Goal: Task Accomplishment & Management: Use online tool/utility

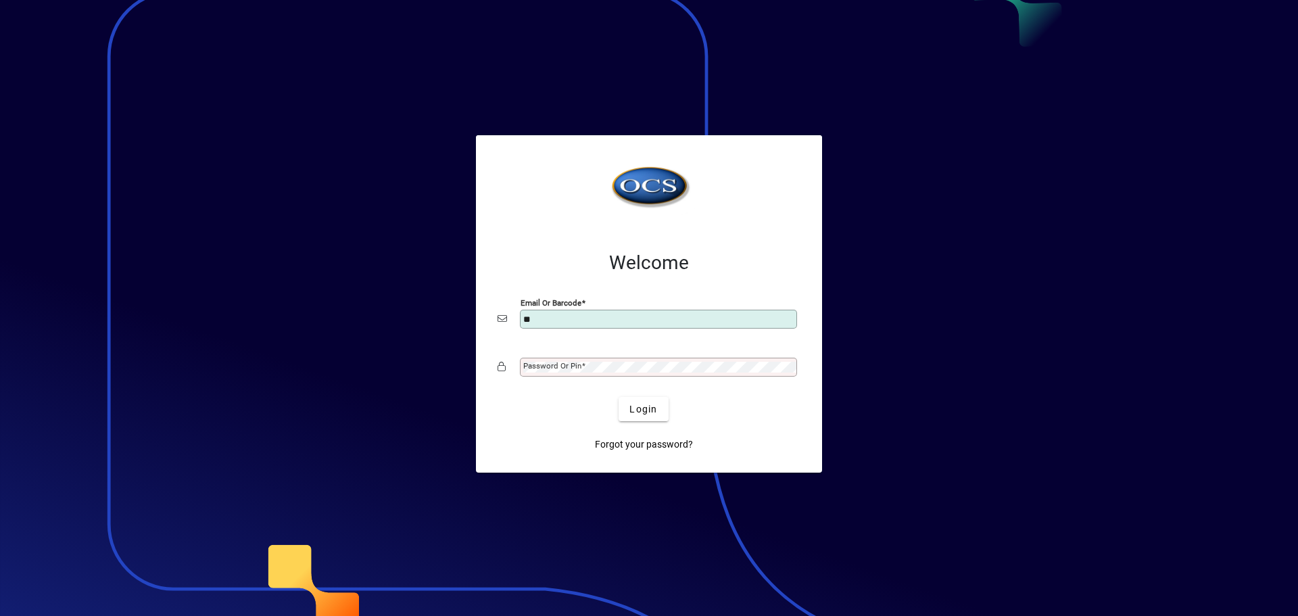
type input "**********"
click at [577, 369] on mat-label "Password or Pin" at bounding box center [552, 365] width 58 height 9
click at [618, 397] on button "Login" at bounding box center [642, 409] width 49 height 24
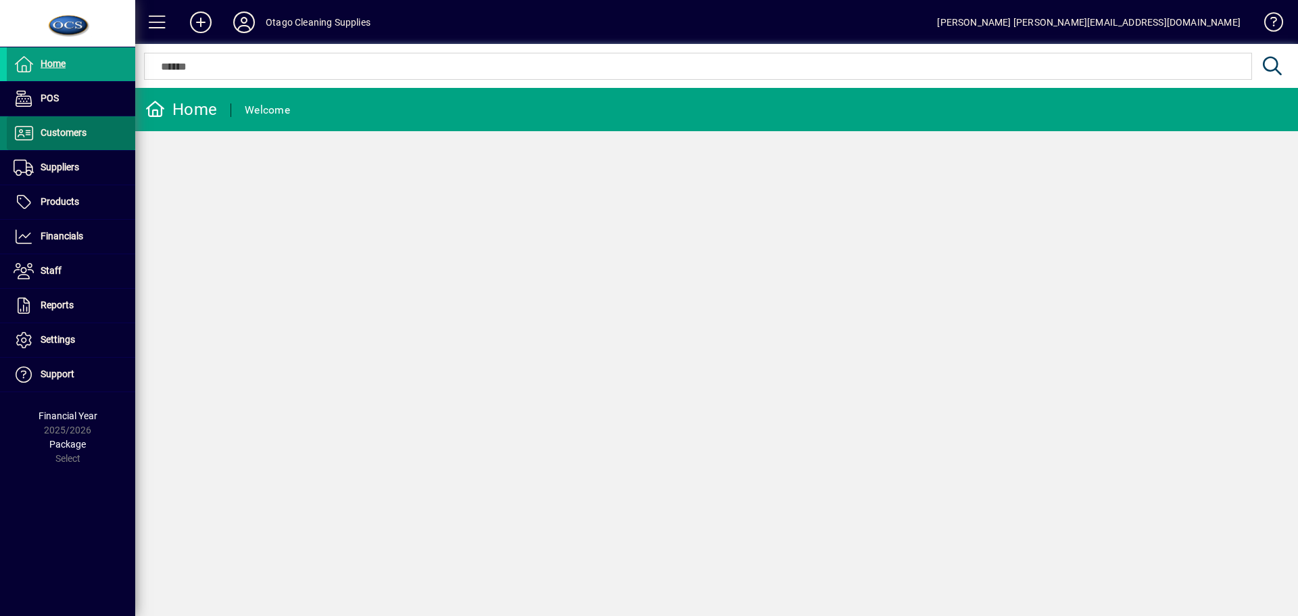
click at [53, 139] on span "Customers" at bounding box center [47, 133] width 80 height 16
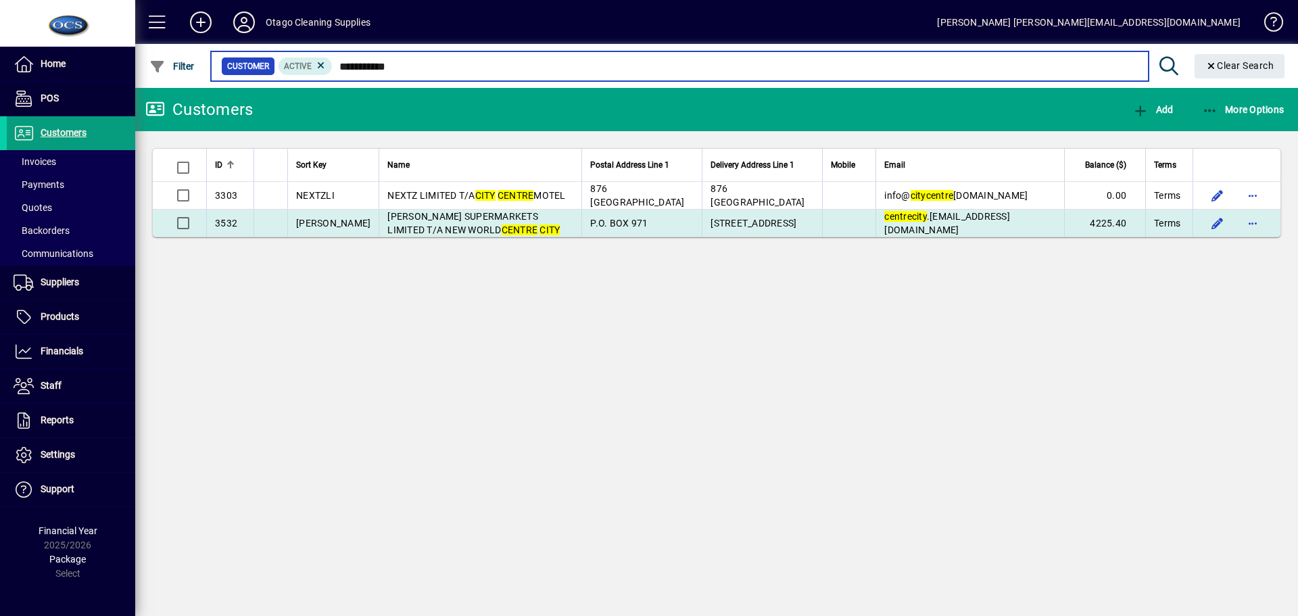
type input "**********"
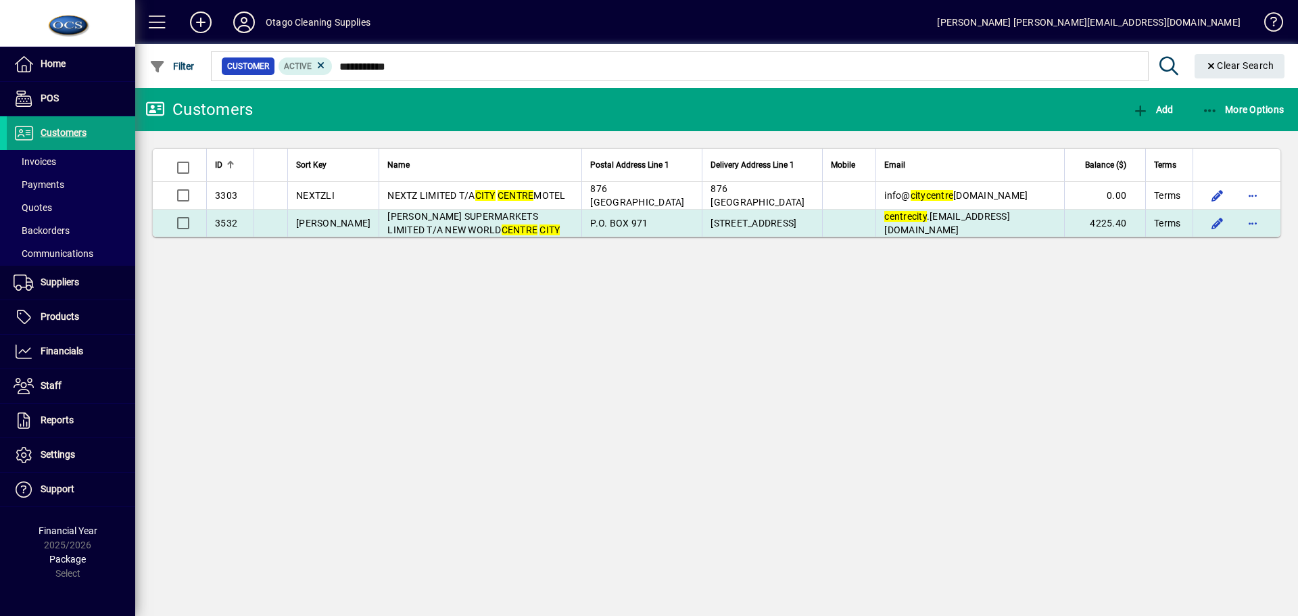
click at [501, 224] on td "PURCELL SUPERMARKETS LIMITED T/A NEW WORLD CENTRE CITY" at bounding box center [479, 223] width 203 height 27
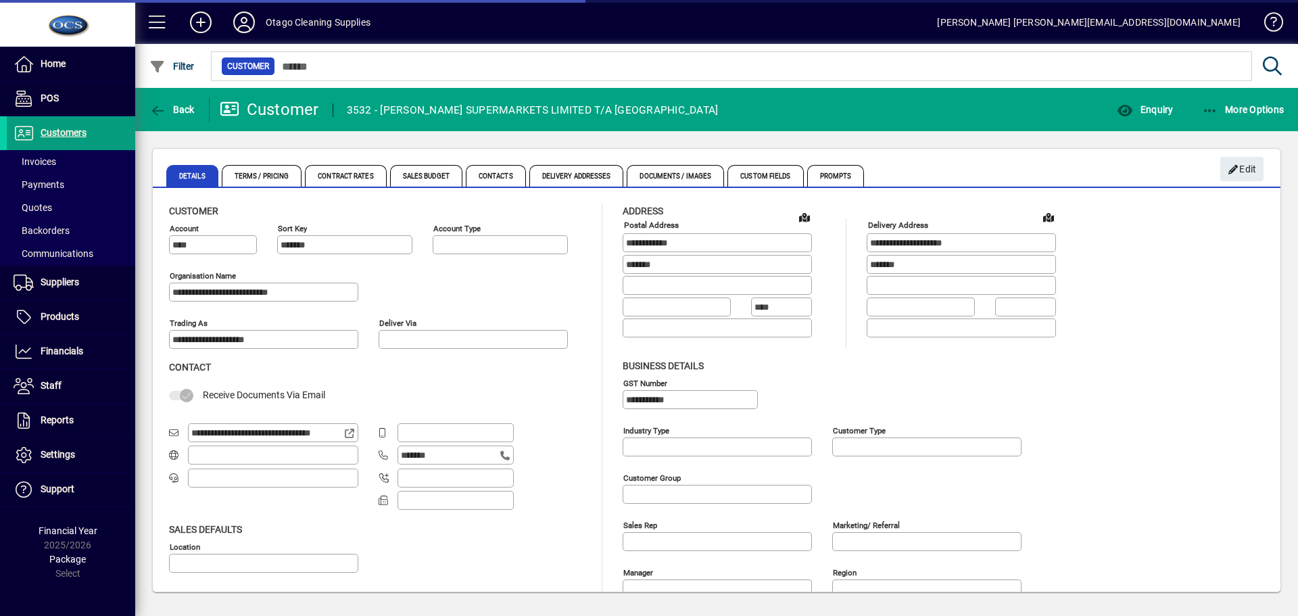
type input "**********"
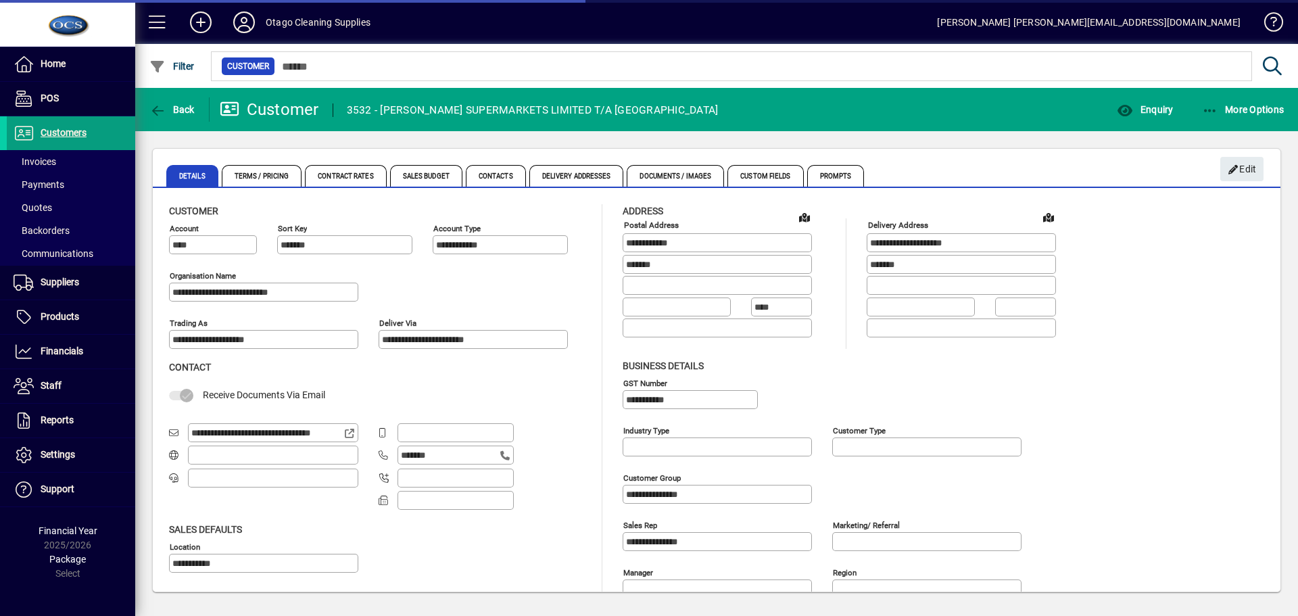
type input "**********"
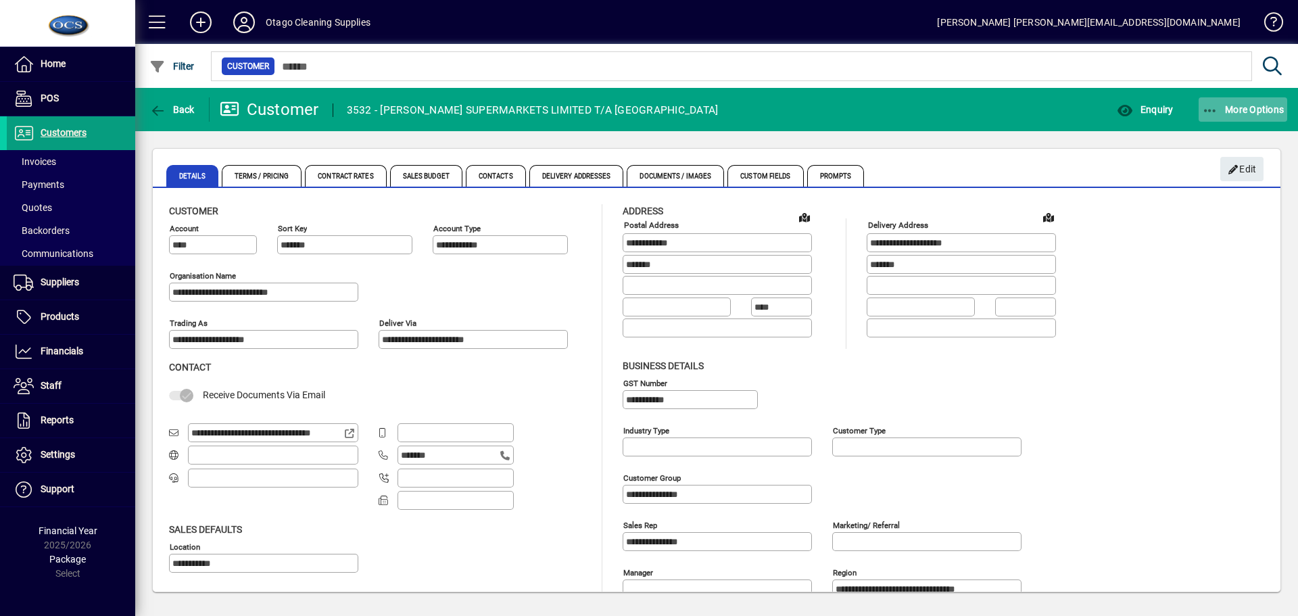
click at [1240, 113] on span "More Options" at bounding box center [1243, 109] width 82 height 11
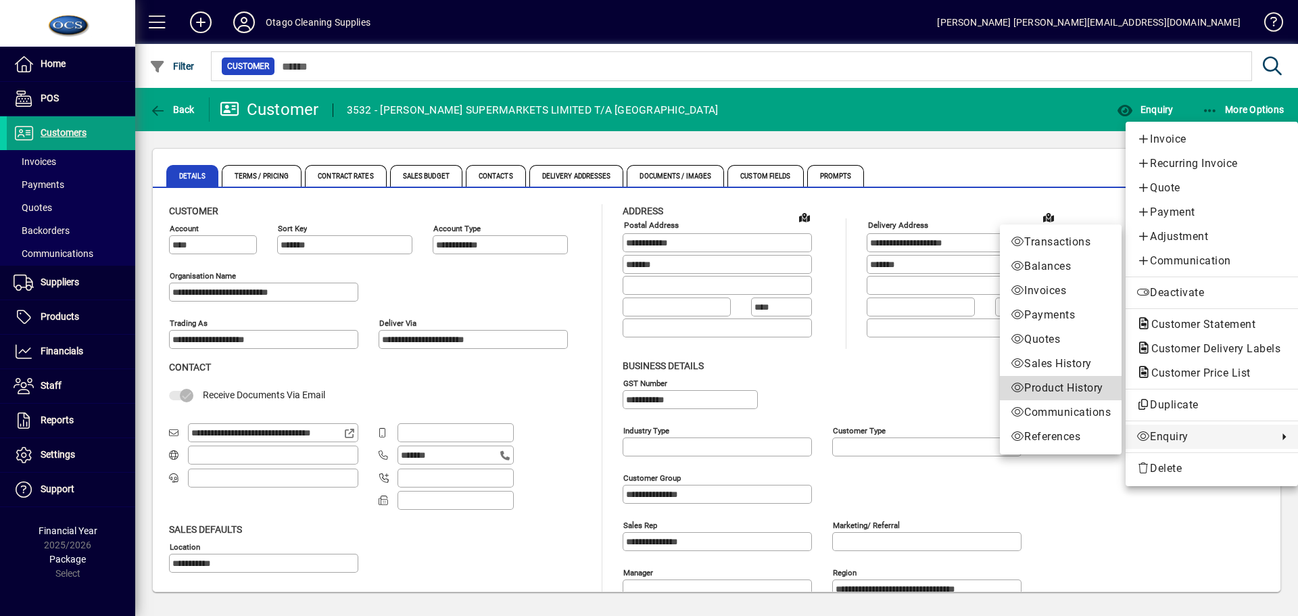
click at [1050, 389] on span "Product History" at bounding box center [1060, 388] width 100 height 16
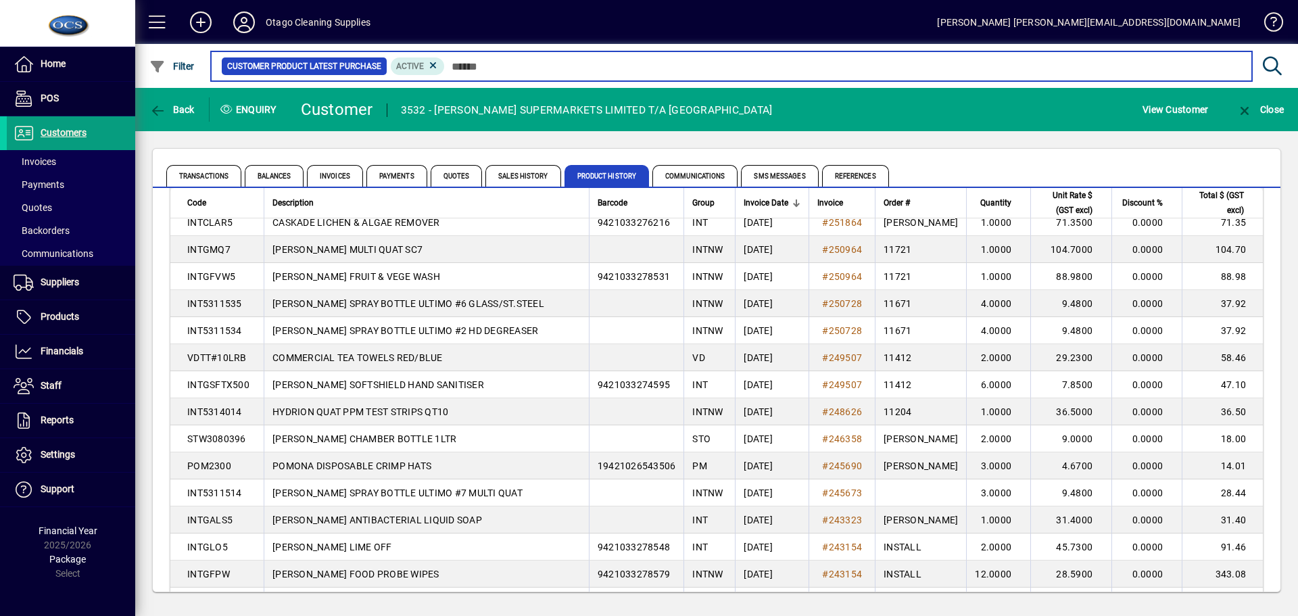
scroll to position [743, 0]
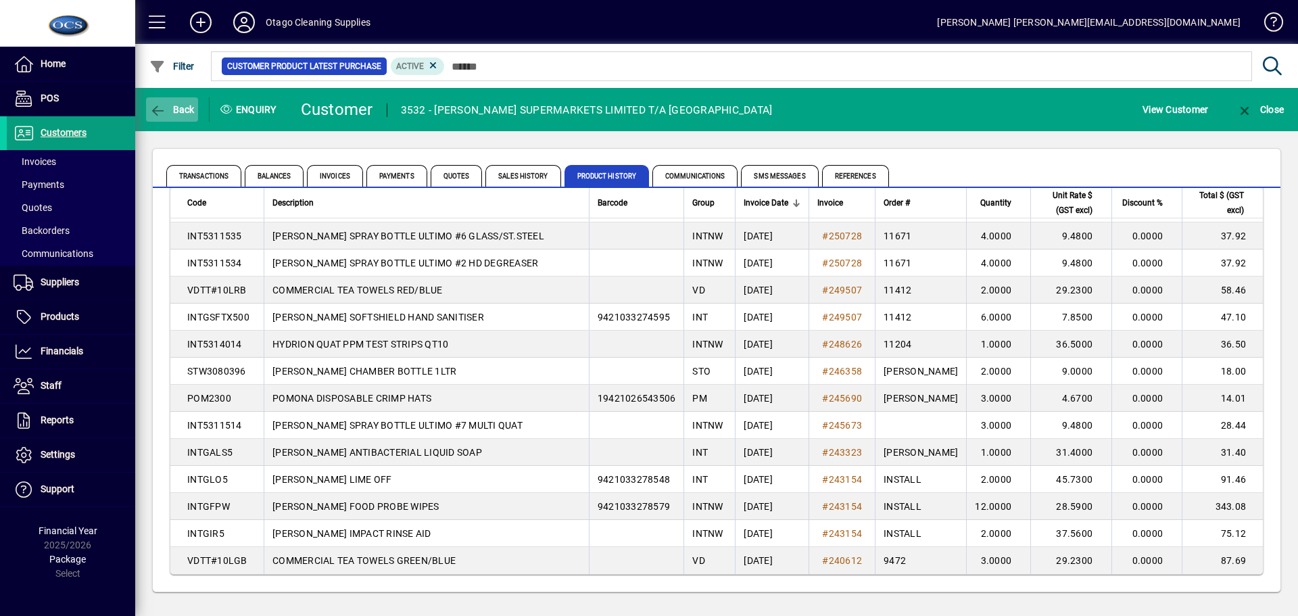
click at [178, 109] on span "Back" at bounding box center [171, 109] width 45 height 11
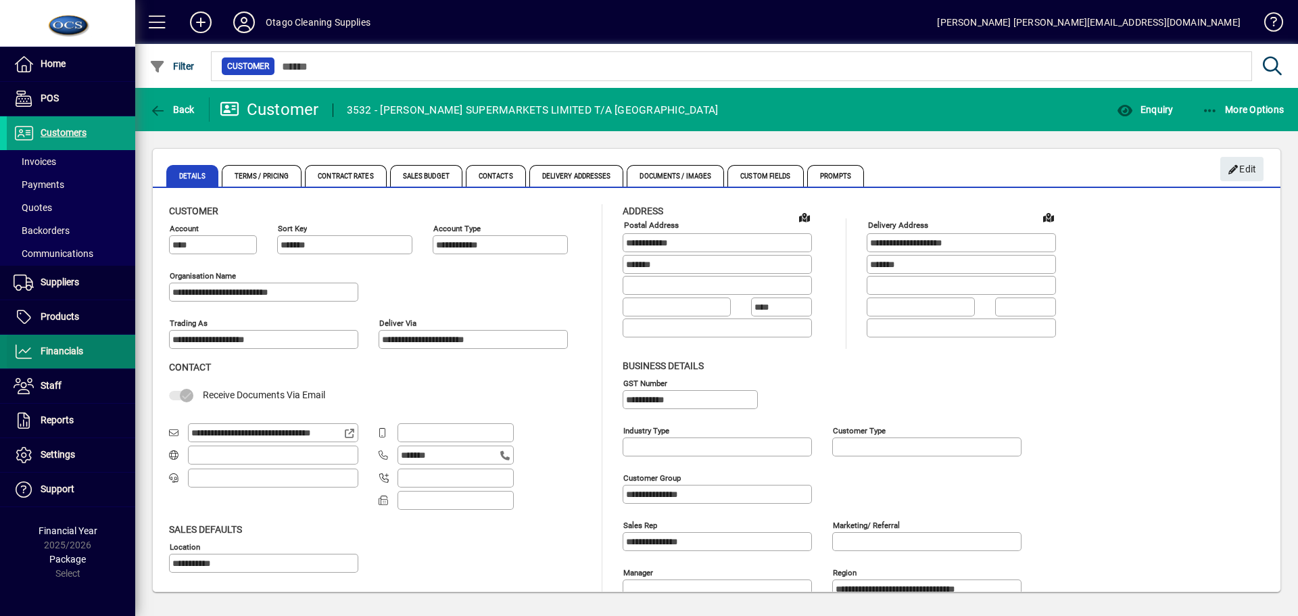
click at [70, 344] on span "Financials" at bounding box center [45, 351] width 76 height 16
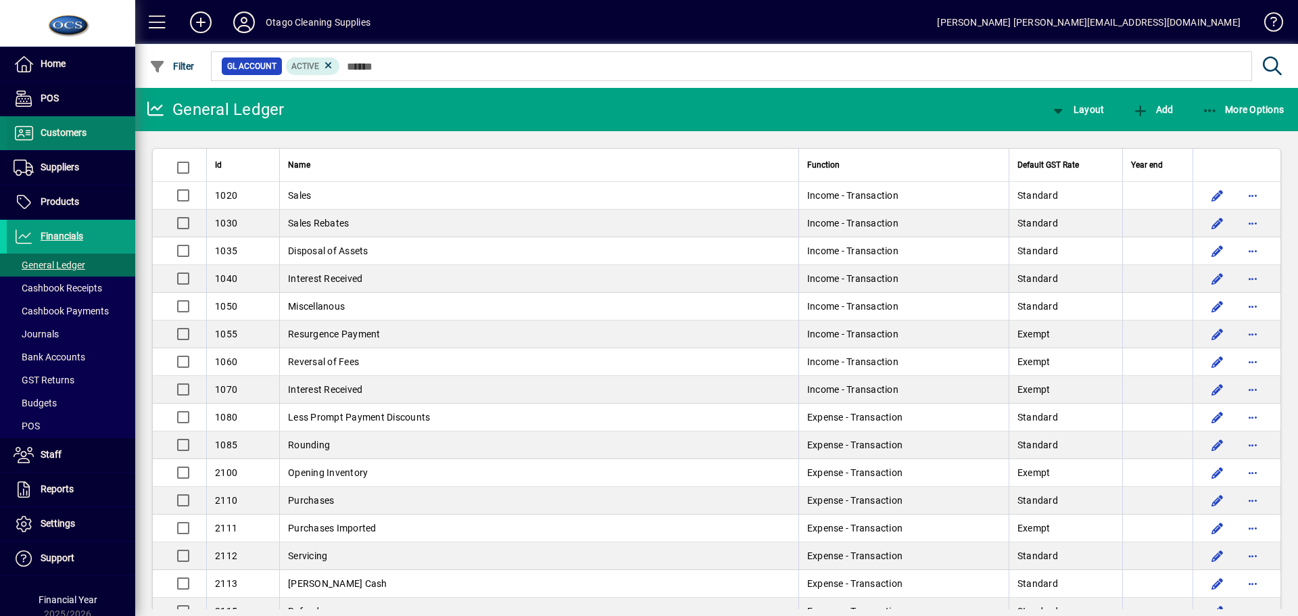
click at [60, 135] on span "Customers" at bounding box center [64, 132] width 46 height 11
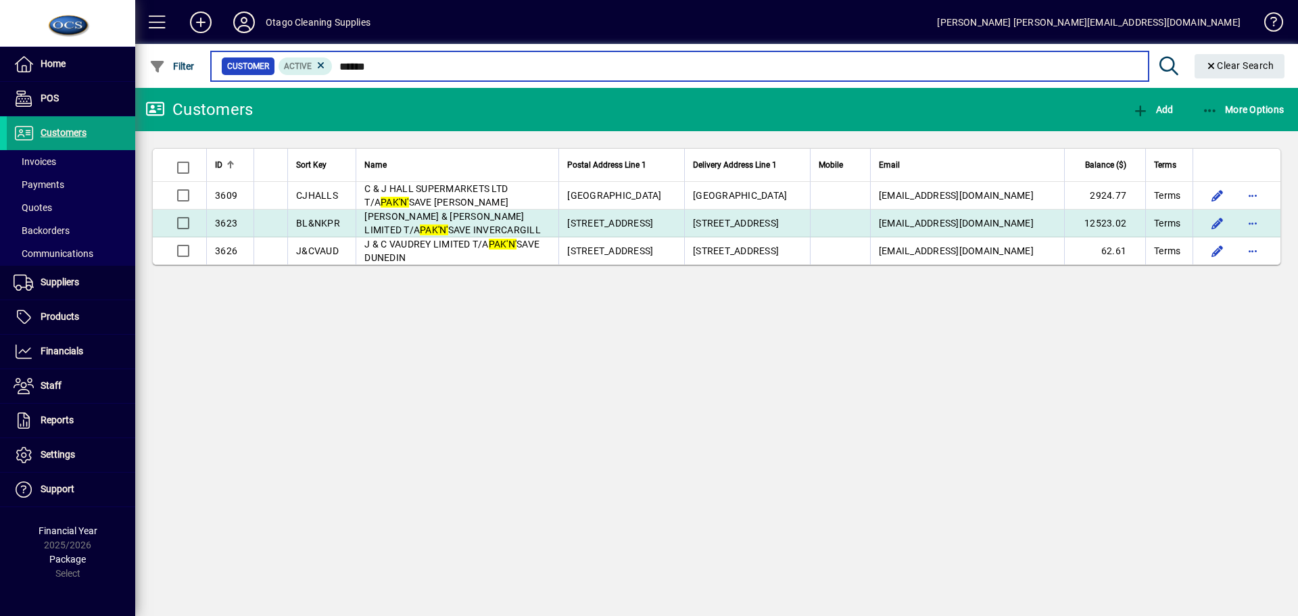
type input "******"
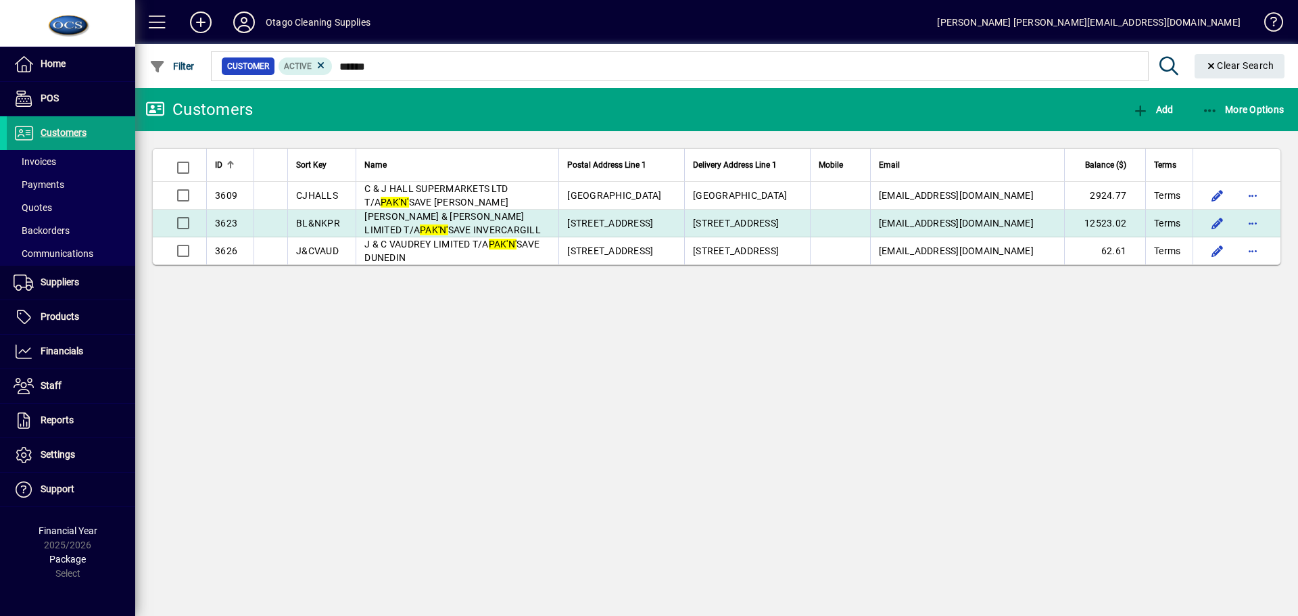
click at [482, 223] on td "B L & N K PRUE LIMITED T/A PAK'N' SAVE INVERCARGILL" at bounding box center [456, 224] width 203 height 28
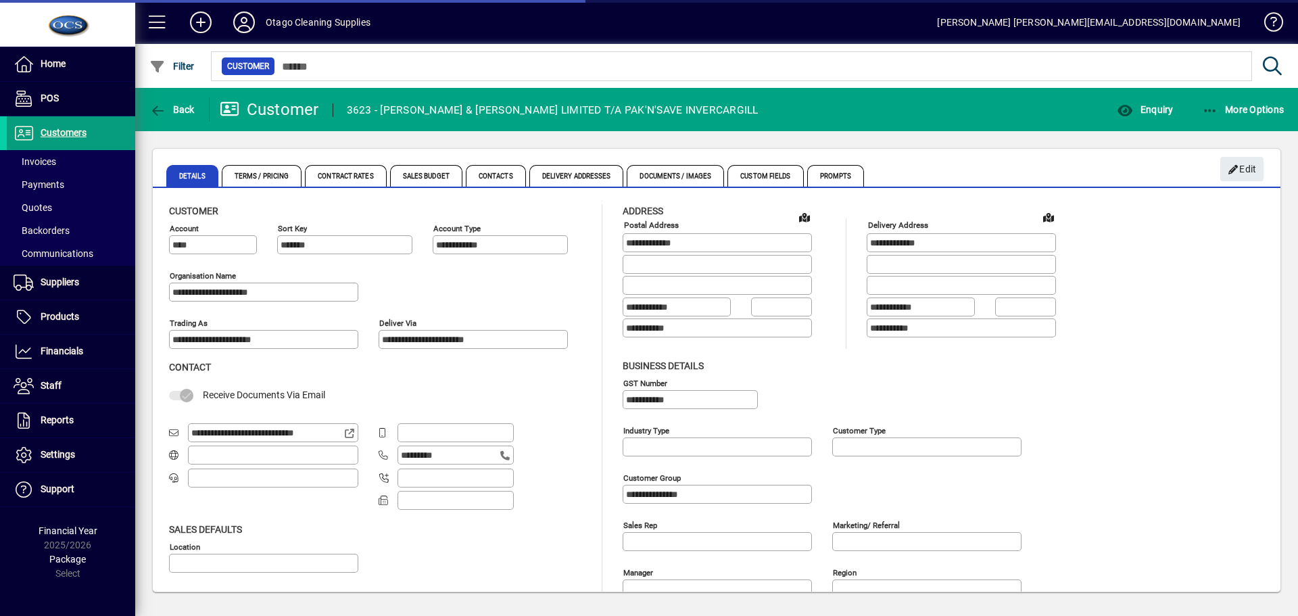
type input "**********"
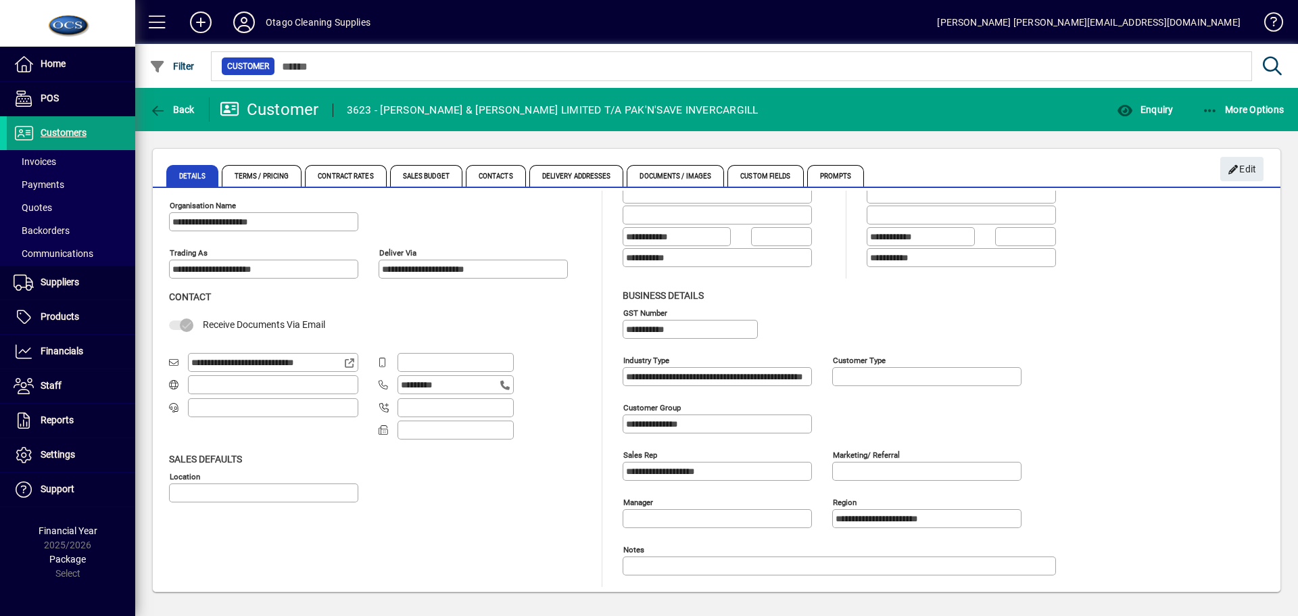
scroll to position [72, 0]
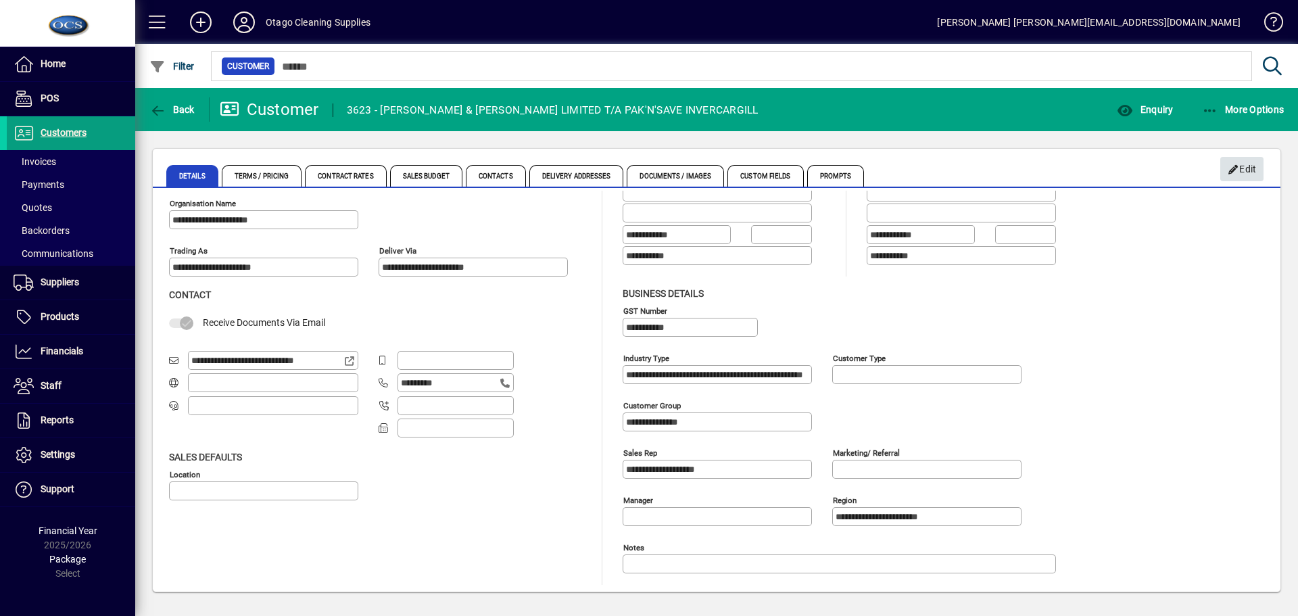
click at [1231, 158] on span "Edit" at bounding box center [1241, 169] width 29 height 22
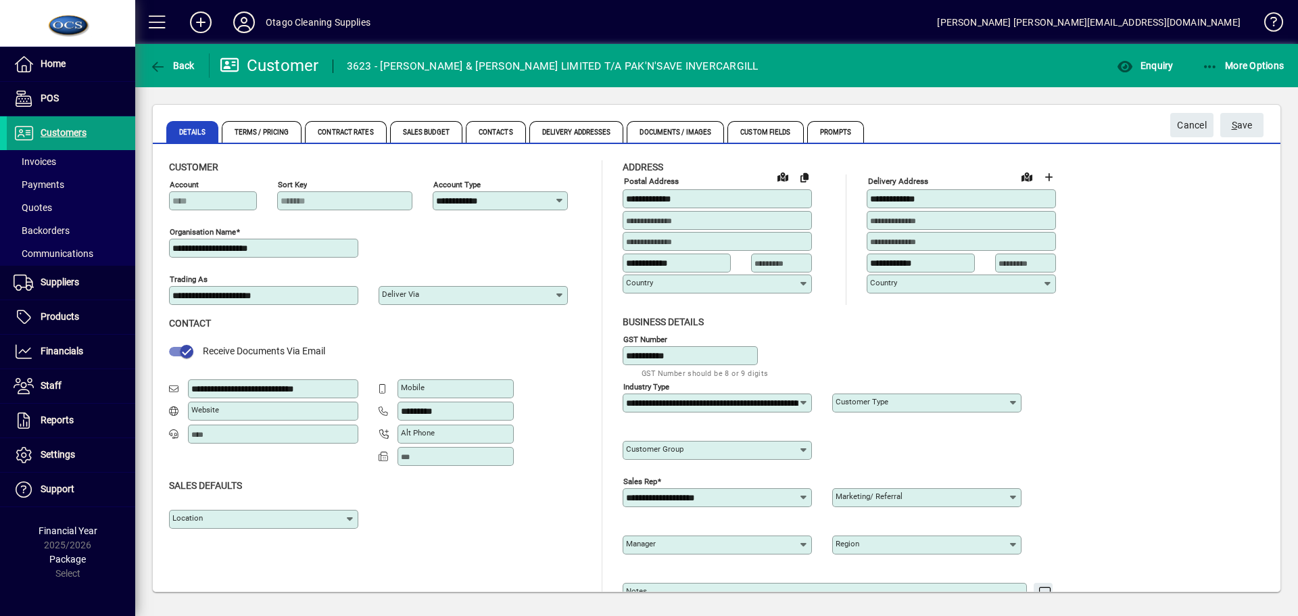
type input "**********"
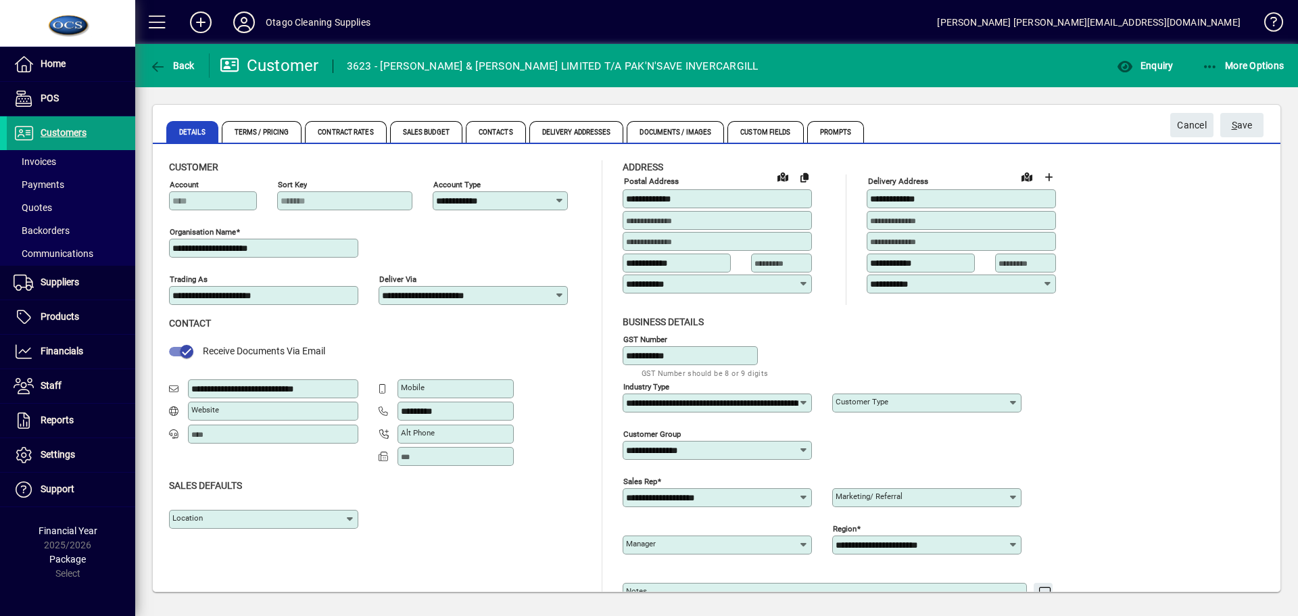
click at [351, 517] on icon at bounding box center [350, 519] width 11 height 11
click at [197, 547] on div "Head Office" at bounding box center [206, 546] width 53 height 14
type input "**********"
click at [1248, 126] on span "S ave" at bounding box center [1241, 125] width 21 height 22
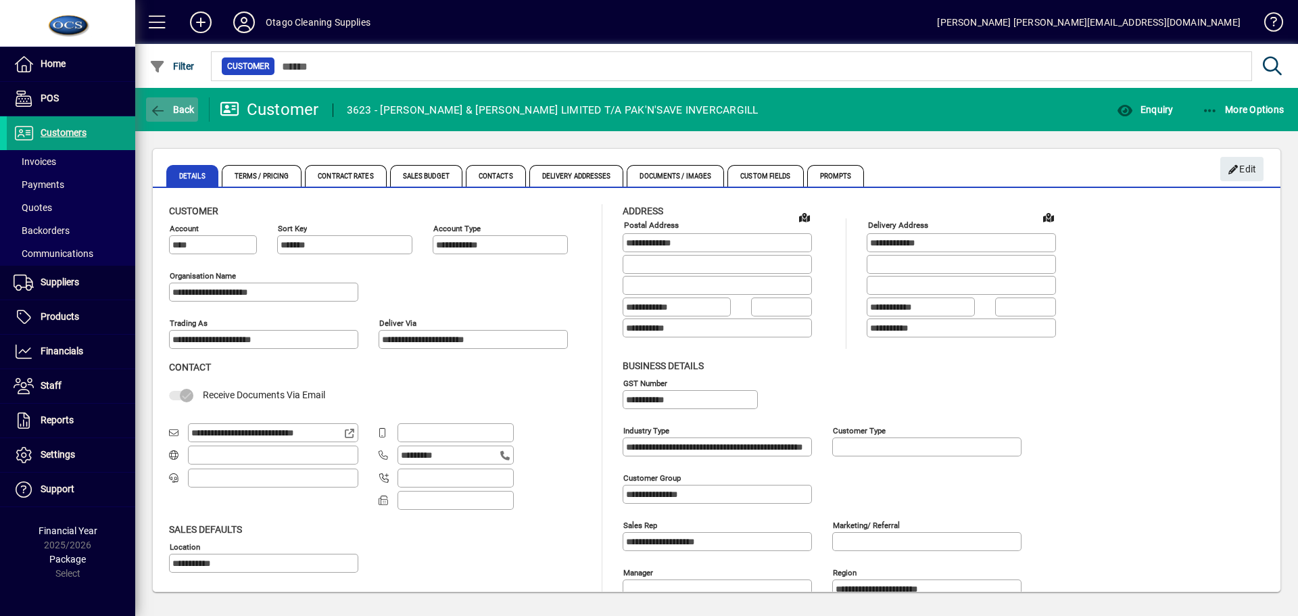
click at [172, 114] on span "Back" at bounding box center [171, 109] width 45 height 11
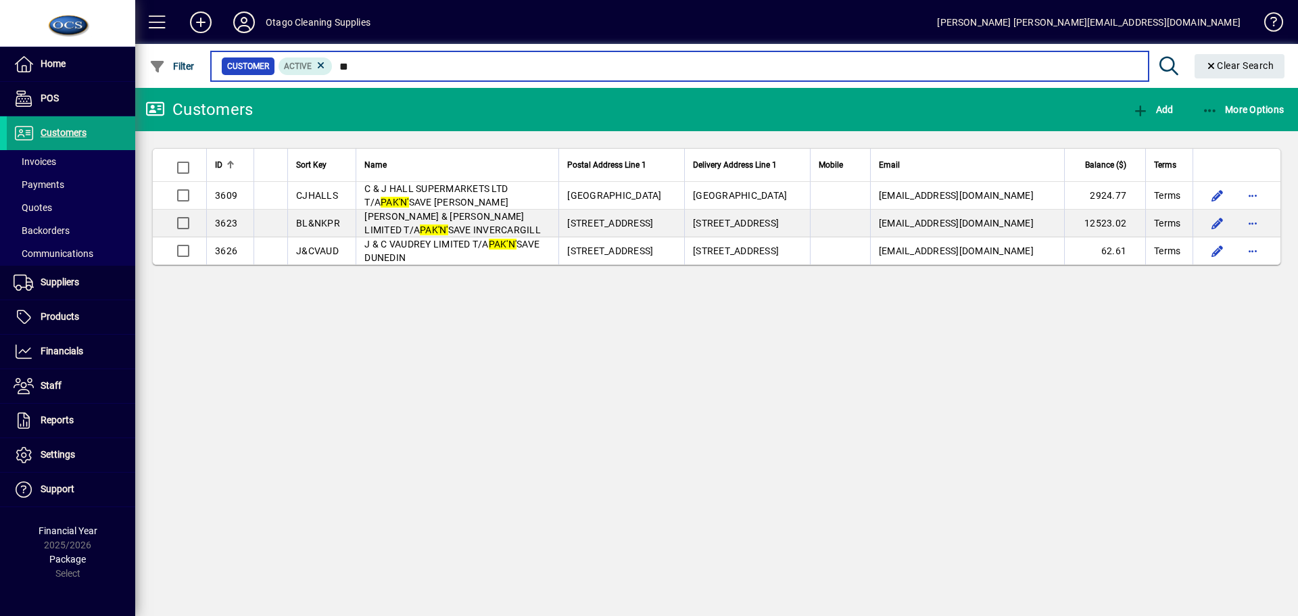
type input "*"
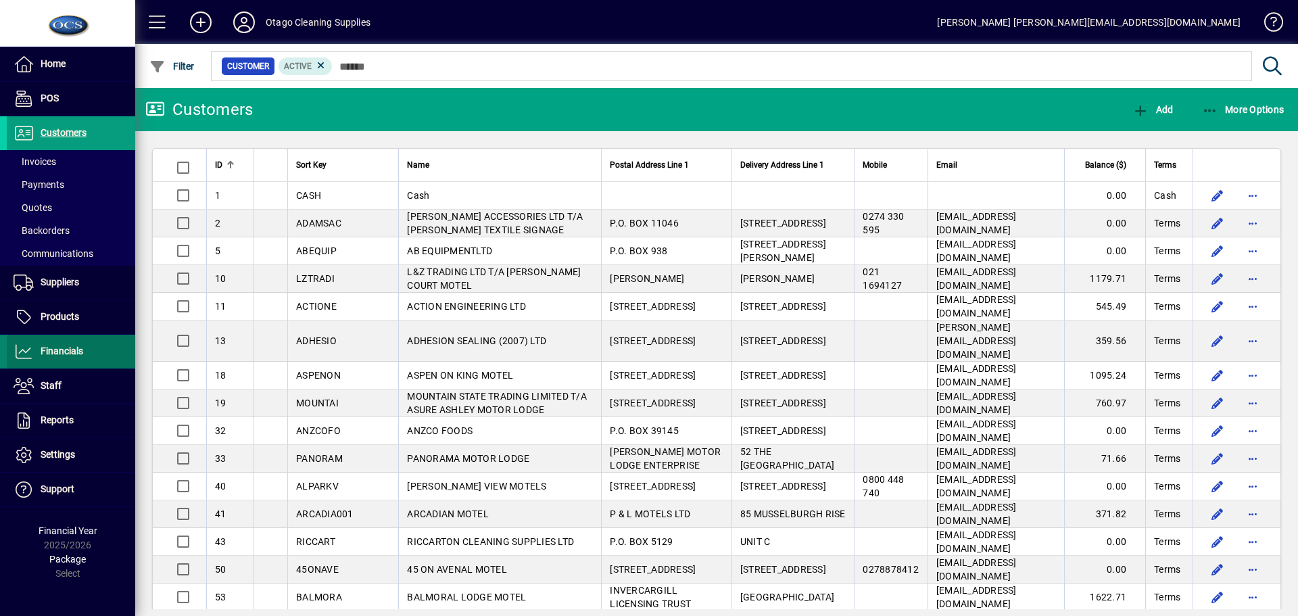
click at [54, 356] on span "Financials" at bounding box center [62, 350] width 43 height 11
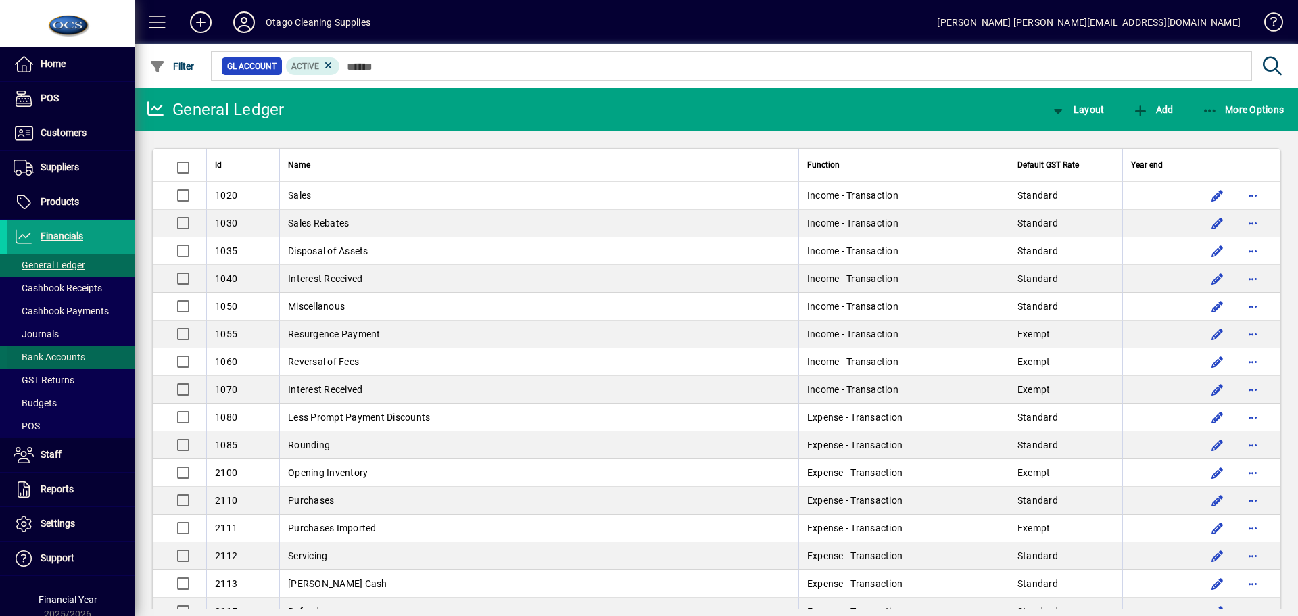
click at [54, 356] on span "Bank Accounts" at bounding box center [50, 356] width 72 height 11
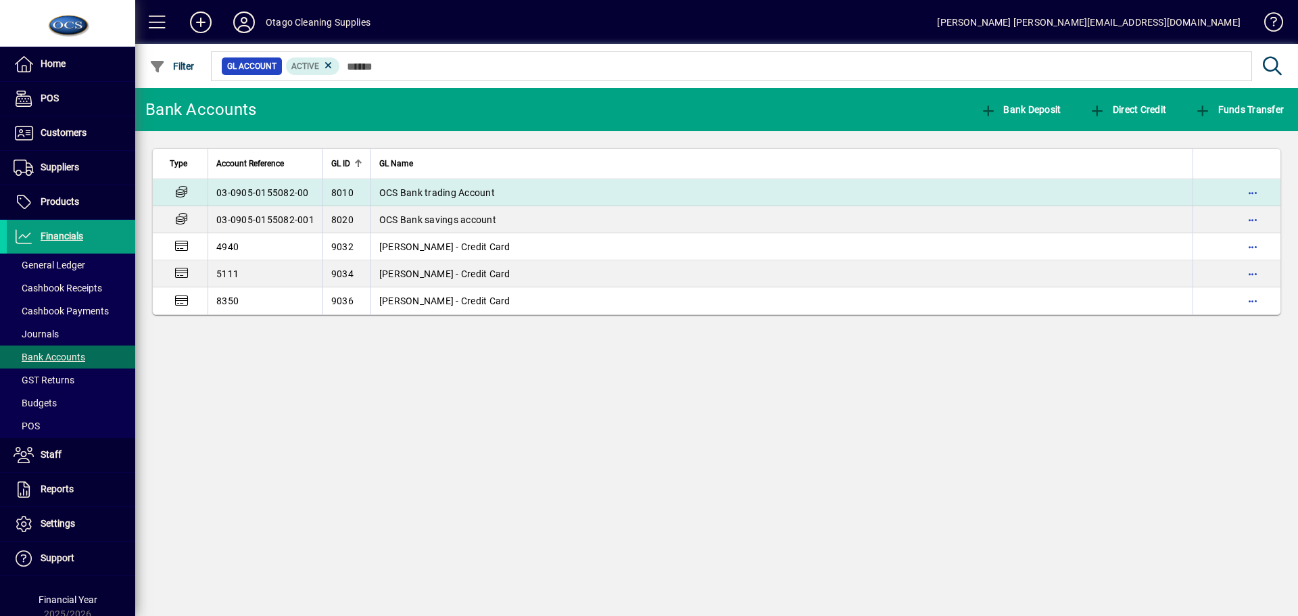
click at [379, 191] on span "OCS Bank trading Account" at bounding box center [437, 192] width 116 height 11
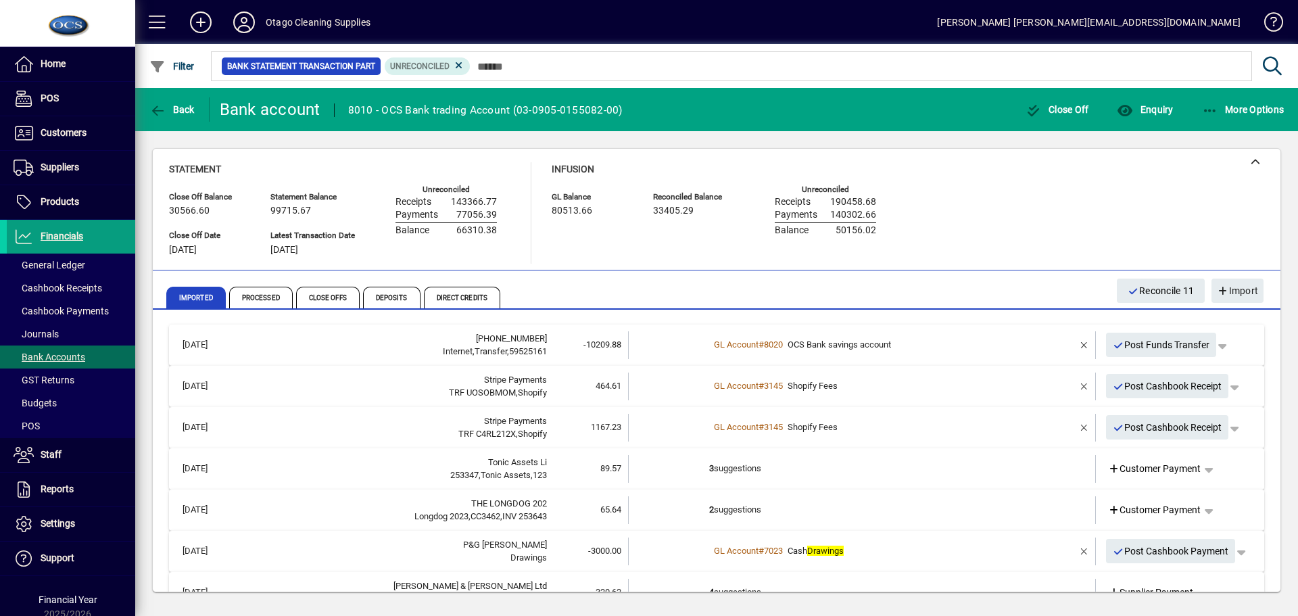
click at [860, 466] on td "3 suggestions" at bounding box center [863, 469] width 308 height 28
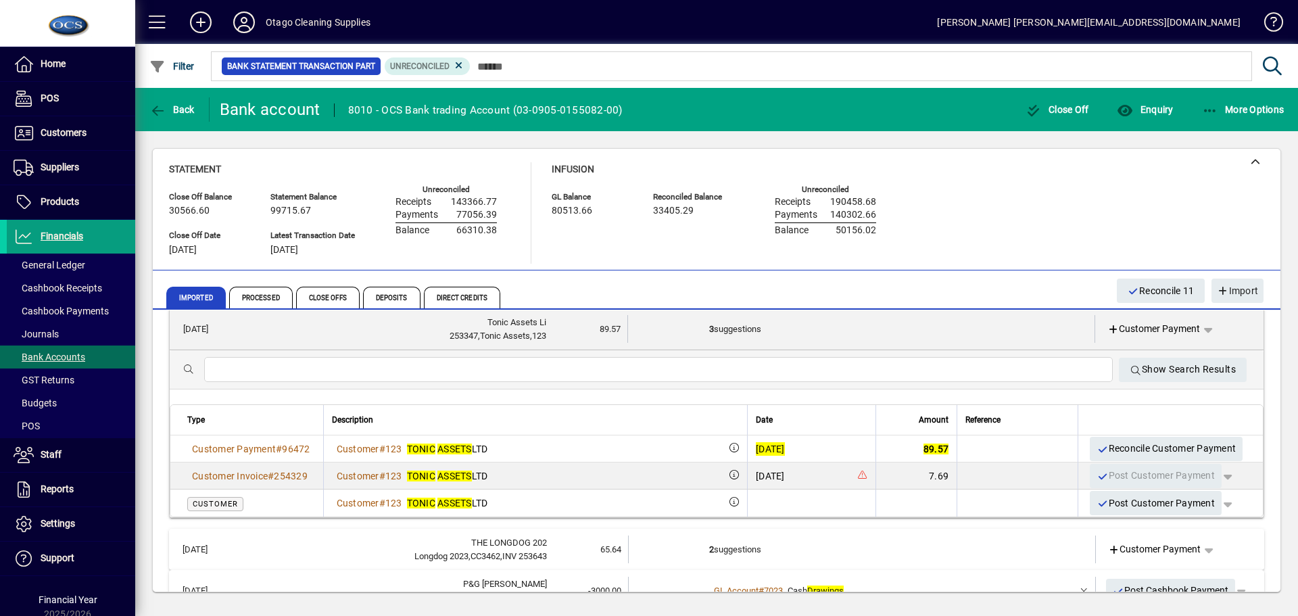
scroll to position [135, 0]
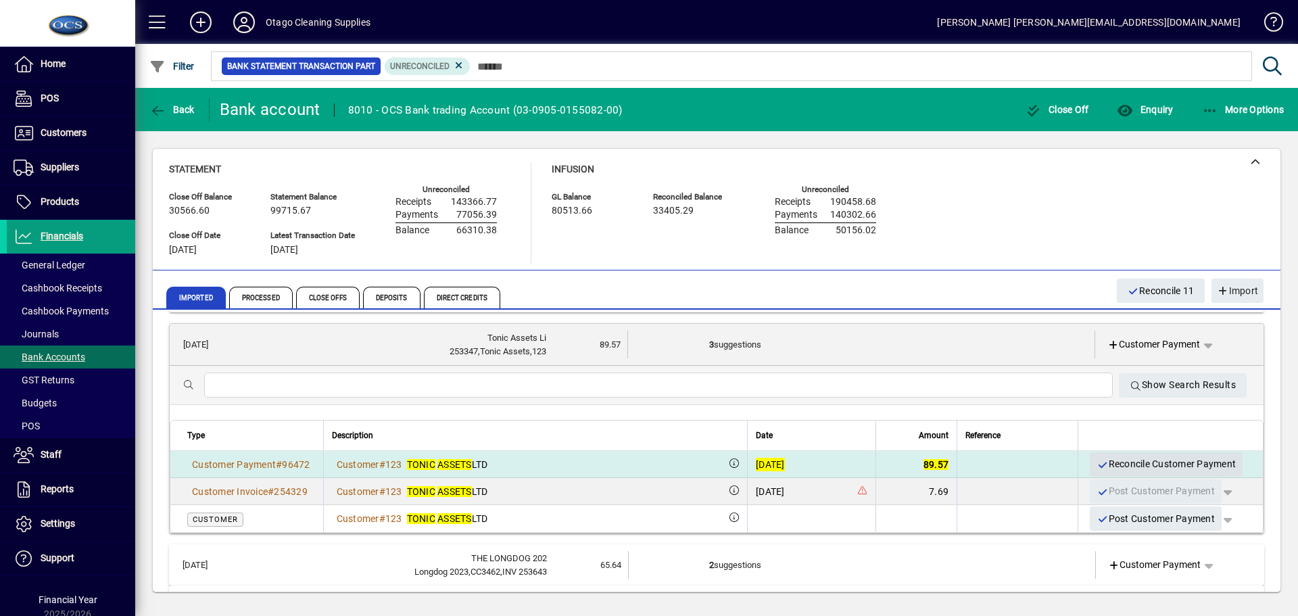
click at [1104, 461] on span "Reconcile Customer Payment" at bounding box center [1165, 464] width 139 height 22
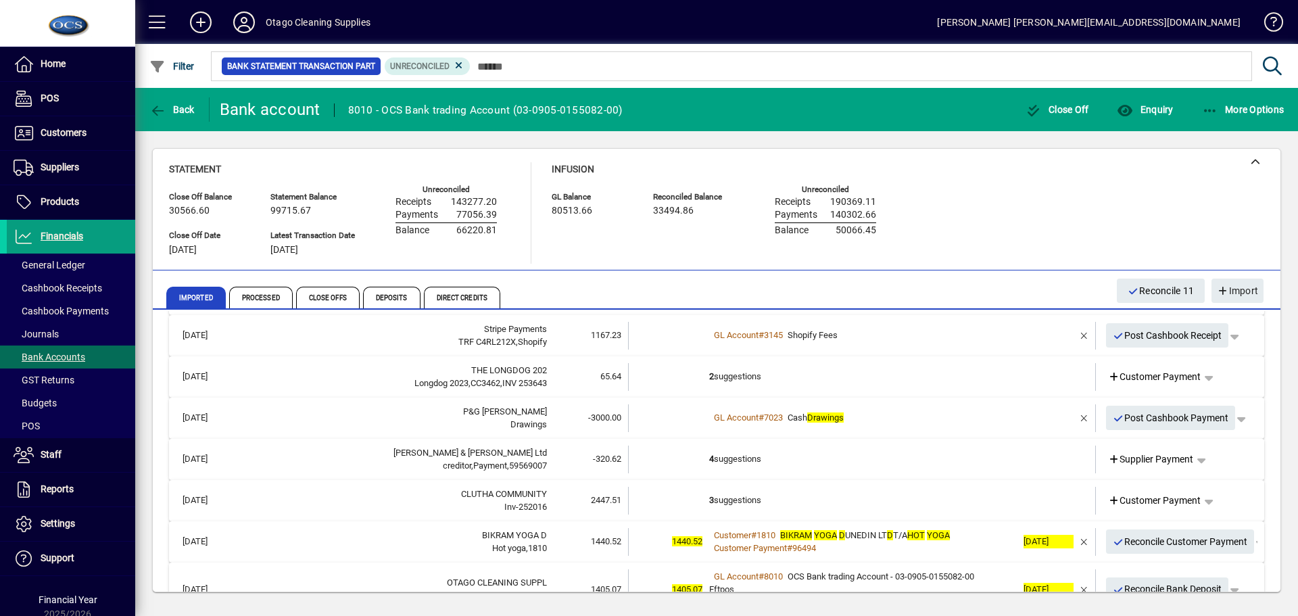
scroll to position [68, 0]
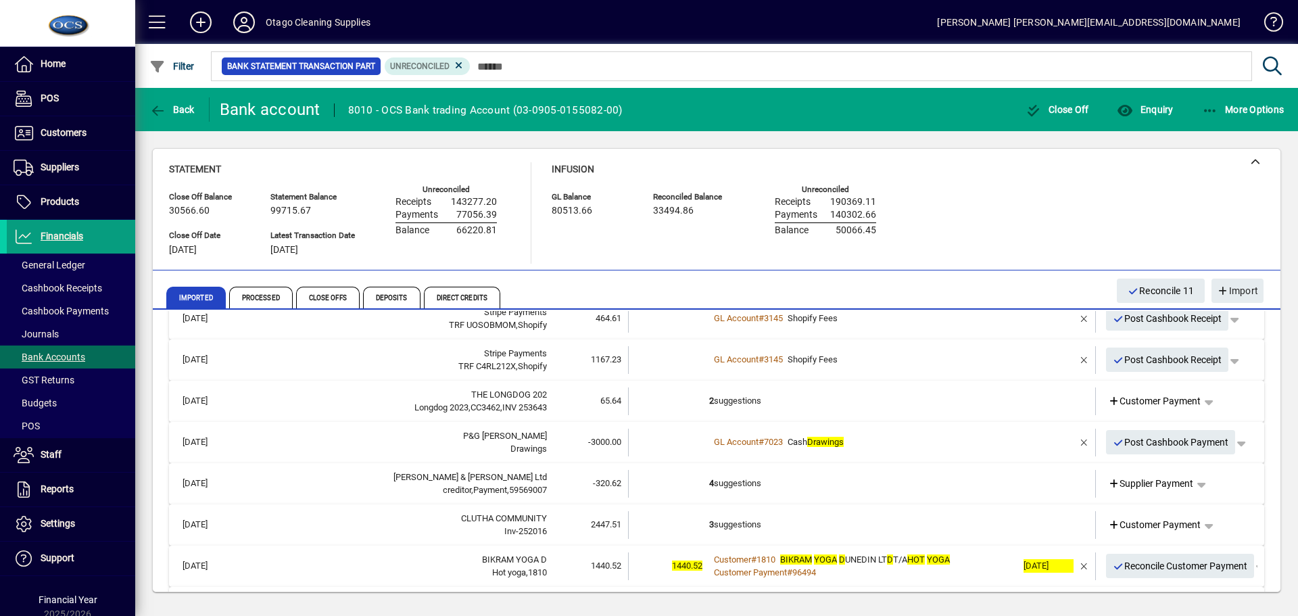
click at [909, 402] on td "2 suggestions" at bounding box center [863, 401] width 308 height 28
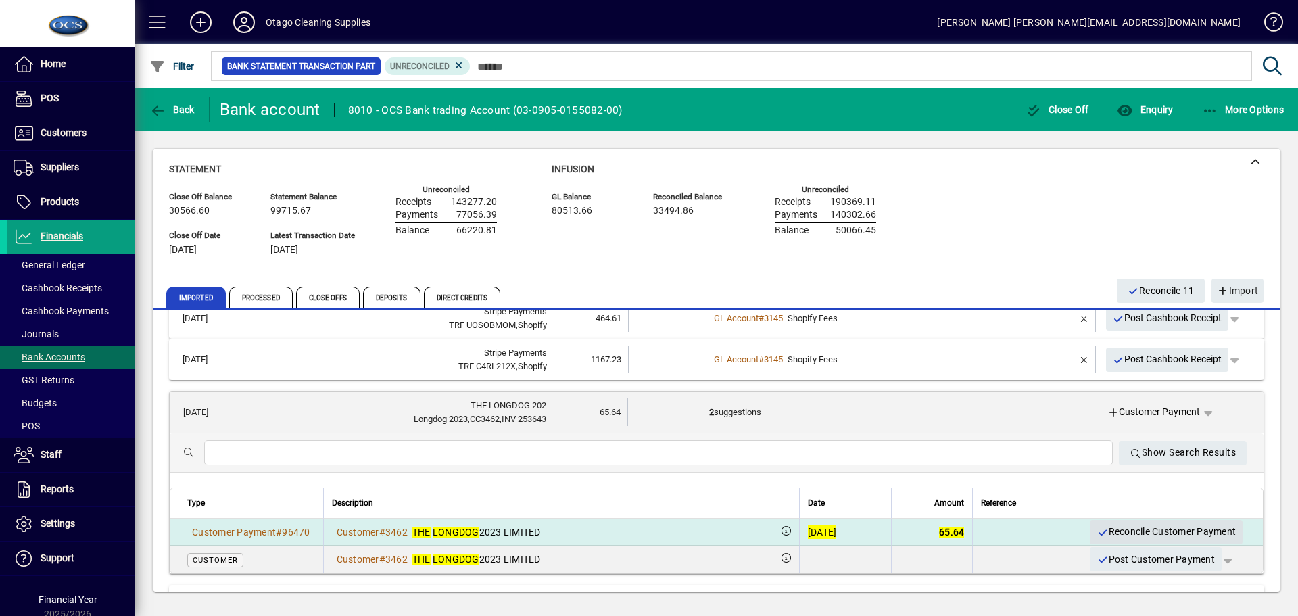
click at [1158, 529] on span "Reconcile Customer Payment" at bounding box center [1165, 531] width 139 height 22
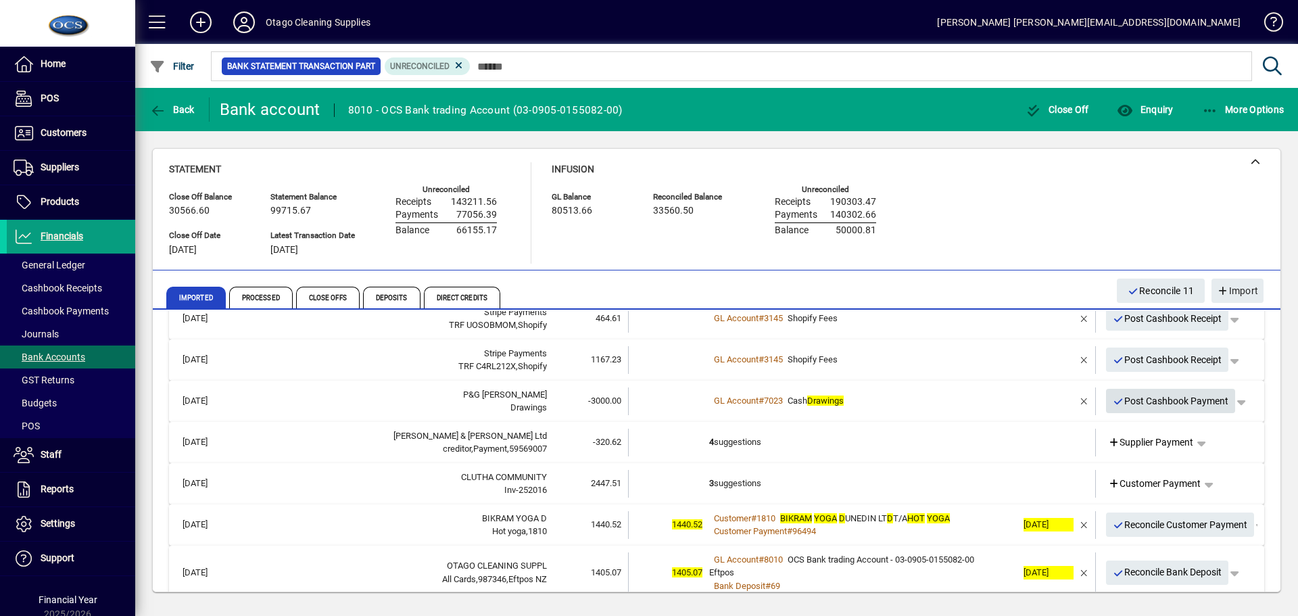
click at [1160, 403] on span "Post Cashbook Payment" at bounding box center [1170, 401] width 116 height 22
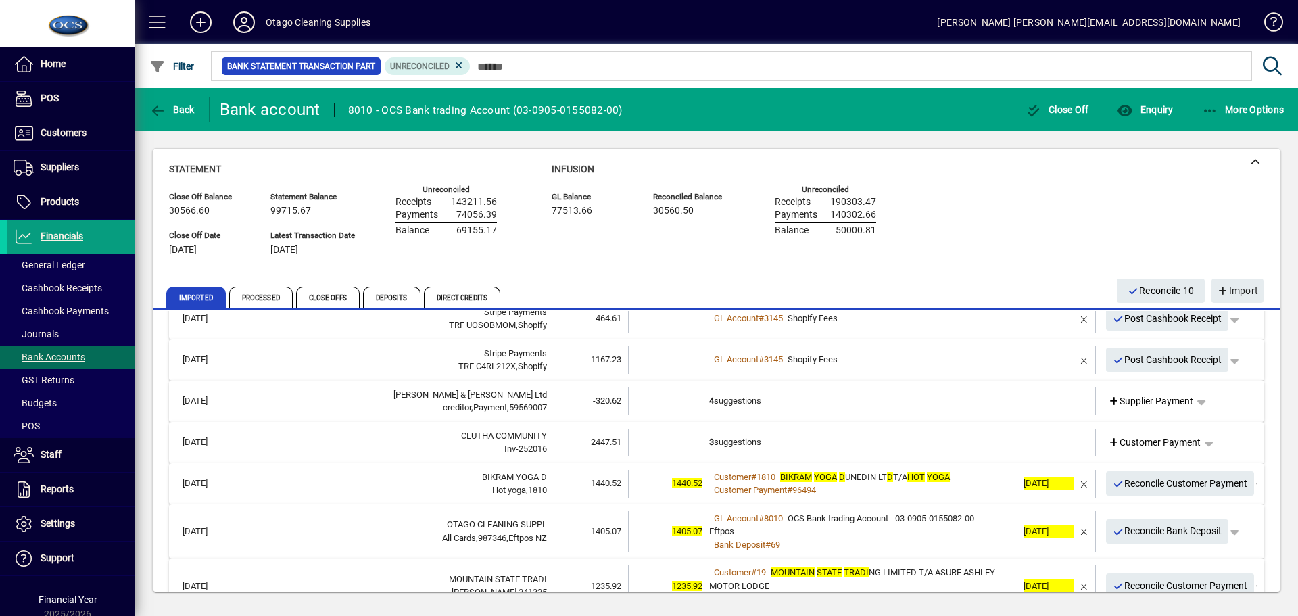
click at [902, 398] on td "4 suggestions" at bounding box center [863, 401] width 308 height 28
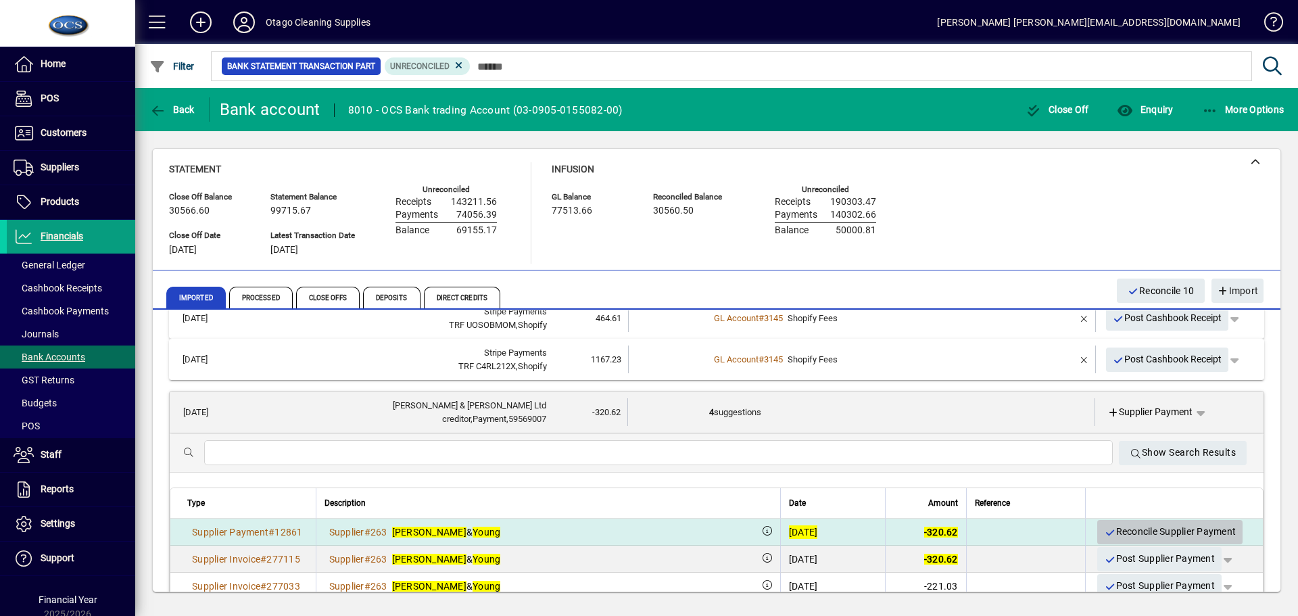
click at [1110, 531] on span "Reconcile Supplier Payment" at bounding box center [1170, 531] width 132 height 22
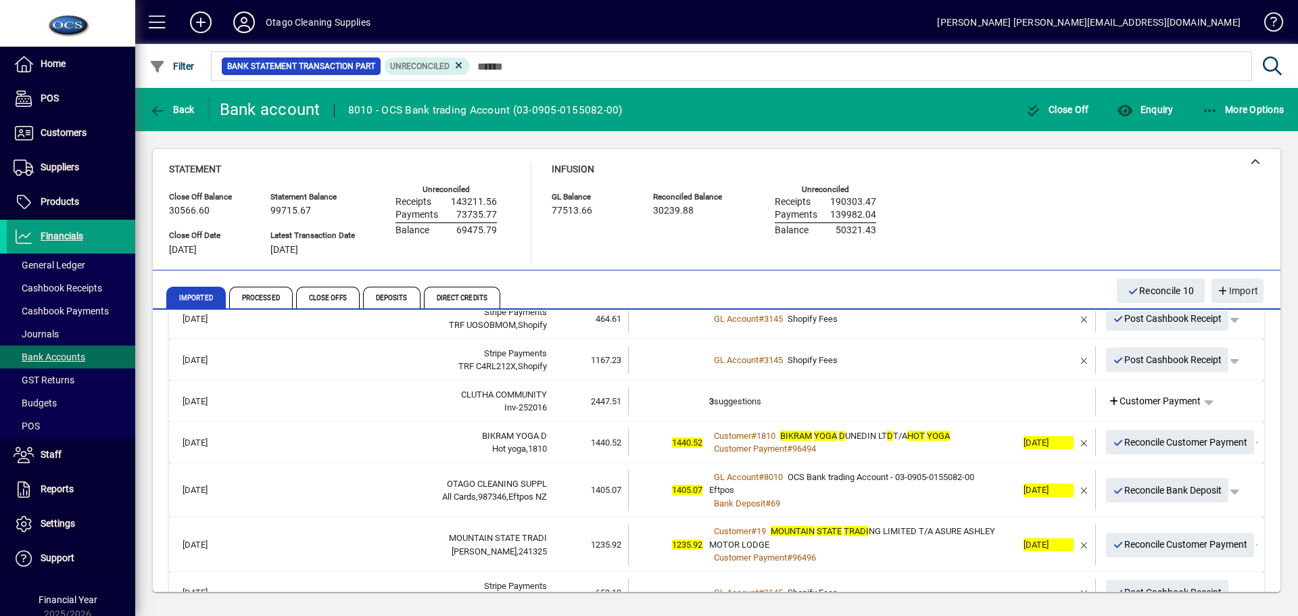
click at [884, 413] on td "3 suggestions" at bounding box center [863, 401] width 308 height 28
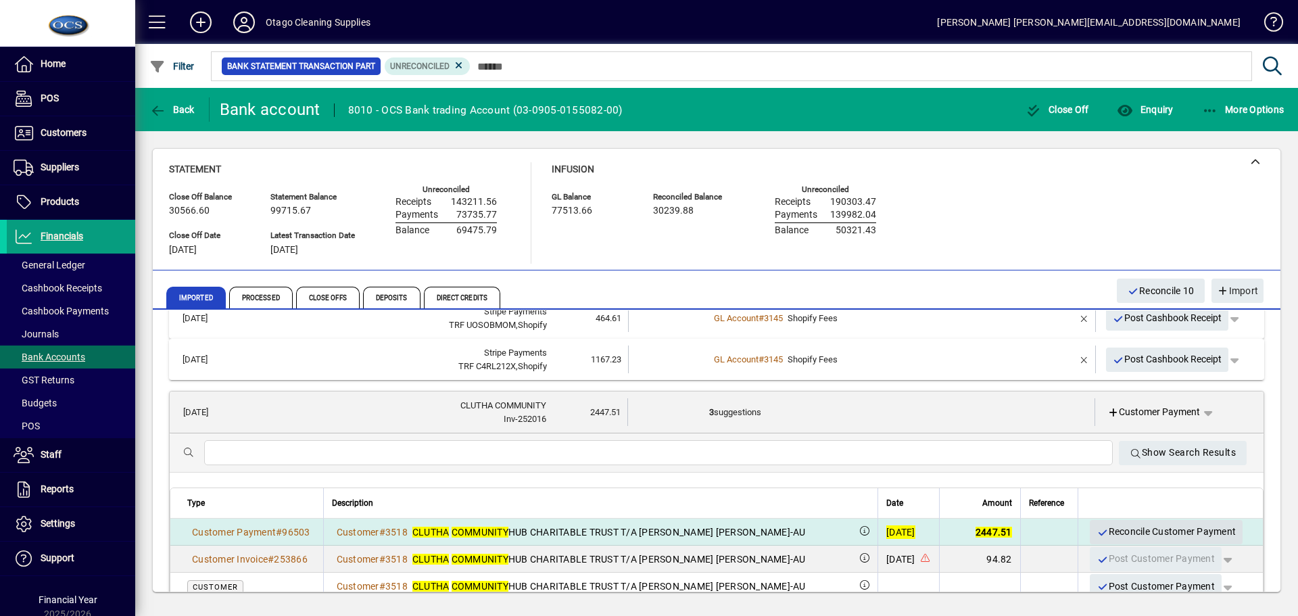
click at [1104, 529] on span "Reconcile Customer Payment" at bounding box center [1165, 531] width 139 height 22
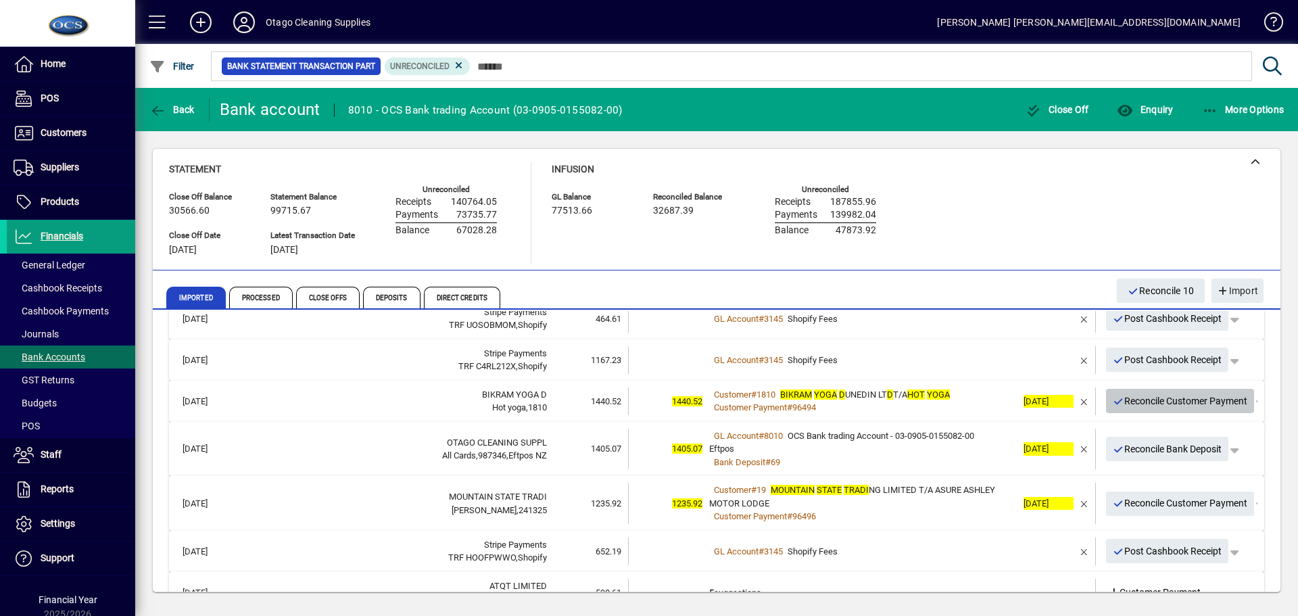
click at [1125, 406] on span "Reconcile Customer Payment" at bounding box center [1179, 401] width 135 height 22
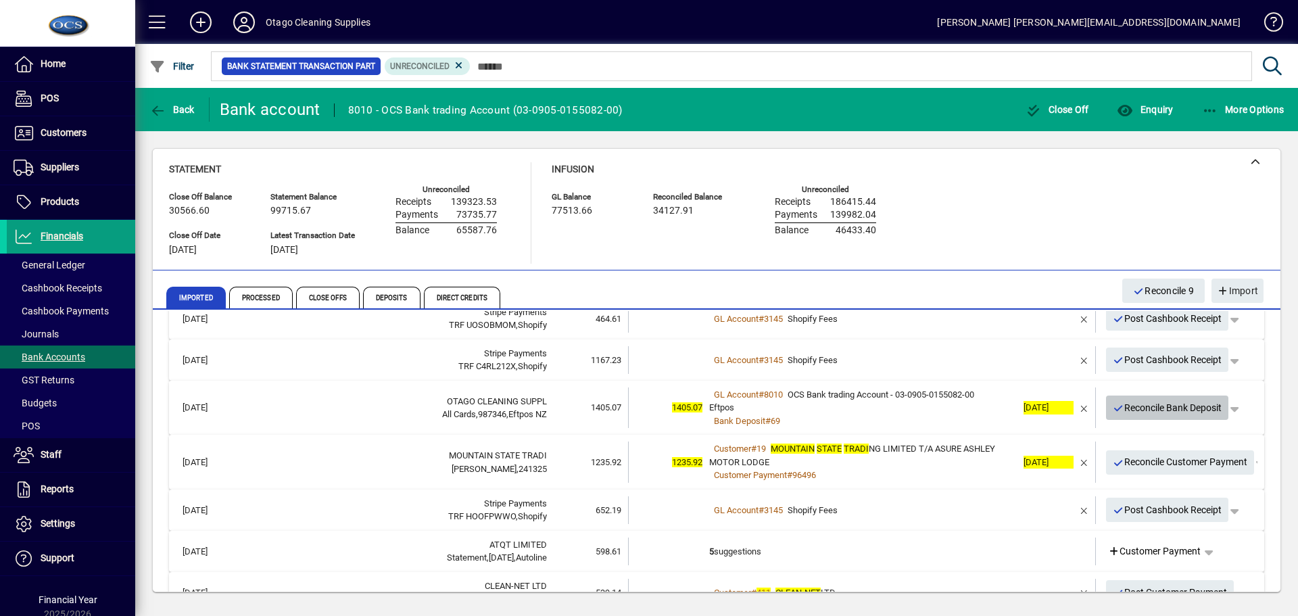
click at [1125, 406] on span "Reconcile Bank Deposit" at bounding box center [1166, 408] width 109 height 22
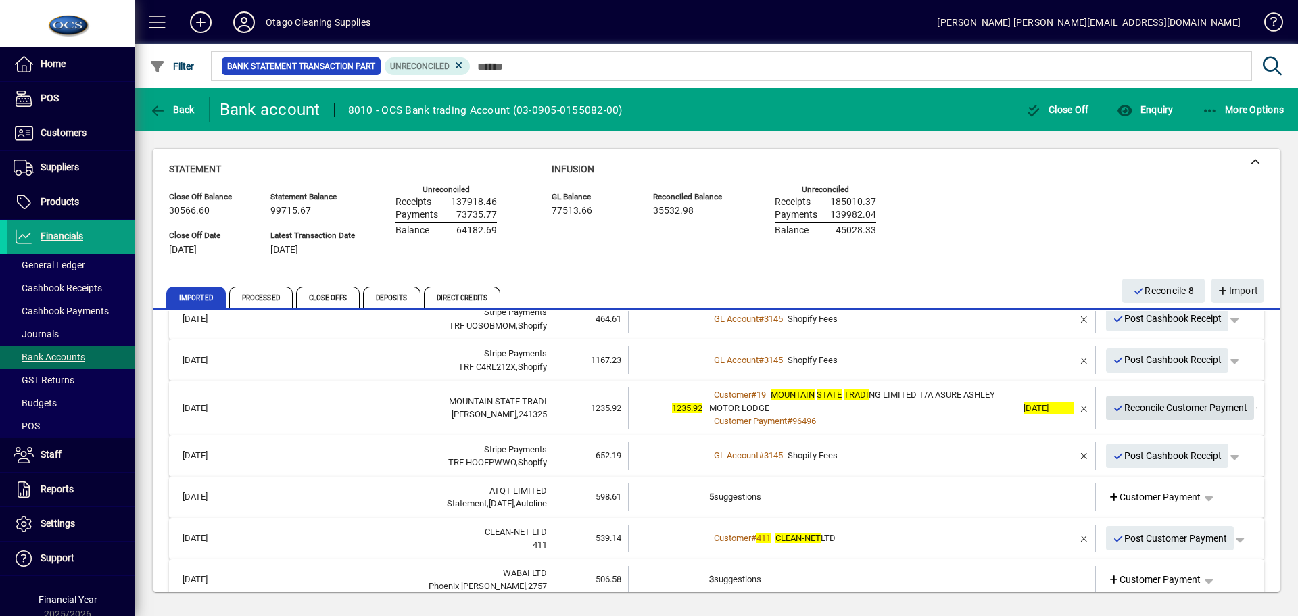
click at [1125, 406] on span "Reconcile Customer Payment" at bounding box center [1179, 408] width 135 height 22
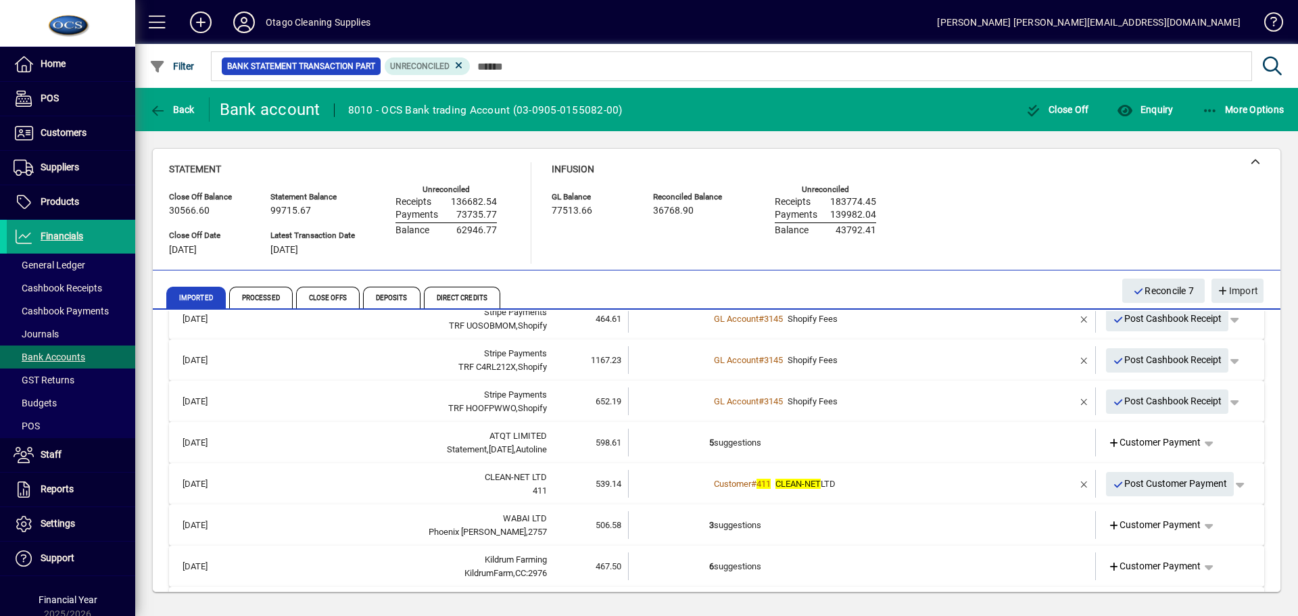
click at [845, 439] on td "5 suggestions" at bounding box center [863, 442] width 308 height 28
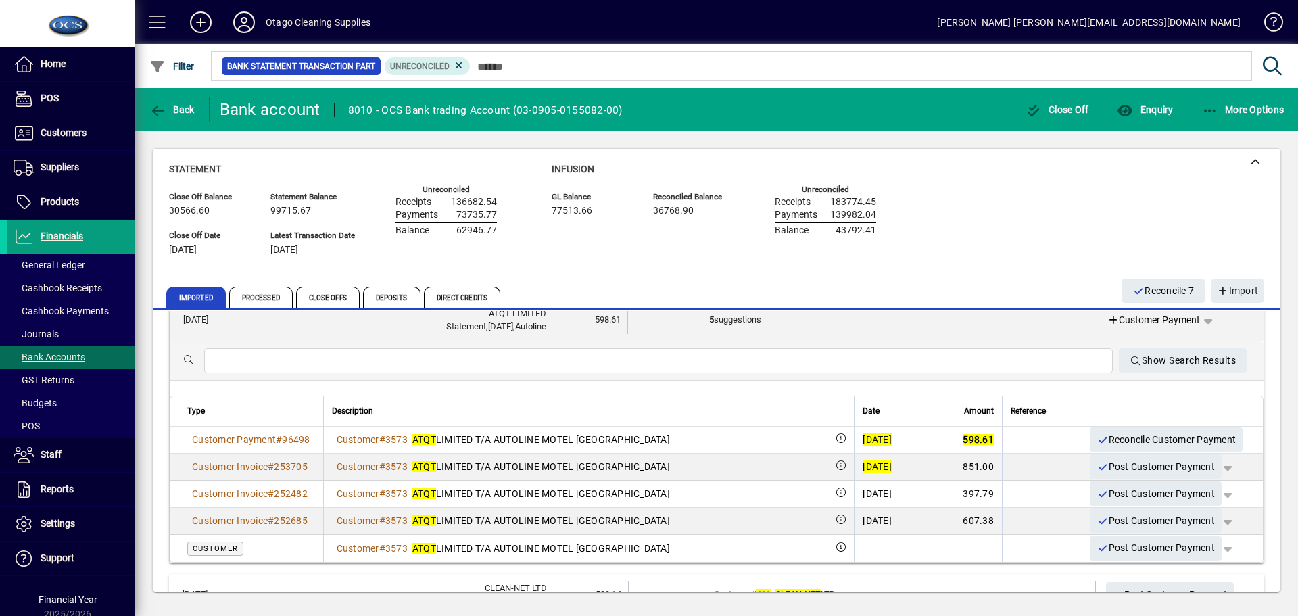
scroll to position [203, 0]
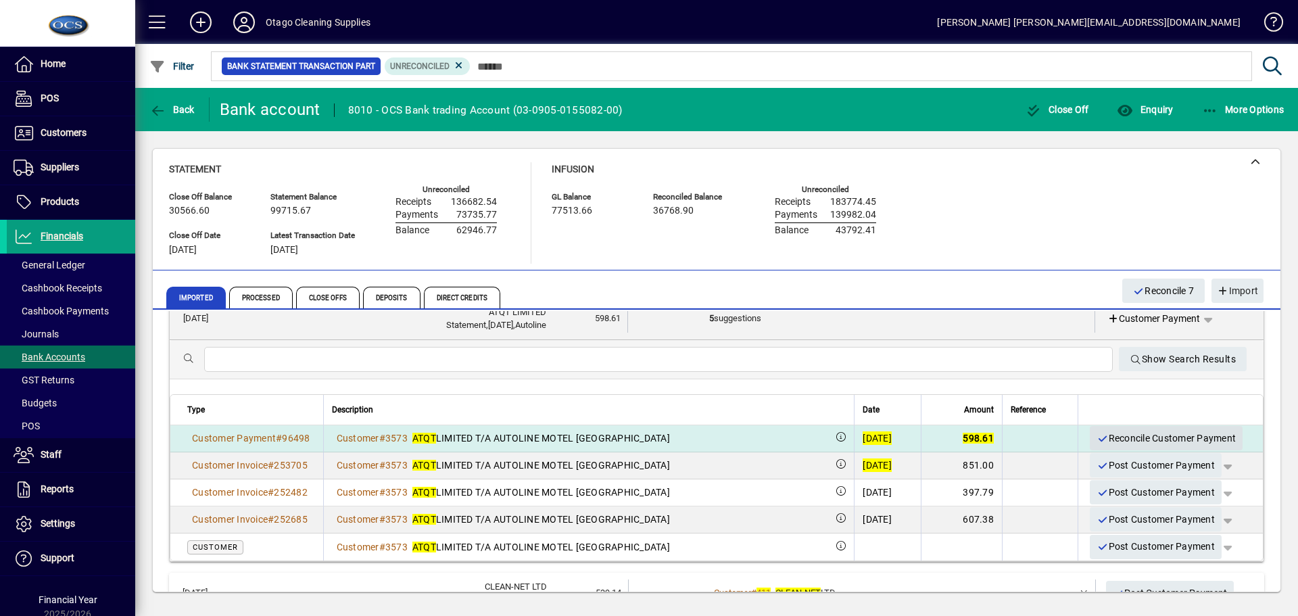
click at [1109, 439] on span "Reconcile Customer Payment" at bounding box center [1165, 438] width 139 height 22
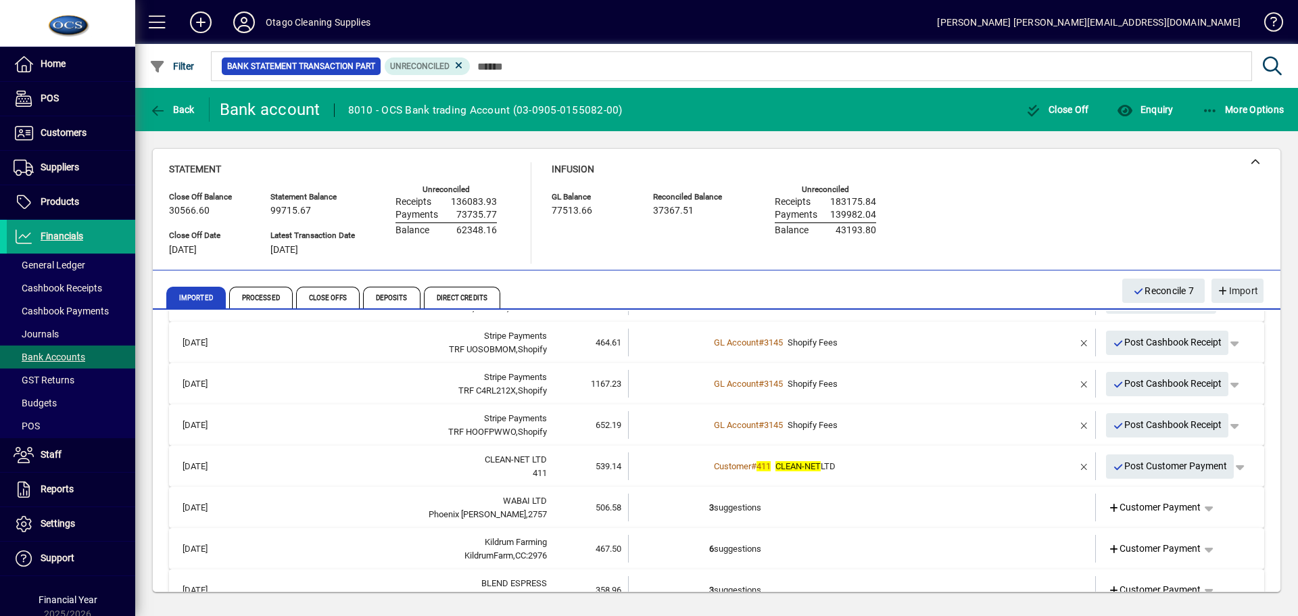
scroll to position [68, 0]
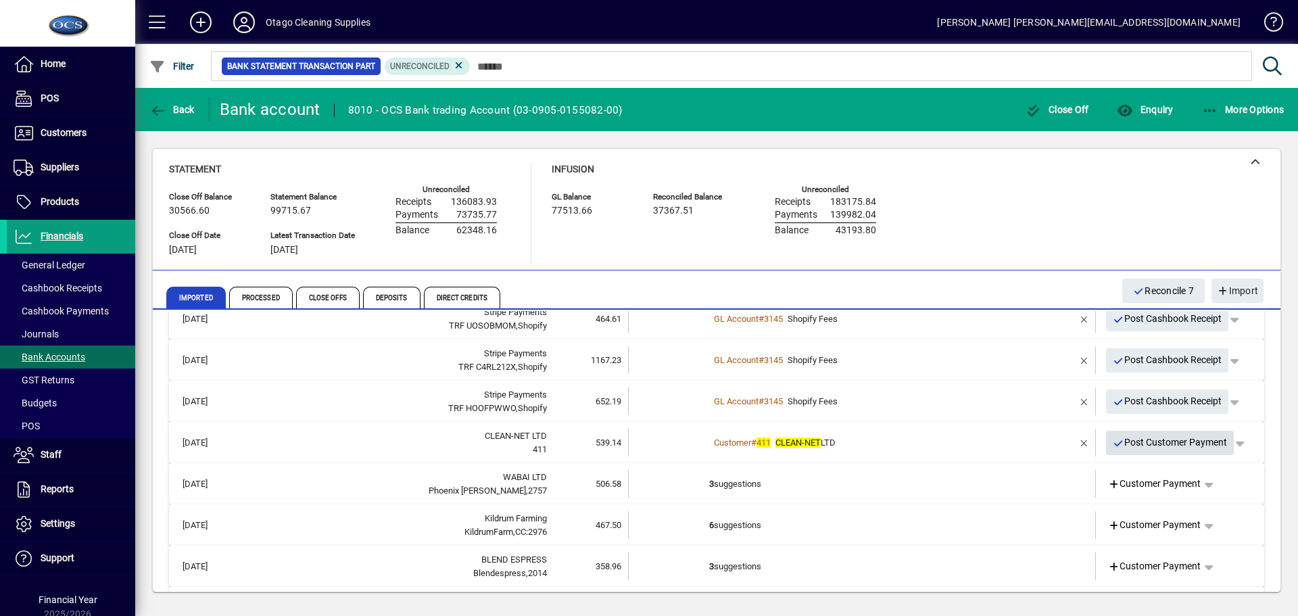
click at [1124, 442] on span "Post Customer Payment" at bounding box center [1169, 442] width 115 height 22
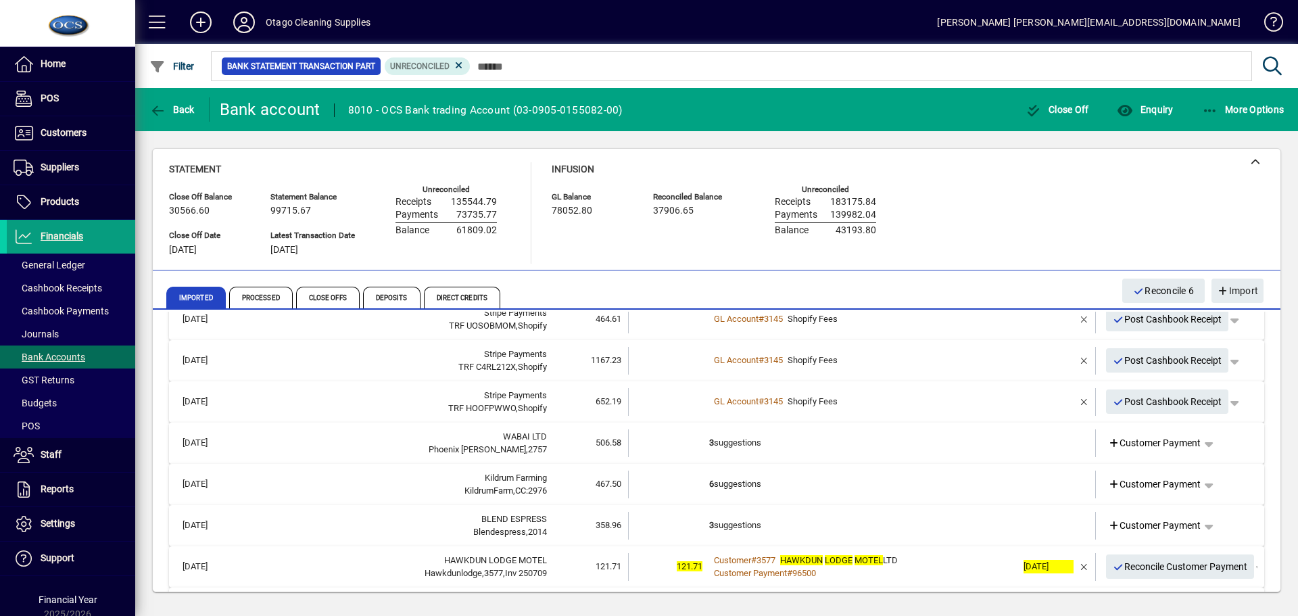
click at [967, 448] on td "3 suggestions" at bounding box center [863, 443] width 308 height 28
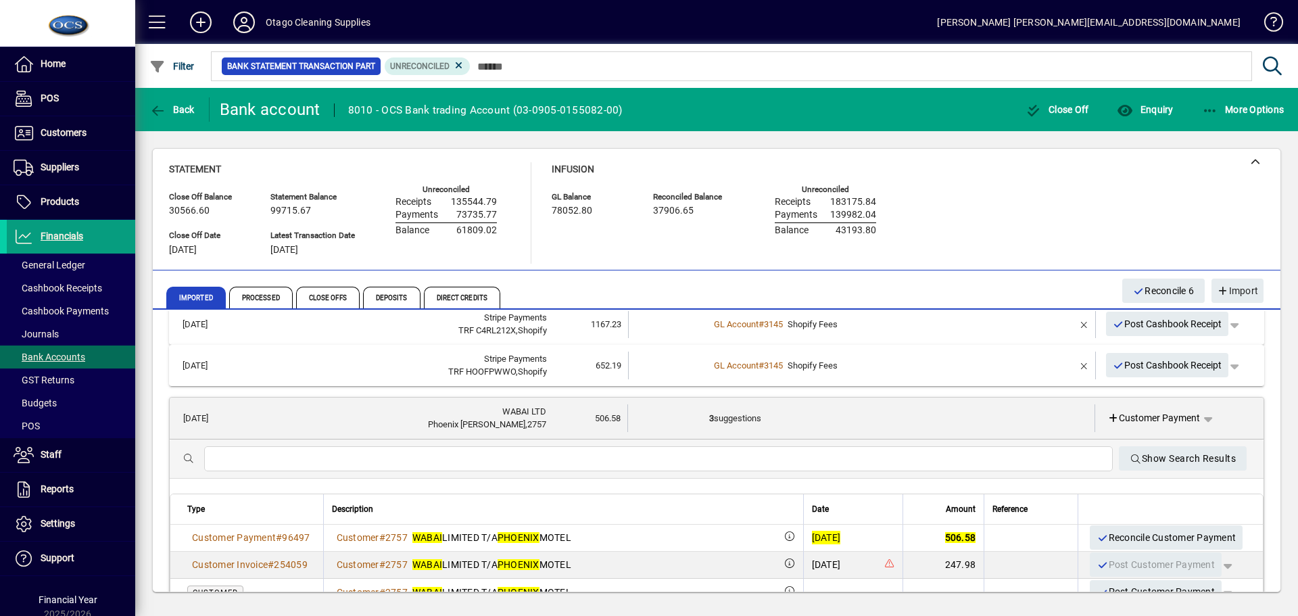
scroll to position [135, 0]
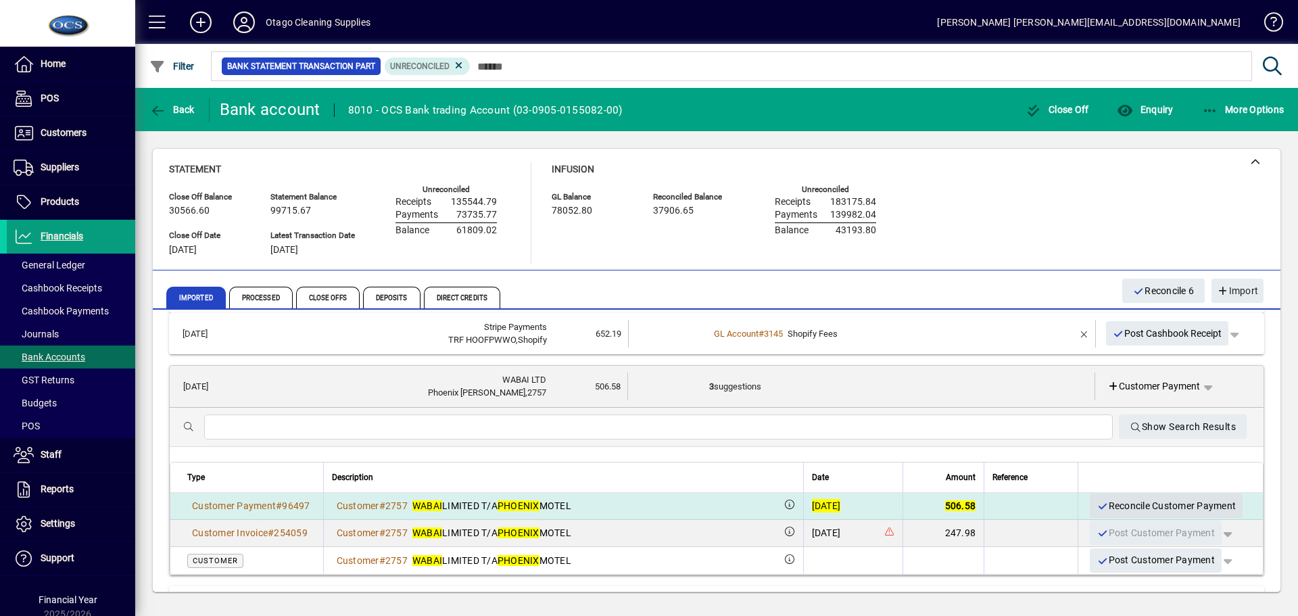
click at [1121, 503] on span "Reconcile Customer Payment" at bounding box center [1165, 506] width 139 height 22
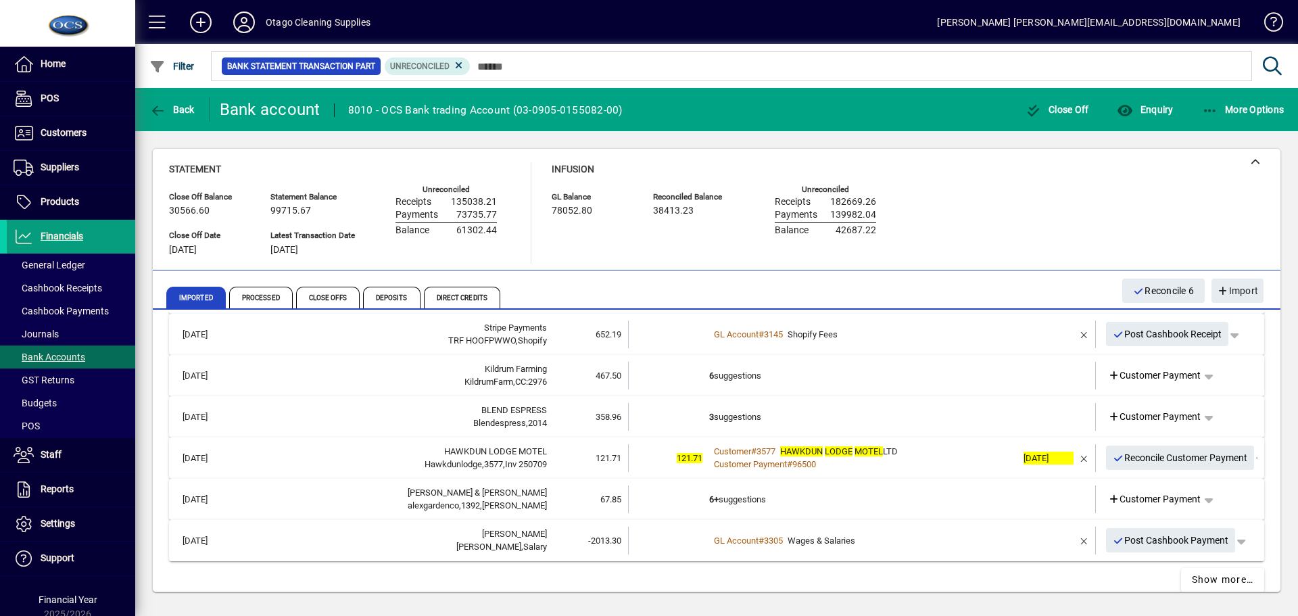
click at [937, 376] on td "6 suggestions" at bounding box center [863, 376] width 308 height 28
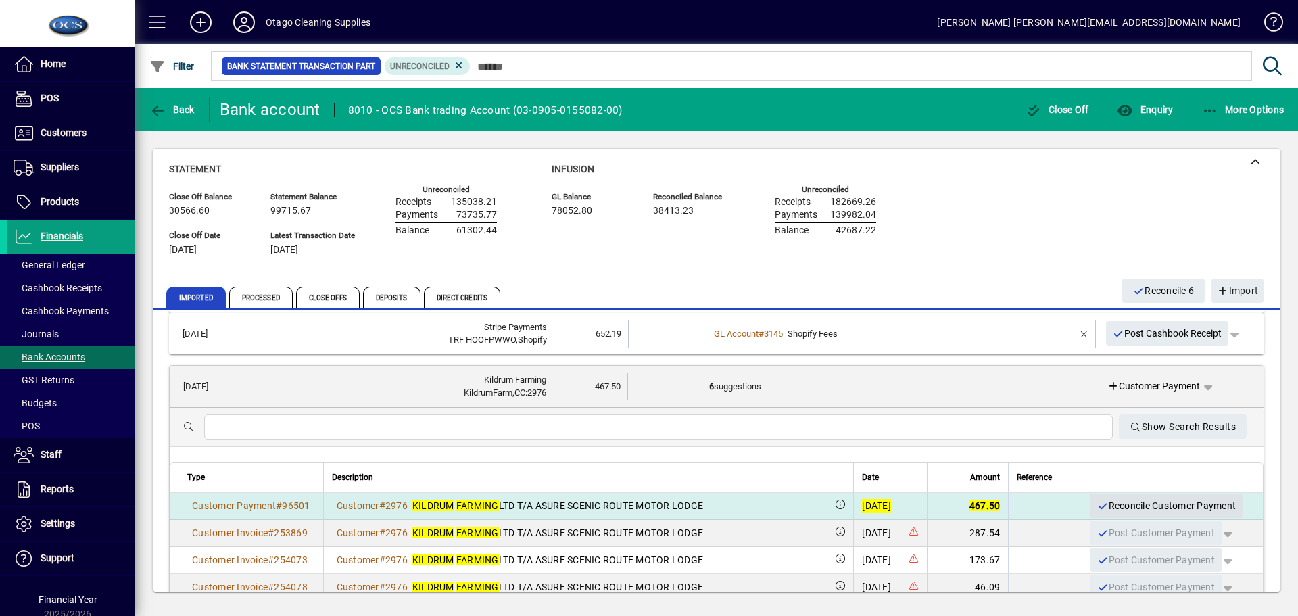
click at [1119, 501] on span "Reconcile Customer Payment" at bounding box center [1165, 506] width 139 height 22
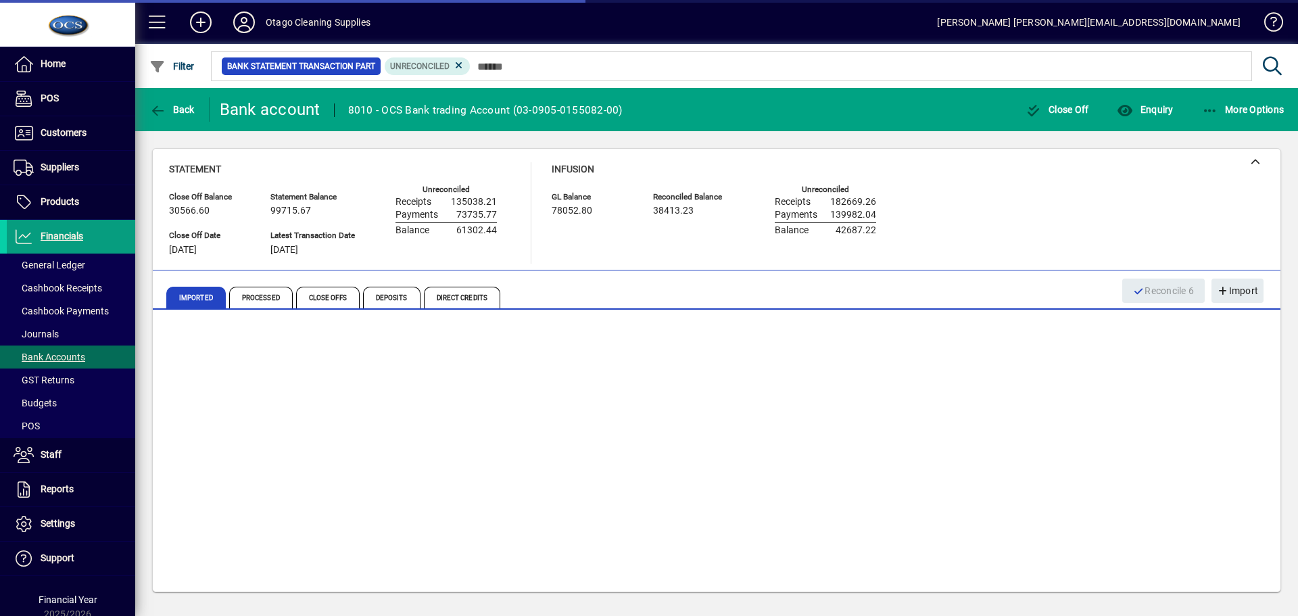
scroll to position [112, 0]
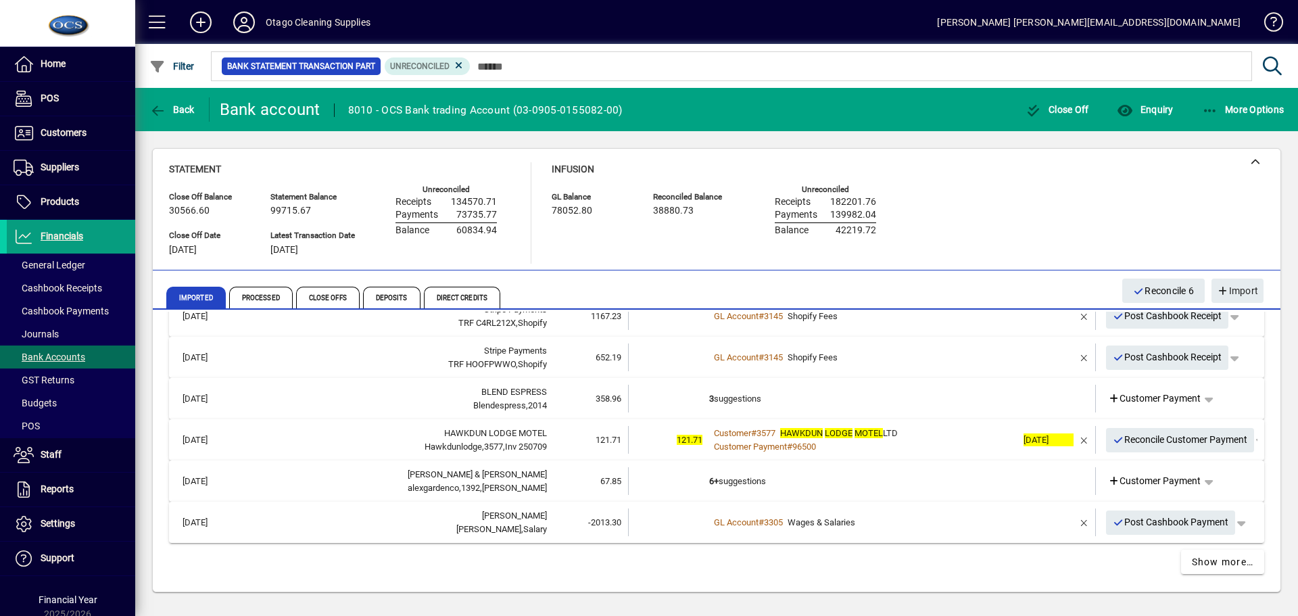
click at [962, 403] on td "3 suggestions" at bounding box center [863, 399] width 308 height 28
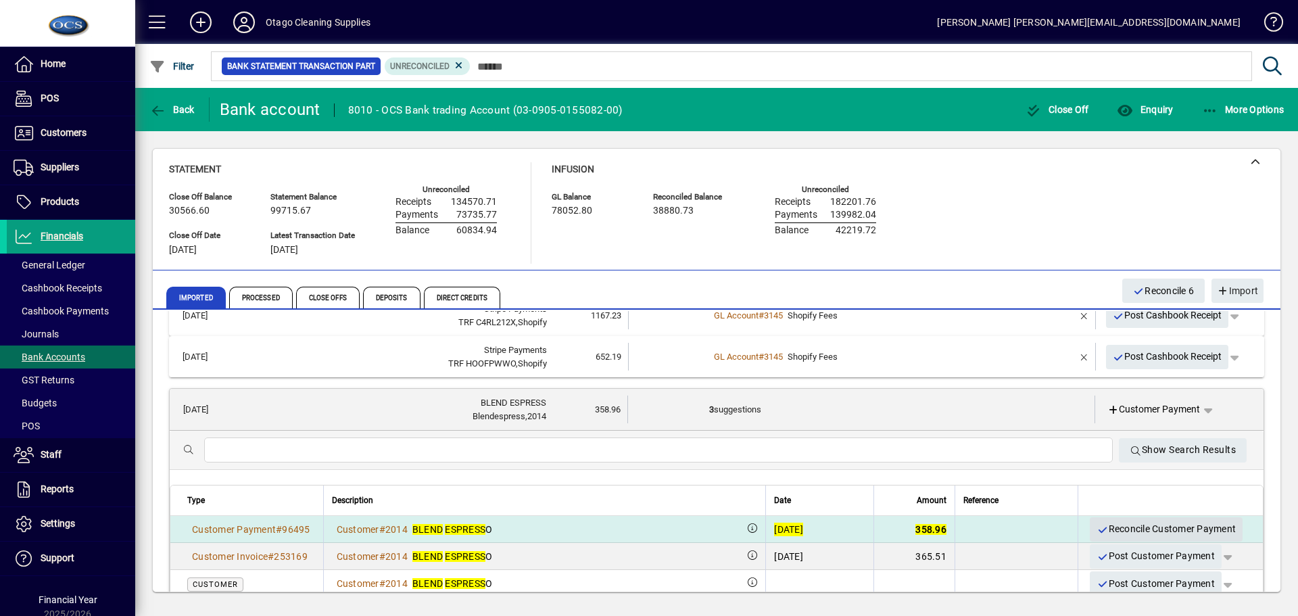
click at [1114, 524] on span "Reconcile Customer Payment" at bounding box center [1165, 529] width 139 height 22
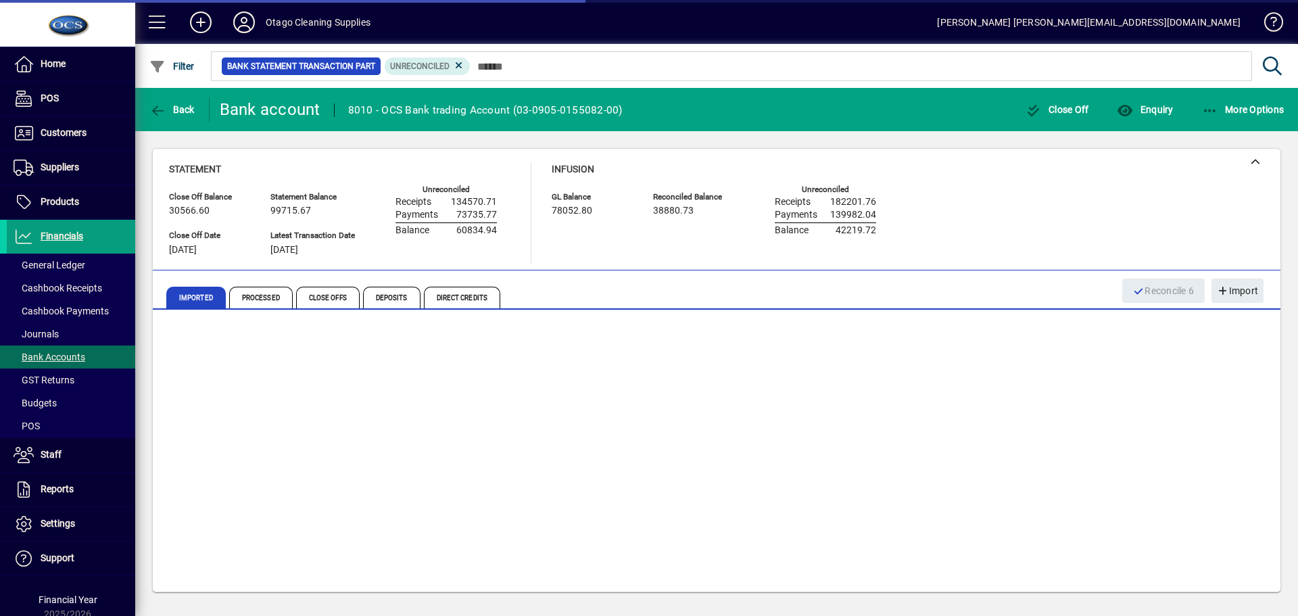
scroll to position [71, 0]
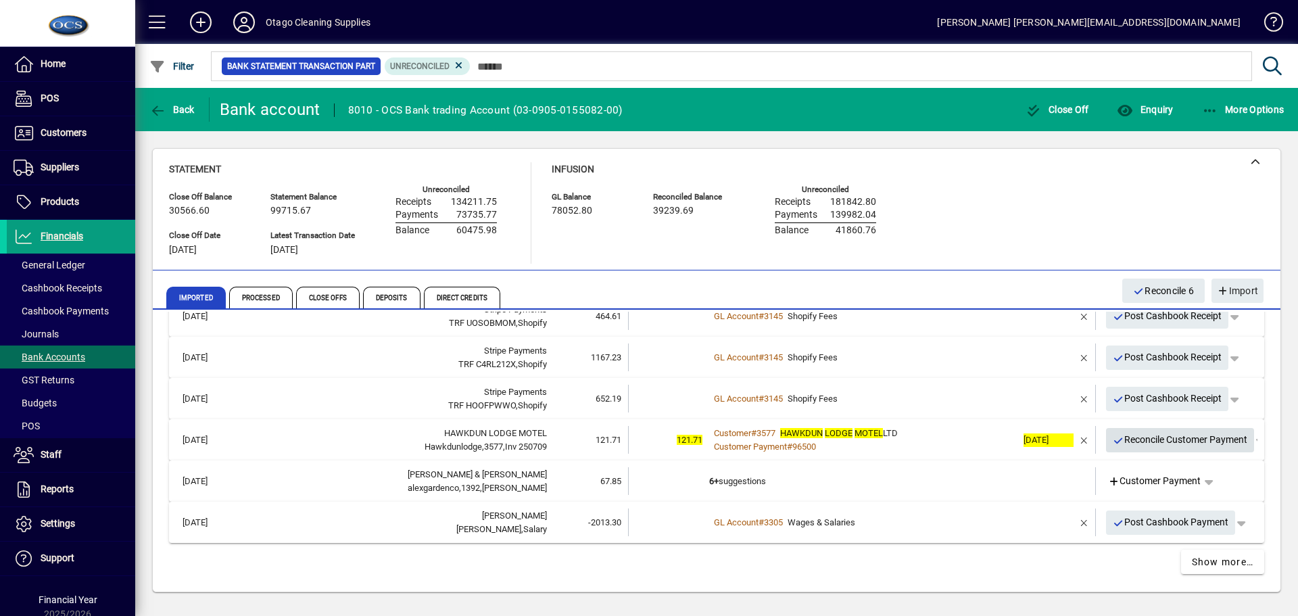
click at [1123, 442] on span "Reconcile Customer Payment" at bounding box center [1179, 439] width 135 height 22
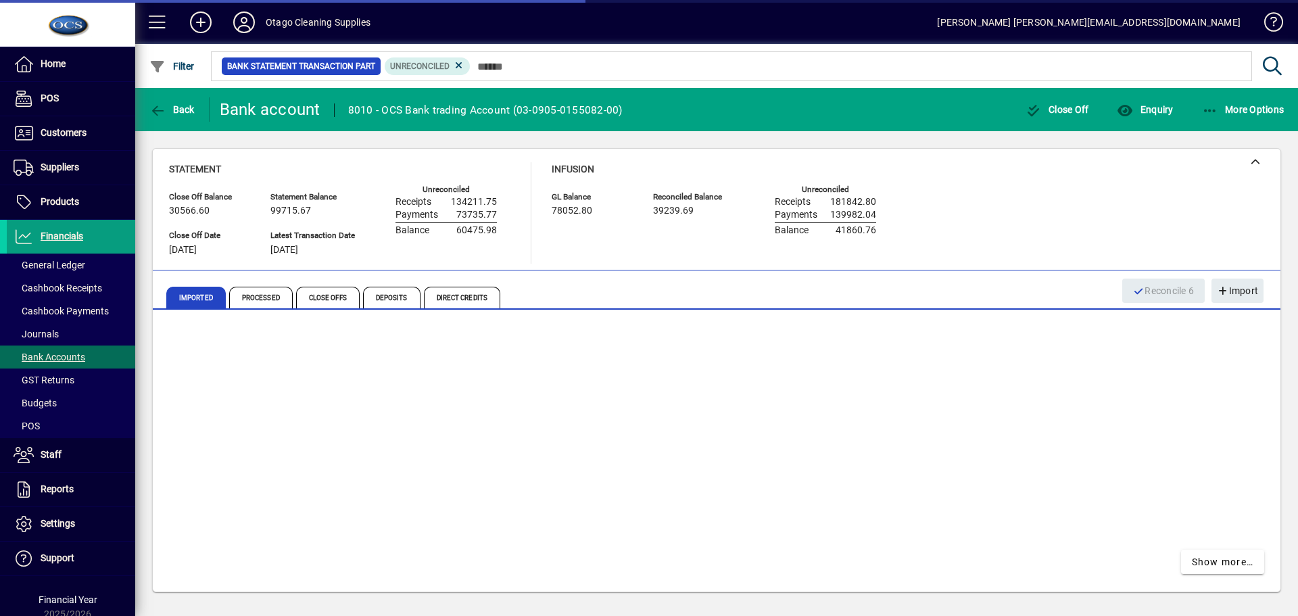
scroll to position [30, 0]
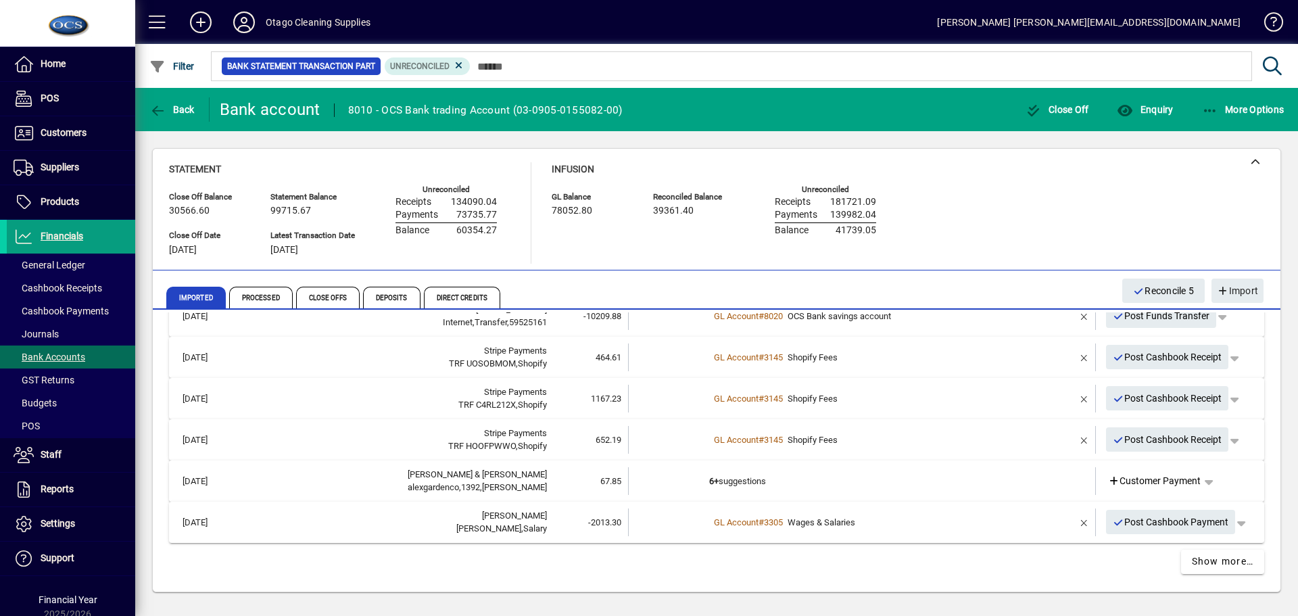
click at [888, 476] on td "6+ suggestions" at bounding box center [863, 481] width 308 height 28
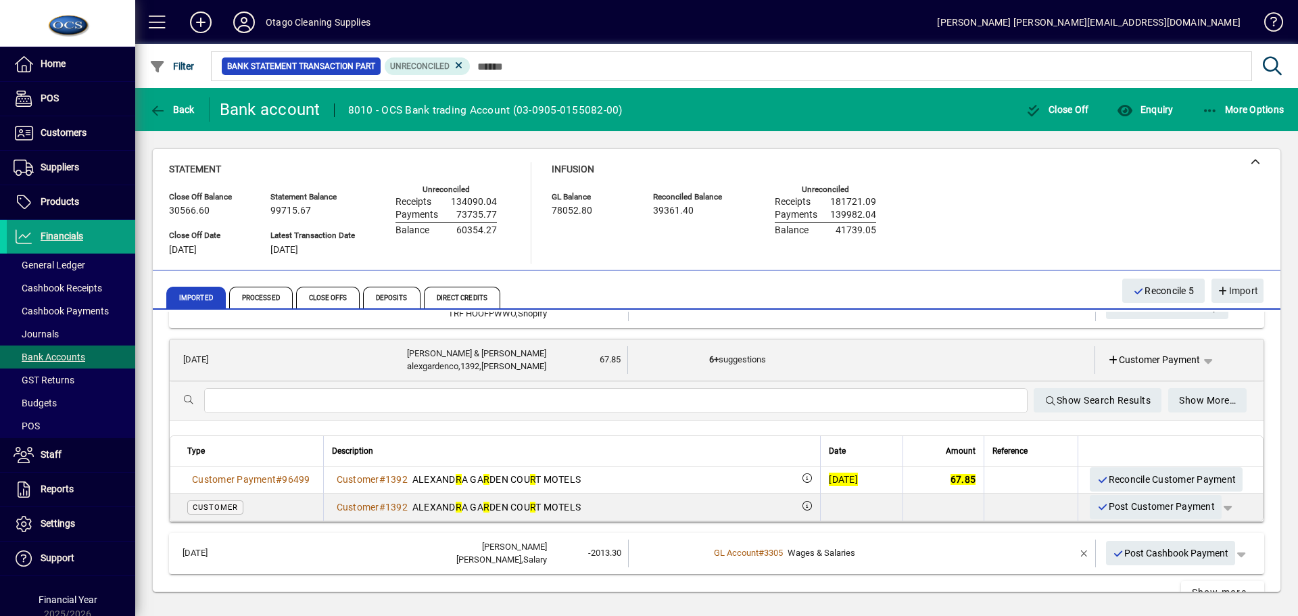
scroll to position [166, 0]
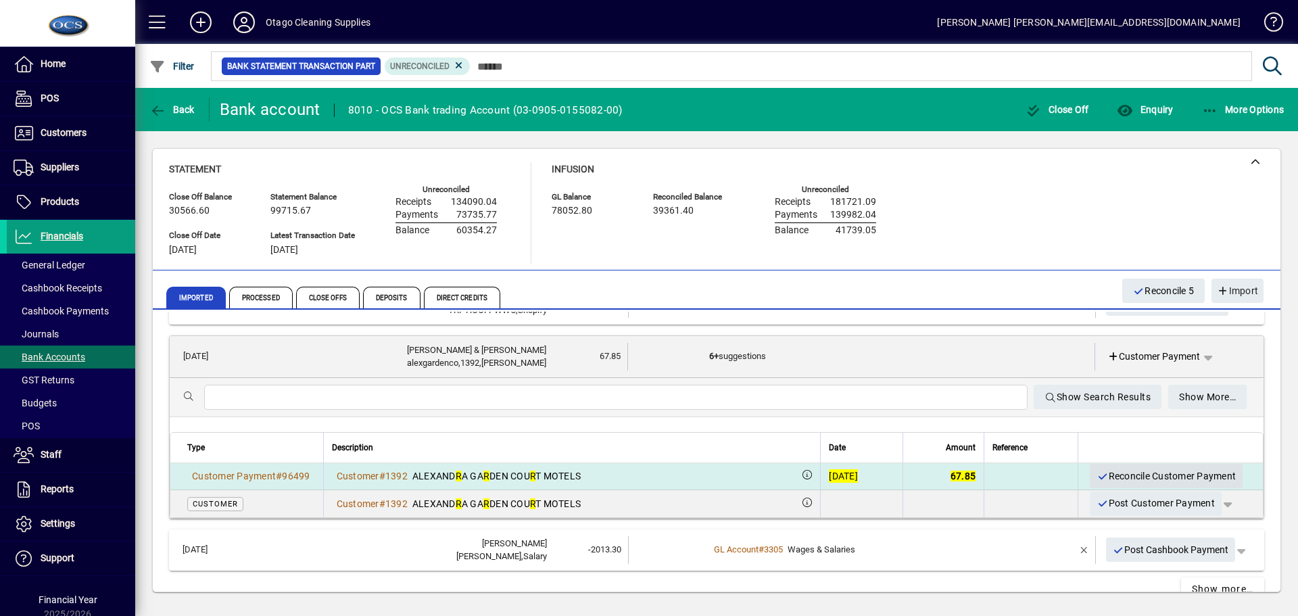
click at [1125, 476] on span "Reconcile Customer Payment" at bounding box center [1165, 476] width 139 height 22
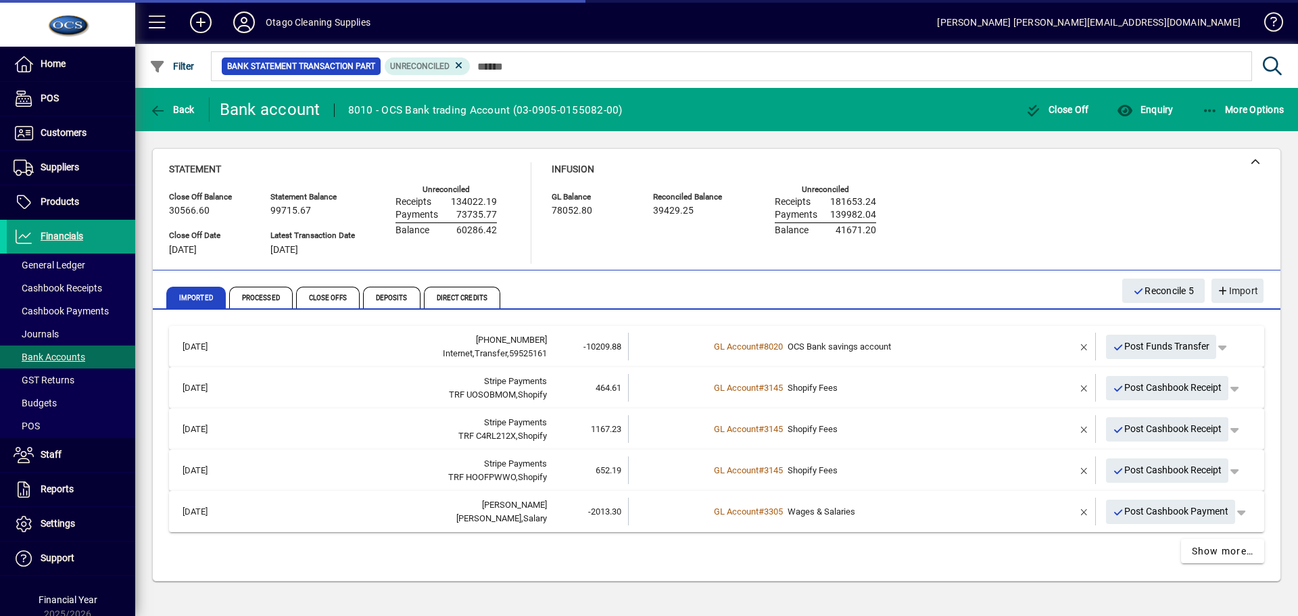
scroll to position [0, 0]
click at [1136, 513] on span "Post Cashbook Payment" at bounding box center [1170, 511] width 116 height 22
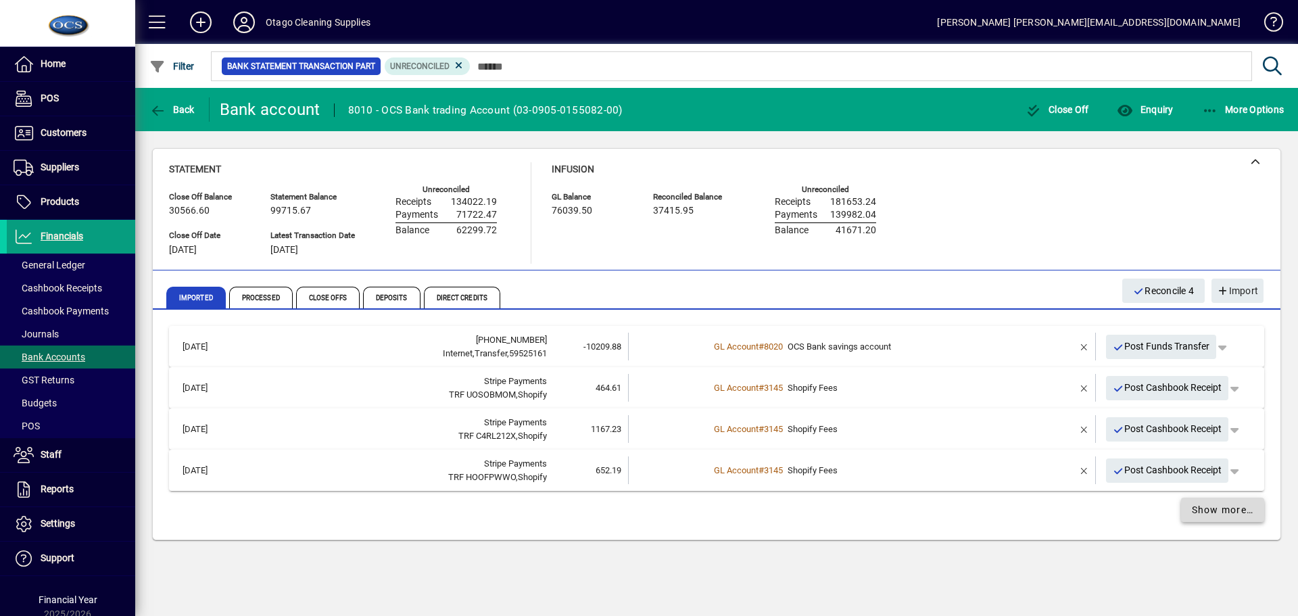
click at [1221, 514] on span "Show more…" at bounding box center [1222, 510] width 62 height 14
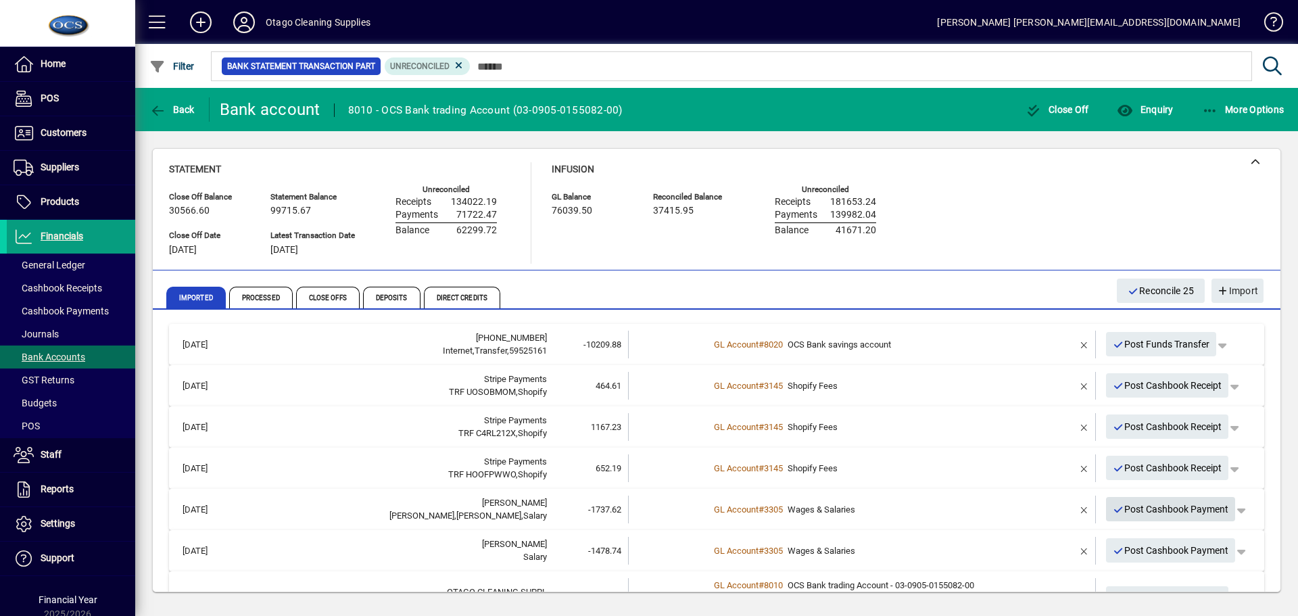
click at [1129, 510] on span "Post Cashbook Payment" at bounding box center [1170, 509] width 116 height 22
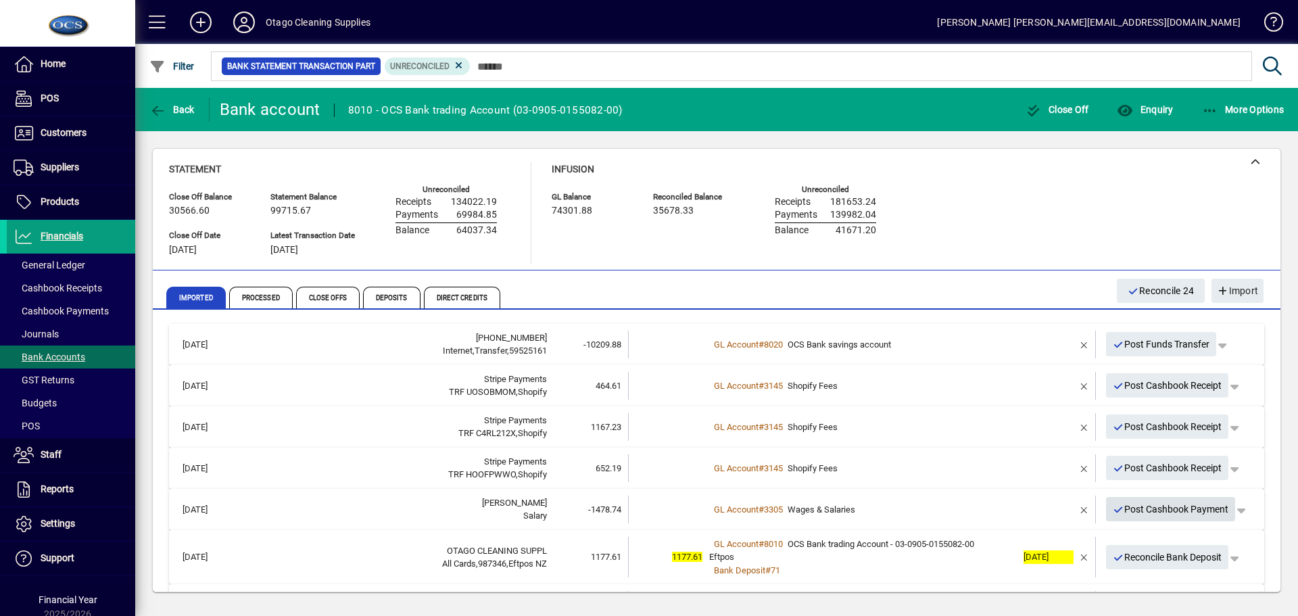
click at [1129, 510] on span "Post Cashbook Payment" at bounding box center [1170, 509] width 116 height 22
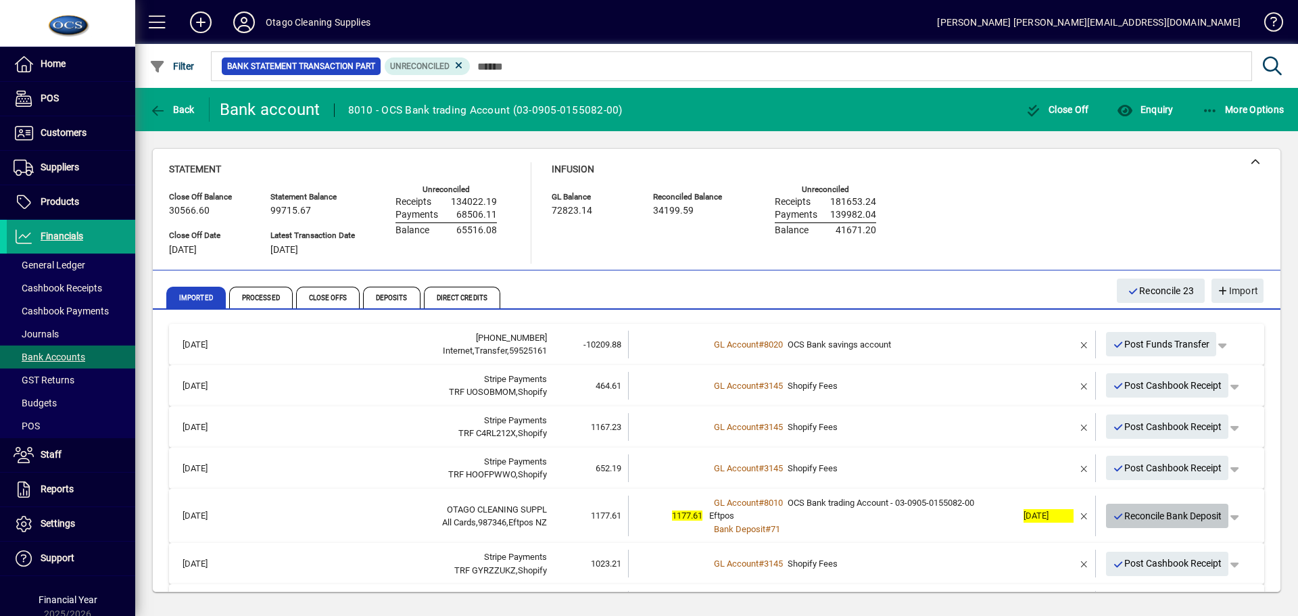
click at [1131, 519] on span "Reconcile Bank Deposit" at bounding box center [1166, 516] width 109 height 22
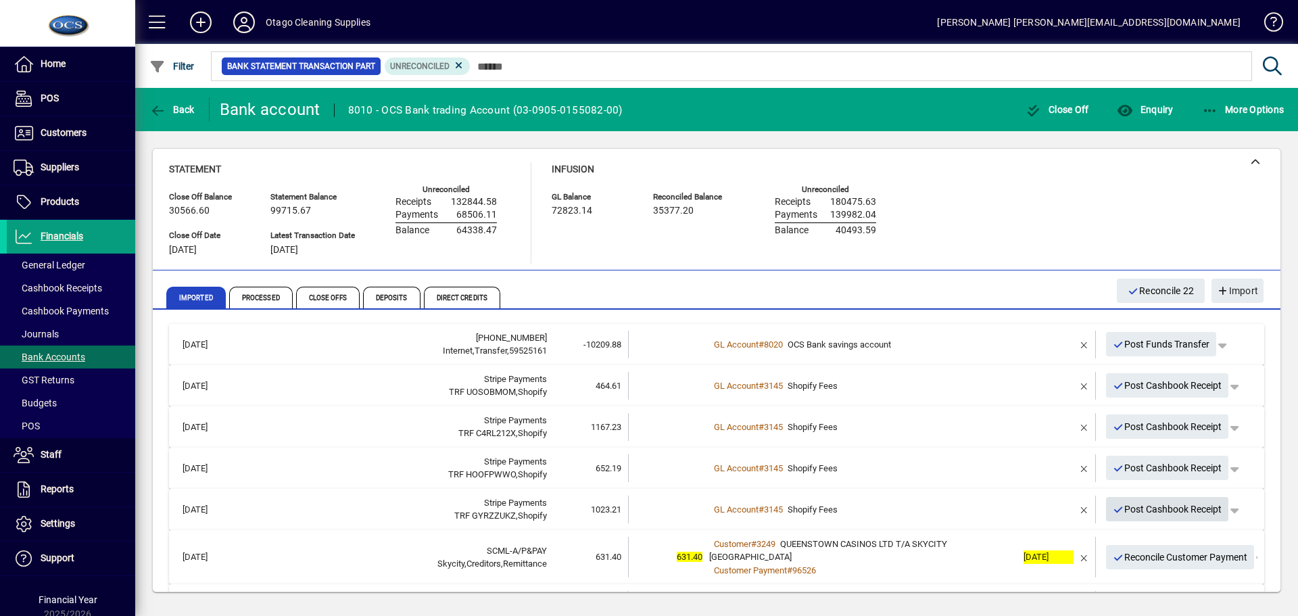
scroll to position [68, 0]
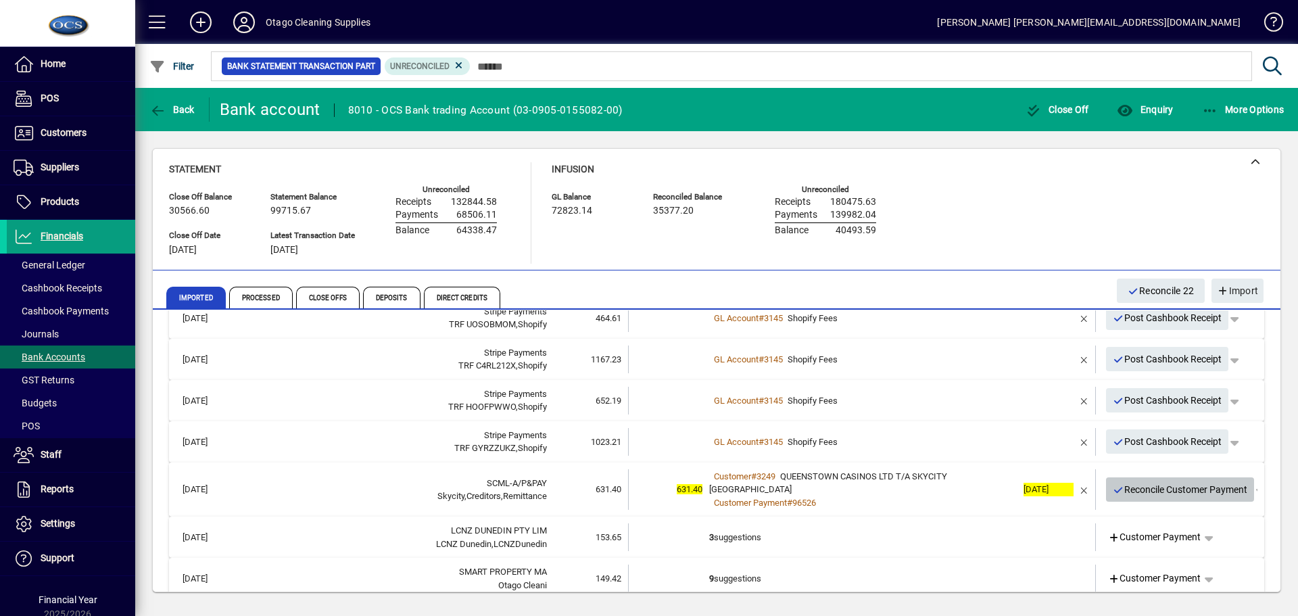
click at [1171, 489] on span "Reconcile Customer Payment" at bounding box center [1179, 489] width 135 height 22
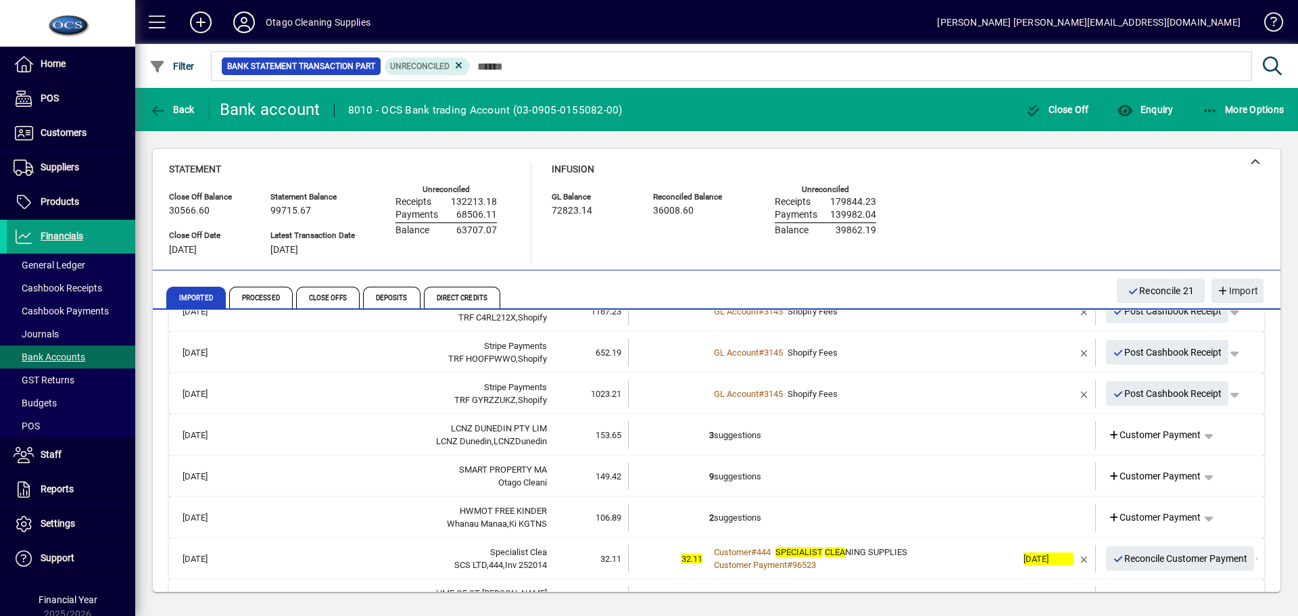
scroll to position [135, 0]
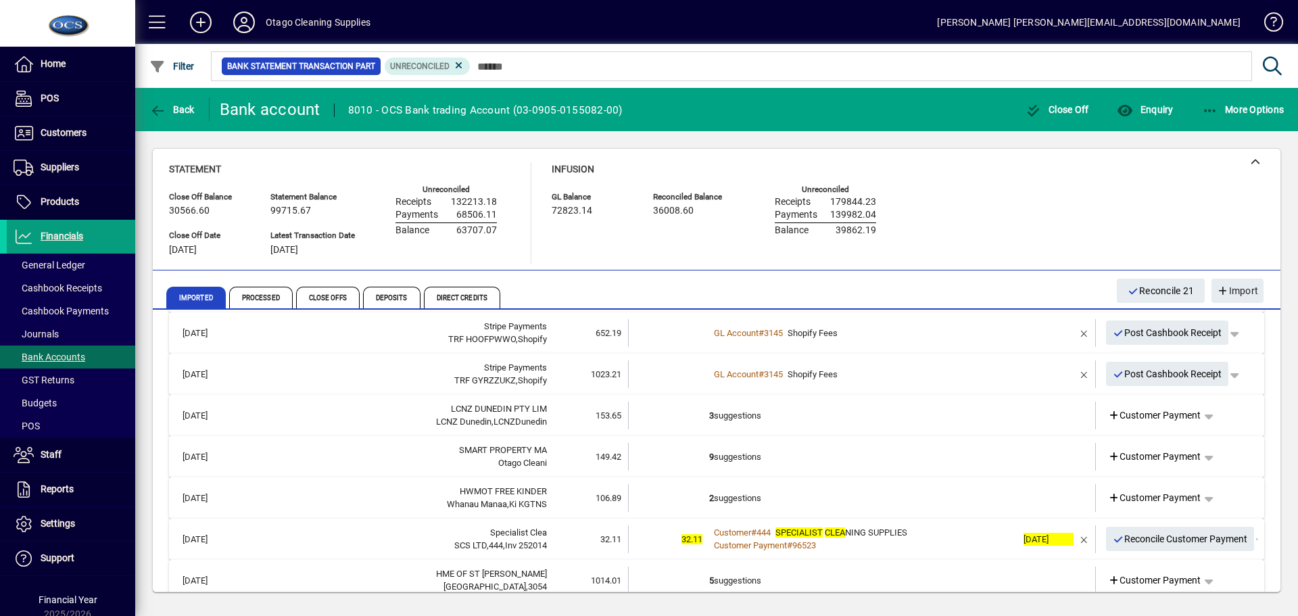
click at [977, 417] on td "3 suggestions" at bounding box center [863, 415] width 308 height 28
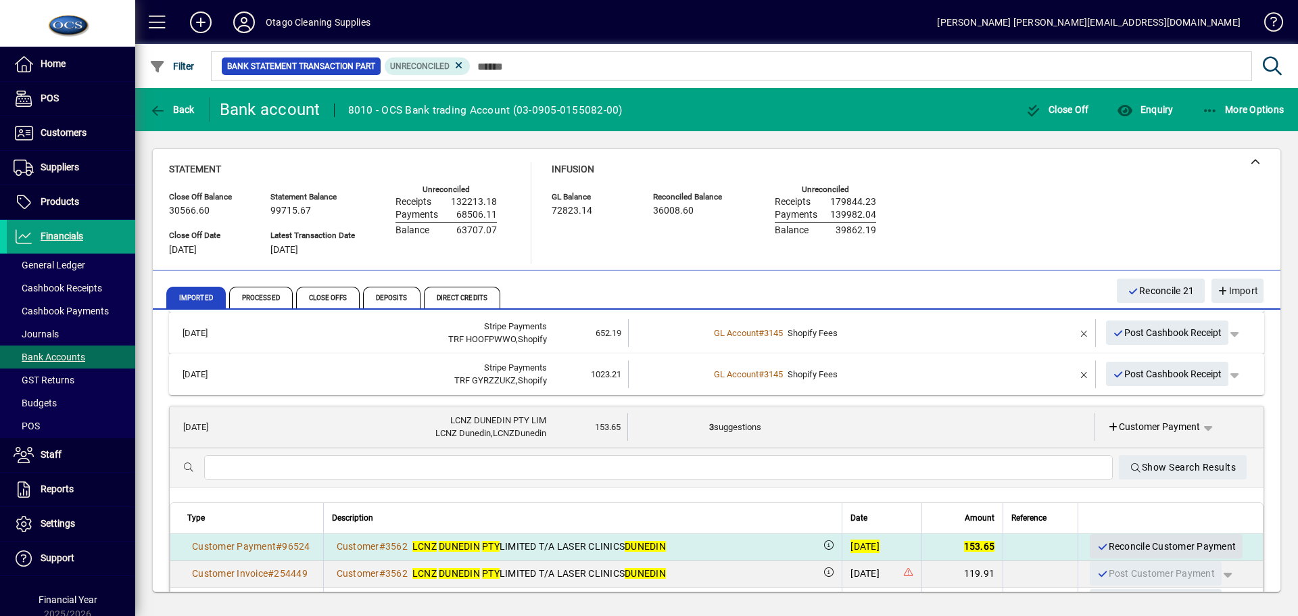
click at [1112, 540] on span "Reconcile Customer Payment" at bounding box center [1165, 546] width 139 height 22
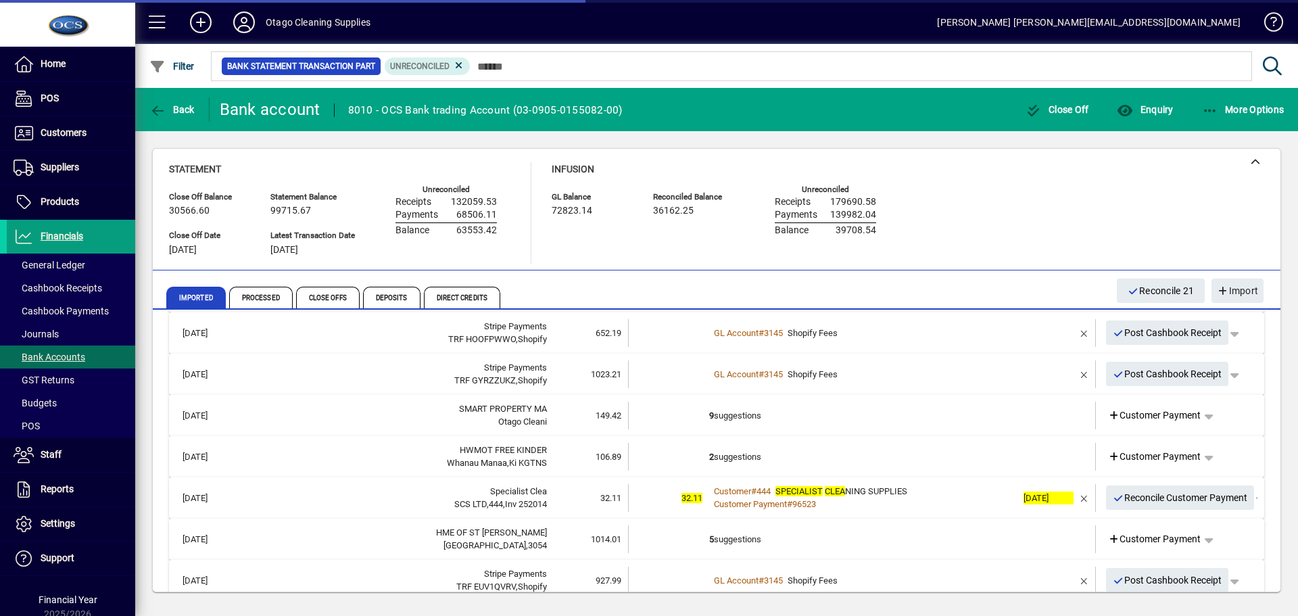
click at [981, 422] on td "9 suggestions" at bounding box center [863, 415] width 308 height 28
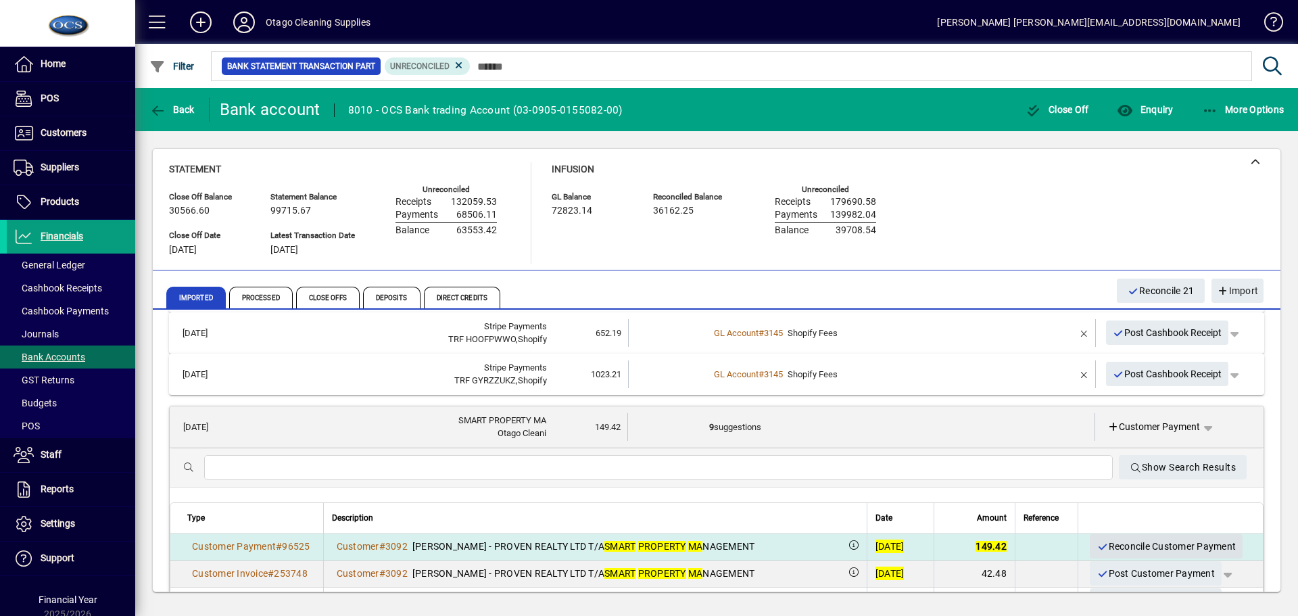
click at [1111, 543] on span "Reconcile Customer Payment" at bounding box center [1165, 546] width 139 height 22
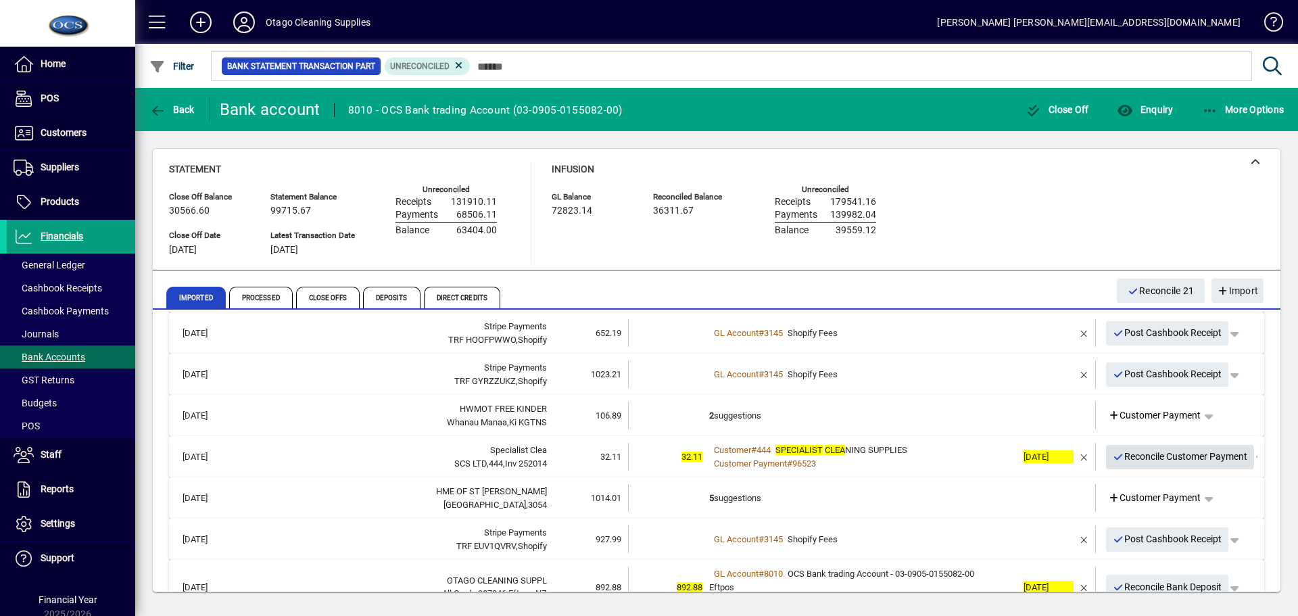
click at [1160, 459] on span "Reconcile Customer Payment" at bounding box center [1179, 456] width 135 height 22
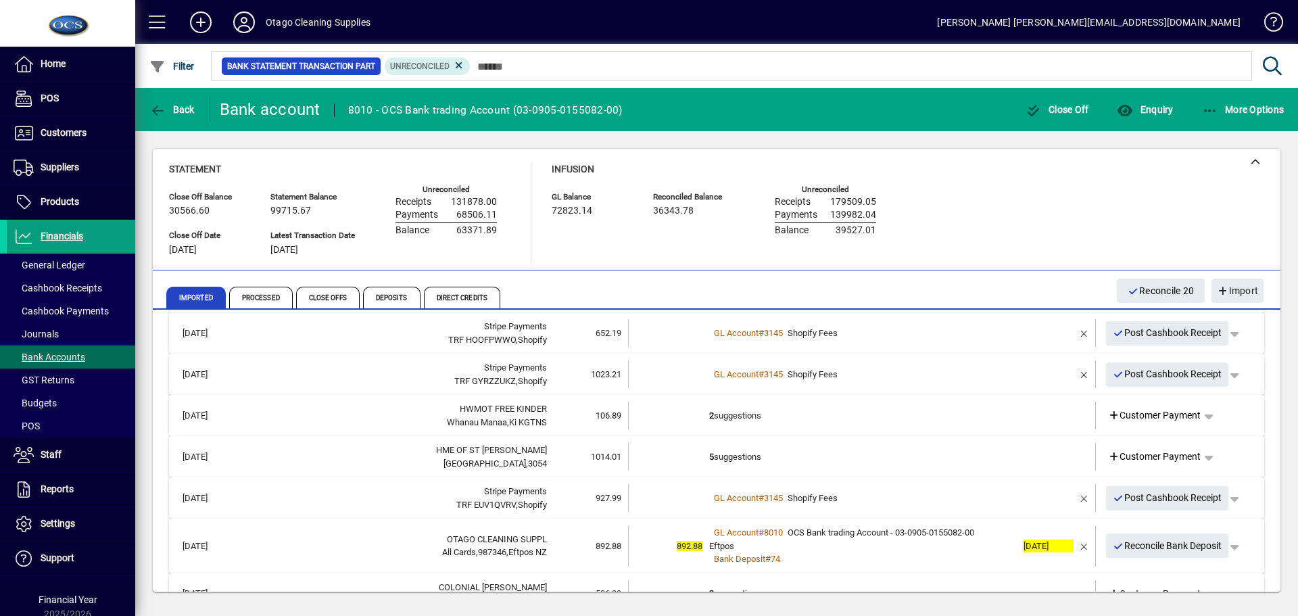
click at [980, 416] on td "2 suggestions" at bounding box center [863, 415] width 308 height 28
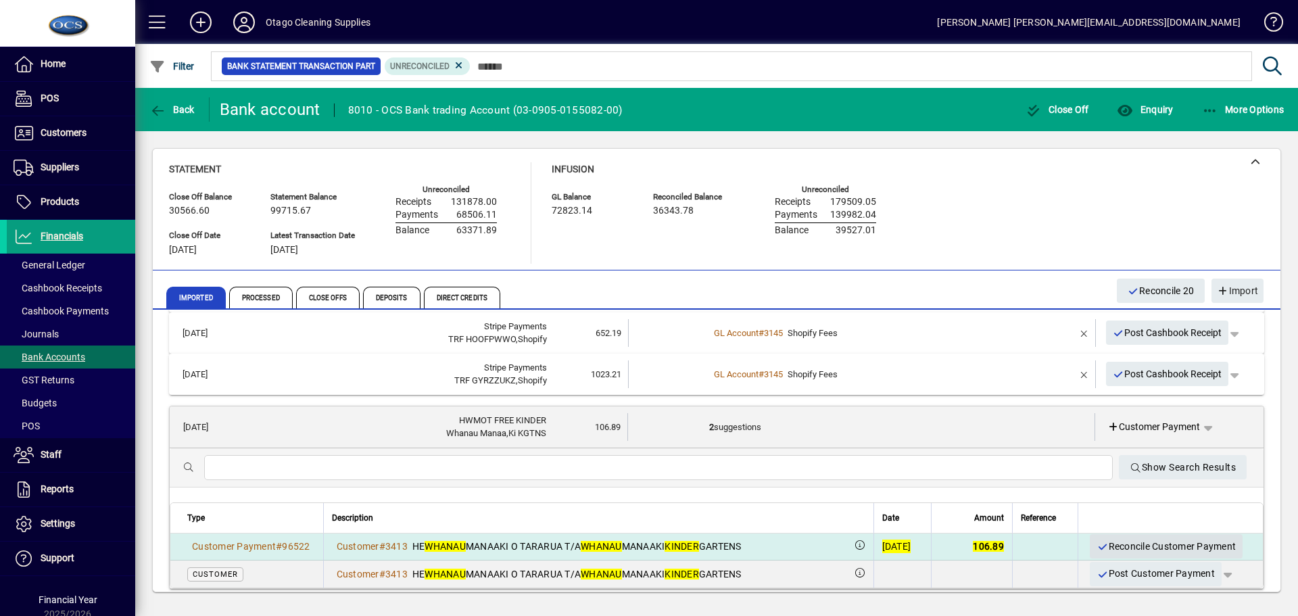
click at [1108, 543] on span "Reconcile Customer Payment" at bounding box center [1165, 546] width 139 height 22
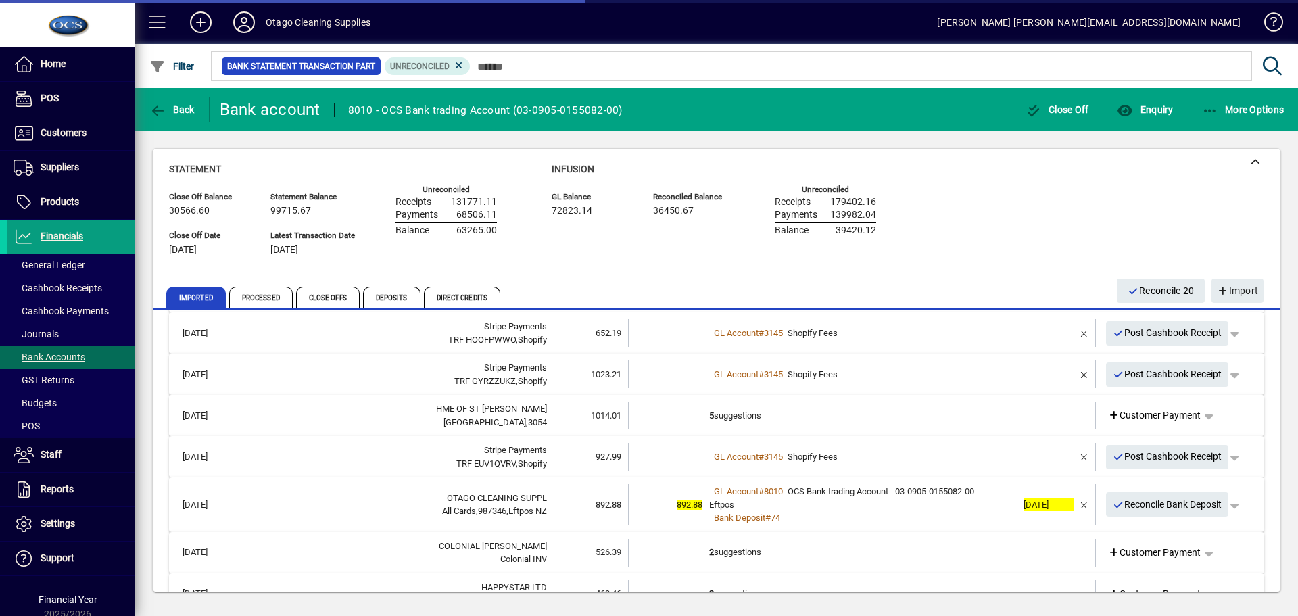
click at [987, 418] on td "5 suggestions" at bounding box center [863, 415] width 308 height 28
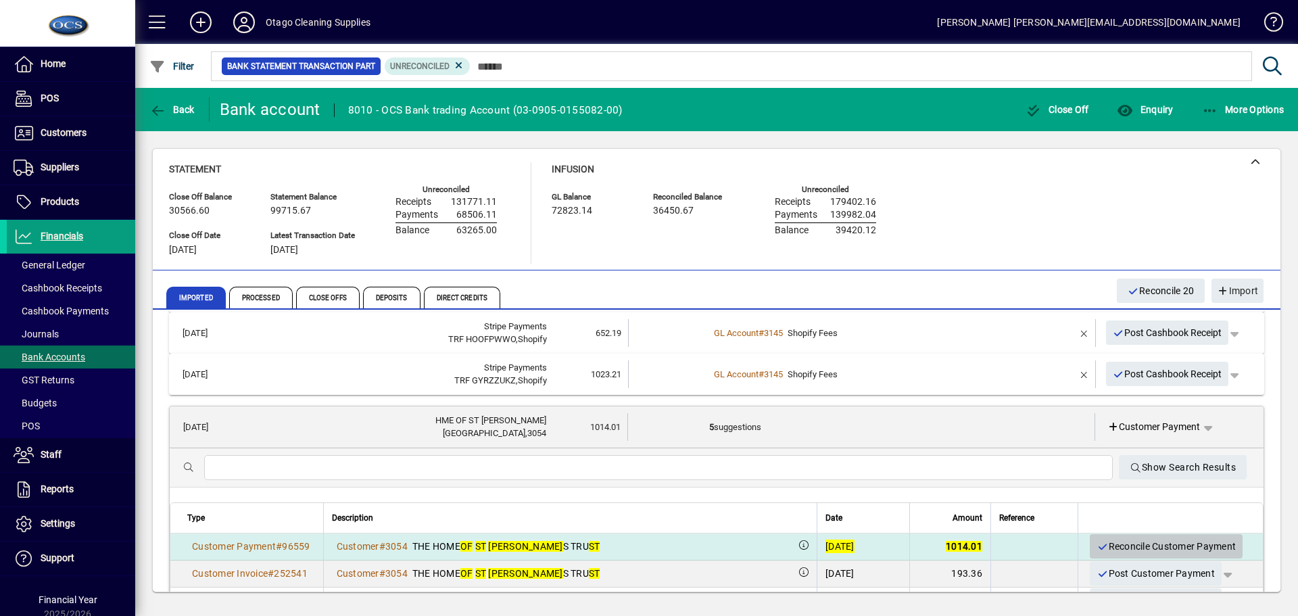
click at [1127, 547] on span "Reconcile Customer Payment" at bounding box center [1165, 546] width 139 height 22
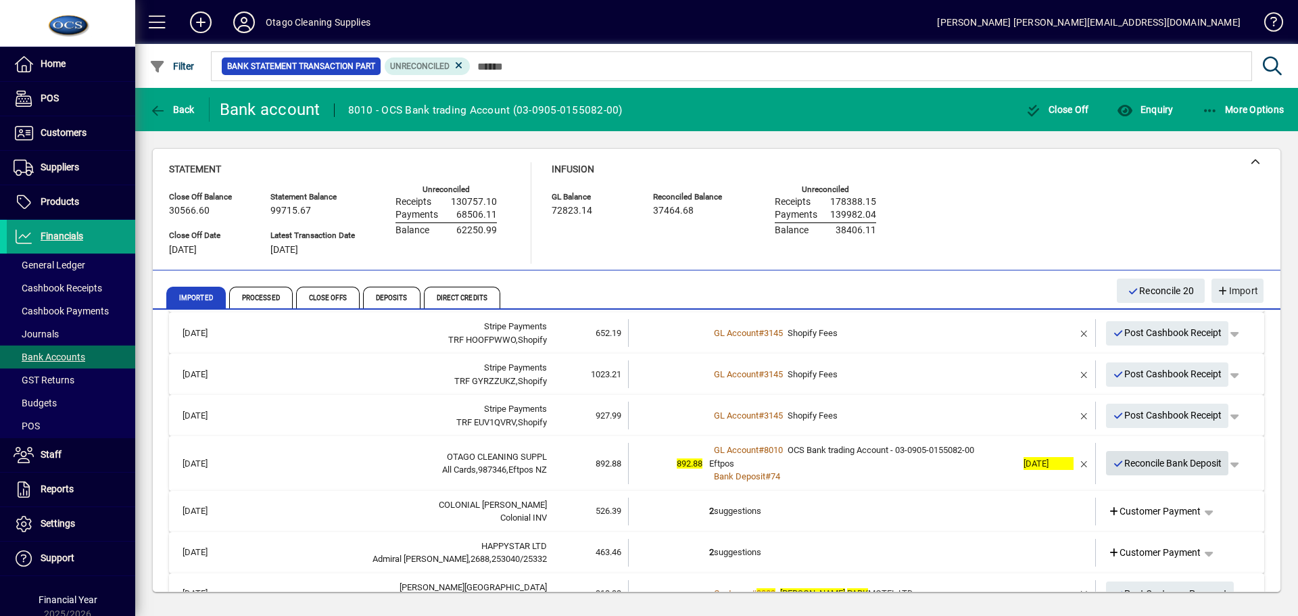
click at [1141, 465] on span "Reconcile Bank Deposit" at bounding box center [1166, 463] width 109 height 22
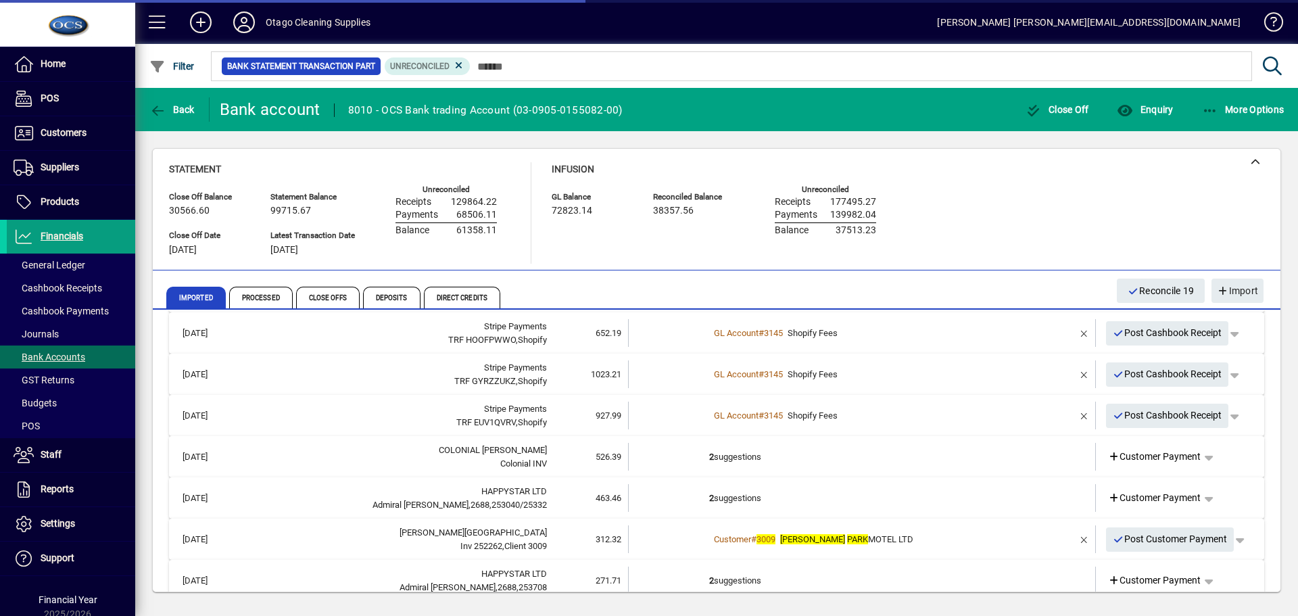
click at [981, 460] on td "2 suggestions" at bounding box center [863, 457] width 308 height 28
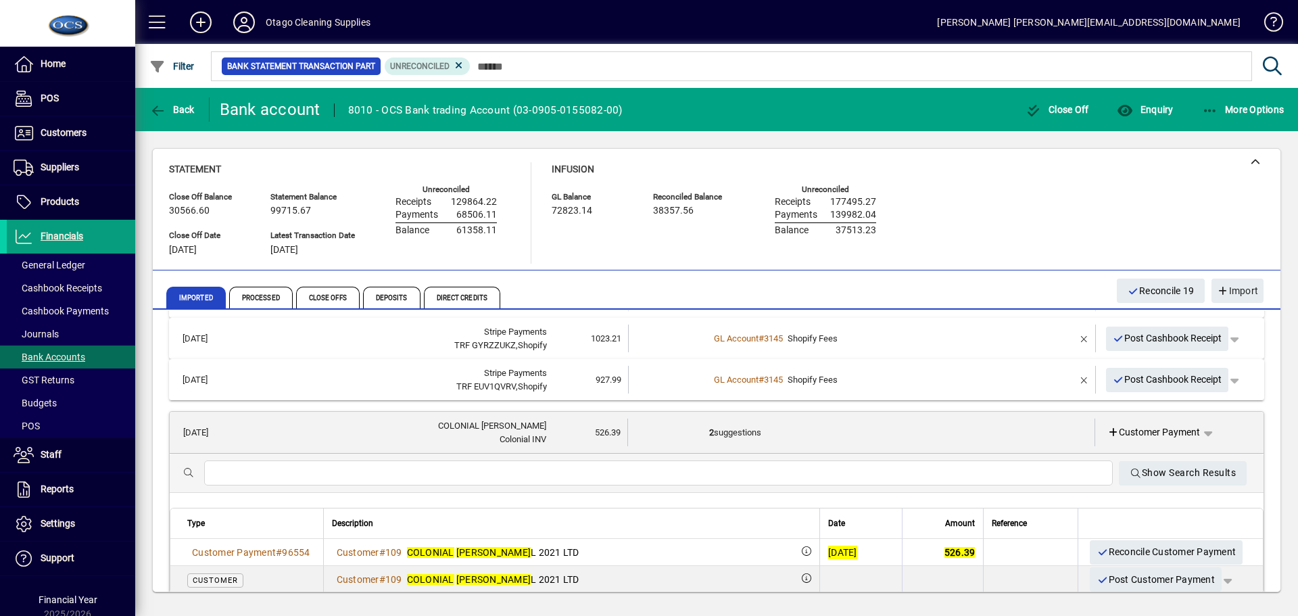
scroll to position [203, 0]
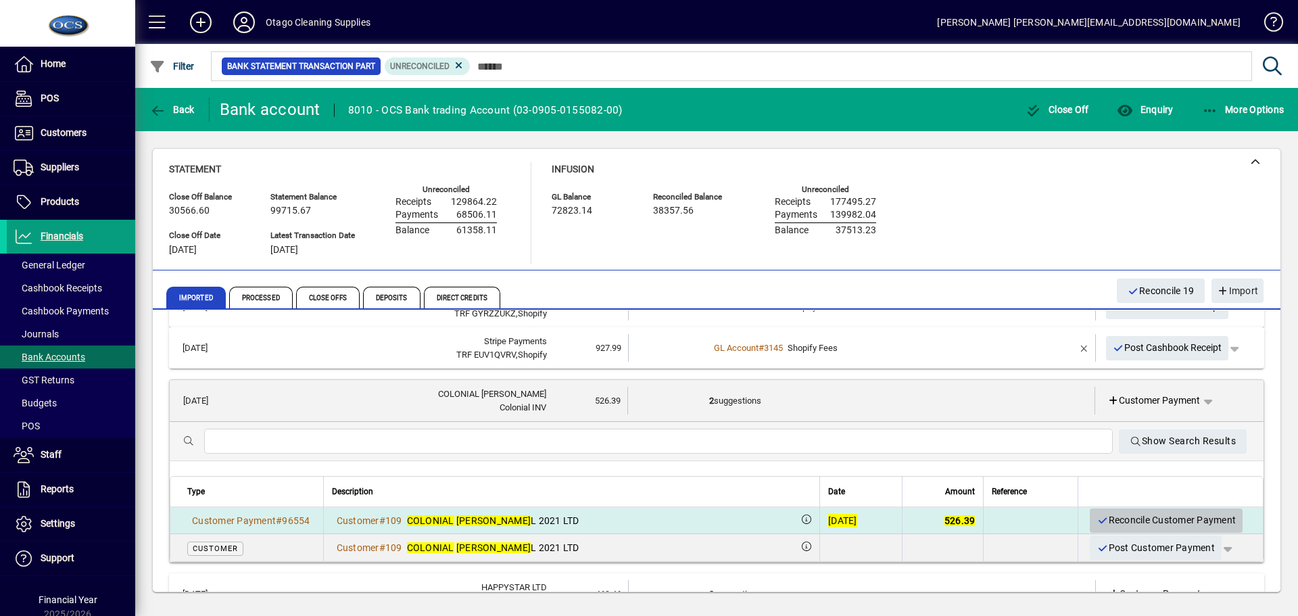
click at [1126, 518] on span "Reconcile Customer Payment" at bounding box center [1165, 520] width 139 height 22
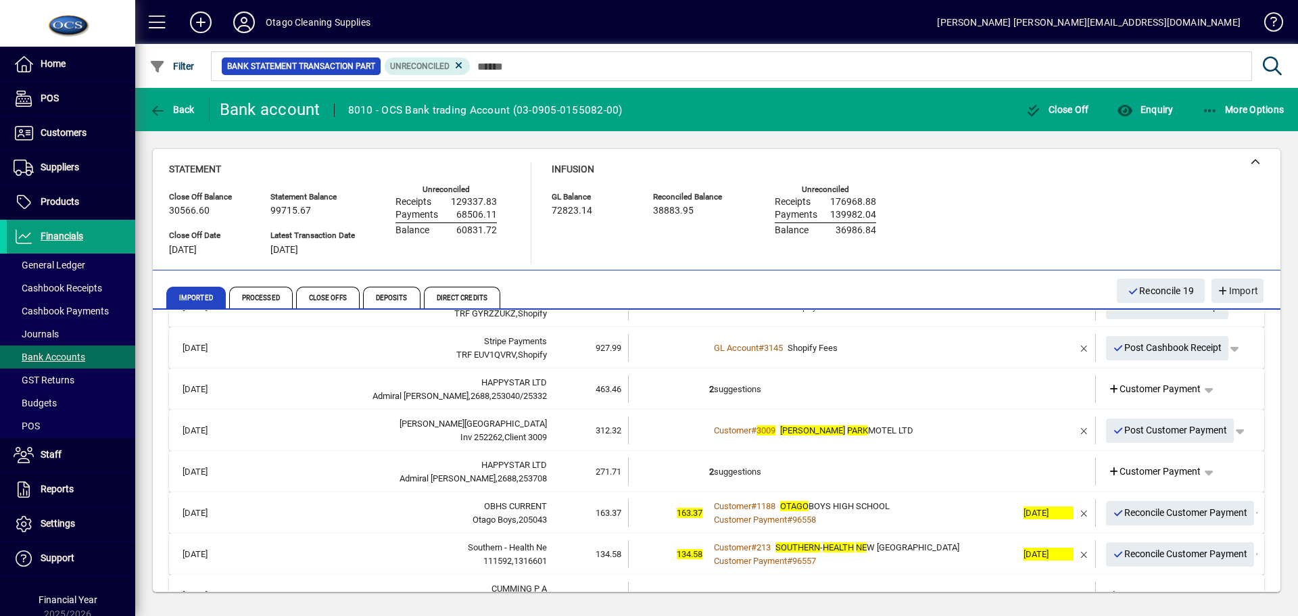
click at [971, 389] on td "2 suggestions" at bounding box center [863, 389] width 308 height 28
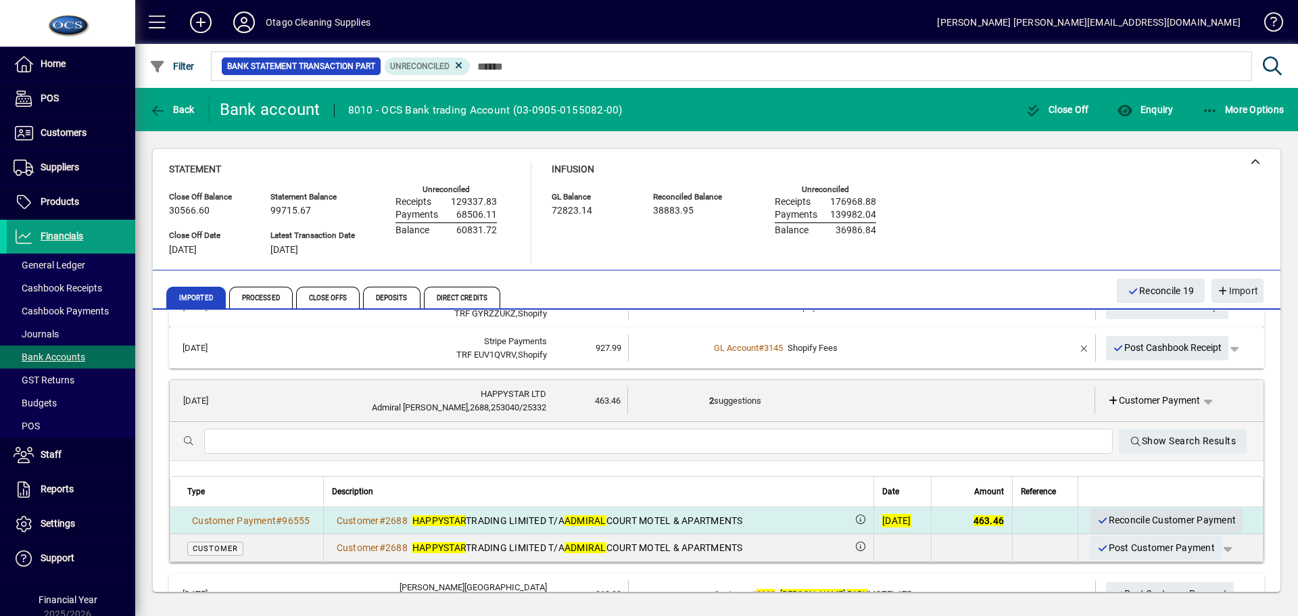
click at [1139, 515] on span "Reconcile Customer Payment" at bounding box center [1165, 520] width 139 height 22
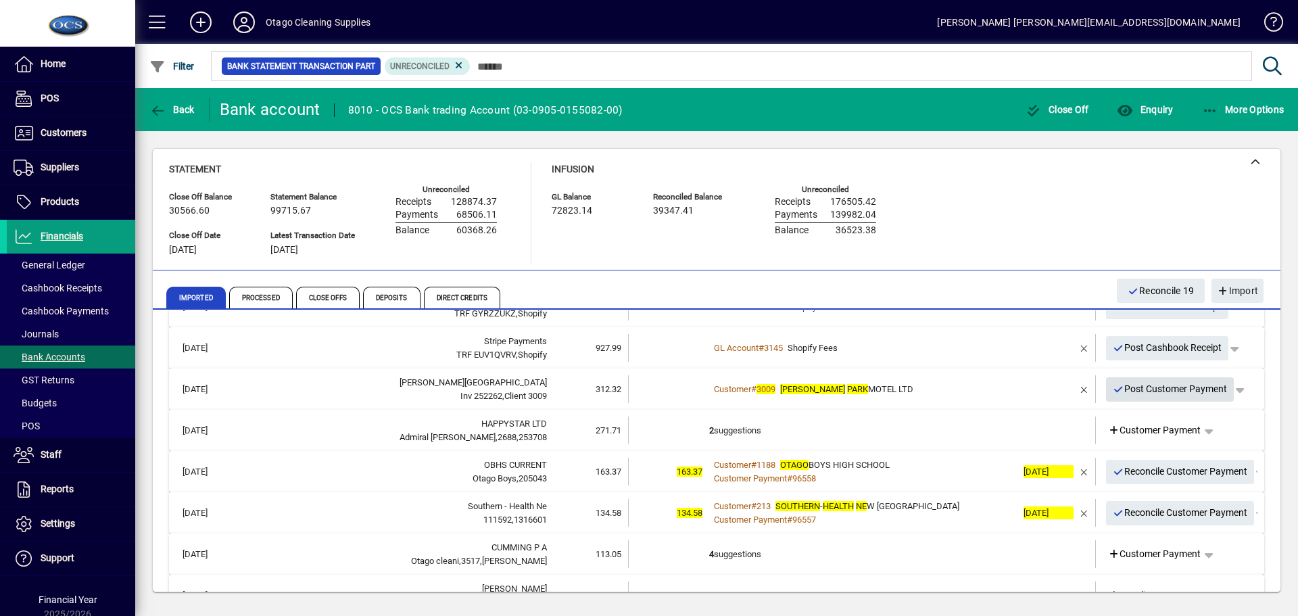
click at [1160, 393] on span "Post Customer Payment" at bounding box center [1169, 389] width 115 height 22
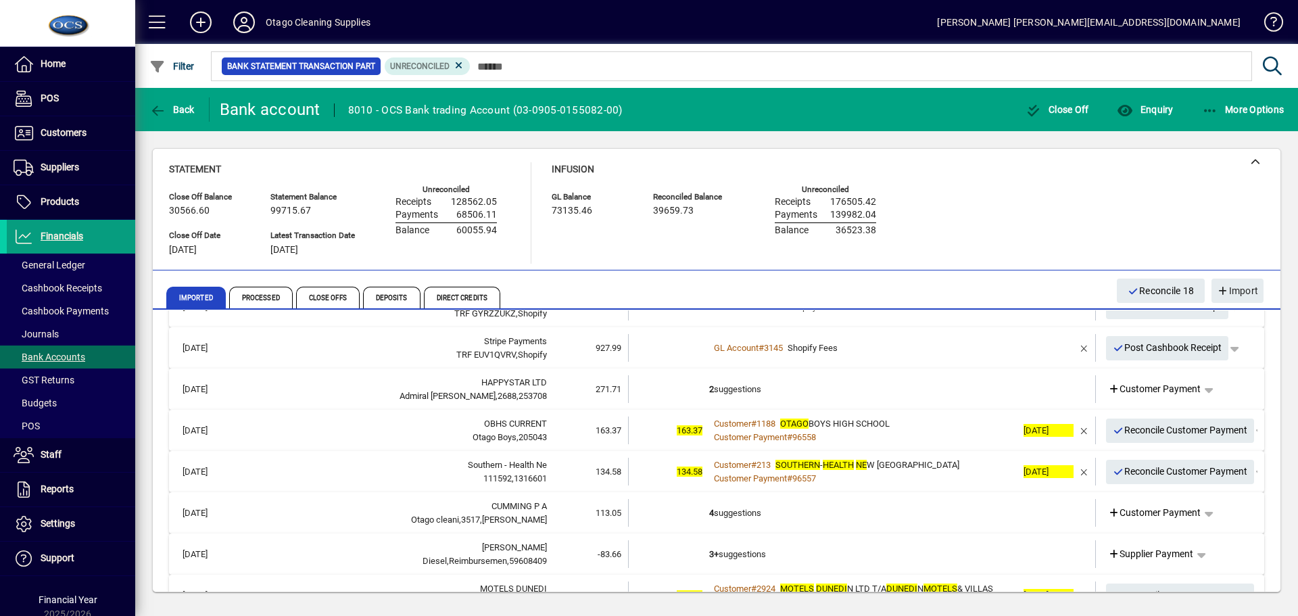
click at [866, 393] on td "2 suggestions" at bounding box center [863, 389] width 308 height 28
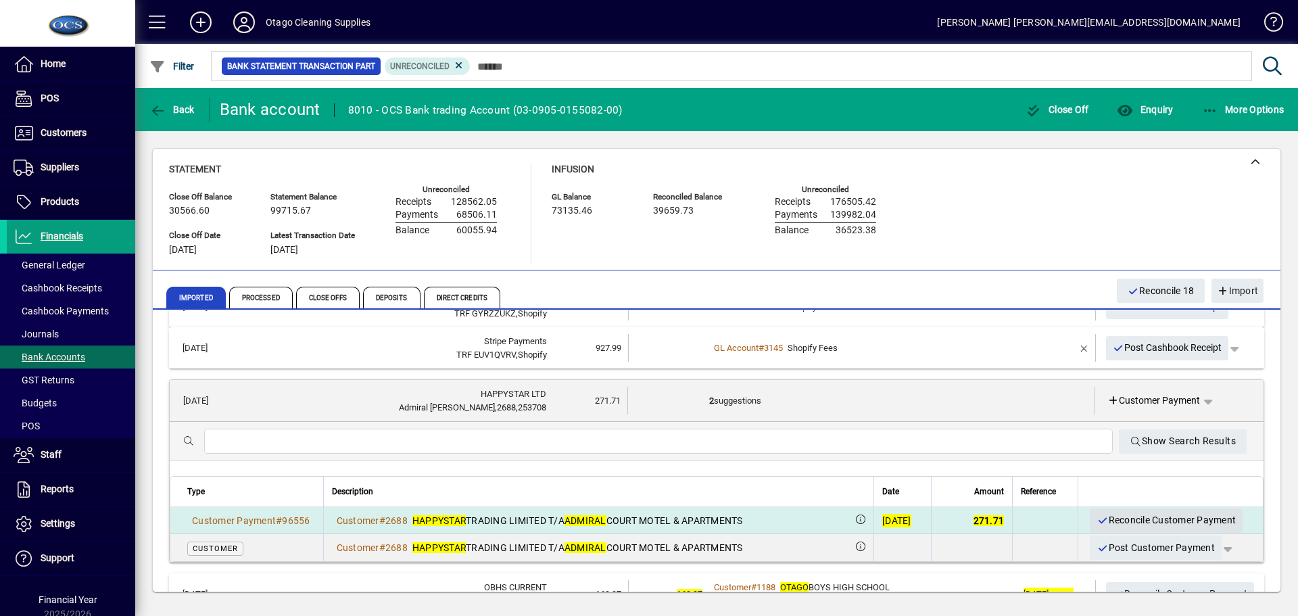
click at [1124, 520] on span "Reconcile Customer Payment" at bounding box center [1165, 520] width 139 height 22
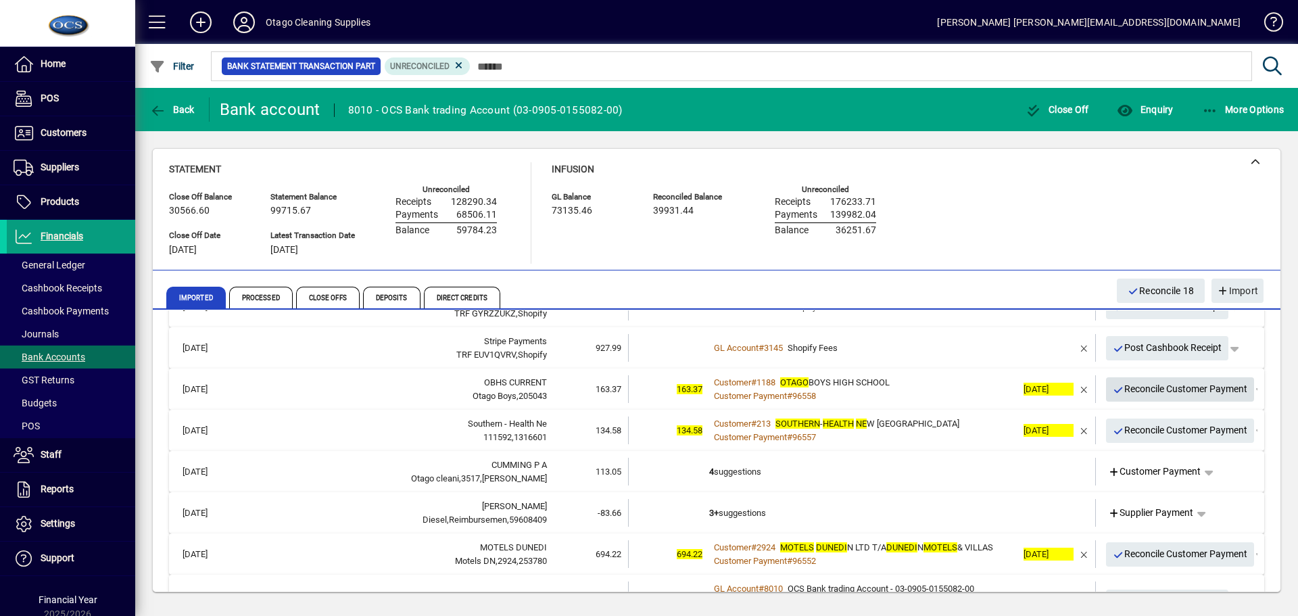
click at [1152, 391] on span "Reconcile Customer Payment" at bounding box center [1179, 389] width 135 height 22
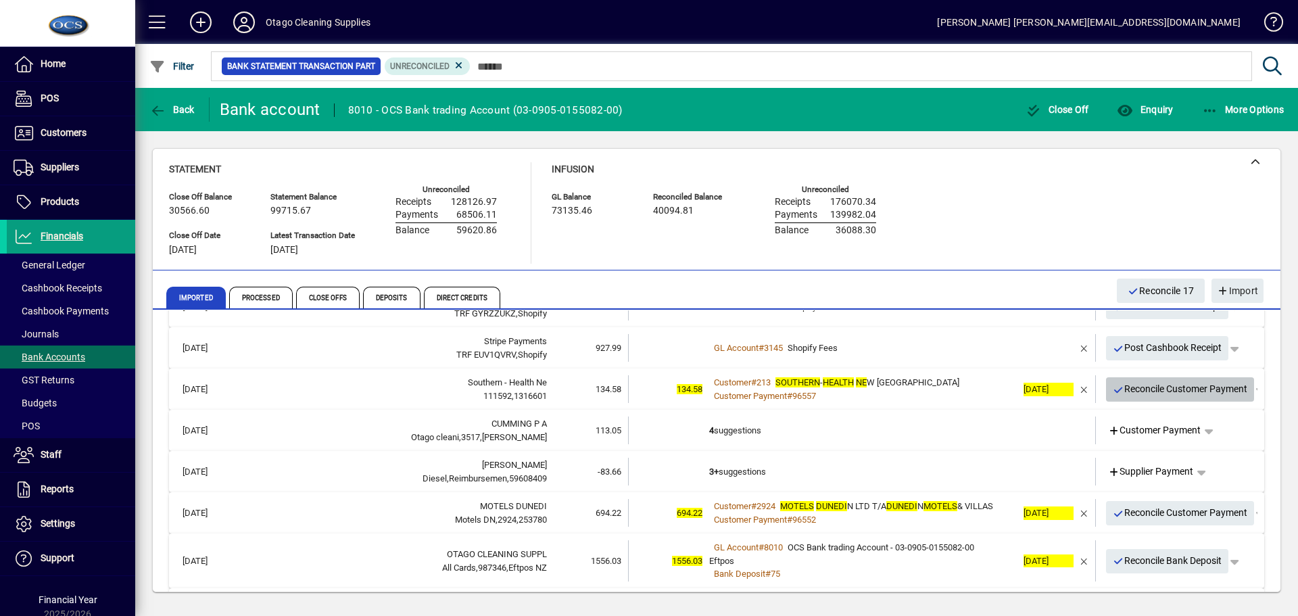
click at [1148, 389] on span "Reconcile Customer Payment" at bounding box center [1179, 389] width 135 height 22
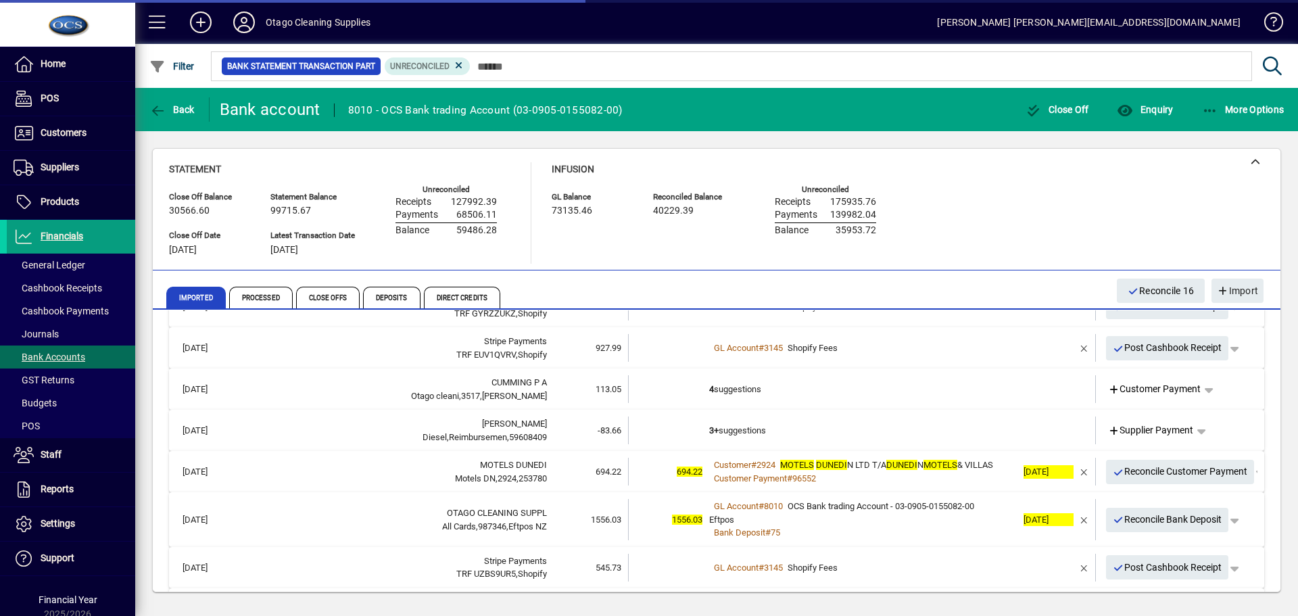
click at [962, 391] on td "4 suggestions" at bounding box center [863, 389] width 308 height 28
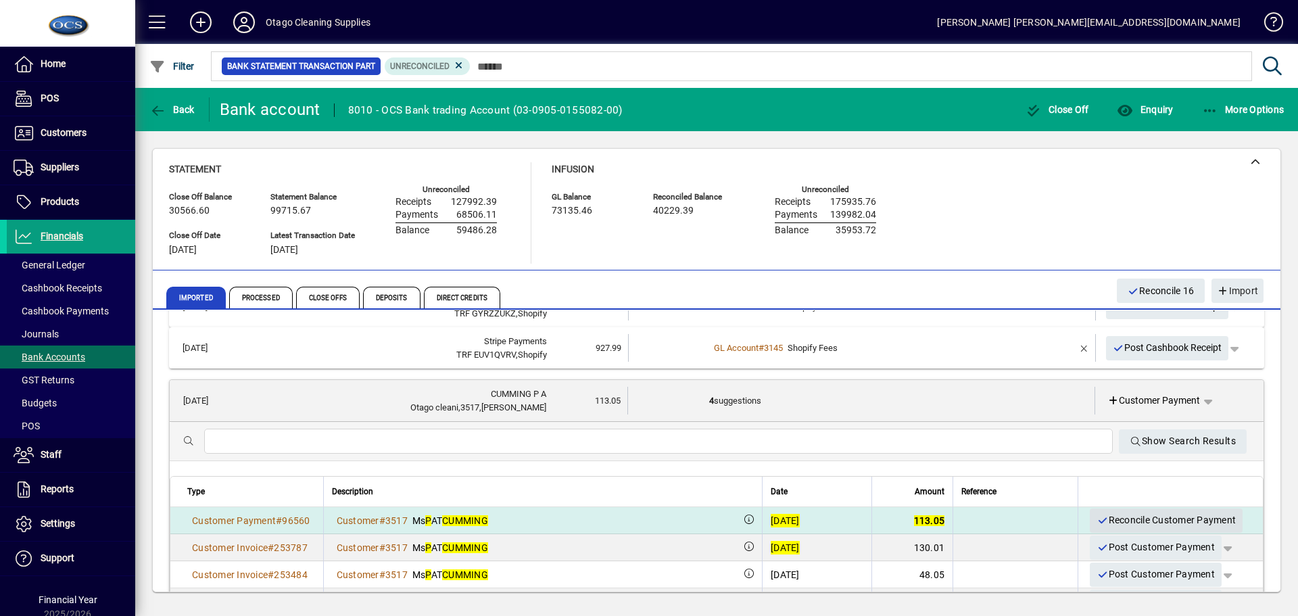
click at [1124, 518] on span "Reconcile Customer Payment" at bounding box center [1165, 520] width 139 height 22
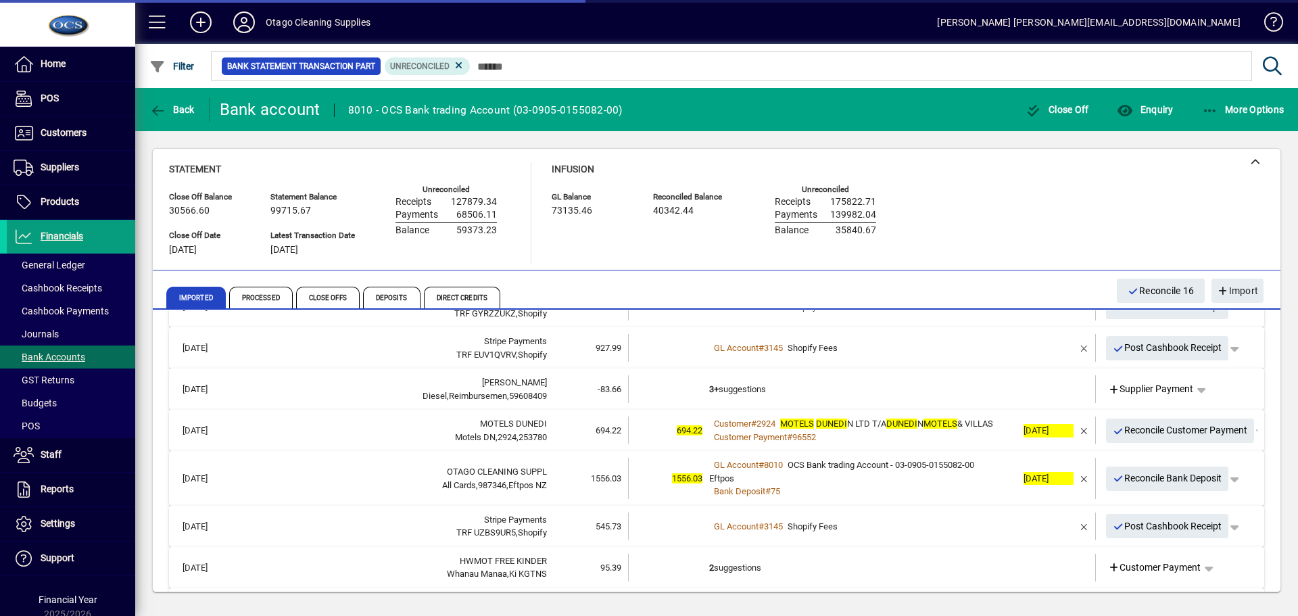
click at [949, 393] on td "3+ suggestions" at bounding box center [863, 389] width 308 height 28
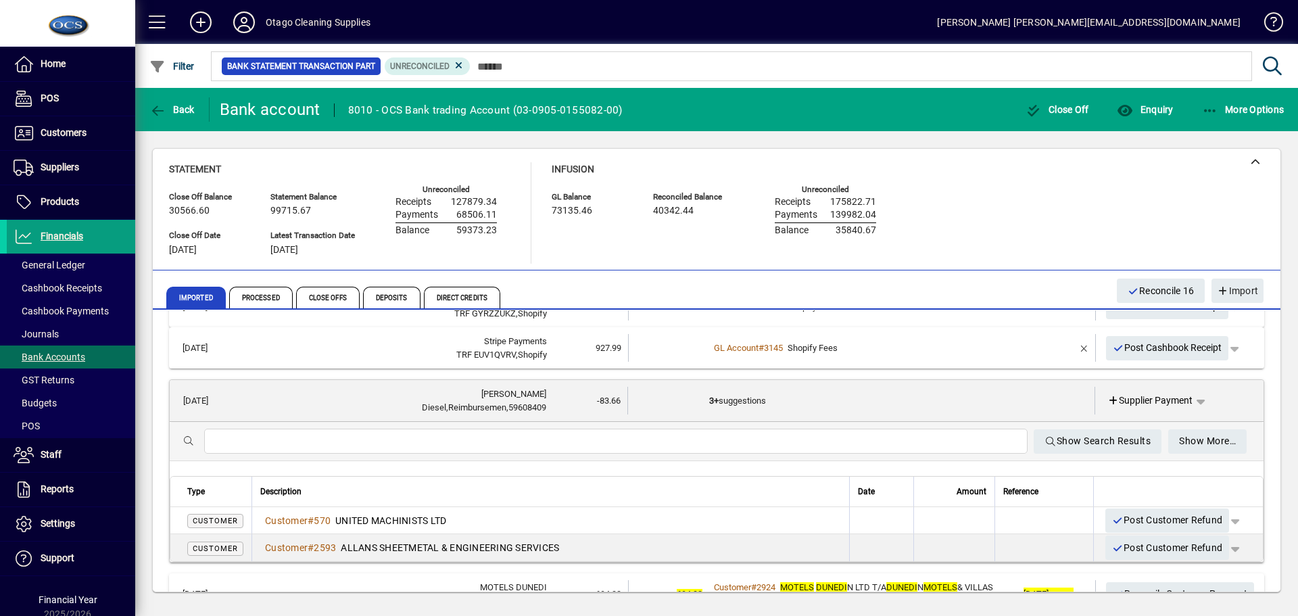
click at [920, 397] on td "3+ suggestions" at bounding box center [862, 401] width 307 height 28
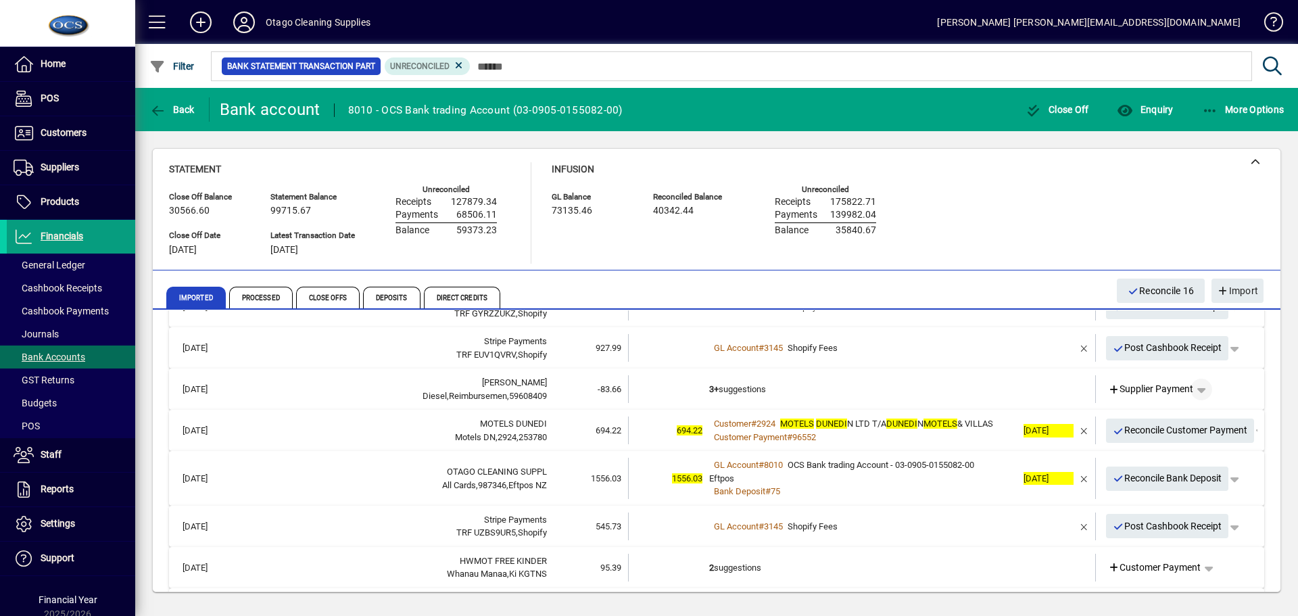
click at [1194, 387] on span "button" at bounding box center [1201, 389] width 32 height 32
click at [1132, 446] on span "Cashbook Payment" at bounding box center [1149, 442] width 100 height 16
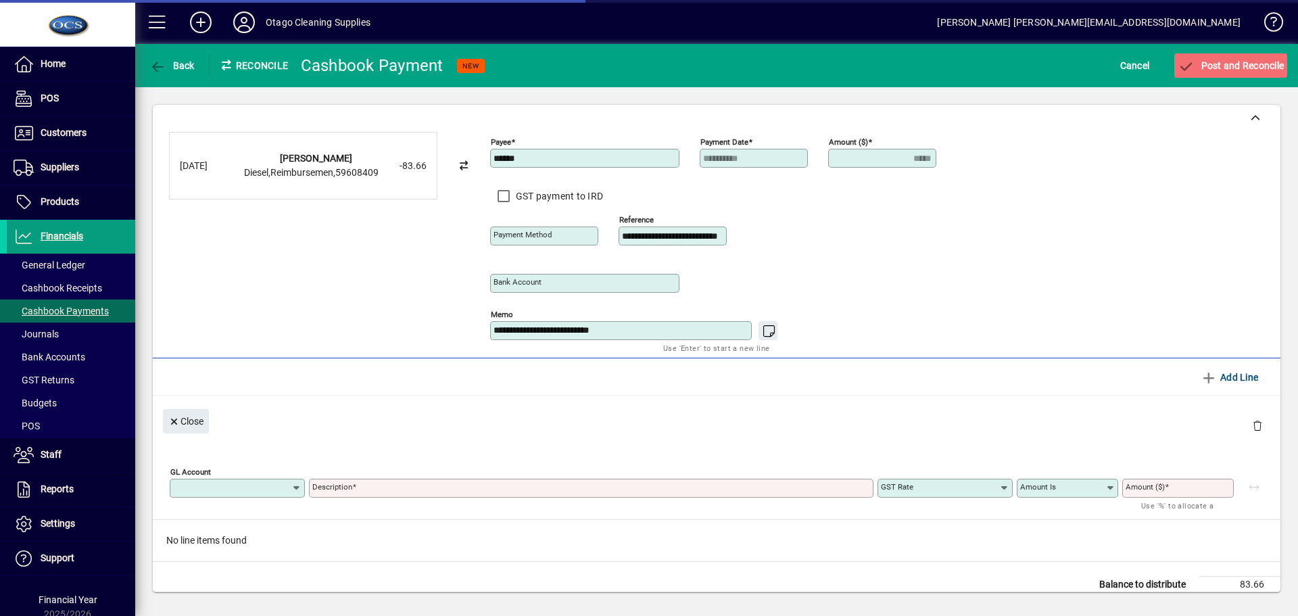
type input "**********"
type input "*****"
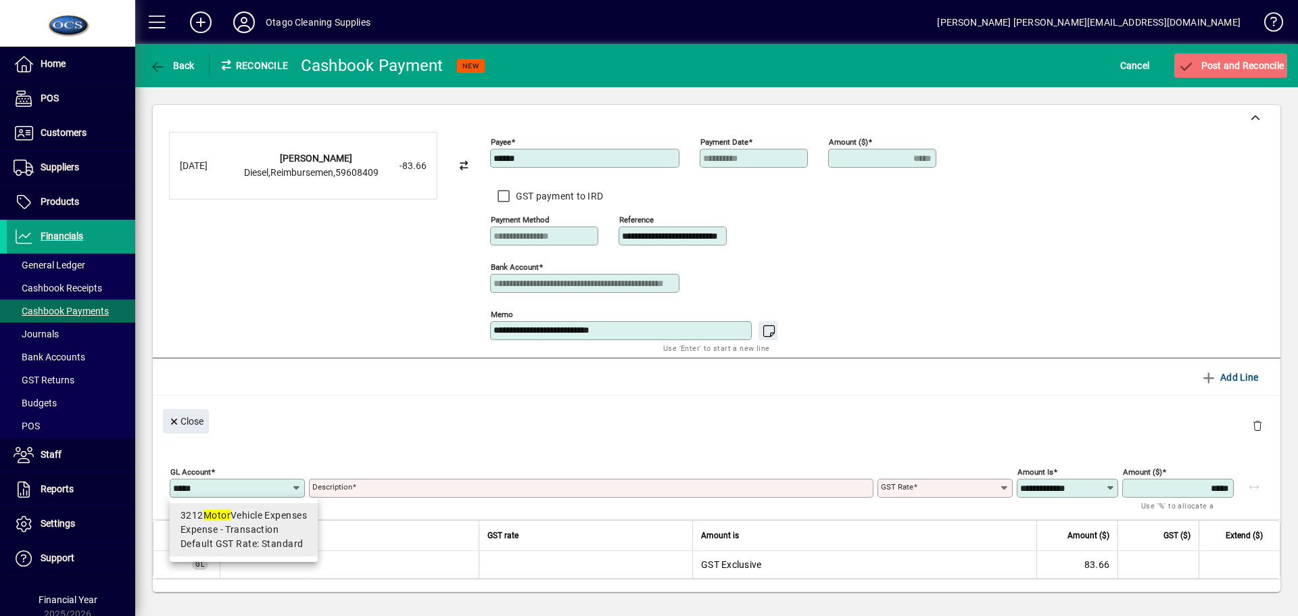
click at [264, 533] on span "Expense - Transaction" at bounding box center [229, 529] width 98 height 14
type input "****"
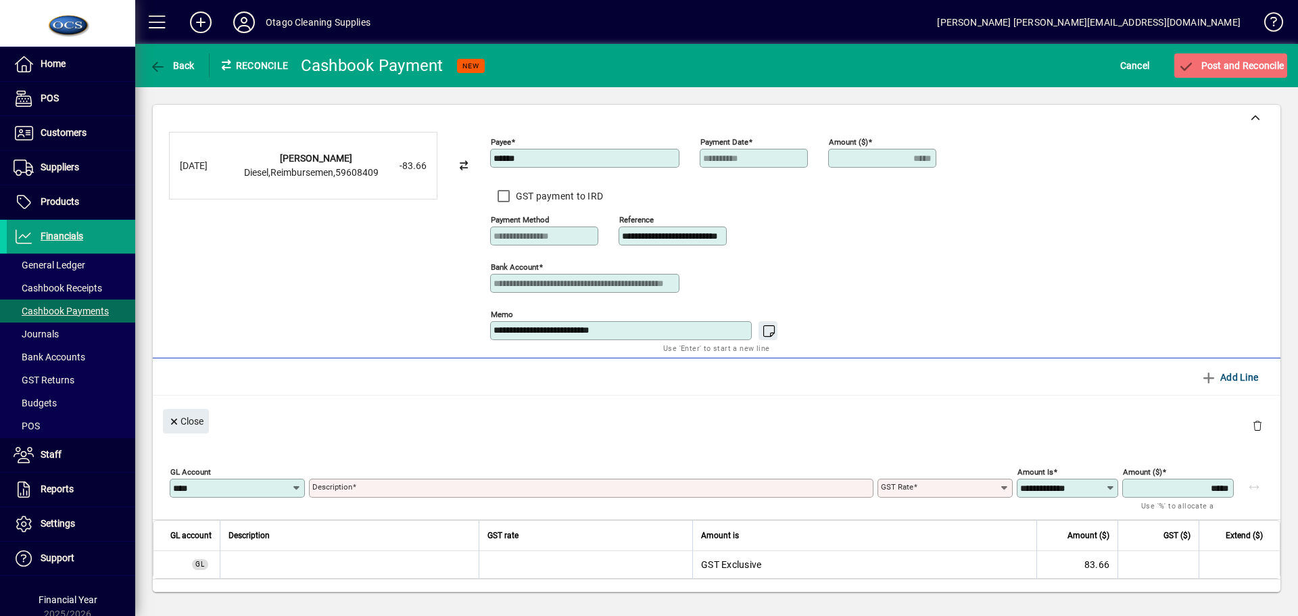
type input "**********"
type input "********"
type input "**********"
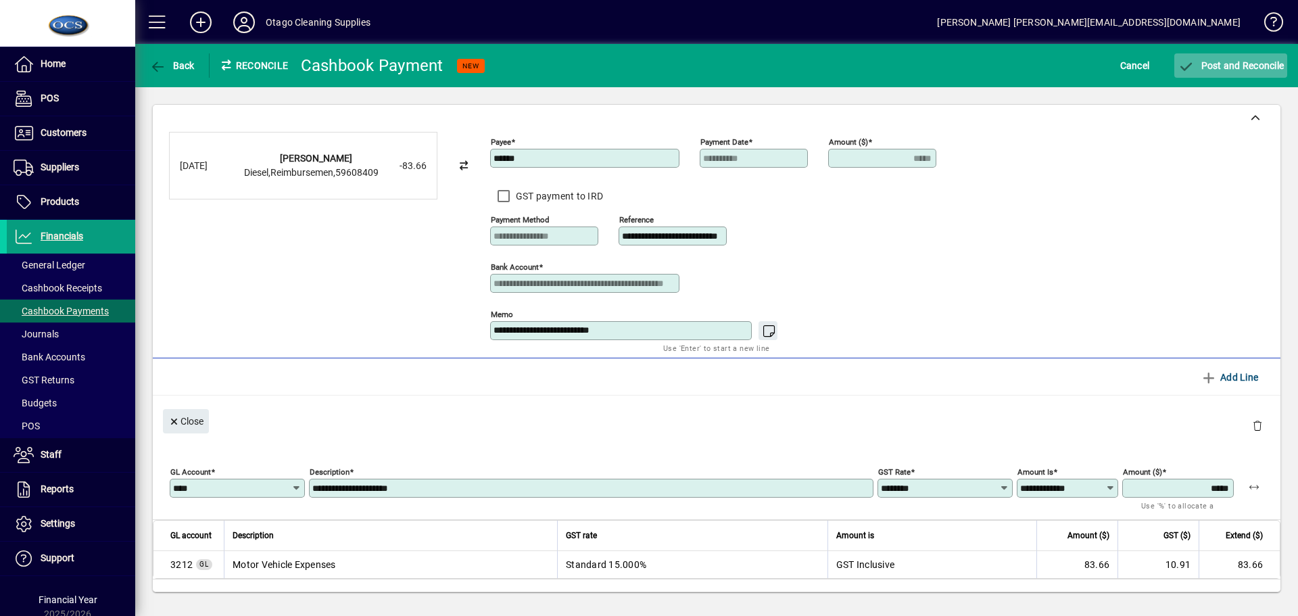
click at [1227, 65] on span "Post and Reconcile" at bounding box center [1230, 65] width 106 height 11
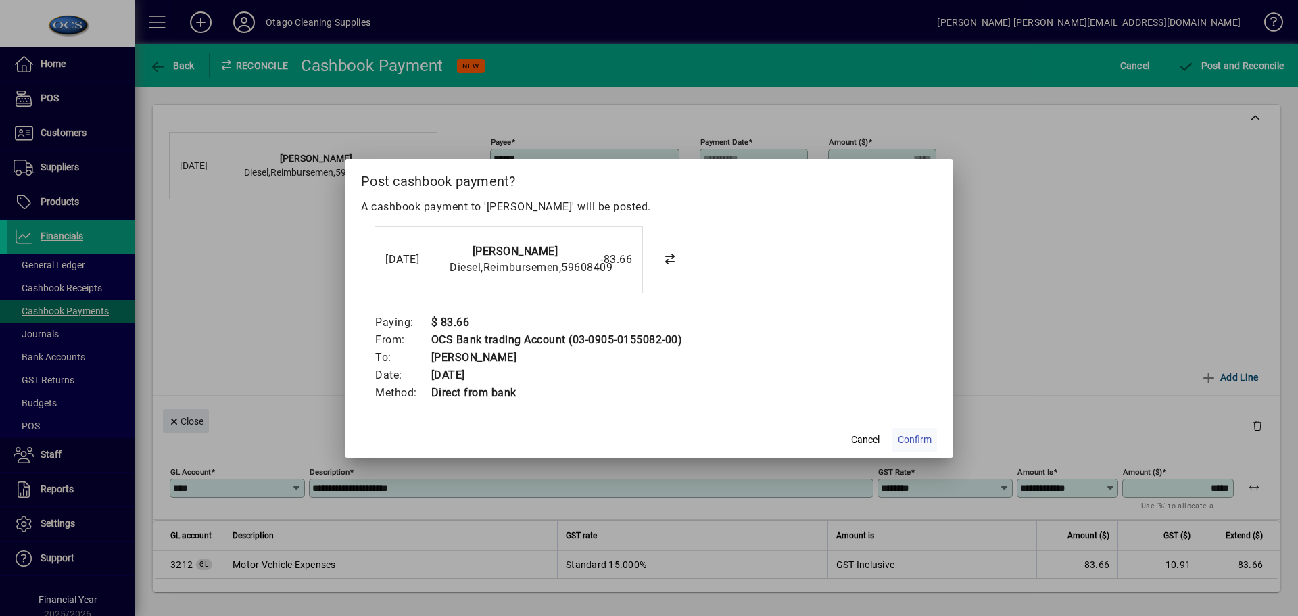
click at [910, 439] on span "Confirm" at bounding box center [915, 440] width 34 height 14
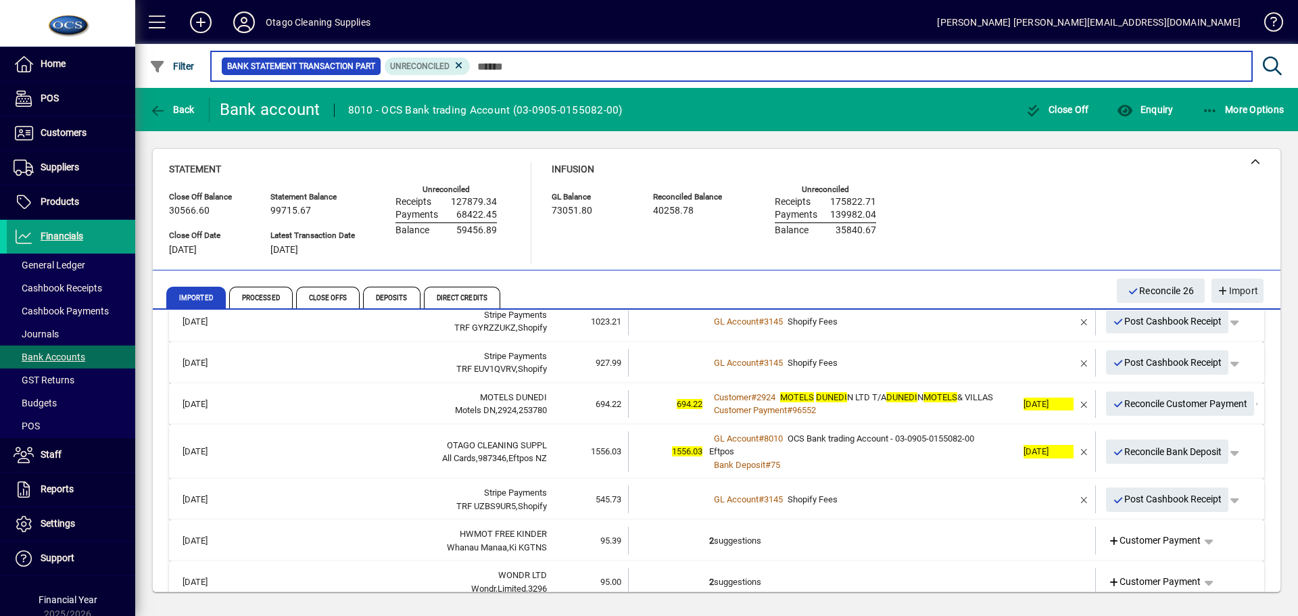
scroll to position [203, 0]
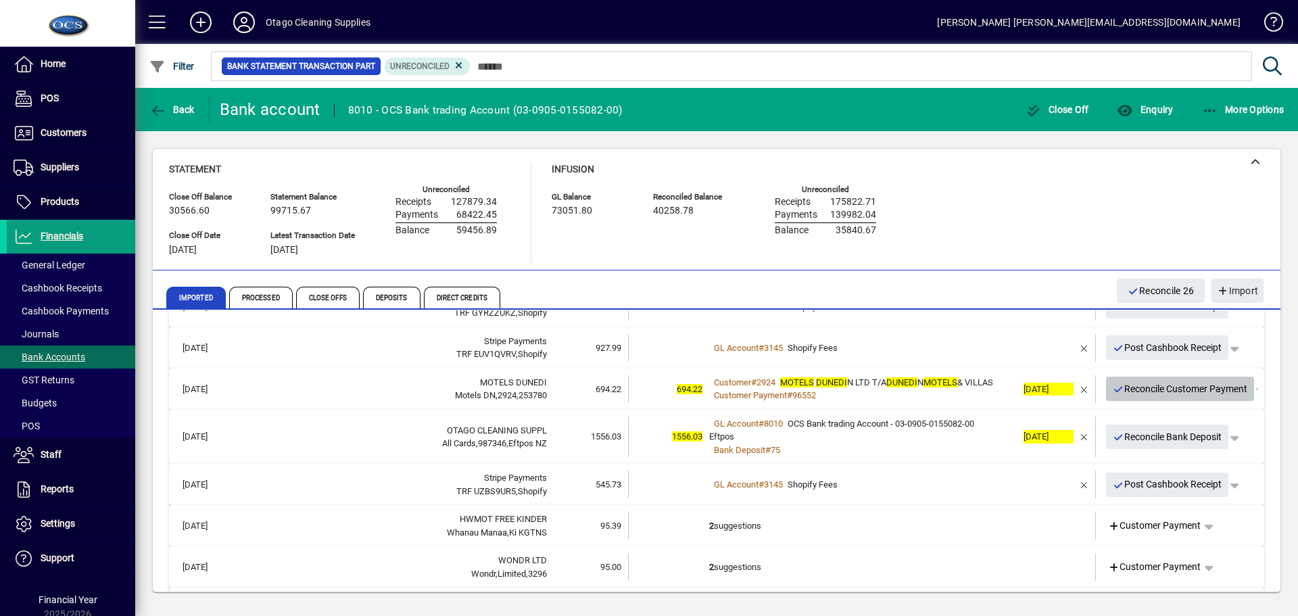
click at [1140, 393] on span "Reconcile Customer Payment" at bounding box center [1179, 389] width 135 height 22
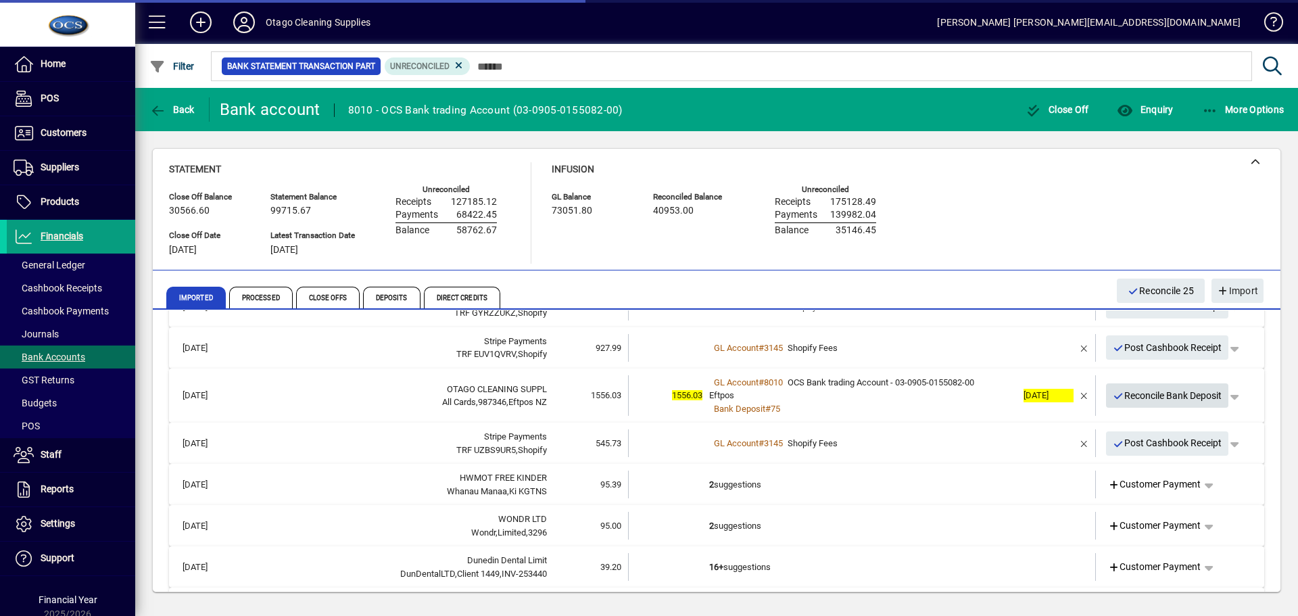
click at [1140, 393] on span "Reconcile Bank Deposit" at bounding box center [1166, 396] width 109 height 22
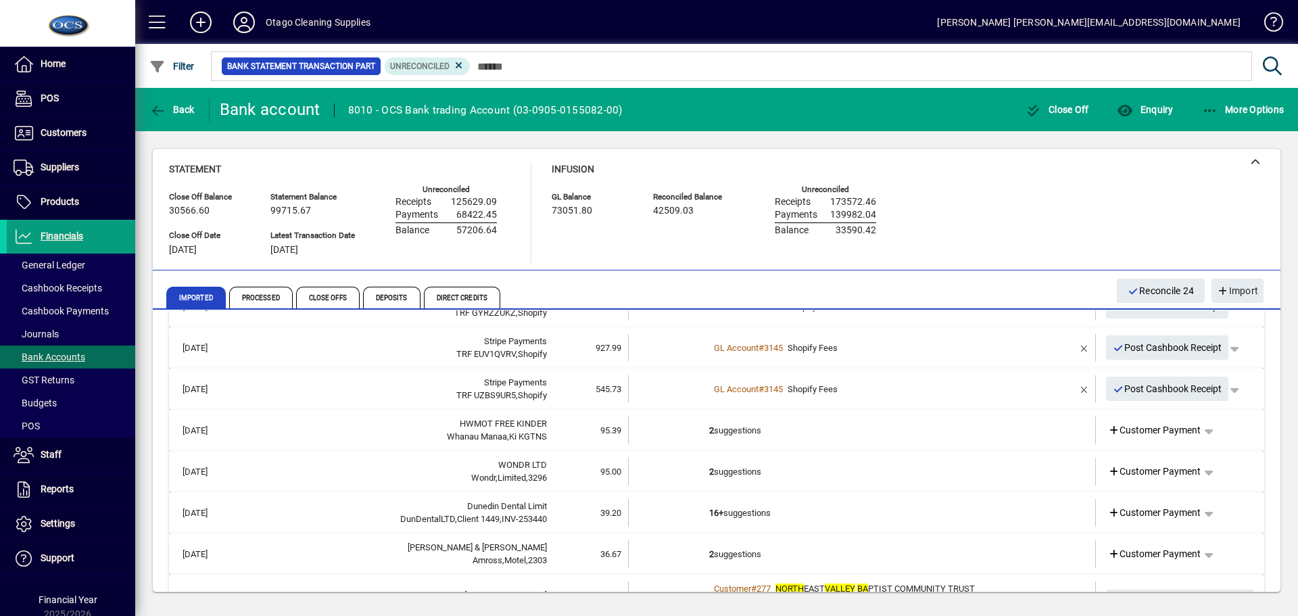
click at [881, 441] on td "2 suggestions" at bounding box center [863, 430] width 308 height 28
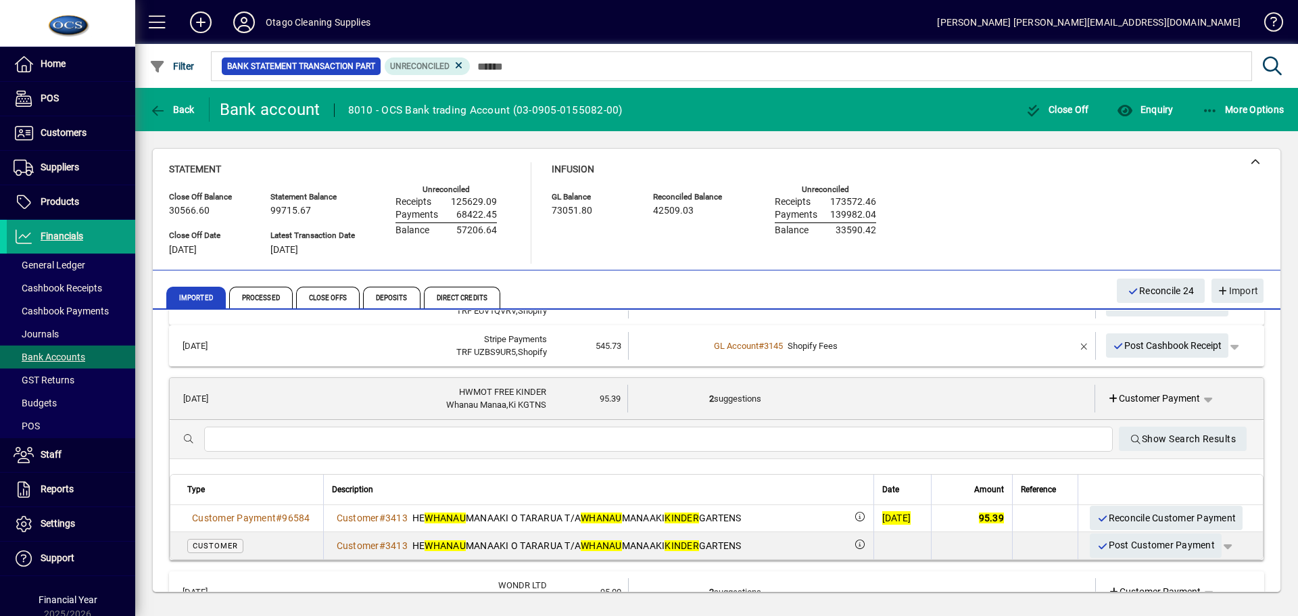
scroll to position [270, 0]
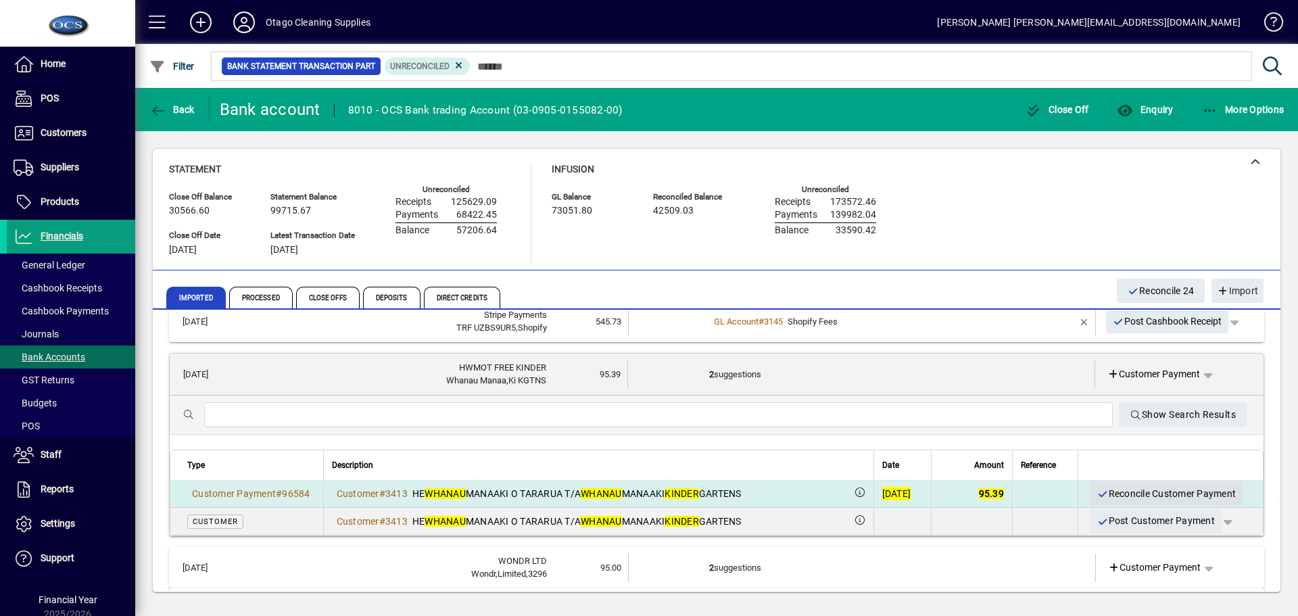
click at [1127, 491] on span "Reconcile Customer Payment" at bounding box center [1165, 494] width 139 height 22
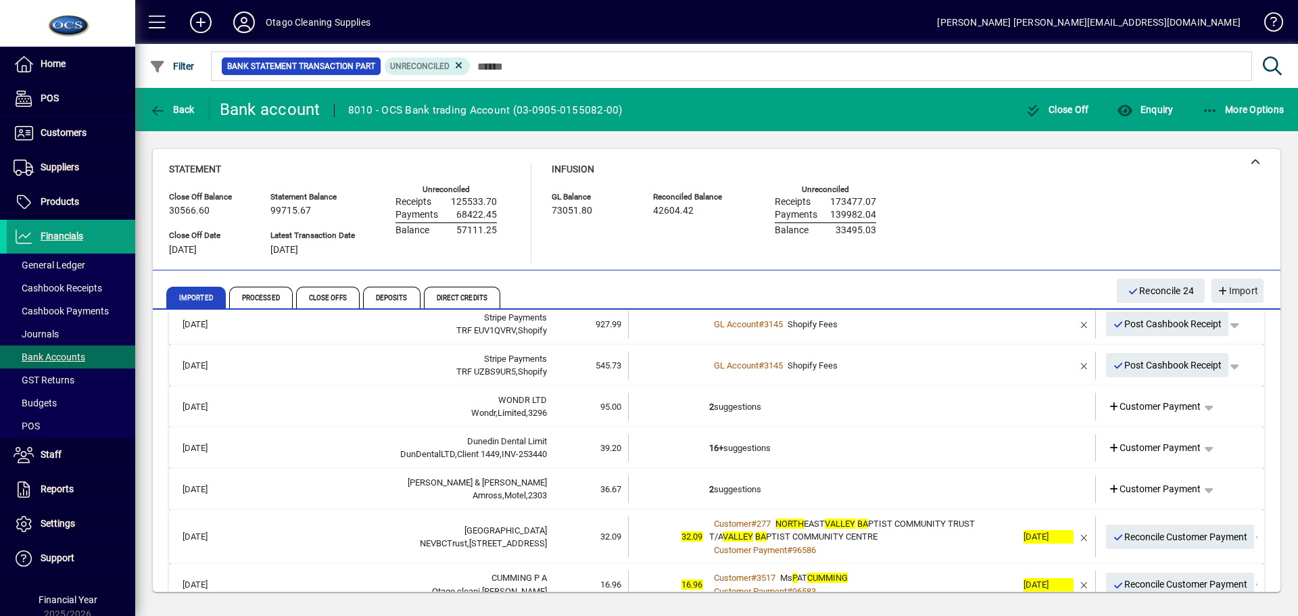
scroll to position [203, 0]
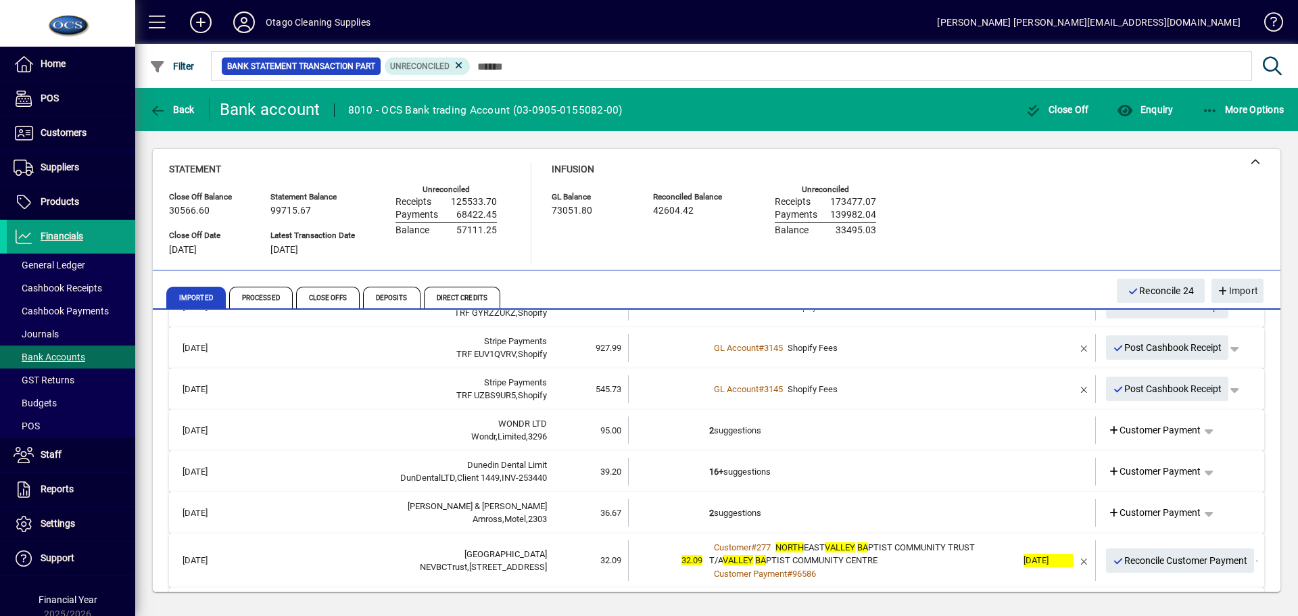
click at [816, 428] on td "2 suggestions" at bounding box center [863, 430] width 308 height 28
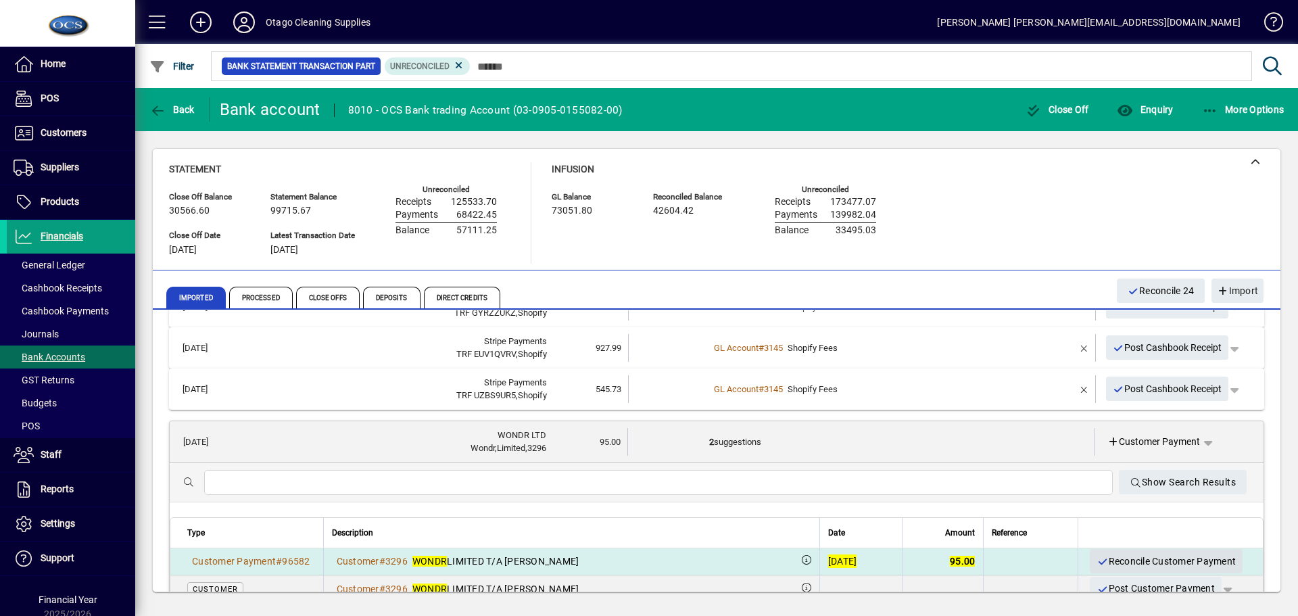
click at [1097, 558] on span "Reconcile Customer Payment" at bounding box center [1165, 561] width 139 height 22
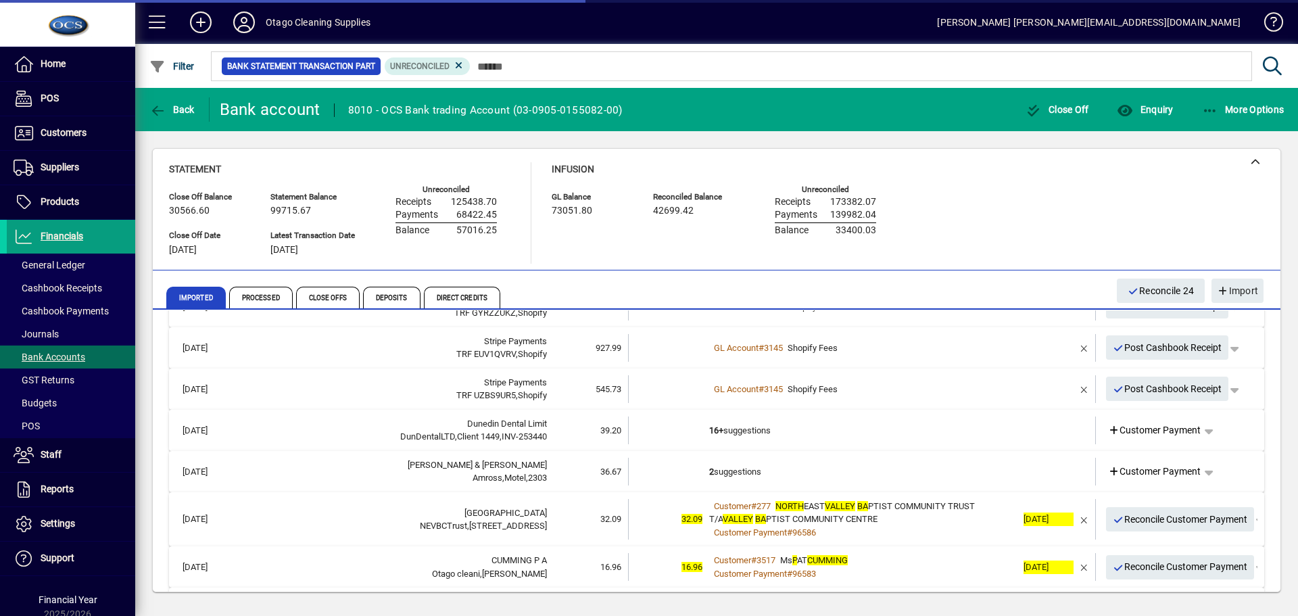
click at [858, 429] on td "16+ suggestions" at bounding box center [863, 430] width 308 height 28
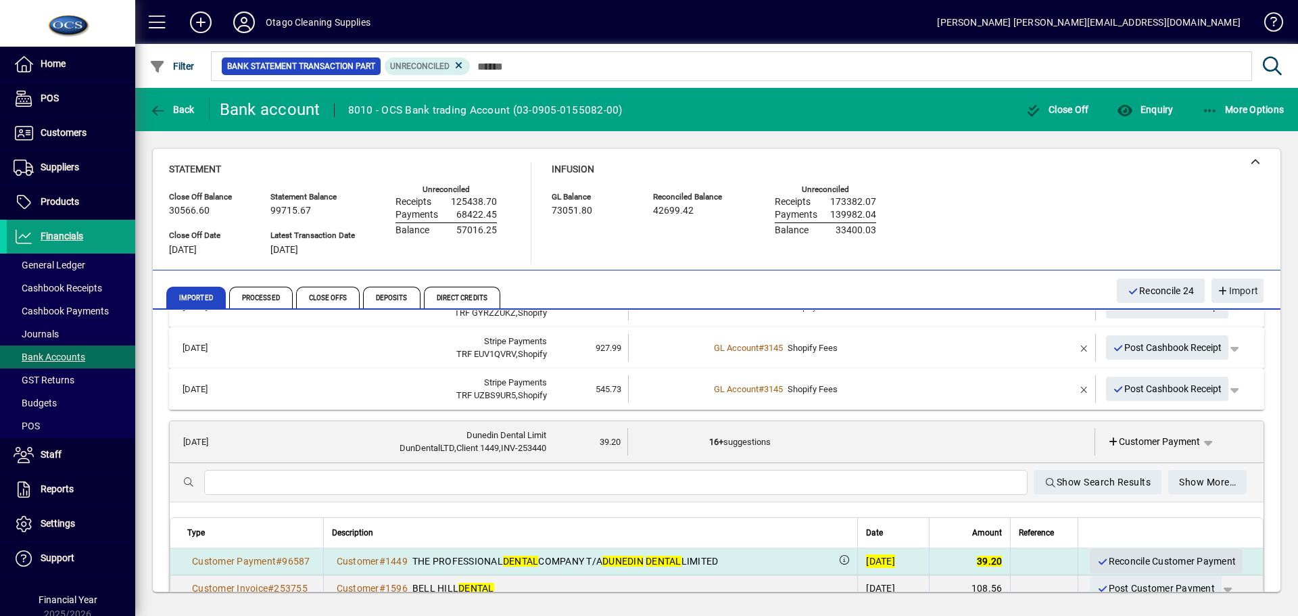
click at [1103, 561] on span "Reconcile Customer Payment" at bounding box center [1165, 561] width 139 height 22
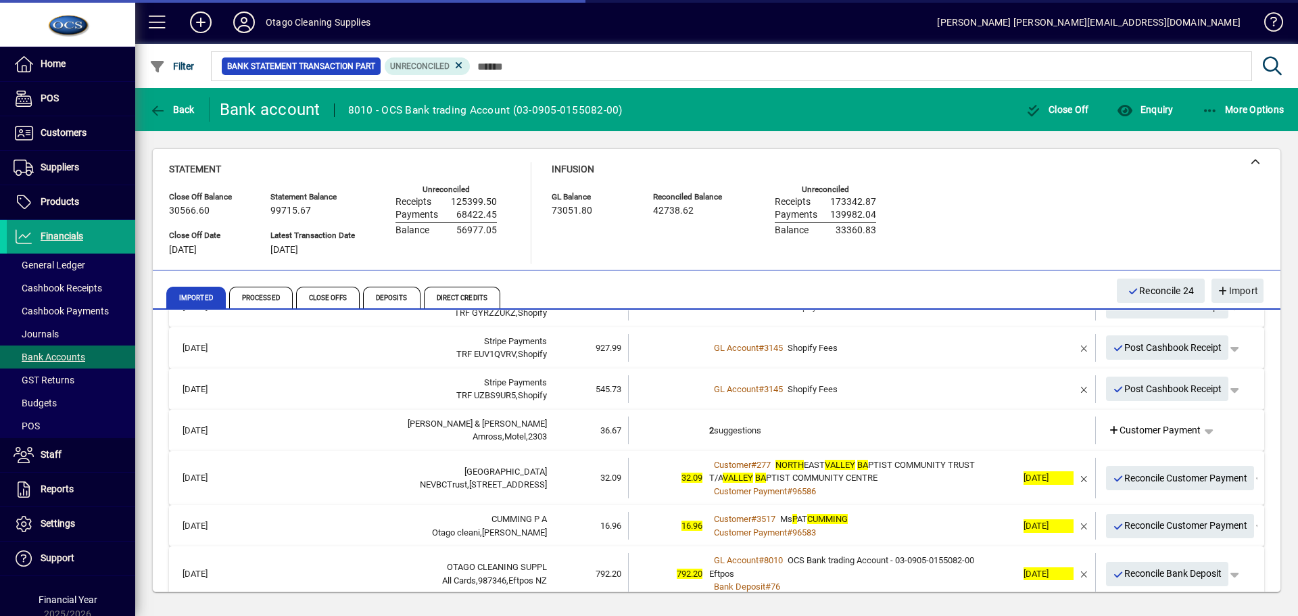
click at [879, 430] on td "2 suggestions" at bounding box center [863, 430] width 308 height 28
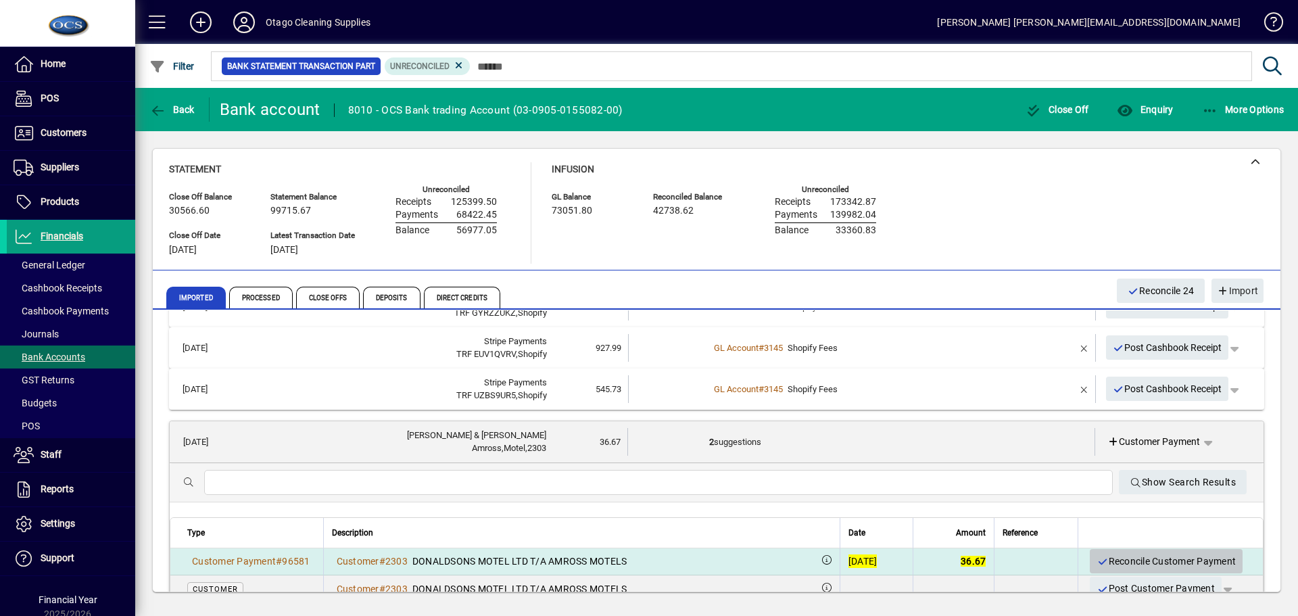
click at [1103, 557] on span "Reconcile Customer Payment" at bounding box center [1165, 561] width 139 height 22
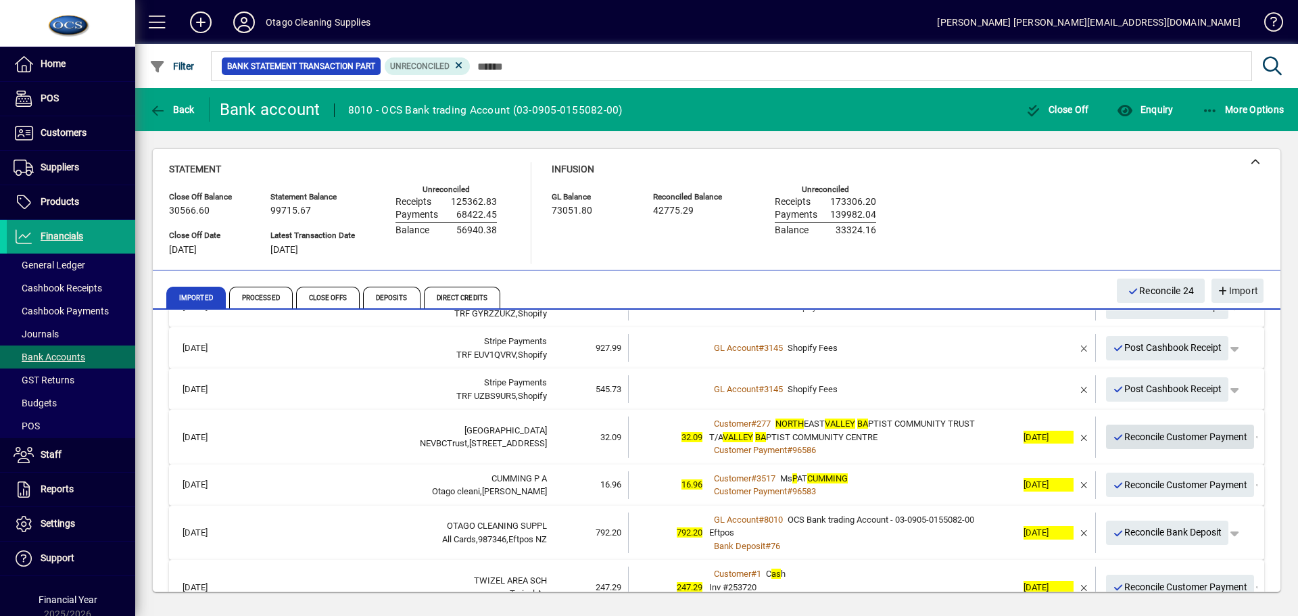
click at [1125, 434] on span "Reconcile Customer Payment" at bounding box center [1179, 437] width 135 height 22
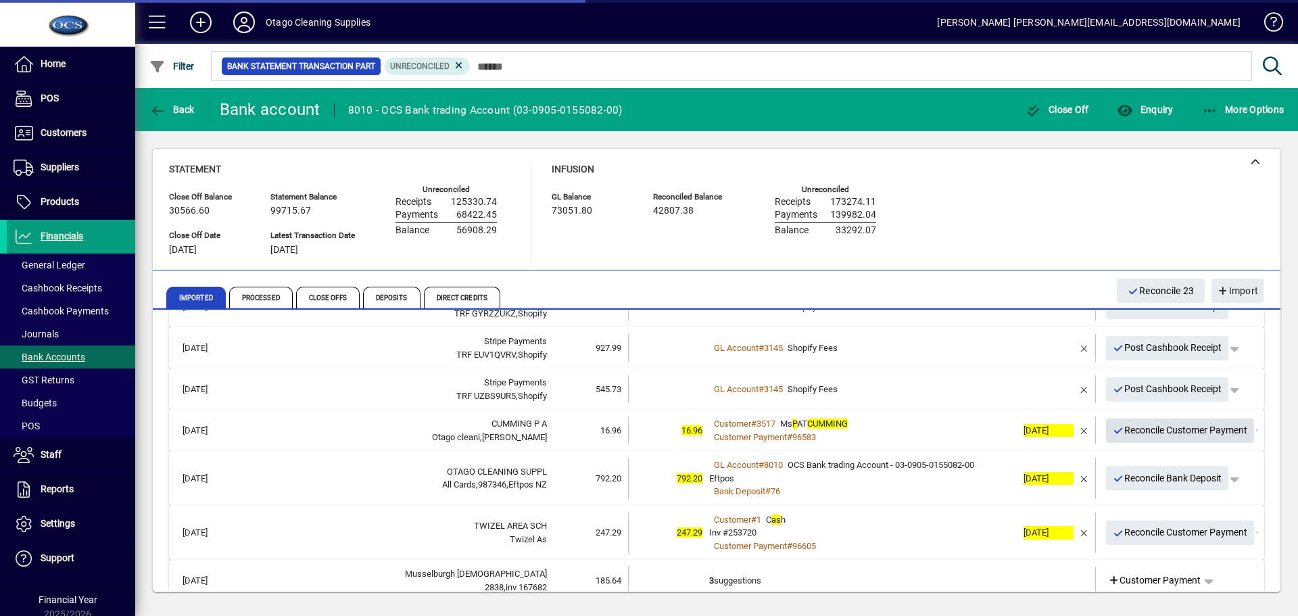
click at [1114, 433] on span "Reconcile Customer Payment" at bounding box center [1179, 430] width 135 height 22
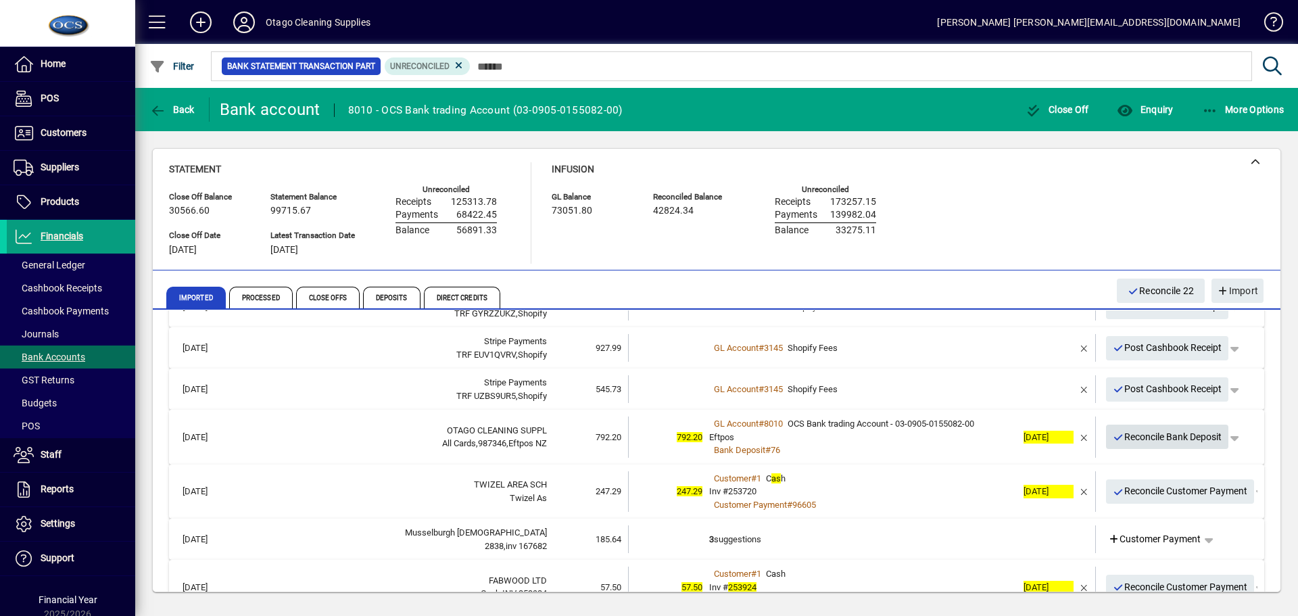
click at [1114, 433] on span "Reconcile Bank Deposit" at bounding box center [1166, 437] width 109 height 22
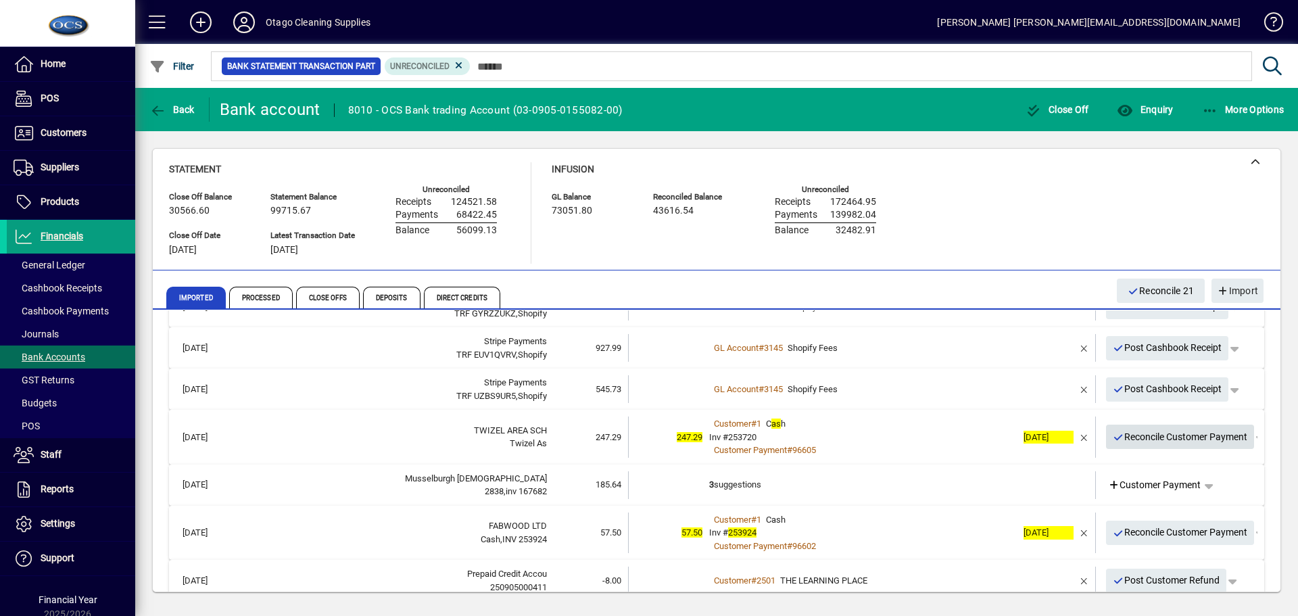
click at [1130, 439] on span "Reconcile Customer Payment" at bounding box center [1179, 437] width 135 height 22
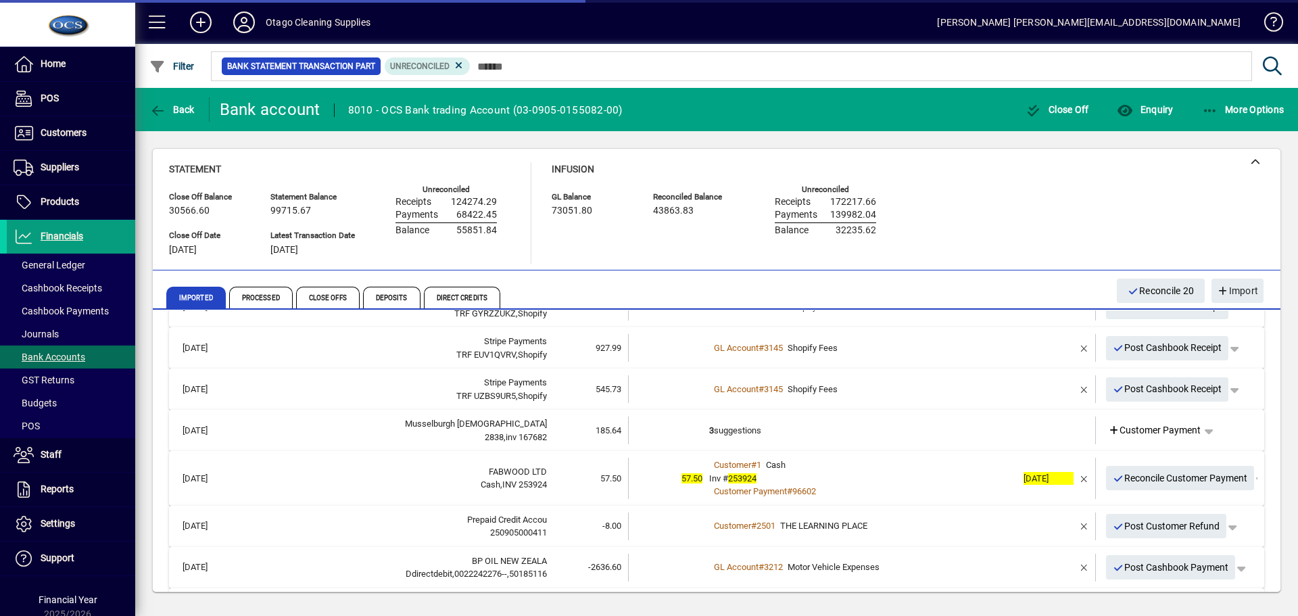
click at [973, 432] on td "3 suggestions" at bounding box center [863, 430] width 308 height 28
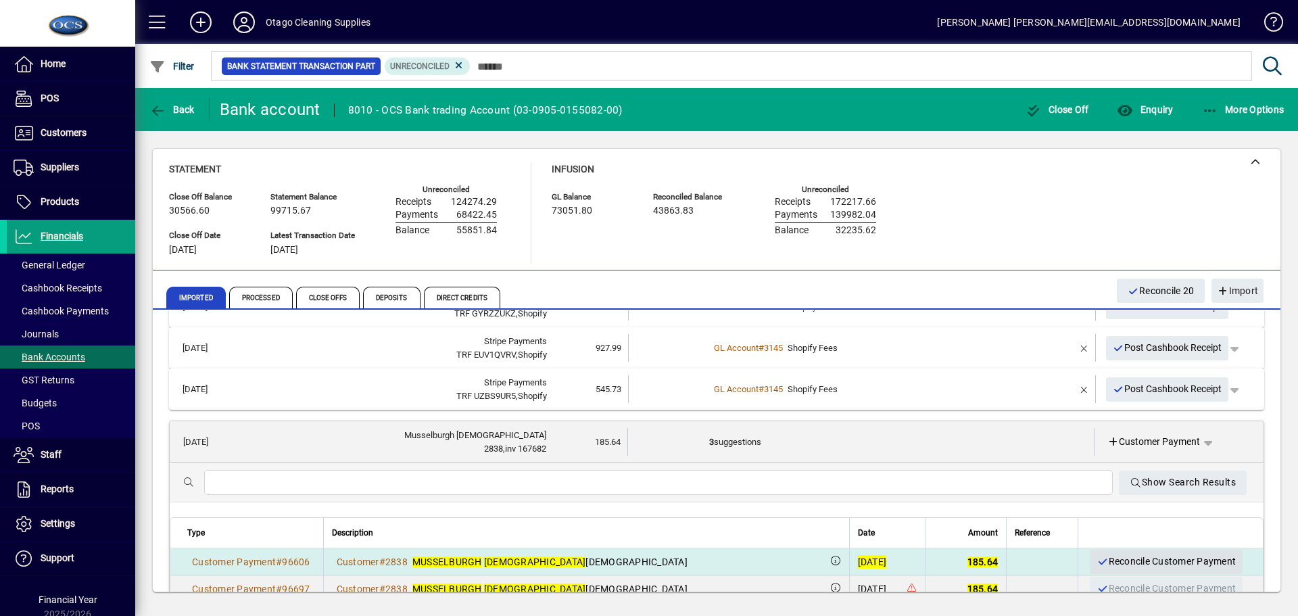
click at [1105, 558] on span "Reconcile Customer Payment" at bounding box center [1165, 561] width 139 height 22
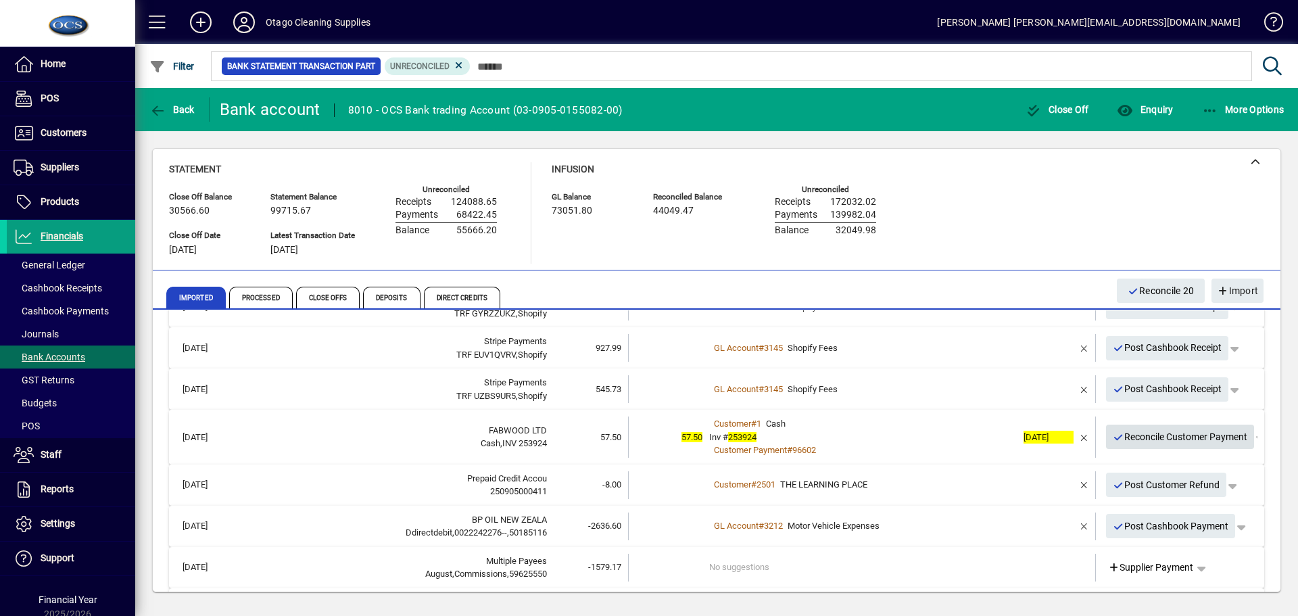
click at [1116, 440] on span "Reconcile Customer Payment" at bounding box center [1179, 437] width 135 height 22
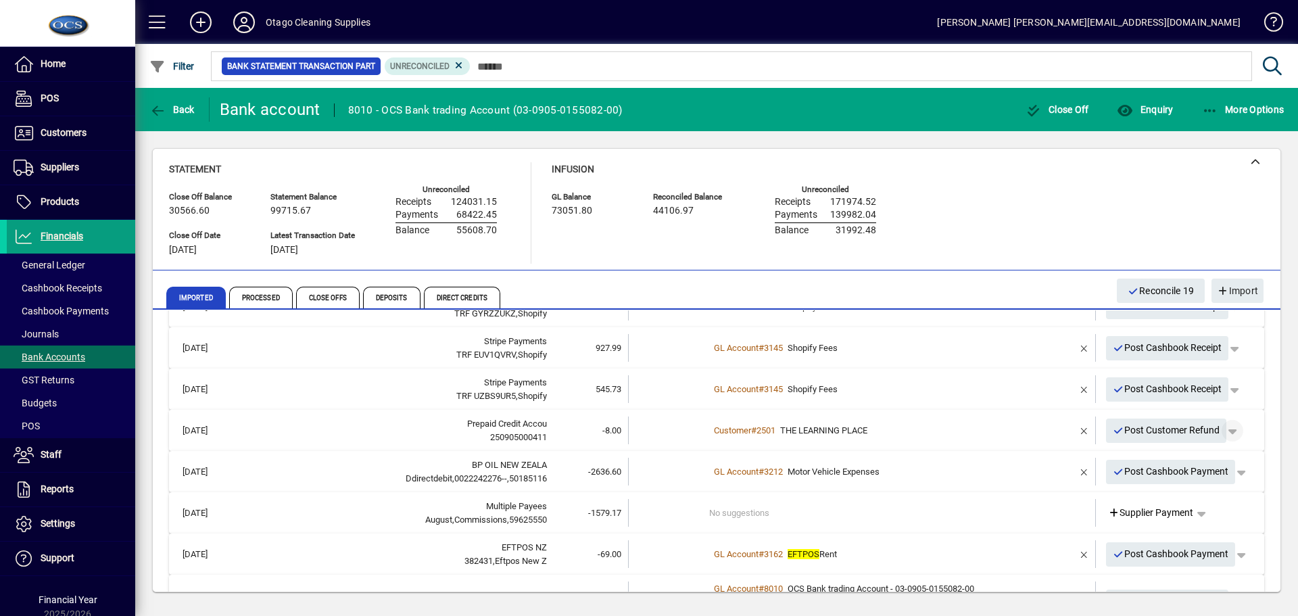
click at [1223, 435] on span "button" at bounding box center [1232, 430] width 32 height 32
click at [1223, 435] on div at bounding box center [649, 308] width 1298 height 616
click at [1075, 433] on span "button" at bounding box center [1084, 430] width 32 height 32
click at [1189, 431] on span "button" at bounding box center [1201, 430] width 32 height 32
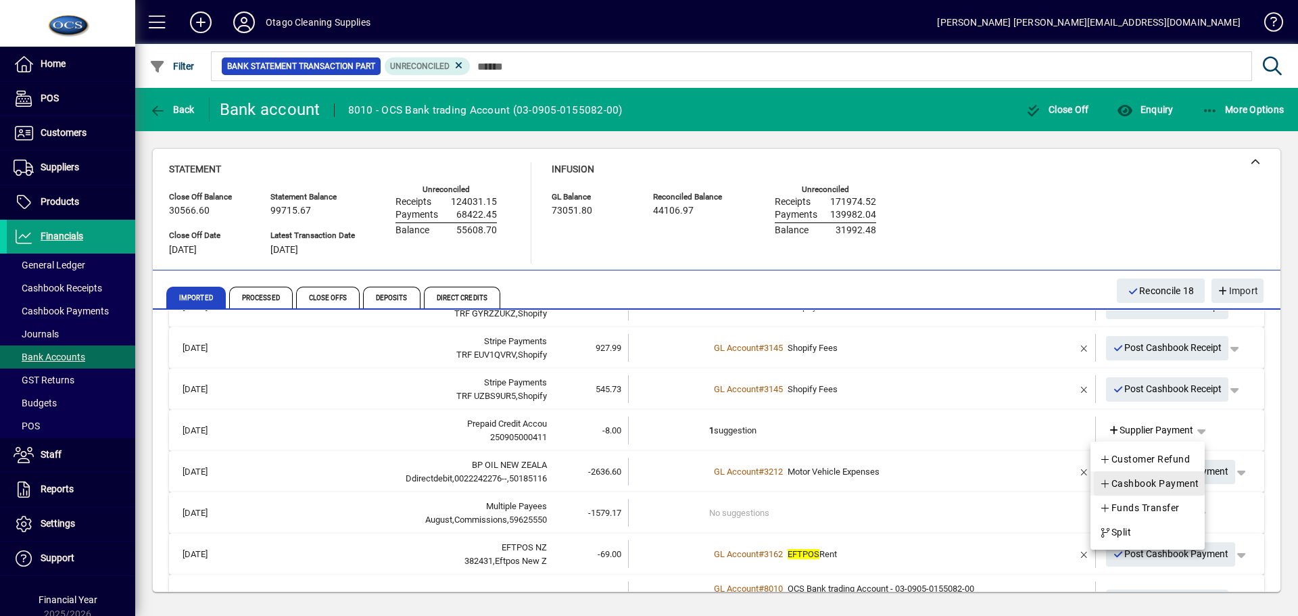
click at [1164, 486] on span "Cashbook Payment" at bounding box center [1149, 483] width 100 height 16
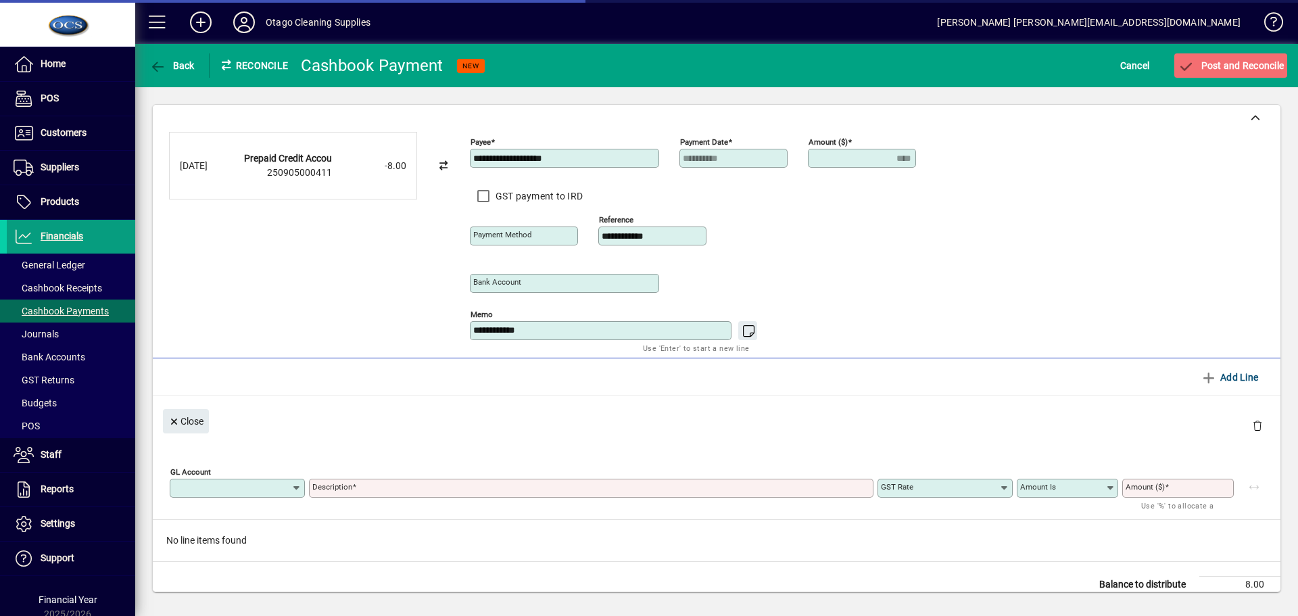
type input "**********"
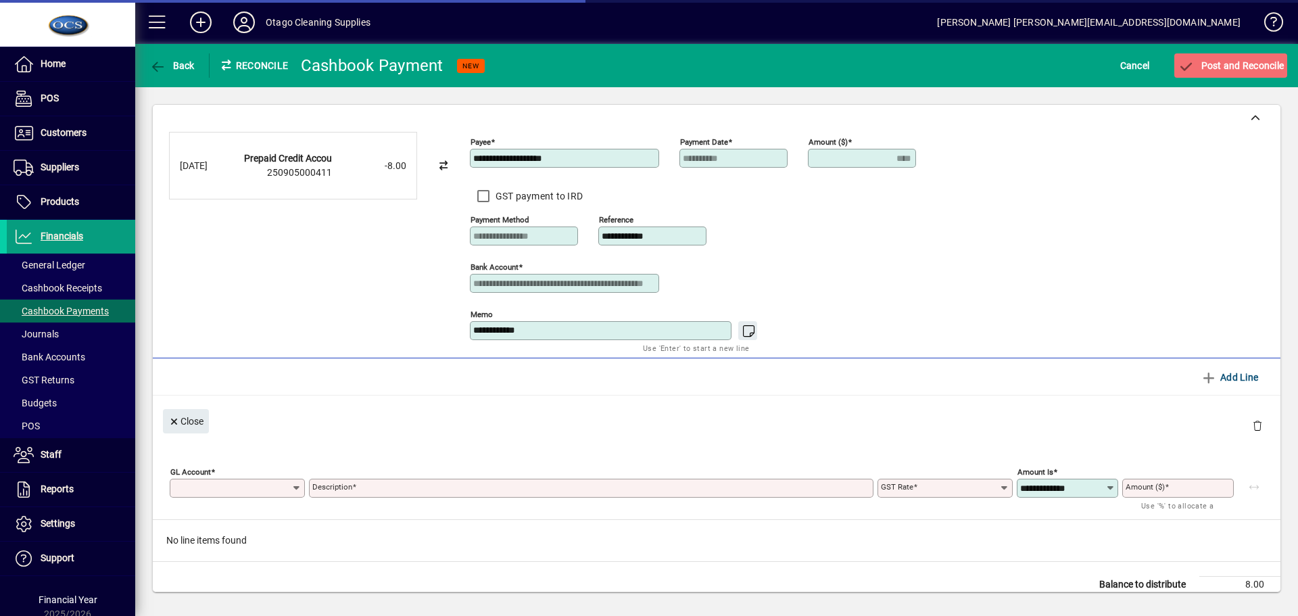
type input "****"
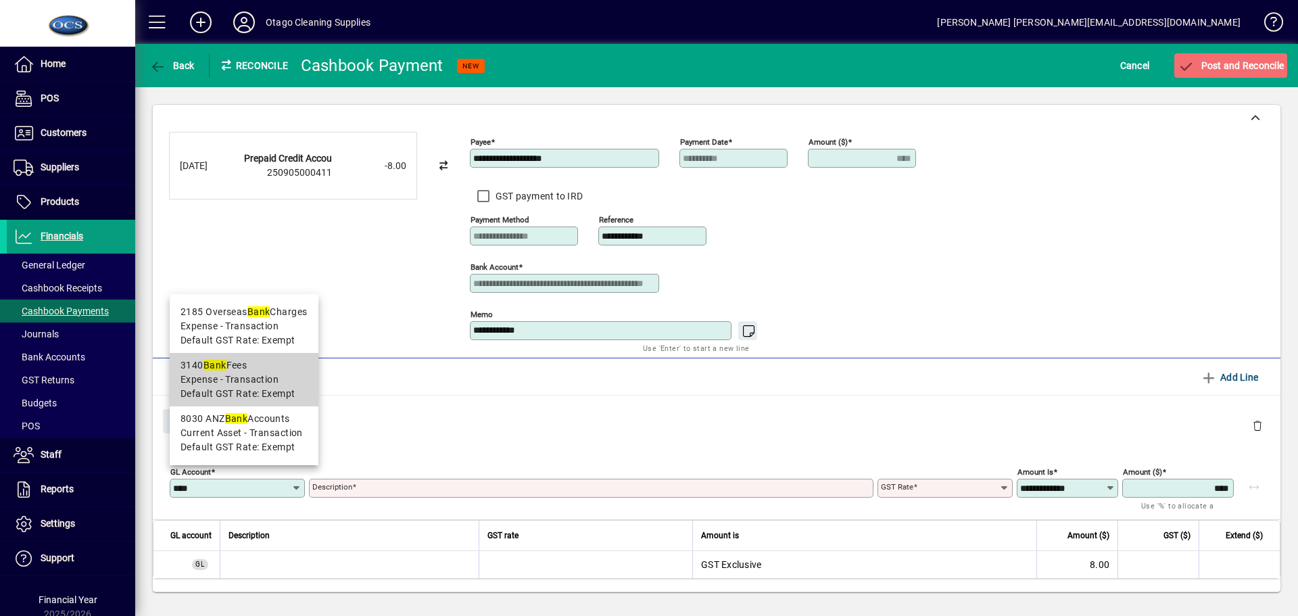
click at [243, 385] on span "Expense - Transaction" at bounding box center [229, 379] width 98 height 14
type input "****"
type input "*********"
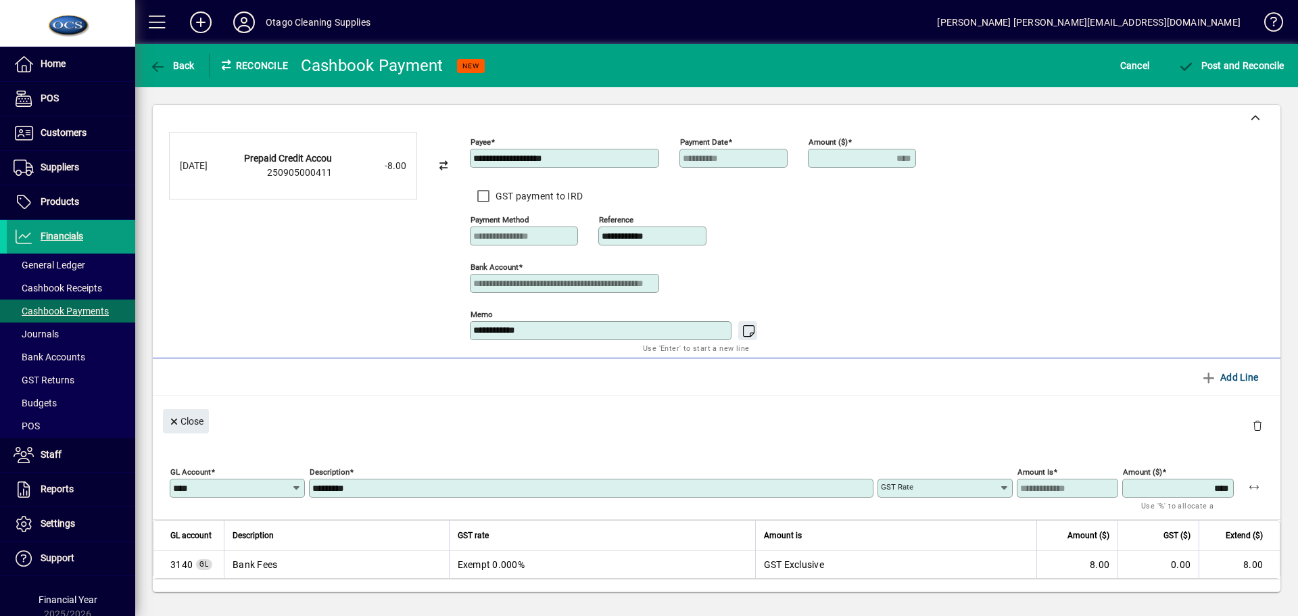
type input "******"
click at [1225, 70] on span "Post and Reconcile" at bounding box center [1230, 65] width 106 height 11
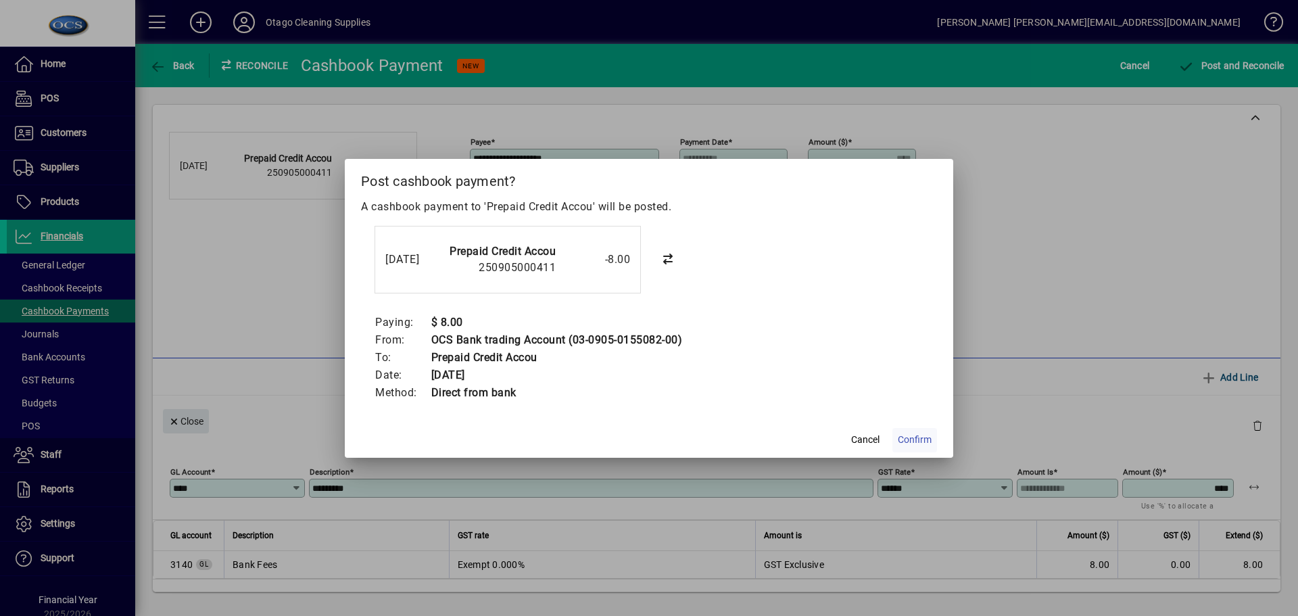
click at [914, 441] on span "Confirm" at bounding box center [915, 440] width 34 height 14
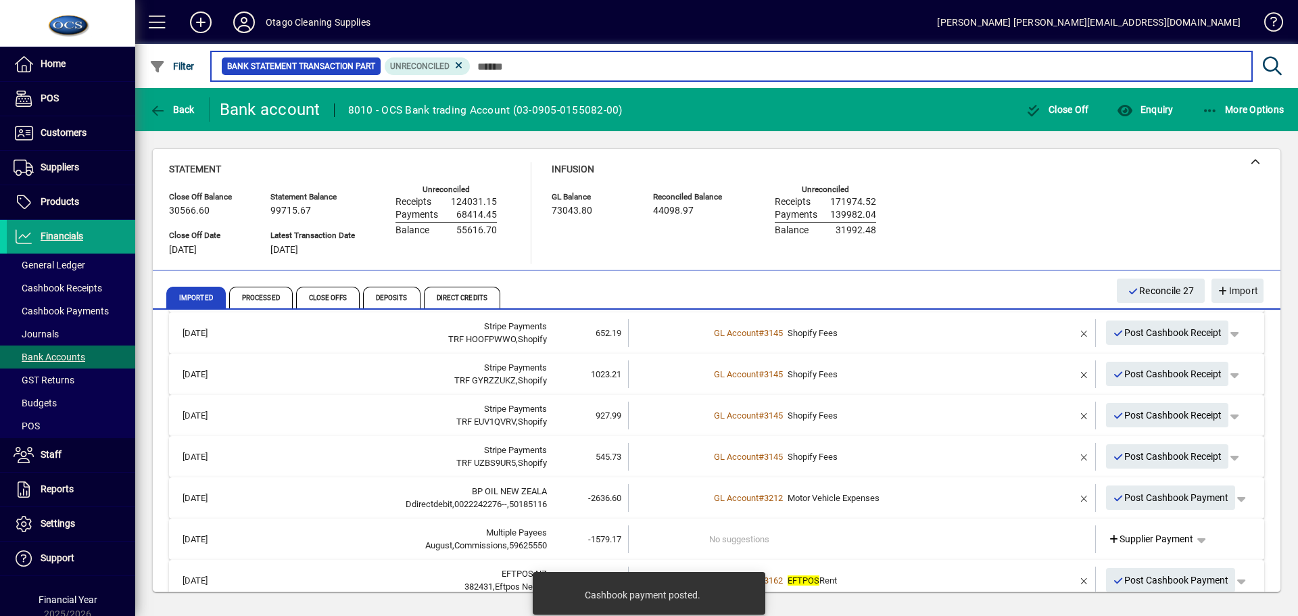
scroll to position [203, 0]
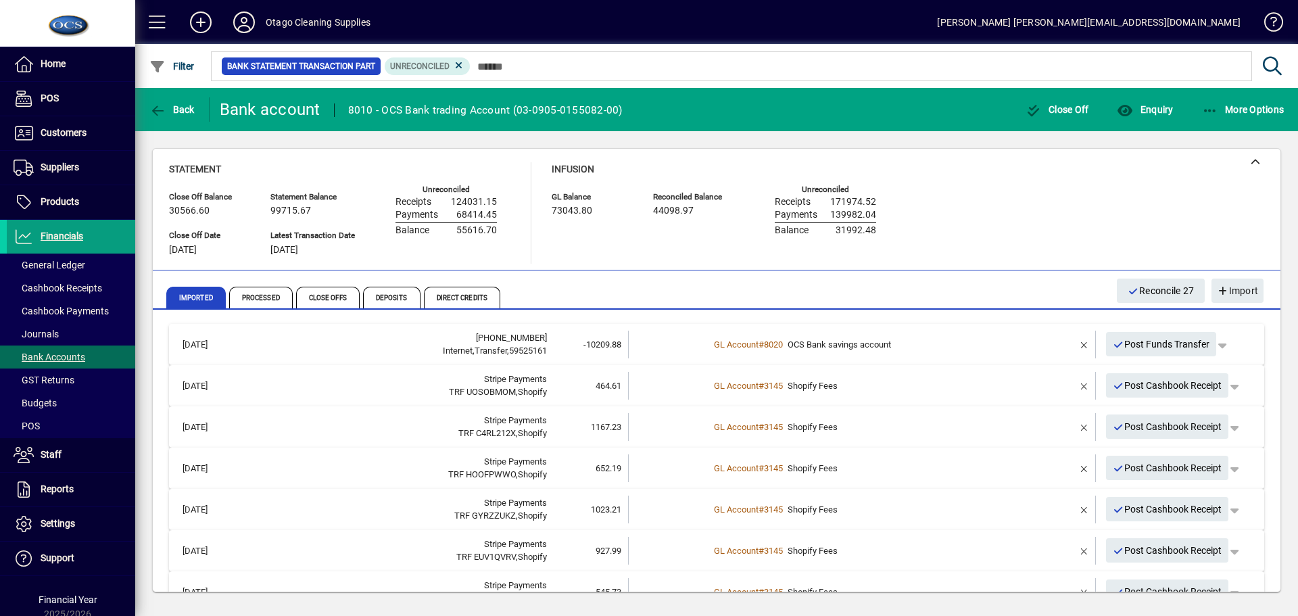
scroll to position [203, 0]
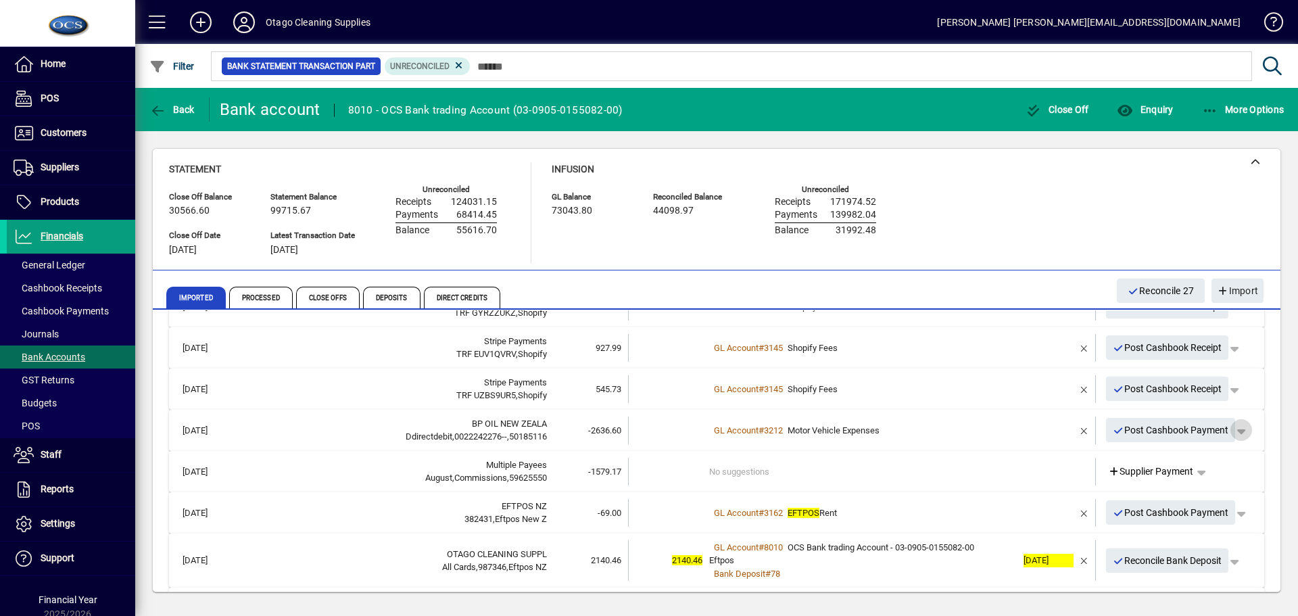
click at [1234, 433] on span "button" at bounding box center [1241, 430] width 32 height 32
click at [1159, 484] on span "Split" at bounding box center [1154, 482] width 32 height 16
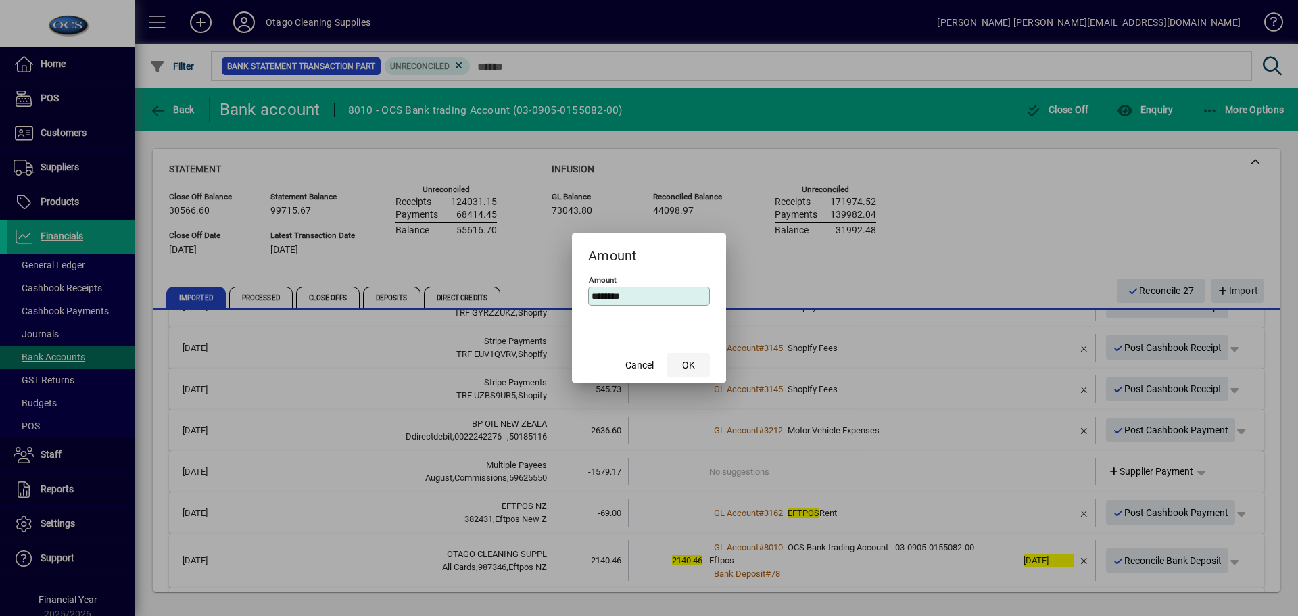
type input "********"
click at [693, 368] on span "OK" at bounding box center [688, 365] width 13 height 14
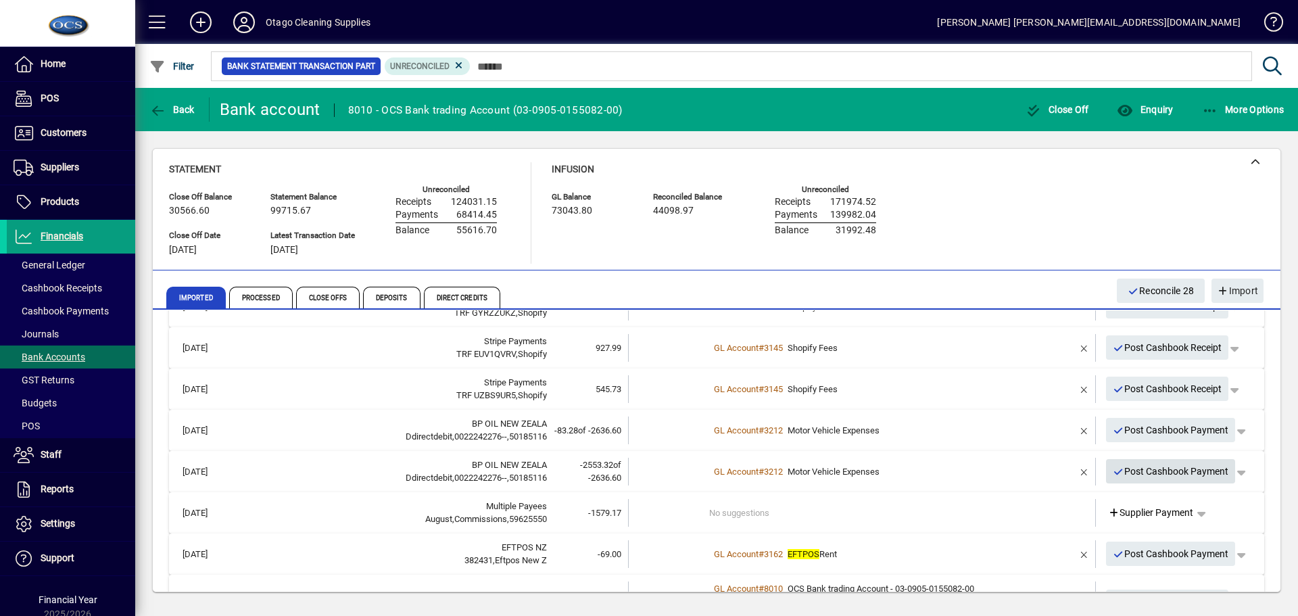
click at [1136, 472] on span "Post Cashbook Payment" at bounding box center [1170, 471] width 116 height 22
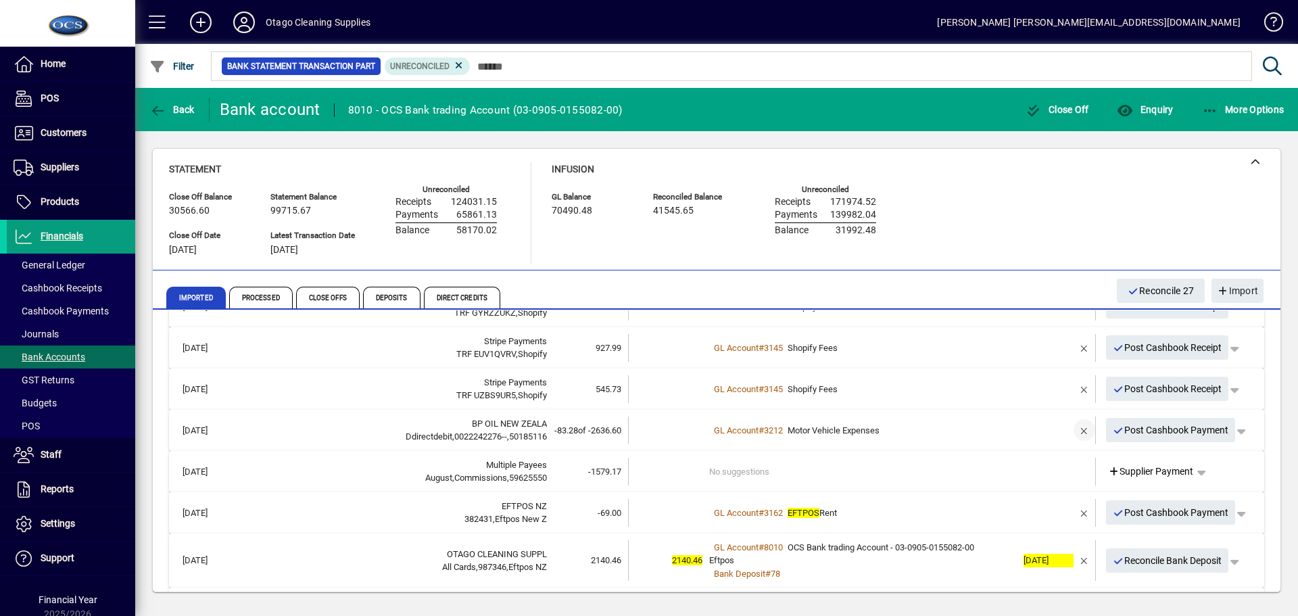
click at [1074, 431] on span "button" at bounding box center [1084, 430] width 32 height 32
click at [1193, 431] on span "button" at bounding box center [1201, 430] width 32 height 32
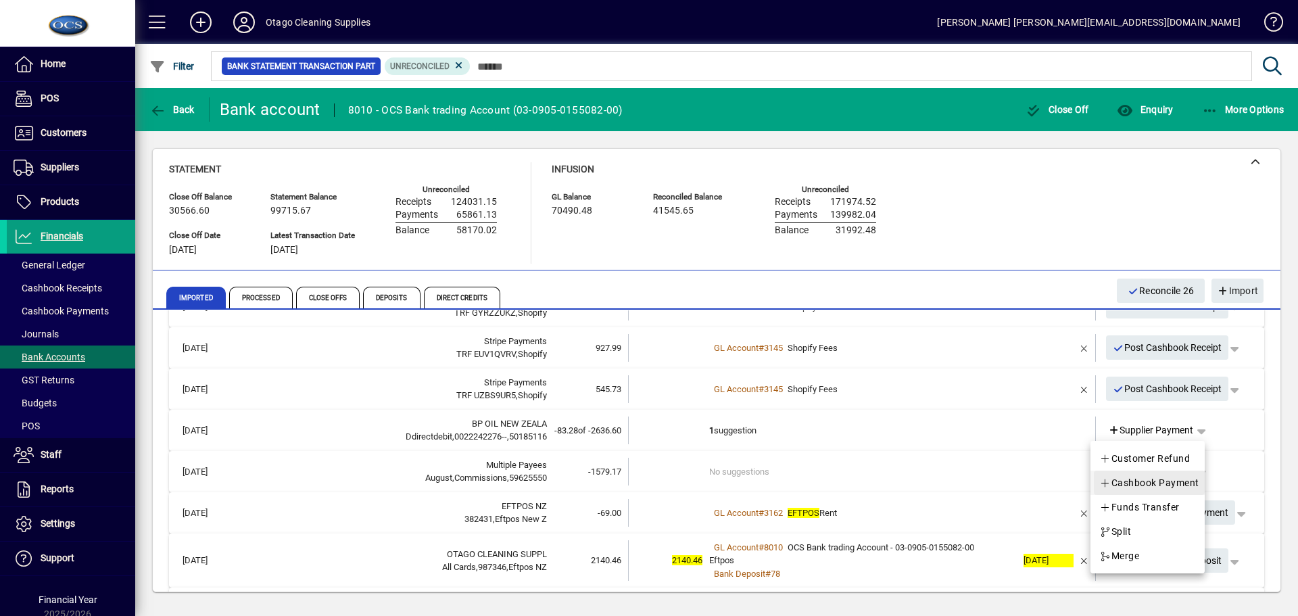
click at [1169, 482] on span "Cashbook Payment" at bounding box center [1149, 482] width 100 height 16
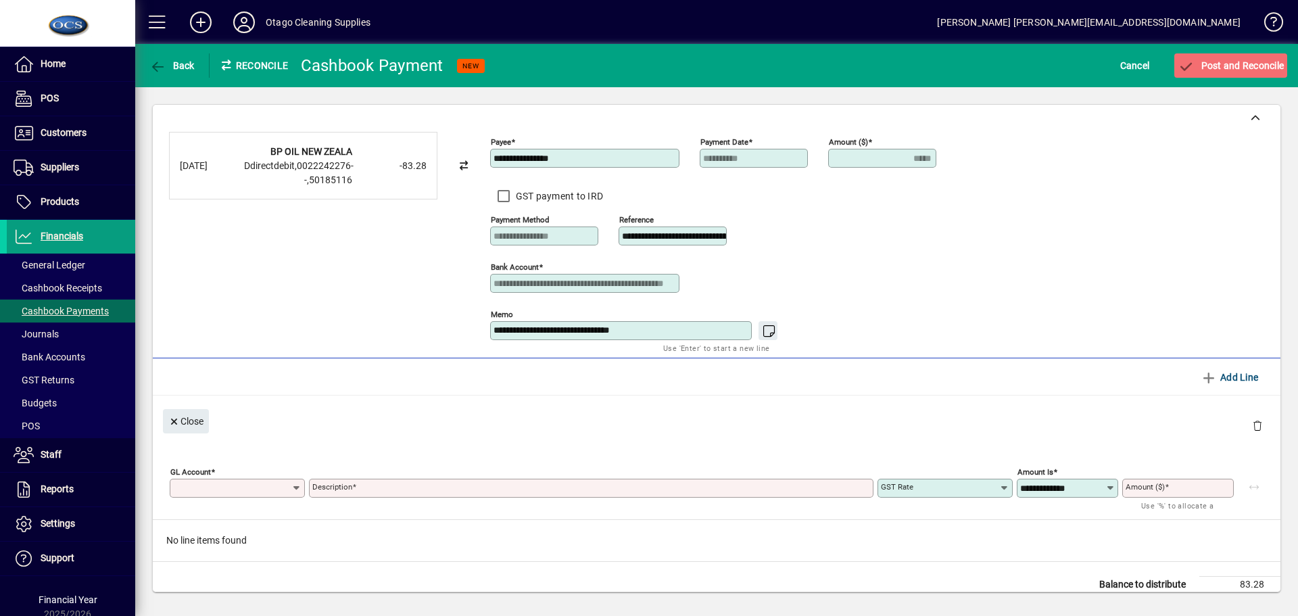
type input "*****"
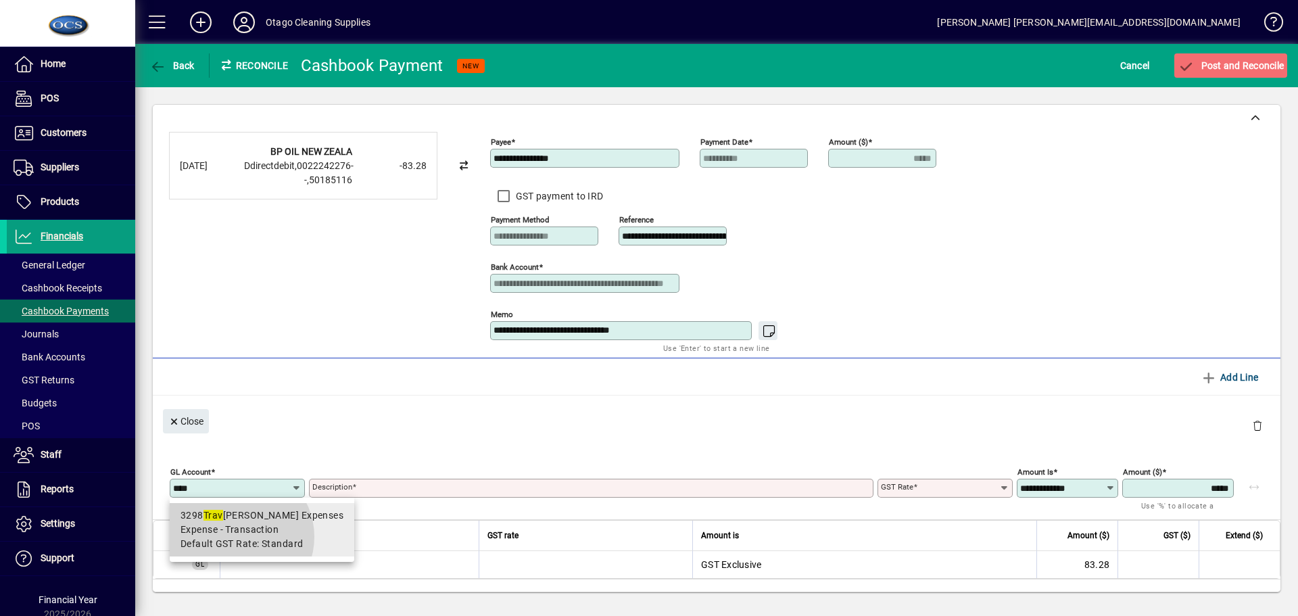
click at [238, 537] on span "Default GST Rate: Standard" at bounding box center [241, 544] width 122 height 14
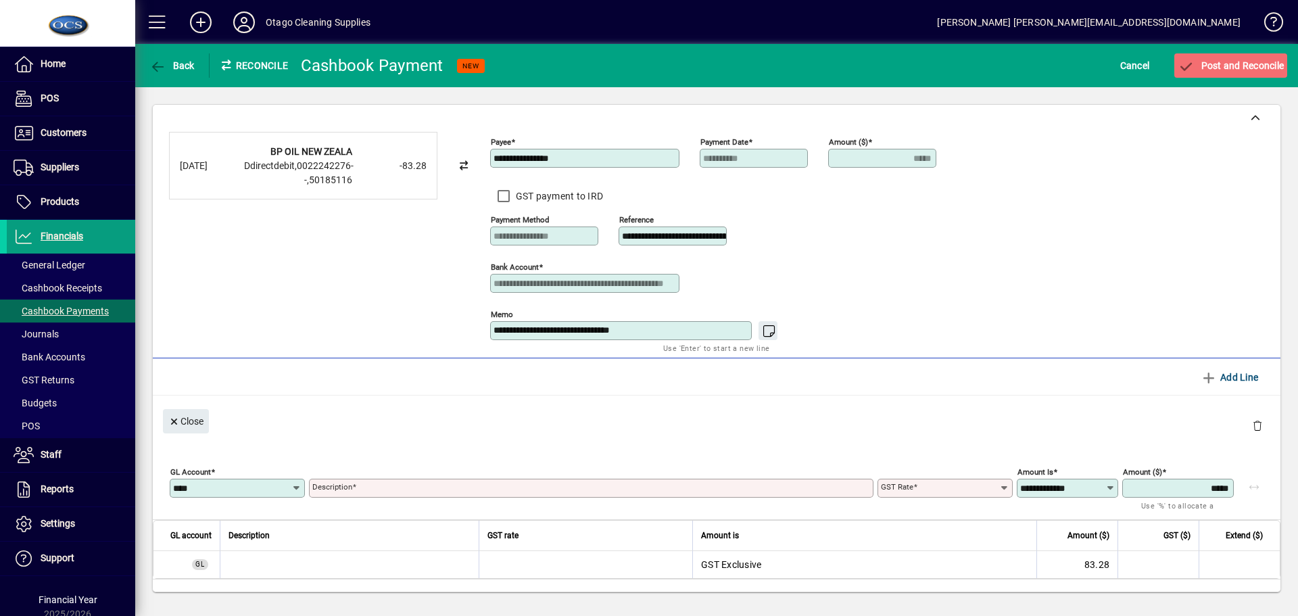
type input "****"
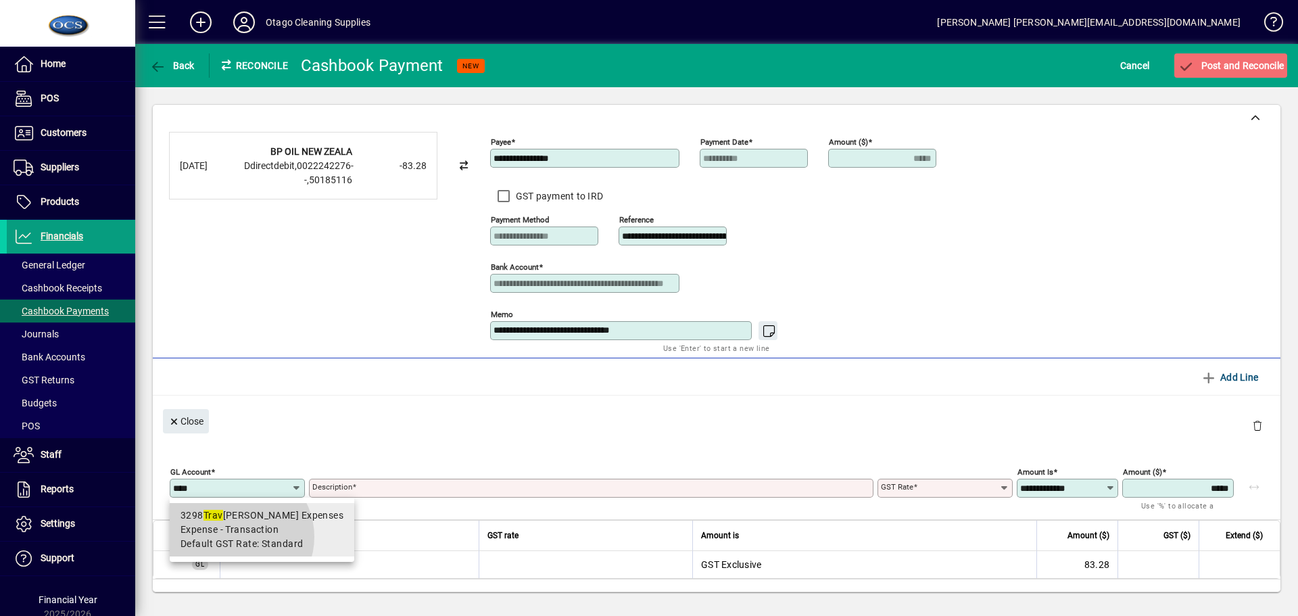
type input "**********"
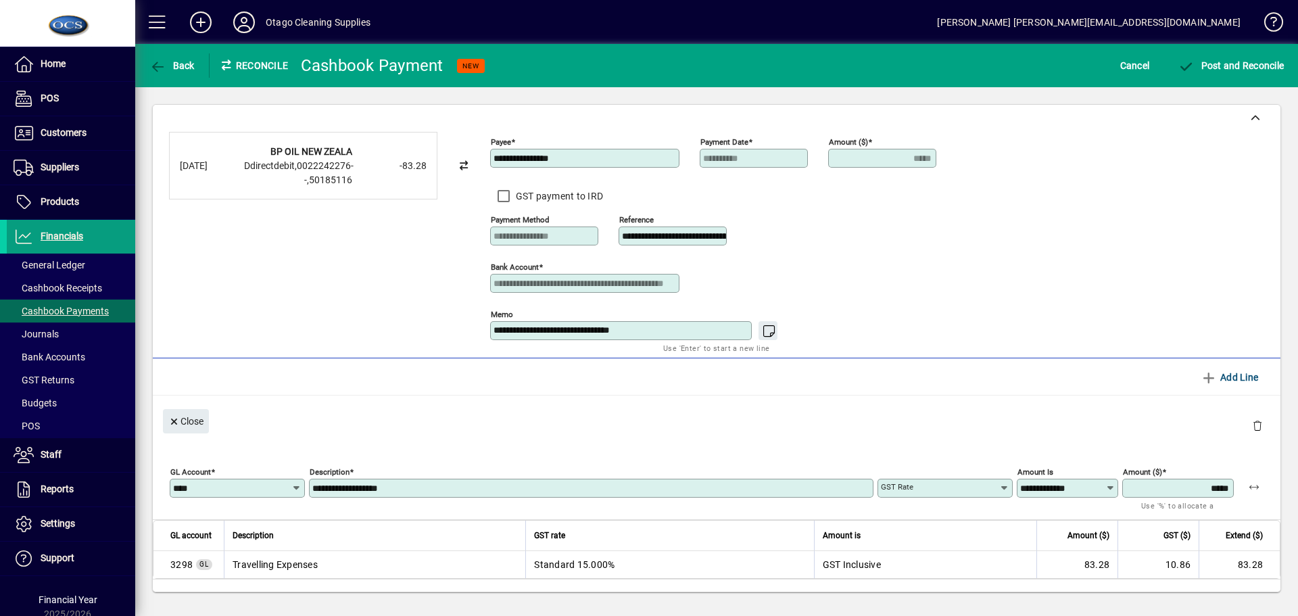
type input "********"
type input "**********"
click at [1233, 68] on span "Post and Reconcile" at bounding box center [1230, 65] width 106 height 11
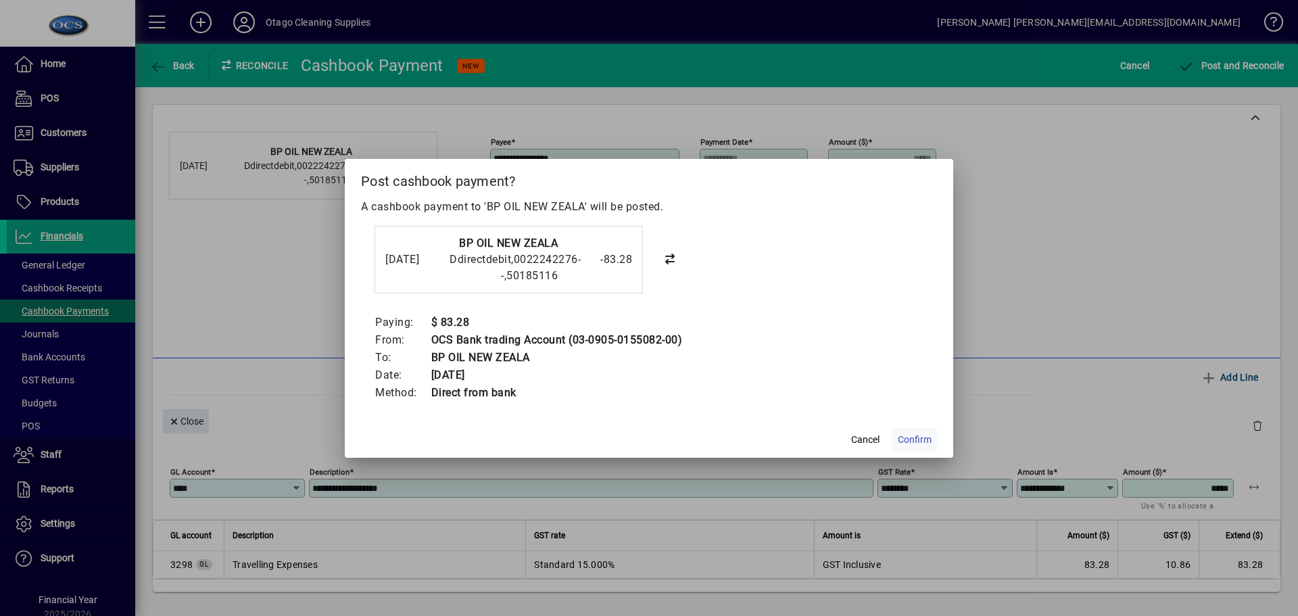
click at [912, 439] on span "Confirm" at bounding box center [915, 440] width 34 height 14
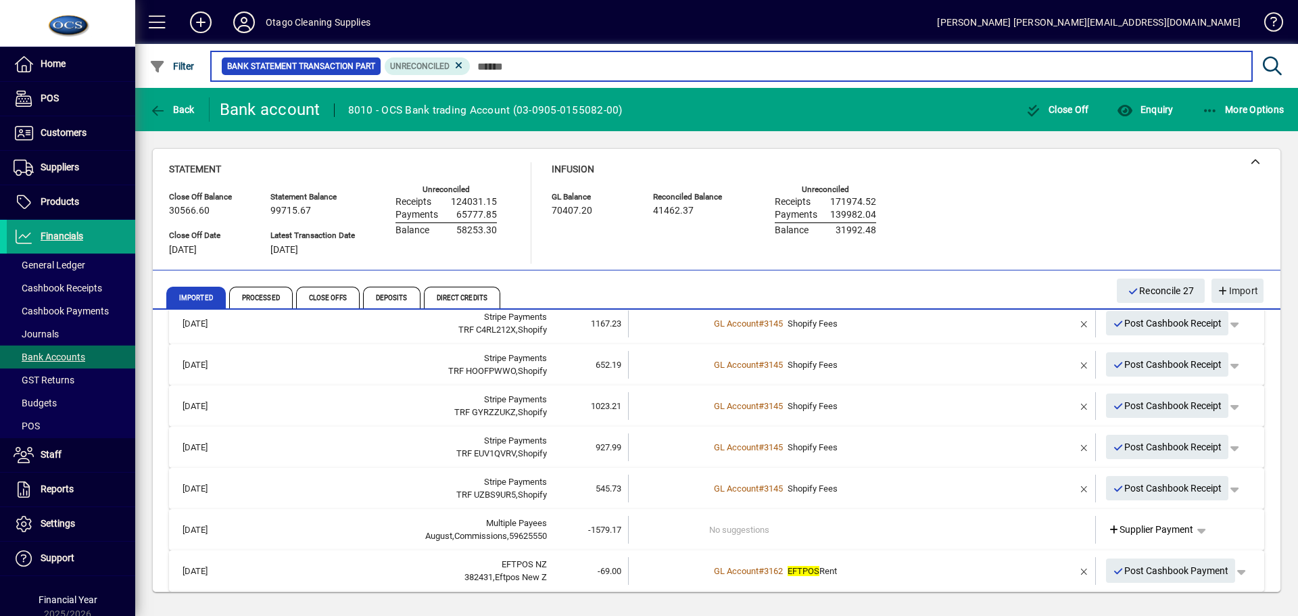
scroll to position [203, 0]
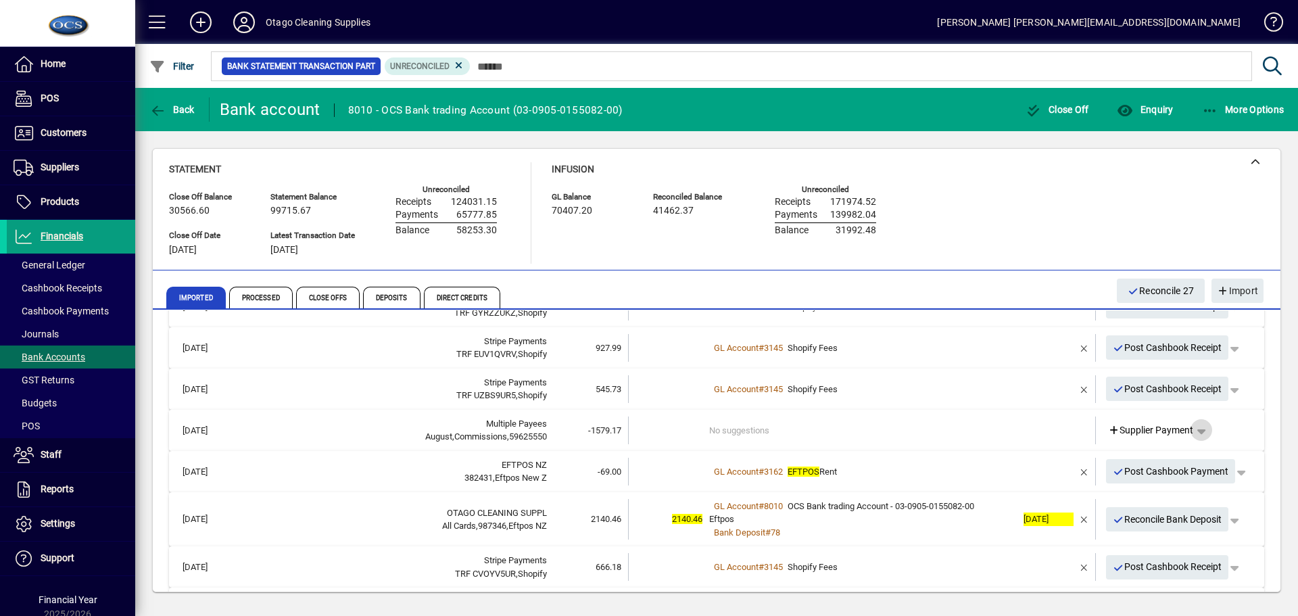
click at [1197, 429] on span "button" at bounding box center [1201, 430] width 32 height 32
click at [1154, 486] on span "Cashbook Payment" at bounding box center [1149, 482] width 100 height 16
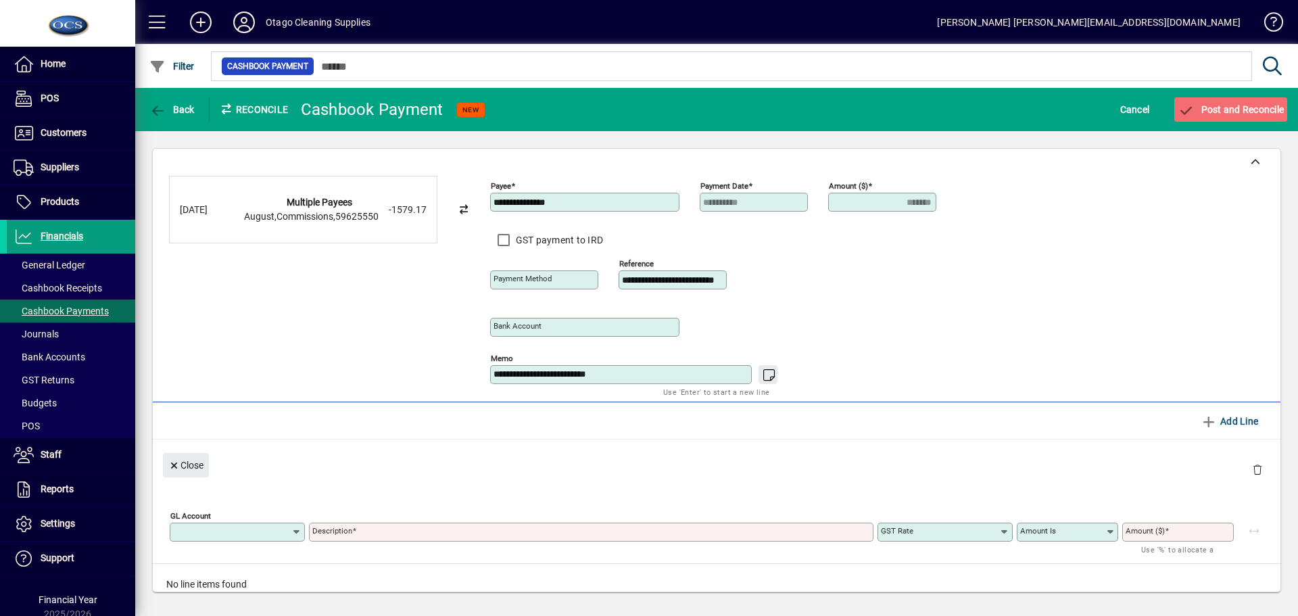
type input "**********"
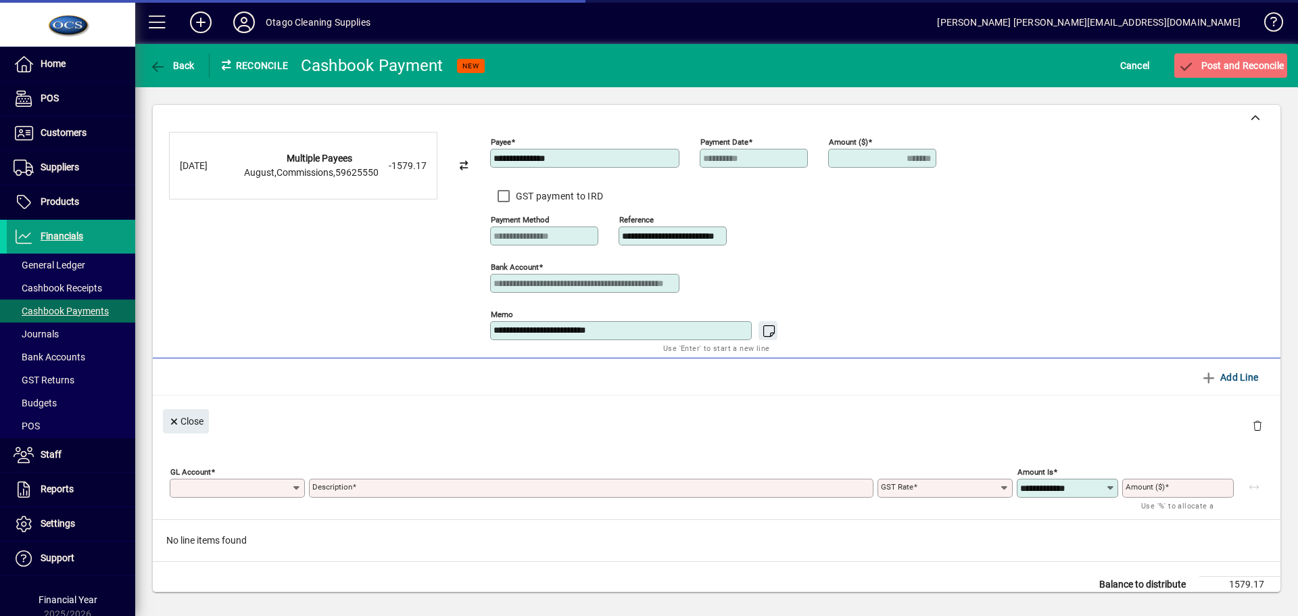
type input "*******"
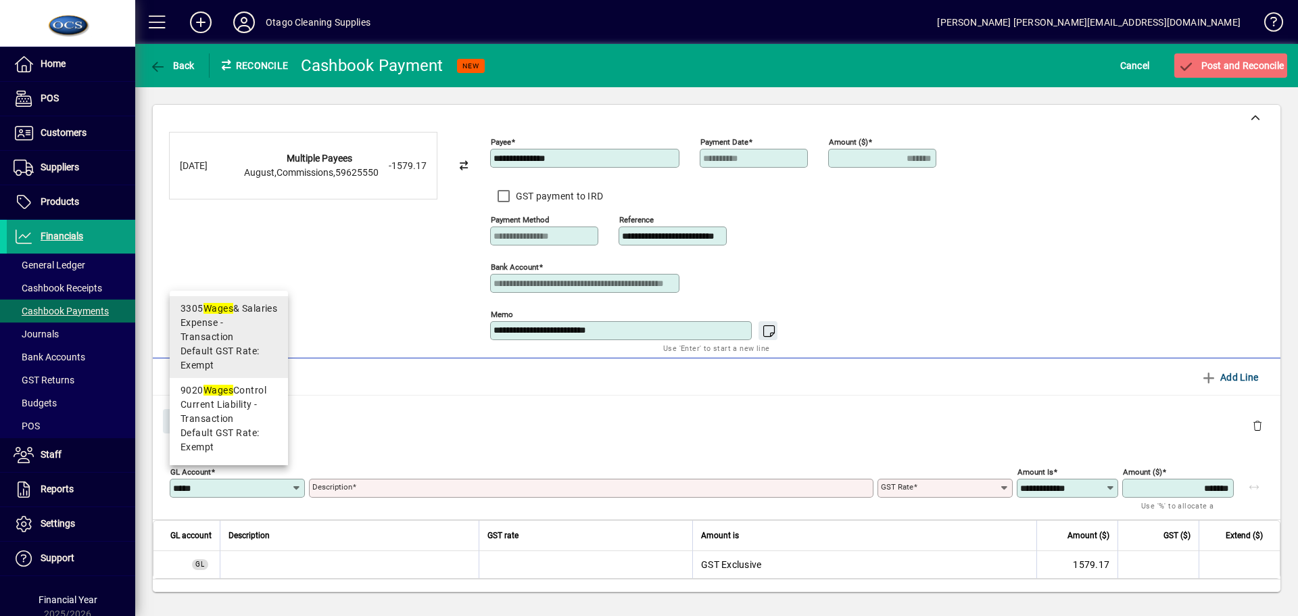
click at [262, 338] on span "Expense - Transaction" at bounding box center [228, 330] width 97 height 28
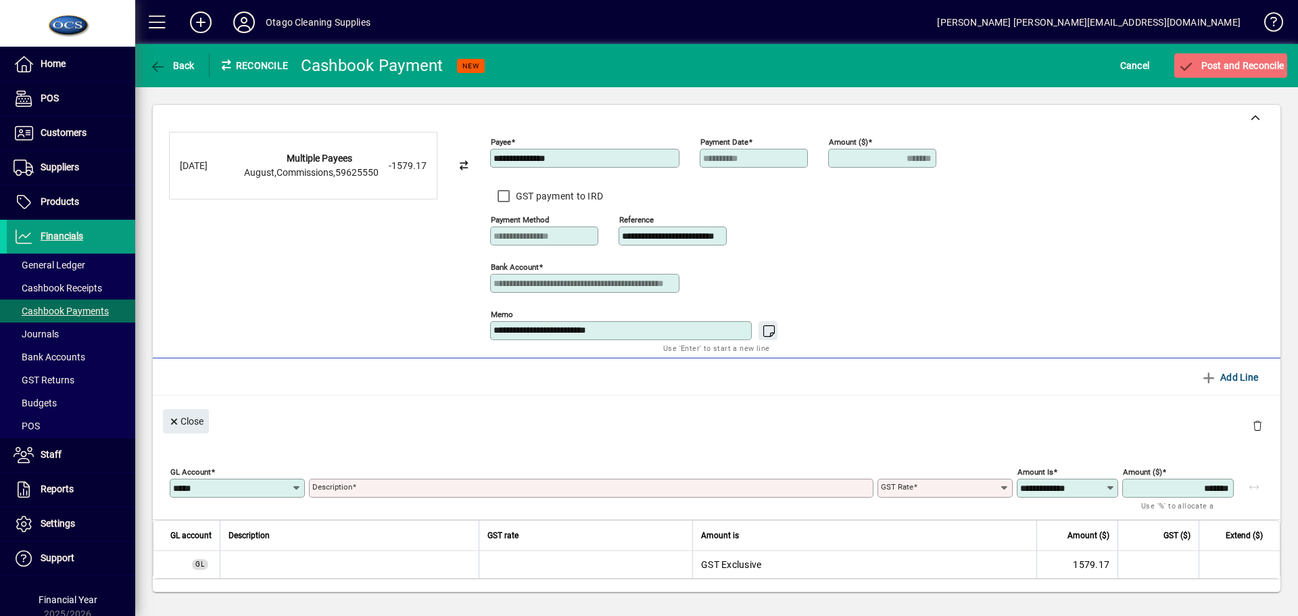
type input "****"
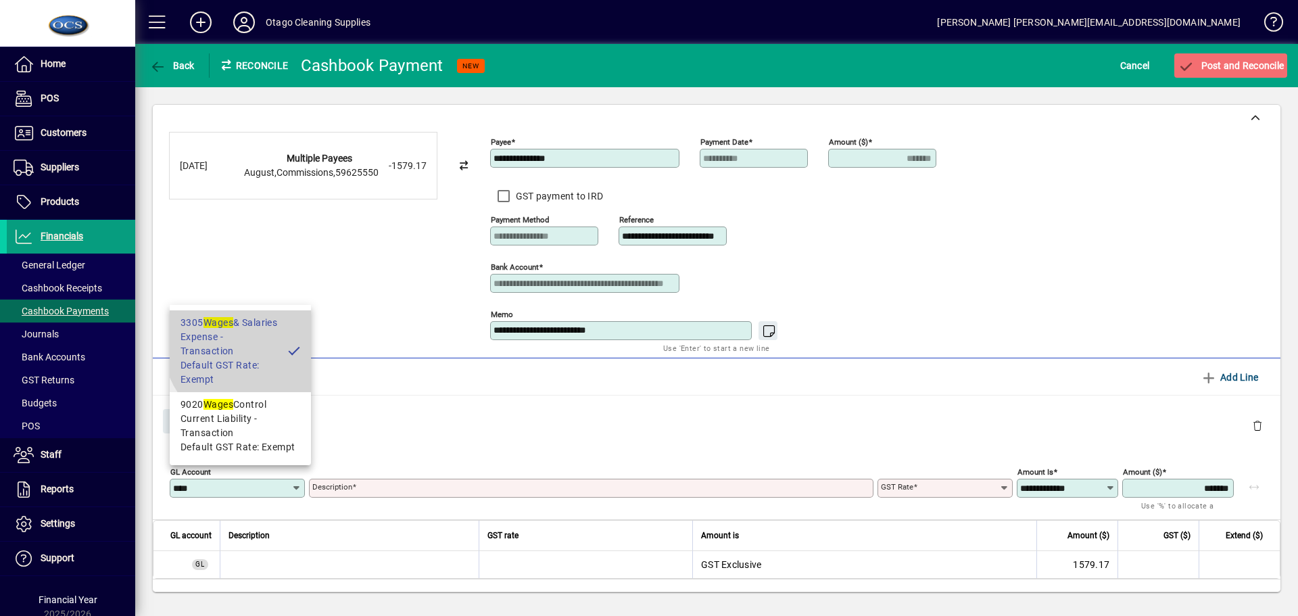
type input "**********"
type input "******"
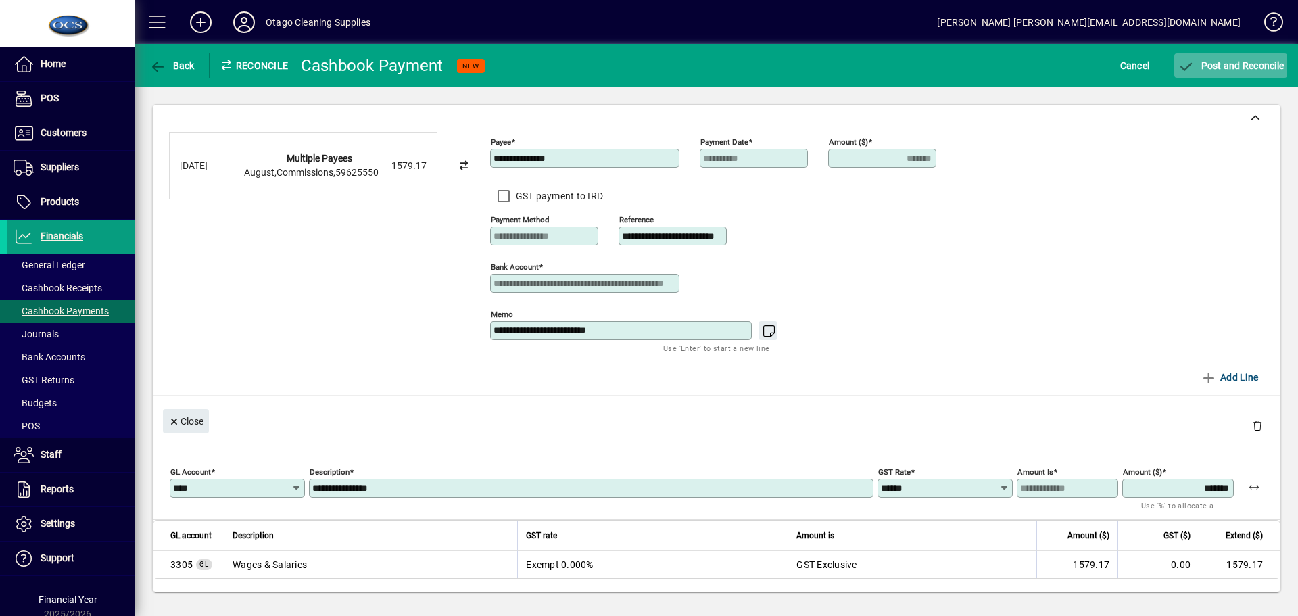
click at [1219, 65] on span "Post and Reconcile" at bounding box center [1230, 65] width 106 height 11
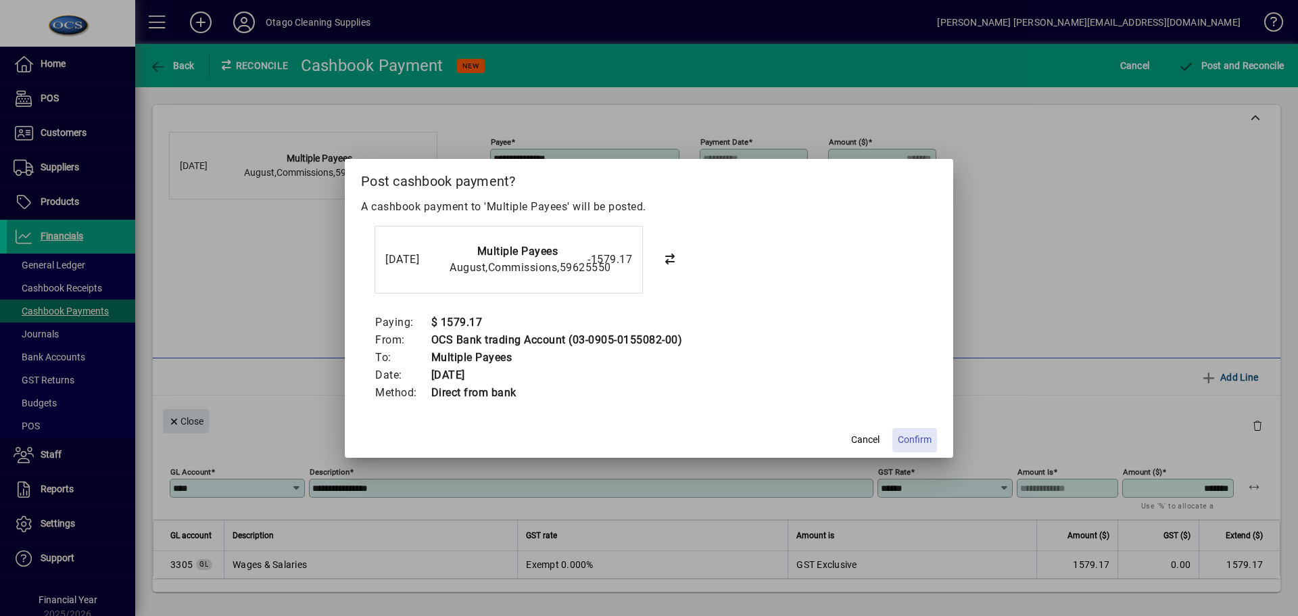
click at [914, 441] on span "Confirm" at bounding box center [915, 440] width 34 height 14
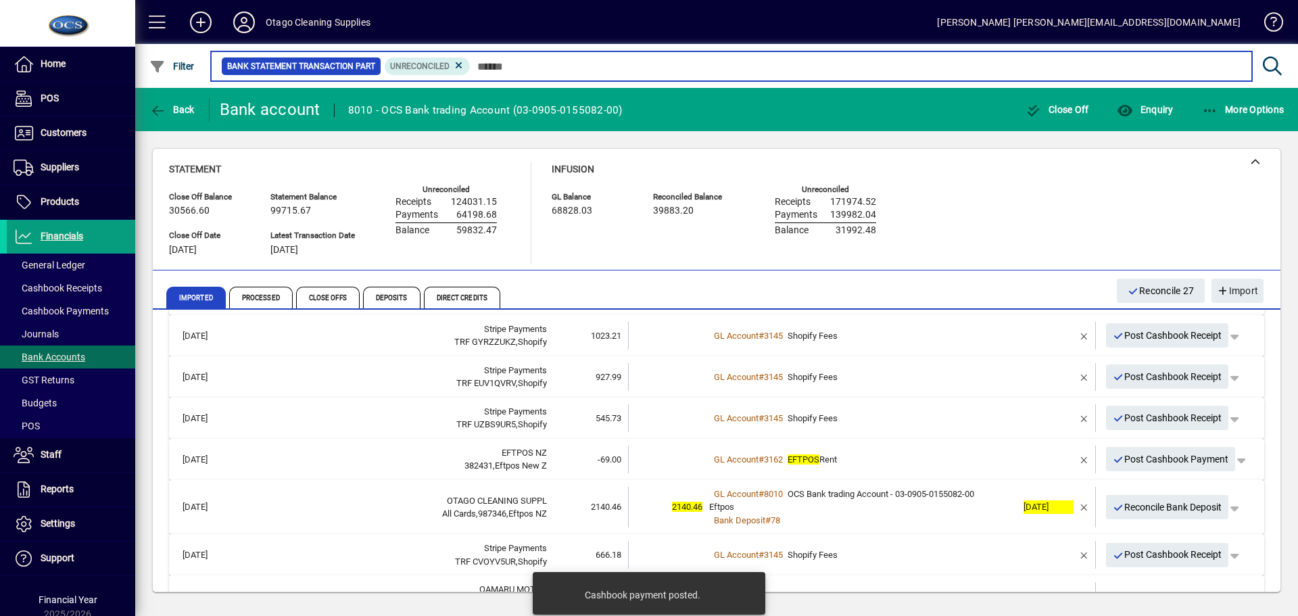
scroll to position [203, 0]
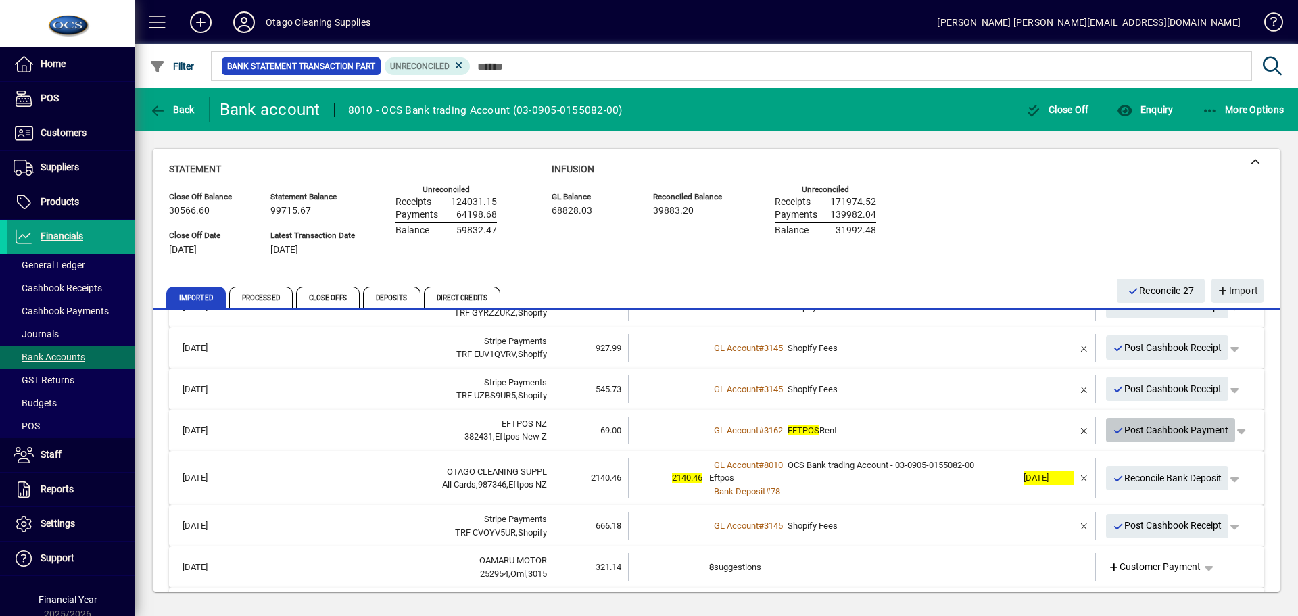
click at [1123, 433] on span "Post Cashbook Payment" at bounding box center [1170, 430] width 116 height 22
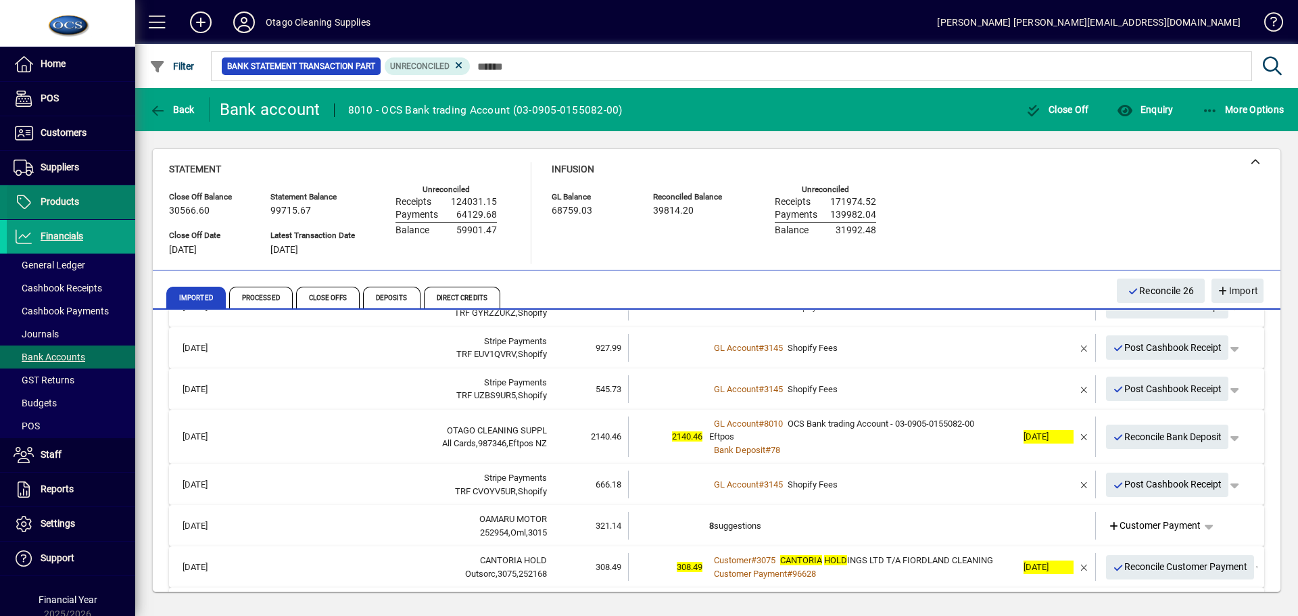
click at [73, 205] on span "Products" at bounding box center [60, 201] width 39 height 11
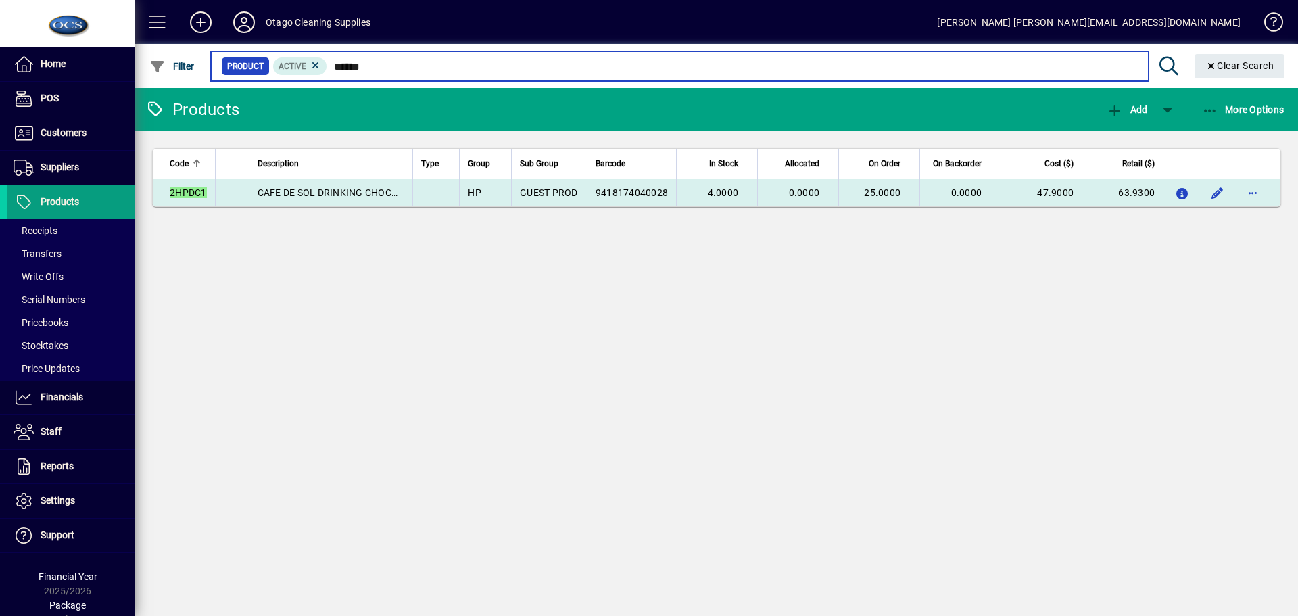
type input "******"
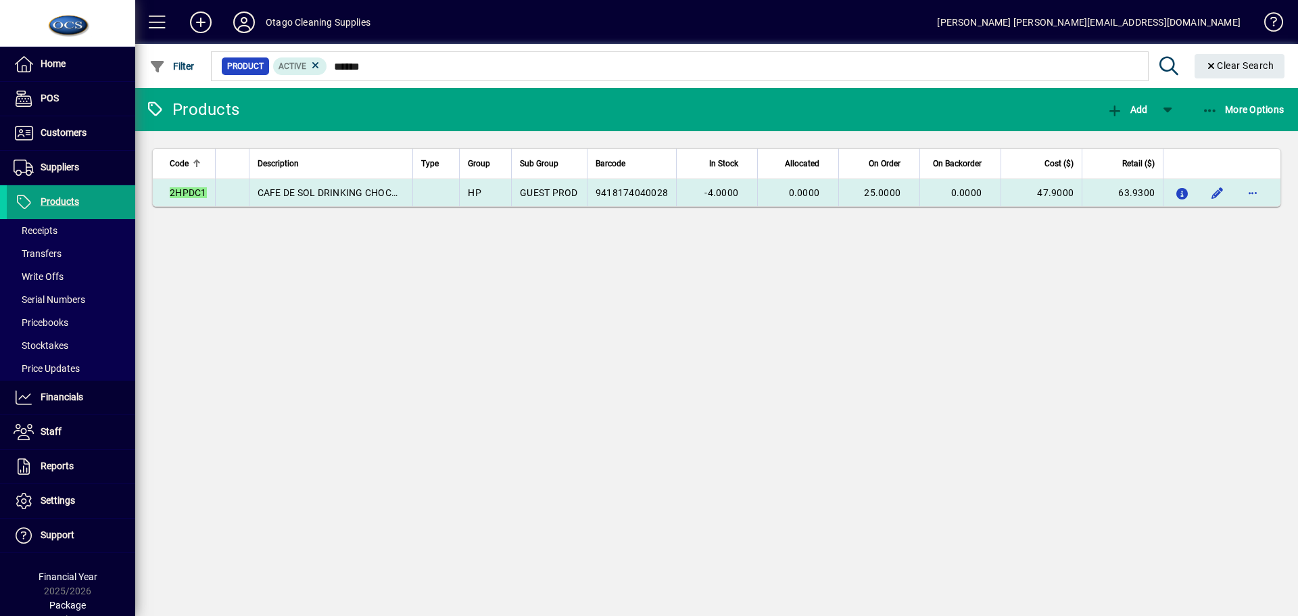
click at [893, 193] on span "25.0000" at bounding box center [882, 192] width 36 height 11
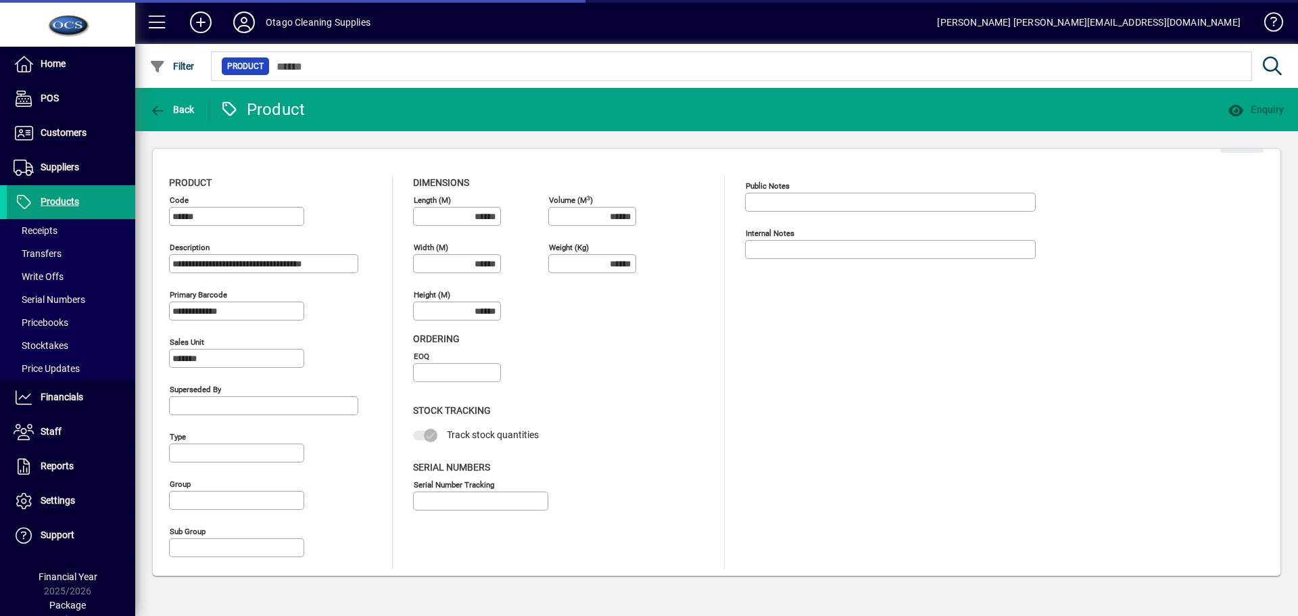
type input "**********"
type input "****"
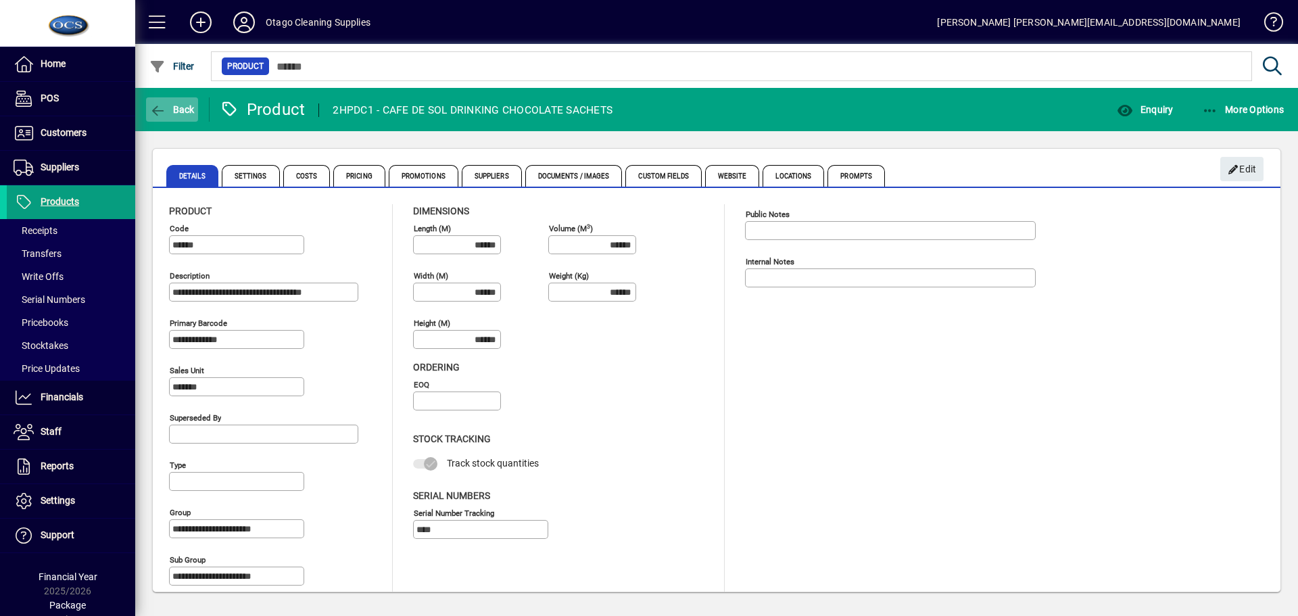
click at [175, 110] on span "Back" at bounding box center [171, 109] width 45 height 11
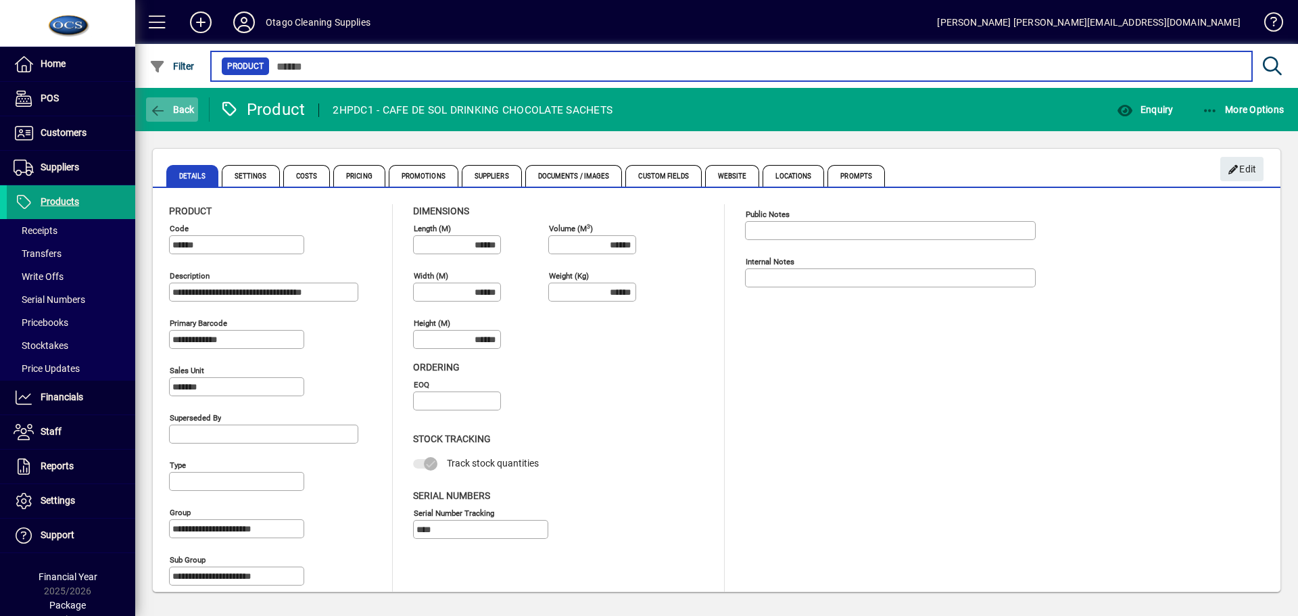
type input "******"
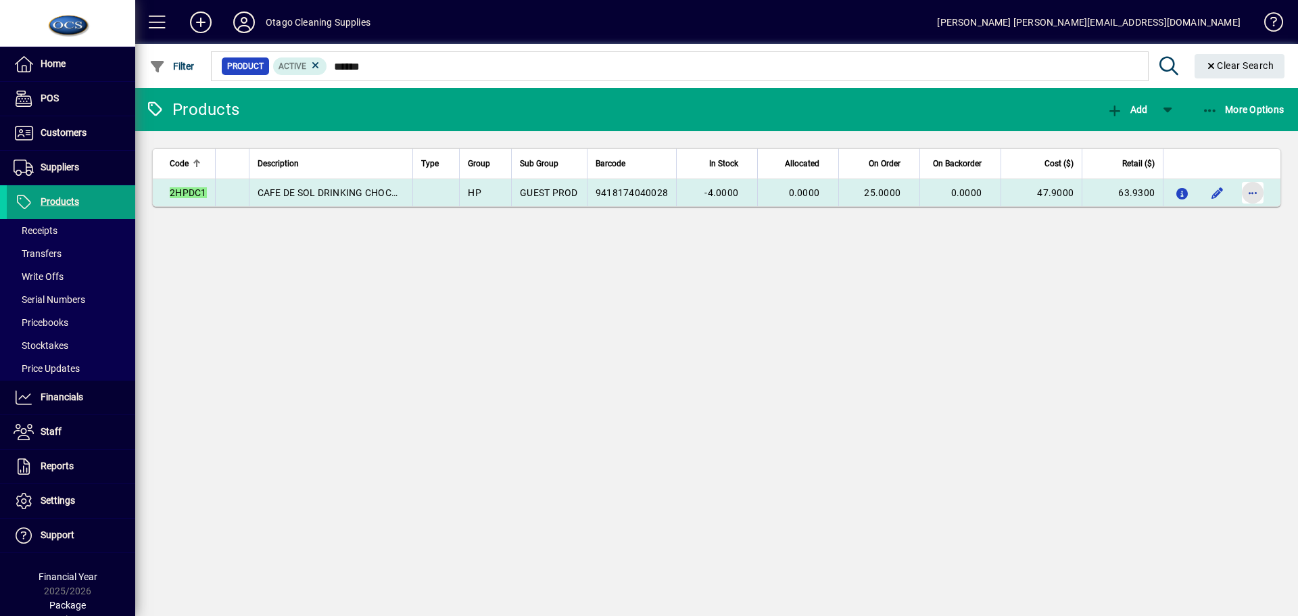
click at [1253, 193] on span "button" at bounding box center [1252, 192] width 32 height 32
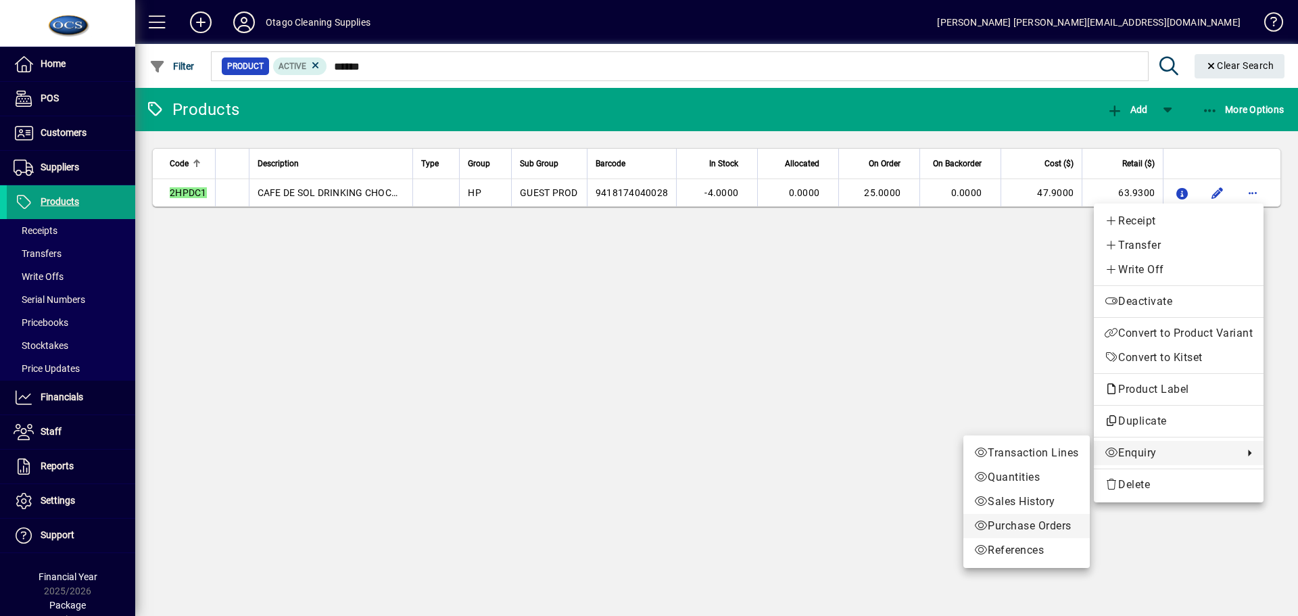
click at [1033, 532] on span "Purchase Orders" at bounding box center [1026, 526] width 105 height 16
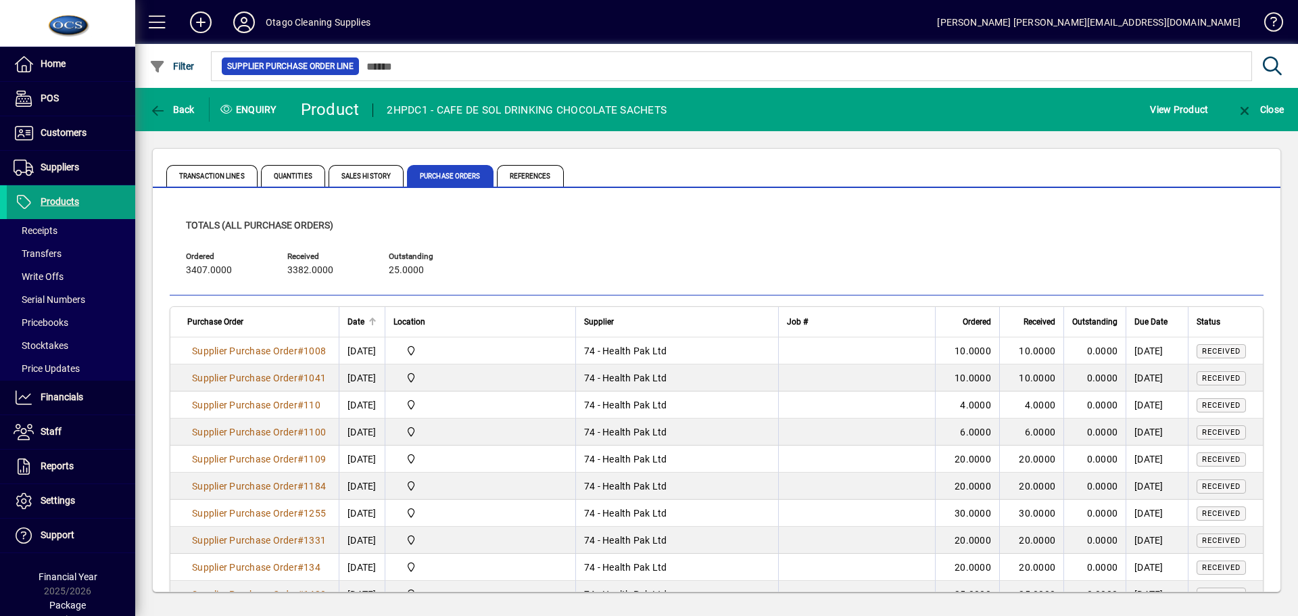
click at [376, 320] on div at bounding box center [374, 320] width 4 height 4
click at [376, 324] on div at bounding box center [372, 322] width 8 height 8
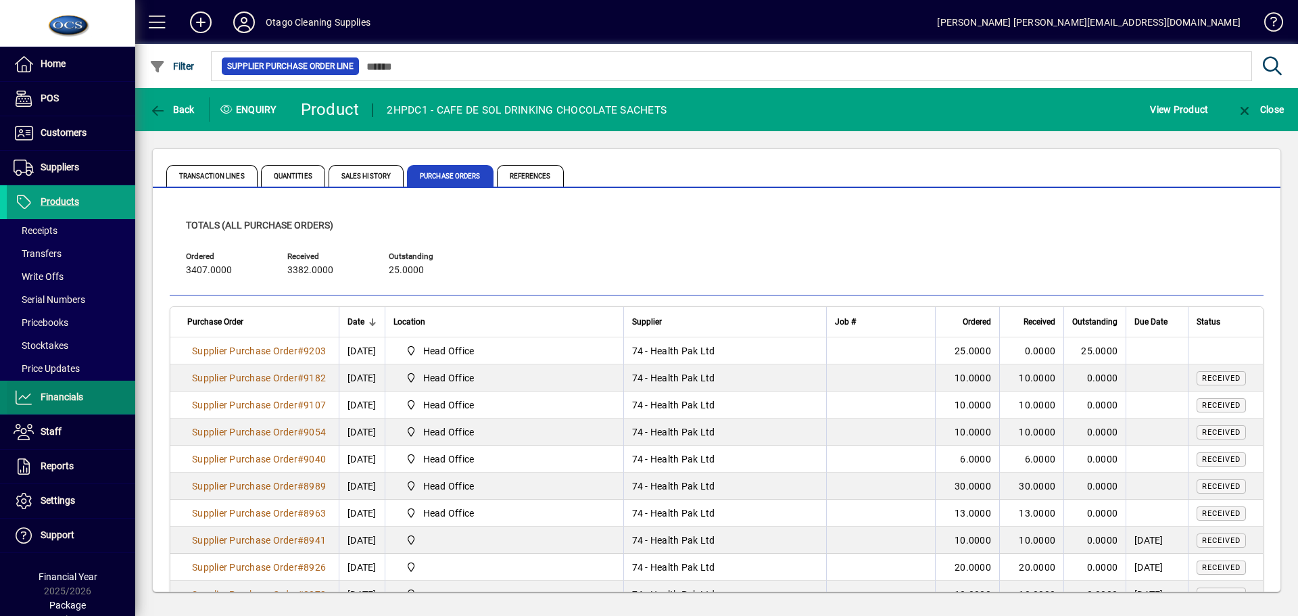
click at [61, 397] on span "Financials" at bounding box center [62, 396] width 43 height 11
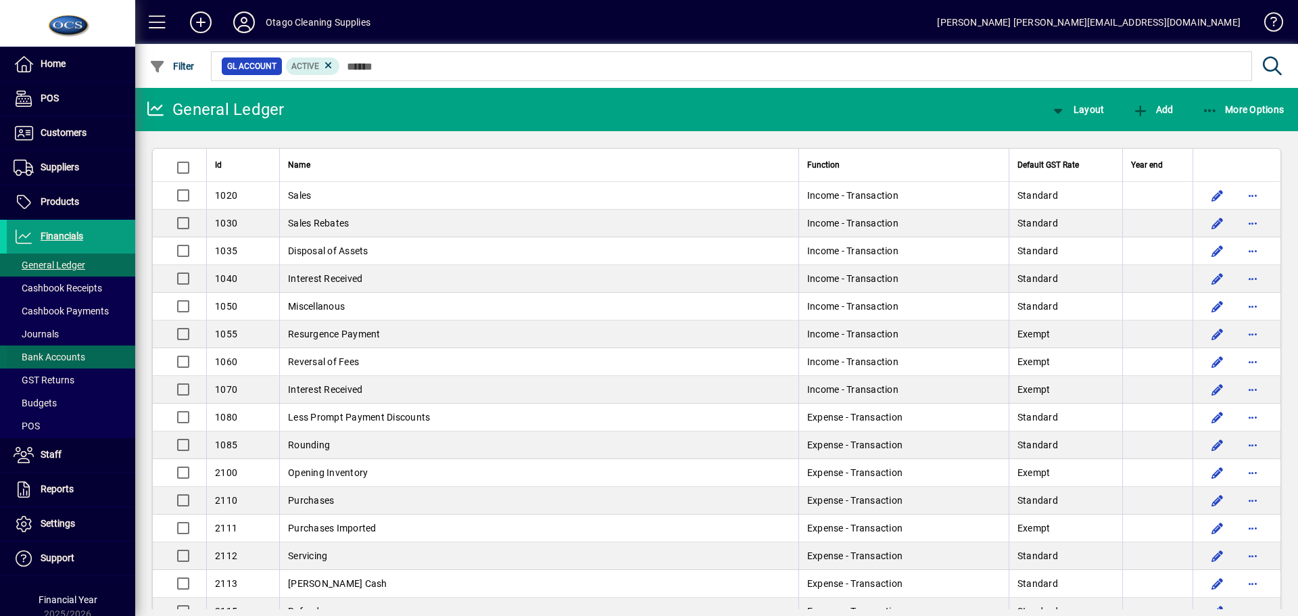
click at [59, 360] on span "Bank Accounts" at bounding box center [50, 356] width 72 height 11
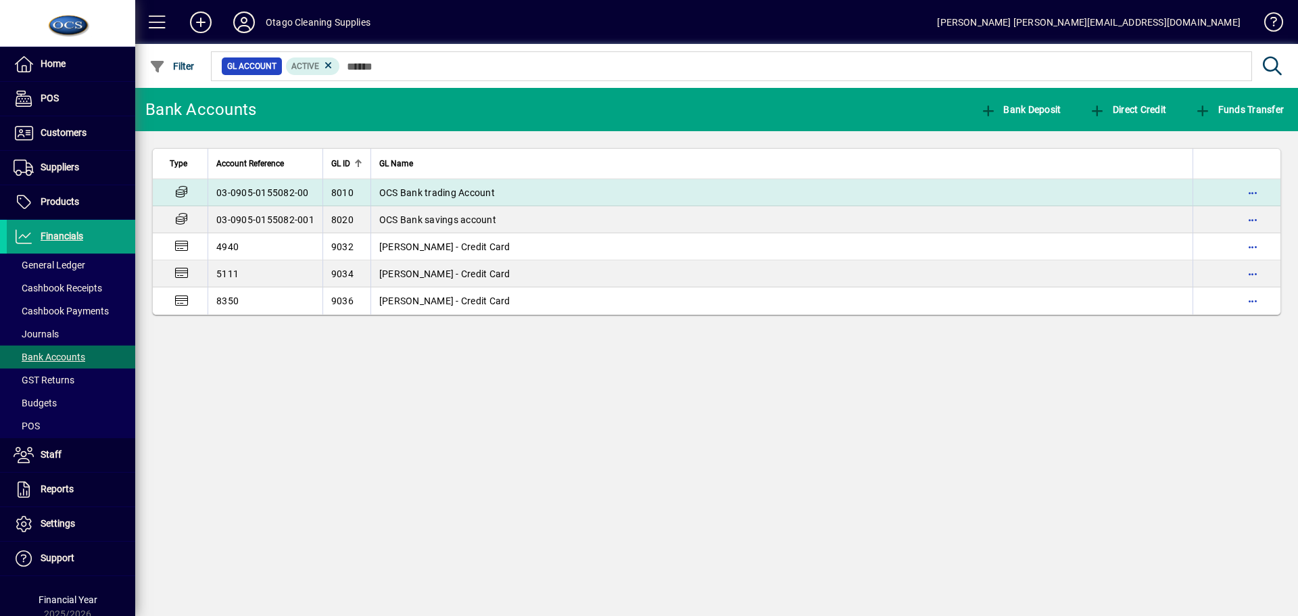
click at [405, 189] on span "OCS Bank trading Account" at bounding box center [437, 192] width 116 height 11
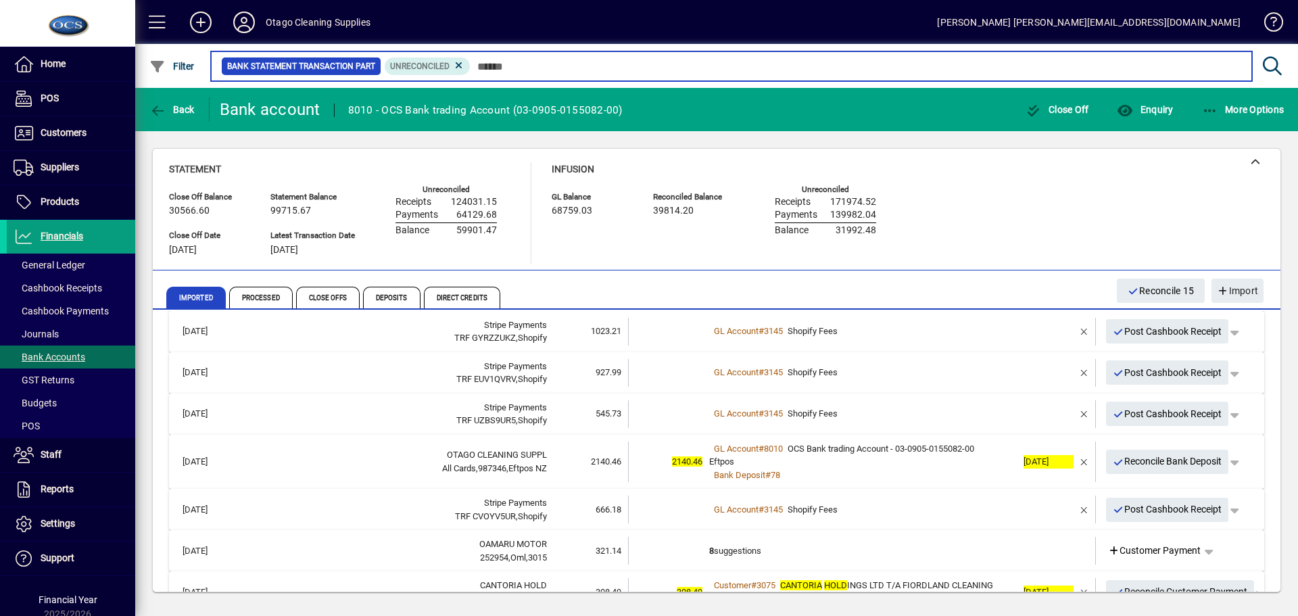
scroll to position [203, 0]
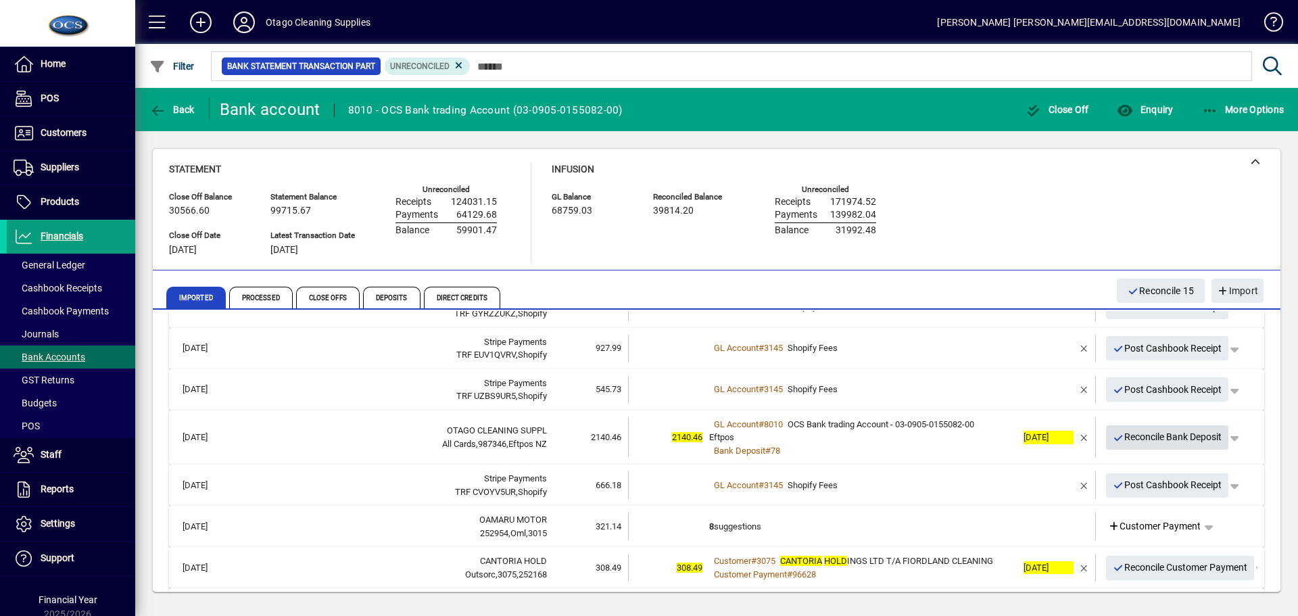
click at [1122, 438] on span "Reconcile Bank Deposit" at bounding box center [1166, 437] width 109 height 22
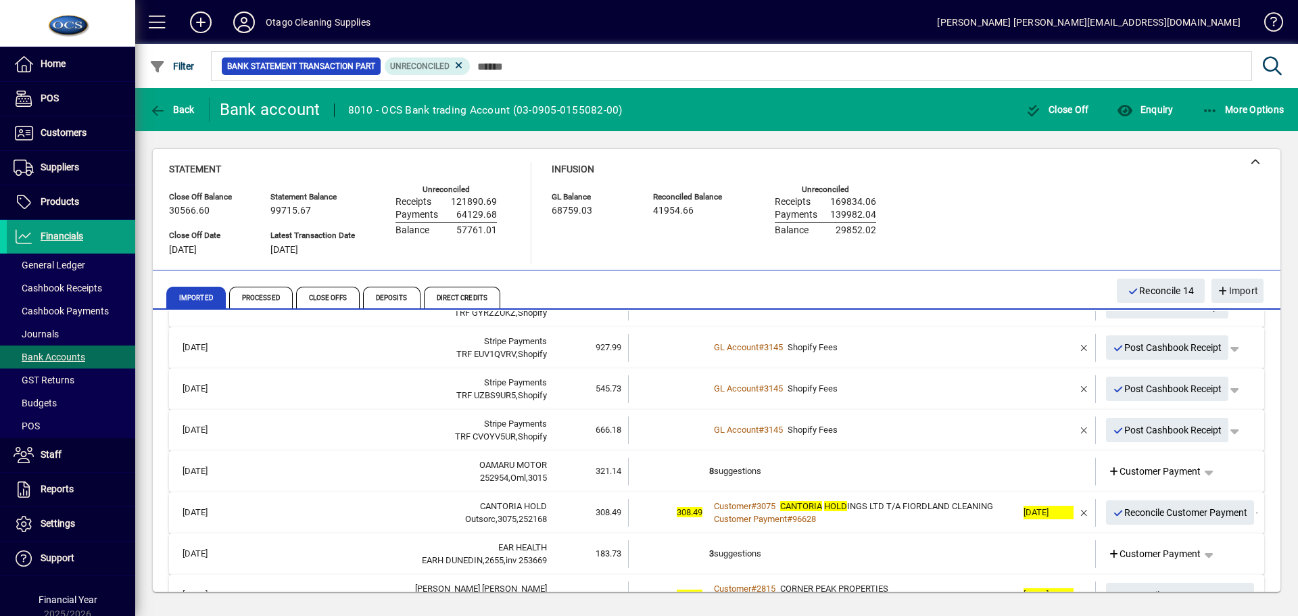
scroll to position [270, 0]
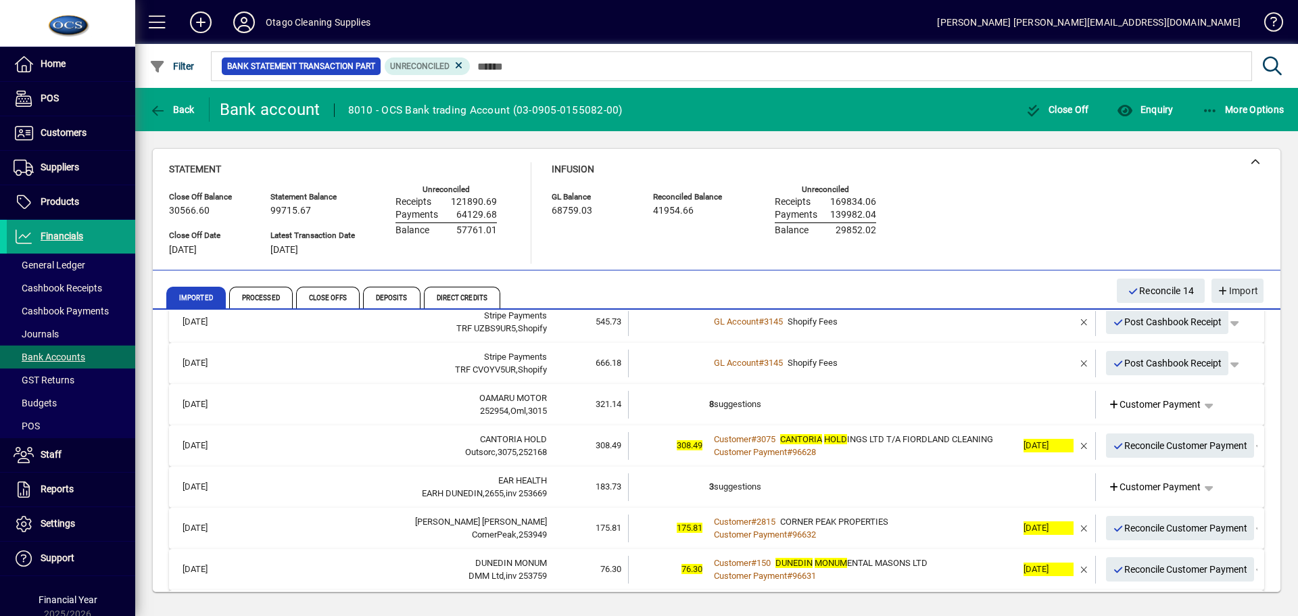
click at [855, 409] on td "8 suggestions" at bounding box center [863, 405] width 308 height 28
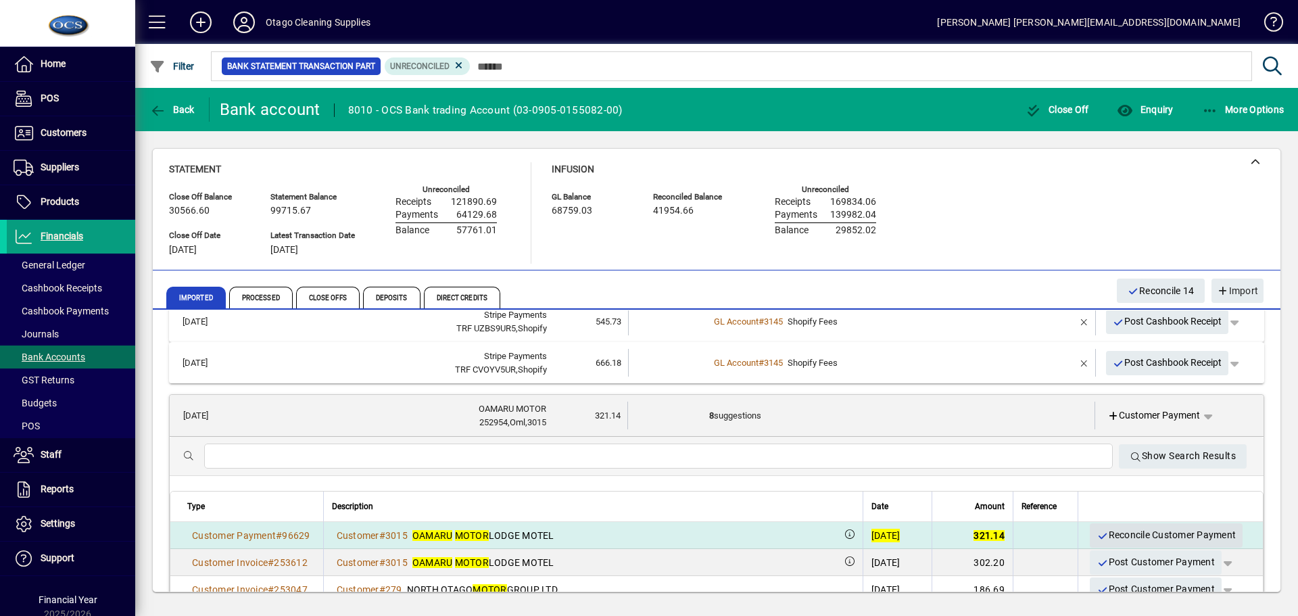
click at [1127, 533] on span "Reconcile Customer Payment" at bounding box center [1165, 535] width 139 height 22
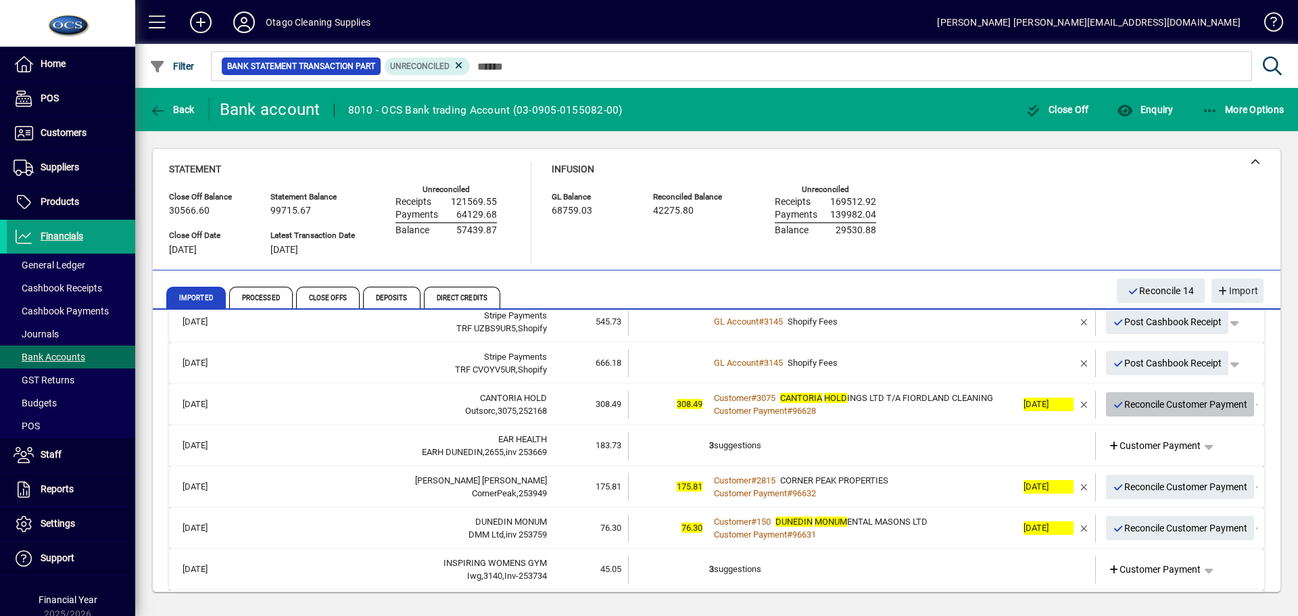
click at [1129, 409] on span "Reconcile Customer Payment" at bounding box center [1179, 404] width 135 height 22
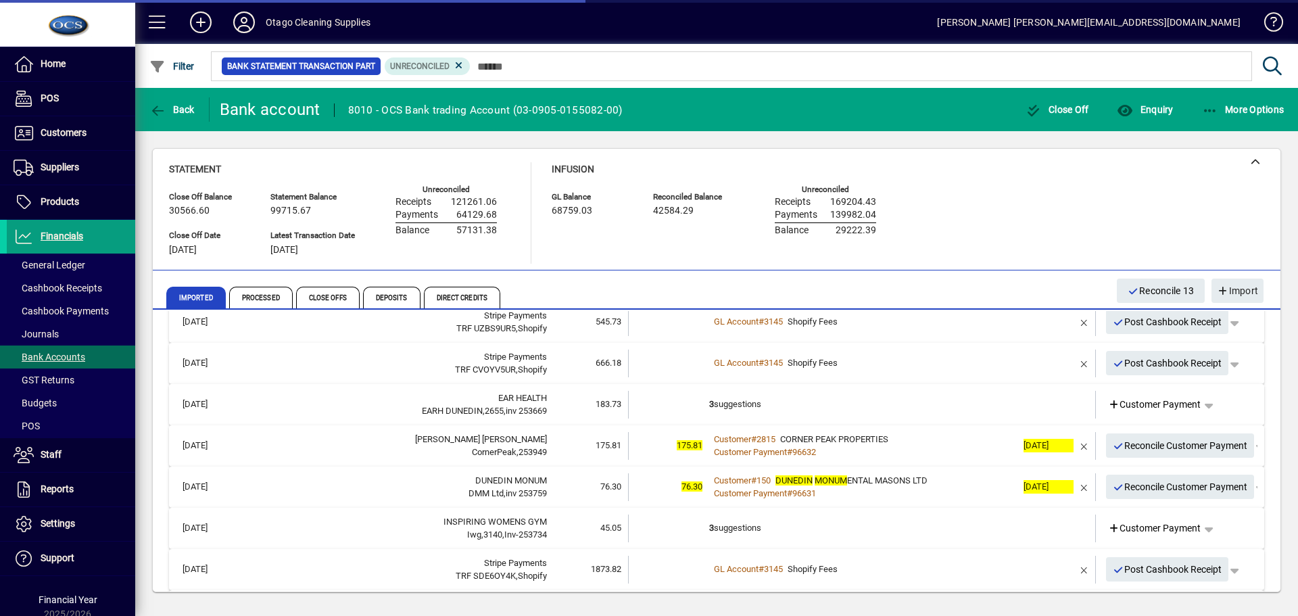
click at [925, 405] on td "3 suggestions" at bounding box center [863, 405] width 308 height 28
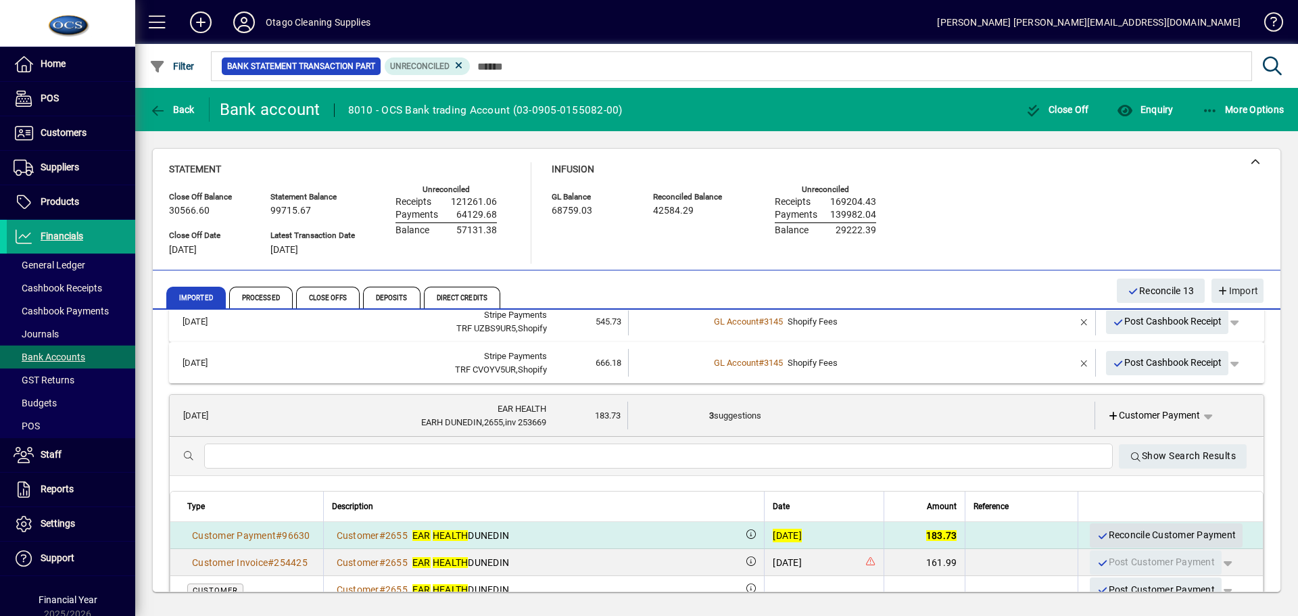
click at [1111, 534] on span "Reconcile Customer Payment" at bounding box center [1165, 535] width 139 height 22
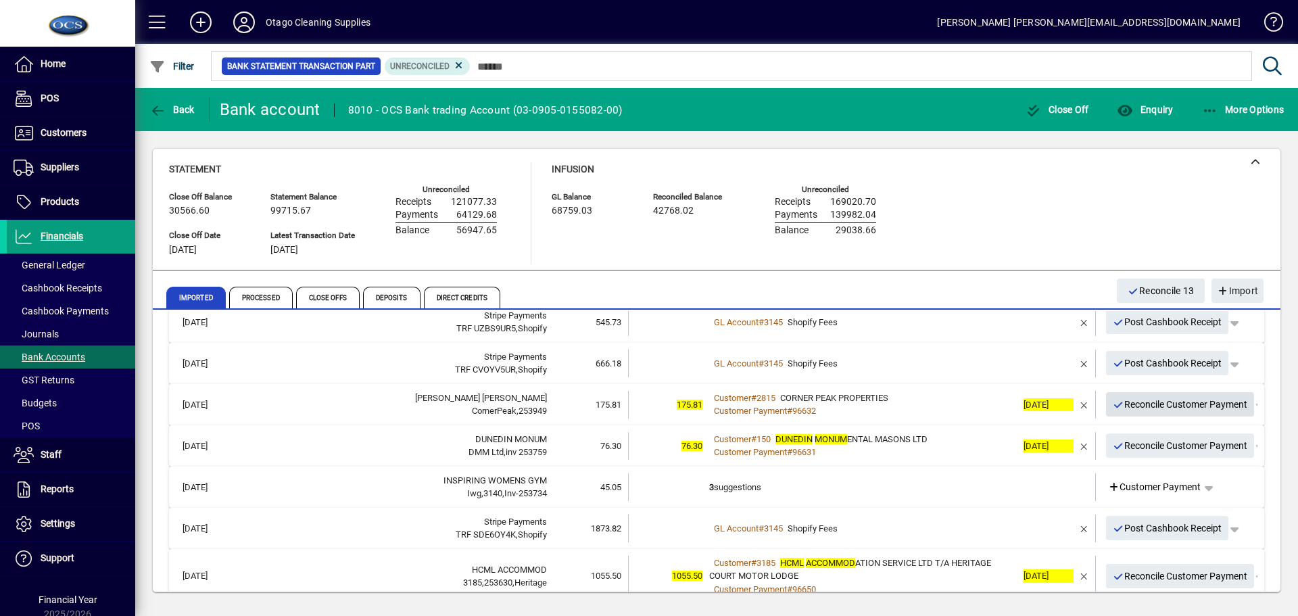
click at [1121, 405] on span "Reconcile Customer Payment" at bounding box center [1179, 404] width 135 height 22
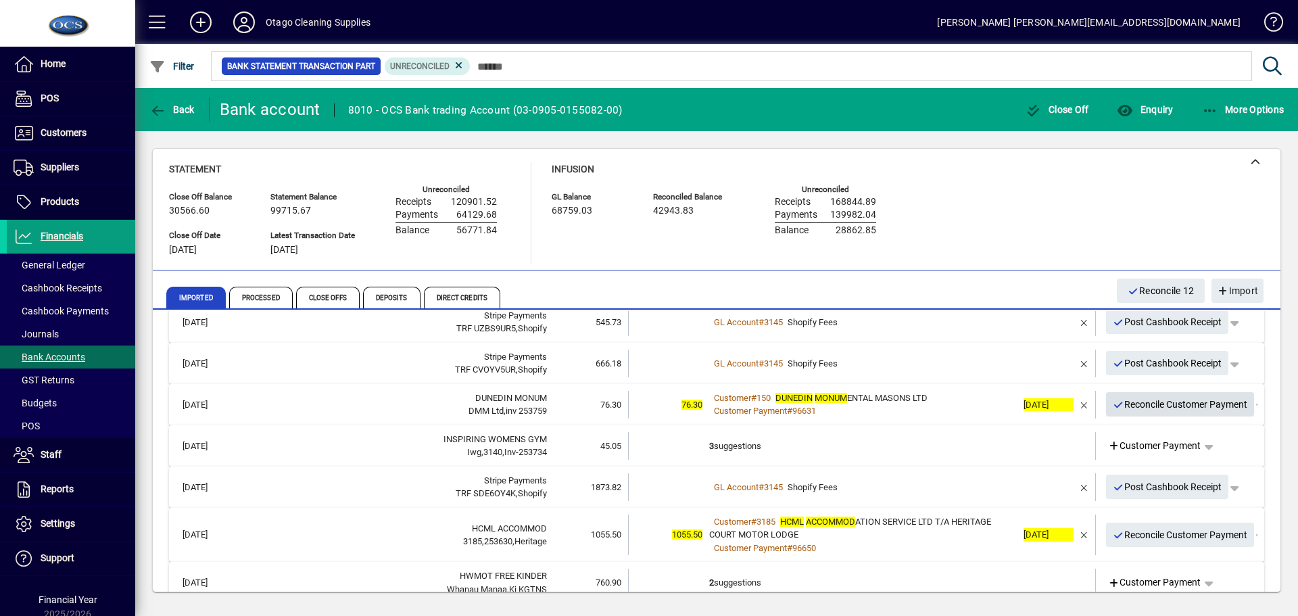
click at [1121, 405] on span "Reconcile Customer Payment" at bounding box center [1179, 404] width 135 height 22
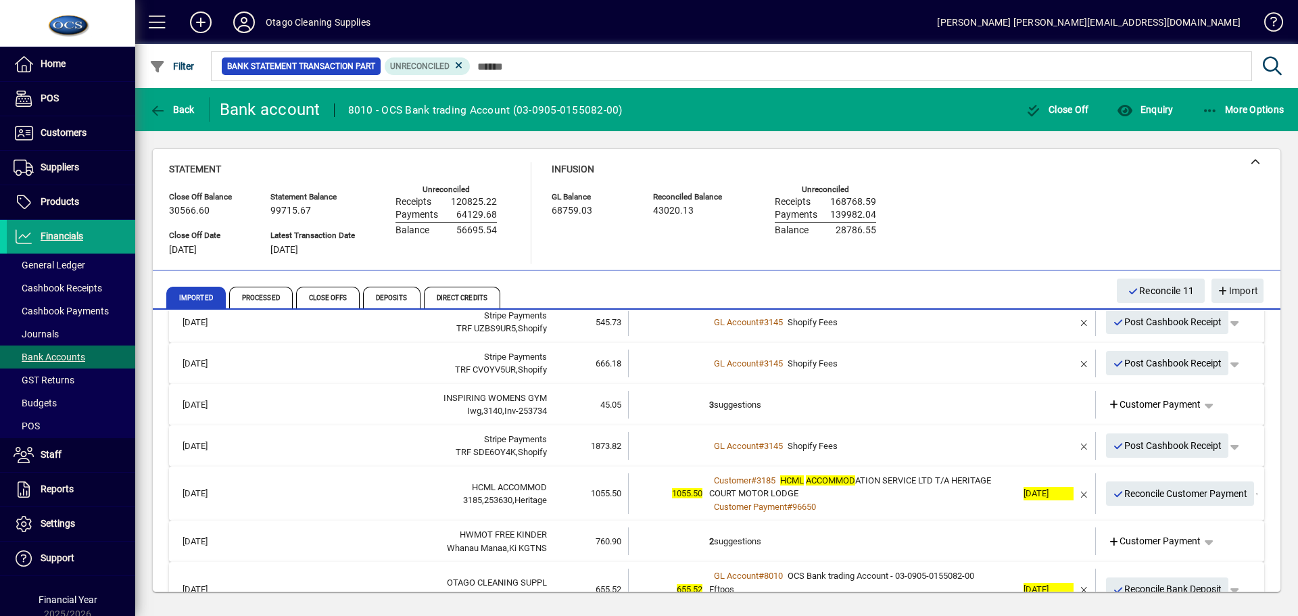
click at [934, 406] on td "3 suggestions" at bounding box center [863, 405] width 308 height 28
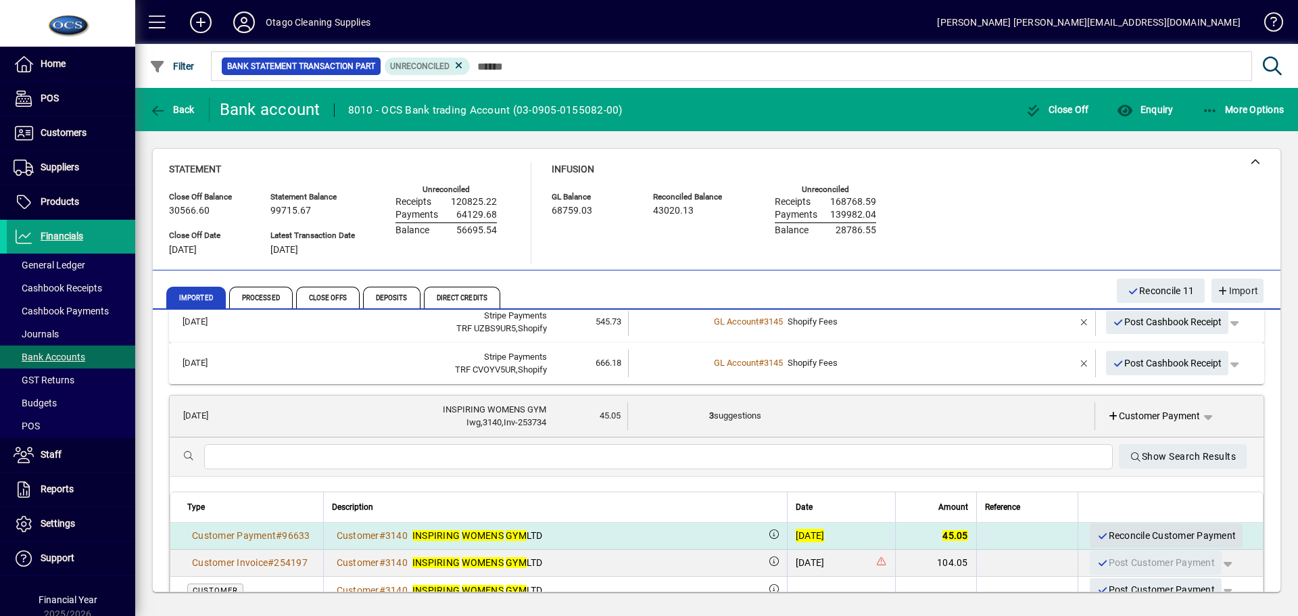
click at [1118, 537] on span "Reconcile Customer Payment" at bounding box center [1165, 535] width 139 height 22
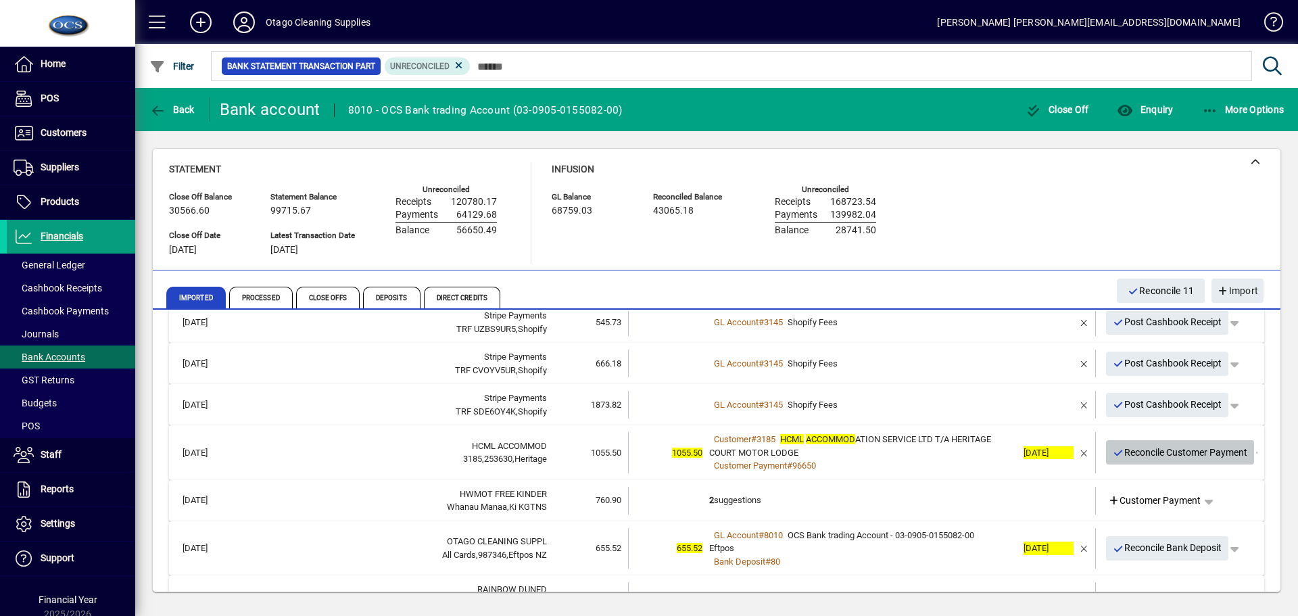
click at [1148, 463] on span "Reconcile Customer Payment" at bounding box center [1179, 452] width 135 height 22
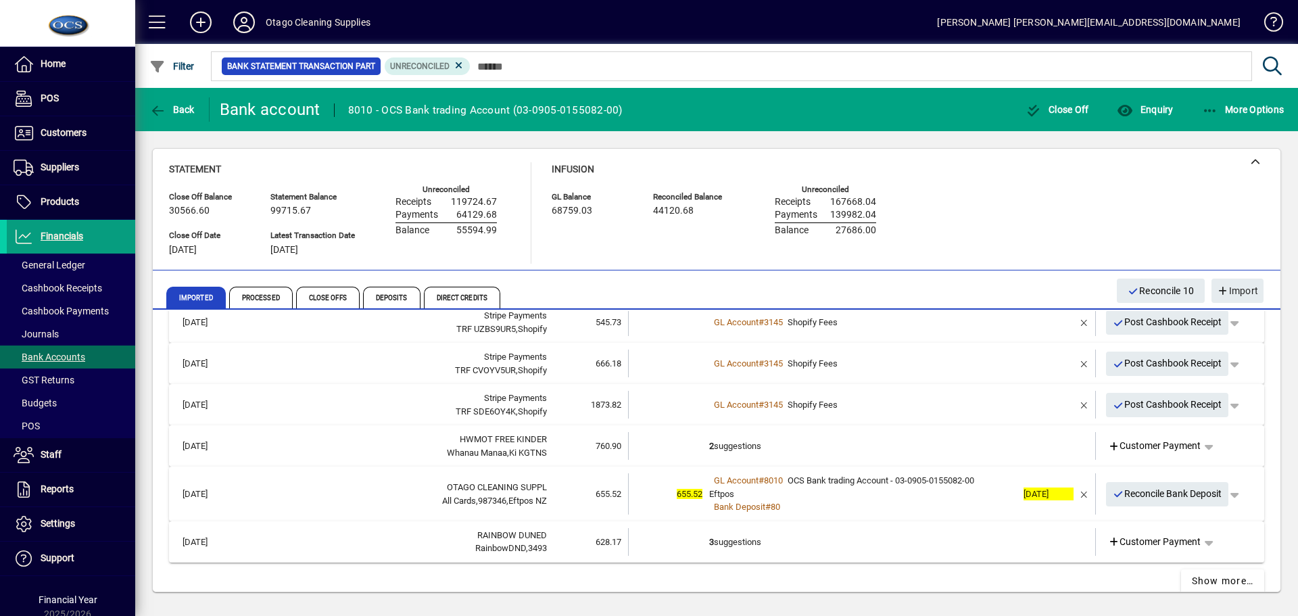
click at [984, 446] on td "2 suggestions" at bounding box center [863, 446] width 308 height 28
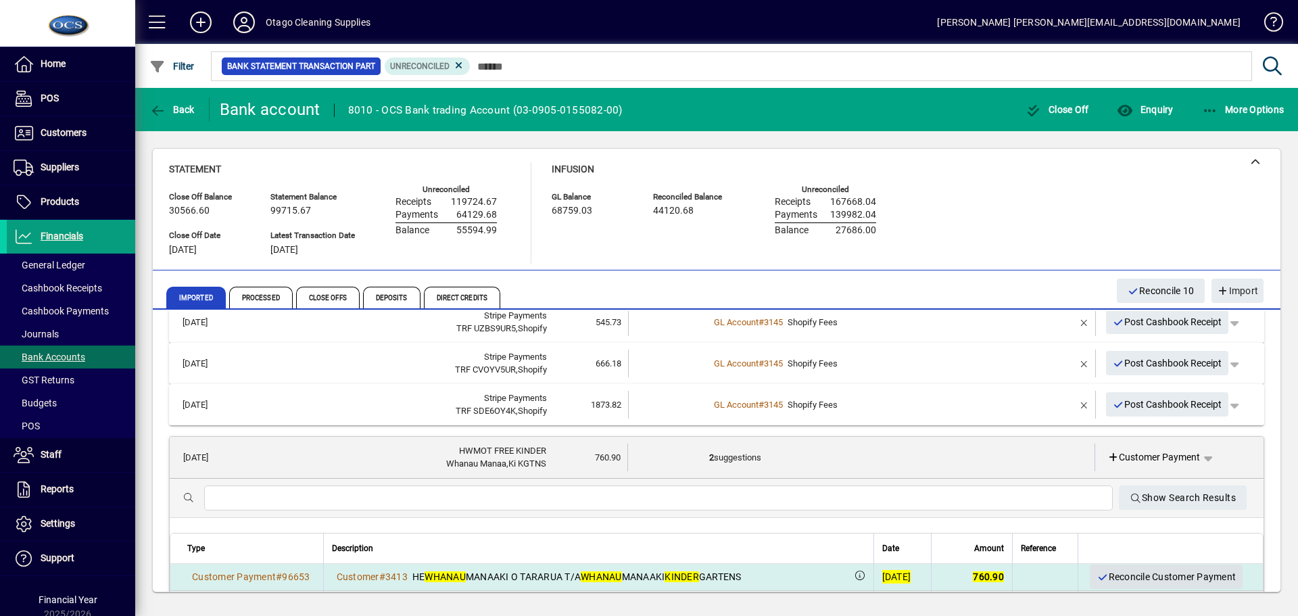
click at [1100, 574] on span "Reconcile Customer Payment" at bounding box center [1165, 577] width 139 height 22
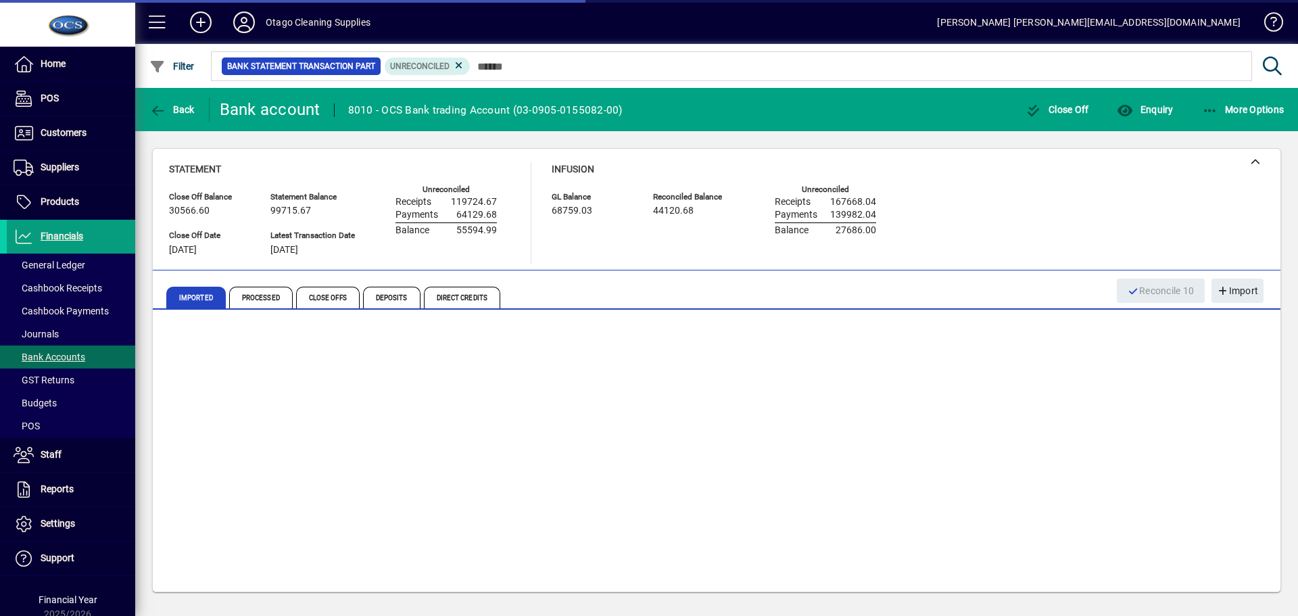
scroll to position [249, 0]
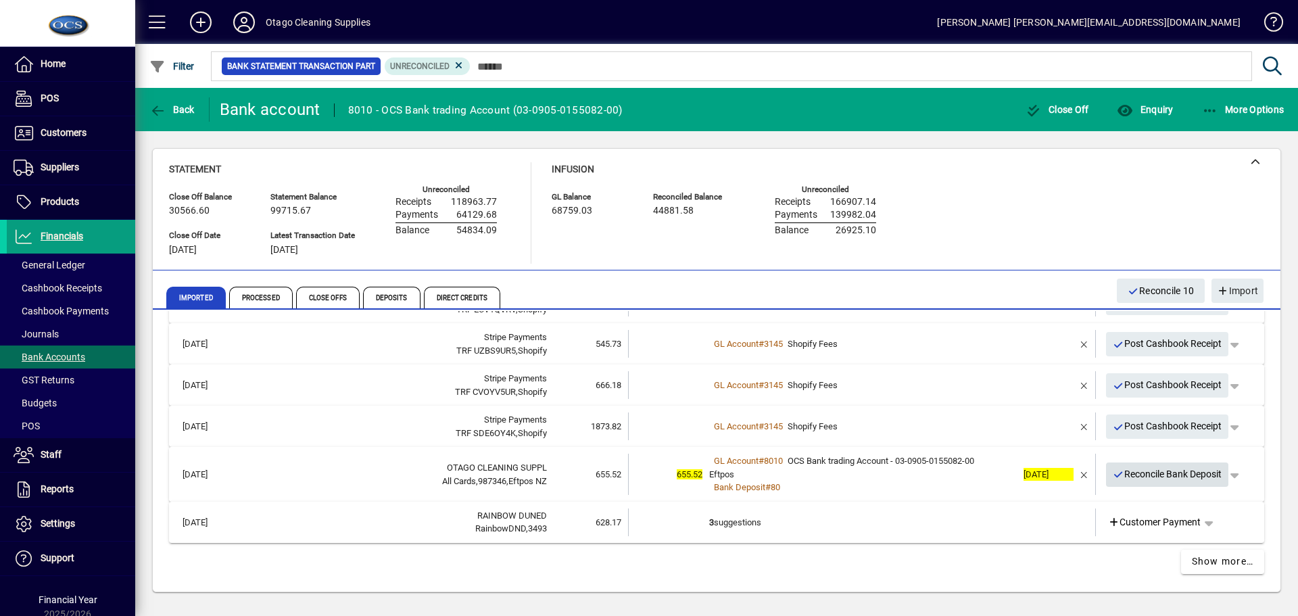
click at [1112, 472] on icon "button" at bounding box center [1118, 474] width 12 height 9
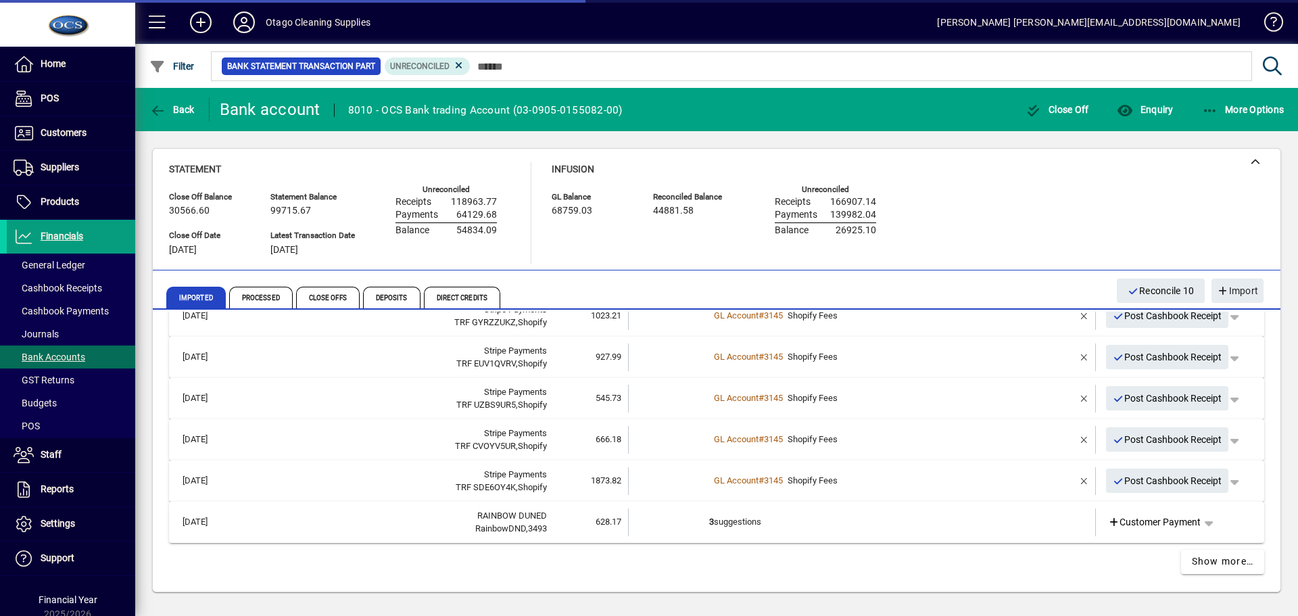
scroll to position [195, 0]
click at [914, 528] on td "3 suggestions" at bounding box center [863, 522] width 308 height 28
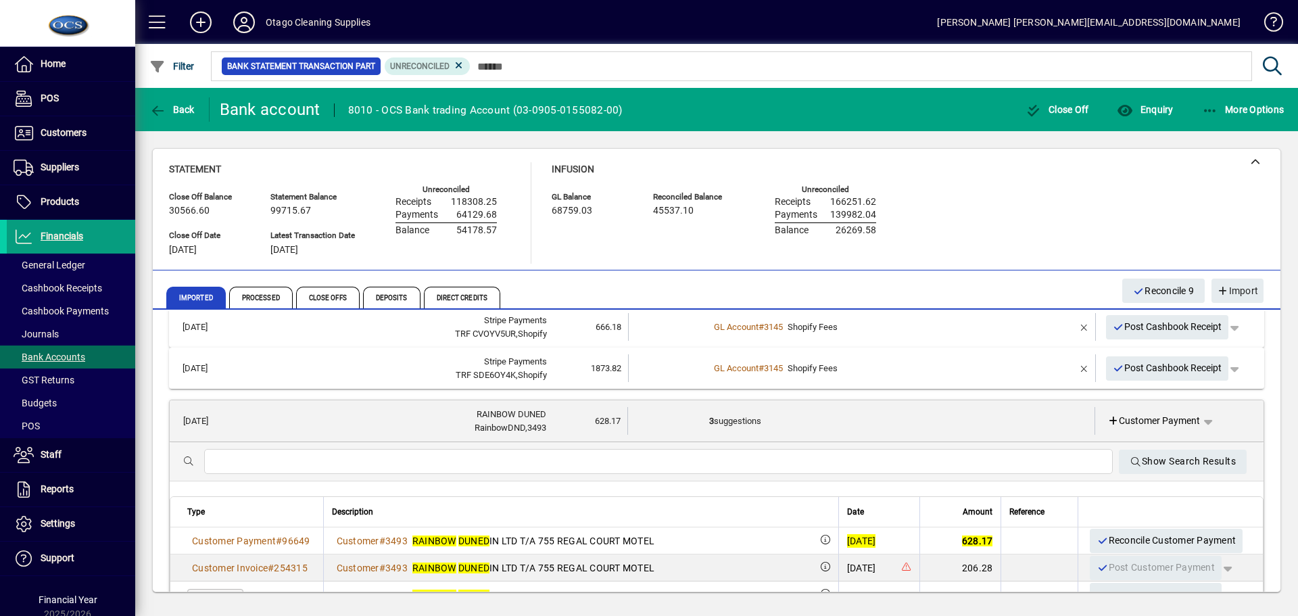
scroll to position [330, 0]
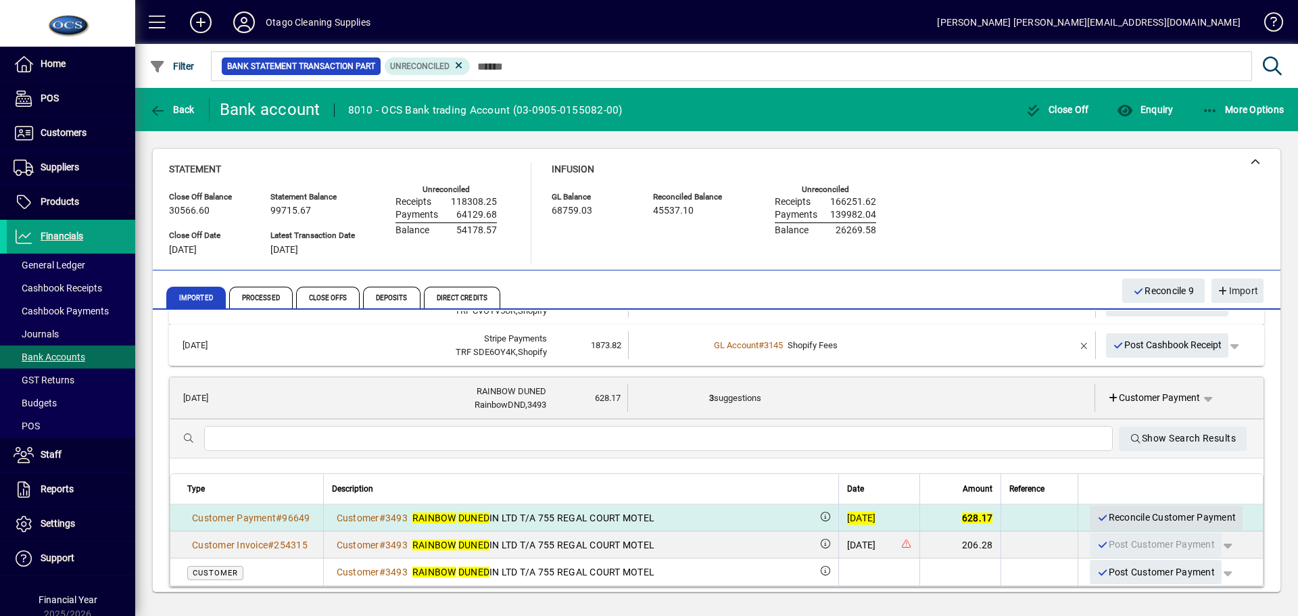
click at [1104, 519] on span "Reconcile Customer Payment" at bounding box center [1165, 517] width 139 height 22
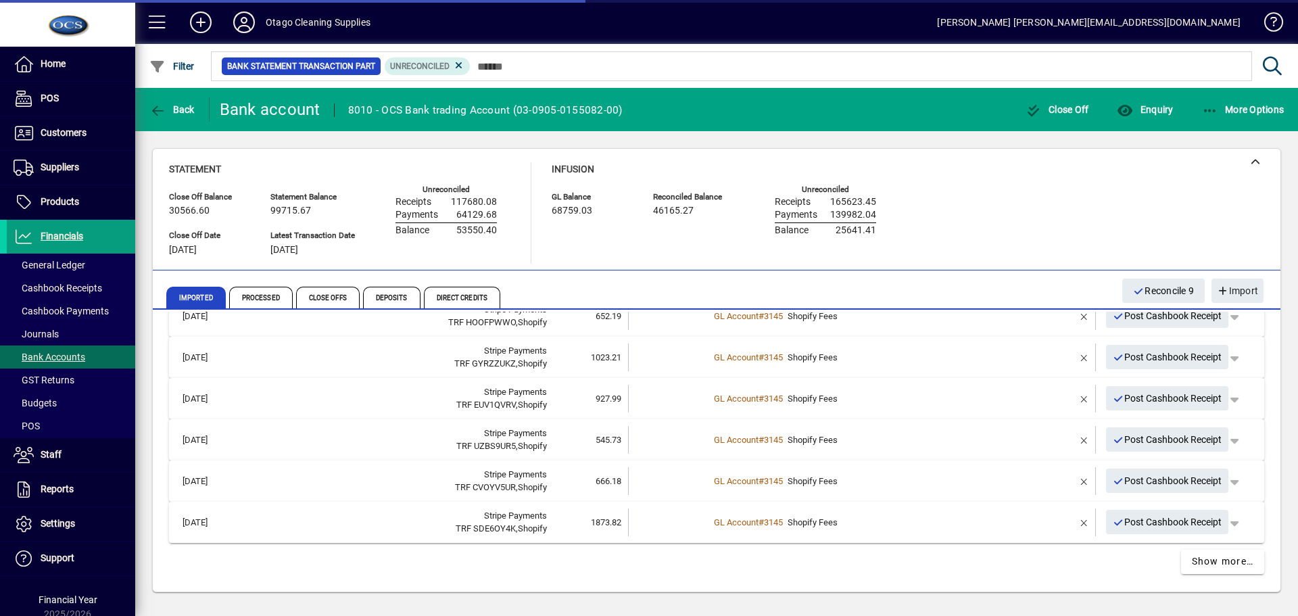
scroll to position [153, 0]
click at [1192, 566] on span "Show more…" at bounding box center [1222, 561] width 62 height 14
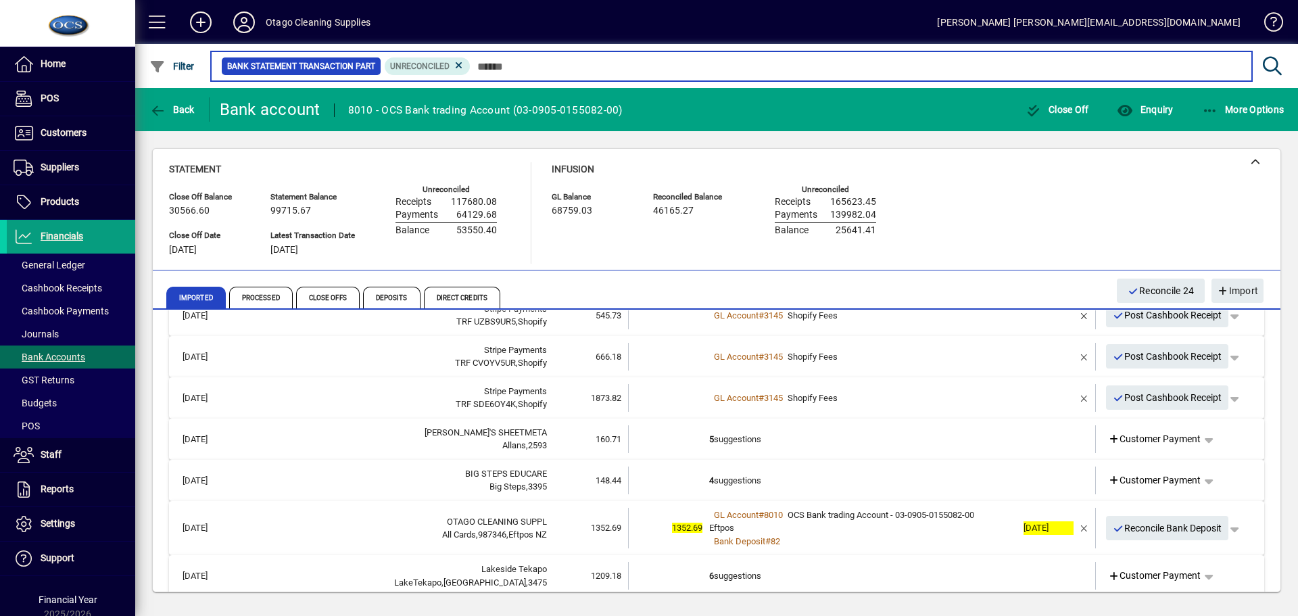
scroll to position [338, 0]
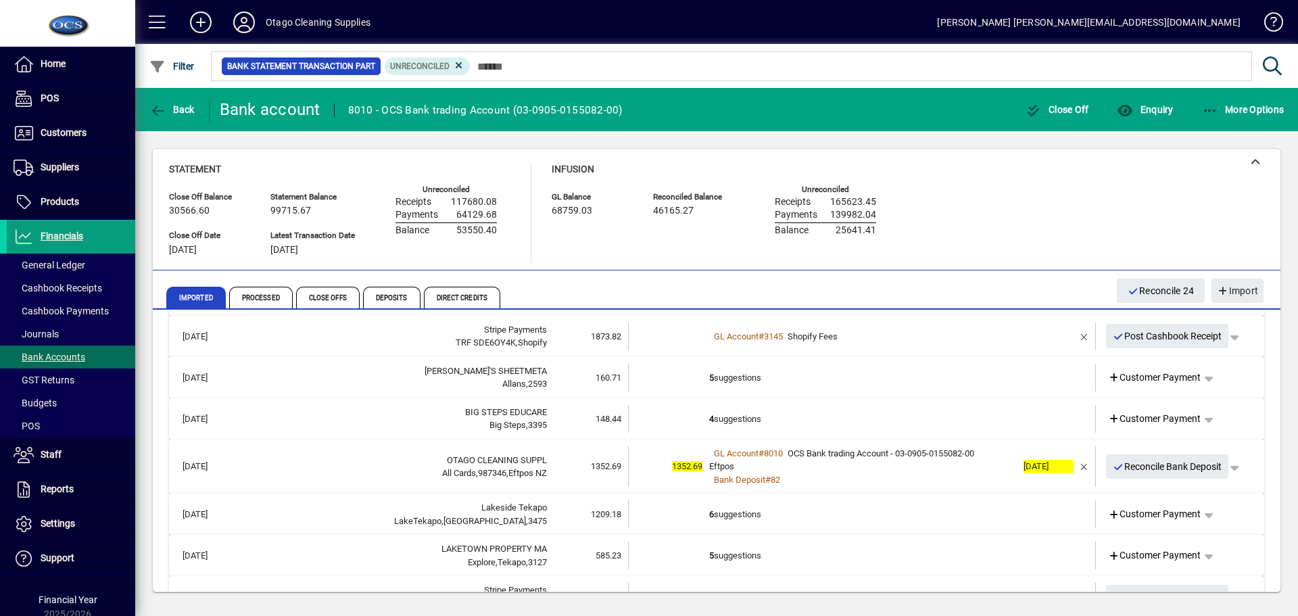
click at [870, 385] on td "5 suggestions" at bounding box center [863, 378] width 308 height 28
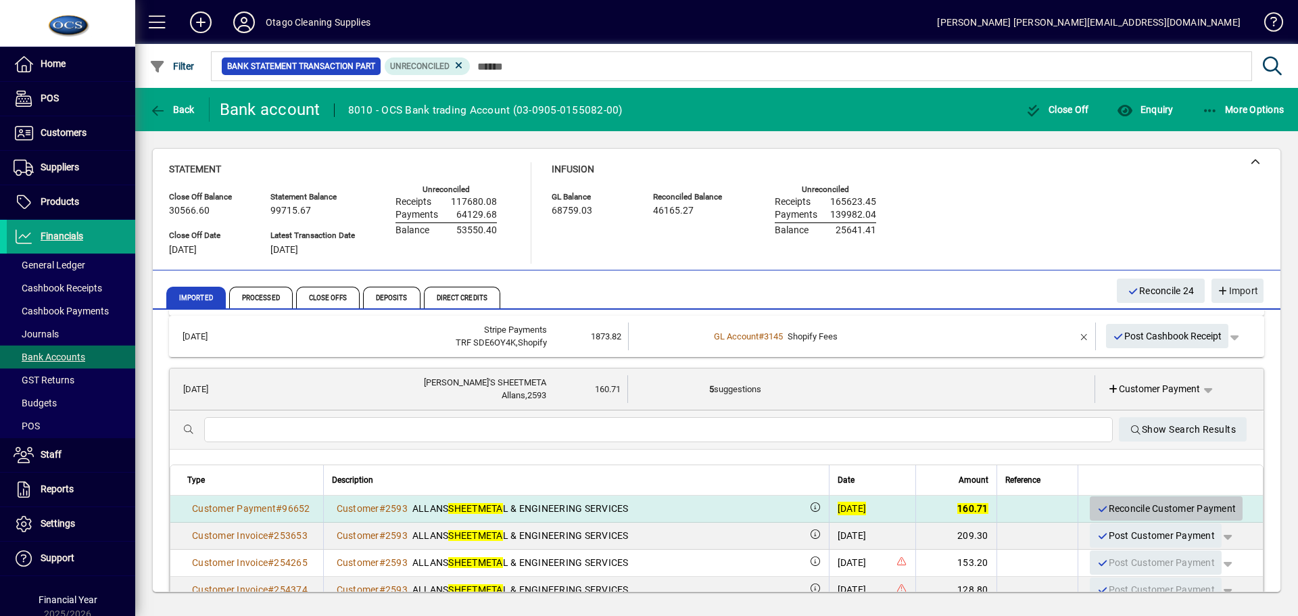
click at [1112, 508] on span "Reconcile Customer Payment" at bounding box center [1165, 508] width 139 height 22
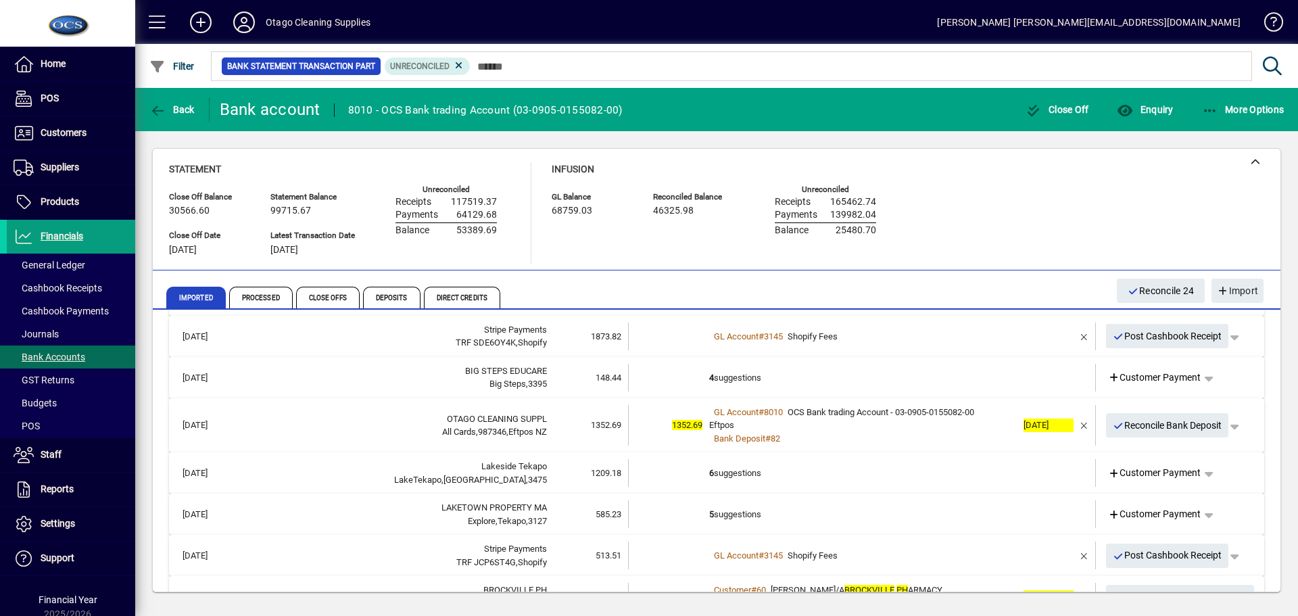
click at [932, 377] on td "4 suggestions" at bounding box center [863, 378] width 308 height 28
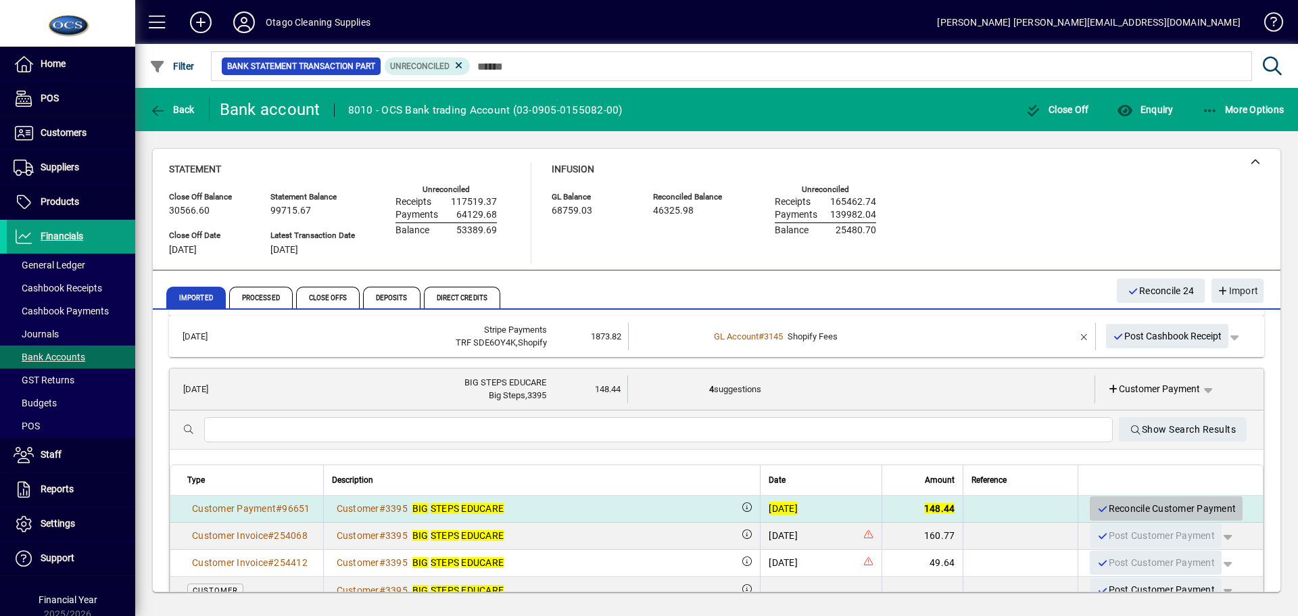
click at [1108, 504] on span "Reconcile Customer Payment" at bounding box center [1165, 508] width 139 height 22
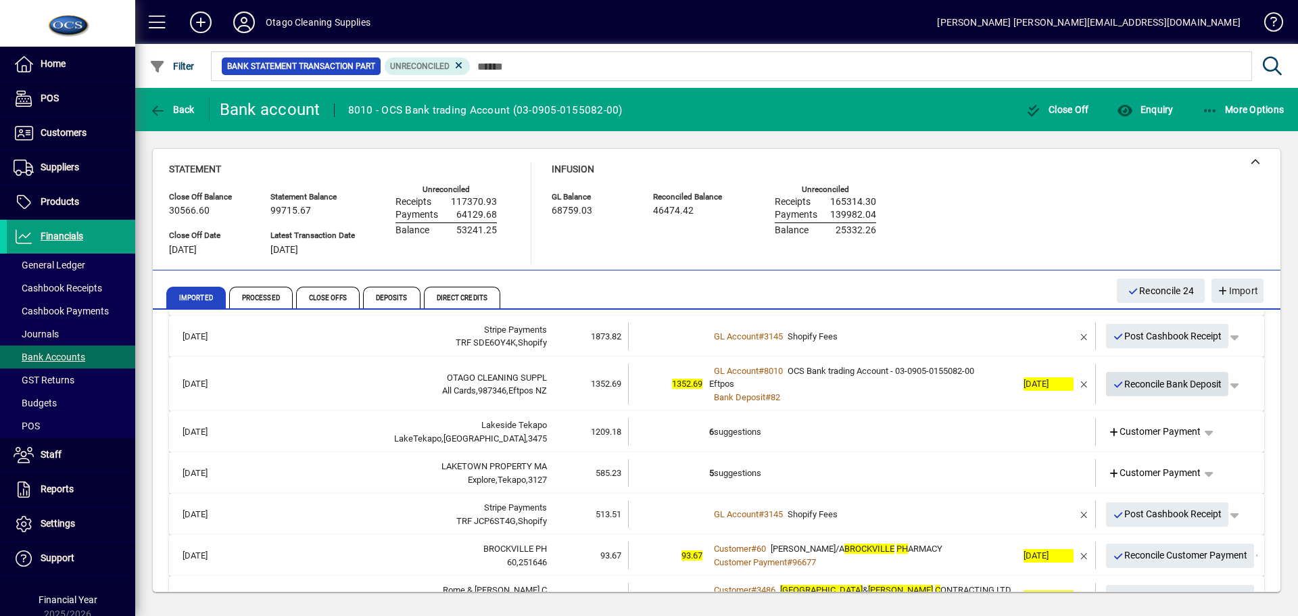
click at [1113, 390] on span "Reconcile Bank Deposit" at bounding box center [1166, 384] width 109 height 22
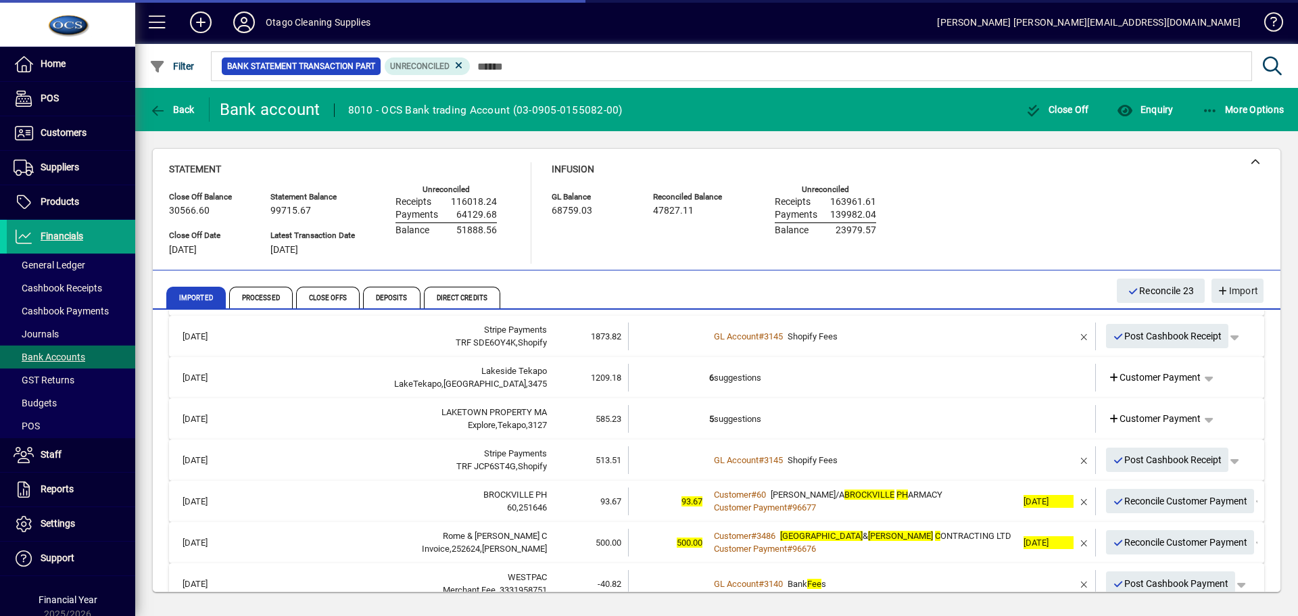
click at [978, 383] on td "6 suggestions" at bounding box center [863, 378] width 308 height 28
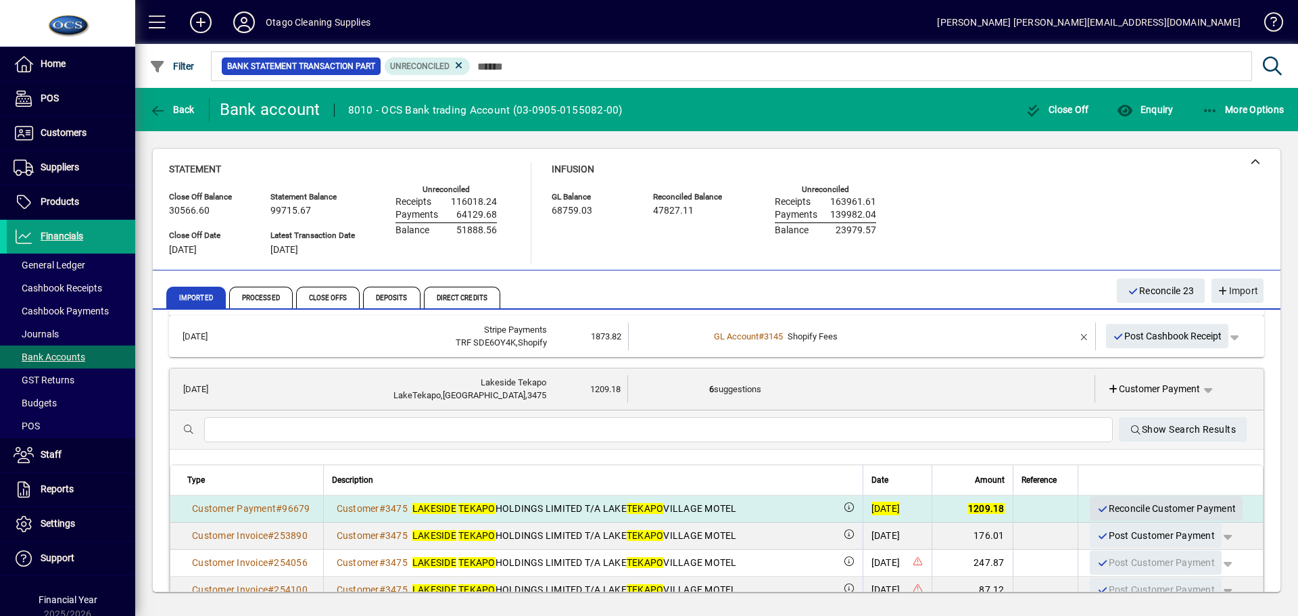
click at [1109, 506] on span "Reconcile Customer Payment" at bounding box center [1165, 508] width 139 height 22
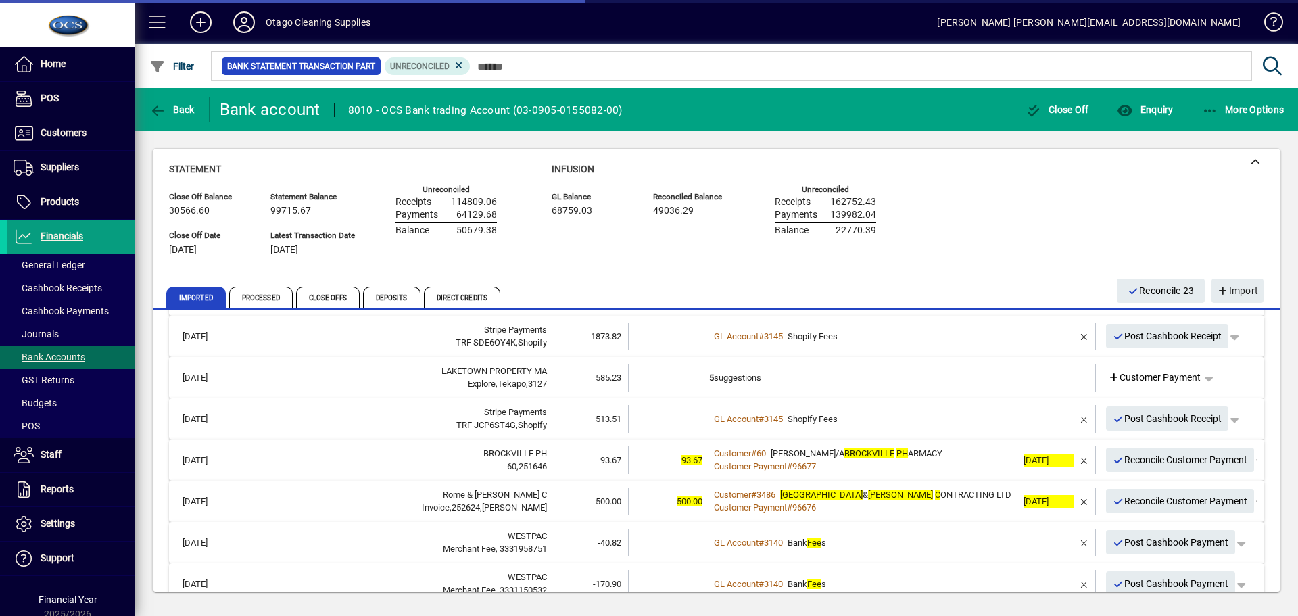
click at [945, 380] on td "5 suggestions" at bounding box center [863, 378] width 308 height 28
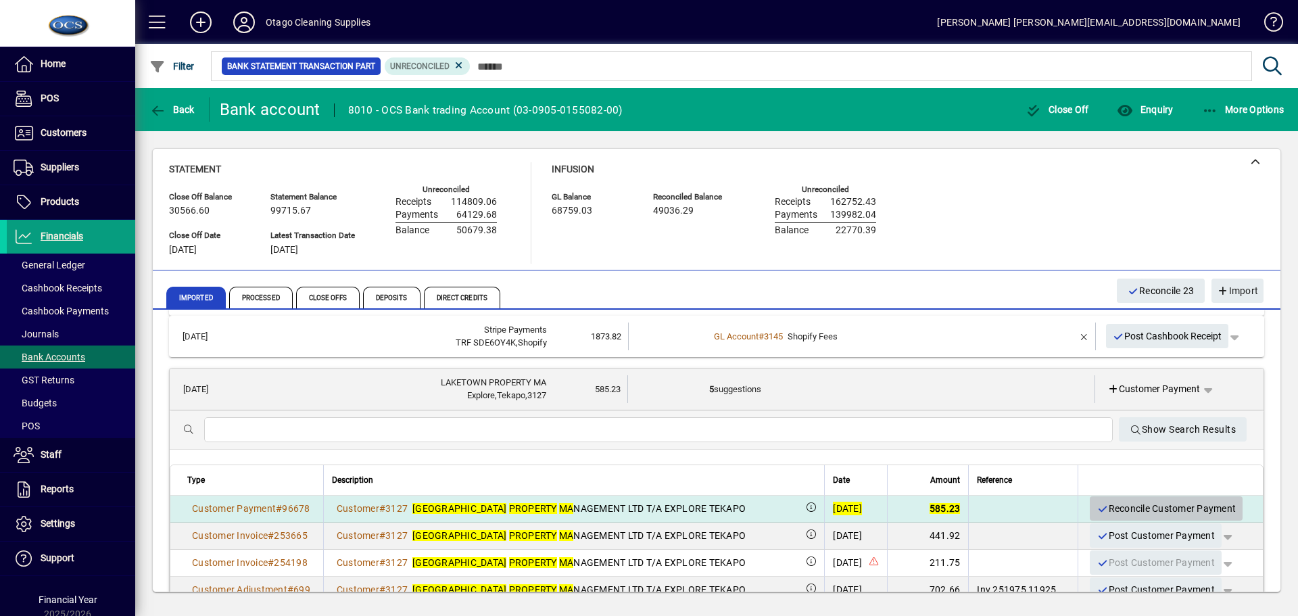
click at [1123, 507] on span "Reconcile Customer Payment" at bounding box center [1165, 508] width 139 height 22
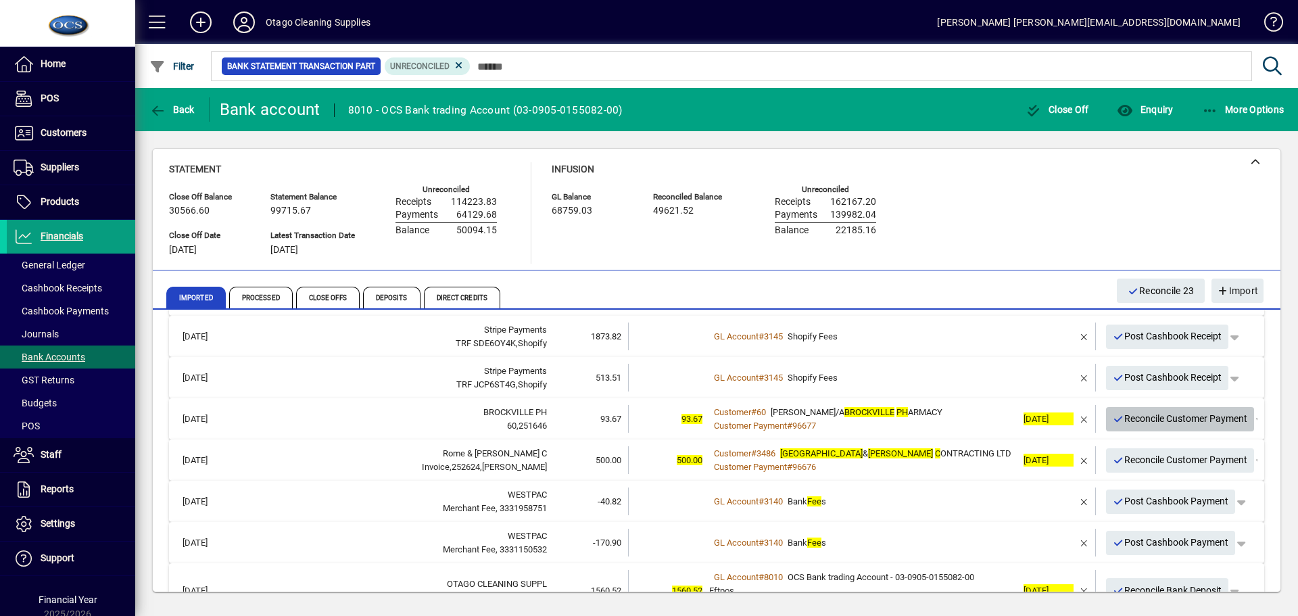
click at [1118, 419] on span "Reconcile Customer Payment" at bounding box center [1179, 419] width 135 height 22
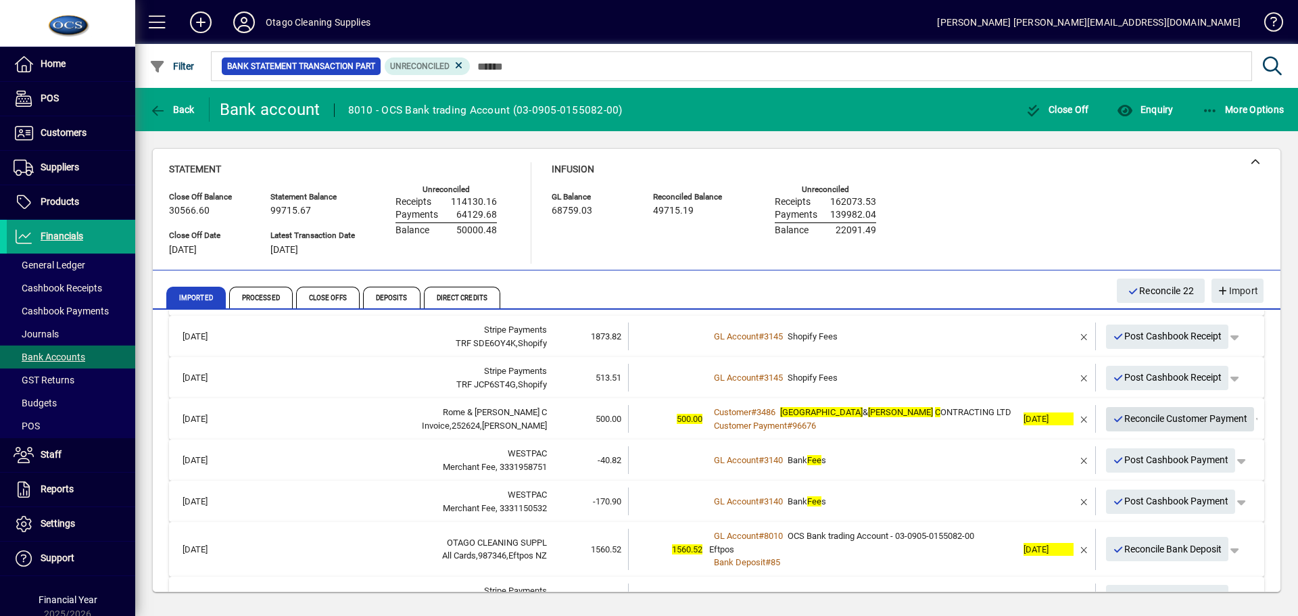
click at [1118, 419] on span "Reconcile Customer Payment" at bounding box center [1179, 419] width 135 height 22
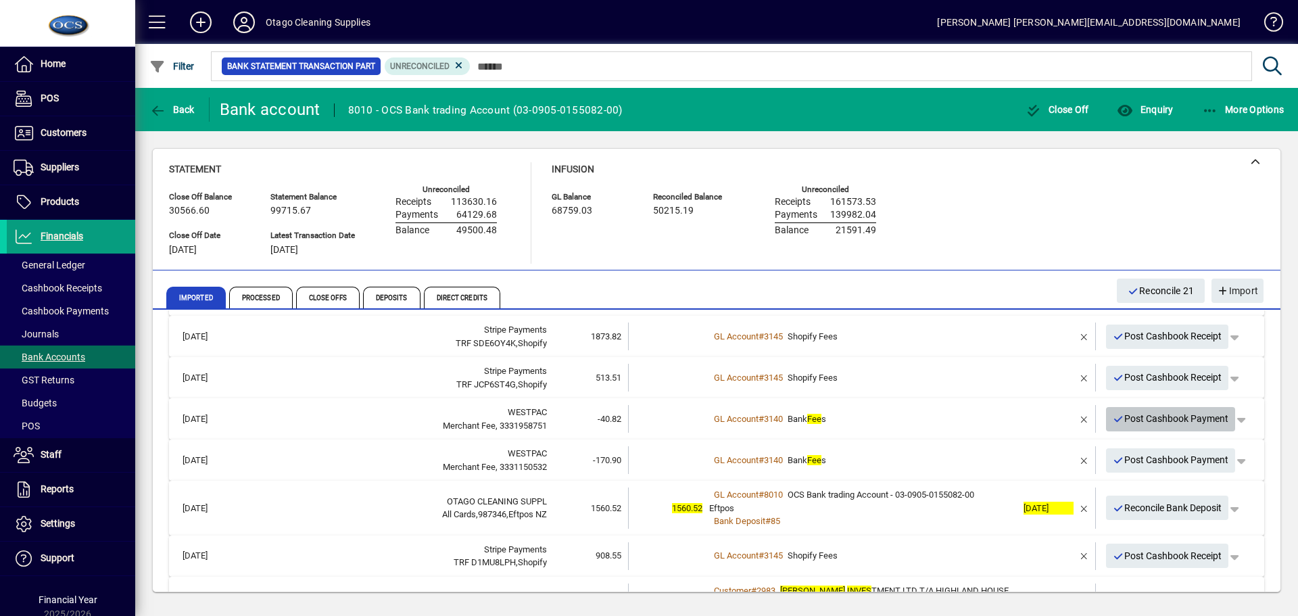
click at [1118, 419] on span "Post Cashbook Payment" at bounding box center [1170, 419] width 116 height 22
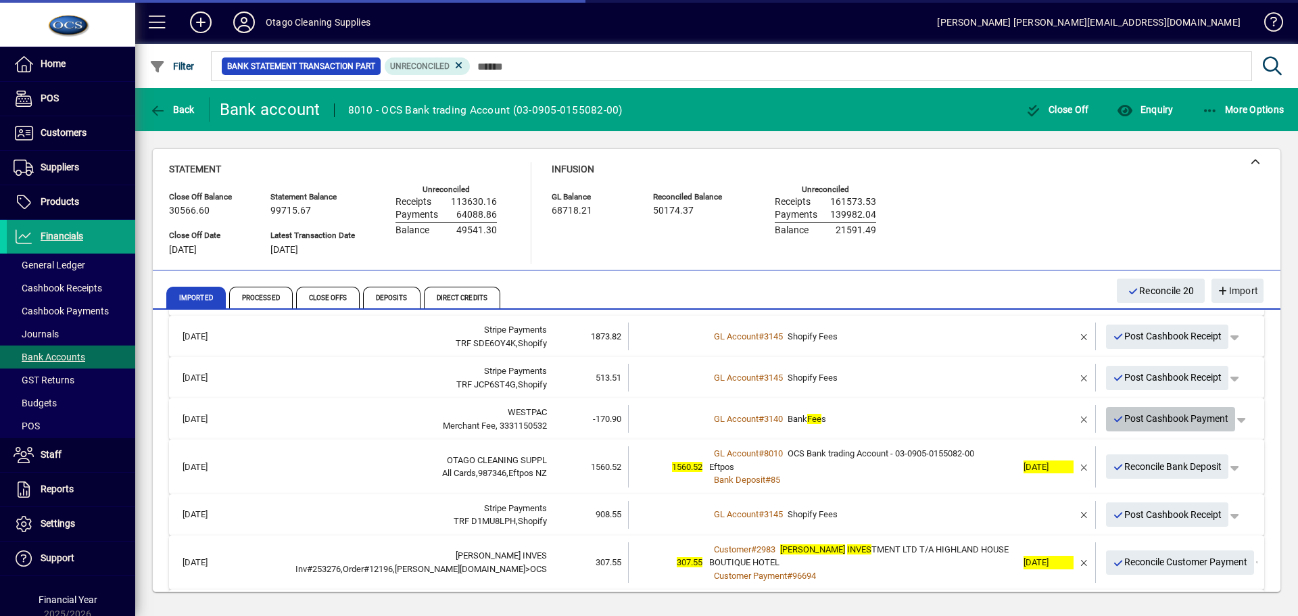
click at [1118, 419] on span "Post Cashbook Payment" at bounding box center [1170, 419] width 116 height 22
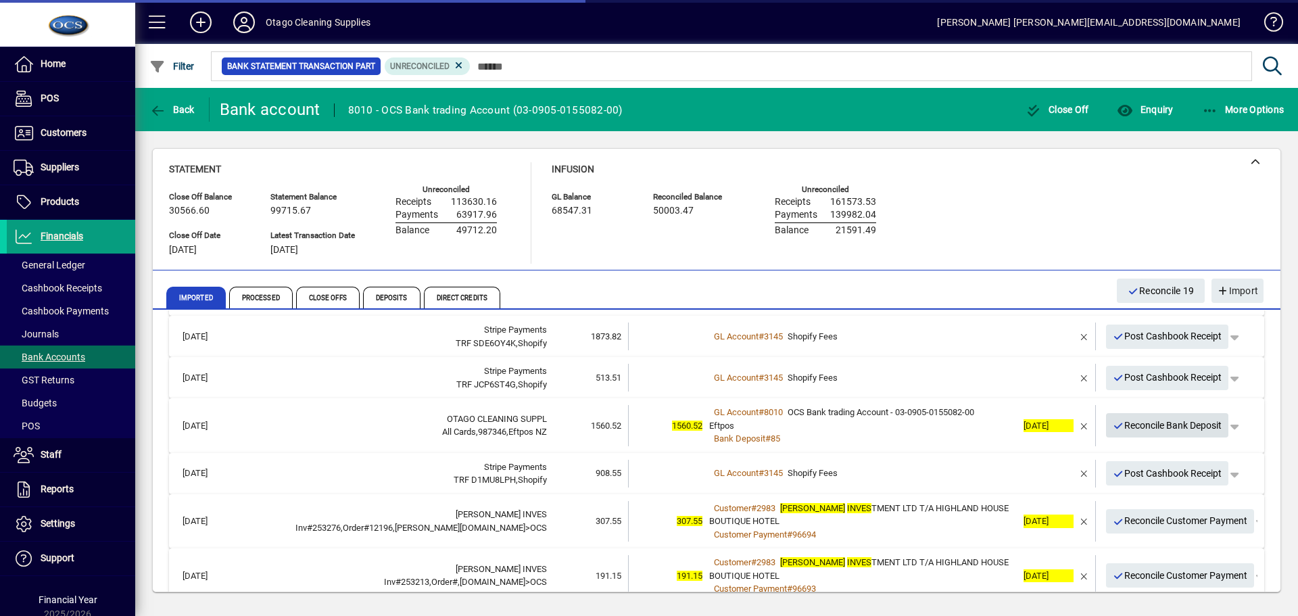
click at [1118, 422] on span "Reconcile Bank Deposit" at bounding box center [1166, 425] width 109 height 22
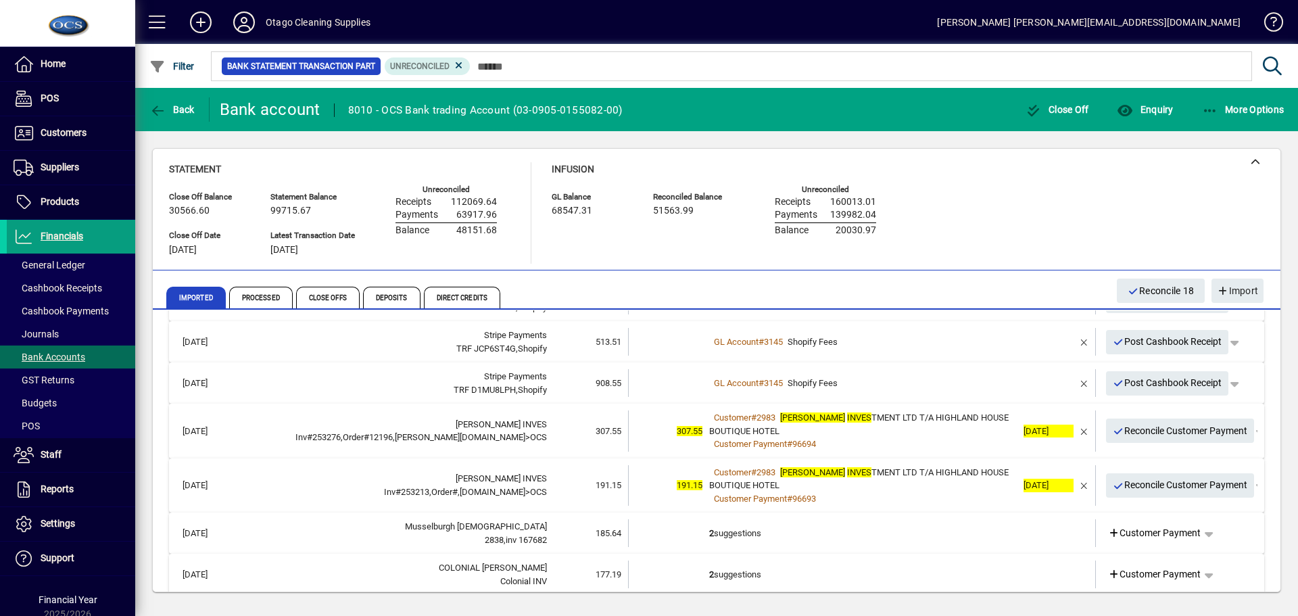
scroll to position [405, 0]
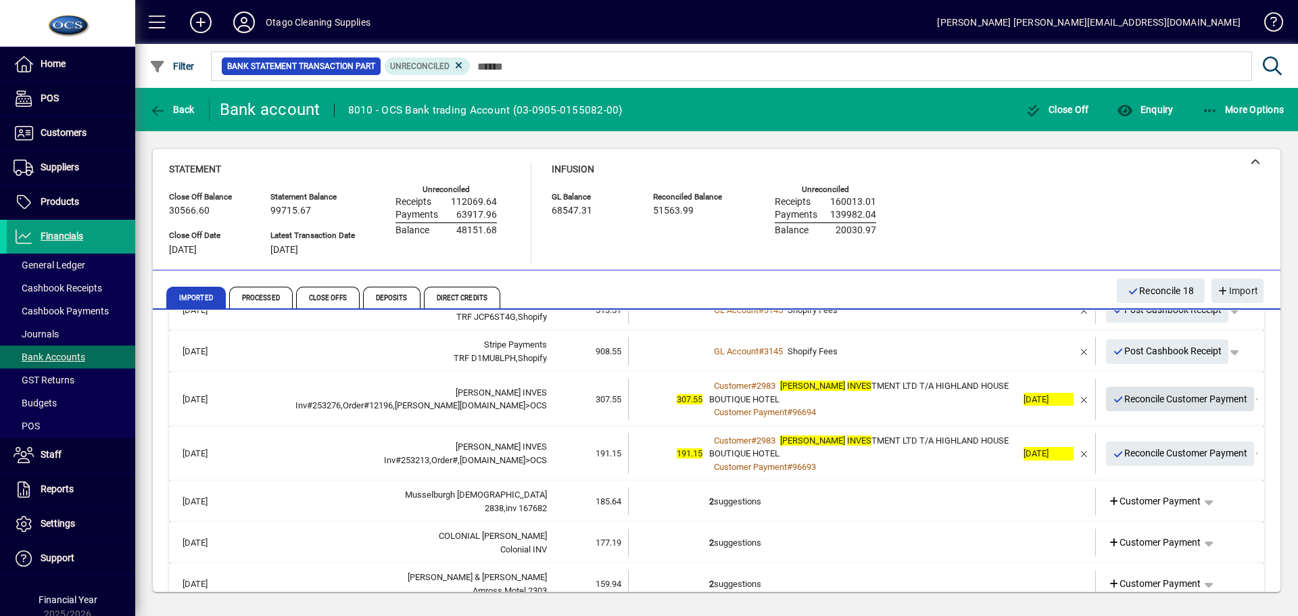
click at [1152, 403] on span "Reconcile Customer Payment" at bounding box center [1179, 399] width 135 height 22
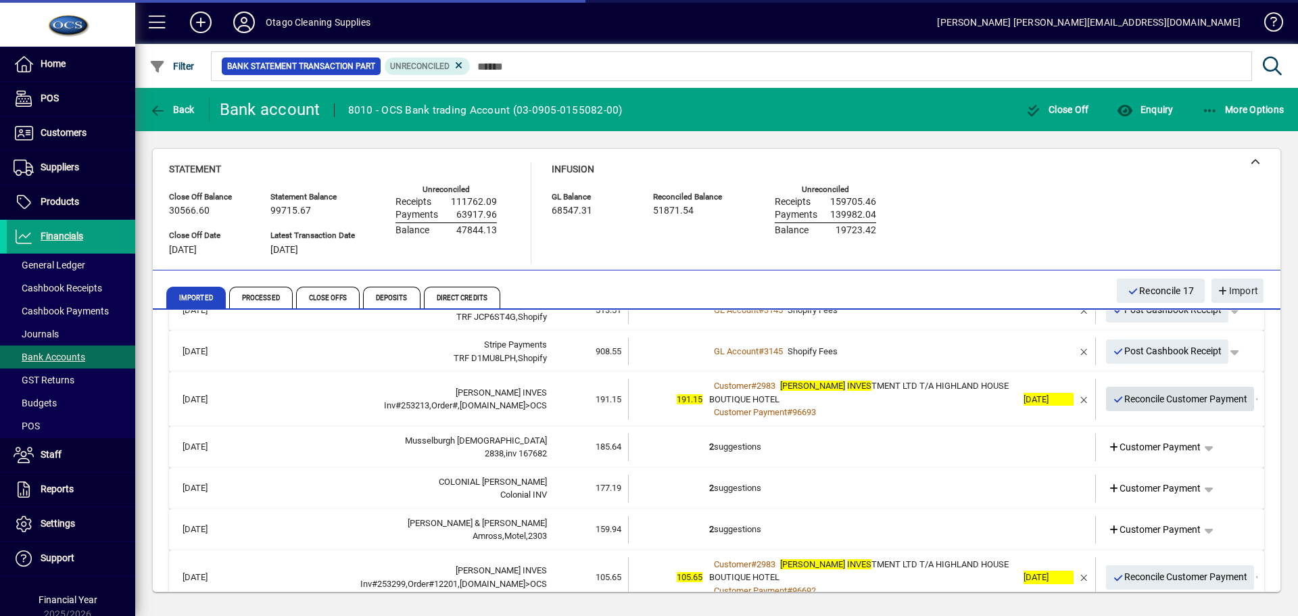
click at [1152, 403] on span "Reconcile Customer Payment" at bounding box center [1179, 399] width 135 height 22
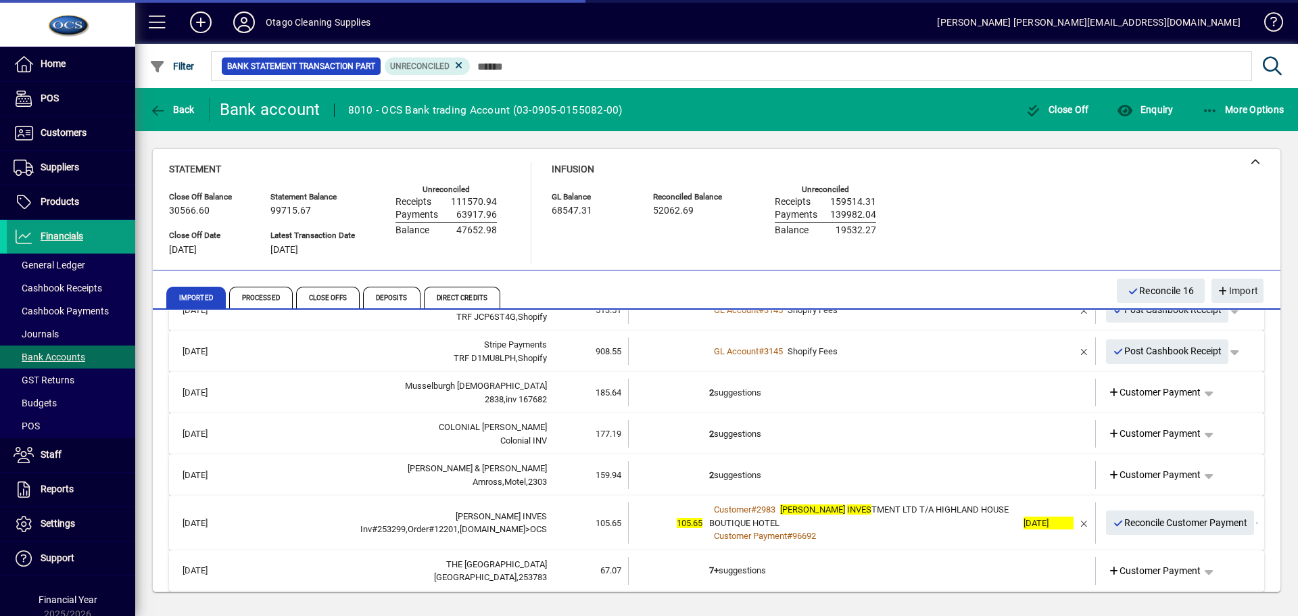
click at [1027, 395] on td at bounding box center [1044, 392] width 57 height 28
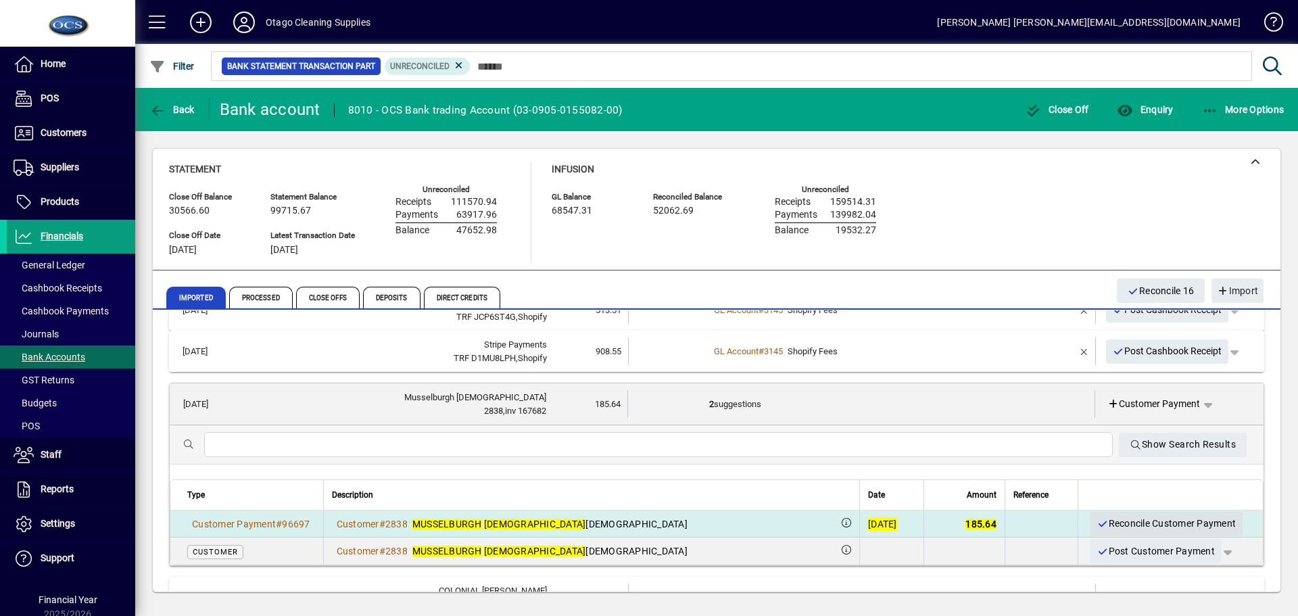
click at [1106, 521] on span "Reconcile Customer Payment" at bounding box center [1165, 523] width 139 height 22
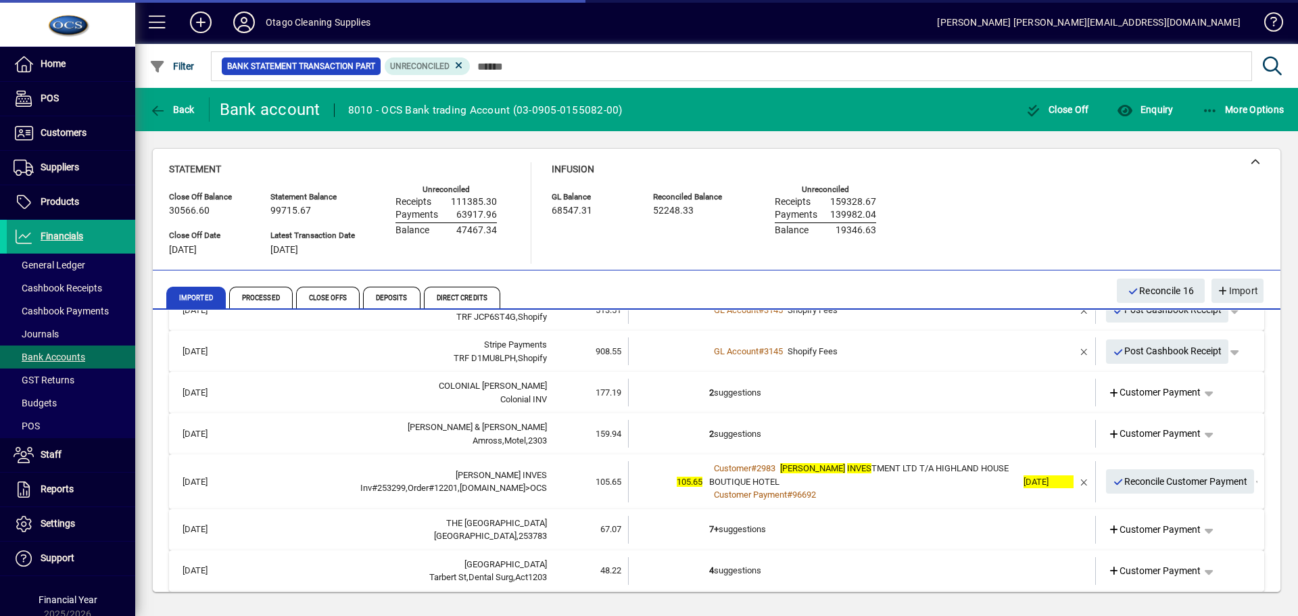
click at [975, 393] on td "2 suggestions" at bounding box center [863, 392] width 308 height 28
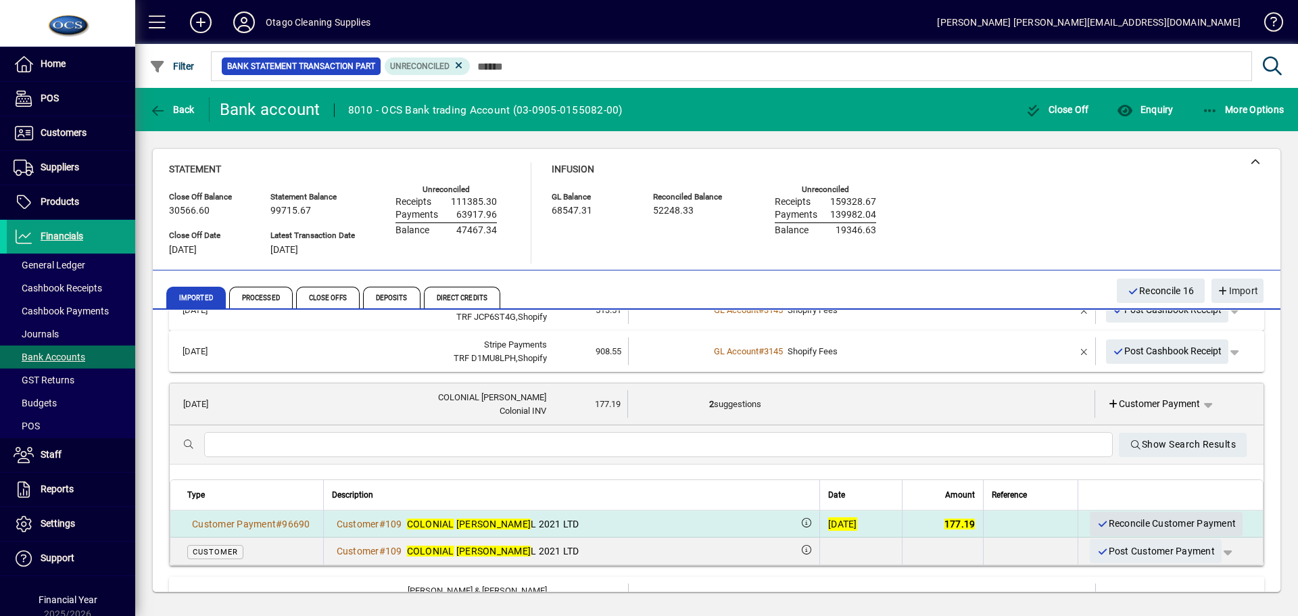
click at [1106, 523] on span "Reconcile Customer Payment" at bounding box center [1165, 523] width 139 height 22
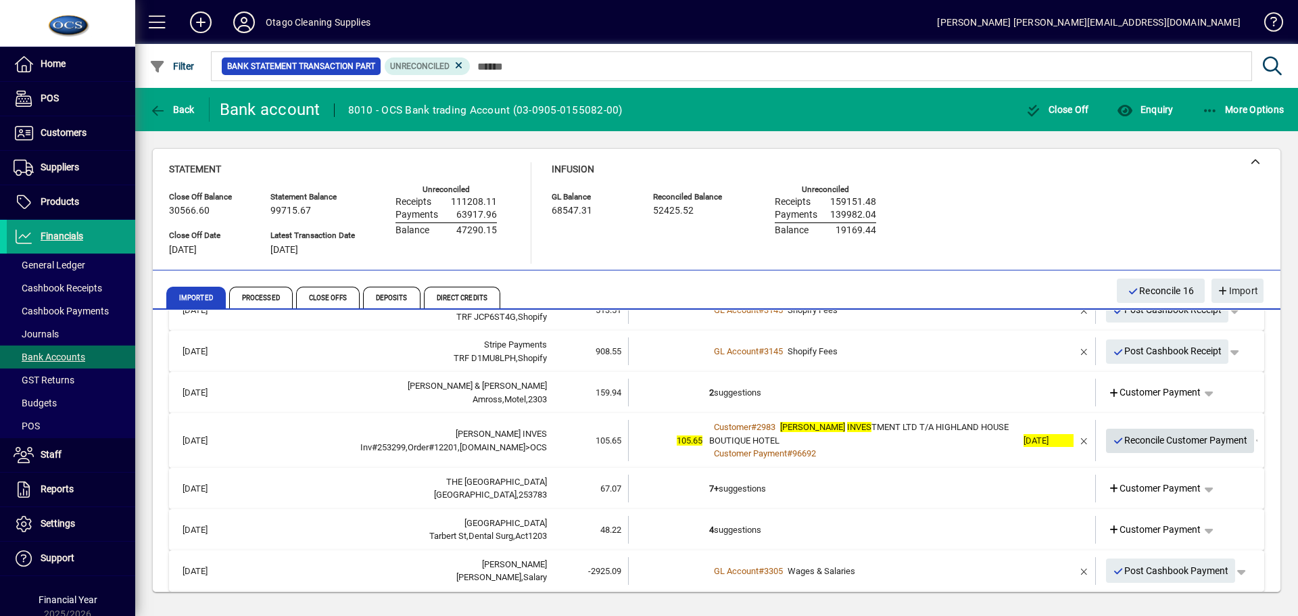
click at [1114, 442] on span "Reconcile Customer Payment" at bounding box center [1179, 440] width 135 height 22
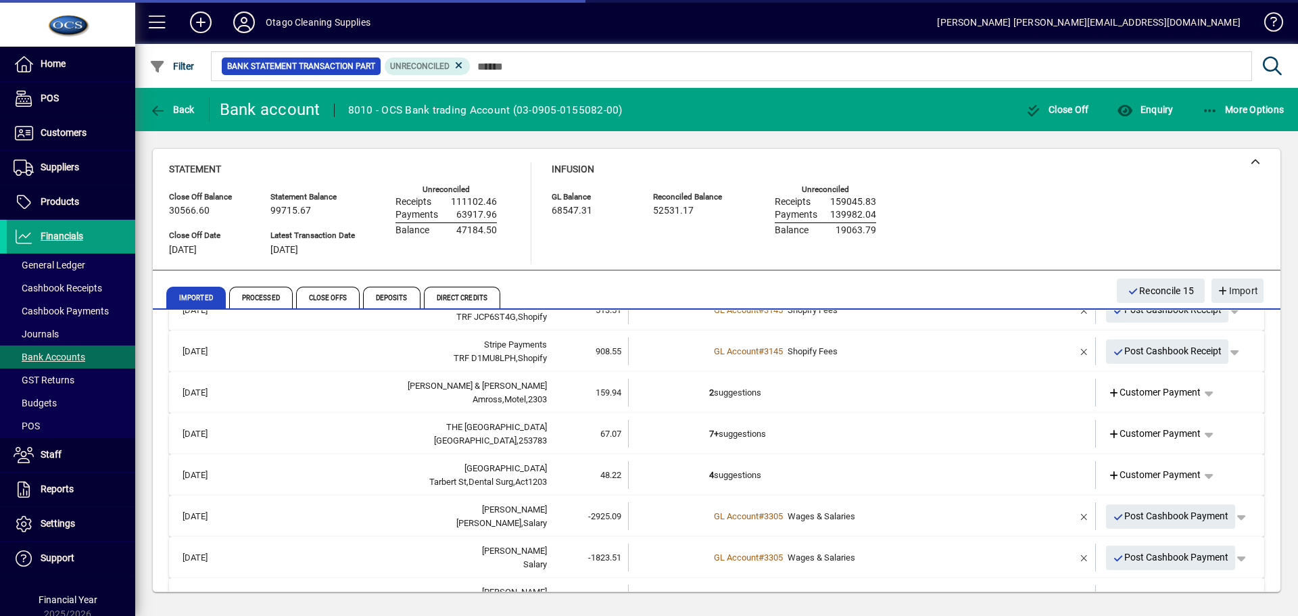
click at [943, 403] on td "2 suggestions" at bounding box center [863, 392] width 308 height 28
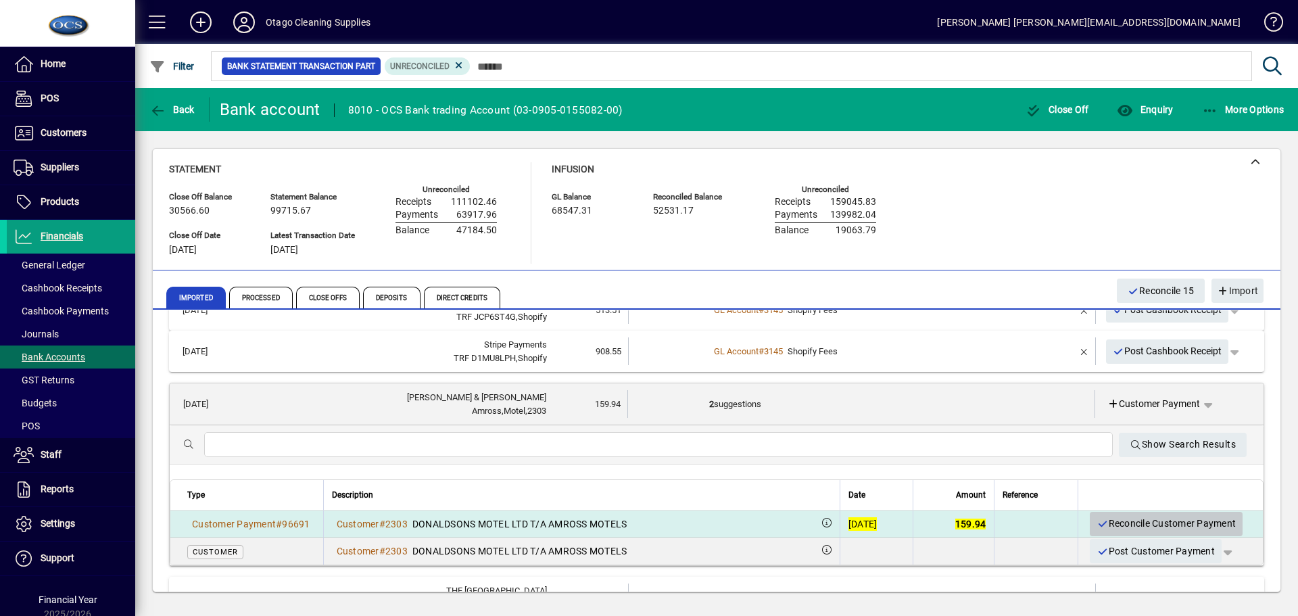
click at [1121, 521] on span "Reconcile Customer Payment" at bounding box center [1165, 523] width 139 height 22
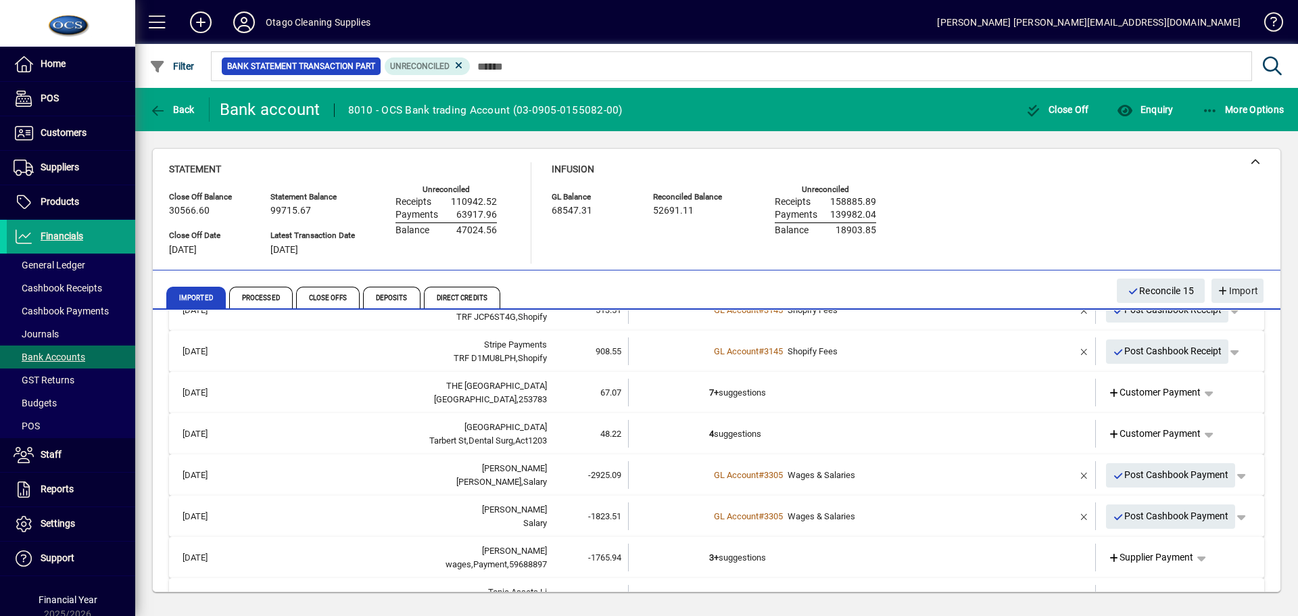
click at [959, 399] on td "7+ suggestions" at bounding box center [863, 392] width 308 height 28
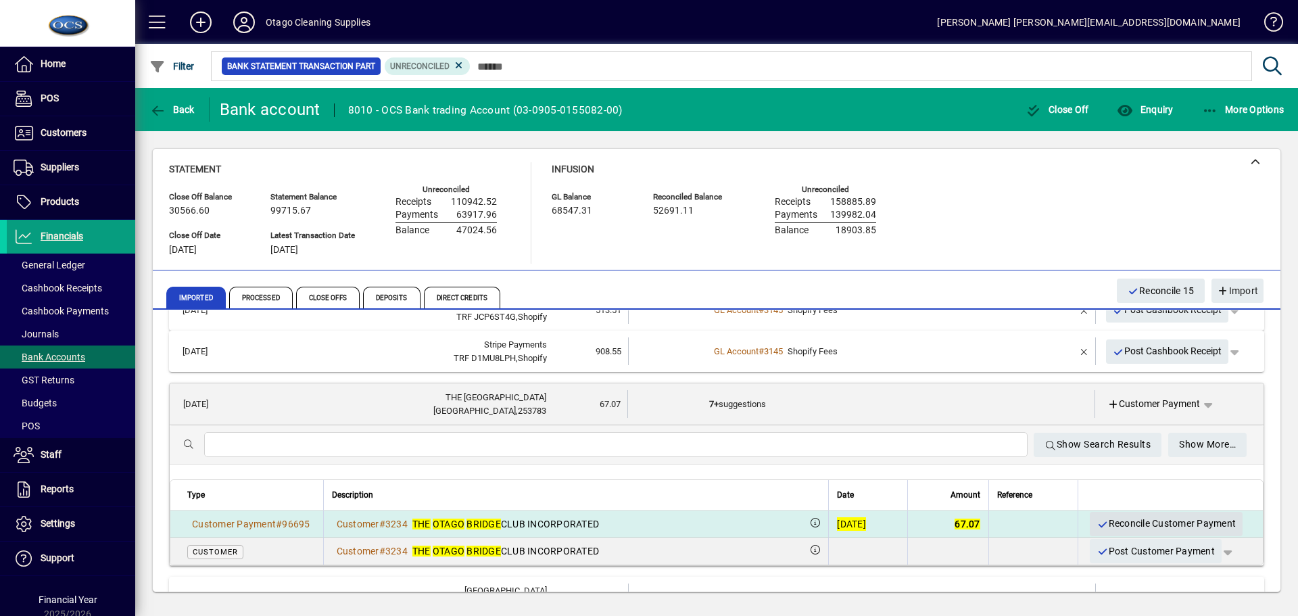
click at [1112, 522] on span "Reconcile Customer Payment" at bounding box center [1165, 523] width 139 height 22
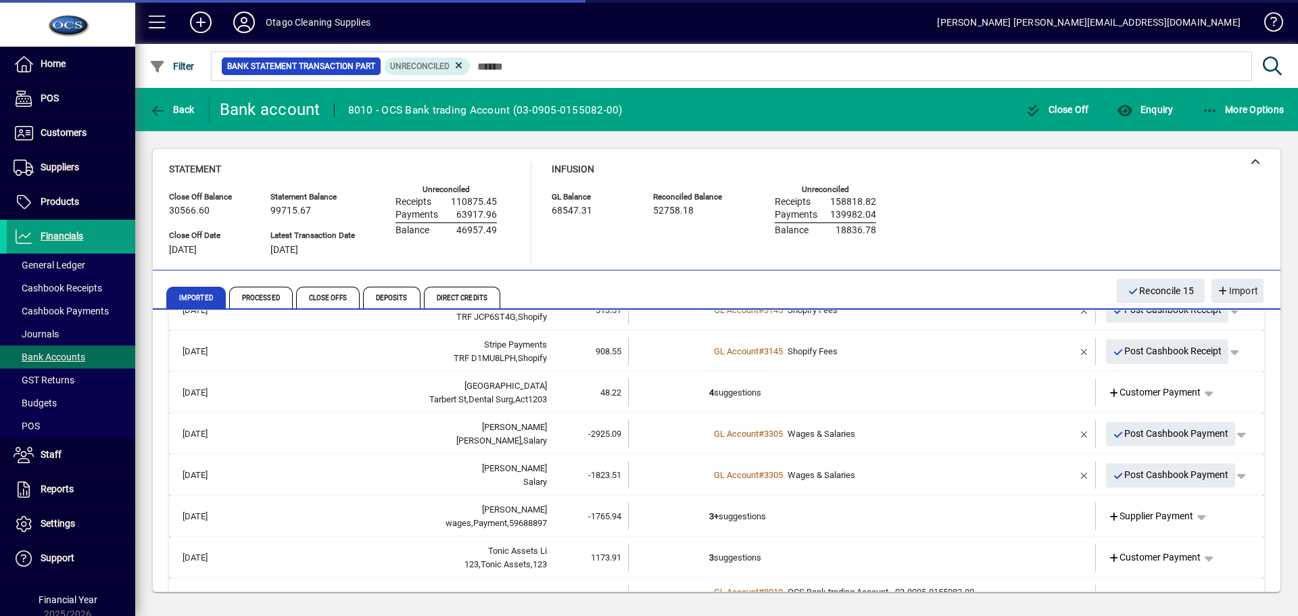
click at [992, 397] on td "4 suggestions" at bounding box center [863, 392] width 308 height 28
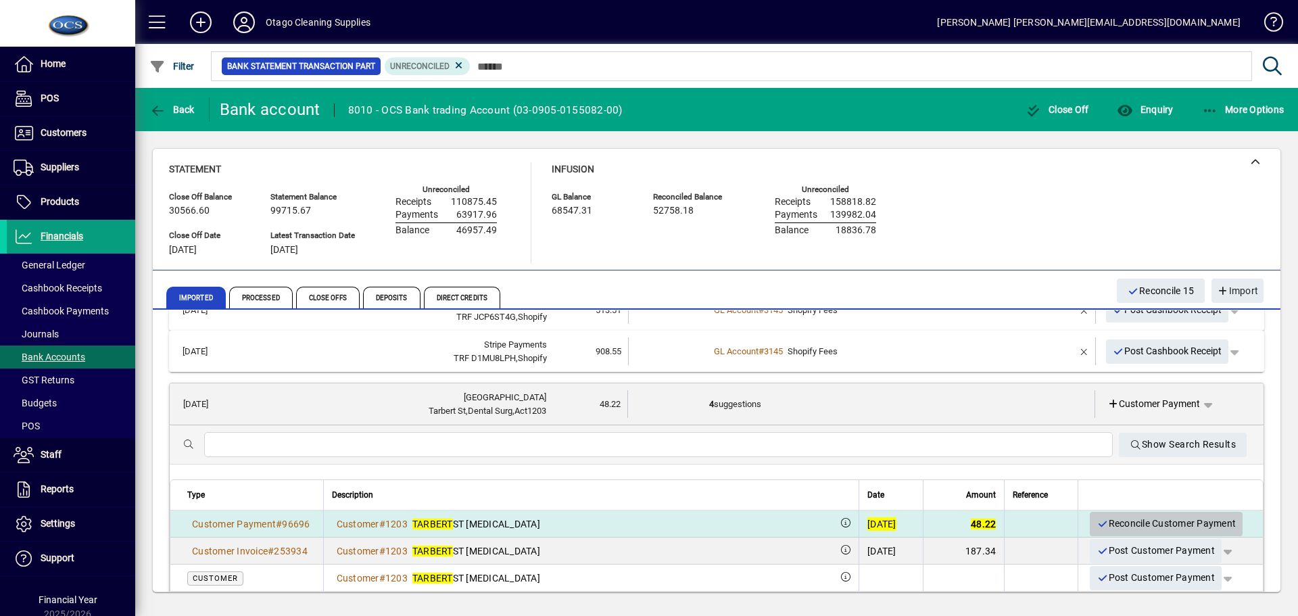
click at [1099, 520] on span "Reconcile Customer Payment" at bounding box center [1165, 523] width 139 height 22
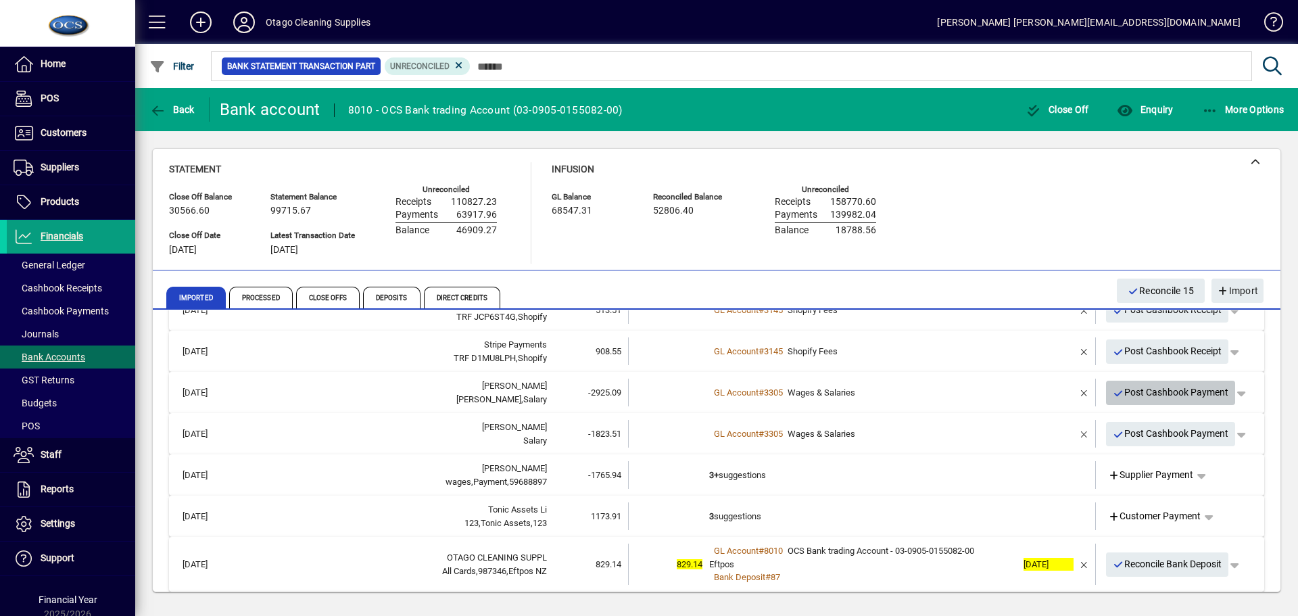
click at [1120, 393] on span "Post Cashbook Payment" at bounding box center [1170, 392] width 116 height 22
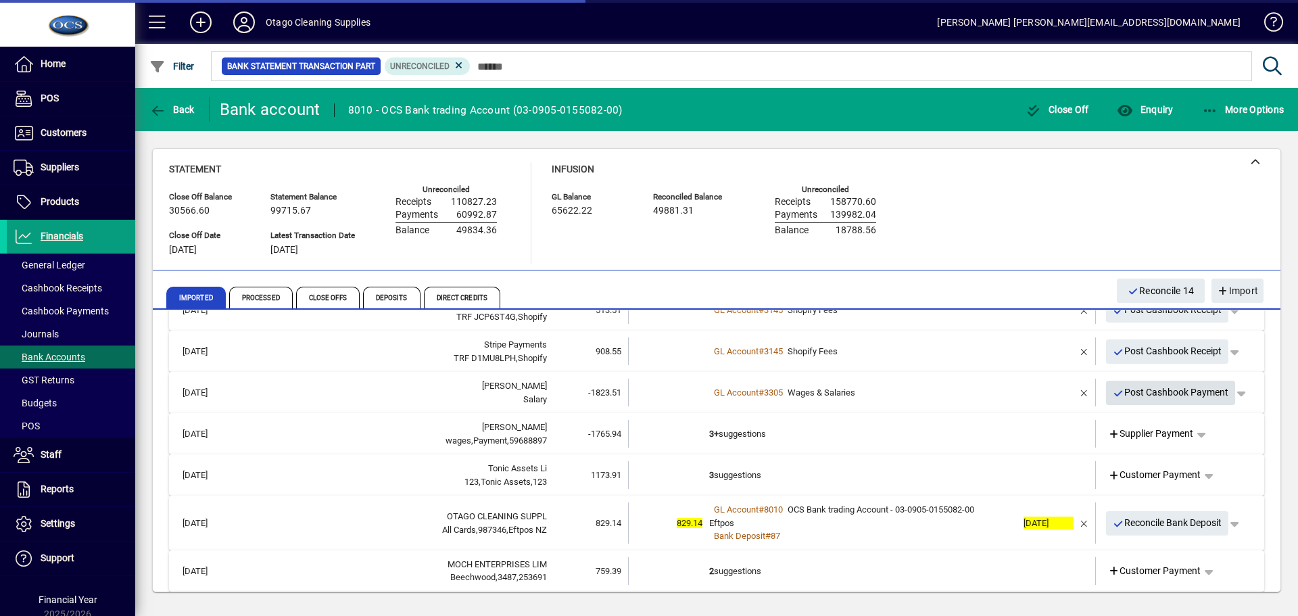
click at [1120, 393] on span "Post Cashbook Payment" at bounding box center [1170, 392] width 116 height 22
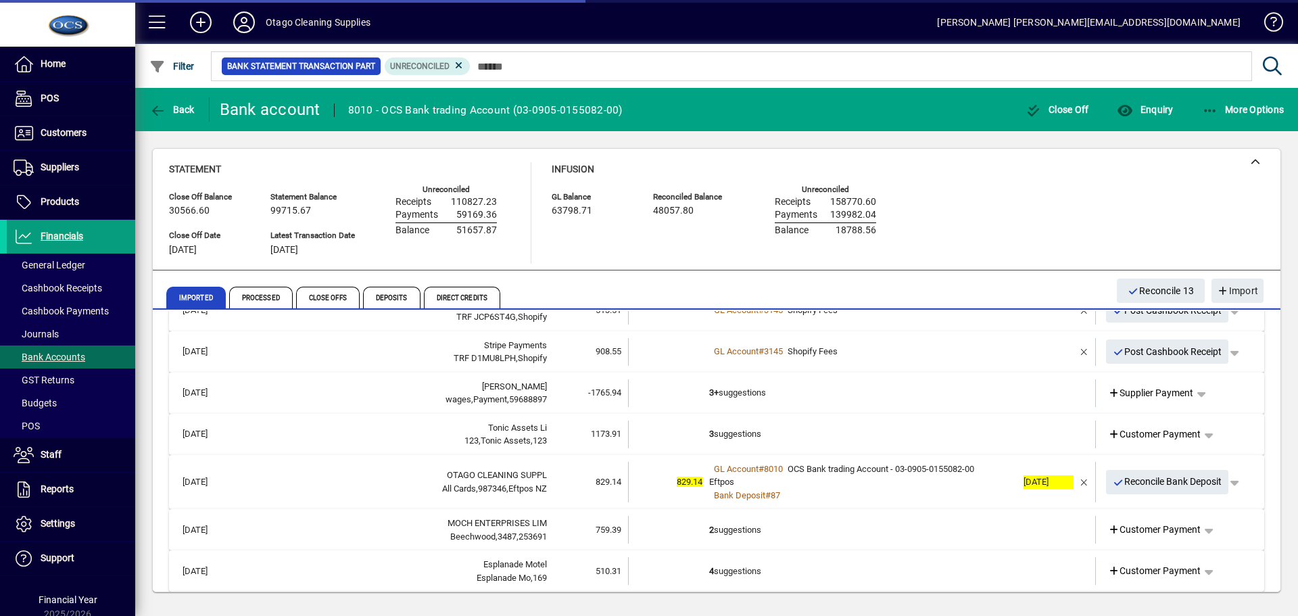
click at [1016, 394] on td at bounding box center [1044, 393] width 57 height 28
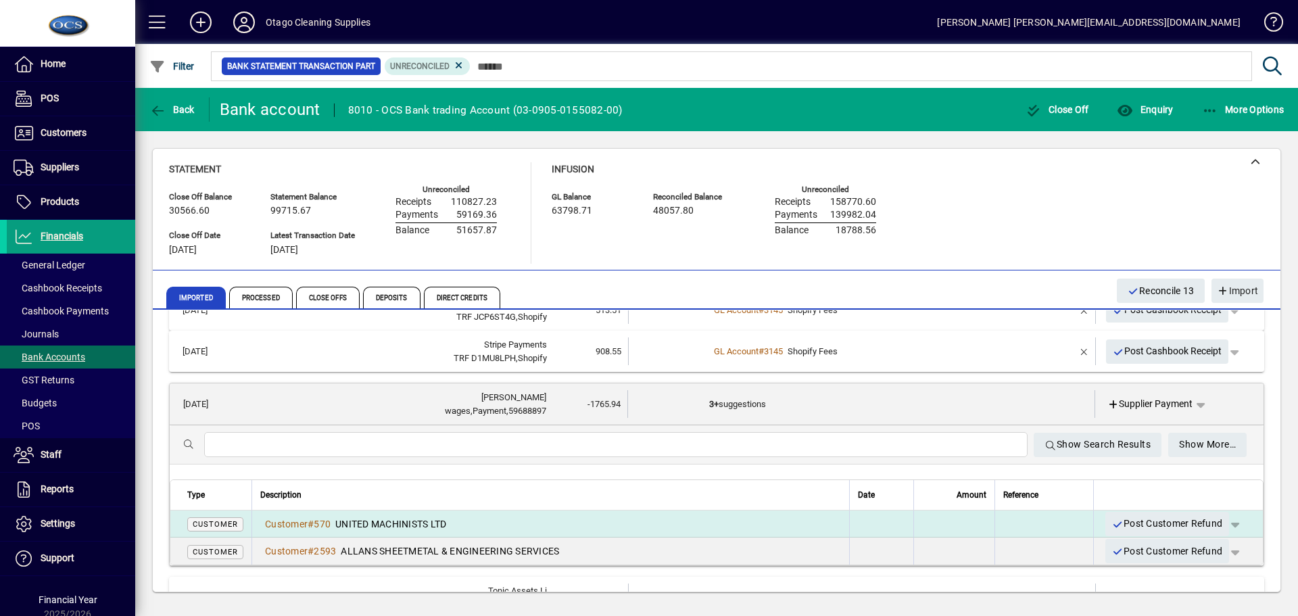
scroll to position [338, 0]
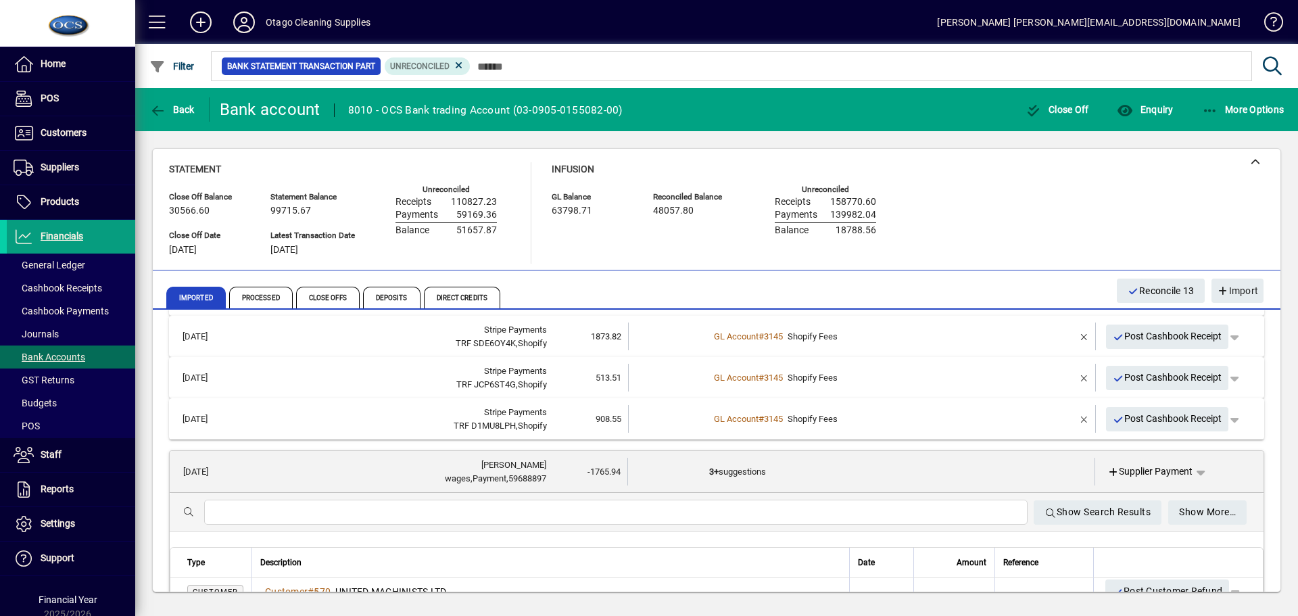
click at [1016, 458] on td at bounding box center [1044, 472] width 57 height 28
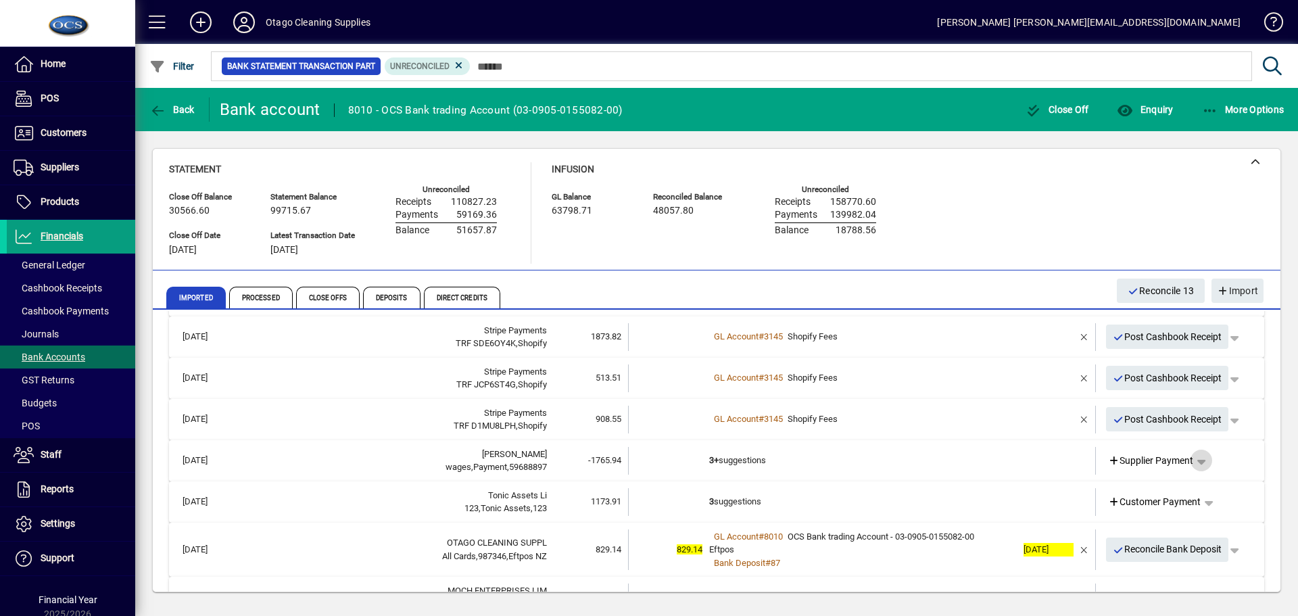
click at [1195, 460] on span "button" at bounding box center [1201, 460] width 32 height 32
click at [1181, 516] on span "Cashbook Payment" at bounding box center [1149, 513] width 100 height 16
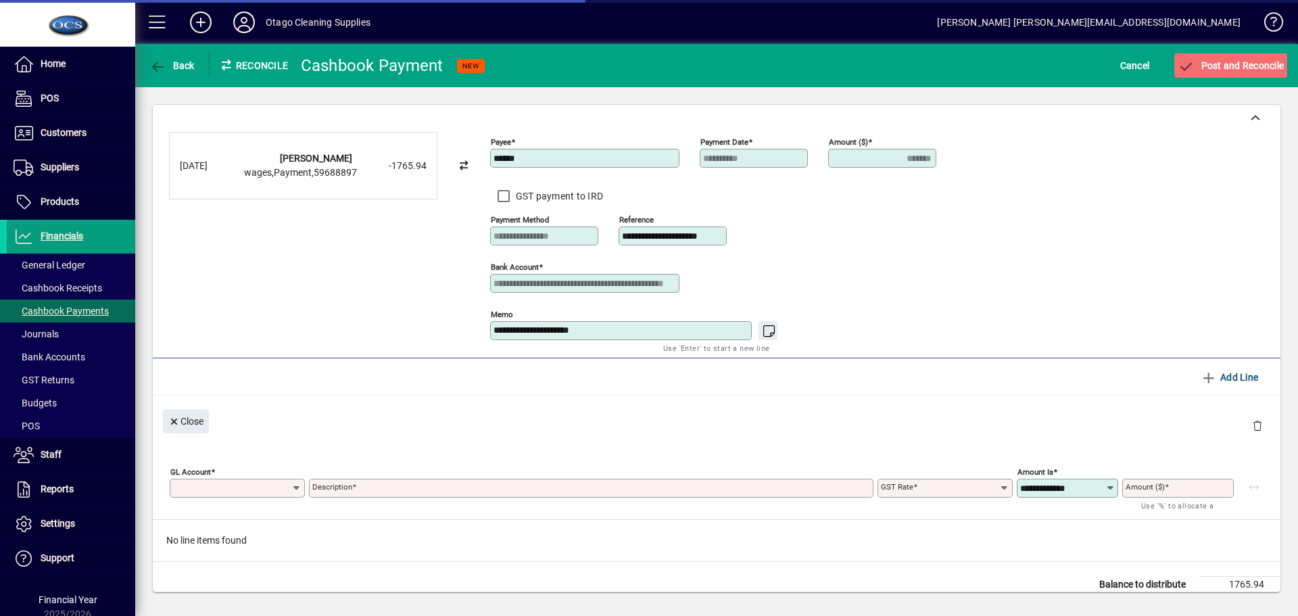
type input "*******"
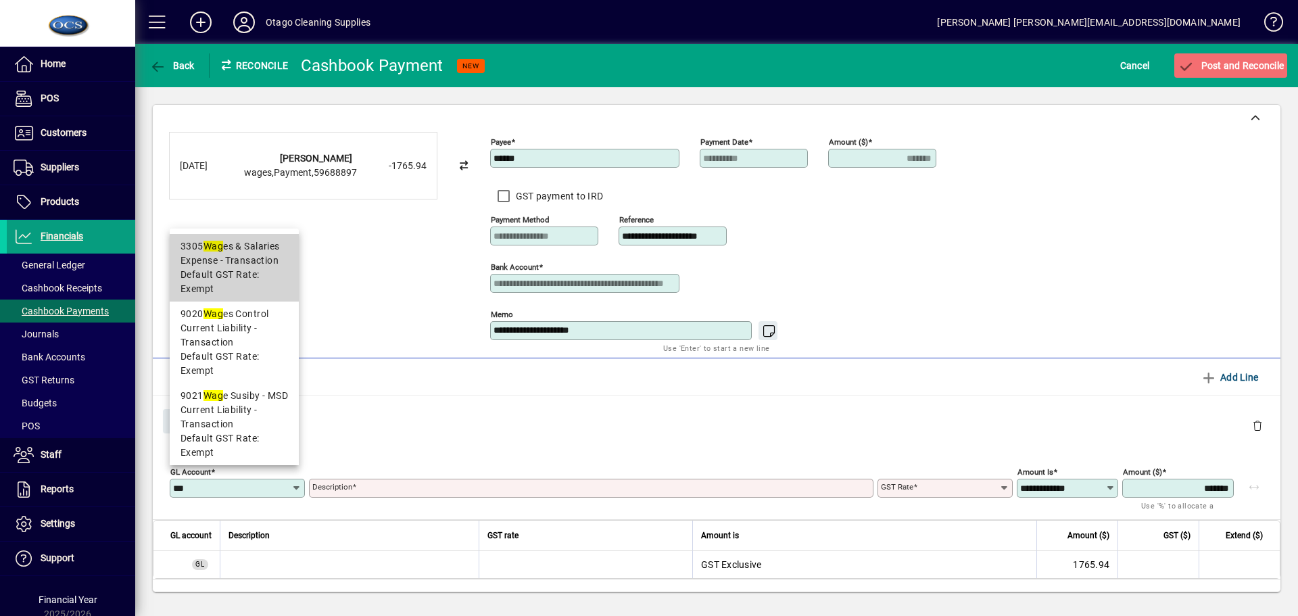
click at [250, 274] on span "Default GST Rate: Exempt" at bounding box center [233, 282] width 107 height 28
type input "****"
type input "**********"
type input "******"
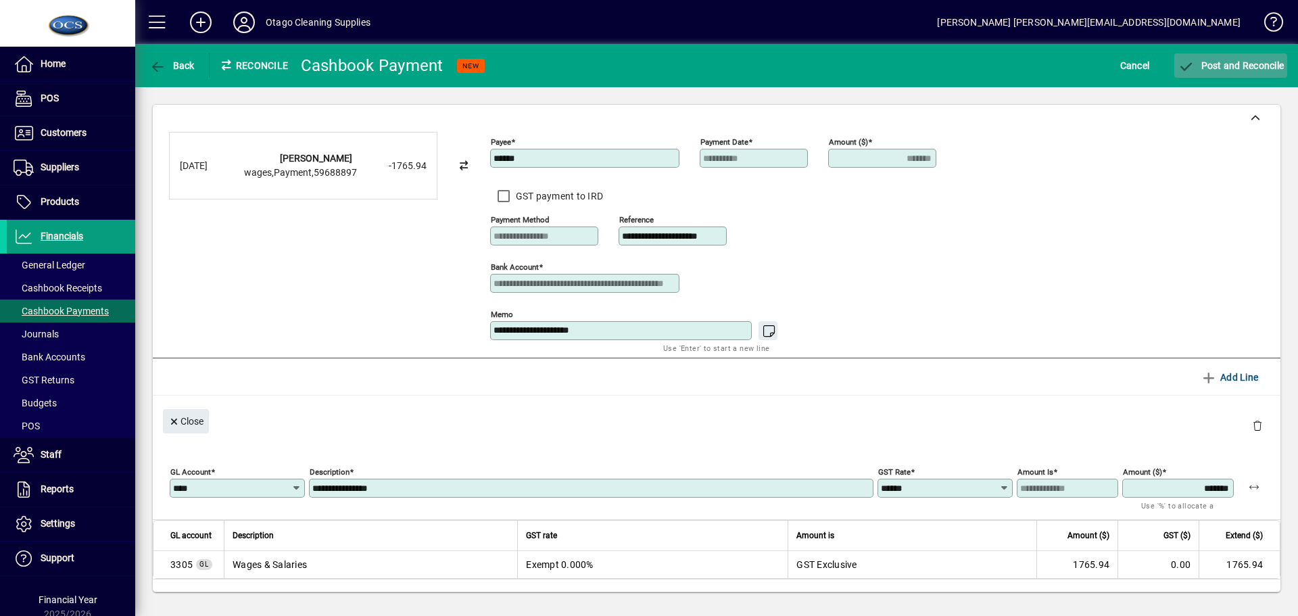
click at [1225, 66] on span "Post and Reconcile" at bounding box center [1230, 65] width 106 height 11
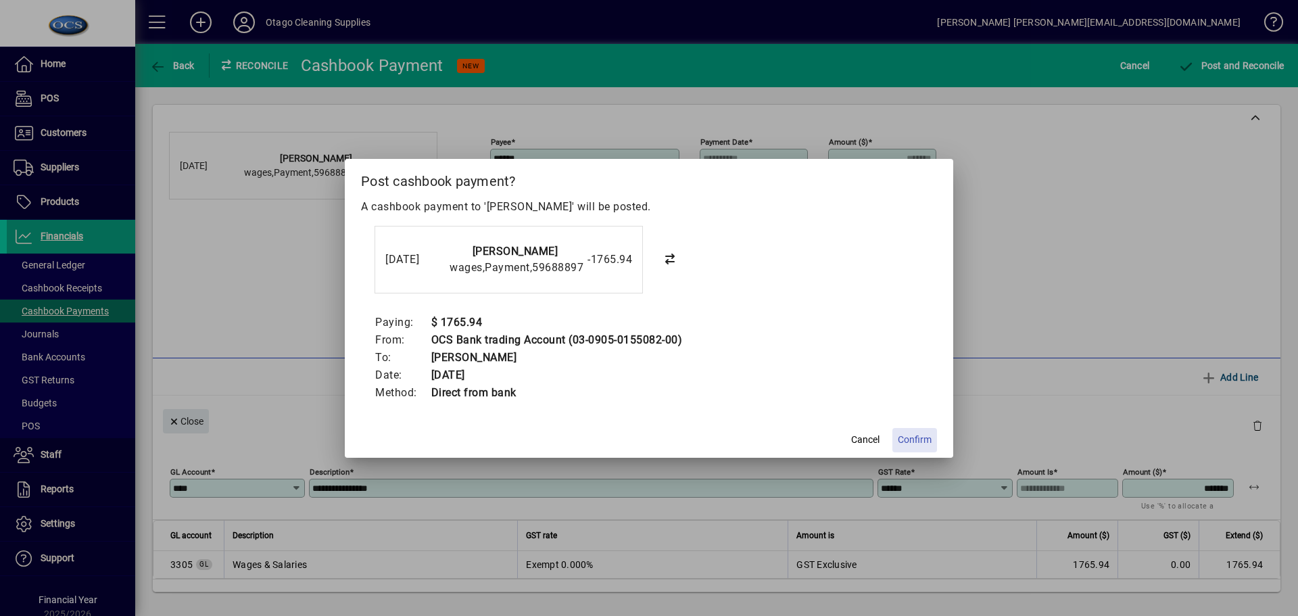
click at [918, 438] on span "Confirm" at bounding box center [915, 440] width 34 height 14
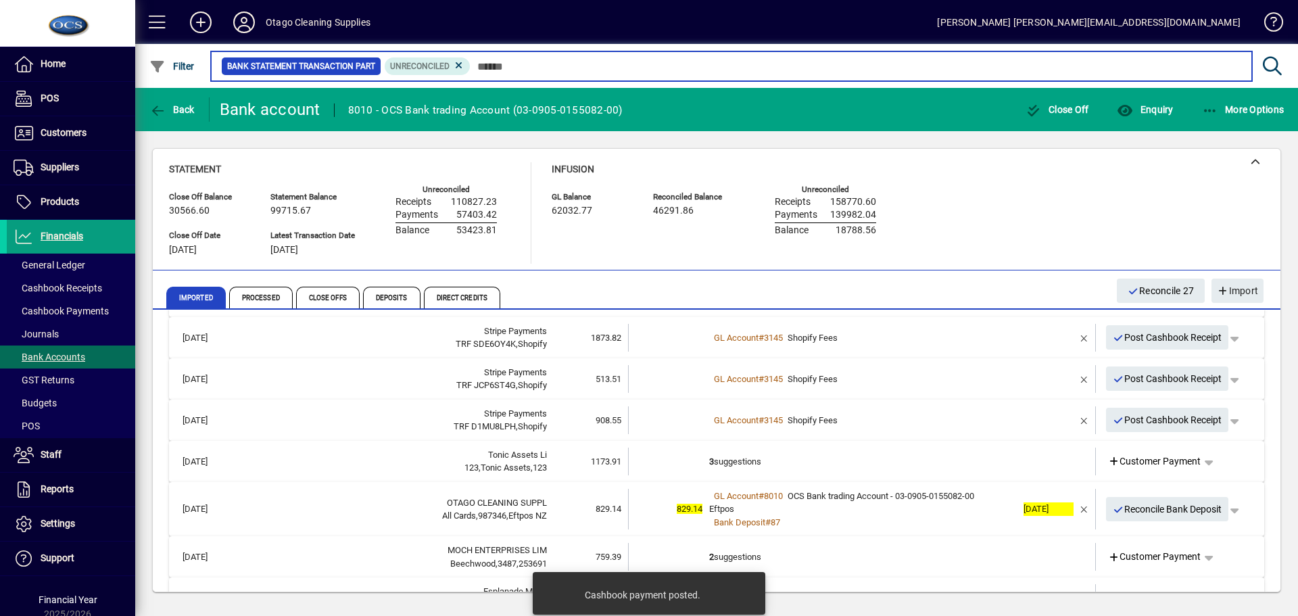
scroll to position [338, 0]
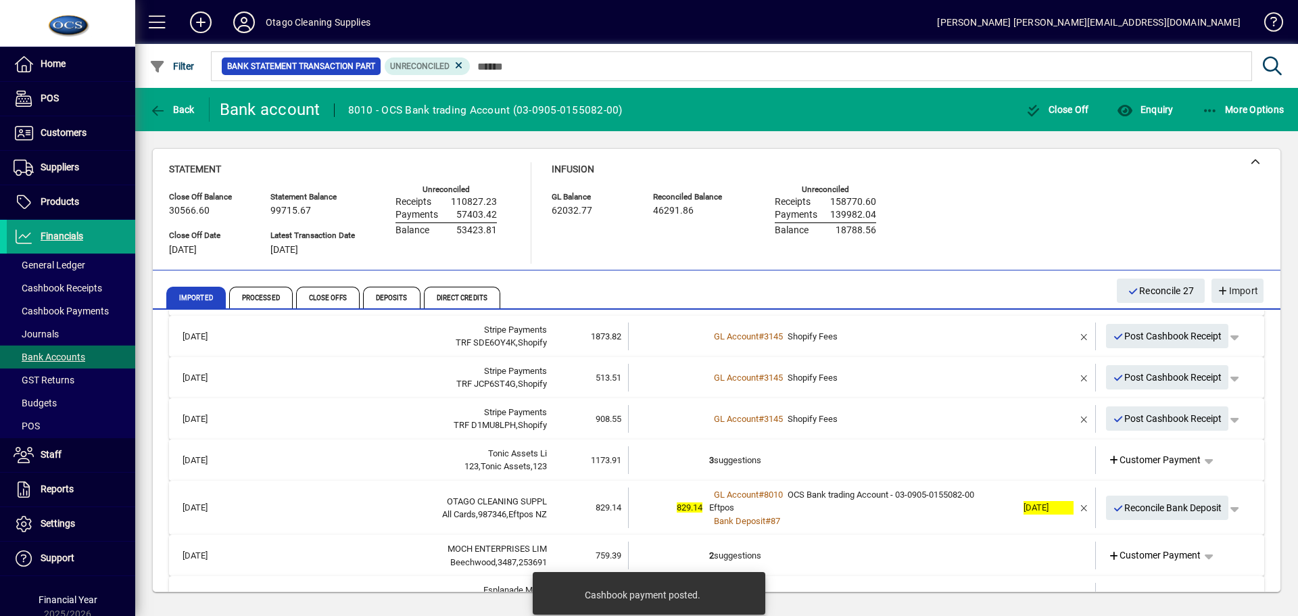
click at [891, 454] on td "3 suggestions" at bounding box center [863, 460] width 308 height 28
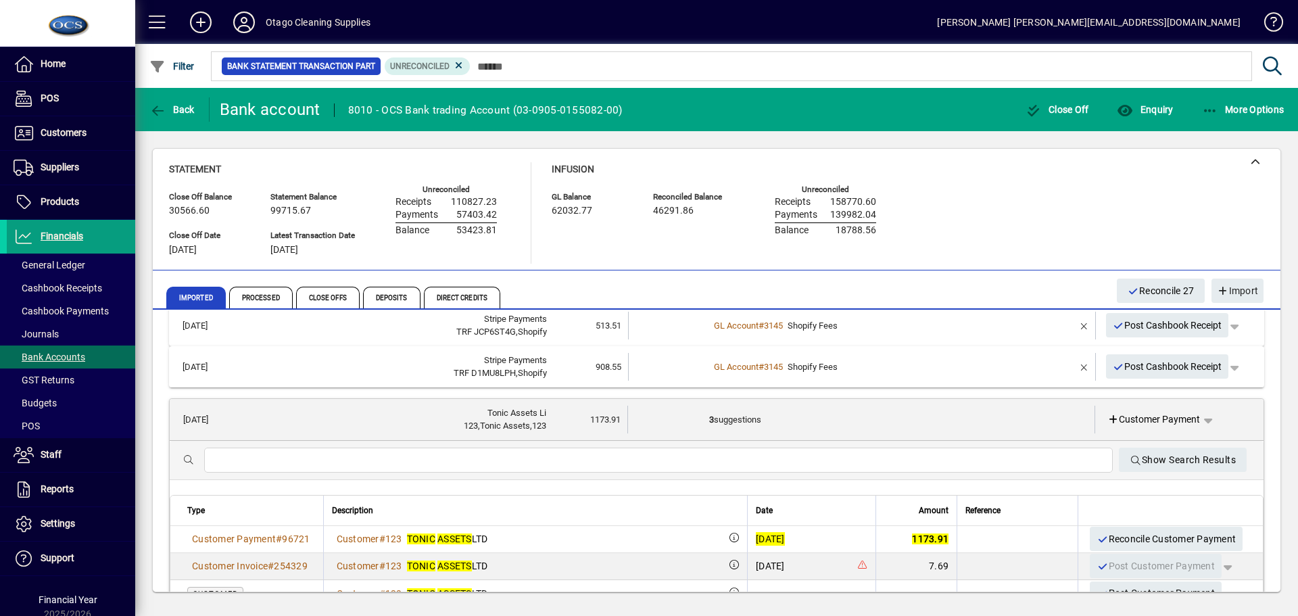
scroll to position [405, 0]
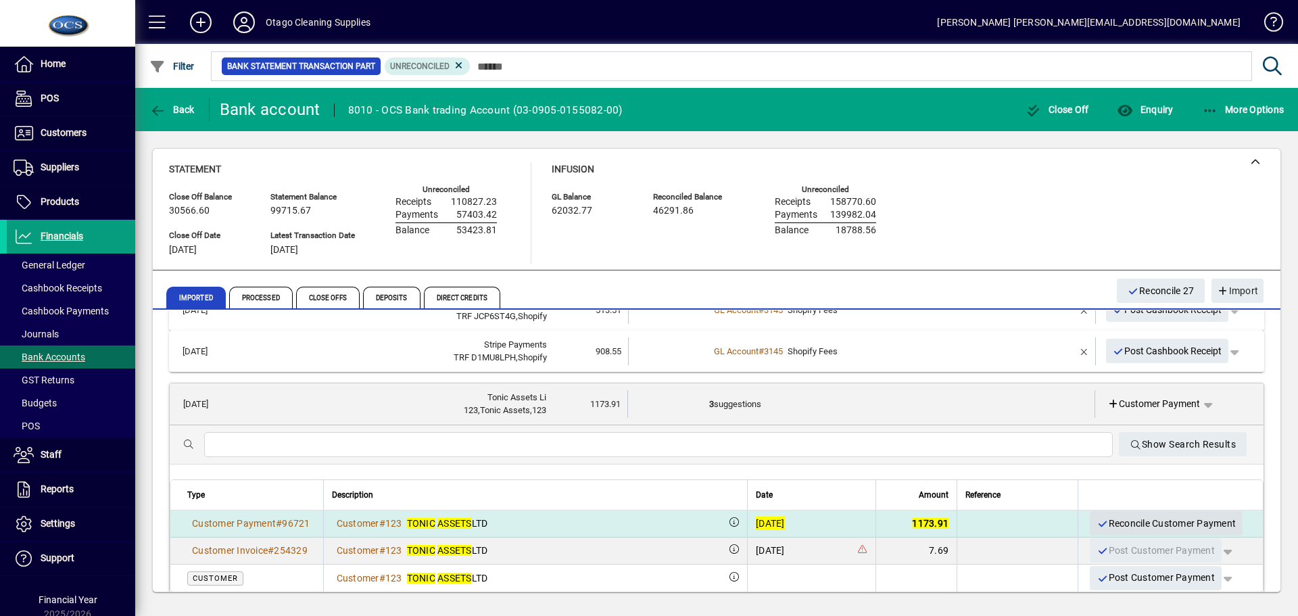
click at [1116, 519] on span "Reconcile Customer Payment" at bounding box center [1165, 523] width 139 height 22
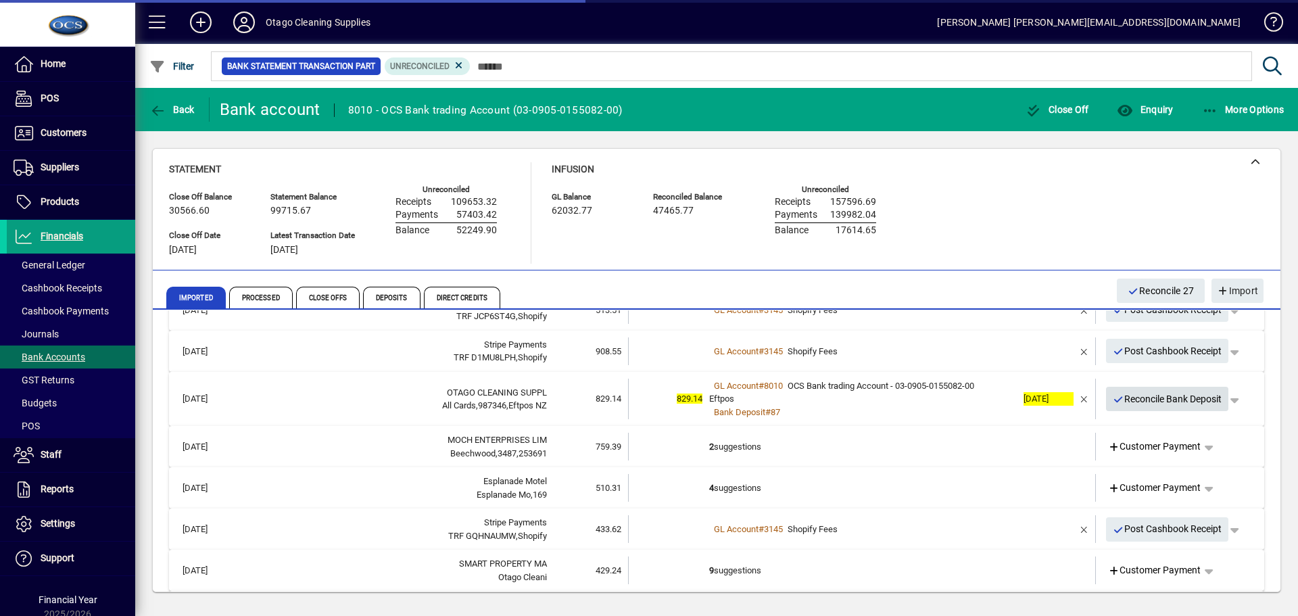
click at [1119, 400] on span "Reconcile Bank Deposit" at bounding box center [1166, 399] width 109 height 22
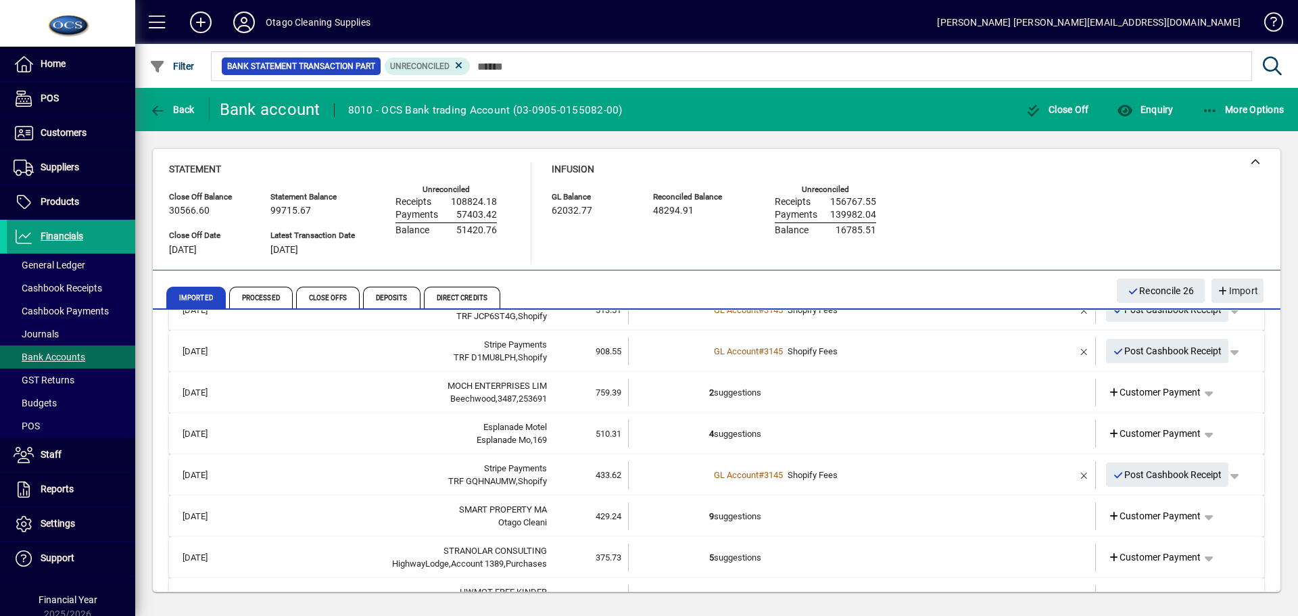
click at [879, 397] on td "2 suggestions" at bounding box center [863, 392] width 308 height 28
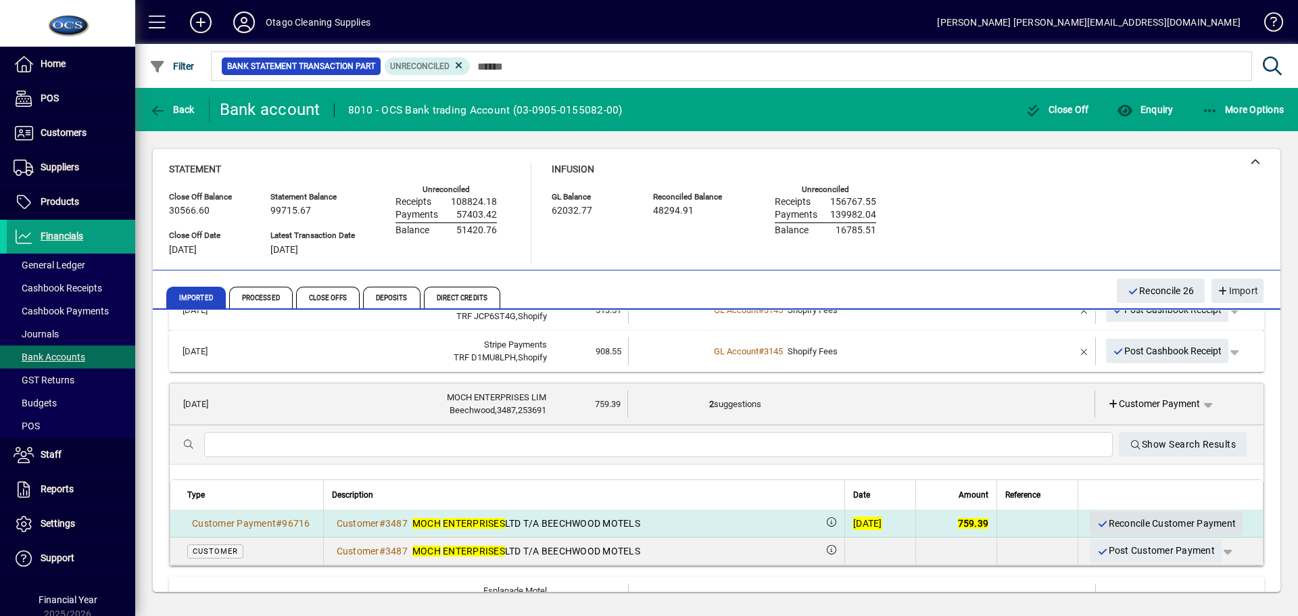
click at [1157, 519] on span "Reconcile Customer Payment" at bounding box center [1165, 523] width 139 height 22
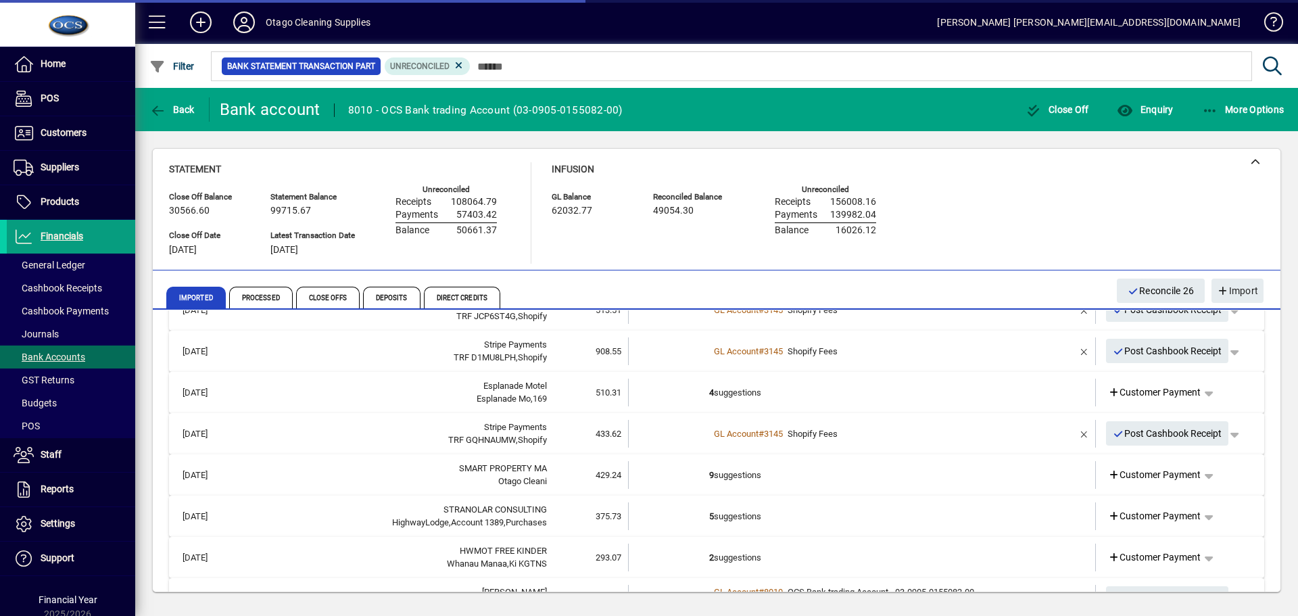
click at [993, 394] on td "4 suggestions" at bounding box center [863, 392] width 308 height 28
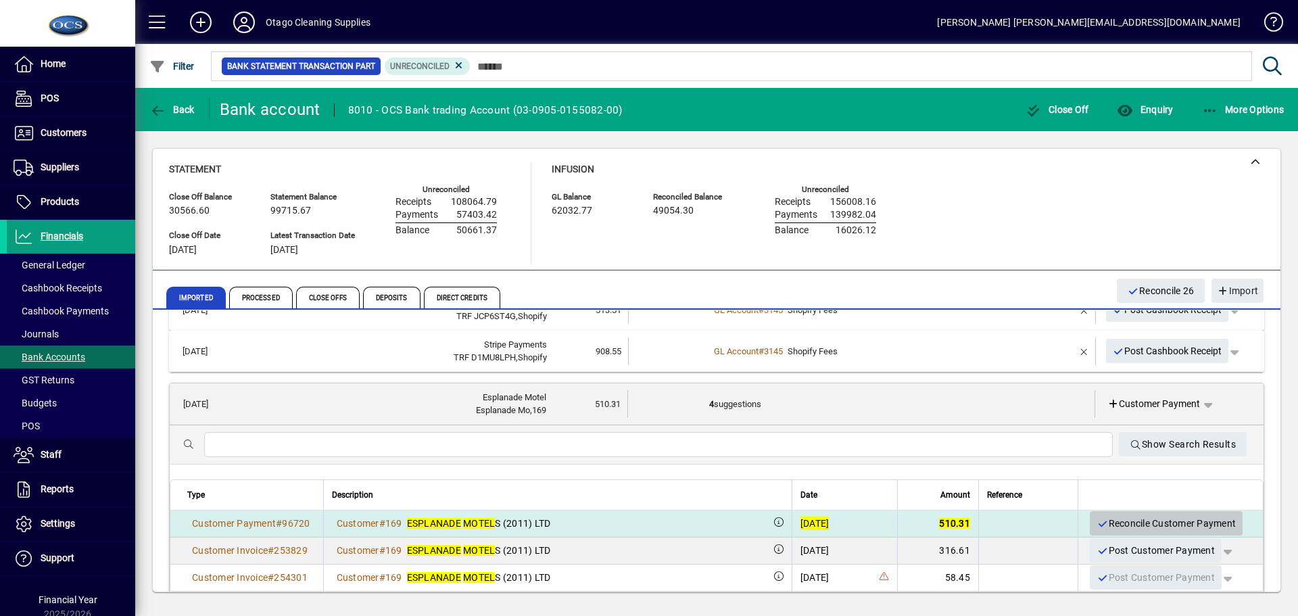
click at [1118, 522] on span "Reconcile Customer Payment" at bounding box center [1165, 523] width 139 height 22
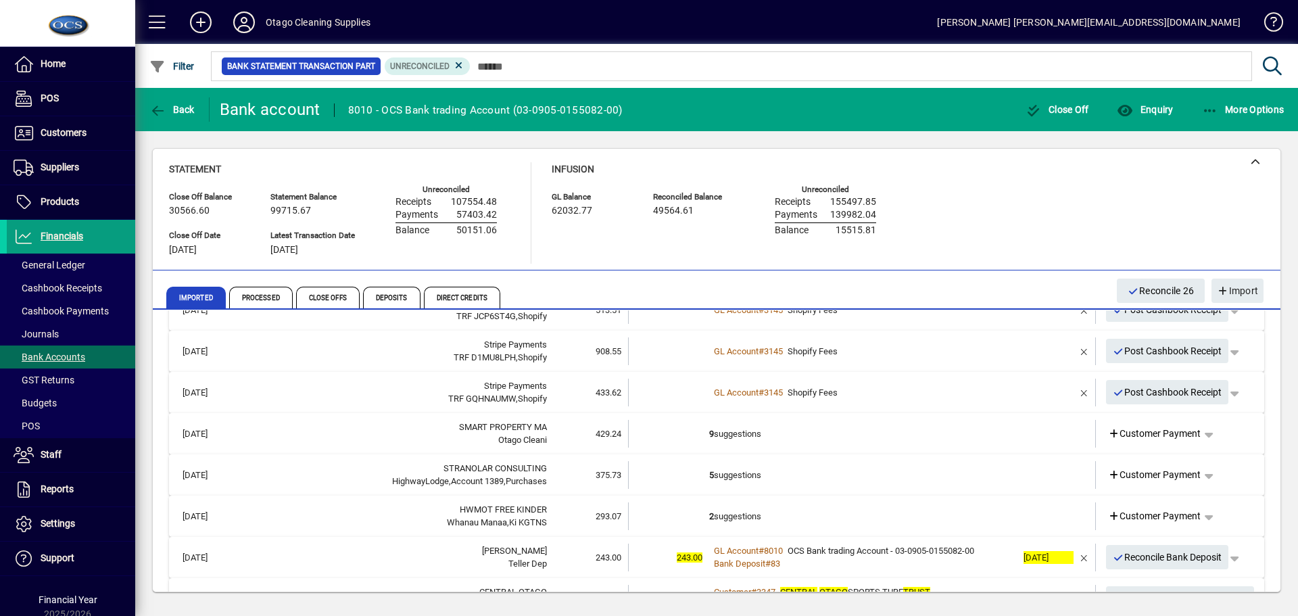
click at [1020, 439] on td at bounding box center [1044, 434] width 57 height 28
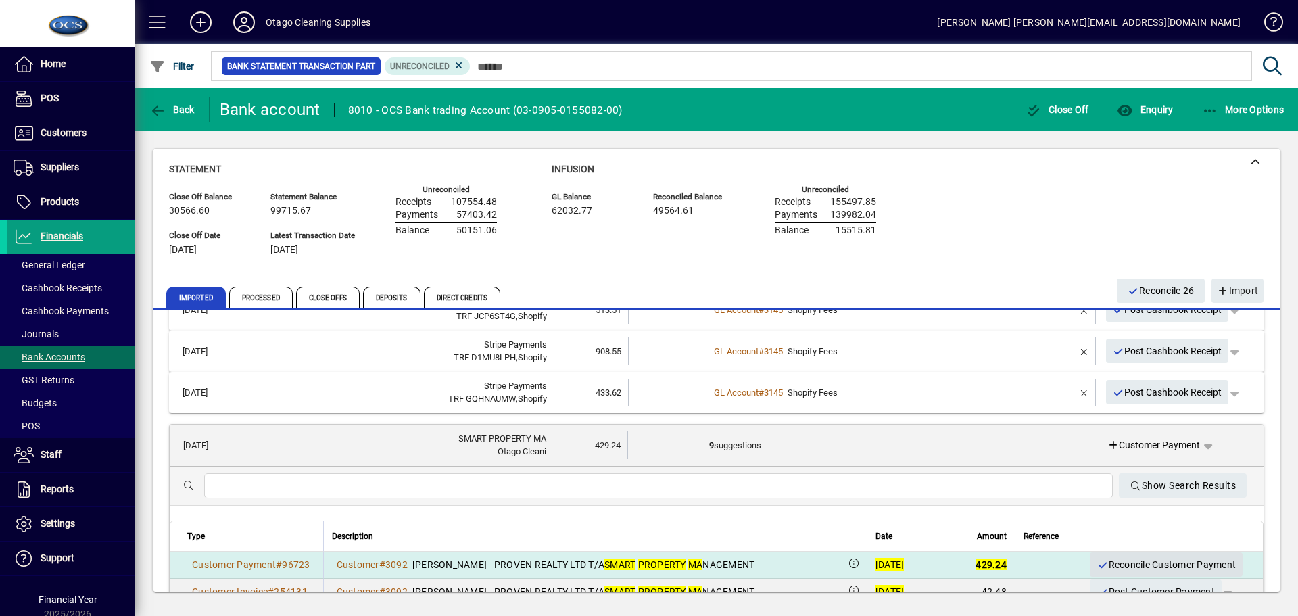
click at [1121, 564] on span "Reconcile Customer Payment" at bounding box center [1165, 565] width 139 height 22
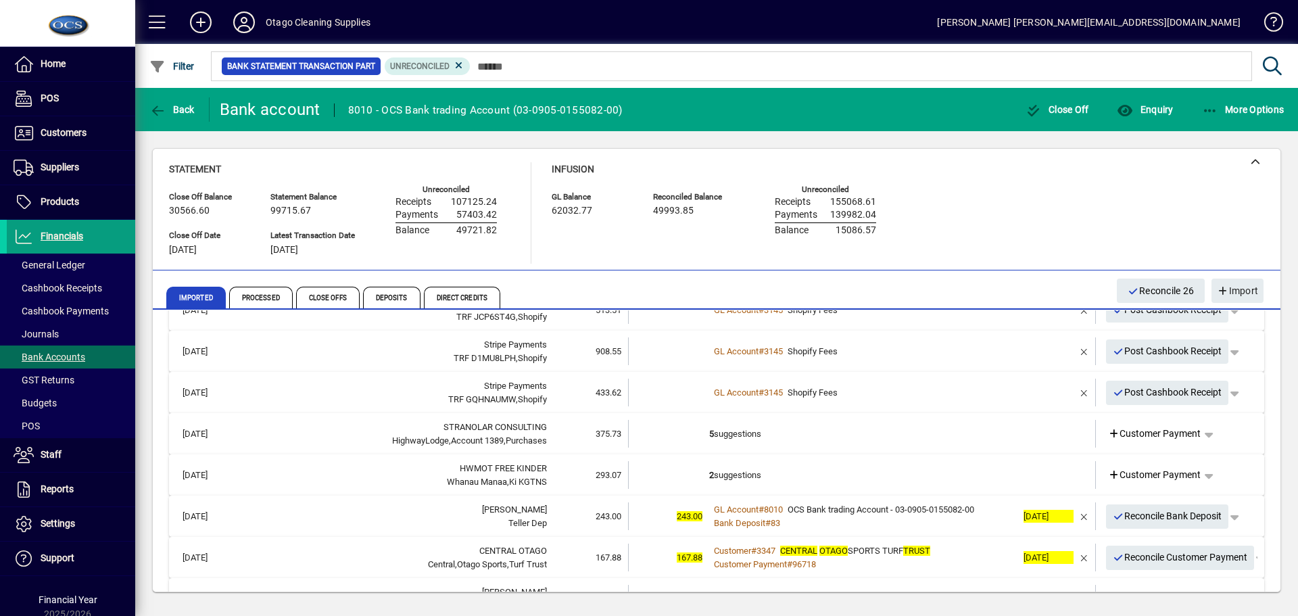
click at [1021, 437] on td at bounding box center [1044, 434] width 57 height 28
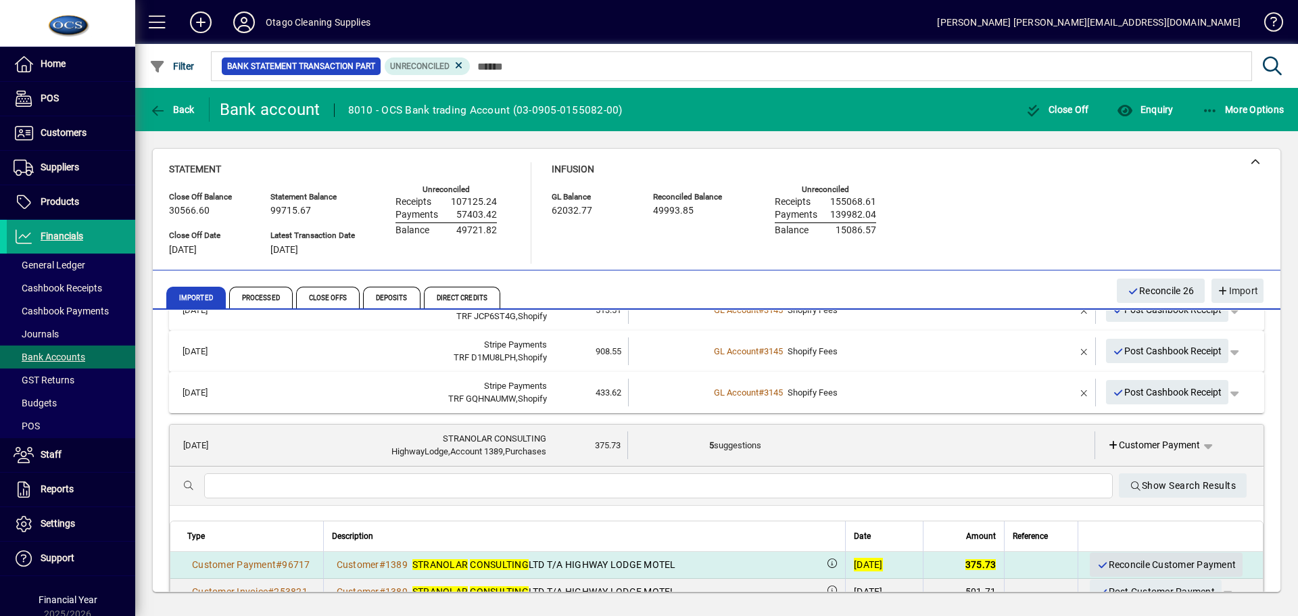
click at [1114, 559] on span "Reconcile Customer Payment" at bounding box center [1165, 565] width 139 height 22
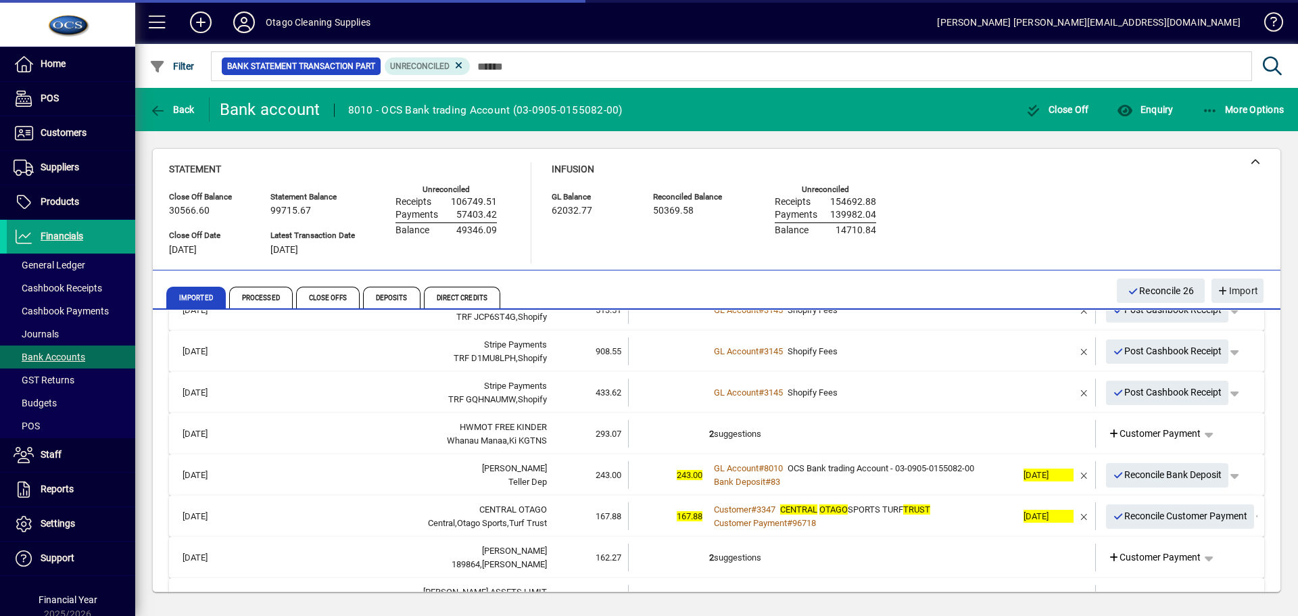
click at [1016, 438] on td at bounding box center [1044, 434] width 57 height 28
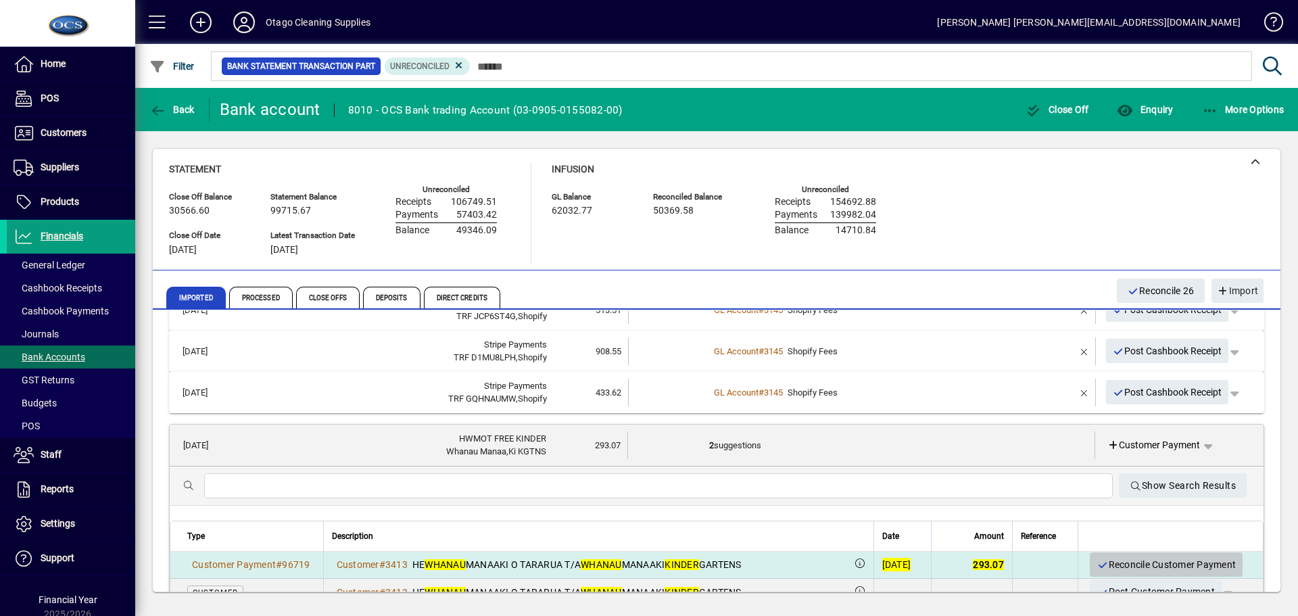
click at [1112, 564] on span "Reconcile Customer Payment" at bounding box center [1165, 565] width 139 height 22
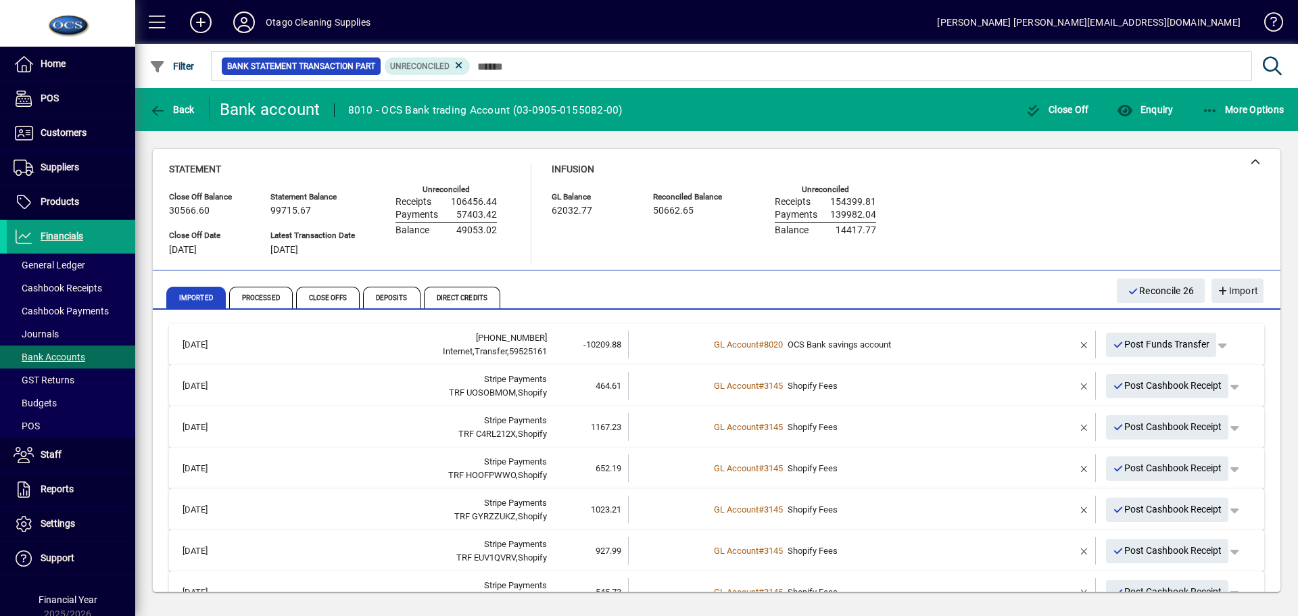
scroll to position [405, 0]
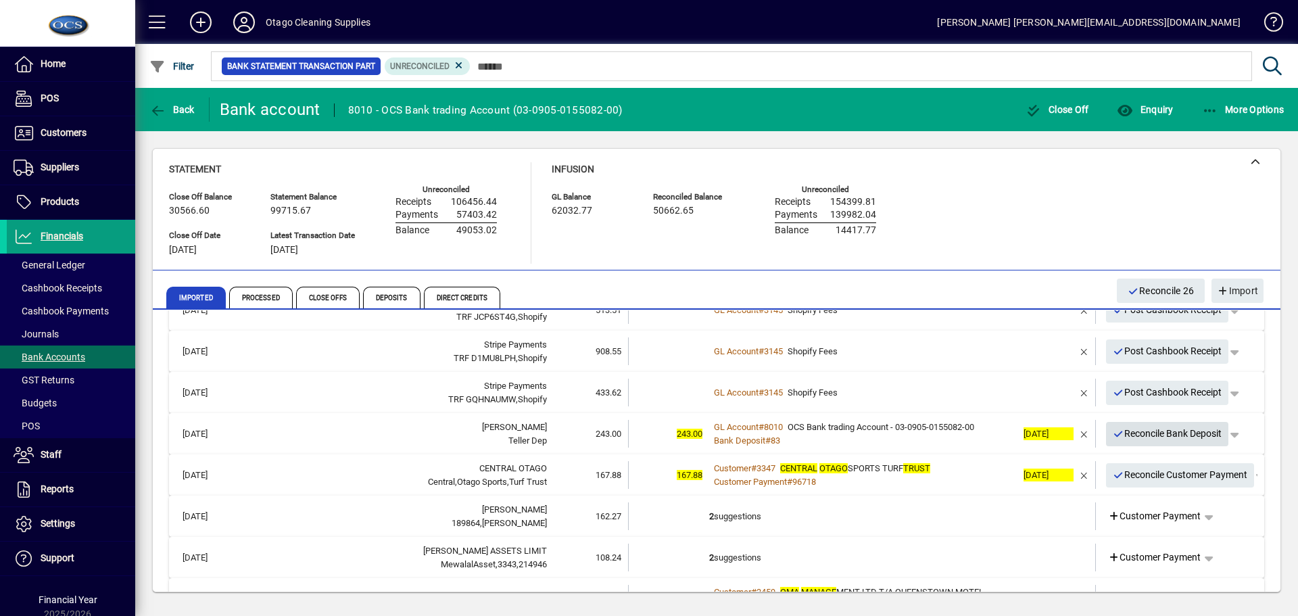
click at [1138, 437] on span "Reconcile Bank Deposit" at bounding box center [1166, 433] width 109 height 22
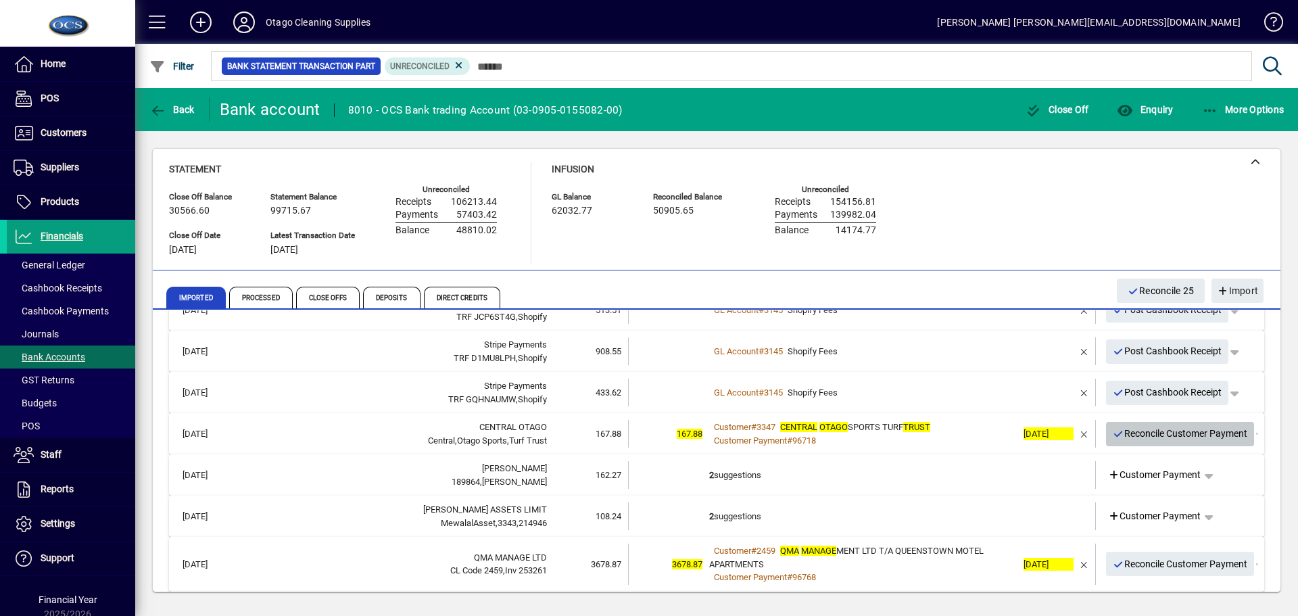
click at [1138, 437] on span "Reconcile Customer Payment" at bounding box center [1179, 433] width 135 height 22
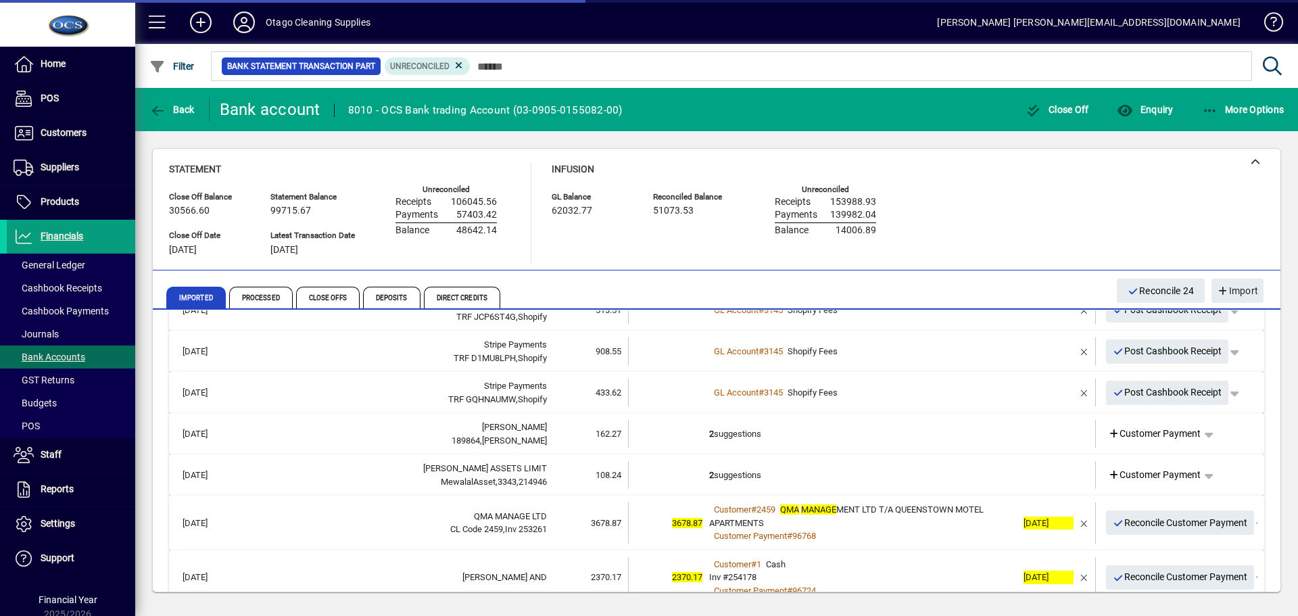
click at [975, 435] on td "2 suggestions" at bounding box center [863, 434] width 308 height 28
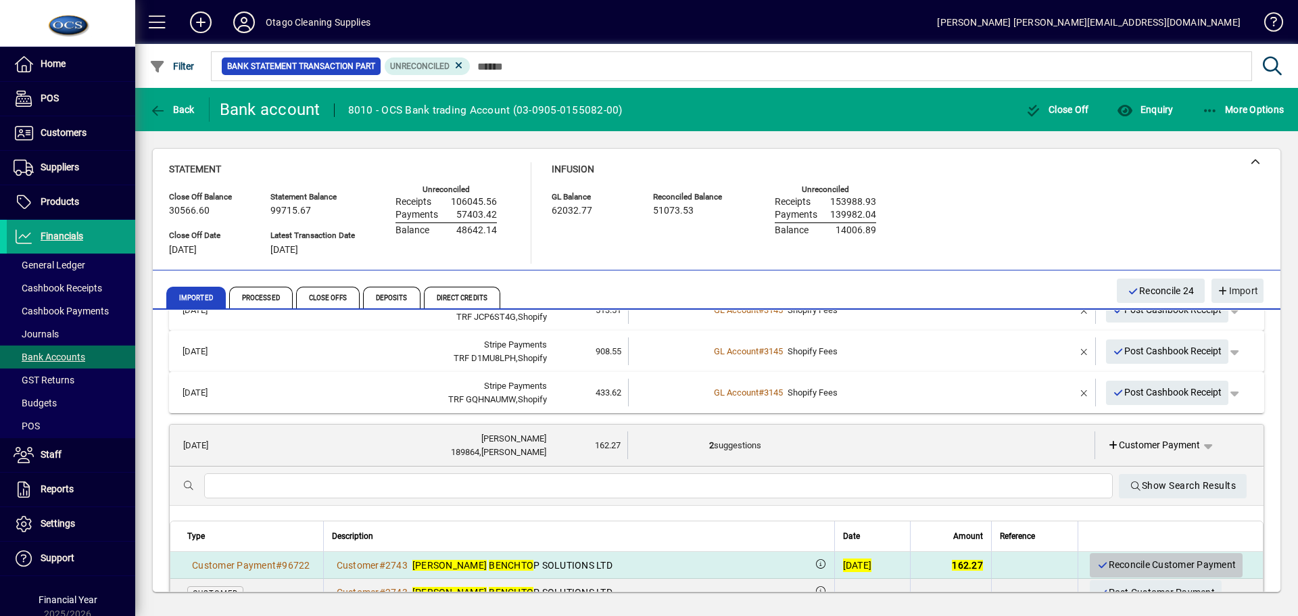
click at [1107, 562] on span "Reconcile Customer Payment" at bounding box center [1165, 565] width 139 height 22
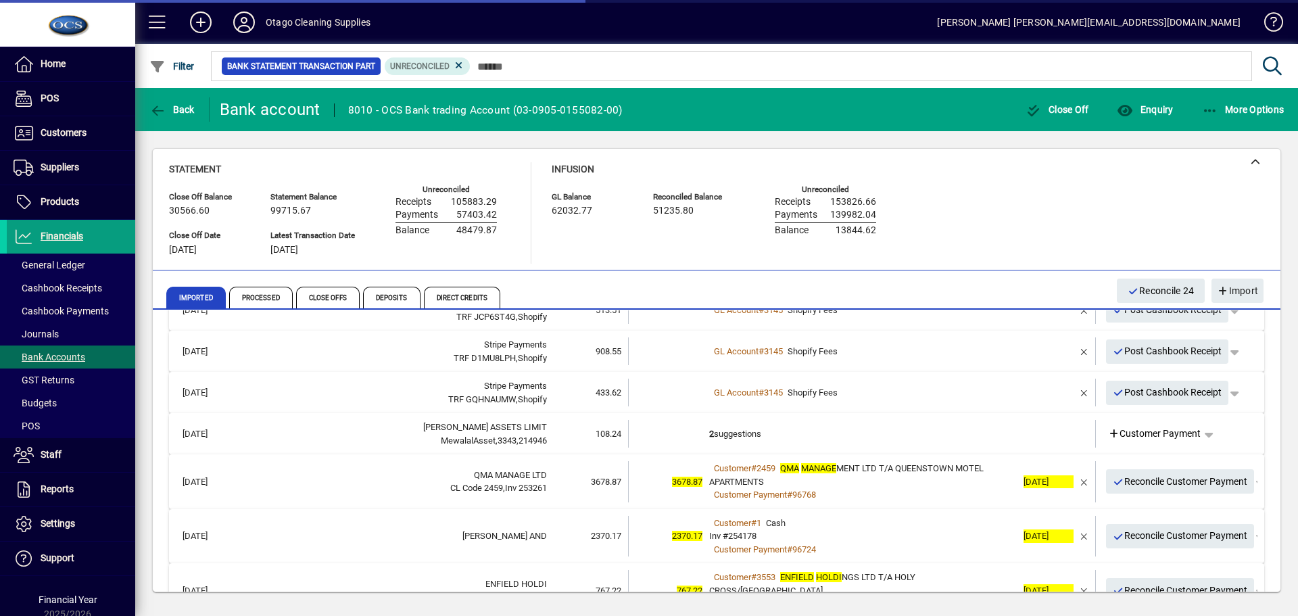
click at [975, 433] on td "2 suggestions" at bounding box center [863, 434] width 308 height 28
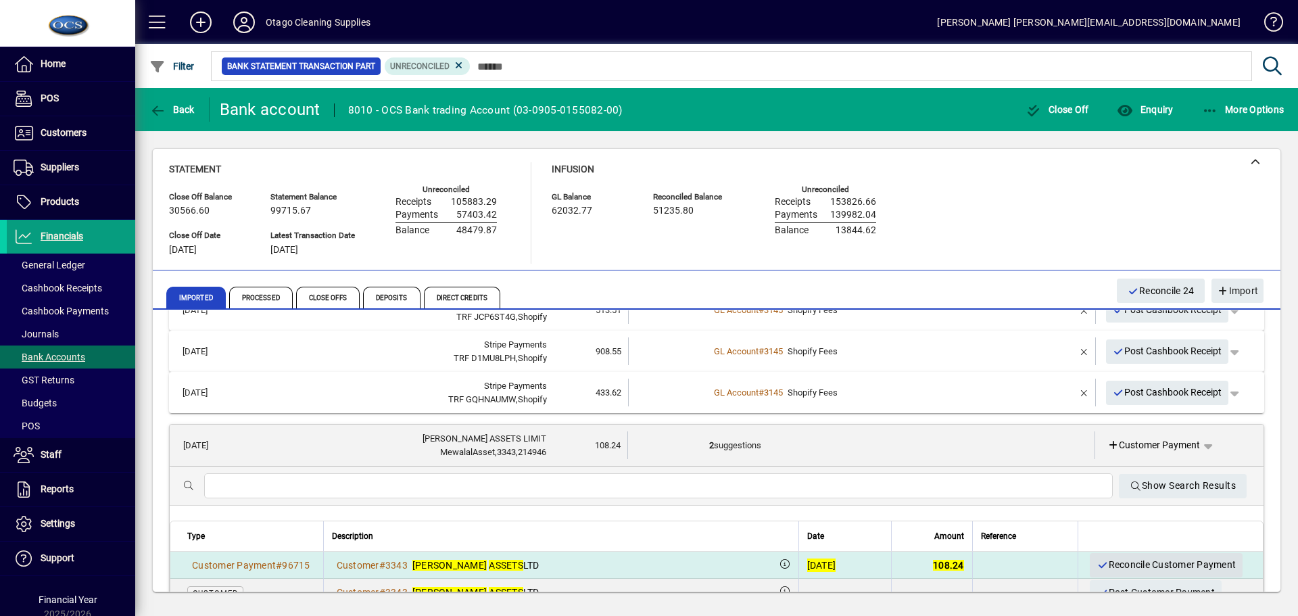
click at [1111, 564] on span "Reconcile Customer Payment" at bounding box center [1165, 565] width 139 height 22
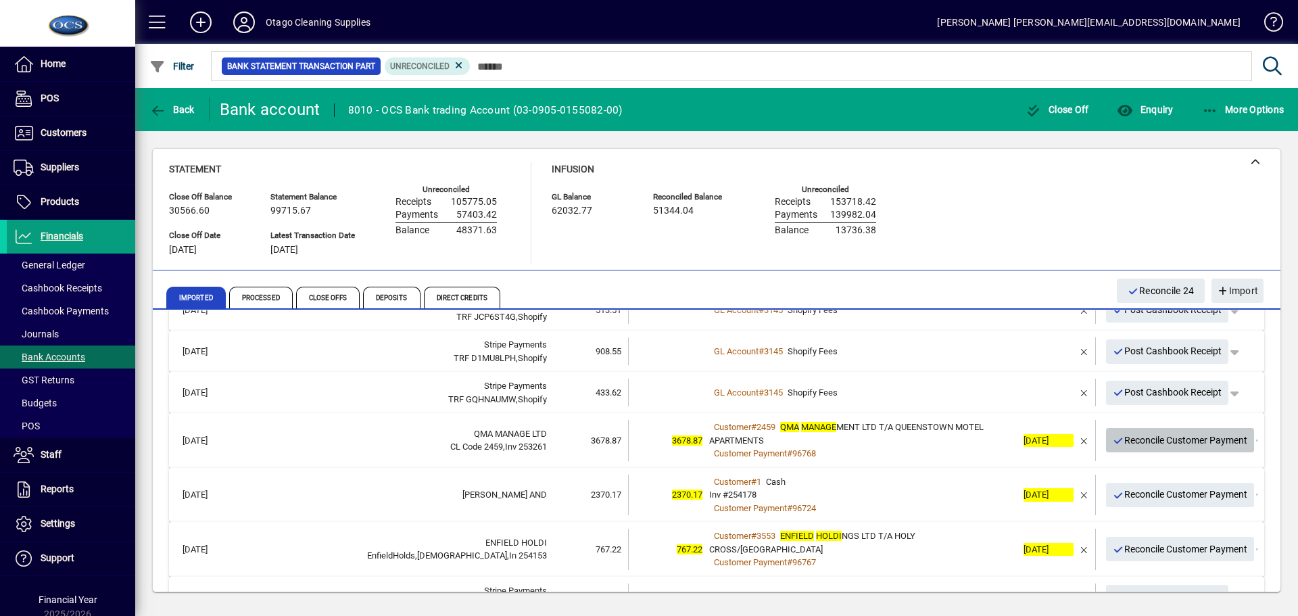
click at [1118, 440] on span "Reconcile Customer Payment" at bounding box center [1179, 440] width 135 height 22
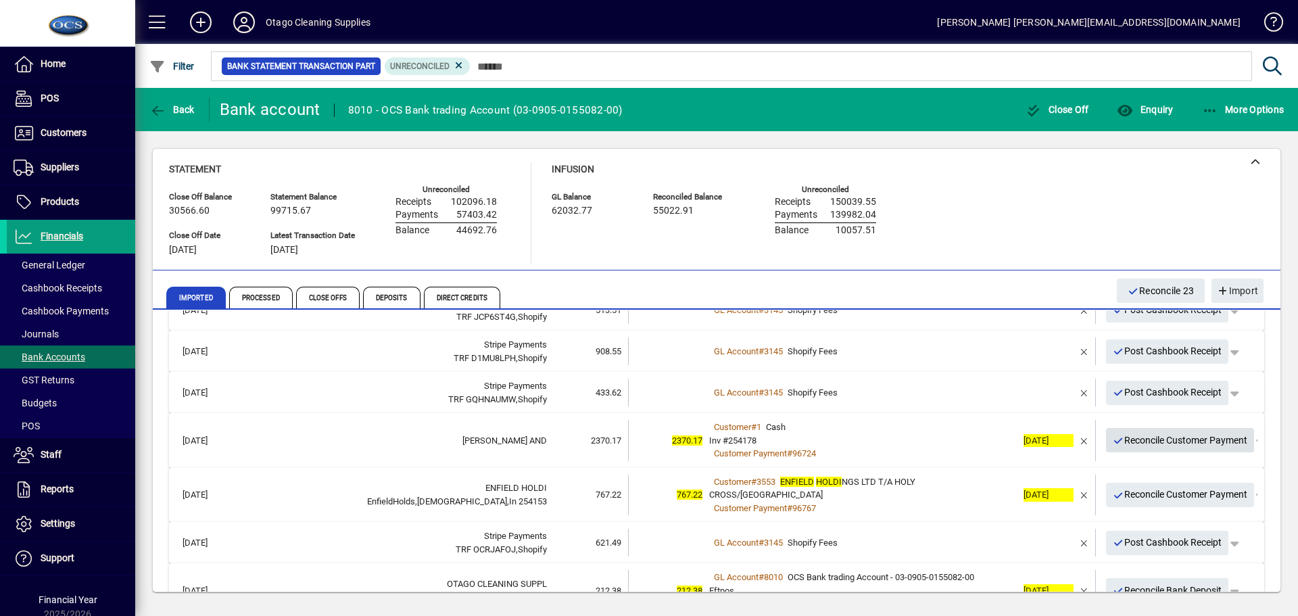
click at [1123, 439] on span "Reconcile Customer Payment" at bounding box center [1179, 440] width 135 height 22
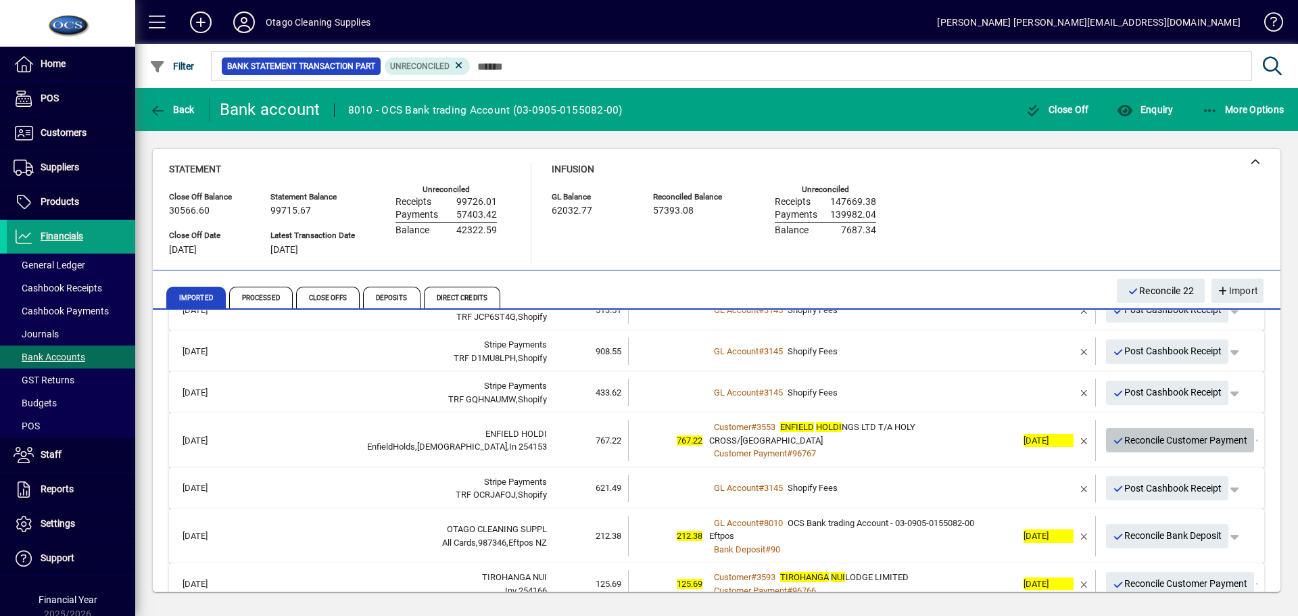
click at [1112, 439] on icon "button" at bounding box center [1118, 440] width 12 height 9
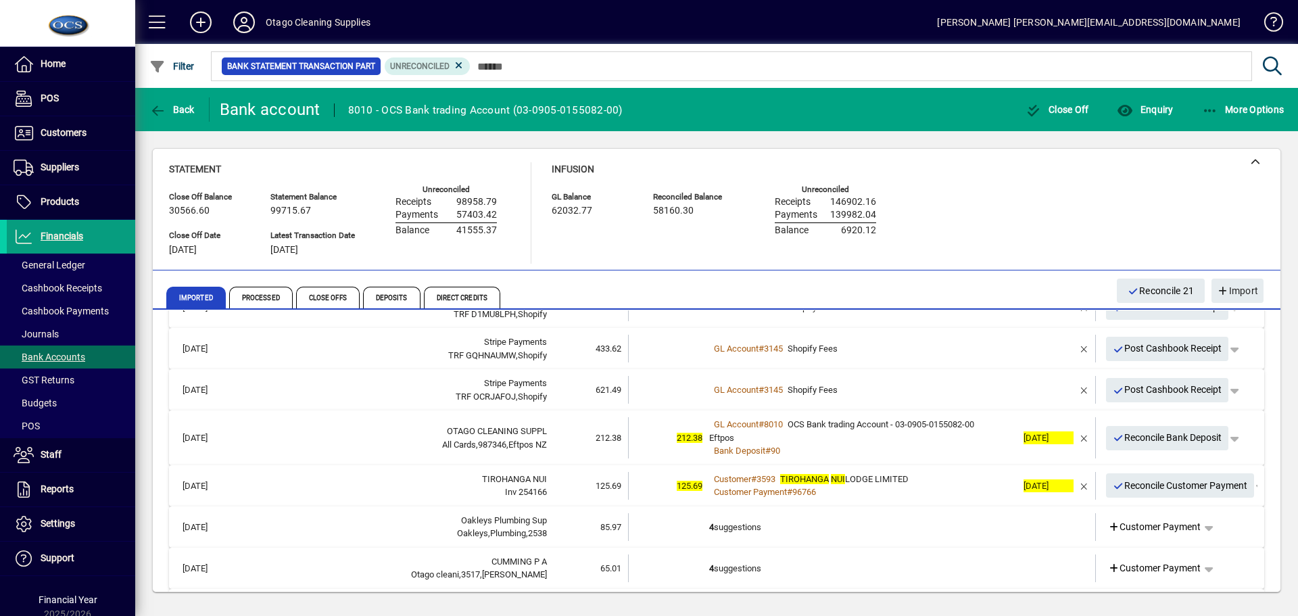
scroll to position [473, 0]
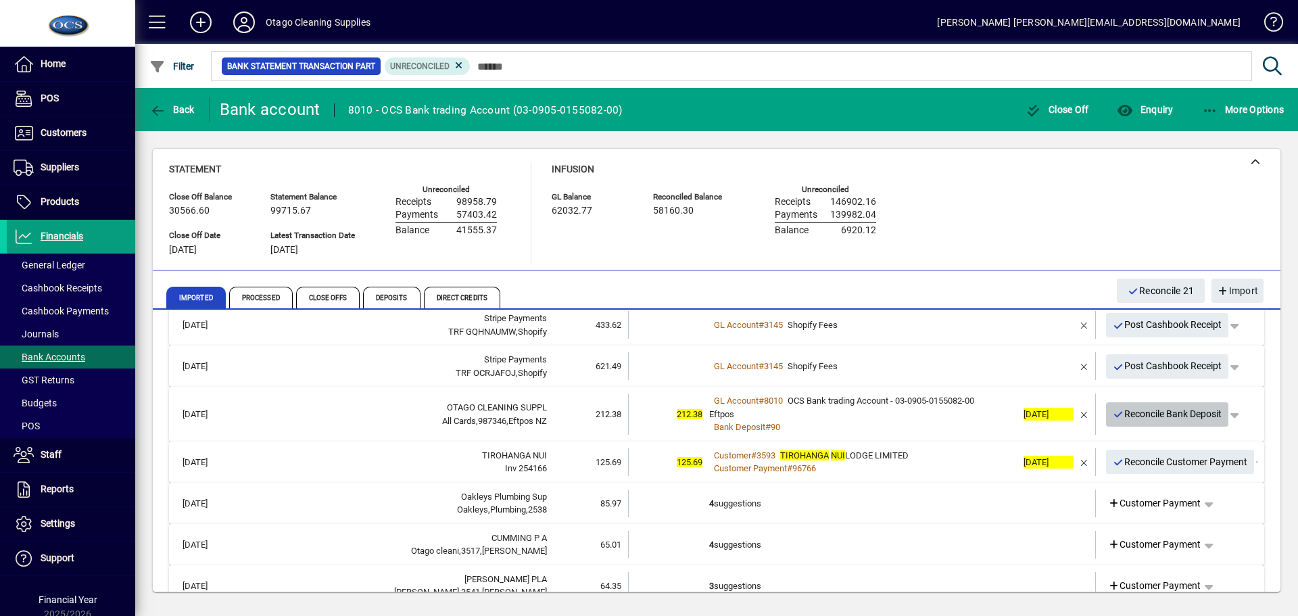
click at [1126, 420] on span "Reconcile Bank Deposit" at bounding box center [1166, 414] width 109 height 22
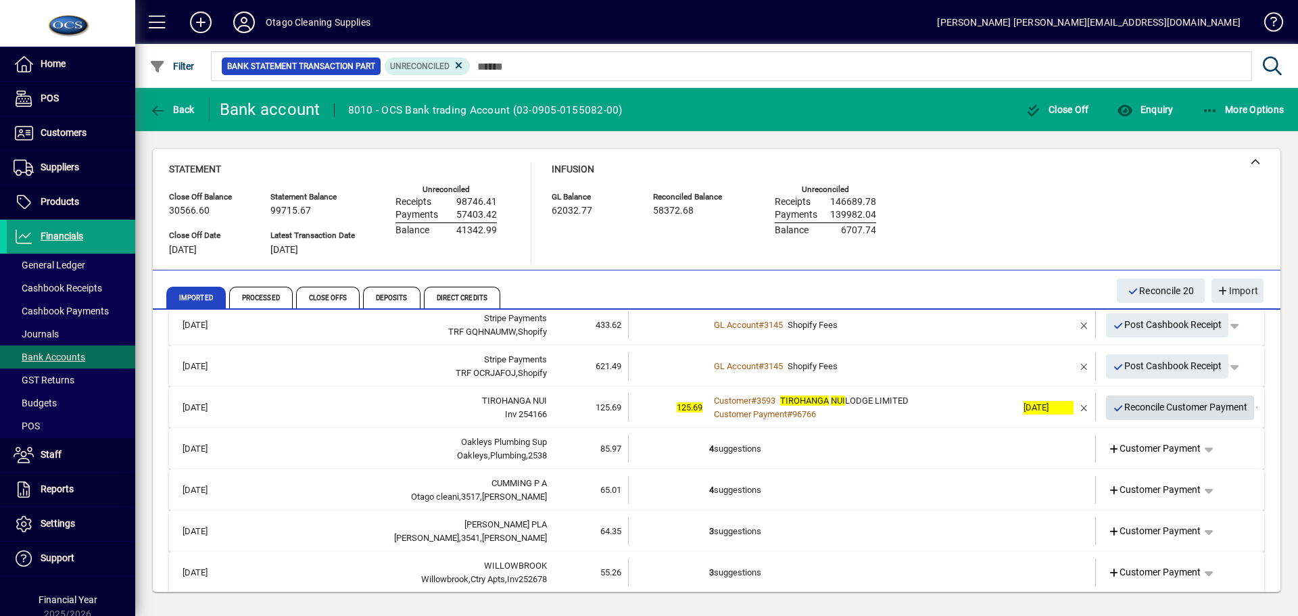
click at [1128, 409] on span "Reconcile Customer Payment" at bounding box center [1179, 407] width 135 height 22
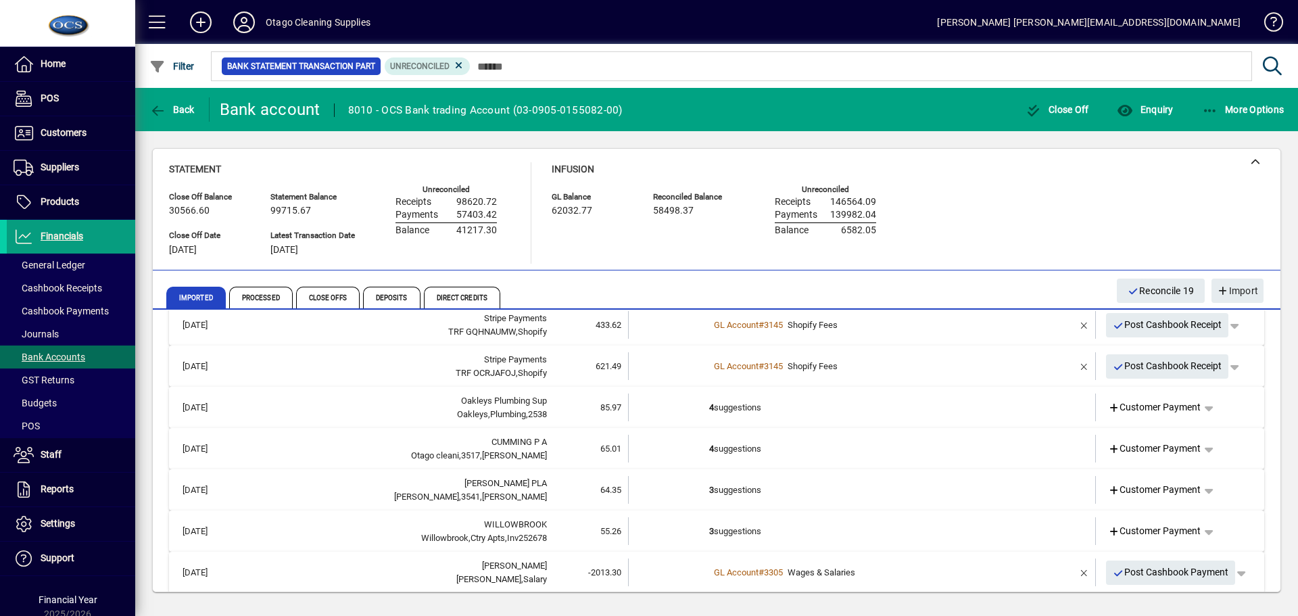
click at [989, 408] on td "4 suggestions" at bounding box center [863, 407] width 308 height 28
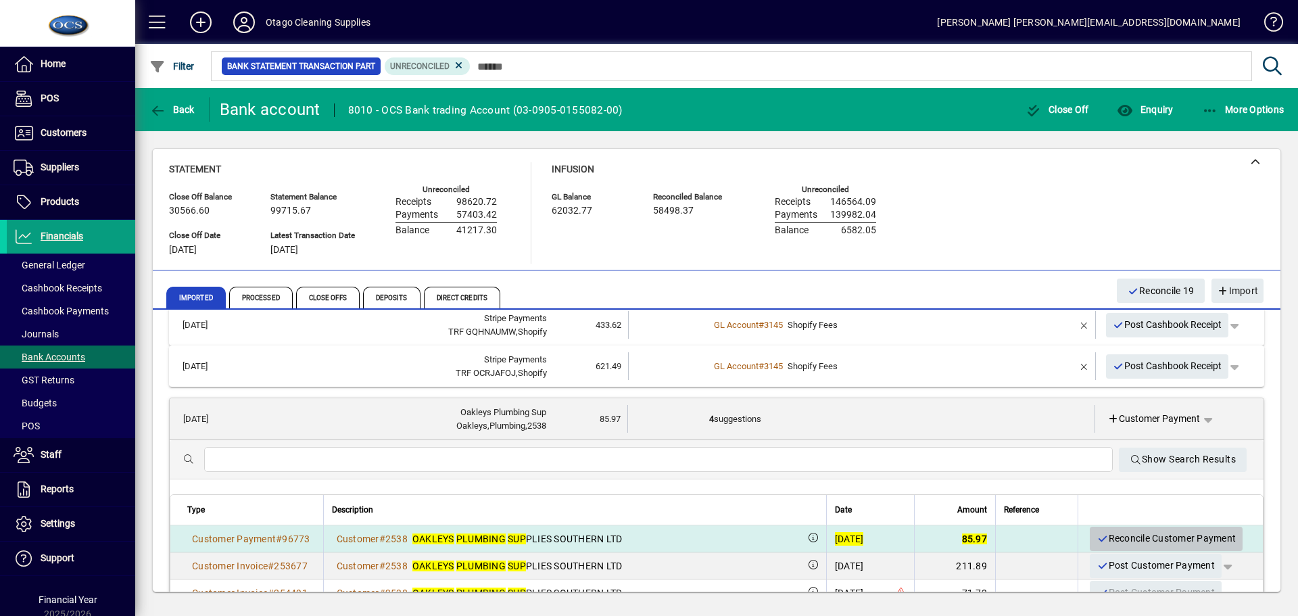
click at [1110, 535] on span "Reconcile Customer Payment" at bounding box center [1165, 538] width 139 height 22
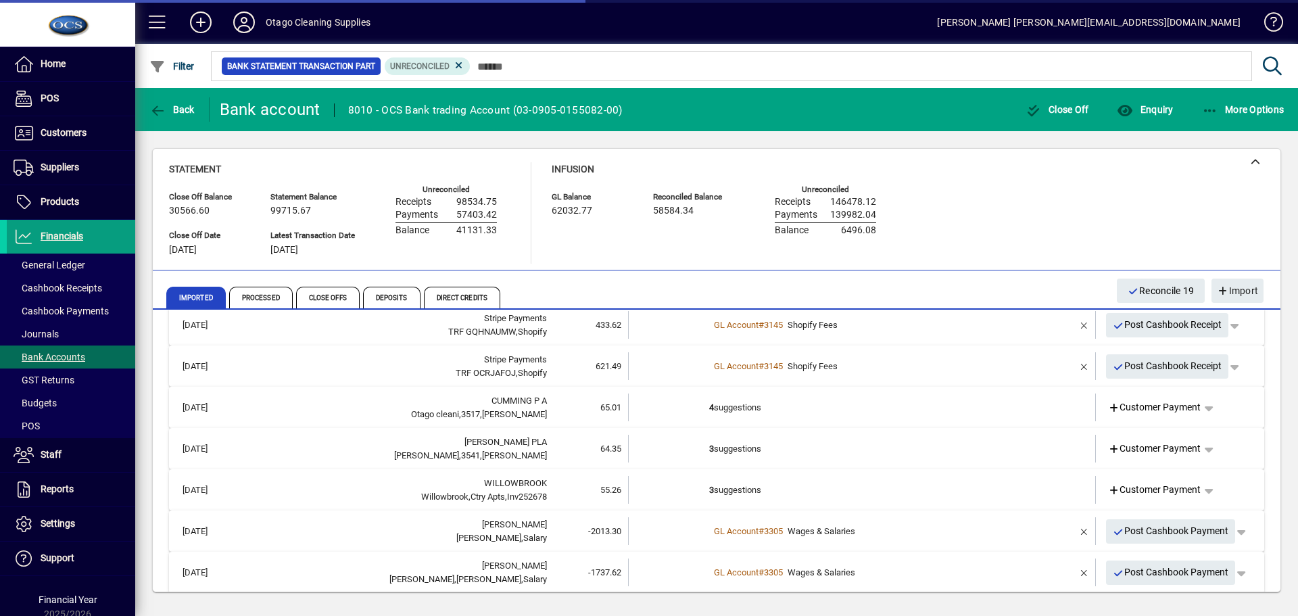
click at [970, 412] on td "4 suggestions" at bounding box center [863, 407] width 308 height 28
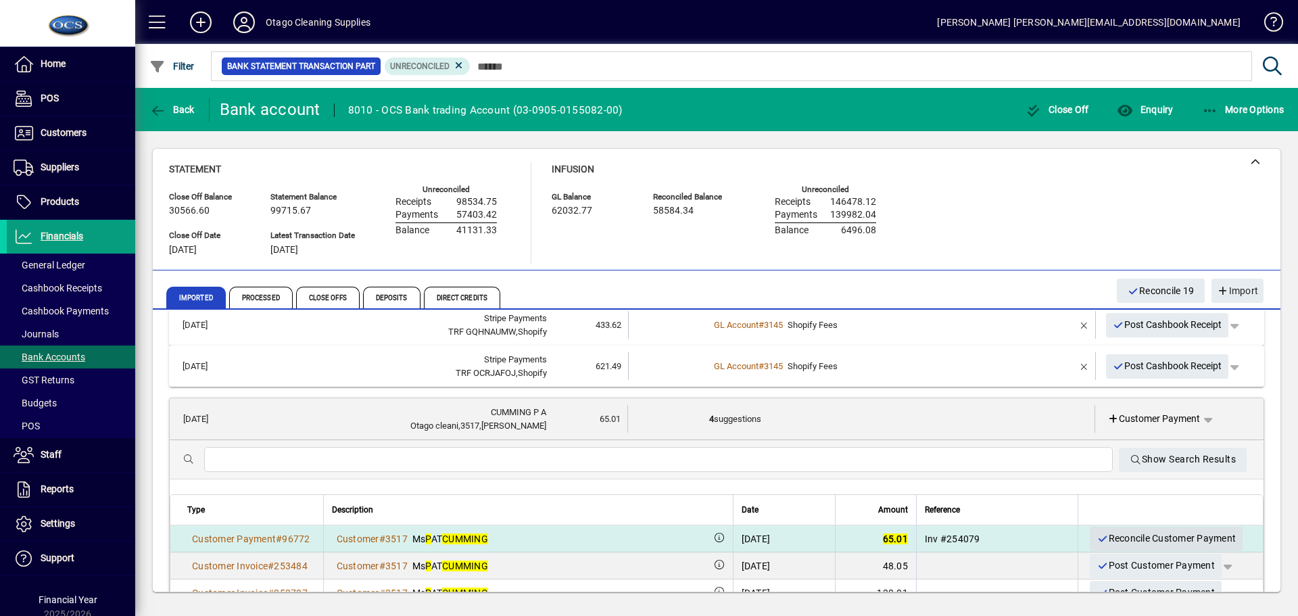
click at [1112, 540] on span "Reconcile Customer Payment" at bounding box center [1165, 538] width 139 height 22
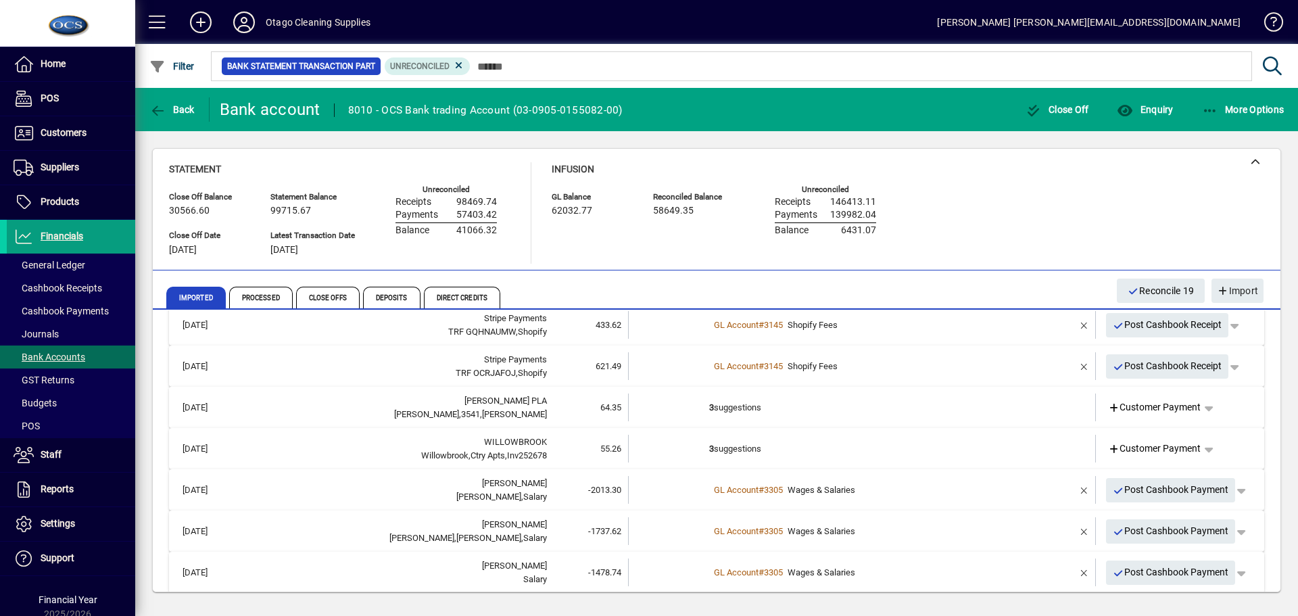
click at [962, 404] on td "3 suggestions" at bounding box center [863, 407] width 308 height 28
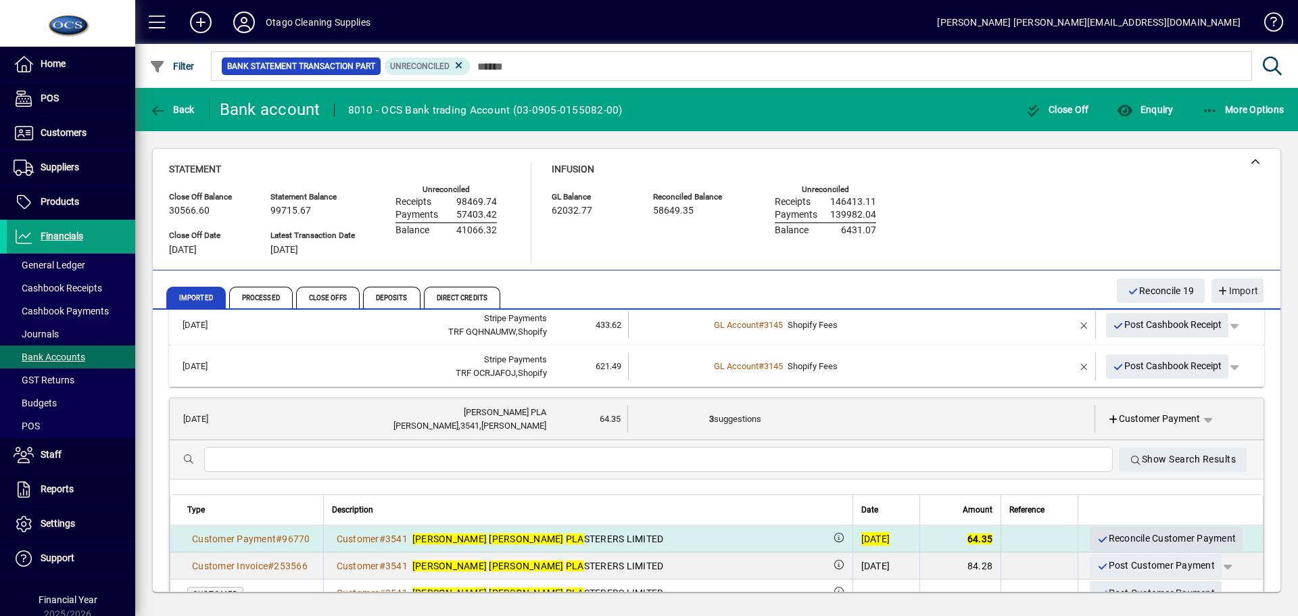
click at [1105, 533] on span "Reconcile Customer Payment" at bounding box center [1165, 538] width 139 height 22
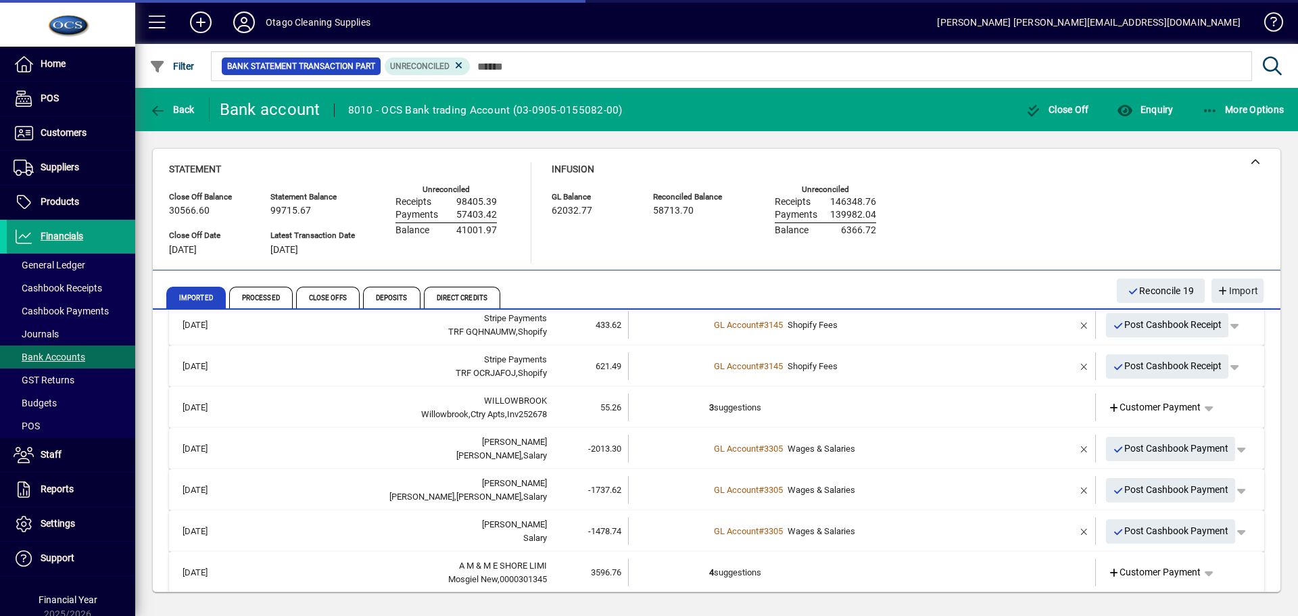
click at [993, 412] on td "3 suggestions" at bounding box center [863, 407] width 308 height 28
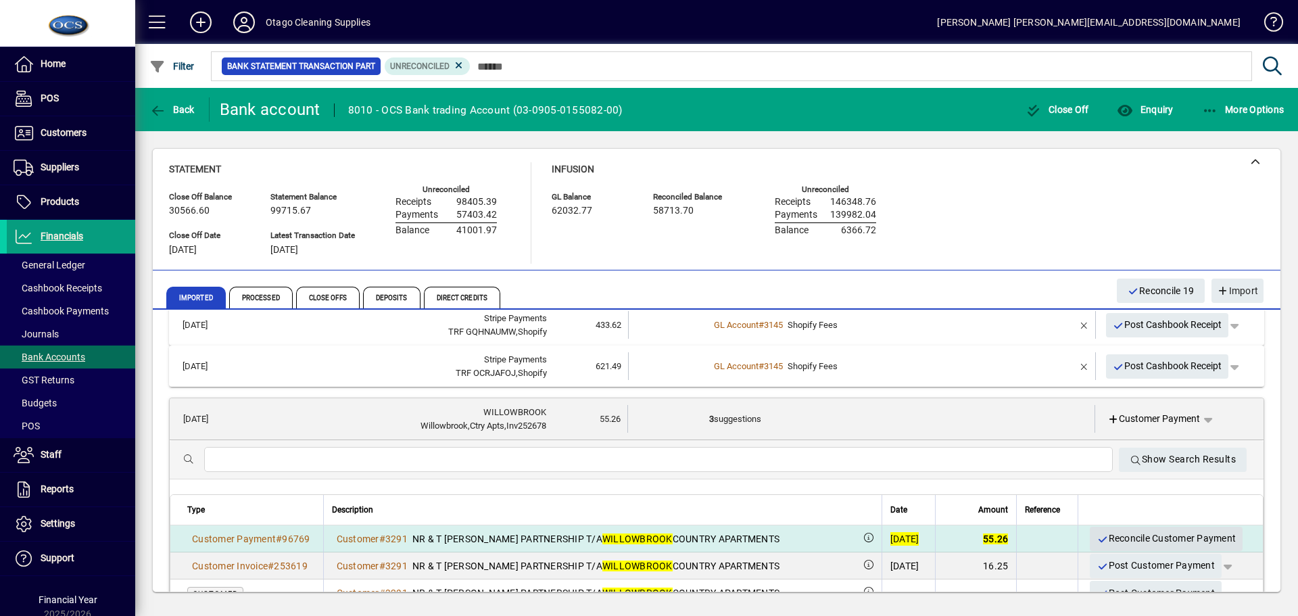
click at [1104, 537] on span "Reconcile Customer Payment" at bounding box center [1165, 538] width 139 height 22
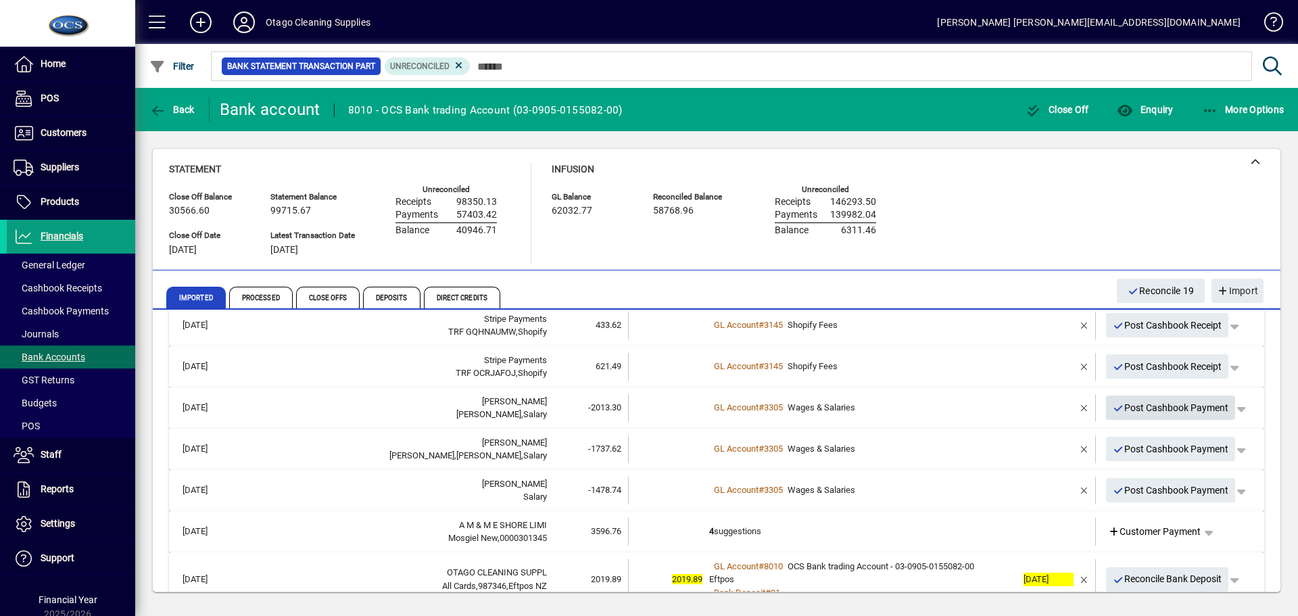
click at [1121, 408] on span "Post Cashbook Payment" at bounding box center [1170, 408] width 116 height 22
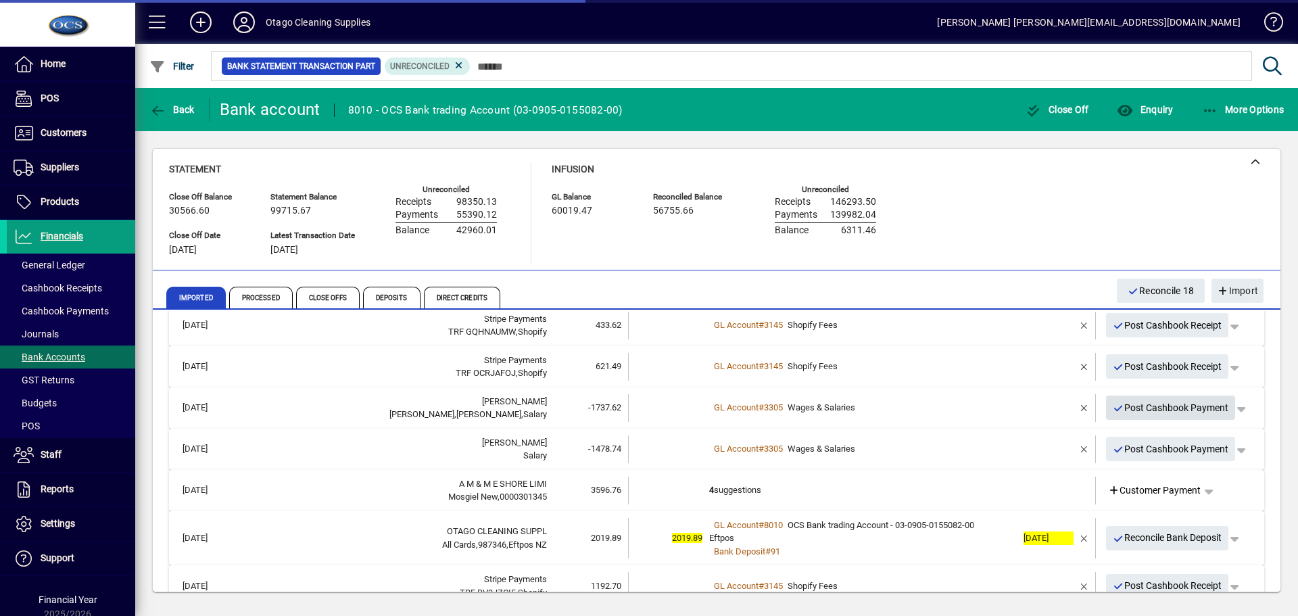
click at [1121, 408] on span "Post Cashbook Payment" at bounding box center [1170, 408] width 116 height 22
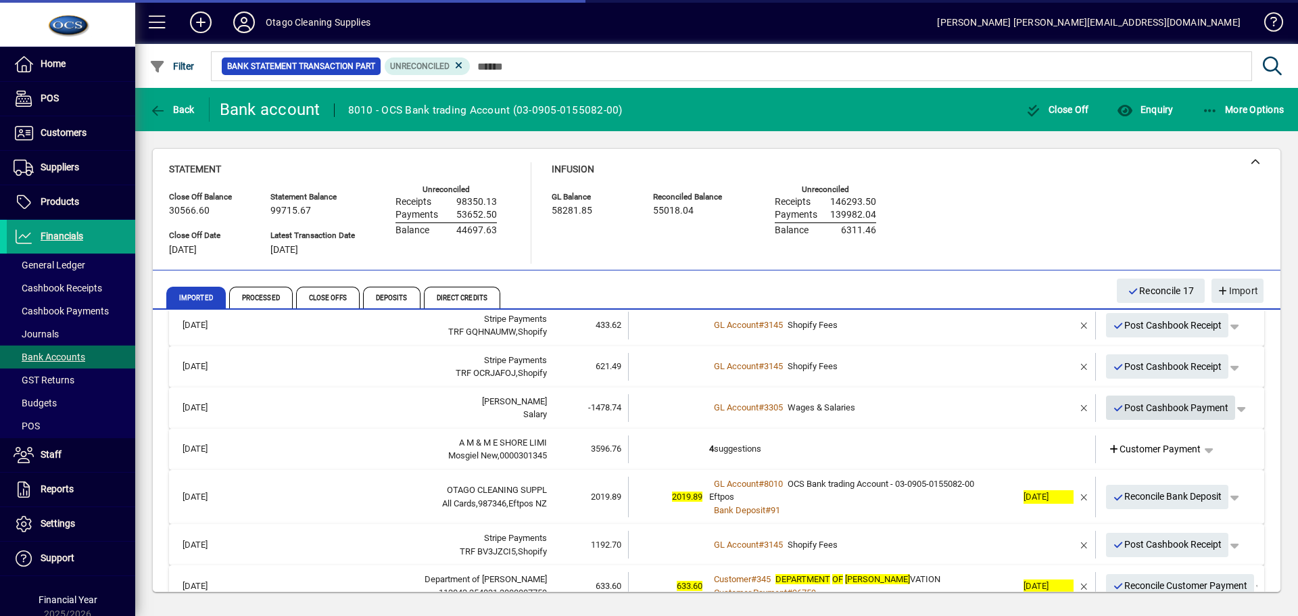
click at [1121, 408] on span "Post Cashbook Payment" at bounding box center [1170, 408] width 116 height 22
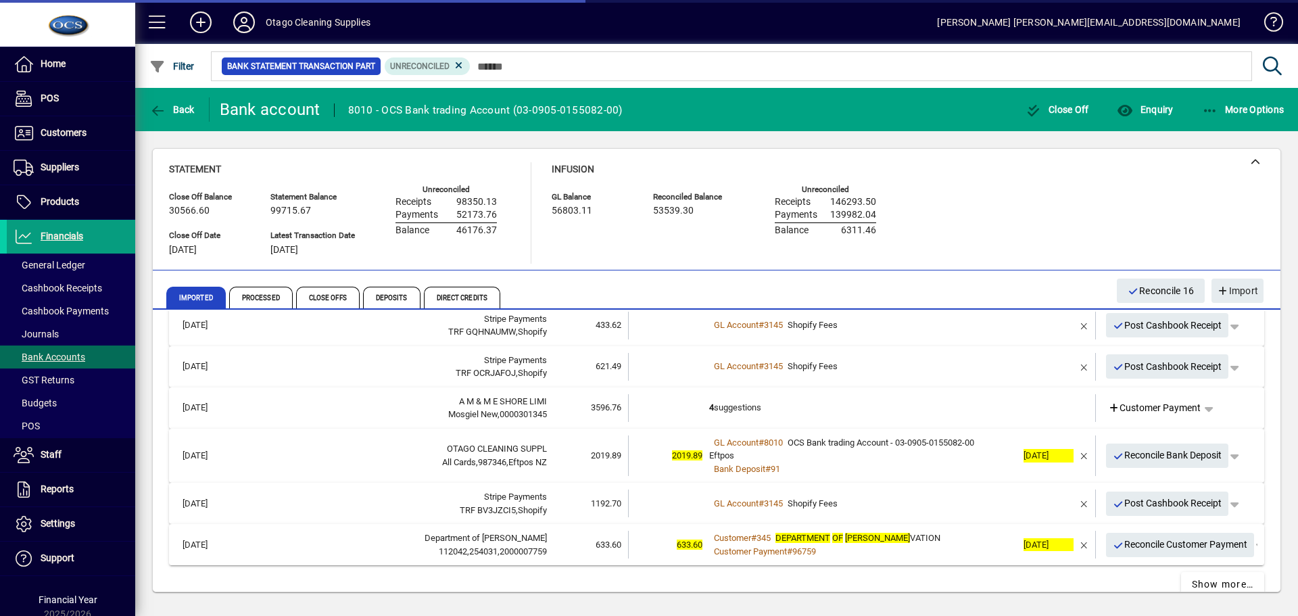
click at [985, 411] on td "4 suggestions" at bounding box center [863, 408] width 308 height 28
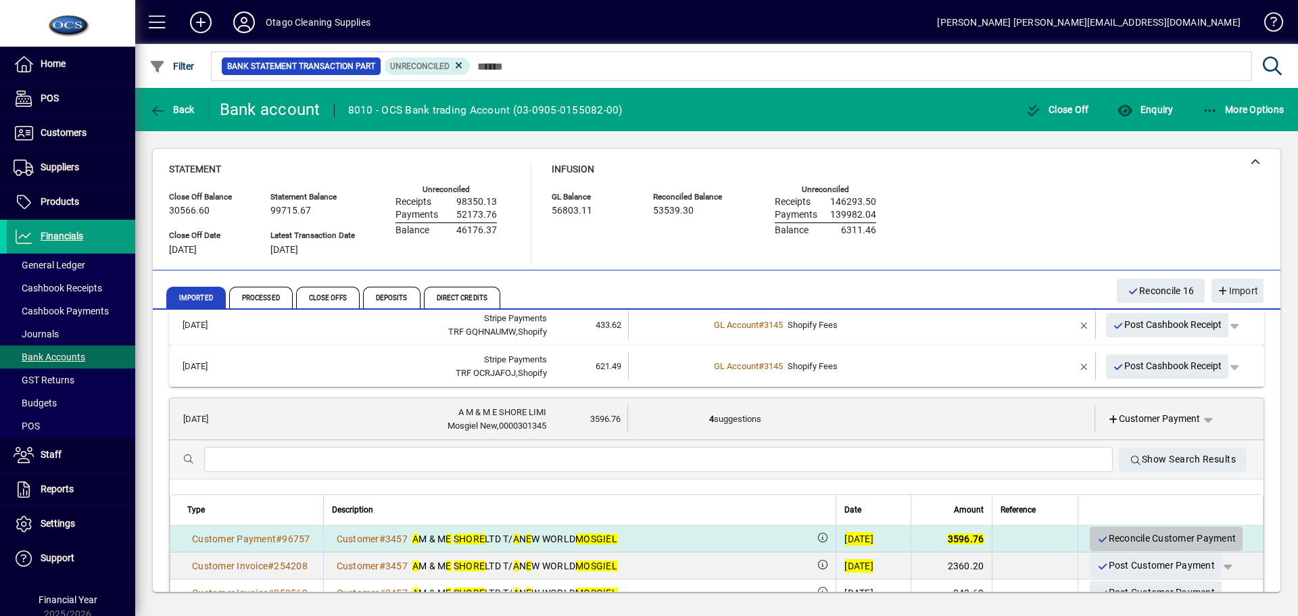
click at [1104, 540] on span "Reconcile Customer Payment" at bounding box center [1165, 538] width 139 height 22
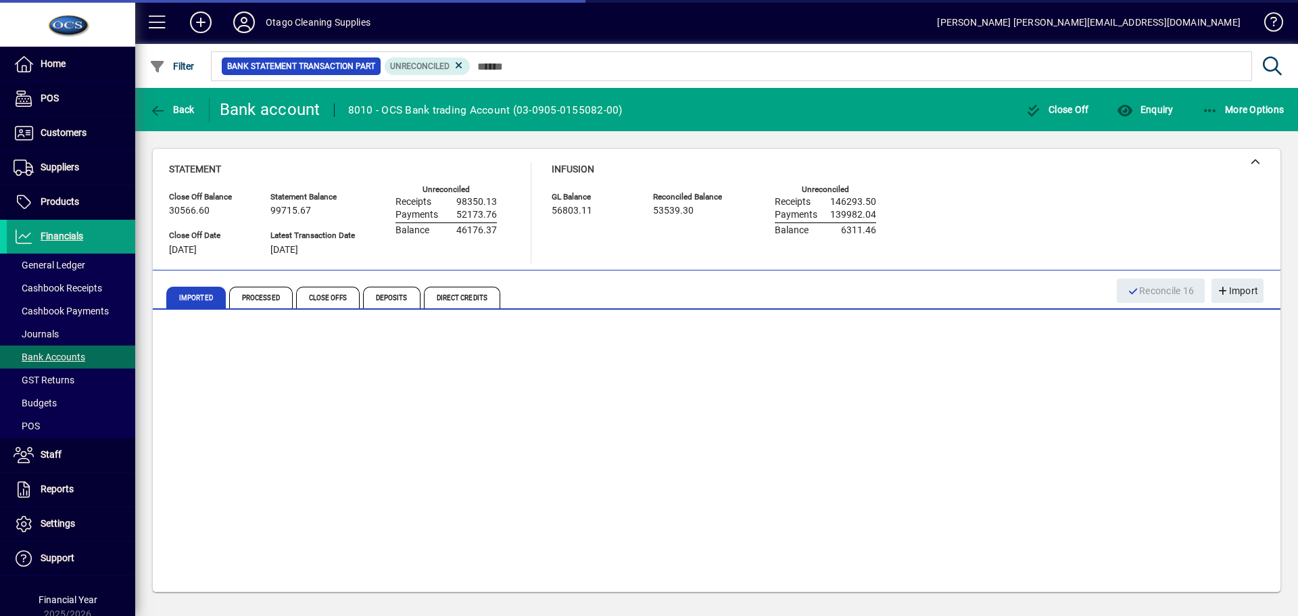
scroll to position [455, 0]
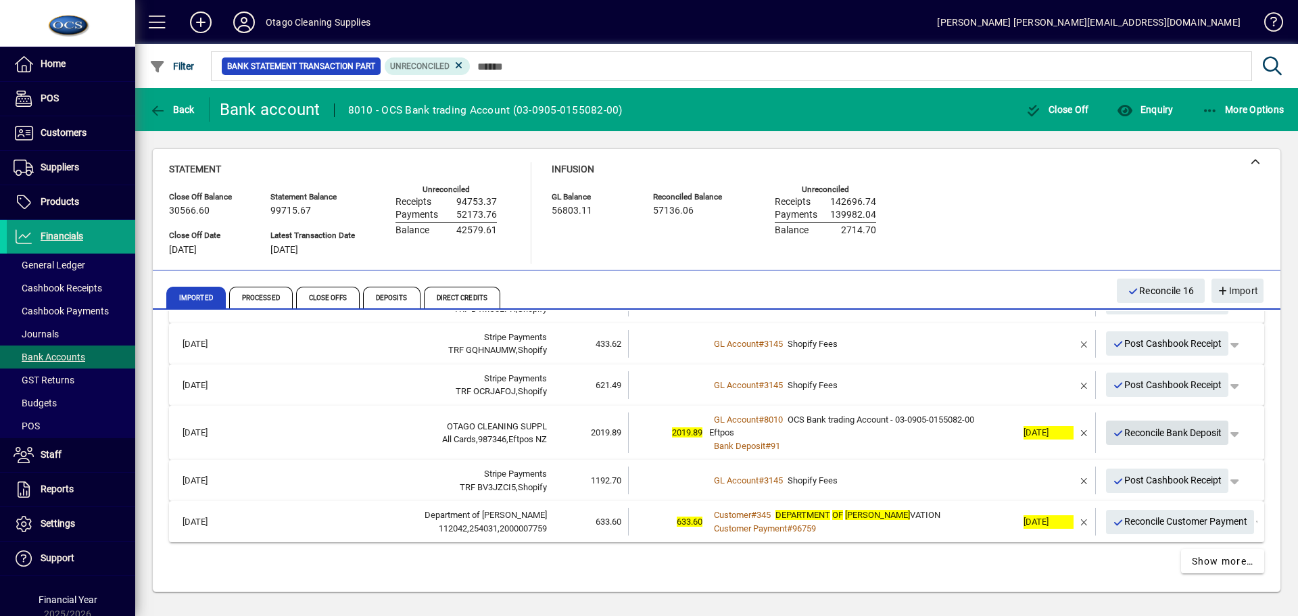
click at [1112, 437] on icon "button" at bounding box center [1118, 432] width 12 height 9
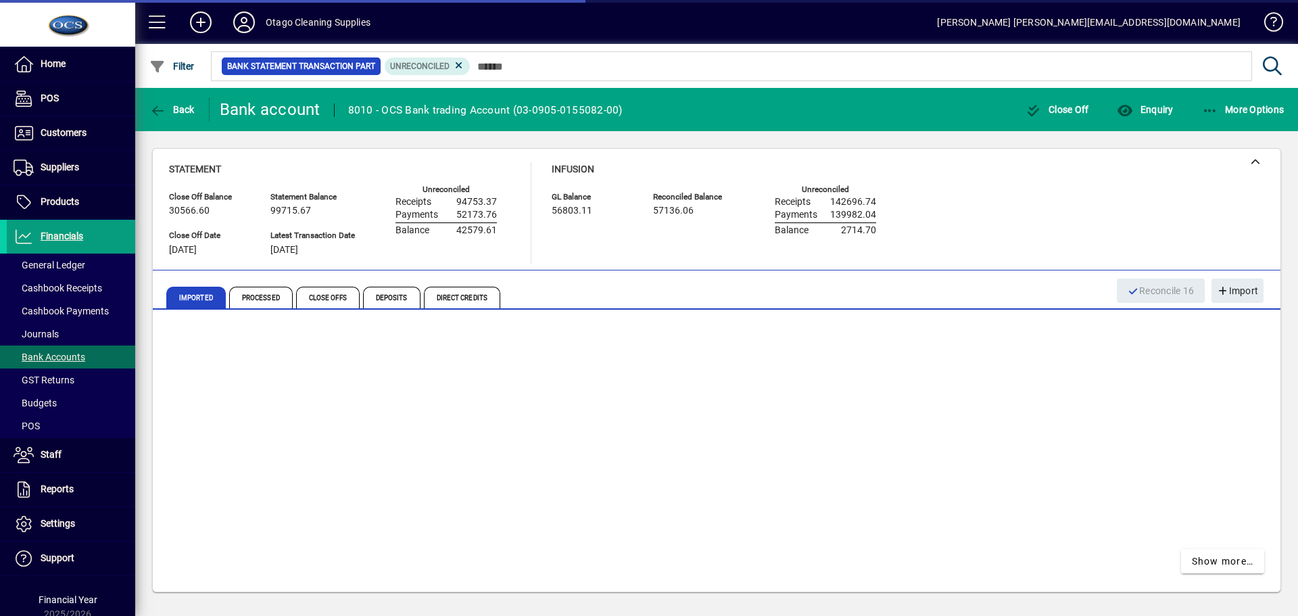
scroll to position [400, 0]
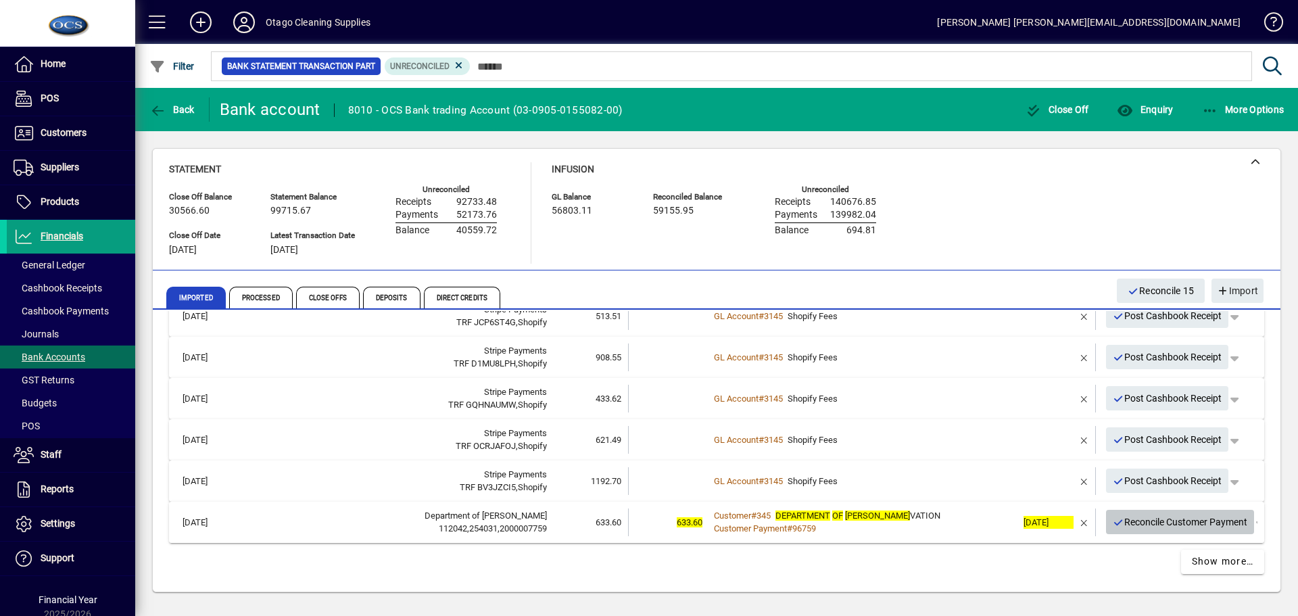
click at [1126, 520] on span "Reconcile Customer Payment" at bounding box center [1179, 522] width 135 height 22
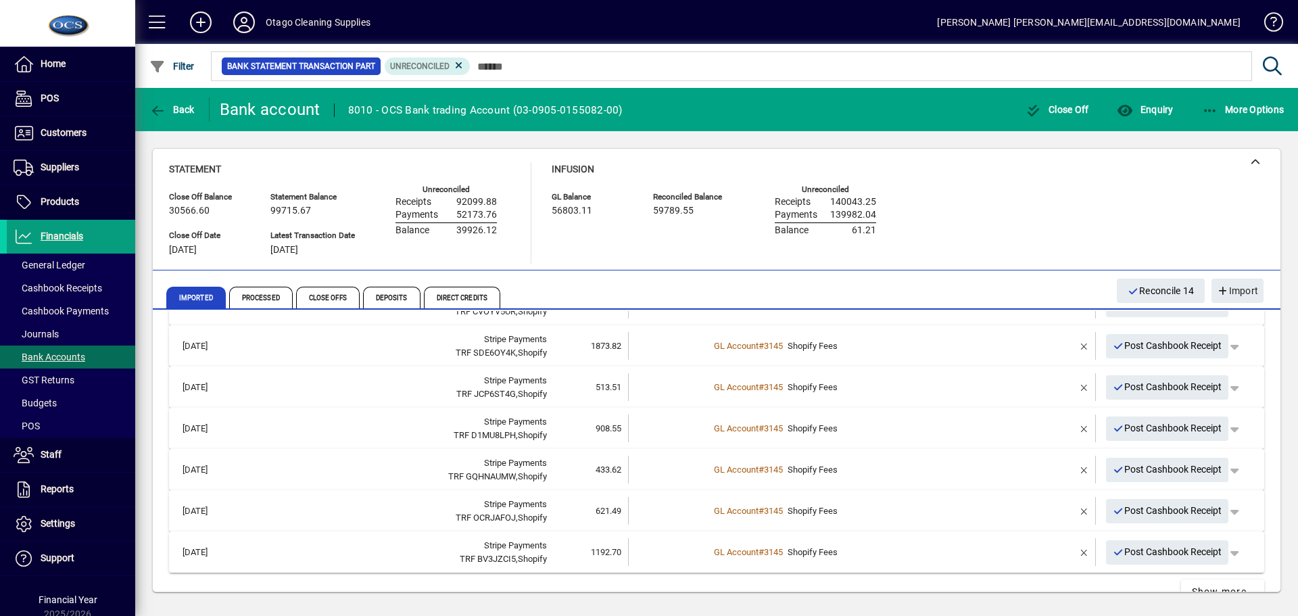
scroll to position [359, 0]
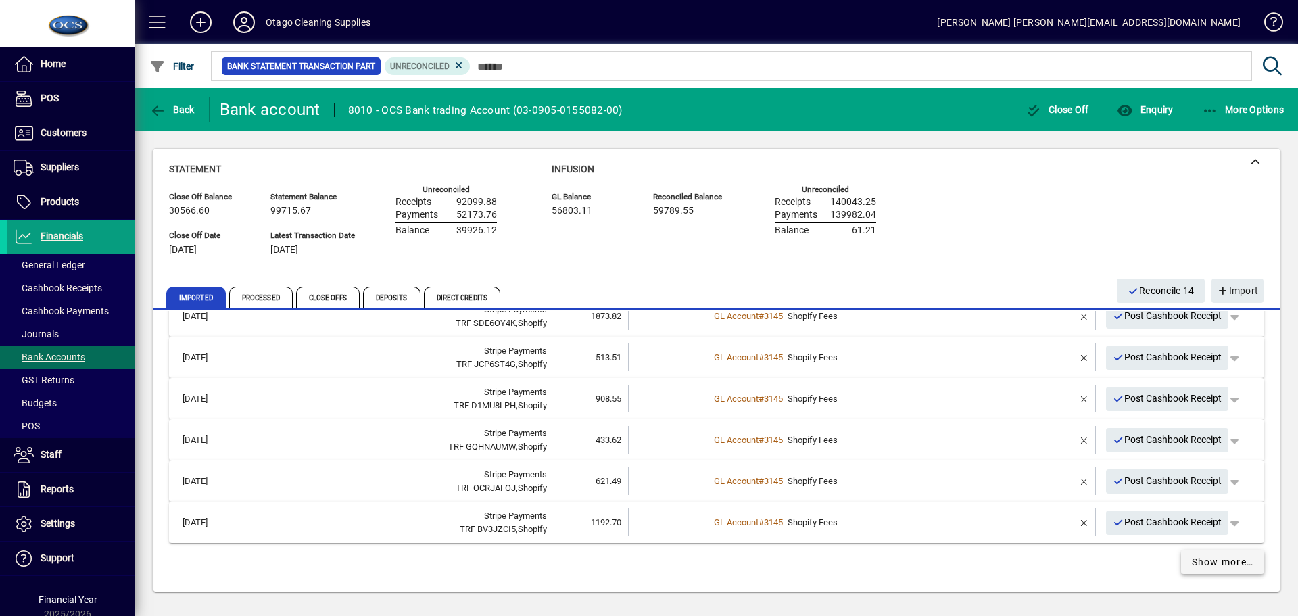
click at [1215, 569] on span at bounding box center [1223, 561] width 84 height 32
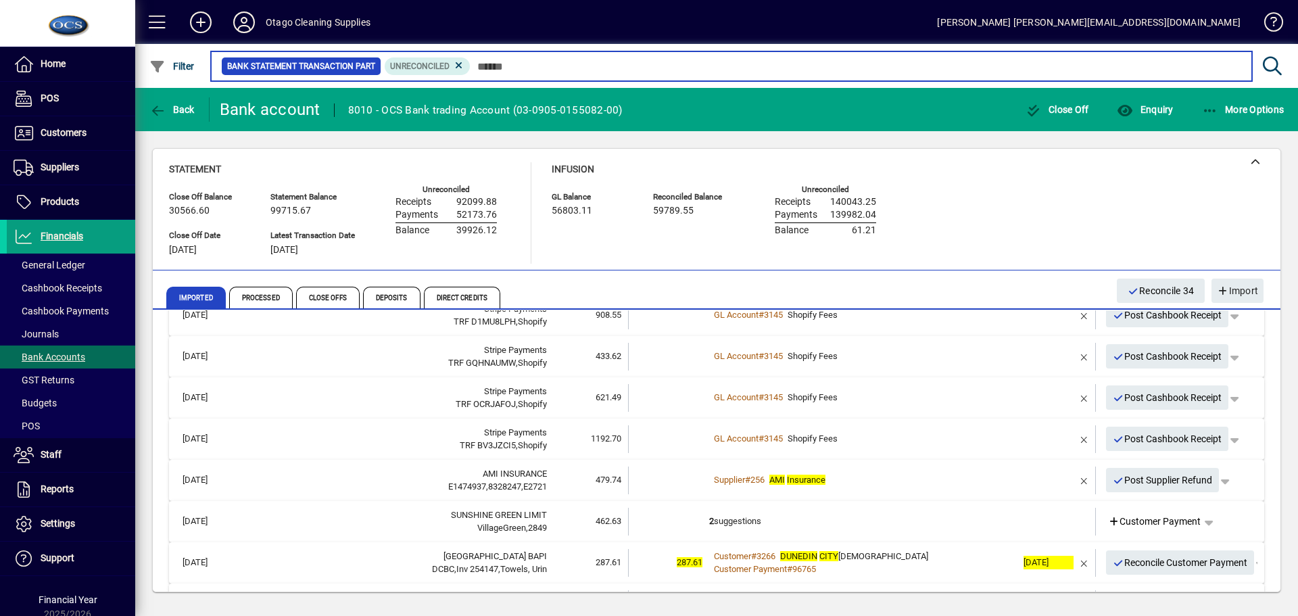
scroll to position [454, 0]
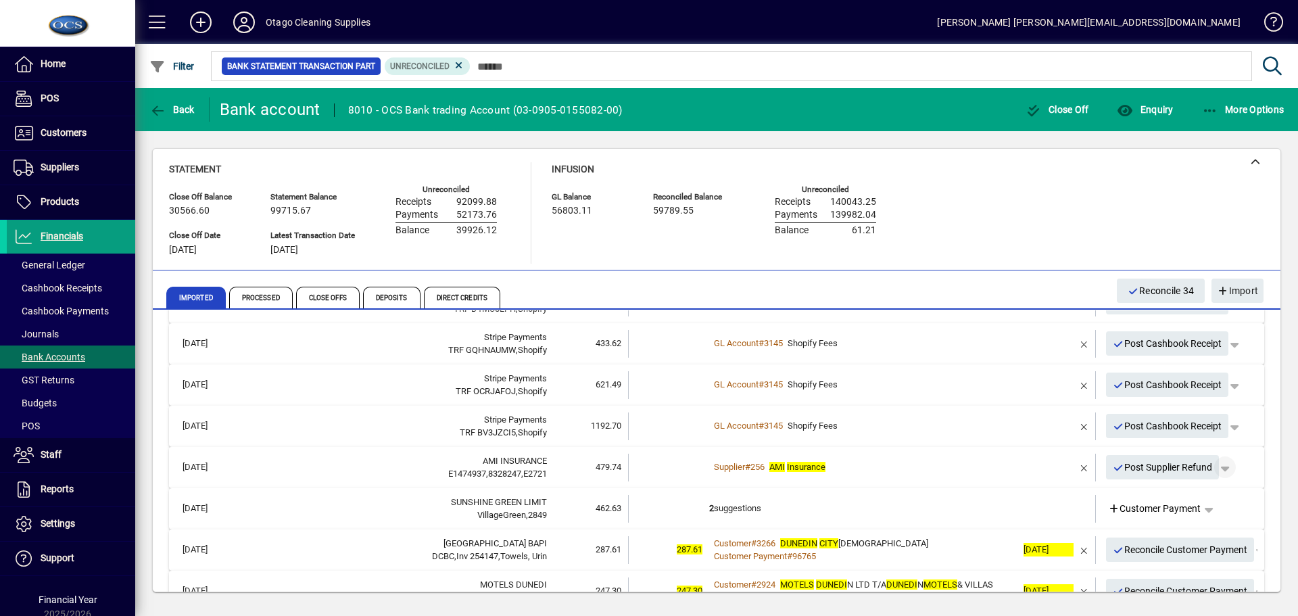
click at [1219, 468] on span "button" at bounding box center [1224, 467] width 32 height 32
click at [1121, 464] on div at bounding box center [649, 308] width 1298 height 616
click at [1123, 468] on span "Post Supplier Refund" at bounding box center [1162, 467] width 100 height 22
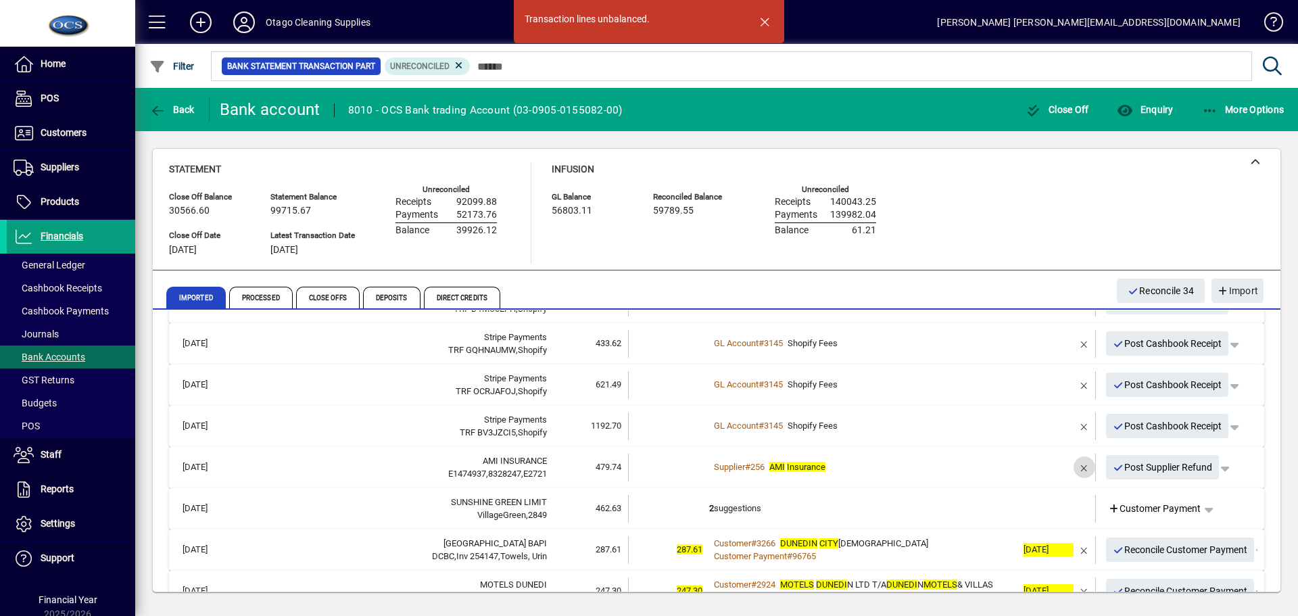
click at [1073, 467] on span "button" at bounding box center [1084, 467] width 32 height 32
click at [1202, 468] on span "button" at bounding box center [1208, 467] width 32 height 32
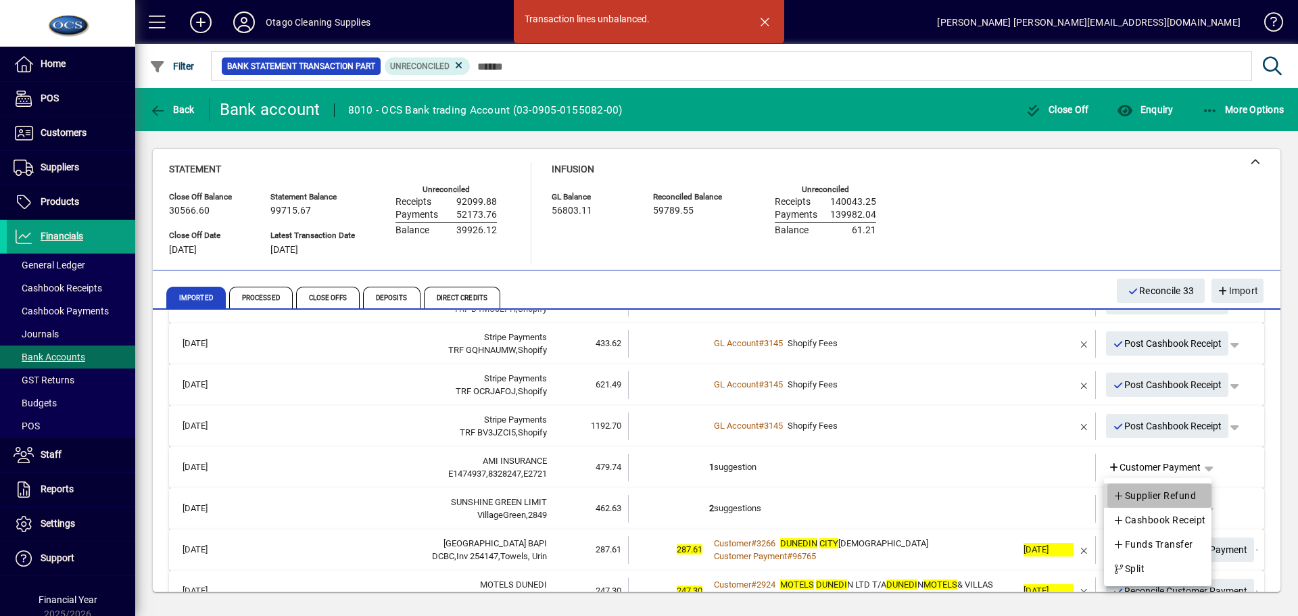
click at [1173, 491] on span "Supplier Refund" at bounding box center [1153, 495] width 83 height 16
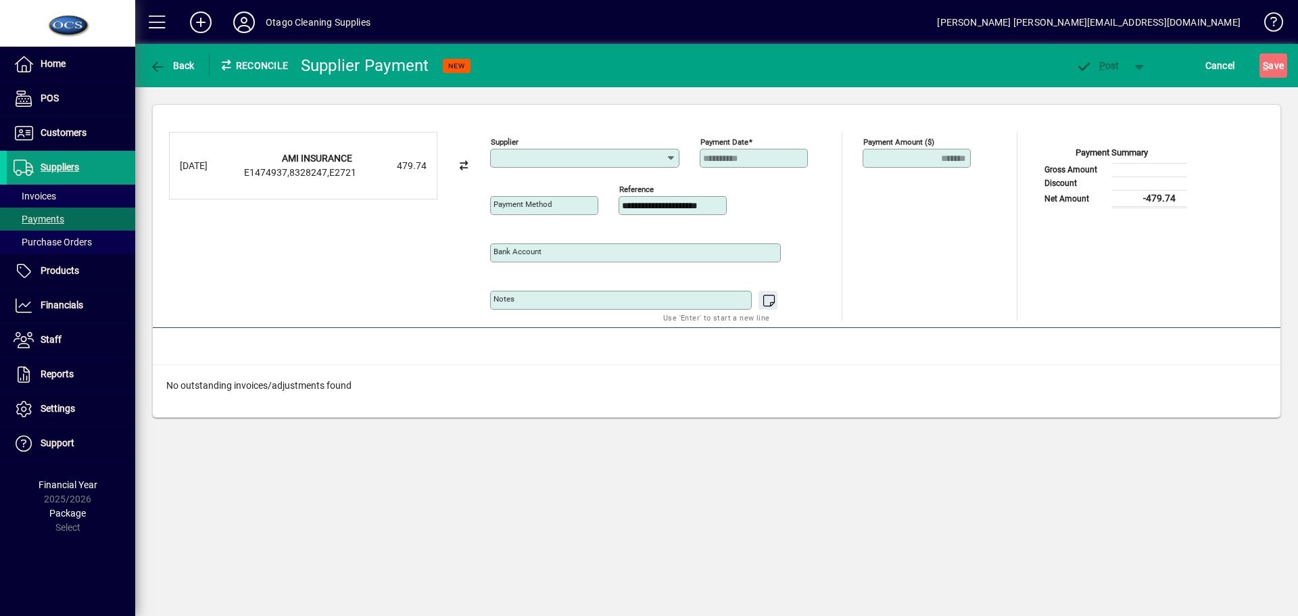
type input "**********"
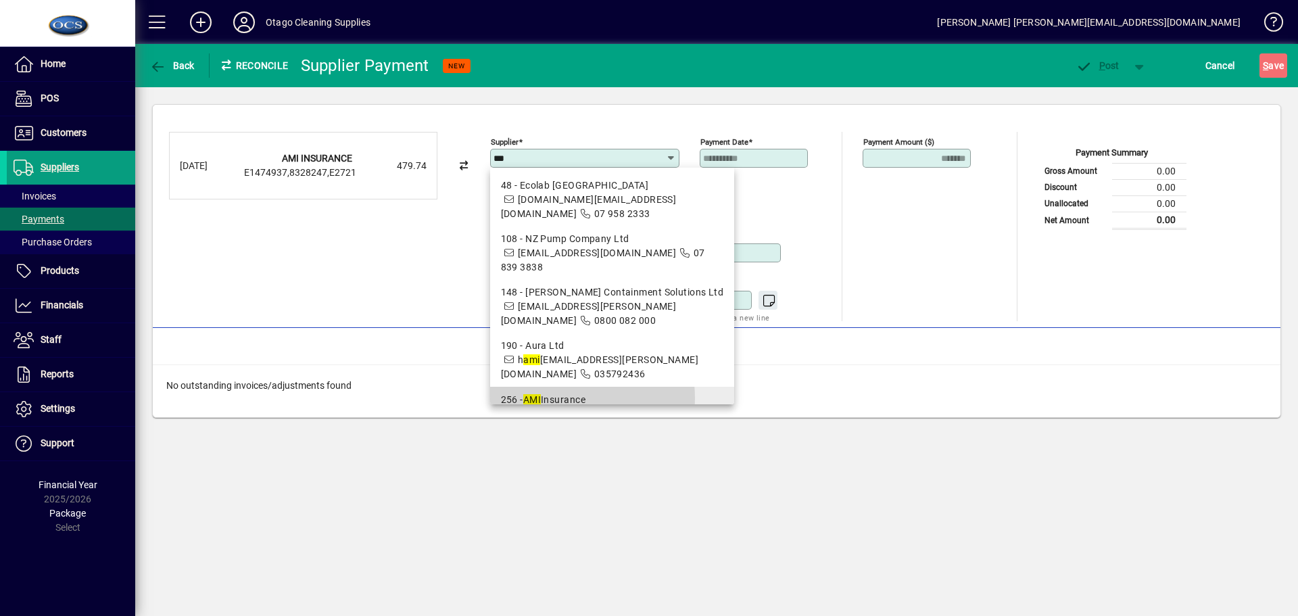
click at [547, 393] on div "256 - AMI Insurance" at bounding box center [612, 400] width 223 height 14
type input "**********"
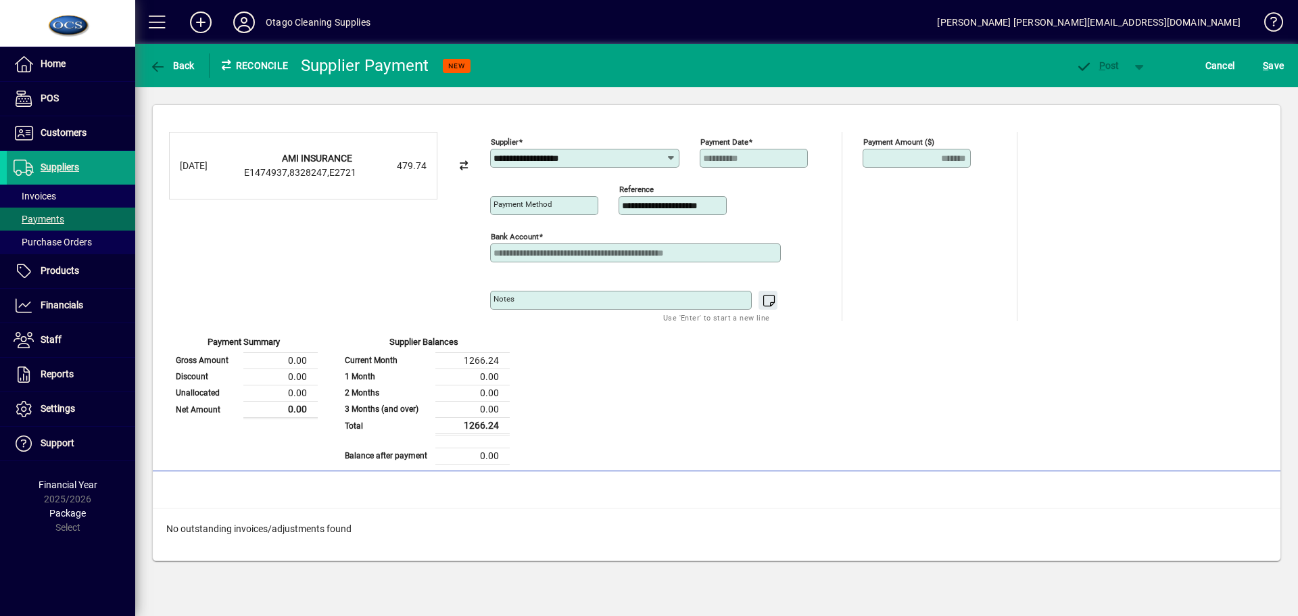
type input "**********"
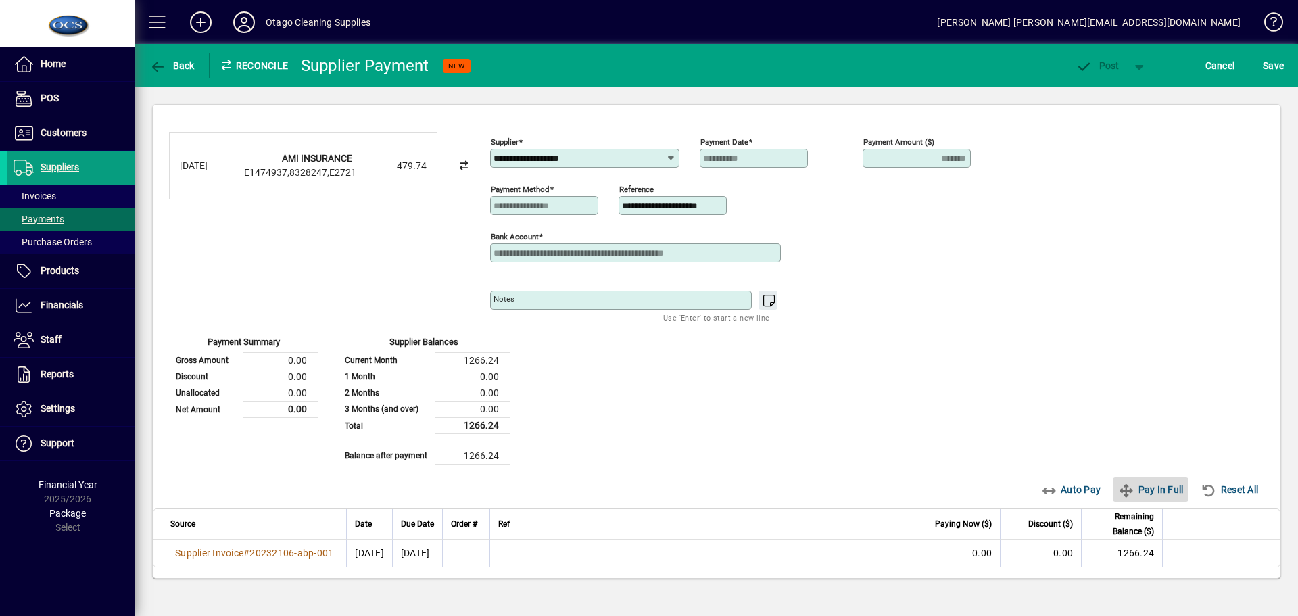
click at [1152, 493] on span "Pay In Full" at bounding box center [1150, 489] width 65 height 22
type input "****"
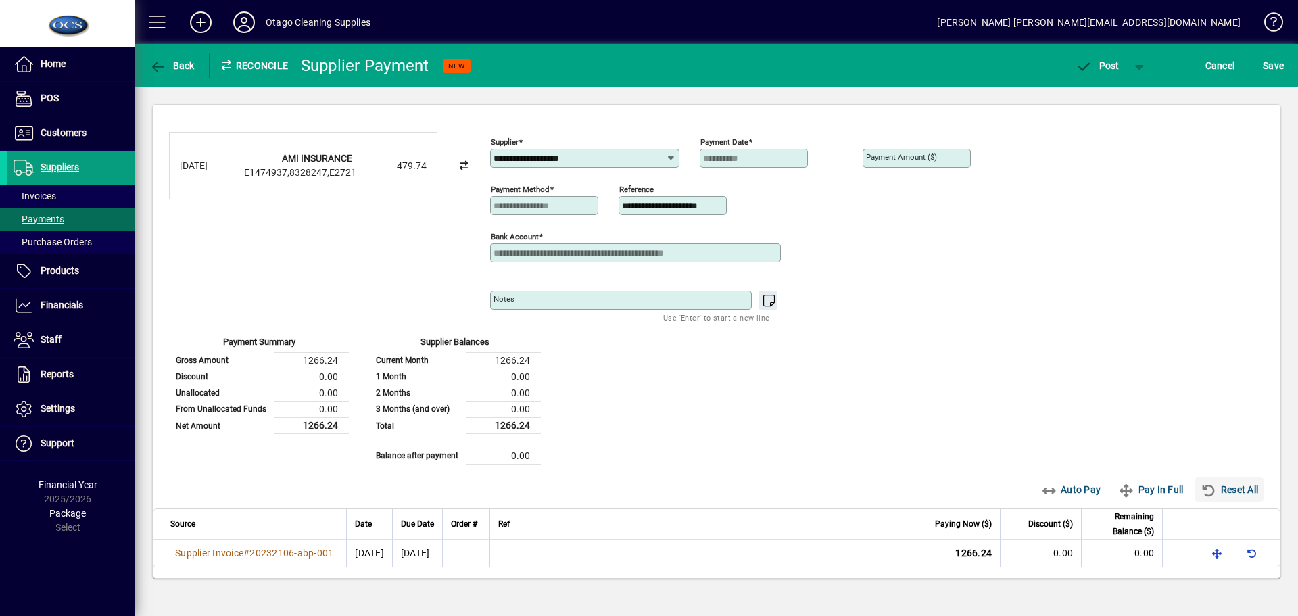
click at [1225, 485] on span "Reset All" at bounding box center [1228, 489] width 57 height 22
click at [883, 154] on mat-label "Payment Amount ($)" at bounding box center [901, 156] width 71 height 9
click at [899, 159] on mat-label "Payment Amount ($)" at bounding box center [901, 156] width 71 height 9
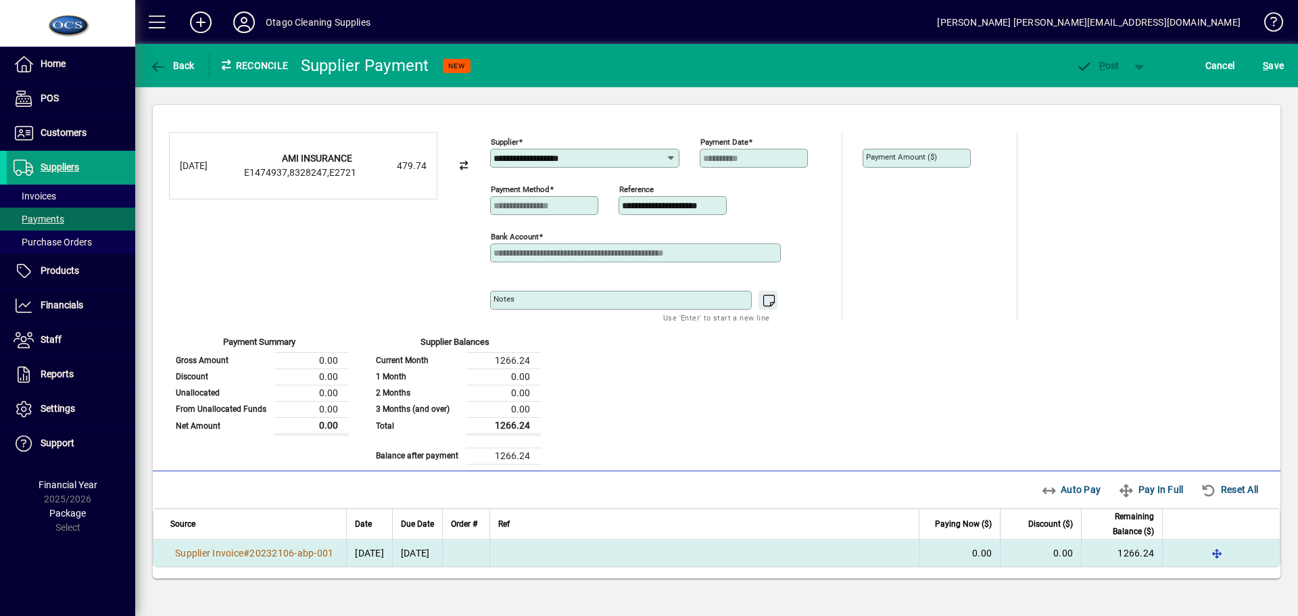
click at [947, 554] on td "0.00" at bounding box center [958, 552] width 81 height 27
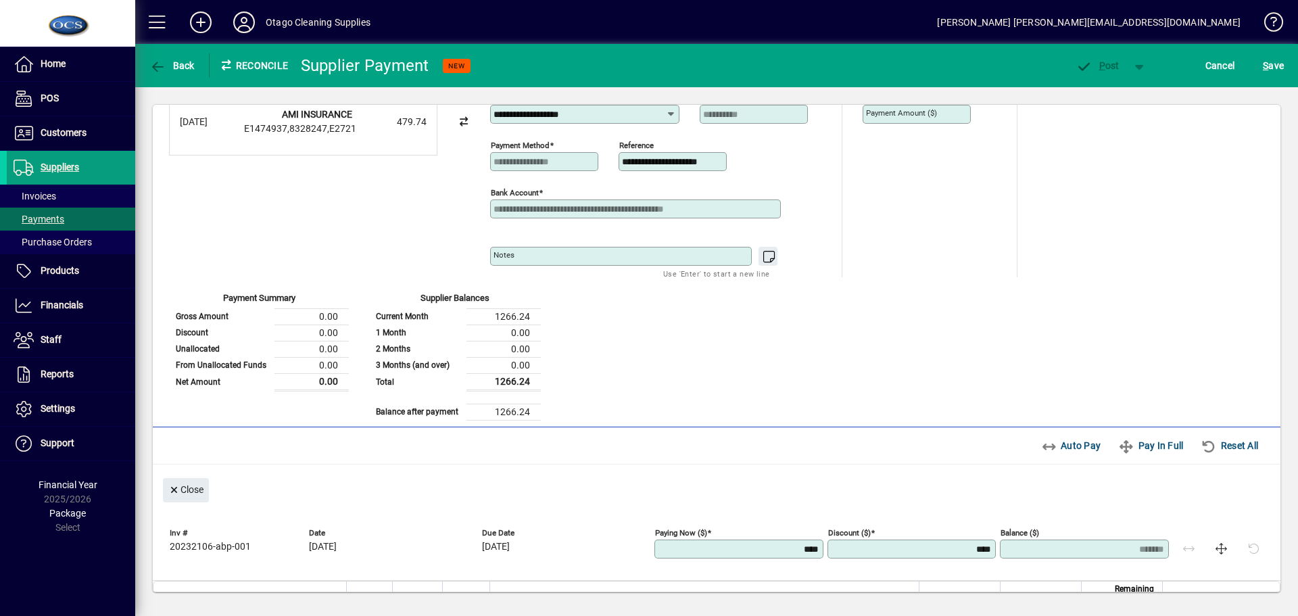
scroll to position [68, 0]
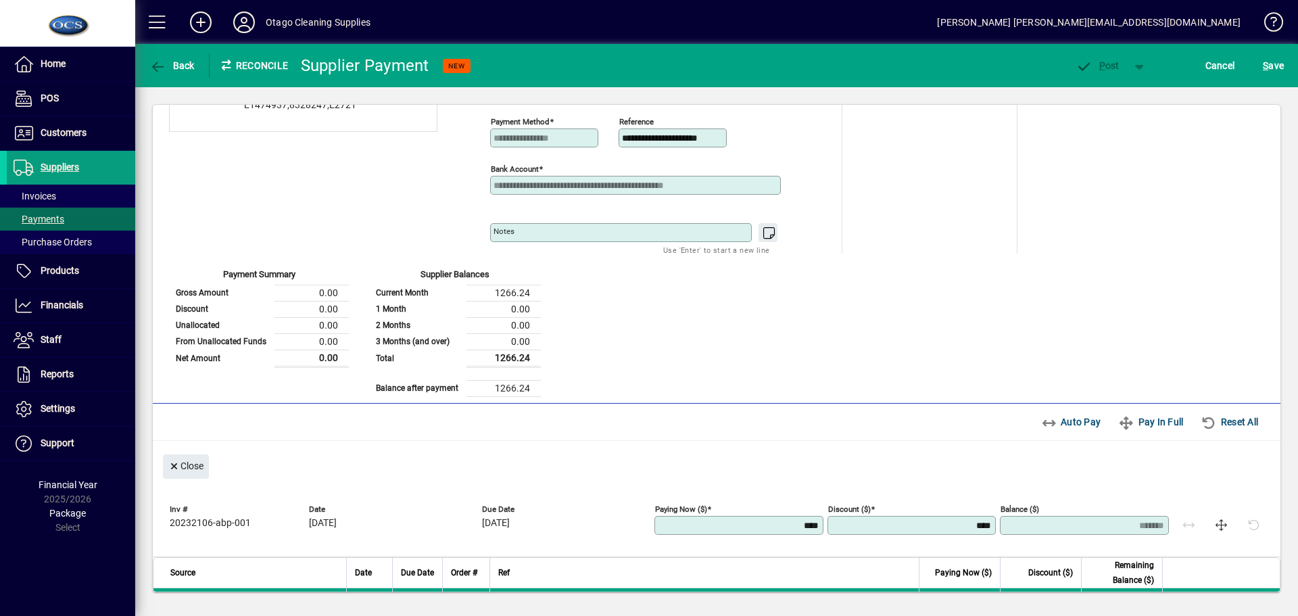
click at [772, 527] on input "****" at bounding box center [740, 525] width 165 height 11
type input "******"
type input "*******"
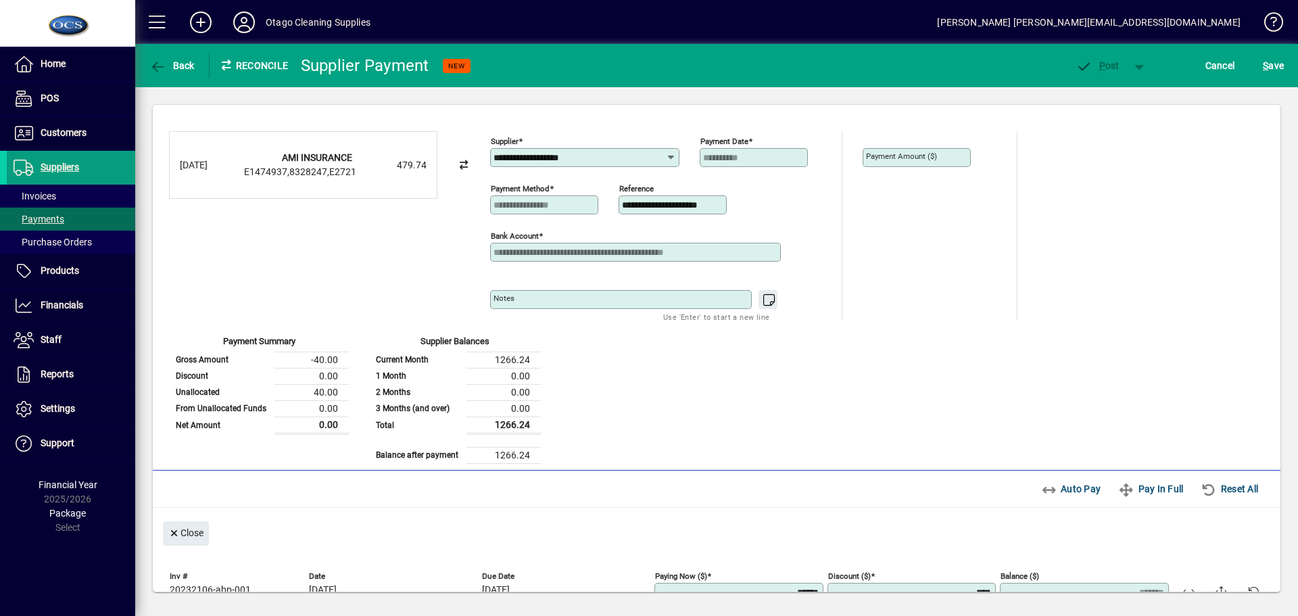
scroll to position [0, 0]
type input "*******"
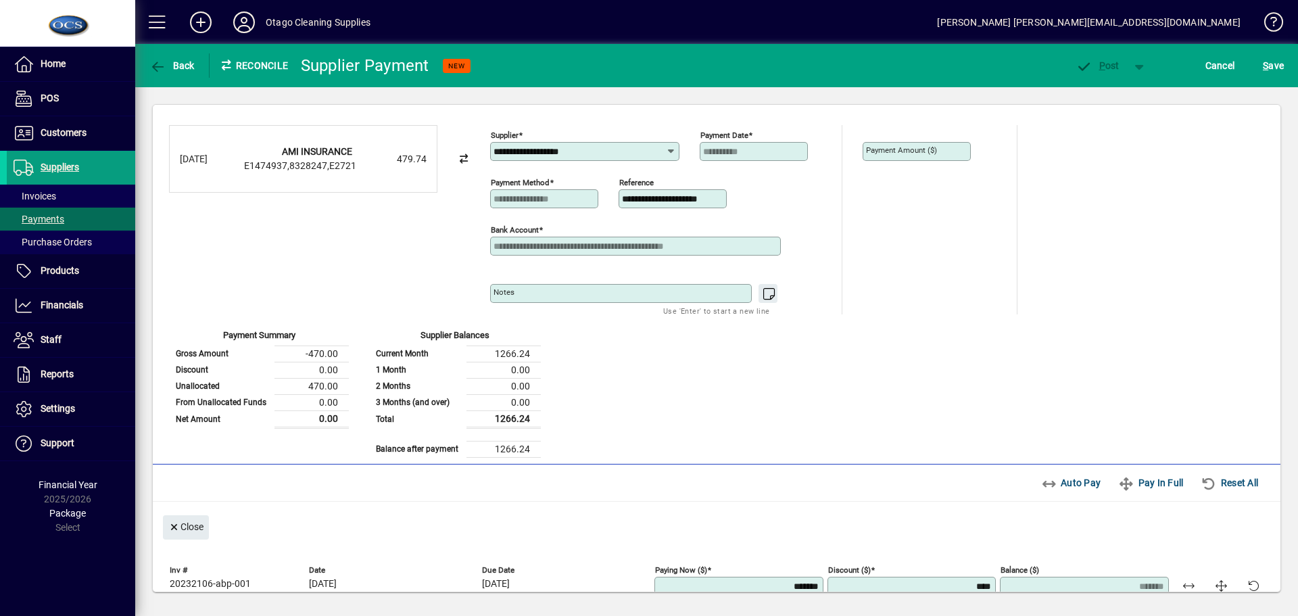
type input "********"
type input "*******"
type input "*********"
type input "*******"
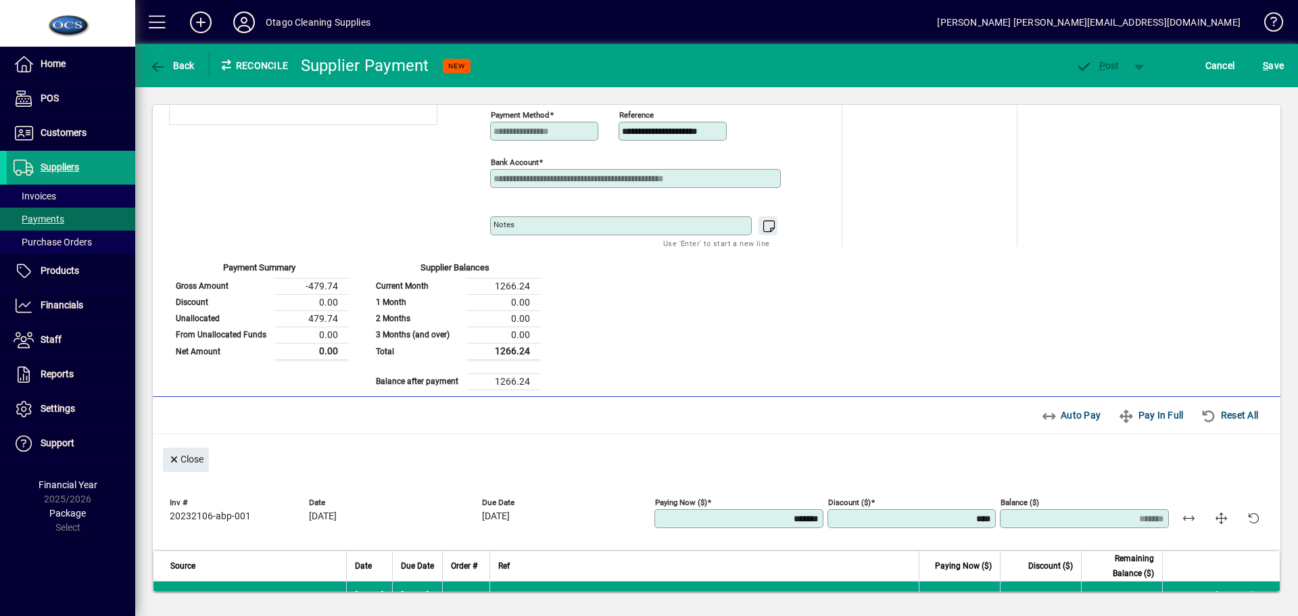
scroll to position [103, 0]
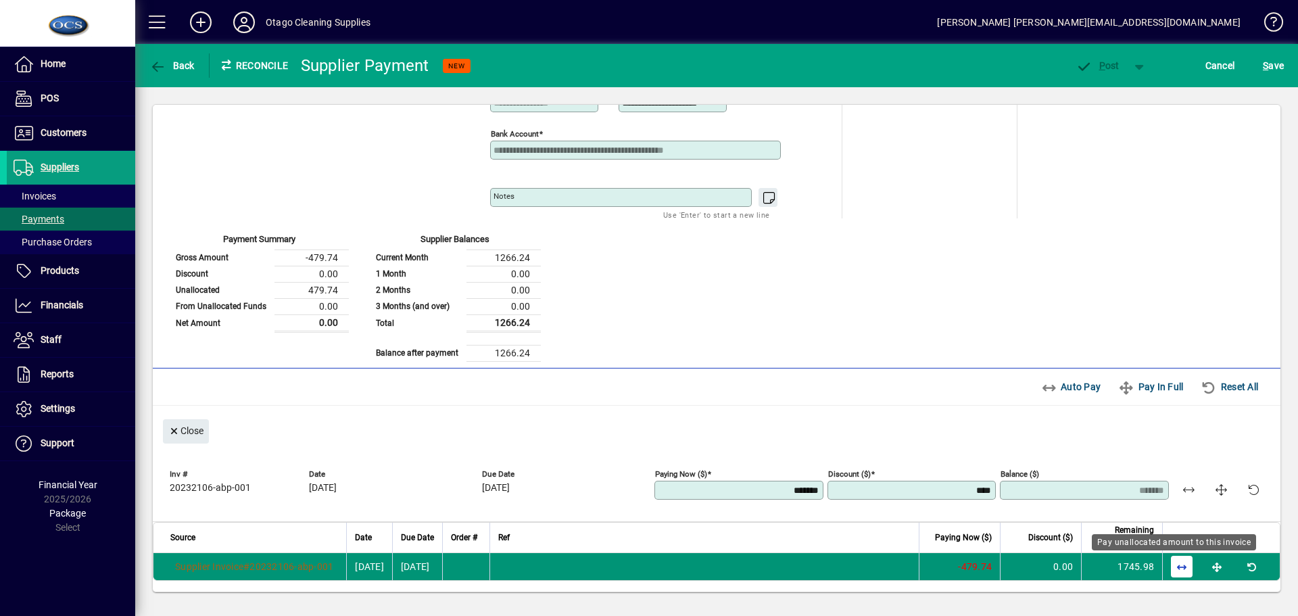
type input "*******"
click at [1174, 567] on span "button" at bounding box center [1181, 566] width 32 height 32
click at [1171, 564] on span "button" at bounding box center [1181, 566] width 32 height 32
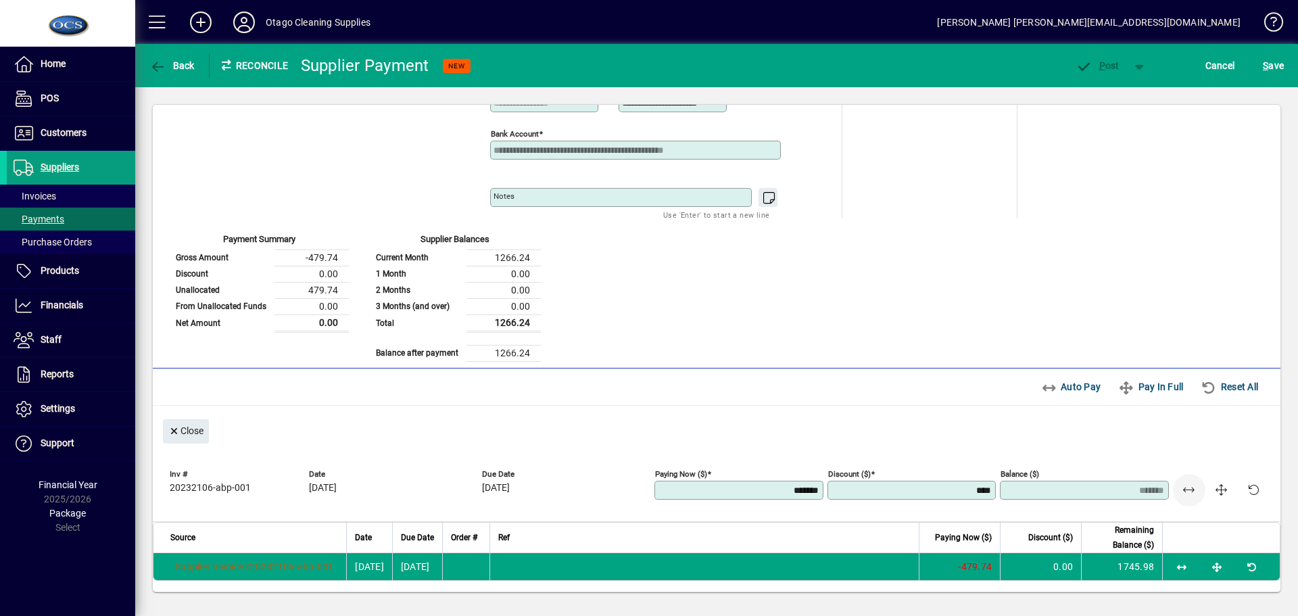
click at [1181, 491] on span "button" at bounding box center [1189, 490] width 32 height 32
drag, startPoint x: 759, startPoint y: 487, endPoint x: 836, endPoint y: 485, distance: 77.1
click at [836, 485] on div "Inv # 20232106-abp-001 Date 16/09/2025 Due Date 20/10/2025 Paying Now ($) *****…" at bounding box center [720, 487] width 1100 height 47
type input "*******"
type input "*"
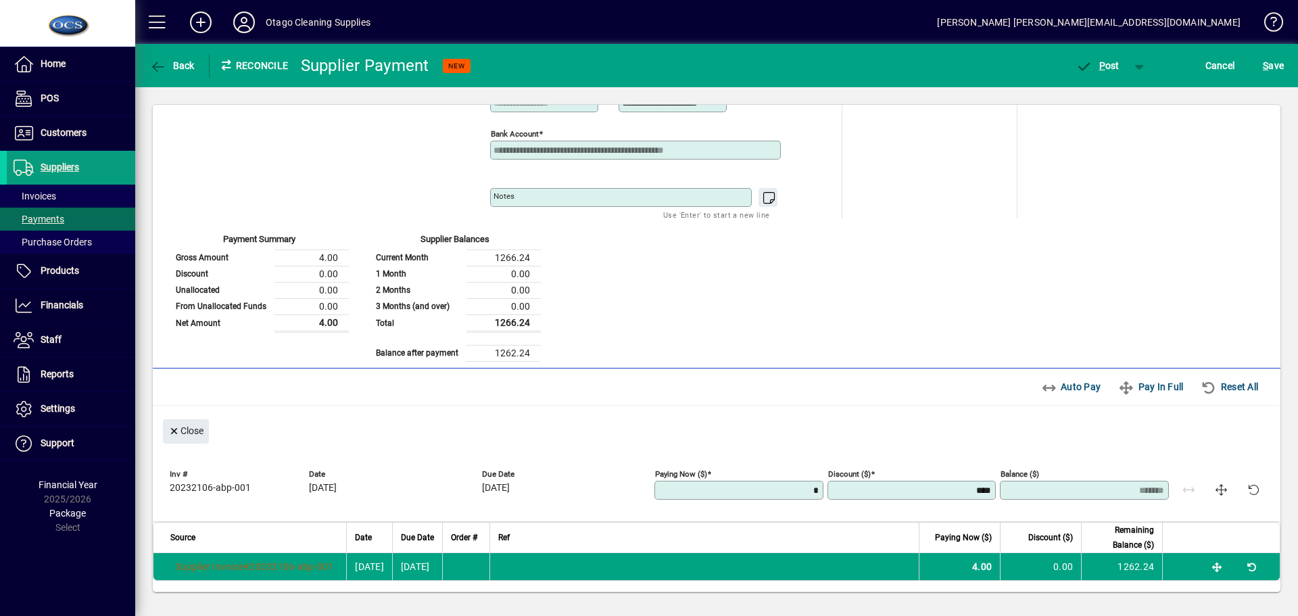
type input "*******"
type input "**"
type input "*******"
type input "***"
type input "******"
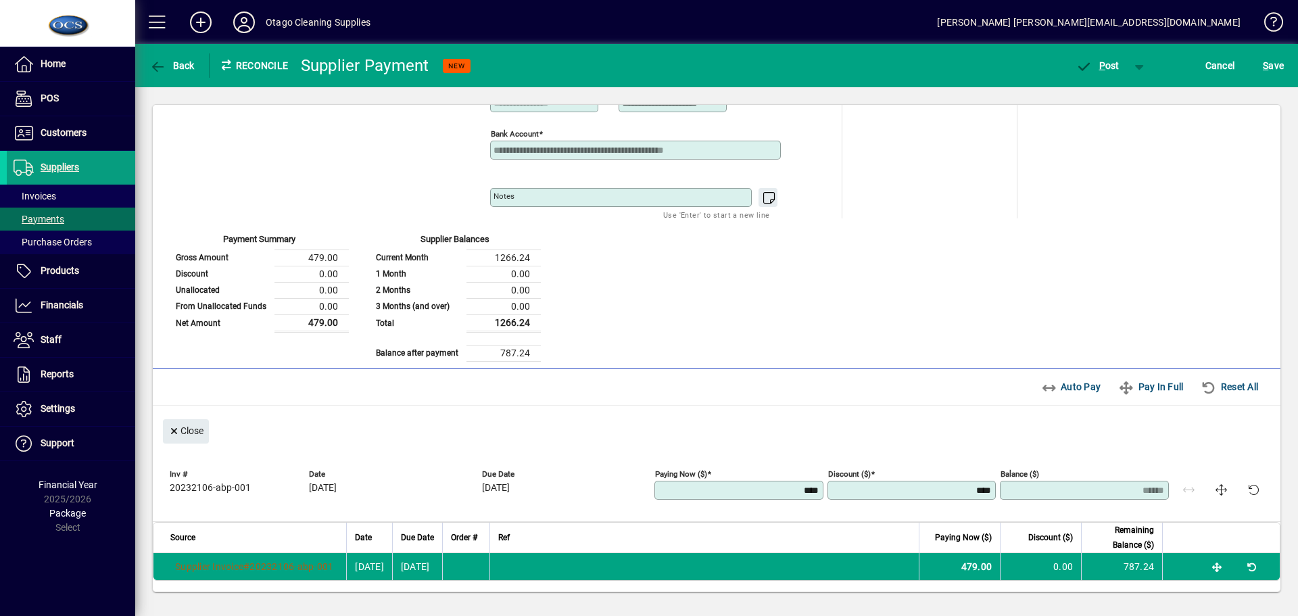
type input "*****"
type input "******"
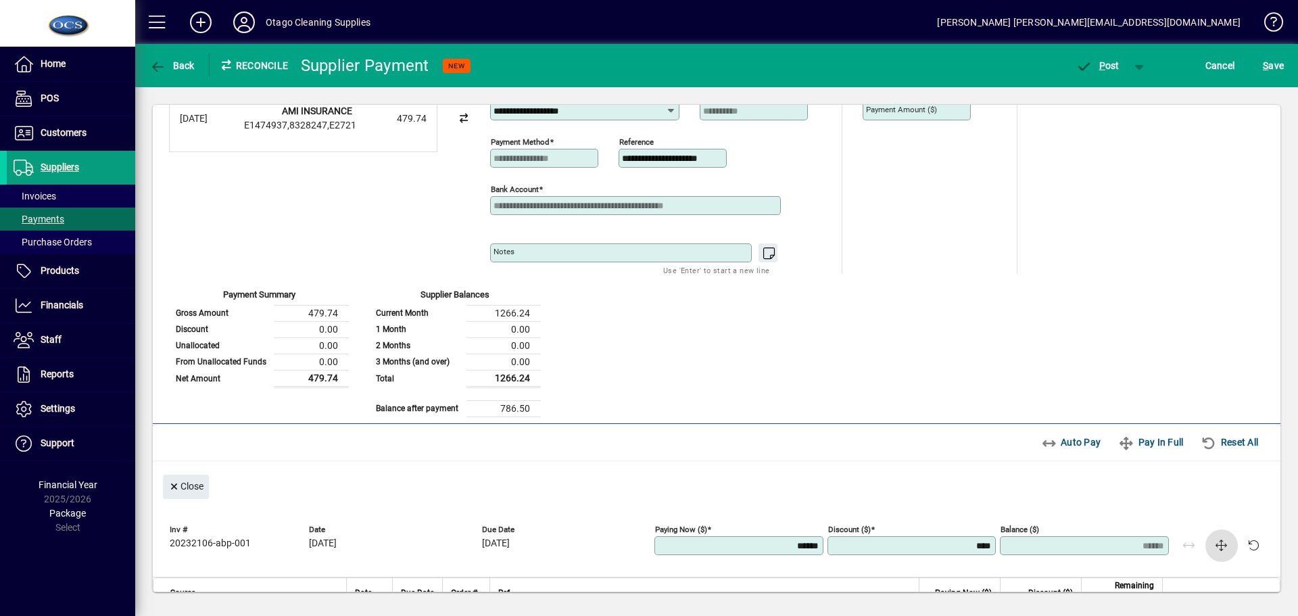
scroll to position [68, 0]
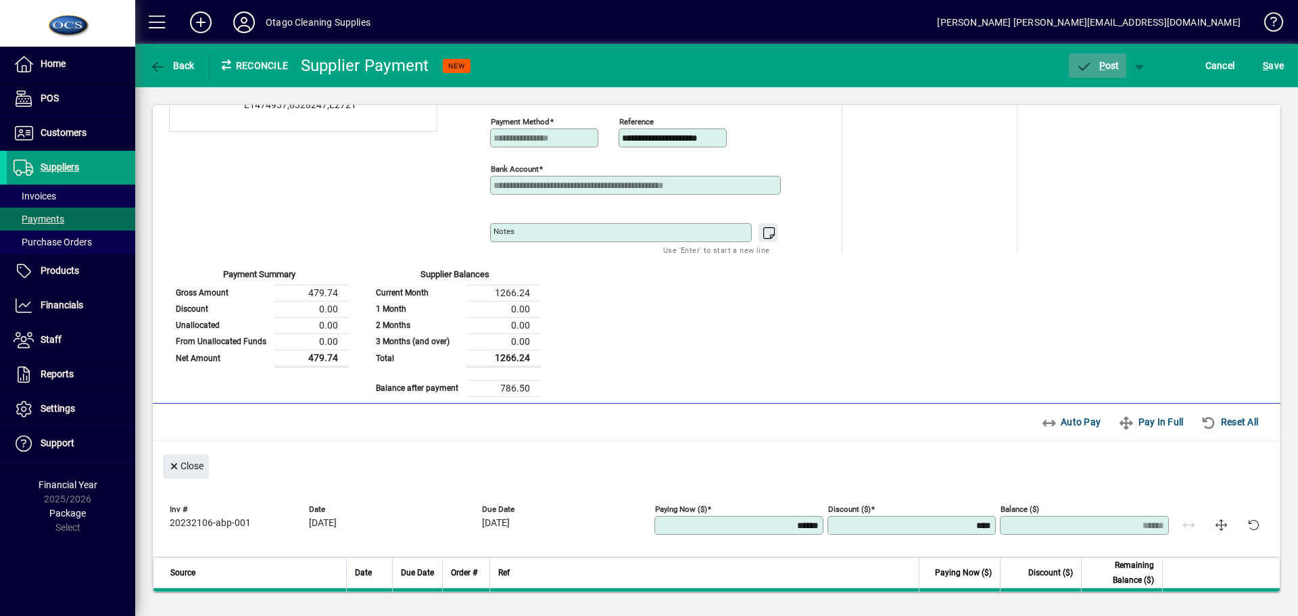
click at [1102, 66] on span "P" at bounding box center [1102, 65] width 6 height 11
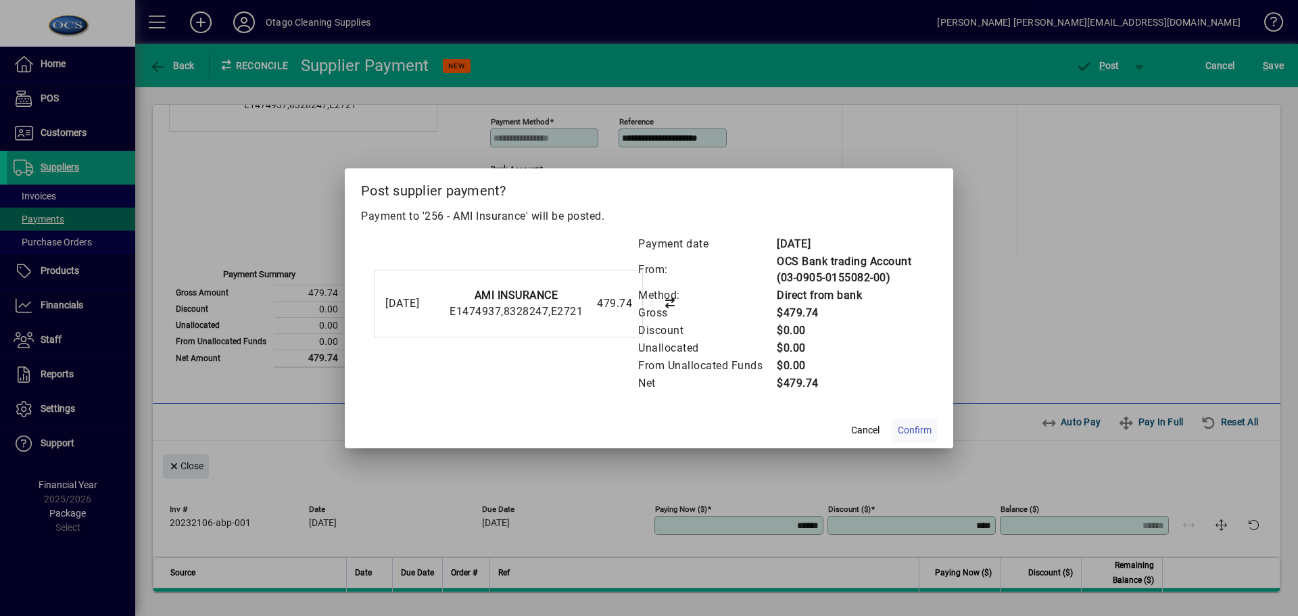
click at [923, 431] on span "Confirm" at bounding box center [915, 430] width 34 height 14
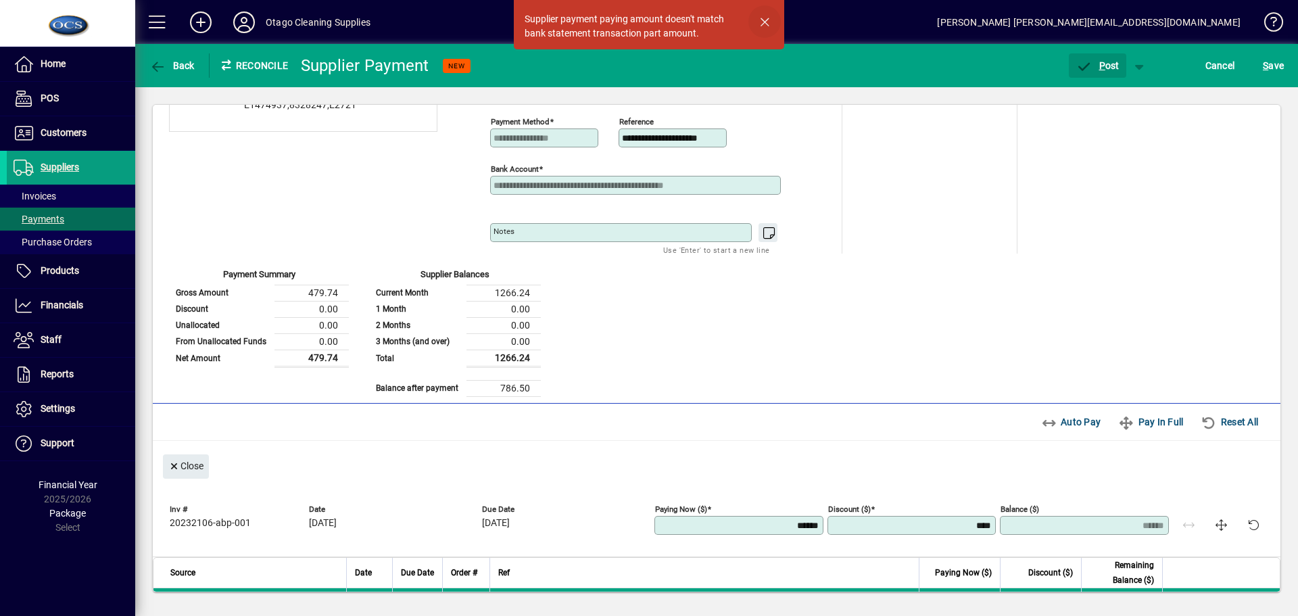
click at [764, 24] on span "button" at bounding box center [764, 21] width 32 height 32
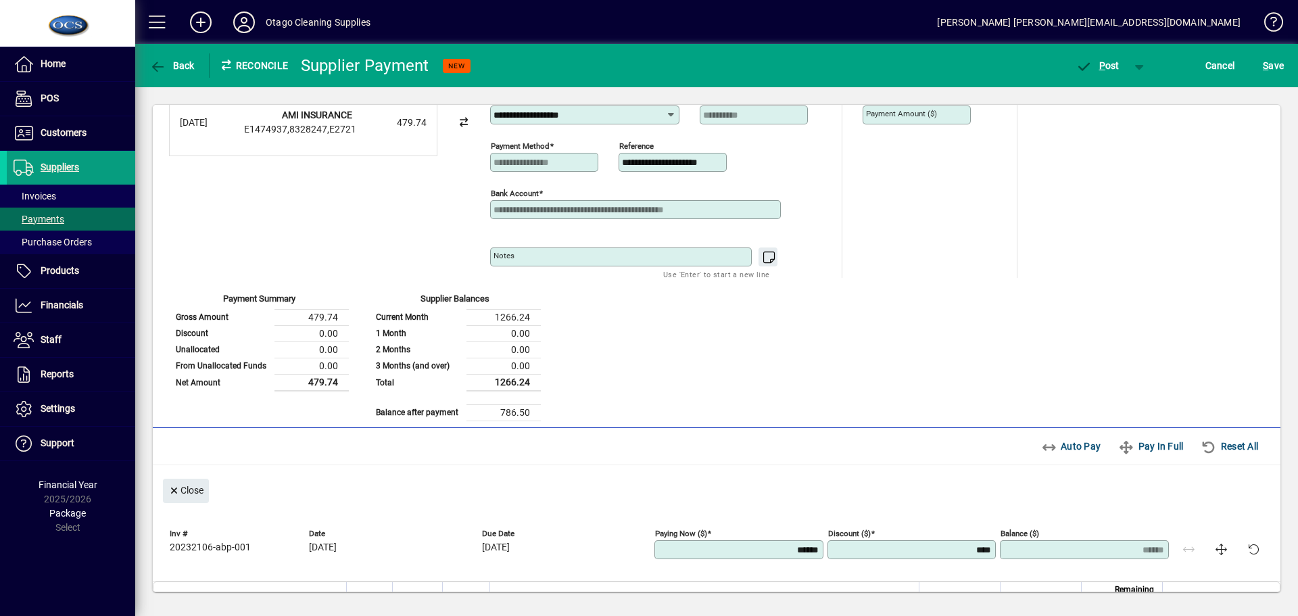
scroll to position [0, 0]
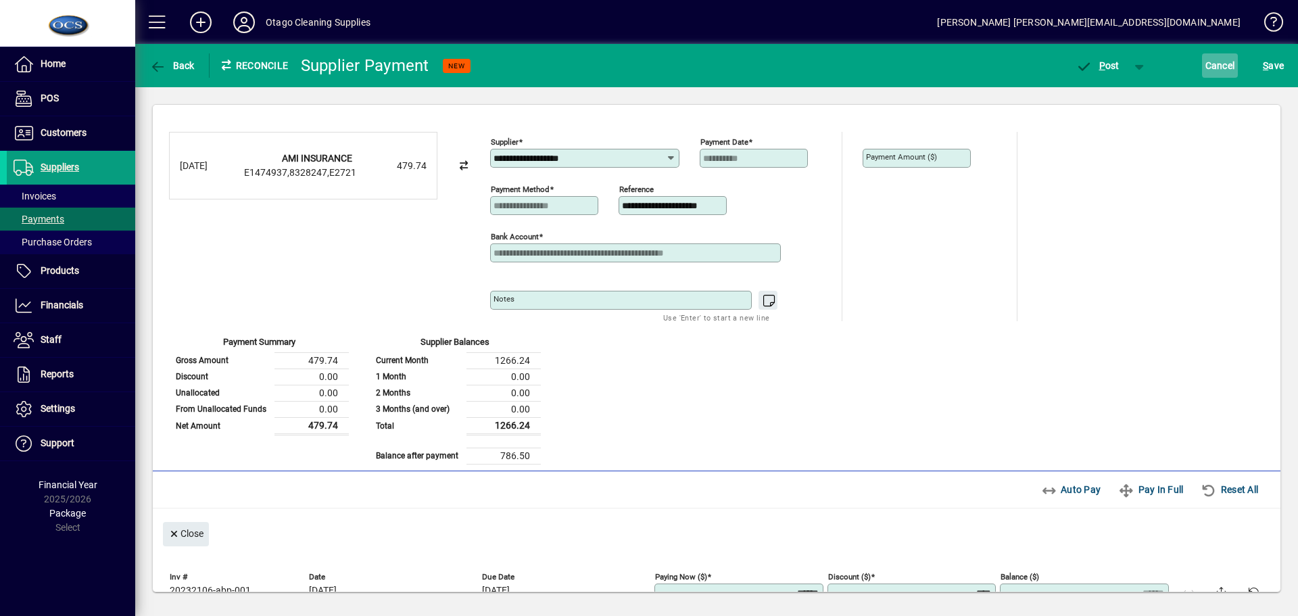
click at [1227, 61] on span "Cancel" at bounding box center [1220, 66] width 30 height 22
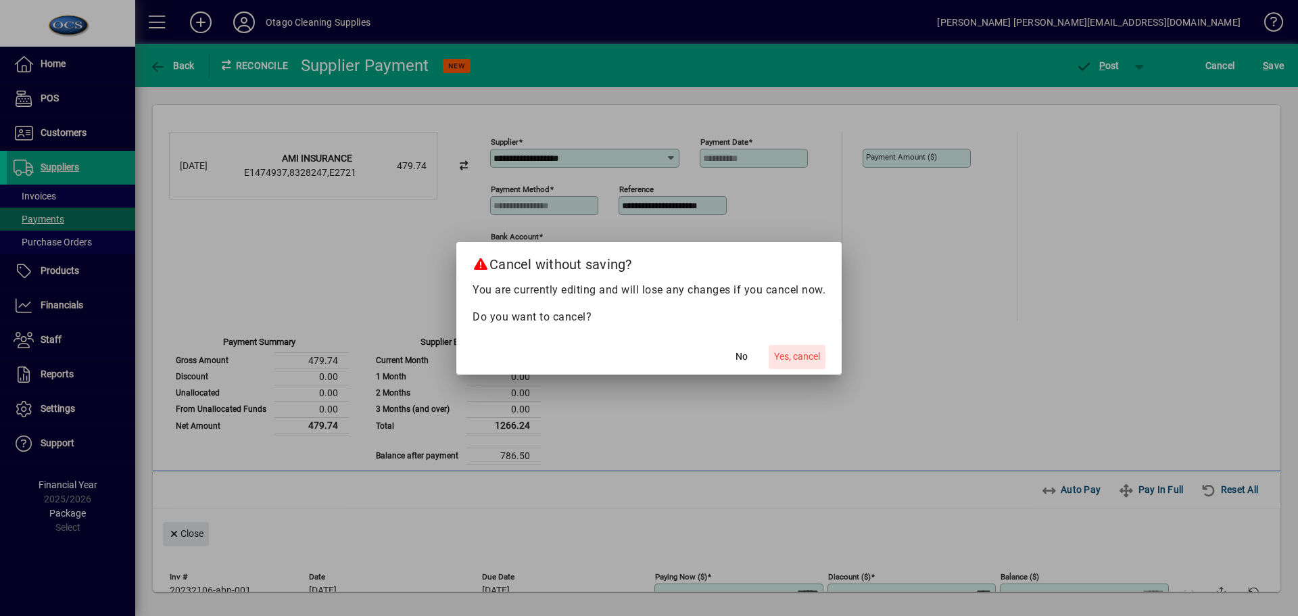
click at [794, 358] on span "Yes, cancel" at bounding box center [797, 356] width 46 height 14
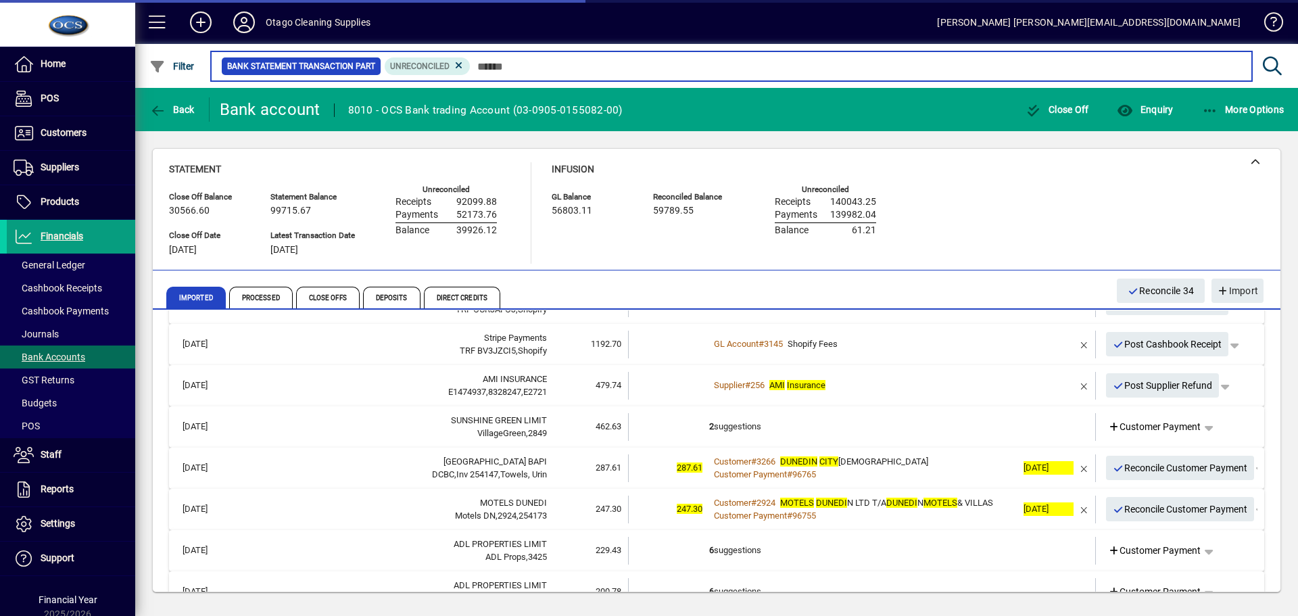
scroll to position [541, 0]
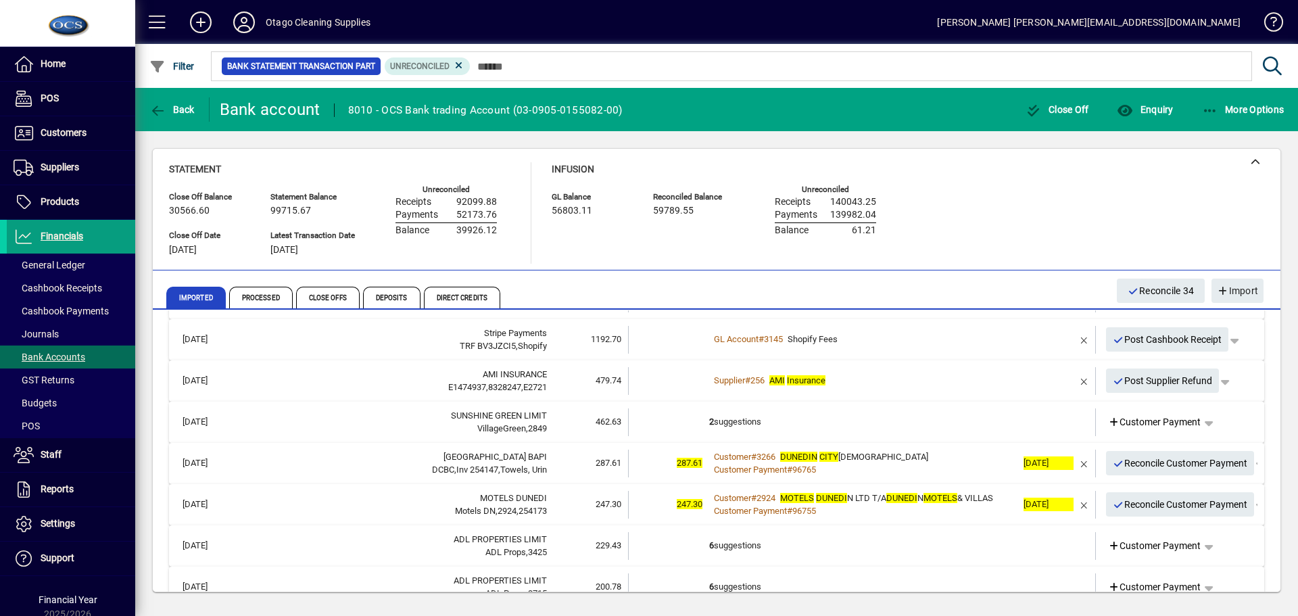
click at [875, 416] on td "2 suggestions" at bounding box center [863, 422] width 308 height 28
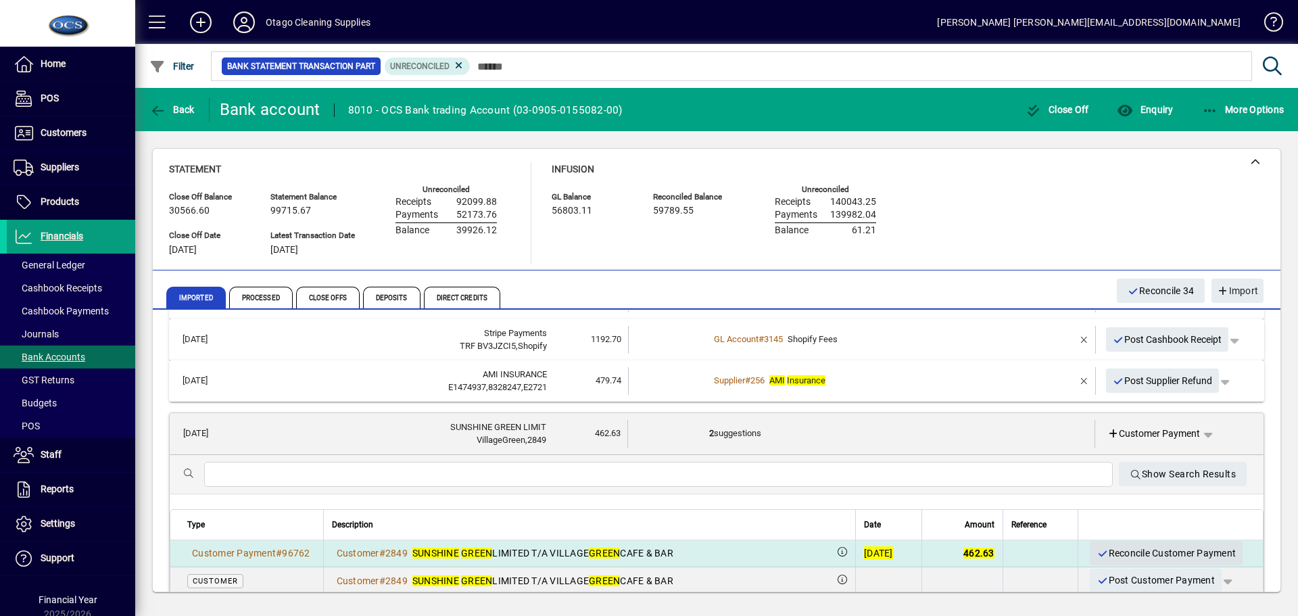
click at [1102, 551] on span "Reconcile Customer Payment" at bounding box center [1165, 553] width 139 height 22
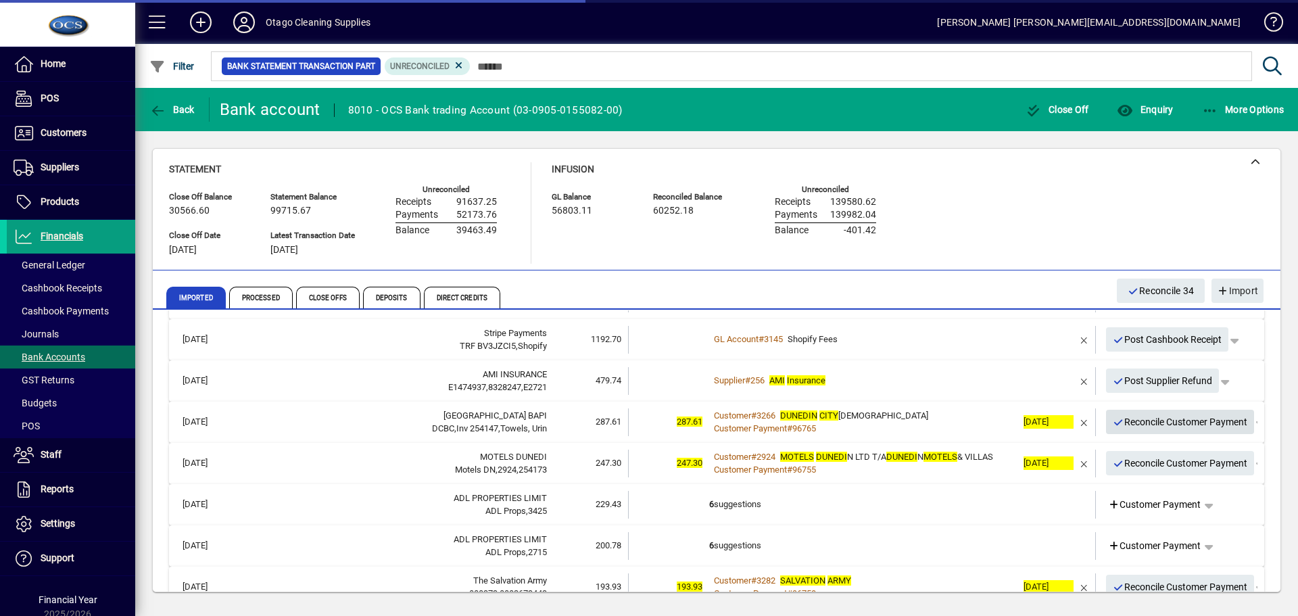
click at [1135, 428] on span "Reconcile Customer Payment" at bounding box center [1179, 422] width 135 height 22
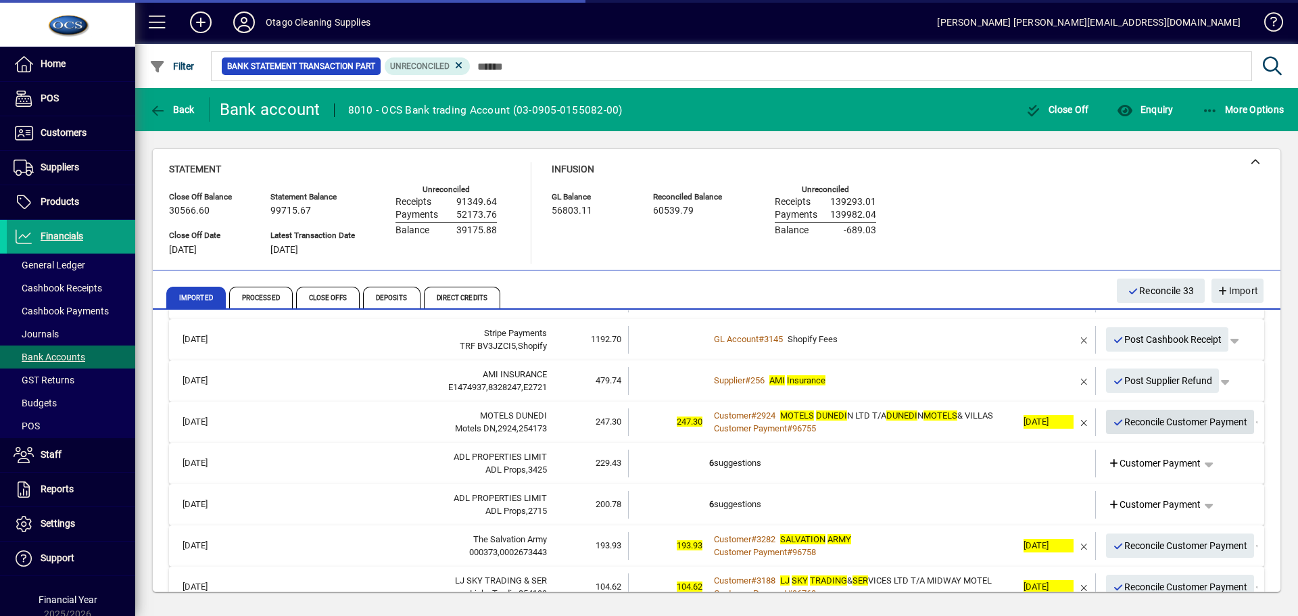
click at [1135, 428] on span "Reconcile Customer Payment" at bounding box center [1179, 422] width 135 height 22
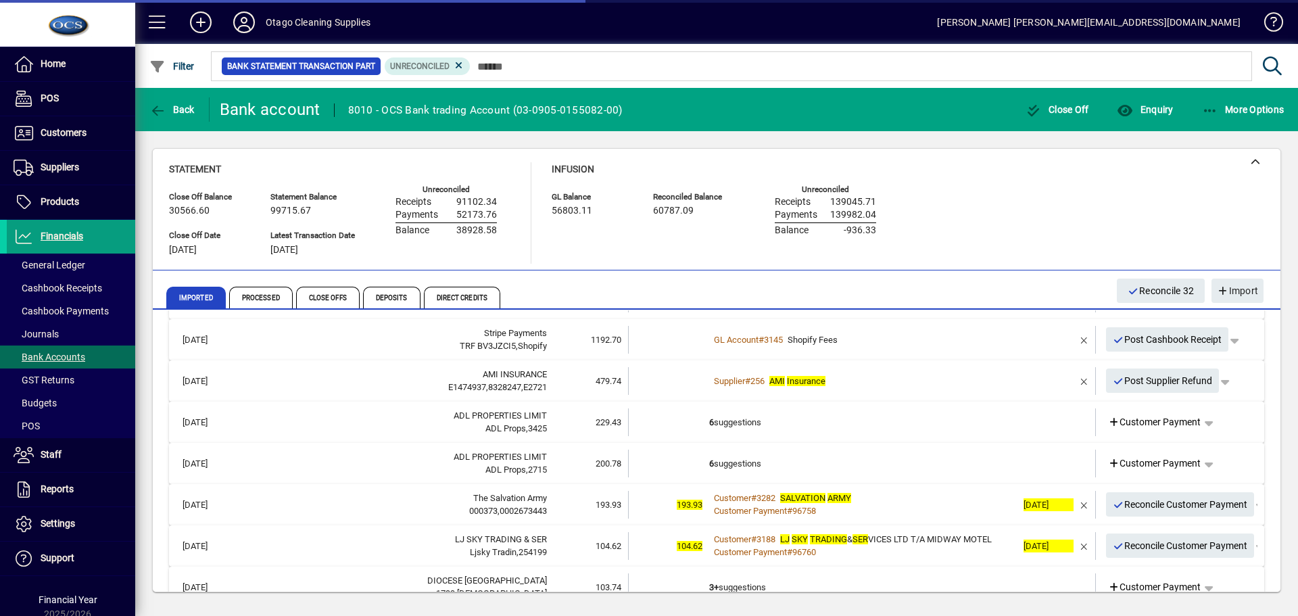
click at [891, 424] on td "6 suggestions" at bounding box center [863, 422] width 308 height 28
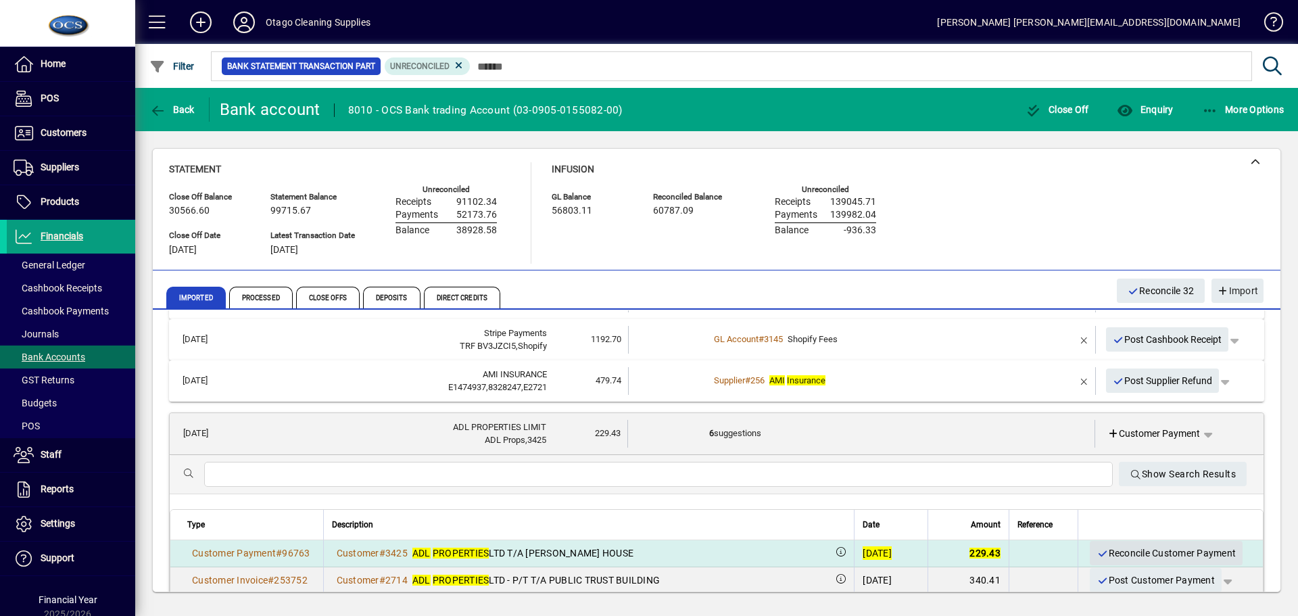
click at [1098, 551] on span "Reconcile Customer Payment" at bounding box center [1165, 553] width 139 height 22
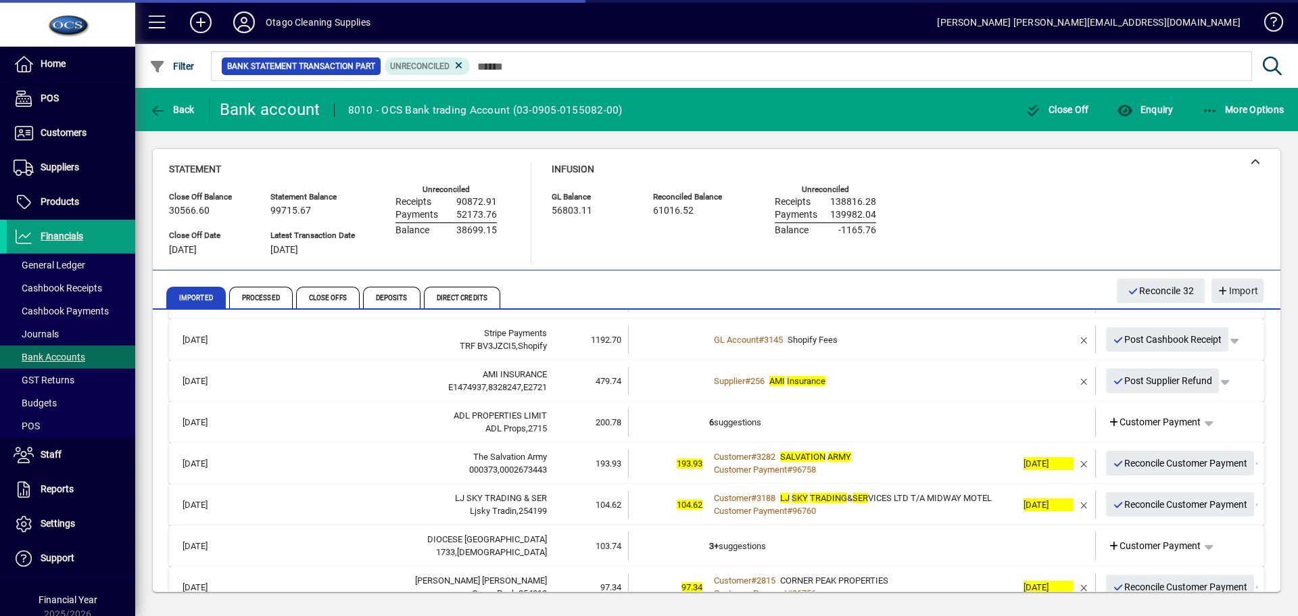
click at [949, 431] on td "6 suggestions" at bounding box center [863, 422] width 308 height 28
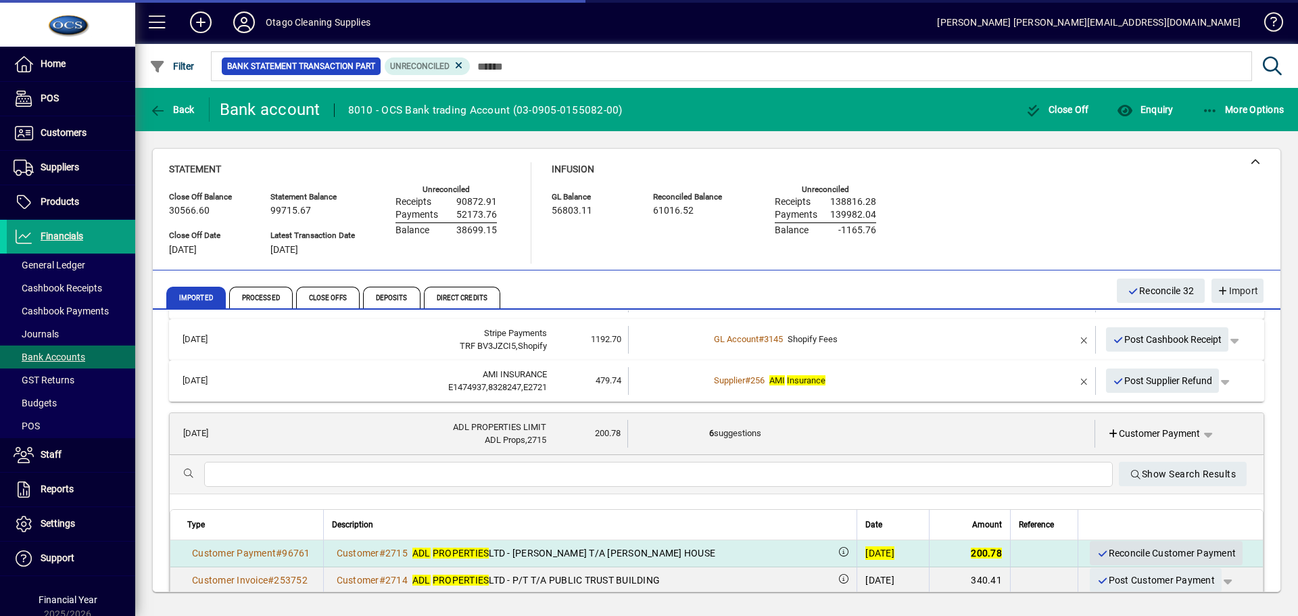
click at [1114, 554] on span "Reconcile Customer Payment" at bounding box center [1165, 553] width 139 height 22
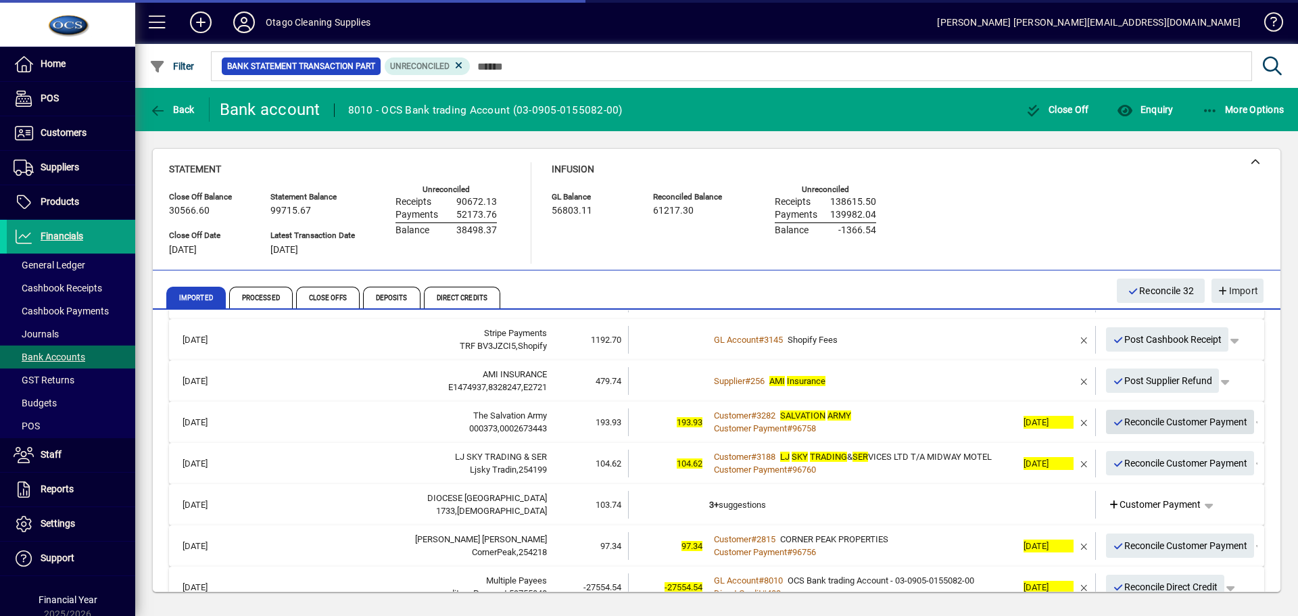
click at [1135, 425] on span "Reconcile Customer Payment" at bounding box center [1179, 422] width 135 height 22
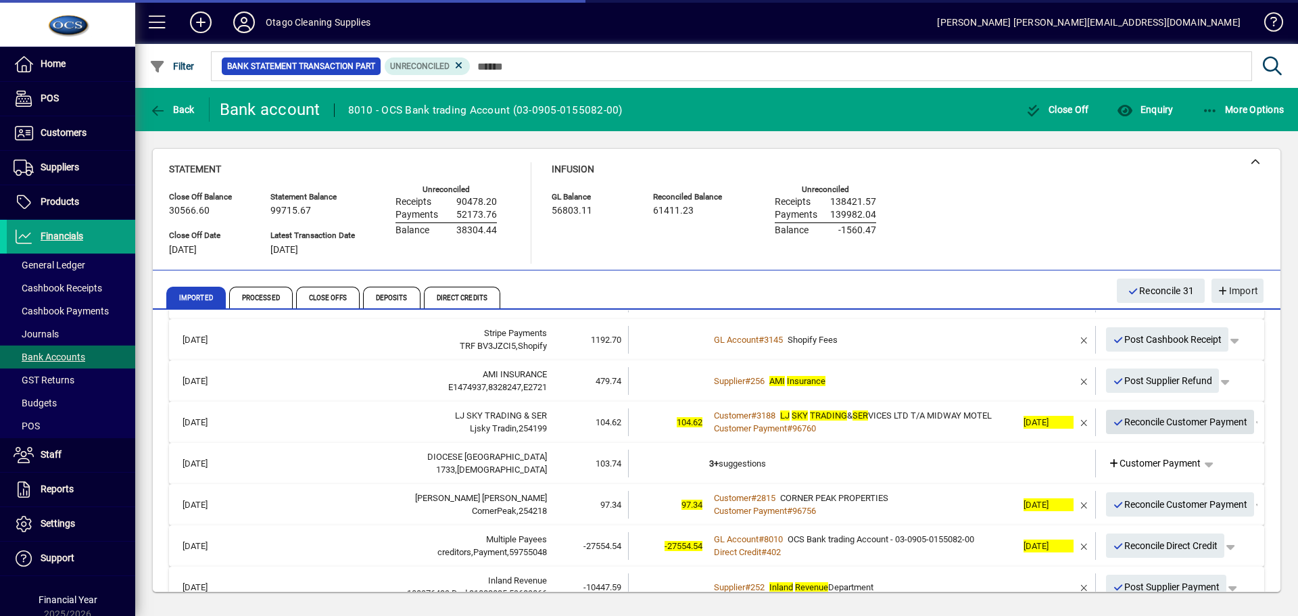
click at [1135, 425] on span "Reconcile Customer Payment" at bounding box center [1179, 422] width 135 height 22
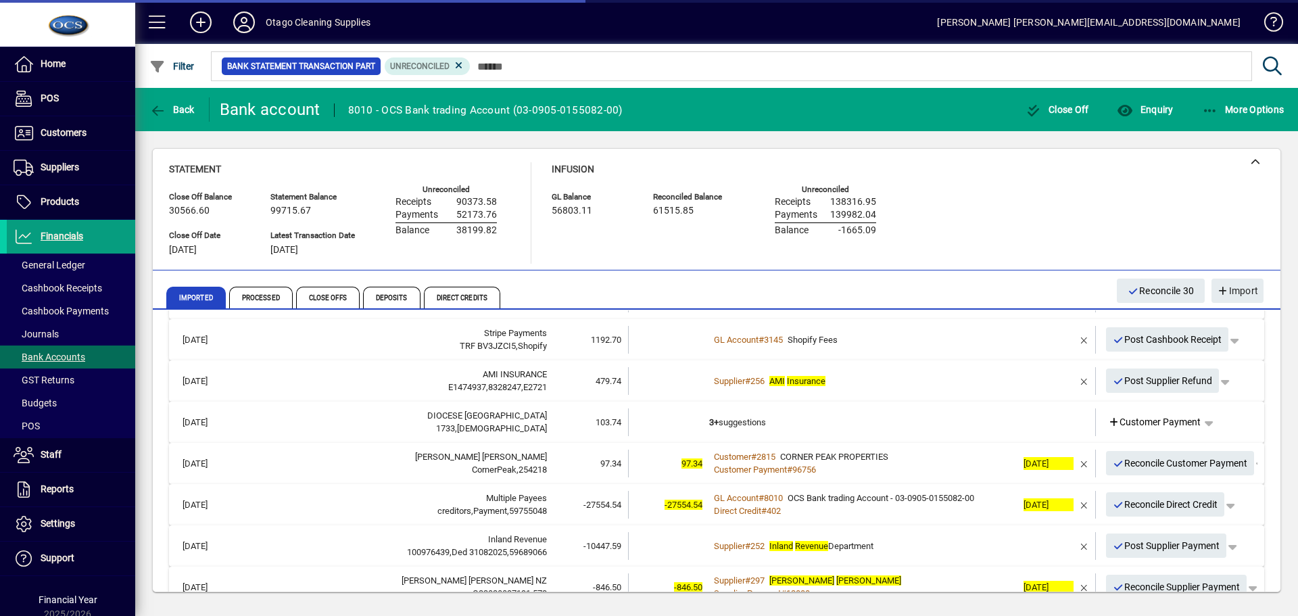
click at [958, 424] on td "3+ suggestions" at bounding box center [863, 422] width 308 height 28
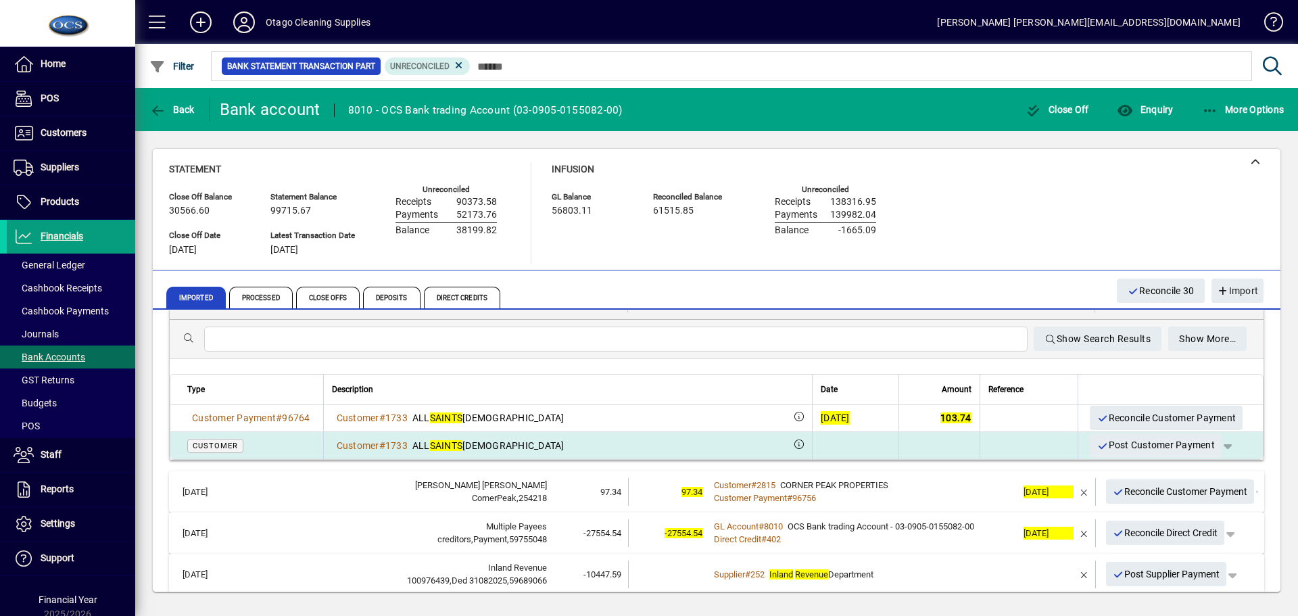
scroll to position [608, 0]
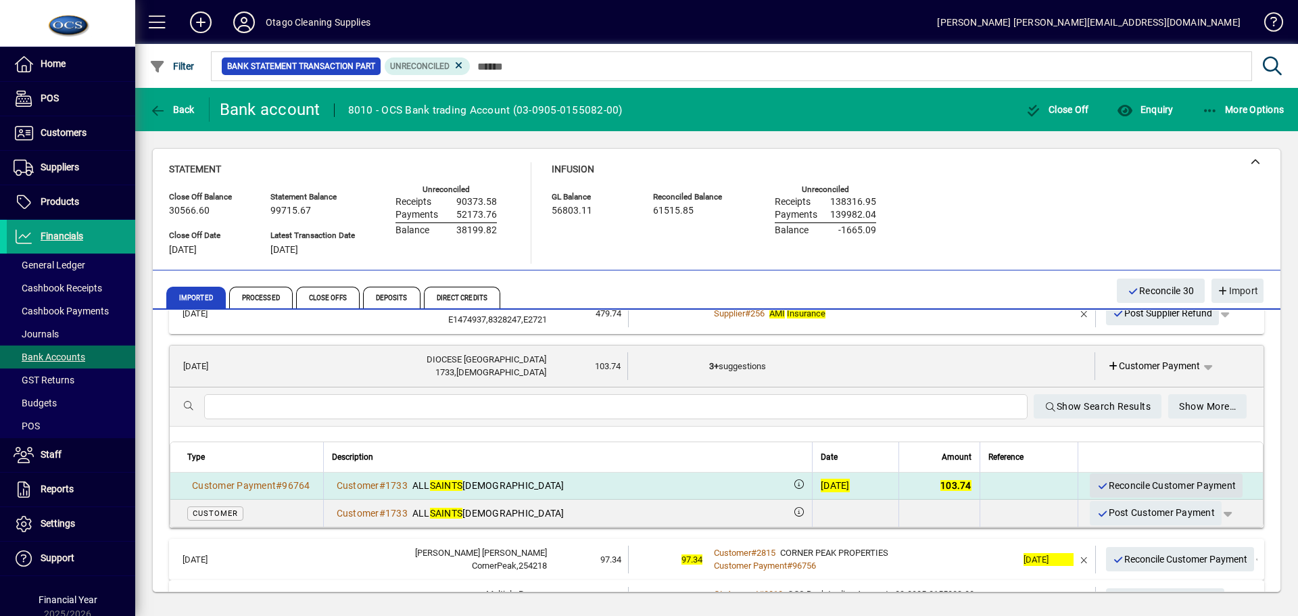
click at [1100, 481] on span "Reconcile Customer Payment" at bounding box center [1165, 485] width 139 height 22
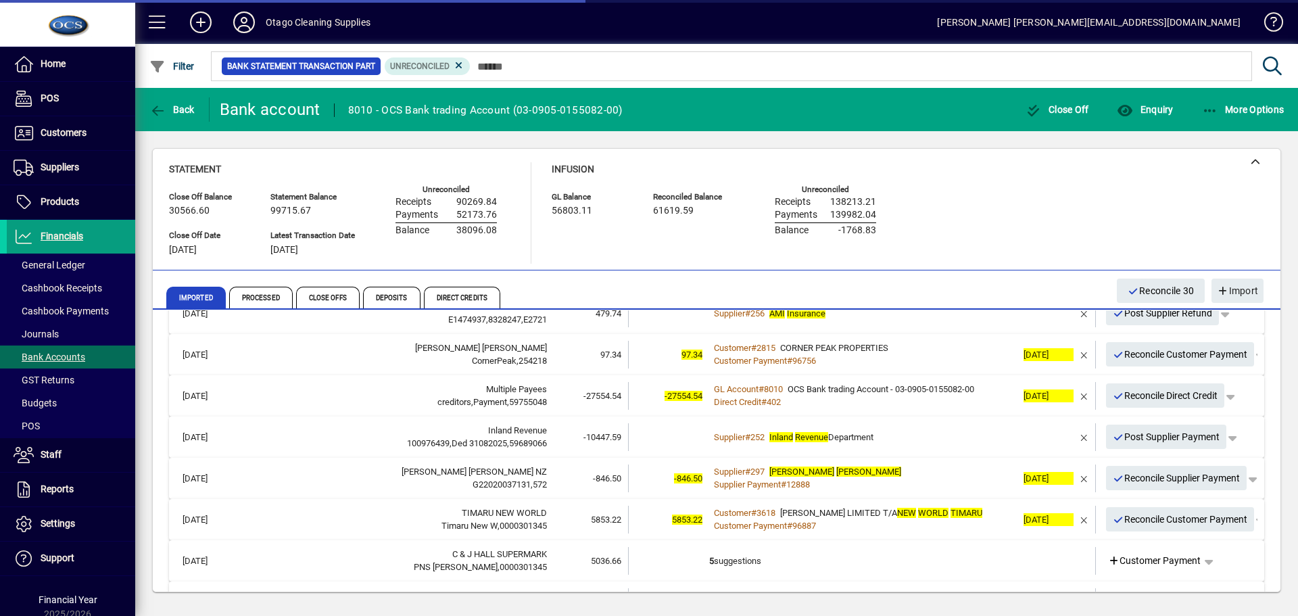
scroll to position [541, 0]
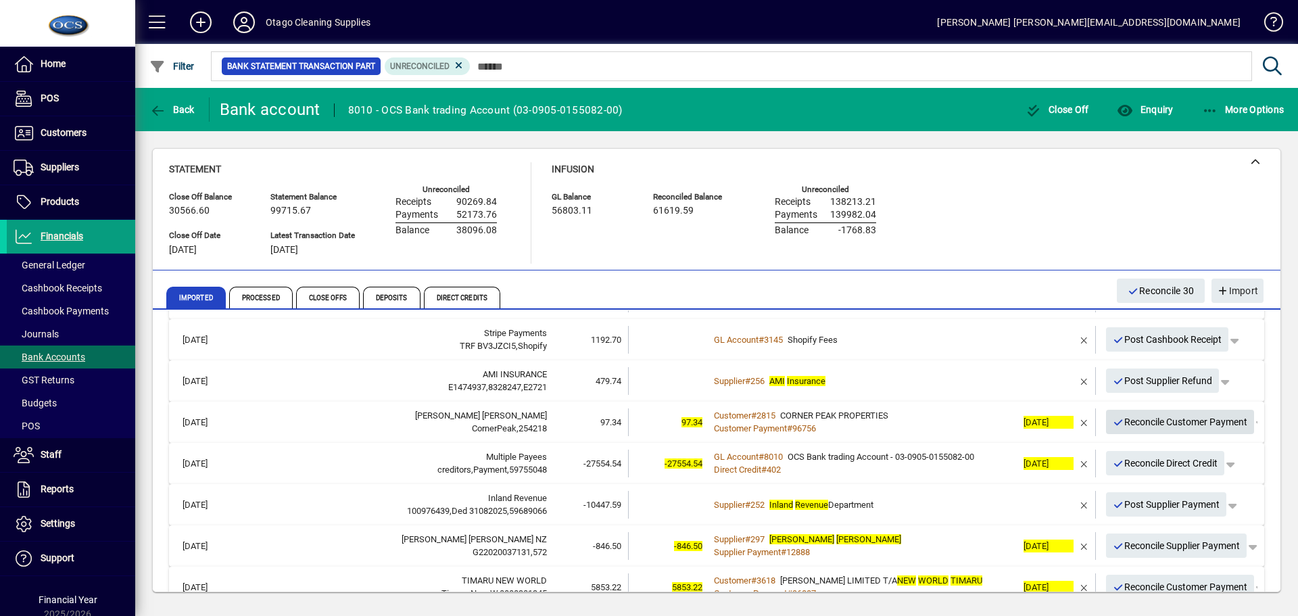
click at [1128, 429] on span "Reconcile Customer Payment" at bounding box center [1179, 422] width 135 height 22
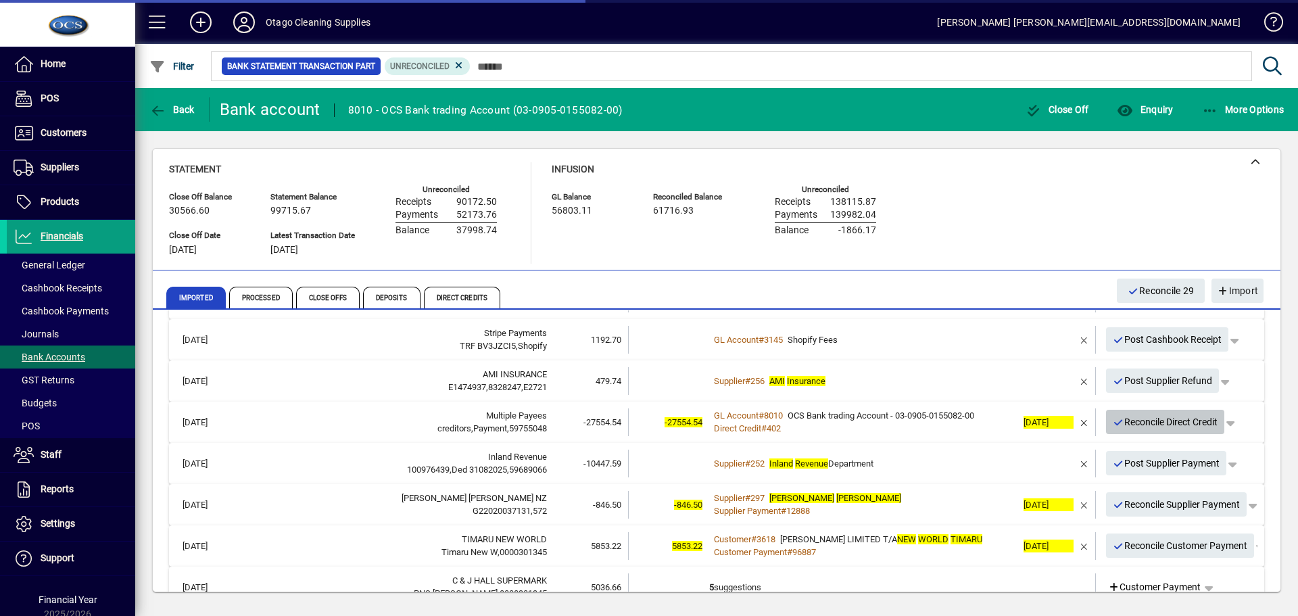
click at [1130, 420] on span "Reconcile Direct Credit" at bounding box center [1164, 422] width 105 height 22
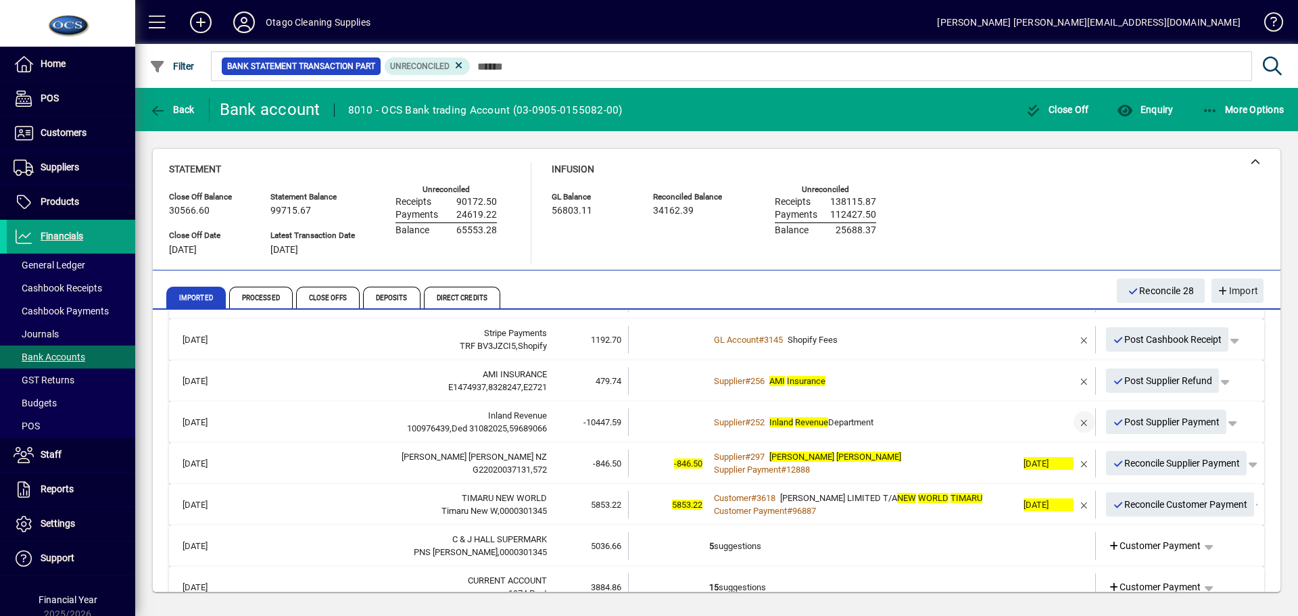
click at [1079, 422] on span "button" at bounding box center [1084, 421] width 32 height 32
click at [1196, 423] on span "button" at bounding box center [1201, 421] width 32 height 32
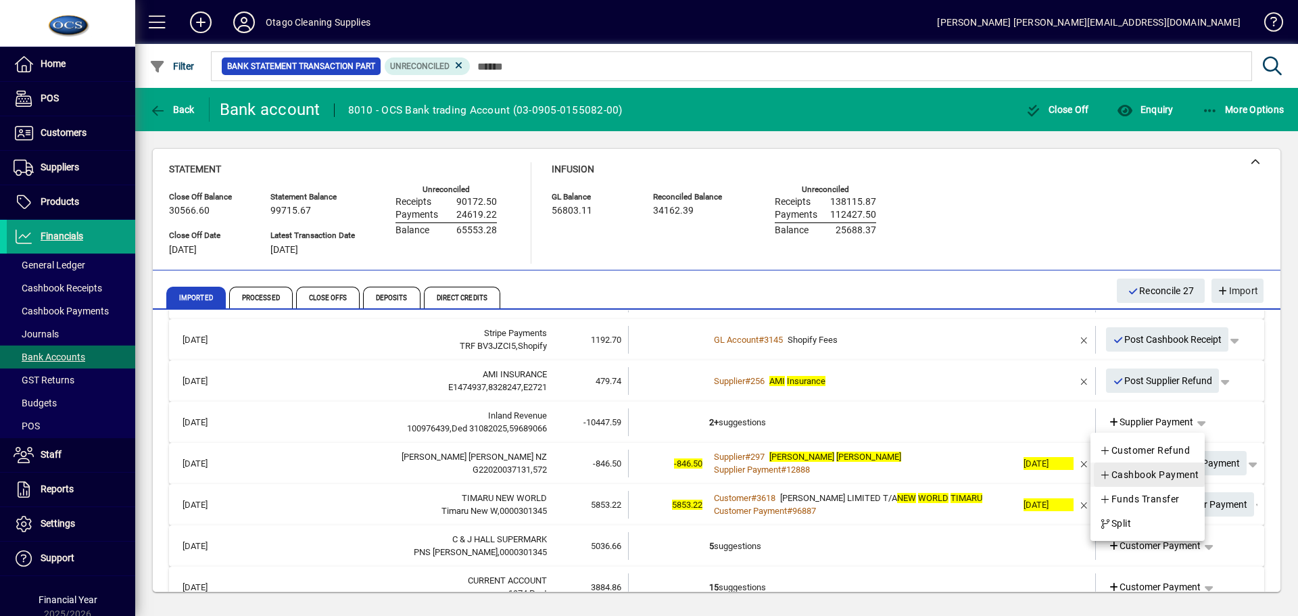
click at [1162, 472] on span "Cashbook Payment" at bounding box center [1149, 474] width 100 height 16
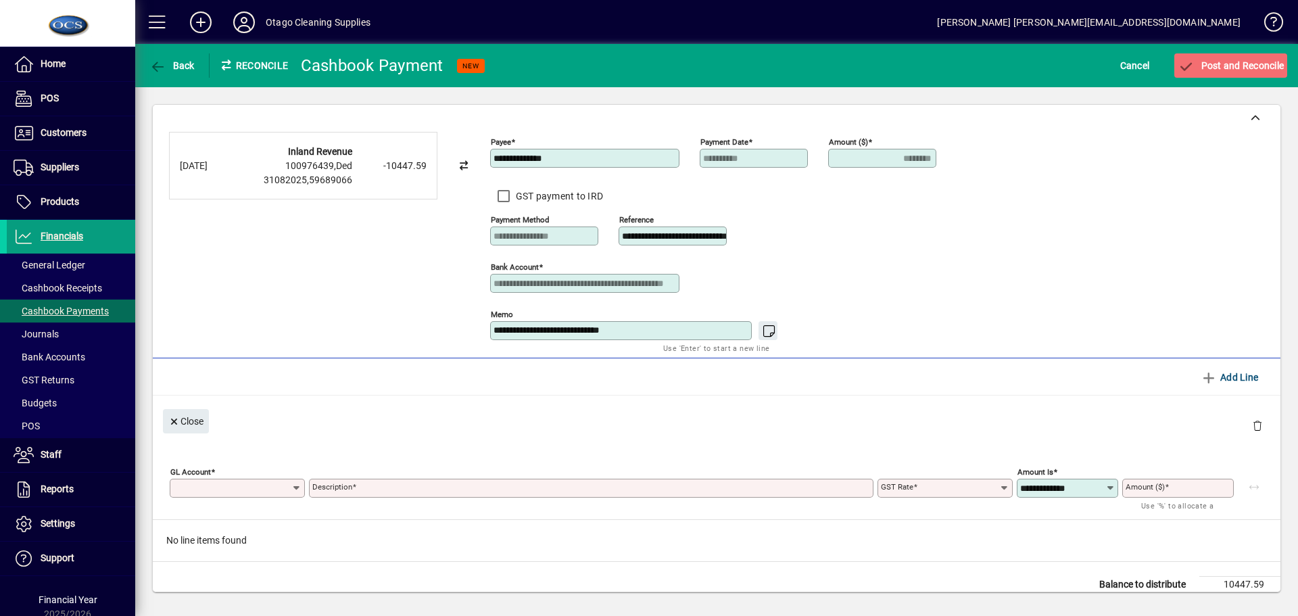
type input "********"
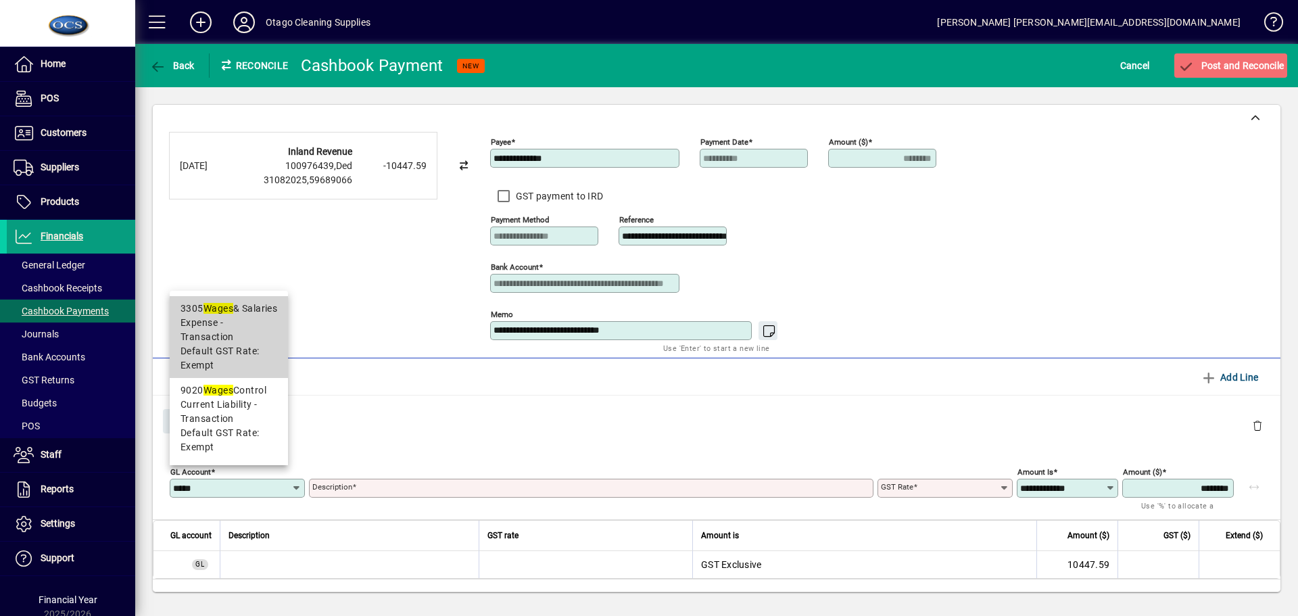
click at [231, 355] on span "Default GST Rate: Exempt" at bounding box center [228, 358] width 97 height 28
type input "****"
type input "**********"
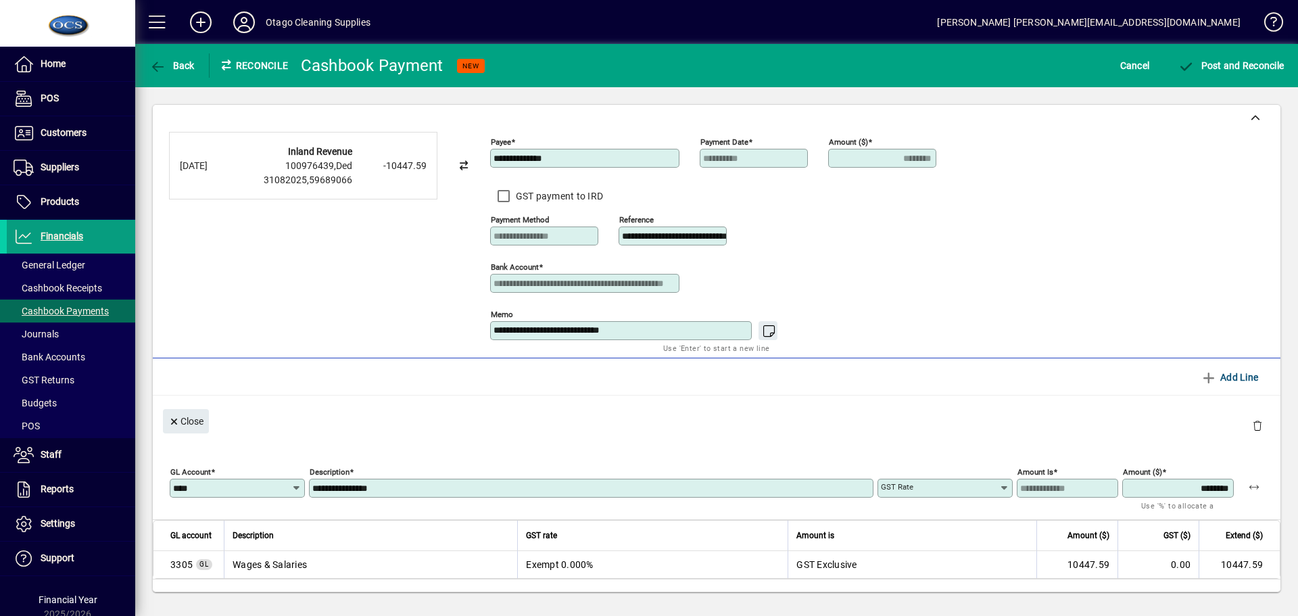
type input "******"
click at [1222, 62] on span "Post and Reconcile" at bounding box center [1230, 65] width 106 height 11
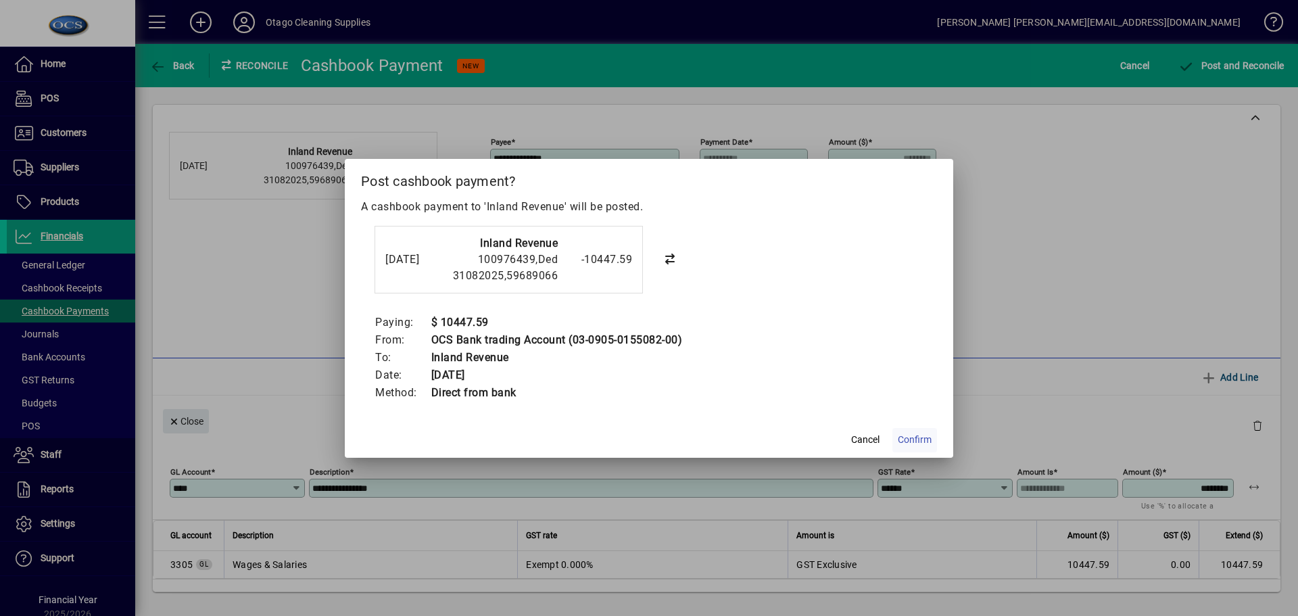
click at [908, 443] on span "Confirm" at bounding box center [915, 440] width 34 height 14
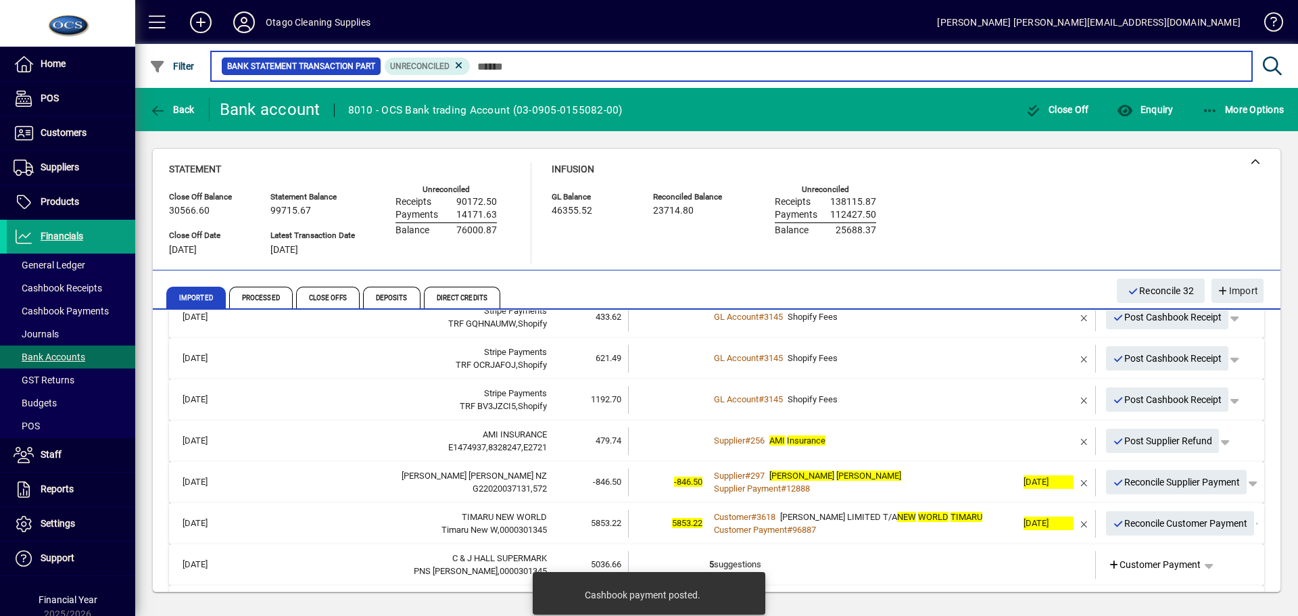
scroll to position [541, 0]
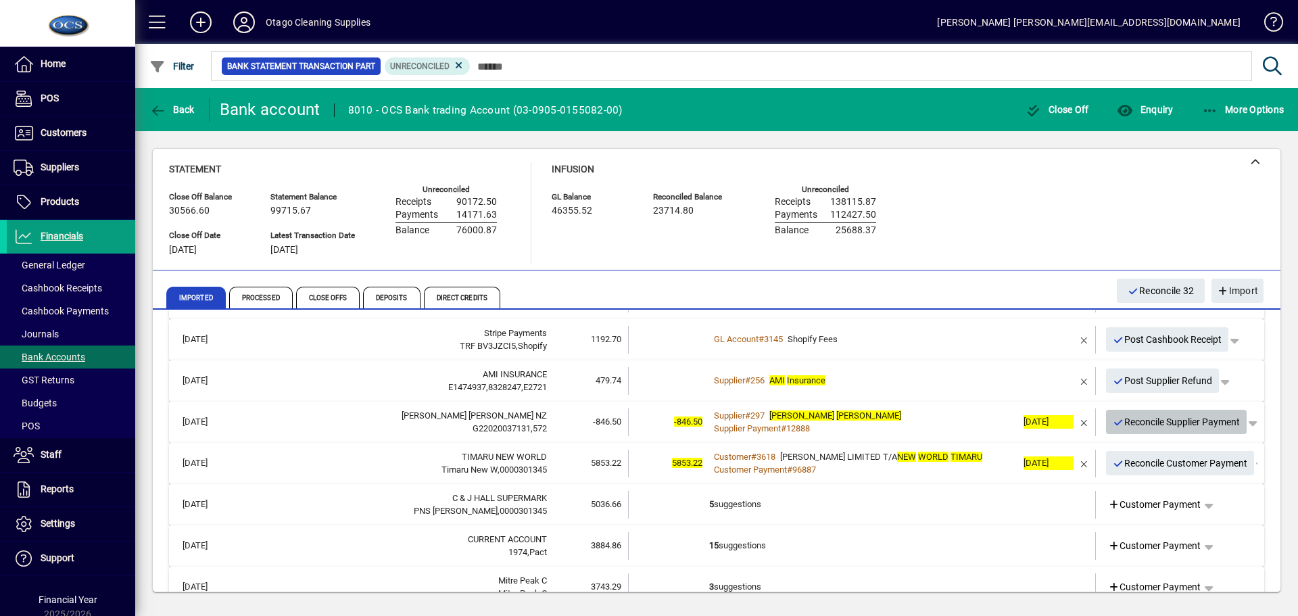
click at [1135, 424] on span "Reconcile Supplier Payment" at bounding box center [1176, 422] width 128 height 22
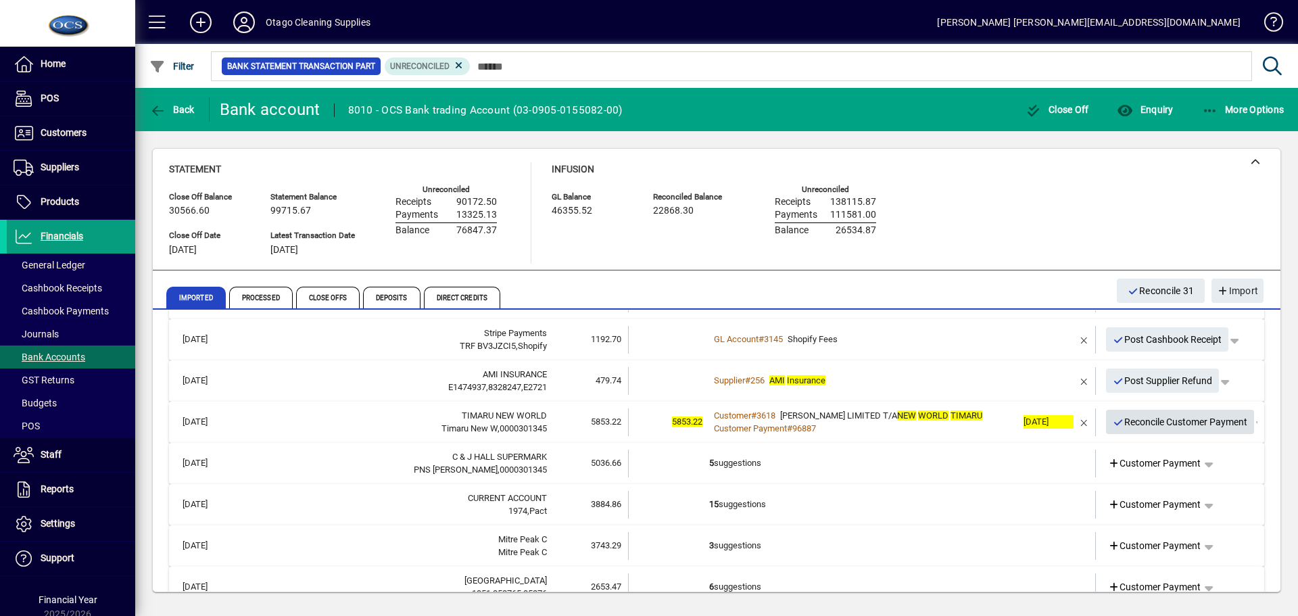
click at [1131, 426] on span "Reconcile Customer Payment" at bounding box center [1179, 422] width 135 height 22
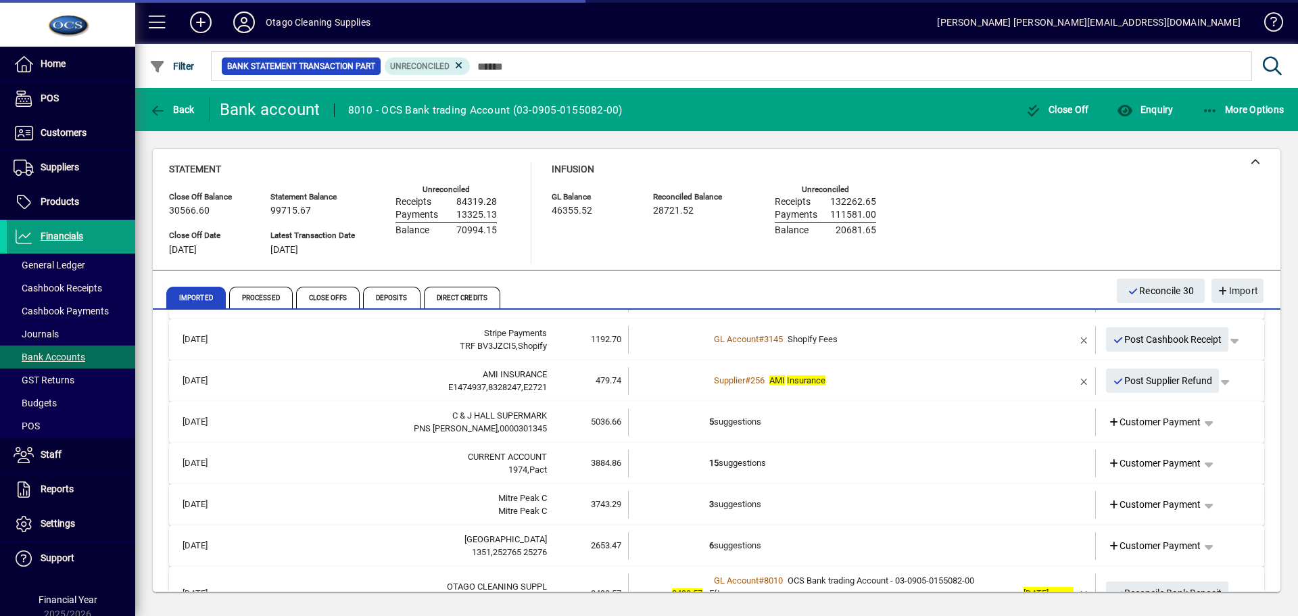
click at [894, 427] on td "5 suggestions" at bounding box center [863, 422] width 308 height 28
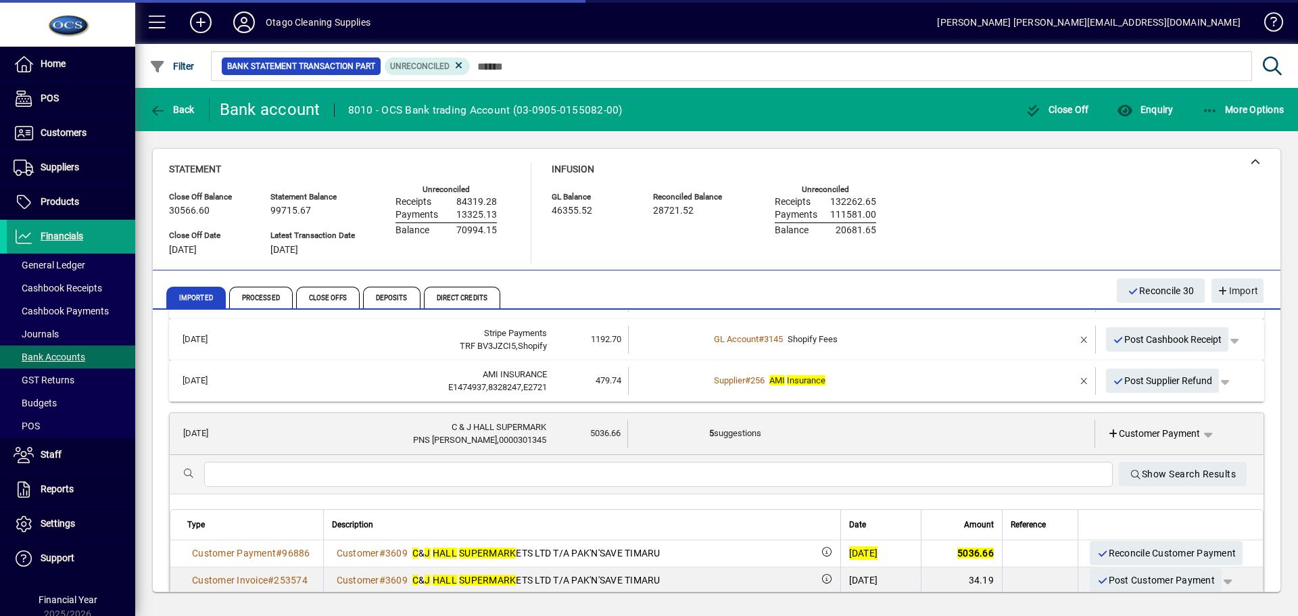
scroll to position [608, 0]
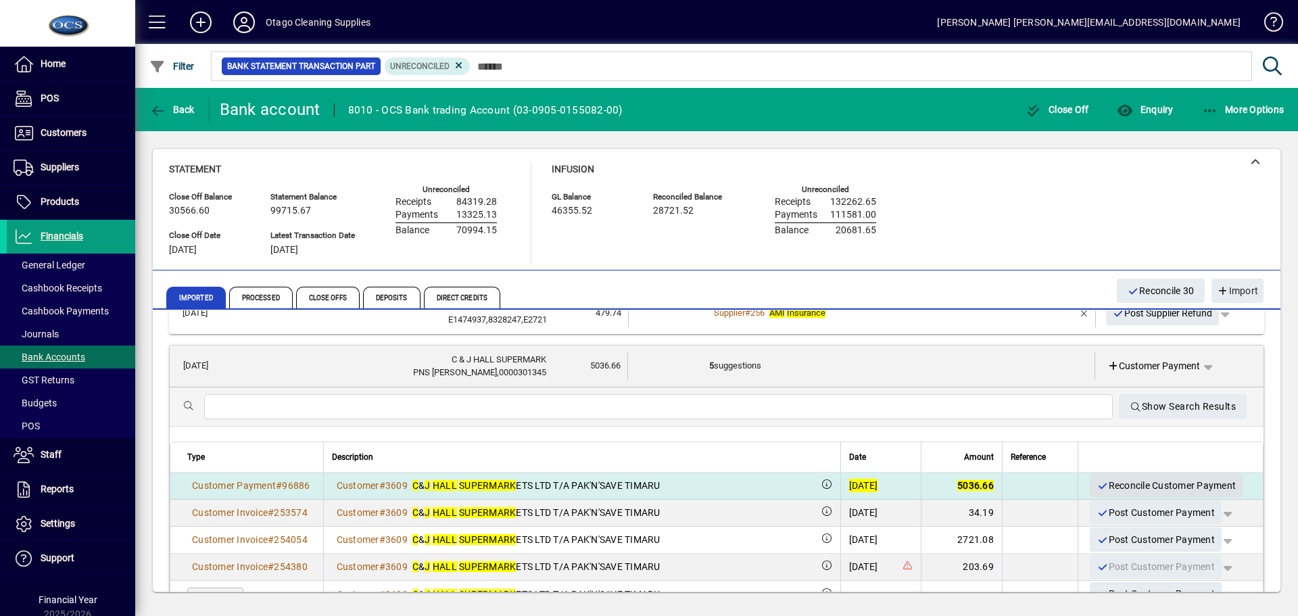
click at [1119, 487] on span "Reconcile Customer Payment" at bounding box center [1165, 485] width 139 height 22
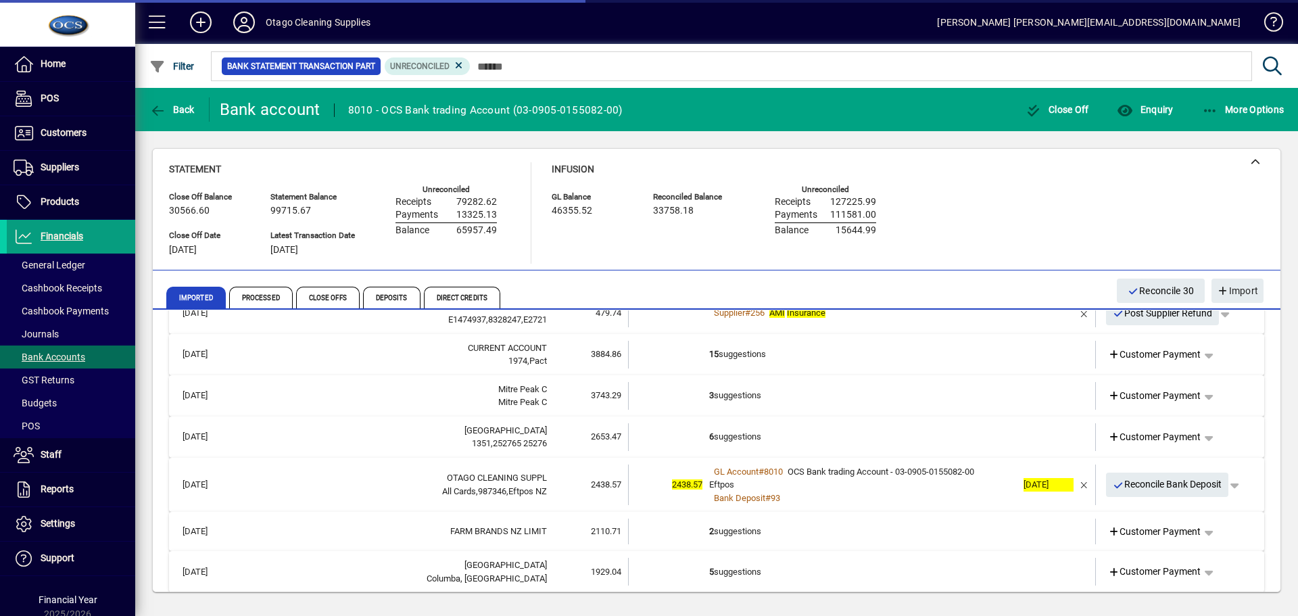
click at [945, 352] on td "15 suggestions" at bounding box center [863, 355] width 308 height 28
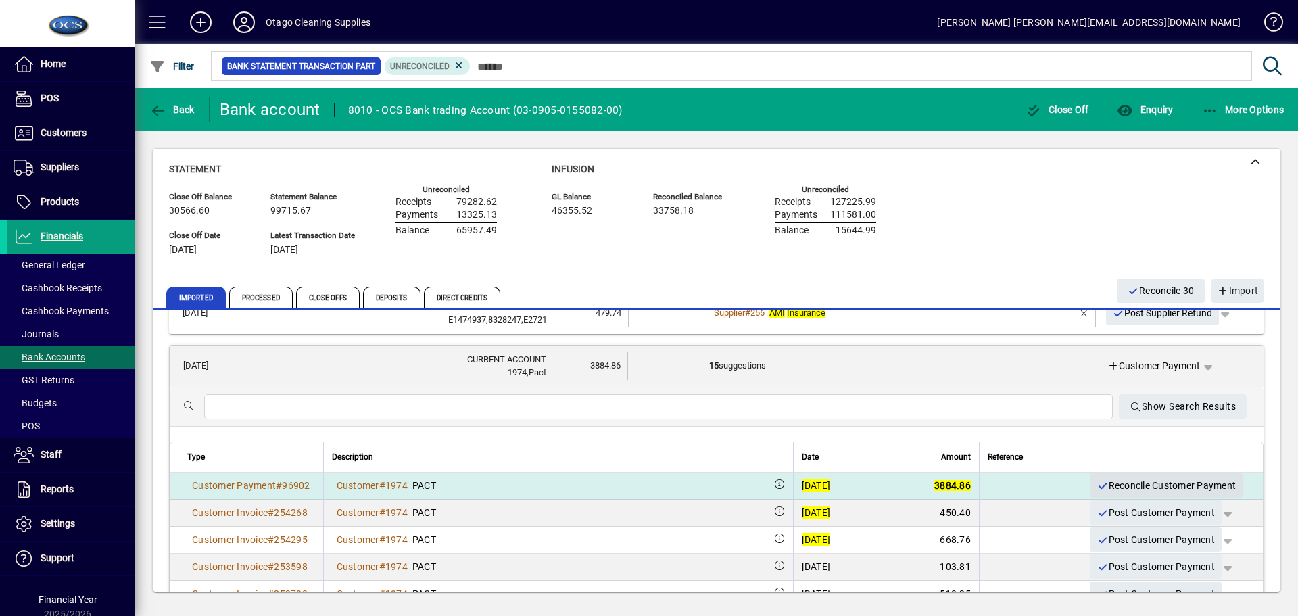
click at [1114, 487] on span "Reconcile Customer Payment" at bounding box center [1165, 485] width 139 height 22
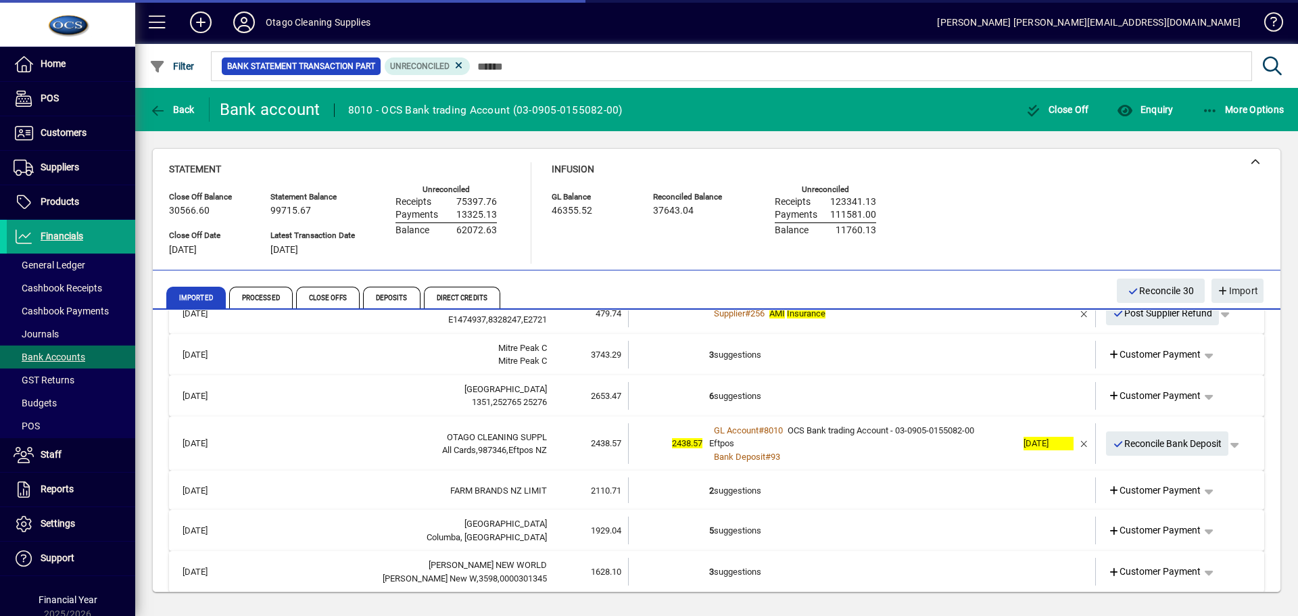
click at [952, 358] on td "3 suggestions" at bounding box center [863, 355] width 308 height 28
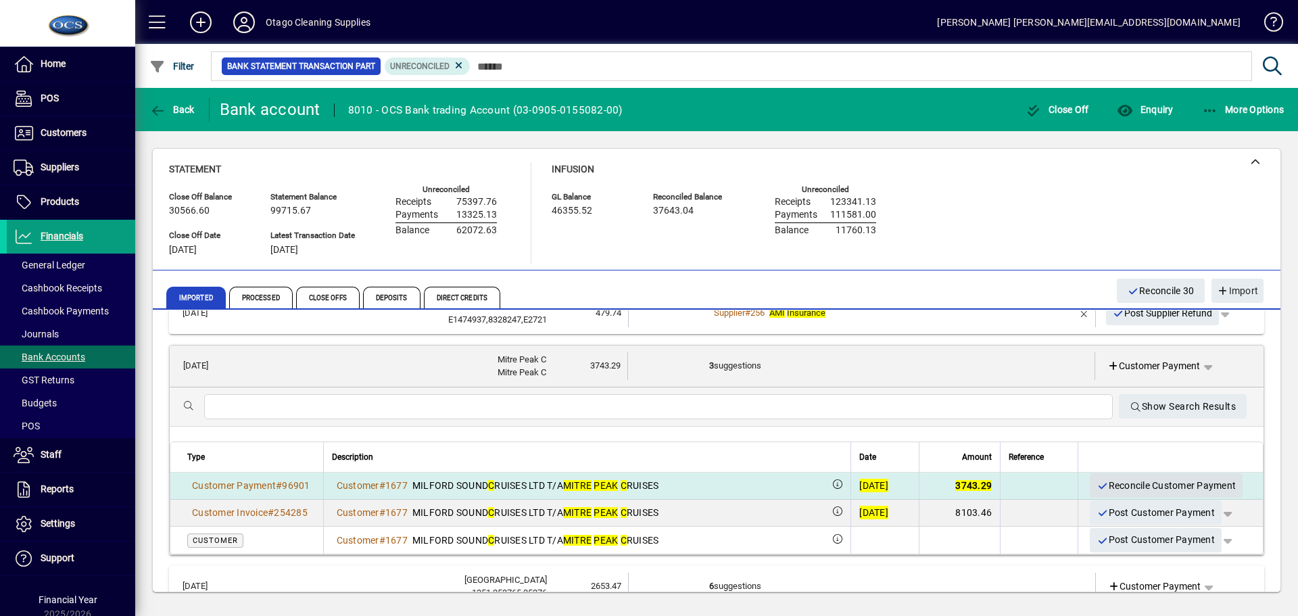
click at [1108, 483] on span "Reconcile Customer Payment" at bounding box center [1165, 485] width 139 height 22
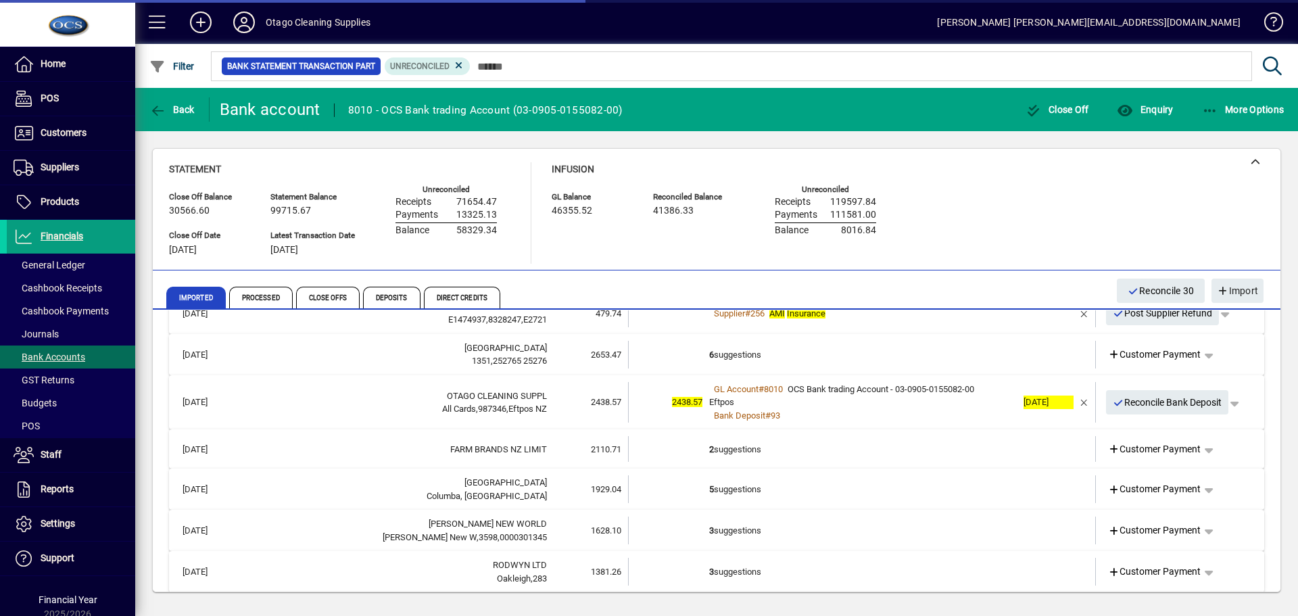
click at [943, 362] on td "6 suggestions" at bounding box center [863, 355] width 308 height 28
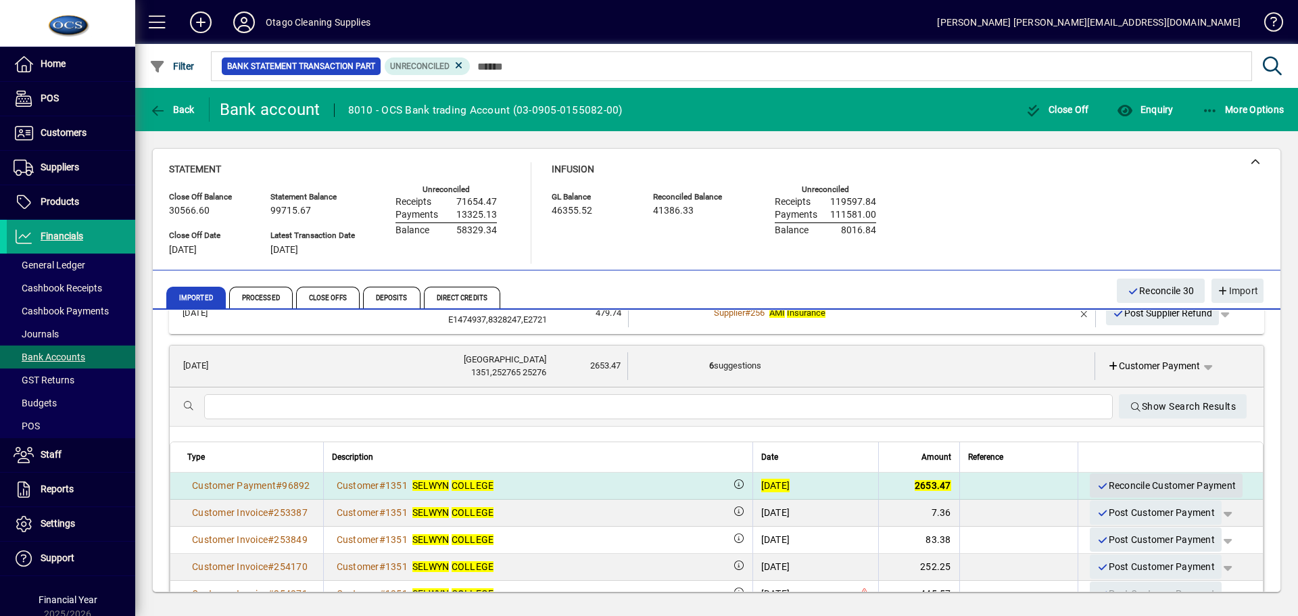
click at [1096, 485] on icon "button" at bounding box center [1102, 485] width 12 height 9
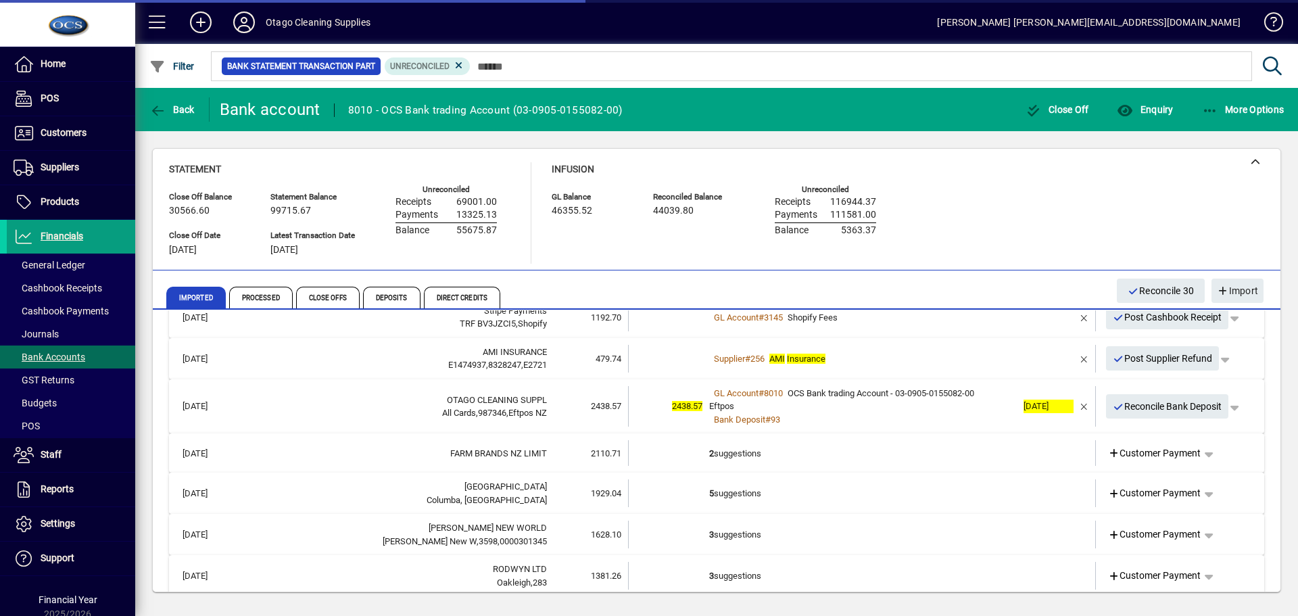
scroll to position [541, 0]
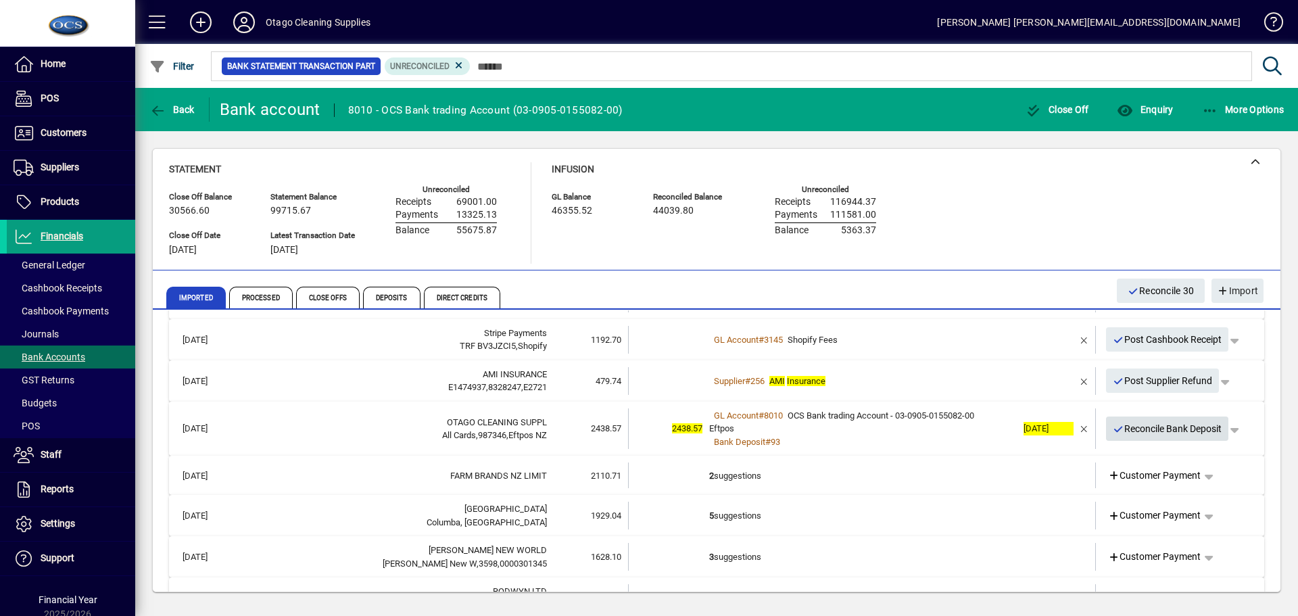
click at [1130, 429] on span "Reconcile Bank Deposit" at bounding box center [1166, 429] width 109 height 22
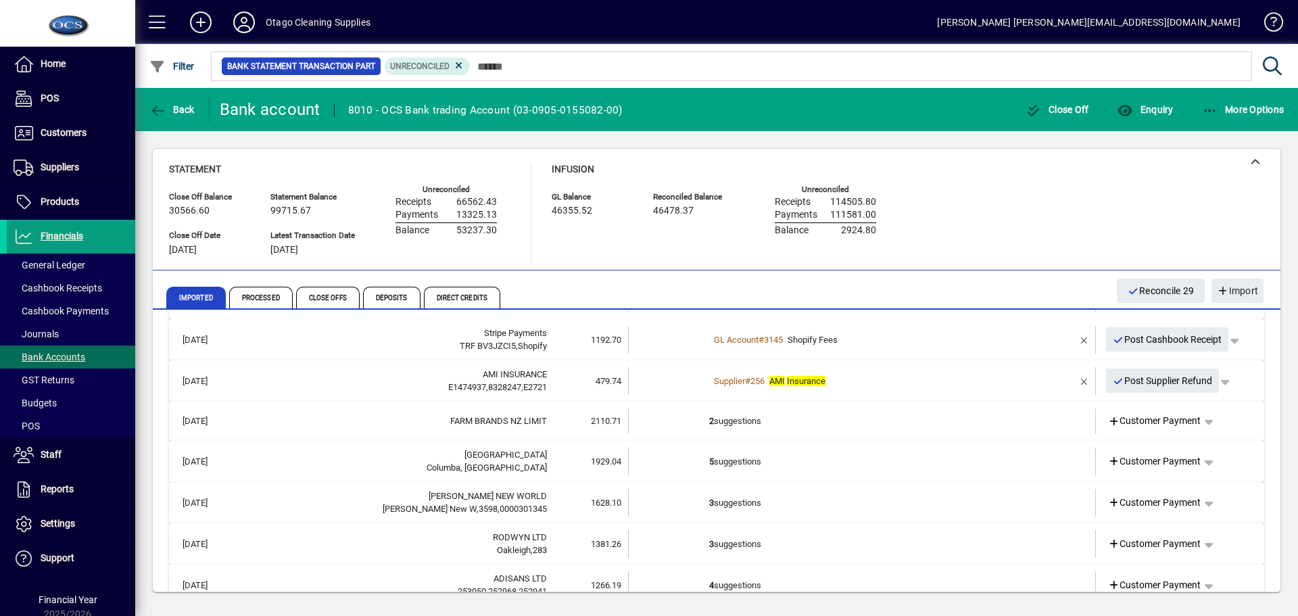
click at [914, 426] on td "2 suggestions" at bounding box center [863, 421] width 308 height 26
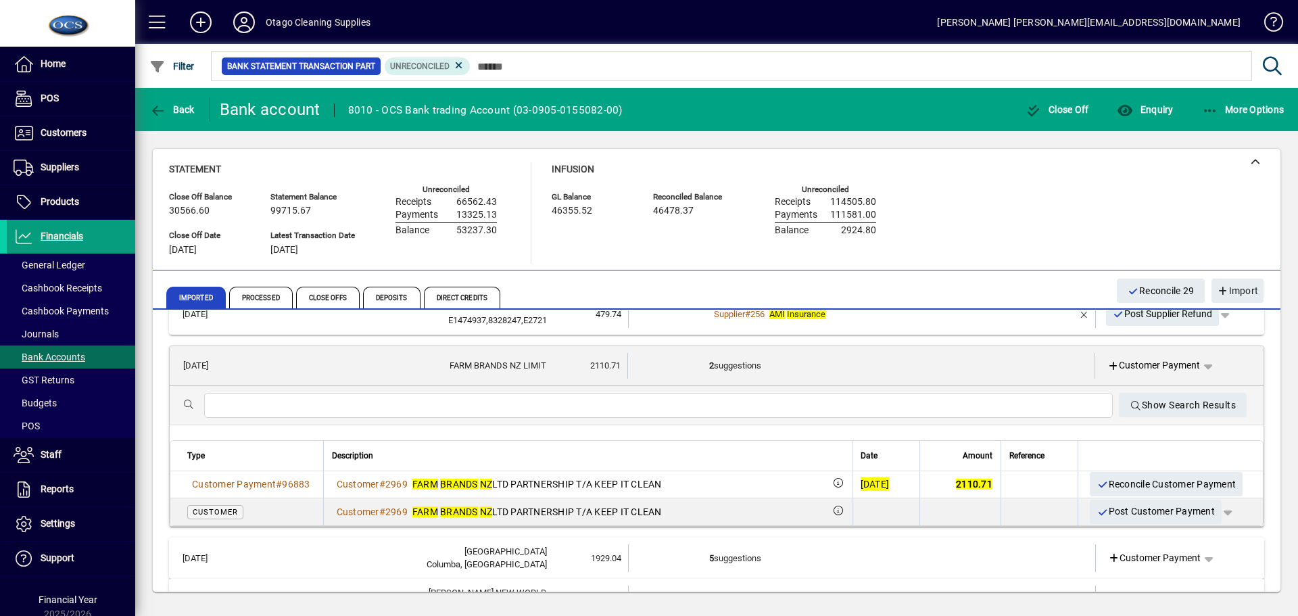
scroll to position [608, 0]
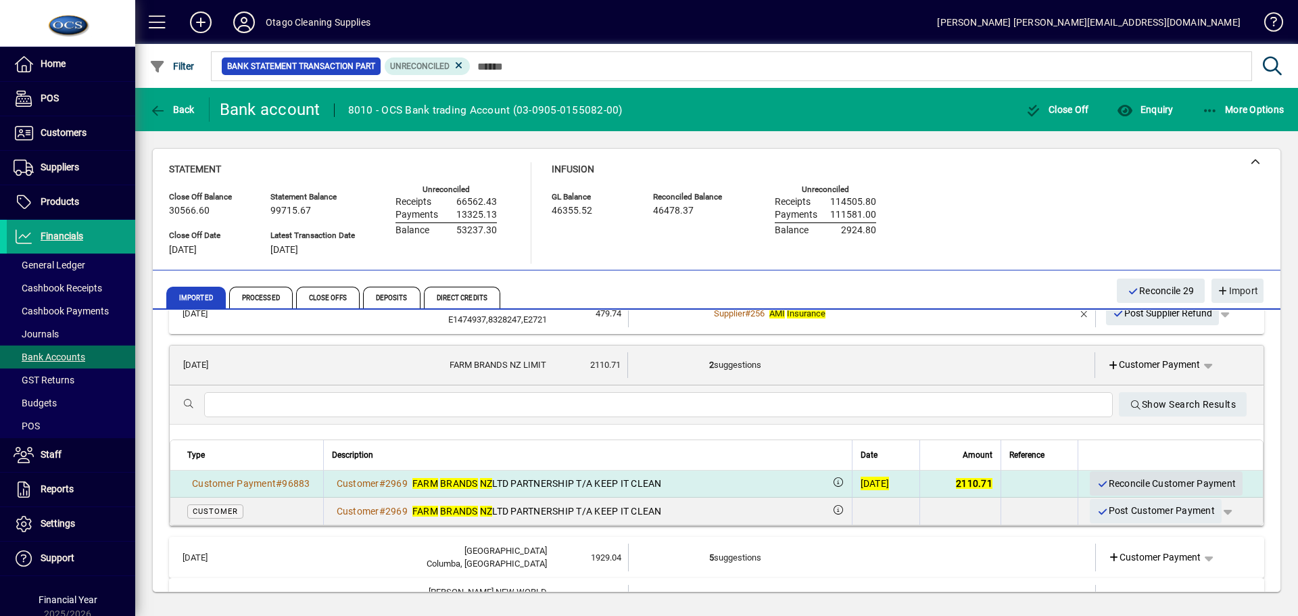
click at [1110, 486] on span "Reconcile Customer Payment" at bounding box center [1165, 483] width 139 height 22
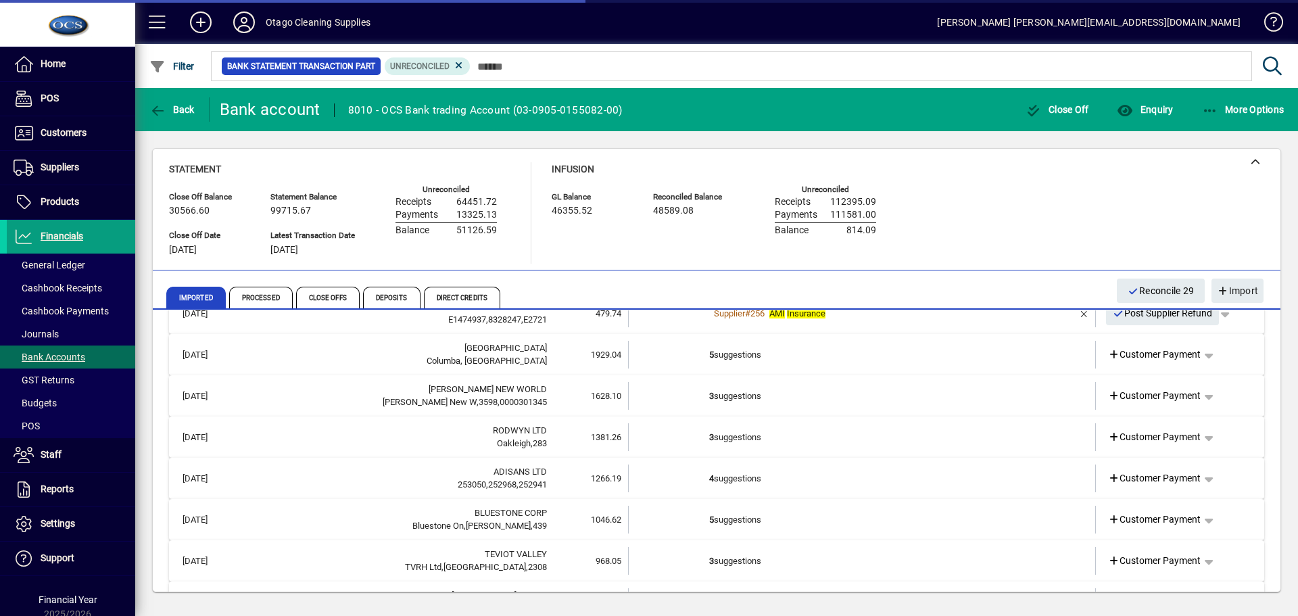
click at [898, 358] on td "5 suggestions" at bounding box center [863, 355] width 308 height 28
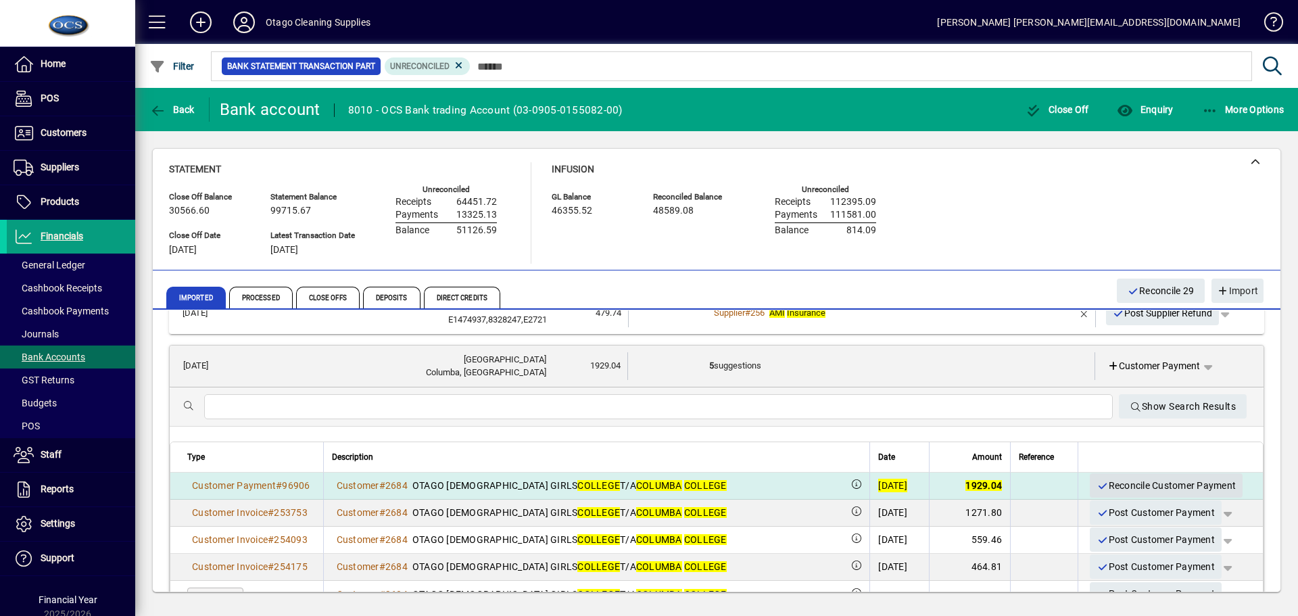
click at [1101, 483] on span "Reconcile Customer Payment" at bounding box center [1165, 485] width 139 height 22
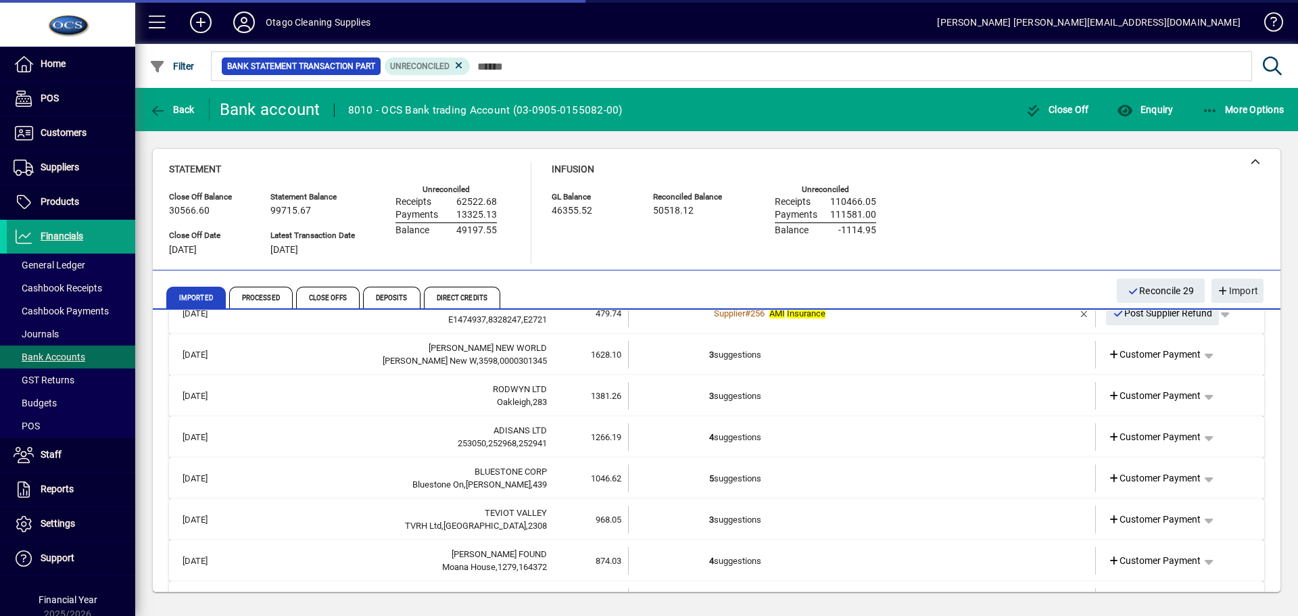
click at [903, 355] on td "3 suggestions" at bounding box center [863, 355] width 308 height 28
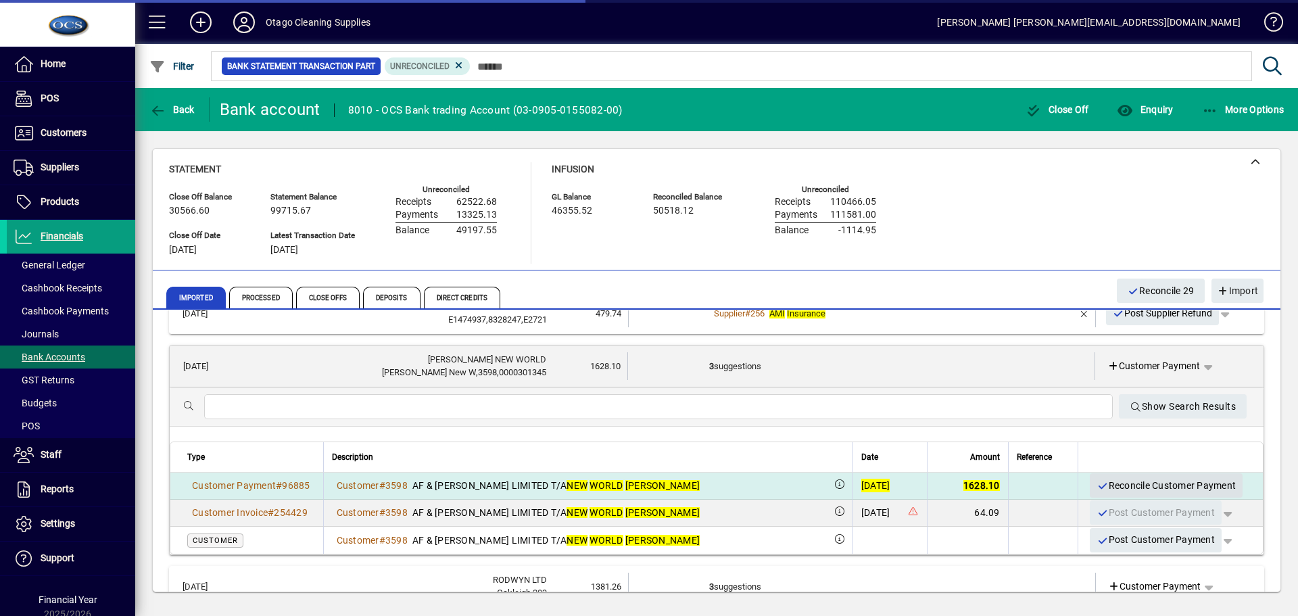
click at [1102, 487] on span "Reconcile Customer Payment" at bounding box center [1165, 485] width 139 height 22
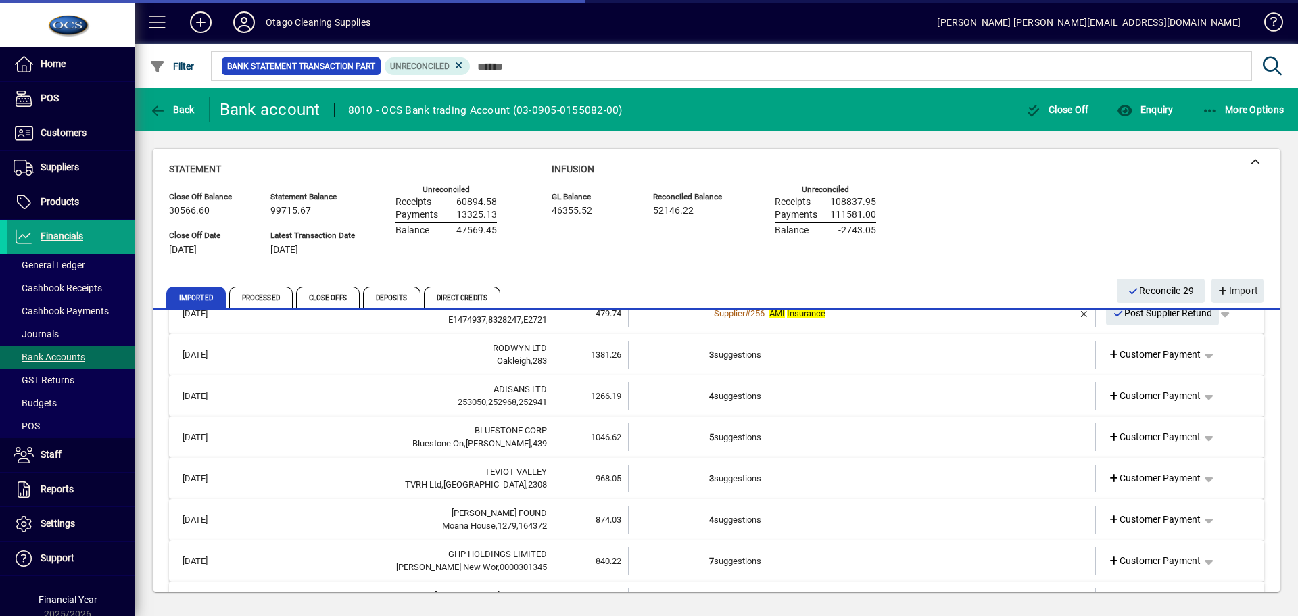
click at [883, 360] on td "3 suggestions" at bounding box center [863, 355] width 308 height 28
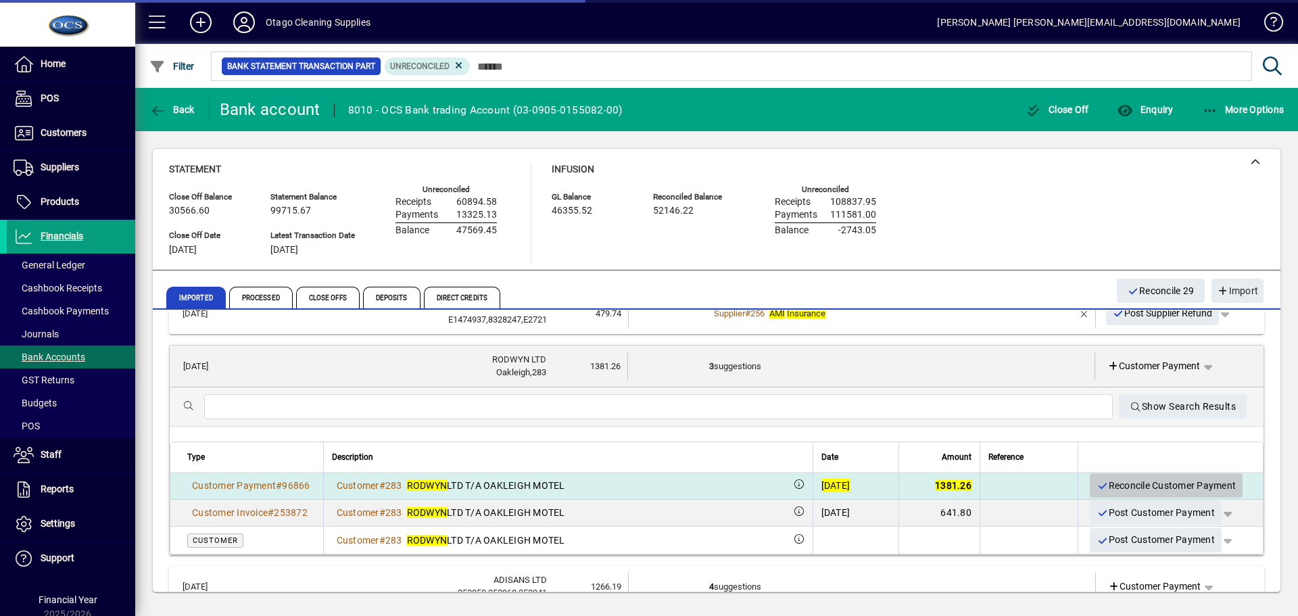
click at [1096, 483] on span "Reconcile Customer Payment" at bounding box center [1165, 485] width 139 height 22
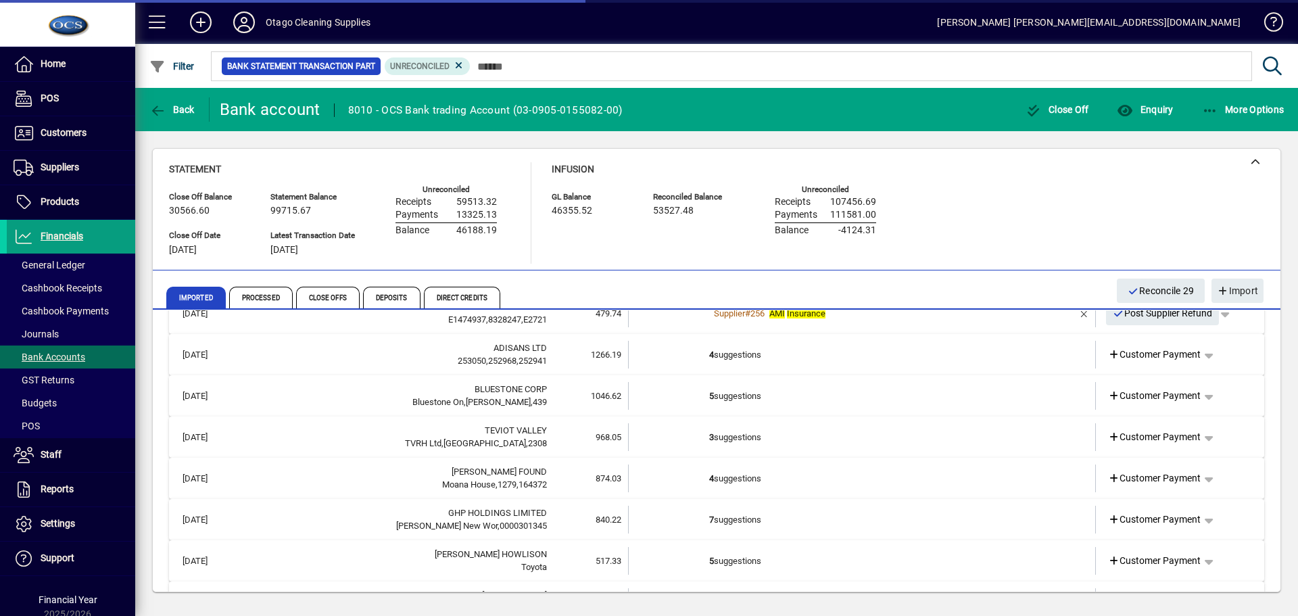
click at [846, 361] on td "4 suggestions" at bounding box center [863, 355] width 308 height 28
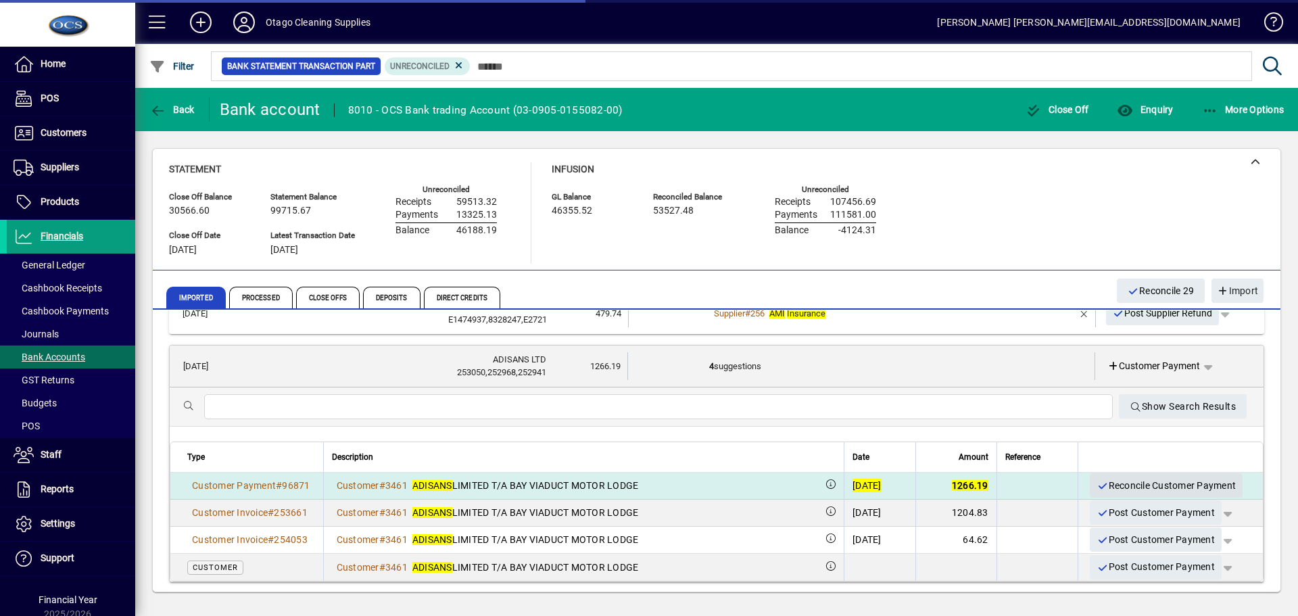
click at [1125, 481] on span "Reconcile Customer Payment" at bounding box center [1165, 485] width 139 height 22
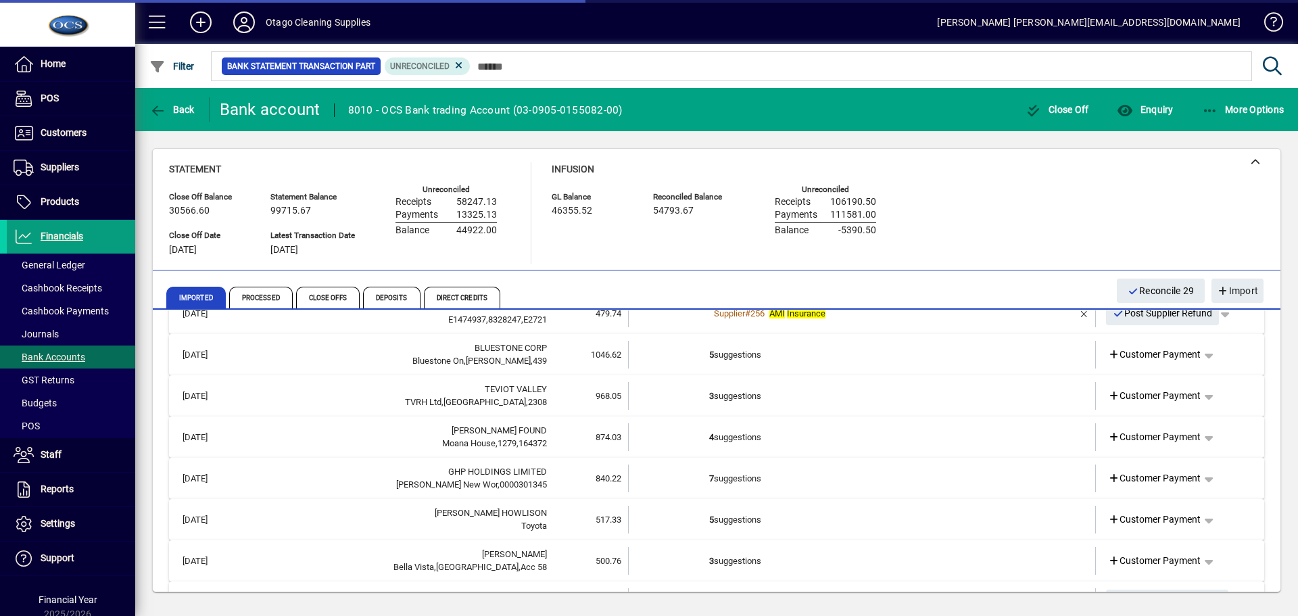
click at [918, 353] on td "5 suggestions" at bounding box center [863, 355] width 308 height 28
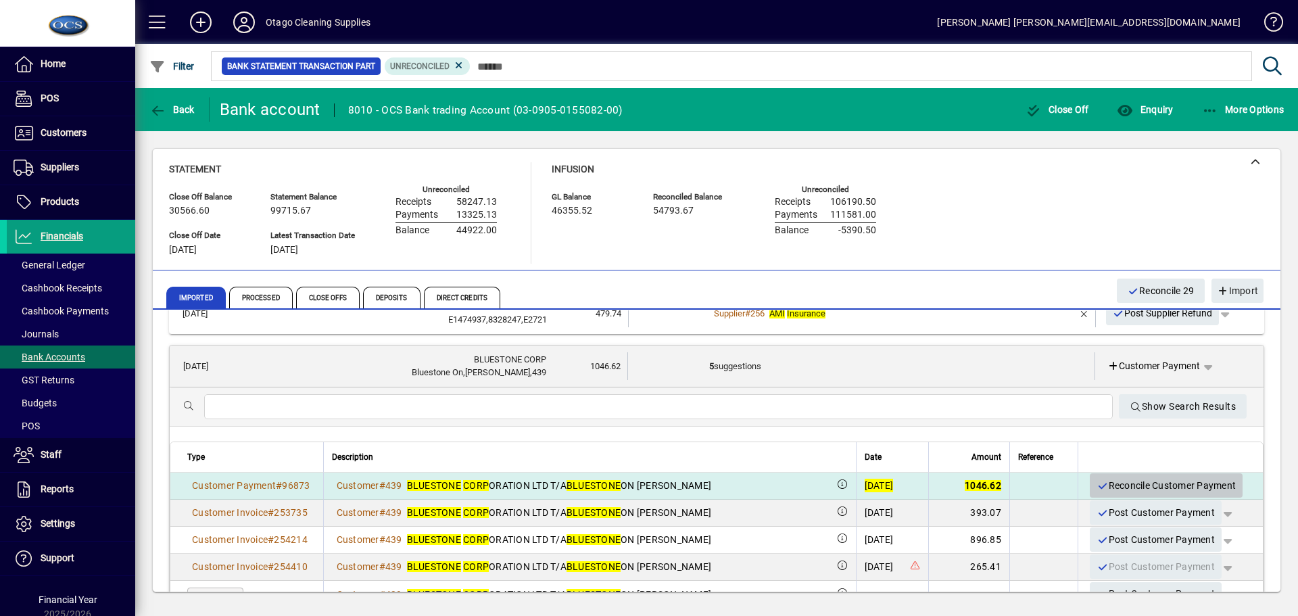
click at [1120, 484] on span "Reconcile Customer Payment" at bounding box center [1165, 485] width 139 height 22
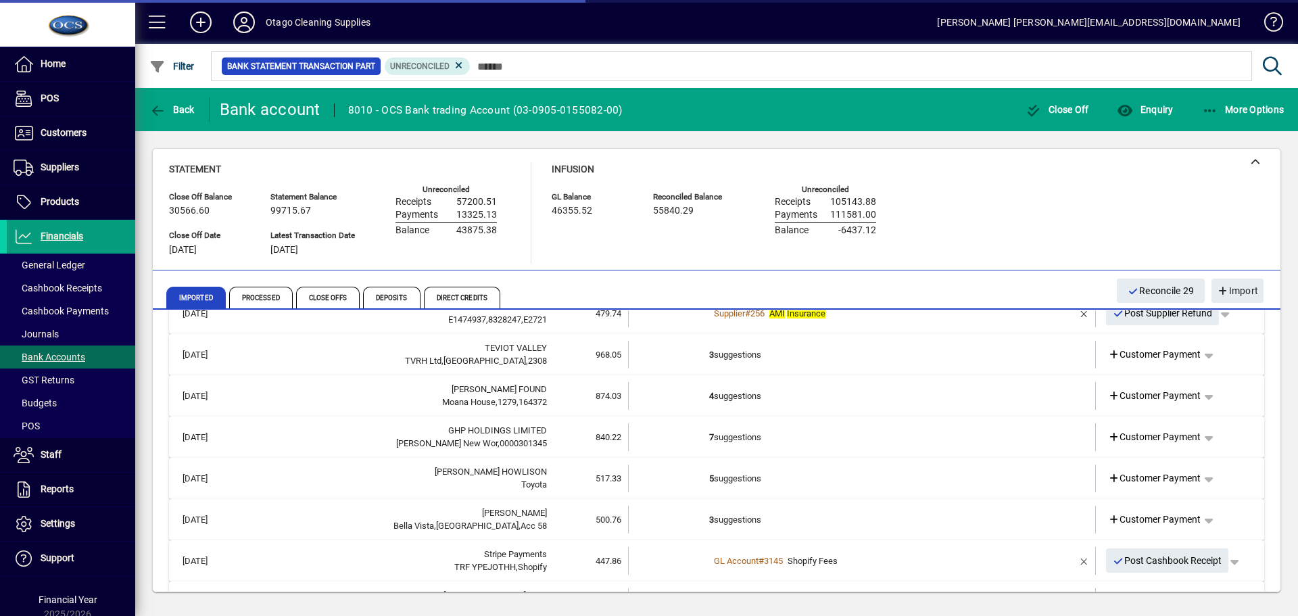
click at [912, 360] on td "3 suggestions" at bounding box center [863, 355] width 308 height 28
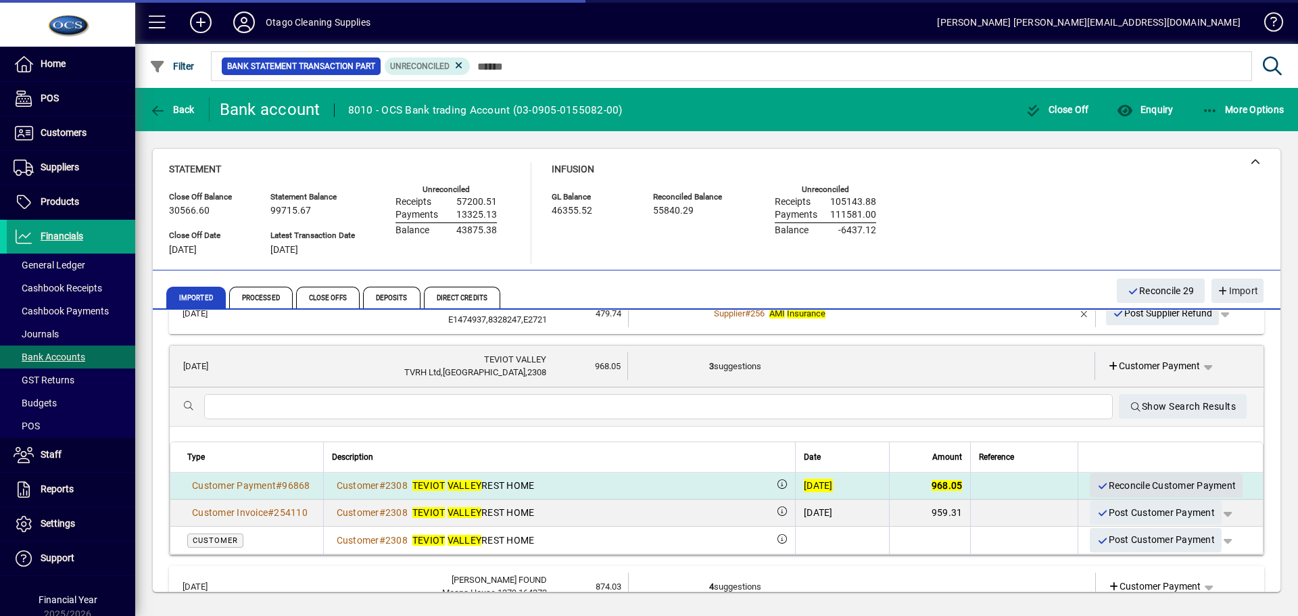
click at [1105, 486] on span "Reconcile Customer Payment" at bounding box center [1165, 485] width 139 height 22
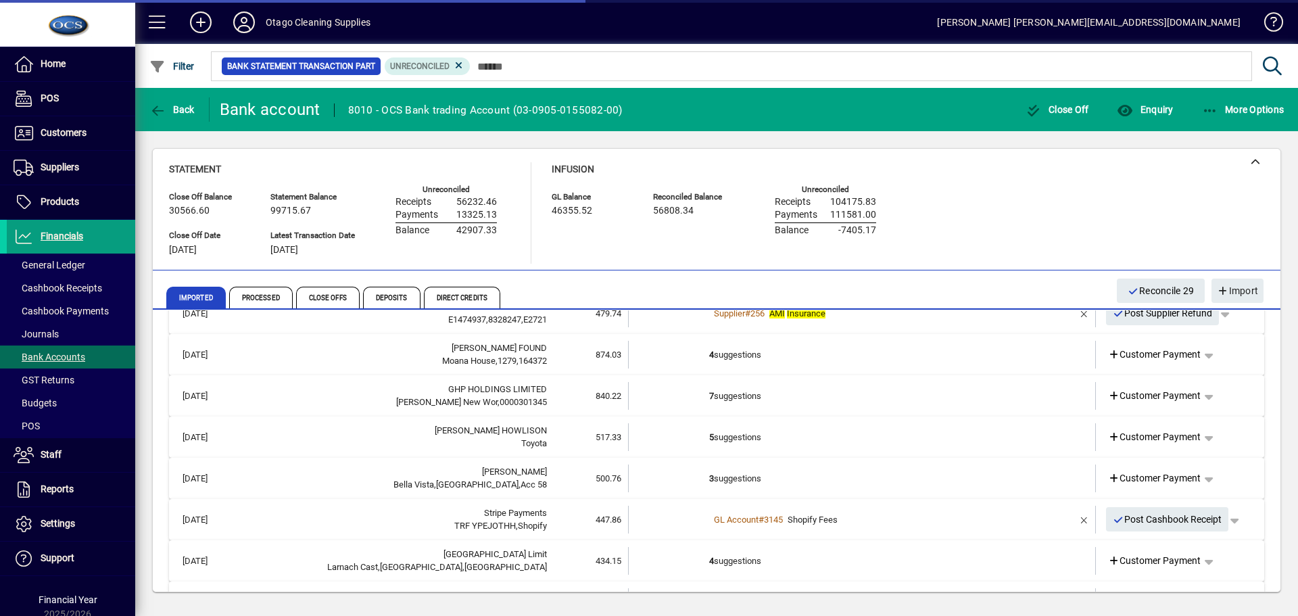
click at [940, 365] on td "4 suggestions" at bounding box center [863, 355] width 308 height 28
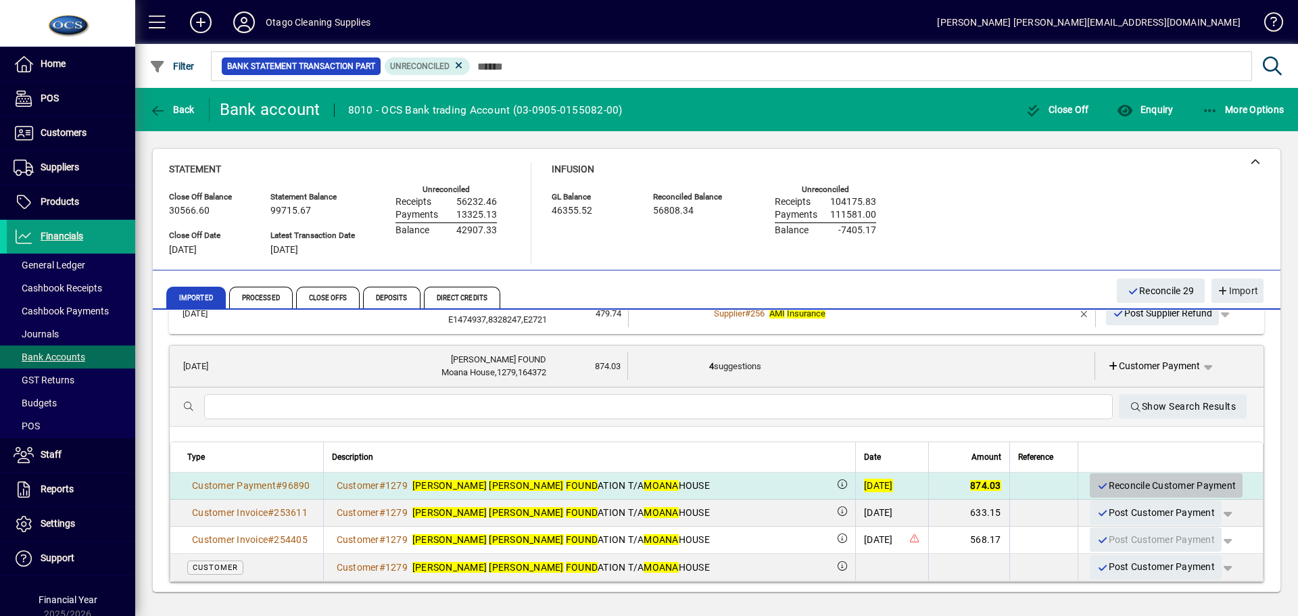
click at [1112, 483] on span "Reconcile Customer Payment" at bounding box center [1165, 485] width 139 height 22
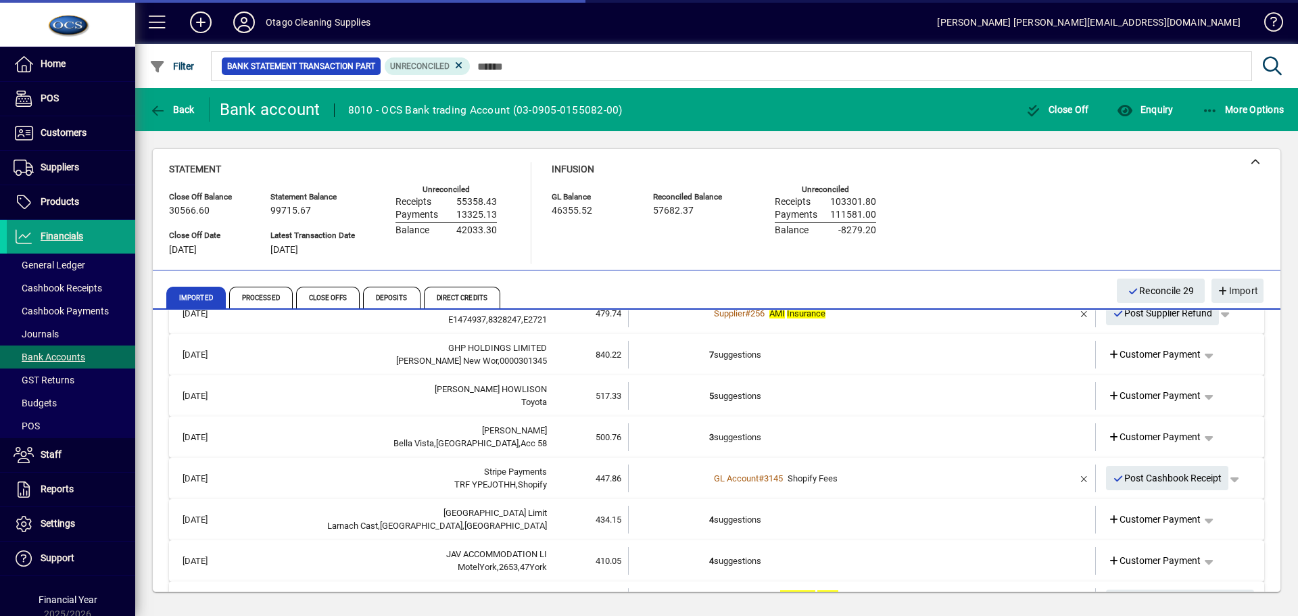
click at [913, 362] on td "7 suggestions" at bounding box center [863, 355] width 308 height 28
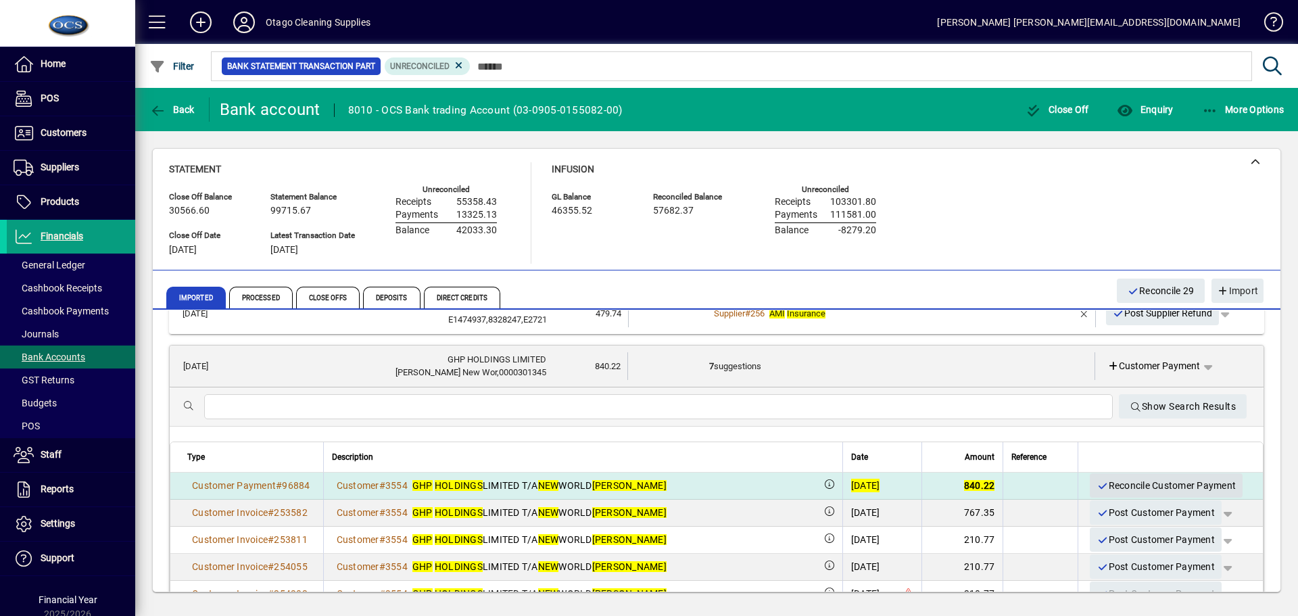
click at [1098, 483] on span "Reconcile Customer Payment" at bounding box center [1165, 485] width 139 height 22
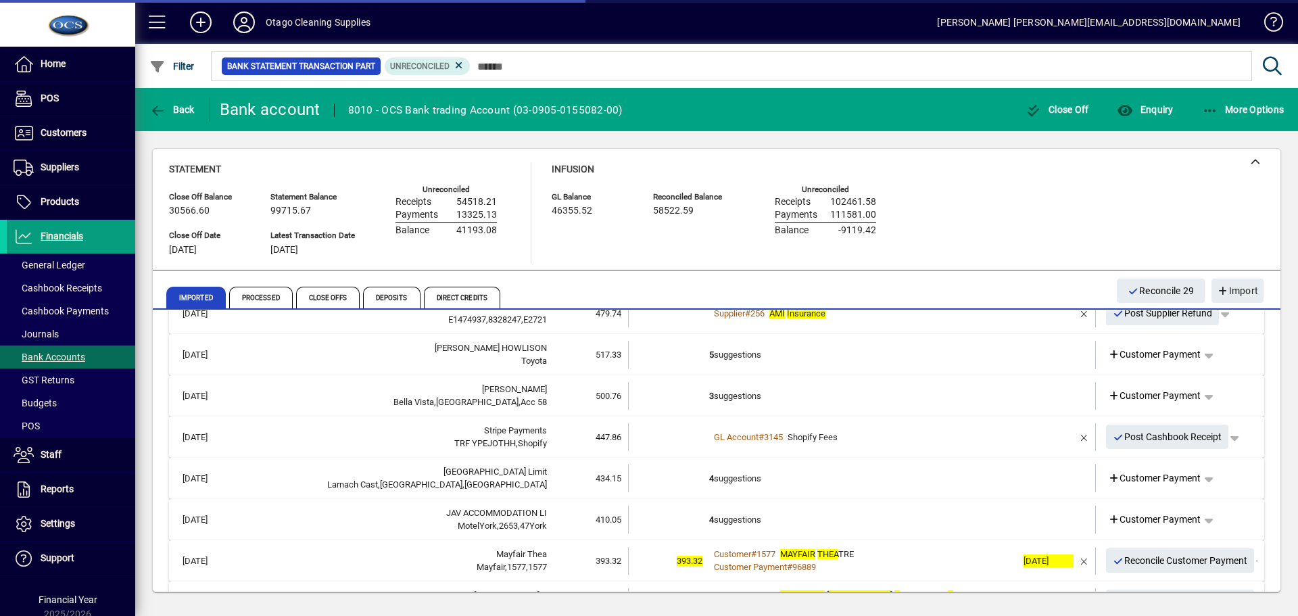
click at [927, 361] on td "5 suggestions" at bounding box center [863, 355] width 308 height 28
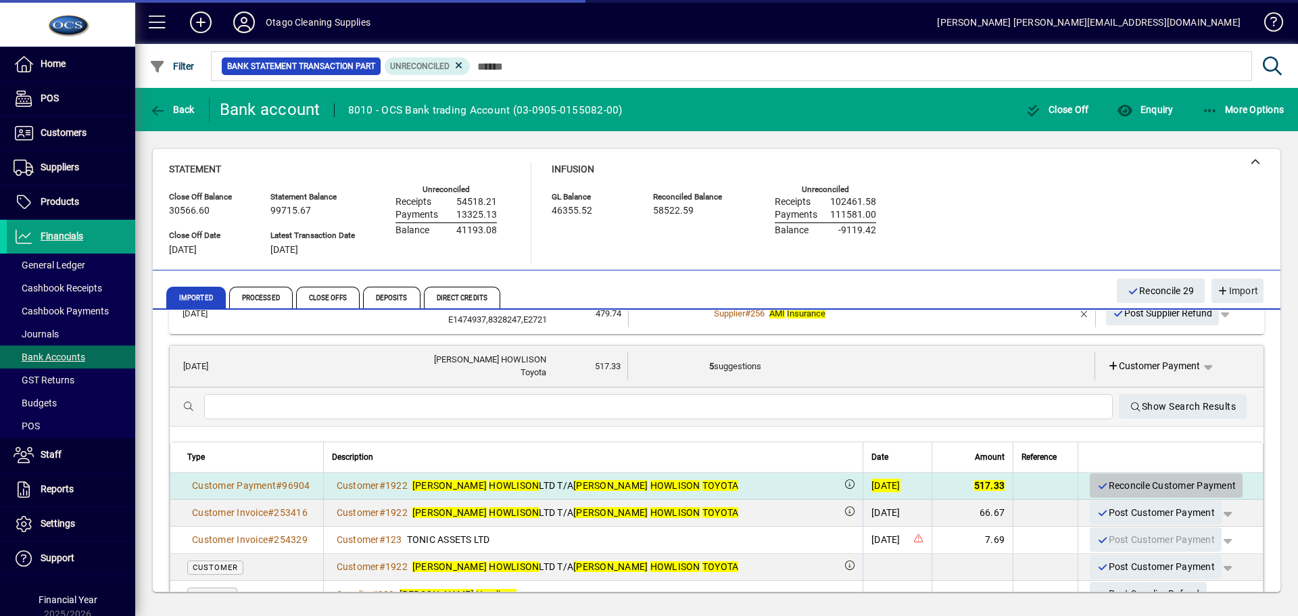
click at [1119, 488] on span "Reconcile Customer Payment" at bounding box center [1165, 485] width 139 height 22
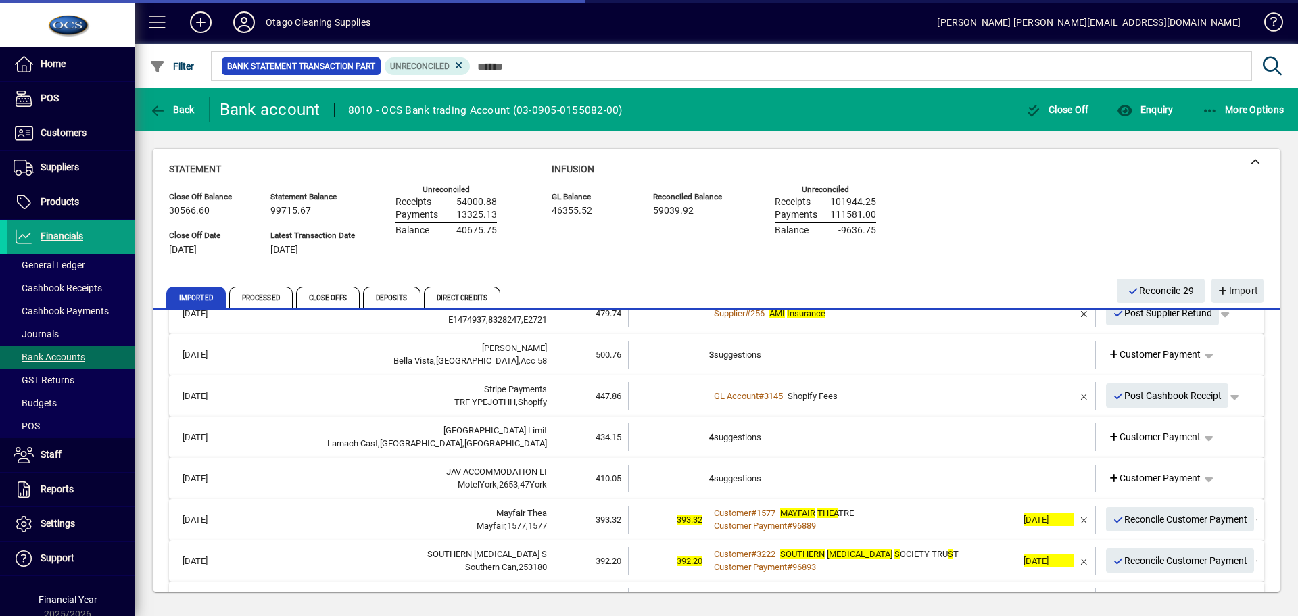
click at [959, 363] on td "3 suggestions" at bounding box center [863, 355] width 308 height 28
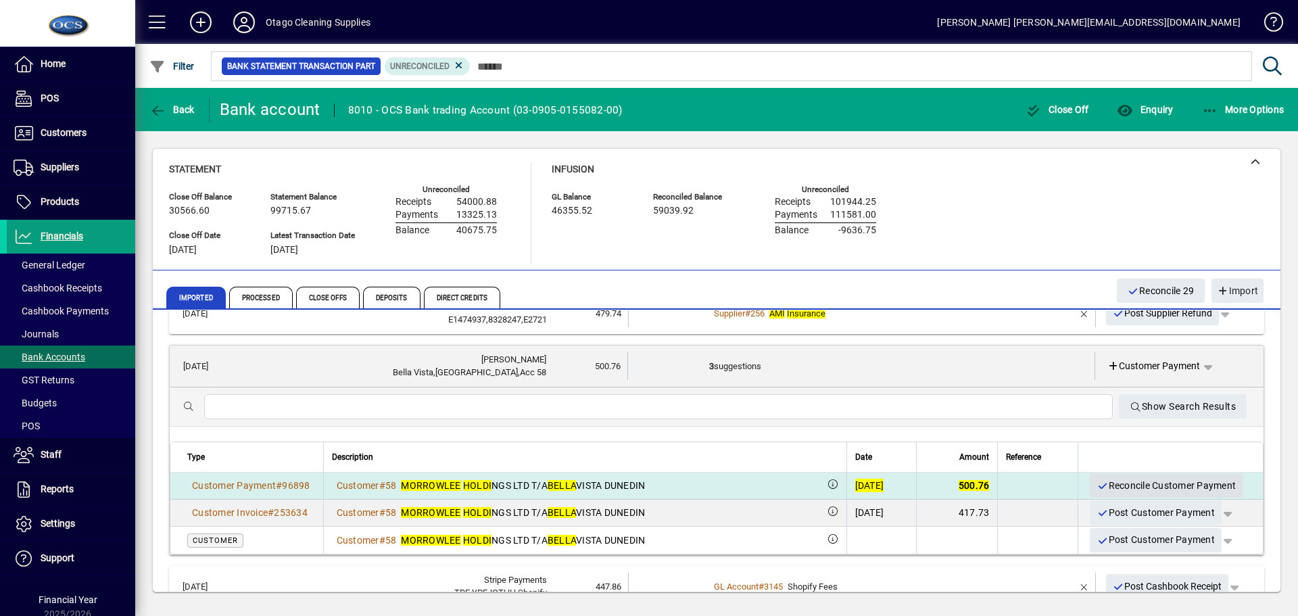
click at [1101, 484] on span "Reconcile Customer Payment" at bounding box center [1165, 485] width 139 height 22
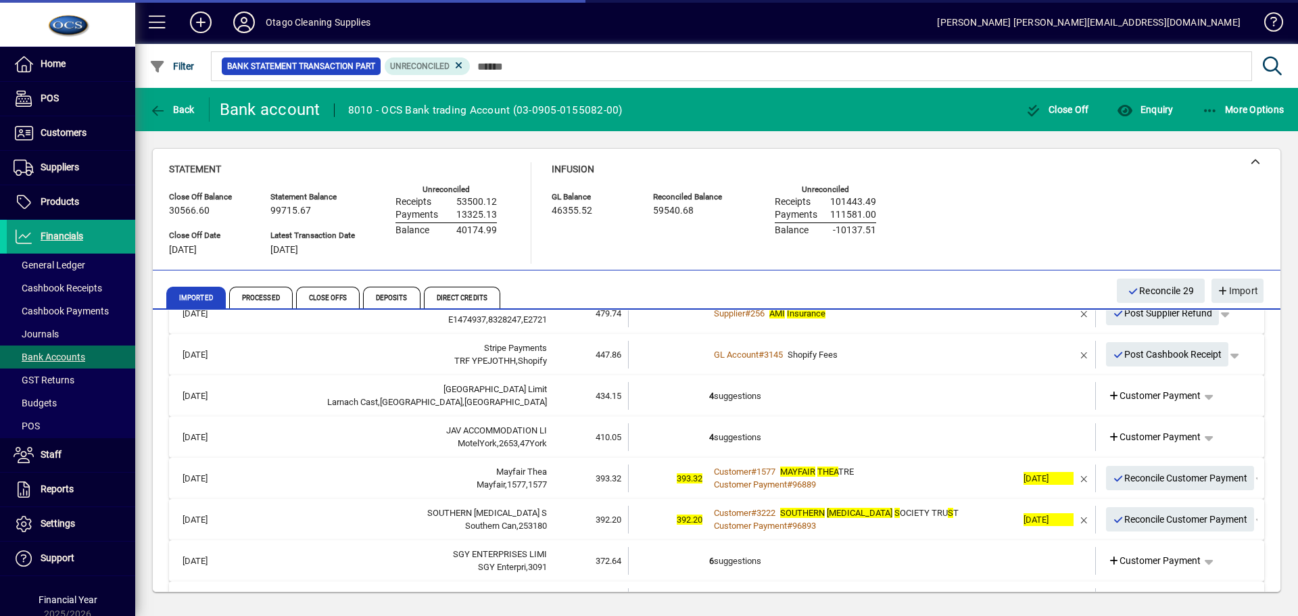
click at [960, 399] on td "4 suggestions" at bounding box center [863, 396] width 308 height 28
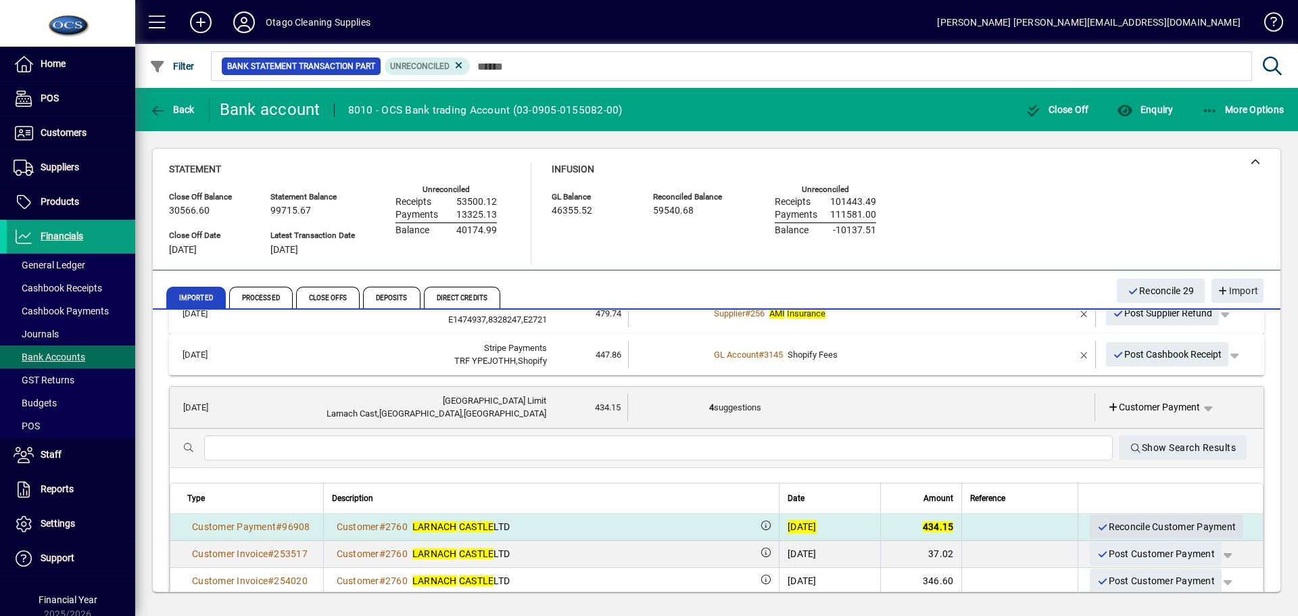
click at [1109, 526] on span "Reconcile Customer Payment" at bounding box center [1165, 527] width 139 height 22
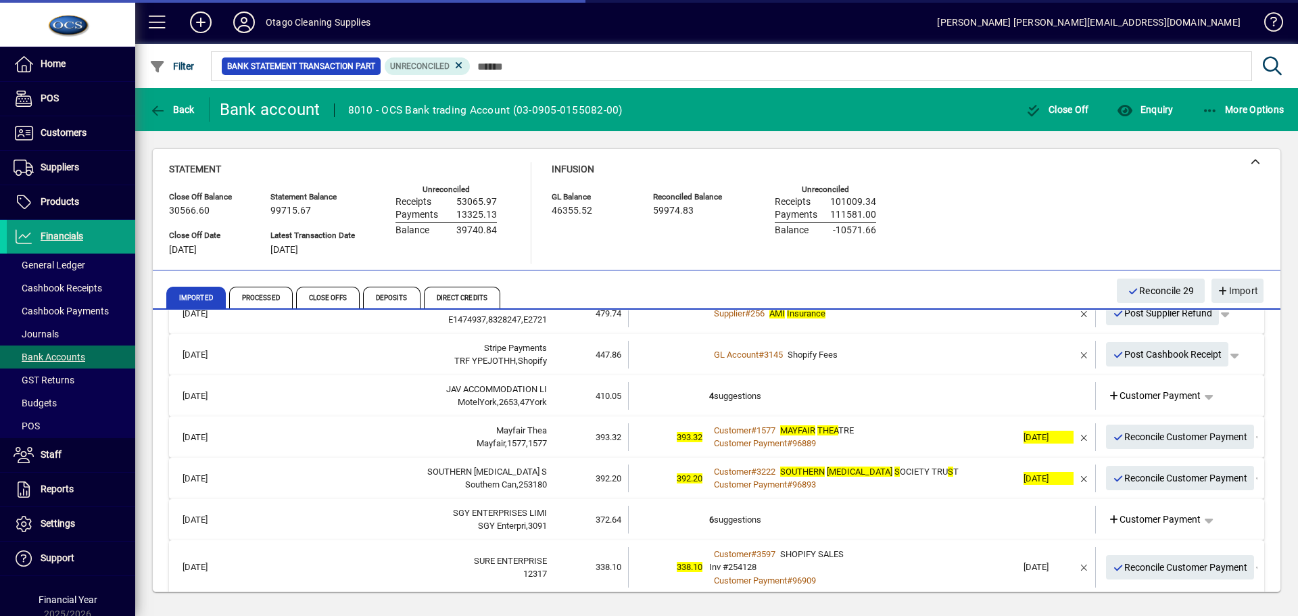
click at [970, 401] on td "4 suggestions" at bounding box center [863, 396] width 308 height 28
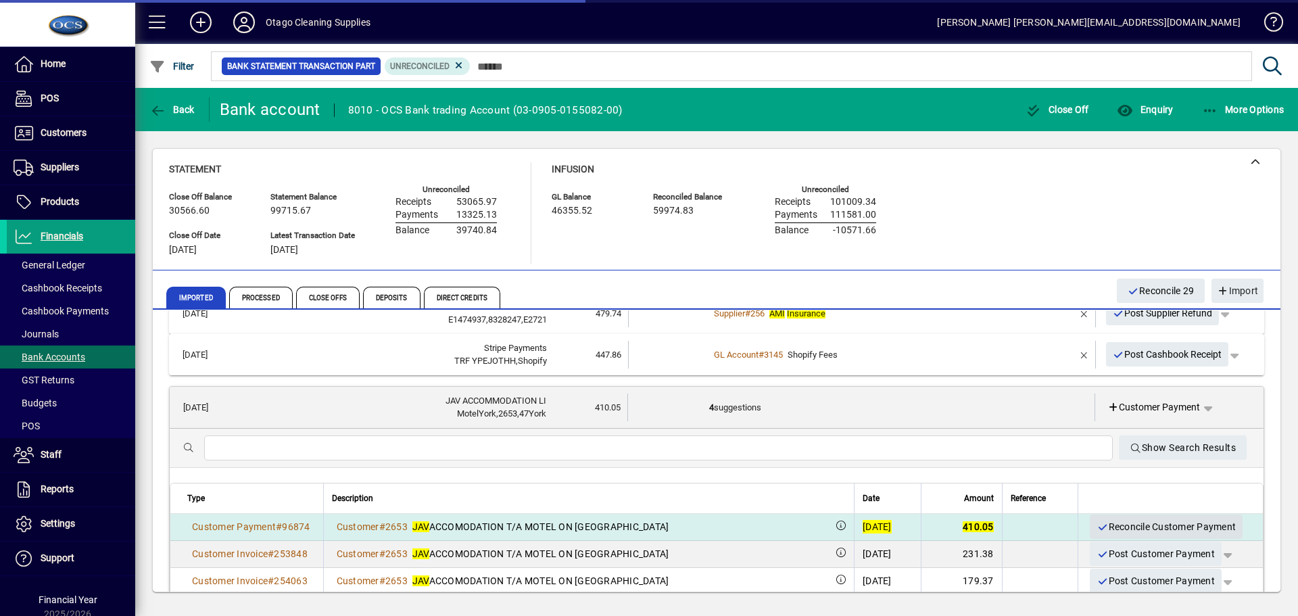
click at [1123, 526] on span "Reconcile Customer Payment" at bounding box center [1165, 527] width 139 height 22
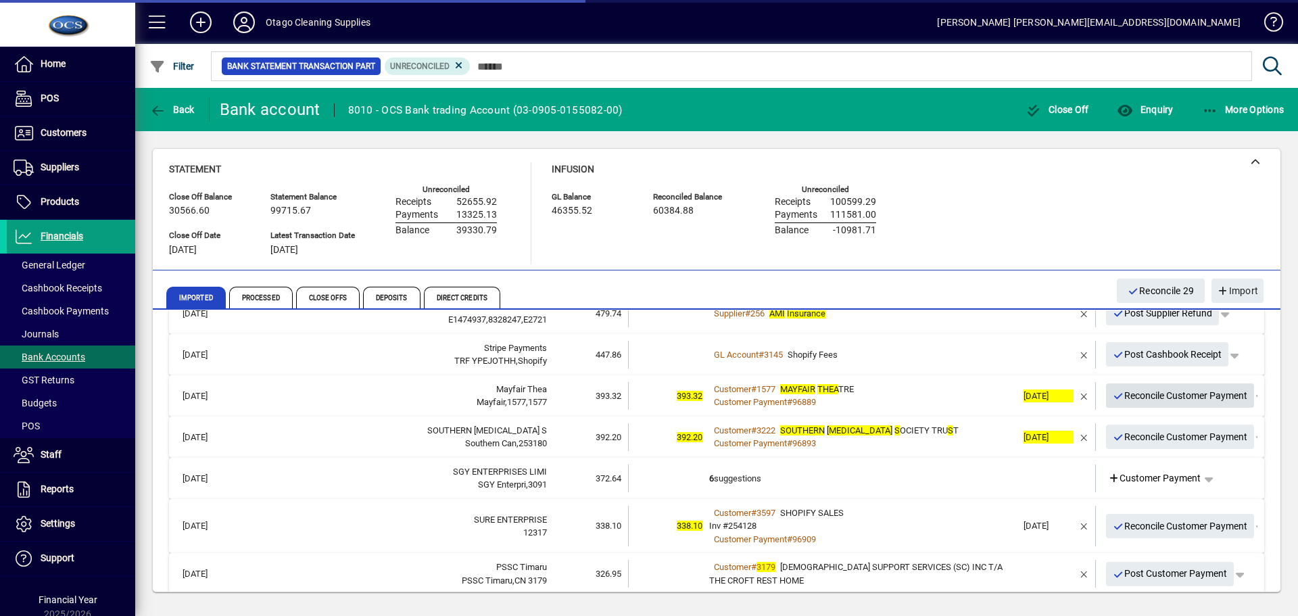
click at [1133, 398] on span "Reconcile Customer Payment" at bounding box center [1179, 396] width 135 height 22
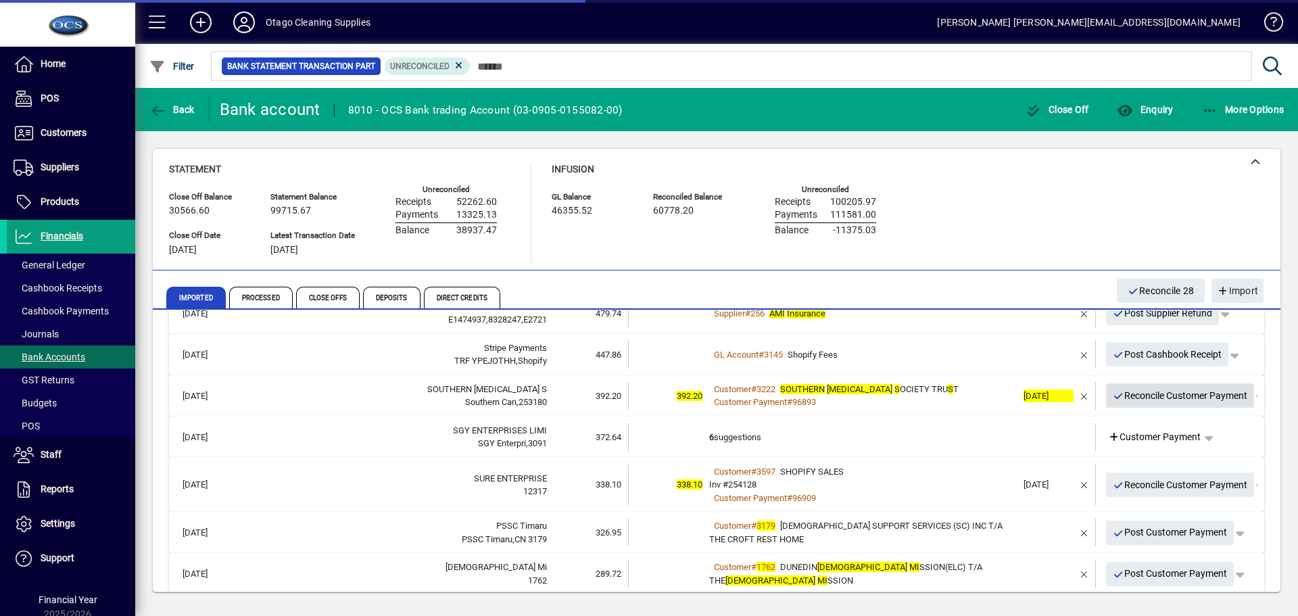
click at [1129, 401] on span "Reconcile Customer Payment" at bounding box center [1179, 396] width 135 height 22
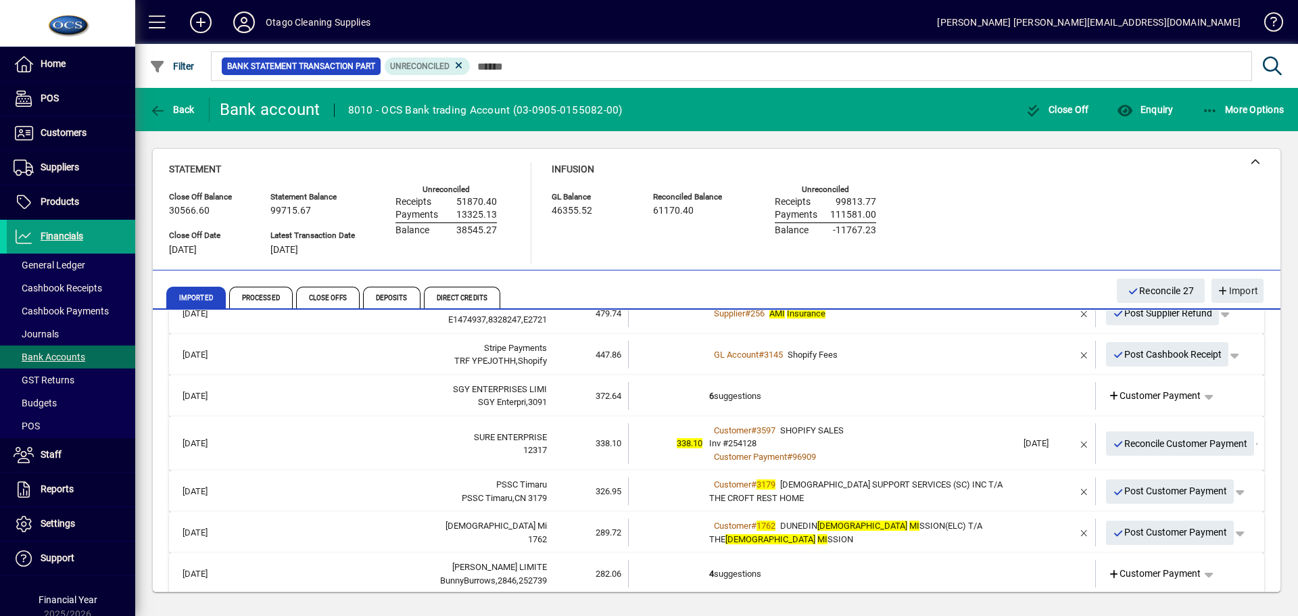
click at [962, 399] on td "6 suggestions" at bounding box center [863, 396] width 308 height 28
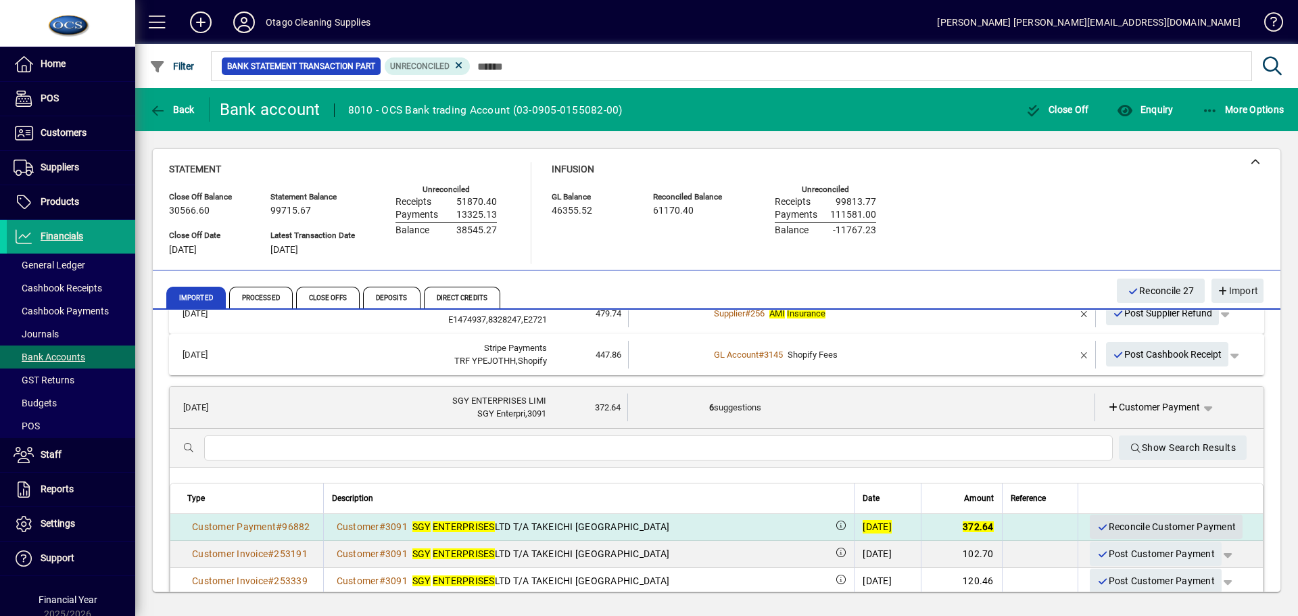
click at [1117, 526] on span "Reconcile Customer Payment" at bounding box center [1165, 527] width 139 height 22
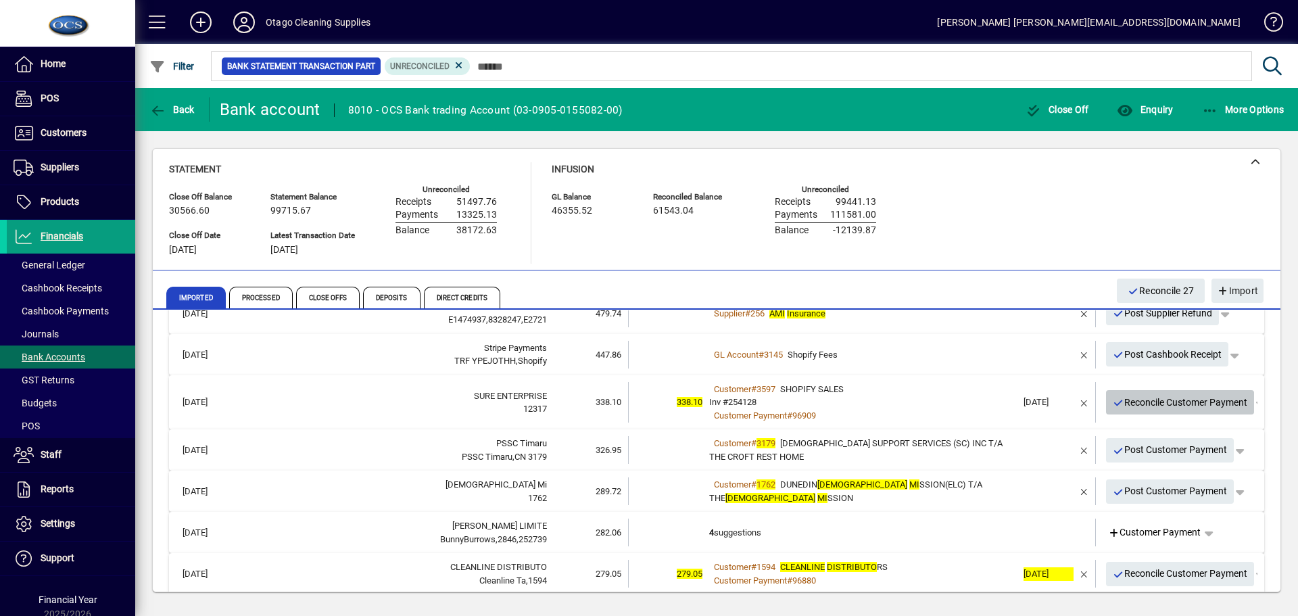
click at [1135, 400] on span "Reconcile Customer Payment" at bounding box center [1179, 402] width 135 height 22
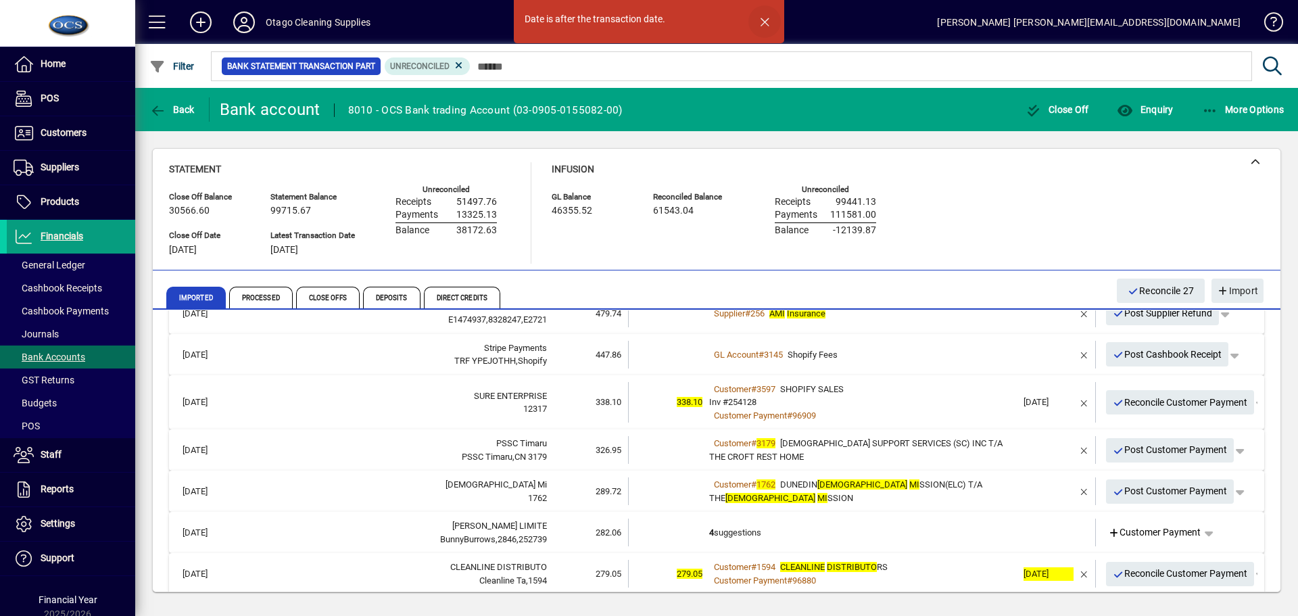
click at [762, 18] on span "button" at bounding box center [764, 21] width 32 height 32
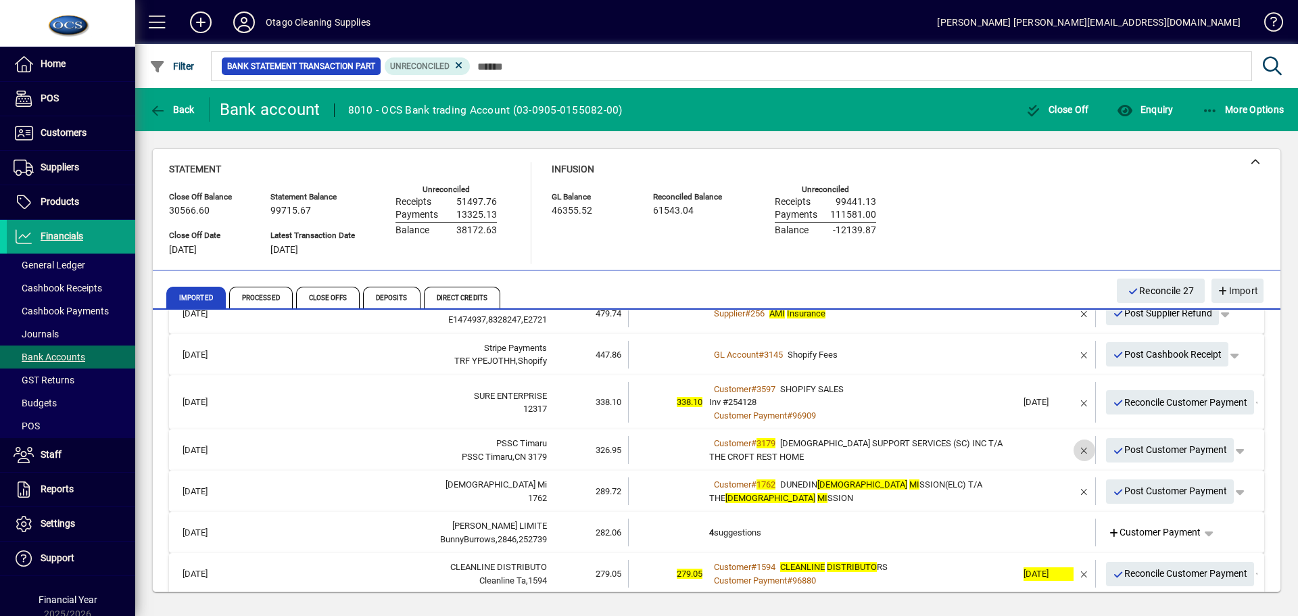
click at [1076, 449] on span "button" at bounding box center [1084, 450] width 32 height 32
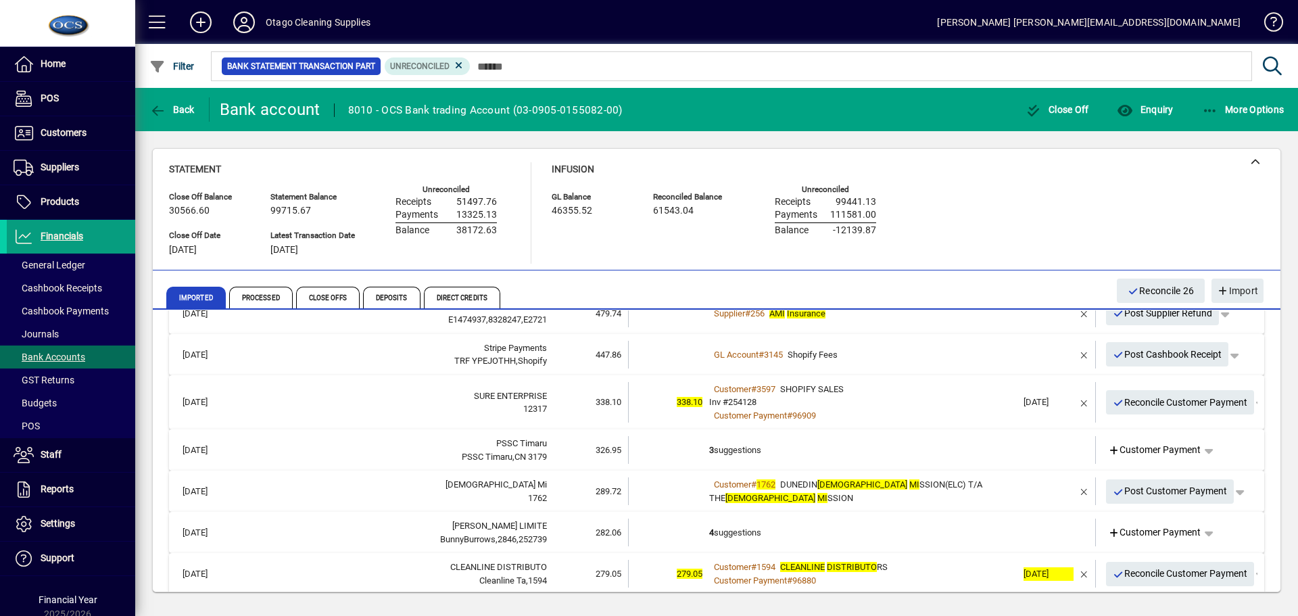
click at [1016, 445] on td at bounding box center [1044, 450] width 57 height 28
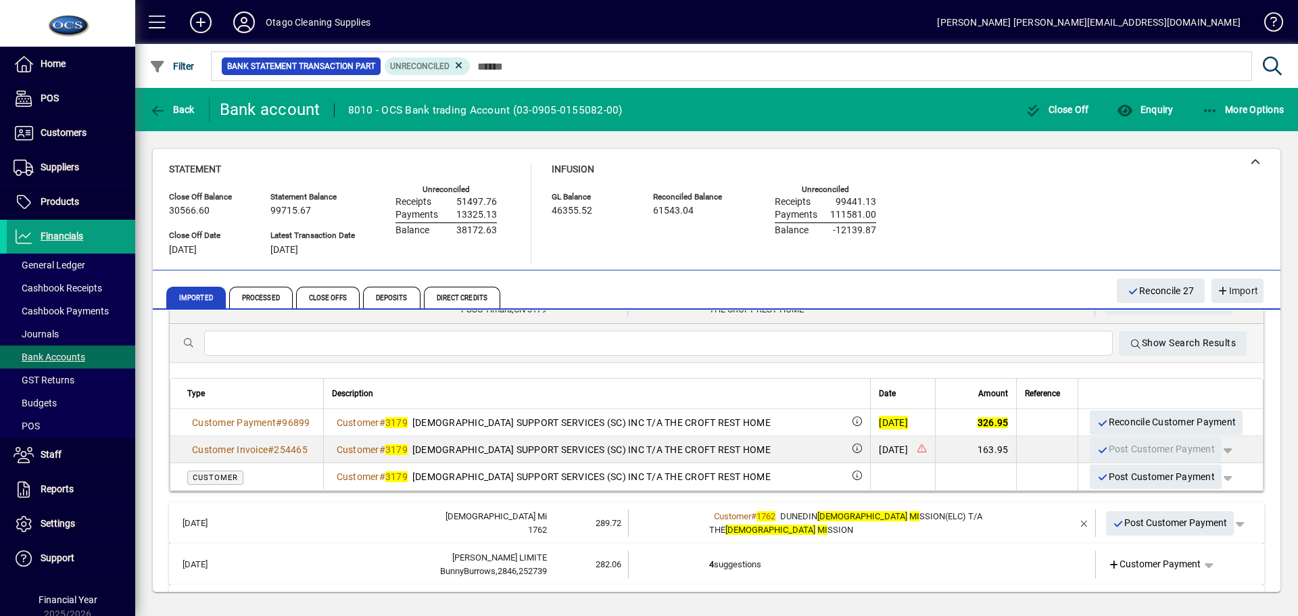
scroll to position [743, 0]
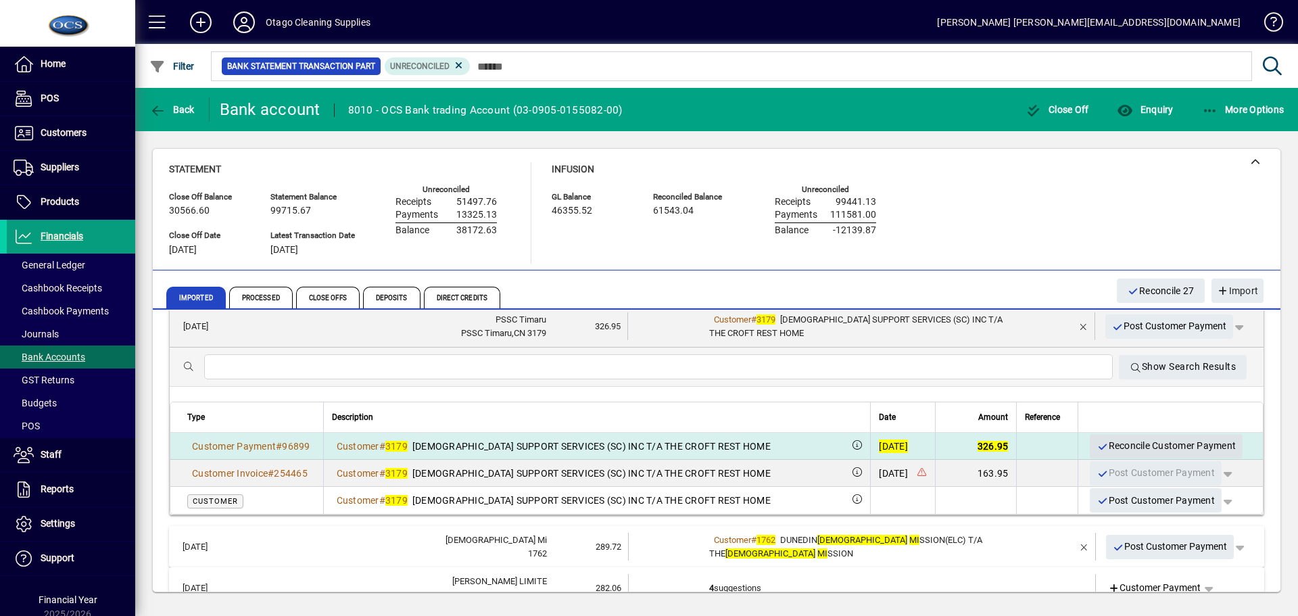
click at [1168, 445] on span "Reconcile Customer Payment" at bounding box center [1165, 446] width 139 height 22
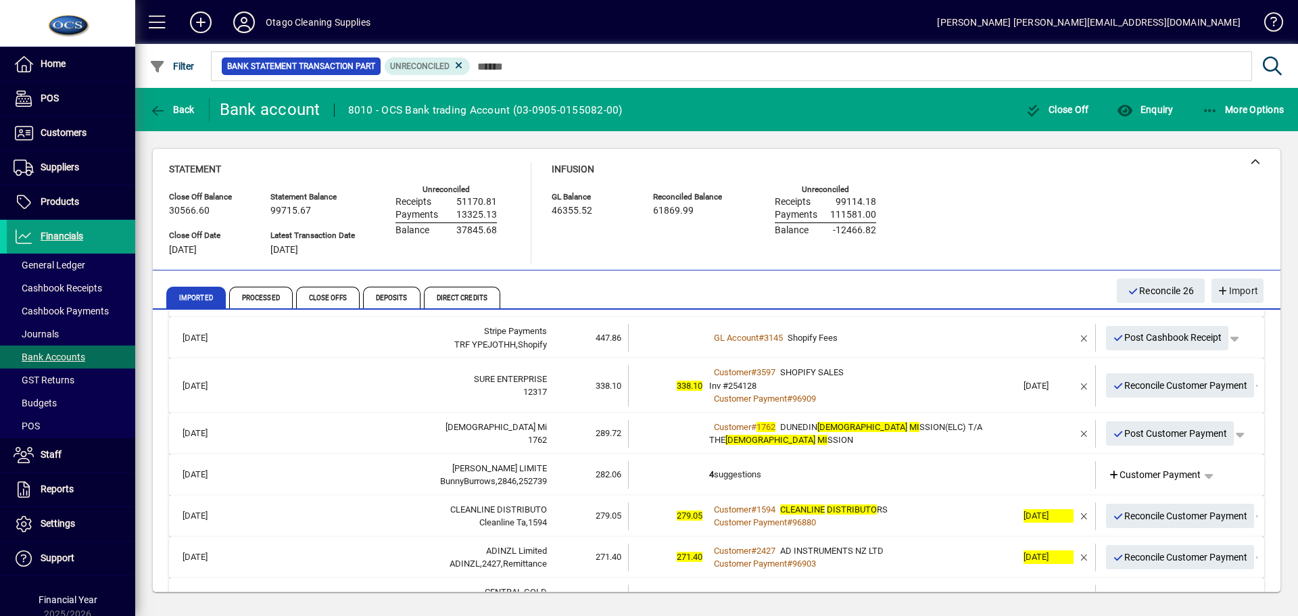
scroll to position [647, 0]
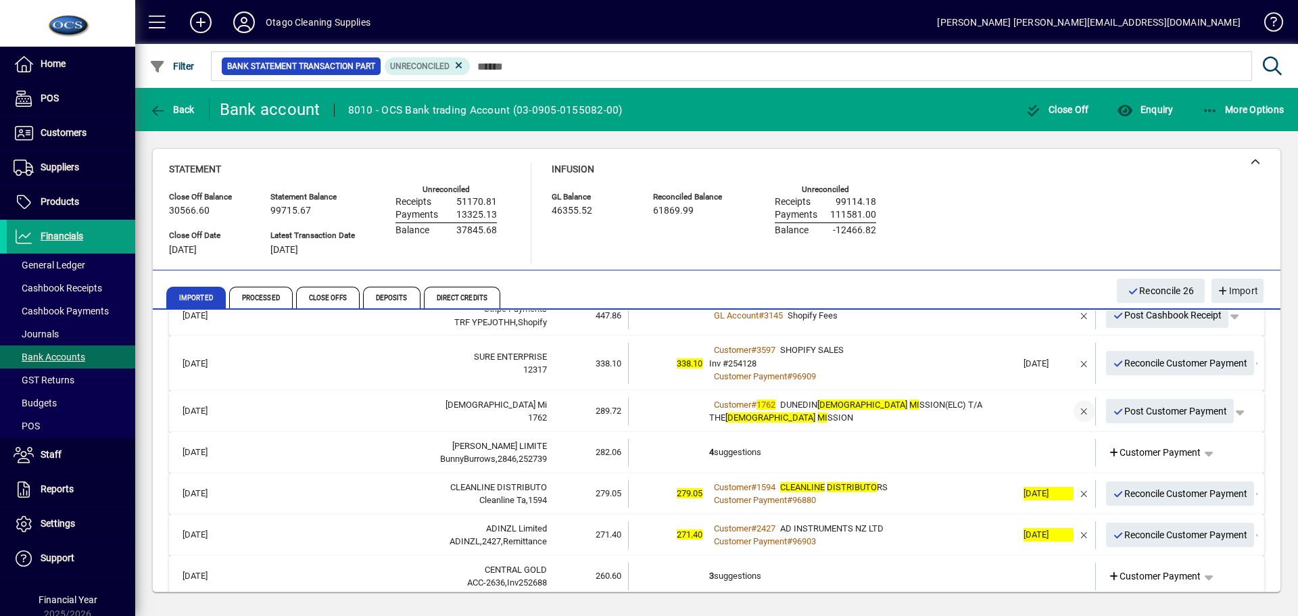
click at [1074, 411] on span "button" at bounding box center [1084, 411] width 32 height 32
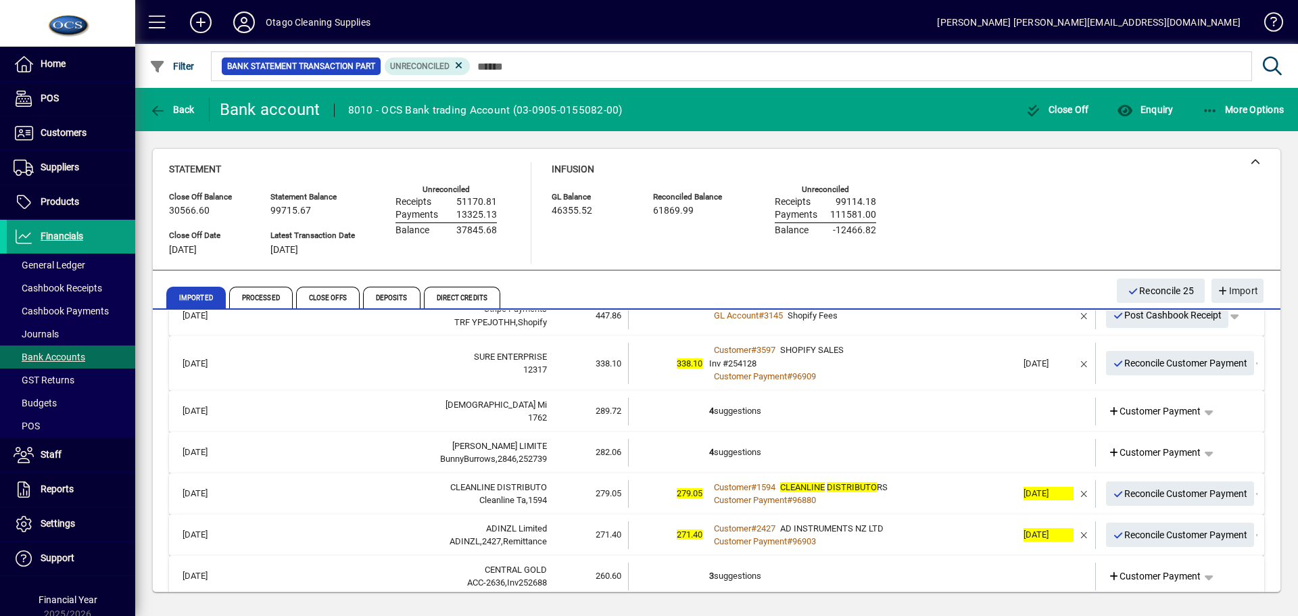
click at [1016, 413] on td at bounding box center [1044, 411] width 57 height 28
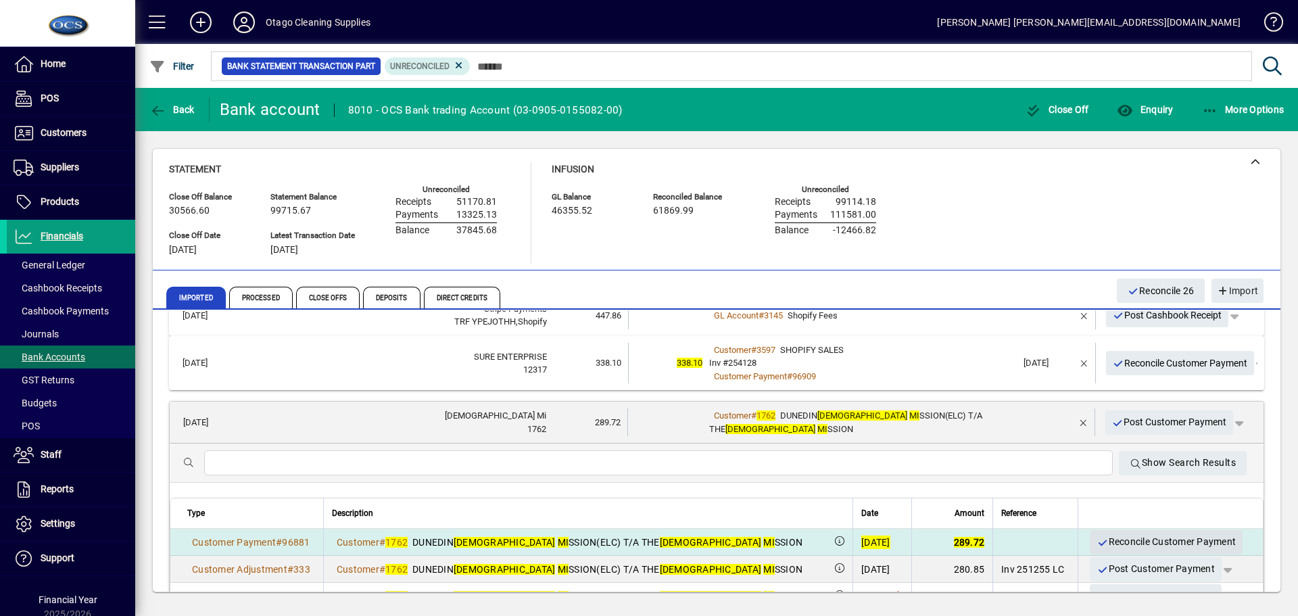
click at [1106, 541] on span "Reconcile Customer Payment" at bounding box center [1165, 542] width 139 height 22
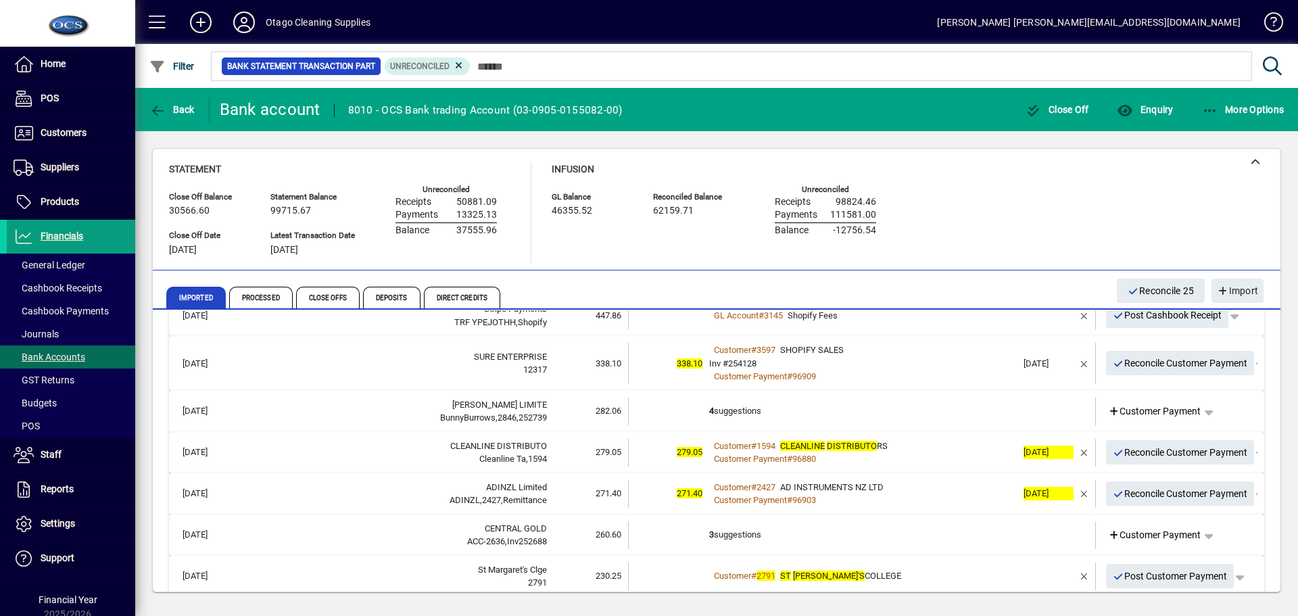
click at [954, 417] on td "4 suggestions" at bounding box center [863, 411] width 308 height 28
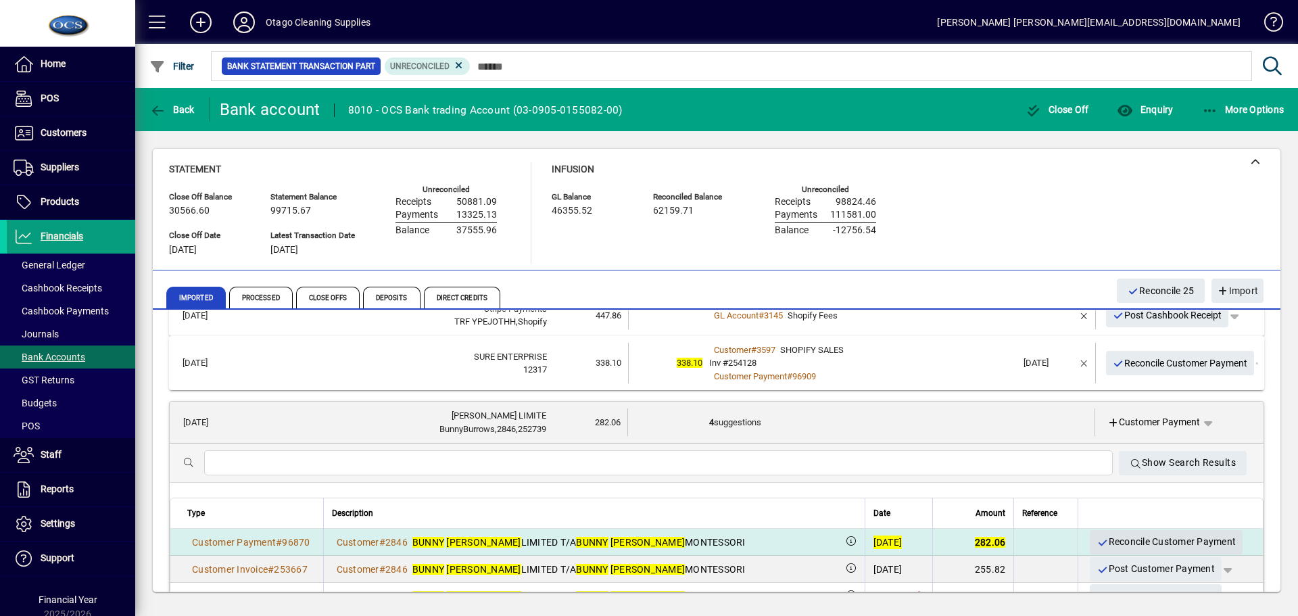
click at [1119, 539] on span "Reconcile Customer Payment" at bounding box center [1165, 542] width 139 height 22
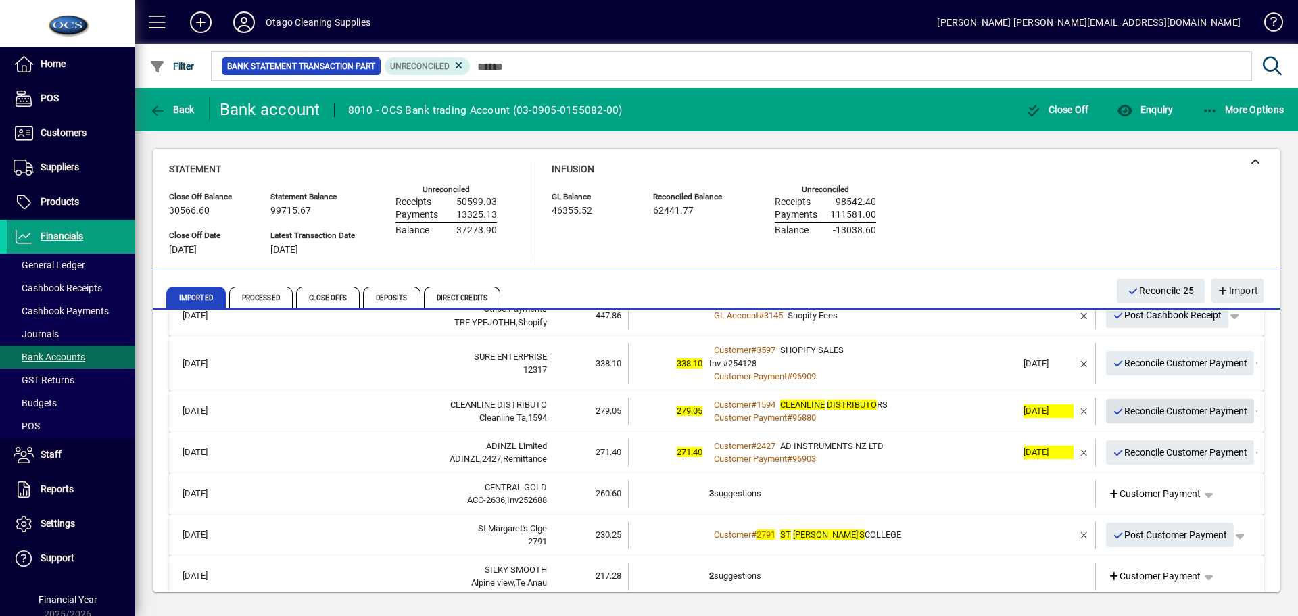
click at [1128, 414] on span "Reconcile Customer Payment" at bounding box center [1179, 411] width 135 height 22
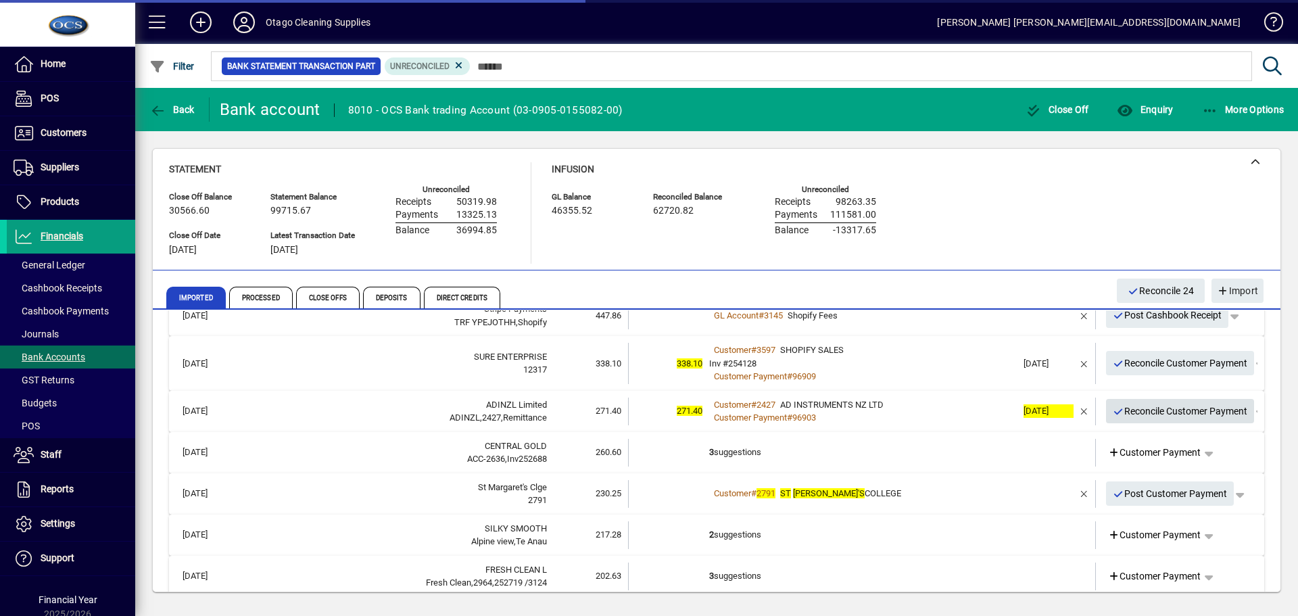
click at [1128, 414] on span "Reconcile Customer Payment" at bounding box center [1179, 411] width 135 height 22
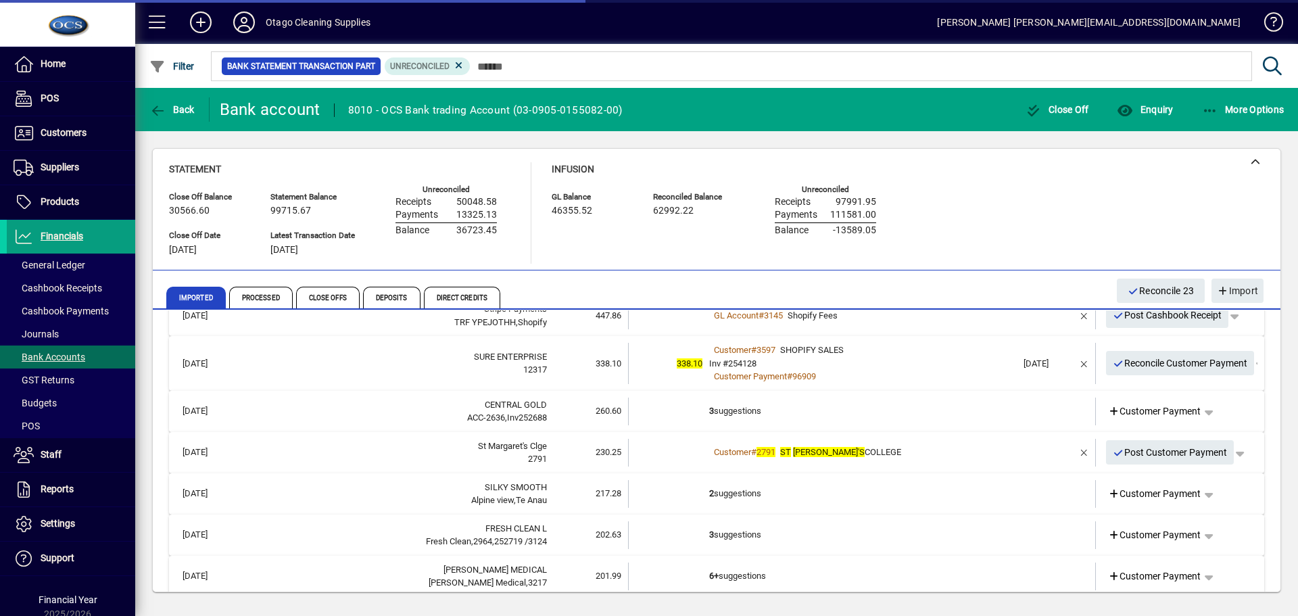
click at [976, 414] on td "3 suggestions" at bounding box center [863, 411] width 308 height 28
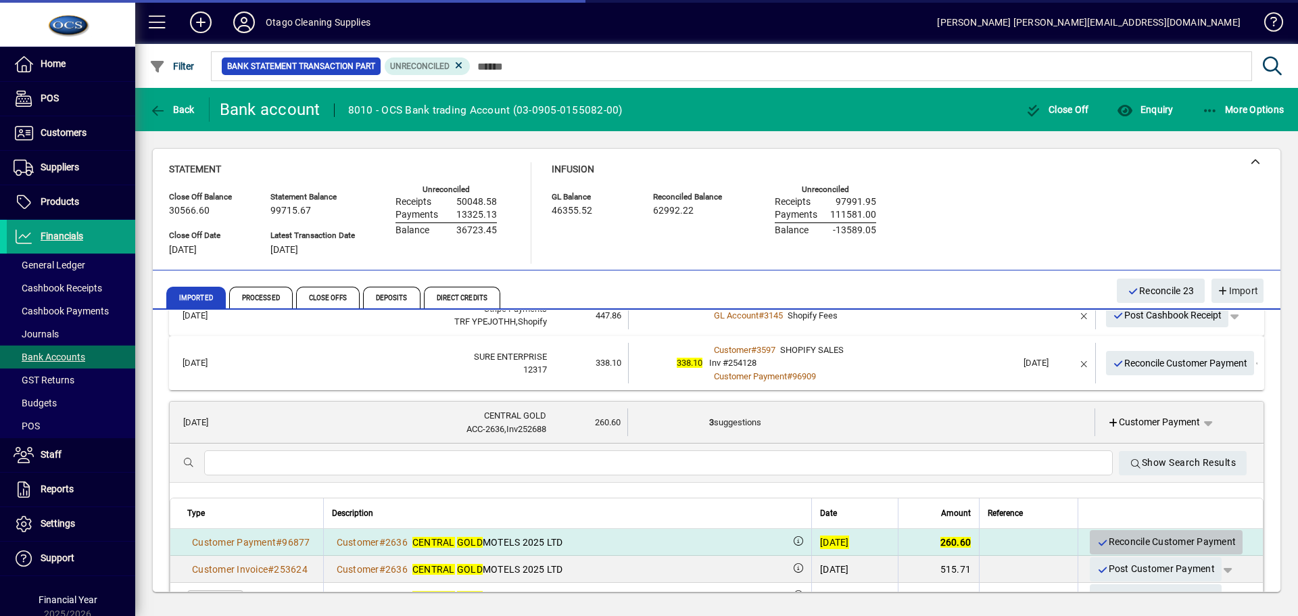
click at [1113, 544] on span "Reconcile Customer Payment" at bounding box center [1165, 542] width 139 height 22
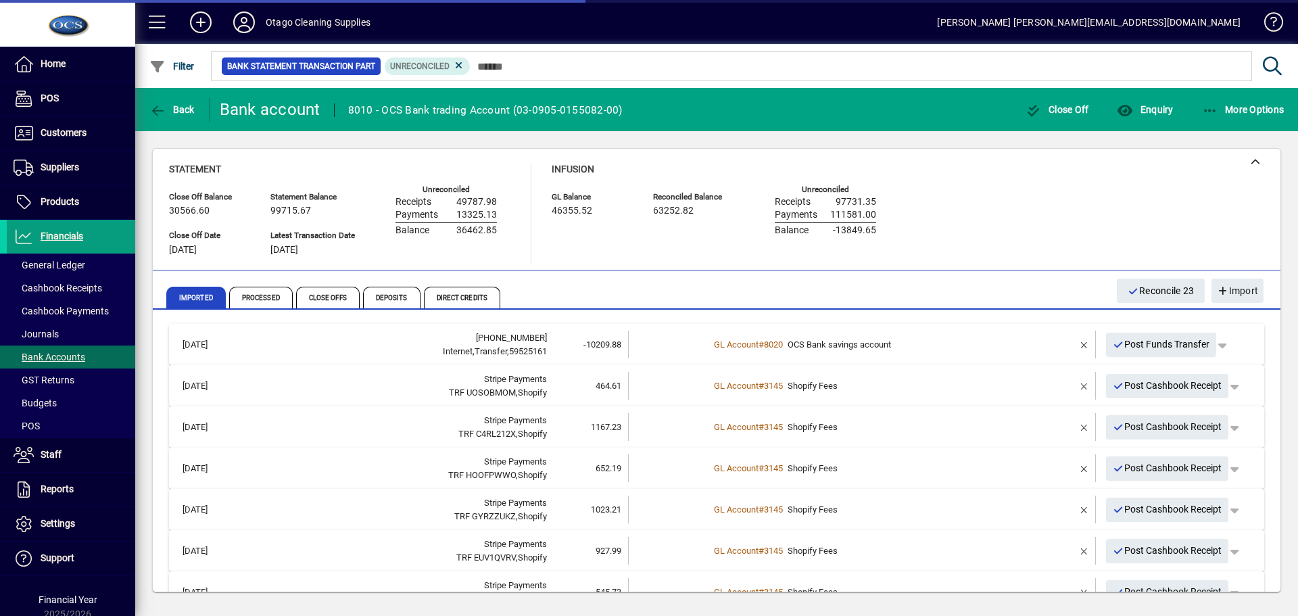
scroll to position [647, 0]
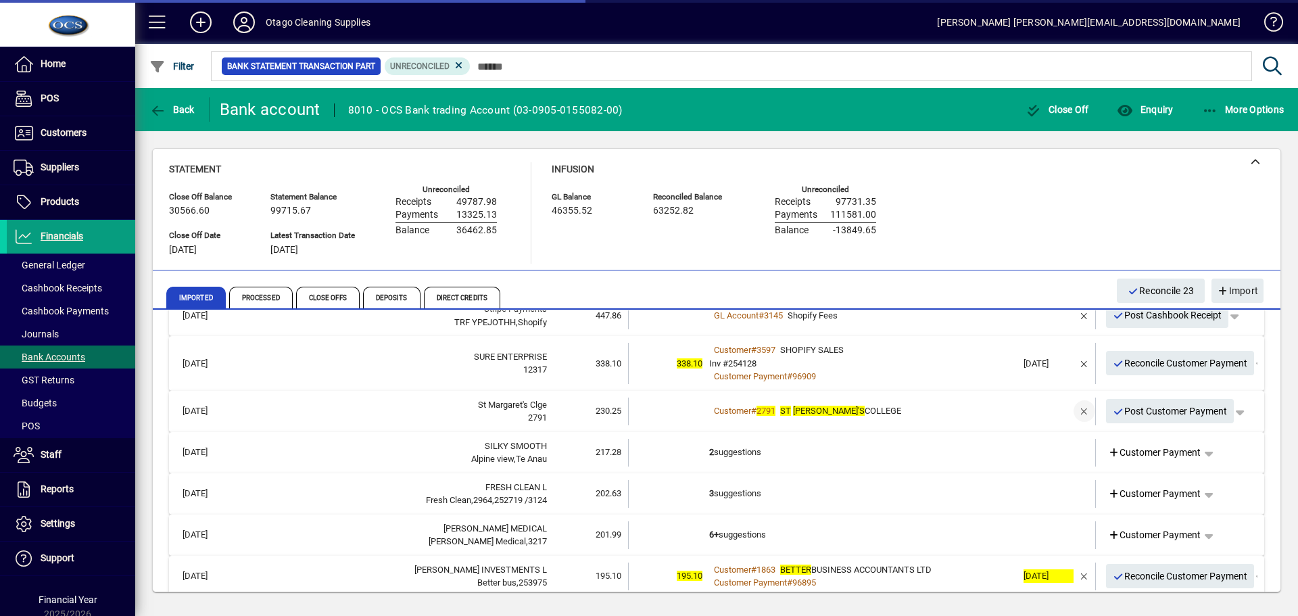
click at [1069, 408] on span "button" at bounding box center [1084, 411] width 32 height 32
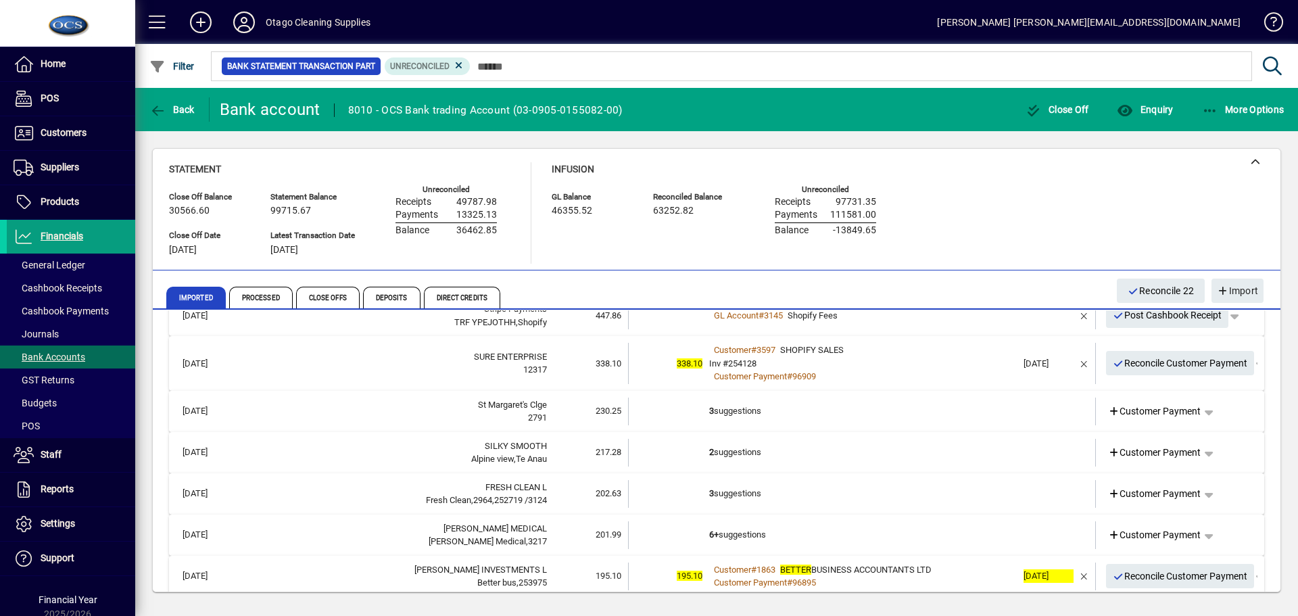
click at [972, 412] on td "3 suggestions" at bounding box center [863, 411] width 308 height 28
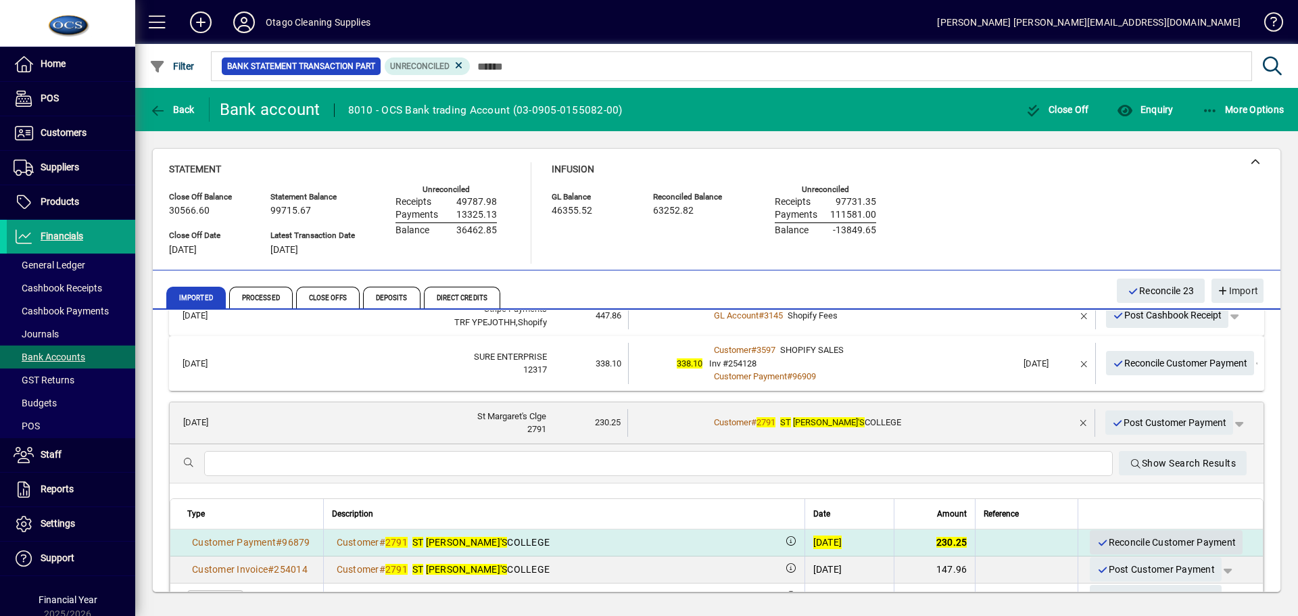
click at [1098, 542] on span "Reconcile Customer Payment" at bounding box center [1165, 542] width 139 height 22
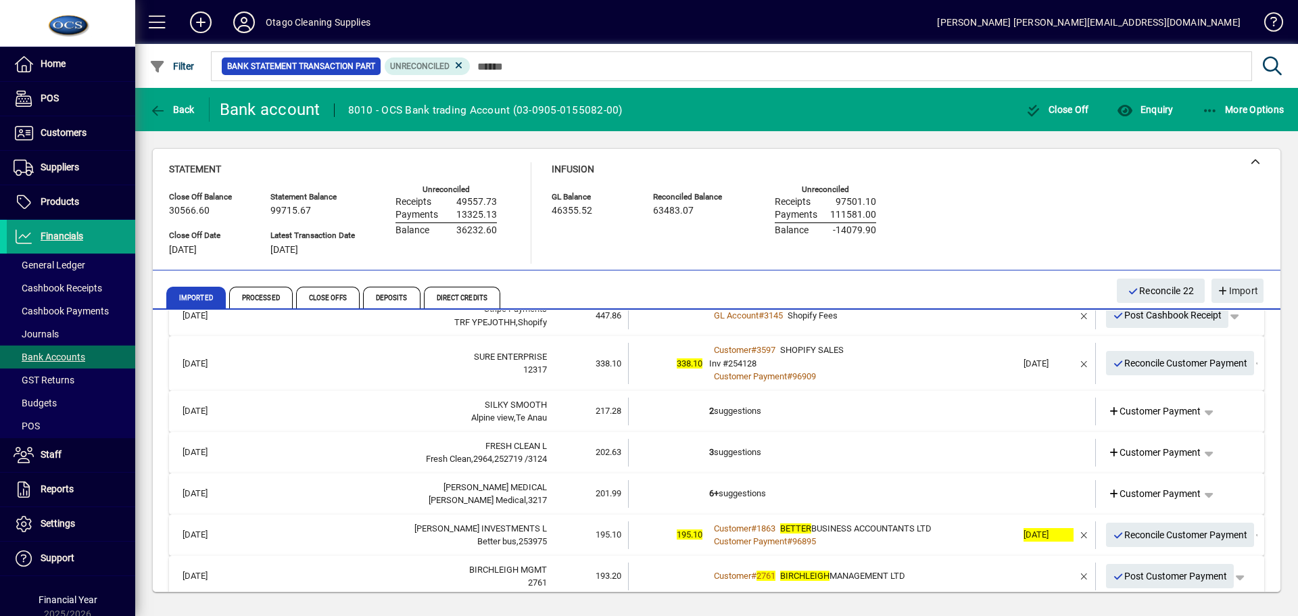
click at [1016, 420] on td at bounding box center [1044, 411] width 57 height 28
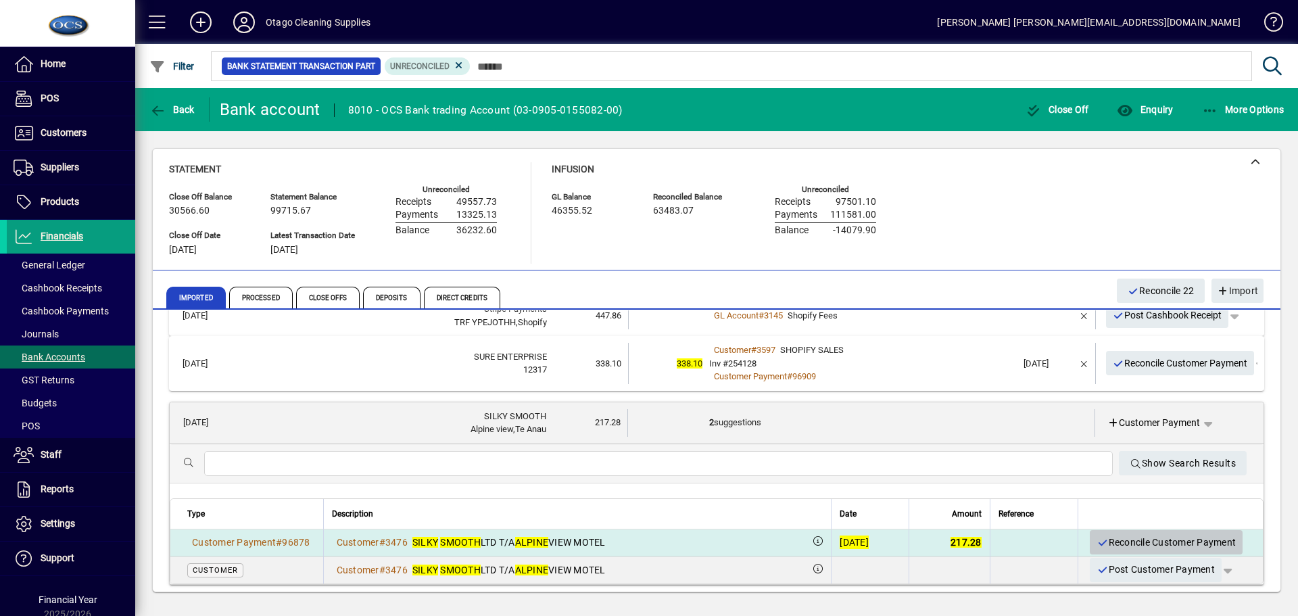
click at [1125, 541] on span "Reconcile Customer Payment" at bounding box center [1165, 542] width 139 height 22
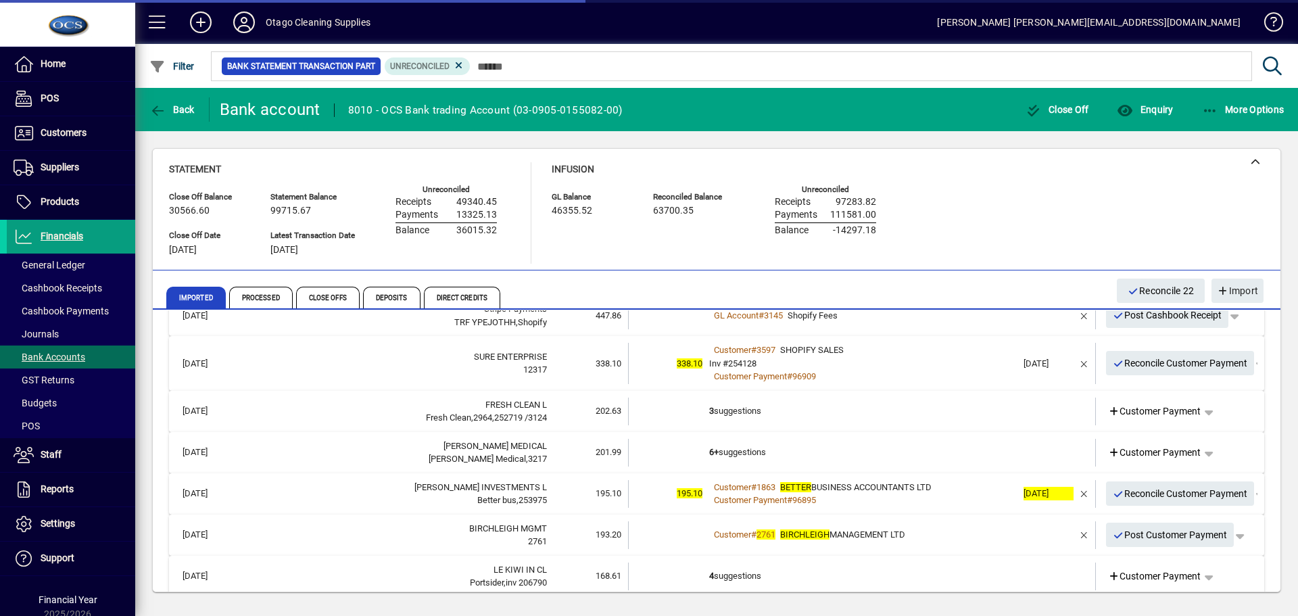
click at [910, 412] on td "3 suggestions" at bounding box center [863, 411] width 308 height 28
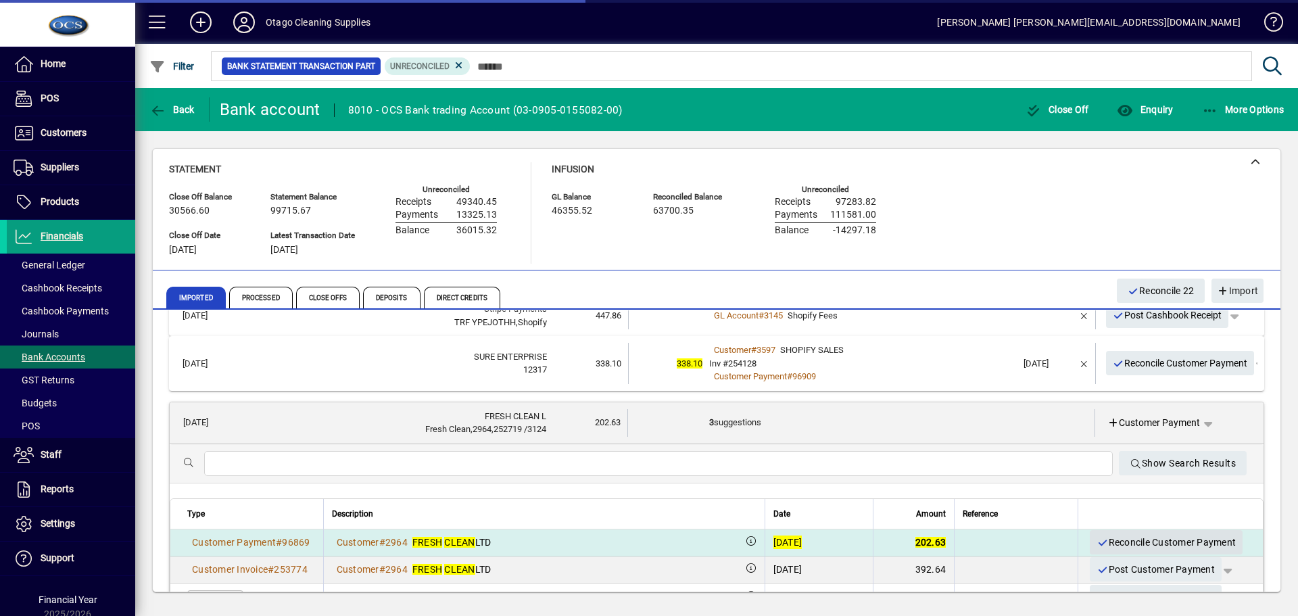
click at [1108, 543] on span "Reconcile Customer Payment" at bounding box center [1165, 542] width 139 height 22
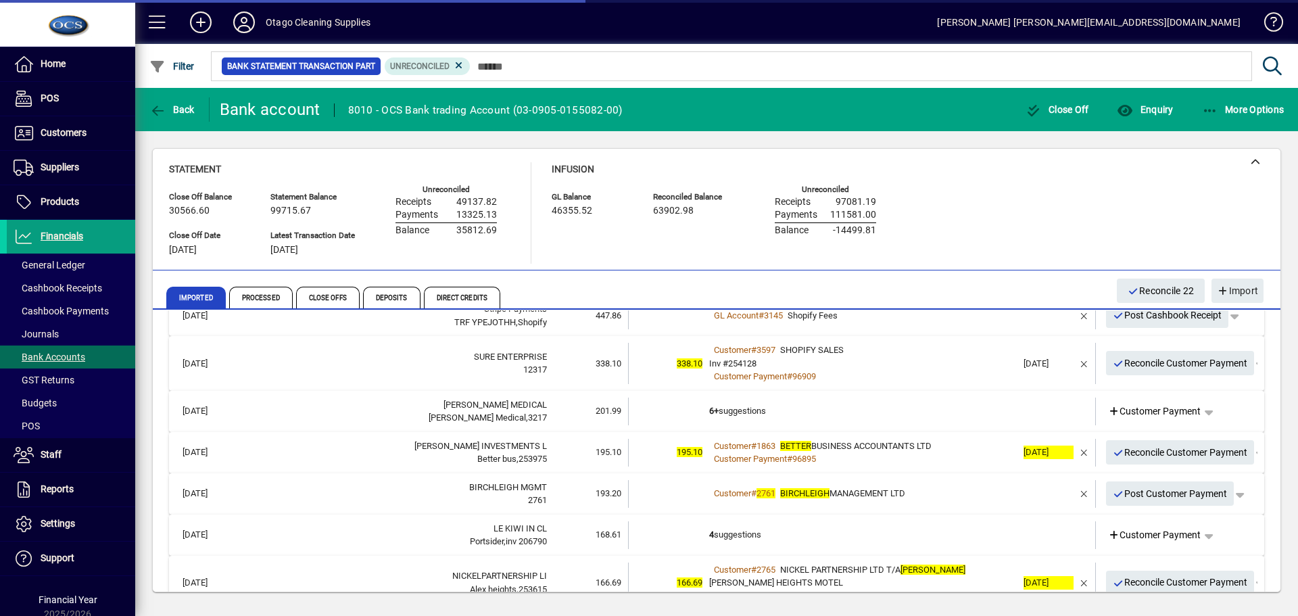
click at [968, 424] on td "6+ suggestions" at bounding box center [863, 411] width 308 height 28
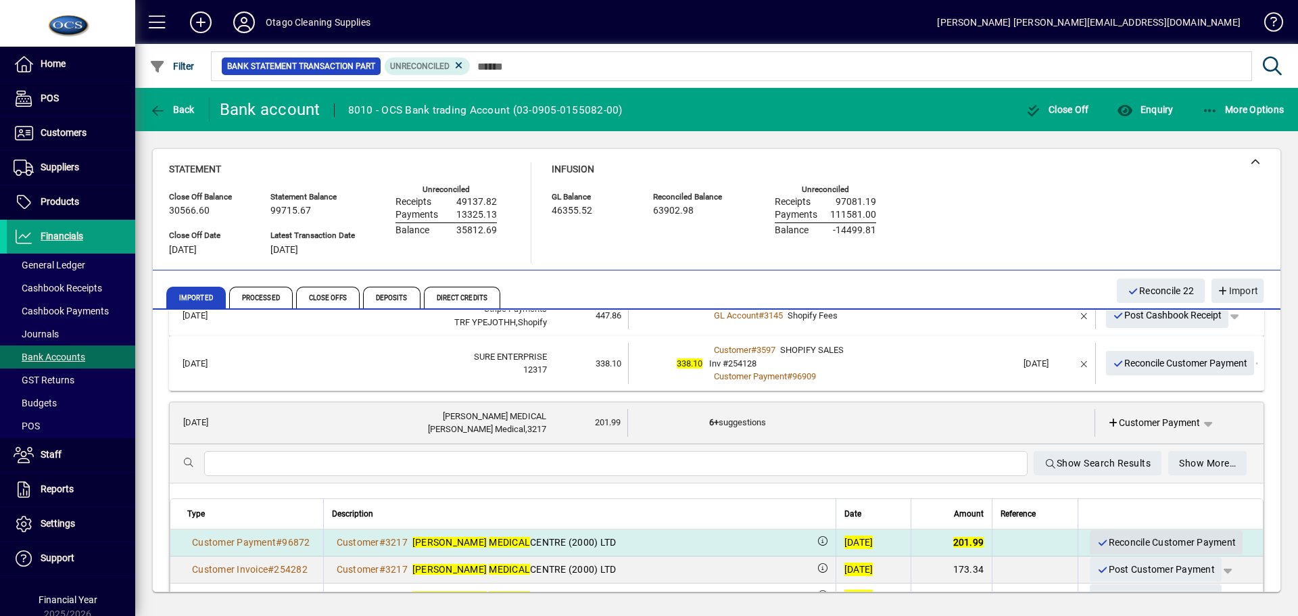
click at [1115, 538] on span "Reconcile Customer Payment" at bounding box center [1165, 542] width 139 height 22
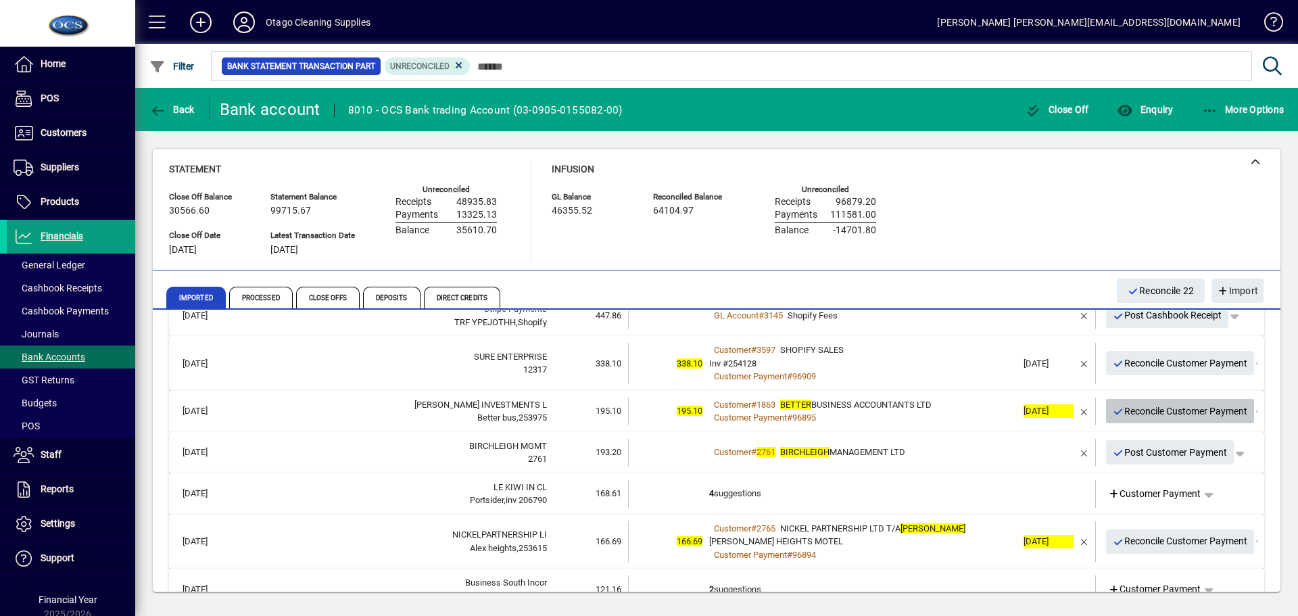
click at [1144, 414] on span "Reconcile Customer Payment" at bounding box center [1179, 411] width 135 height 22
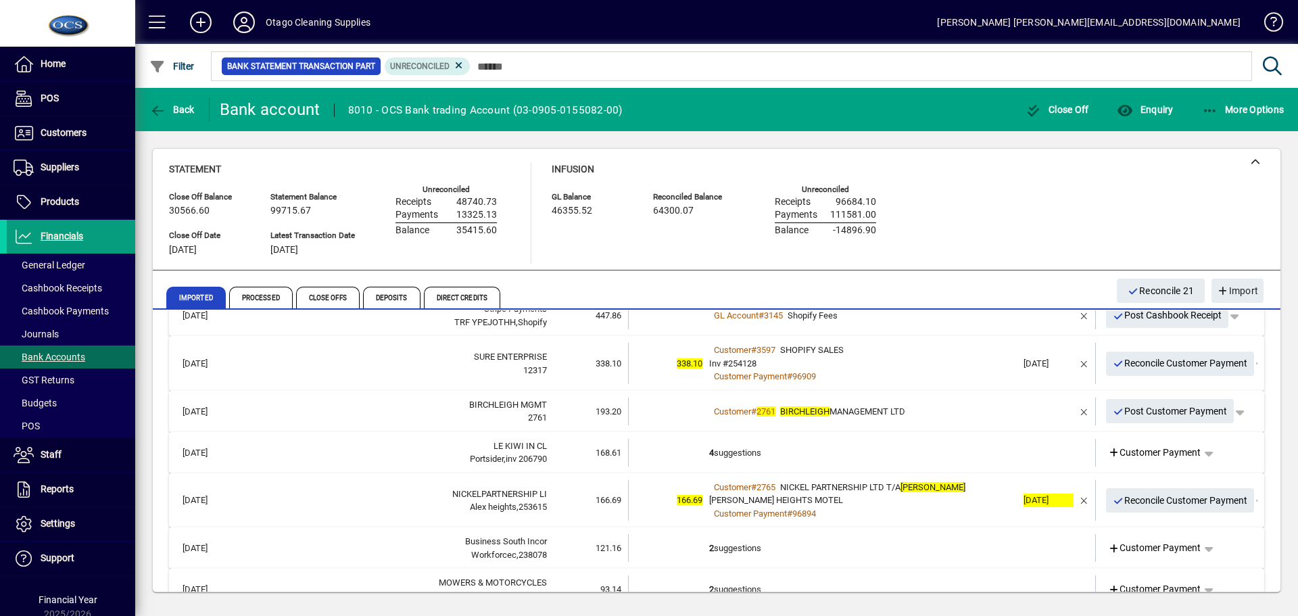
click at [1020, 409] on td at bounding box center [1044, 411] width 57 height 28
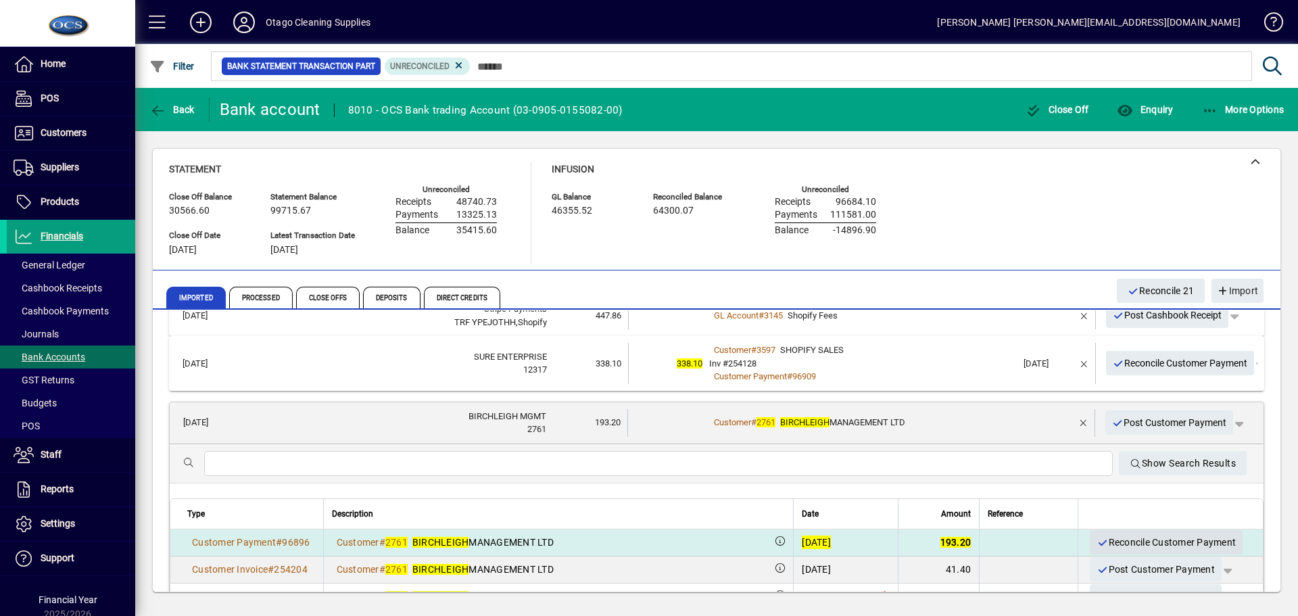
click at [1121, 541] on span "Reconcile Customer Payment" at bounding box center [1165, 542] width 139 height 22
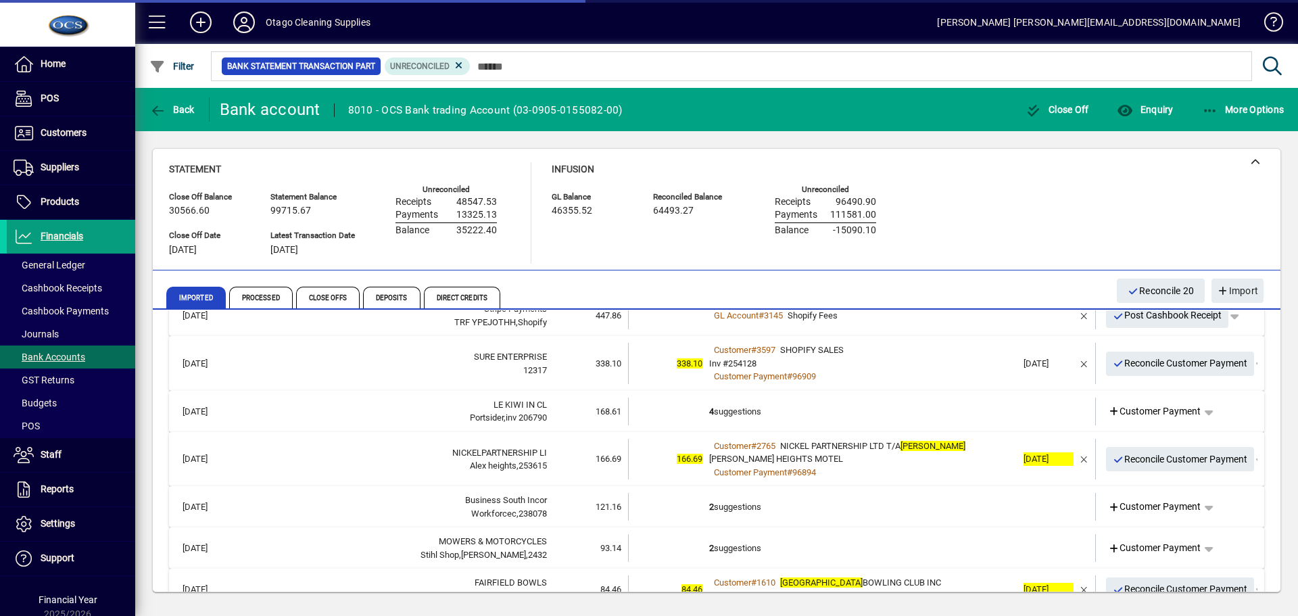
click at [908, 411] on td "4 suggestions" at bounding box center [863, 411] width 308 height 28
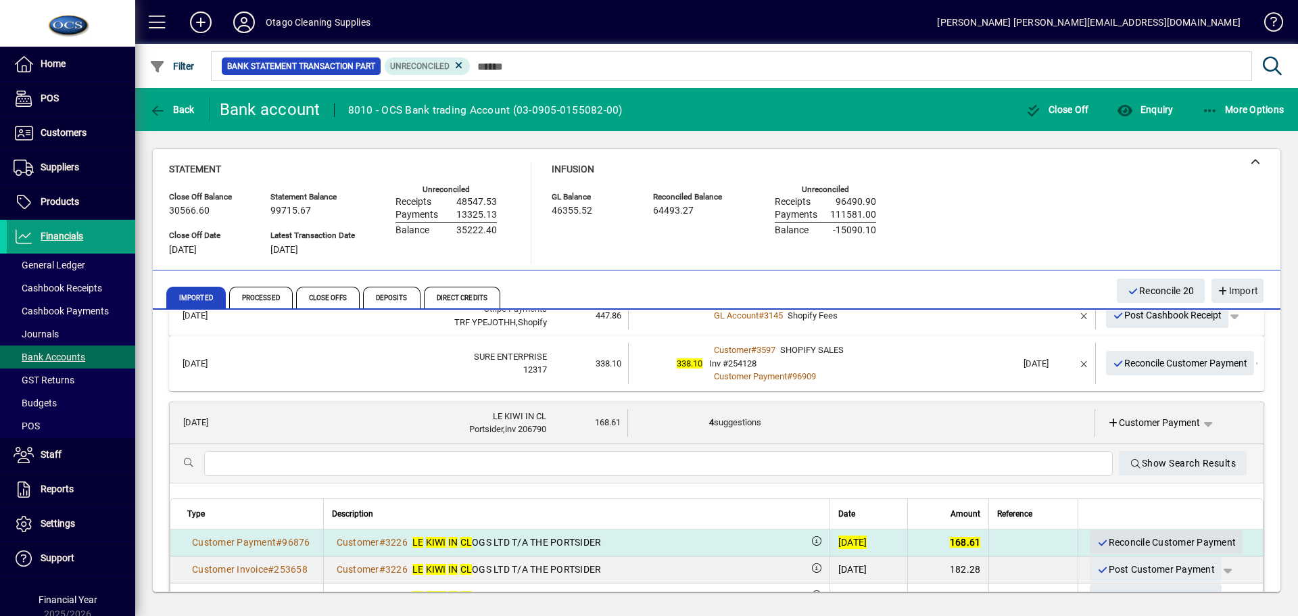
click at [1108, 542] on span "Reconcile Customer Payment" at bounding box center [1165, 542] width 139 height 22
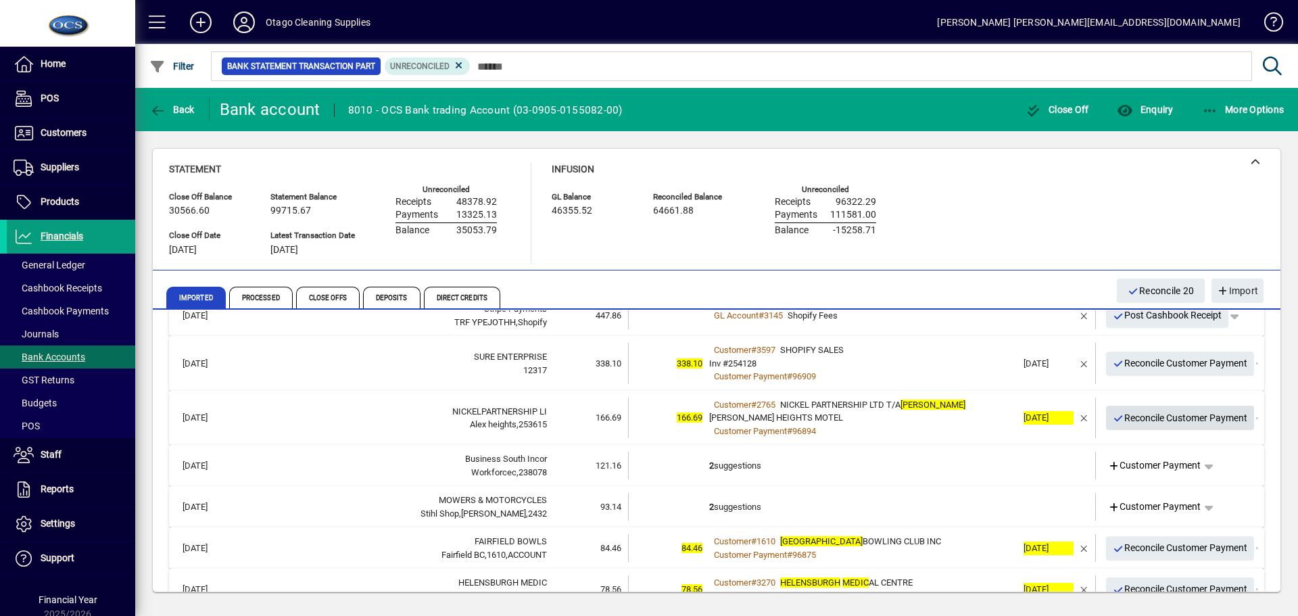
click at [1125, 422] on span "Reconcile Customer Payment" at bounding box center [1179, 418] width 135 height 22
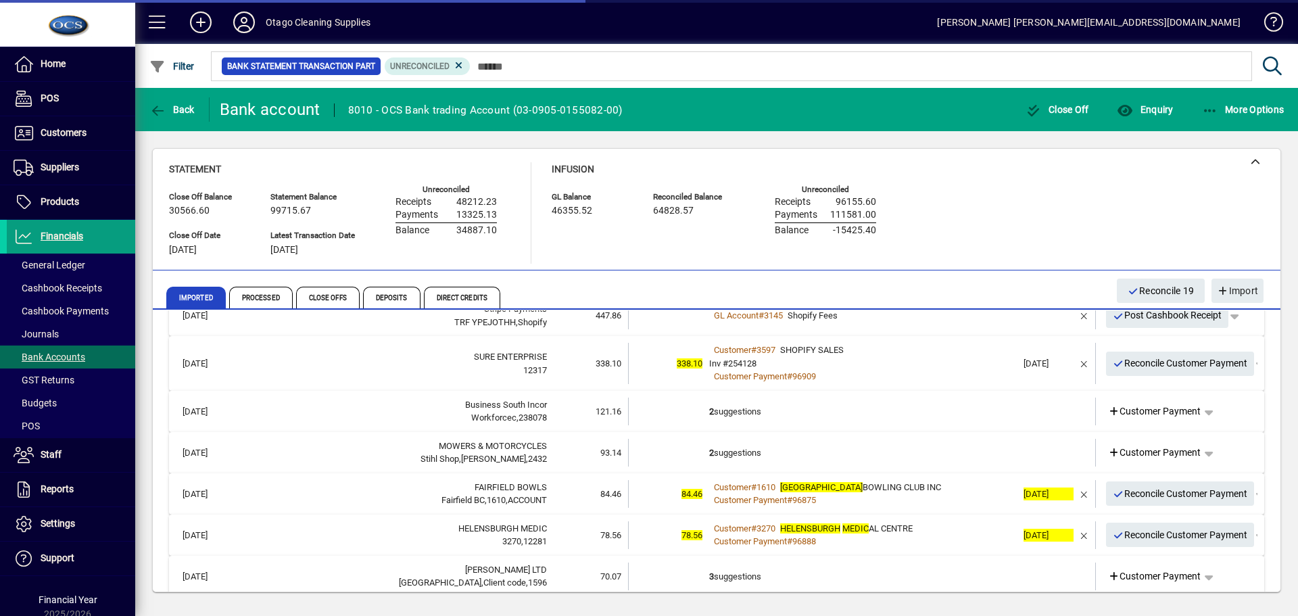
click at [950, 417] on td "2 suggestions" at bounding box center [863, 411] width 308 height 28
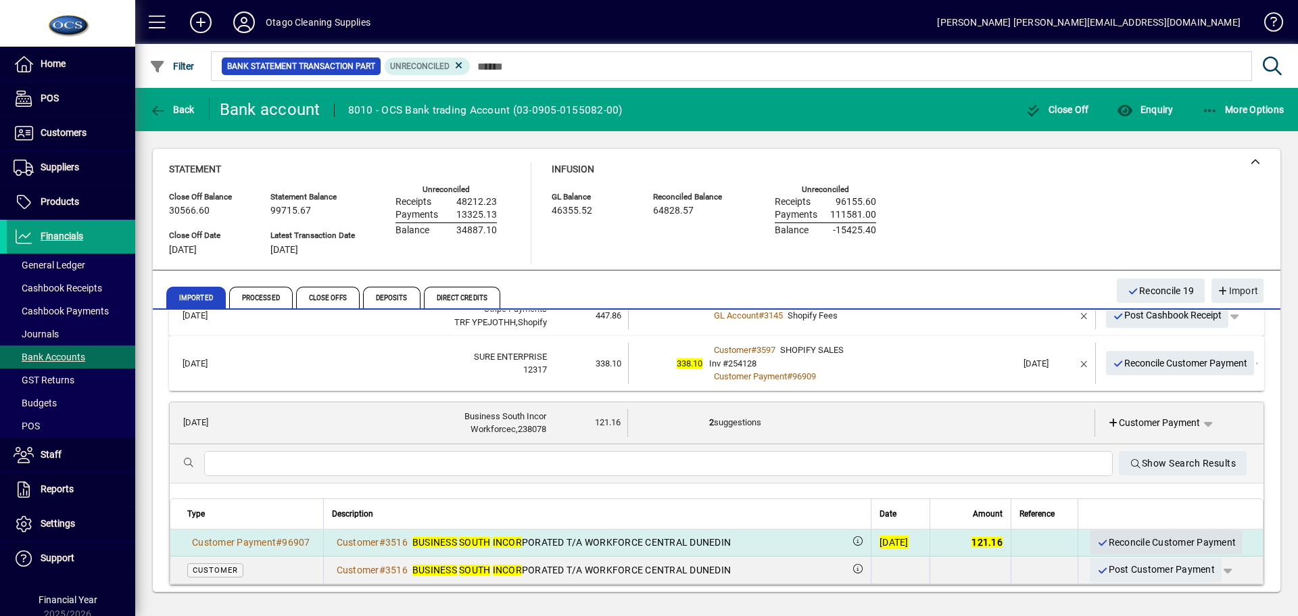
click at [1136, 543] on span "Reconcile Customer Payment" at bounding box center [1165, 542] width 139 height 22
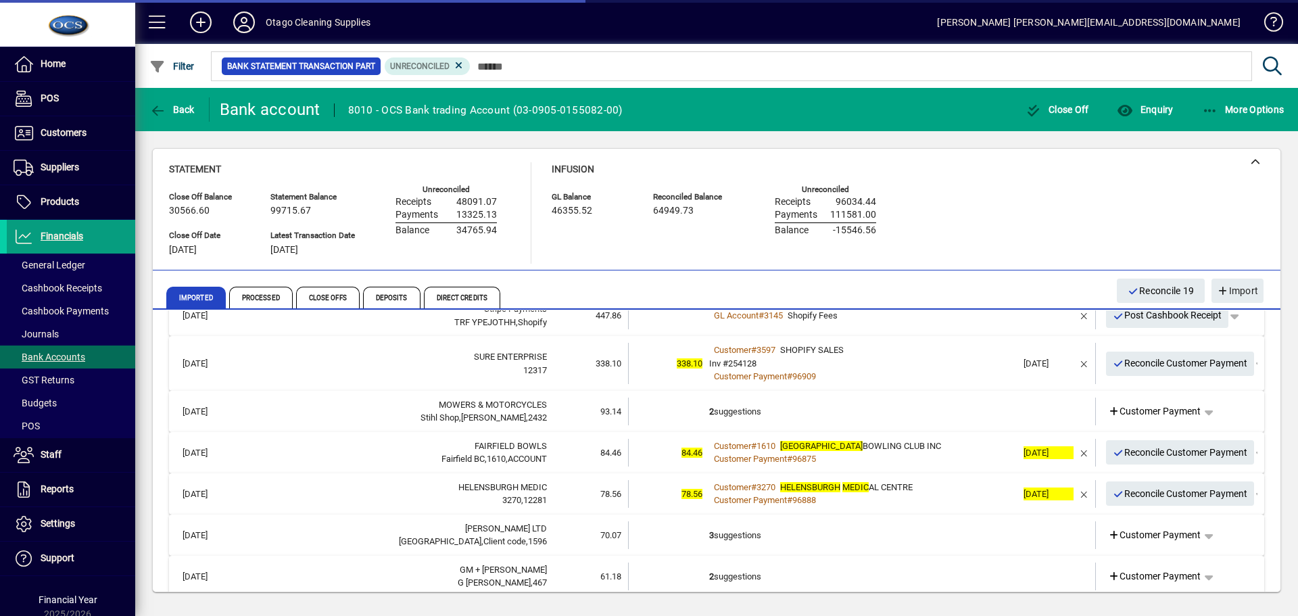
click at [972, 416] on td "2 suggestions" at bounding box center [863, 411] width 308 height 28
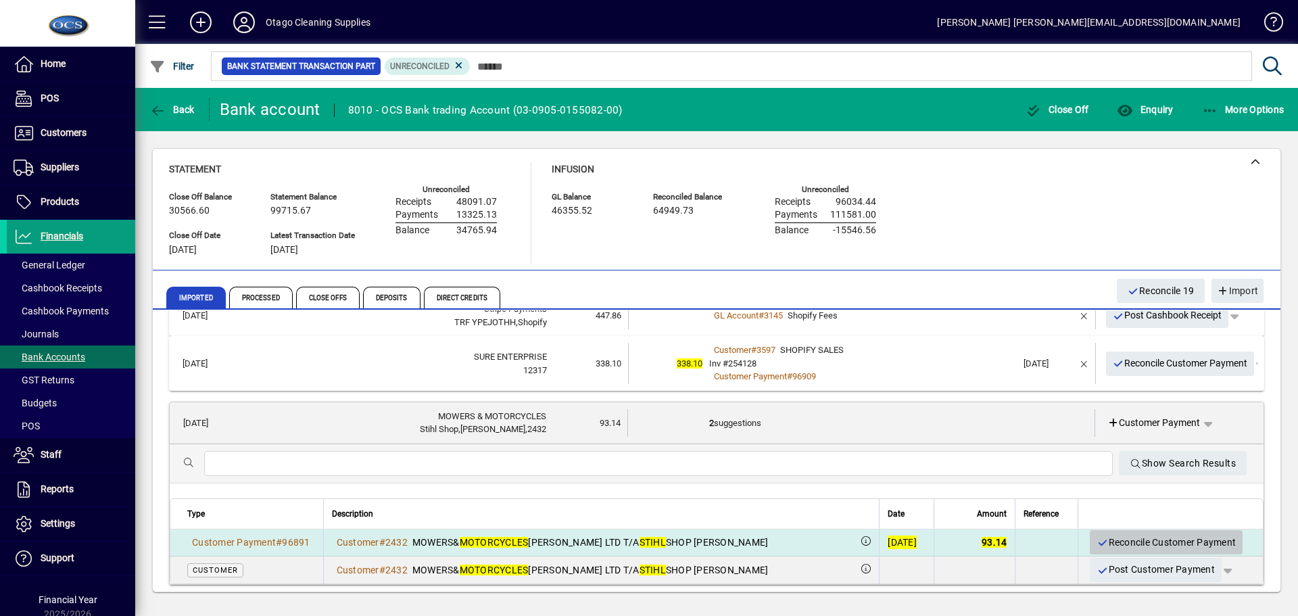
click at [1098, 543] on span "Reconcile Customer Payment" at bounding box center [1165, 542] width 139 height 22
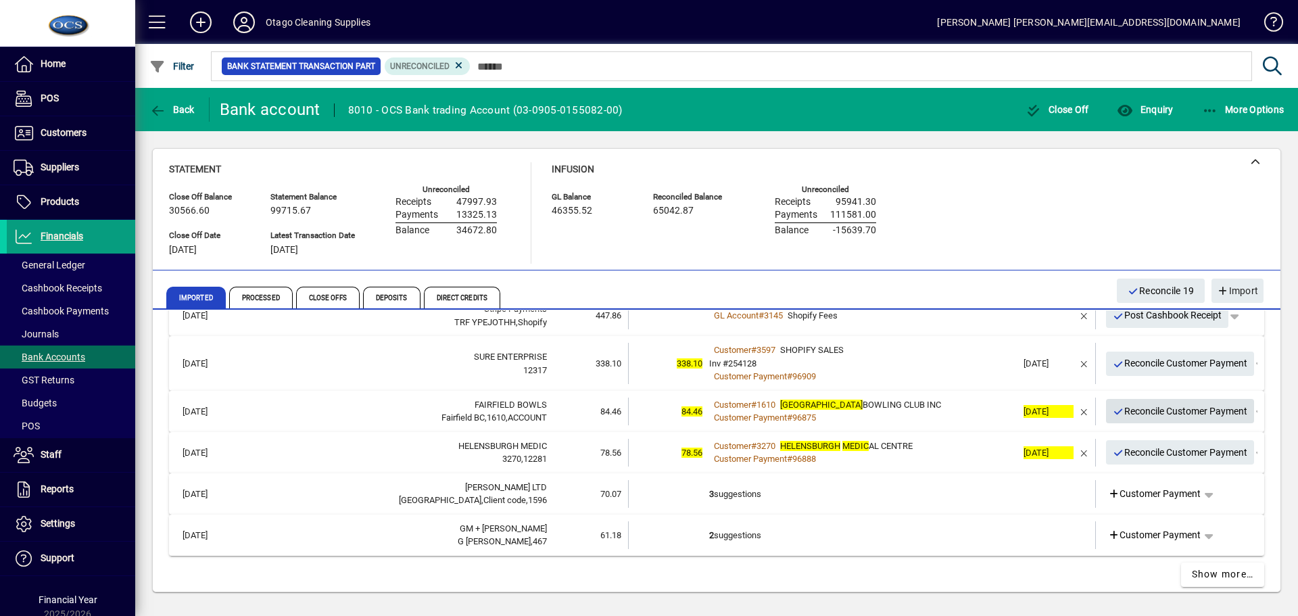
click at [1123, 416] on span "Reconcile Customer Payment" at bounding box center [1179, 411] width 135 height 22
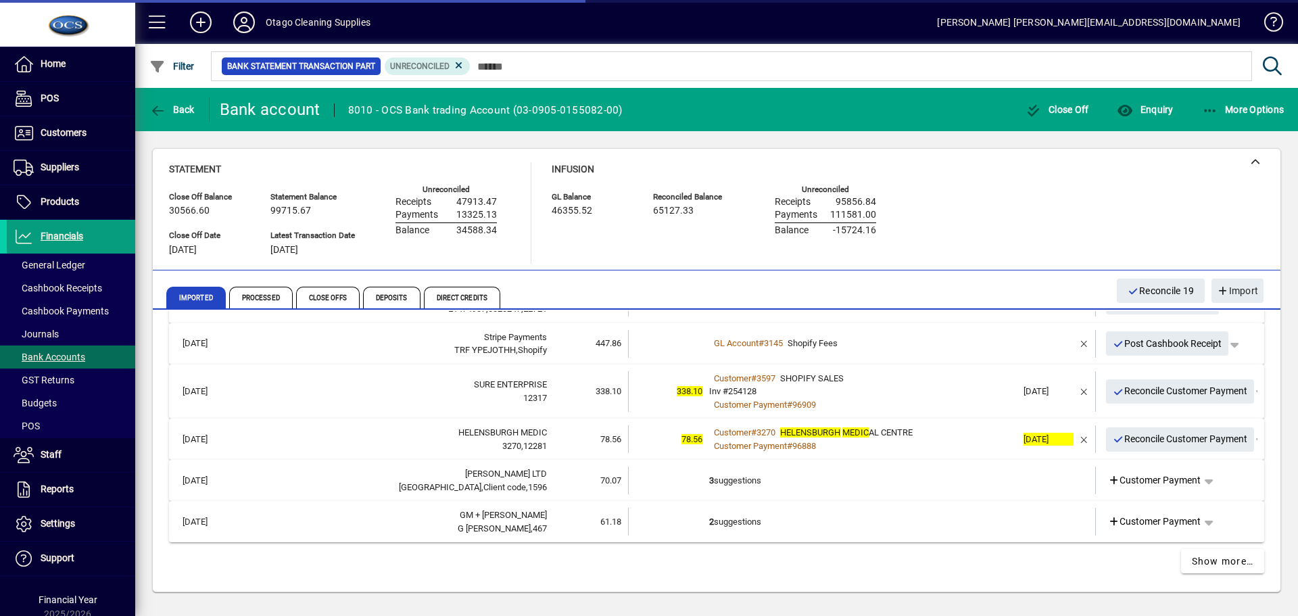
scroll to position [620, 0]
click at [1135, 435] on span "Reconcile Customer Payment" at bounding box center [1179, 439] width 135 height 22
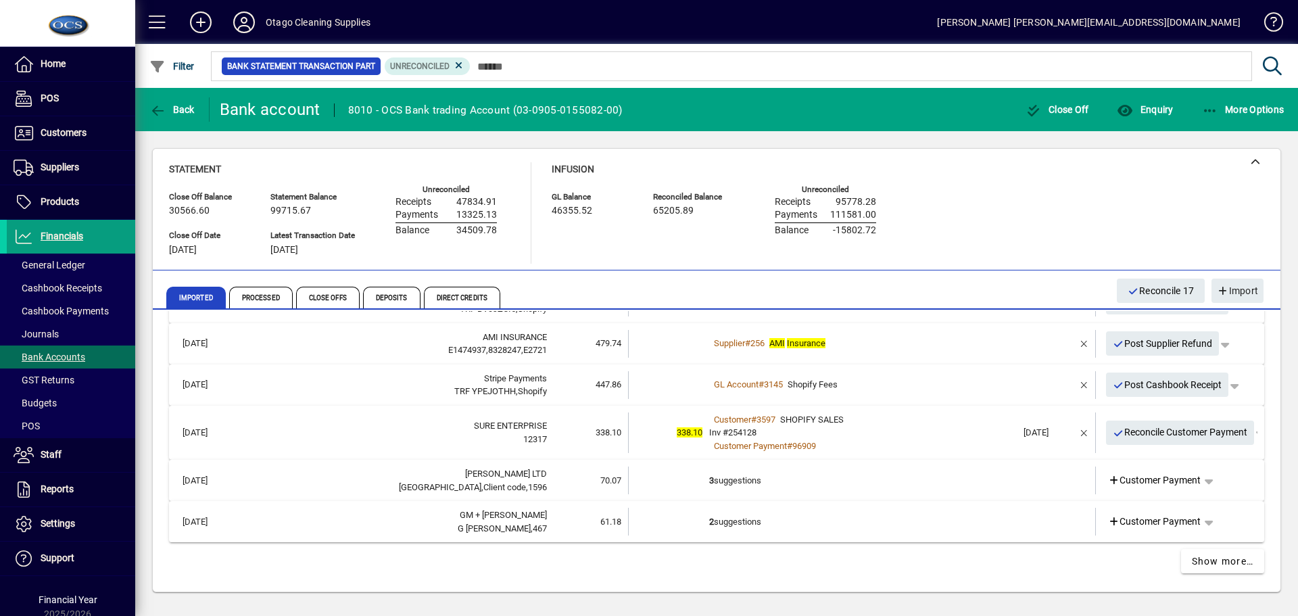
scroll to position [578, 0]
click at [864, 477] on td "3 suggestions" at bounding box center [863, 481] width 308 height 28
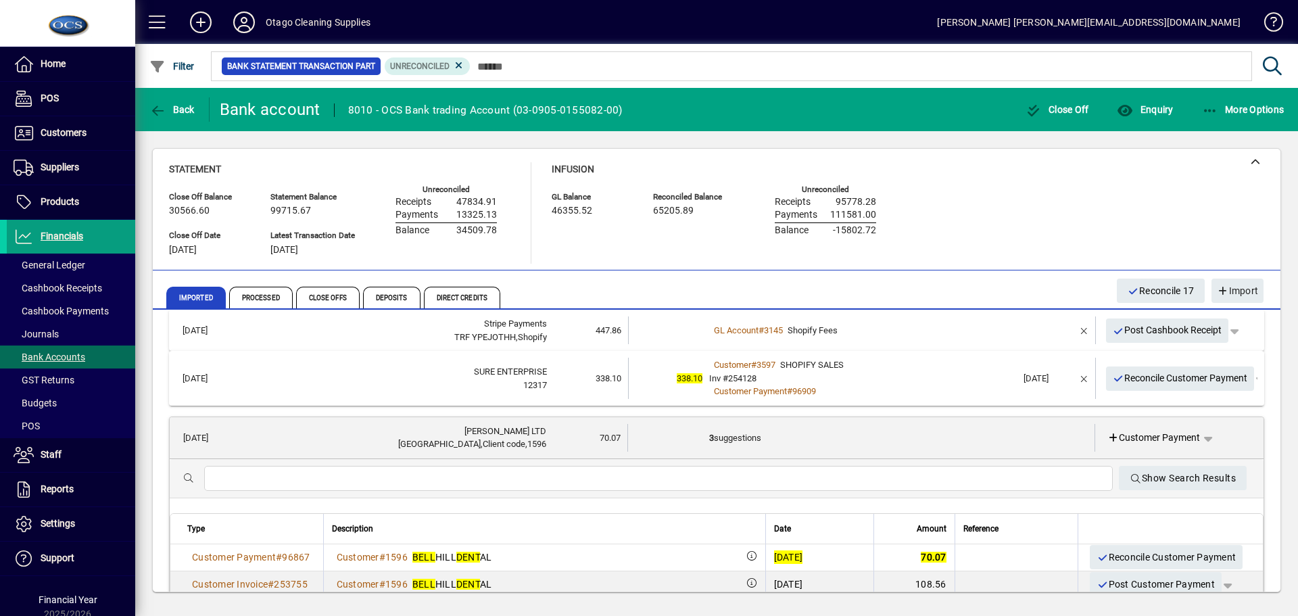
scroll to position [700, 0]
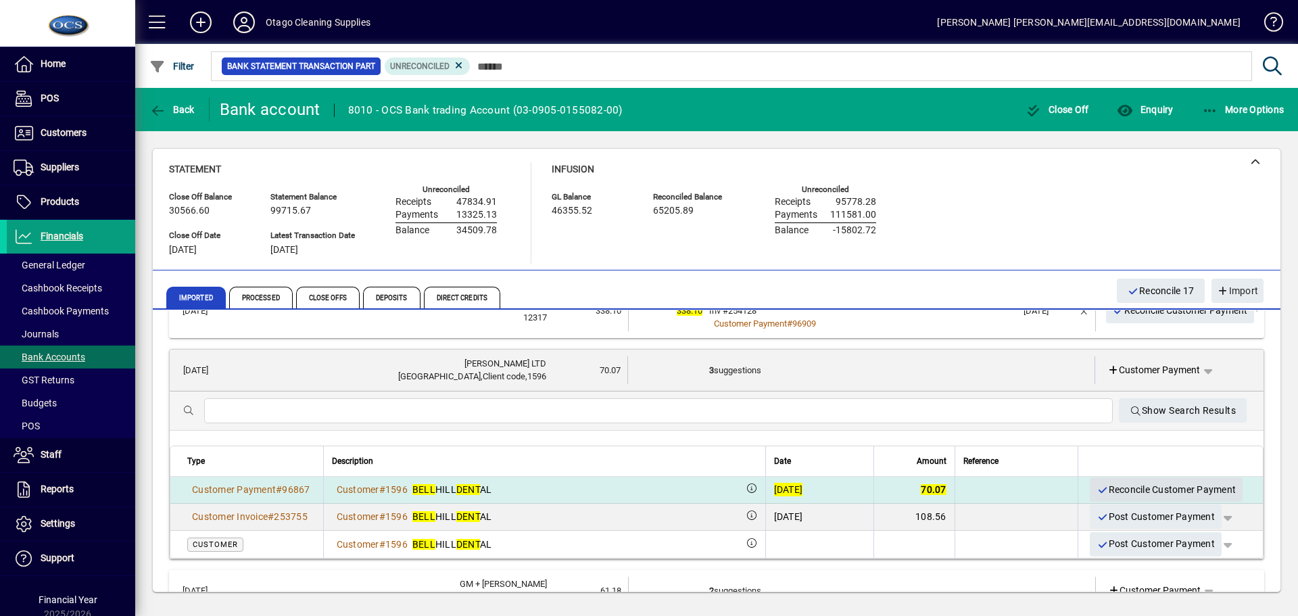
click at [1152, 487] on span "Reconcile Customer Payment" at bounding box center [1165, 489] width 139 height 22
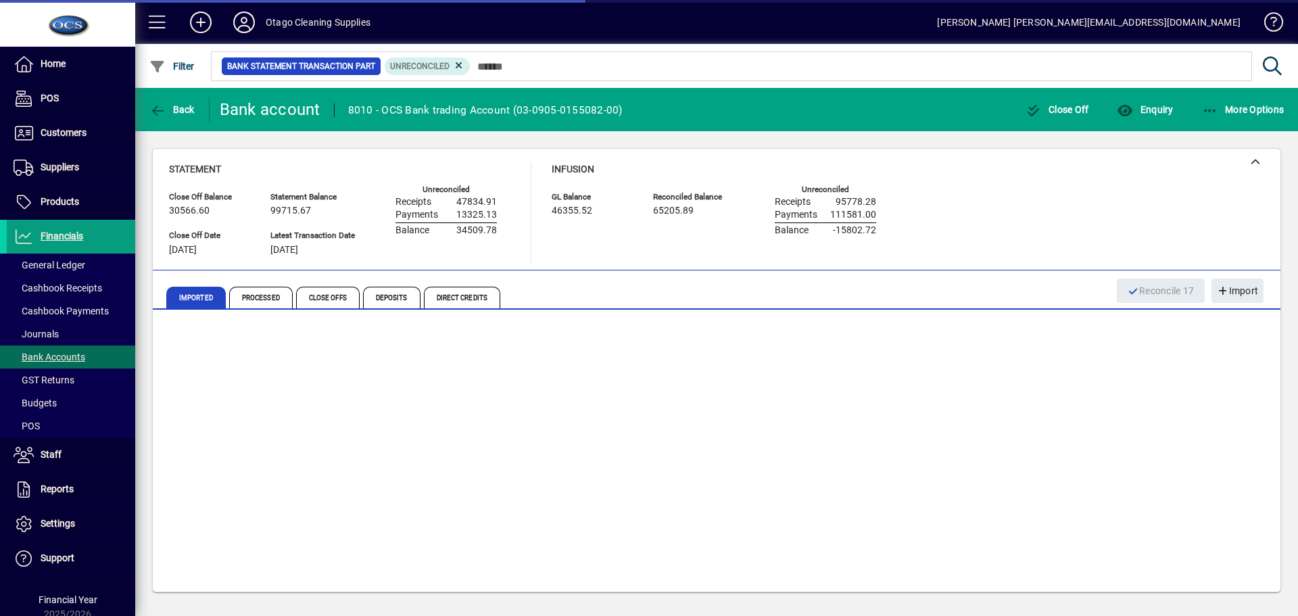
scroll to position [537, 0]
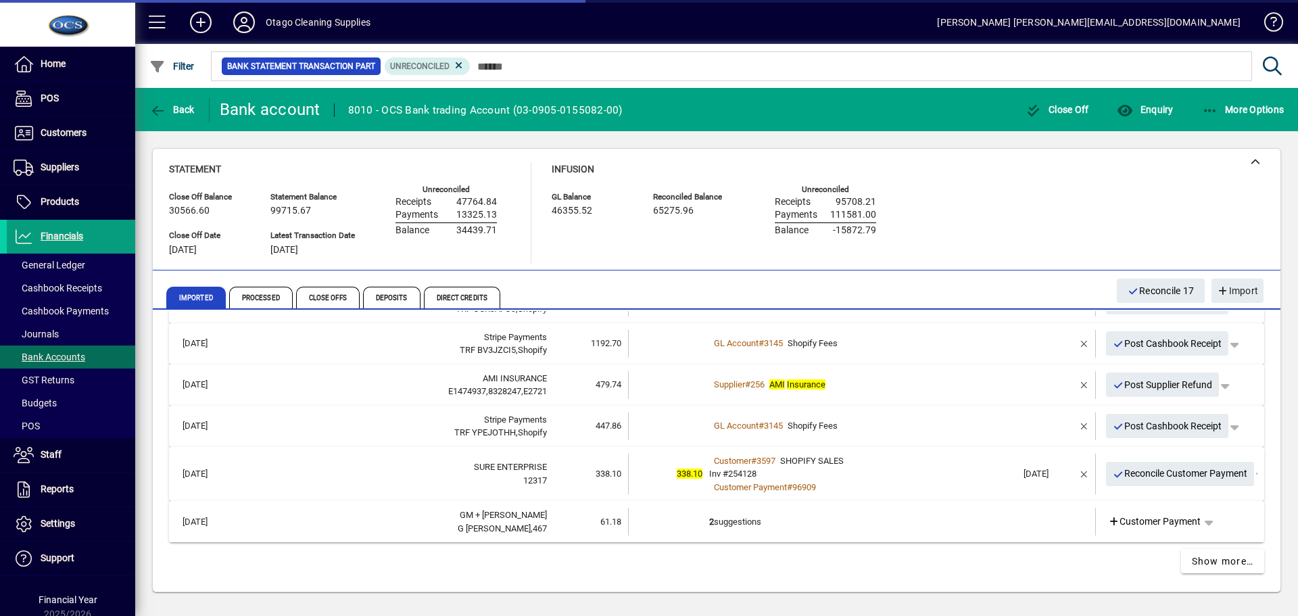
click at [835, 525] on td "2 suggestions" at bounding box center [863, 522] width 308 height 28
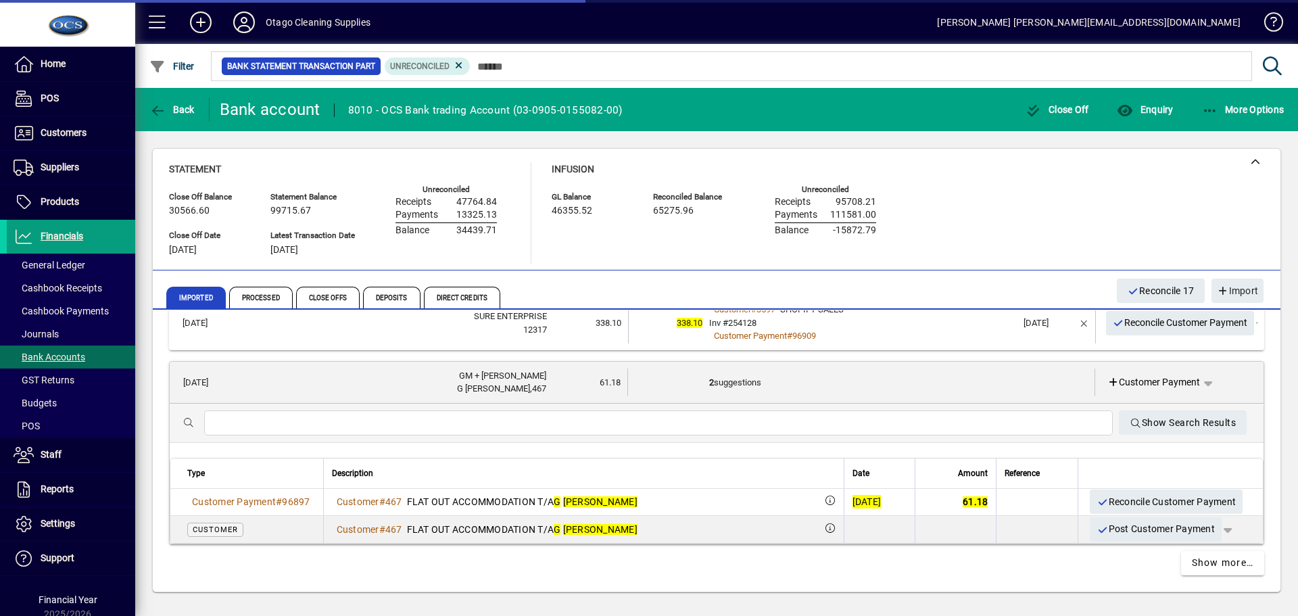
scroll to position [689, 0]
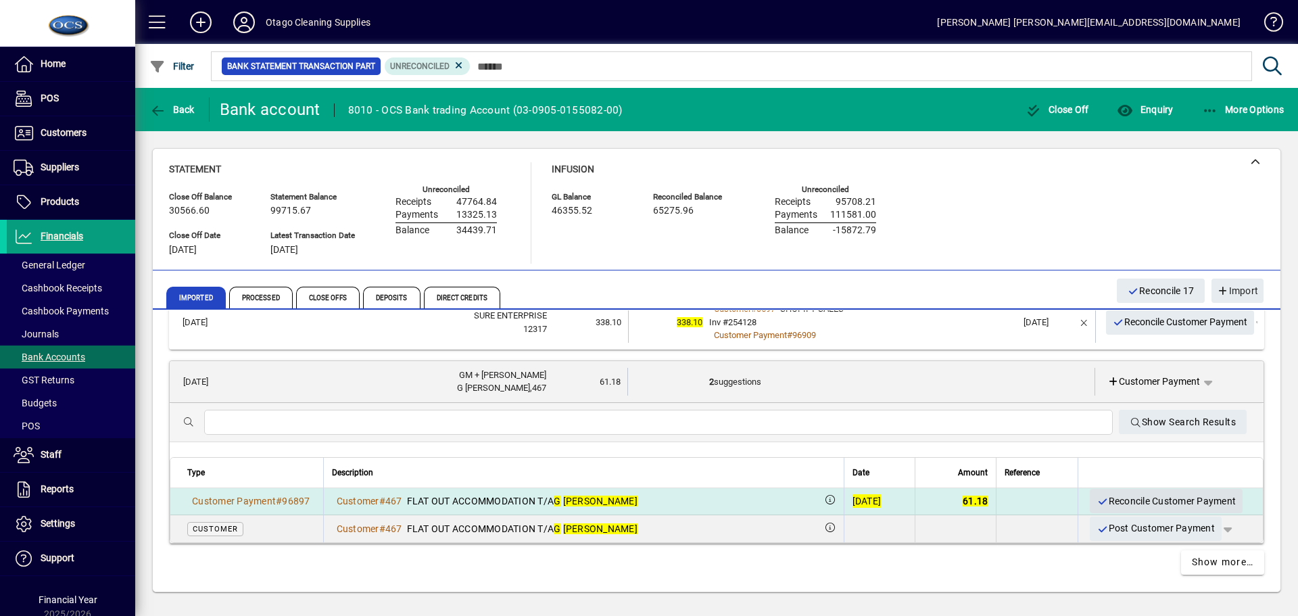
click at [1121, 497] on span "Reconcile Customer Payment" at bounding box center [1165, 501] width 139 height 22
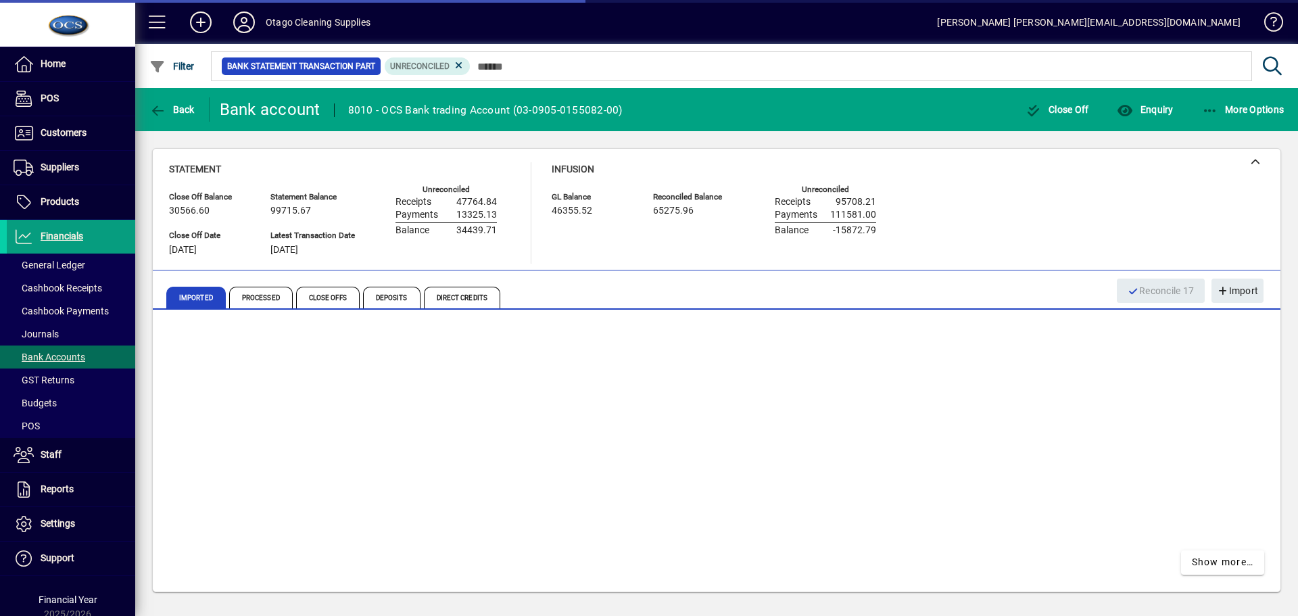
scroll to position [496, 0]
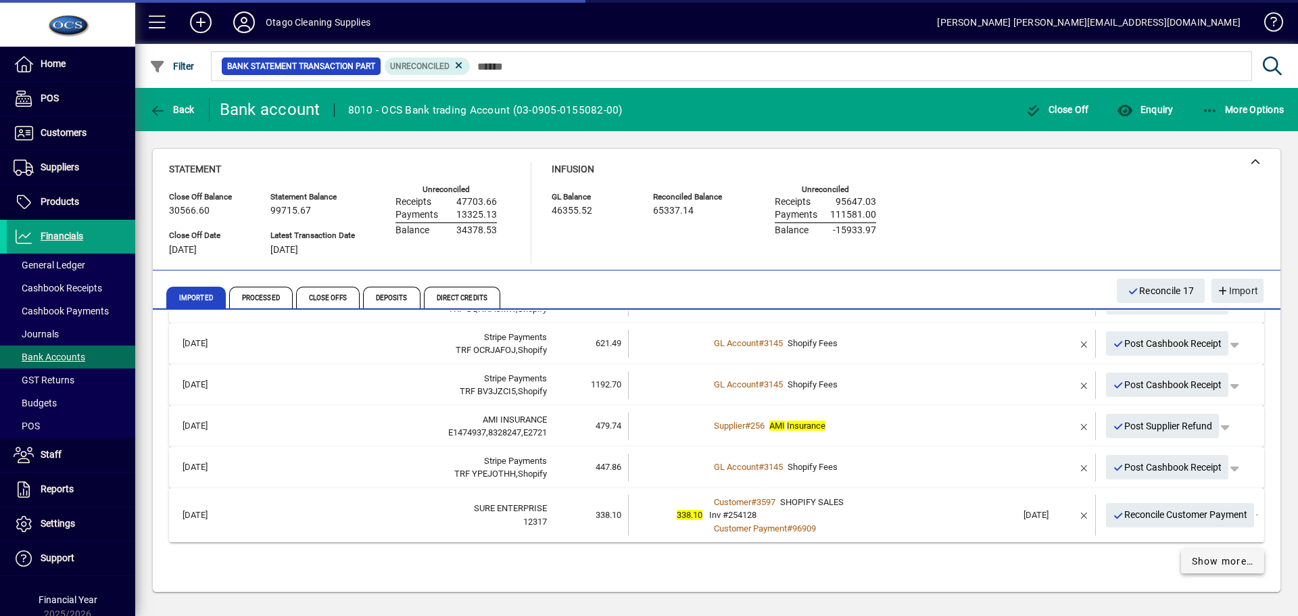
click at [1197, 563] on span "Show more…" at bounding box center [1222, 561] width 62 height 14
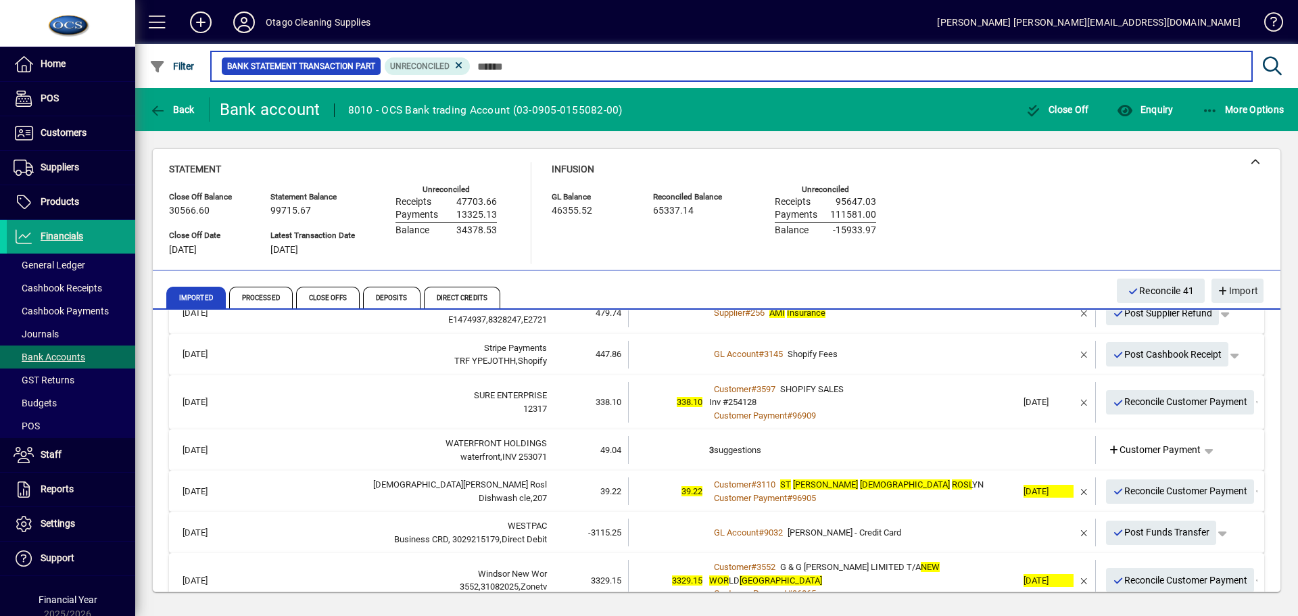
scroll to position [676, 0]
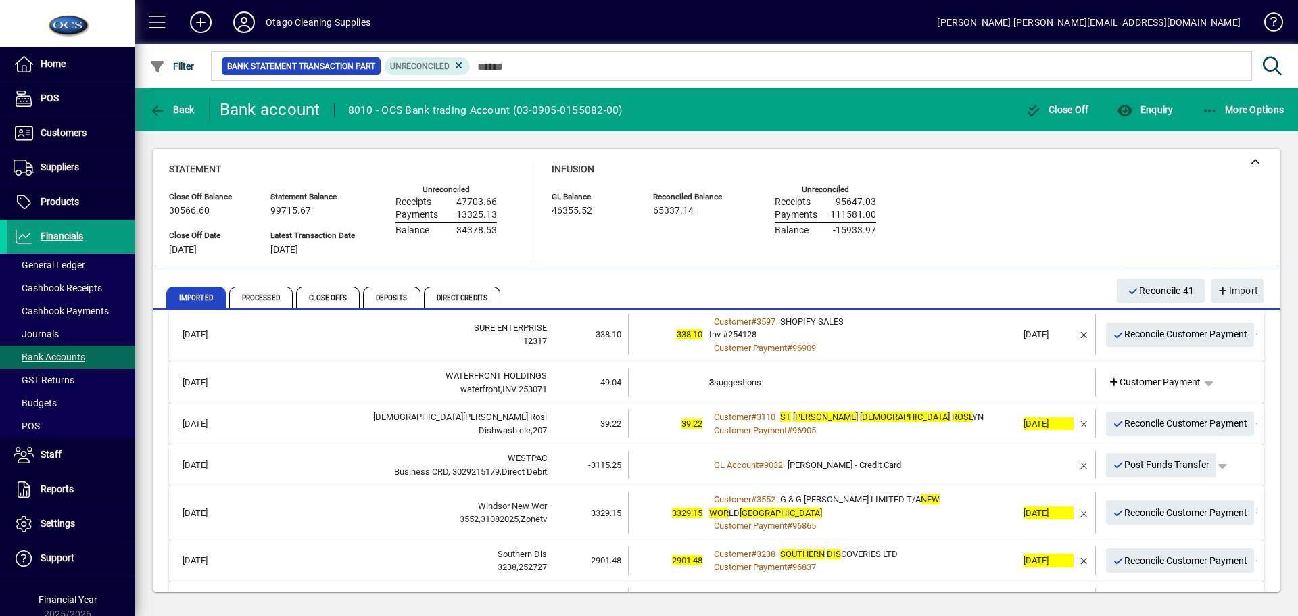
click at [889, 389] on td "3 suggestions" at bounding box center [863, 382] width 308 height 28
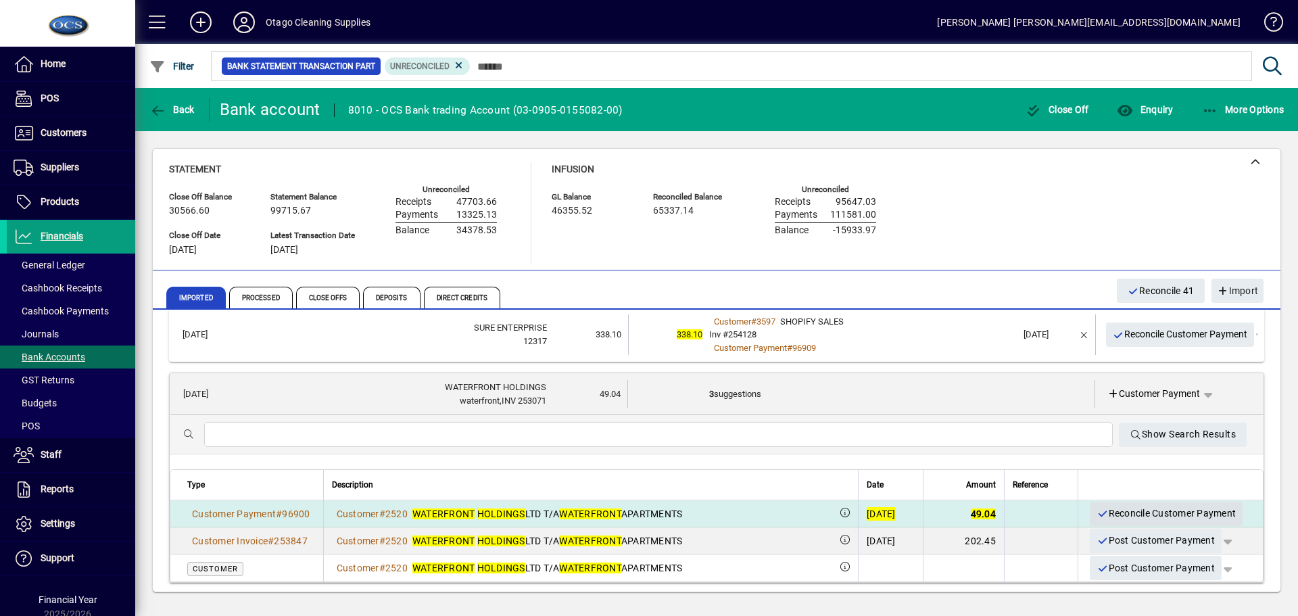
click at [1115, 513] on span "Reconcile Customer Payment" at bounding box center [1165, 513] width 139 height 22
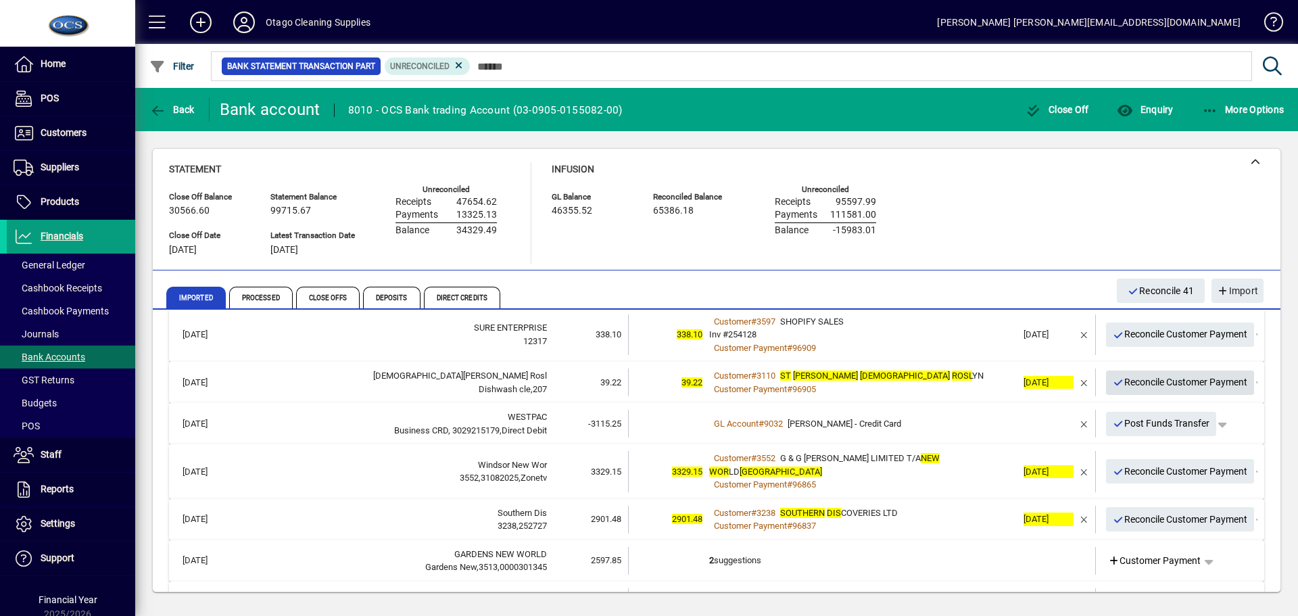
click at [1127, 386] on span "Reconcile Customer Payment" at bounding box center [1179, 382] width 135 height 22
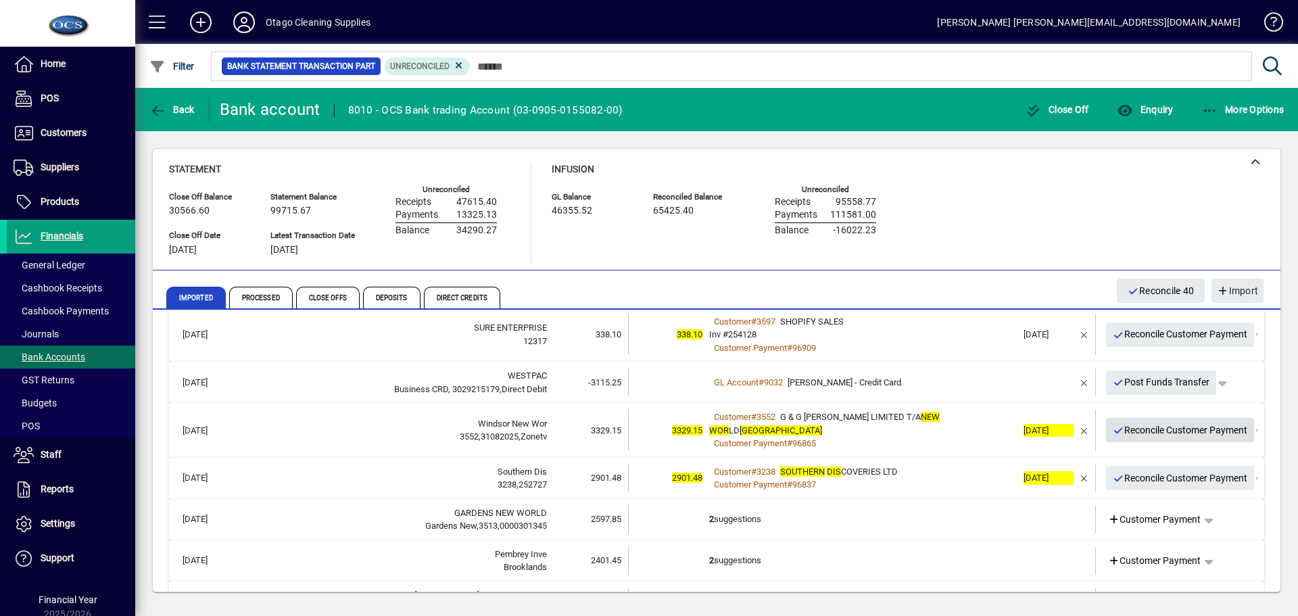
click at [1143, 429] on span "Reconcile Customer Payment" at bounding box center [1179, 430] width 135 height 22
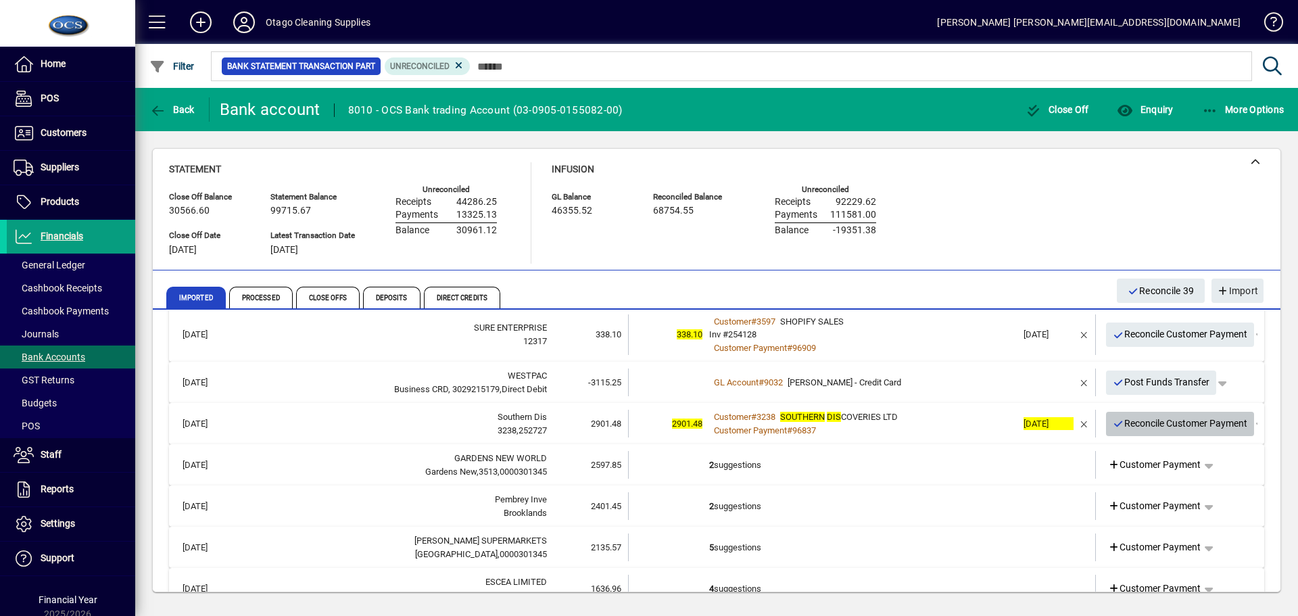
click at [1140, 426] on span "Reconcile Customer Payment" at bounding box center [1179, 423] width 135 height 22
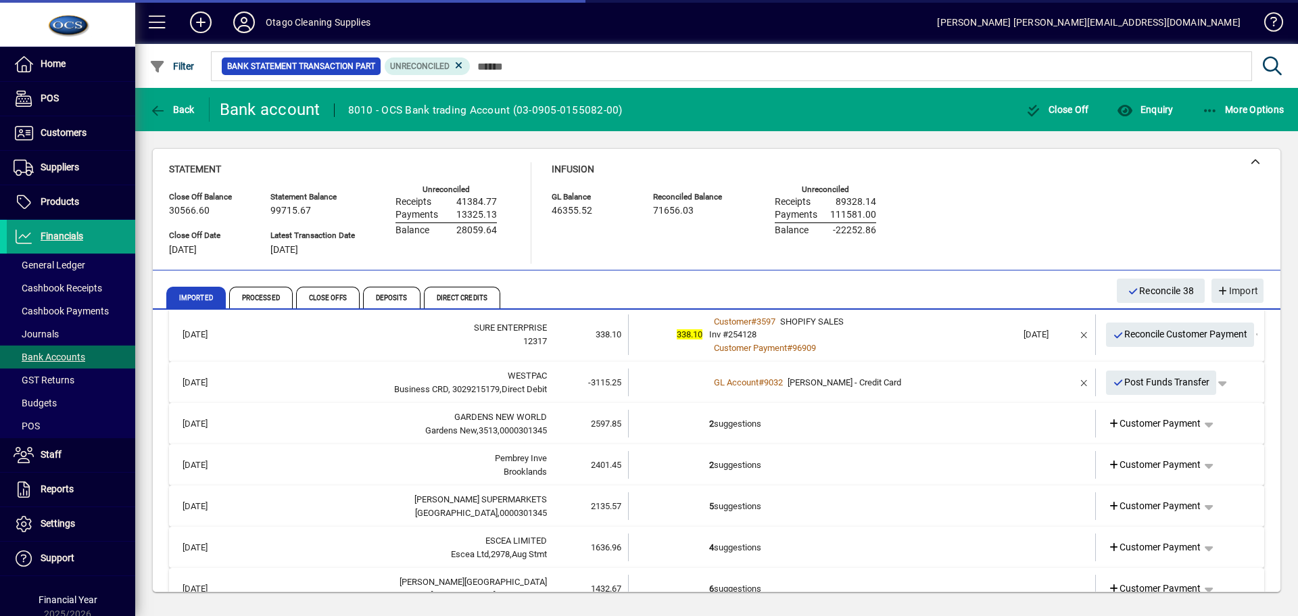
click at [925, 428] on td "2 suggestions" at bounding box center [863, 424] width 308 height 28
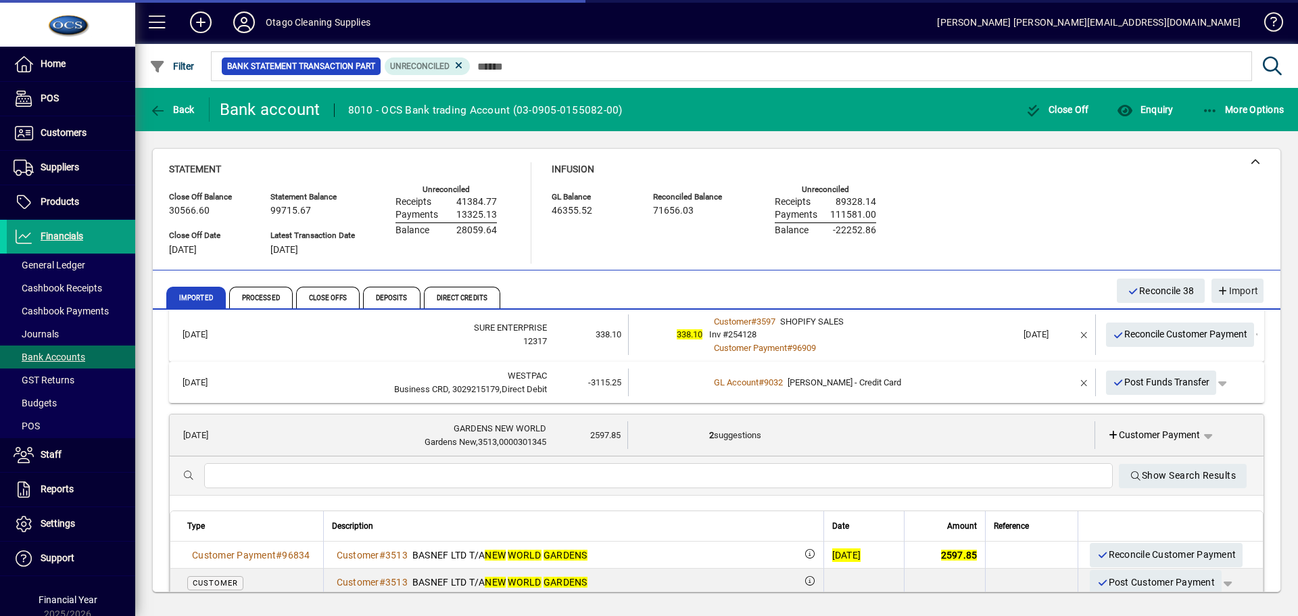
scroll to position [743, 0]
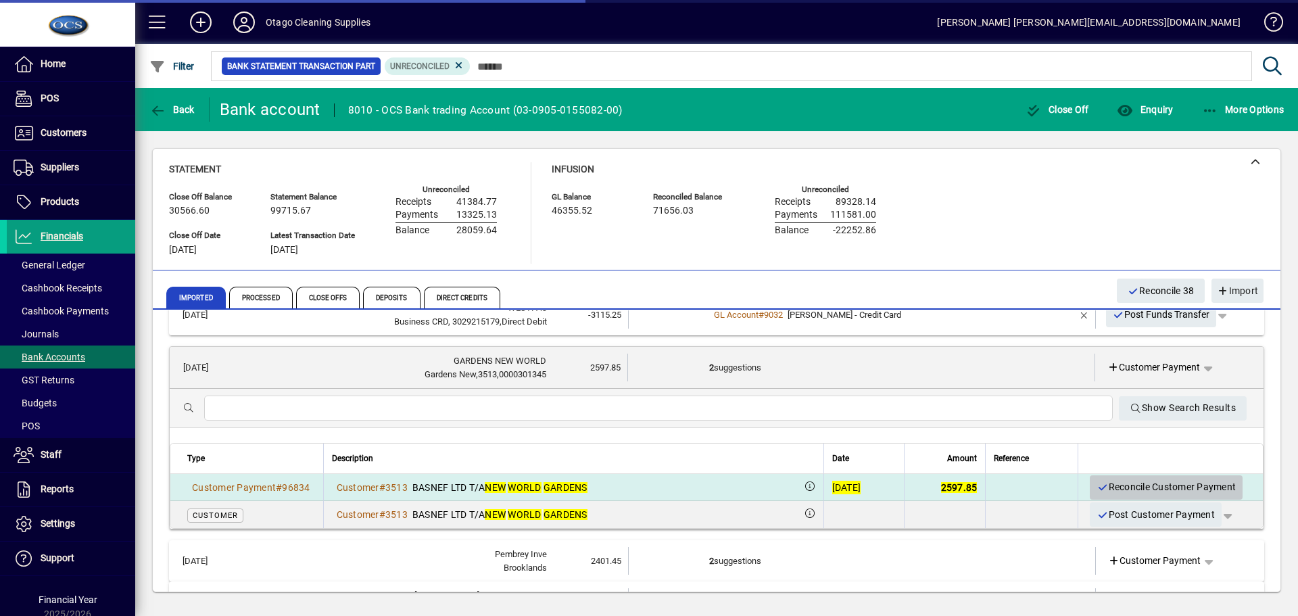
click at [1103, 489] on span "Reconcile Customer Payment" at bounding box center [1165, 487] width 139 height 22
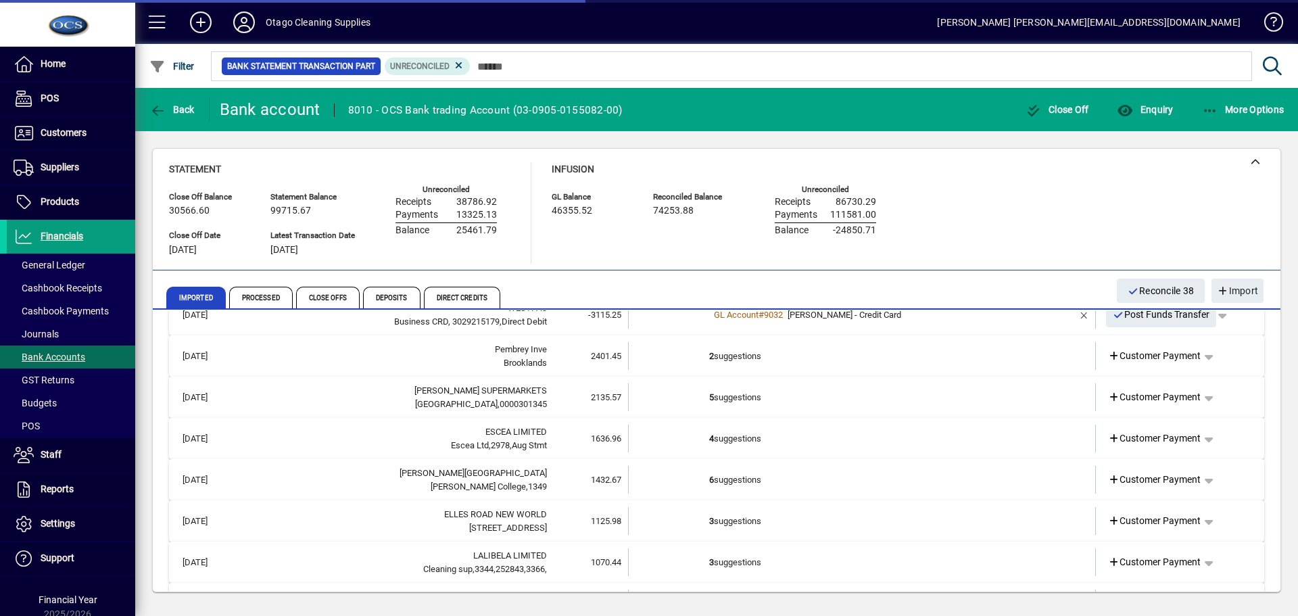
click at [933, 367] on td "2 suggestions" at bounding box center [863, 356] width 308 height 28
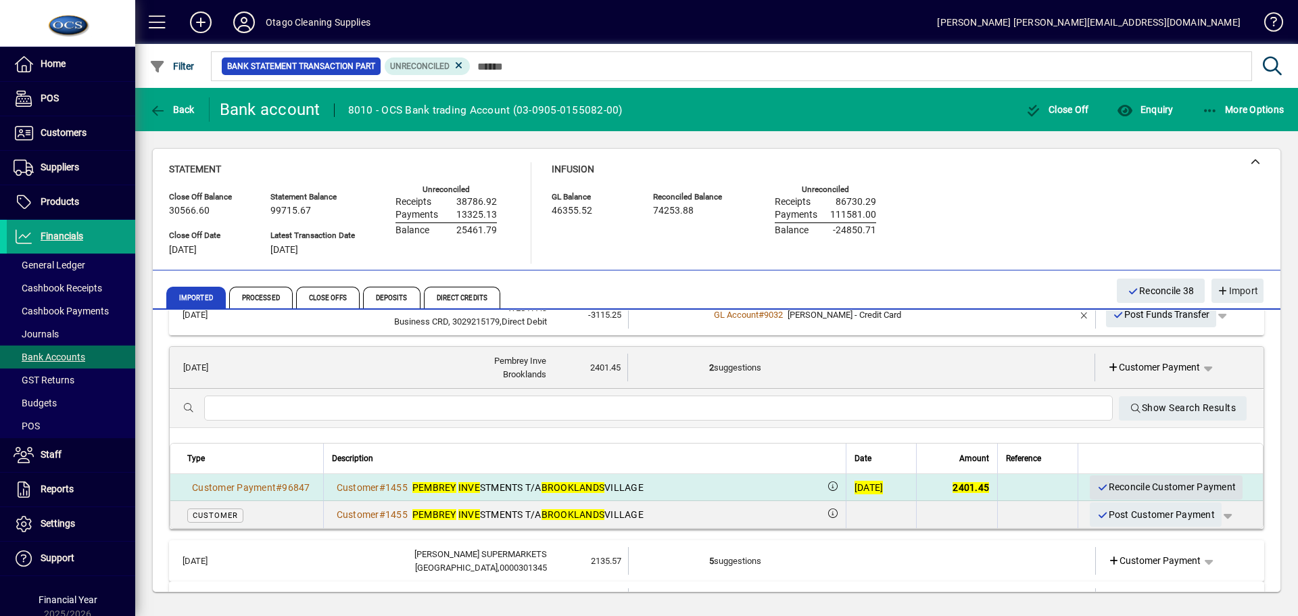
click at [1106, 487] on span "Reconcile Customer Payment" at bounding box center [1165, 487] width 139 height 22
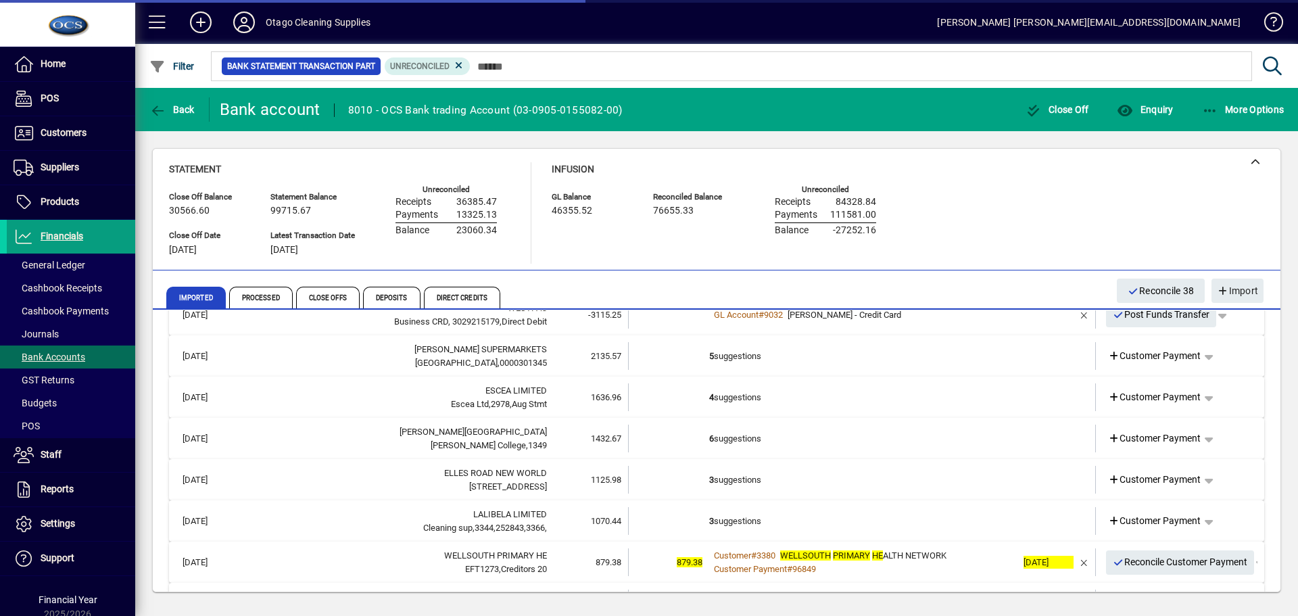
click at [898, 351] on td "5 suggestions" at bounding box center [863, 356] width 308 height 28
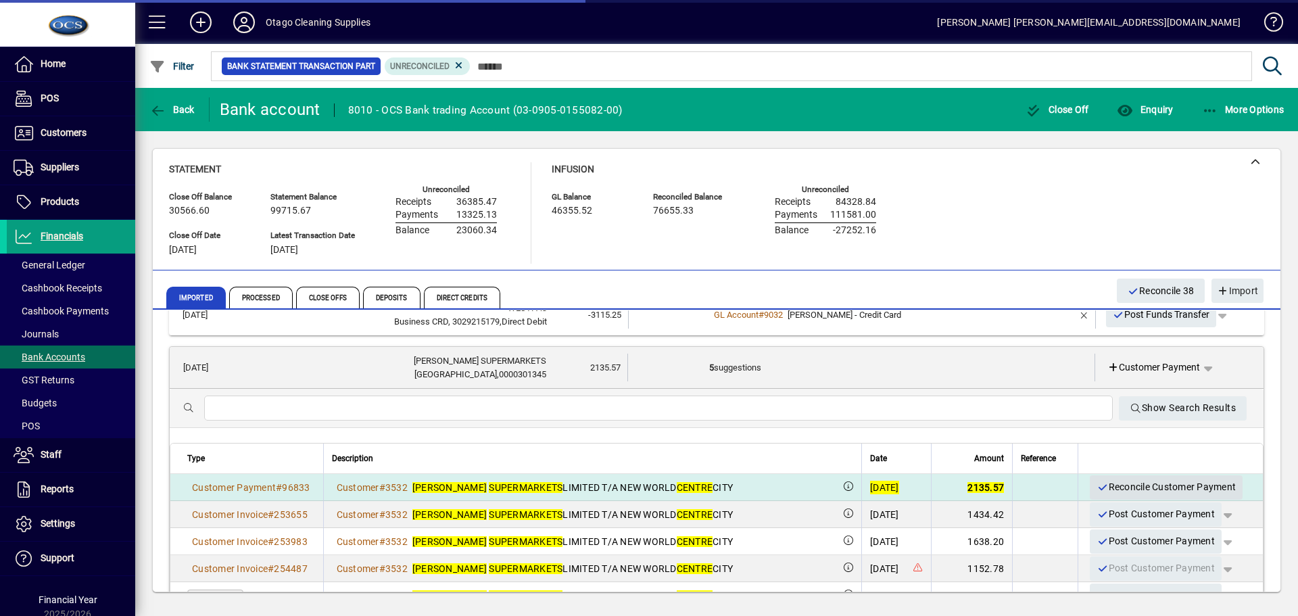
click at [1108, 487] on span "Reconcile Customer Payment" at bounding box center [1165, 487] width 139 height 22
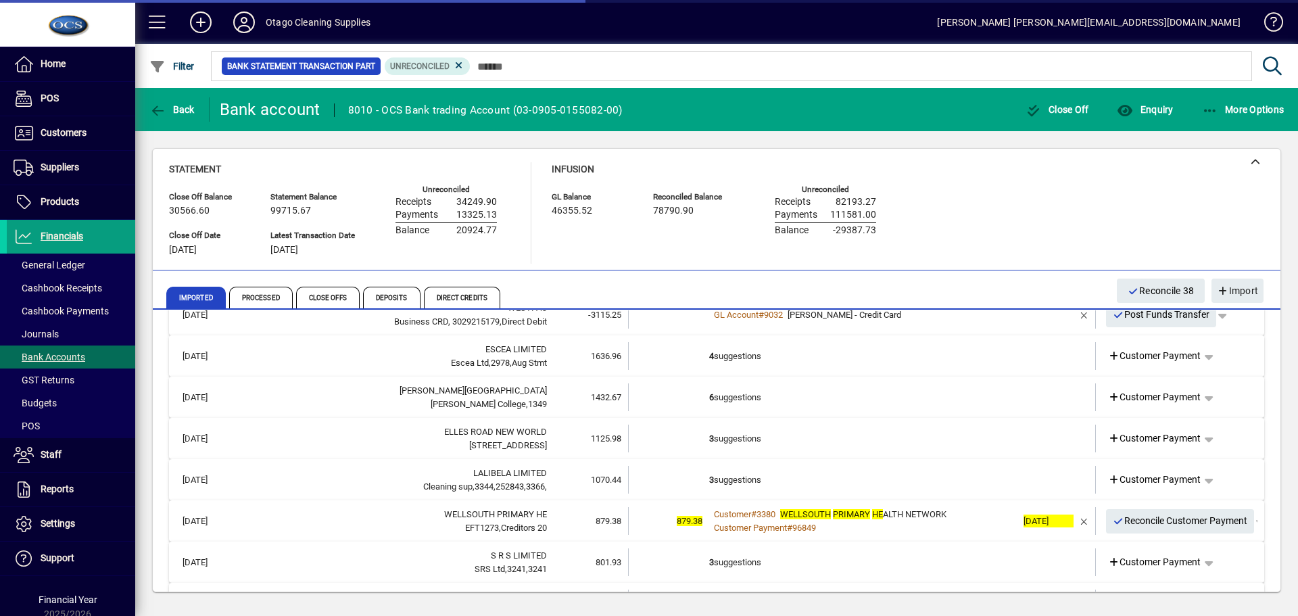
click at [914, 364] on td "4 suggestions" at bounding box center [863, 356] width 308 height 28
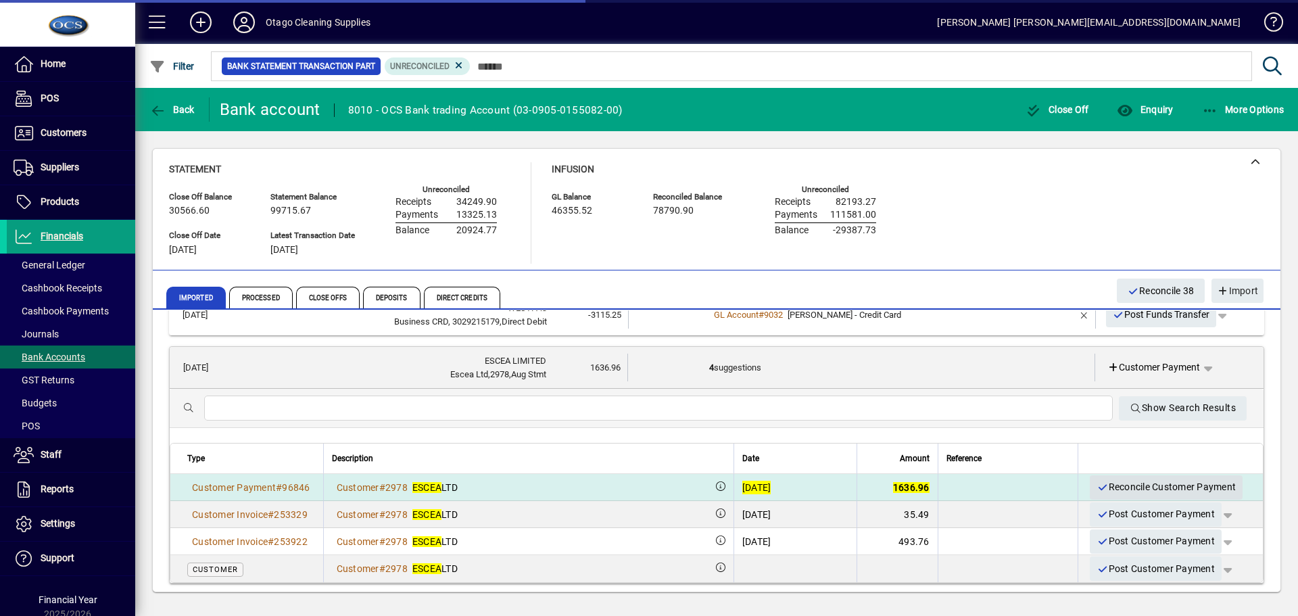
click at [1101, 487] on span "Reconcile Customer Payment" at bounding box center [1165, 487] width 139 height 22
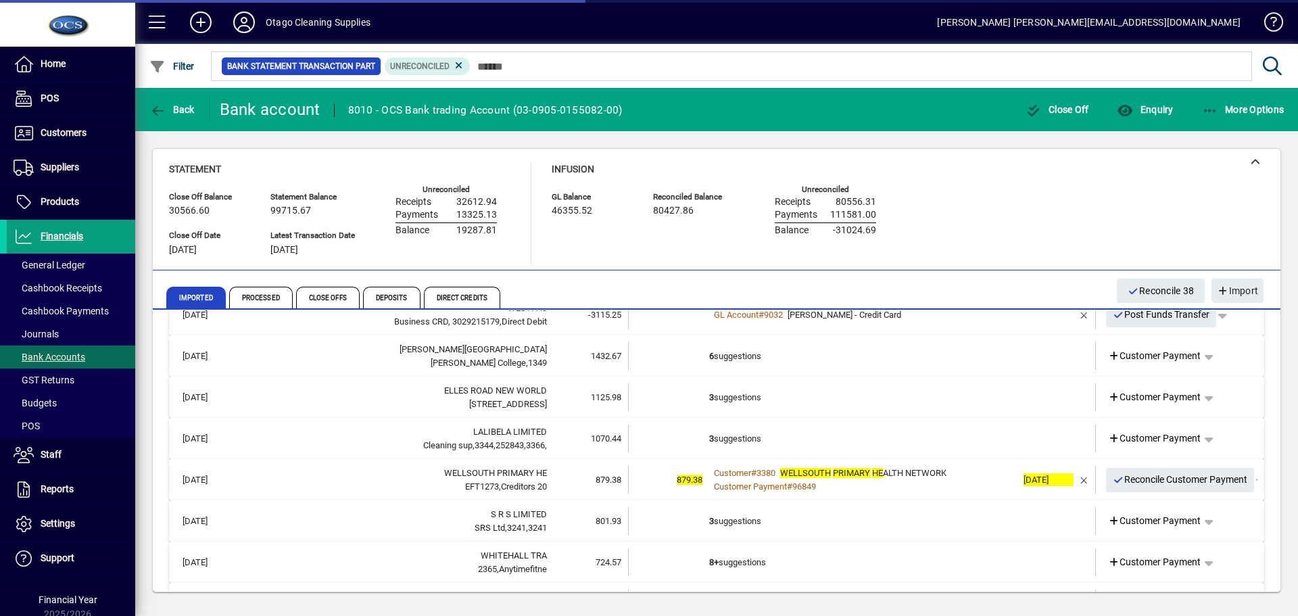
click at [914, 363] on td "6 suggestions" at bounding box center [863, 356] width 308 height 28
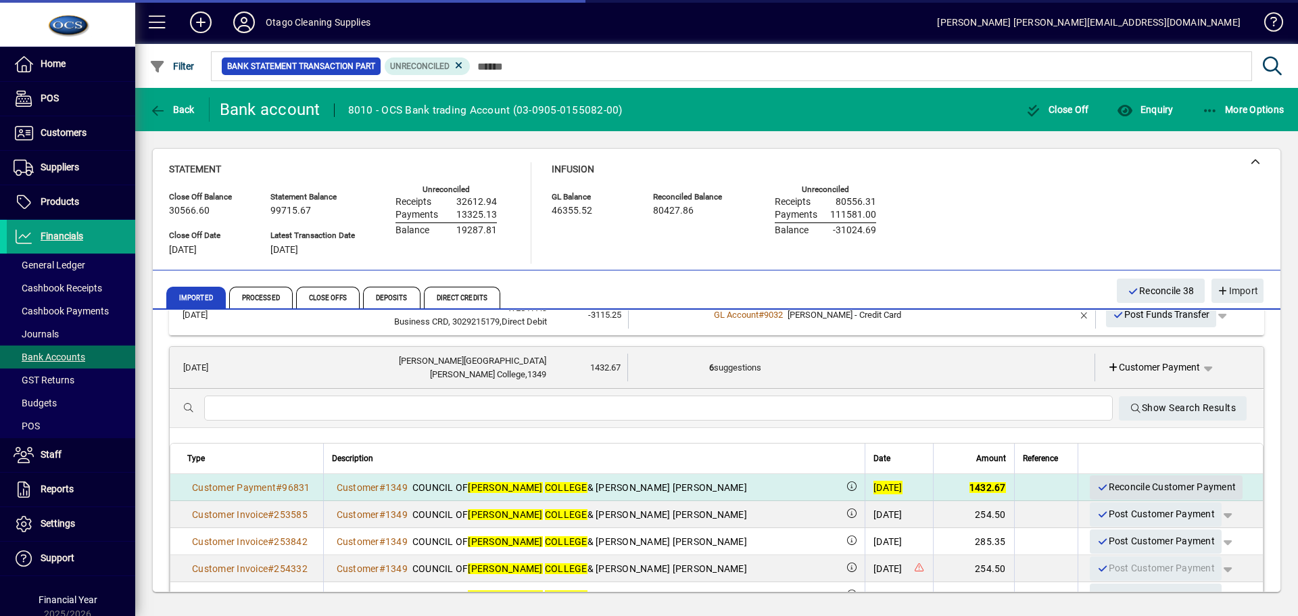
click at [1119, 483] on span "Reconcile Customer Payment" at bounding box center [1165, 487] width 139 height 22
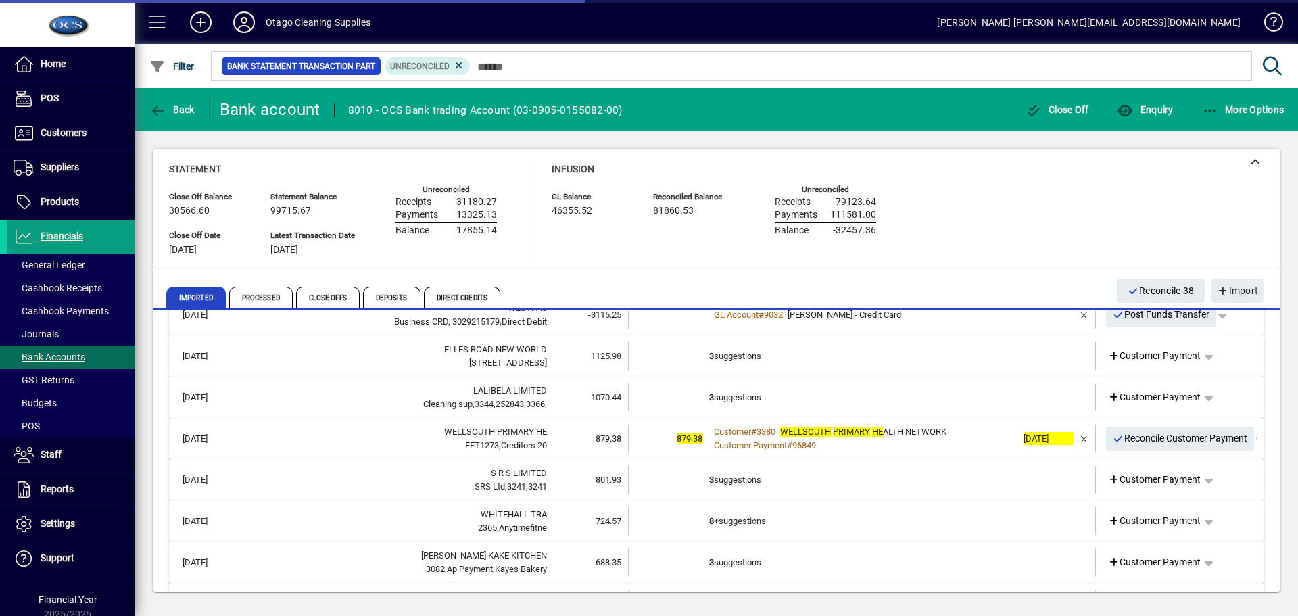
click at [877, 360] on td "3 suggestions" at bounding box center [863, 356] width 308 height 28
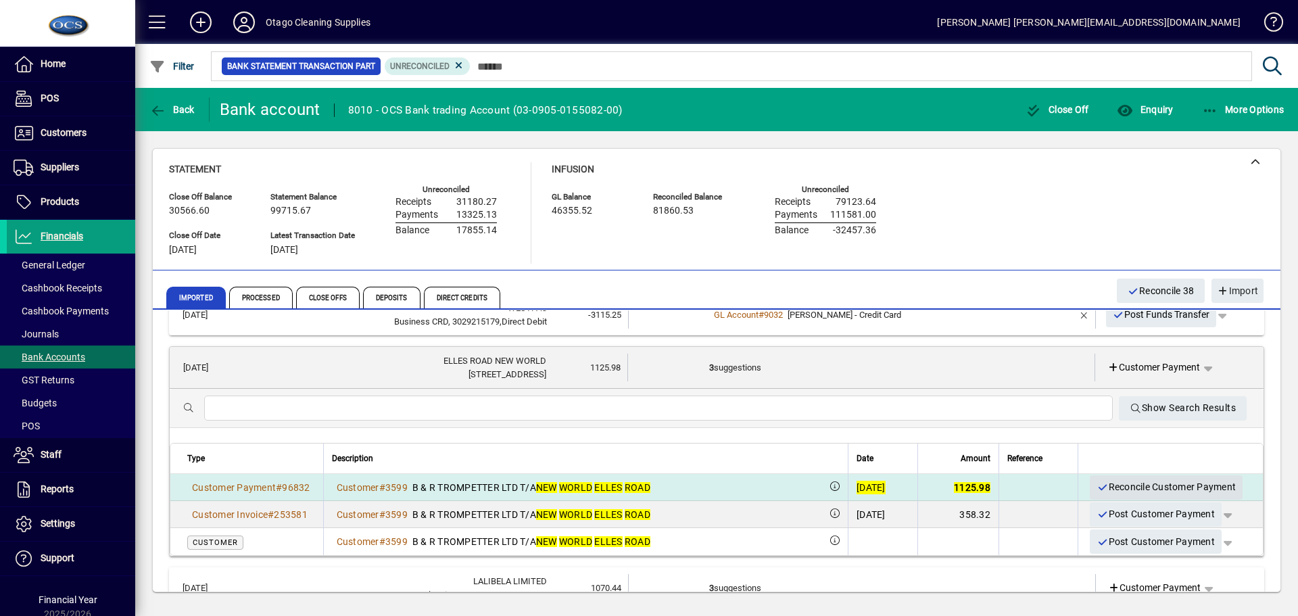
click at [1103, 485] on span "Reconcile Customer Payment" at bounding box center [1165, 487] width 139 height 22
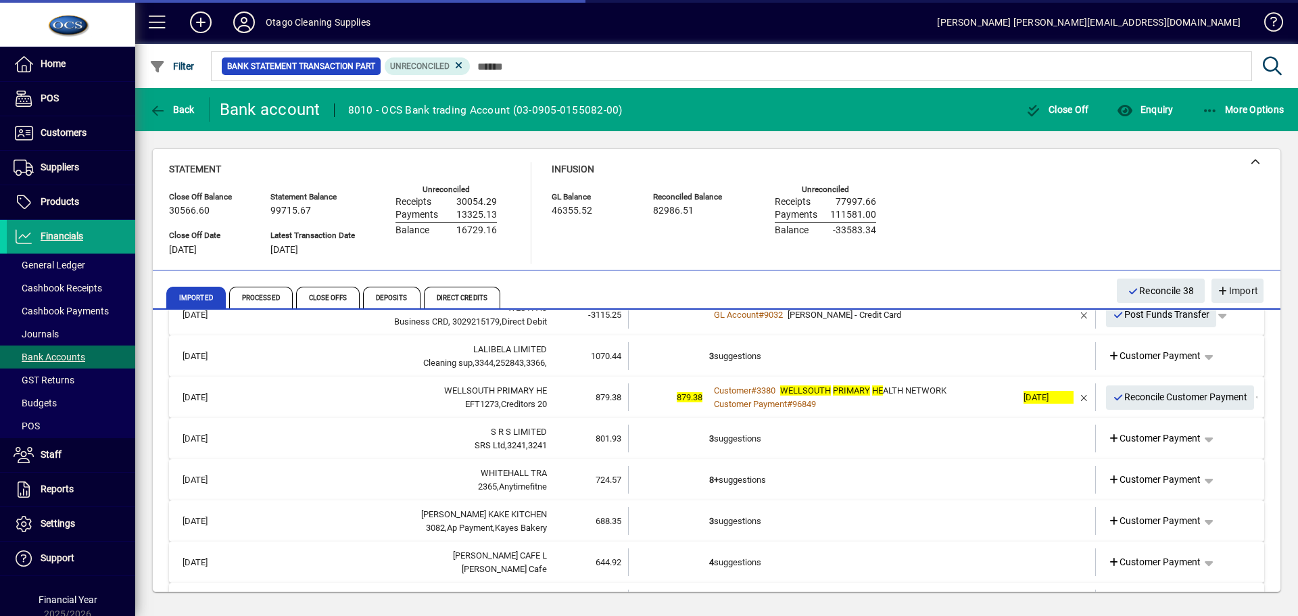
click at [879, 363] on td "3 suggestions" at bounding box center [863, 356] width 308 height 28
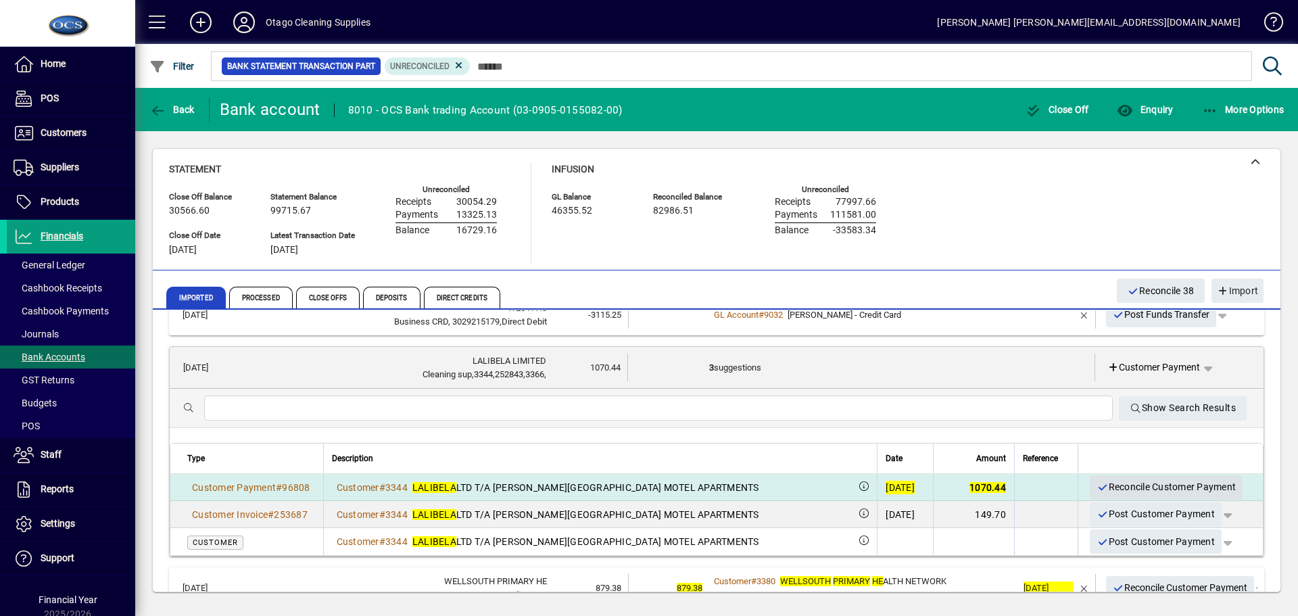
click at [1120, 486] on span "Reconcile Customer Payment" at bounding box center [1165, 487] width 139 height 22
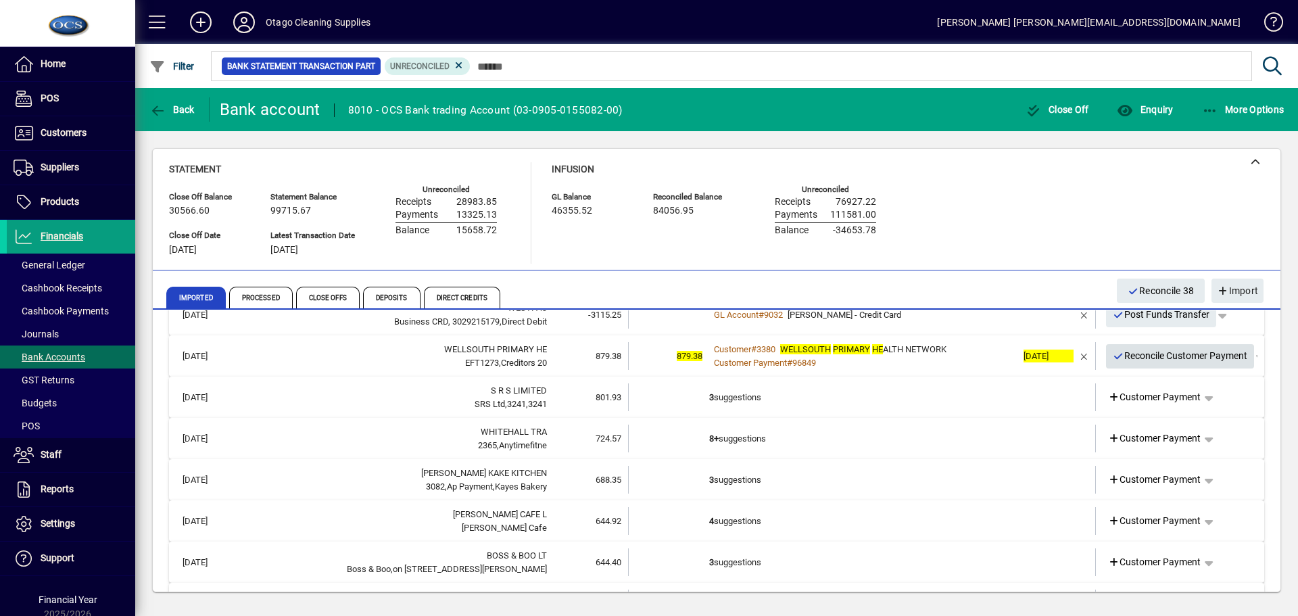
click at [1117, 358] on span "Reconcile Customer Payment" at bounding box center [1179, 356] width 135 height 22
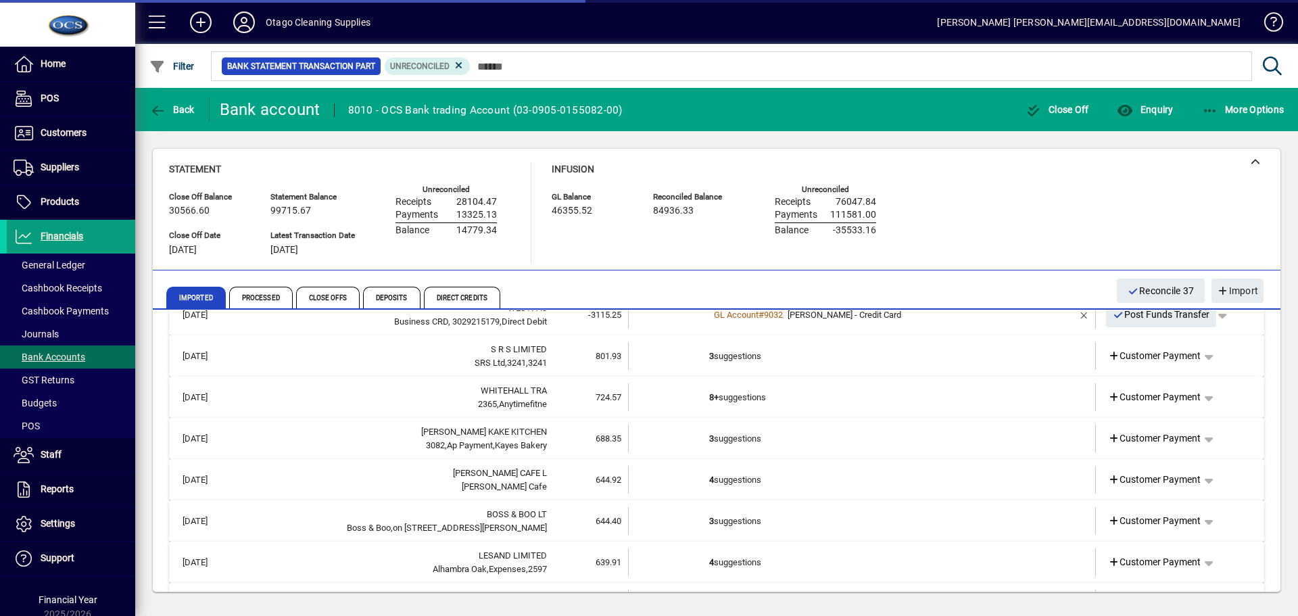
click at [962, 358] on td "3 suggestions" at bounding box center [863, 356] width 308 height 28
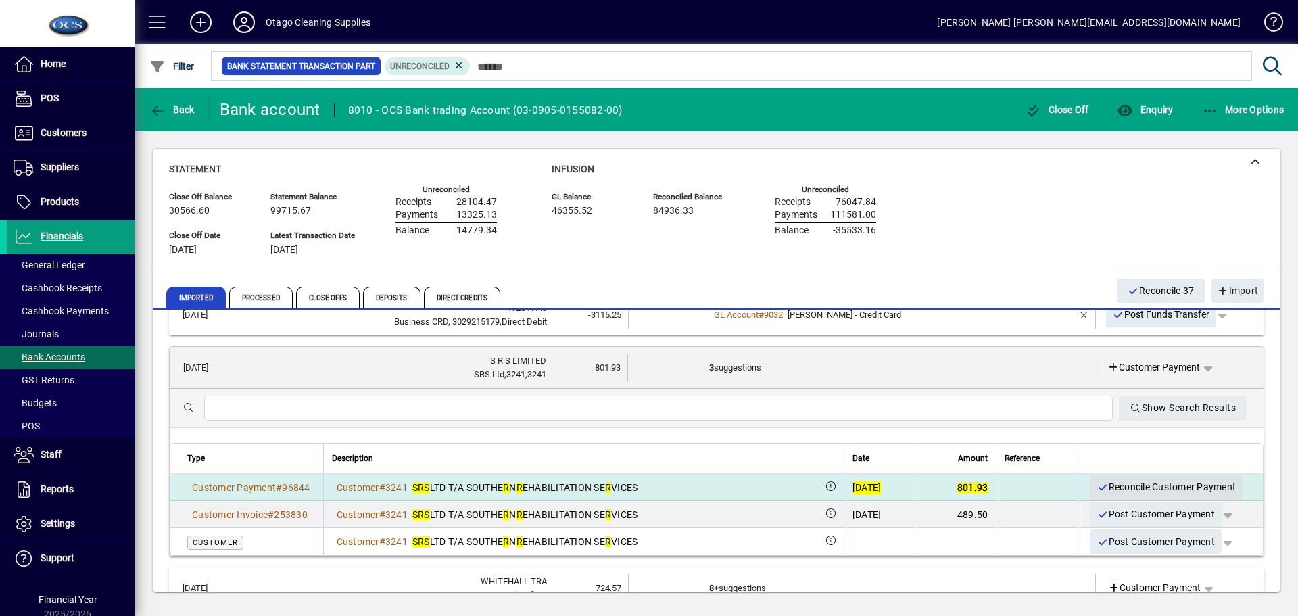
click at [1106, 484] on span "Reconcile Customer Payment" at bounding box center [1165, 487] width 139 height 22
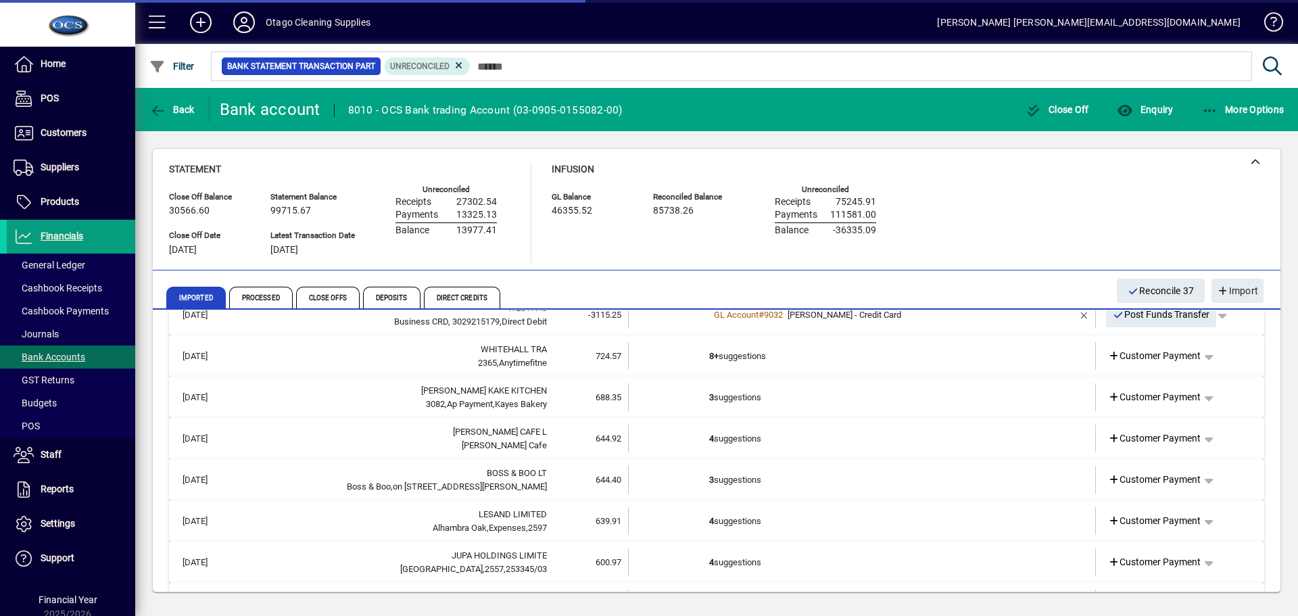
click at [989, 366] on td "8+ suggestions" at bounding box center [863, 356] width 308 height 28
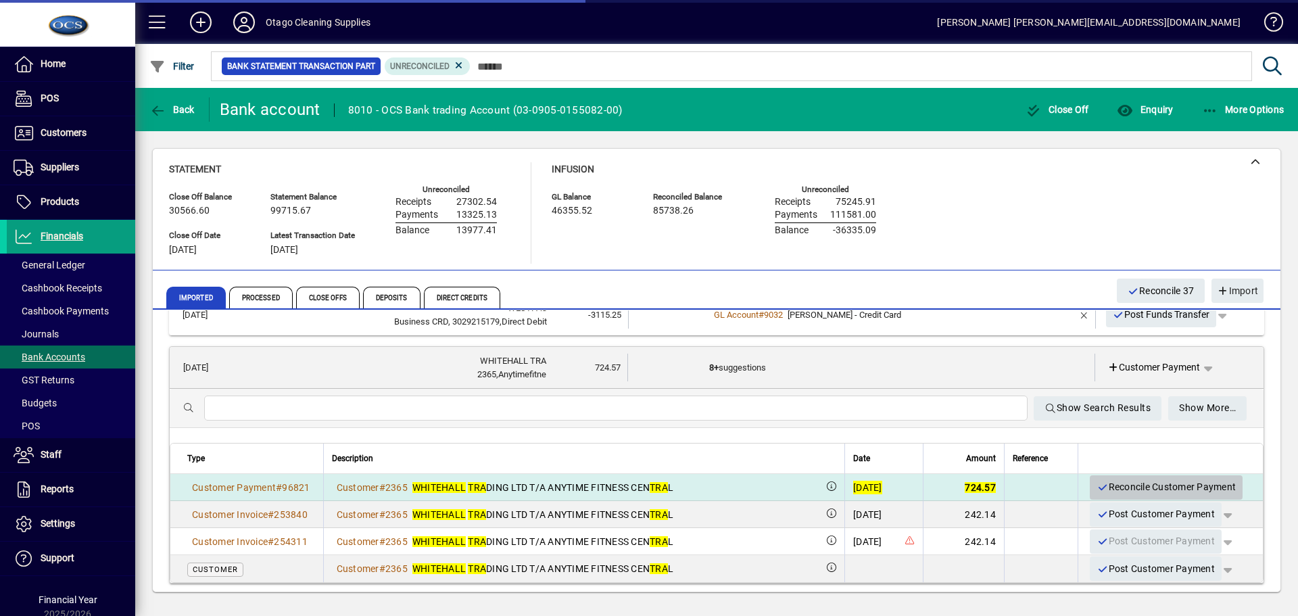
click at [1108, 484] on span "Reconcile Customer Payment" at bounding box center [1165, 487] width 139 height 22
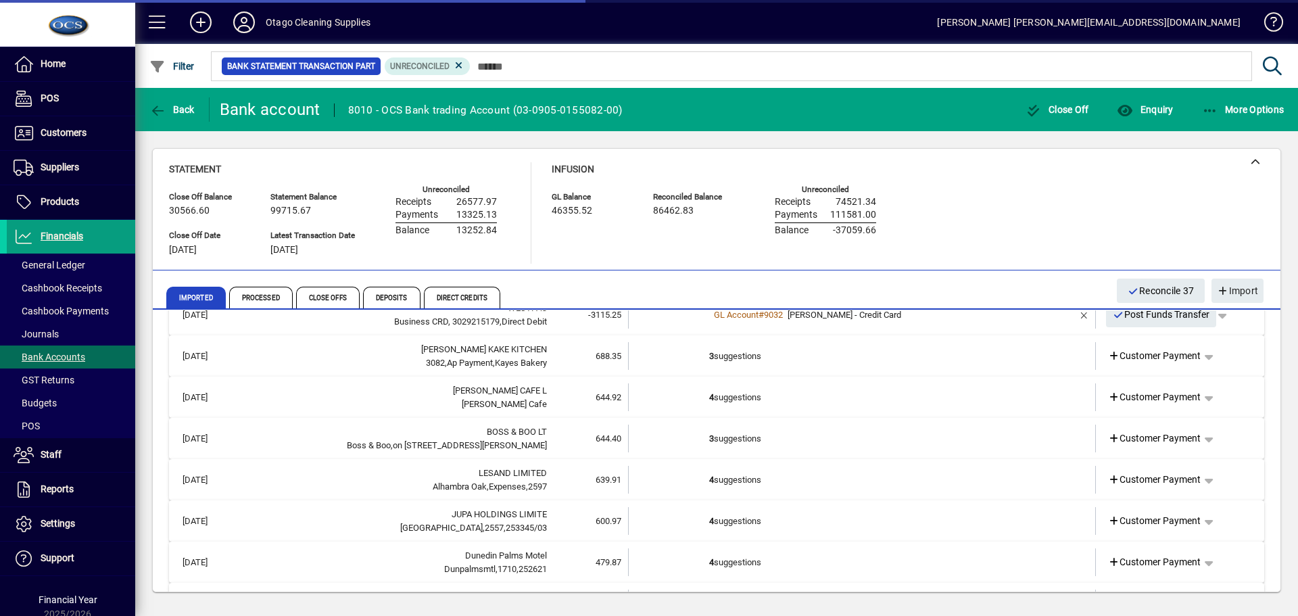
click at [974, 360] on td "3 suggestions" at bounding box center [863, 356] width 308 height 28
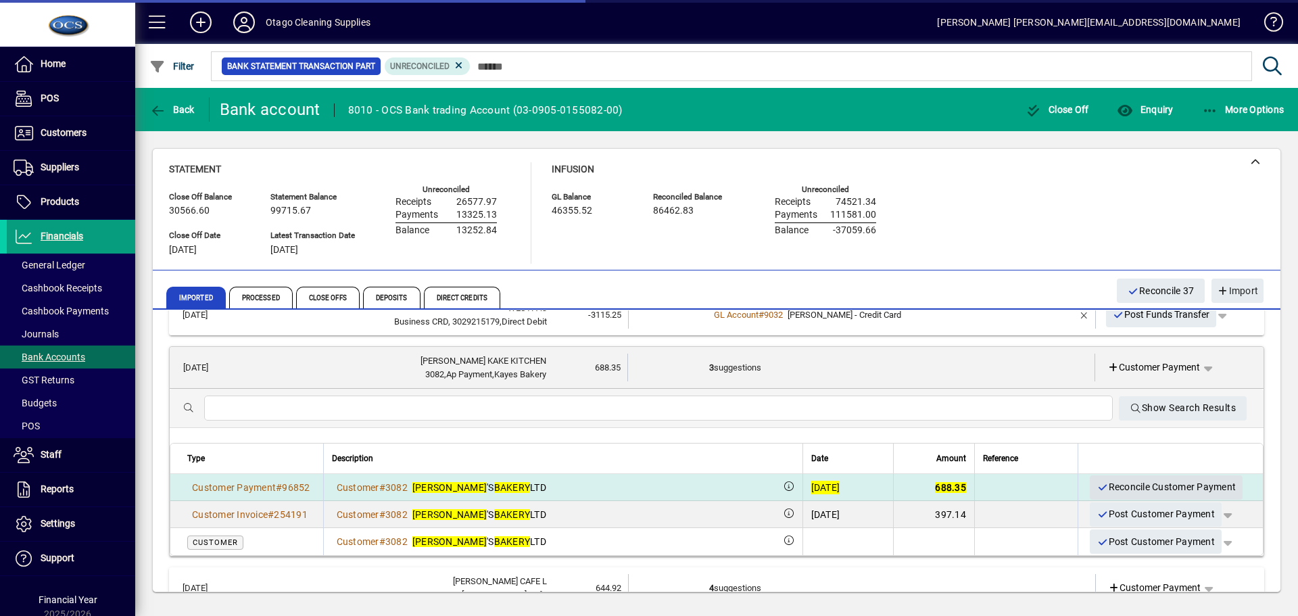
click at [1108, 488] on span "Reconcile Customer Payment" at bounding box center [1165, 487] width 139 height 22
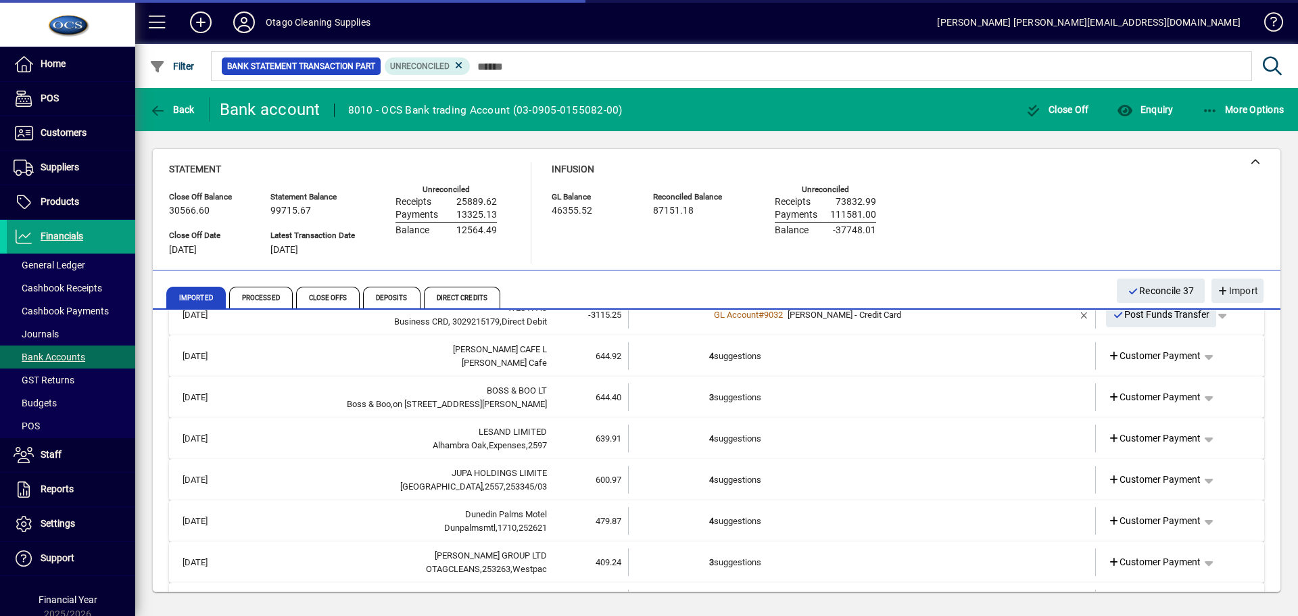
click at [947, 364] on td "4 suggestions" at bounding box center [863, 356] width 308 height 28
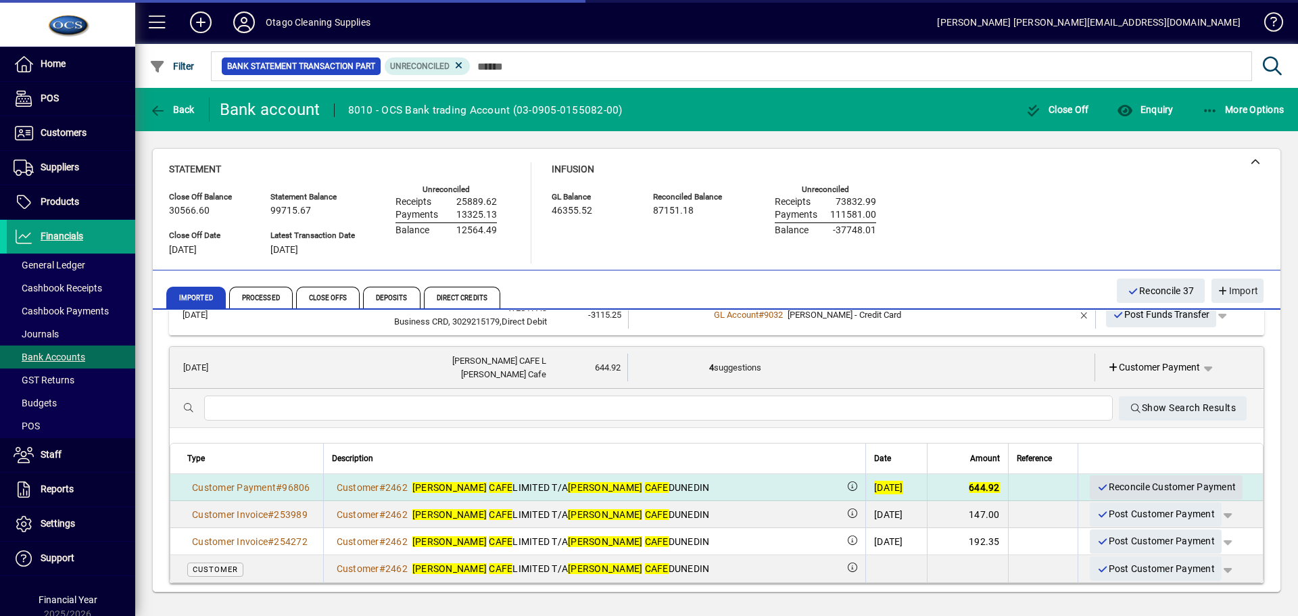
click at [1106, 481] on span "Reconcile Customer Payment" at bounding box center [1165, 487] width 139 height 22
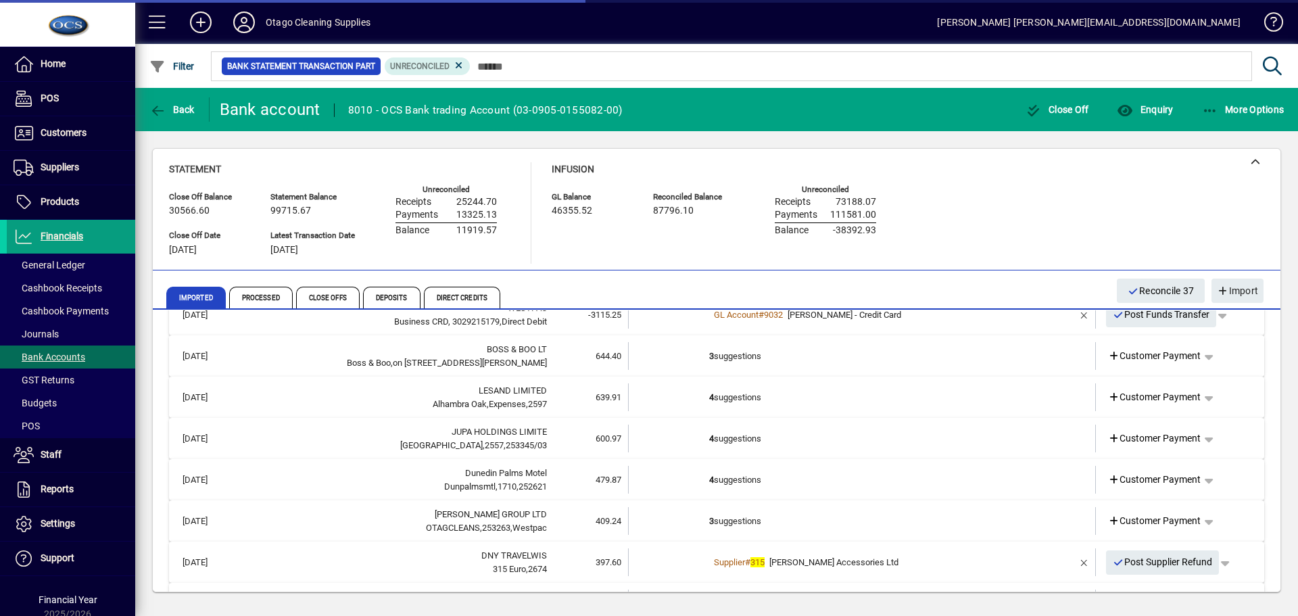
click at [919, 364] on td "3 suggestions" at bounding box center [863, 356] width 308 height 28
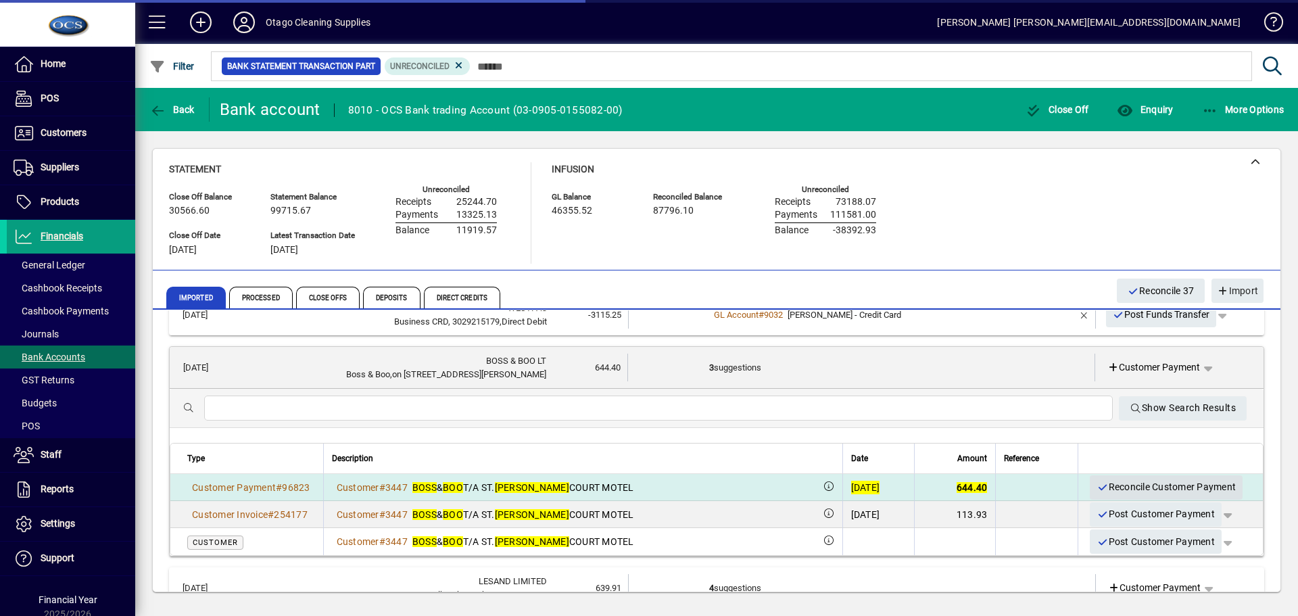
click at [1122, 486] on span "Reconcile Customer Payment" at bounding box center [1165, 487] width 139 height 22
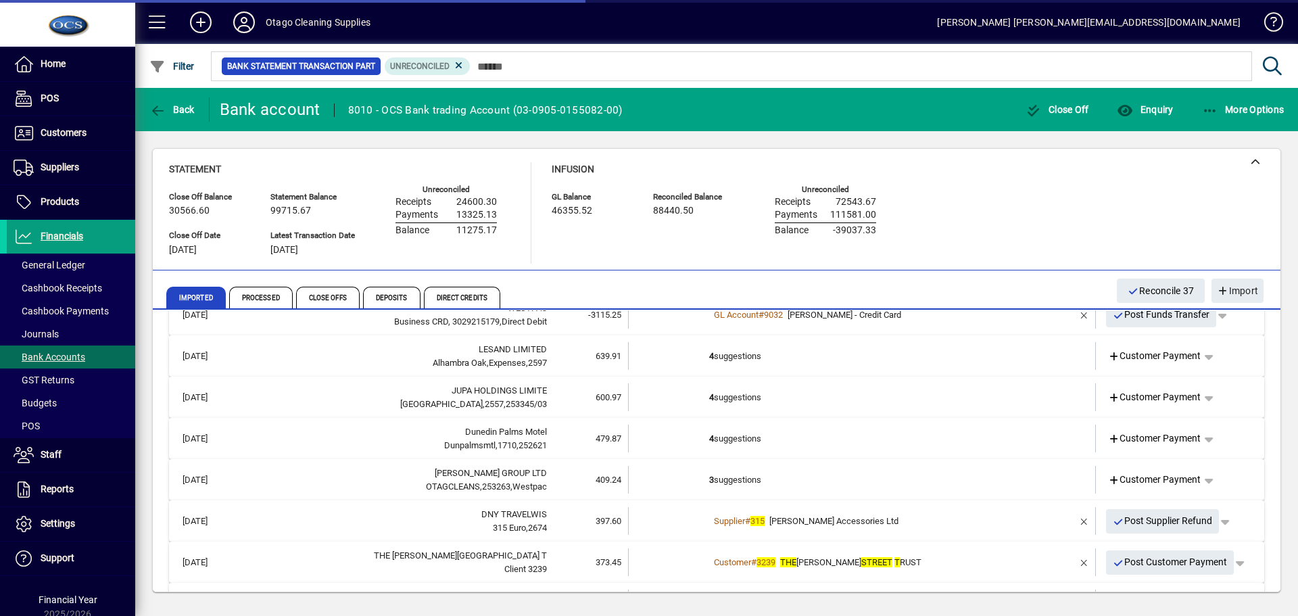
click at [912, 357] on td "4 suggestions" at bounding box center [863, 356] width 308 height 28
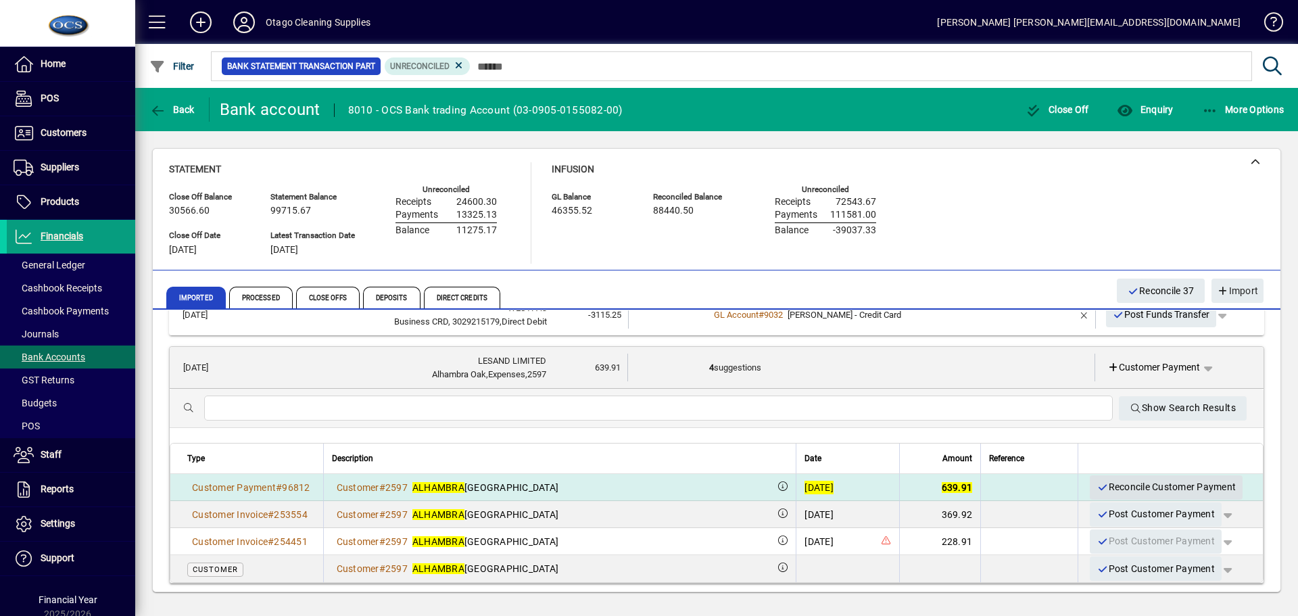
click at [1125, 491] on span "Reconcile Customer Payment" at bounding box center [1165, 487] width 139 height 22
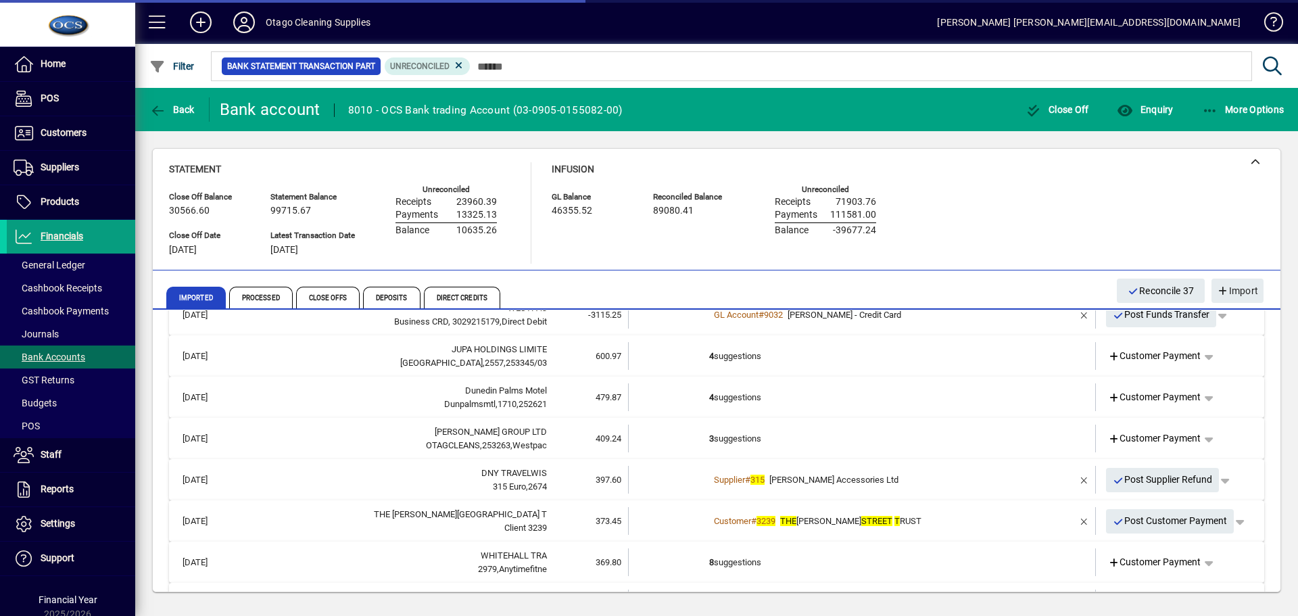
click at [965, 358] on td "4 suggestions" at bounding box center [863, 356] width 308 height 28
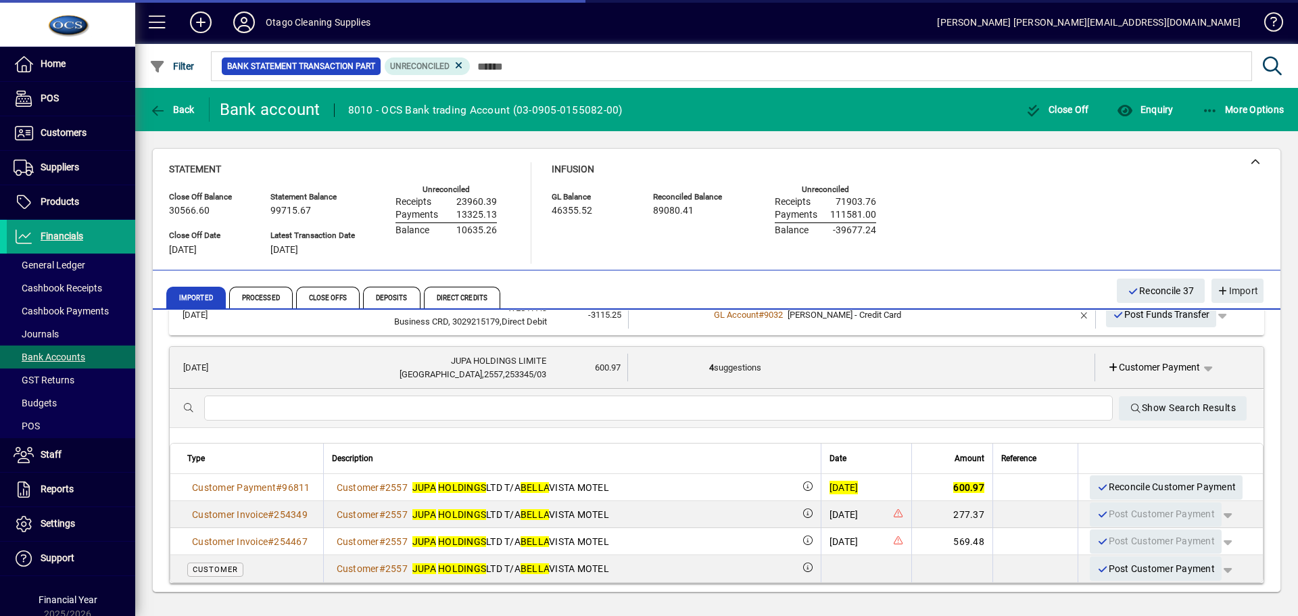
click at [1117, 490] on span "Reconcile Customer Payment" at bounding box center [1165, 487] width 139 height 22
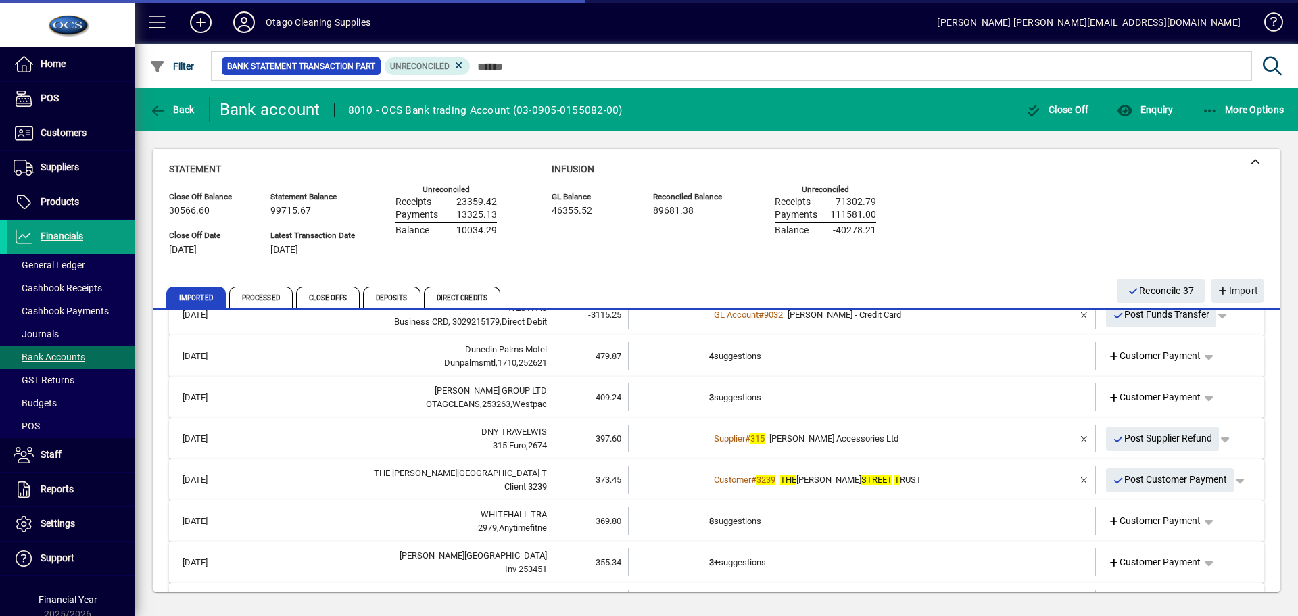
click at [982, 359] on td "4 suggestions" at bounding box center [863, 356] width 308 height 28
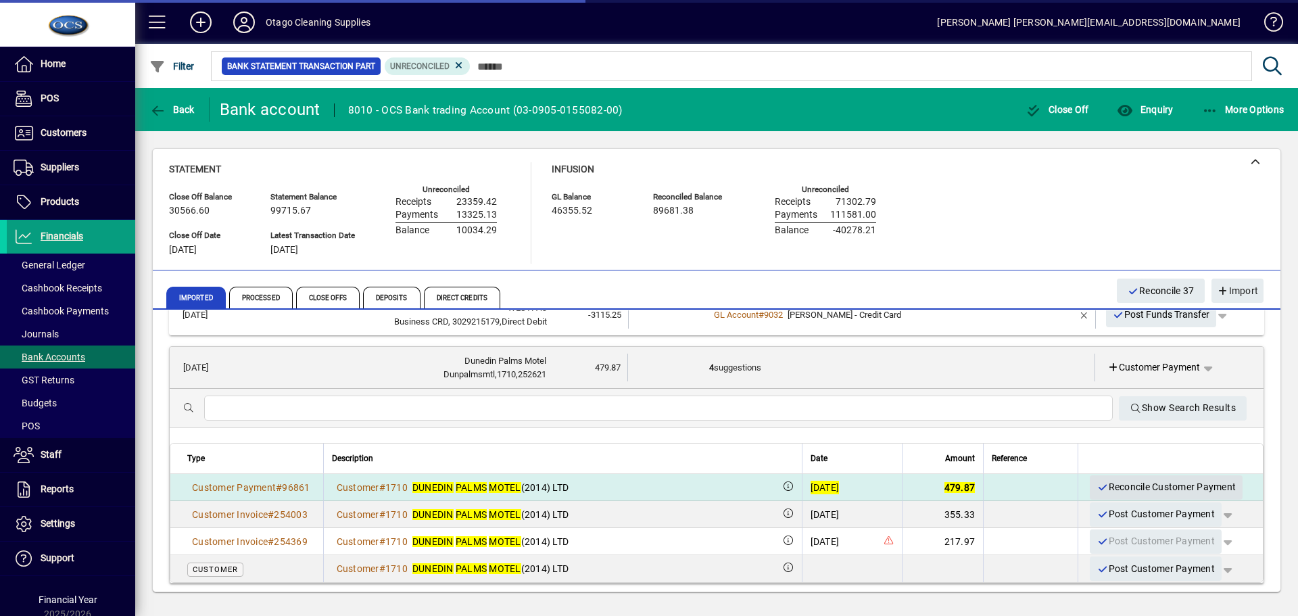
click at [1114, 485] on span "Reconcile Customer Payment" at bounding box center [1165, 487] width 139 height 22
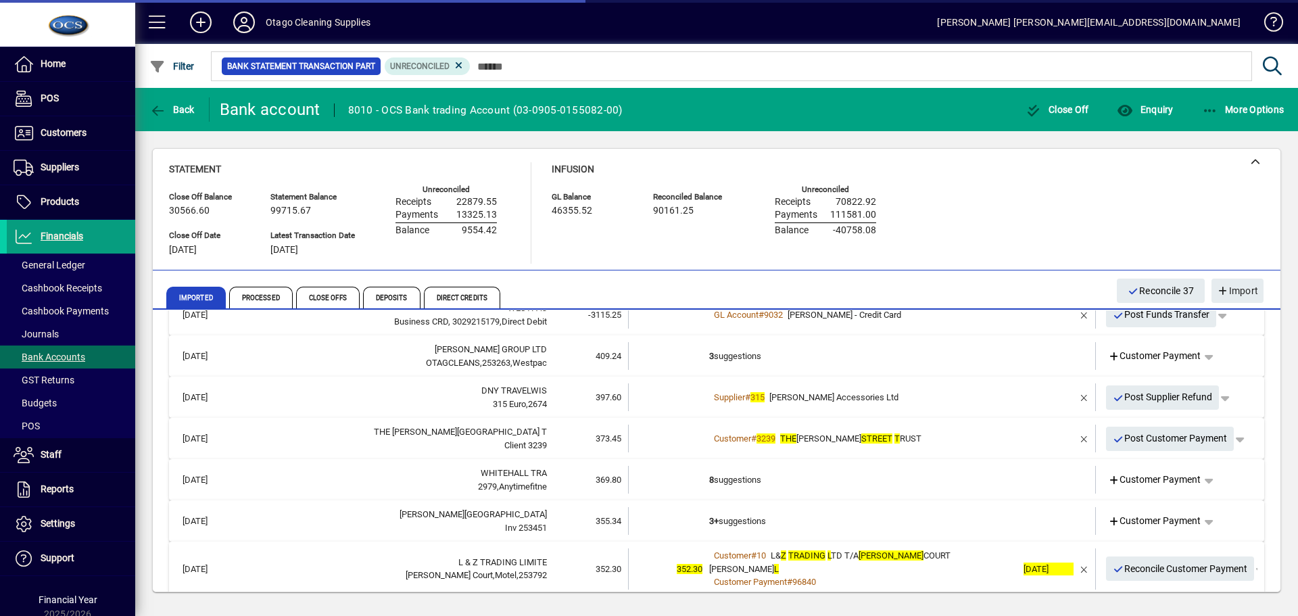
click at [951, 353] on td "3 suggestions" at bounding box center [863, 356] width 308 height 28
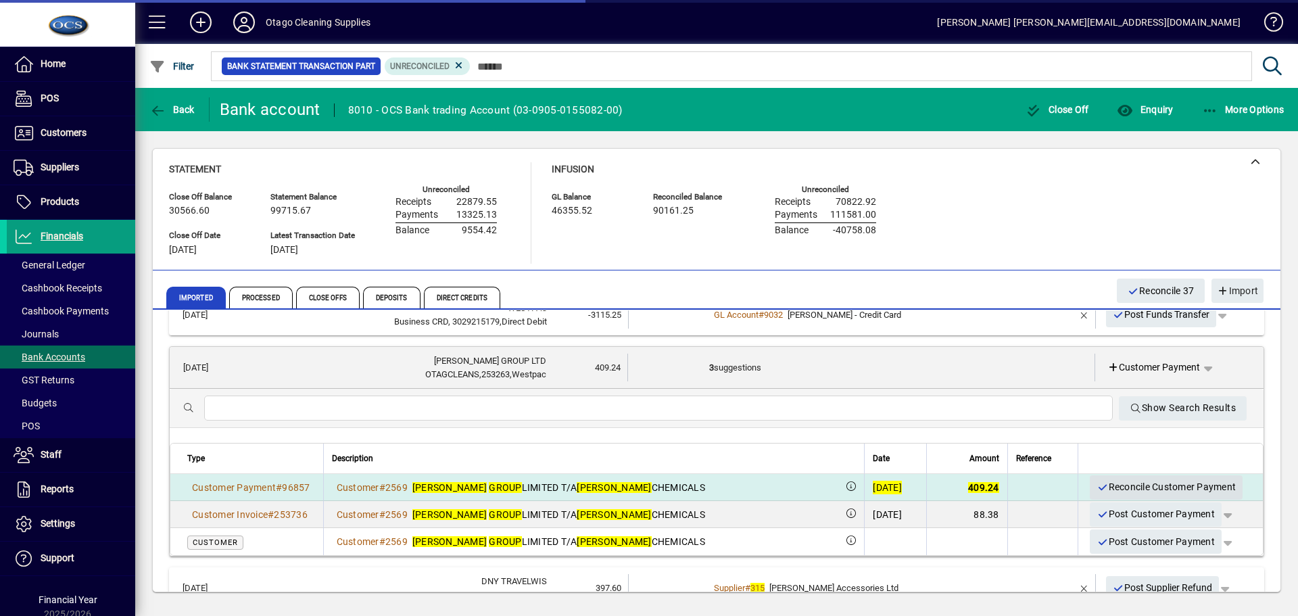
click at [1109, 483] on span "Reconcile Customer Payment" at bounding box center [1165, 487] width 139 height 22
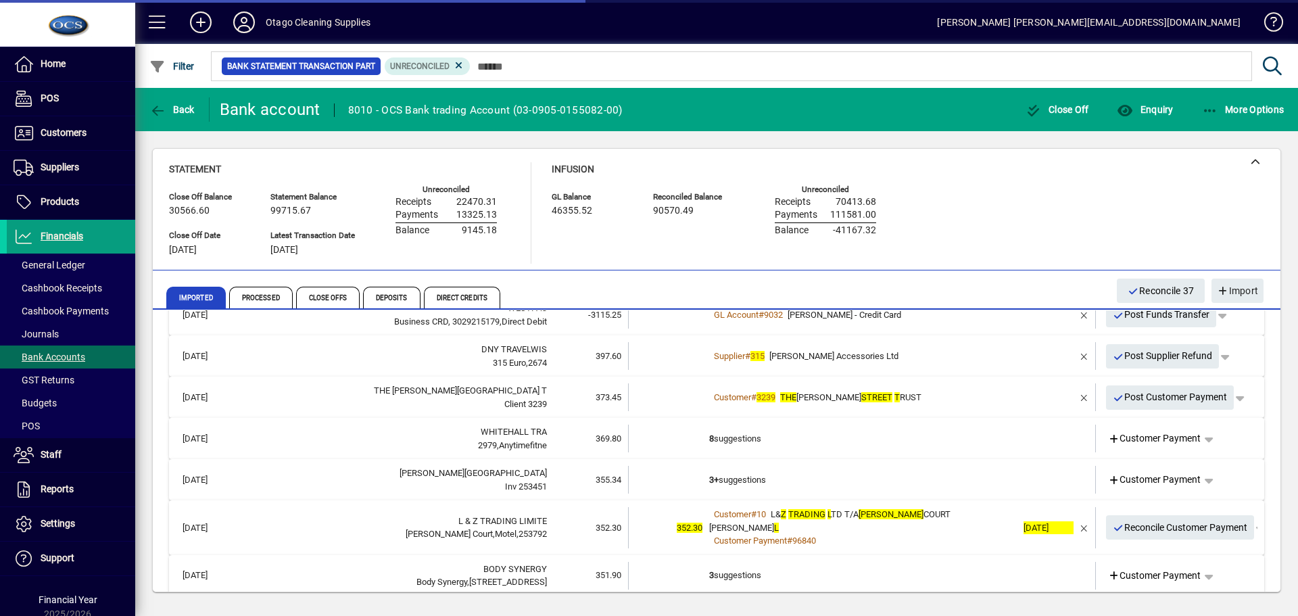
click at [985, 443] on td "8 suggestions" at bounding box center [863, 438] width 308 height 28
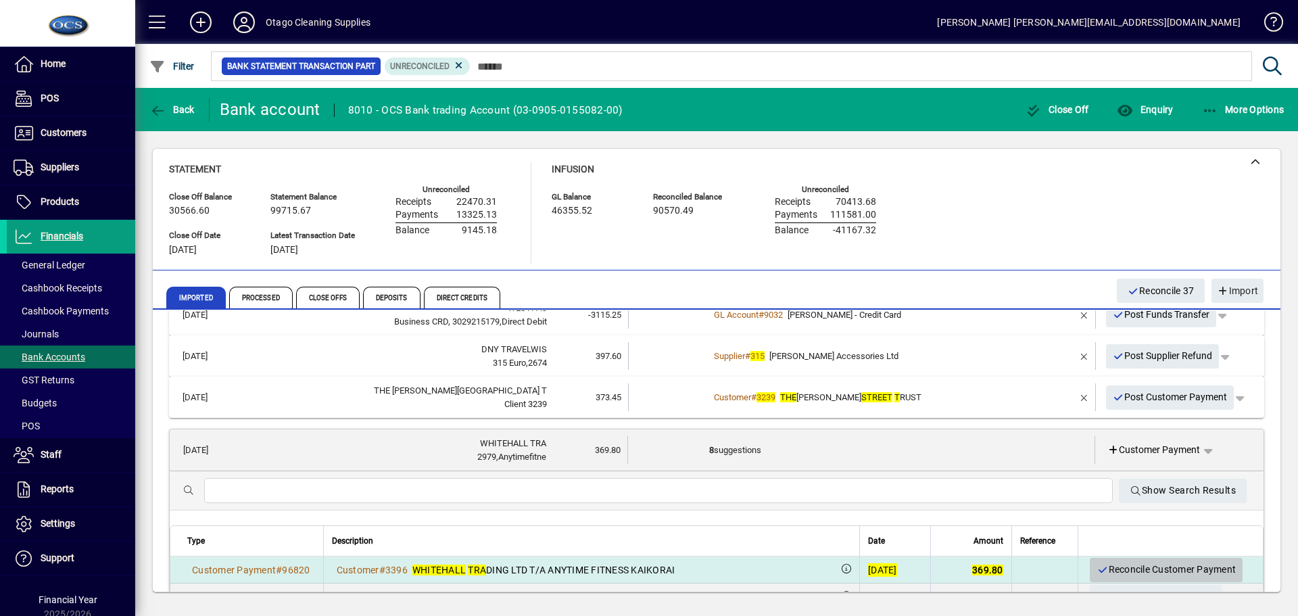
click at [1150, 569] on span "Reconcile Customer Payment" at bounding box center [1165, 569] width 139 height 22
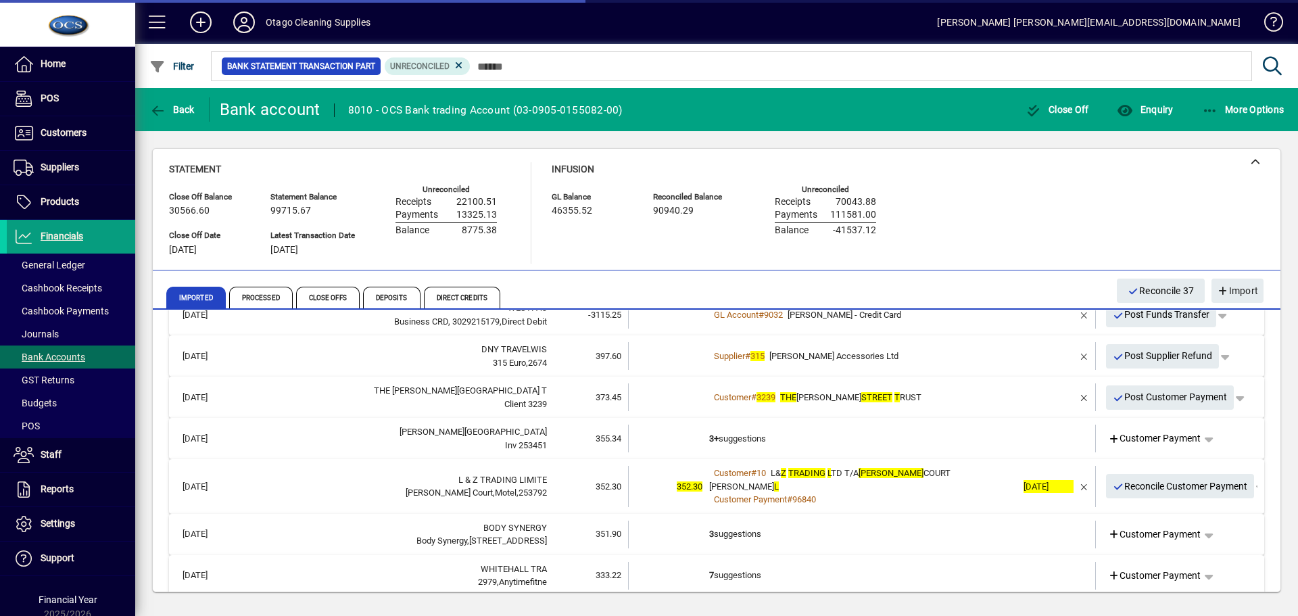
click at [994, 406] on td "Customer # 3239 THE CARROL STREET T RUST" at bounding box center [863, 397] width 308 height 28
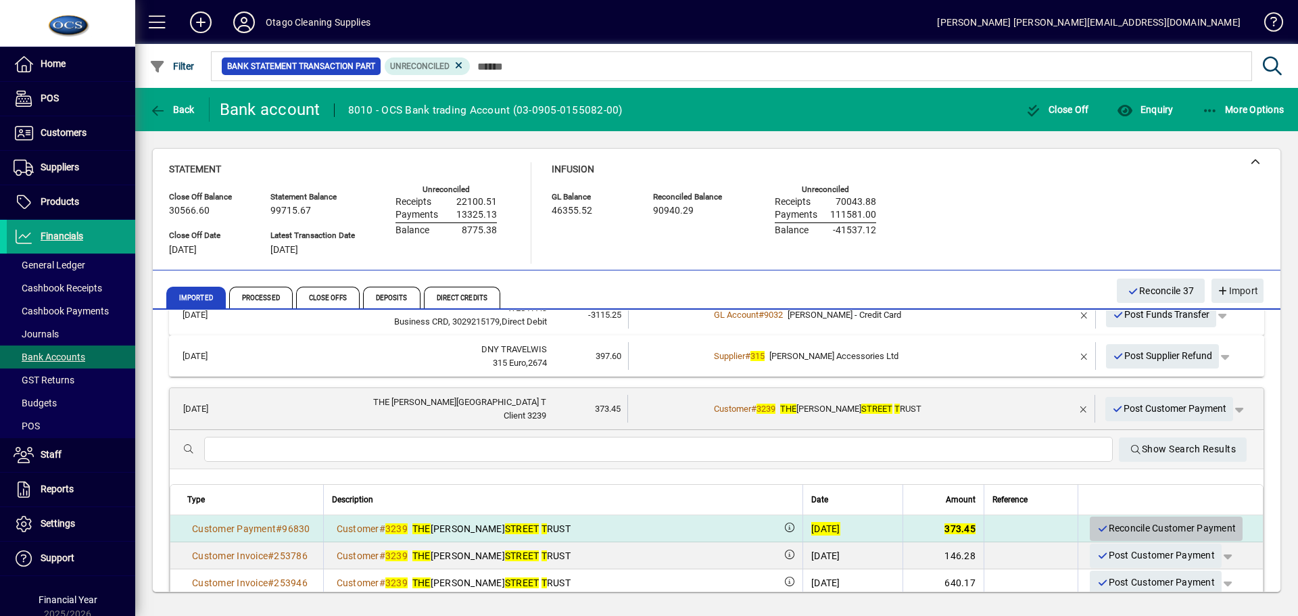
click at [1116, 529] on span "Reconcile Customer Payment" at bounding box center [1165, 528] width 139 height 22
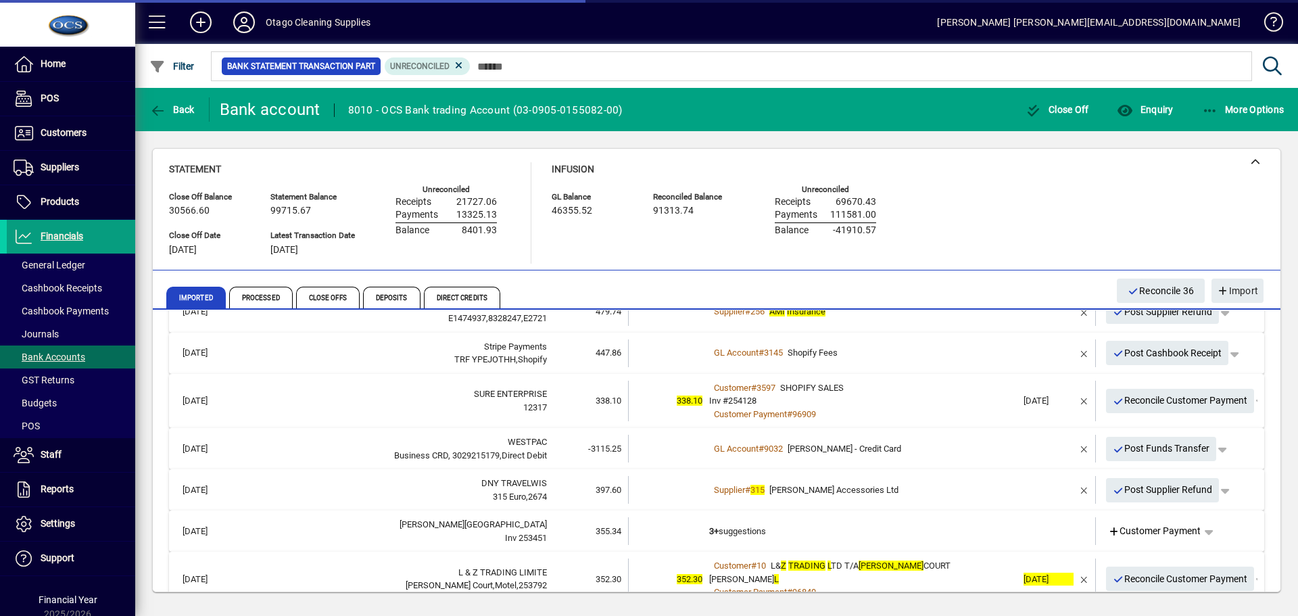
scroll to position [608, 0]
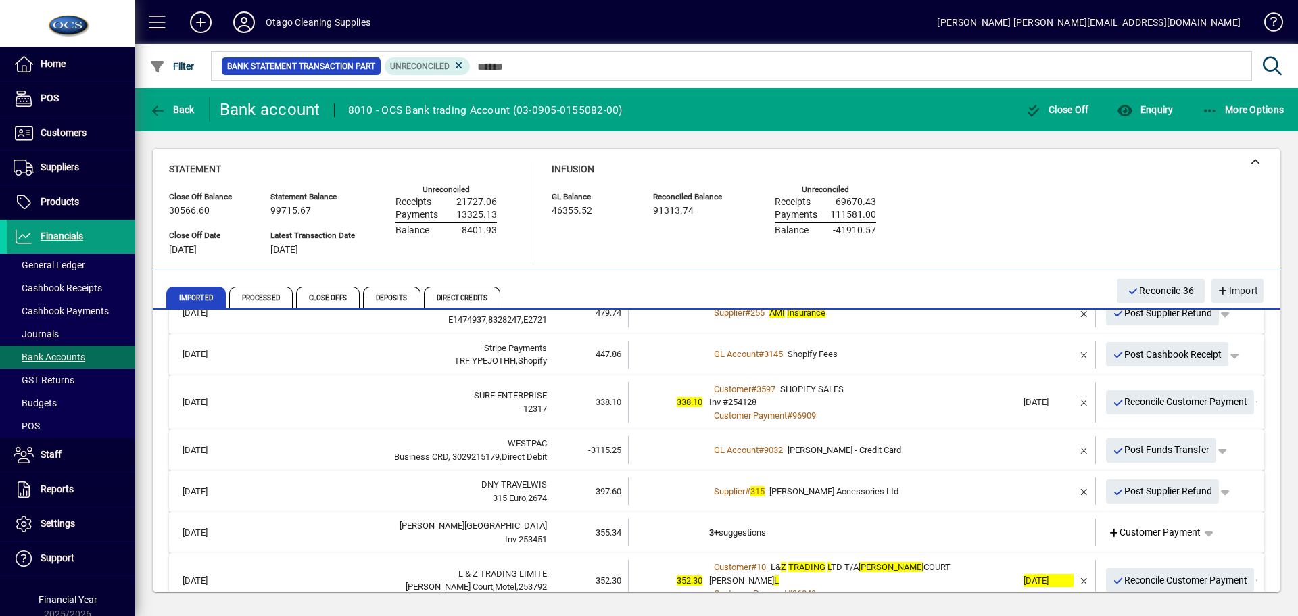
click at [978, 494] on div "Supplier # 315 Adams Accessories Ltd" at bounding box center [863, 492] width 308 height 14
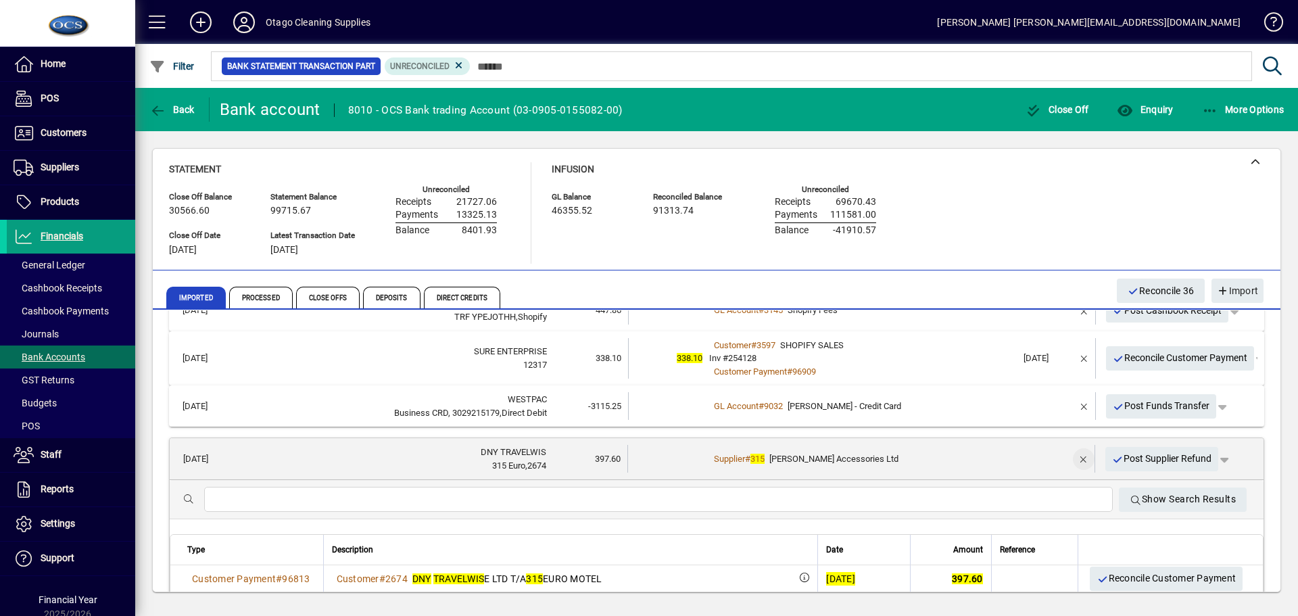
scroll to position [676, 0]
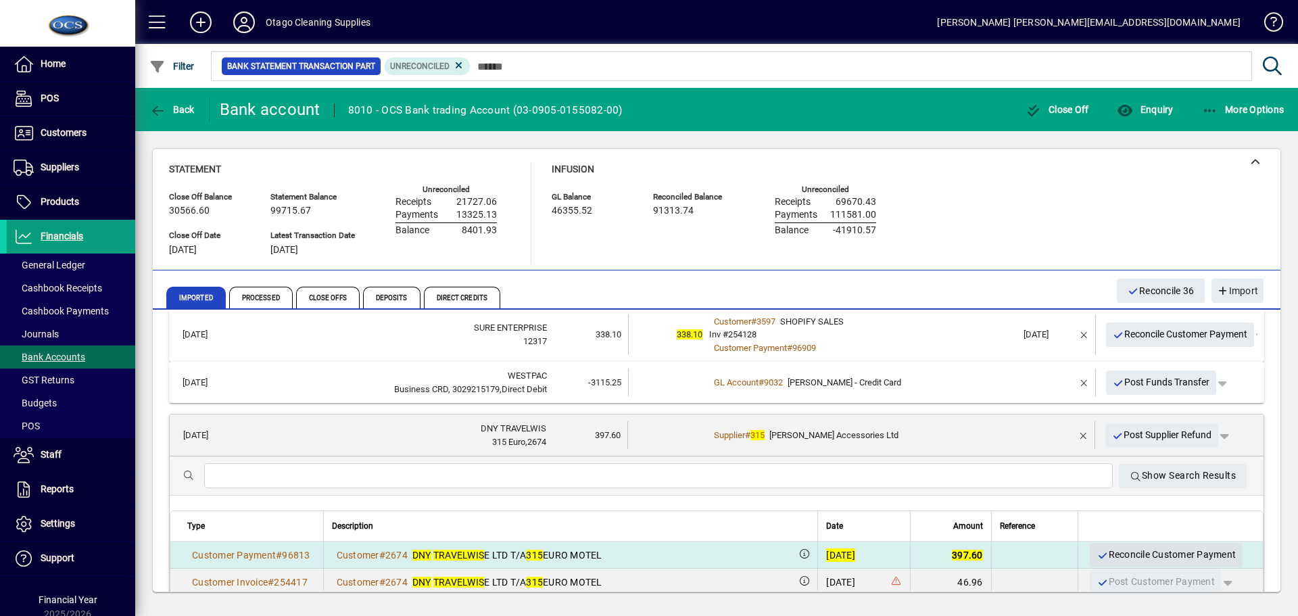
click at [1105, 552] on span "Reconcile Customer Payment" at bounding box center [1165, 554] width 139 height 22
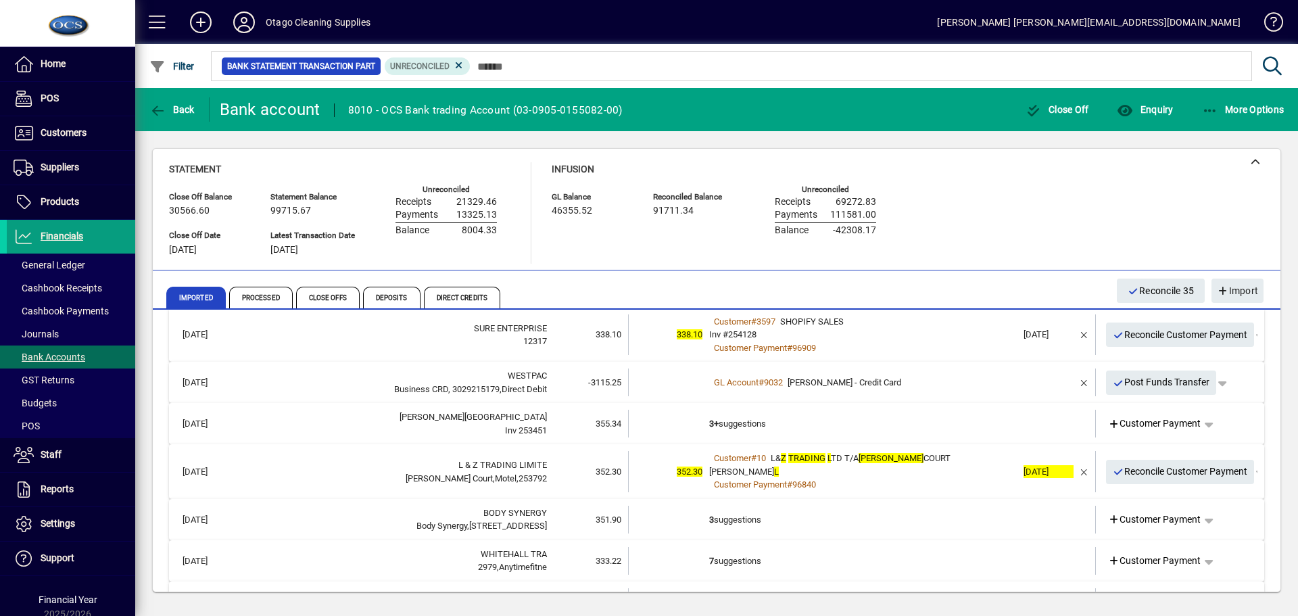
click at [939, 433] on td "3+ suggestions" at bounding box center [863, 424] width 308 height 28
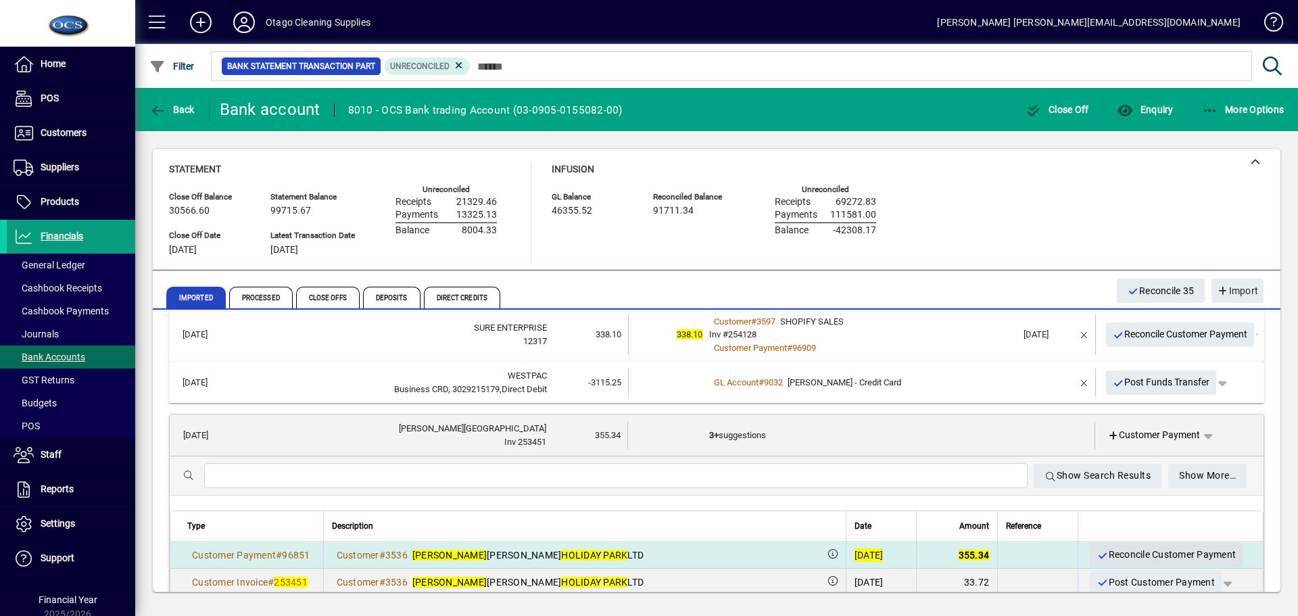
click at [1098, 556] on span "Reconcile Customer Payment" at bounding box center [1165, 554] width 139 height 22
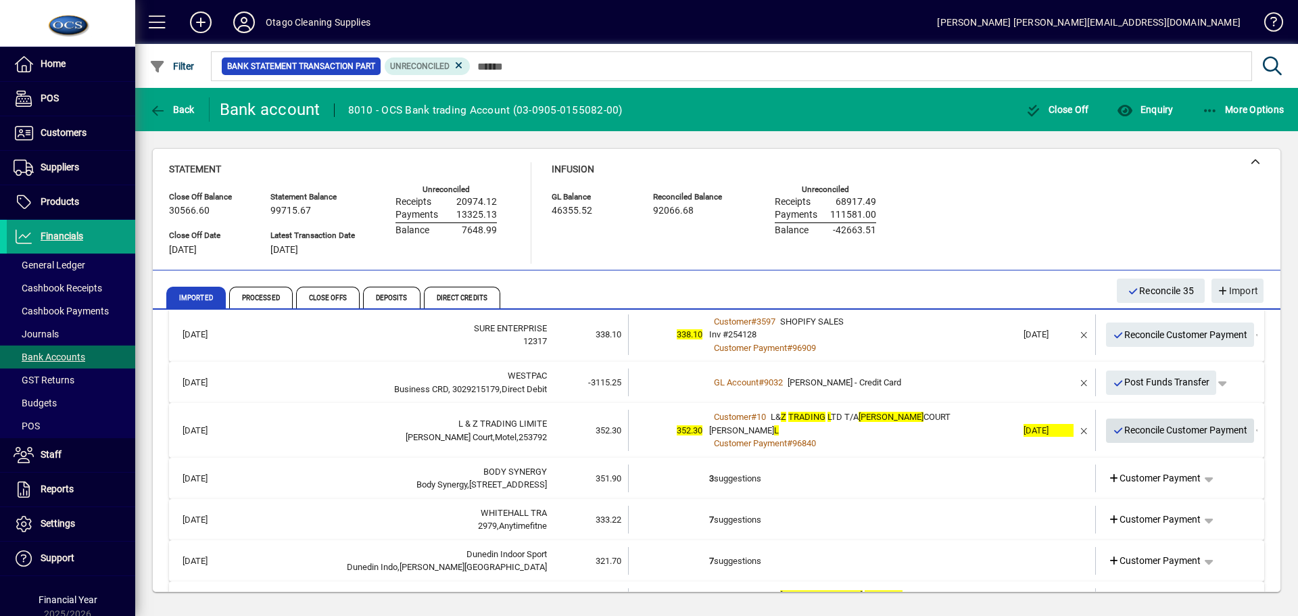
click at [1135, 428] on span "Reconcile Customer Payment" at bounding box center [1179, 430] width 135 height 22
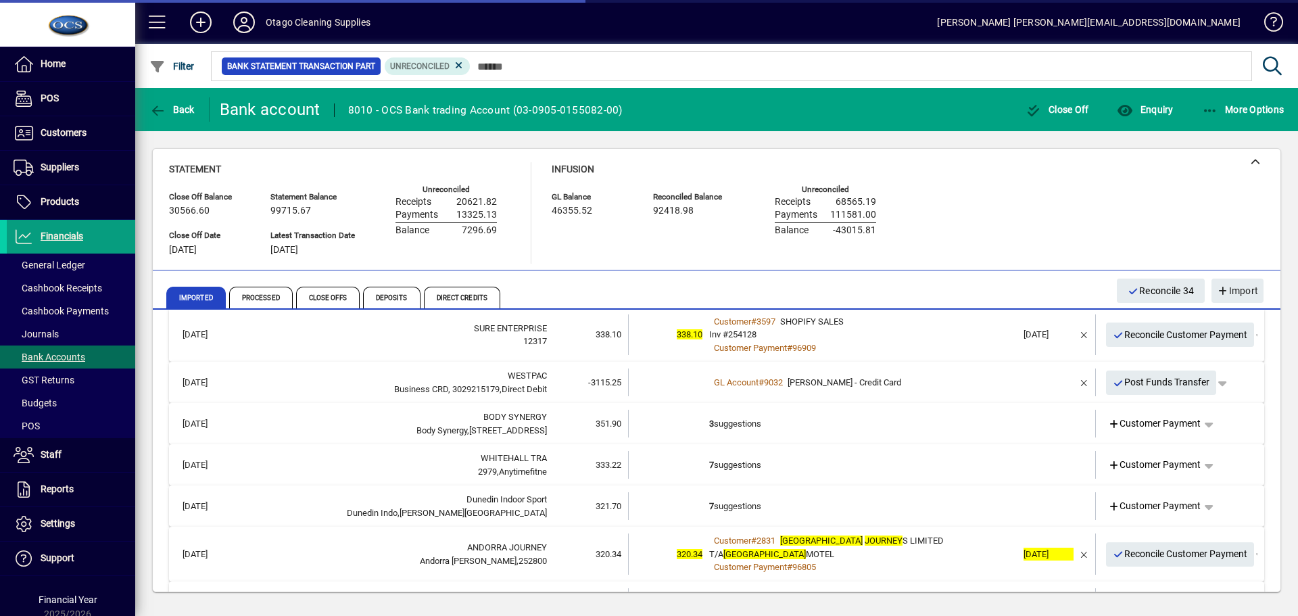
click at [998, 426] on td "3 suggestions" at bounding box center [863, 424] width 308 height 28
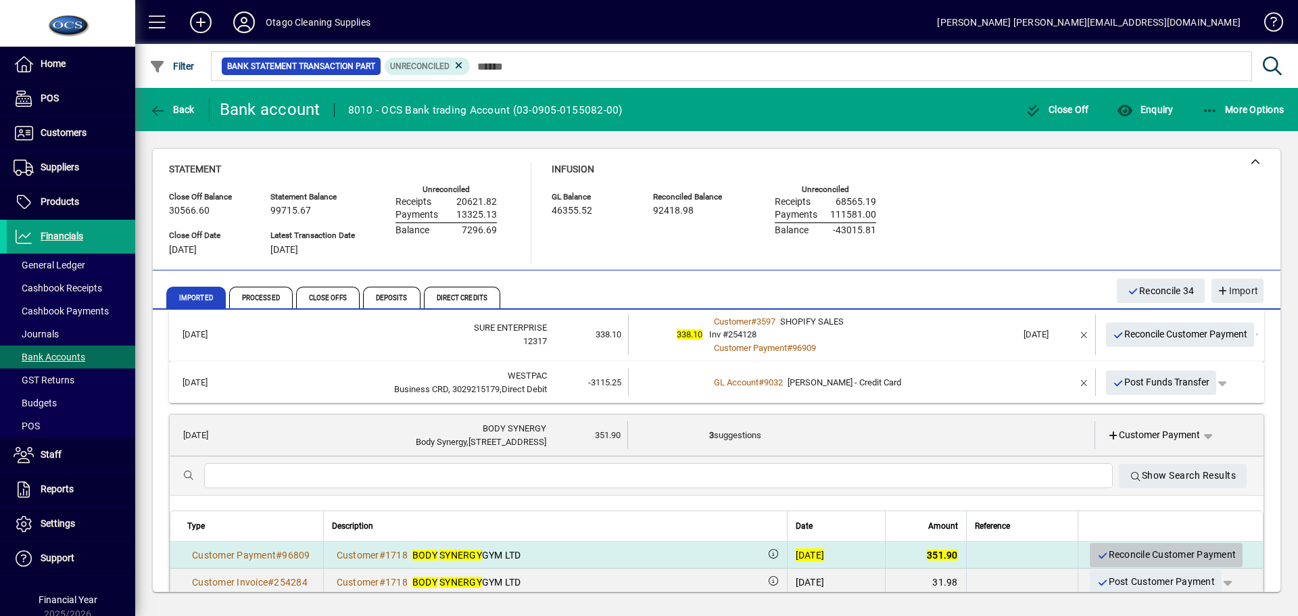
click at [1114, 549] on span "Reconcile Customer Payment" at bounding box center [1165, 554] width 139 height 22
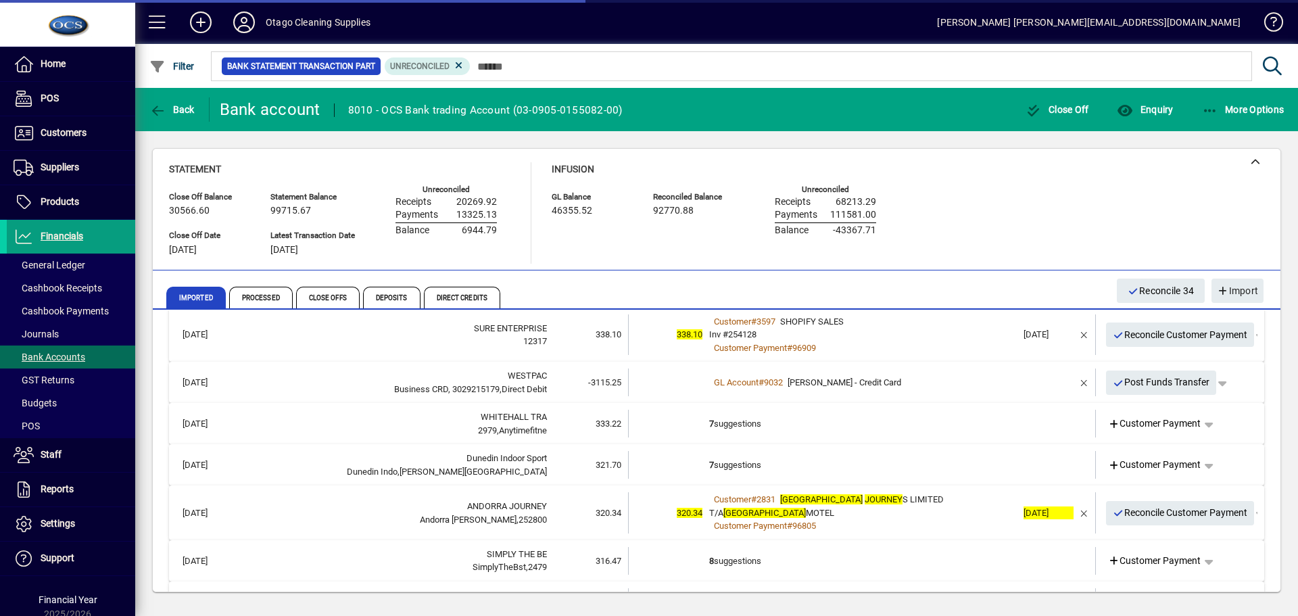
click at [981, 432] on td "7 suggestions" at bounding box center [863, 424] width 308 height 28
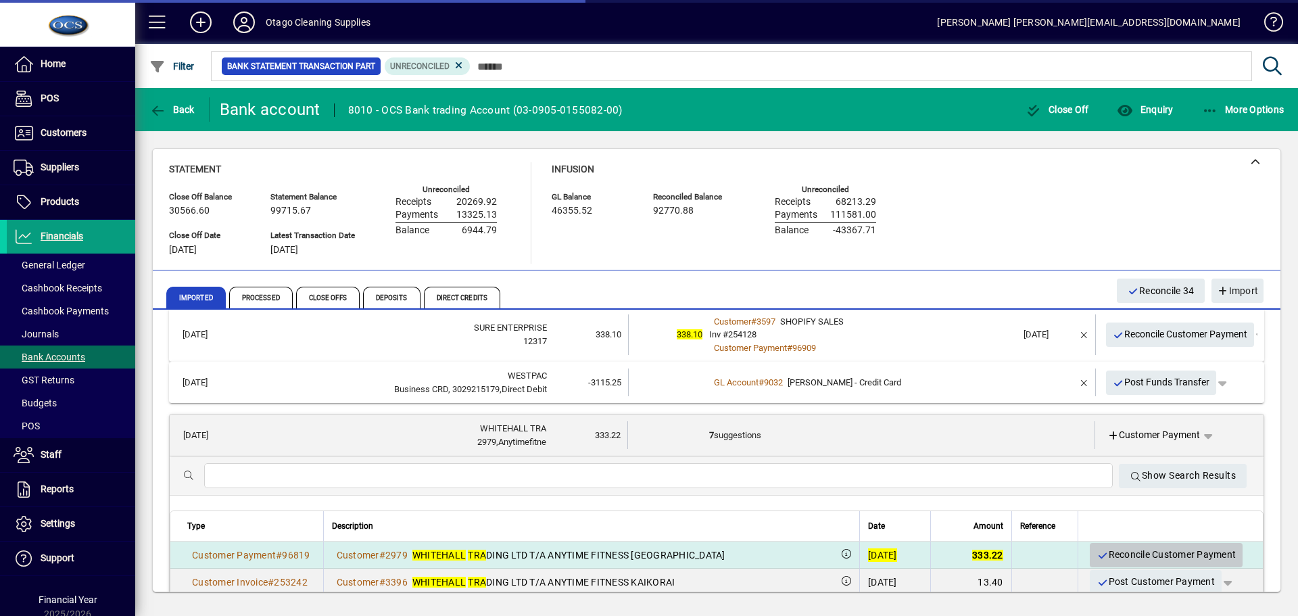
click at [1110, 555] on span "Reconcile Customer Payment" at bounding box center [1165, 554] width 139 height 22
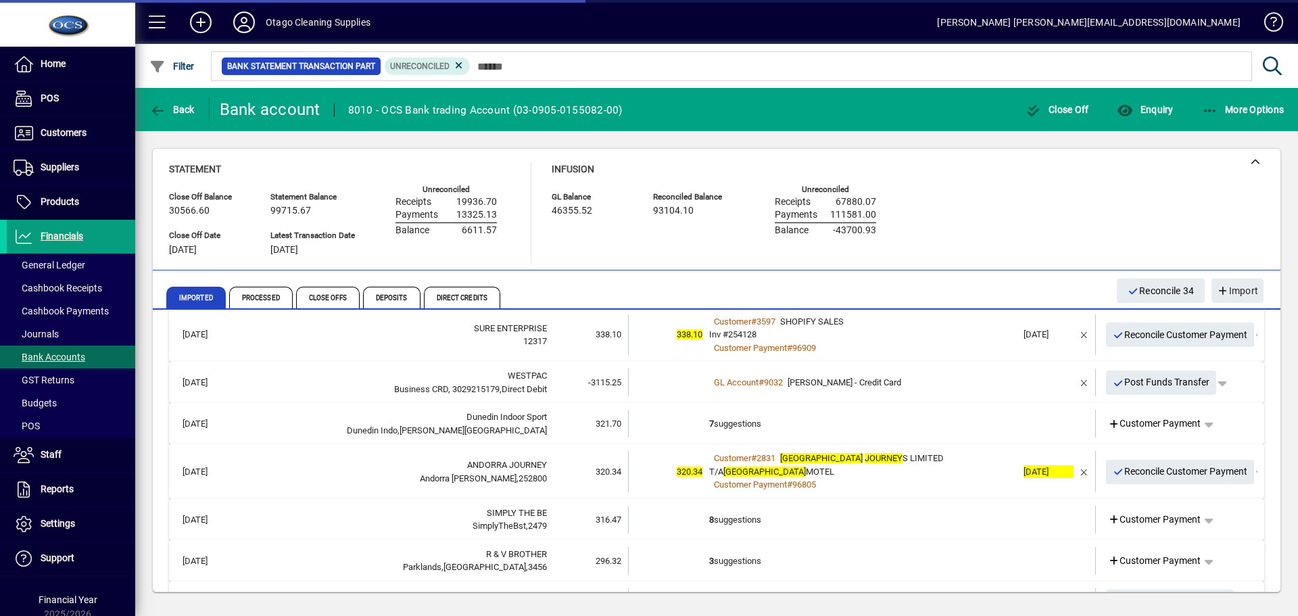
click at [958, 428] on td "7 suggestions" at bounding box center [863, 424] width 308 height 28
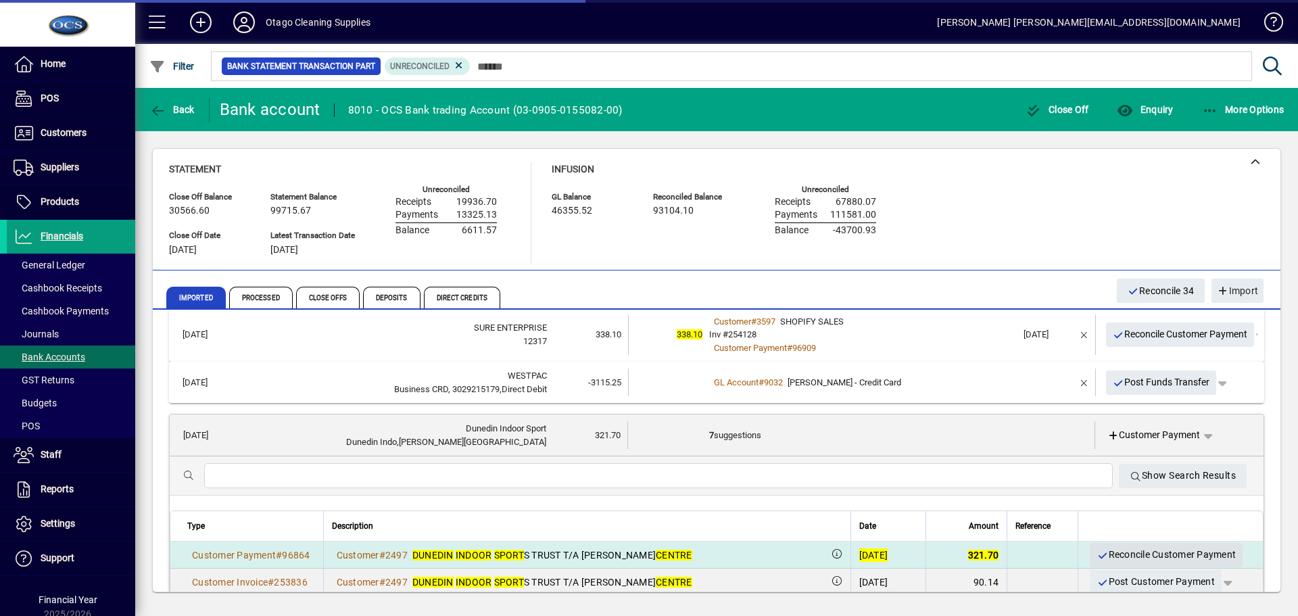
click at [1098, 549] on span "Reconcile Customer Payment" at bounding box center [1165, 554] width 139 height 22
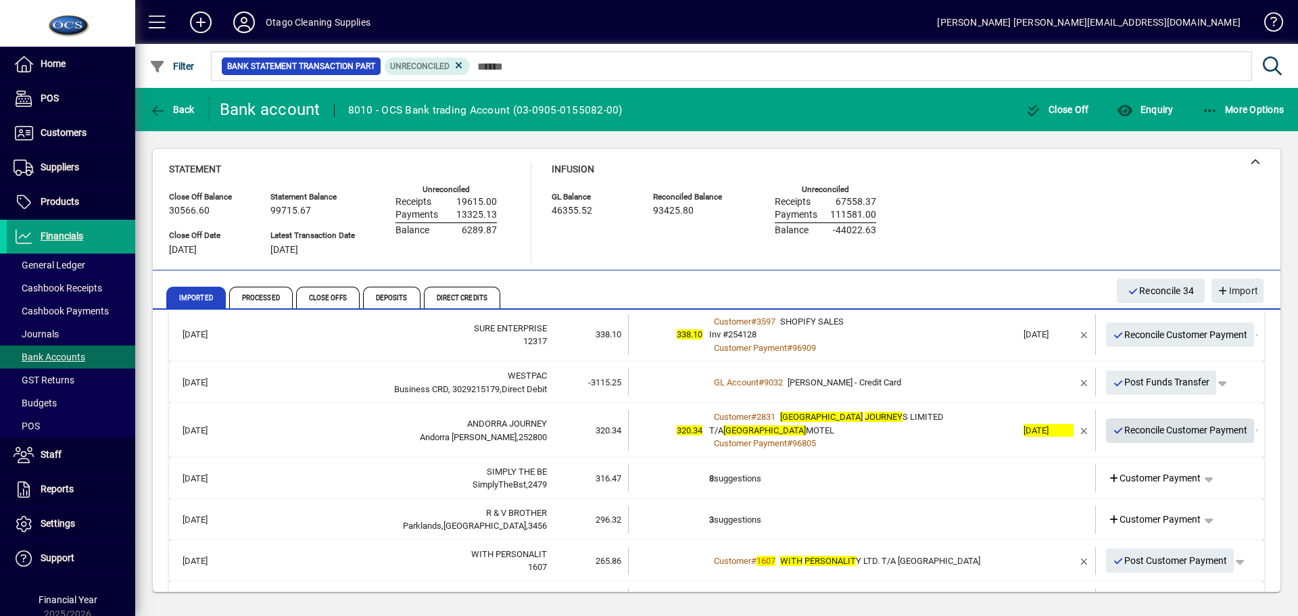
click at [1120, 425] on span "Reconcile Customer Payment" at bounding box center [1179, 430] width 135 height 22
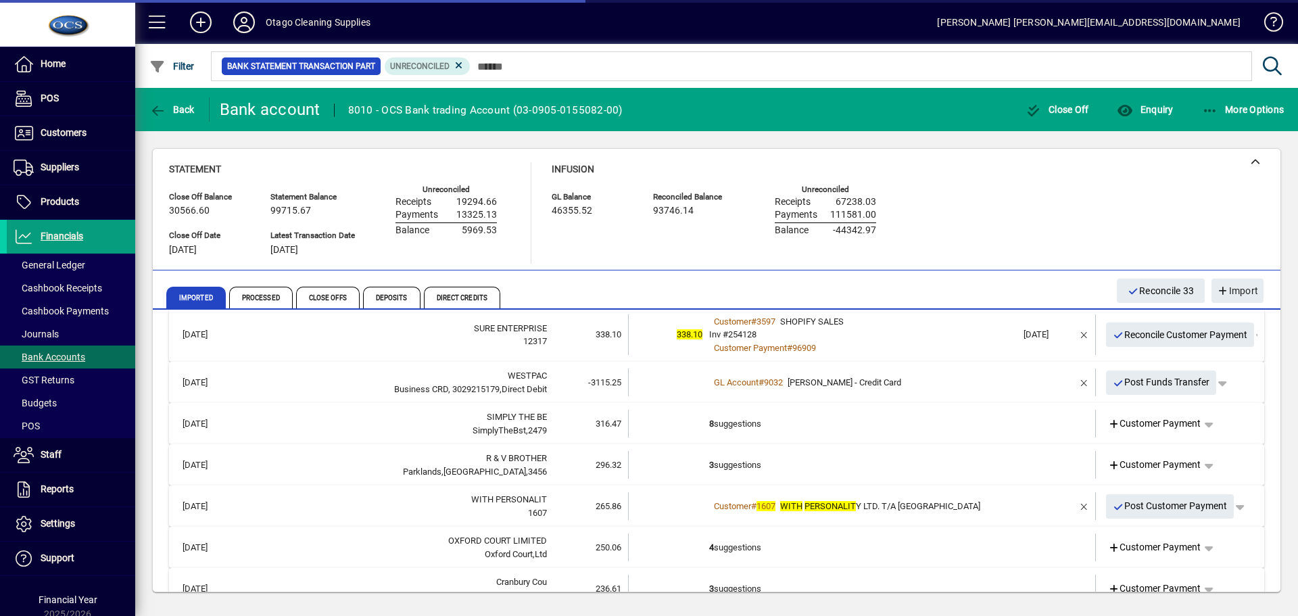
click at [974, 421] on td "8 suggestions" at bounding box center [863, 424] width 308 height 28
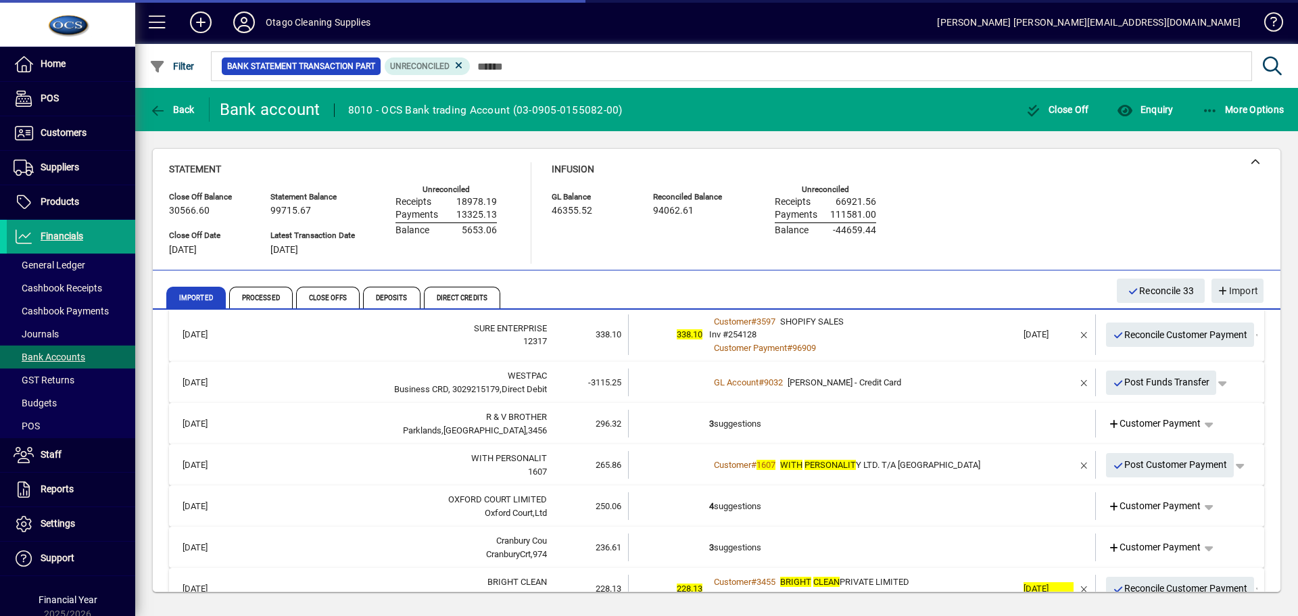
click at [976, 426] on td "3 suggestions" at bounding box center [863, 424] width 308 height 28
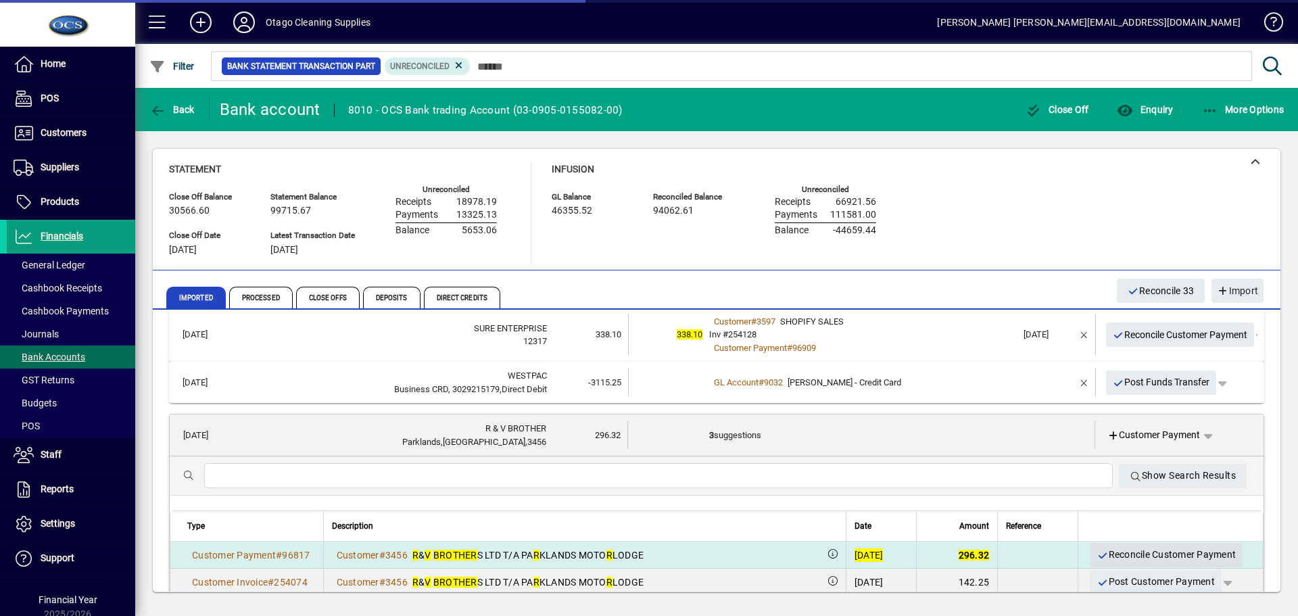
click at [1102, 554] on span "Reconcile Customer Payment" at bounding box center [1165, 554] width 139 height 22
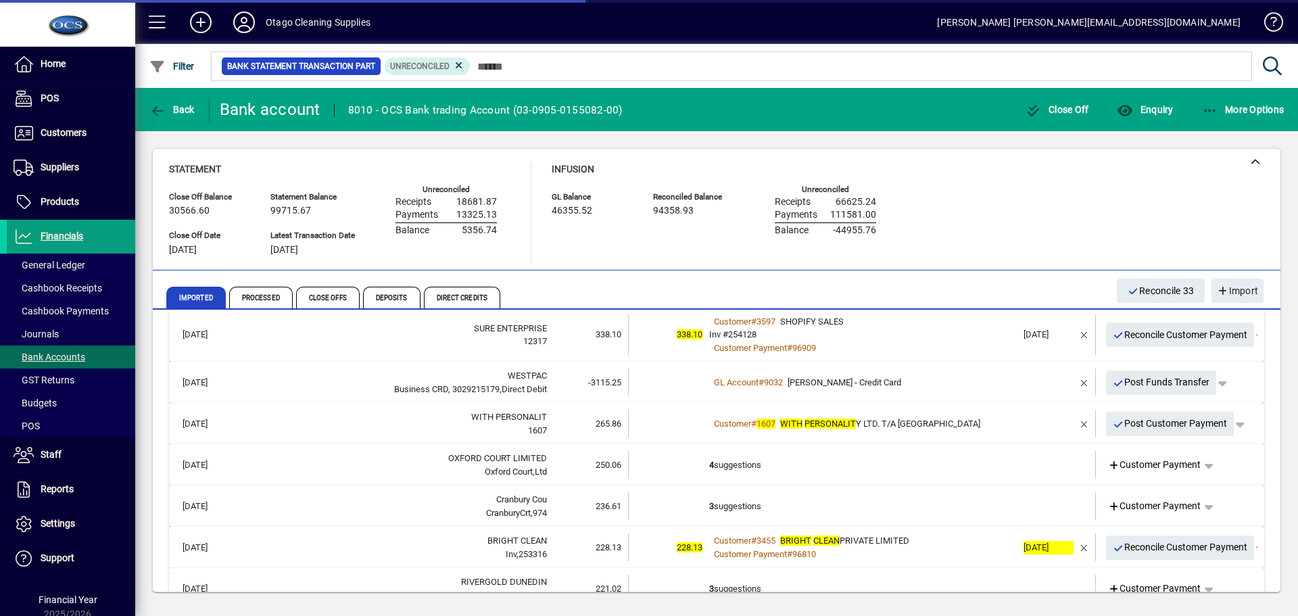
click at [944, 471] on td "4 suggestions" at bounding box center [863, 465] width 308 height 28
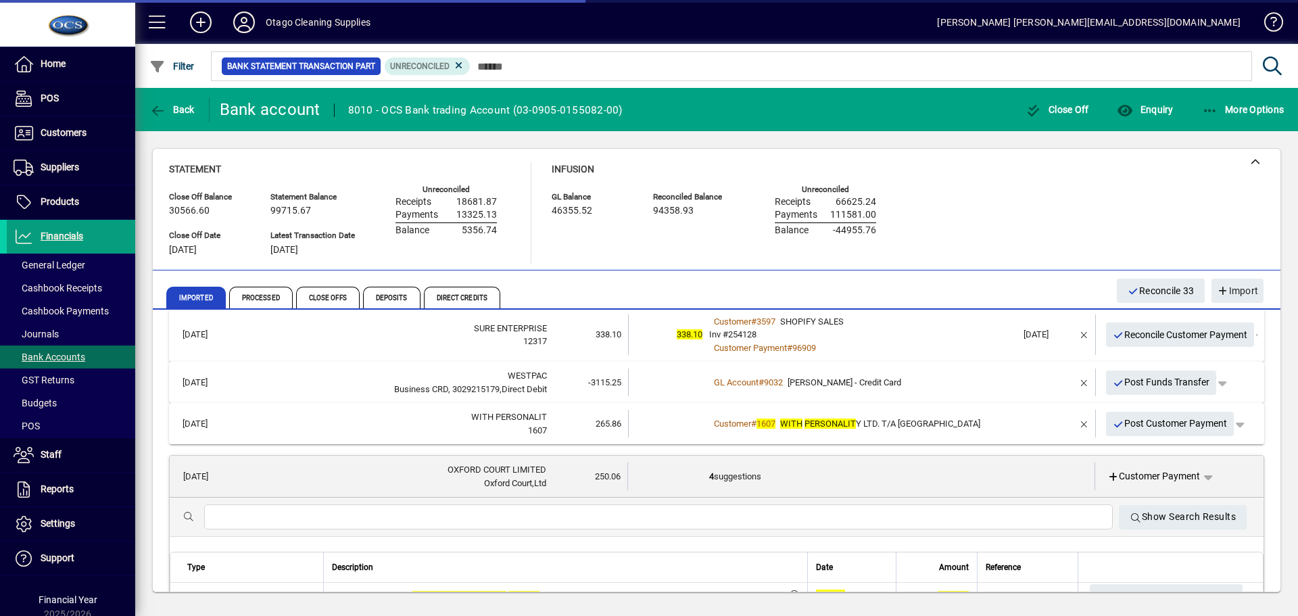
scroll to position [743, 0]
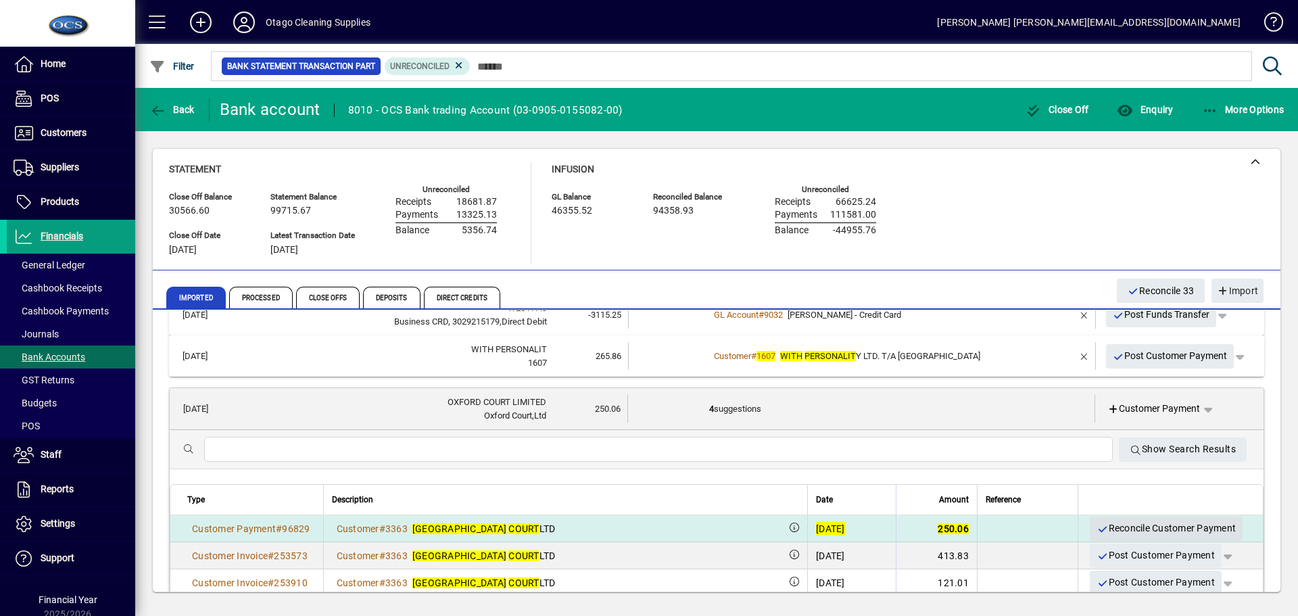
click at [1116, 529] on span "Reconcile Customer Payment" at bounding box center [1165, 528] width 139 height 22
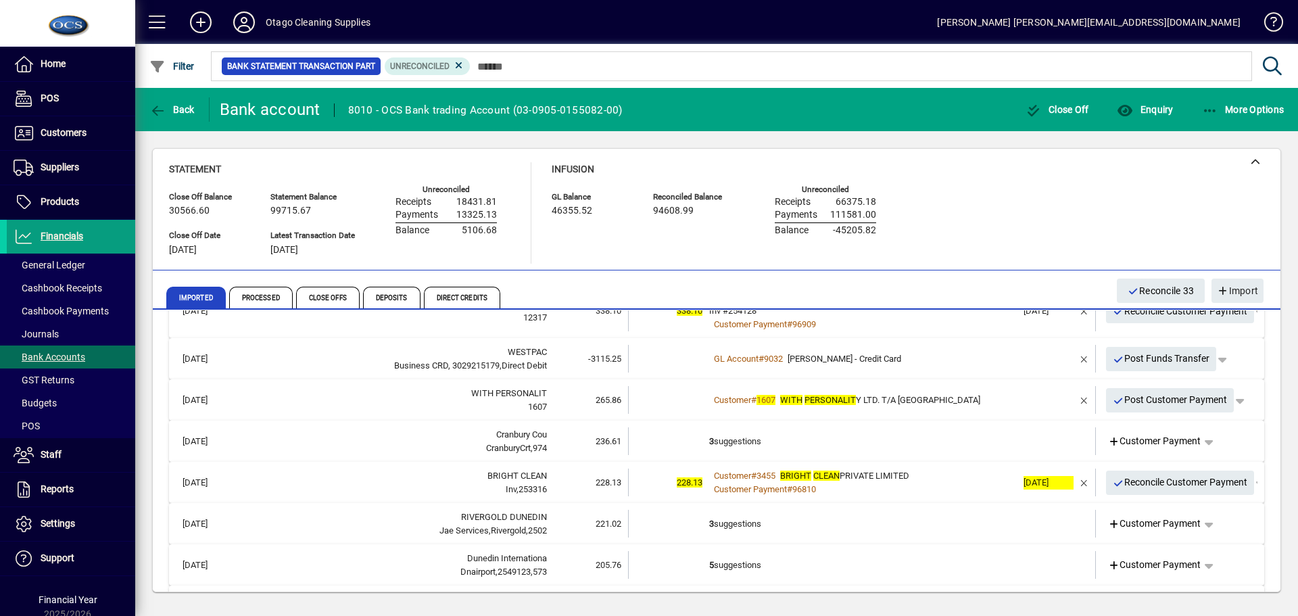
scroll to position [676, 0]
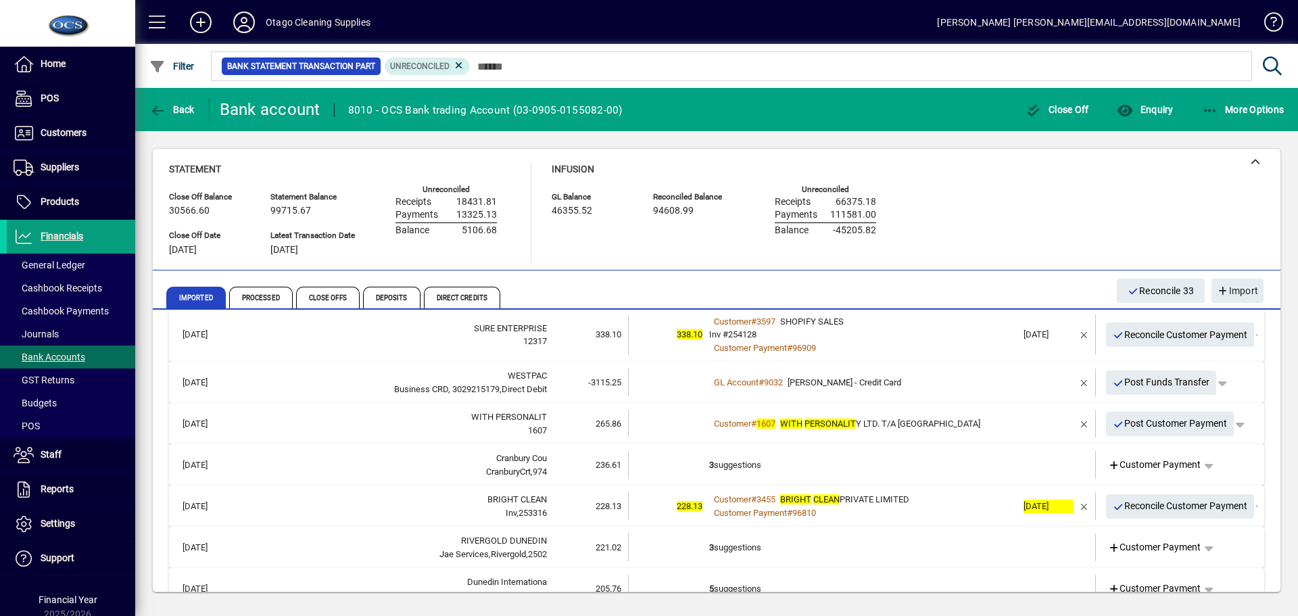
click at [1016, 424] on td at bounding box center [1044, 424] width 57 height 28
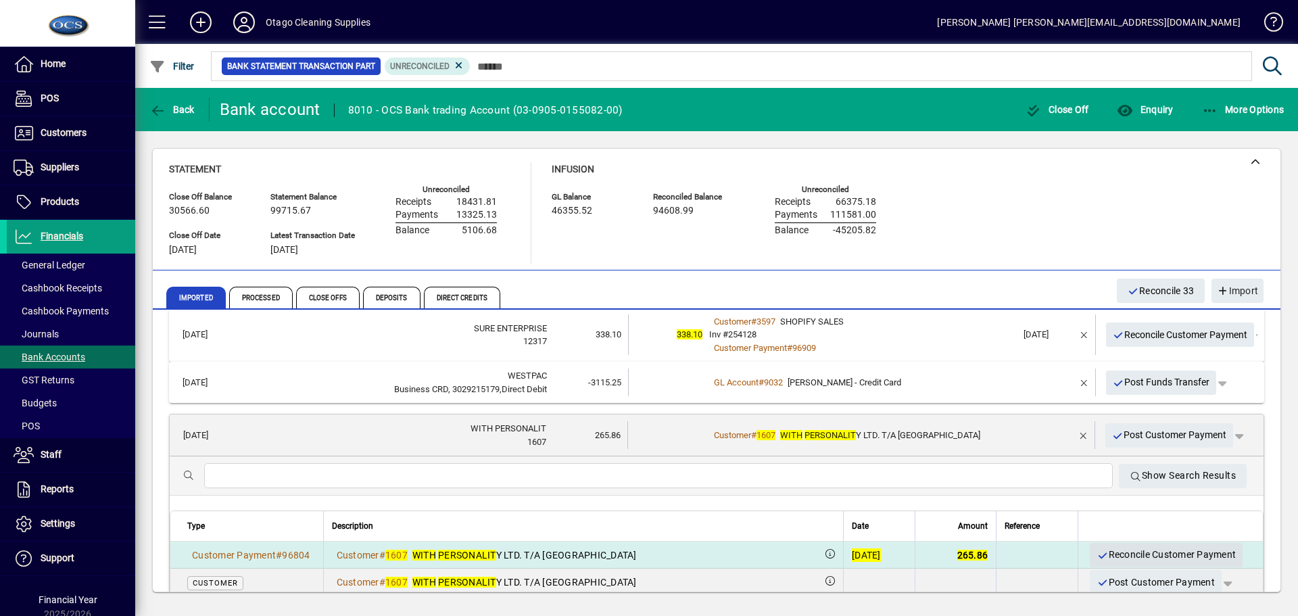
click at [1139, 551] on span "Reconcile Customer Payment" at bounding box center [1165, 554] width 139 height 22
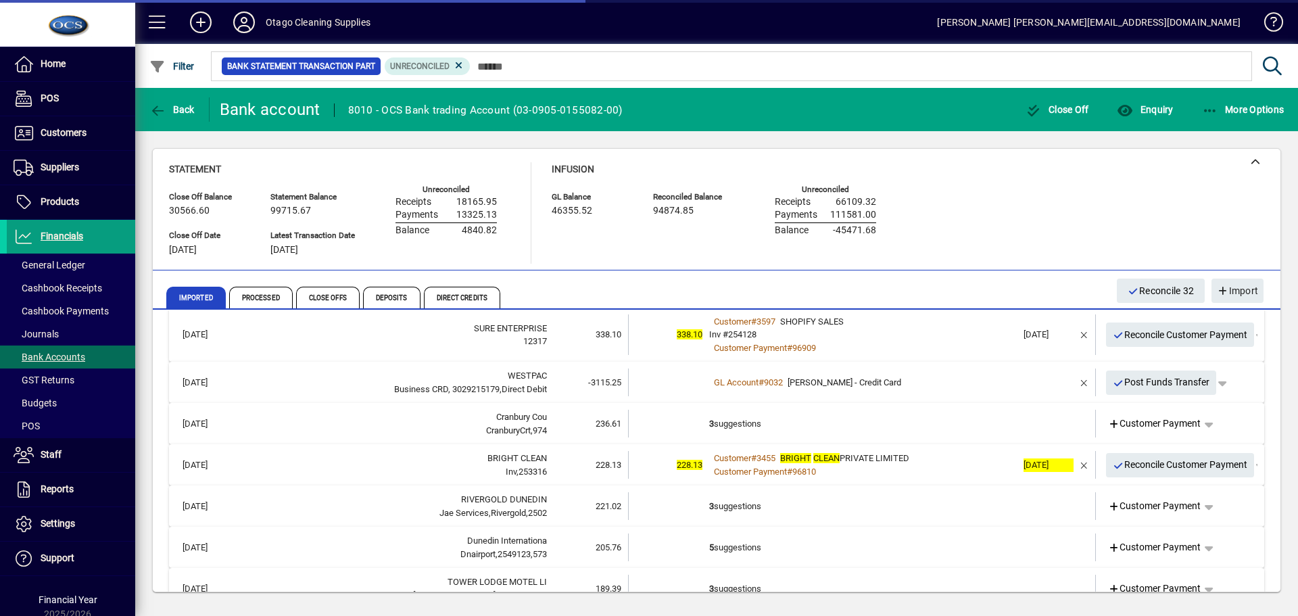
click at [959, 426] on td "3 suggestions" at bounding box center [863, 424] width 308 height 28
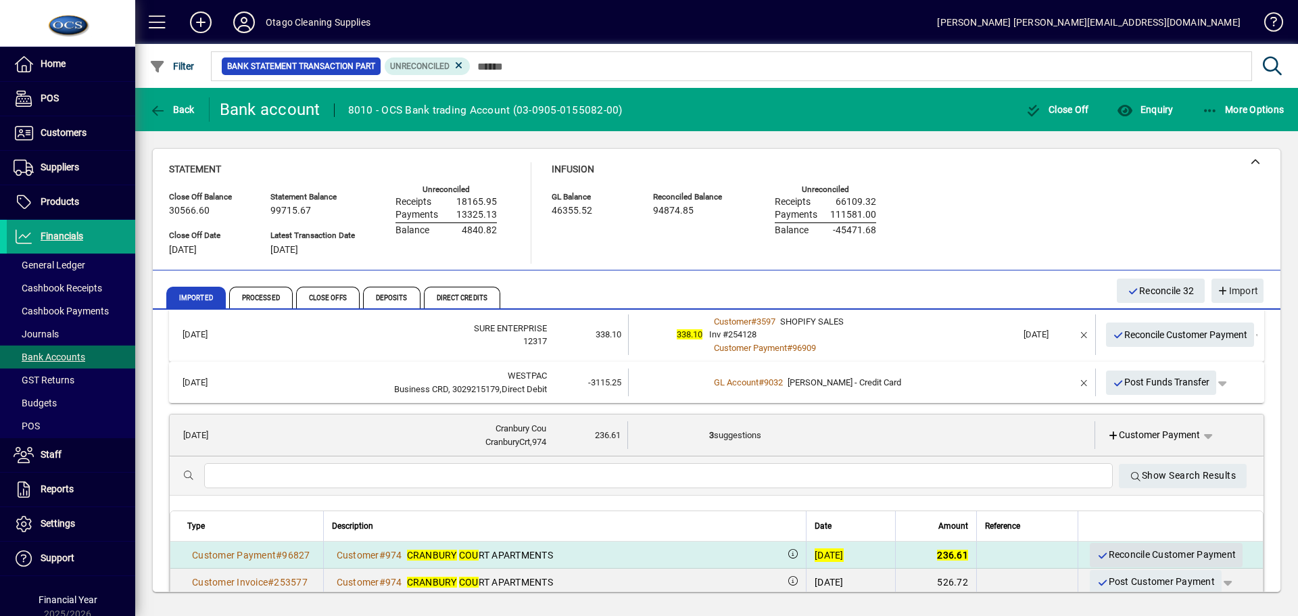
click at [1124, 556] on span "Reconcile Customer Payment" at bounding box center [1165, 554] width 139 height 22
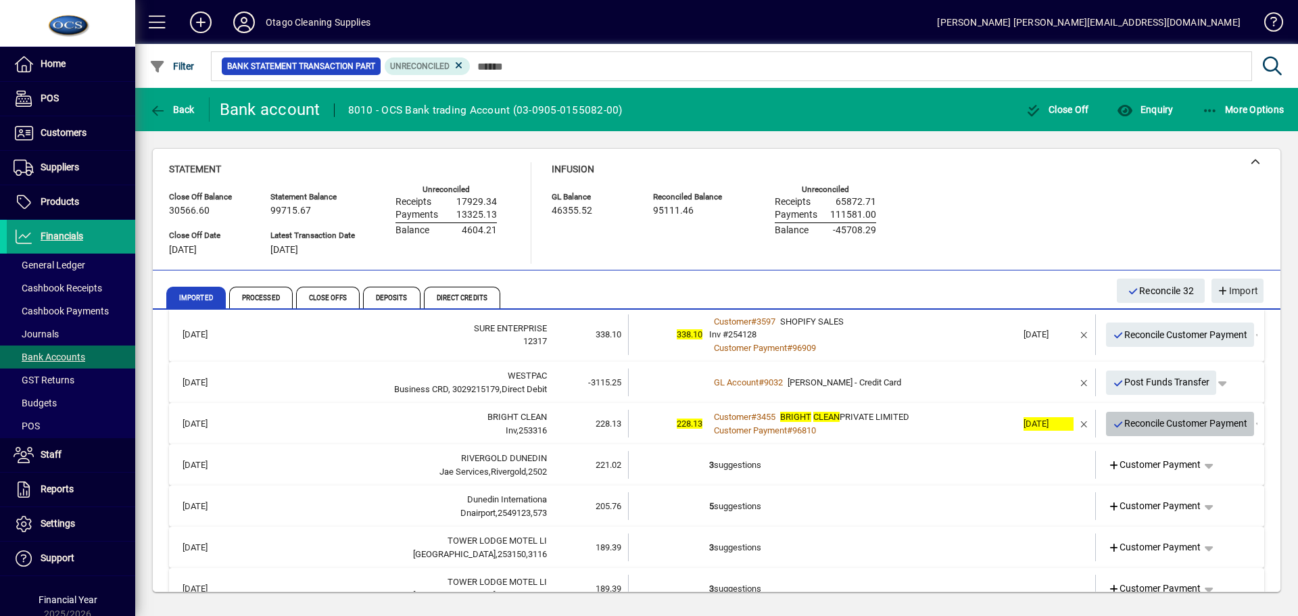
click at [1160, 431] on span "Reconcile Customer Payment" at bounding box center [1179, 423] width 135 height 22
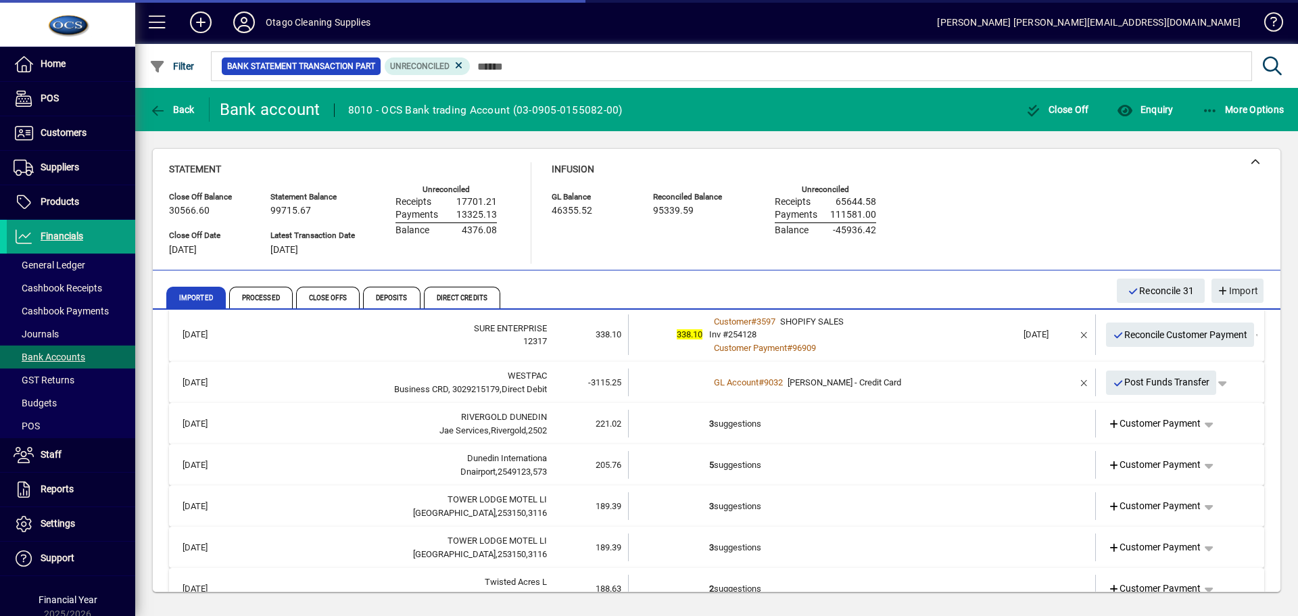
click at [893, 428] on td "3 suggestions" at bounding box center [863, 424] width 308 height 28
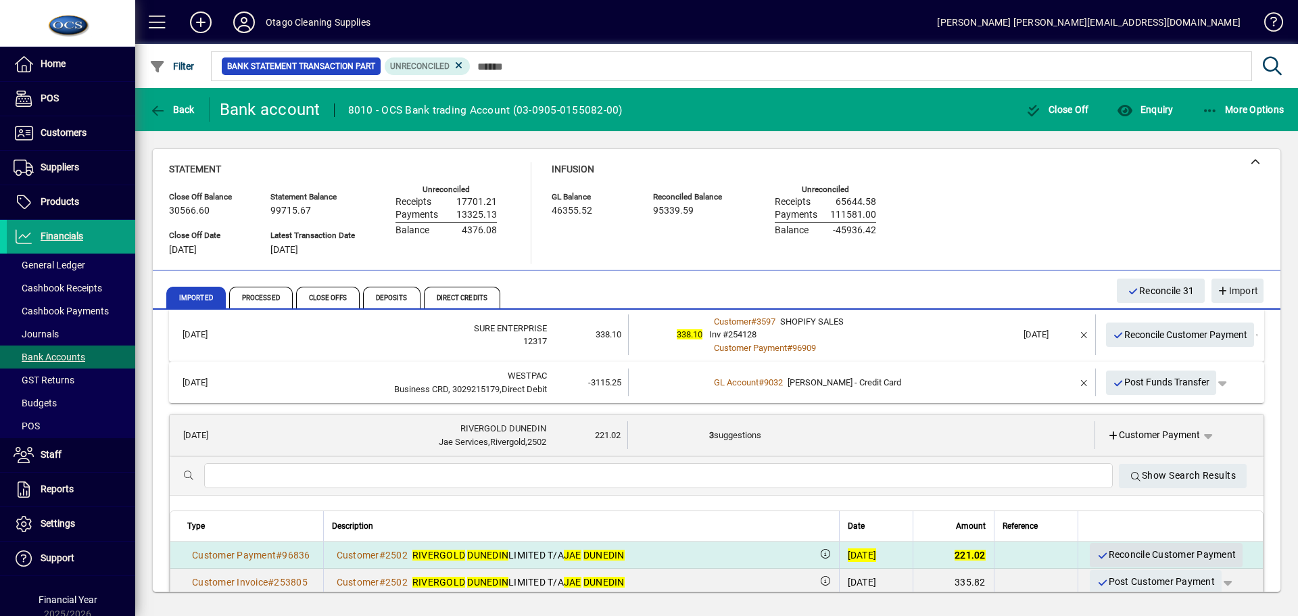
click at [1106, 550] on span "Reconcile Customer Payment" at bounding box center [1165, 554] width 139 height 22
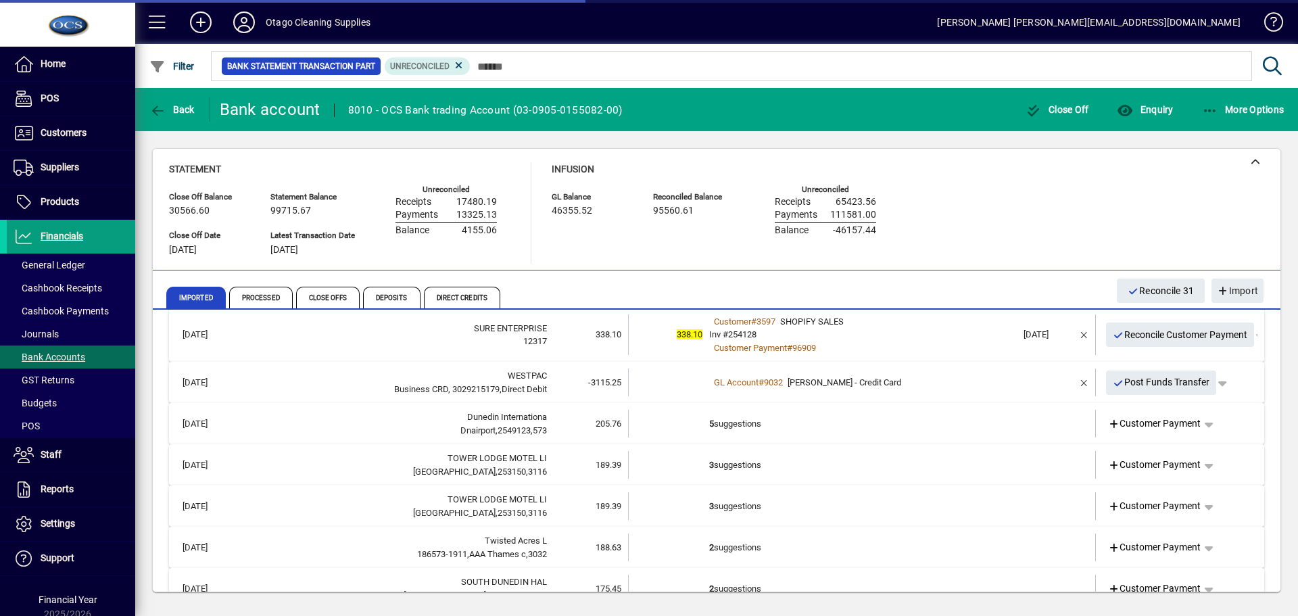
click at [972, 431] on td "5 suggestions" at bounding box center [863, 424] width 308 height 28
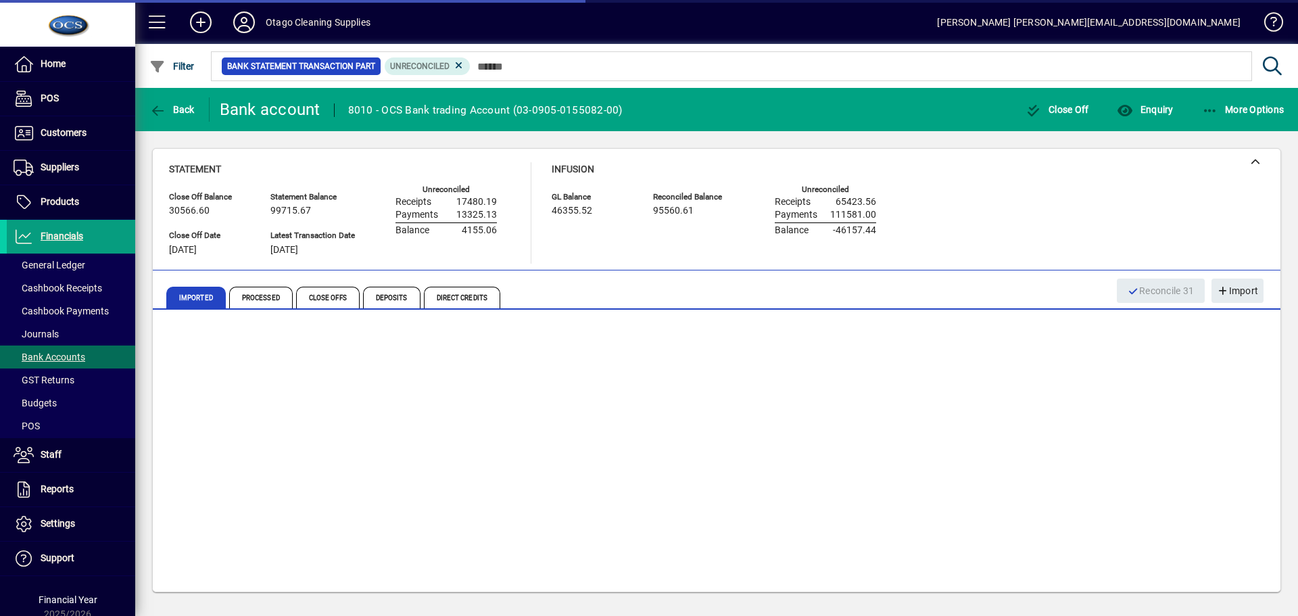
scroll to position [676, 0]
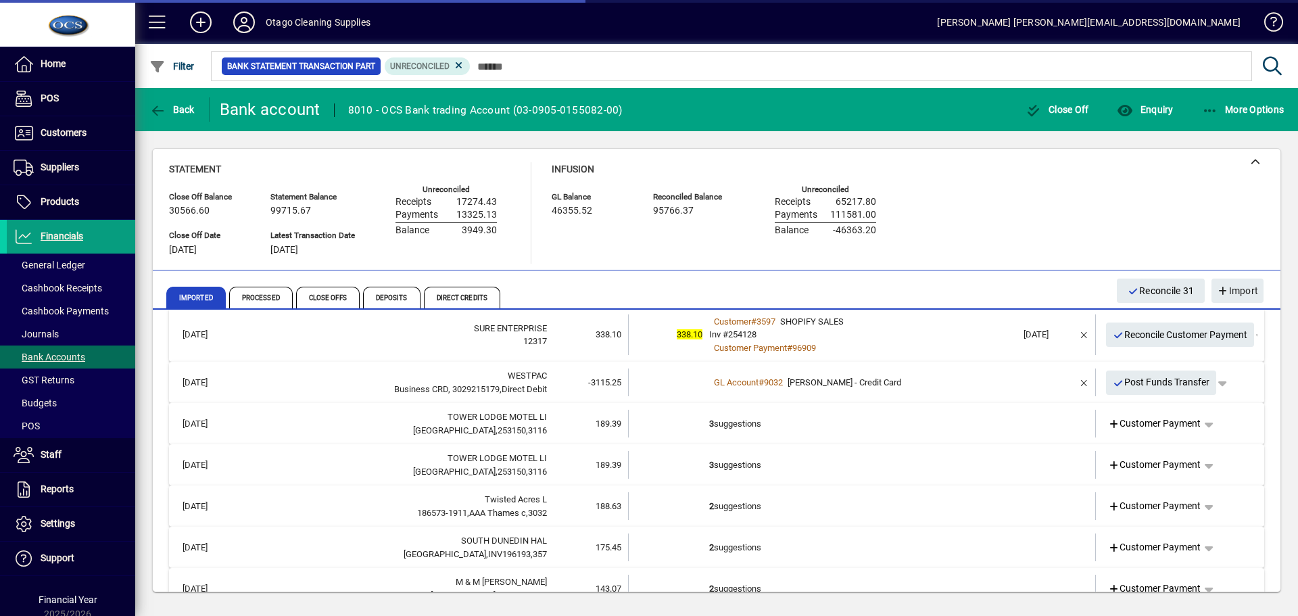
click at [929, 431] on td "3 suggestions" at bounding box center [863, 424] width 308 height 28
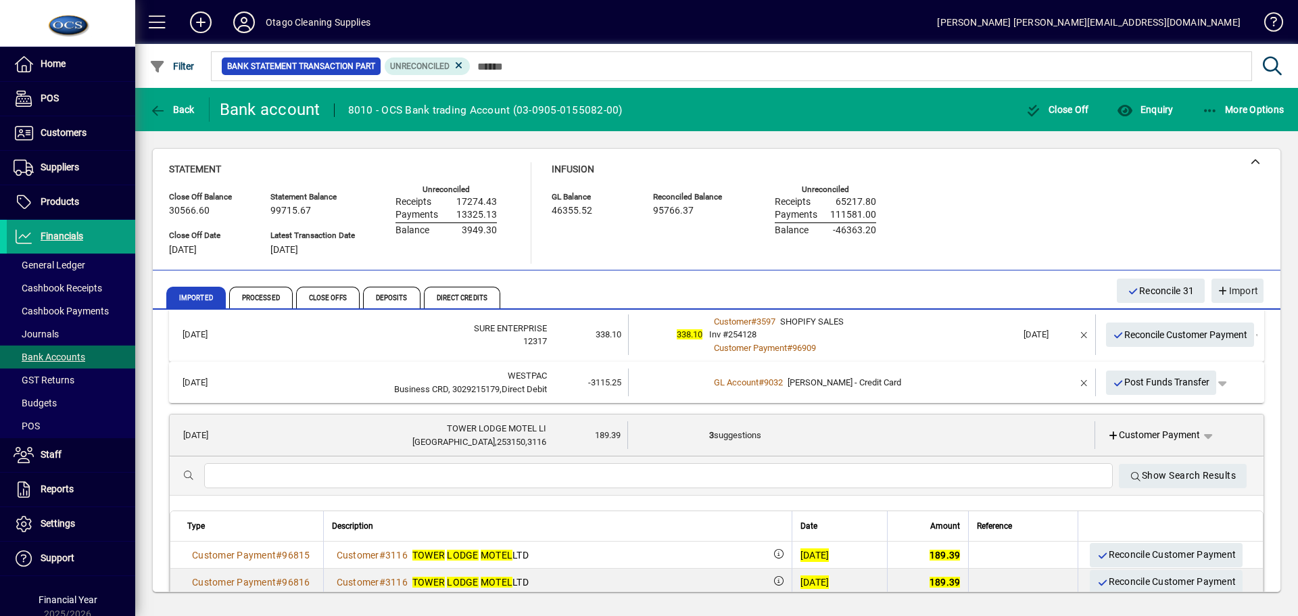
scroll to position [743, 0]
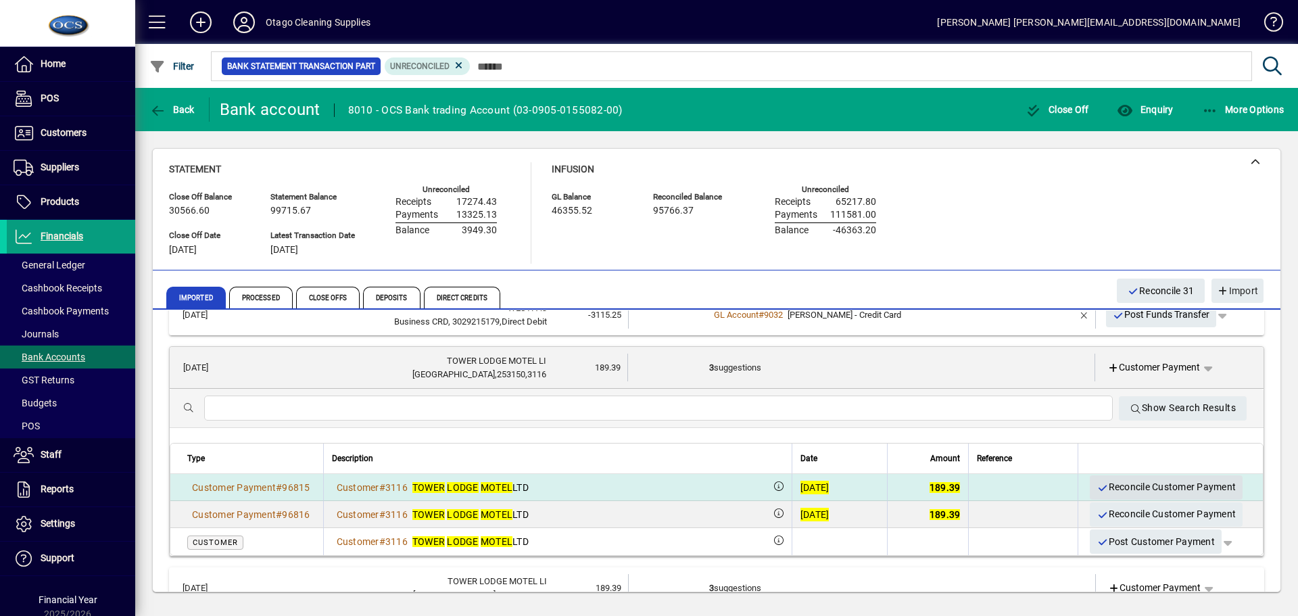
click at [1096, 488] on span "Reconcile Customer Payment" at bounding box center [1165, 487] width 139 height 22
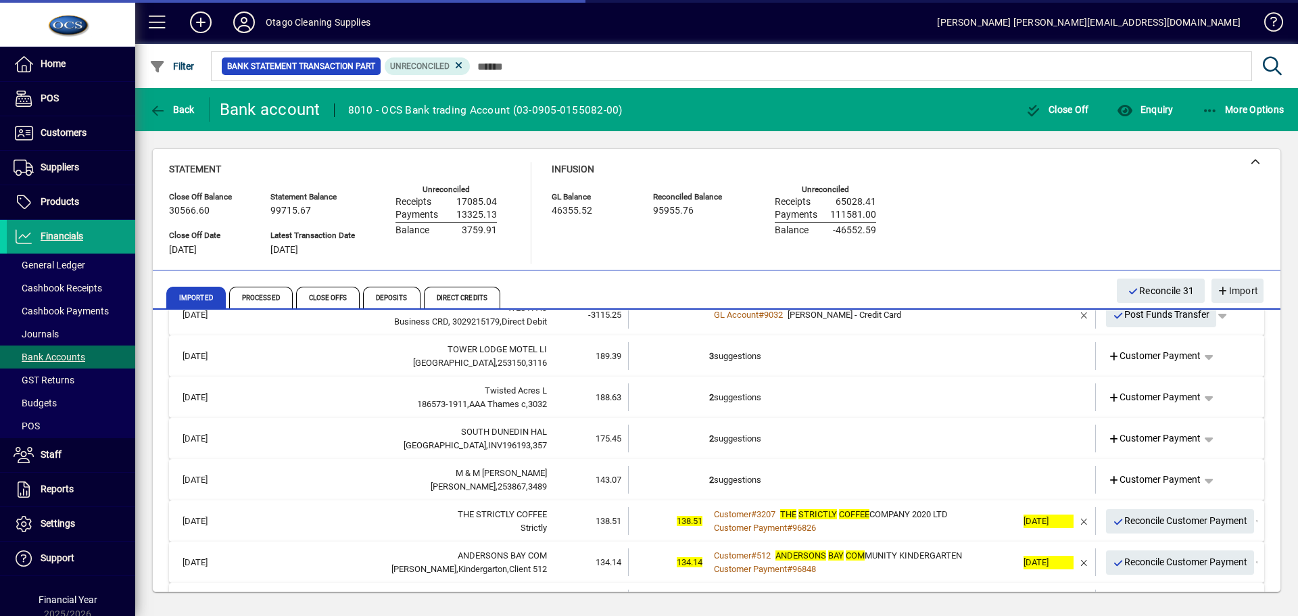
click at [1032, 363] on td at bounding box center [1044, 356] width 57 height 28
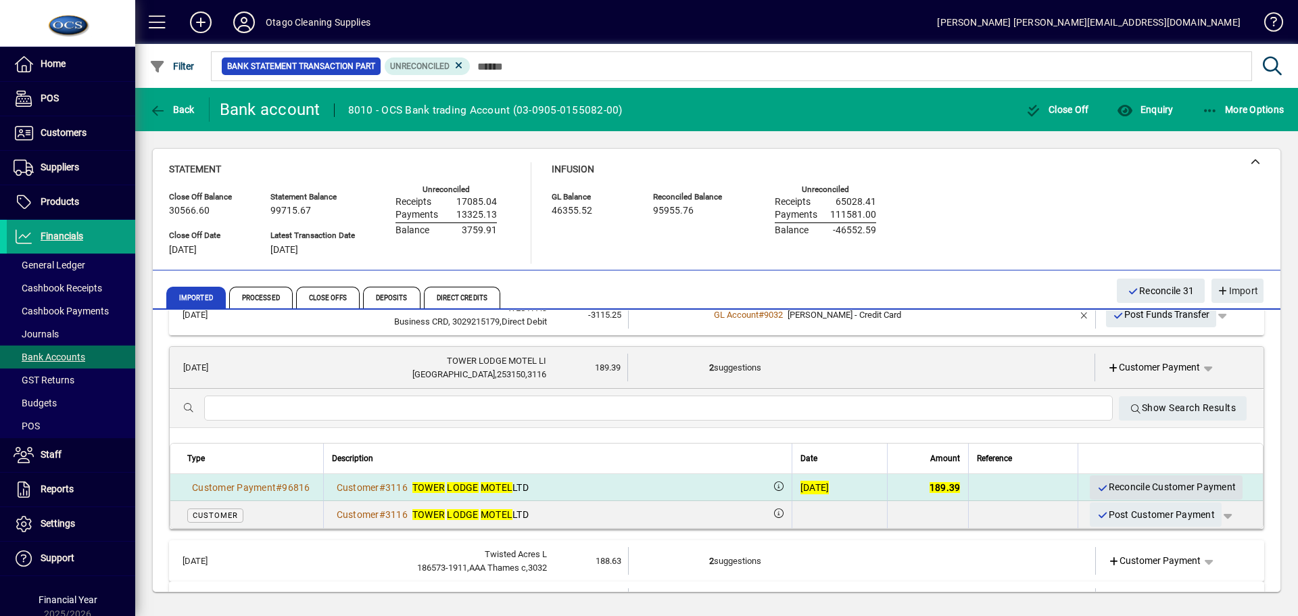
click at [1096, 484] on icon "button" at bounding box center [1102, 487] width 12 height 9
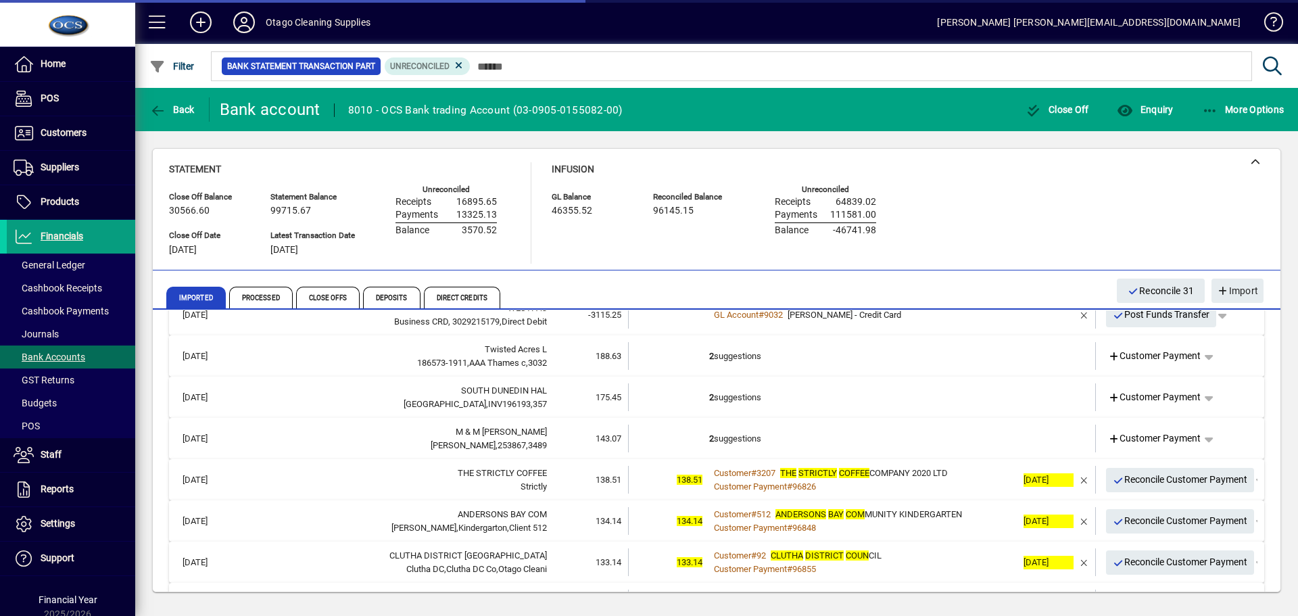
click at [1016, 358] on td at bounding box center [1044, 356] width 57 height 28
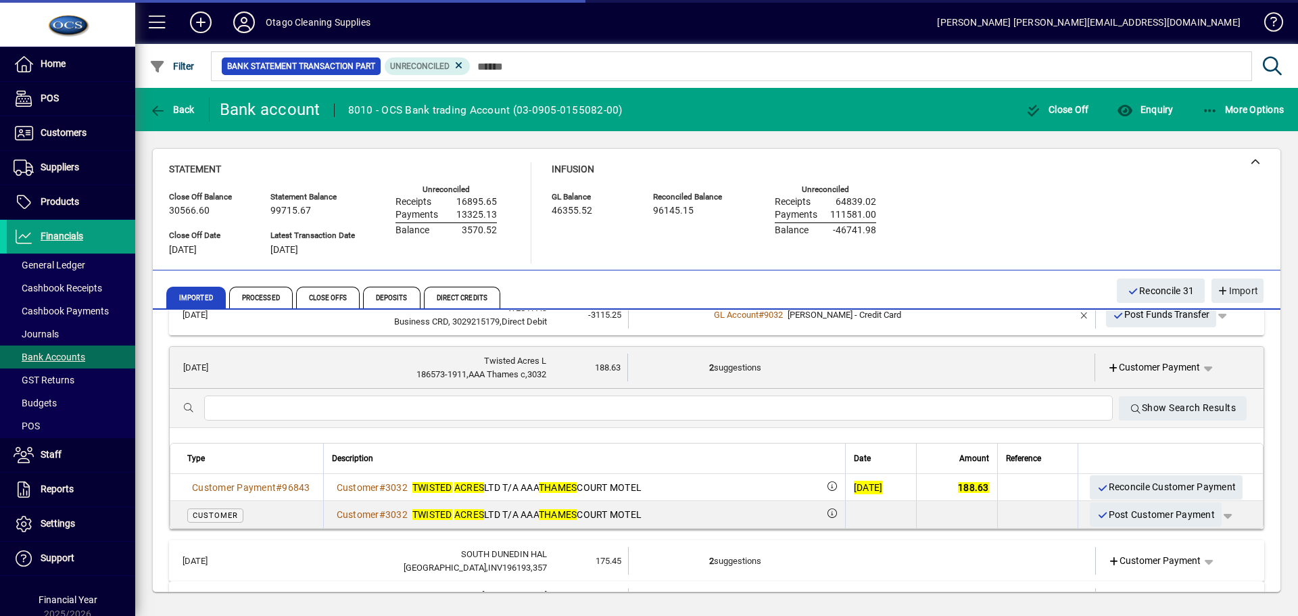
click at [1110, 487] on span "Reconcile Customer Payment" at bounding box center [1165, 487] width 139 height 22
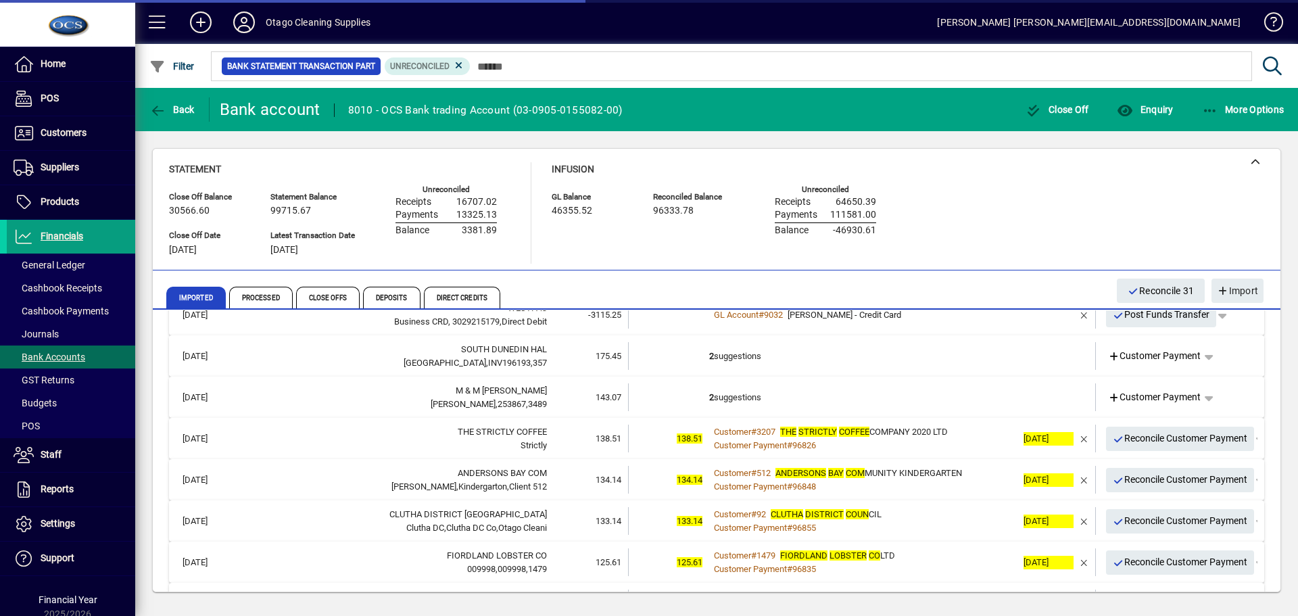
click at [1020, 359] on td at bounding box center [1044, 356] width 57 height 28
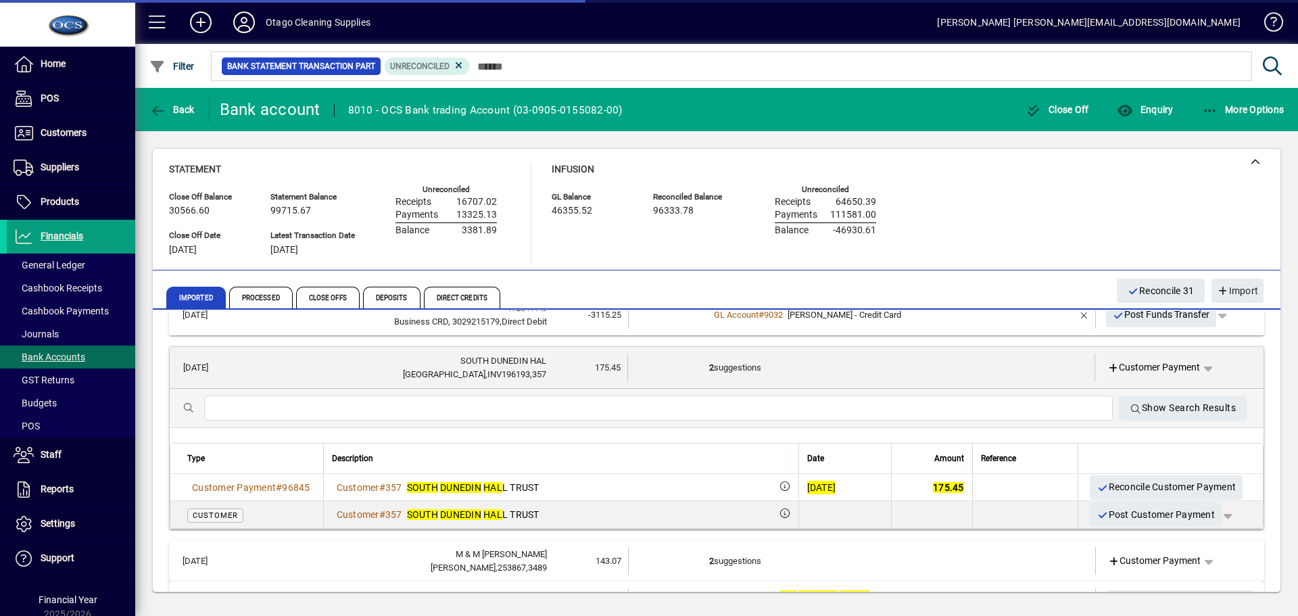
click at [1099, 488] on span "Reconcile Customer Payment" at bounding box center [1165, 487] width 139 height 22
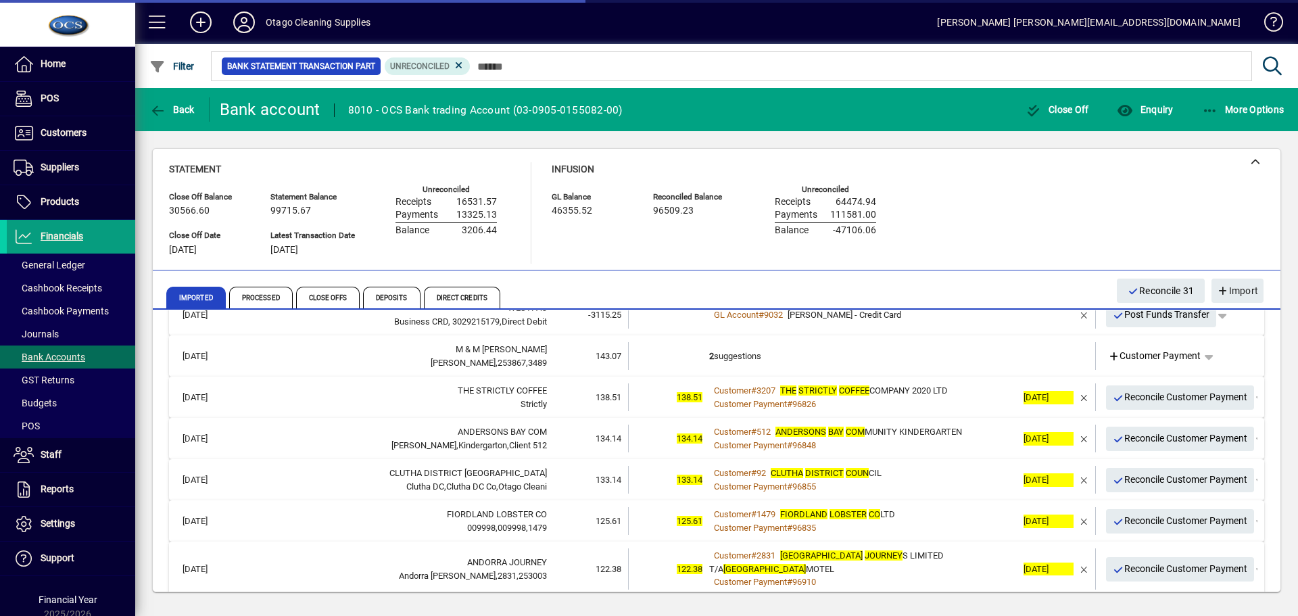
click at [1023, 359] on td at bounding box center [1044, 356] width 57 height 28
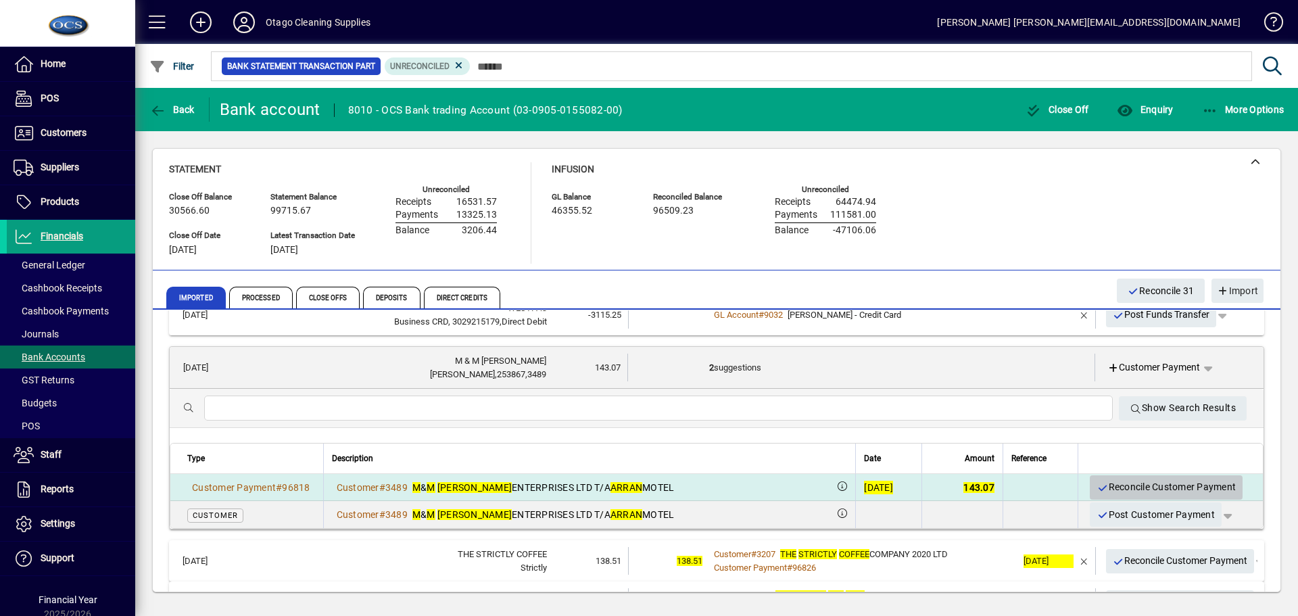
click at [1096, 483] on icon "button" at bounding box center [1102, 487] width 12 height 9
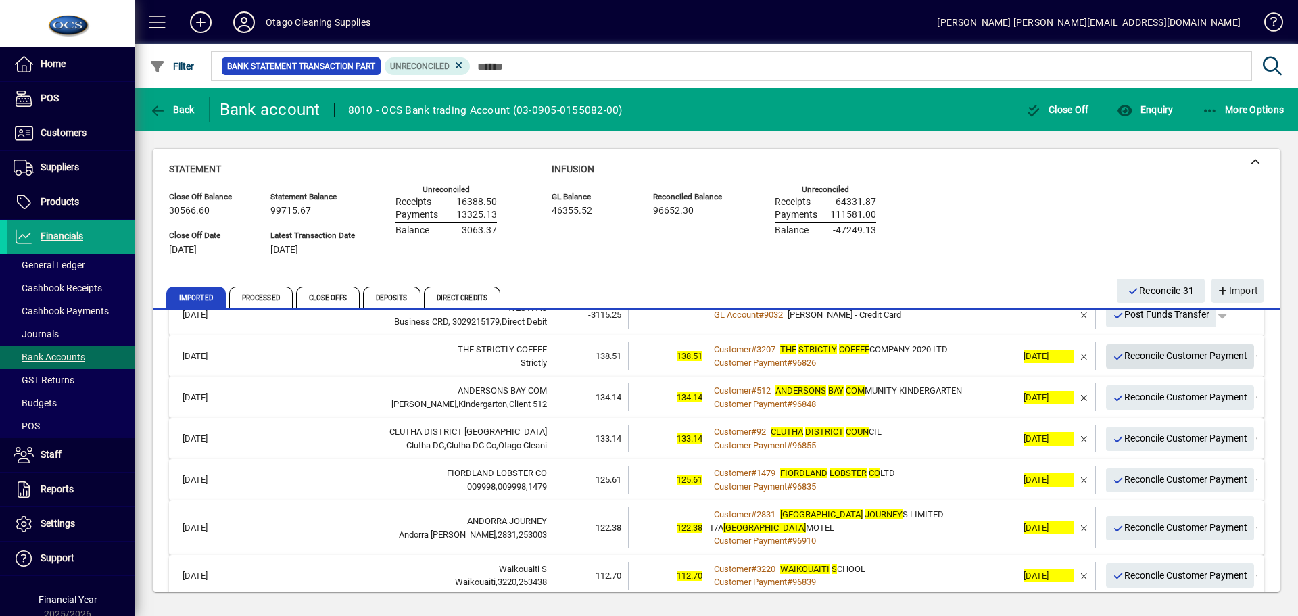
click at [1172, 362] on span "Reconcile Customer Payment" at bounding box center [1179, 356] width 135 height 22
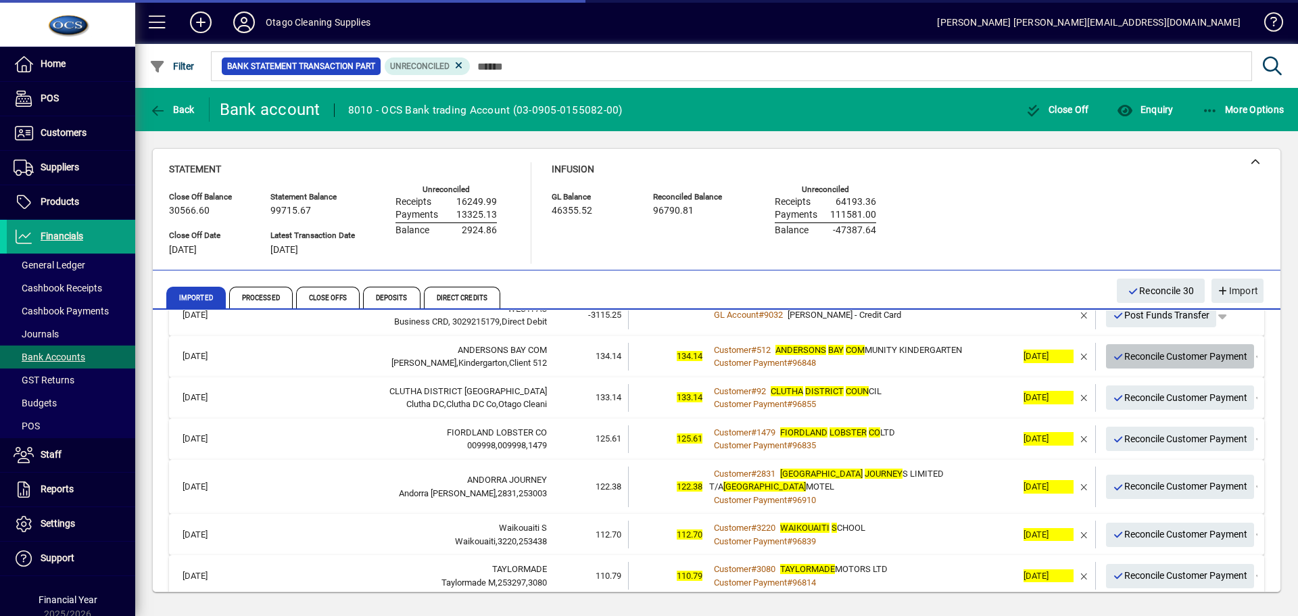
click at [1171, 361] on span "Reconcile Customer Payment" at bounding box center [1179, 356] width 135 height 22
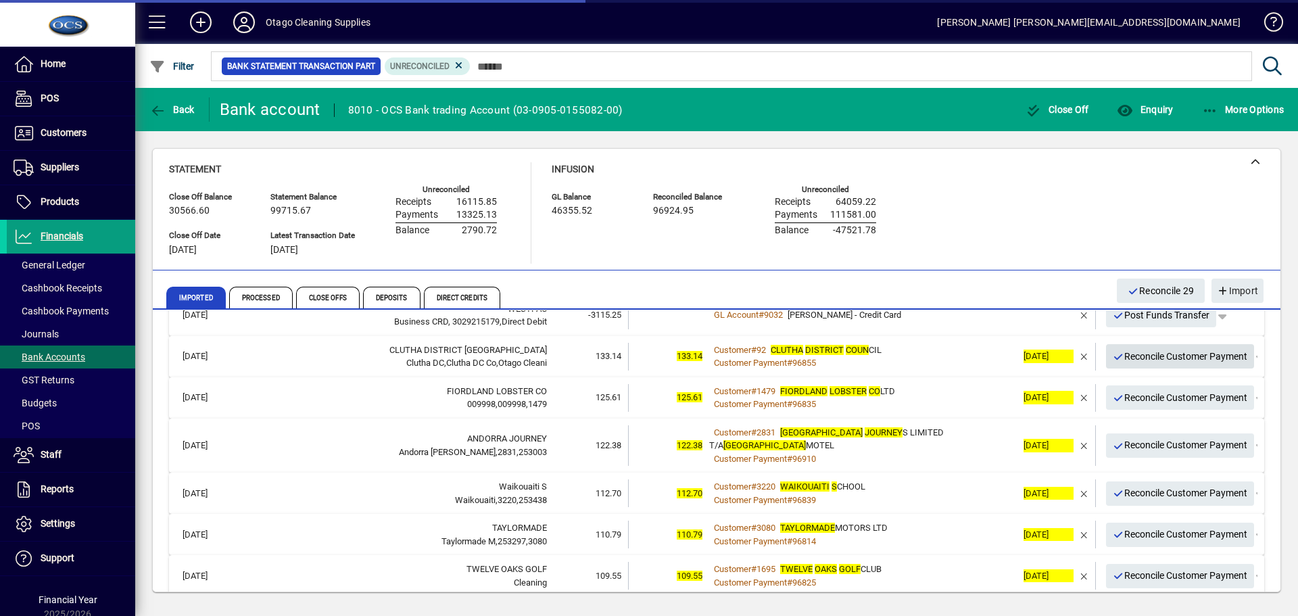
click at [1132, 359] on span "Reconcile Customer Payment" at bounding box center [1179, 356] width 135 height 22
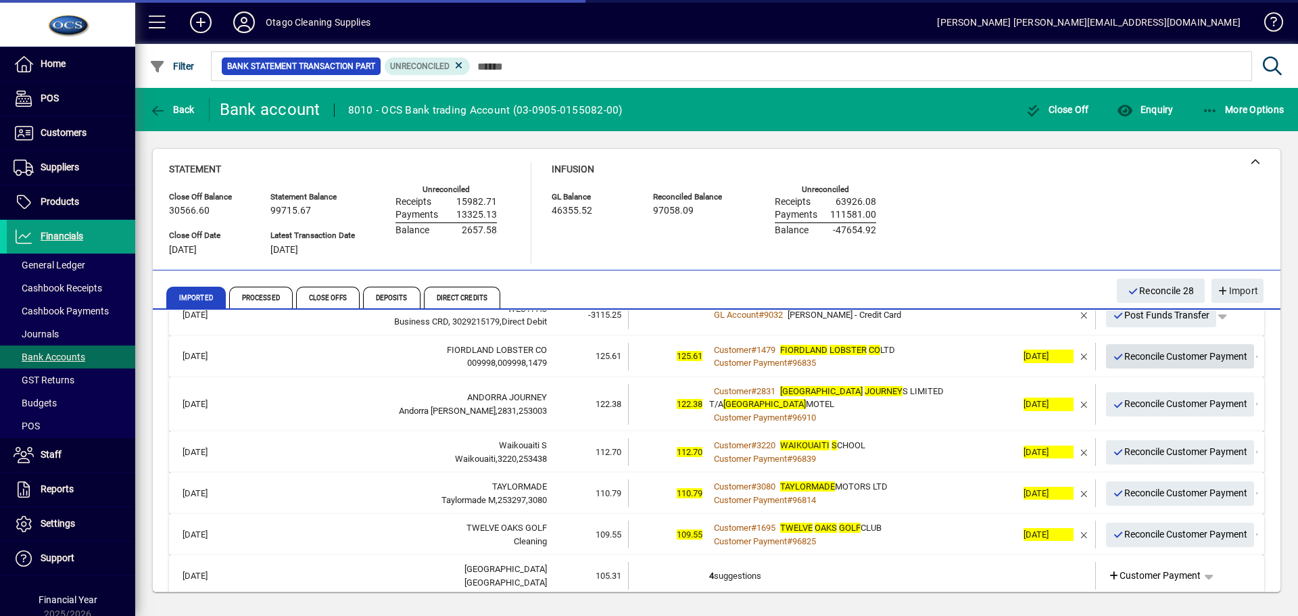
click at [1132, 359] on span "Reconcile Customer Payment" at bounding box center [1179, 356] width 135 height 22
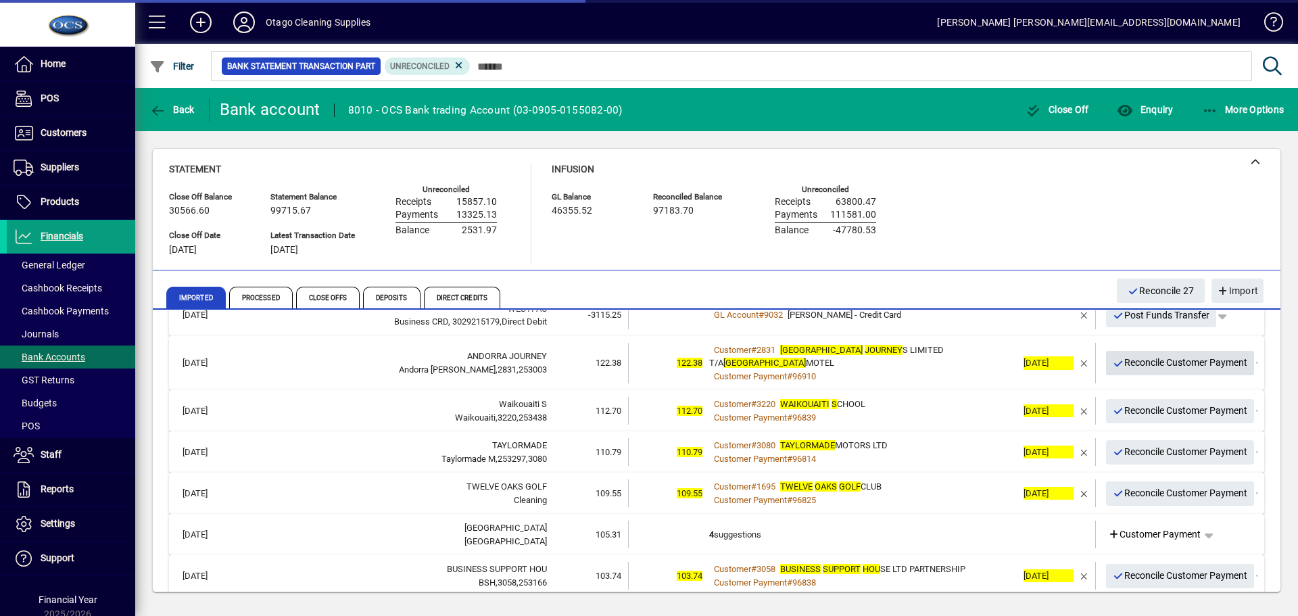
click at [1132, 359] on span "Reconcile Customer Payment" at bounding box center [1179, 362] width 135 height 22
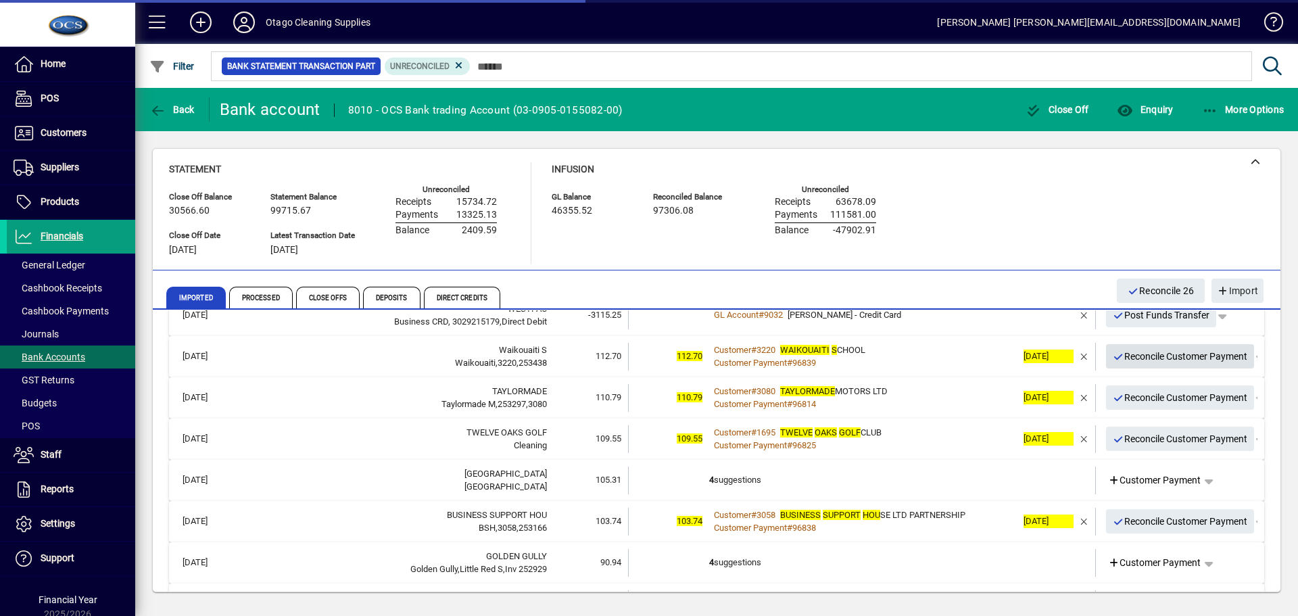
click at [1132, 359] on span "Reconcile Customer Payment" at bounding box center [1179, 356] width 135 height 22
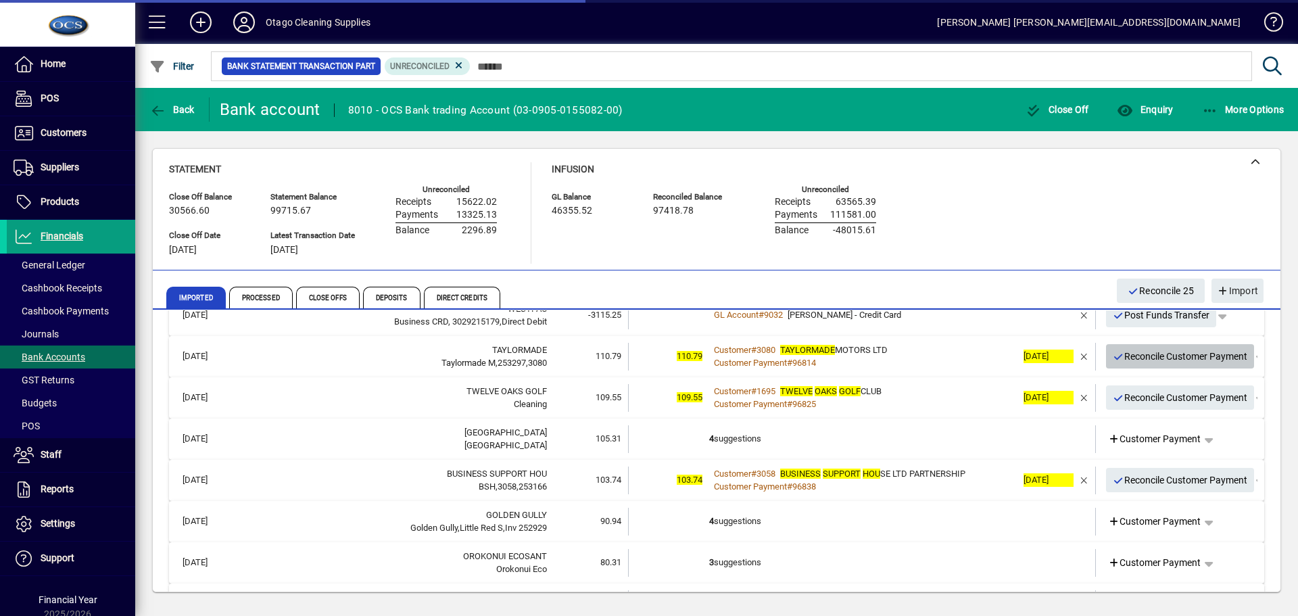
click at [1132, 359] on span "Reconcile Customer Payment" at bounding box center [1179, 356] width 135 height 22
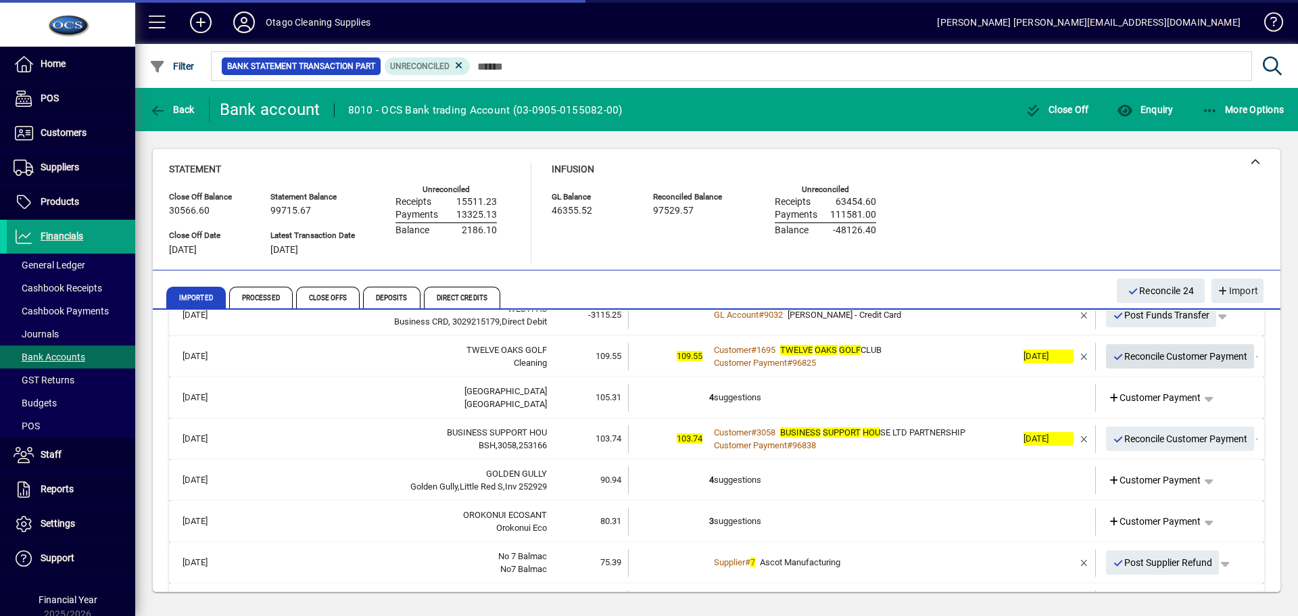
click at [1132, 359] on span "Reconcile Customer Payment" at bounding box center [1179, 356] width 135 height 22
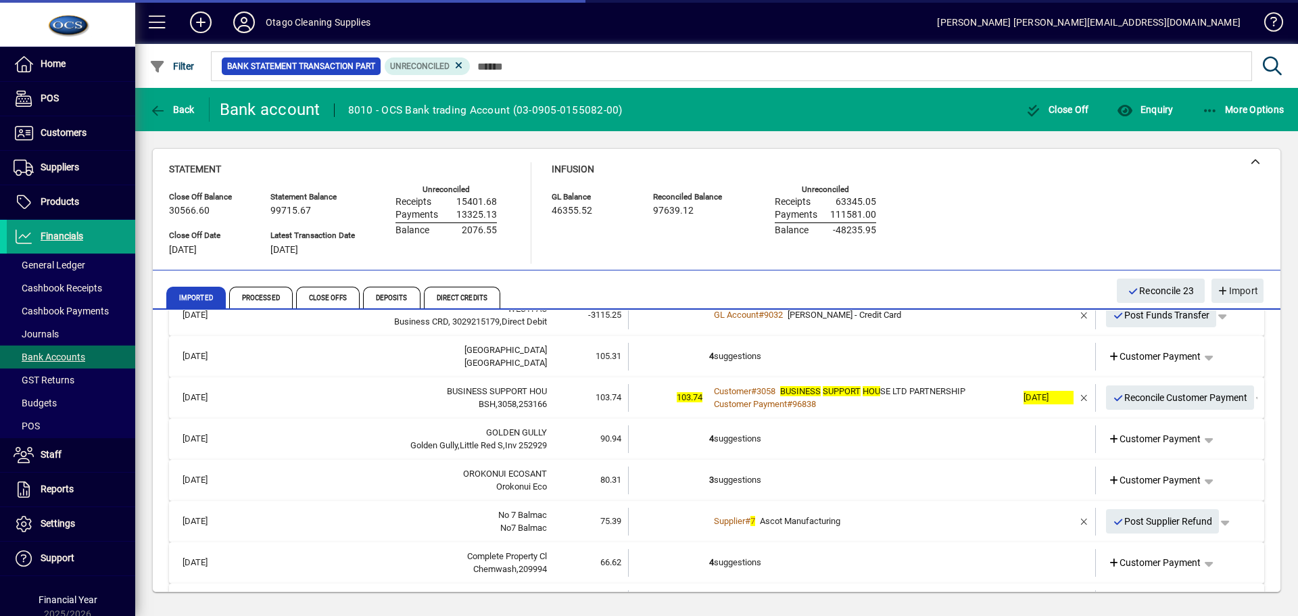
click at [910, 349] on td "4 suggestions" at bounding box center [863, 357] width 308 height 28
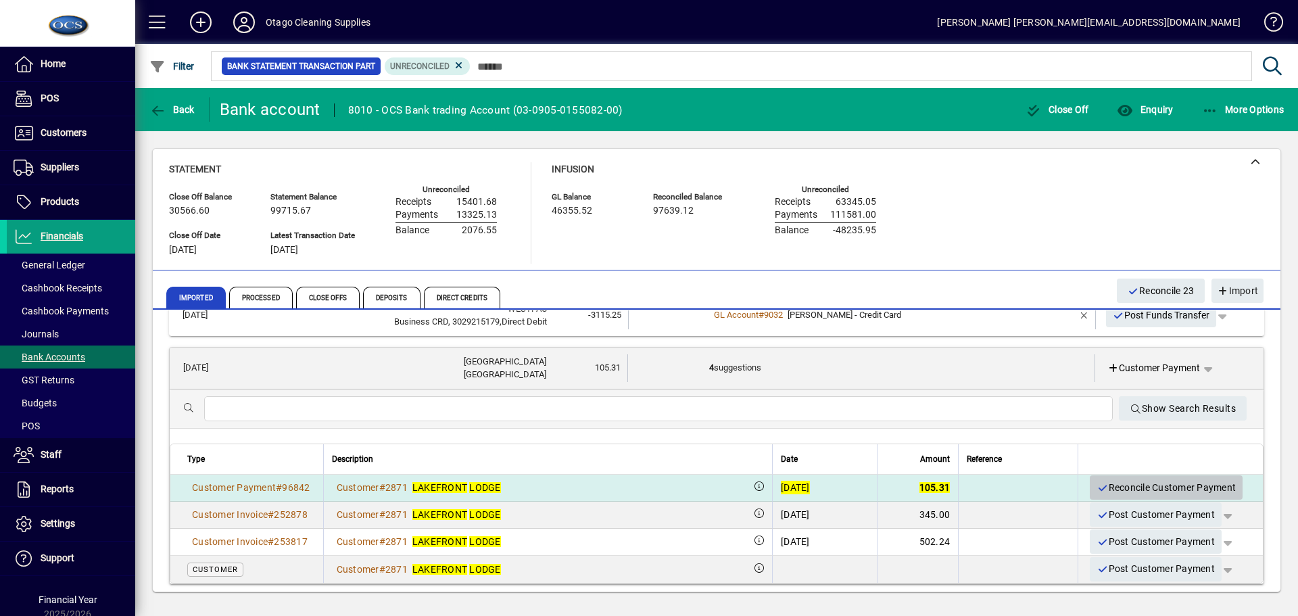
click at [1096, 489] on icon "button" at bounding box center [1102, 487] width 12 height 9
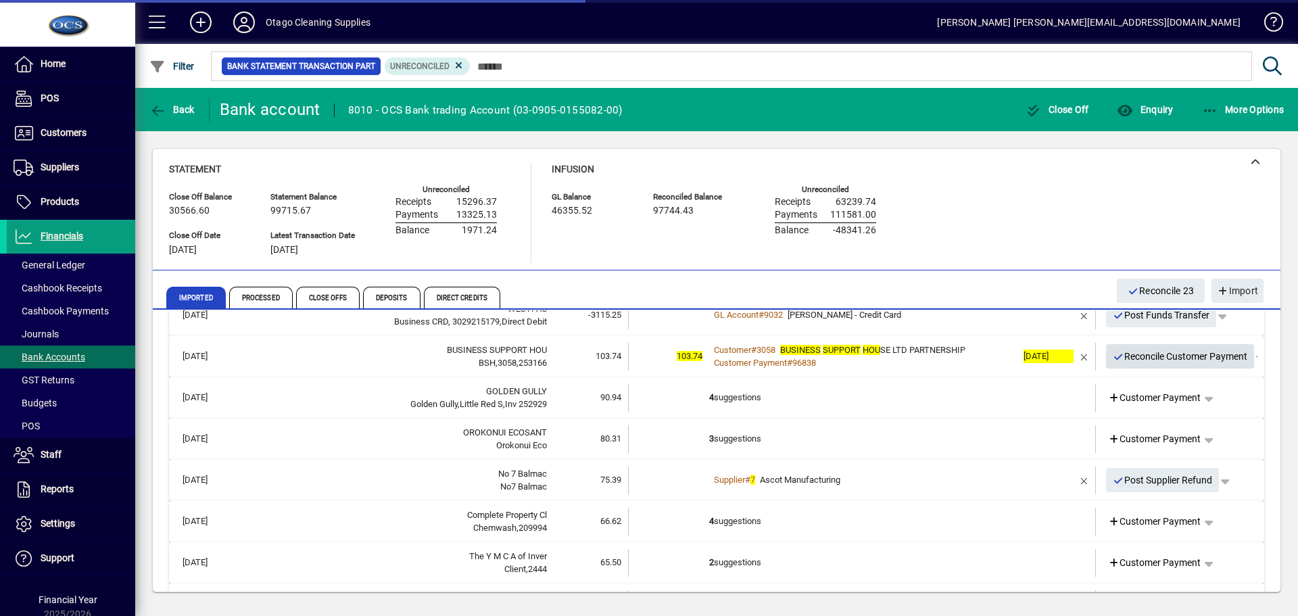
click at [1155, 358] on span "Reconcile Customer Payment" at bounding box center [1179, 356] width 135 height 22
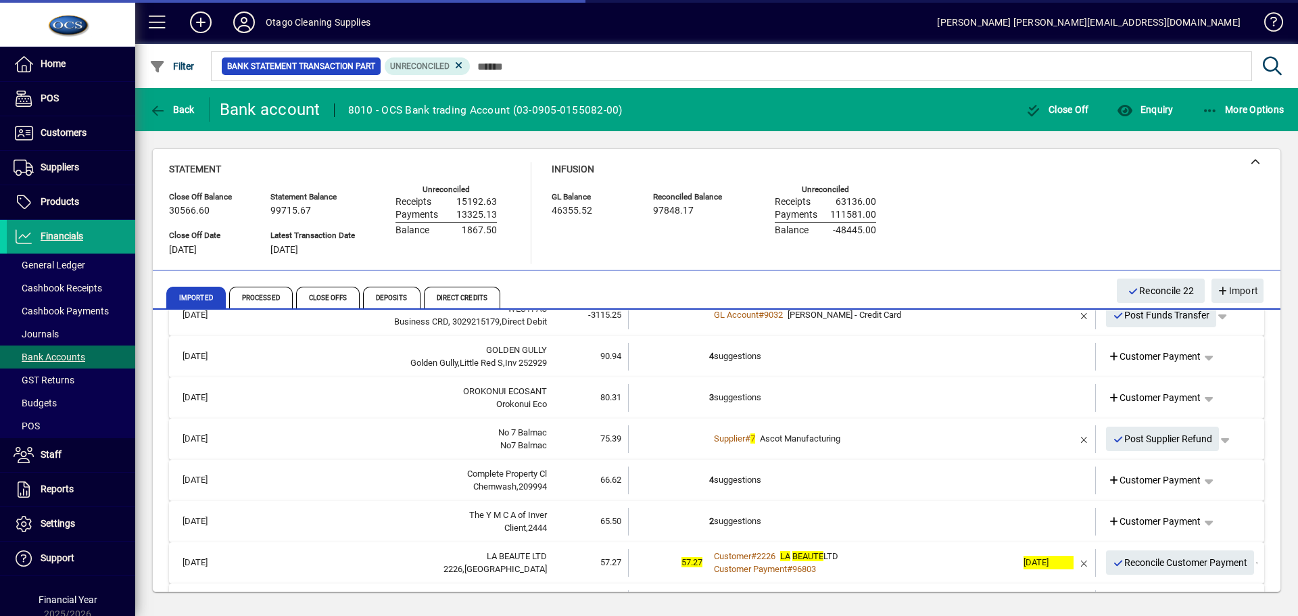
click at [939, 360] on td "4 suggestions" at bounding box center [863, 357] width 308 height 28
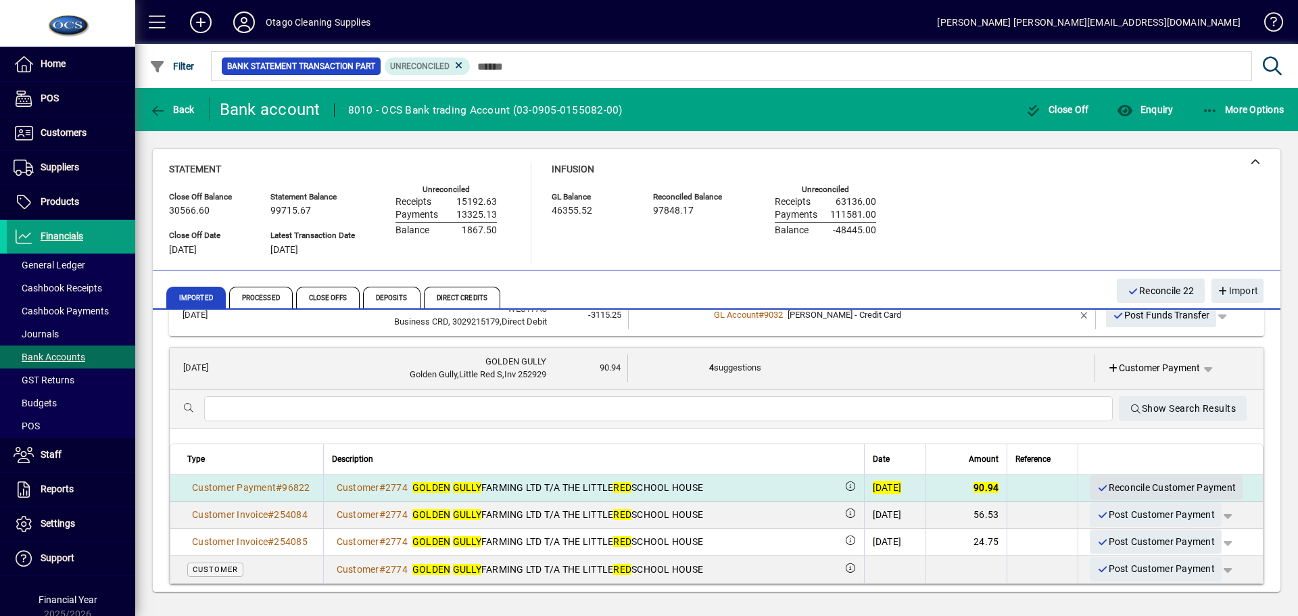
click at [1110, 490] on span "Reconcile Customer Payment" at bounding box center [1165, 487] width 139 height 22
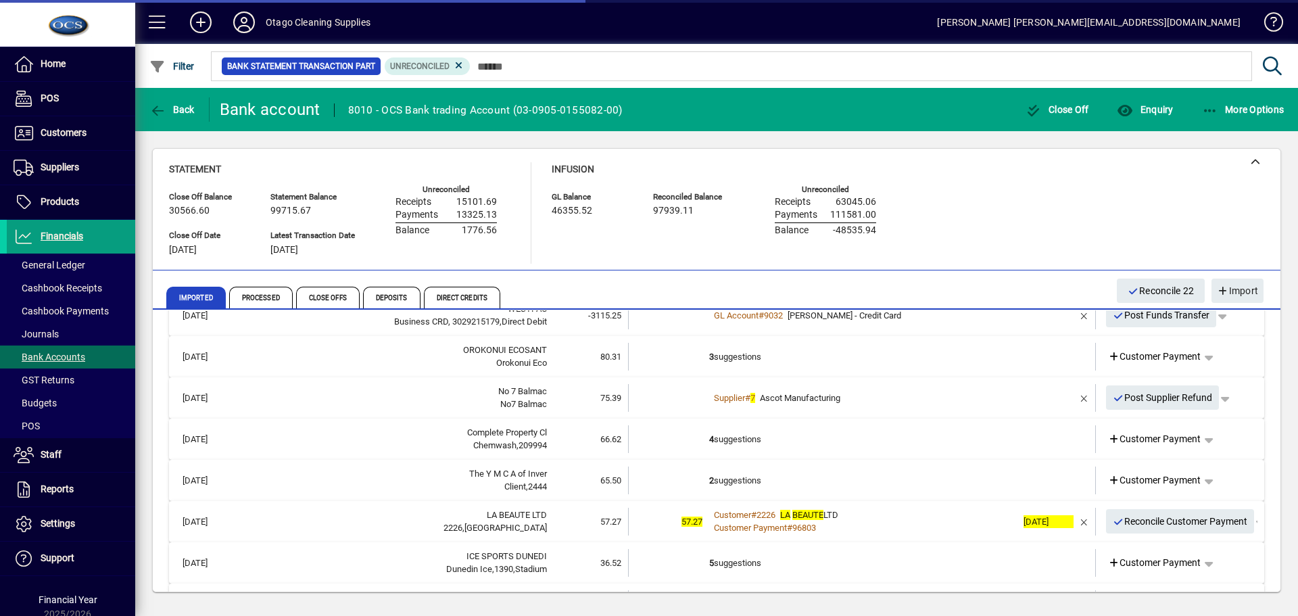
click at [1016, 360] on td at bounding box center [1044, 357] width 57 height 28
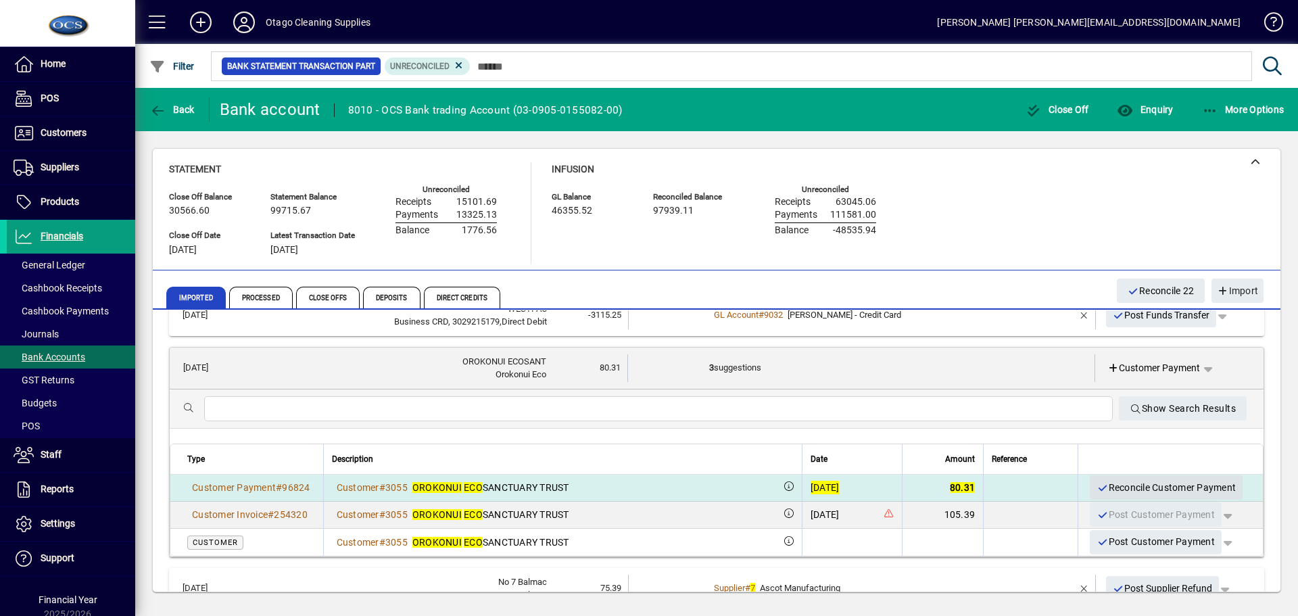
click at [1115, 489] on span "Reconcile Customer Payment" at bounding box center [1165, 487] width 139 height 22
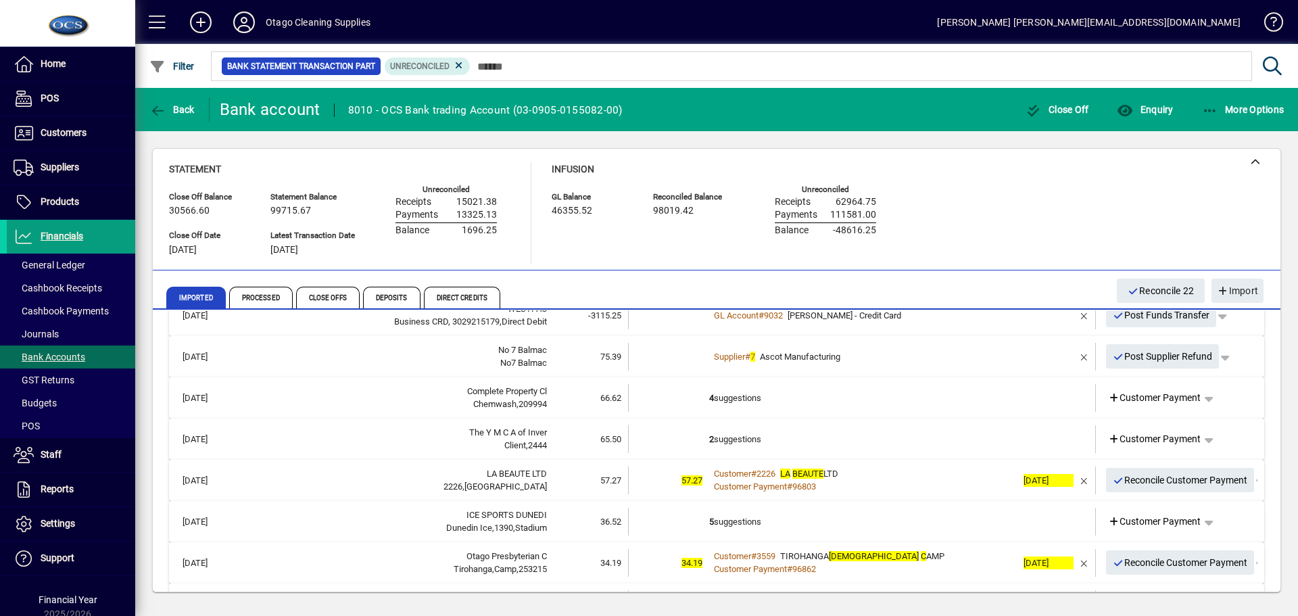
click at [845, 393] on td "4 suggestions" at bounding box center [863, 398] width 308 height 28
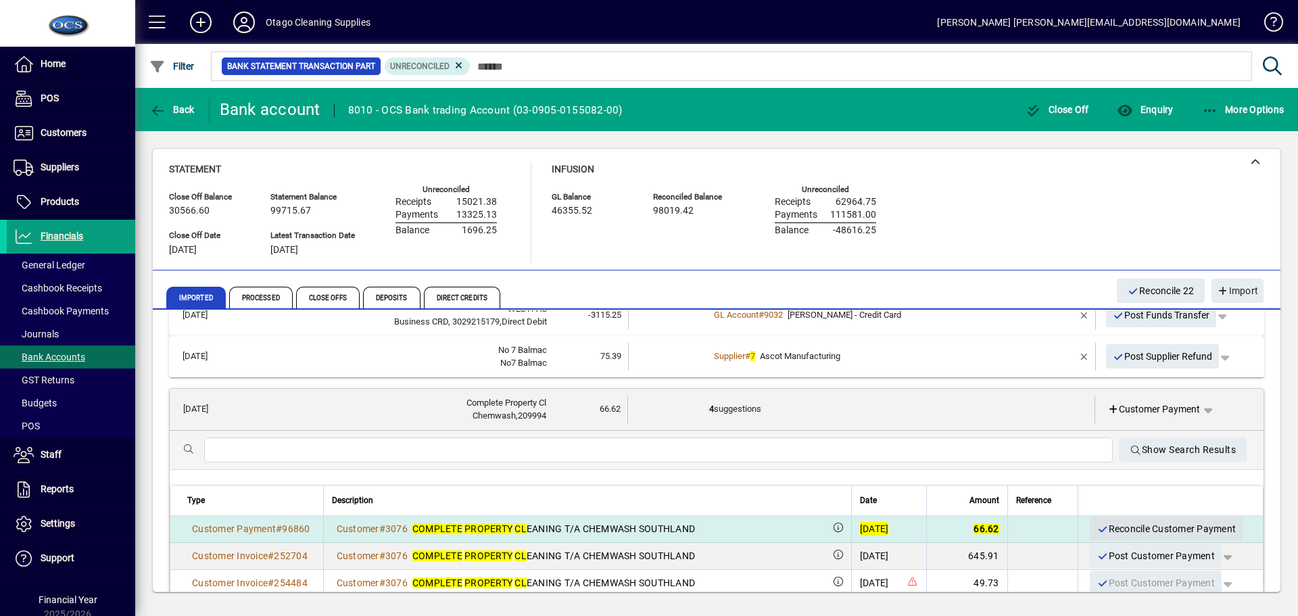
click at [1112, 529] on span "Reconcile Customer Payment" at bounding box center [1165, 529] width 139 height 22
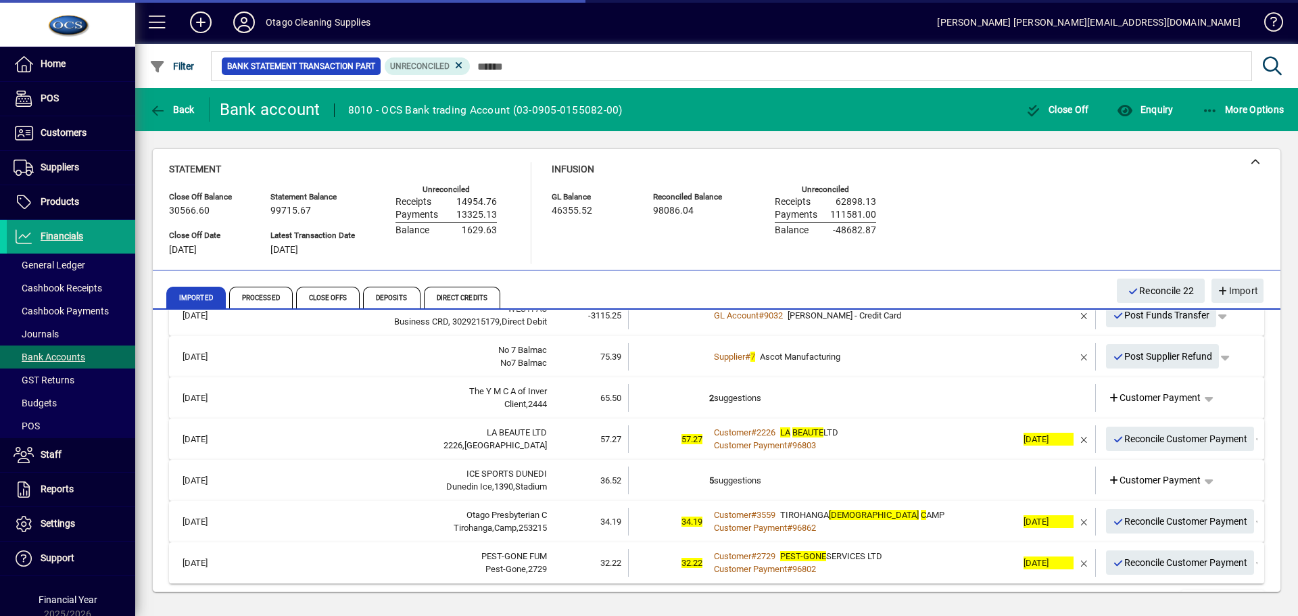
click at [923, 403] on td "2 suggestions" at bounding box center [863, 398] width 308 height 28
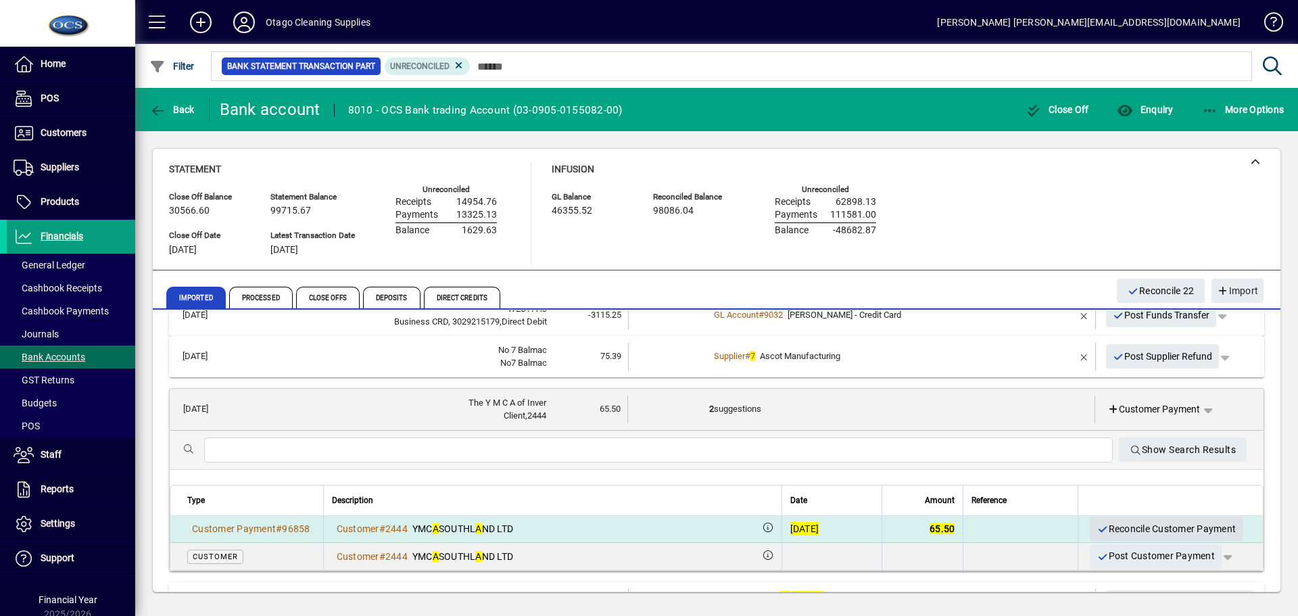
click at [1117, 530] on span "Reconcile Customer Payment" at bounding box center [1165, 529] width 139 height 22
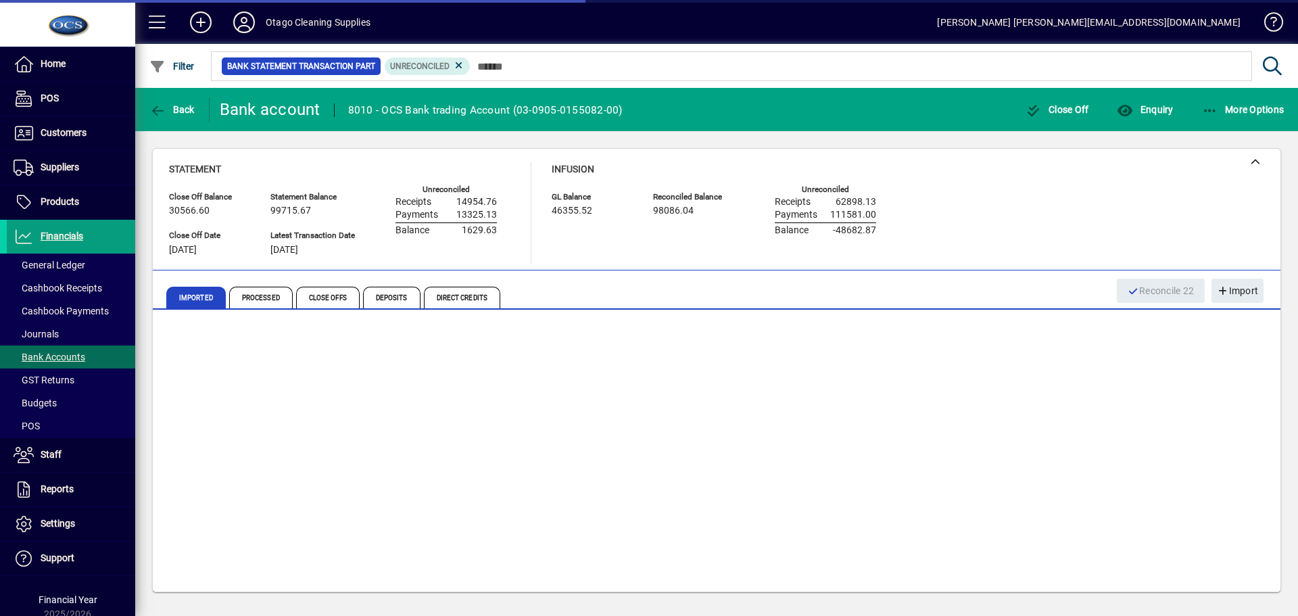
scroll to position [743, 0]
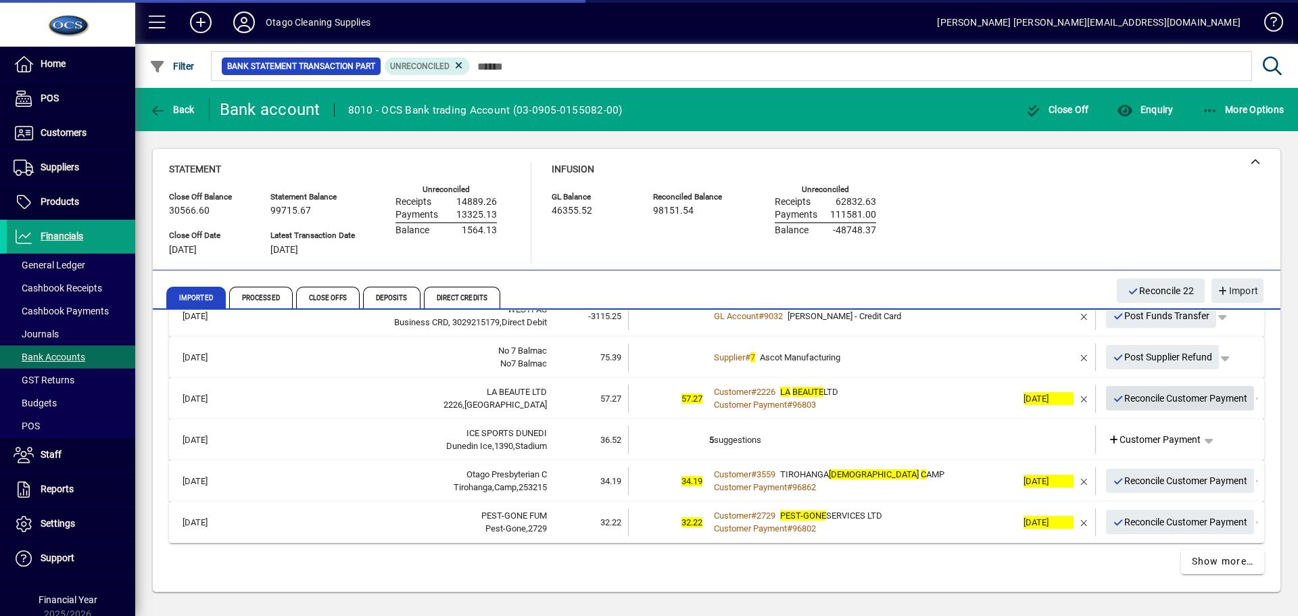
click at [1132, 403] on span "Reconcile Customer Payment" at bounding box center [1179, 398] width 135 height 22
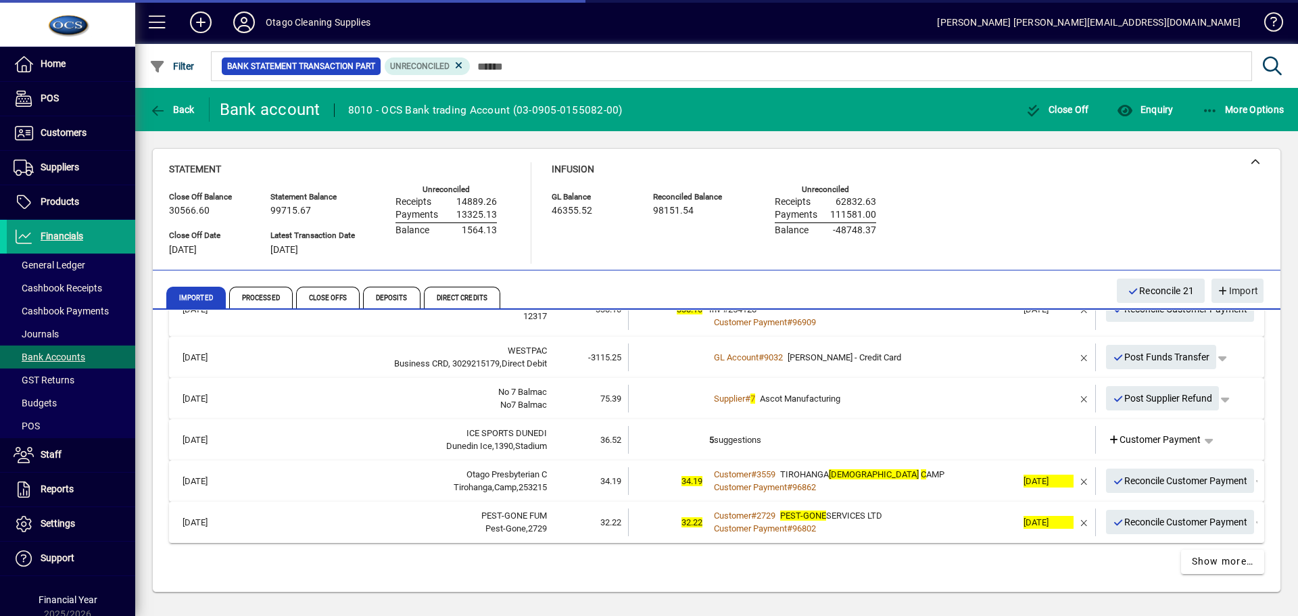
scroll to position [702, 0]
click at [940, 400] on div "Supplier # 7 Ascot Manufacturing" at bounding box center [863, 399] width 308 height 14
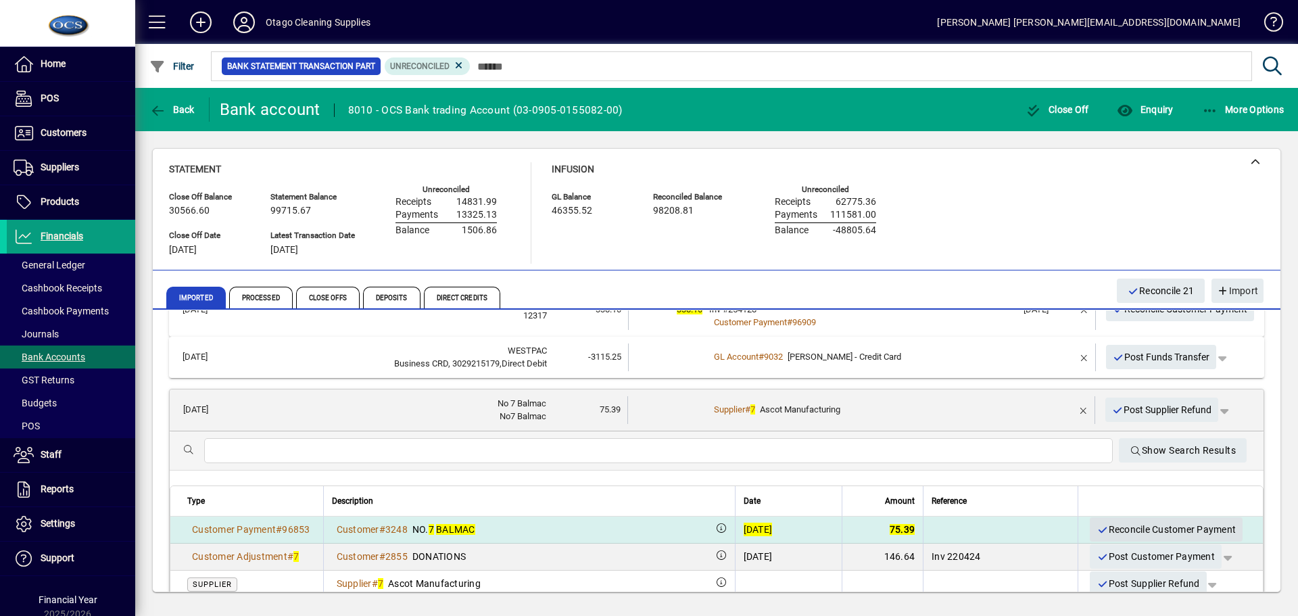
click at [1122, 536] on span "Reconcile Customer Payment" at bounding box center [1165, 529] width 139 height 22
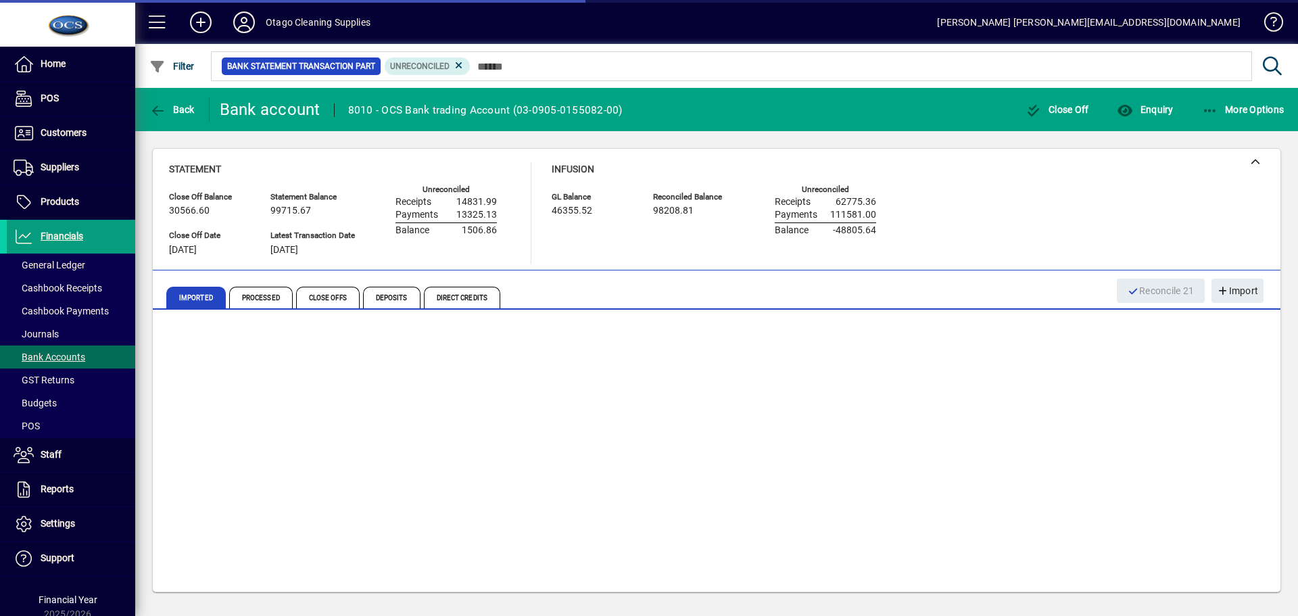
scroll to position [660, 0]
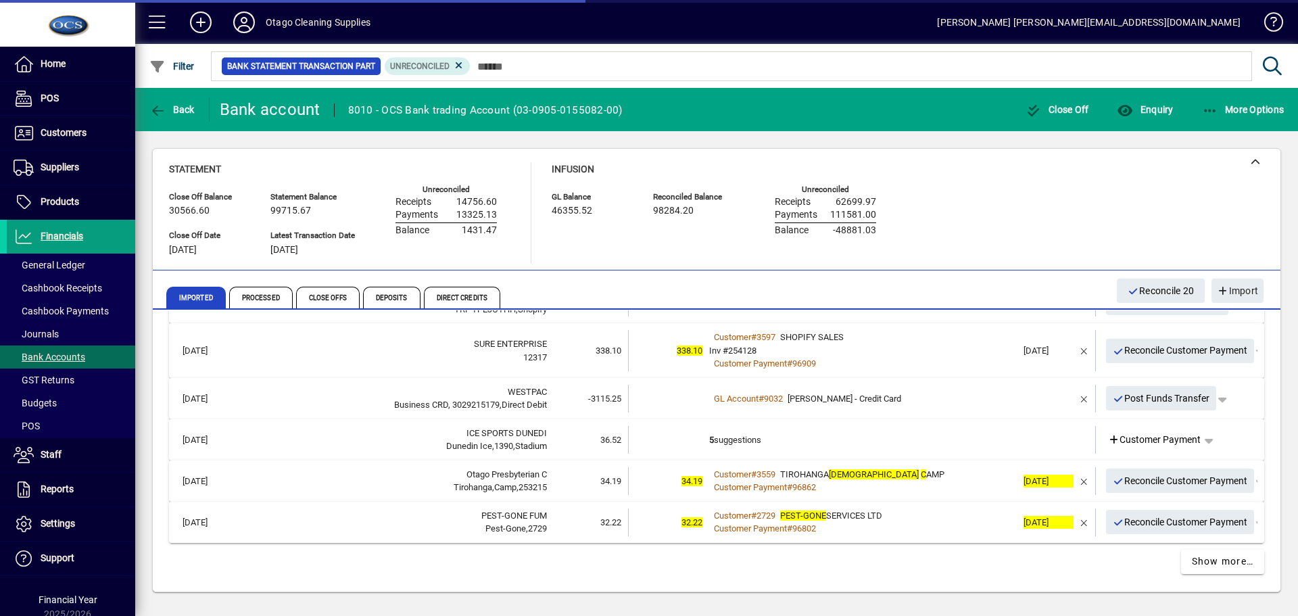
click at [912, 449] on td "5 suggestions" at bounding box center [863, 440] width 308 height 28
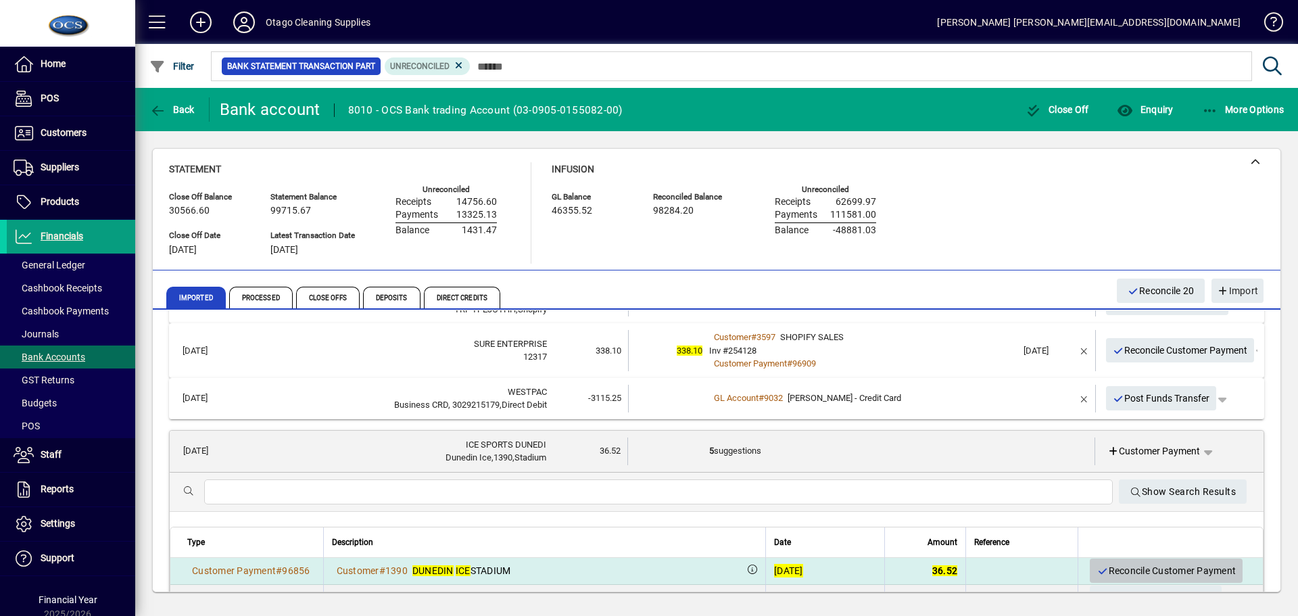
click at [1096, 570] on span "Reconcile Customer Payment" at bounding box center [1165, 571] width 139 height 22
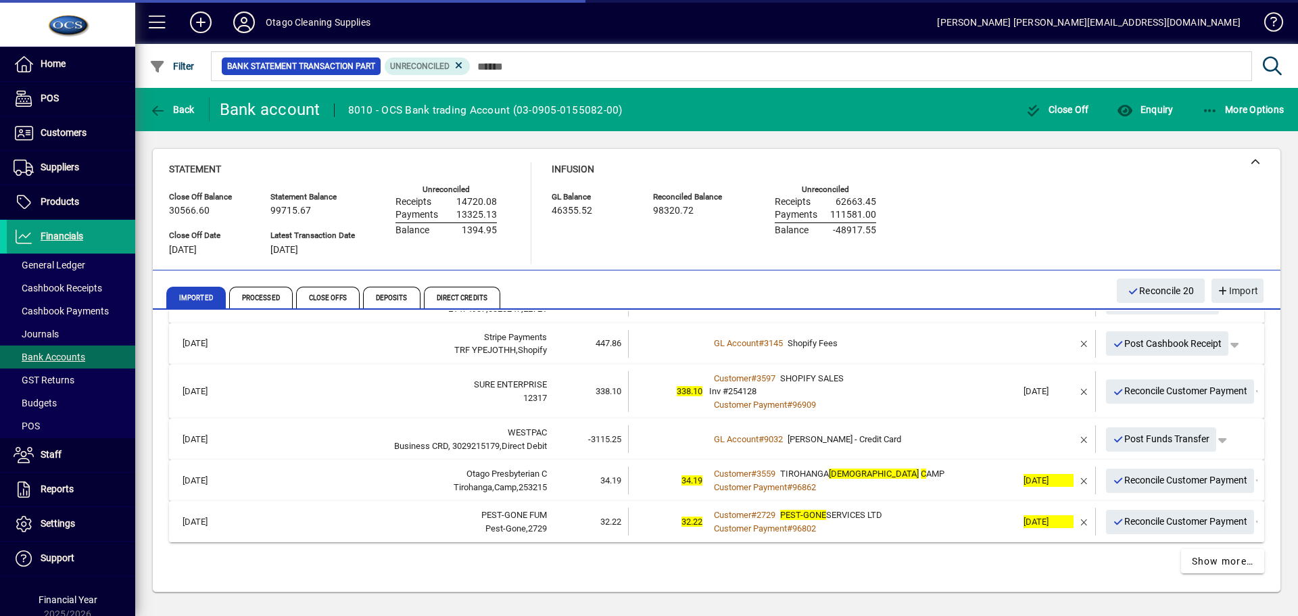
scroll to position [620, 0]
click at [1112, 481] on icon "button" at bounding box center [1118, 480] width 12 height 9
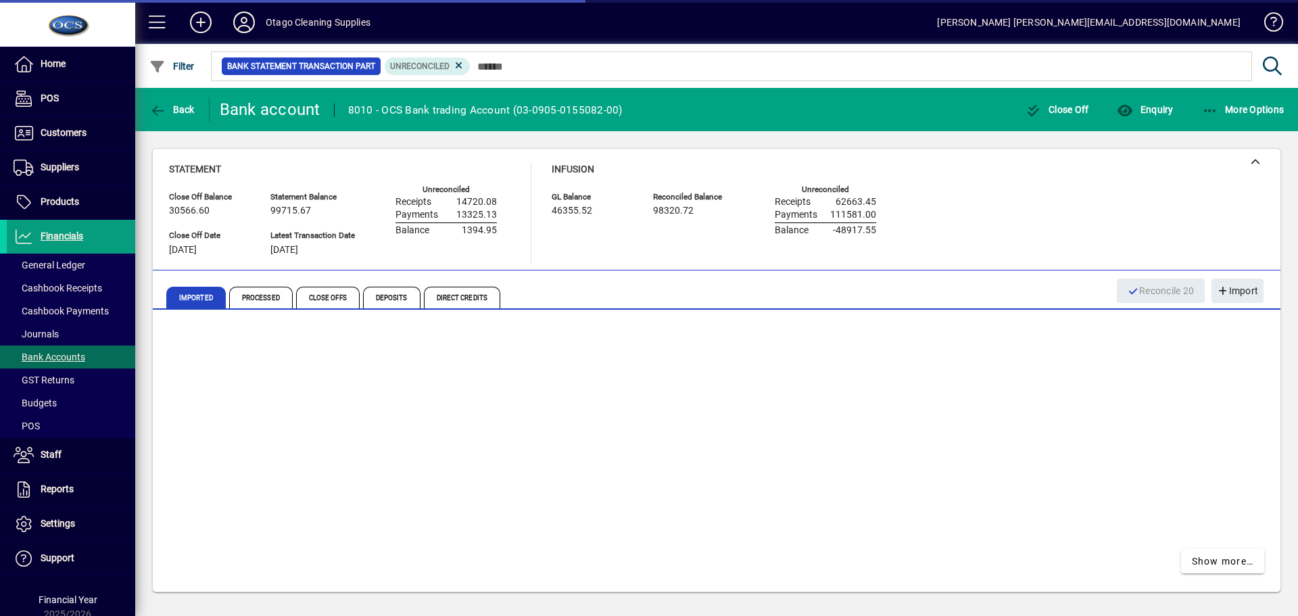
scroll to position [579, 0]
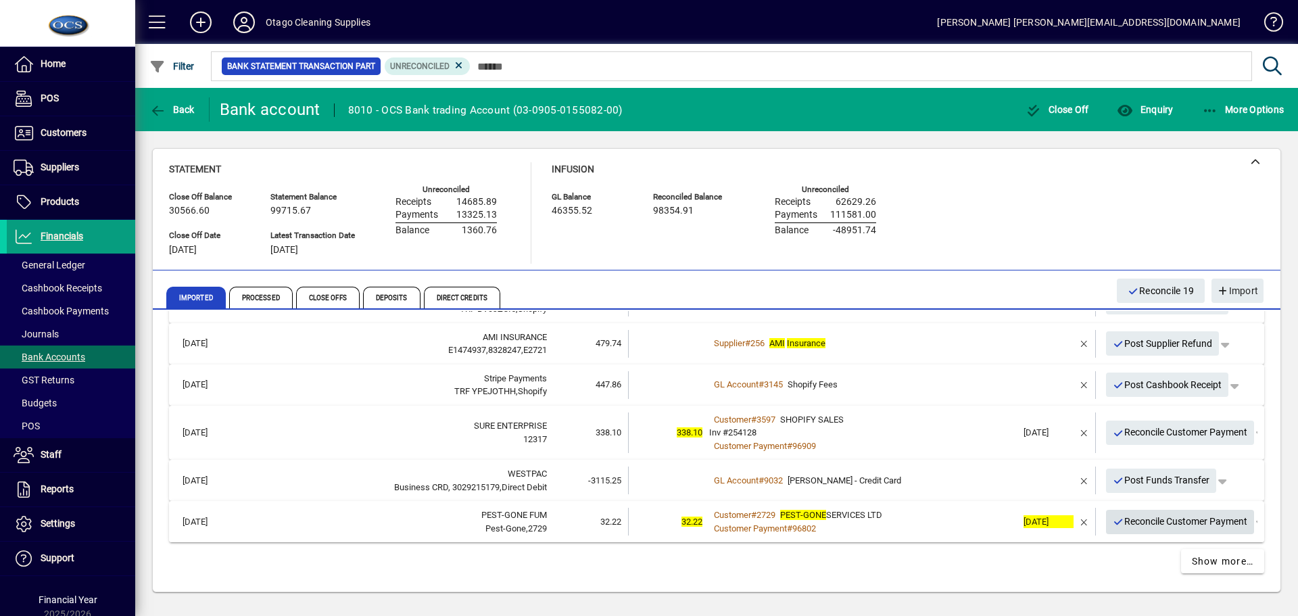
click at [1127, 518] on span "Reconcile Customer Payment" at bounding box center [1179, 521] width 135 height 22
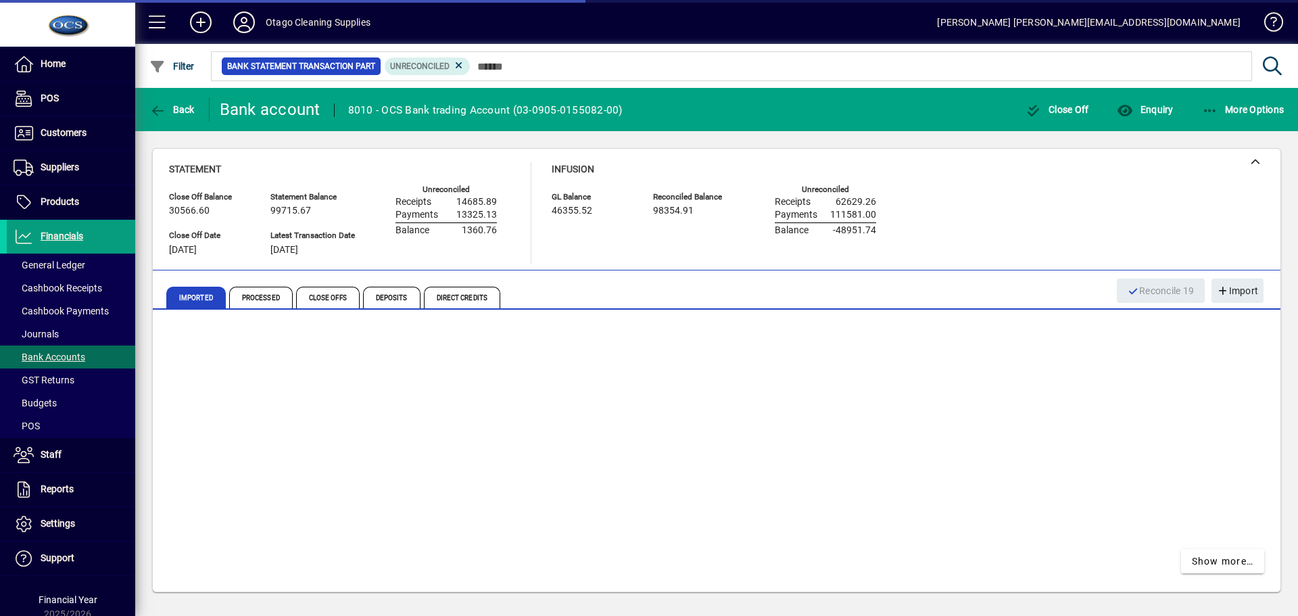
scroll to position [537, 0]
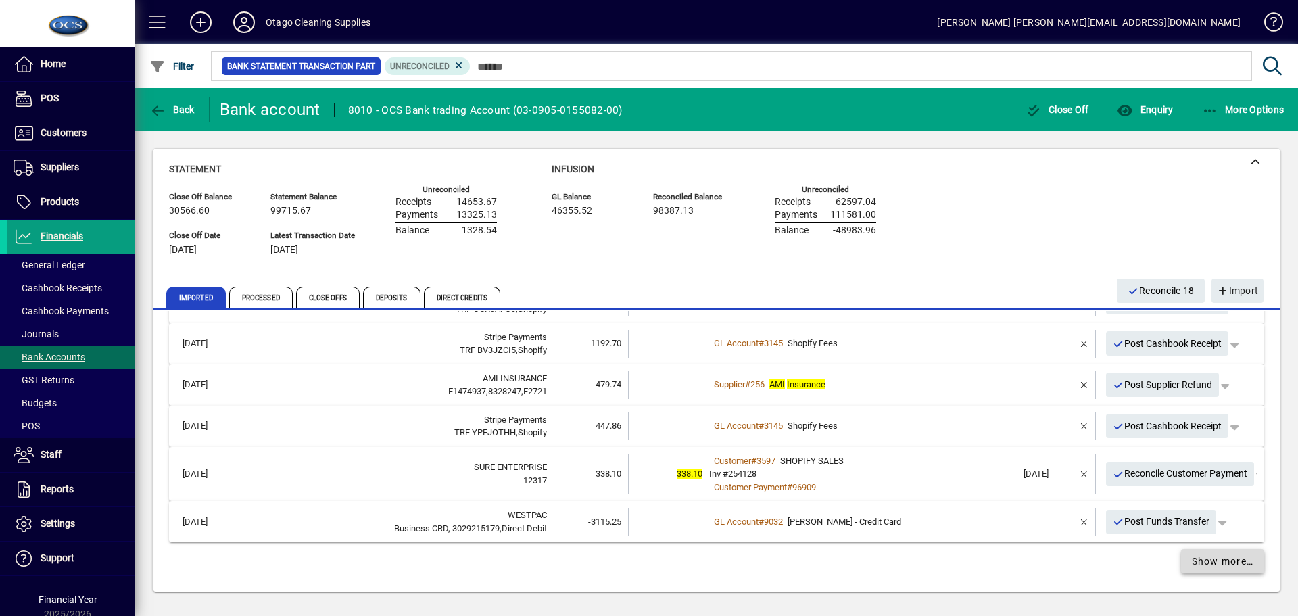
click at [1198, 562] on span "Show more…" at bounding box center [1222, 561] width 62 height 14
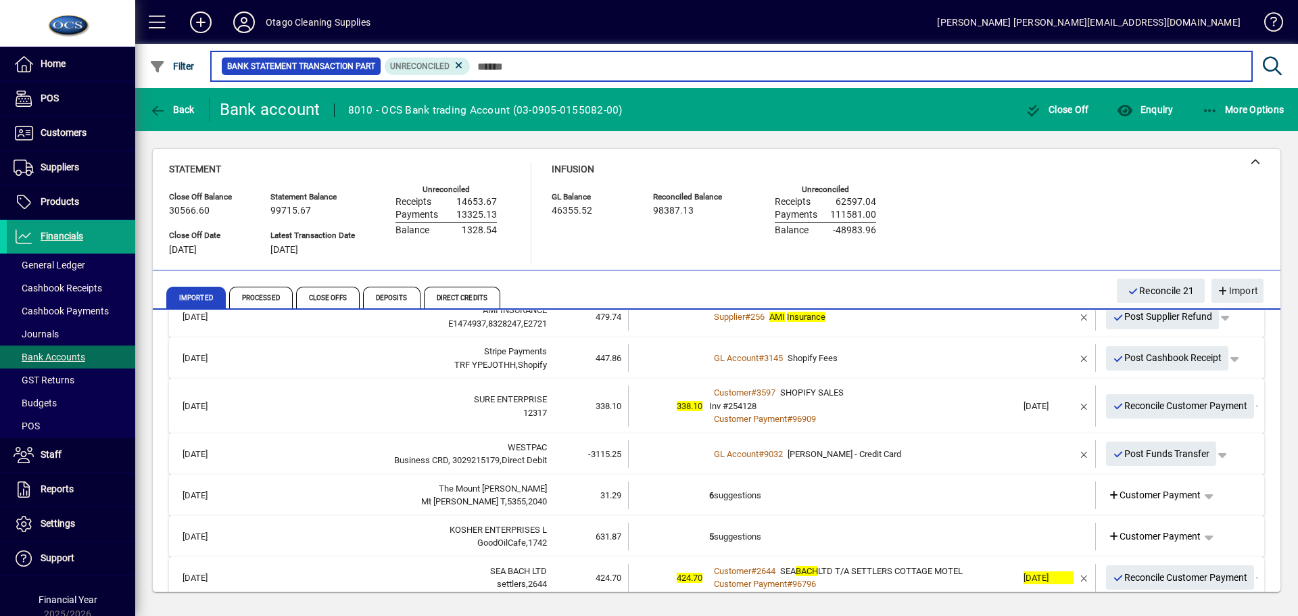
scroll to position [672, 0]
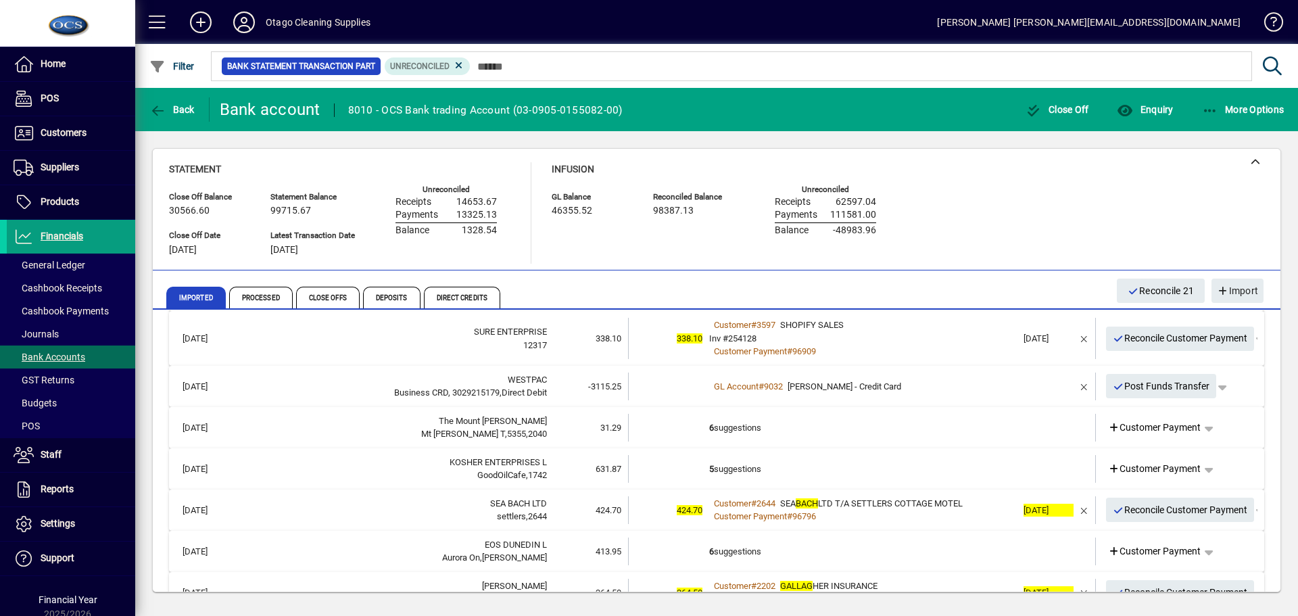
click at [907, 429] on td "6 suggestions" at bounding box center [863, 428] width 308 height 28
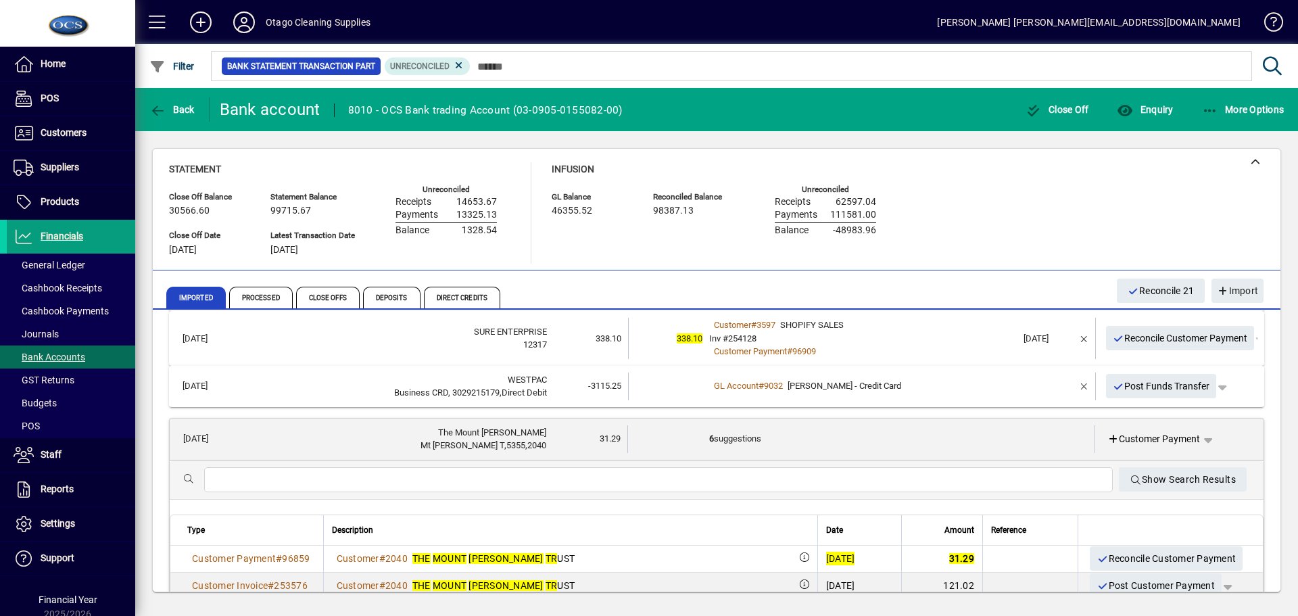
scroll to position [740, 0]
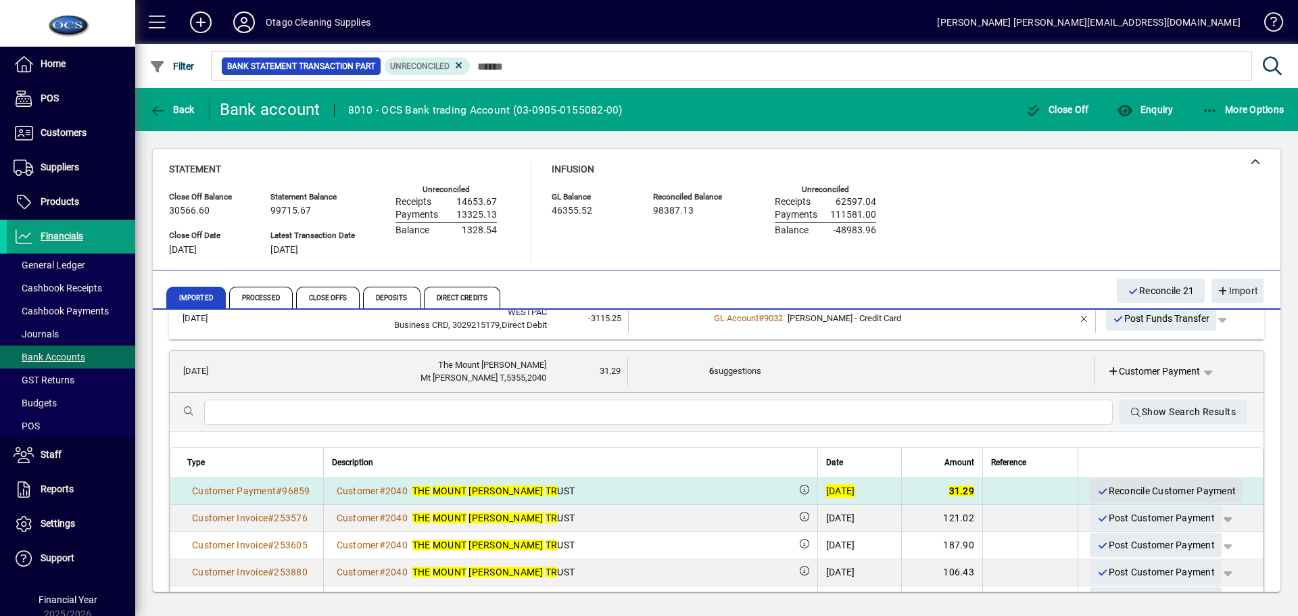
click at [1110, 491] on span "Reconcile Customer Payment" at bounding box center [1165, 491] width 139 height 22
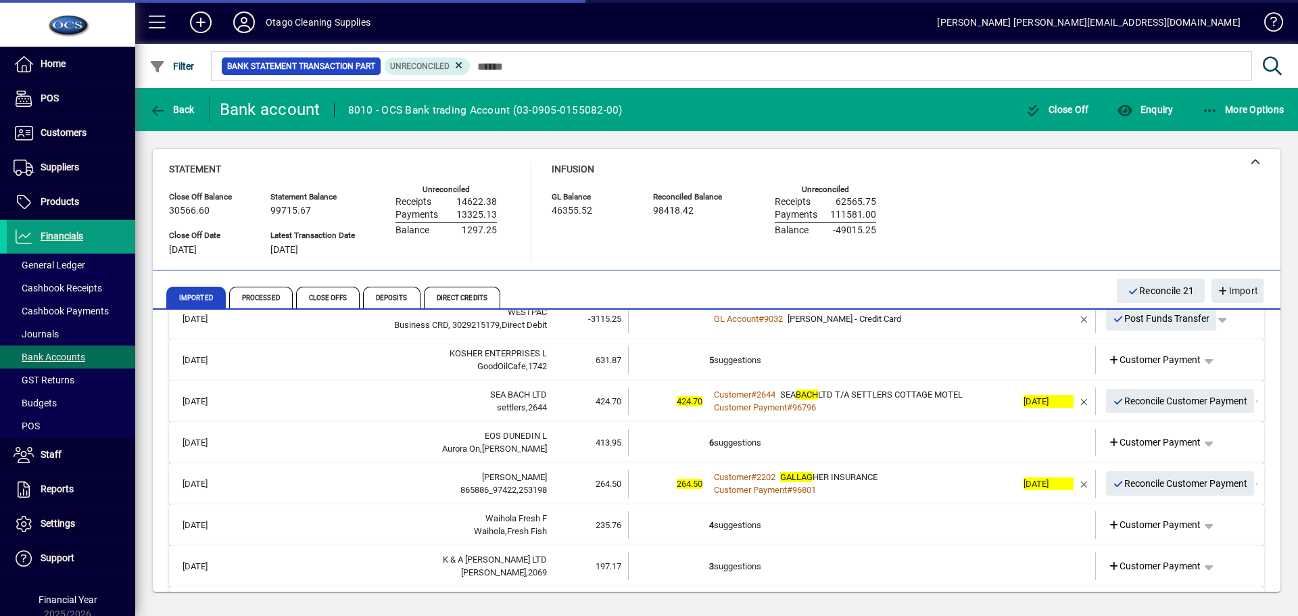
click at [928, 365] on td "5 suggestions" at bounding box center [863, 360] width 308 height 28
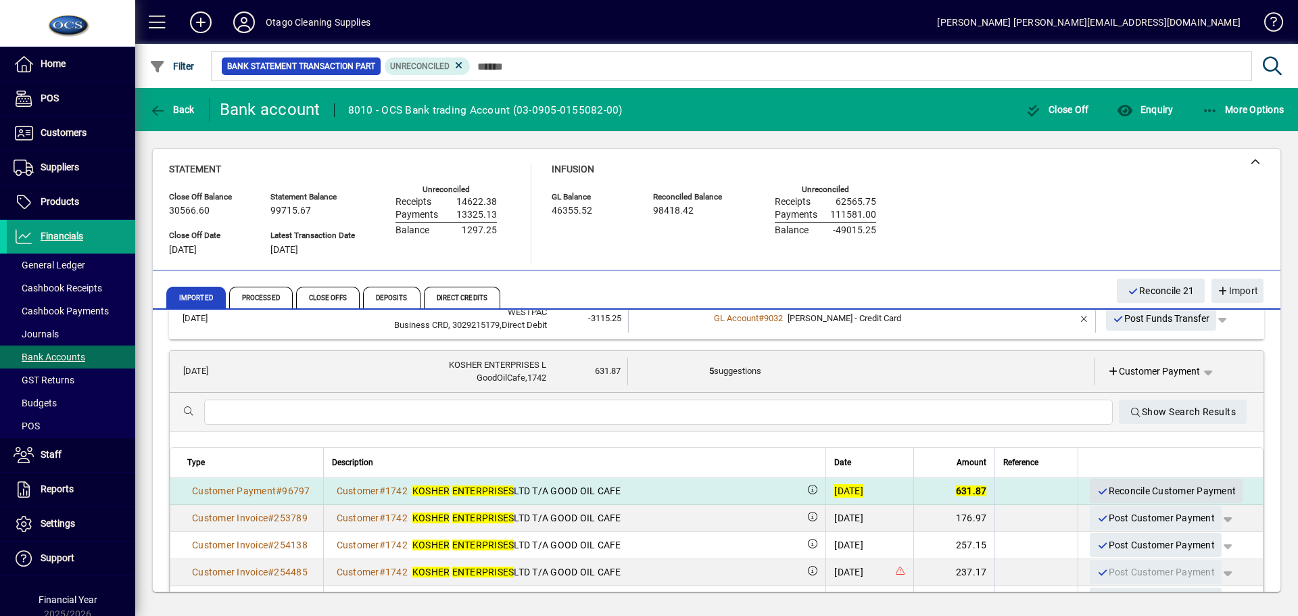
click at [1116, 494] on span "Reconcile Customer Payment" at bounding box center [1165, 491] width 139 height 22
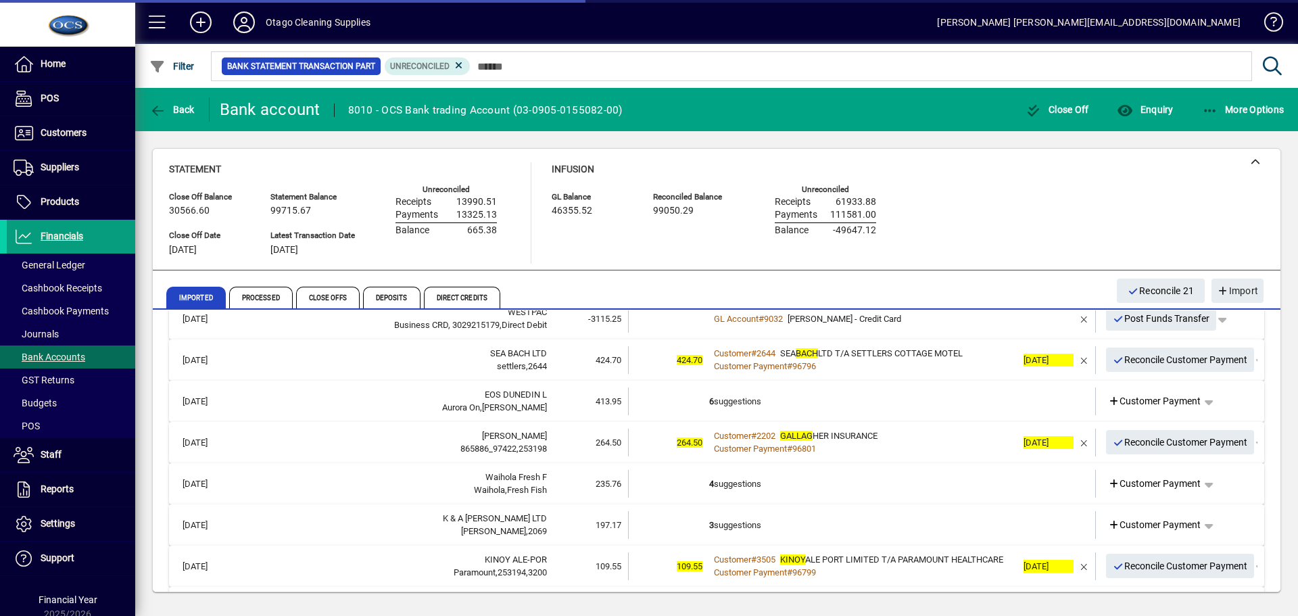
click at [930, 416] on mat-expansion-panel-header "21/09/2025 EOS DUNEDIN L Aurora On,George 413.95 6 suggestions Customer Payment" at bounding box center [716, 400] width 1095 height 41
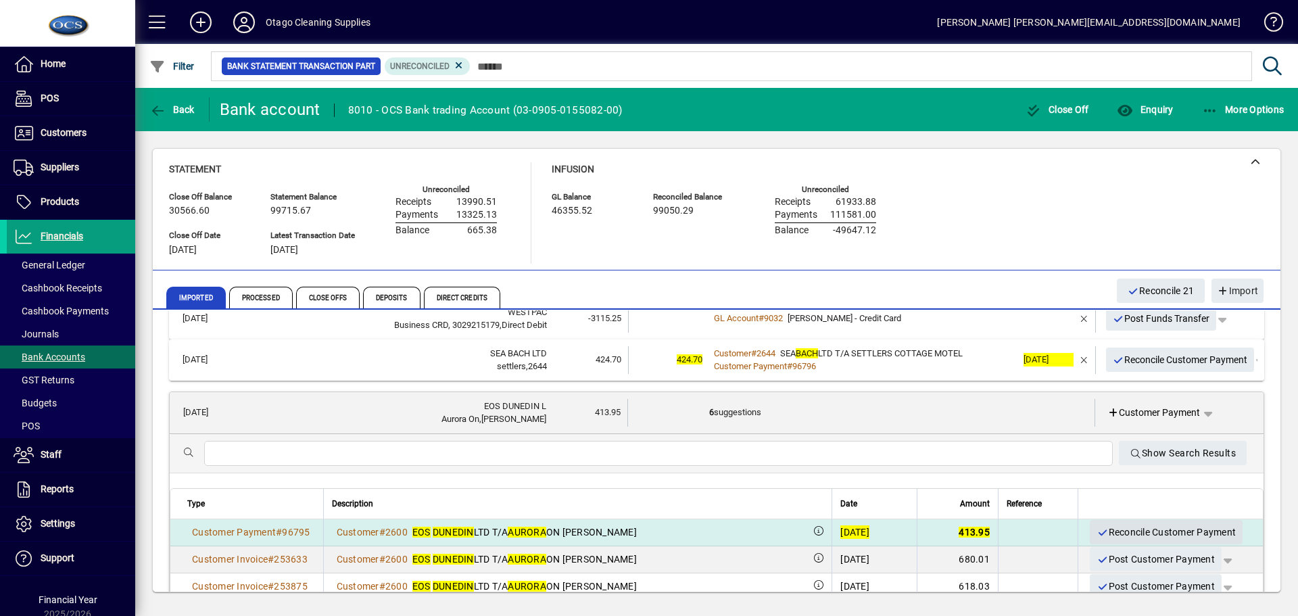
click at [1115, 526] on span "Reconcile Customer Payment" at bounding box center [1165, 532] width 139 height 22
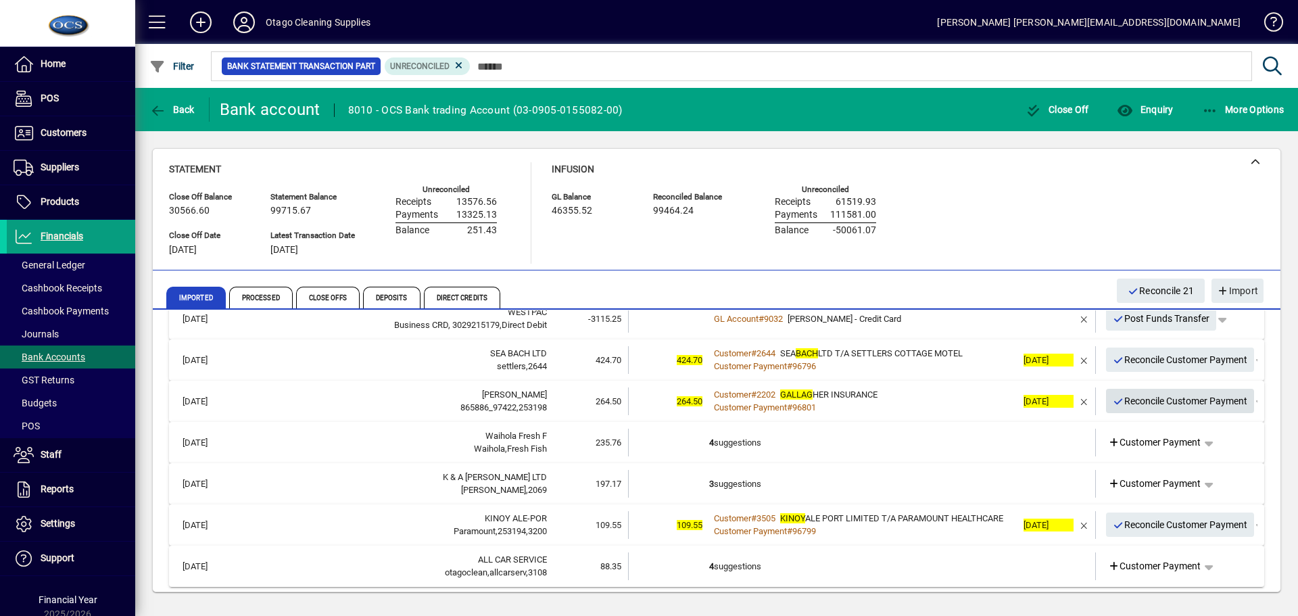
click at [1127, 401] on span "Reconcile Customer Payment" at bounding box center [1179, 401] width 135 height 22
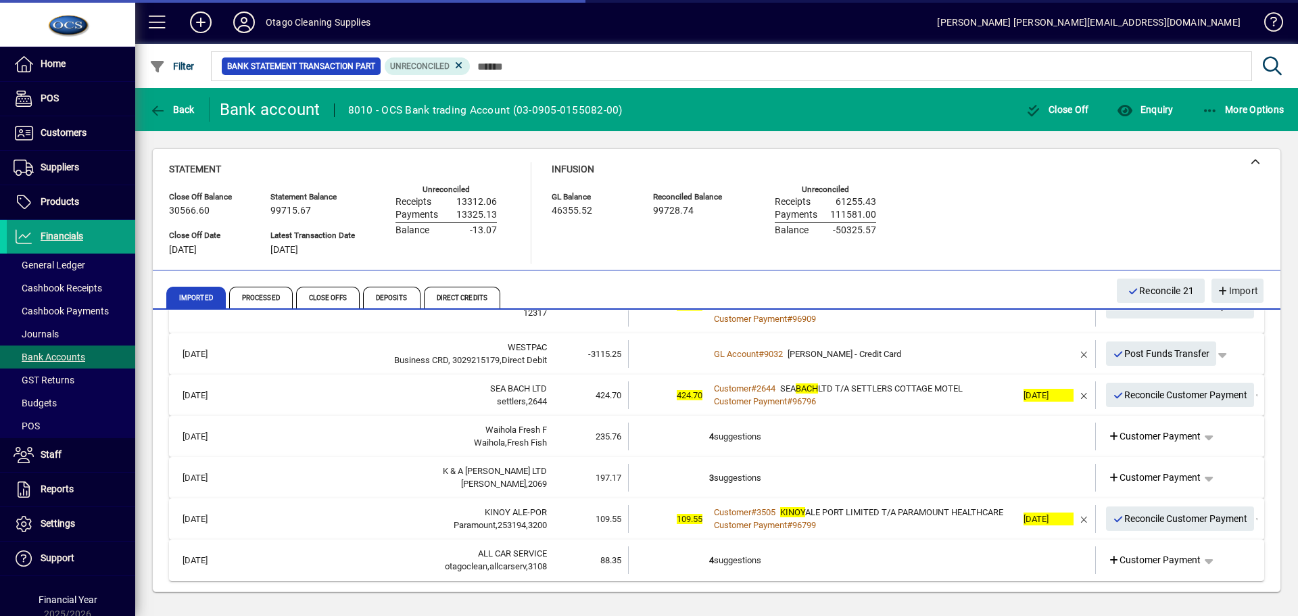
scroll to position [718, 0]
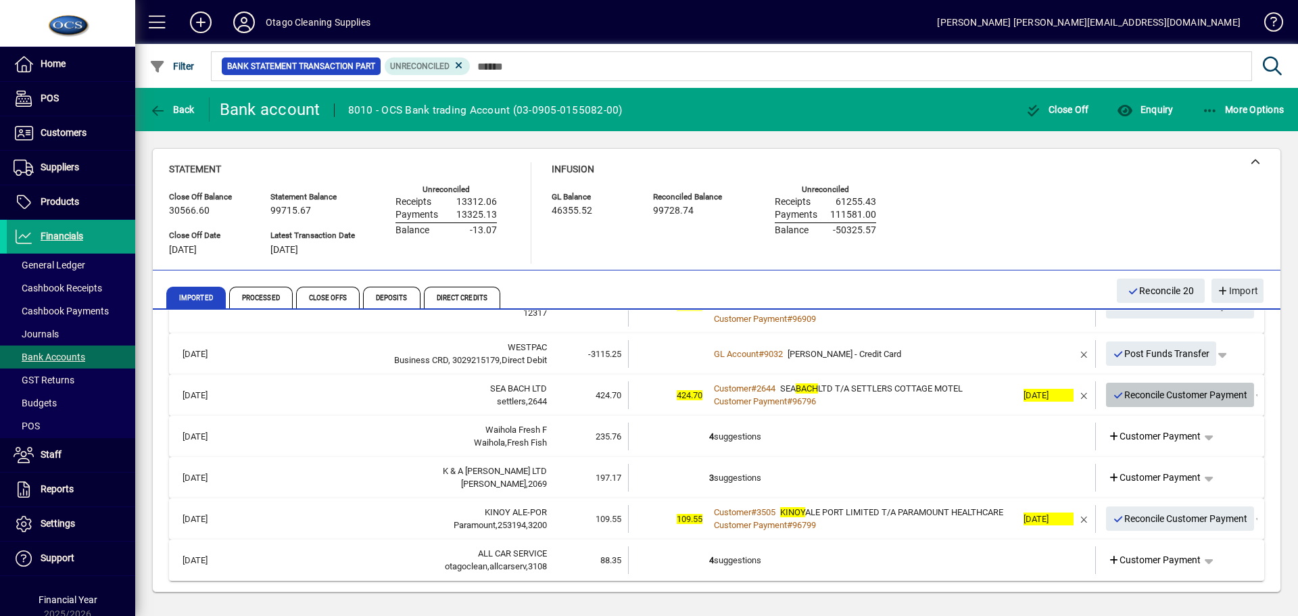
click at [1130, 385] on span "Reconcile Customer Payment" at bounding box center [1179, 395] width 135 height 22
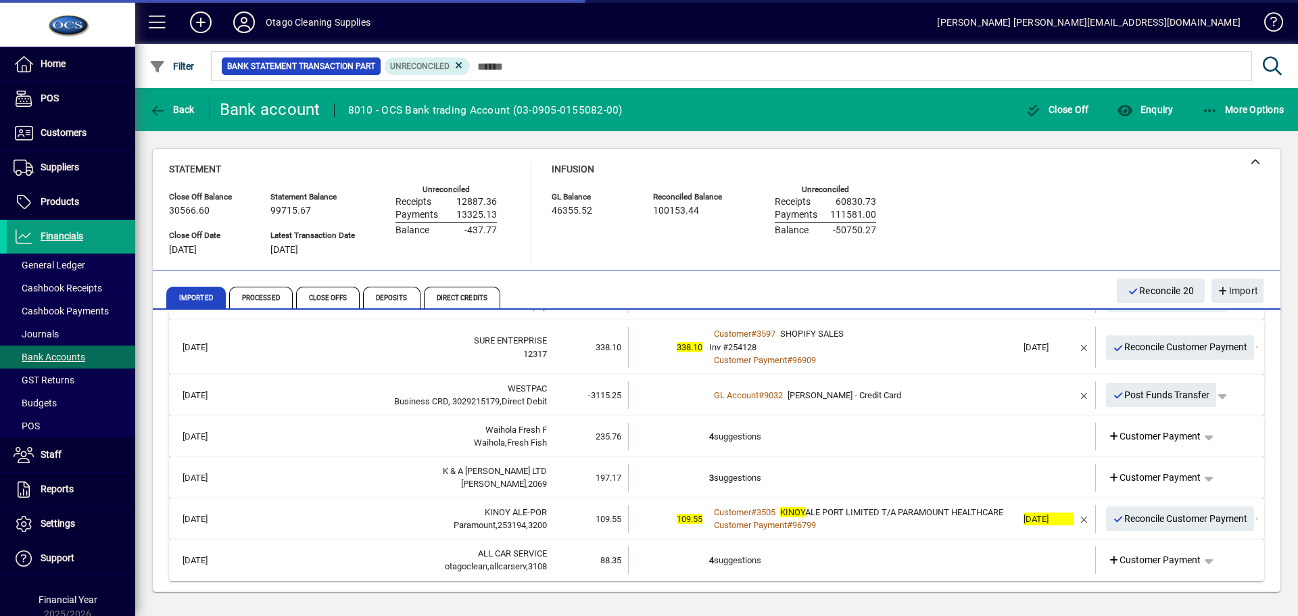
scroll to position [677, 0]
click at [867, 432] on td "4 suggestions" at bounding box center [863, 436] width 308 height 28
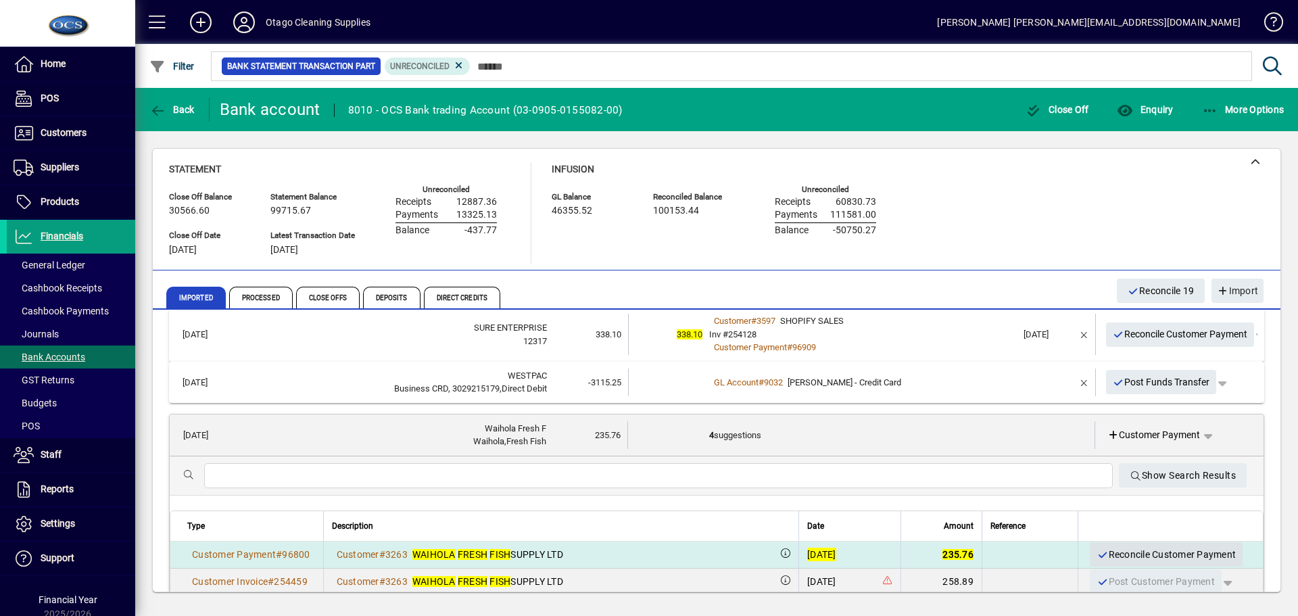
click at [1096, 554] on icon "button" at bounding box center [1102, 554] width 12 height 9
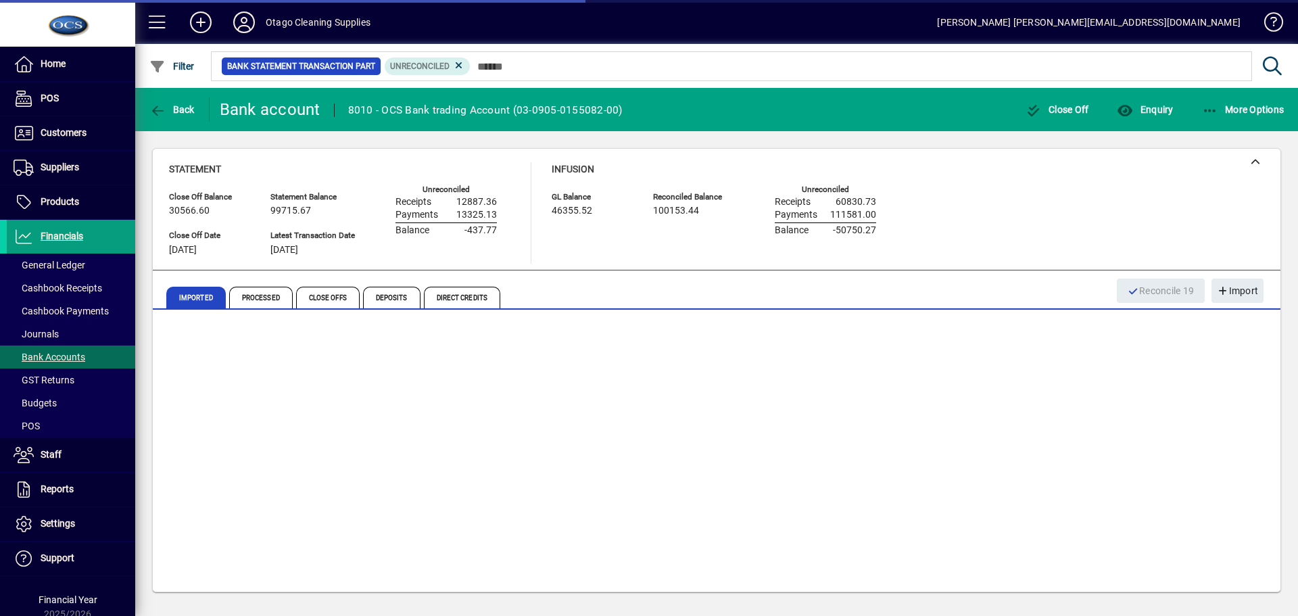
scroll to position [635, 0]
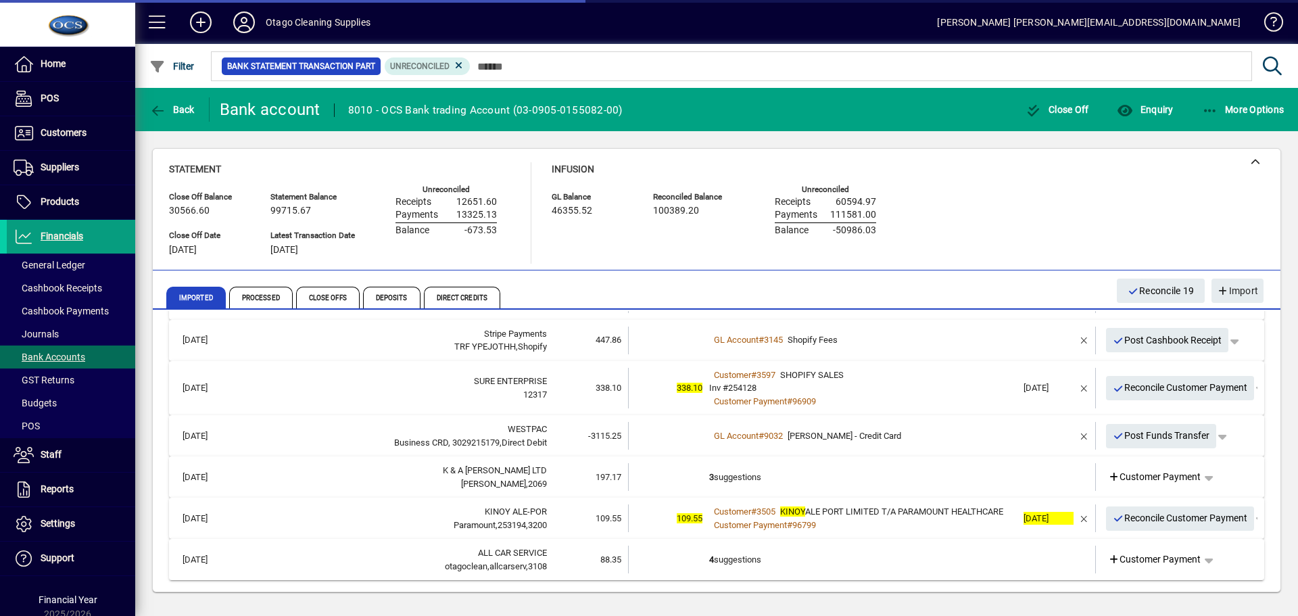
click at [983, 477] on td "3 suggestions" at bounding box center [863, 477] width 308 height 28
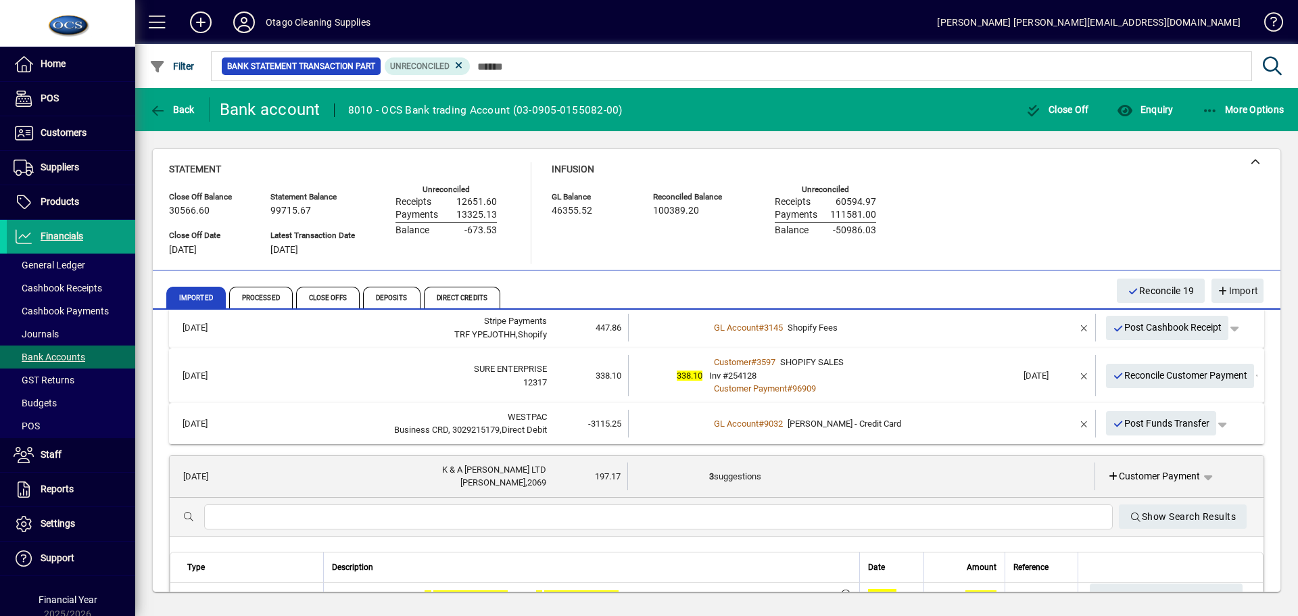
scroll to position [703, 0]
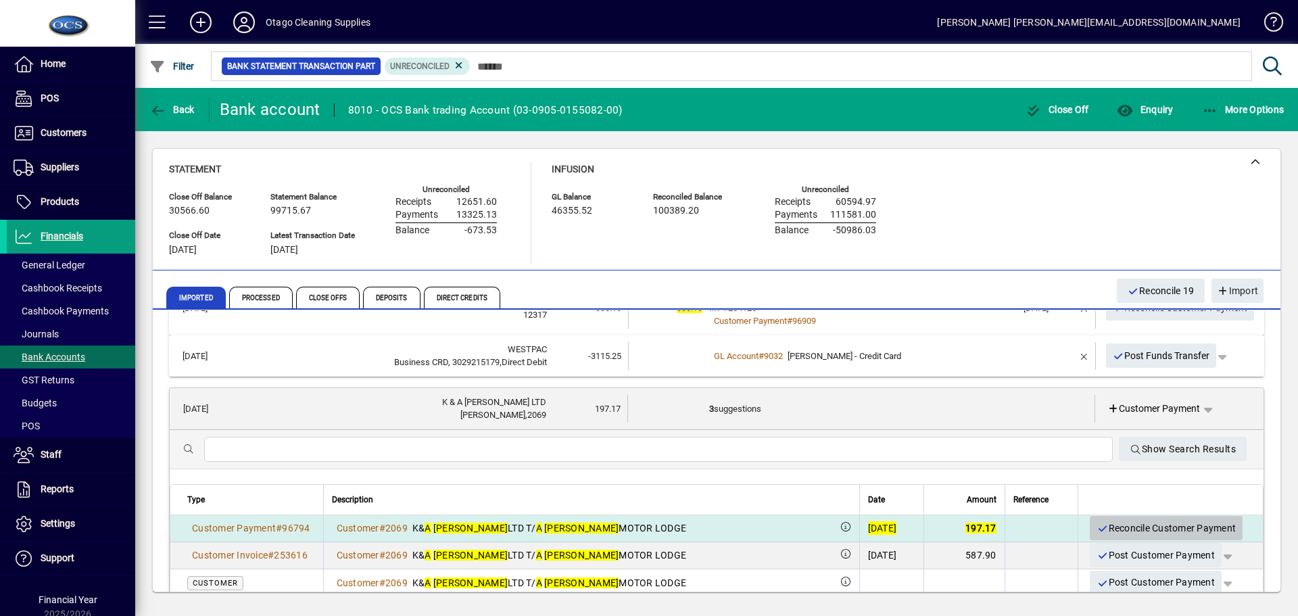
click at [1098, 527] on span "Reconcile Customer Payment" at bounding box center [1165, 528] width 139 height 22
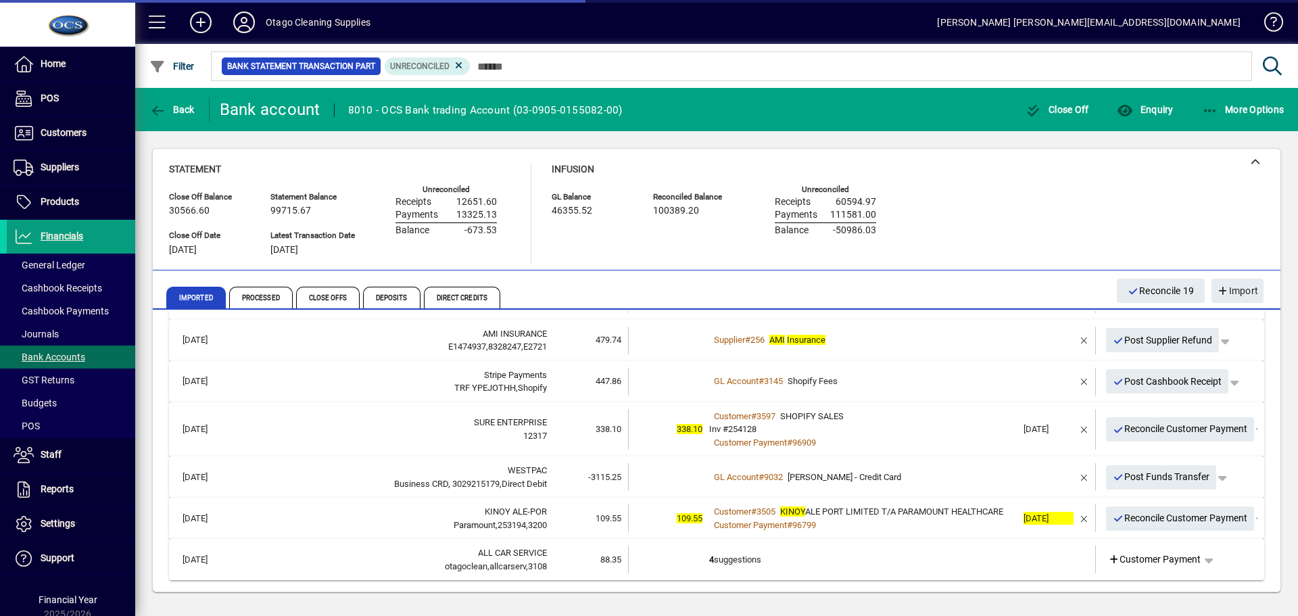
scroll to position [595, 0]
click at [1125, 513] on span "Reconcile Customer Payment" at bounding box center [1179, 518] width 135 height 22
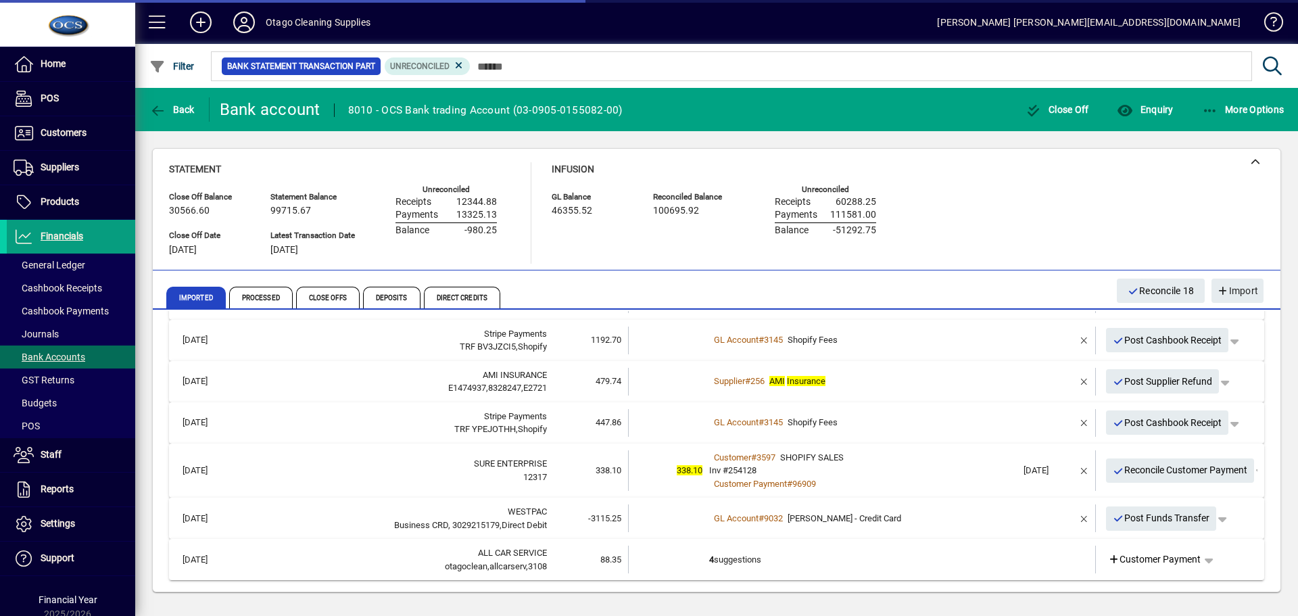
scroll to position [540, 0]
click at [940, 560] on td "4 suggestions" at bounding box center [863, 560] width 308 height 28
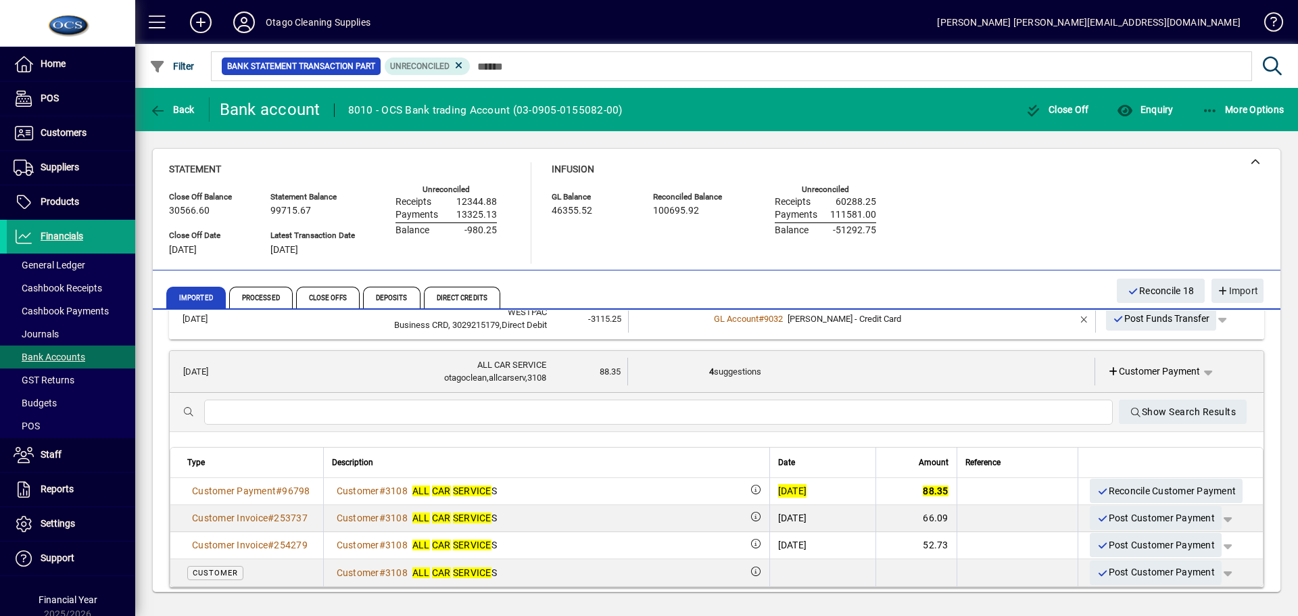
scroll to position [743, 0]
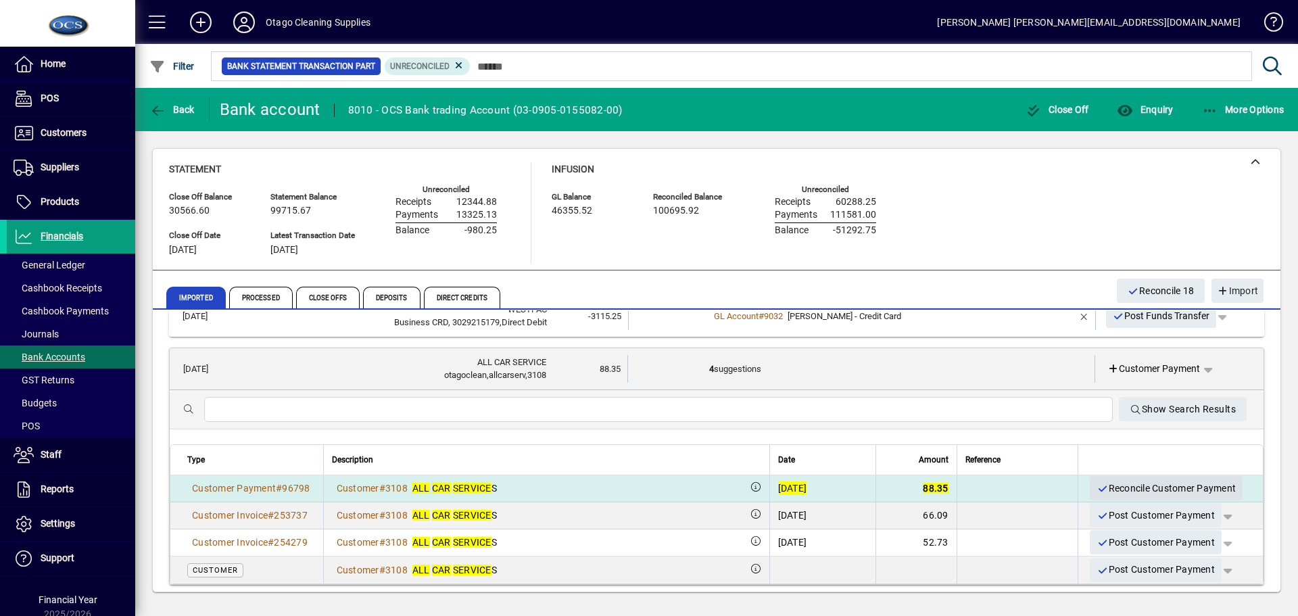
click at [1117, 487] on span "Reconcile Customer Payment" at bounding box center [1165, 488] width 139 height 22
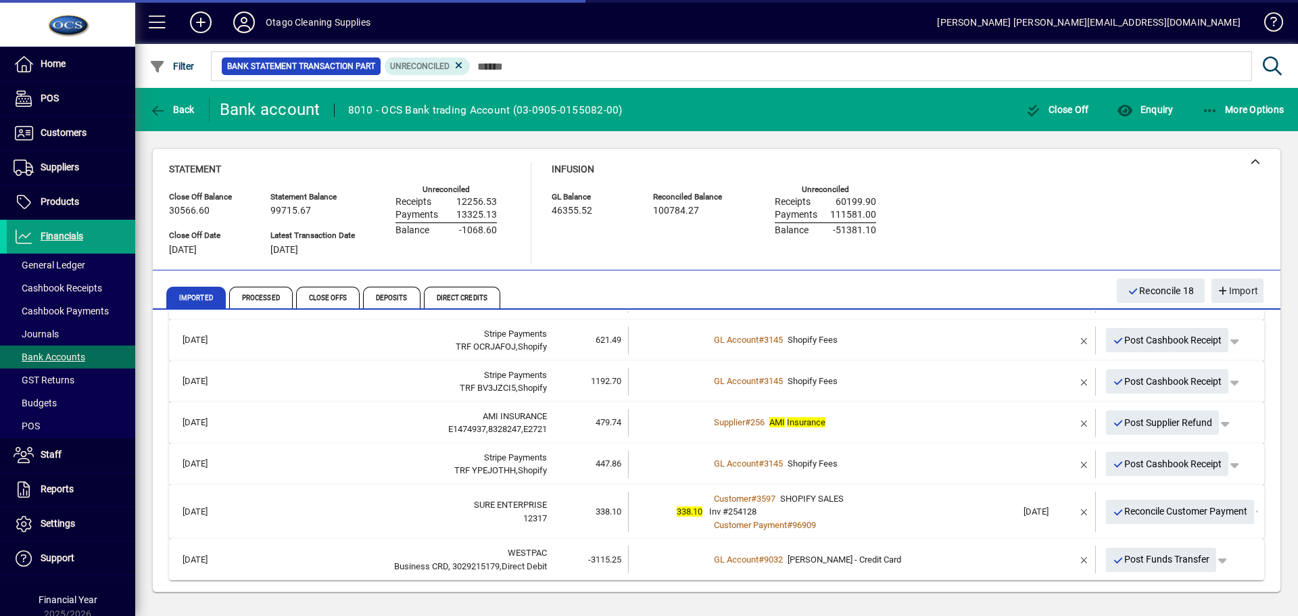
scroll to position [499, 0]
click at [914, 517] on div "Inv #254128" at bounding box center [863, 513] width 308 height 14
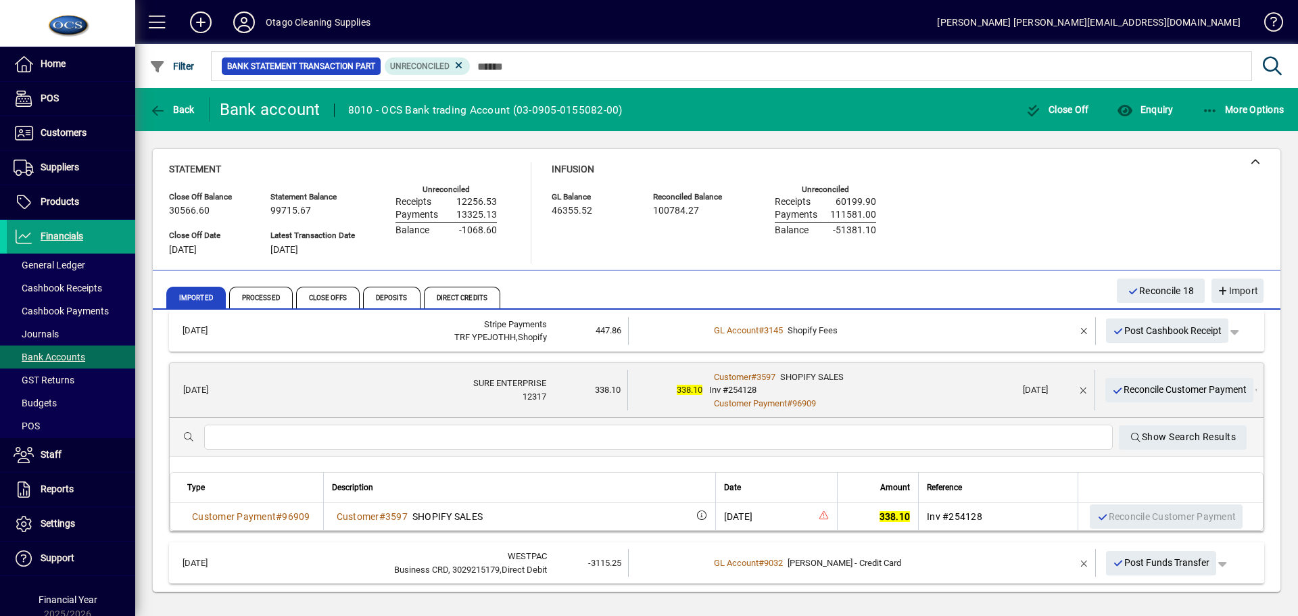
scroll to position [635, 0]
click at [724, 511] on div "[DATE]" at bounding box center [738, 515] width 29 height 14
click at [724, 516] on div "[DATE]" at bounding box center [738, 515] width 29 height 14
click at [895, 402] on div "Customer Payment # 96909" at bounding box center [862, 402] width 307 height 14
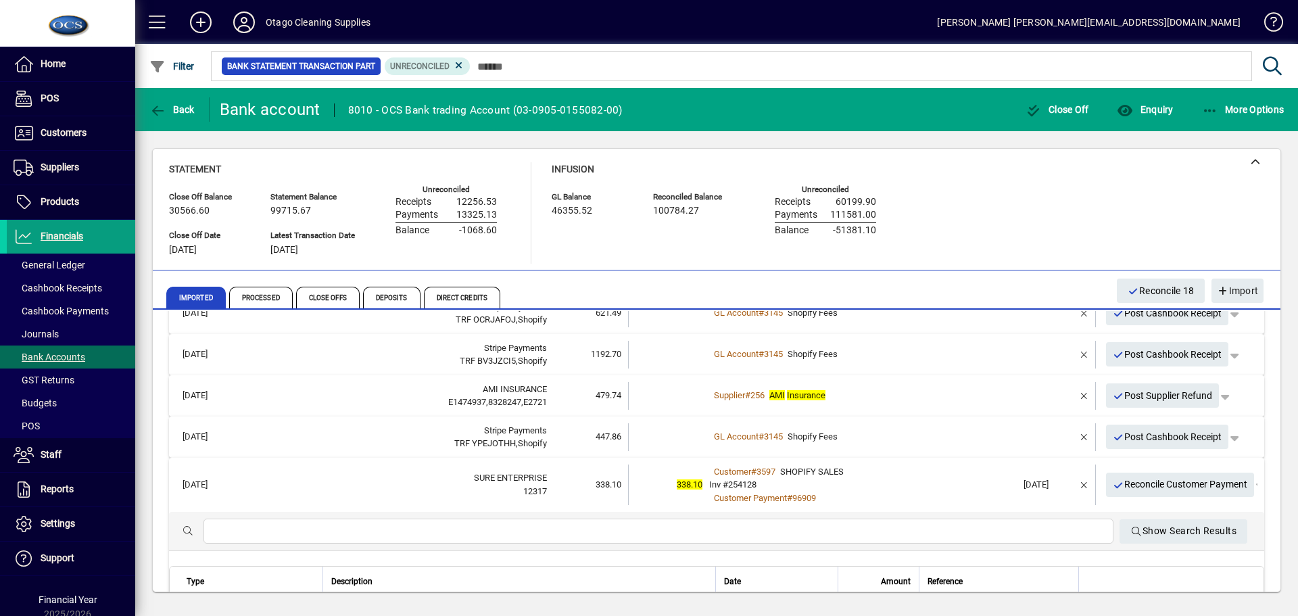
scroll to position [499, 0]
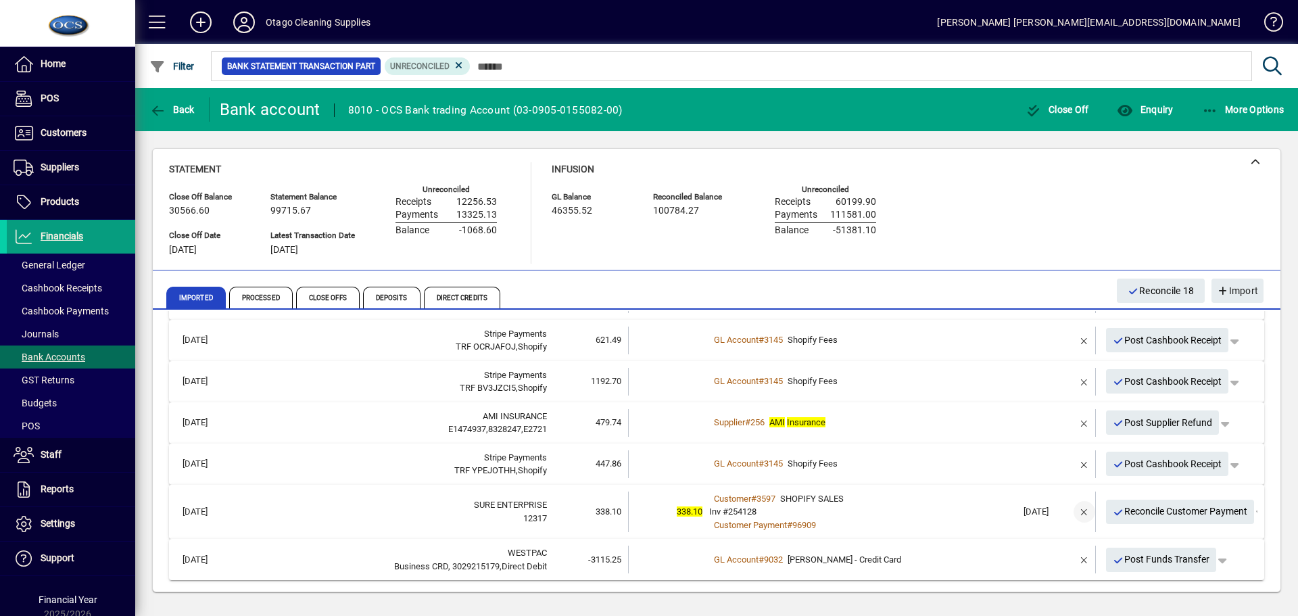
click at [1074, 508] on span "button" at bounding box center [1084, 511] width 32 height 32
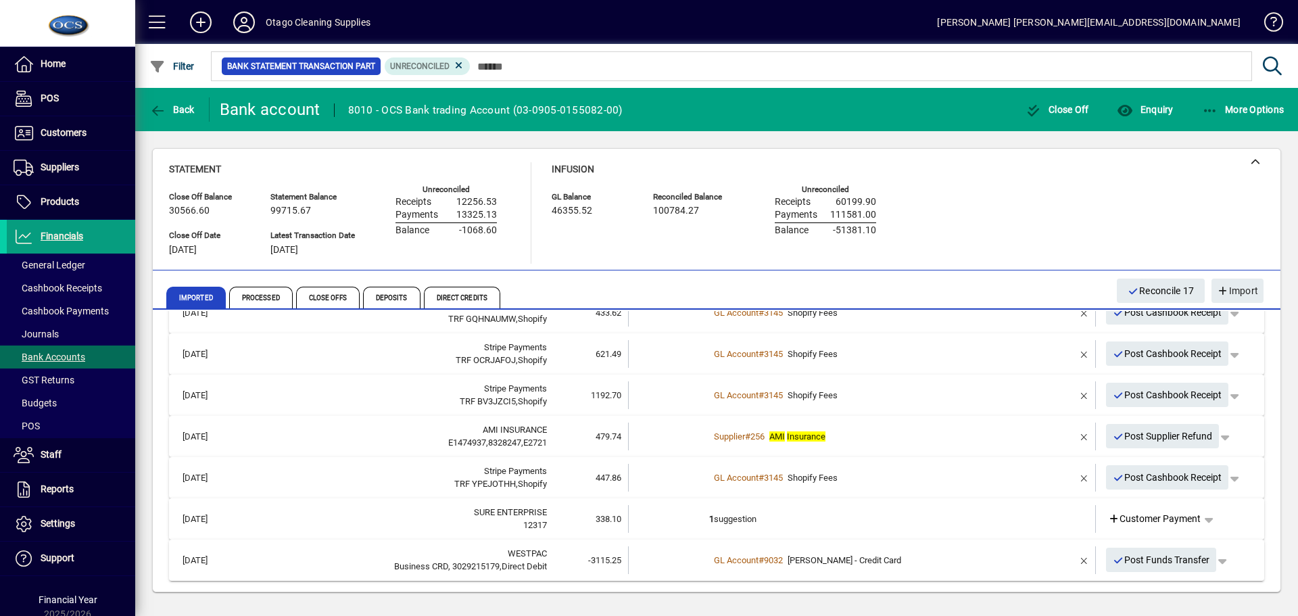
scroll to position [486, 0]
click at [1205, 518] on span "button" at bounding box center [1208, 518] width 32 height 32
click at [1037, 231] on div at bounding box center [649, 308] width 1298 height 616
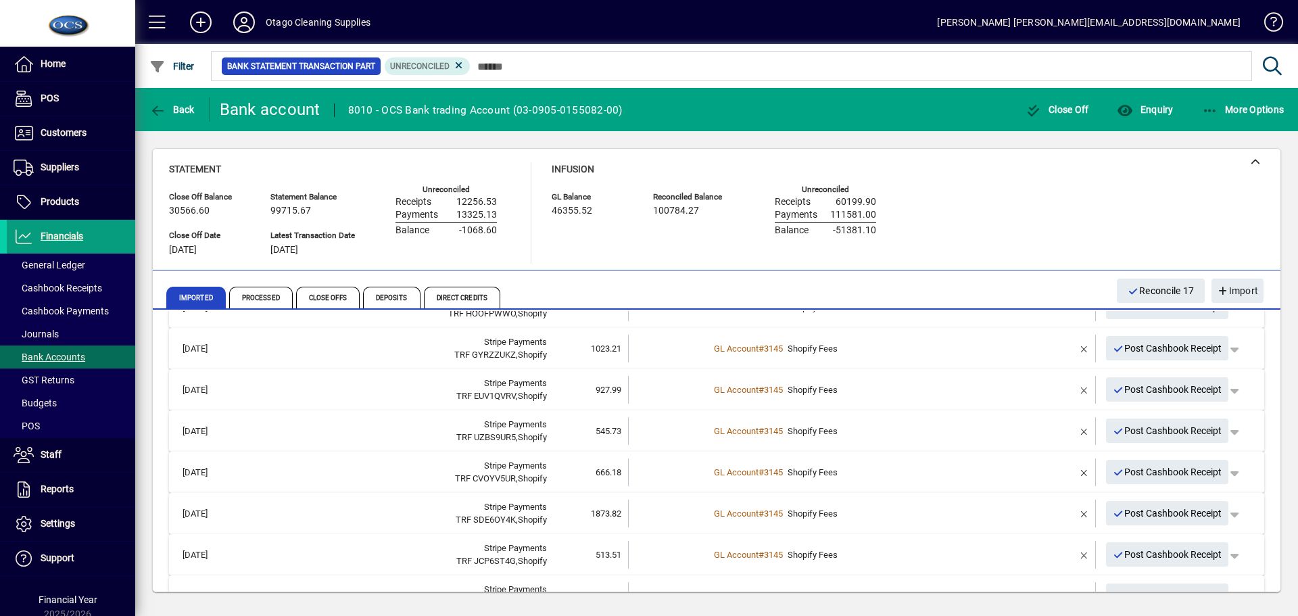
scroll to position [0, 0]
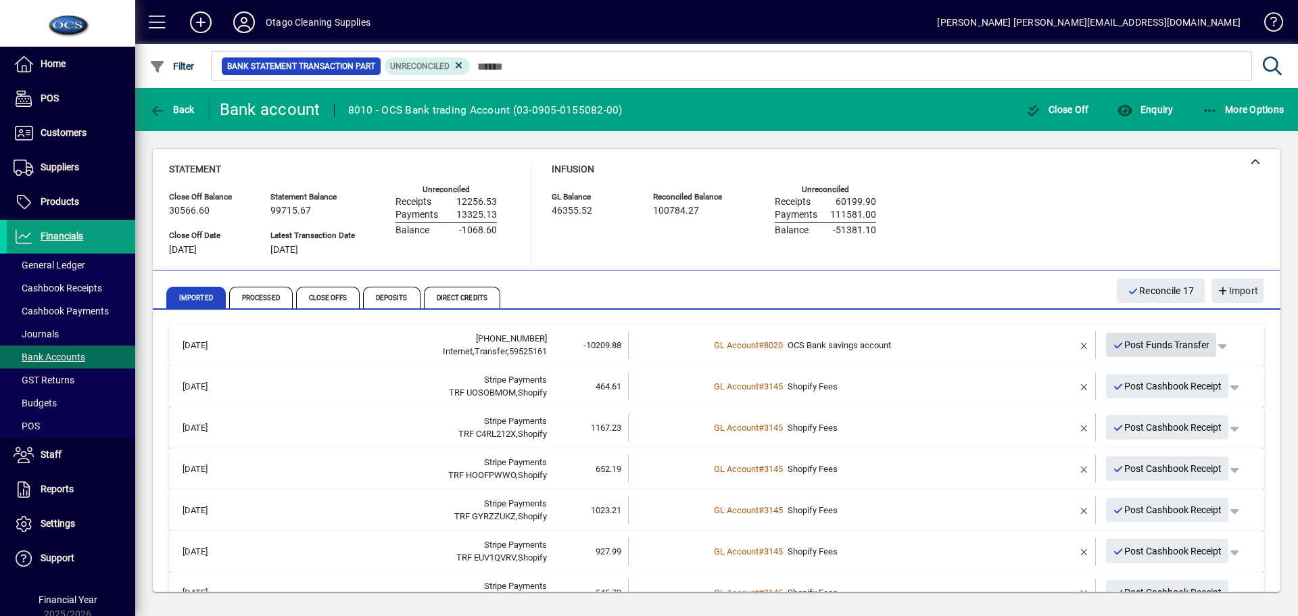
click at [1154, 345] on span "Post Funds Transfer" at bounding box center [1160, 345] width 97 height 22
click at [1229, 348] on span "button" at bounding box center [1234, 344] width 32 height 32
click at [1171, 401] on span "button" at bounding box center [1186, 397] width 104 height 32
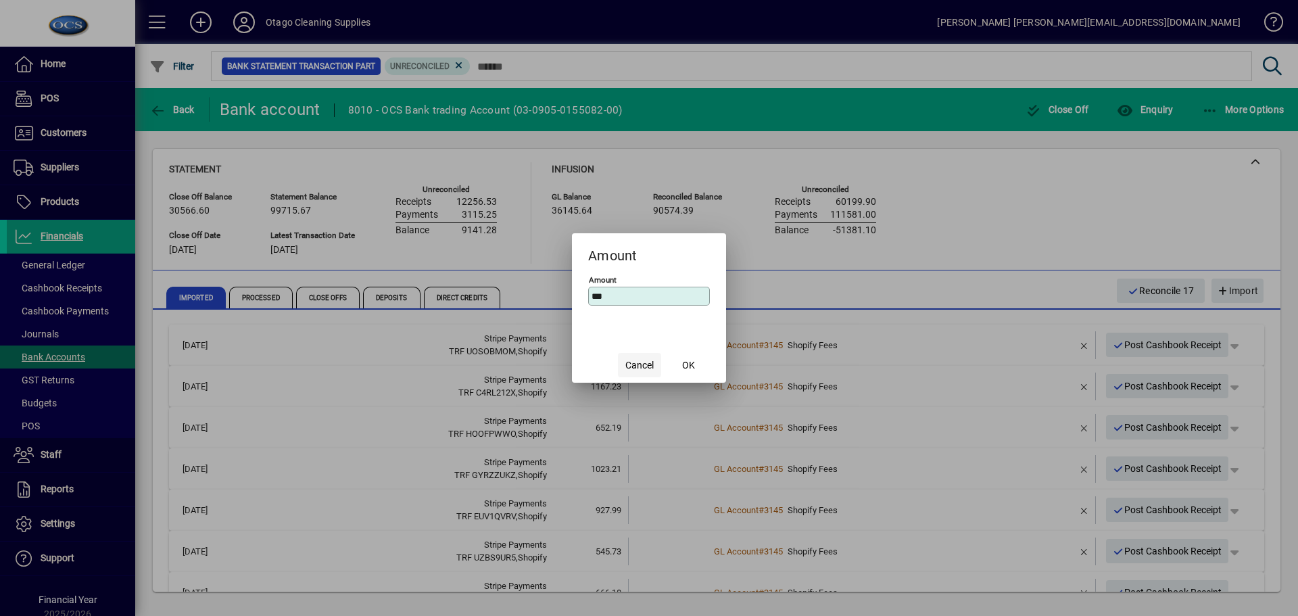
type input "***"
click at [637, 367] on span "Cancel" at bounding box center [639, 365] width 28 height 14
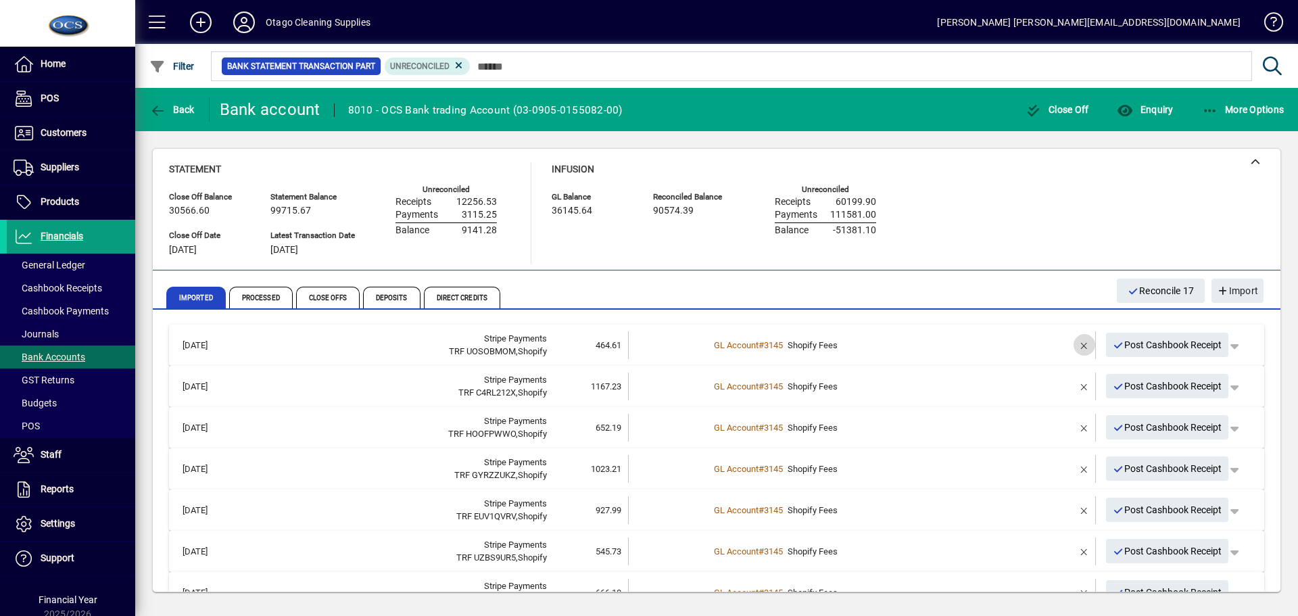
click at [1075, 346] on span "button" at bounding box center [1084, 344] width 32 height 32
click at [1052, 349] on td at bounding box center [1044, 345] width 57 height 28
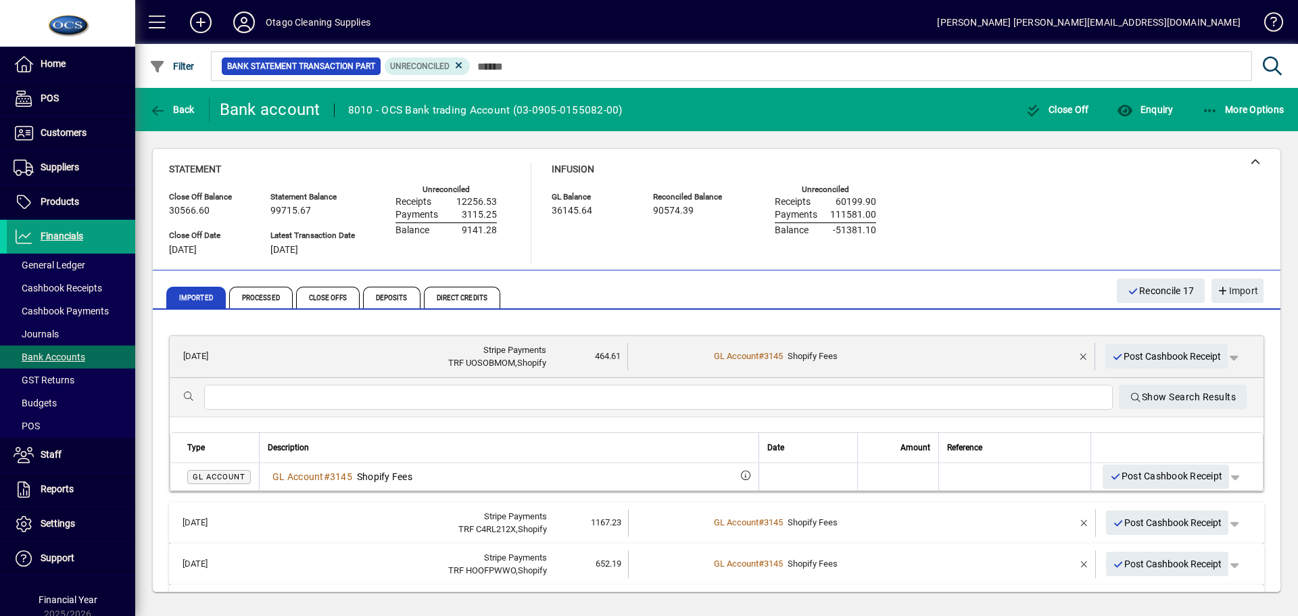
click at [1043, 351] on td at bounding box center [1044, 357] width 57 height 28
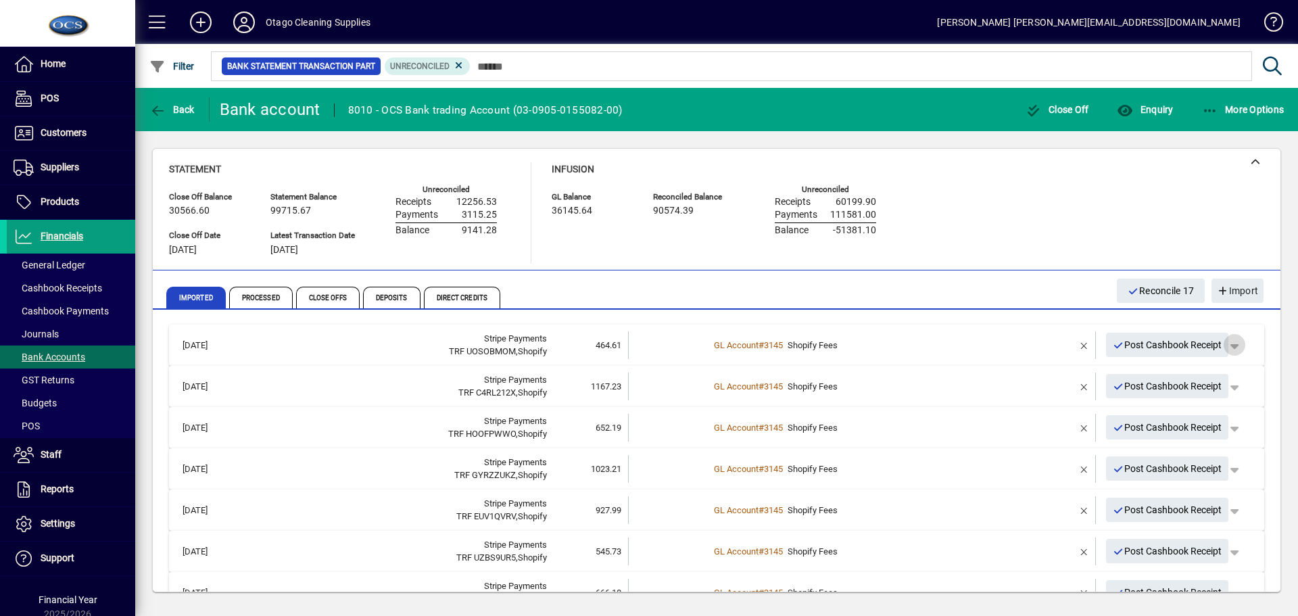
click at [1229, 347] on span "button" at bounding box center [1234, 344] width 32 height 32
click at [1164, 395] on span "Split" at bounding box center [1155, 397] width 32 height 16
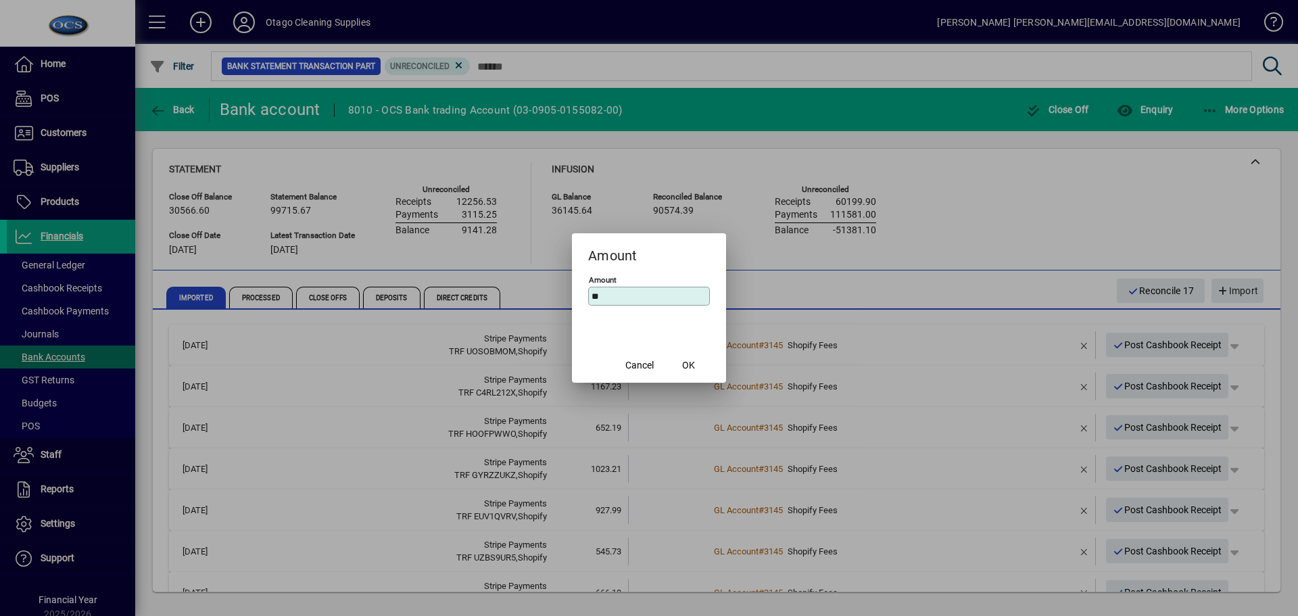
type input "*"
type input "******"
click at [684, 364] on span "OK" at bounding box center [688, 365] width 13 height 14
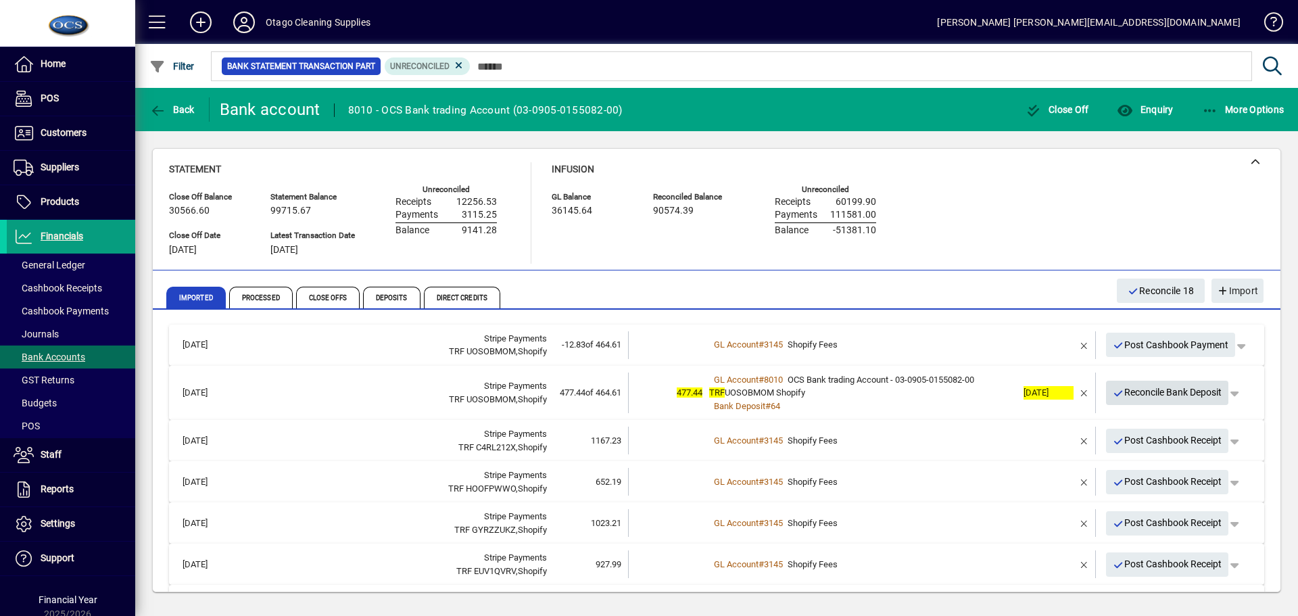
click at [1144, 392] on span "Reconcile Bank Deposit" at bounding box center [1166, 392] width 109 height 22
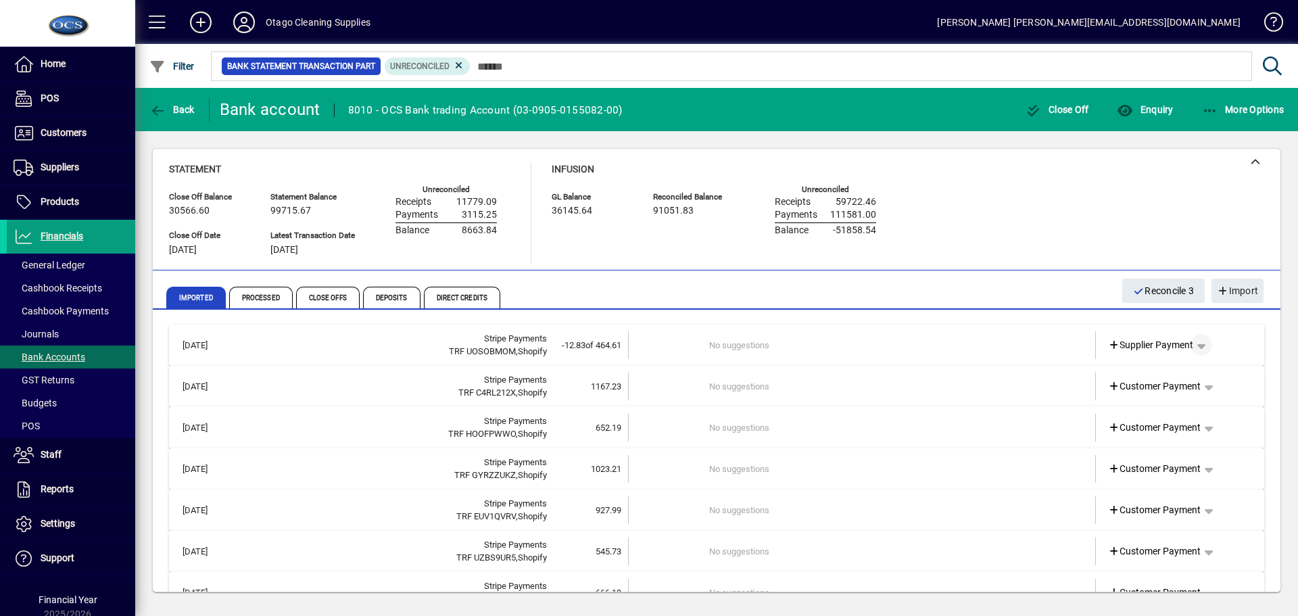
click at [1197, 346] on span "button" at bounding box center [1201, 344] width 32 height 32
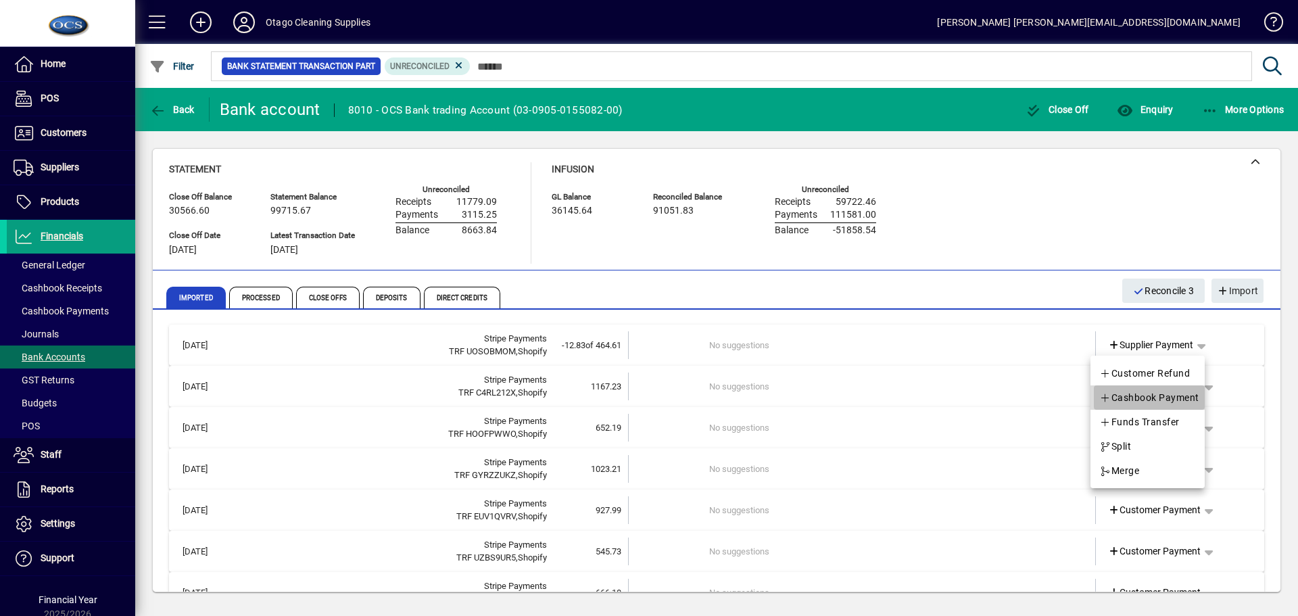
click at [1158, 396] on span "Cashbook Payment" at bounding box center [1149, 397] width 100 height 16
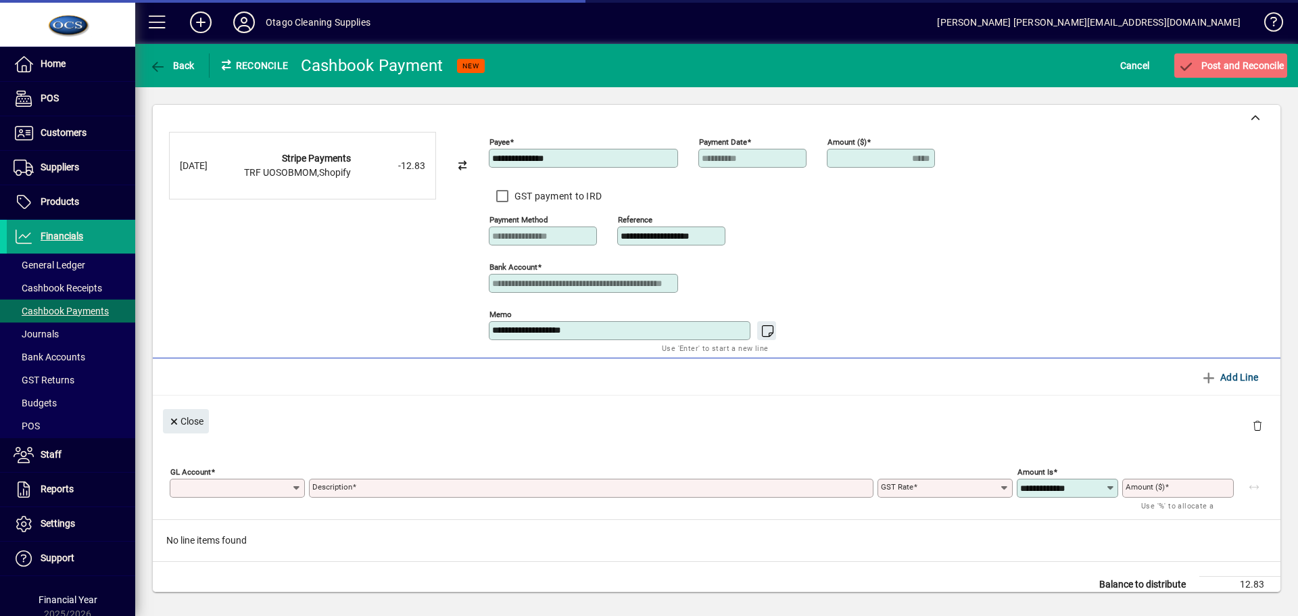
type input "*****"
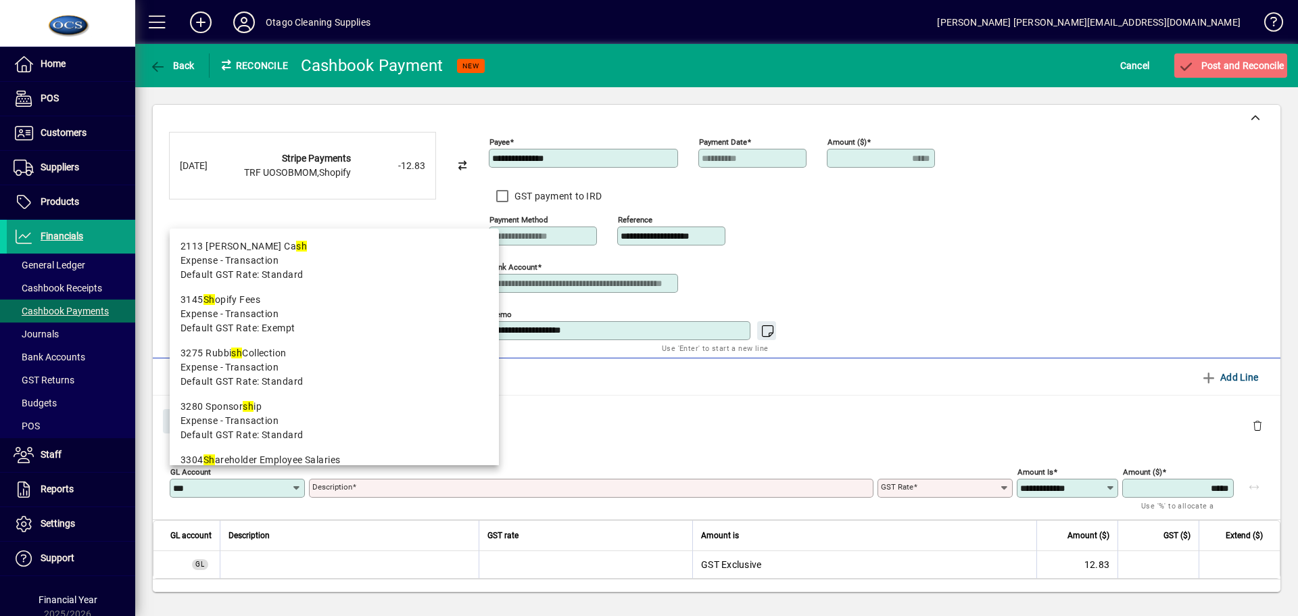
type input "****"
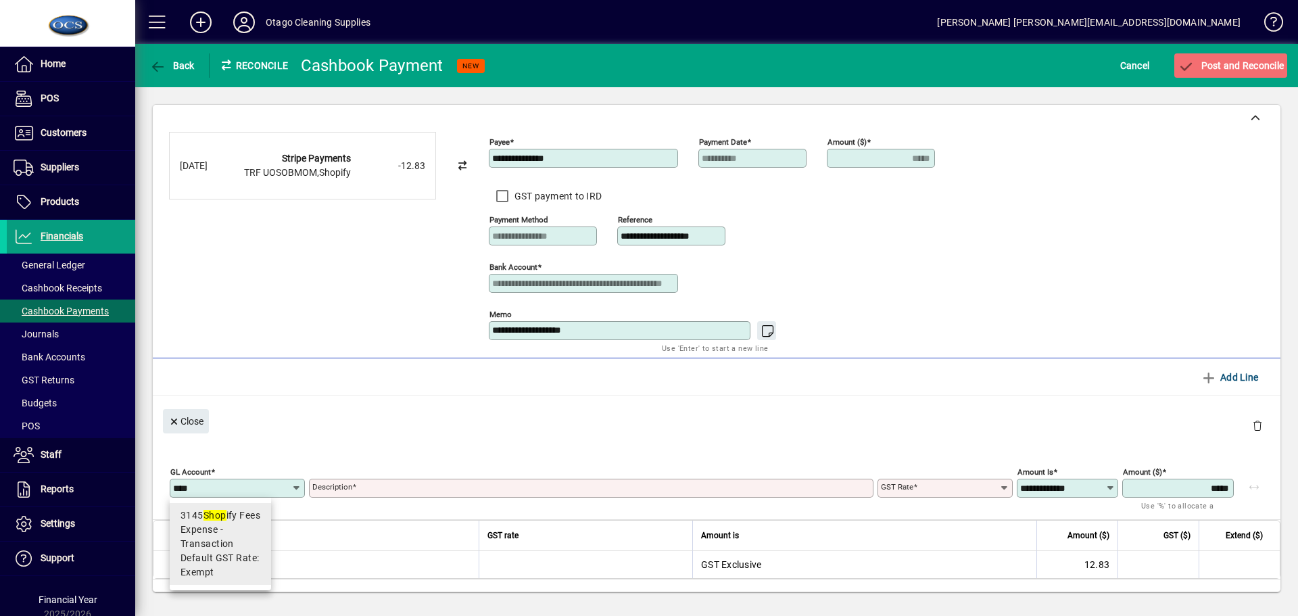
click at [222, 547] on span "Expense - Transaction" at bounding box center [220, 536] width 80 height 28
type input "****"
type input "**********"
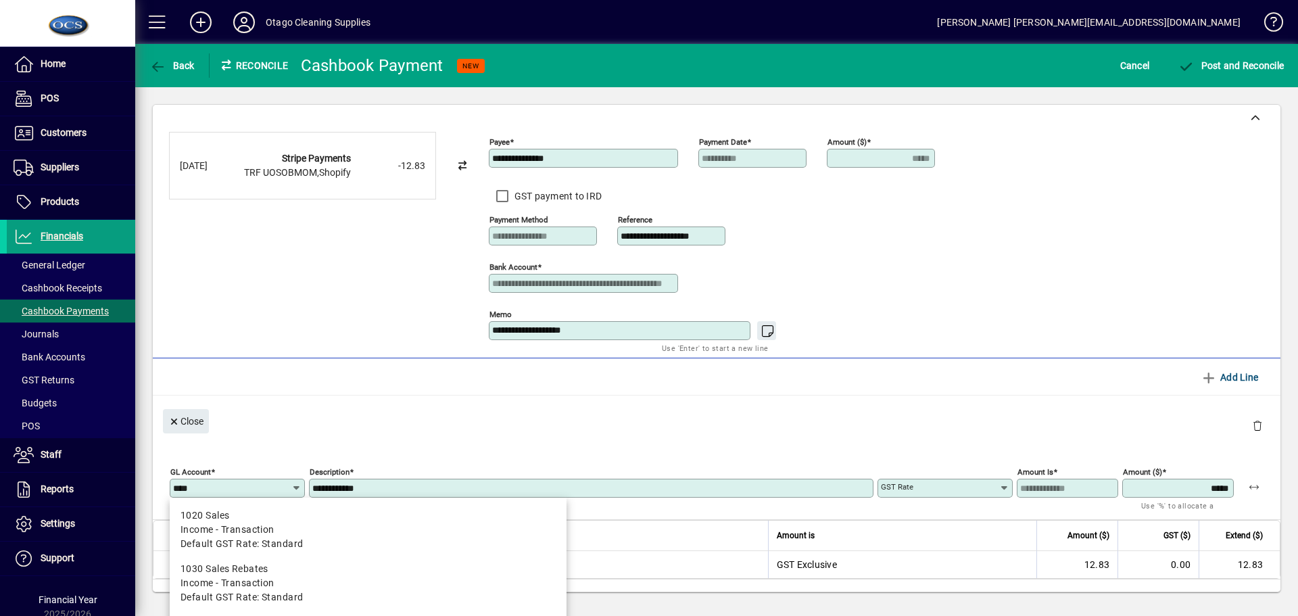
type input "******"
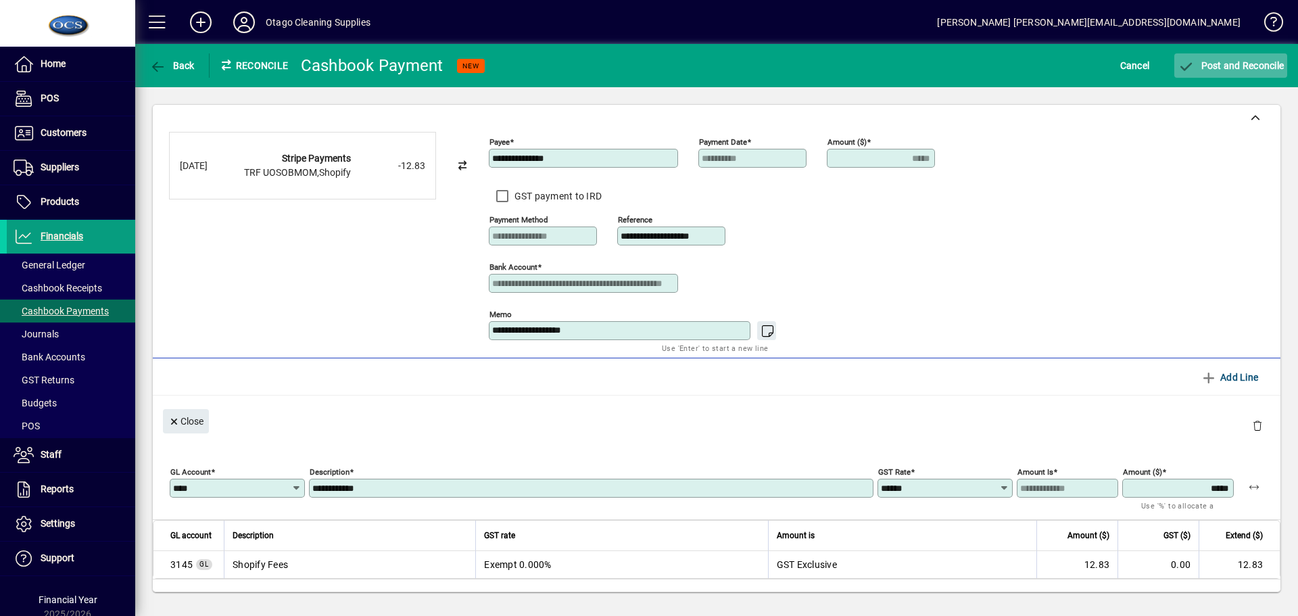
click at [1227, 74] on span "submit" at bounding box center [1230, 65] width 113 height 32
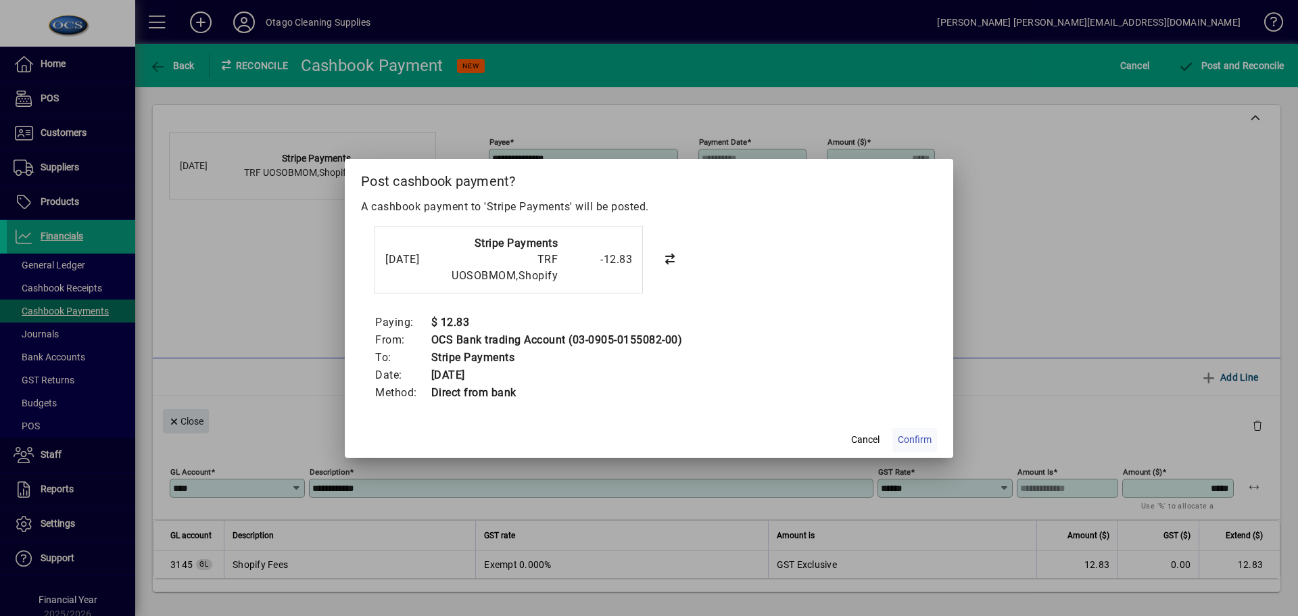
click at [914, 437] on span "Confirm" at bounding box center [915, 440] width 34 height 14
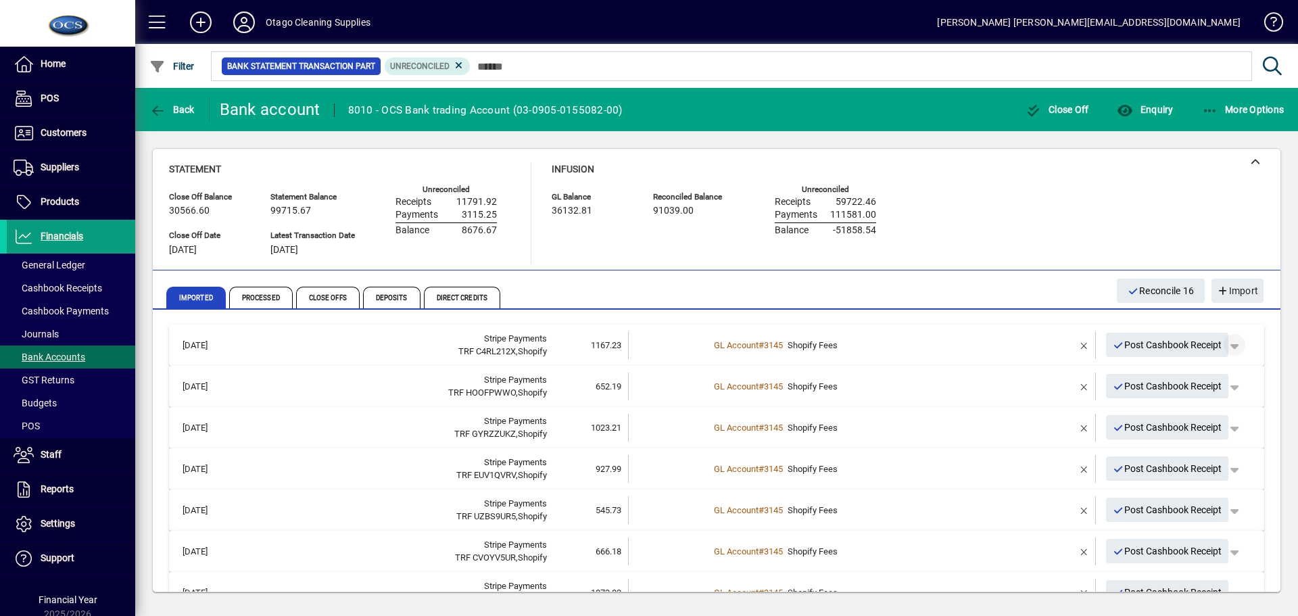
click at [1230, 345] on span "button" at bounding box center [1234, 344] width 32 height 32
click at [1162, 395] on span "Split" at bounding box center [1155, 397] width 32 height 16
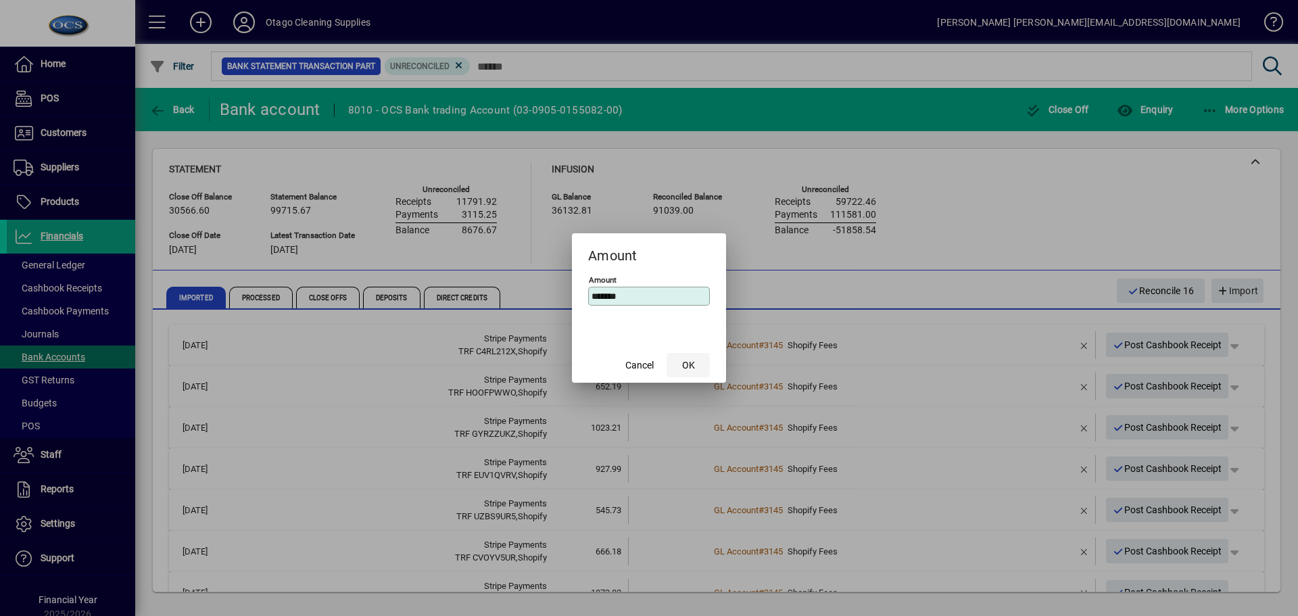
type input "*******"
click at [691, 362] on span "OK" at bounding box center [688, 365] width 13 height 14
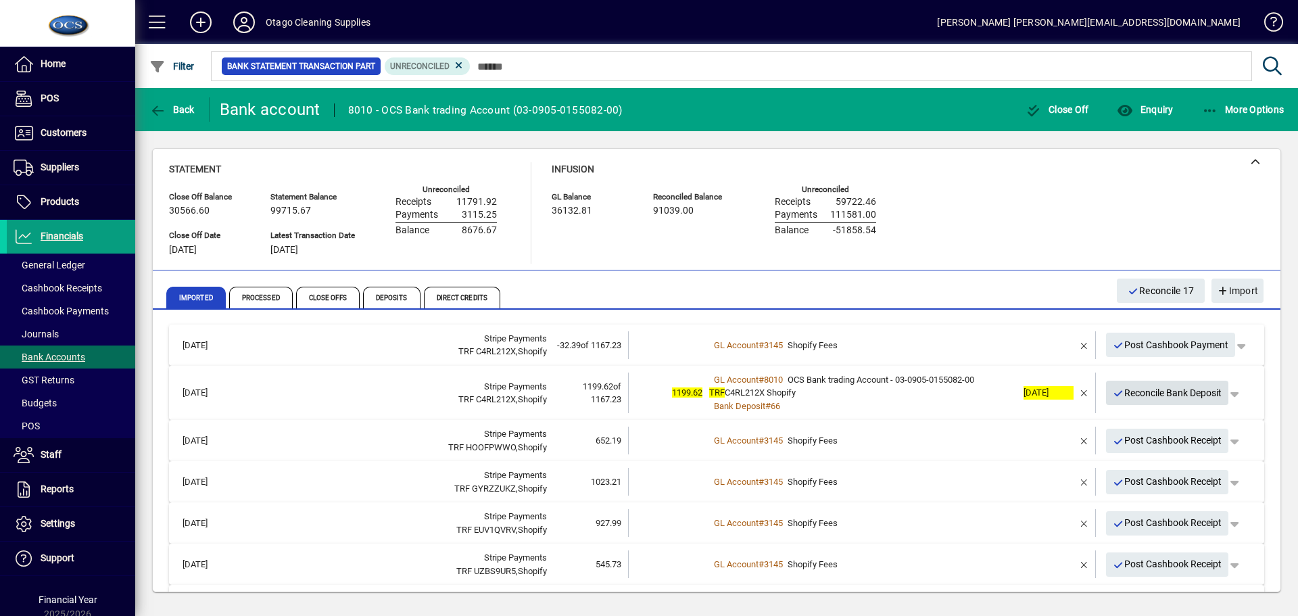
click at [1182, 392] on span "Reconcile Bank Deposit" at bounding box center [1166, 393] width 109 height 22
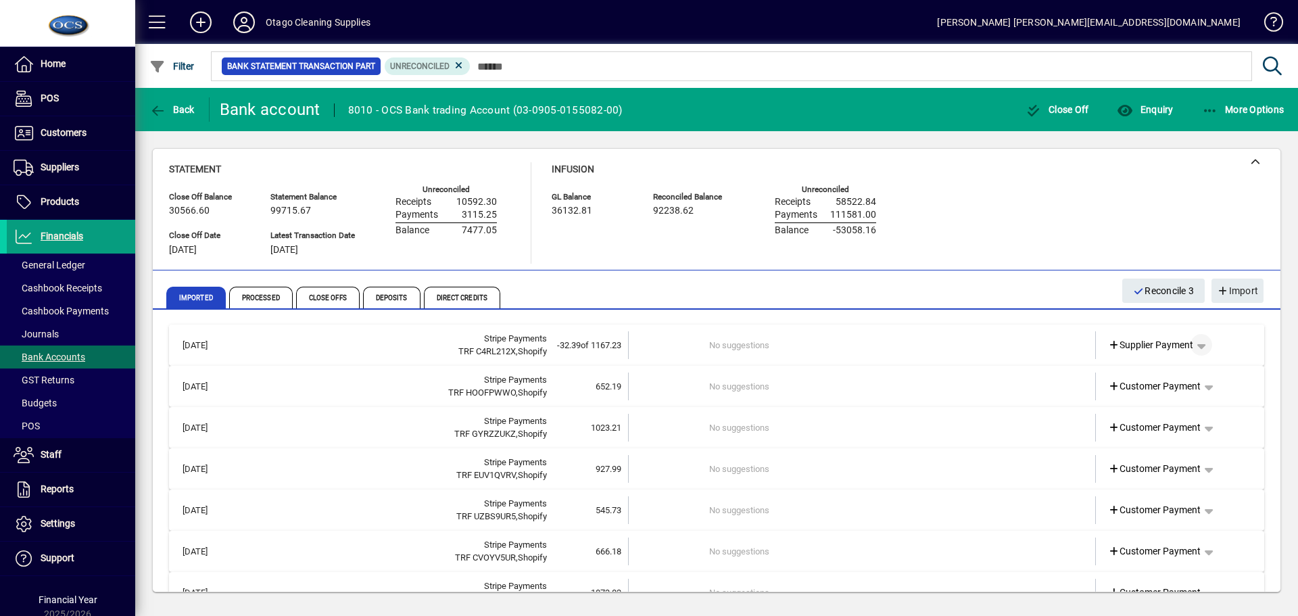
click at [1194, 346] on span "button" at bounding box center [1201, 344] width 32 height 32
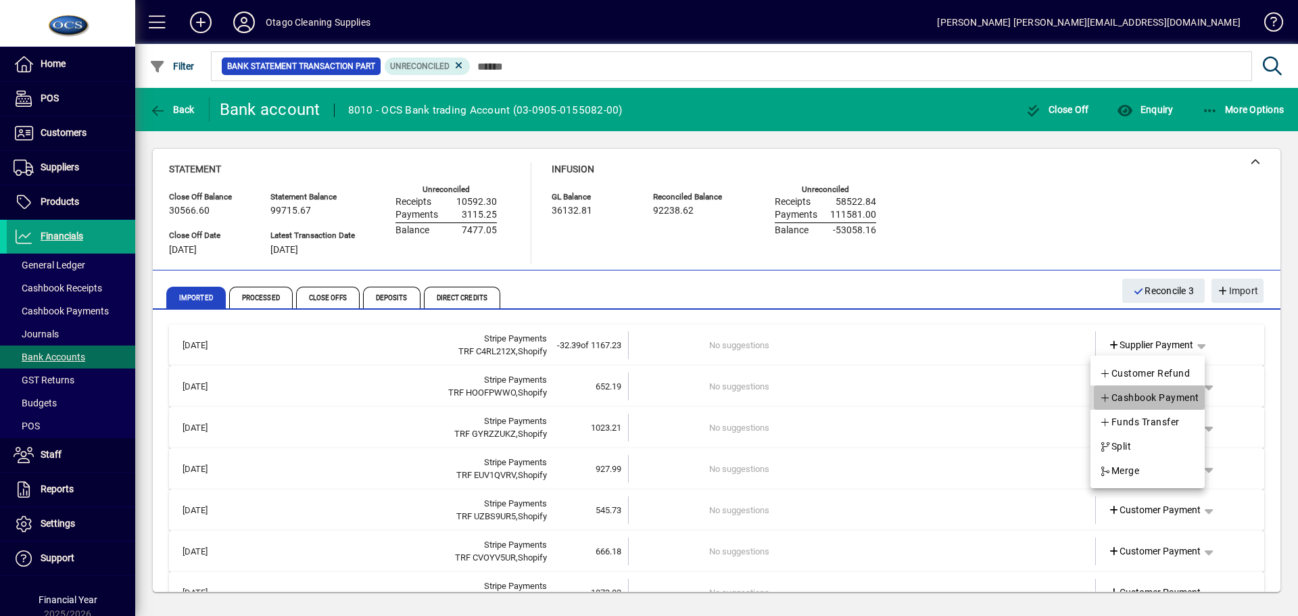
click at [1160, 399] on span "Cashbook Payment" at bounding box center [1149, 397] width 100 height 16
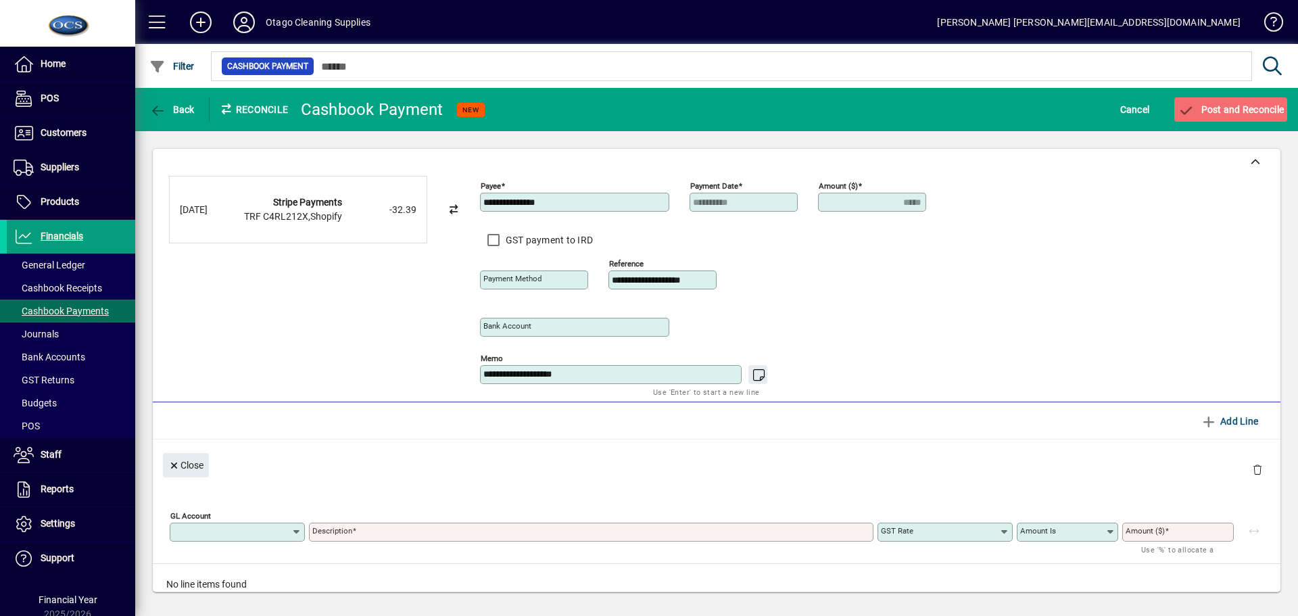
type input "**********"
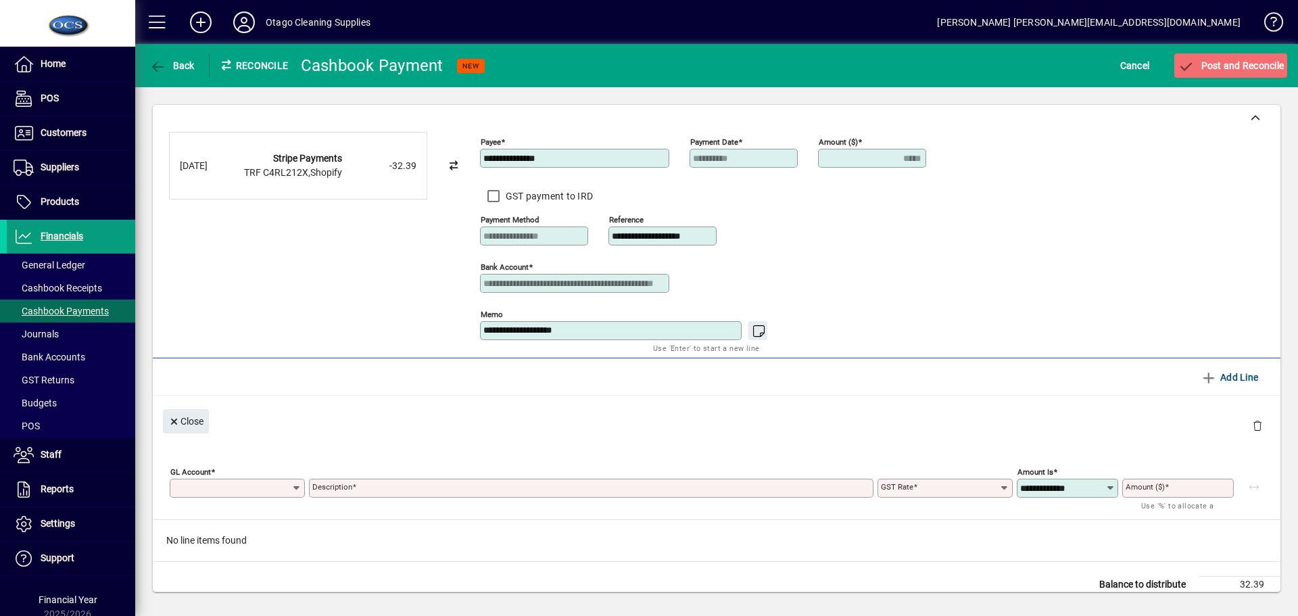
type input "*****"
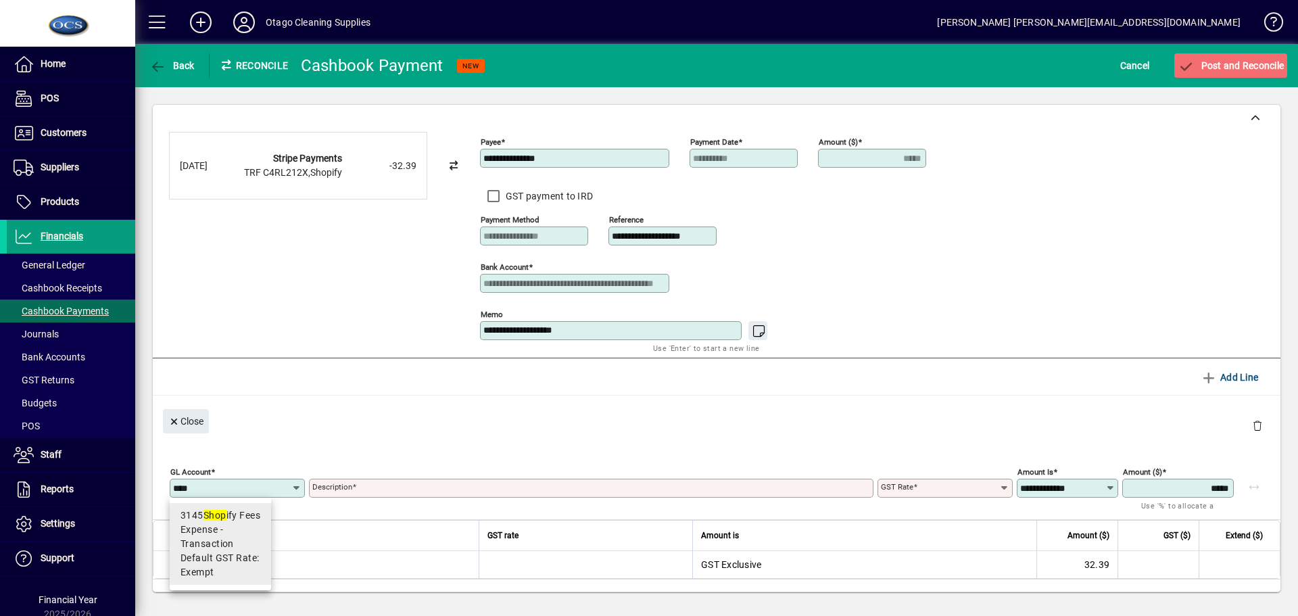
click at [241, 533] on span "Expense - Transaction" at bounding box center [220, 536] width 80 height 28
type input "****"
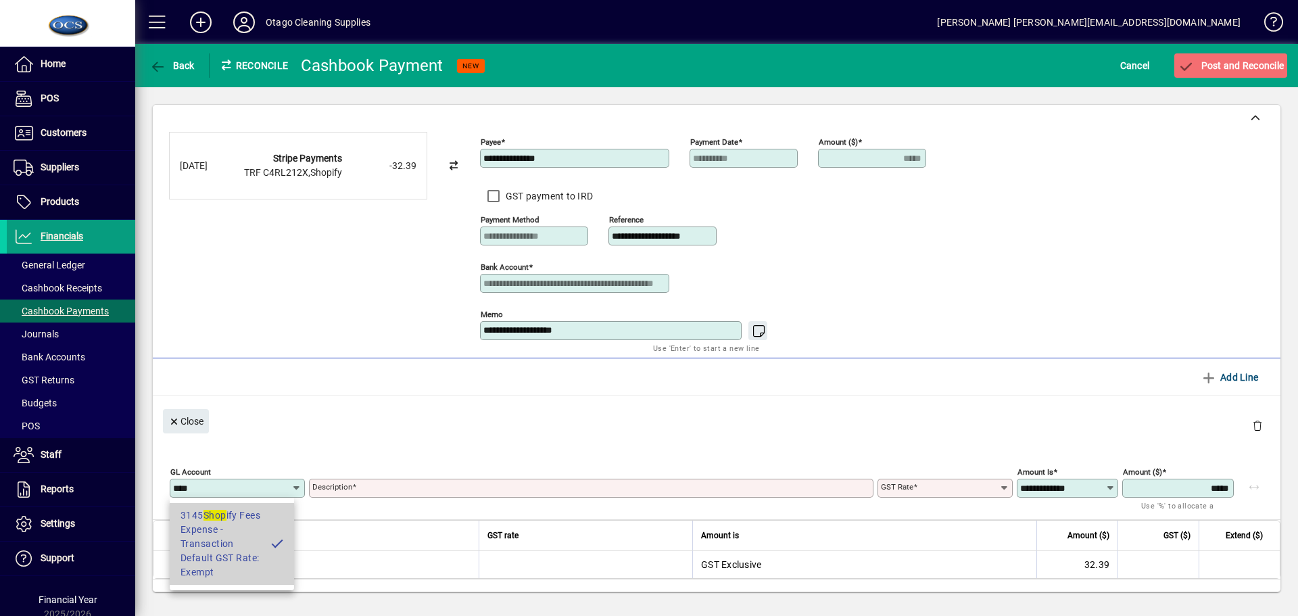
type input "**********"
type input "******"
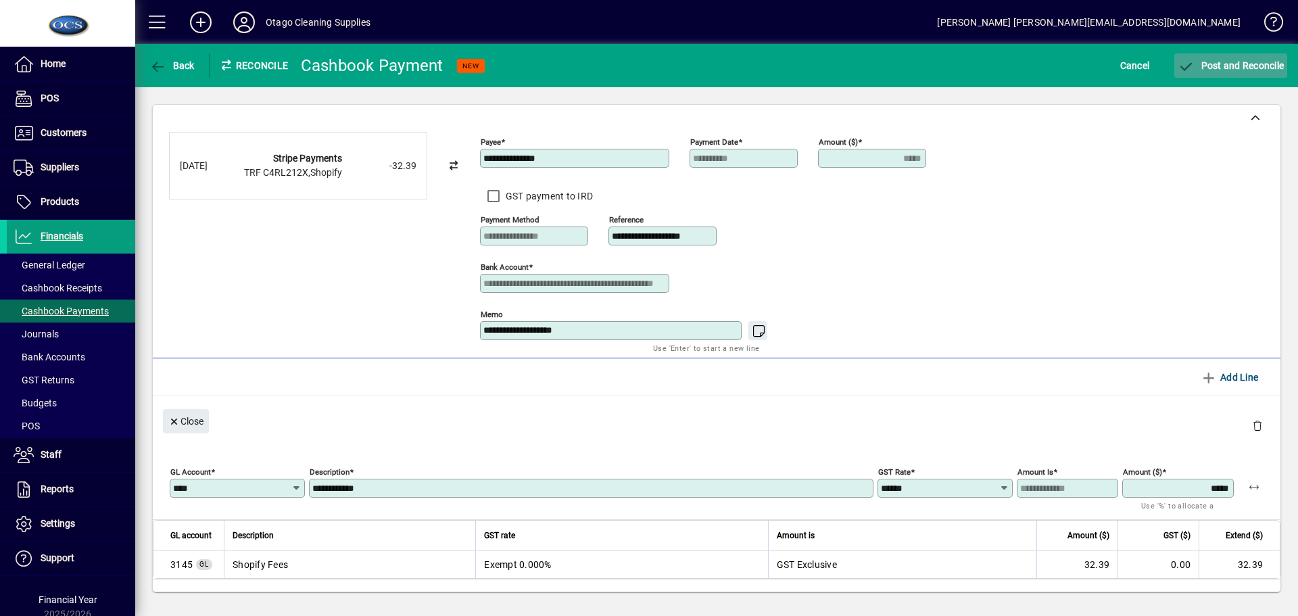
click at [1269, 60] on span "Post and Reconcile" at bounding box center [1230, 65] width 106 height 11
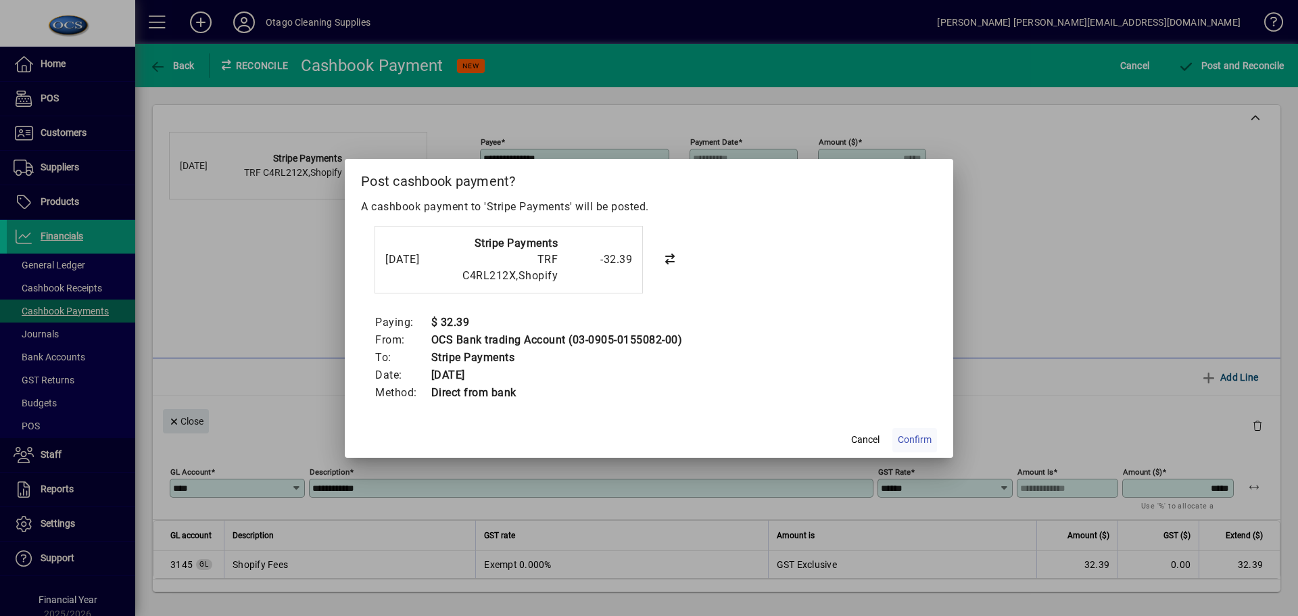
click at [910, 443] on span "Confirm" at bounding box center [915, 440] width 34 height 14
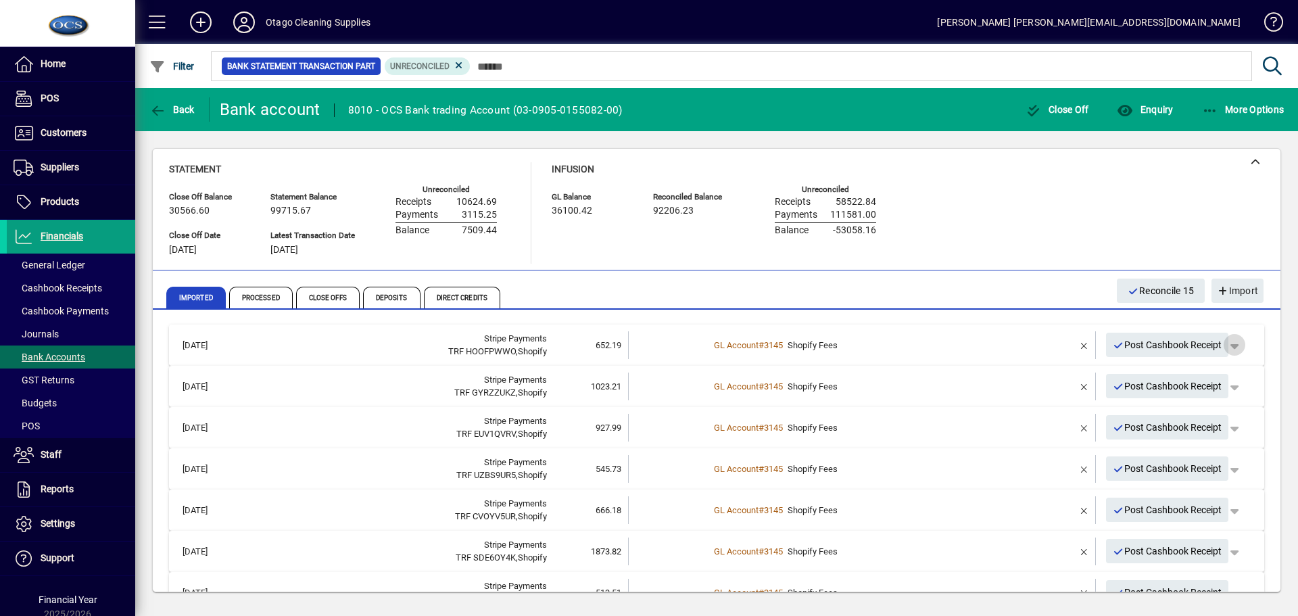
click at [1225, 343] on span "button" at bounding box center [1234, 344] width 32 height 32
click at [1147, 396] on icon "button" at bounding box center [1145, 398] width 12 height 9
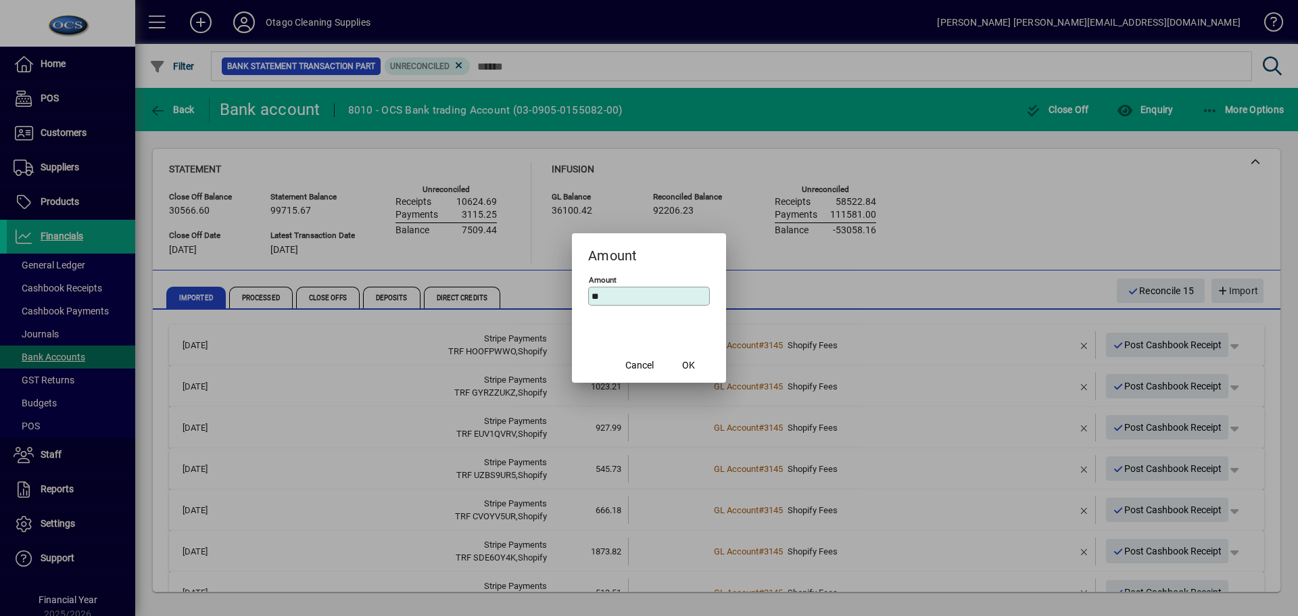
type input "*"
type input "******"
click at [687, 362] on span "OK" at bounding box center [688, 365] width 13 height 14
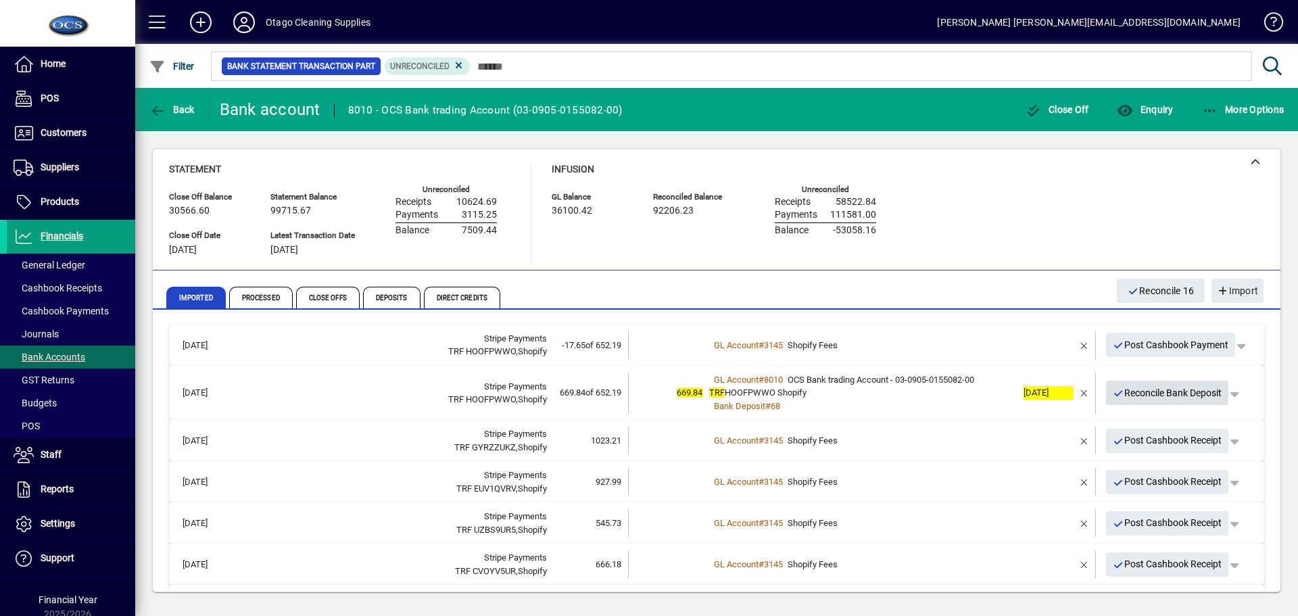
click at [1136, 396] on span "Reconcile Bank Deposit" at bounding box center [1166, 393] width 109 height 22
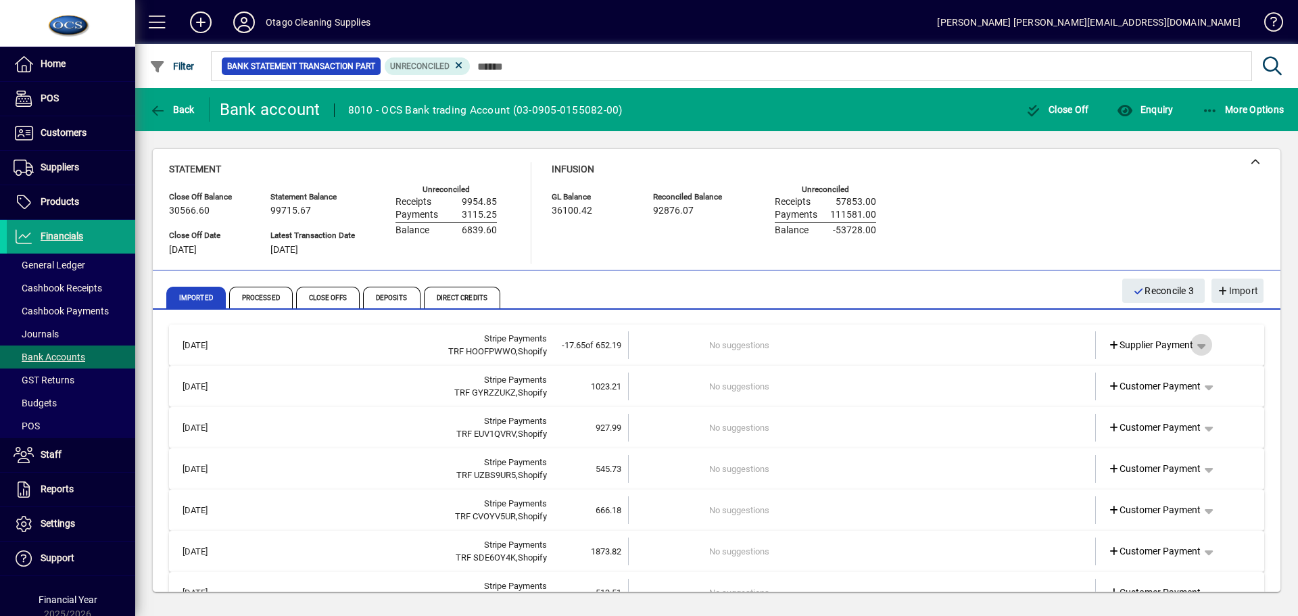
click at [1195, 345] on span "button" at bounding box center [1201, 344] width 32 height 32
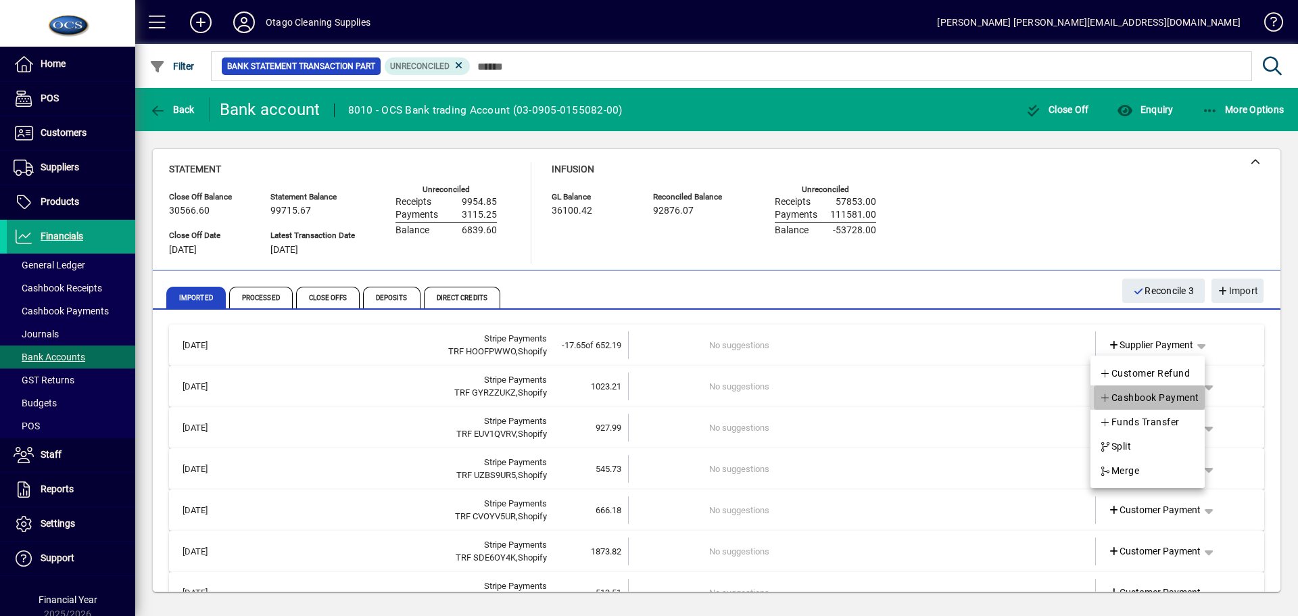
click at [1164, 399] on span "Cashbook Payment" at bounding box center [1149, 397] width 100 height 16
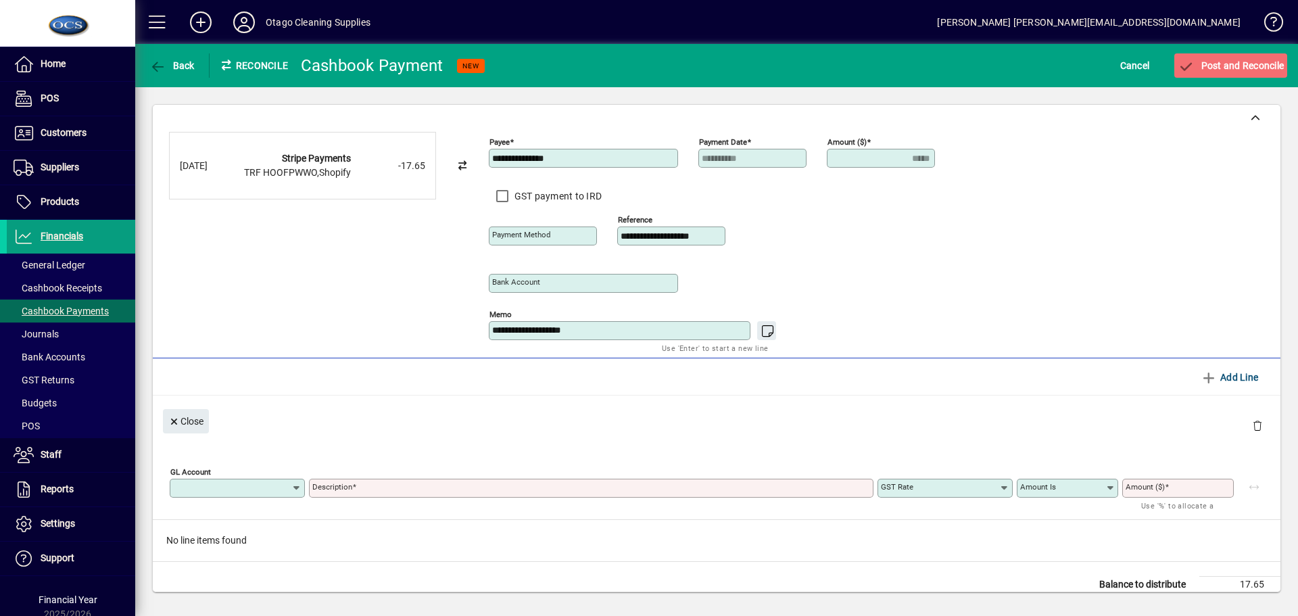
type input "**********"
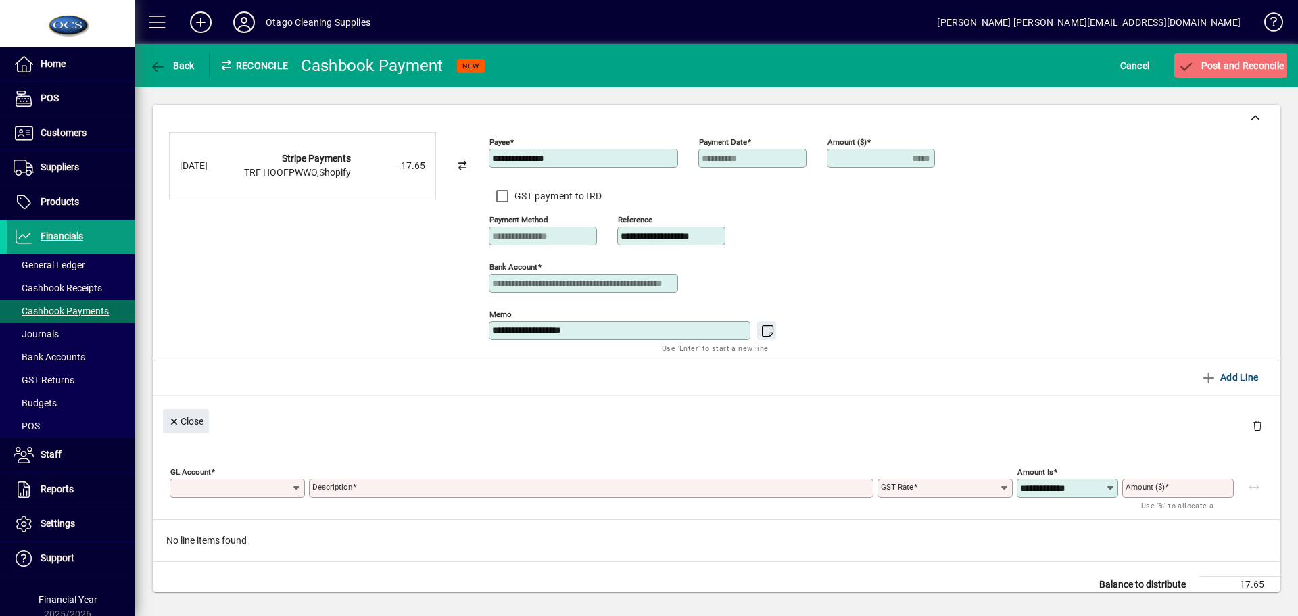
type input "*****"
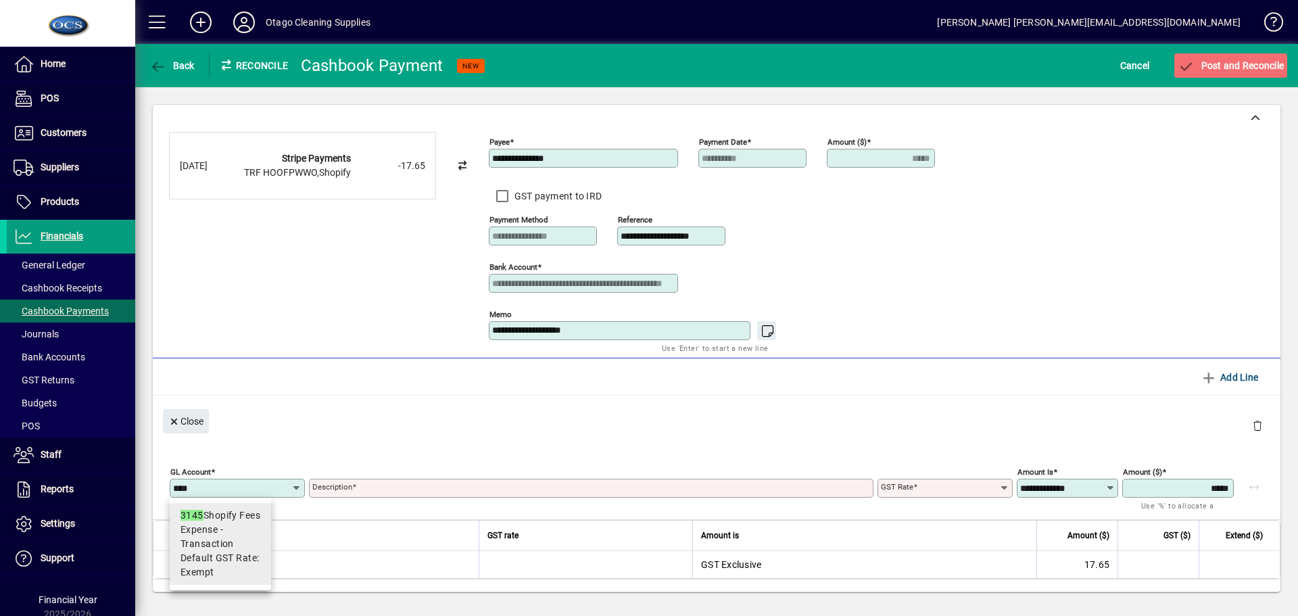
type input "****"
click at [235, 545] on span "Expense - Transaction" at bounding box center [220, 536] width 80 height 28
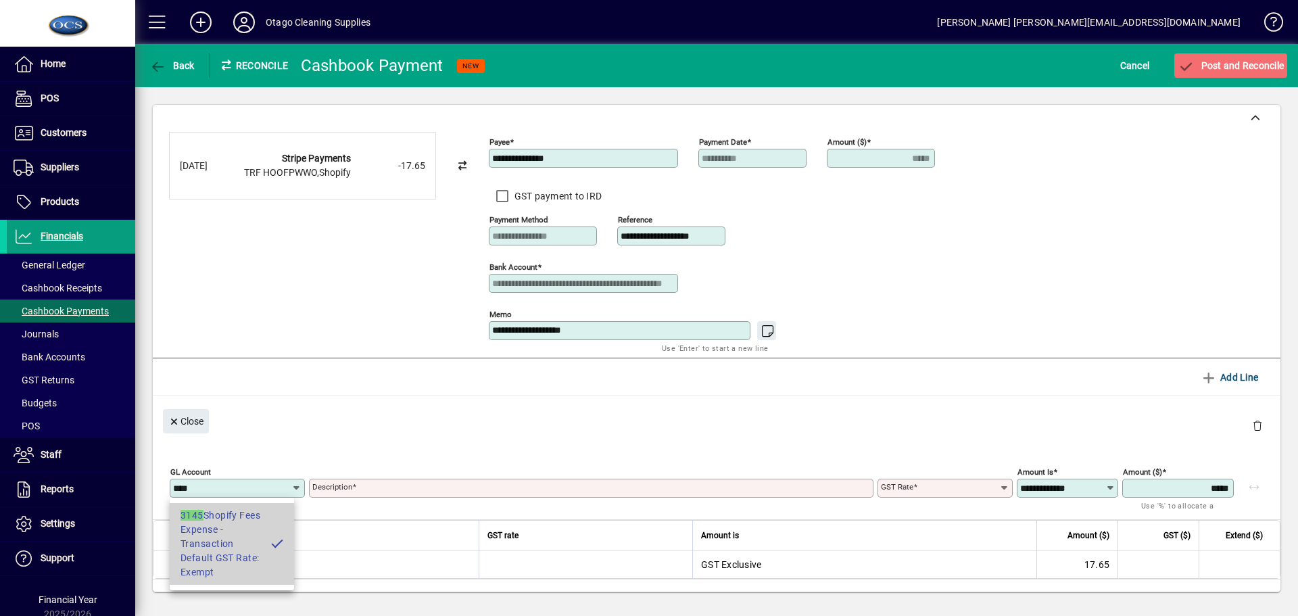
type input "**********"
type input "******"
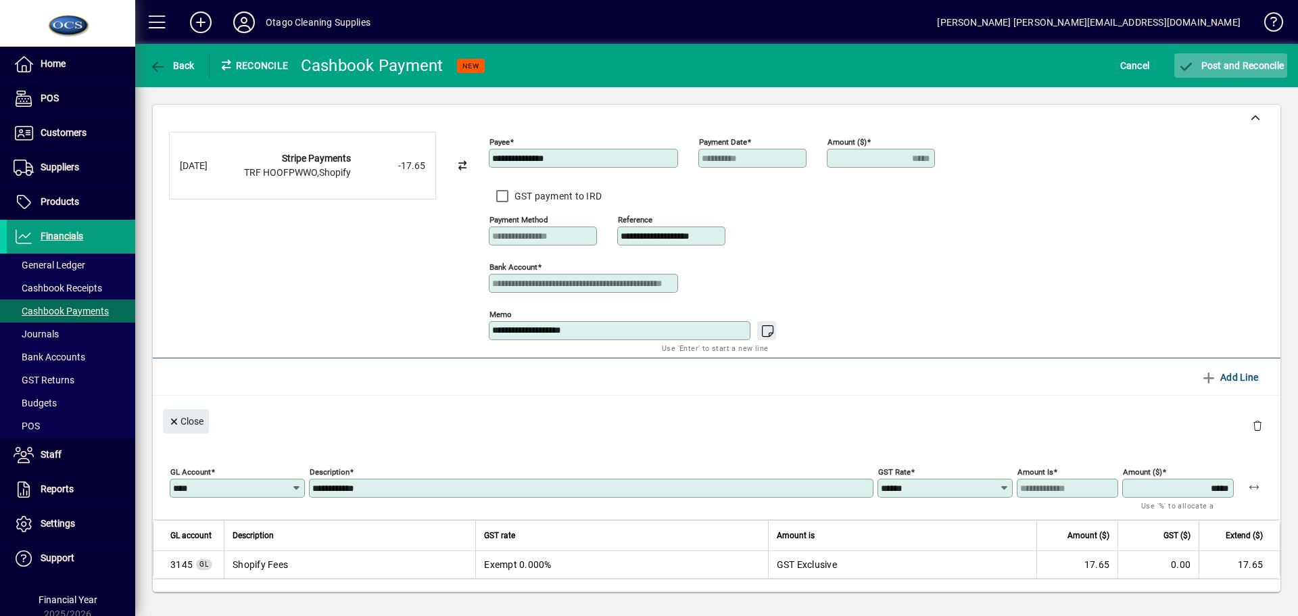
click at [1214, 57] on span "submit" at bounding box center [1230, 65] width 113 height 32
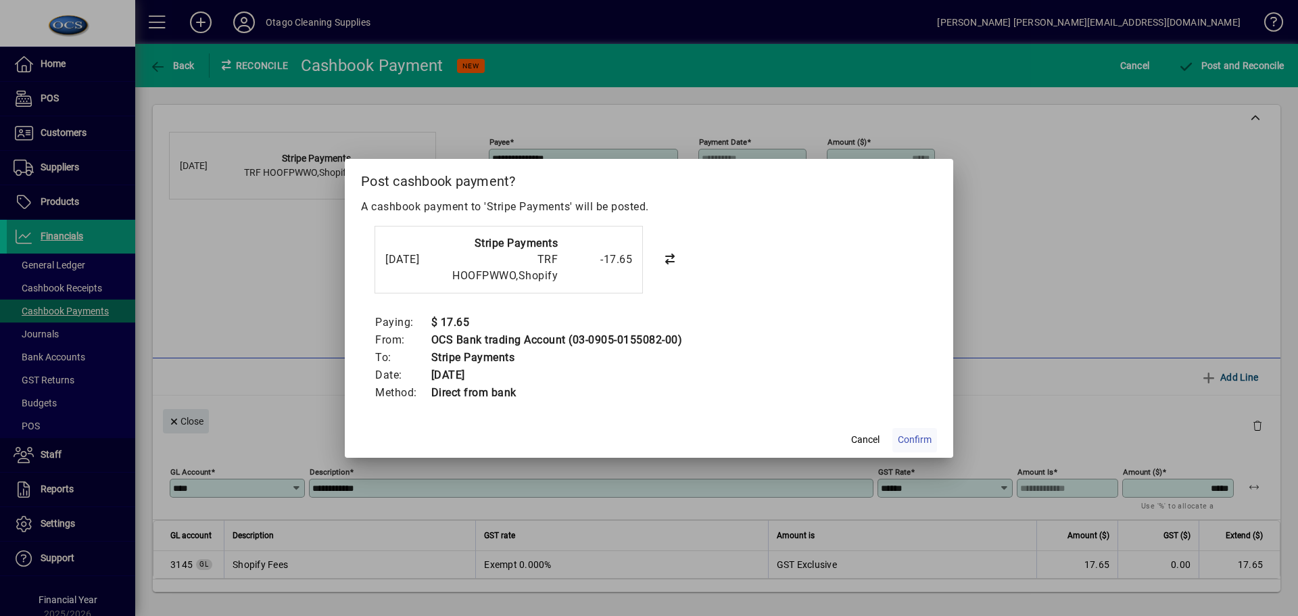
click at [908, 441] on span "Confirm" at bounding box center [915, 440] width 34 height 14
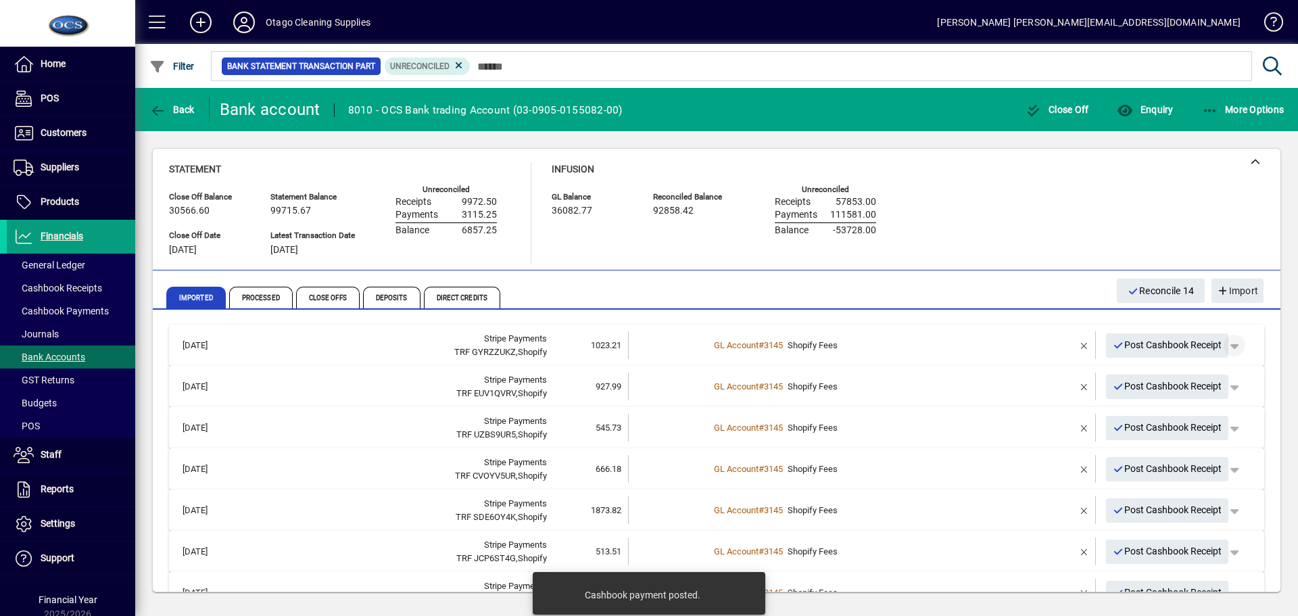
click at [1225, 344] on span "button" at bounding box center [1234, 345] width 32 height 32
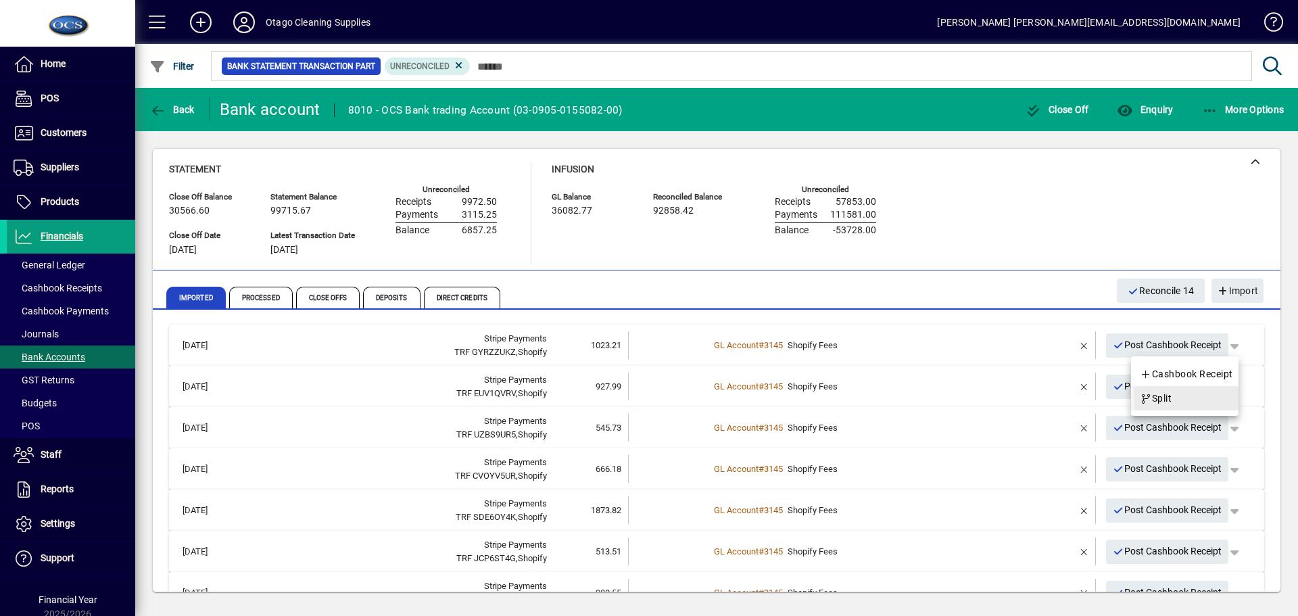
click at [1155, 395] on span "Split" at bounding box center [1155, 398] width 32 height 16
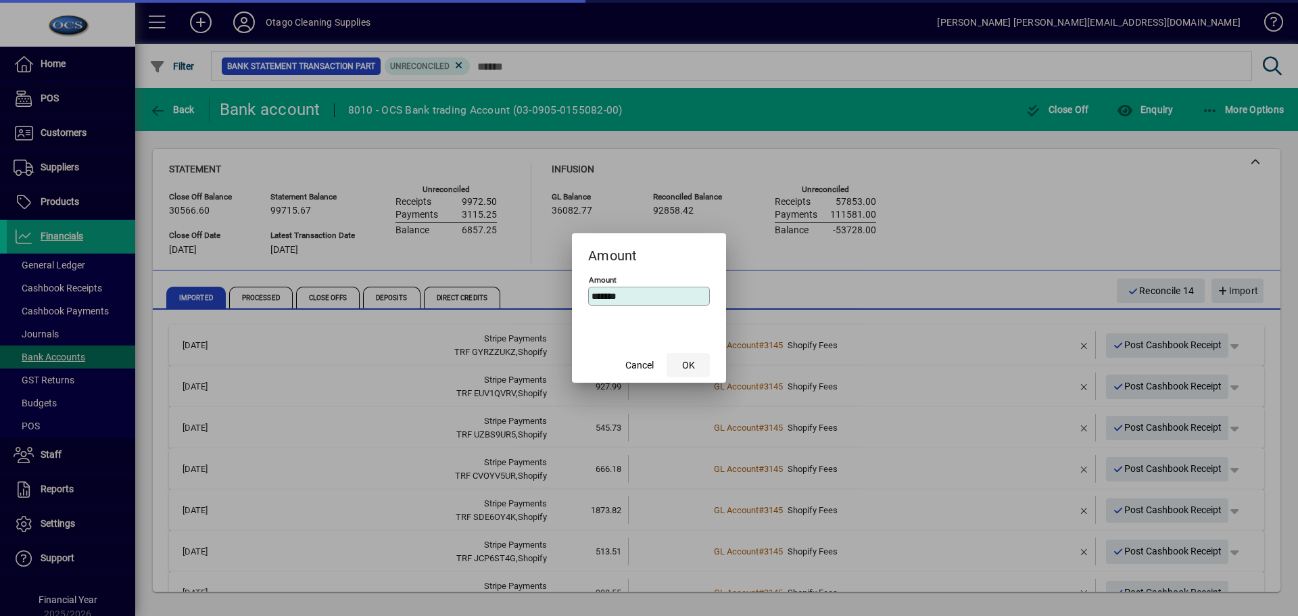
type input "*******"
click at [691, 362] on span "OK" at bounding box center [688, 365] width 13 height 14
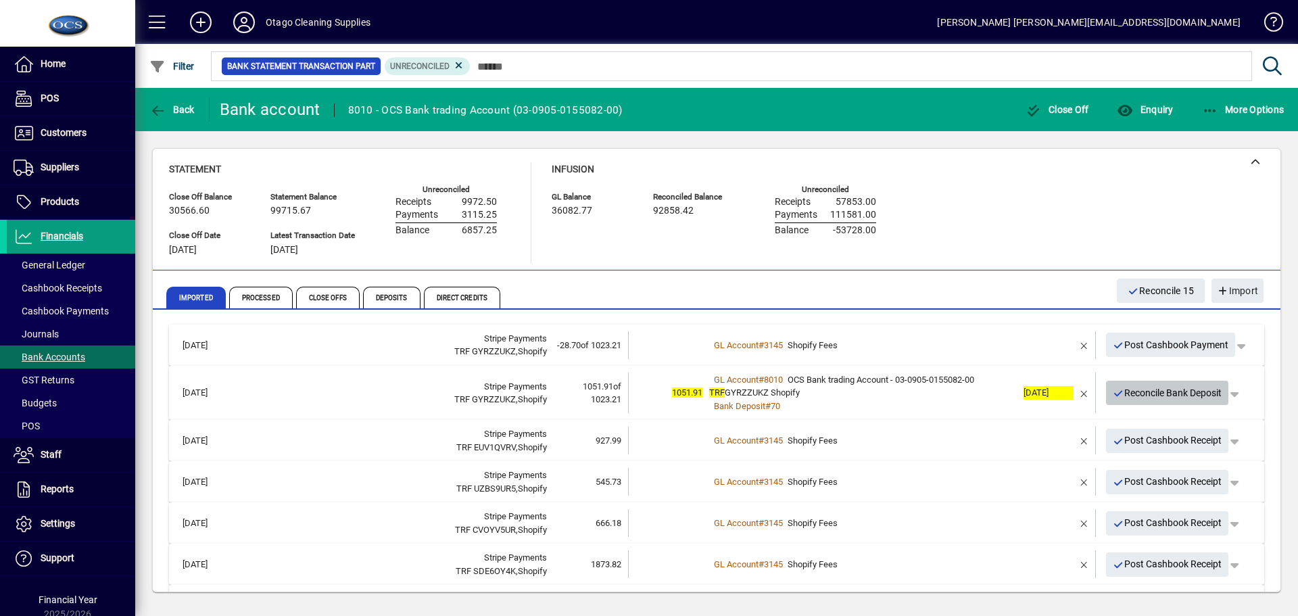
click at [1153, 395] on span "Reconcile Bank Deposit" at bounding box center [1166, 393] width 109 height 22
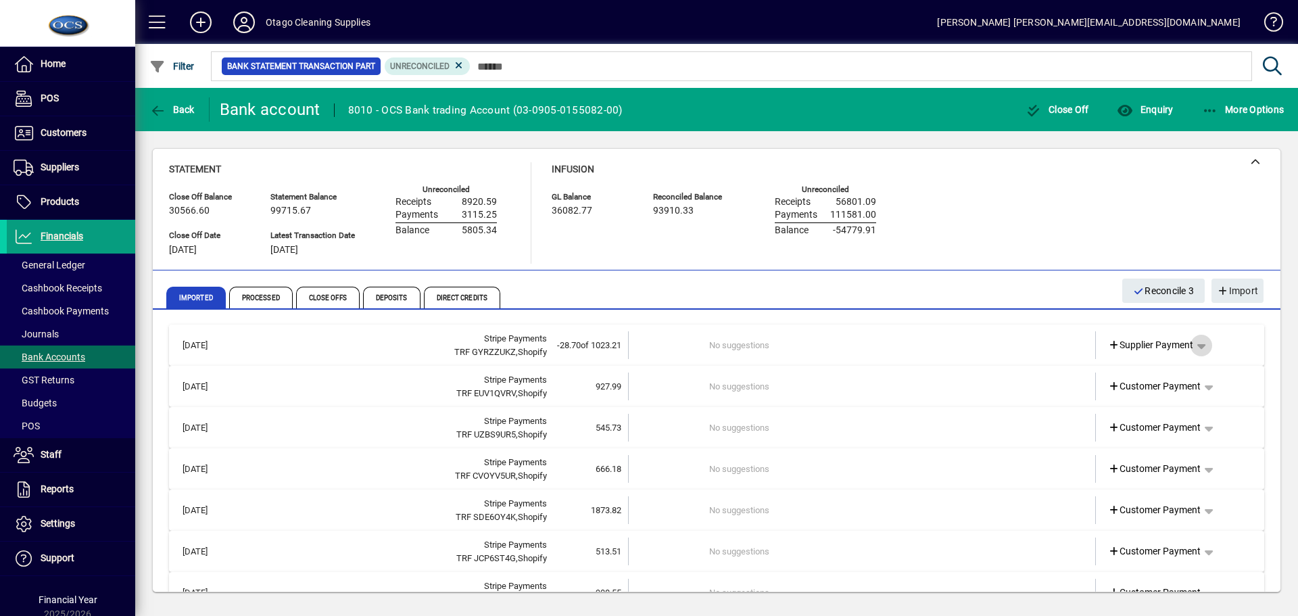
click at [1194, 348] on span "button" at bounding box center [1201, 345] width 32 height 32
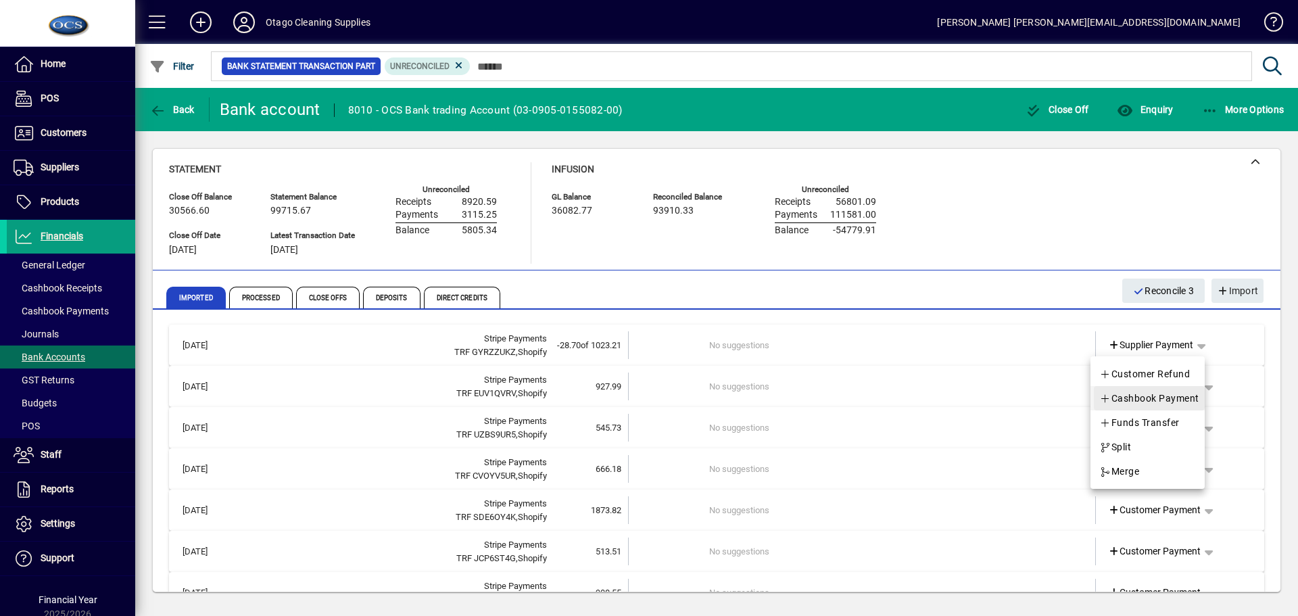
click at [1166, 398] on span "Cashbook Payment" at bounding box center [1149, 398] width 100 height 16
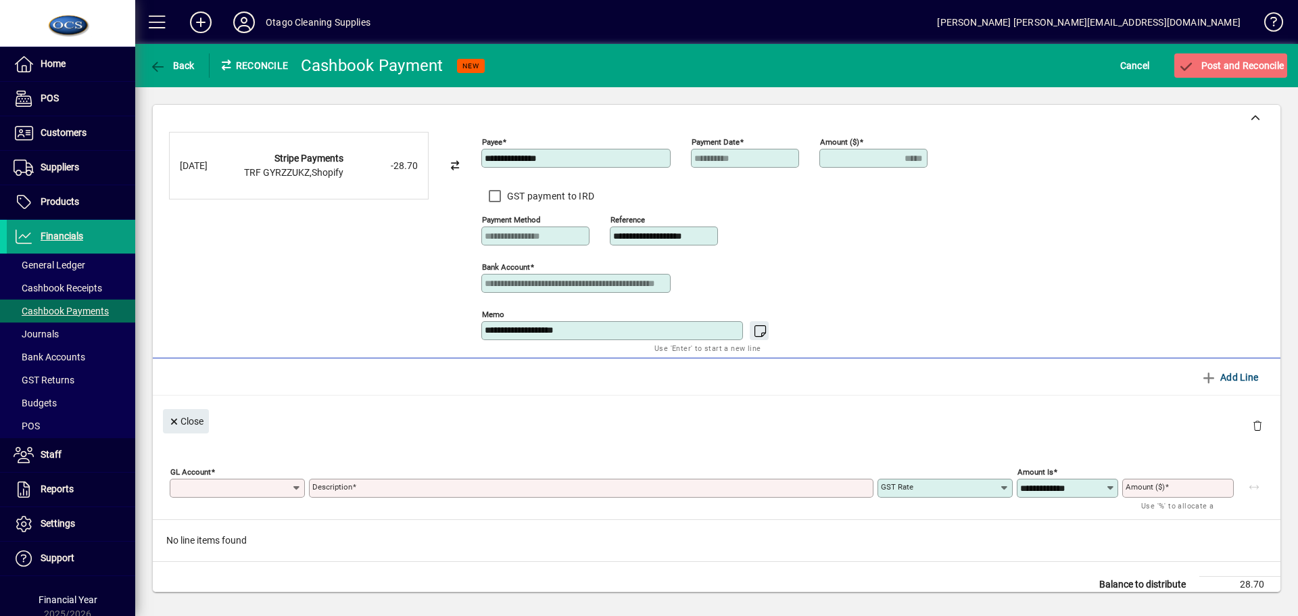
type input "*****"
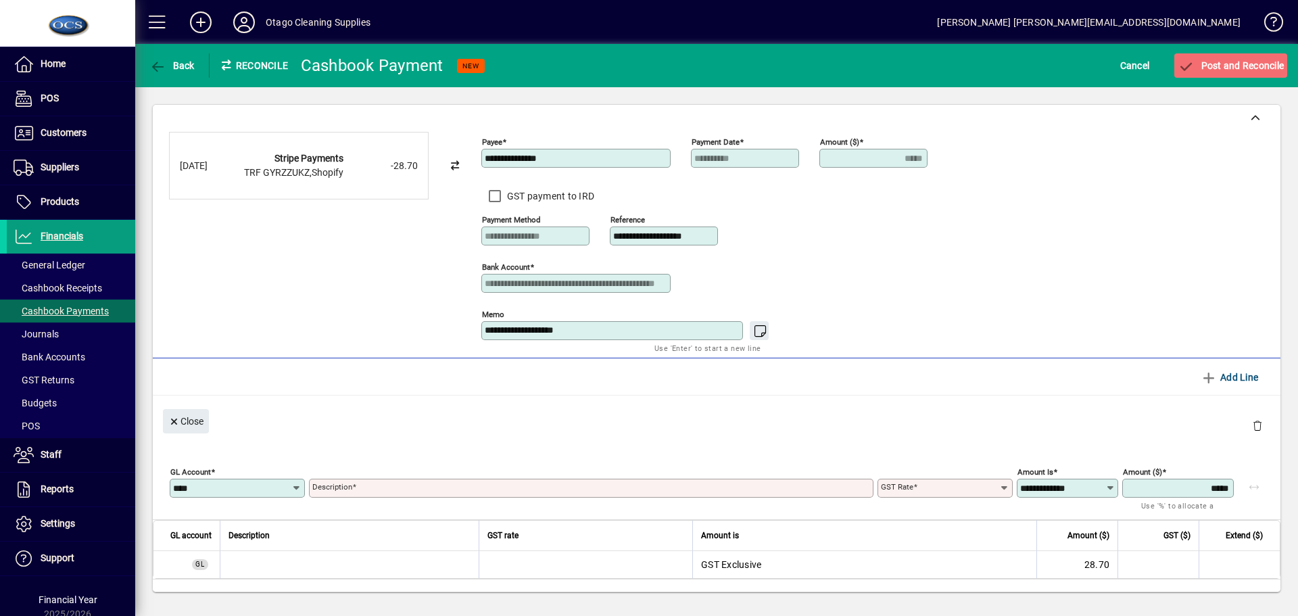
type input "****"
type input "**********"
type input "******"
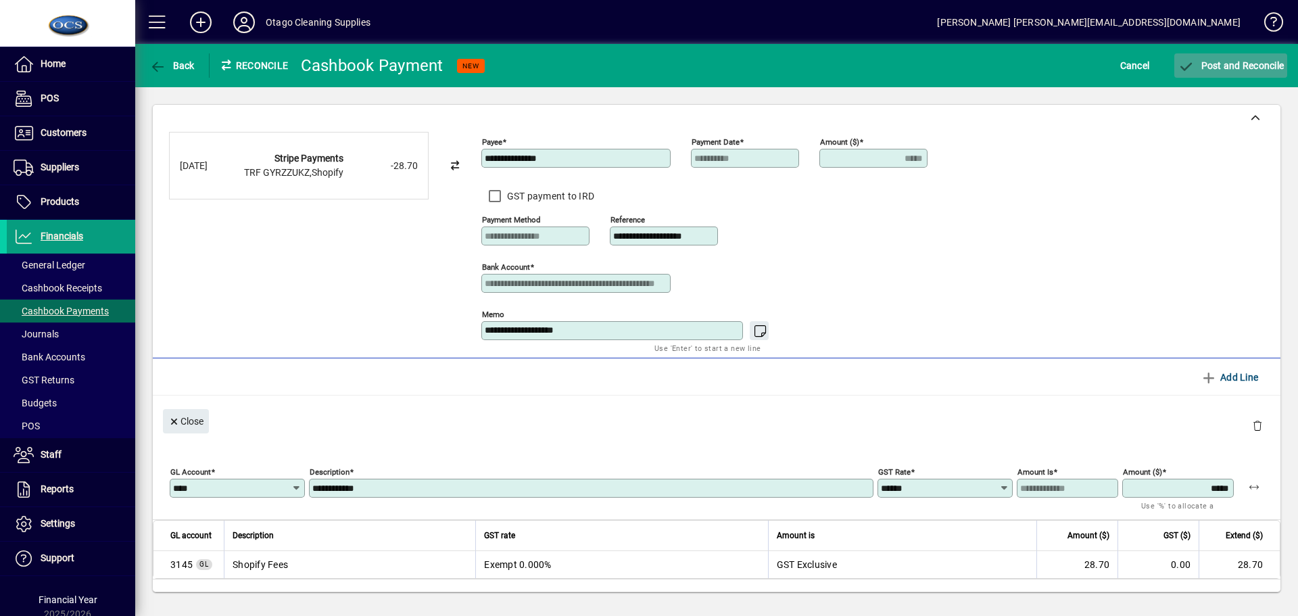
click at [1229, 65] on span "Post and Reconcile" at bounding box center [1230, 65] width 106 height 11
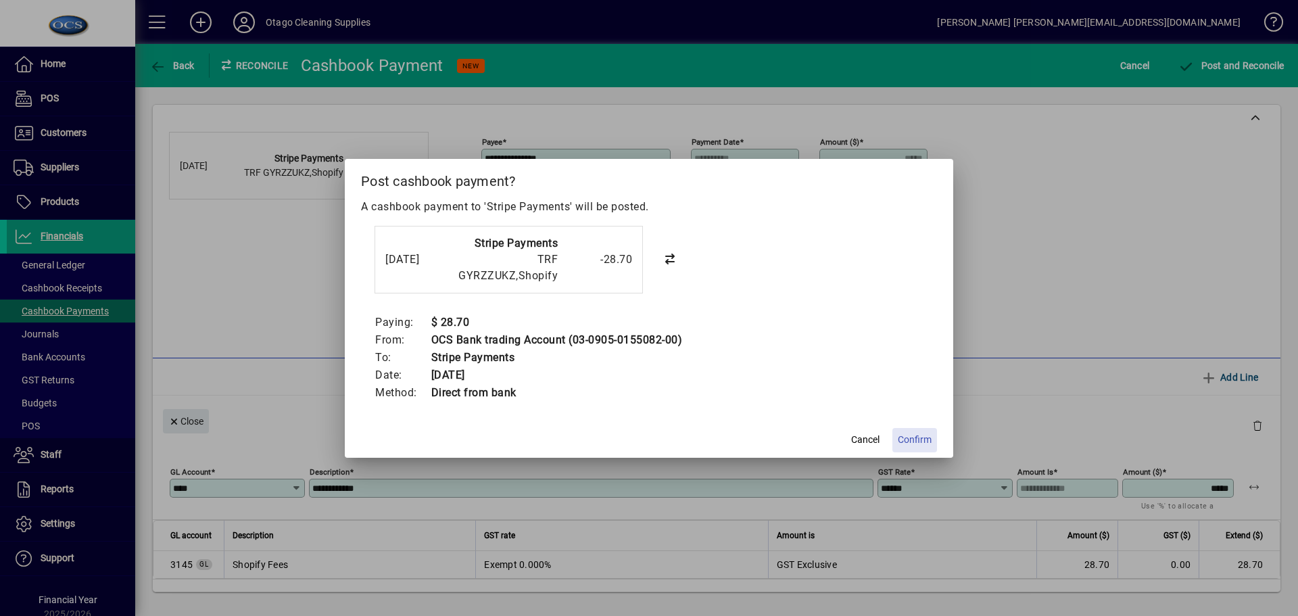
click at [910, 437] on span "Confirm" at bounding box center [915, 440] width 34 height 14
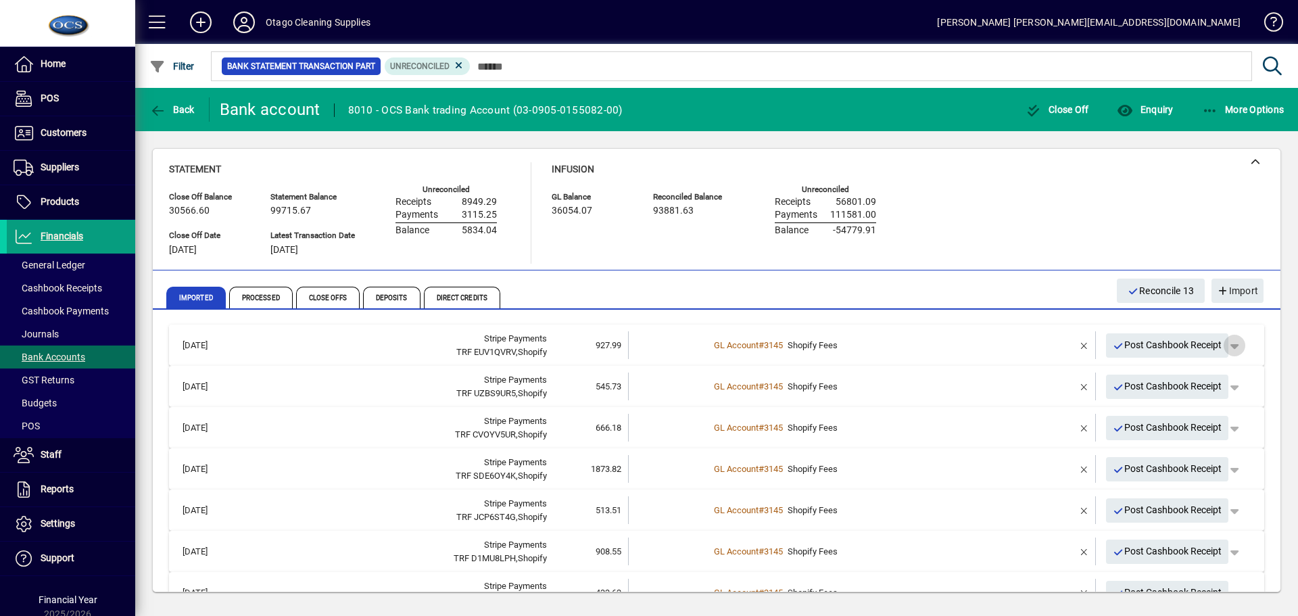
click at [1223, 348] on span "button" at bounding box center [1234, 345] width 32 height 32
click at [1165, 398] on span "Split" at bounding box center [1155, 398] width 32 height 16
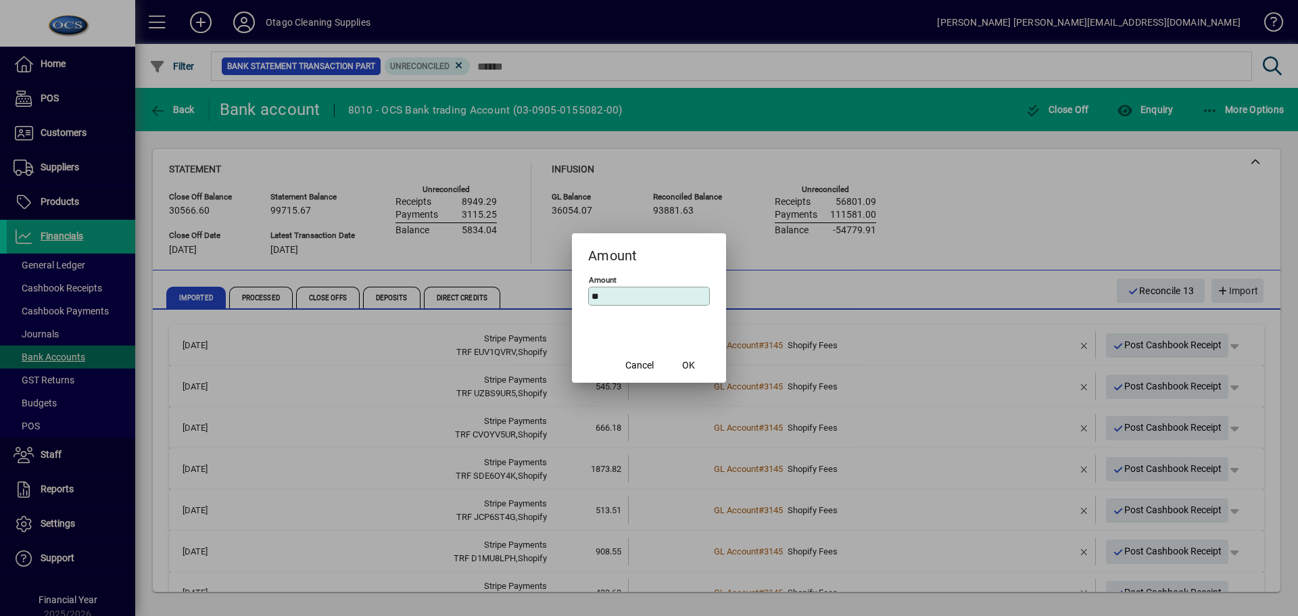
type input "*"
type input "******"
click at [692, 367] on span "OK" at bounding box center [688, 365] width 13 height 14
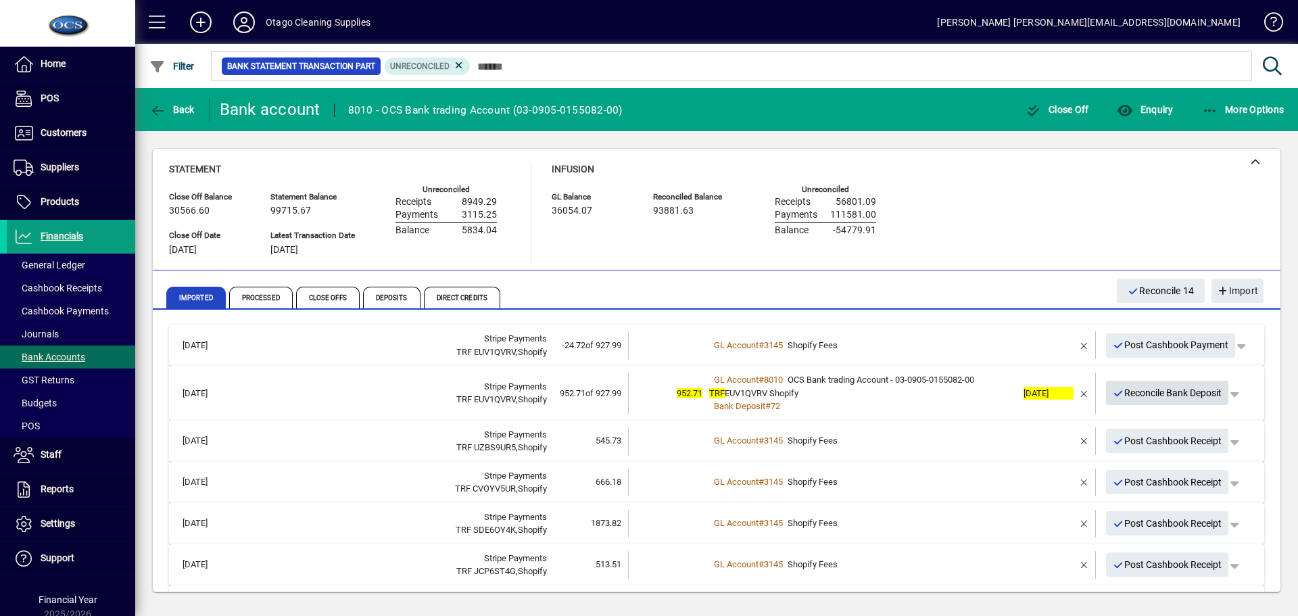
click at [1150, 394] on span "Reconcile Bank Deposit" at bounding box center [1166, 393] width 109 height 22
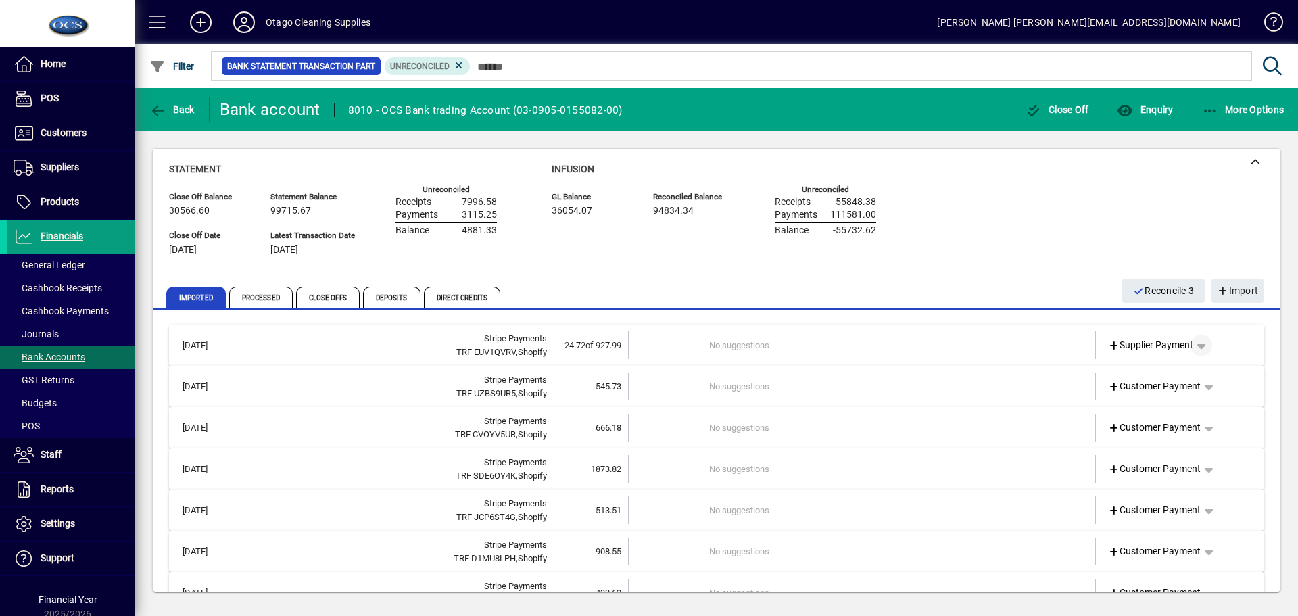
click at [1197, 345] on span "button" at bounding box center [1201, 345] width 32 height 32
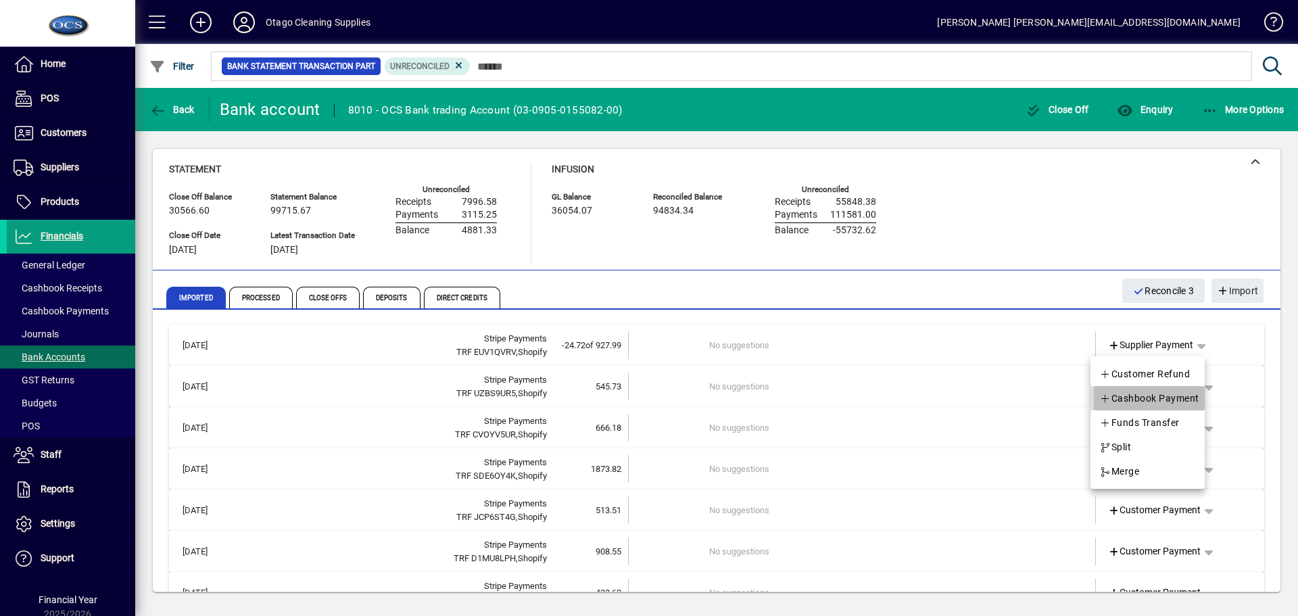
click at [1177, 397] on span "Cashbook Payment" at bounding box center [1149, 398] width 100 height 16
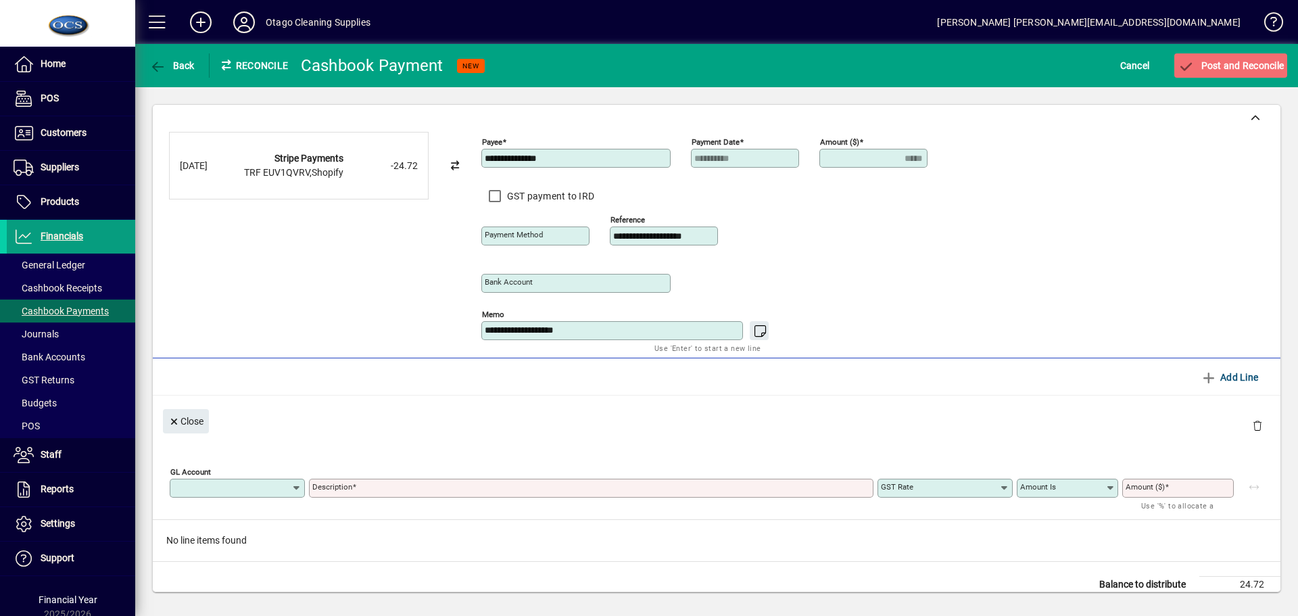
type input "**********"
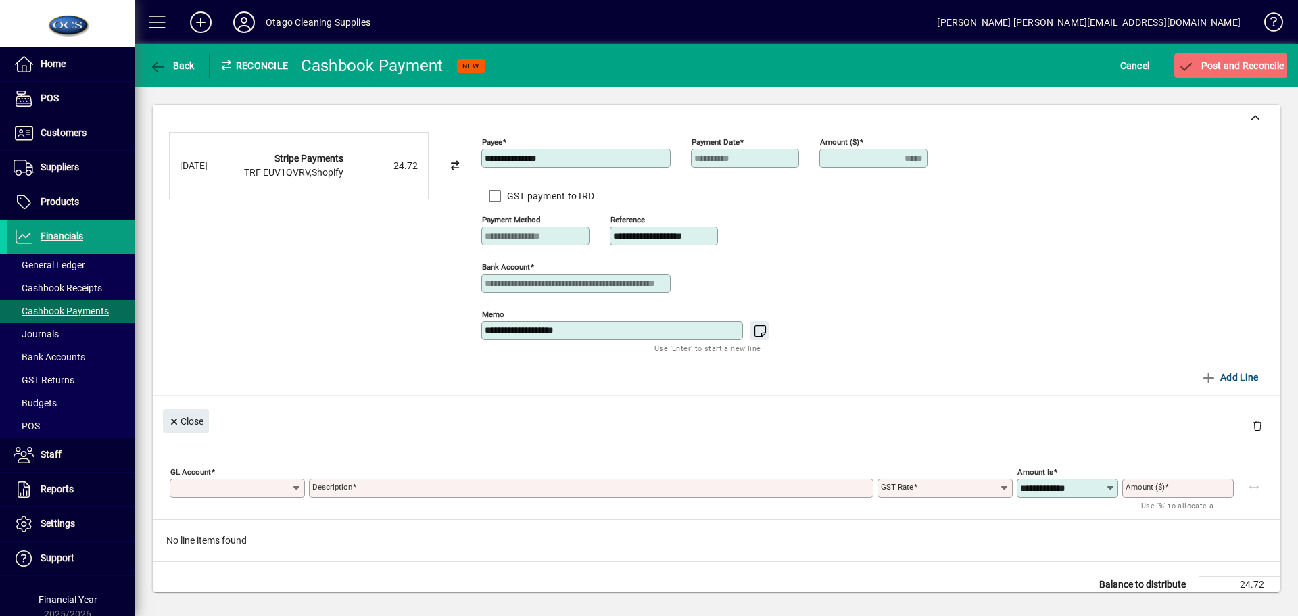
type input "*****"
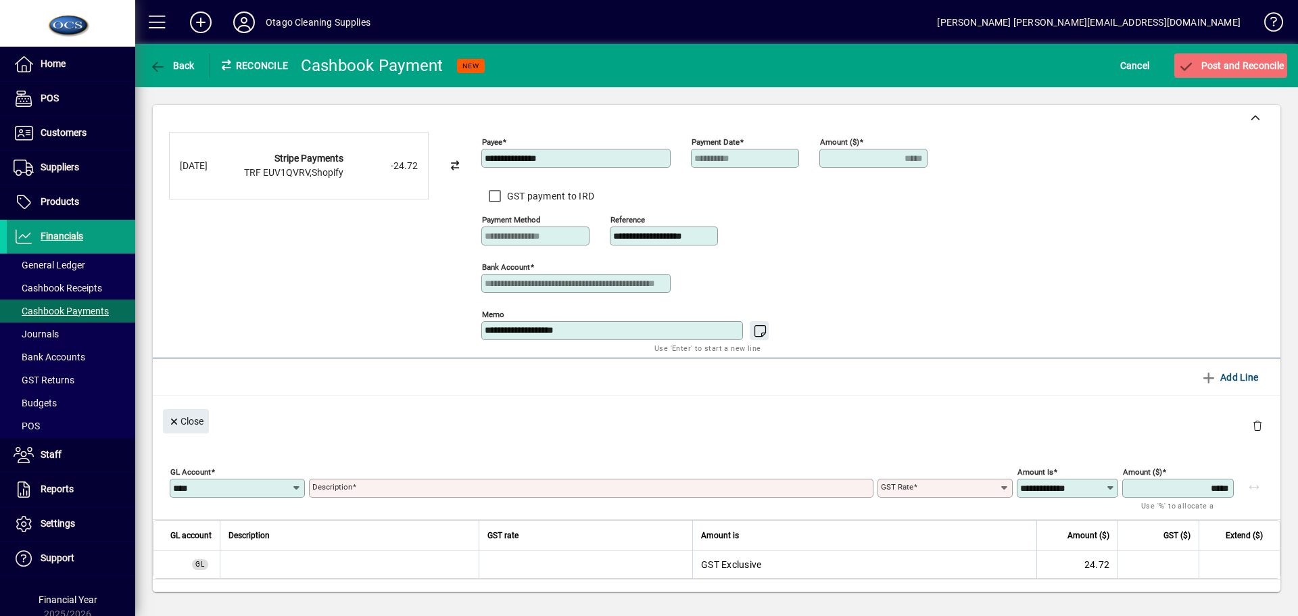
type input "****"
type input "**********"
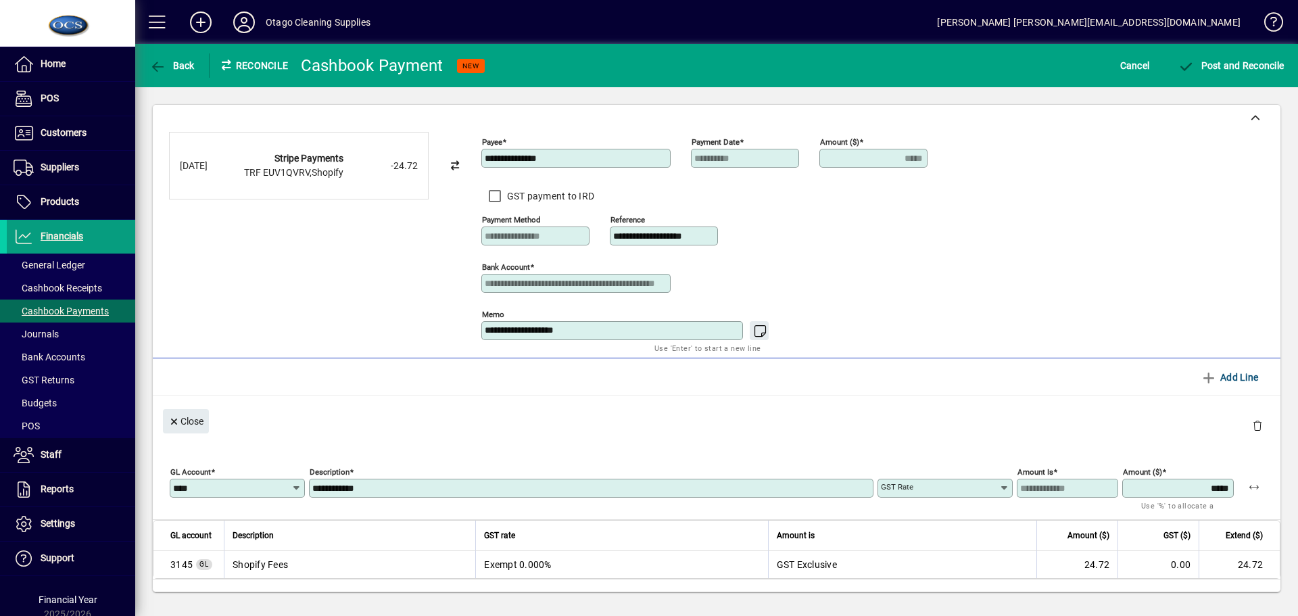
type input "******"
click at [1223, 68] on span "Post and Reconcile" at bounding box center [1230, 65] width 106 height 11
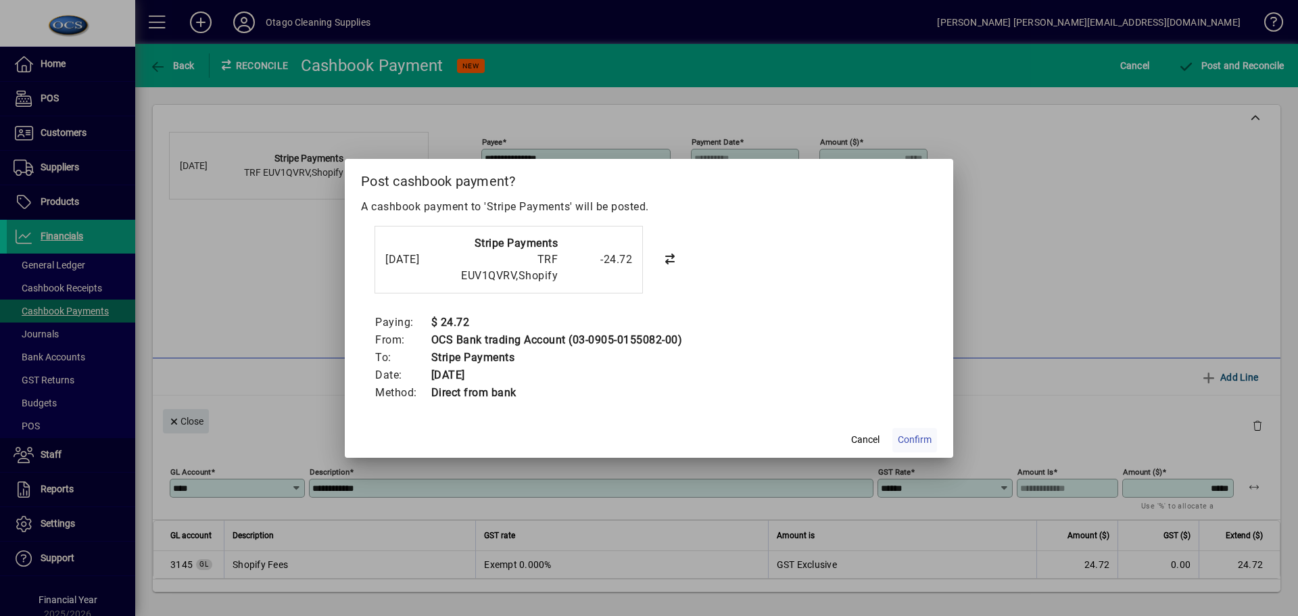
click at [905, 439] on span "Confirm" at bounding box center [915, 440] width 34 height 14
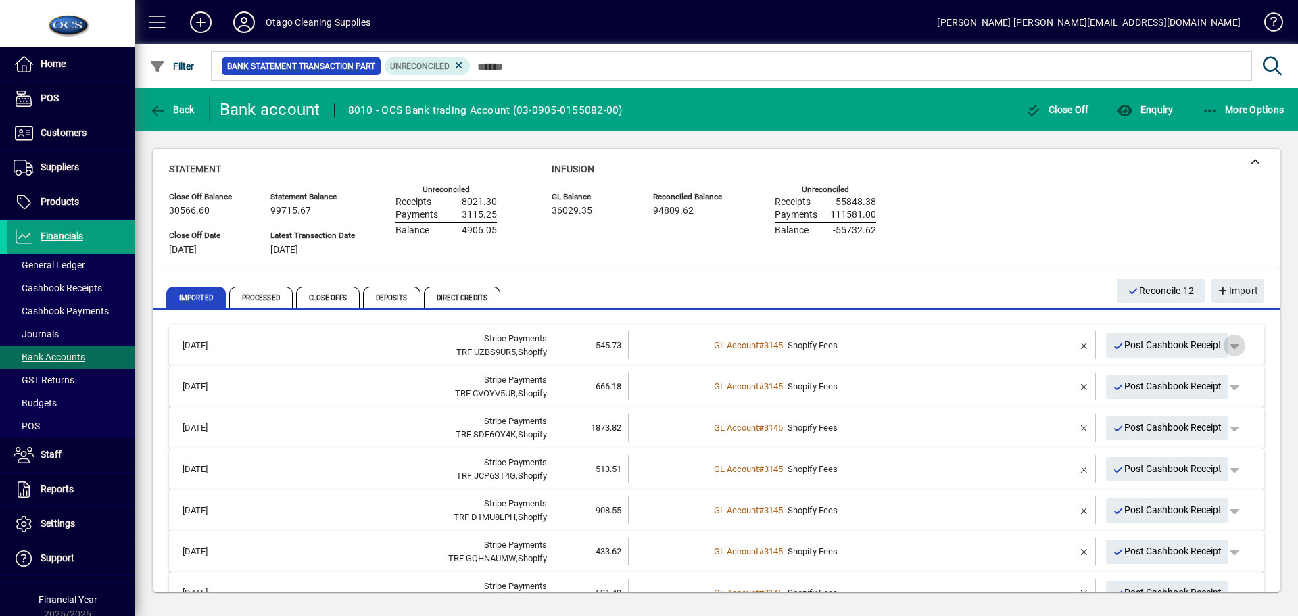
click at [1229, 349] on span "button" at bounding box center [1234, 345] width 32 height 32
click at [1162, 395] on span "Split" at bounding box center [1155, 398] width 32 height 16
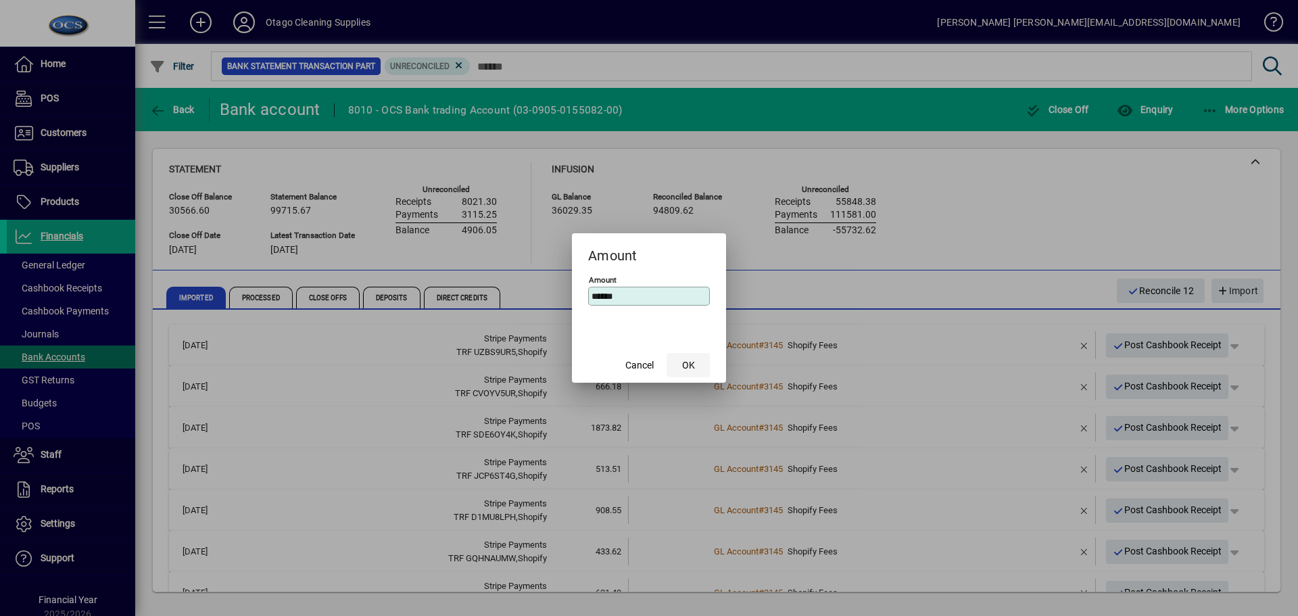
type input "******"
click at [685, 364] on span "OK" at bounding box center [688, 365] width 13 height 14
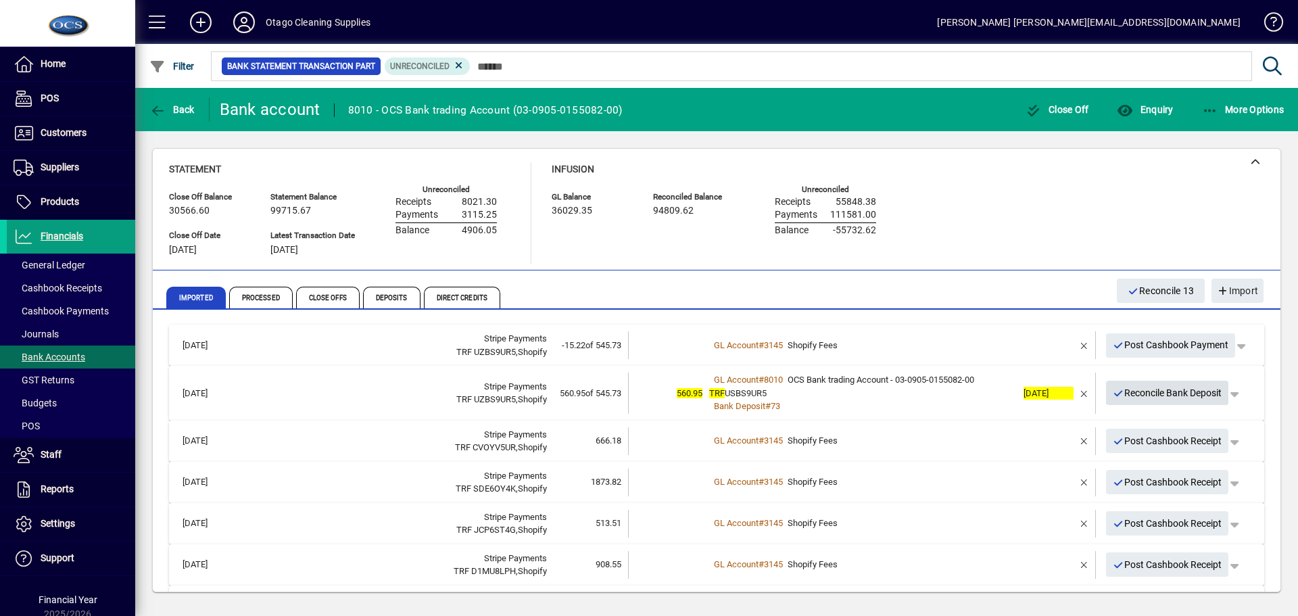
click at [1127, 392] on span "Reconcile Bank Deposit" at bounding box center [1166, 393] width 109 height 22
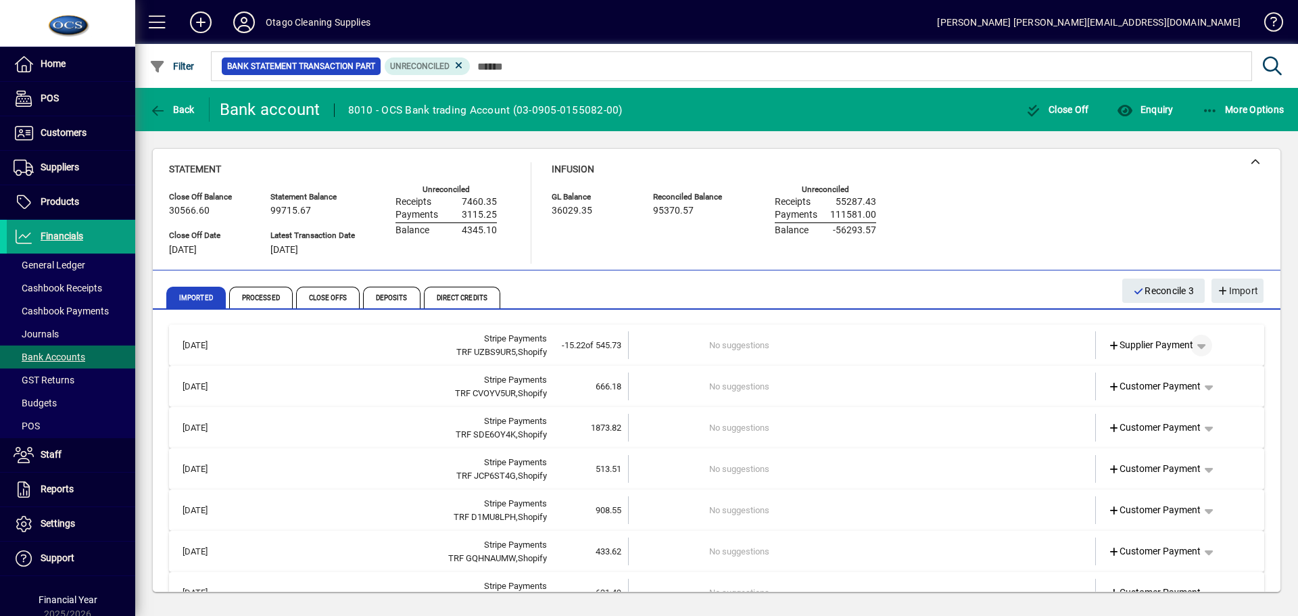
click at [1197, 345] on span "button" at bounding box center [1201, 345] width 32 height 32
click at [1164, 400] on span "Cashbook Payment" at bounding box center [1149, 398] width 100 height 16
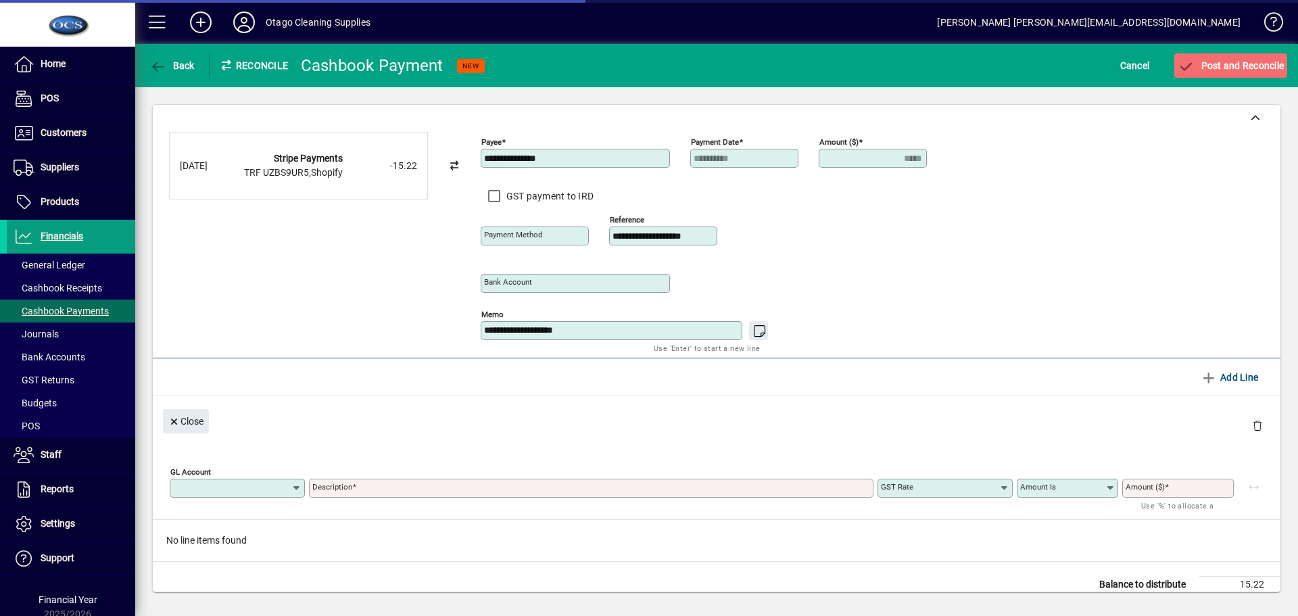
type input "**********"
type input "*****"
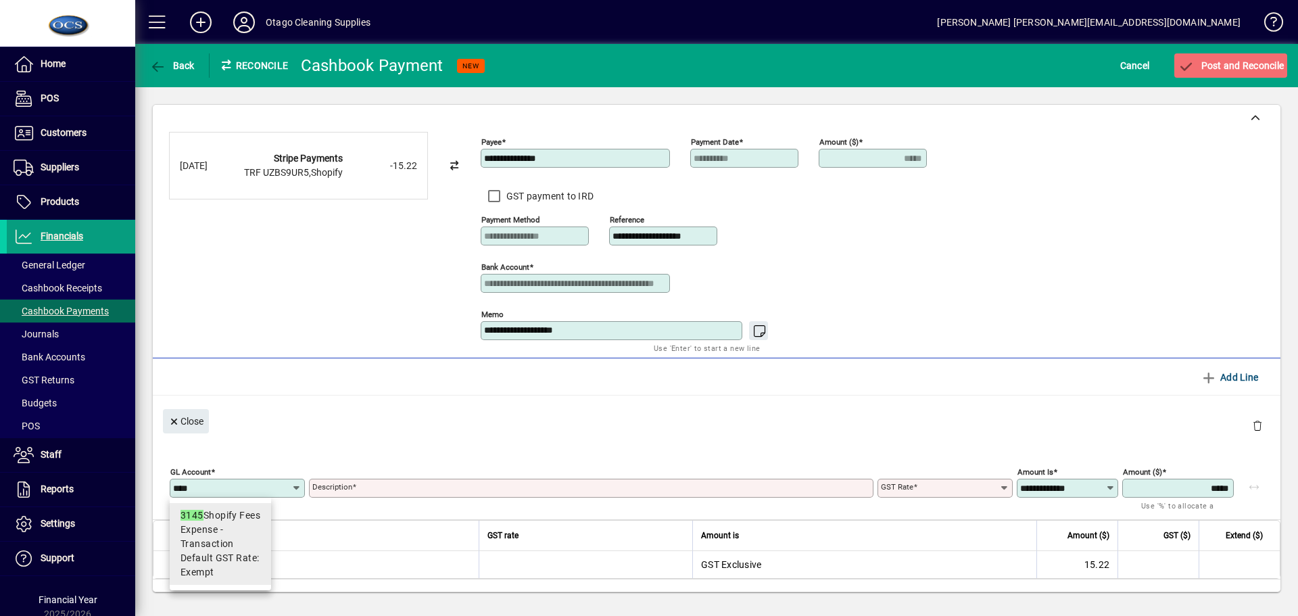
type input "****"
click at [207, 541] on span "Expense - Transaction" at bounding box center [220, 536] width 80 height 28
type input "**********"
type input "******"
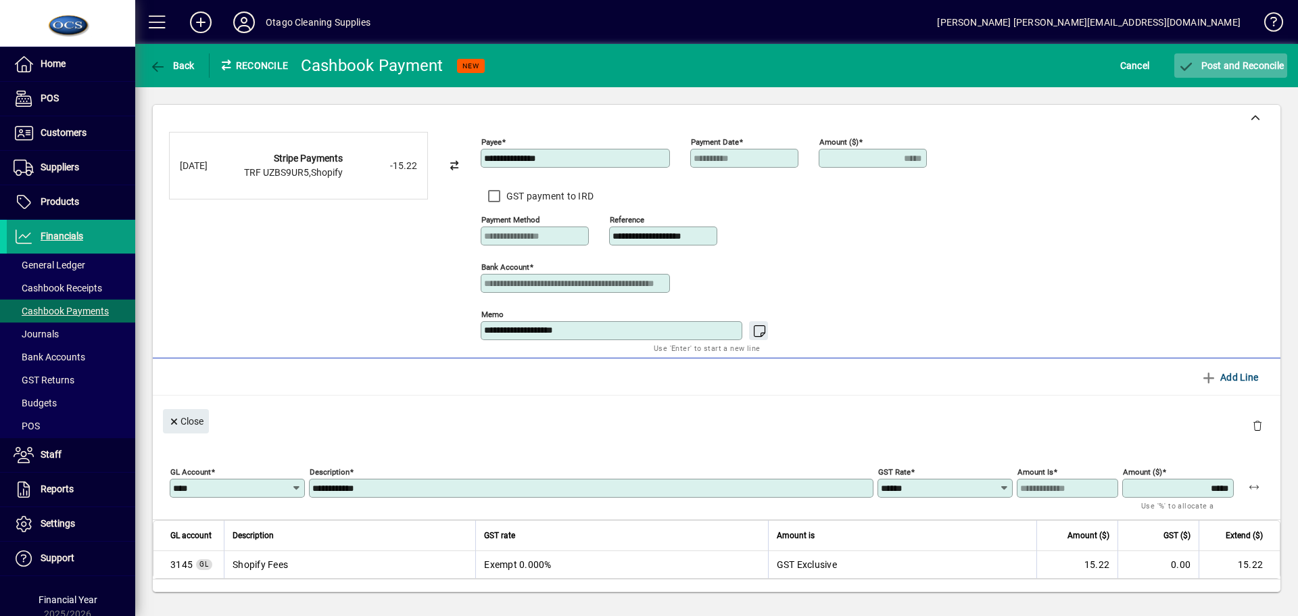
click at [1223, 62] on span "Post and Reconcile" at bounding box center [1230, 65] width 106 height 11
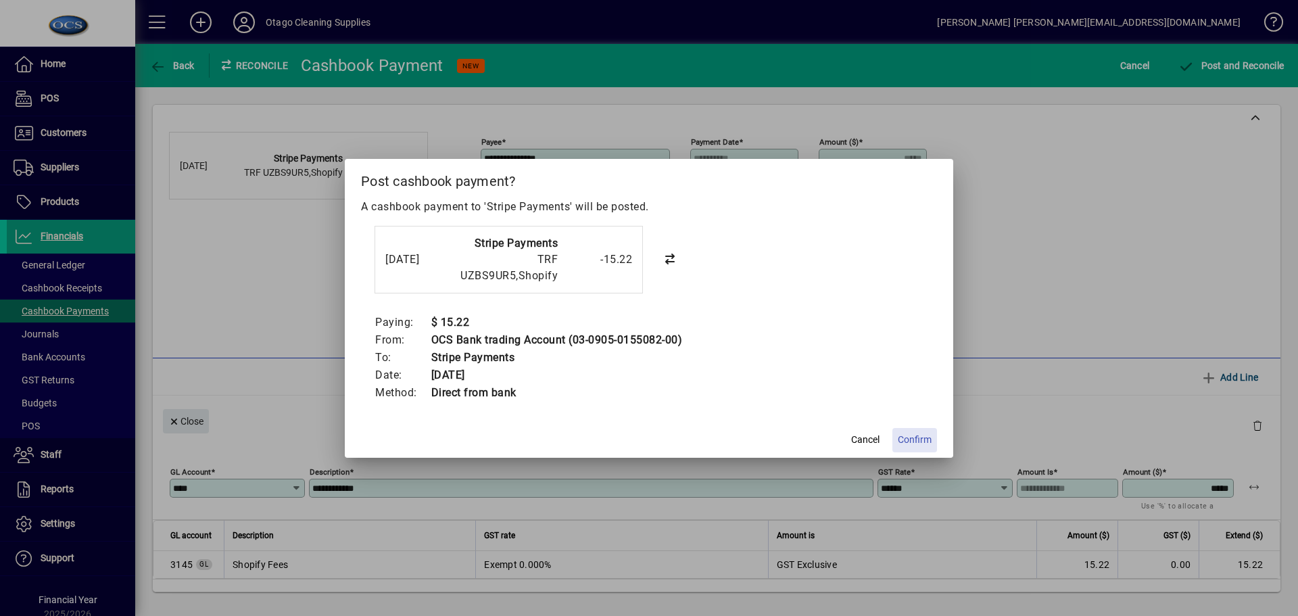
click at [919, 440] on span "Confirm" at bounding box center [915, 440] width 34 height 14
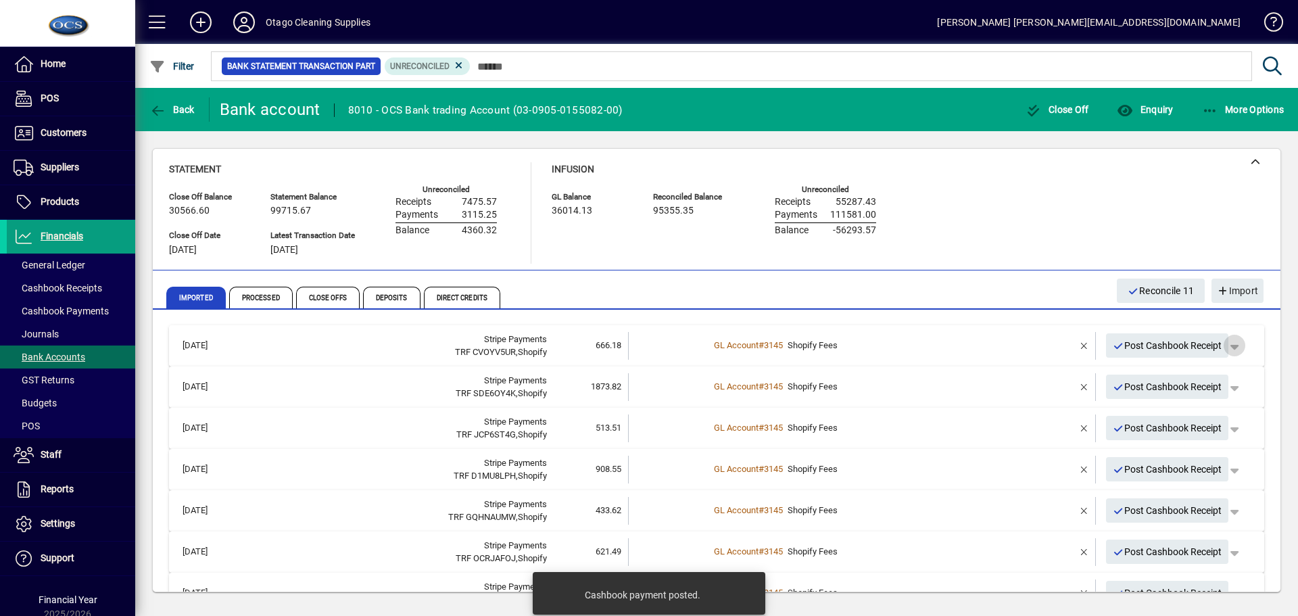
click at [1229, 343] on span "button" at bounding box center [1234, 345] width 32 height 32
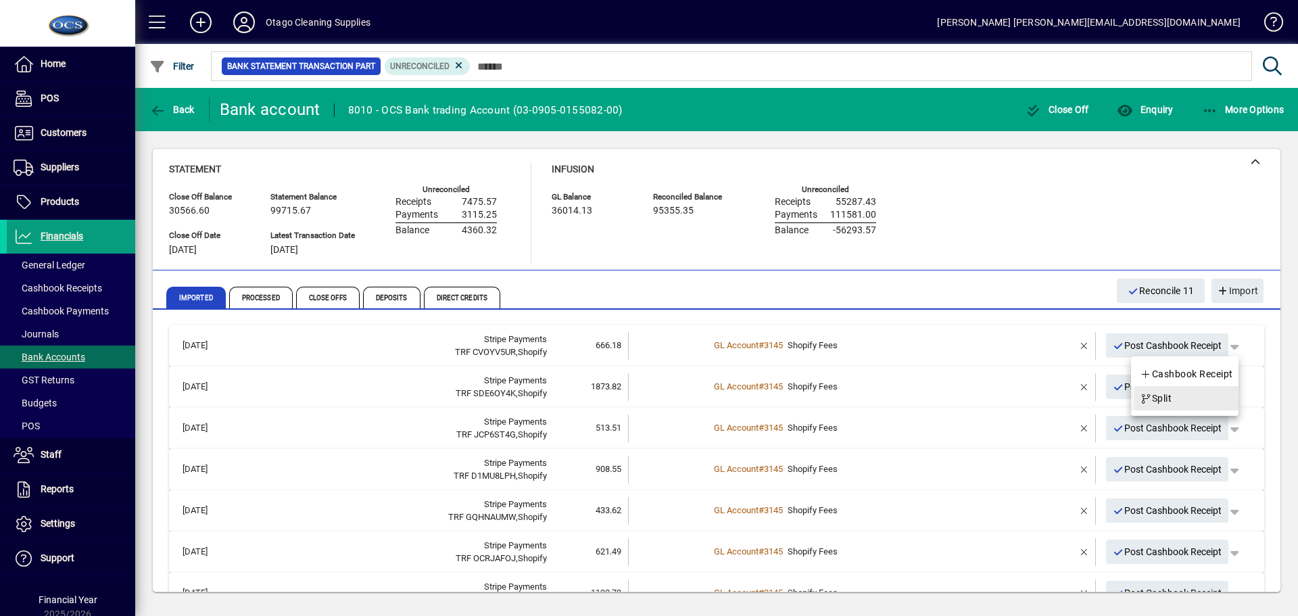
click at [1159, 397] on span "Split" at bounding box center [1155, 398] width 32 height 16
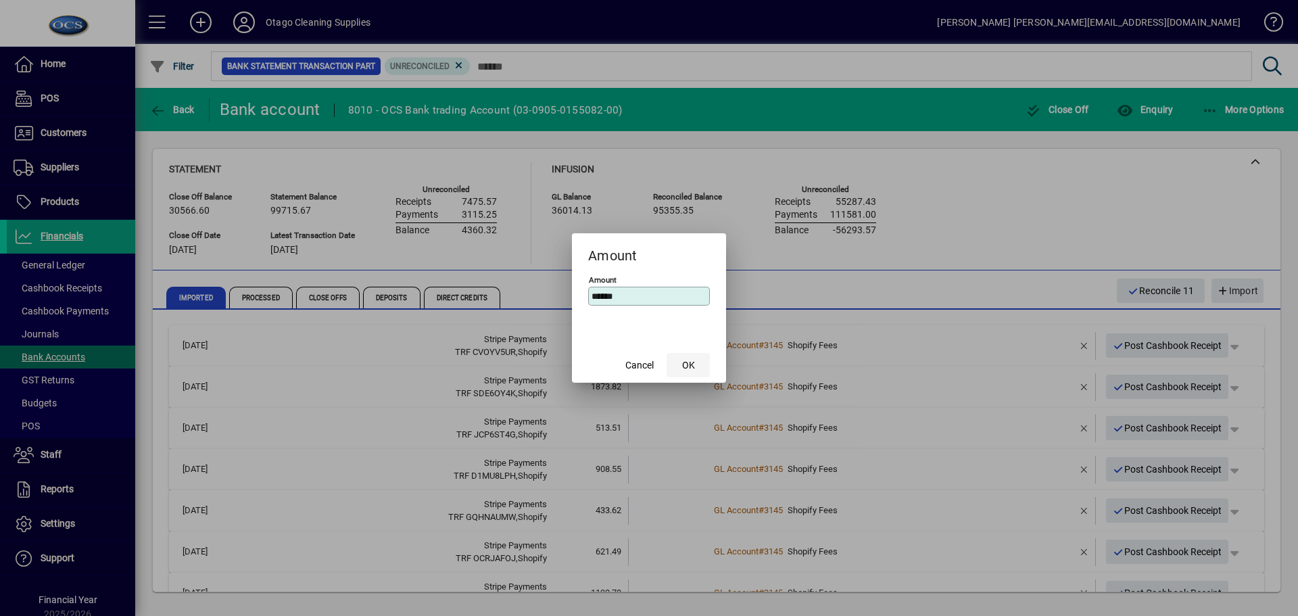
type input "******"
click at [690, 366] on span "OK" at bounding box center [688, 365] width 13 height 14
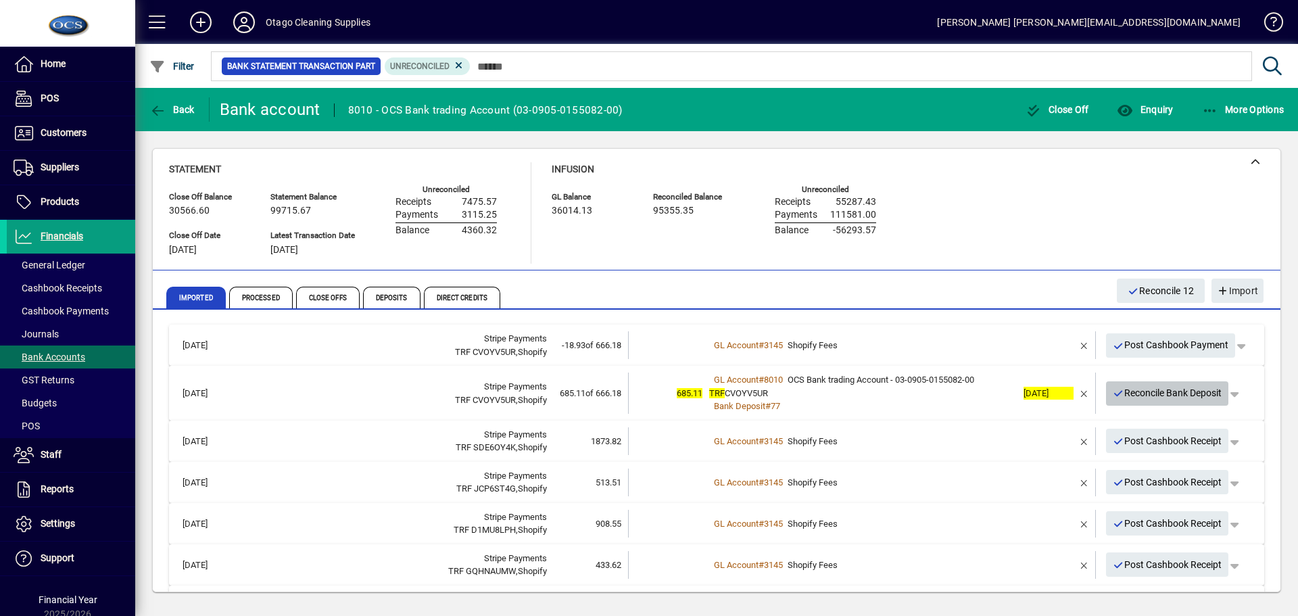
click at [1183, 397] on span "Reconcile Bank Deposit" at bounding box center [1166, 393] width 109 height 22
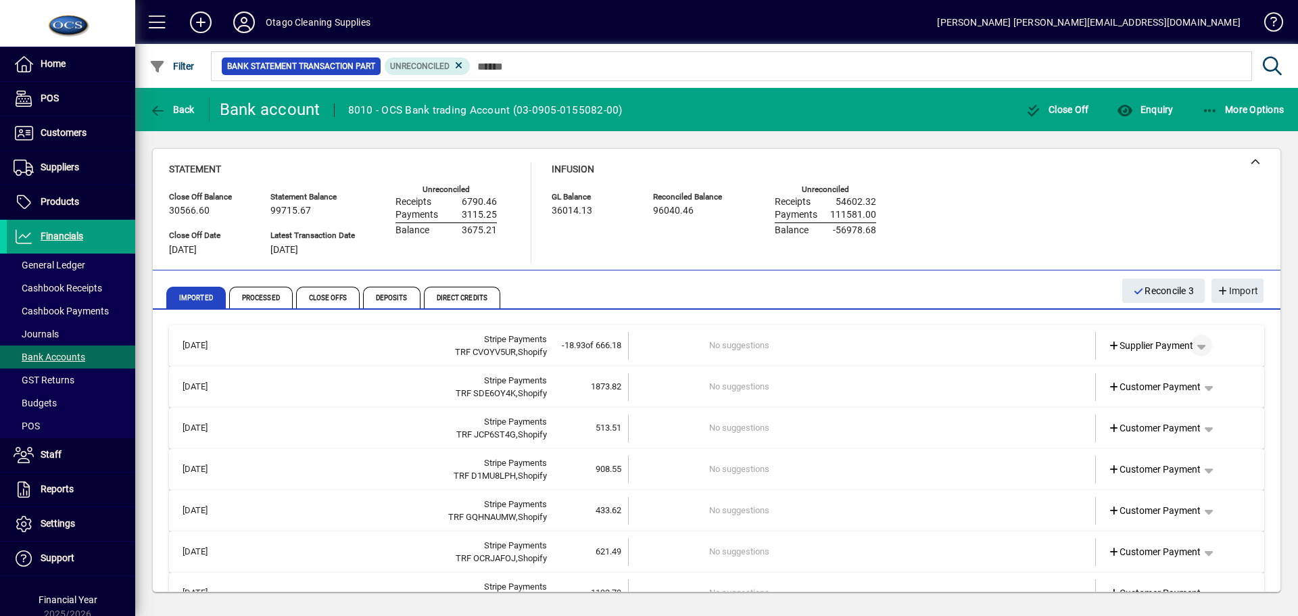
click at [1191, 344] on span "button" at bounding box center [1201, 345] width 32 height 32
click at [1160, 401] on span "Cashbook Payment" at bounding box center [1149, 398] width 100 height 16
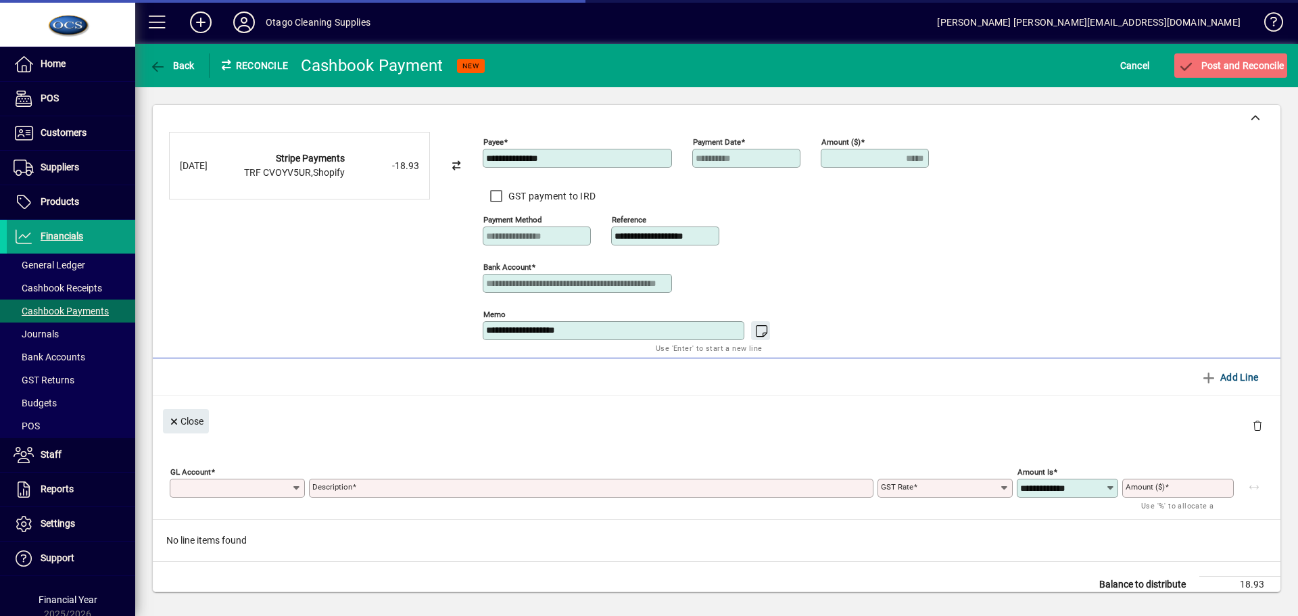
type input "*****"
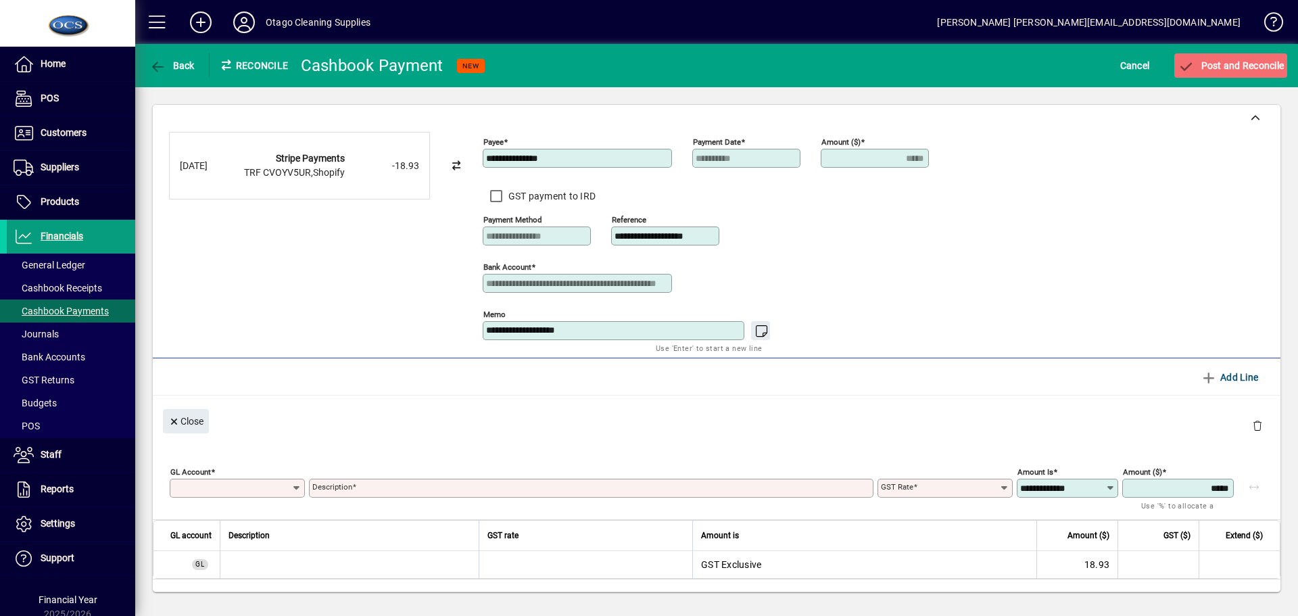
click at [213, 489] on input "GL Account" at bounding box center [232, 488] width 118 height 11
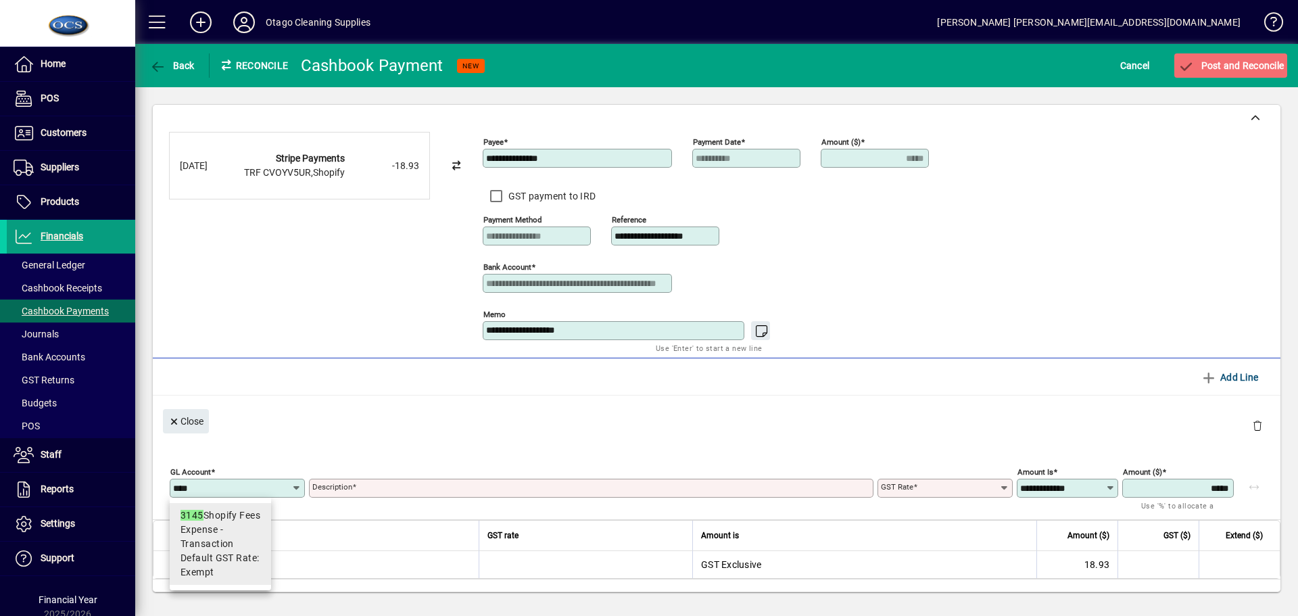
type input "****"
click at [214, 532] on span "Expense - Transaction" at bounding box center [220, 536] width 80 height 28
type input "**********"
type input "******"
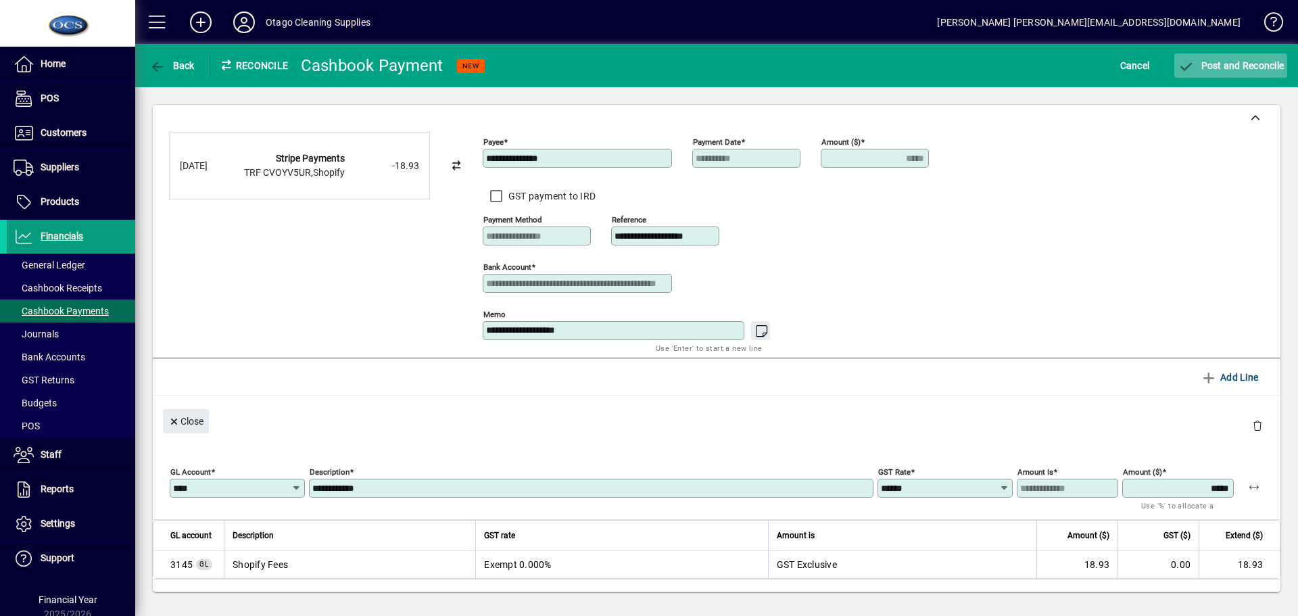
click at [1231, 62] on span "Post and Reconcile" at bounding box center [1230, 65] width 106 height 11
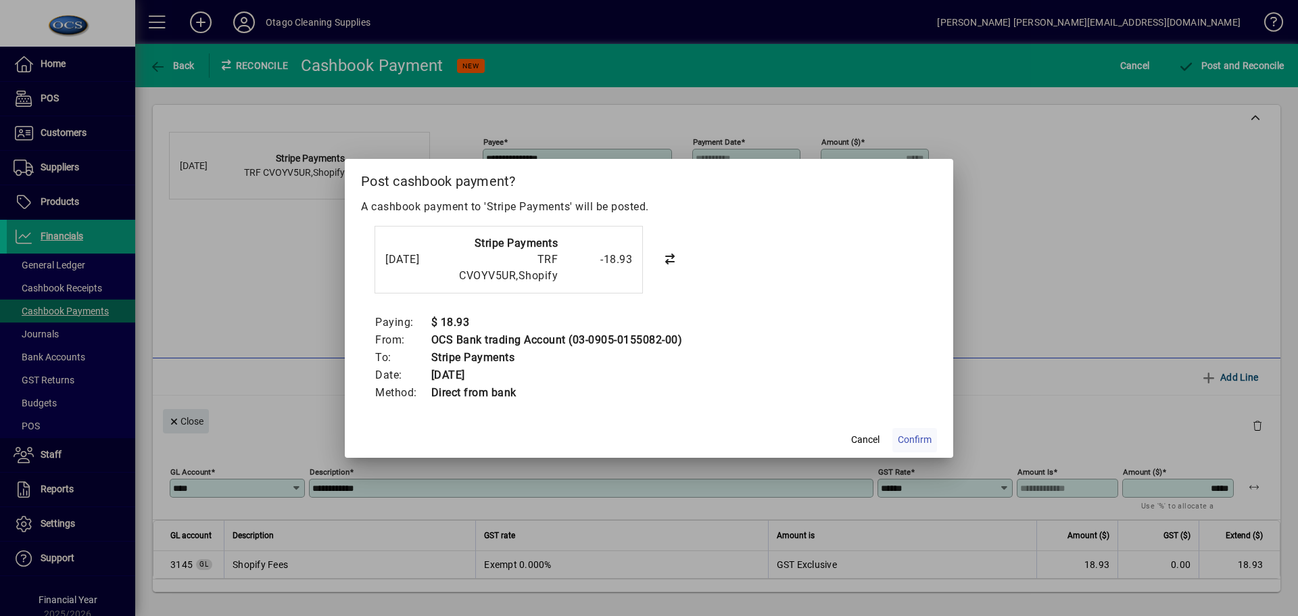
click at [906, 439] on span "Confirm" at bounding box center [915, 440] width 34 height 14
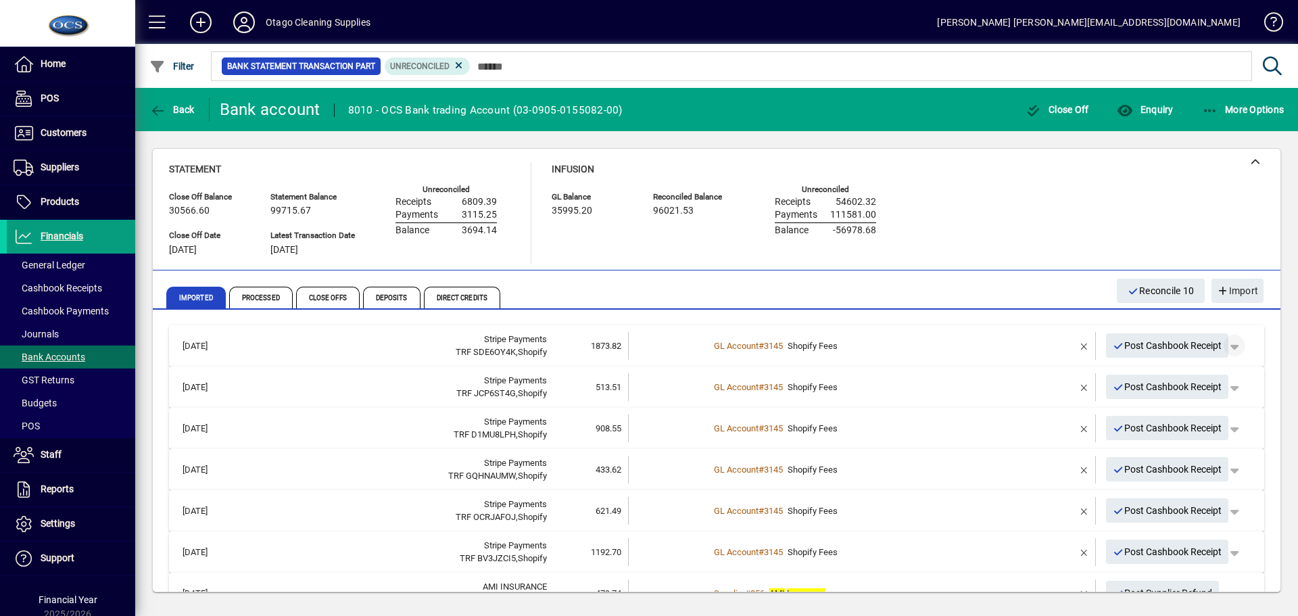
click at [1227, 347] on span "button" at bounding box center [1234, 345] width 32 height 32
click at [1162, 399] on span "Split" at bounding box center [1155, 398] width 32 height 16
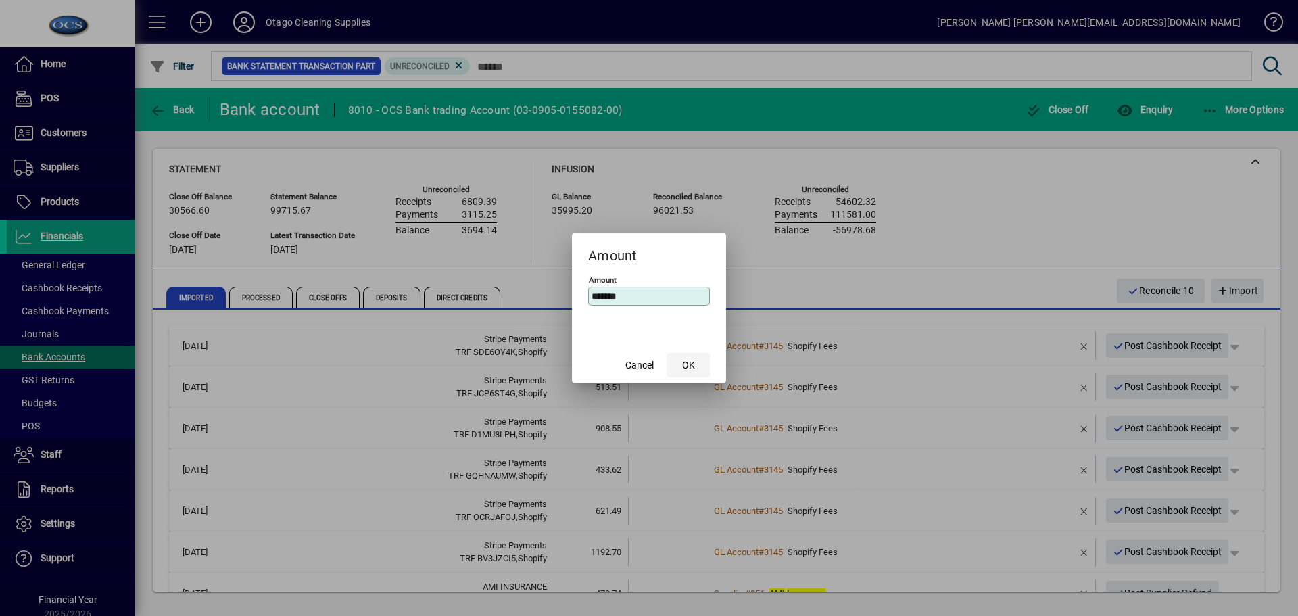
type input "*******"
click at [695, 368] on span "button" at bounding box center [687, 365] width 43 height 32
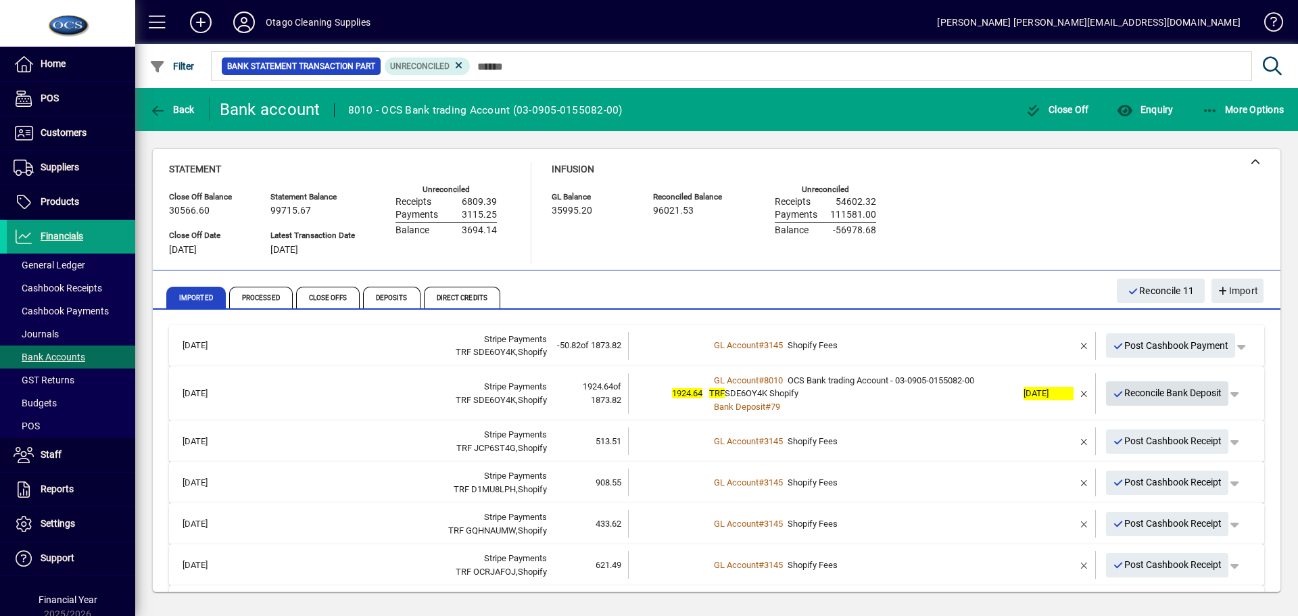
click at [1129, 396] on span "Reconcile Bank Deposit" at bounding box center [1166, 393] width 109 height 22
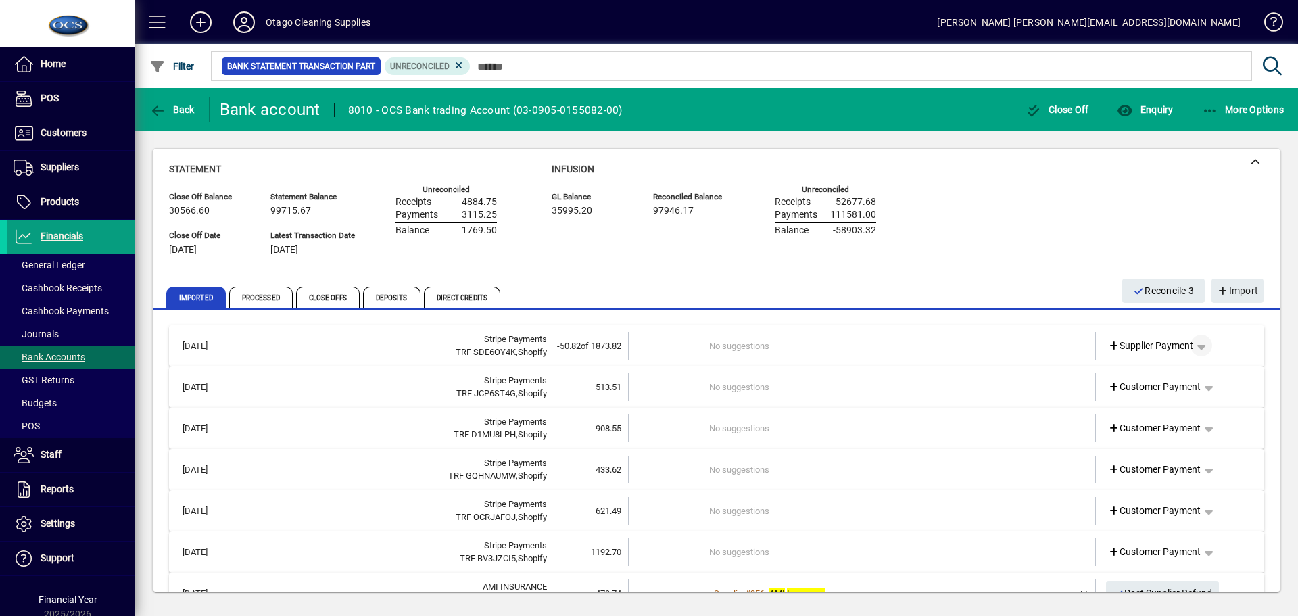
click at [1191, 346] on span "button" at bounding box center [1201, 345] width 32 height 32
click at [1177, 399] on span "Cashbook Payment" at bounding box center [1149, 398] width 100 height 16
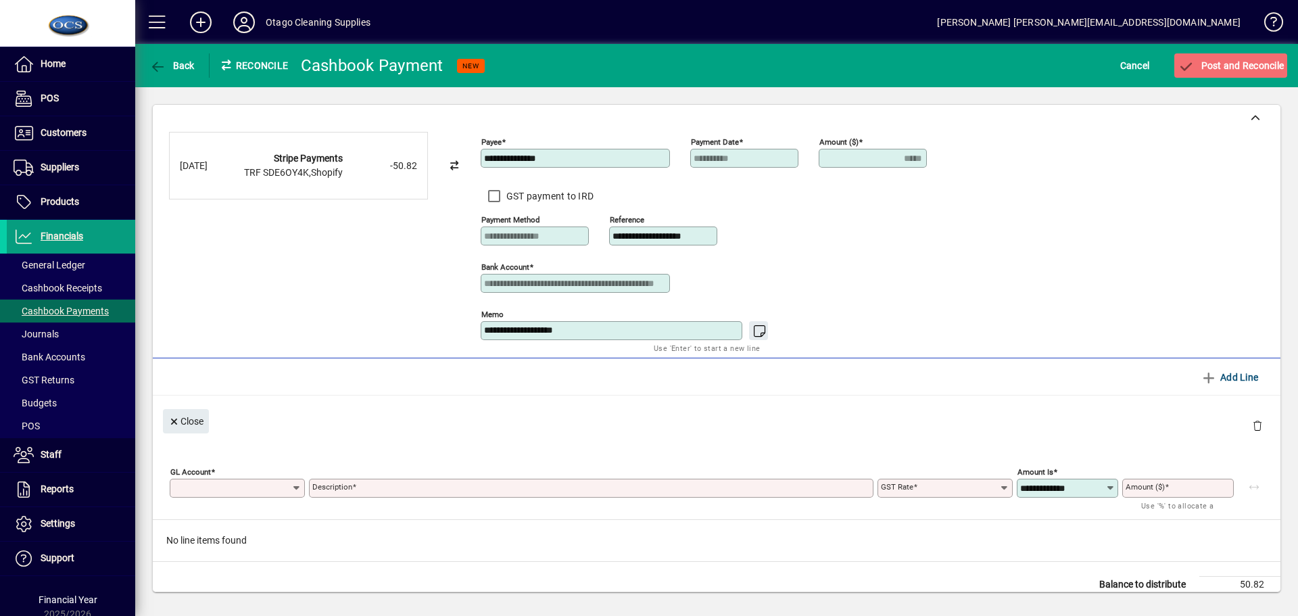
type input "*****"
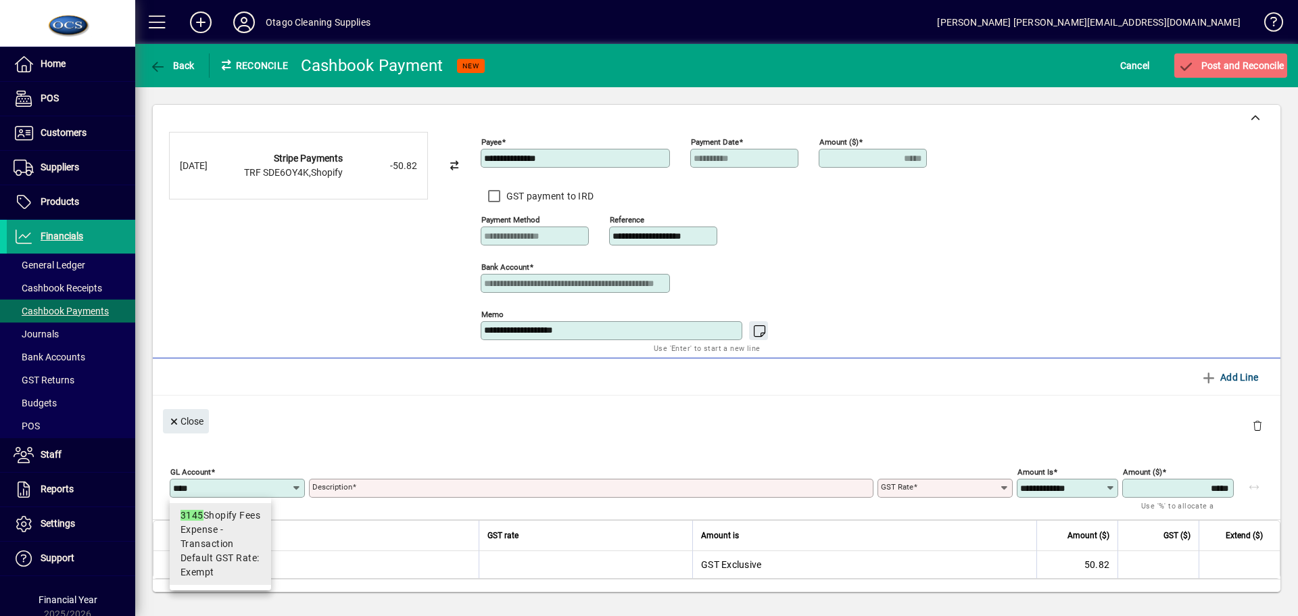
type input "****"
click at [210, 539] on span "Expense - Transaction" at bounding box center [220, 536] width 80 height 28
type input "**********"
type input "******"
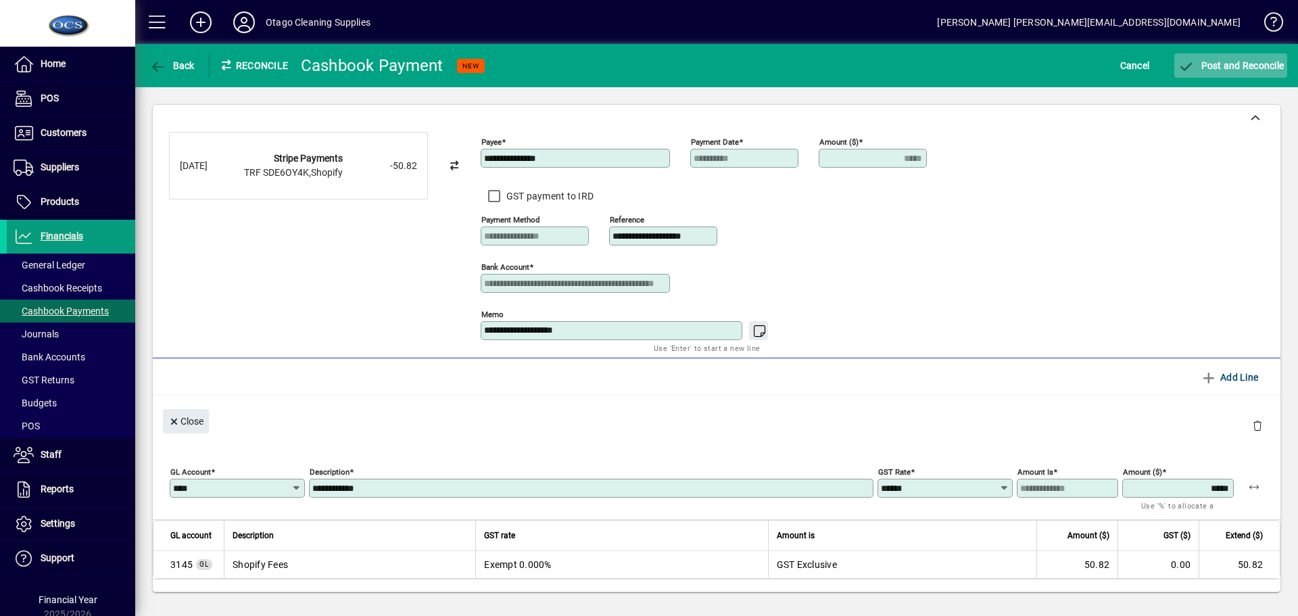
click at [1233, 72] on span "submit" at bounding box center [1230, 65] width 113 height 32
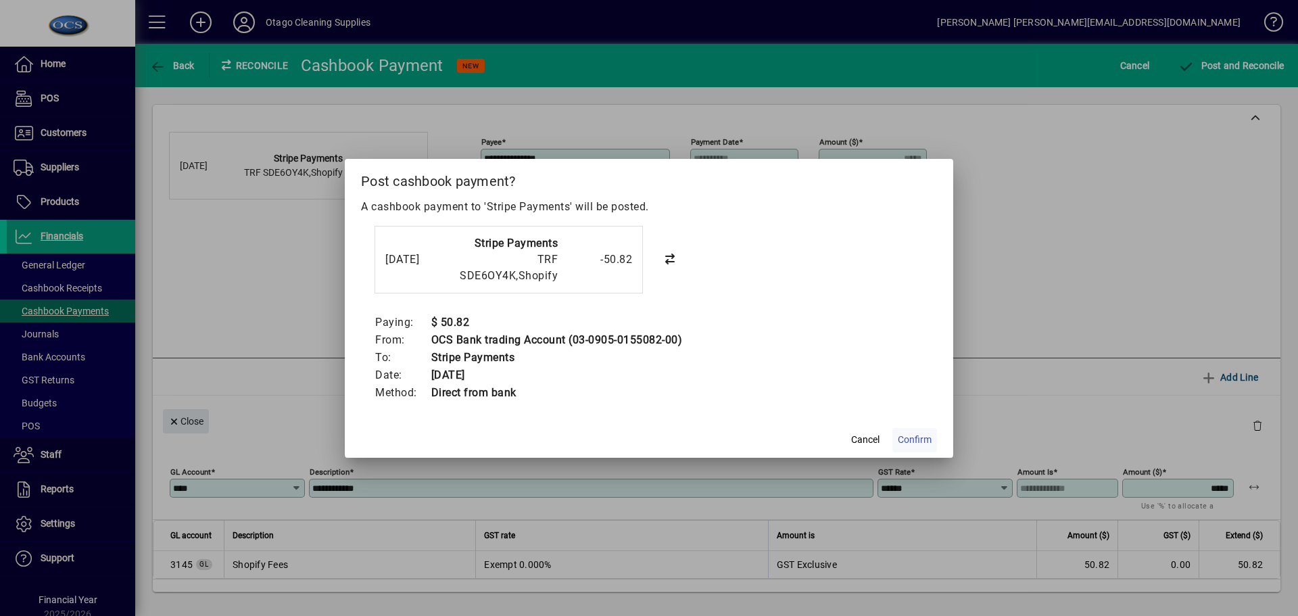
click at [920, 437] on span "Confirm" at bounding box center [915, 440] width 34 height 14
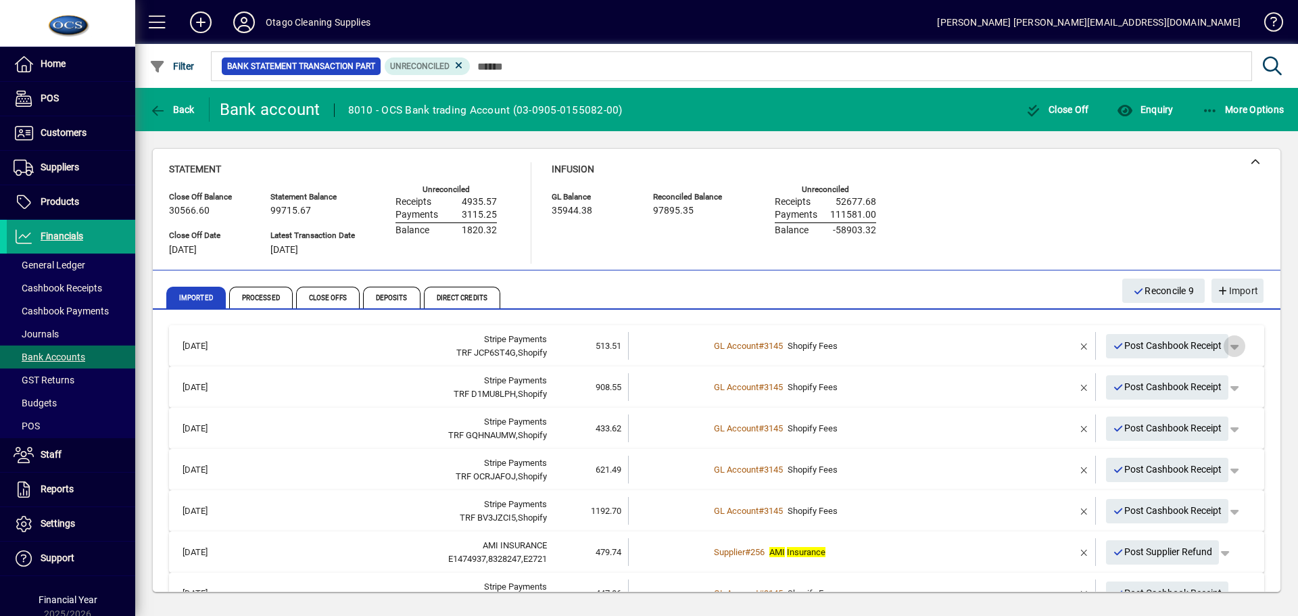
click at [1232, 341] on span "button" at bounding box center [1234, 346] width 32 height 32
click at [1172, 403] on span "button" at bounding box center [1186, 399] width 104 height 32
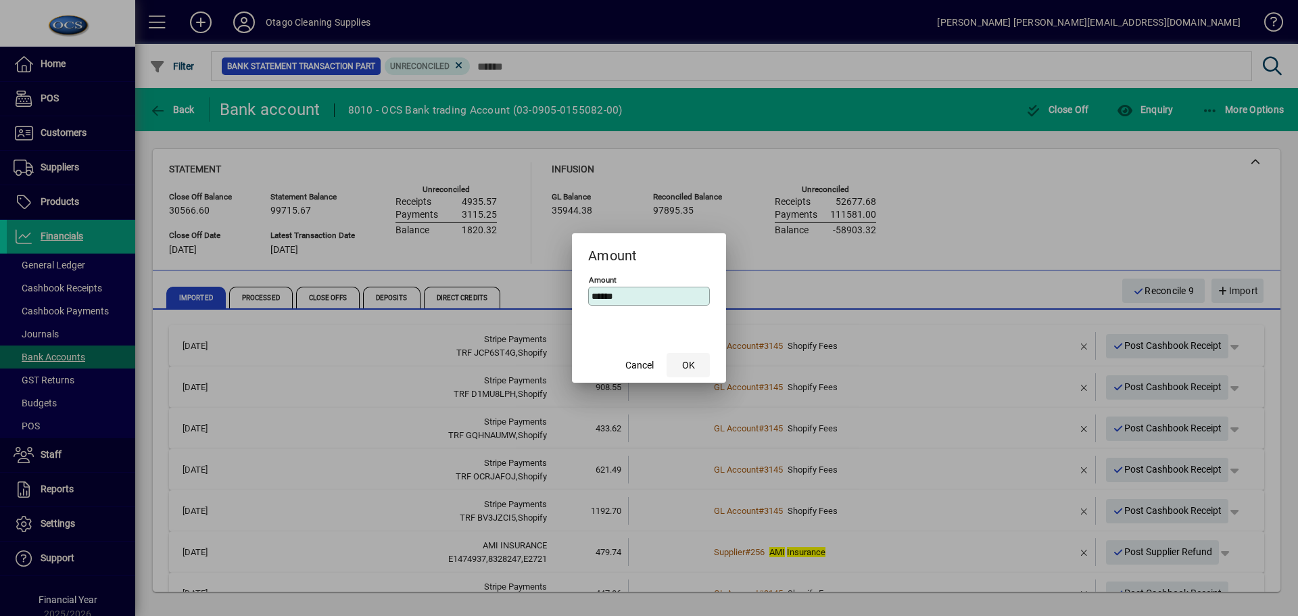
type input "******"
click at [685, 363] on span "OK" at bounding box center [688, 365] width 13 height 14
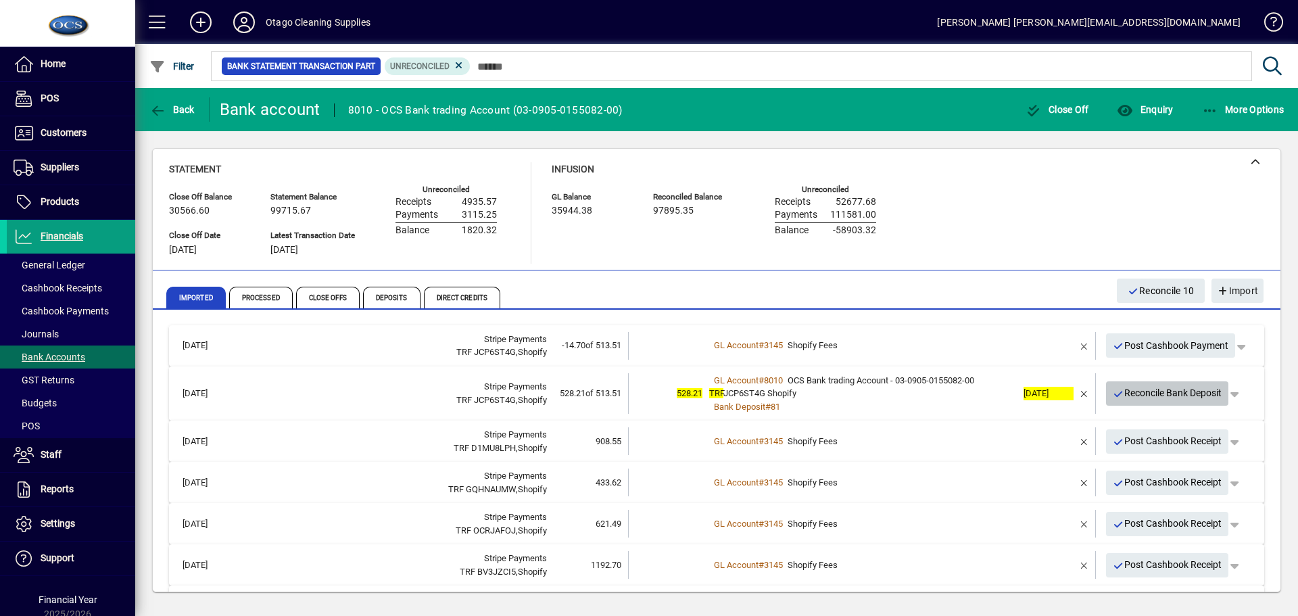
click at [1133, 404] on span "Reconcile Bank Deposit" at bounding box center [1166, 393] width 109 height 22
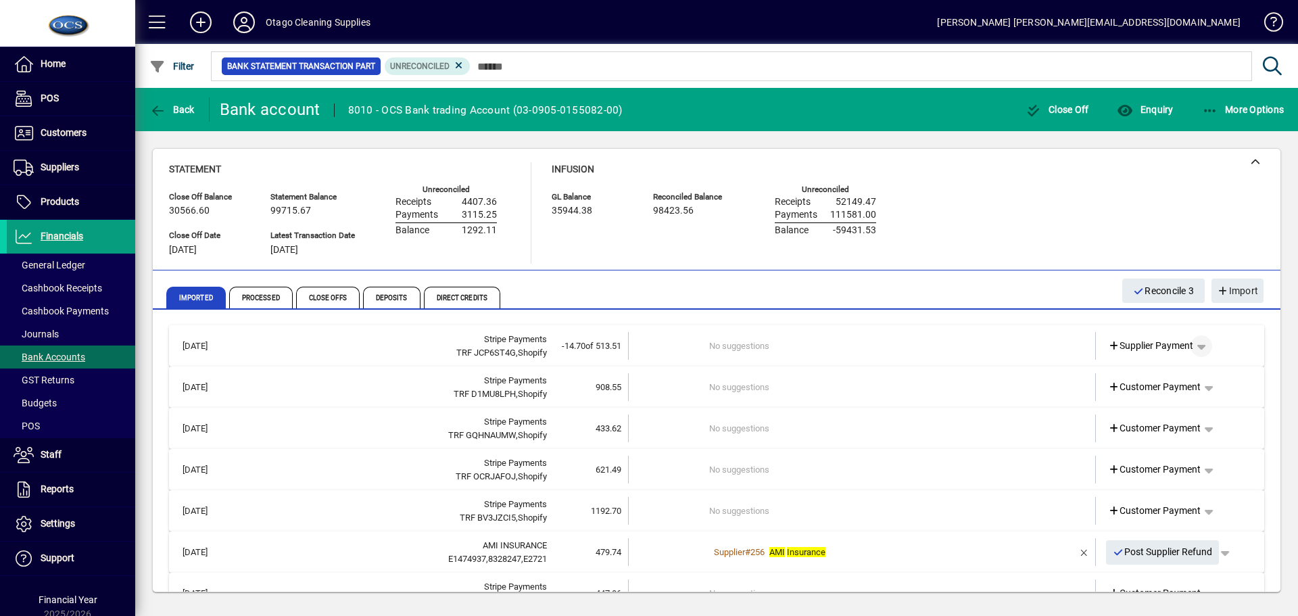
click at [1196, 345] on span "button" at bounding box center [1201, 346] width 32 height 32
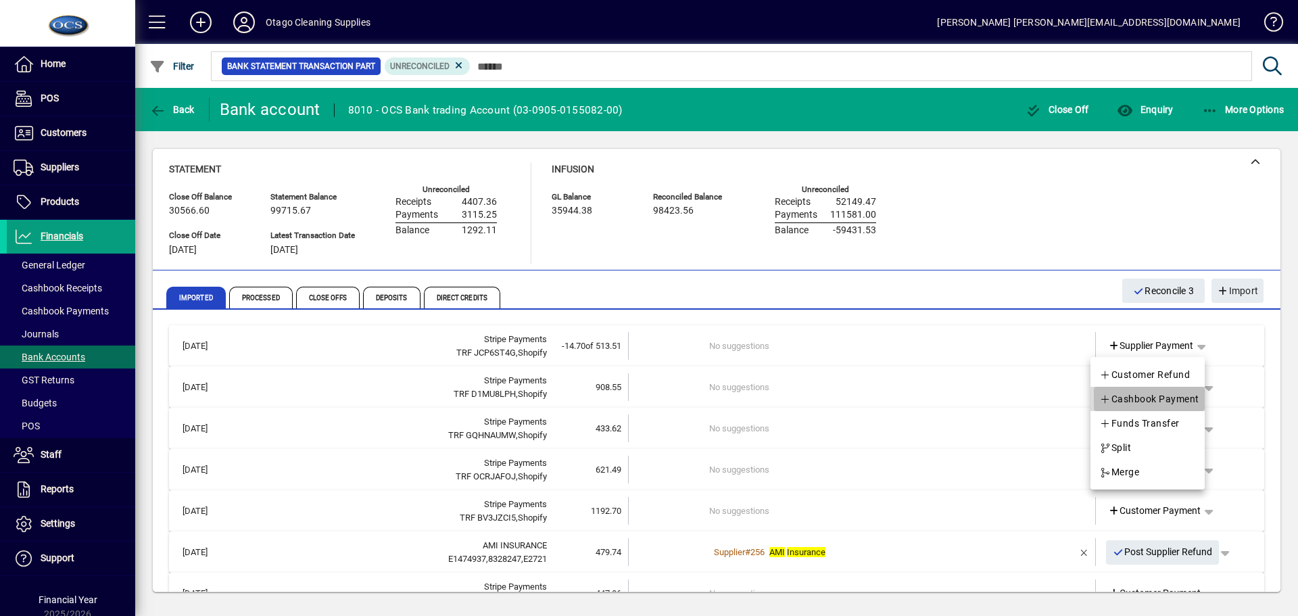
click at [1170, 399] on span "Cashbook Payment" at bounding box center [1149, 399] width 100 height 16
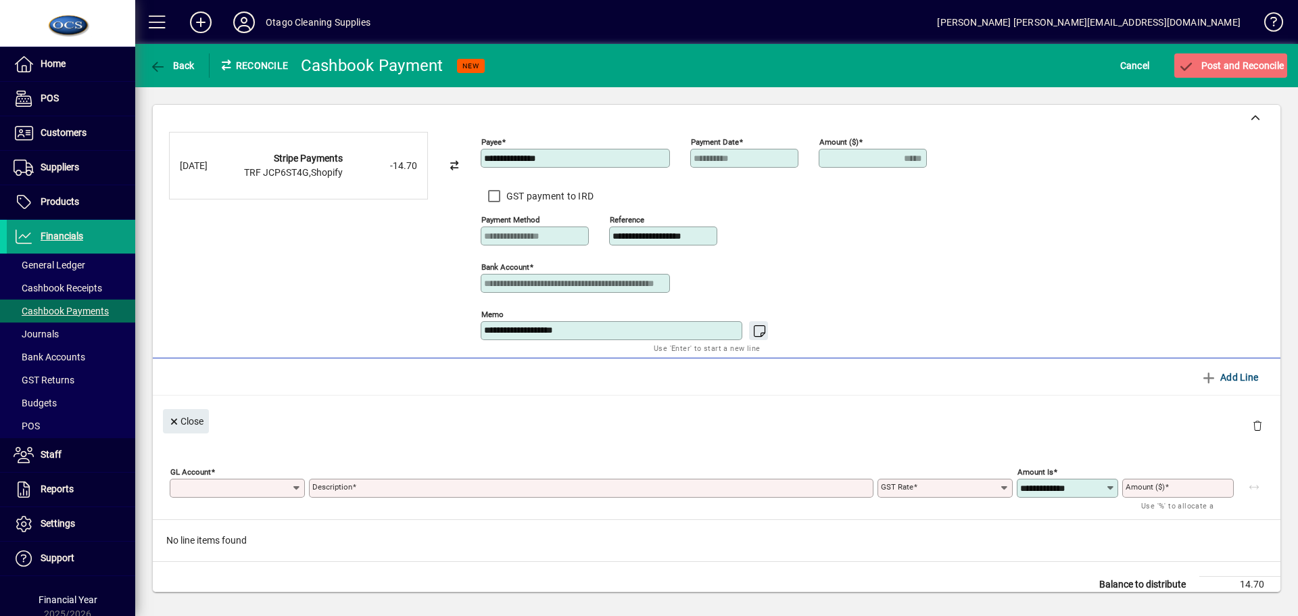
type input "*****"
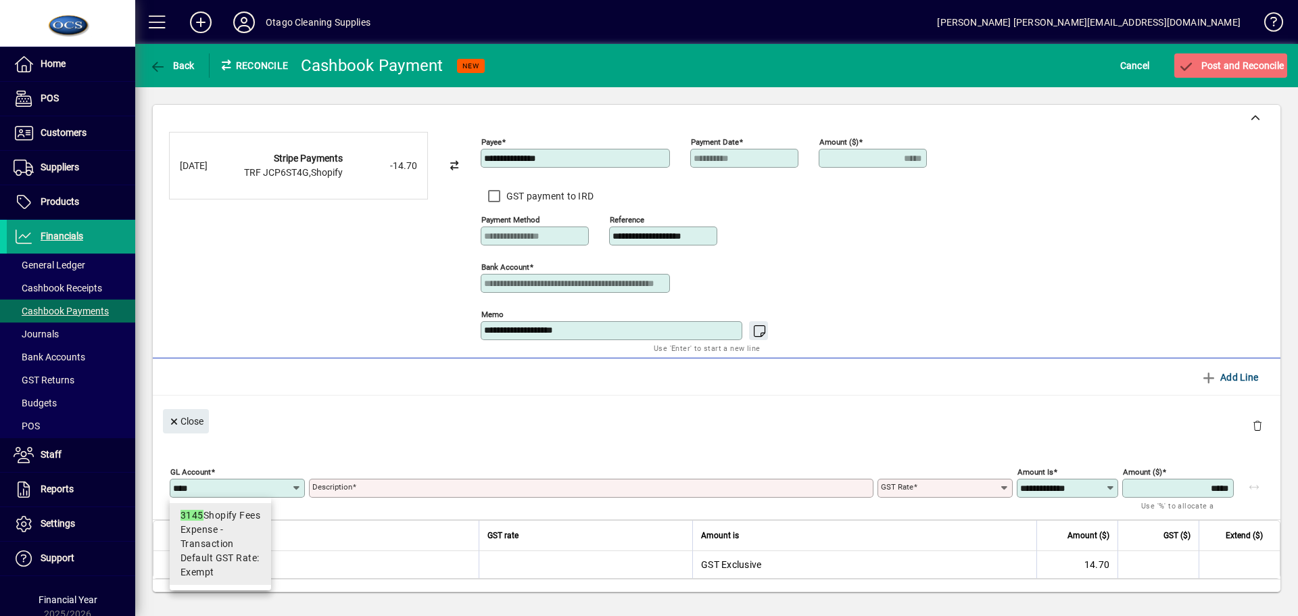
type input "****"
click at [235, 553] on span "Default GST Rate: Exempt" at bounding box center [220, 565] width 80 height 28
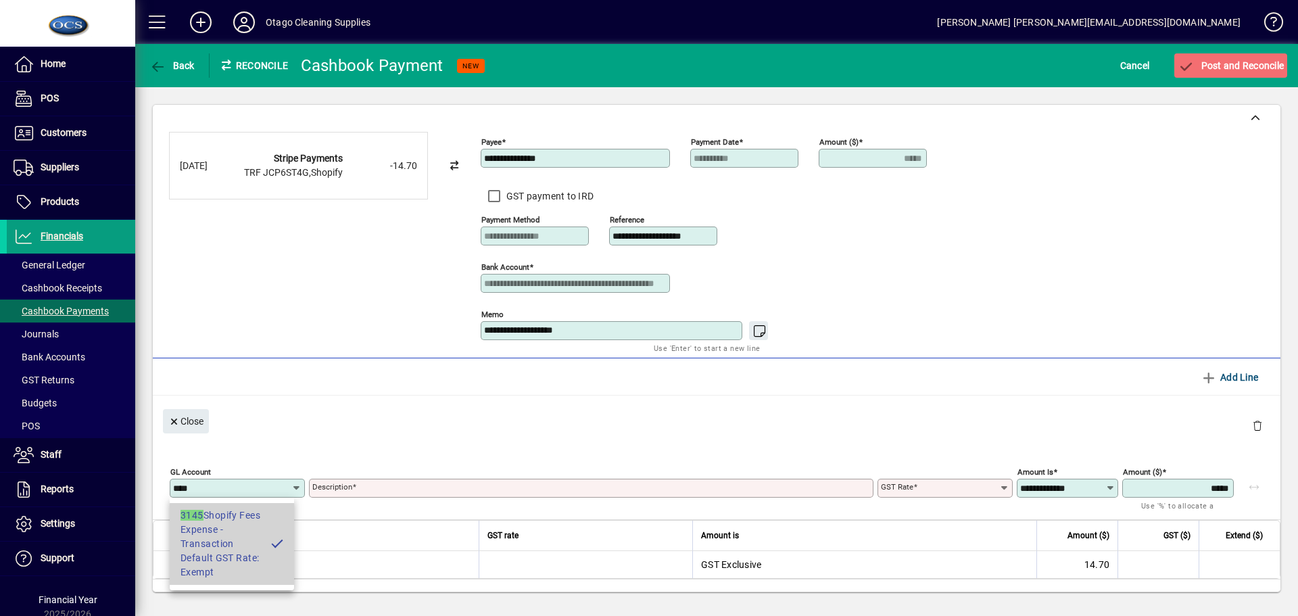
type input "**********"
type input "******"
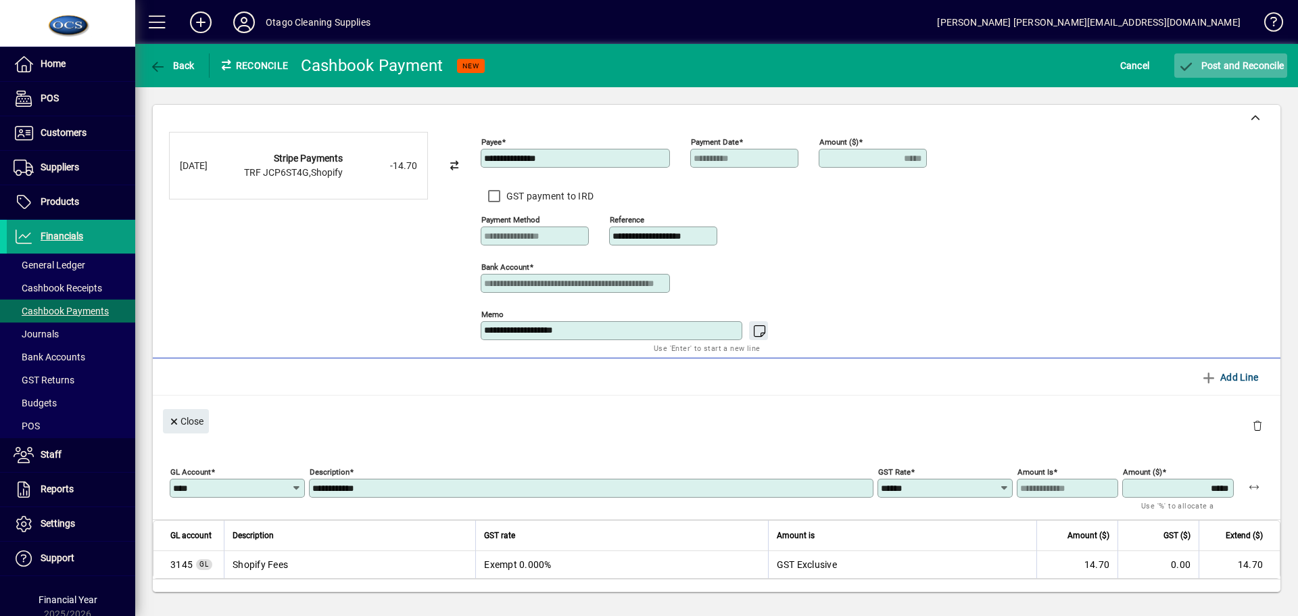
click at [1221, 60] on span "Post and Reconcile" at bounding box center [1230, 65] width 106 height 11
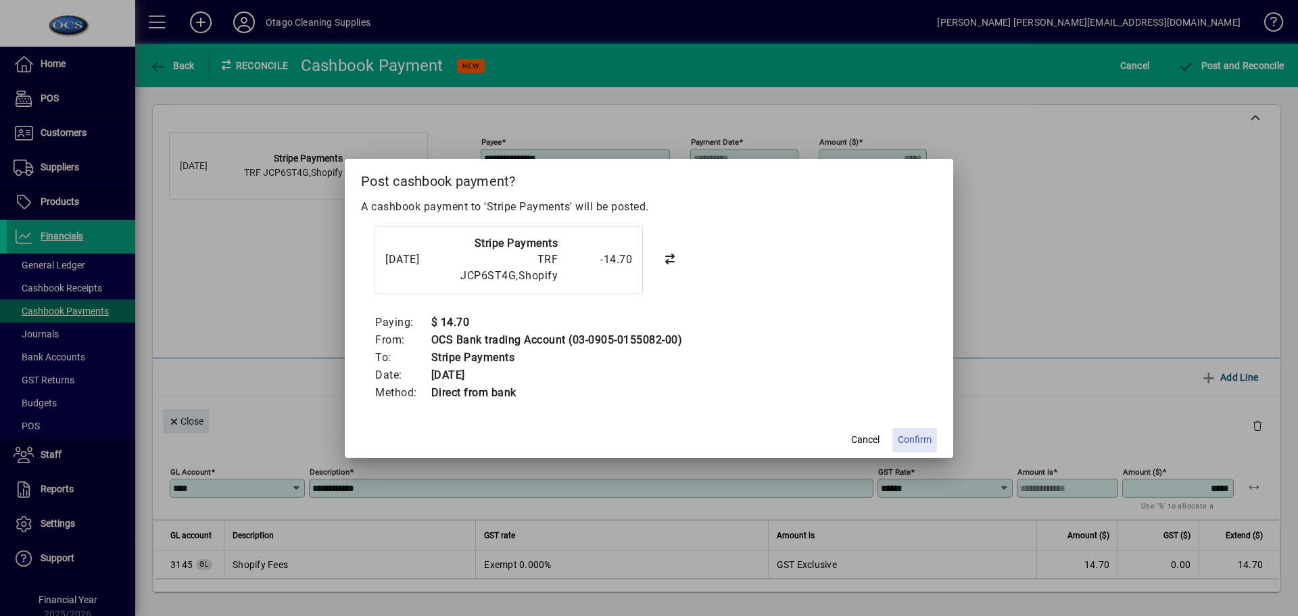
click at [912, 441] on span "Confirm" at bounding box center [915, 440] width 34 height 14
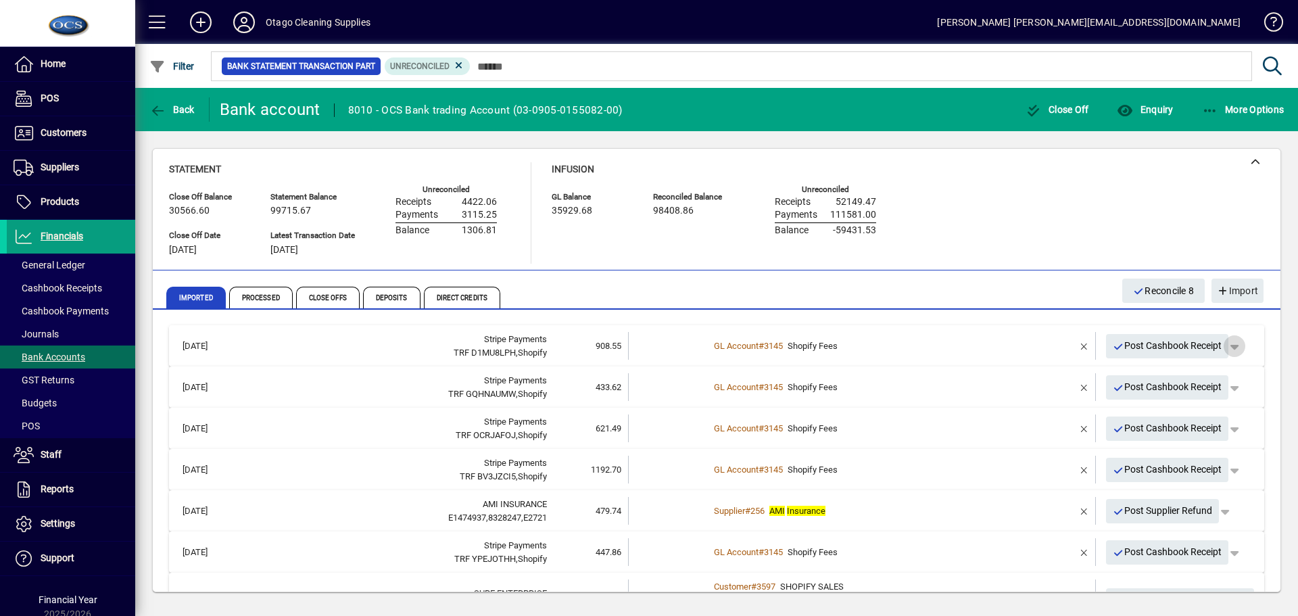
click at [1223, 345] on span "button" at bounding box center [1234, 346] width 32 height 32
click at [1160, 399] on span "Split" at bounding box center [1155, 399] width 32 height 16
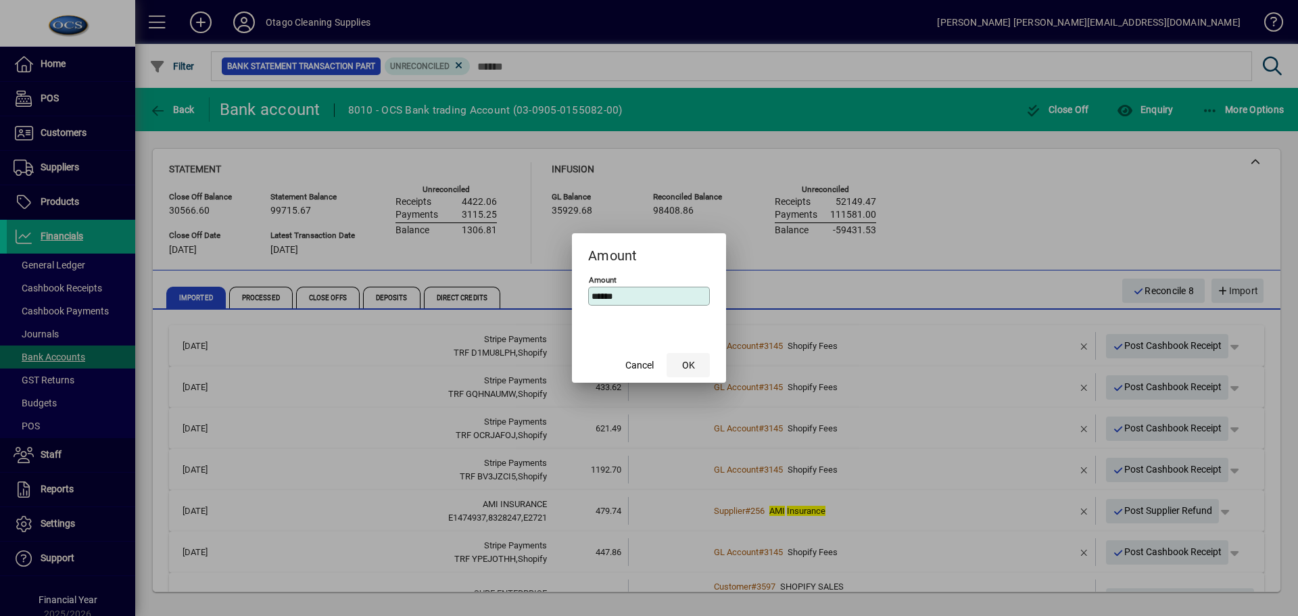
type input "******"
click at [694, 370] on span "OK" at bounding box center [688, 365] width 13 height 14
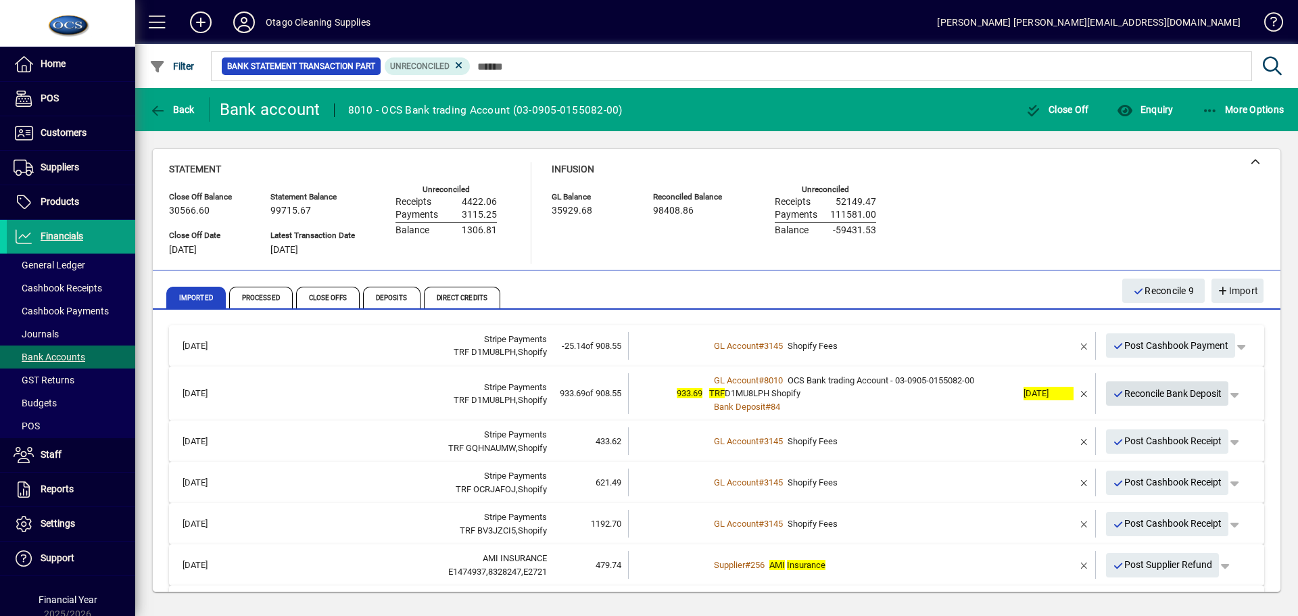
click at [1171, 400] on span "Reconcile Bank Deposit" at bounding box center [1166, 394] width 109 height 22
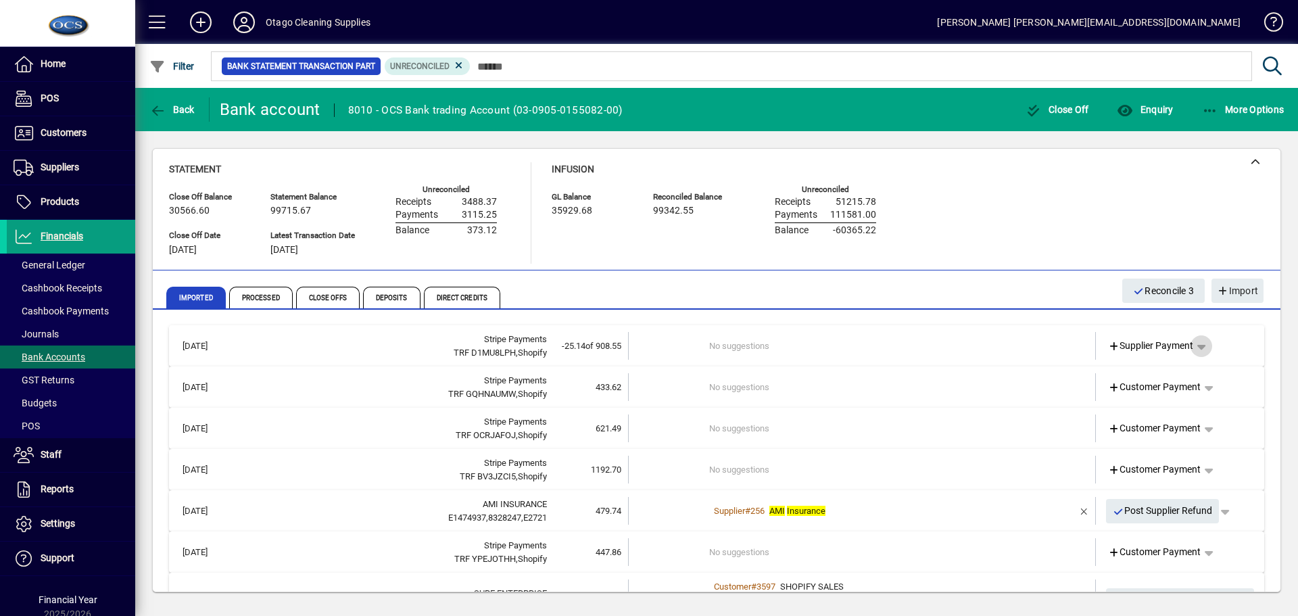
click at [1191, 345] on span "button" at bounding box center [1201, 346] width 32 height 32
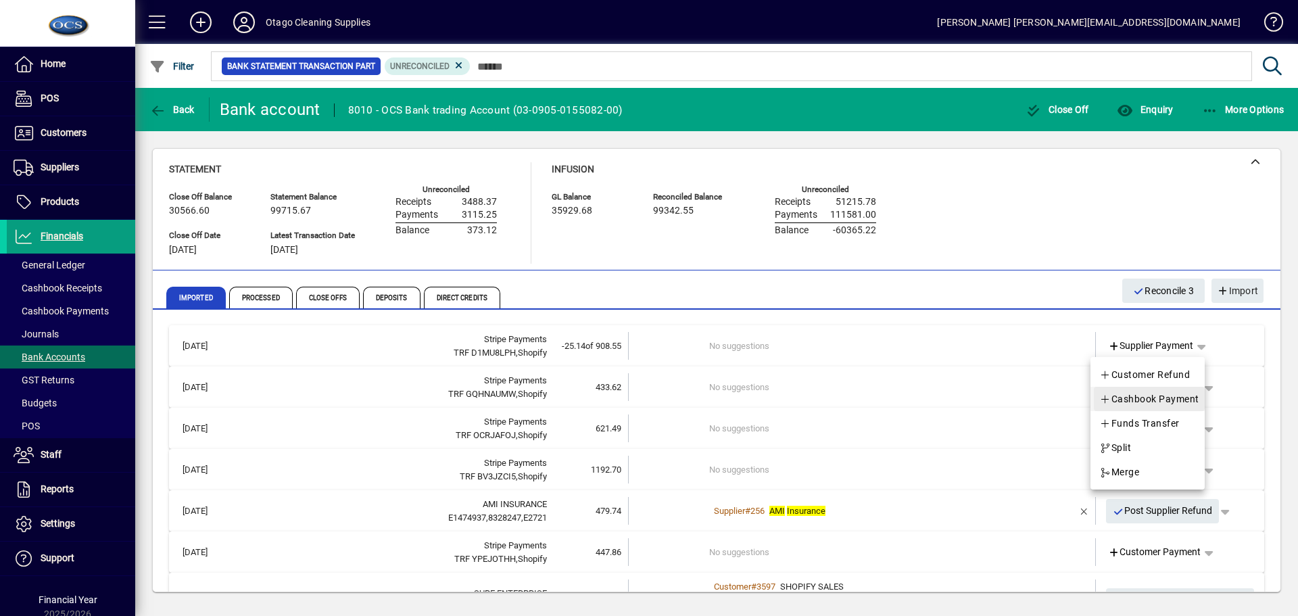
click at [1167, 397] on span "Cashbook Payment" at bounding box center [1149, 399] width 100 height 16
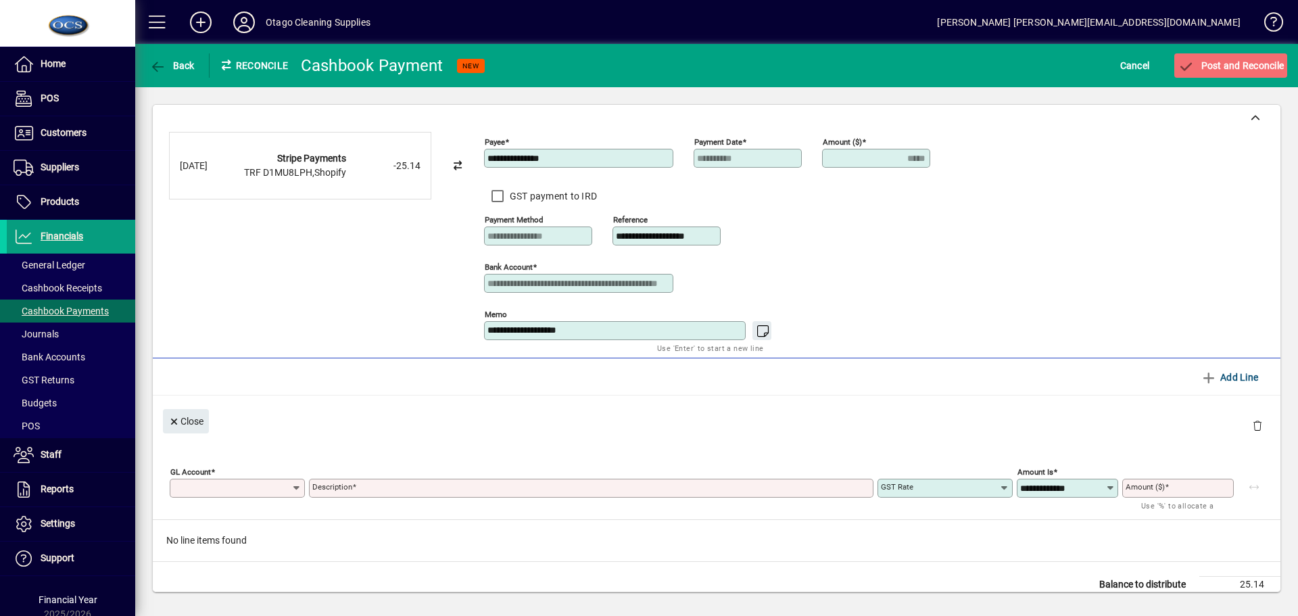
type input "*****"
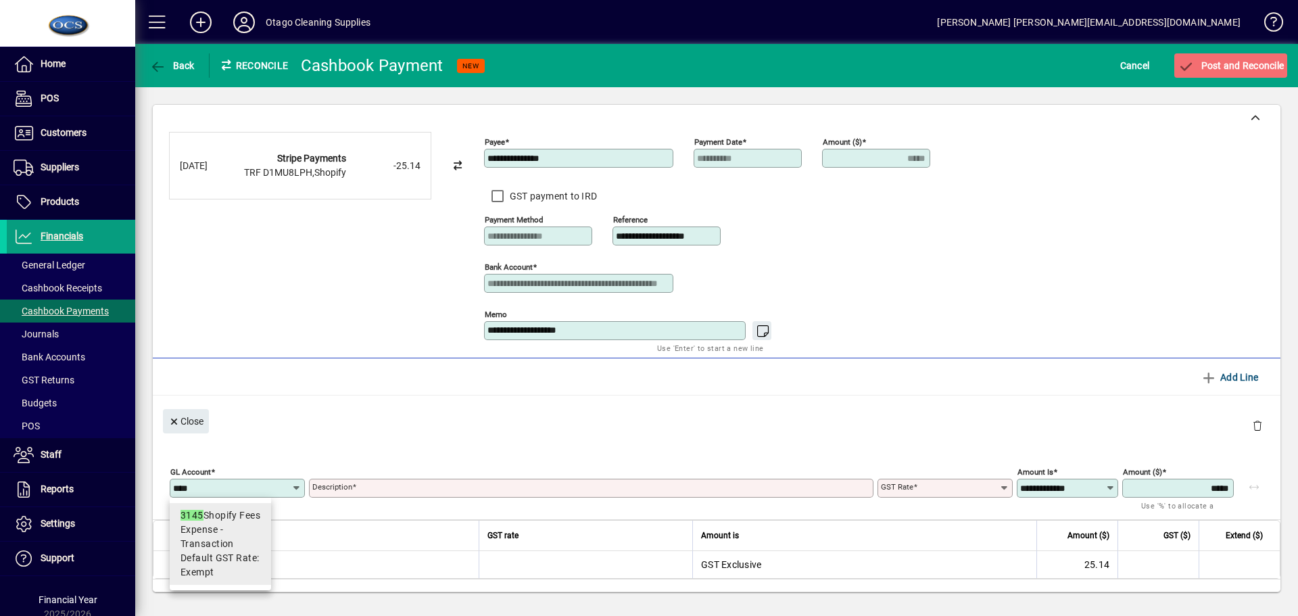
type input "****"
click at [228, 551] on span "Default GST Rate: Exempt" at bounding box center [220, 565] width 80 height 28
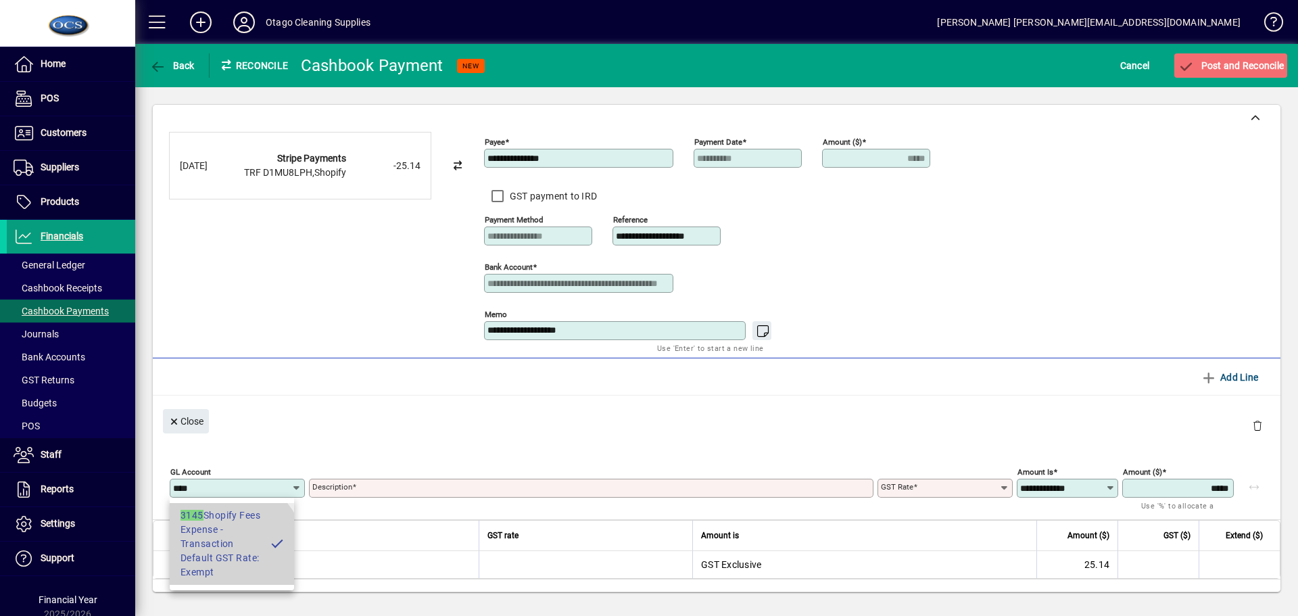
type input "**********"
type input "******"
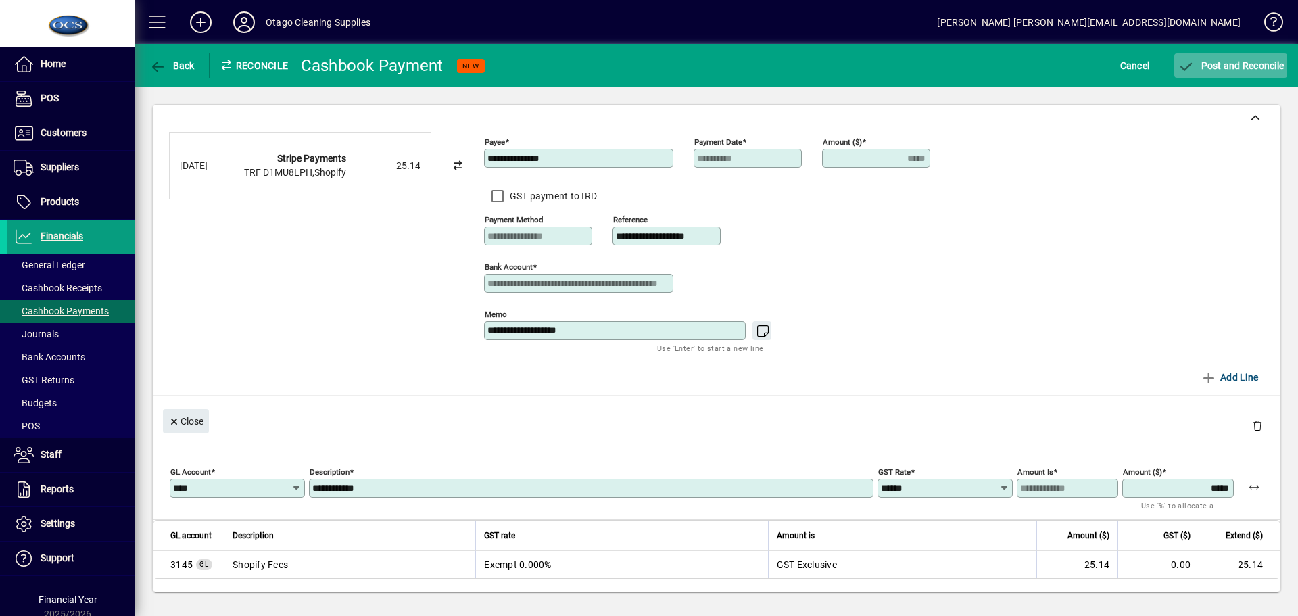
click at [1245, 68] on span "Post and Reconcile" at bounding box center [1230, 65] width 106 height 11
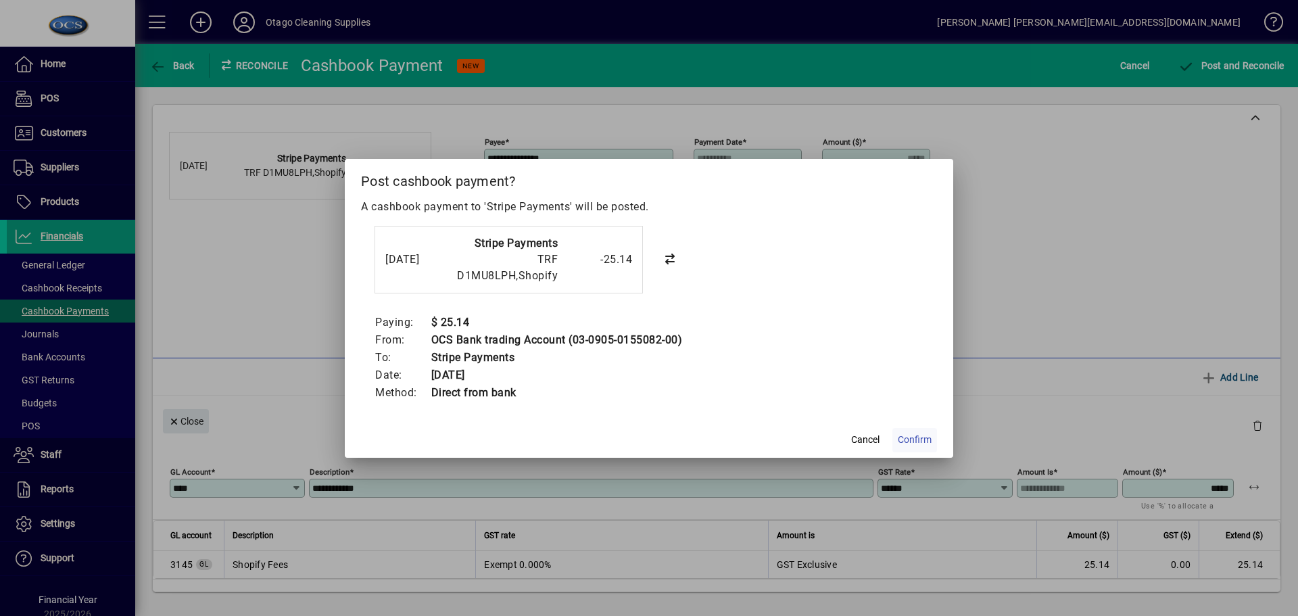
click at [926, 441] on span "Confirm" at bounding box center [915, 440] width 34 height 14
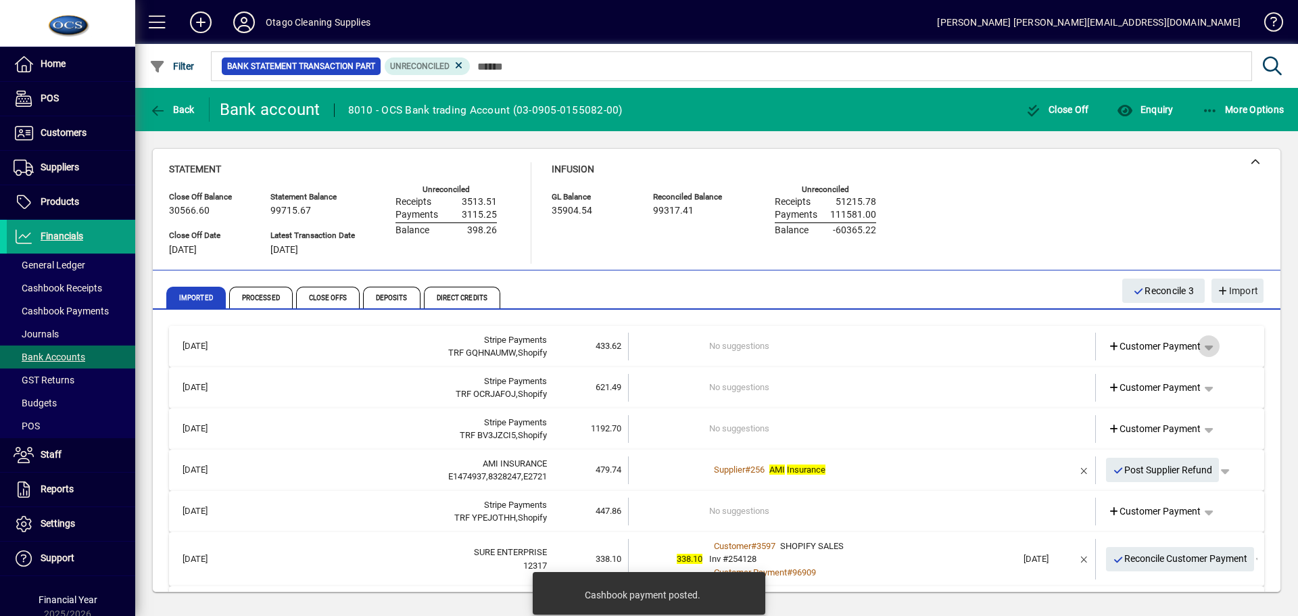
click at [1202, 349] on span "button" at bounding box center [1208, 346] width 32 height 32
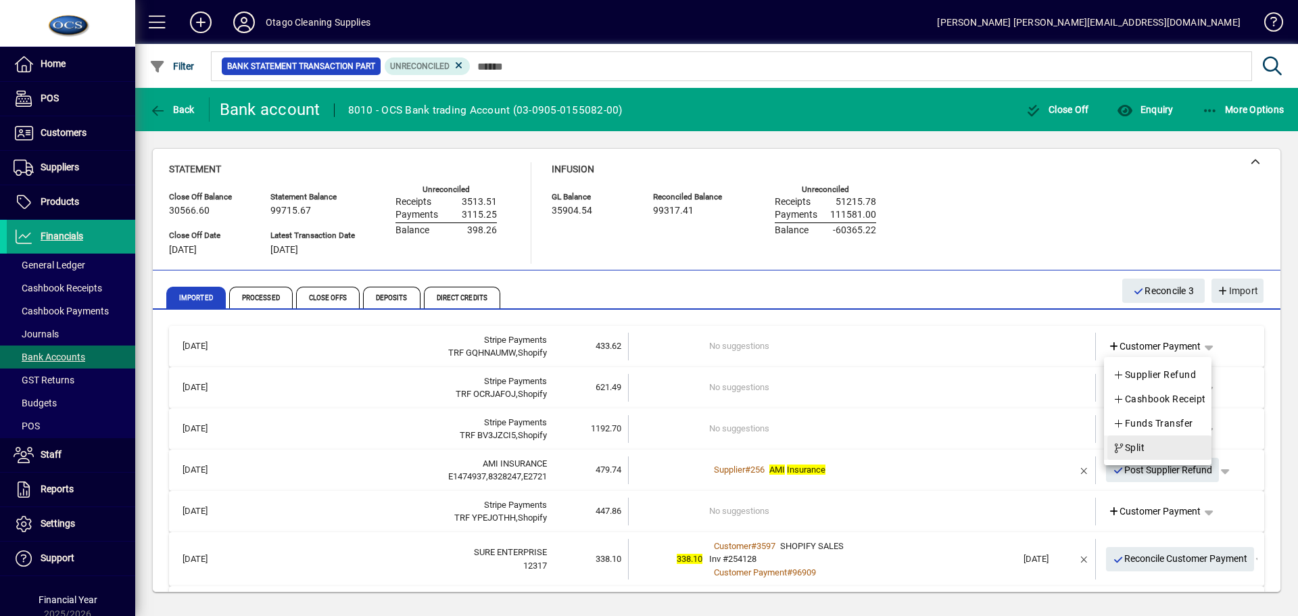
click at [1133, 454] on span "Split" at bounding box center [1128, 447] width 32 height 16
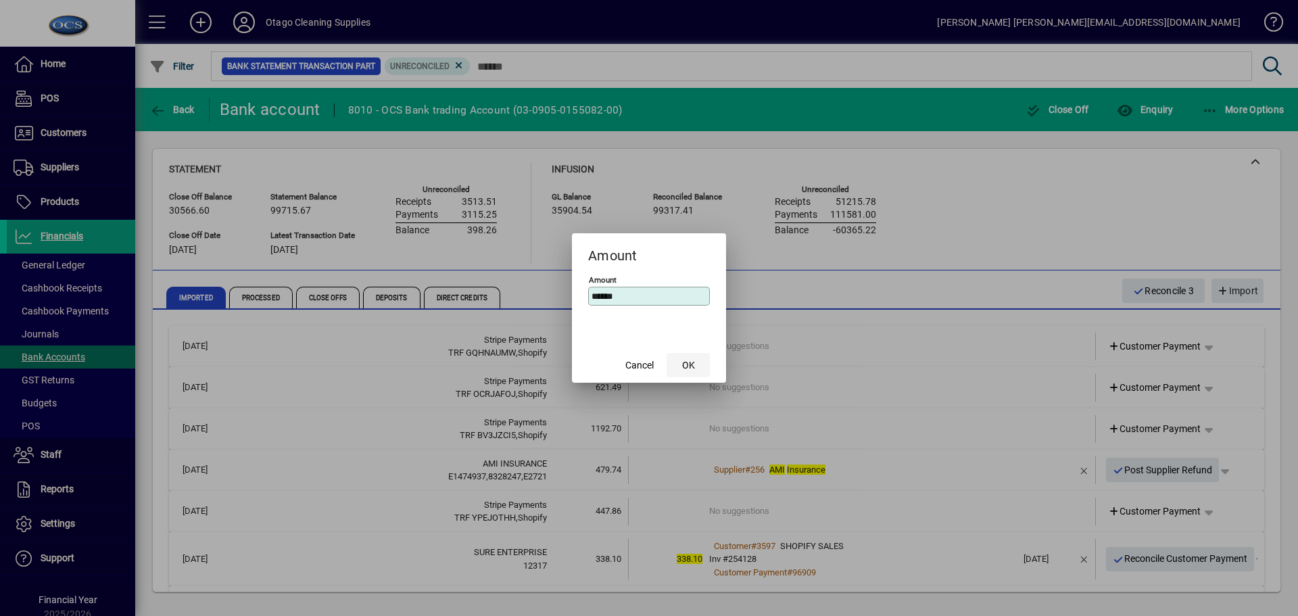
type input "******"
click at [682, 363] on span "OK" at bounding box center [688, 365] width 13 height 14
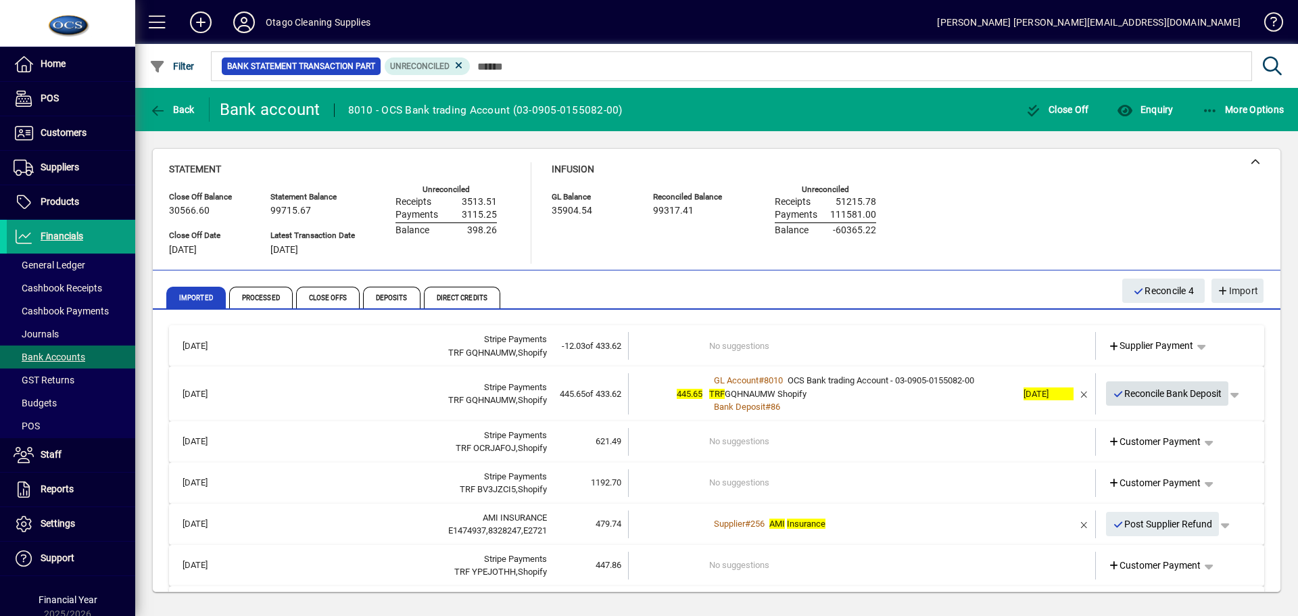
click at [1139, 394] on span "Reconcile Bank Deposit" at bounding box center [1166, 394] width 109 height 22
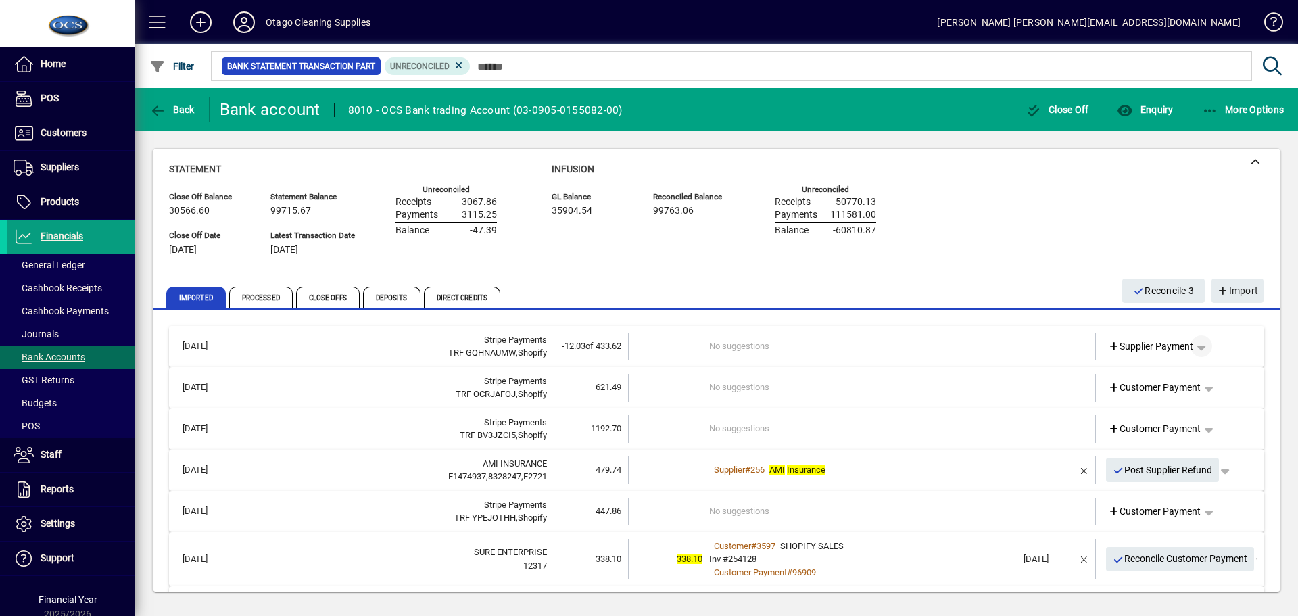
click at [1198, 345] on span "button" at bounding box center [1201, 346] width 32 height 32
click at [1175, 397] on span "Cashbook Payment" at bounding box center [1149, 399] width 100 height 16
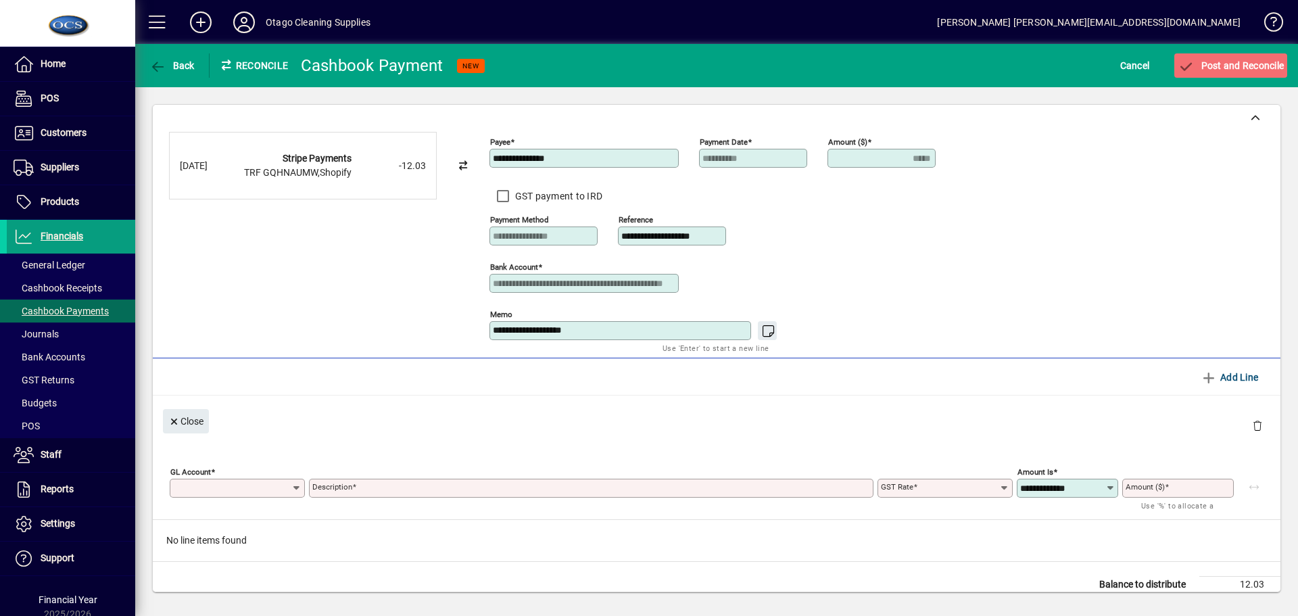
type input "*****"
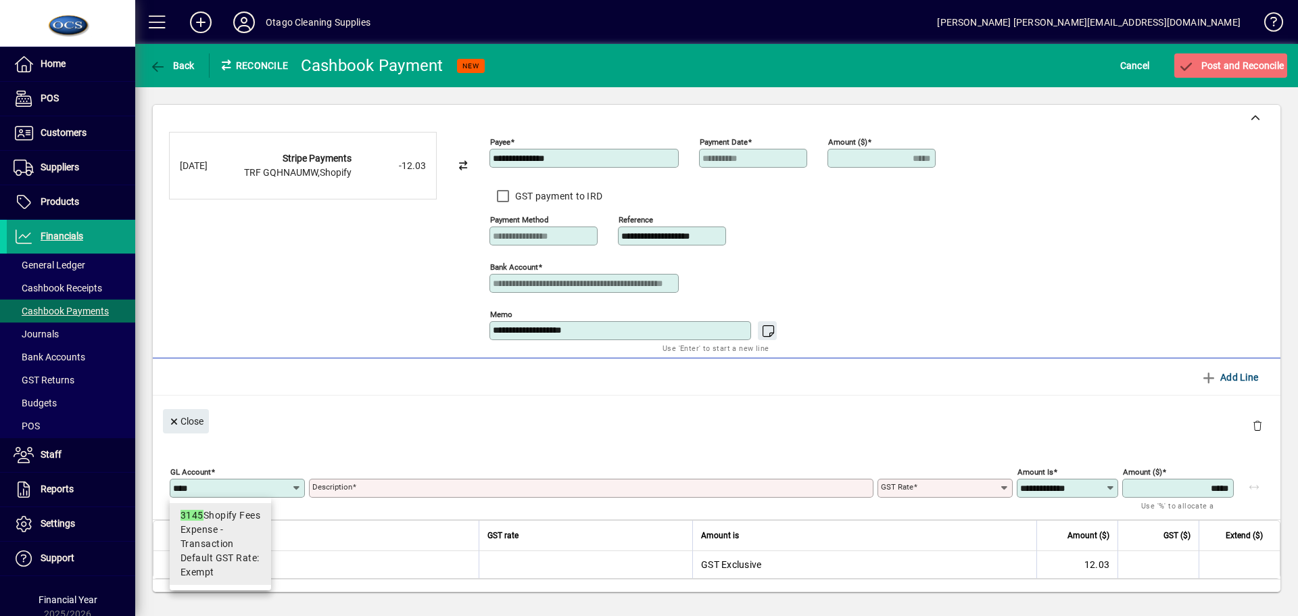
type input "****"
click at [221, 545] on span "Expense - Transaction" at bounding box center [220, 536] width 80 height 28
type input "**********"
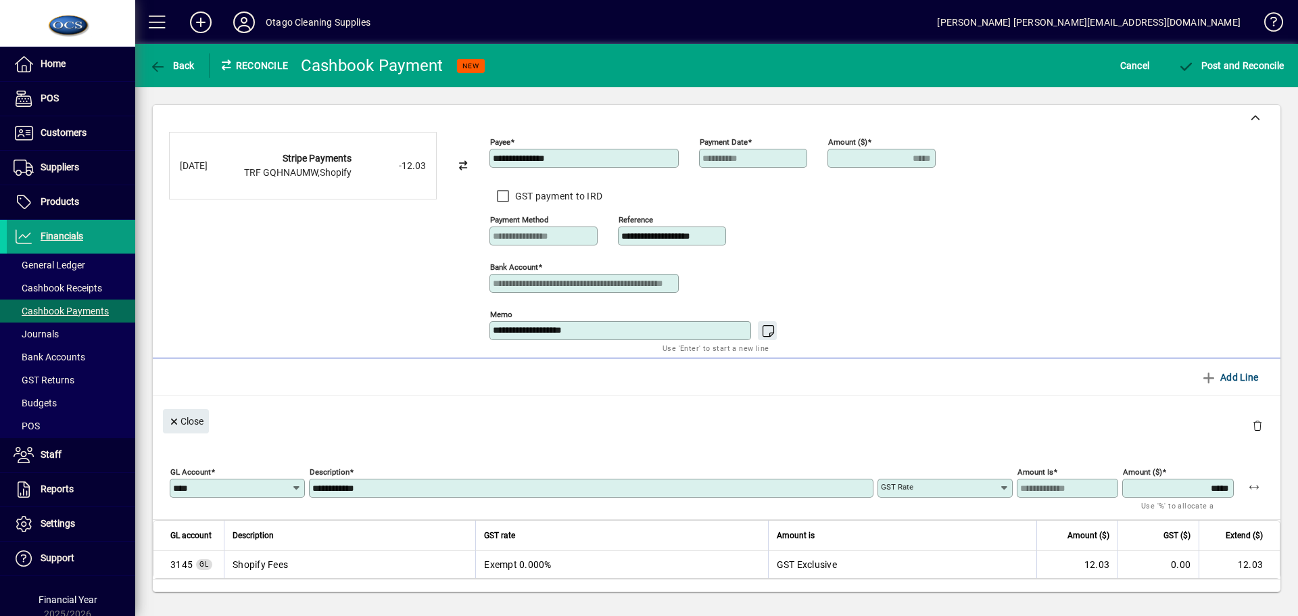
type input "******"
click at [1211, 64] on span "Post and Reconcile" at bounding box center [1230, 65] width 106 height 11
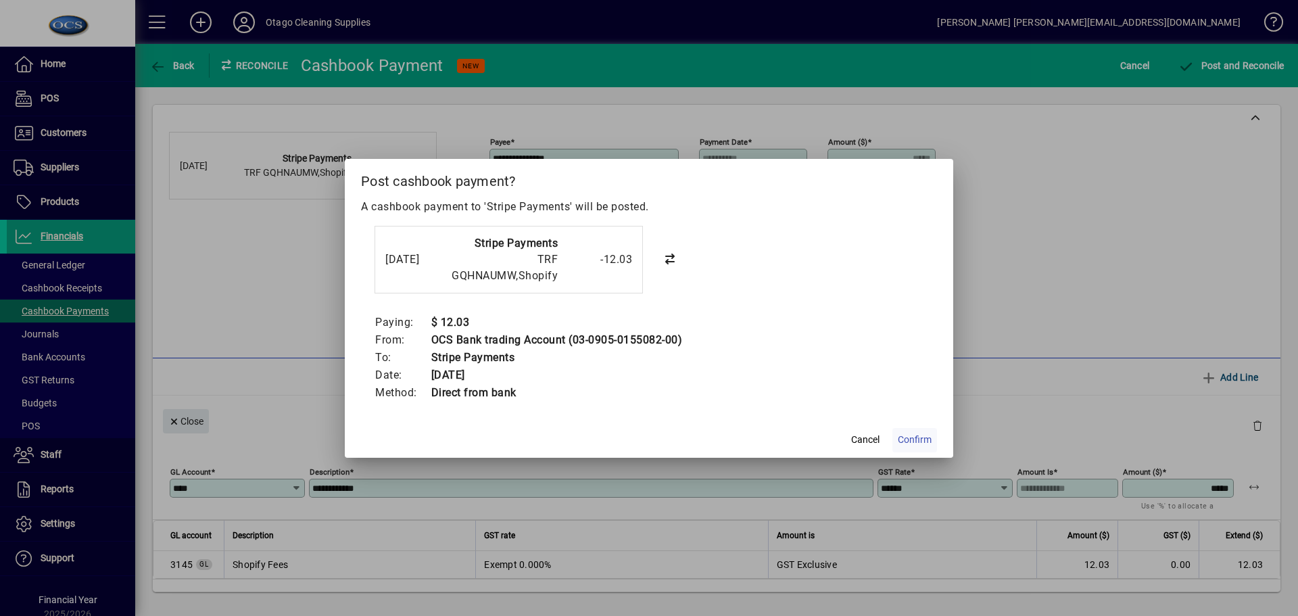
click at [918, 441] on span "Confirm" at bounding box center [915, 440] width 34 height 14
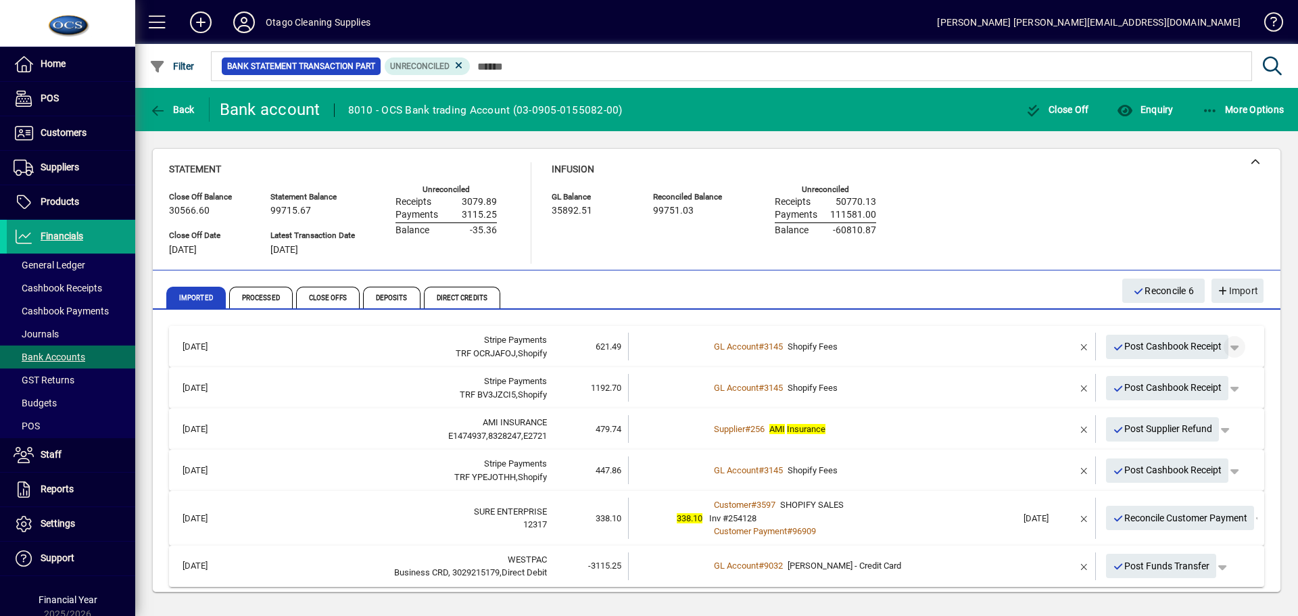
click at [1226, 347] on span "button" at bounding box center [1234, 346] width 32 height 32
click at [1155, 401] on span "Split" at bounding box center [1155, 399] width 32 height 16
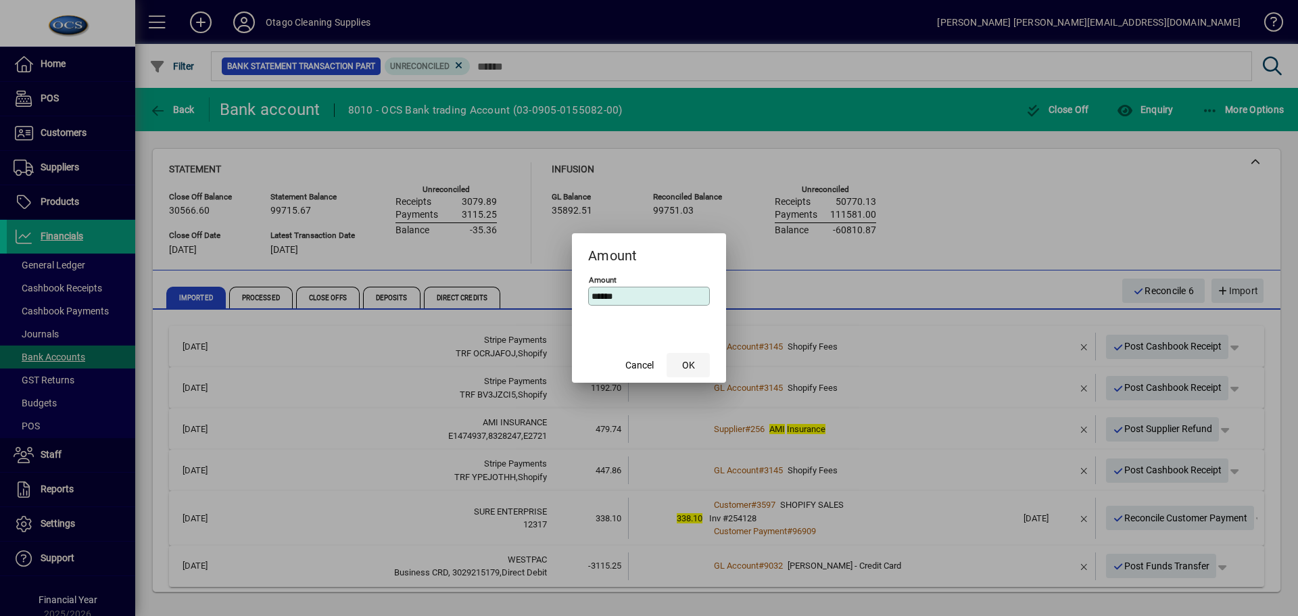
type input "******"
click at [687, 362] on span "OK" at bounding box center [688, 365] width 13 height 14
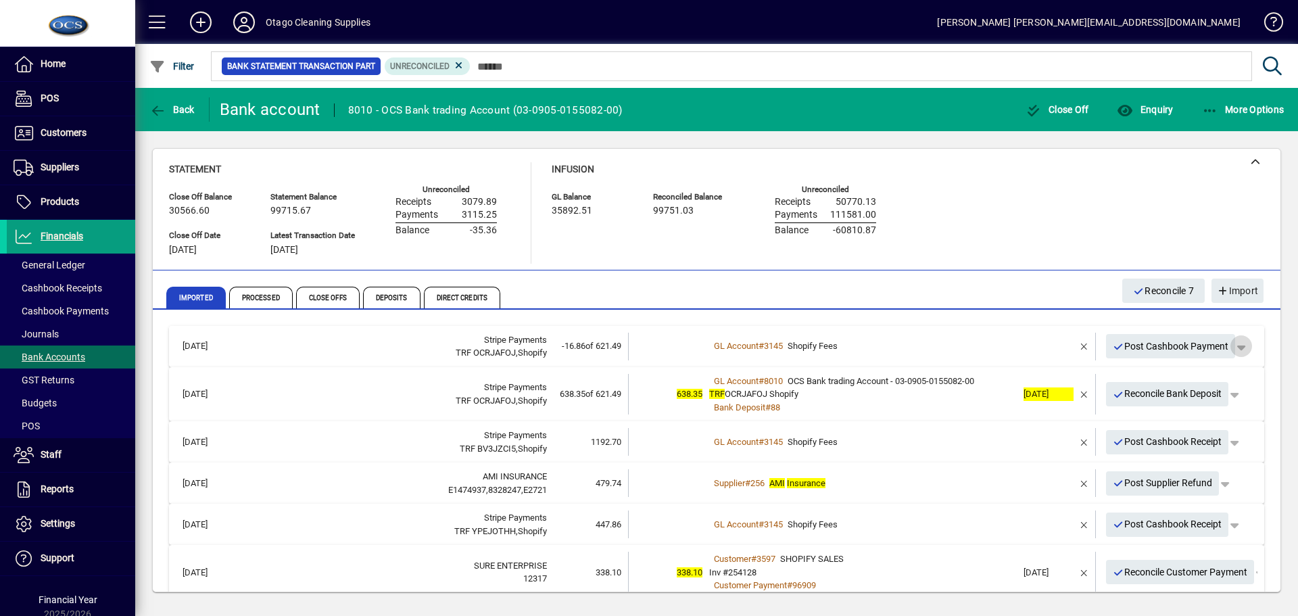
click at [1233, 348] on span "button" at bounding box center [1241, 346] width 32 height 32
click at [1159, 378] on span "Cashbook Payment" at bounding box center [1188, 374] width 100 height 16
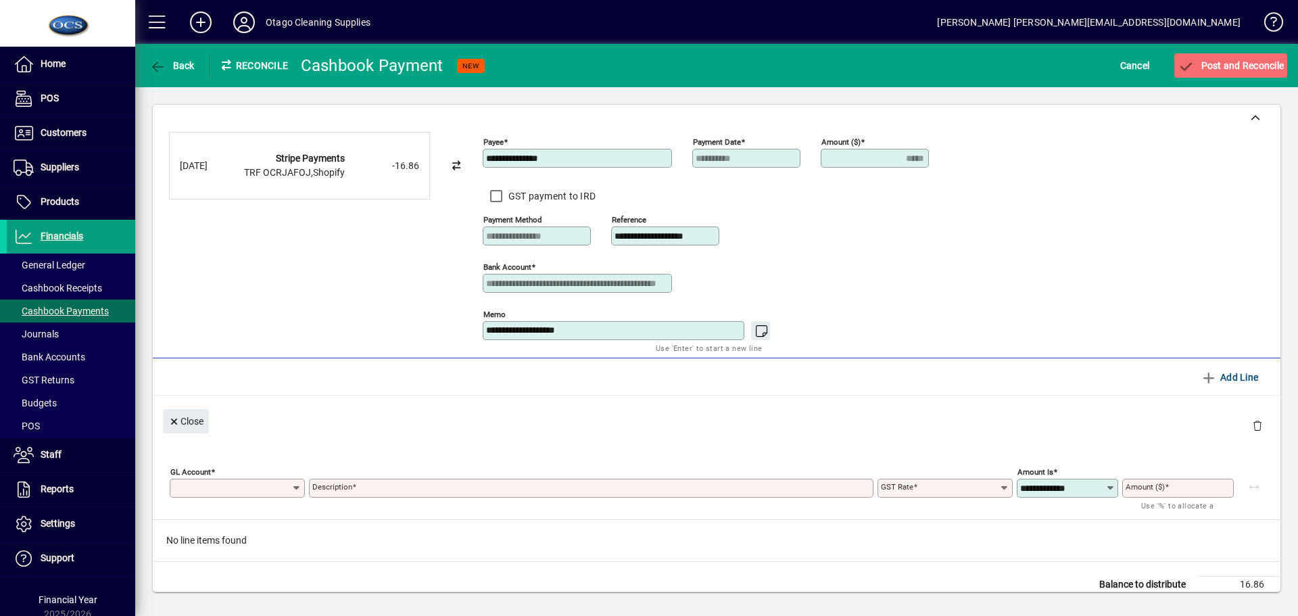
type input "*****"
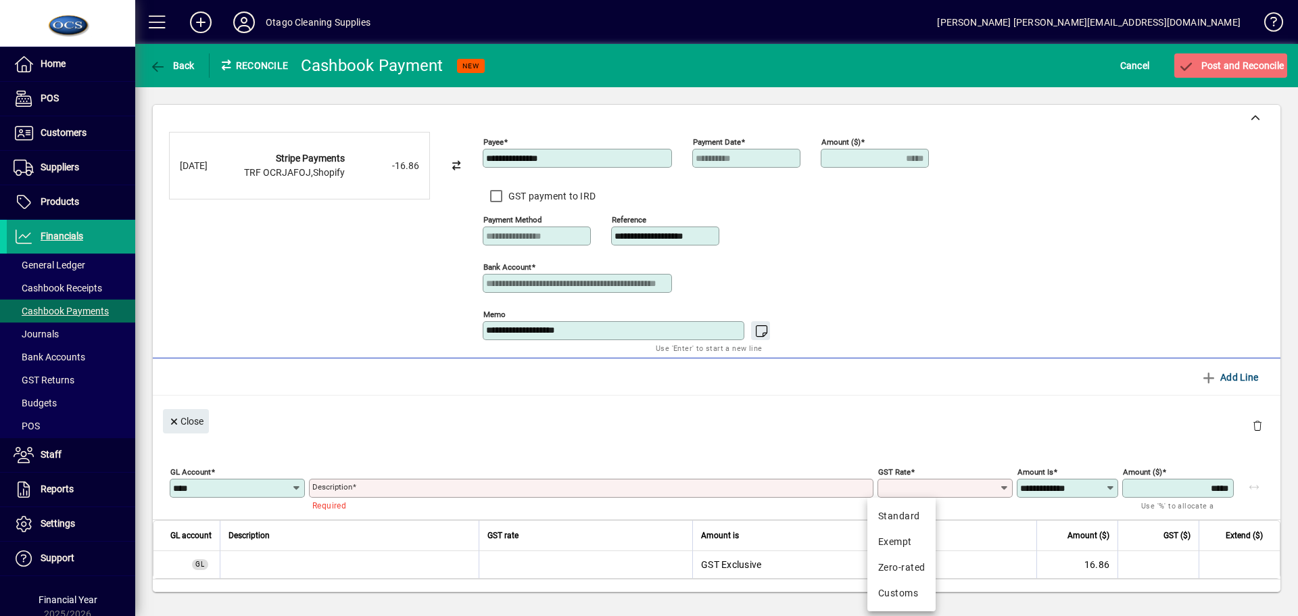
click at [217, 491] on input "****" at bounding box center [232, 488] width 118 height 11
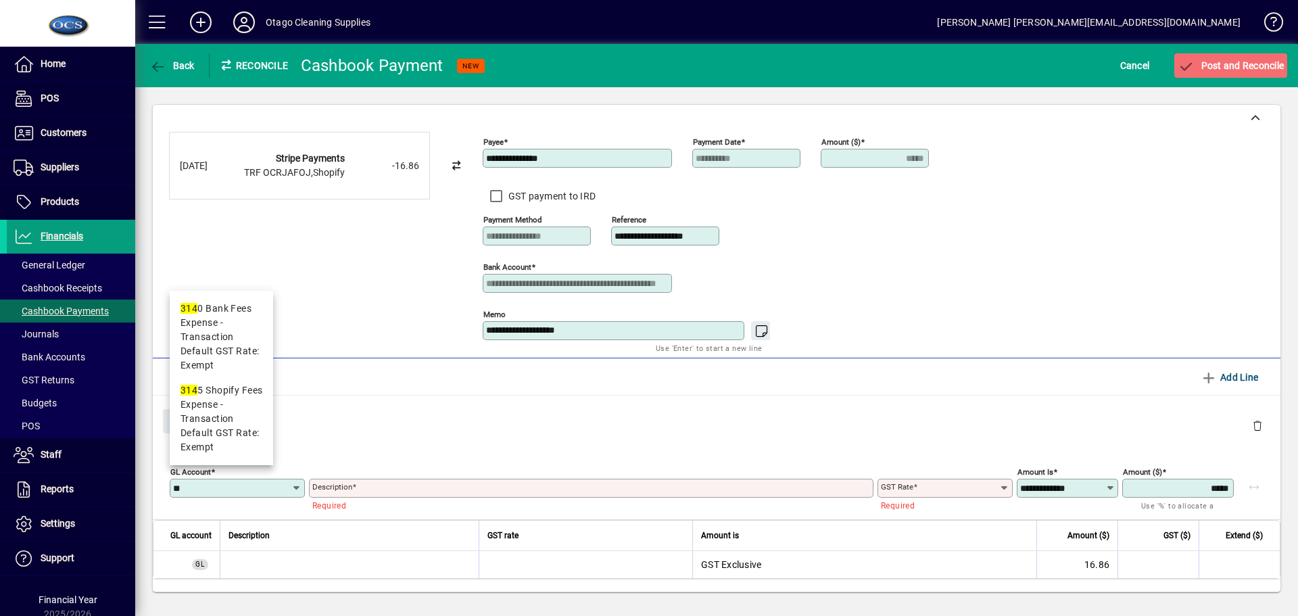
type input "*"
type input "****"
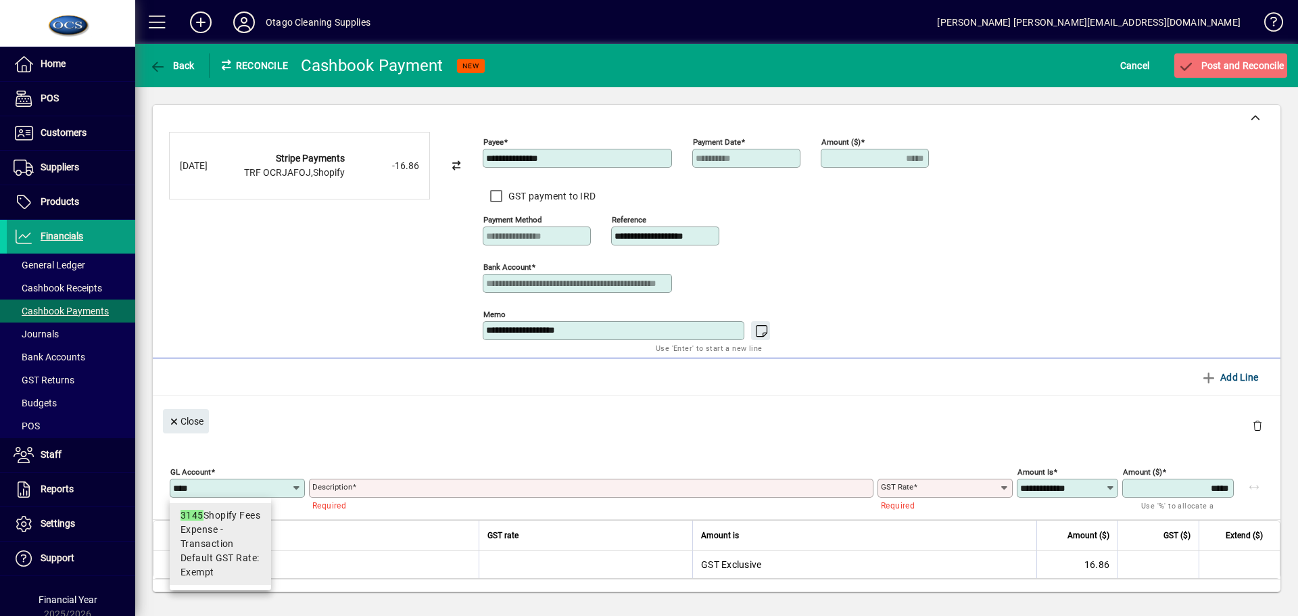
click at [207, 543] on span "Expense - Transaction" at bounding box center [220, 536] width 80 height 28
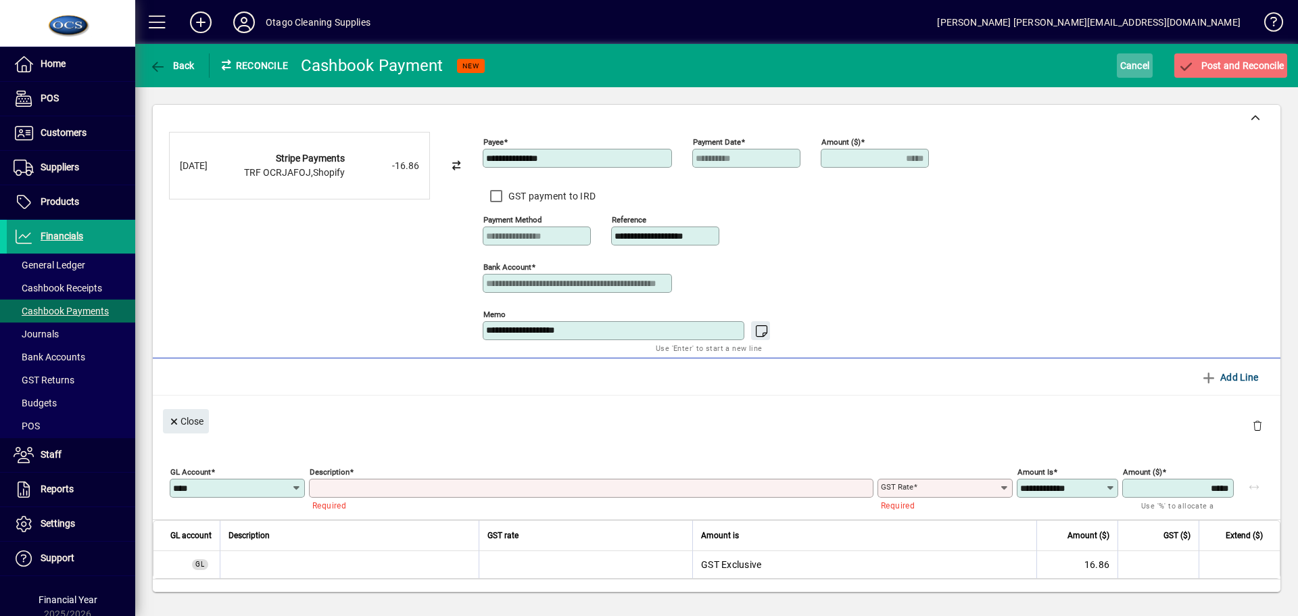
click at [1137, 66] on span "Cancel" at bounding box center [1135, 66] width 30 height 22
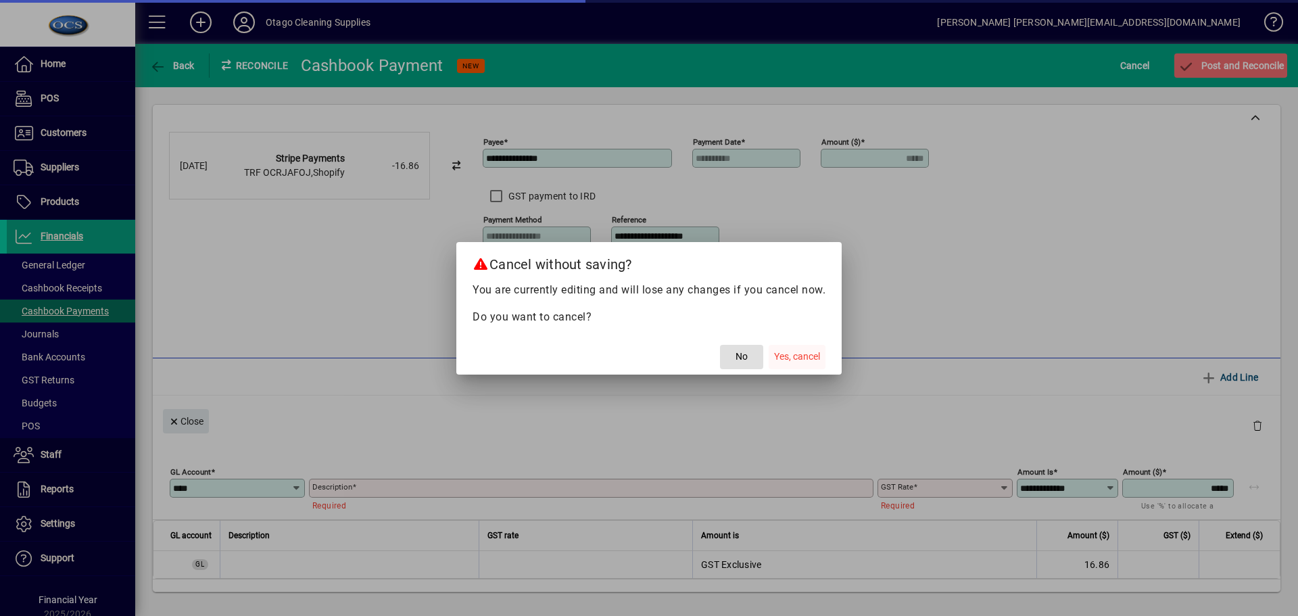
click at [797, 355] on span "Yes, cancel" at bounding box center [797, 356] width 46 height 14
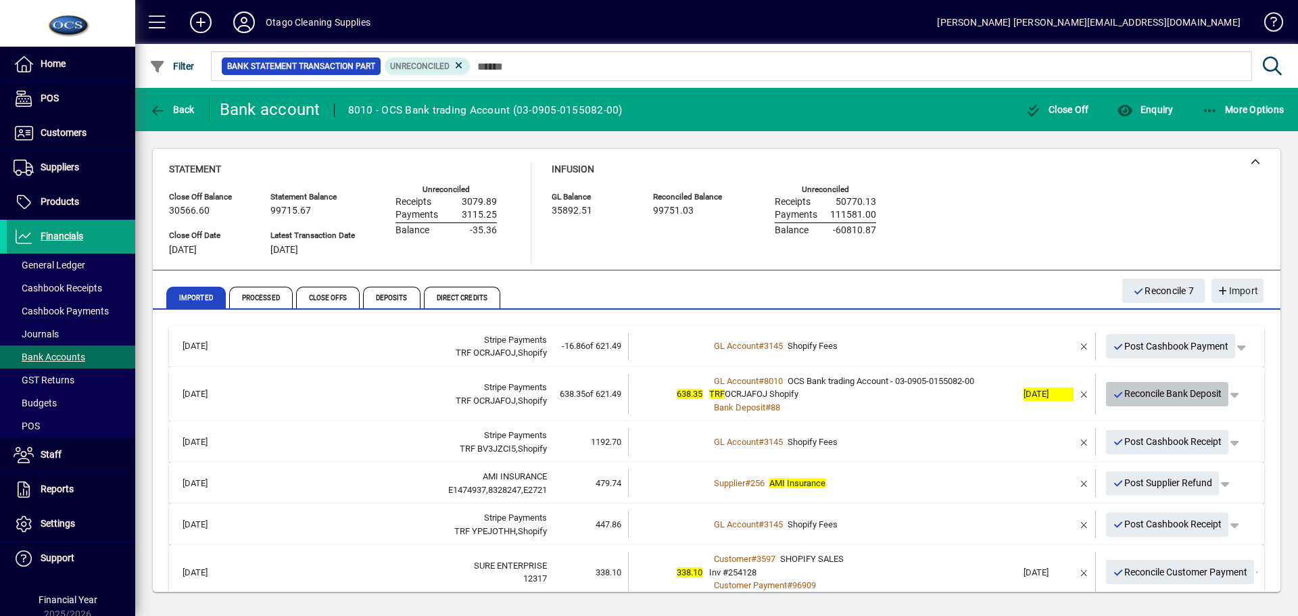
click at [1157, 393] on span "Reconcile Bank Deposit" at bounding box center [1166, 394] width 109 height 22
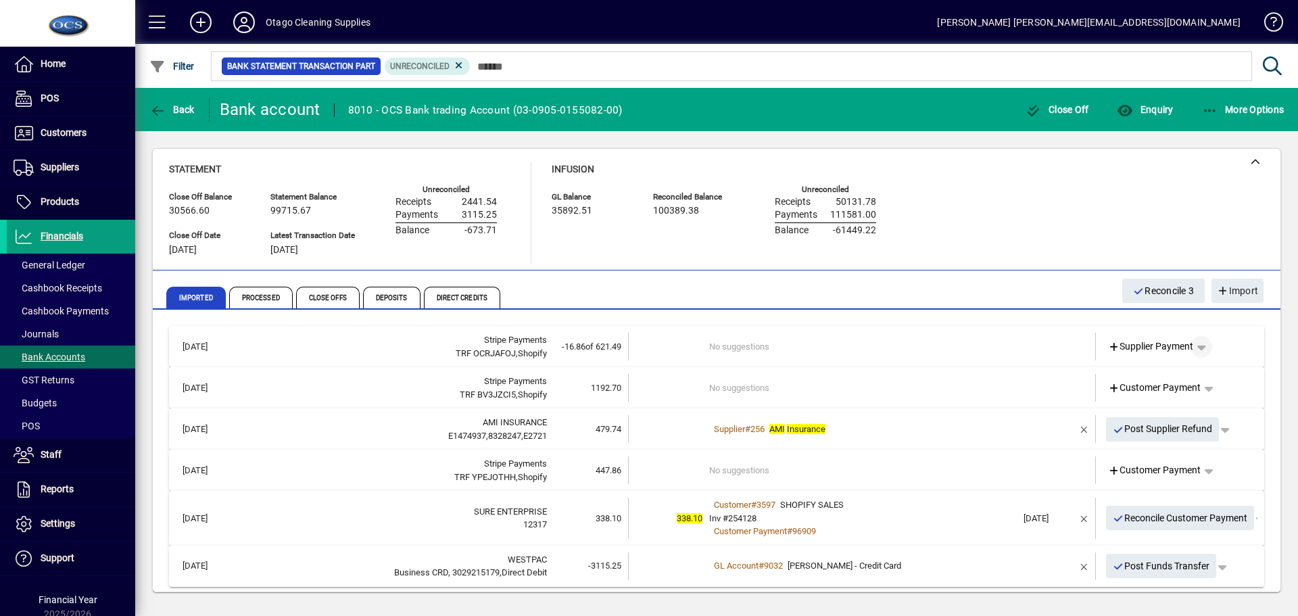
click at [1191, 346] on span "button" at bounding box center [1201, 346] width 32 height 32
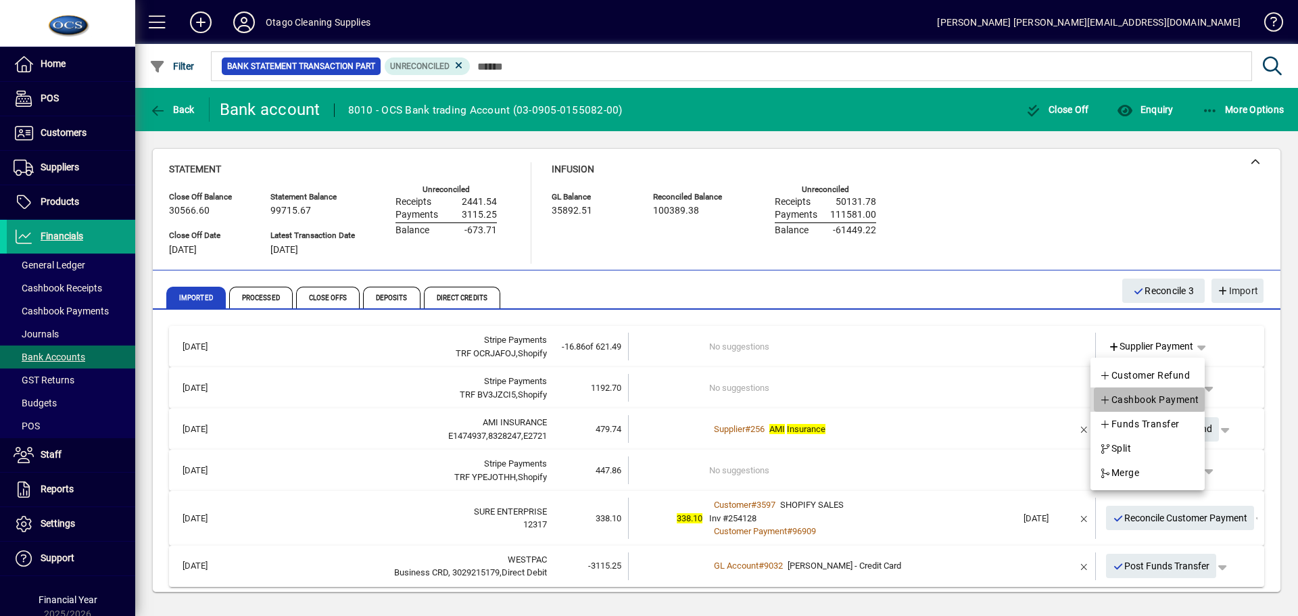
click at [1169, 400] on span "Cashbook Payment" at bounding box center [1149, 399] width 100 height 16
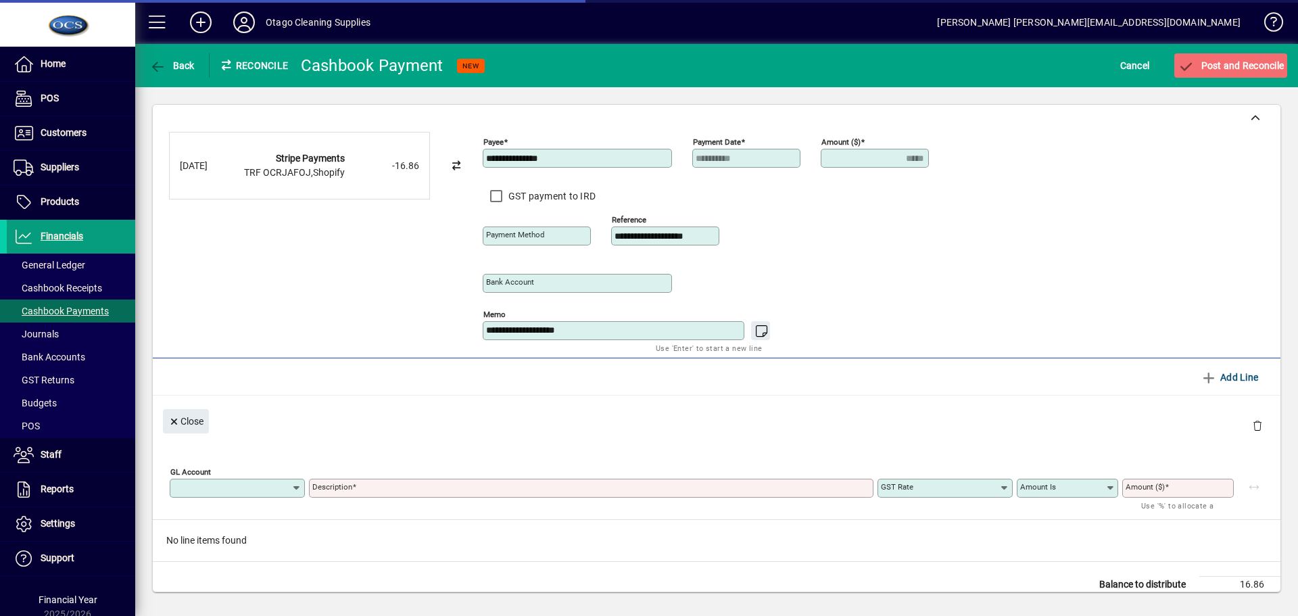
type input "**********"
type input "*****"
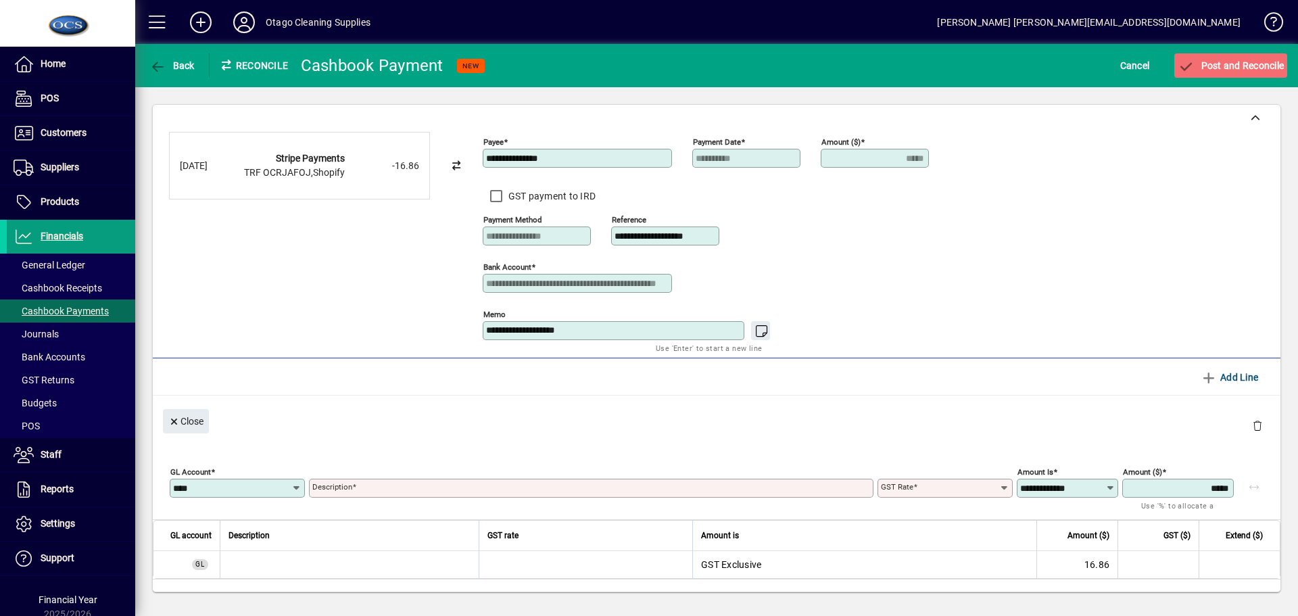
type input "****"
type input "**********"
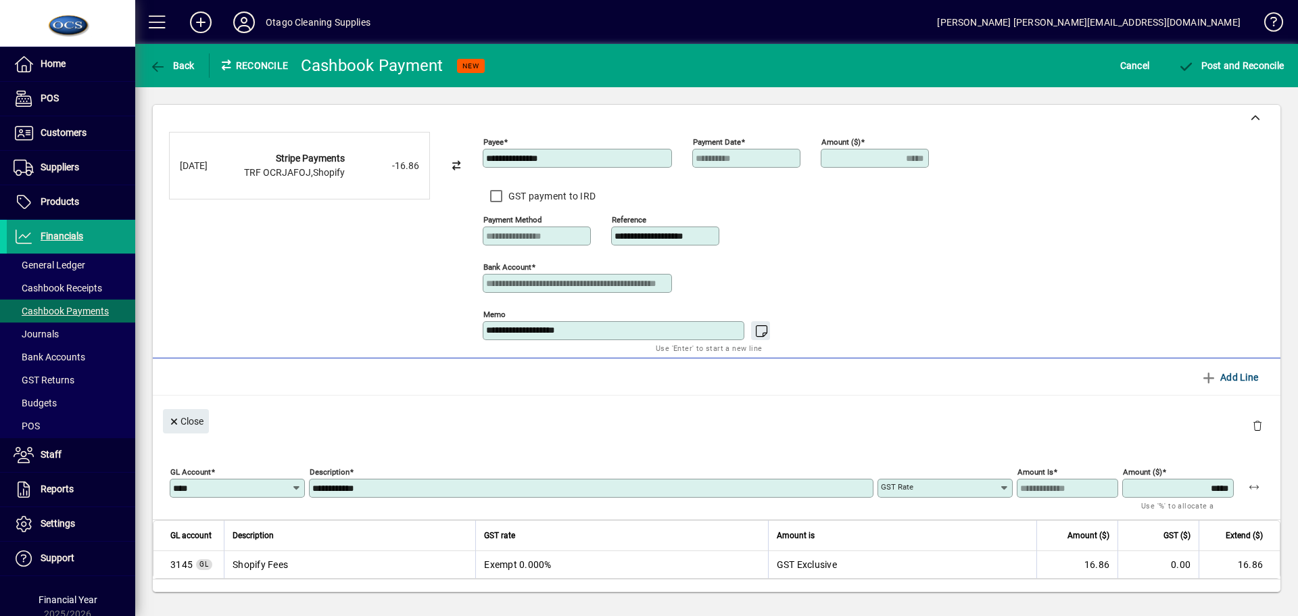
type input "******"
click at [1213, 53] on span "submit" at bounding box center [1230, 65] width 113 height 32
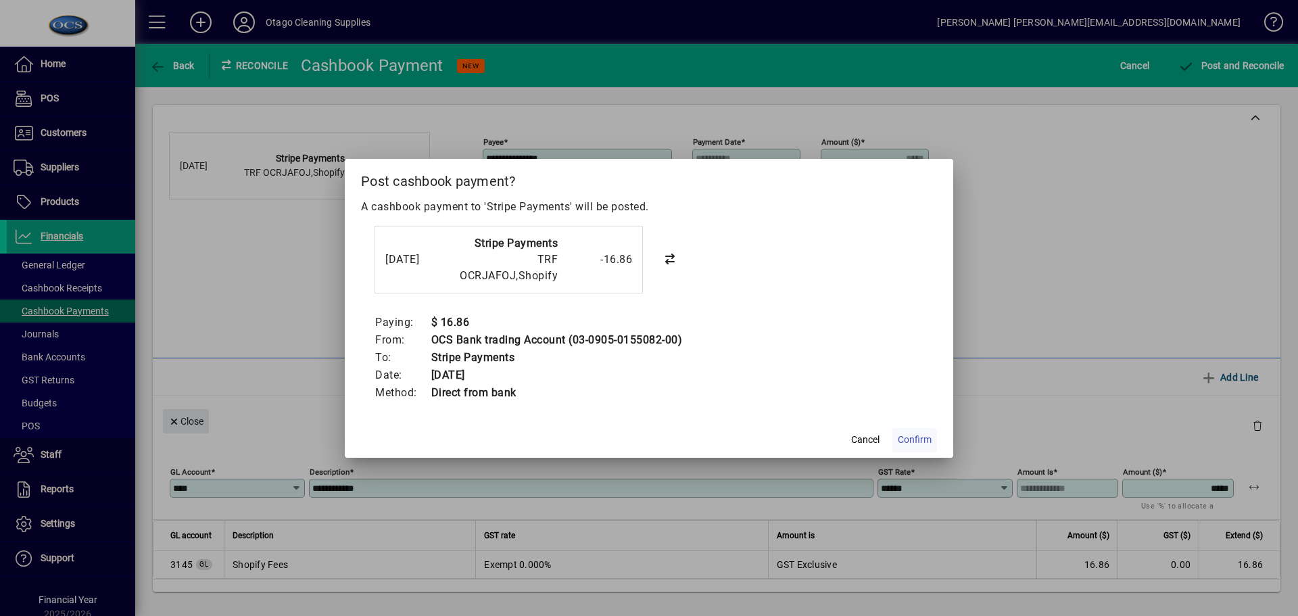
click at [913, 437] on span "Confirm" at bounding box center [915, 440] width 34 height 14
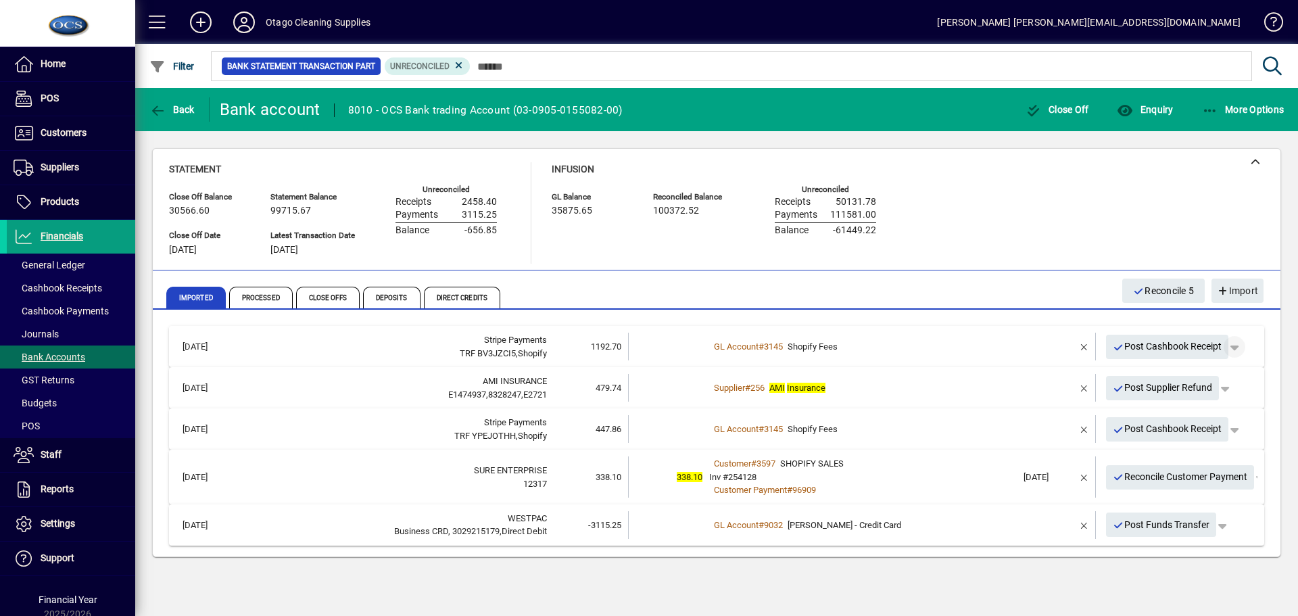
click at [1236, 345] on span "button" at bounding box center [1234, 346] width 32 height 32
click at [1144, 404] on span "button" at bounding box center [1196, 399] width 104 height 32
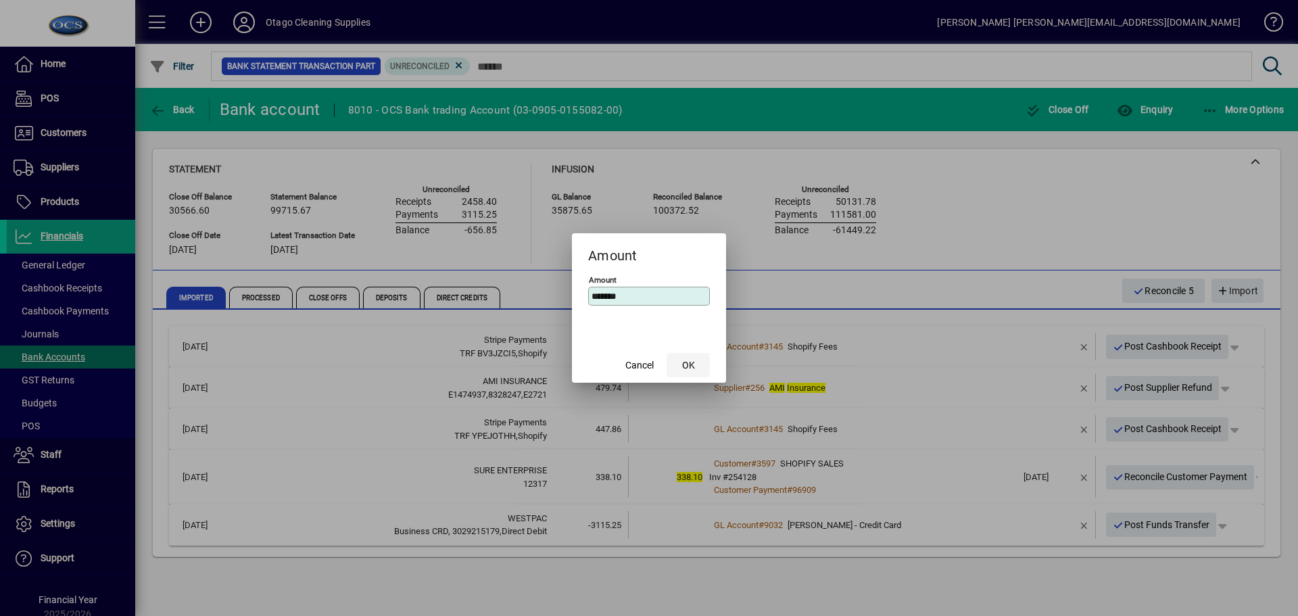
type input "*******"
click at [692, 368] on span "OK" at bounding box center [688, 365] width 13 height 14
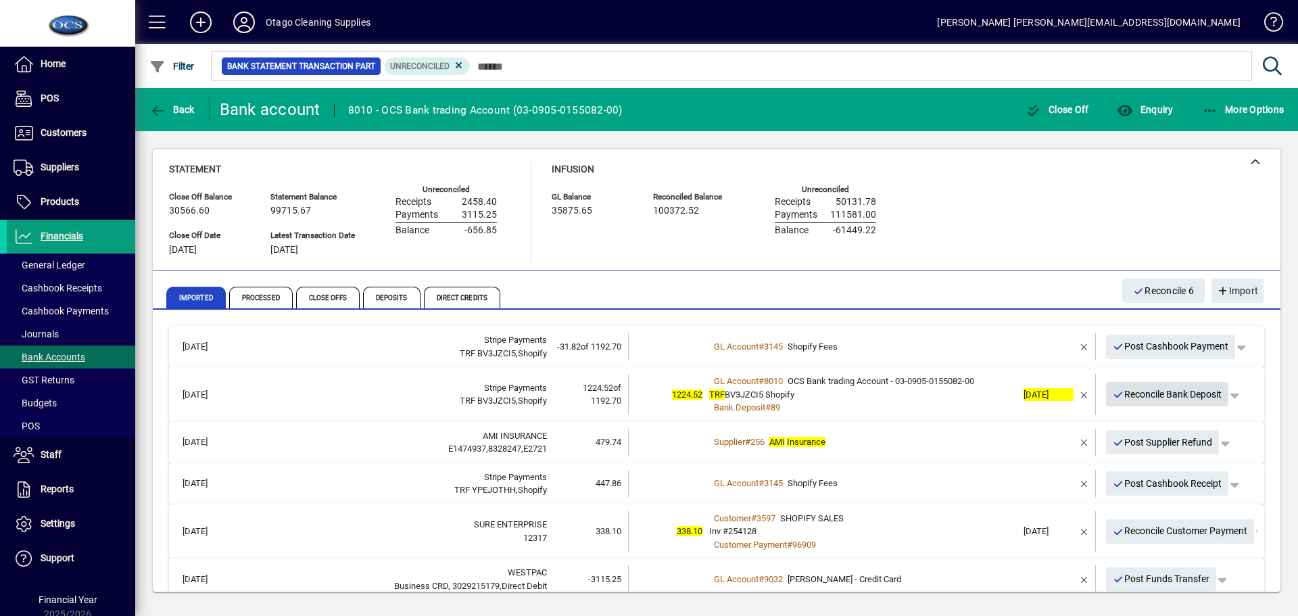
click at [1121, 397] on span "Reconcile Bank Deposit" at bounding box center [1166, 394] width 109 height 22
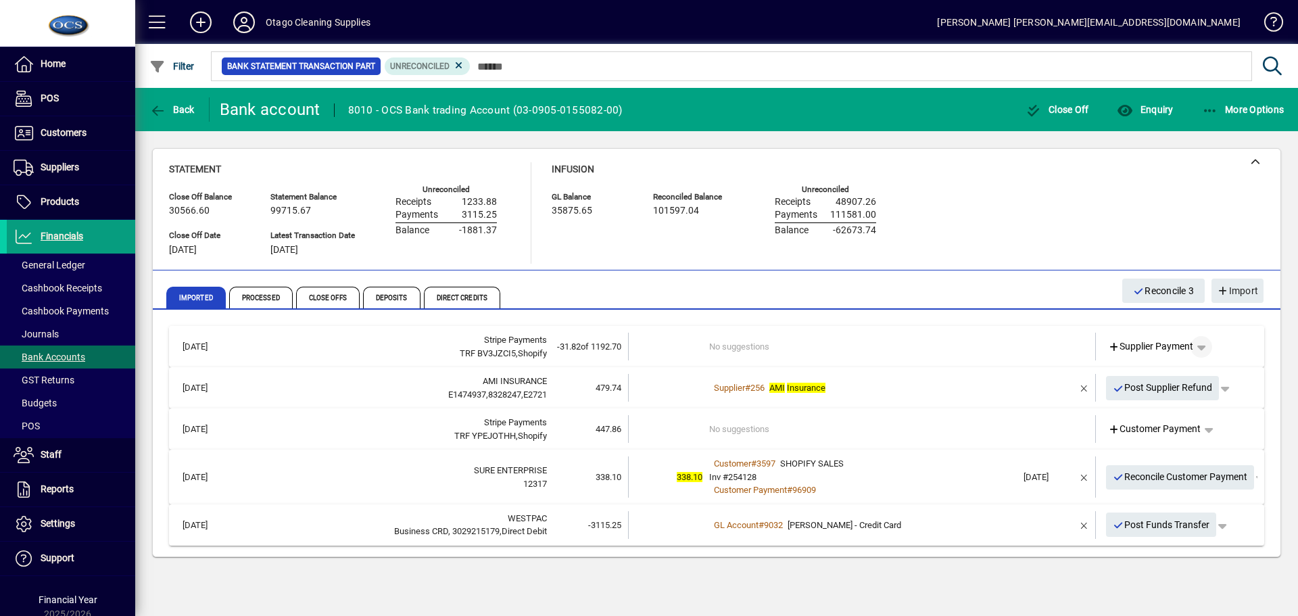
click at [1205, 348] on span "button" at bounding box center [1201, 346] width 32 height 32
click at [1177, 399] on span "Cashbook Payment" at bounding box center [1159, 399] width 100 height 16
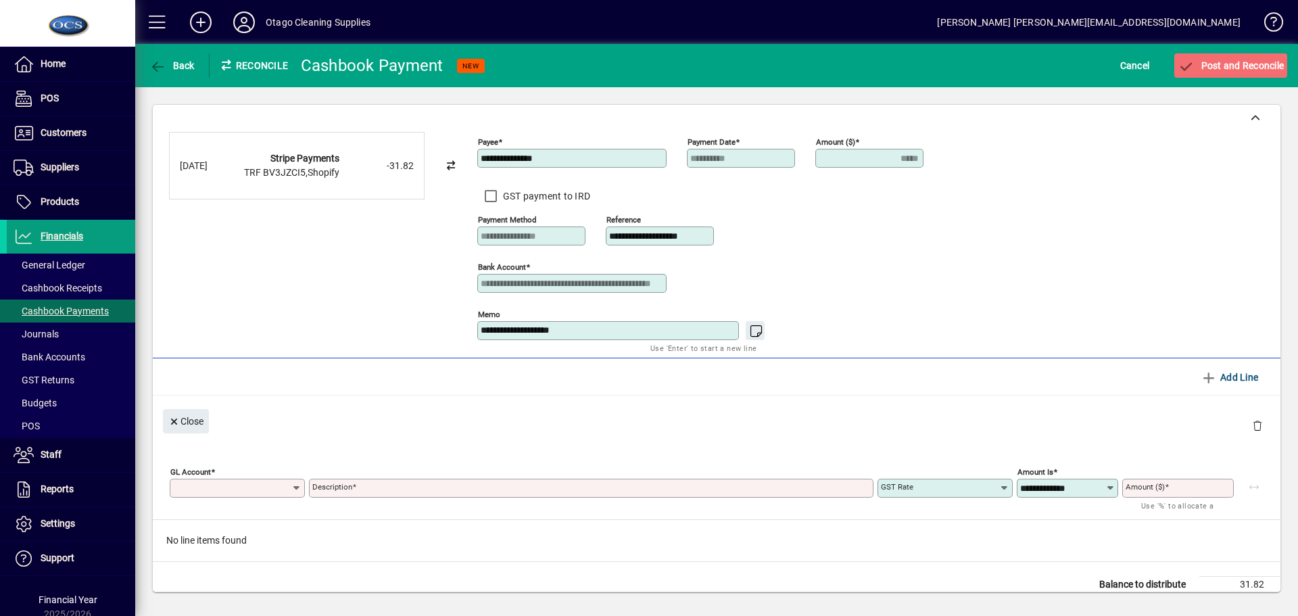
type input "*****"
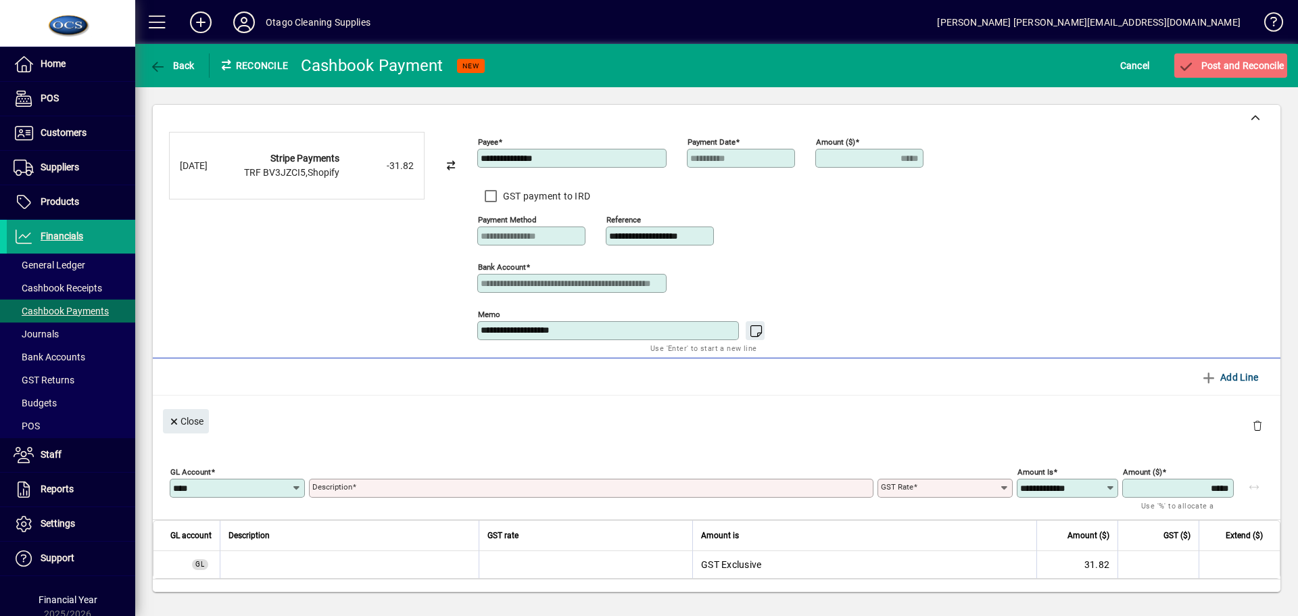
type input "****"
type input "**********"
type input "******"
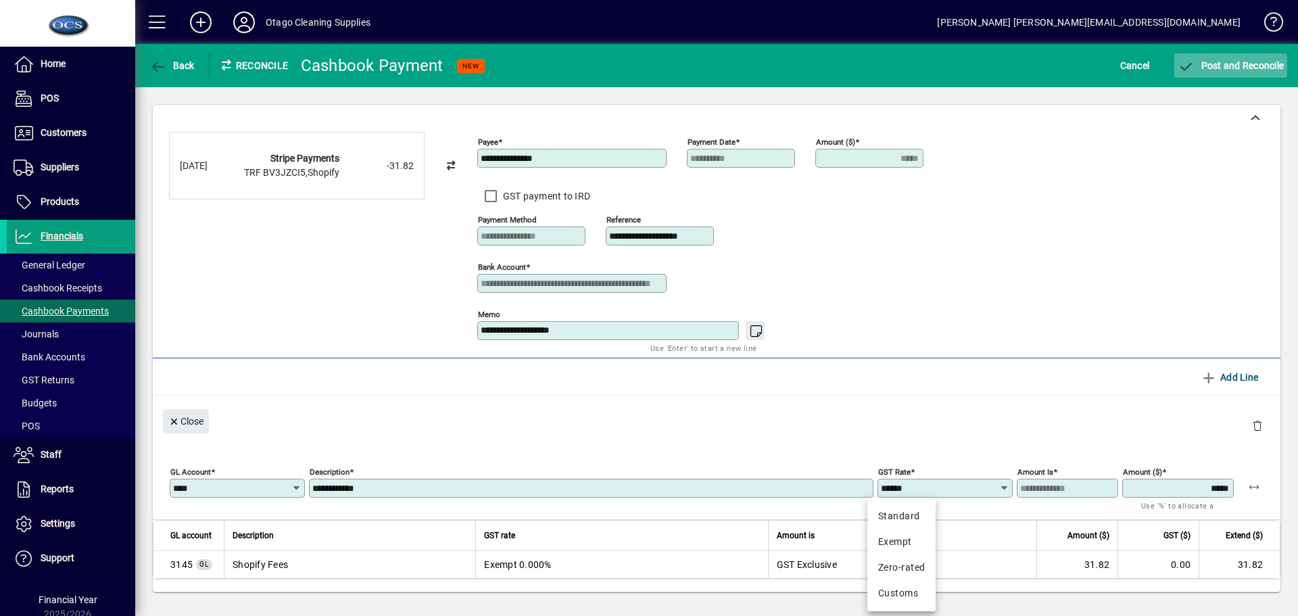
click at [1223, 60] on span "Post and Reconcile" at bounding box center [1230, 65] width 106 height 11
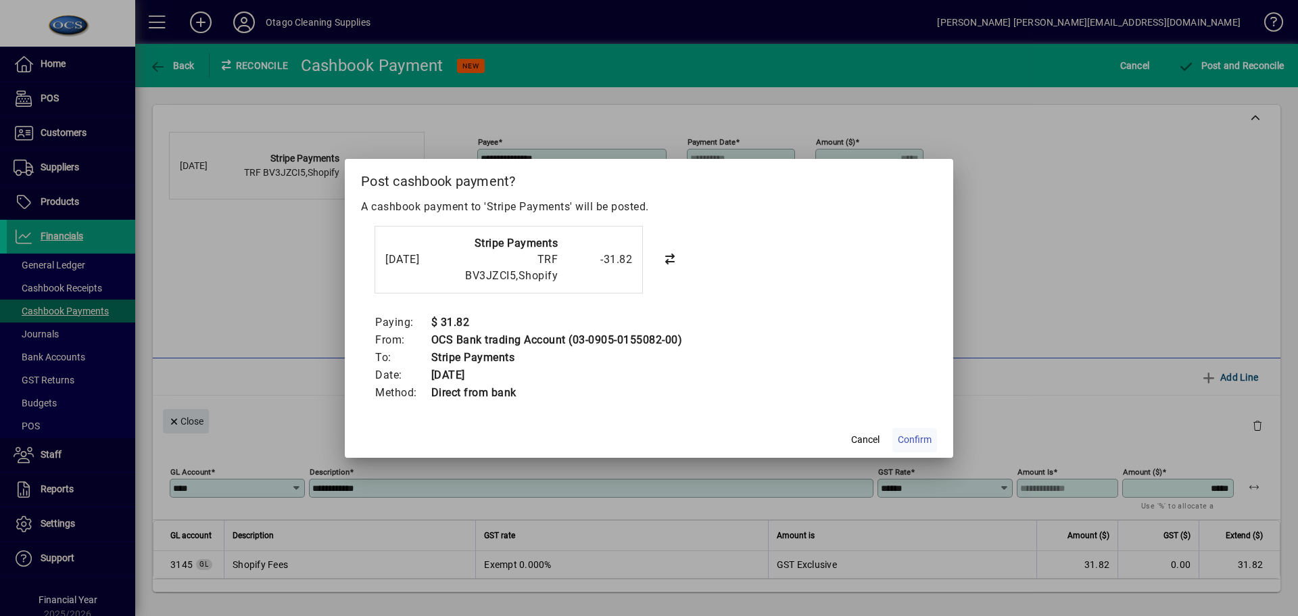
click at [914, 437] on span "Confirm" at bounding box center [915, 440] width 34 height 14
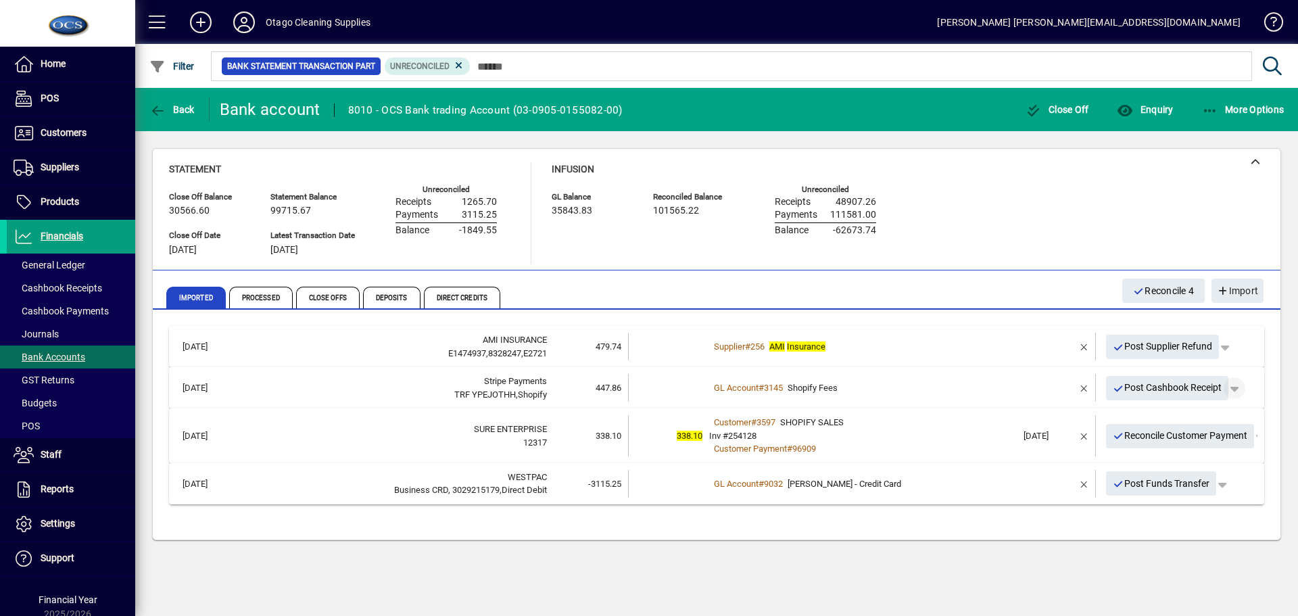
click at [1236, 386] on span "button" at bounding box center [1234, 388] width 32 height 32
click at [1177, 439] on span "Split" at bounding box center [1166, 441] width 32 height 16
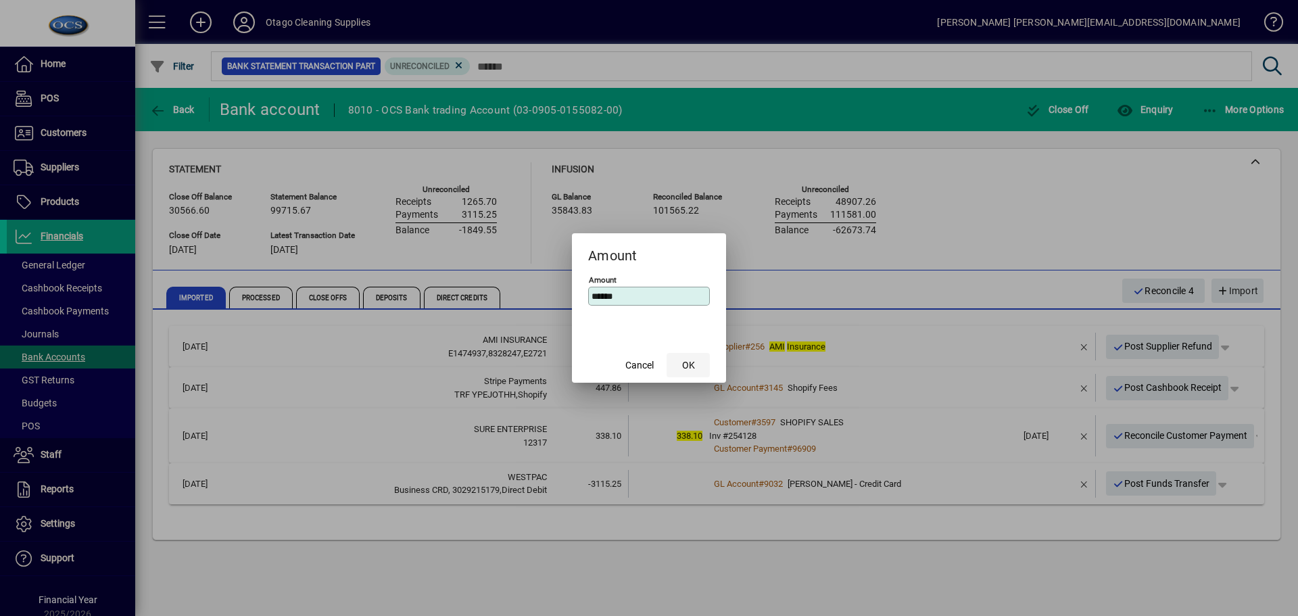
type input "******"
click at [685, 363] on span "OK" at bounding box center [688, 365] width 13 height 14
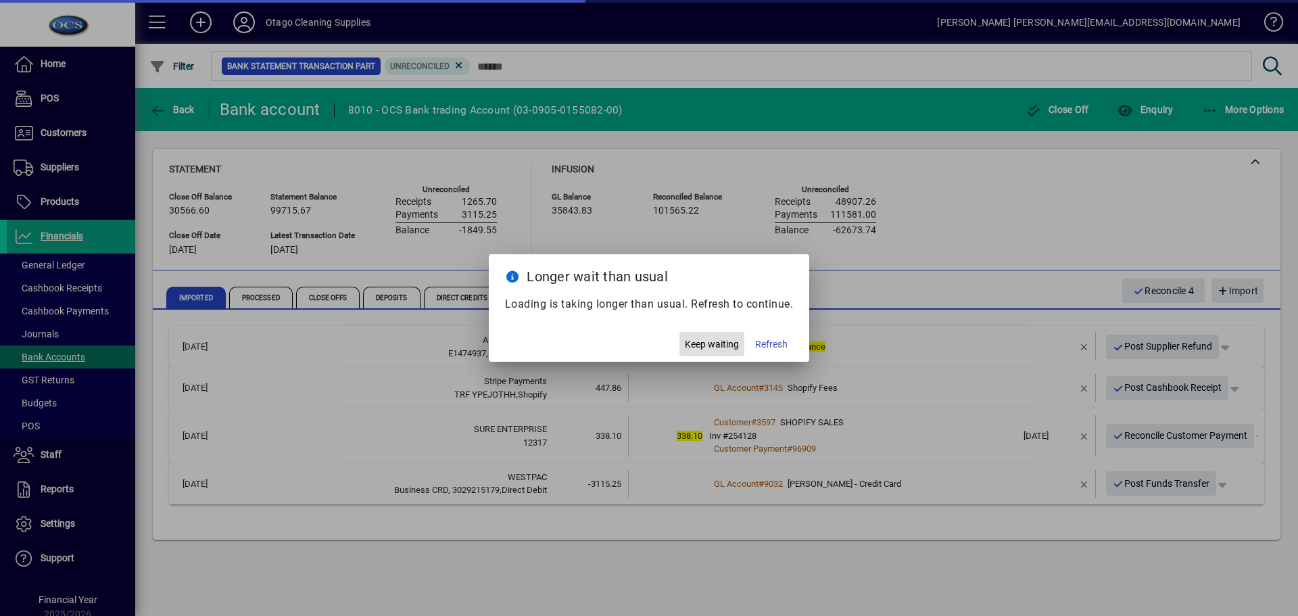
click at [706, 347] on span "Keep waiting" at bounding box center [712, 344] width 54 height 14
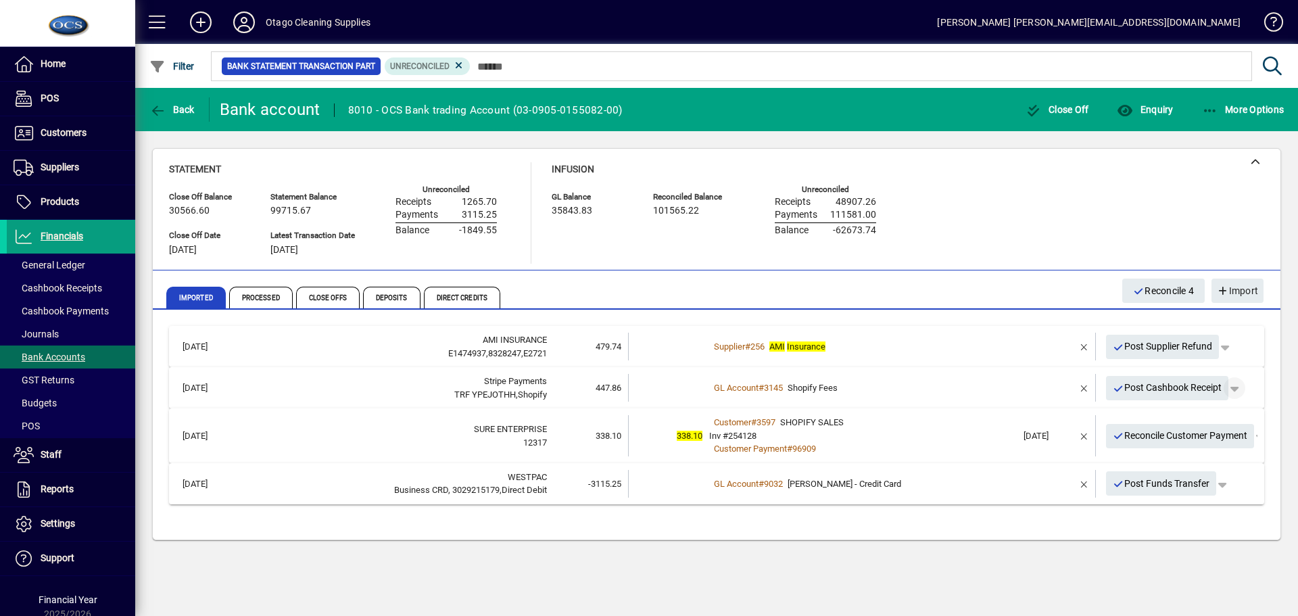
click at [1238, 387] on span "button" at bounding box center [1234, 388] width 32 height 32
click at [1165, 441] on span "Split" at bounding box center [1166, 441] width 32 height 16
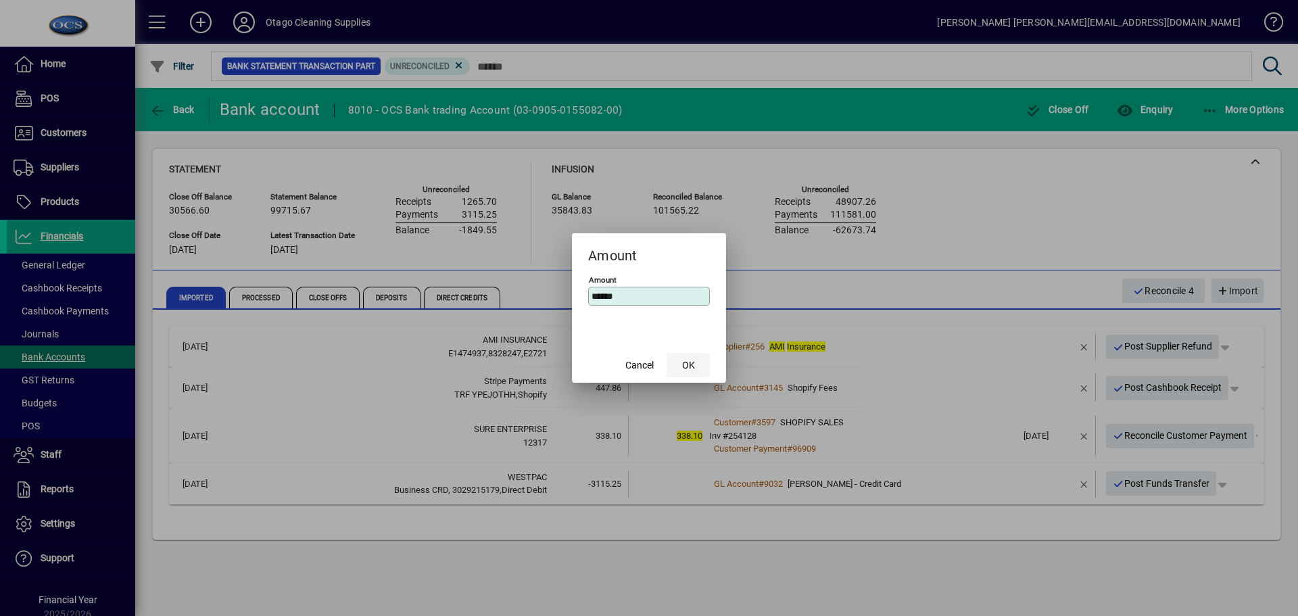
type input "******"
click at [695, 366] on span "button" at bounding box center [687, 365] width 43 height 32
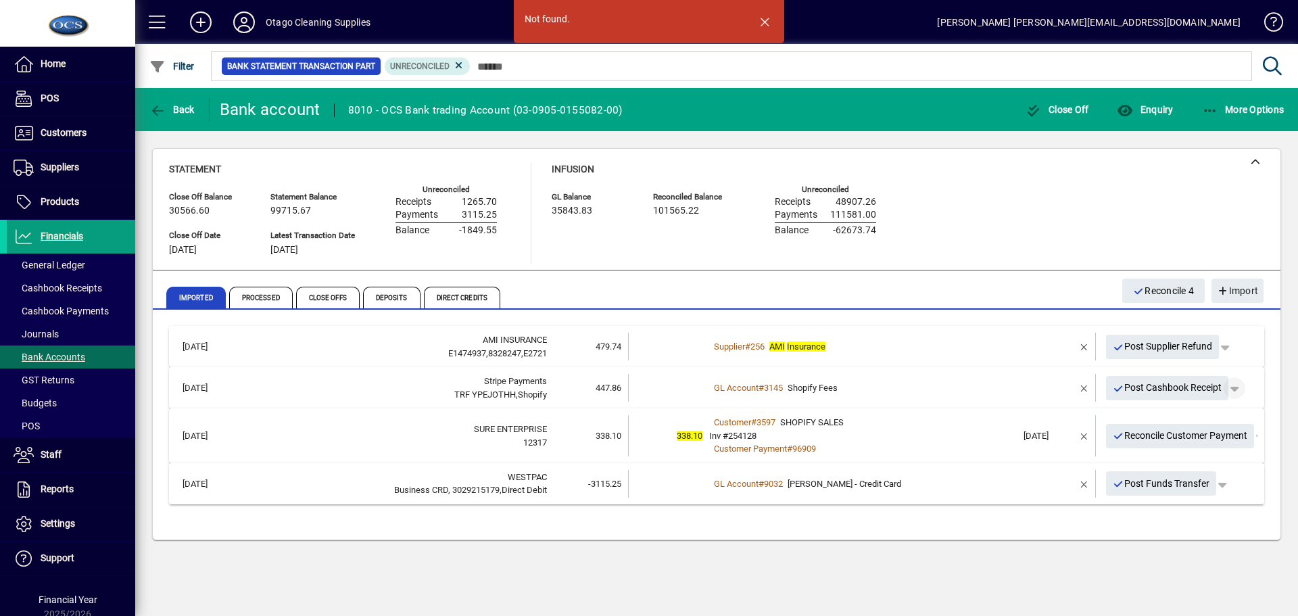
click at [1237, 391] on span "button" at bounding box center [1234, 388] width 32 height 32
click at [1181, 441] on span "button" at bounding box center [1196, 440] width 104 height 32
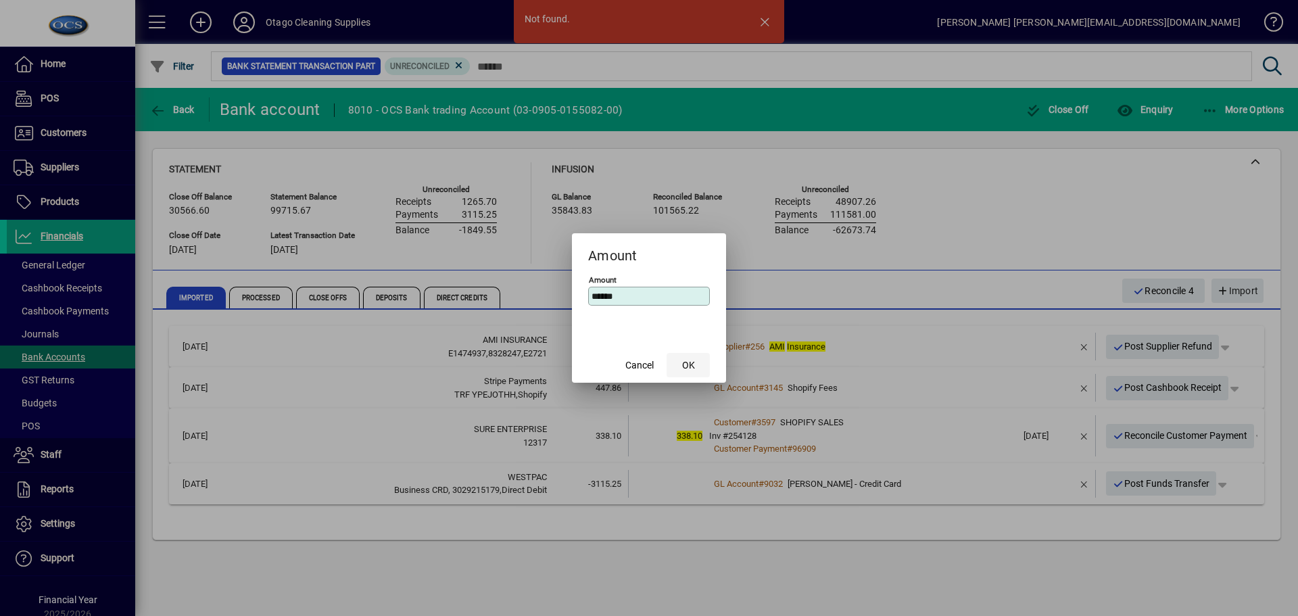
type input "******"
click at [690, 364] on span "OK" at bounding box center [688, 365] width 13 height 14
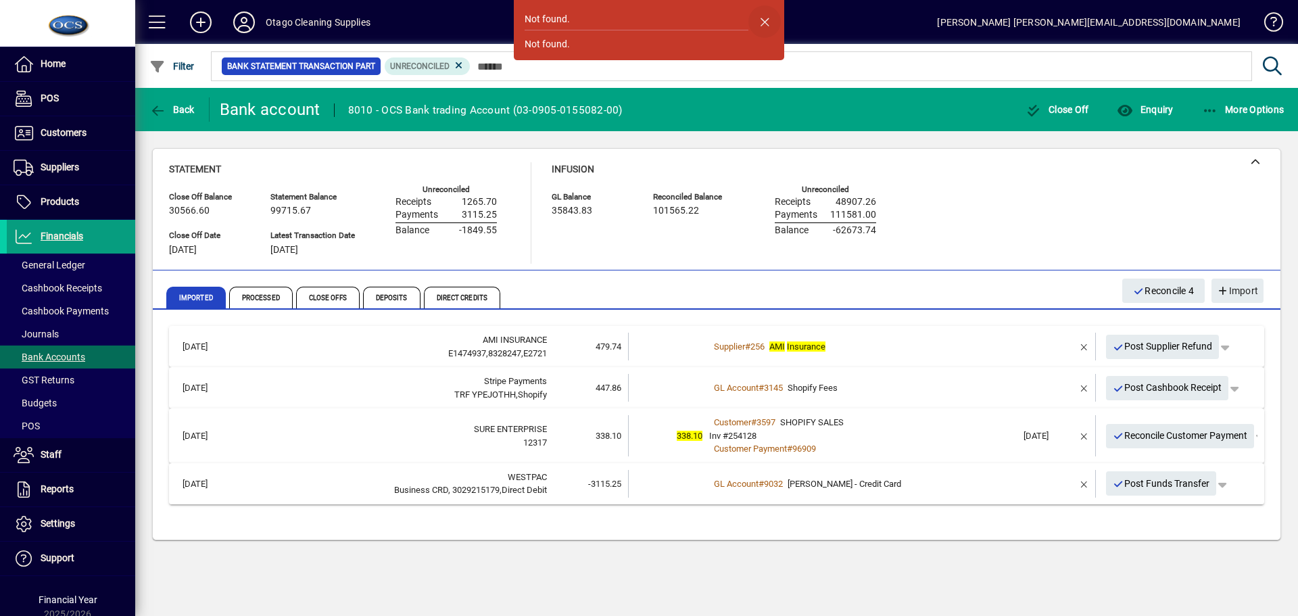
click at [770, 24] on span "button" at bounding box center [764, 21] width 32 height 32
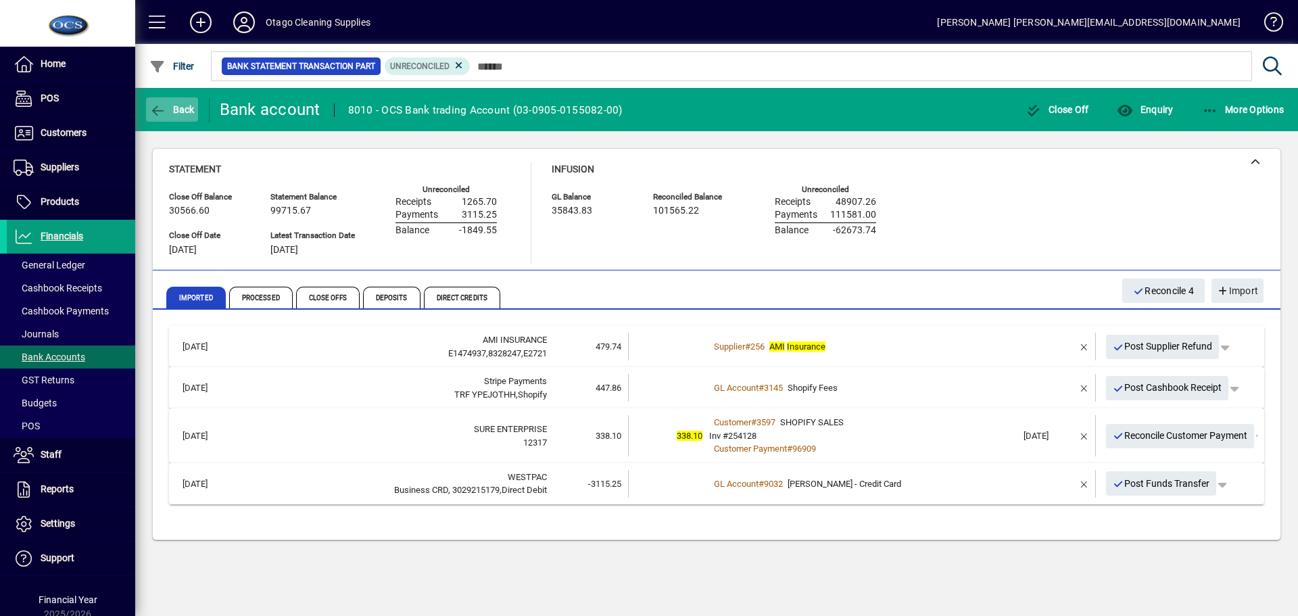
click at [178, 109] on span "Back" at bounding box center [171, 109] width 45 height 11
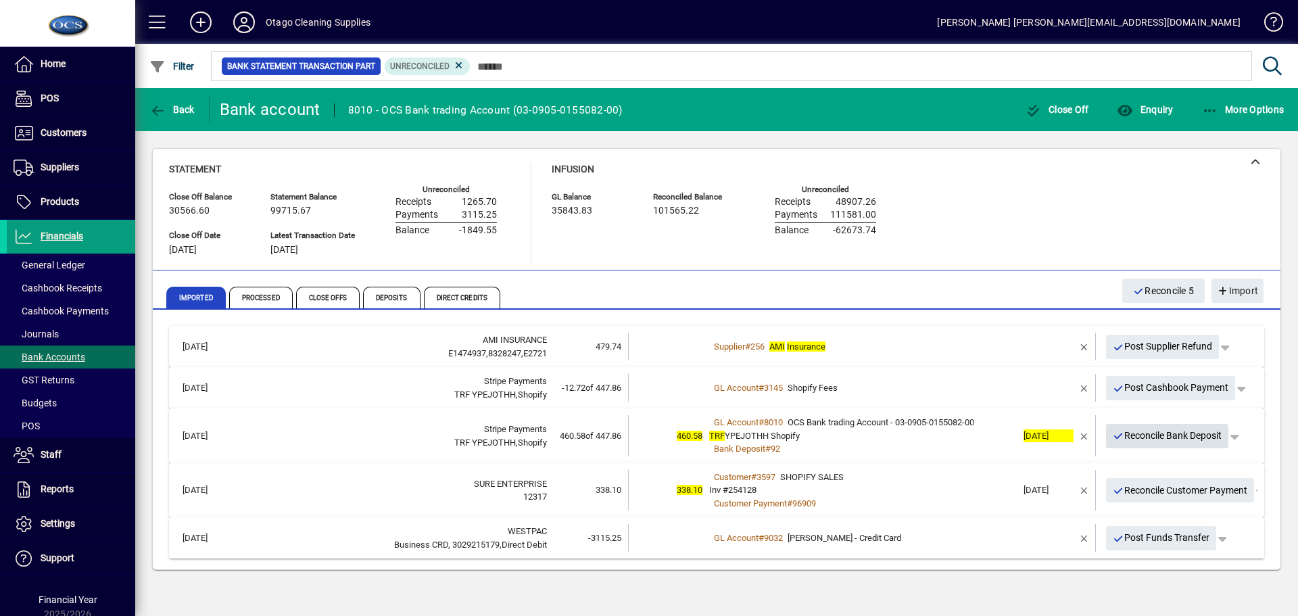
click at [1164, 437] on span "Reconcile Bank Deposit" at bounding box center [1166, 435] width 109 height 22
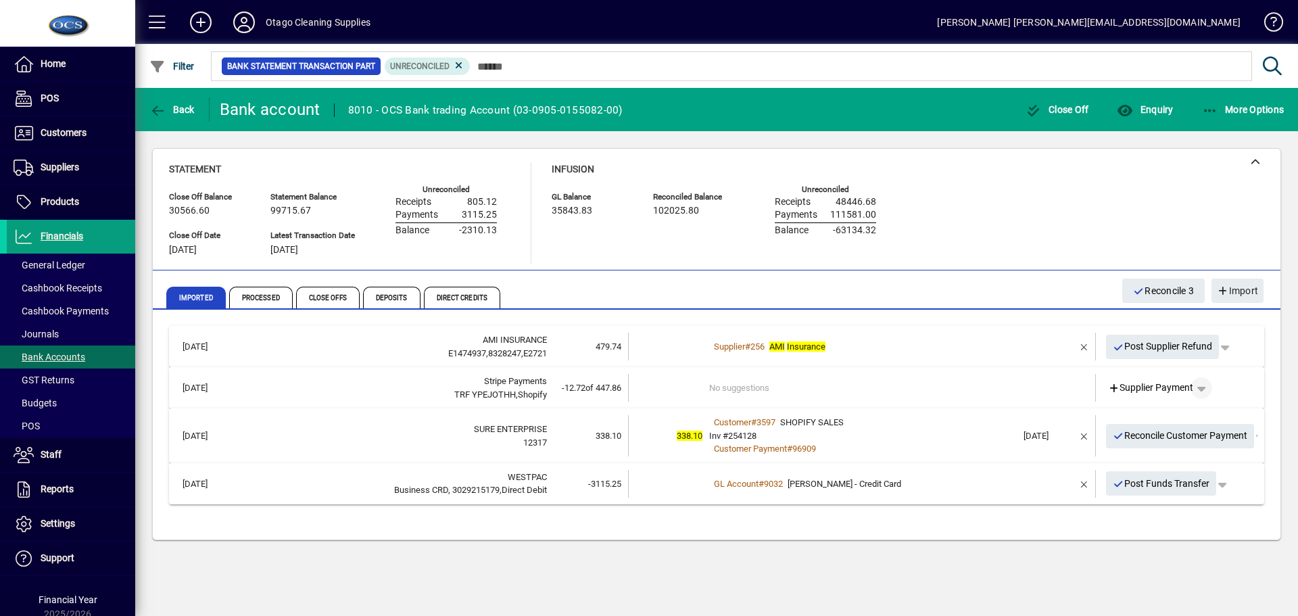
click at [1203, 389] on span "button" at bounding box center [1201, 388] width 32 height 32
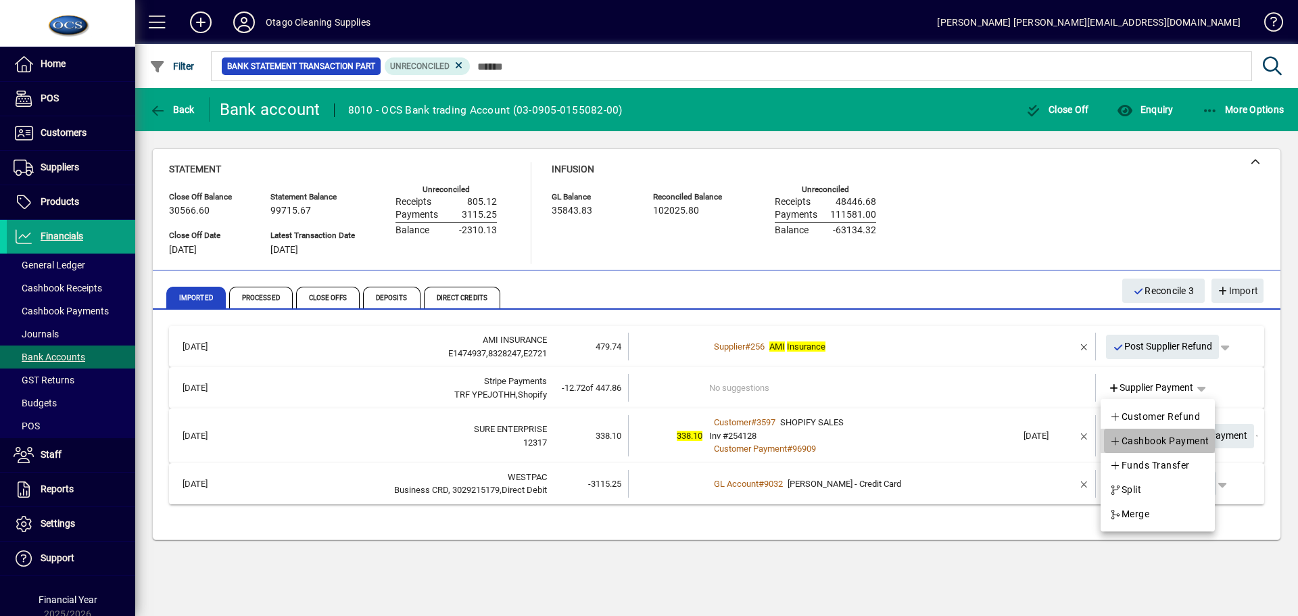
click at [1179, 440] on span "Cashbook Payment" at bounding box center [1159, 441] width 100 height 16
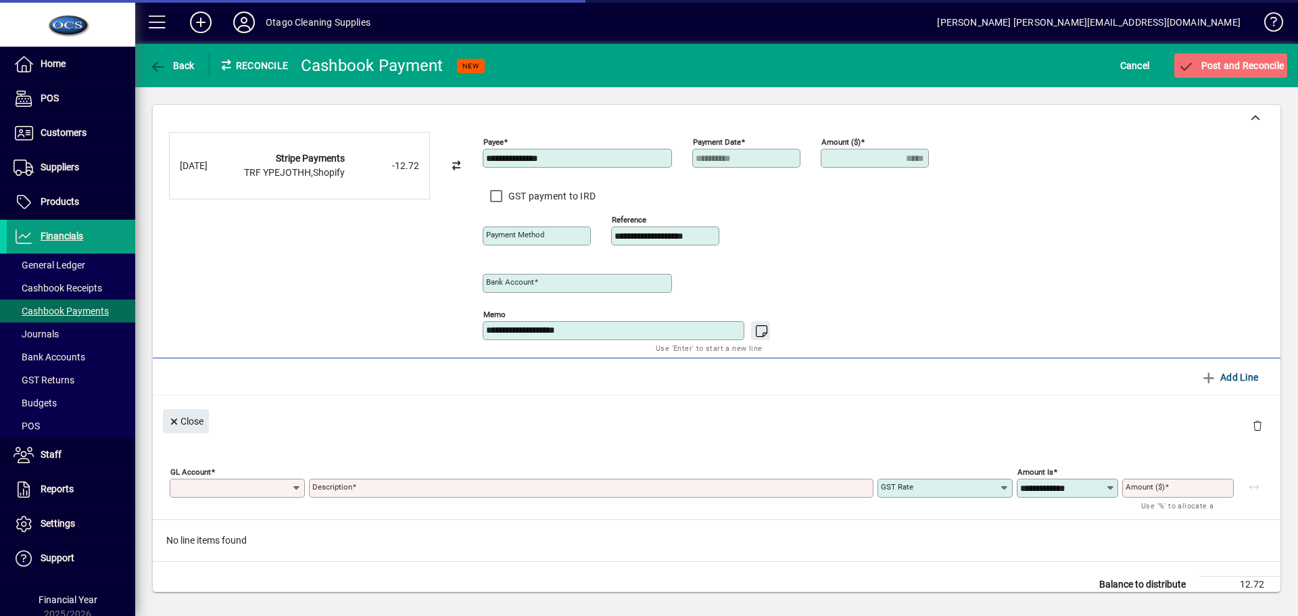
type input "**********"
type input "*****"
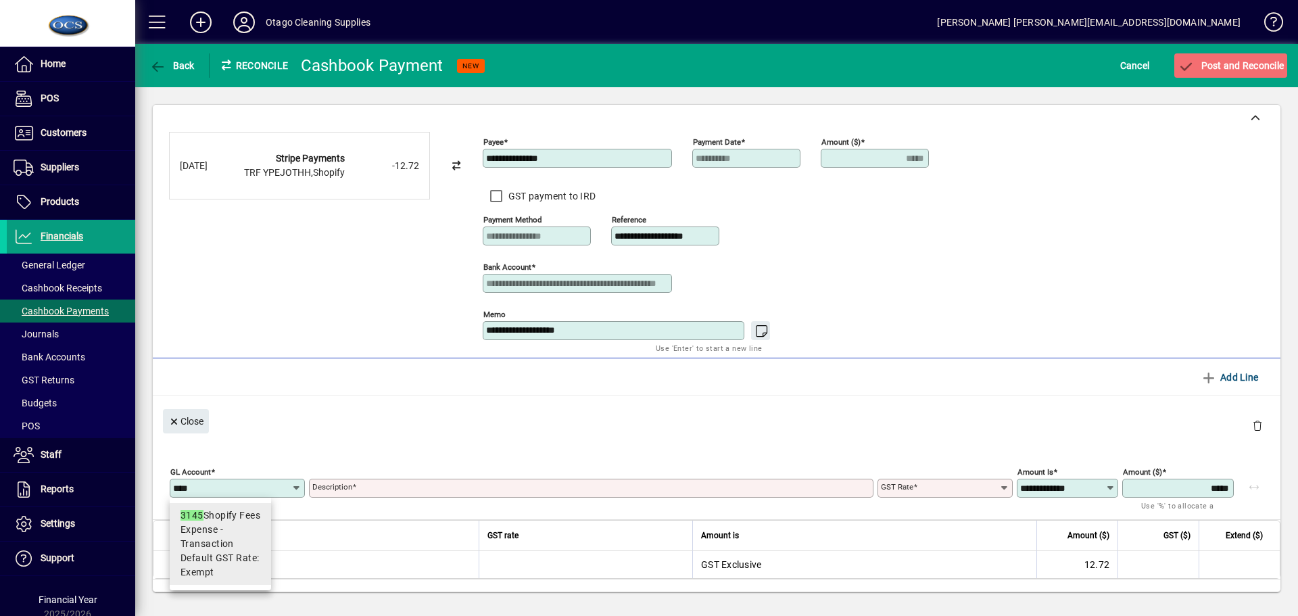
type input "****"
click at [221, 548] on span "Expense - Transaction" at bounding box center [220, 536] width 80 height 28
type input "**********"
type input "******"
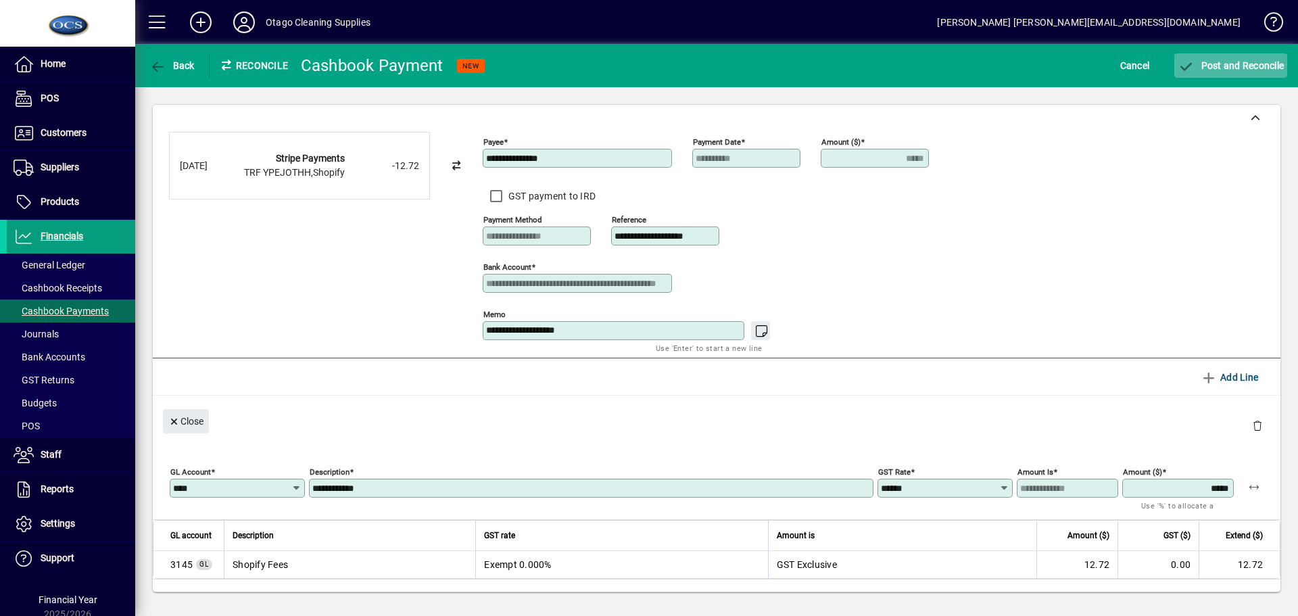
click at [1221, 69] on span "Post and Reconcile" at bounding box center [1230, 65] width 106 height 11
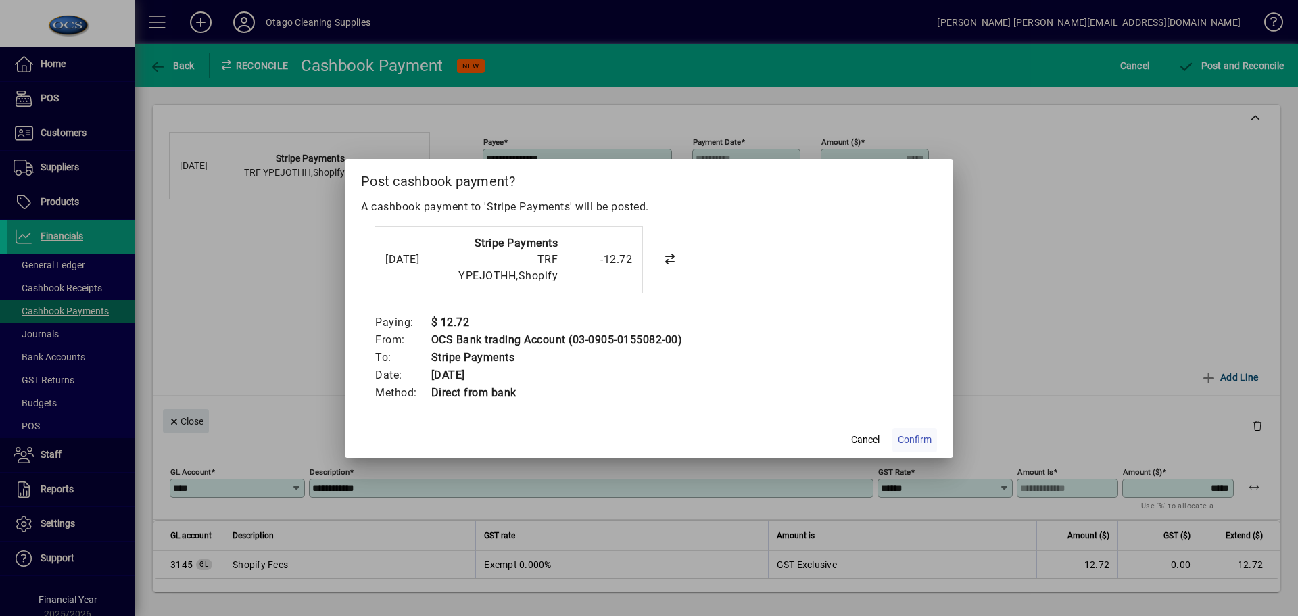
click at [925, 435] on span "Confirm" at bounding box center [915, 440] width 34 height 14
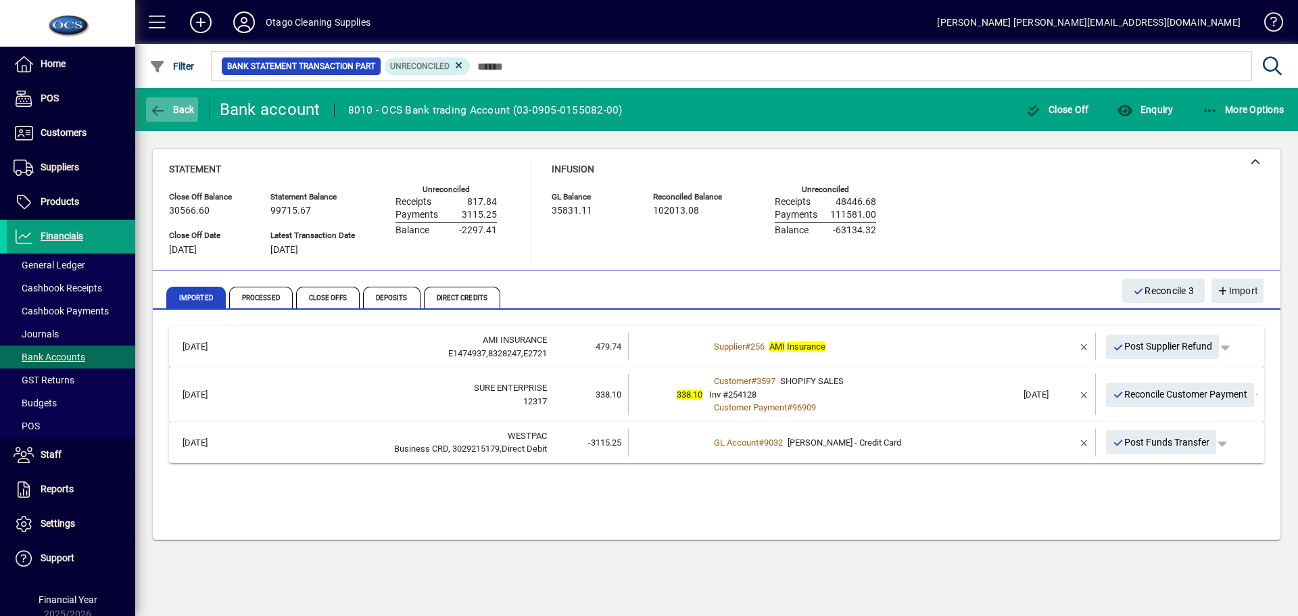
click at [169, 110] on span "Back" at bounding box center [171, 109] width 45 height 11
click at [66, 238] on span "Financials" at bounding box center [62, 235] width 43 height 11
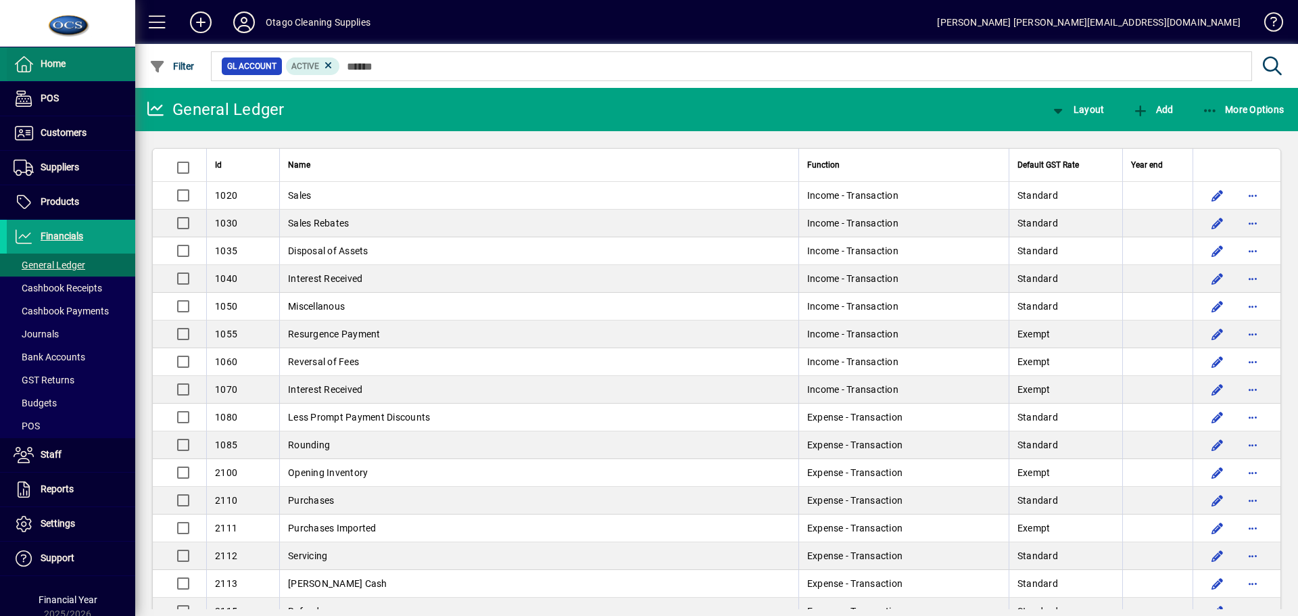
click at [51, 66] on span "Home" at bounding box center [53, 63] width 25 height 11
